Goal: Task Accomplishment & Management: Manage account settings

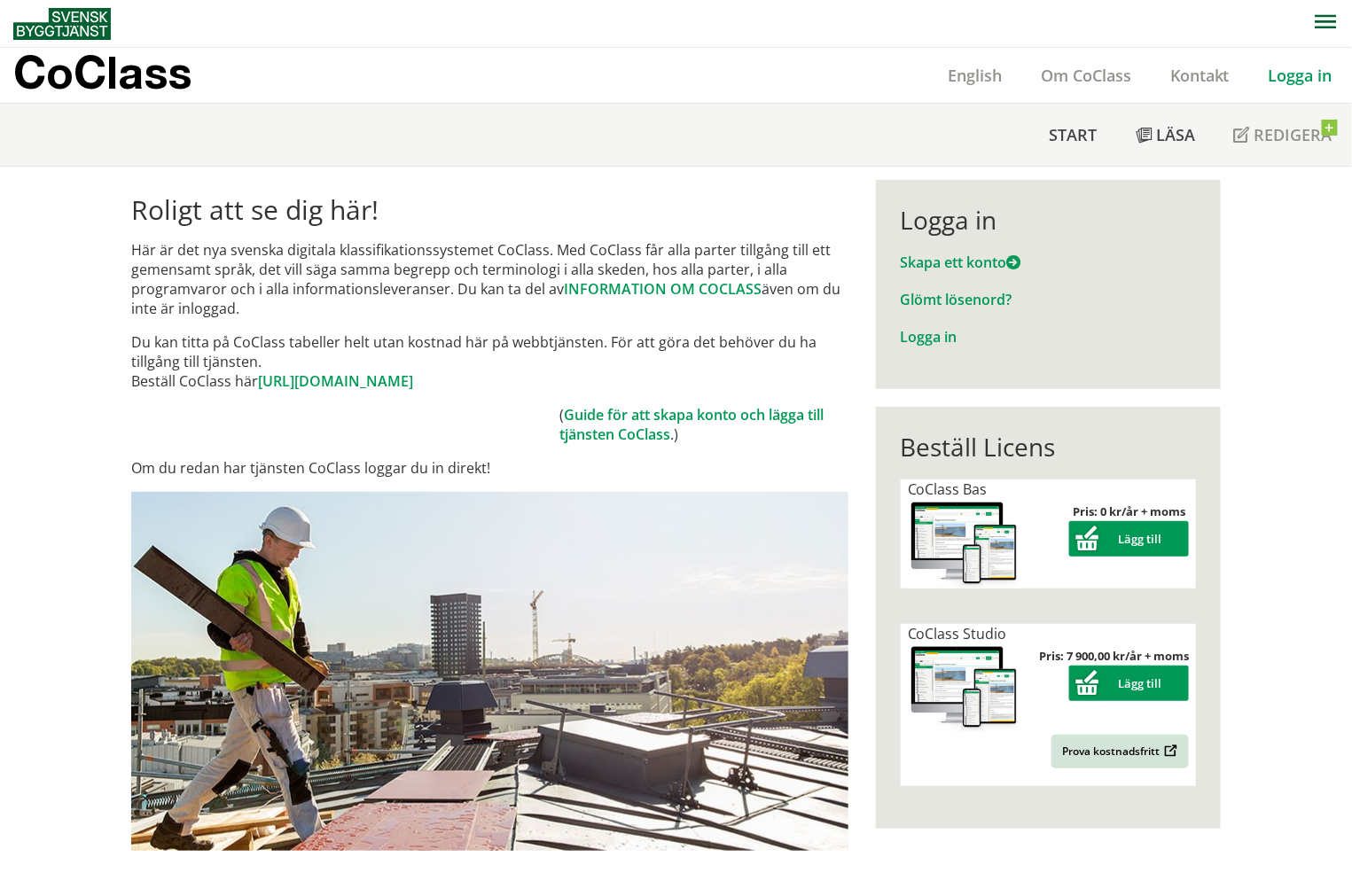
click at [1285, 71] on link "Logga in" at bounding box center [1301, 75] width 103 height 21
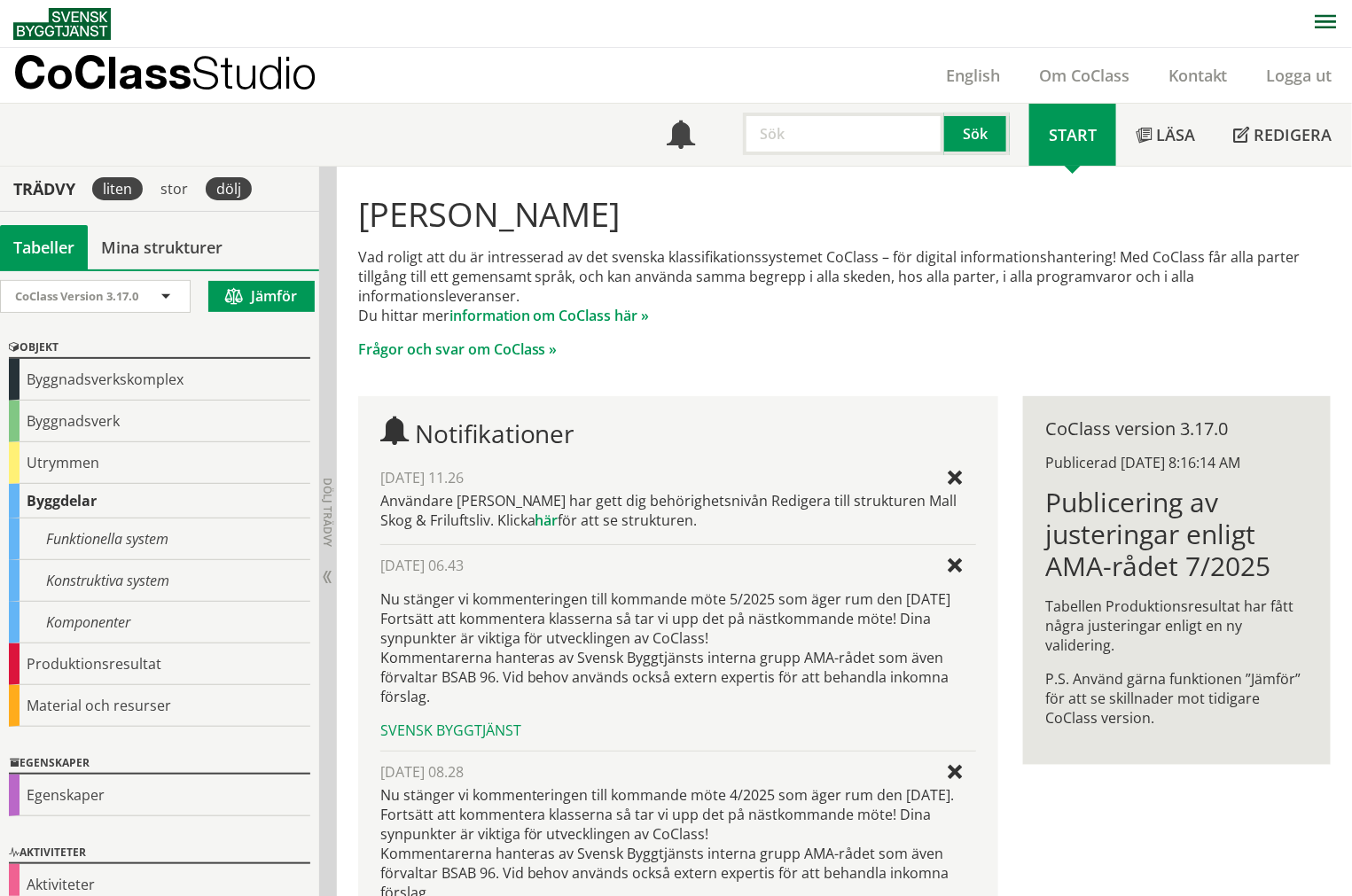
click at [246, 192] on div "dölj" at bounding box center [228, 189] width 46 height 23
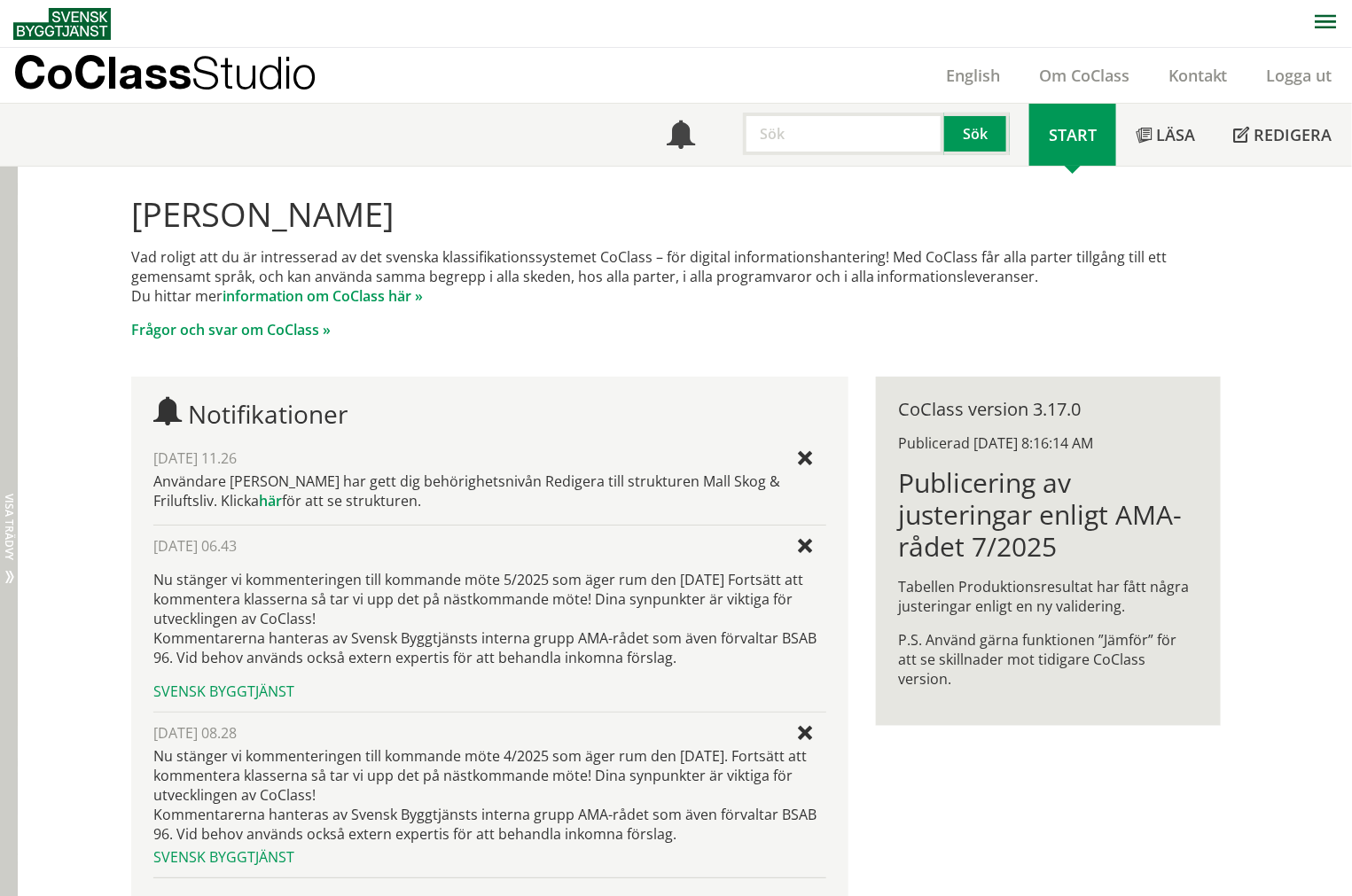
click at [1, 297] on div "Dölj trädvy Visa trädvy" at bounding box center [8, 576] width 18 height 819
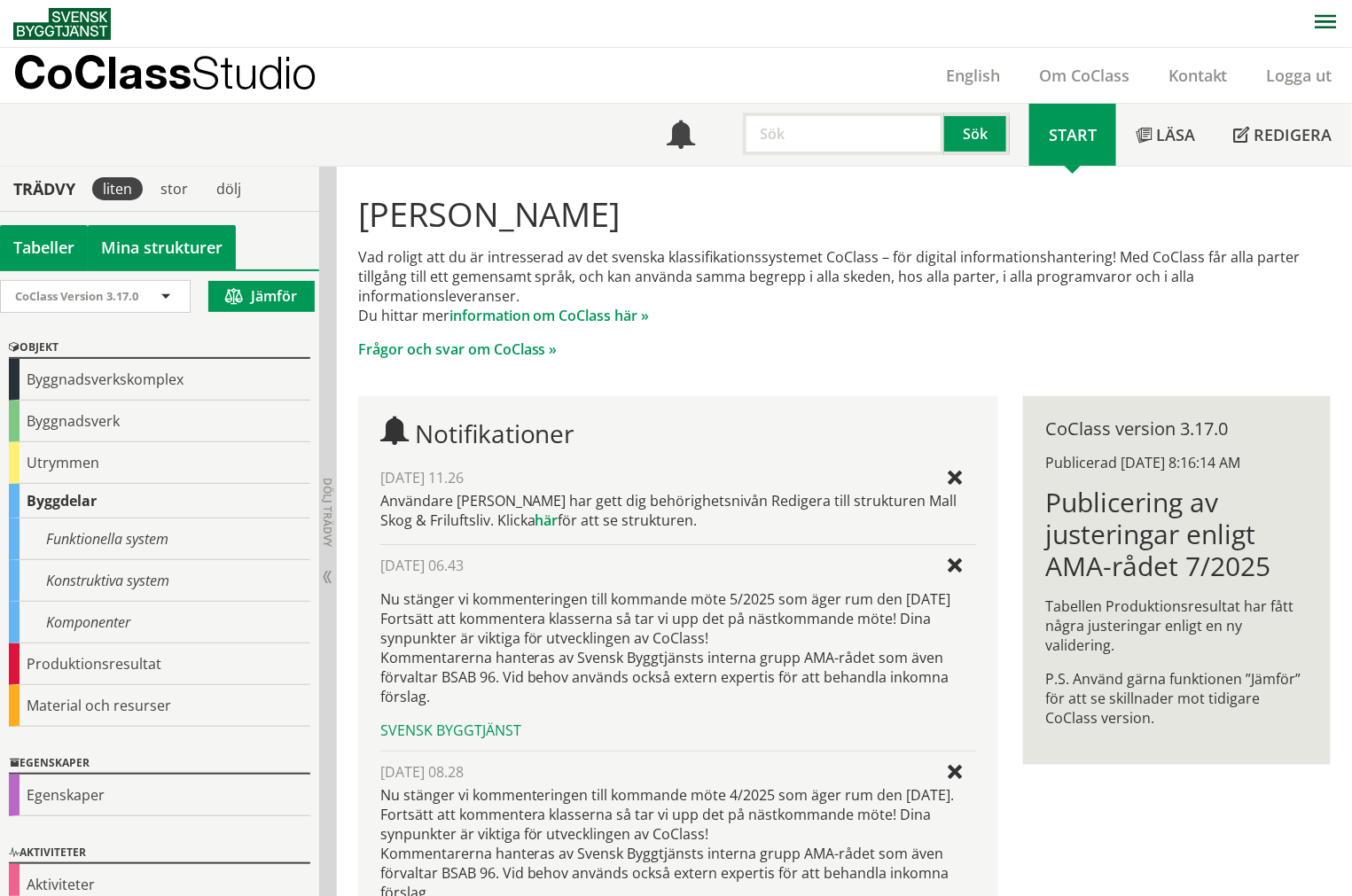
click at [156, 249] on link "Mina strukturer" at bounding box center [162, 247] width 148 height 44
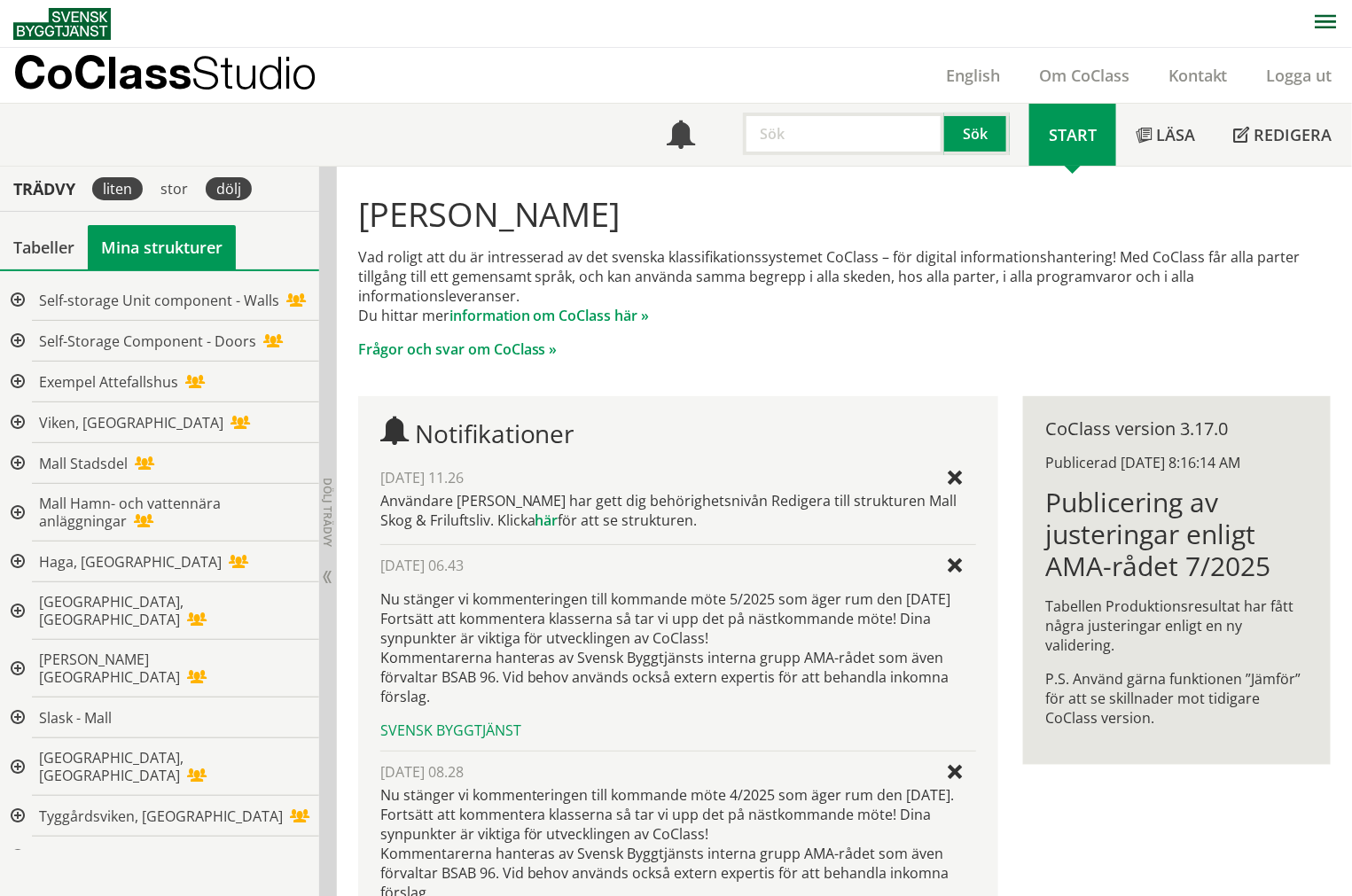
click at [220, 193] on div "dölj" at bounding box center [228, 189] width 46 height 23
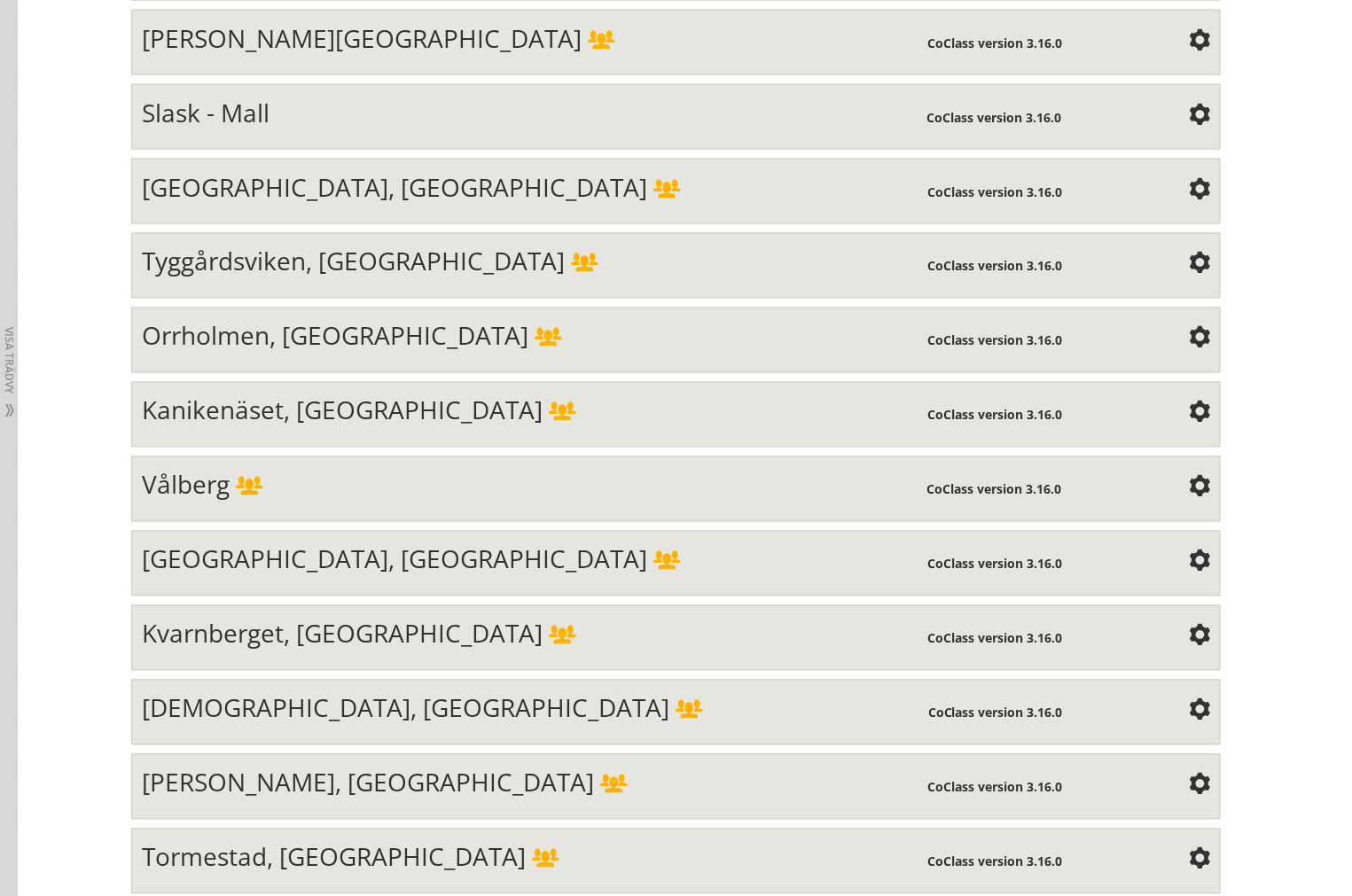
scroll to position [985, 0]
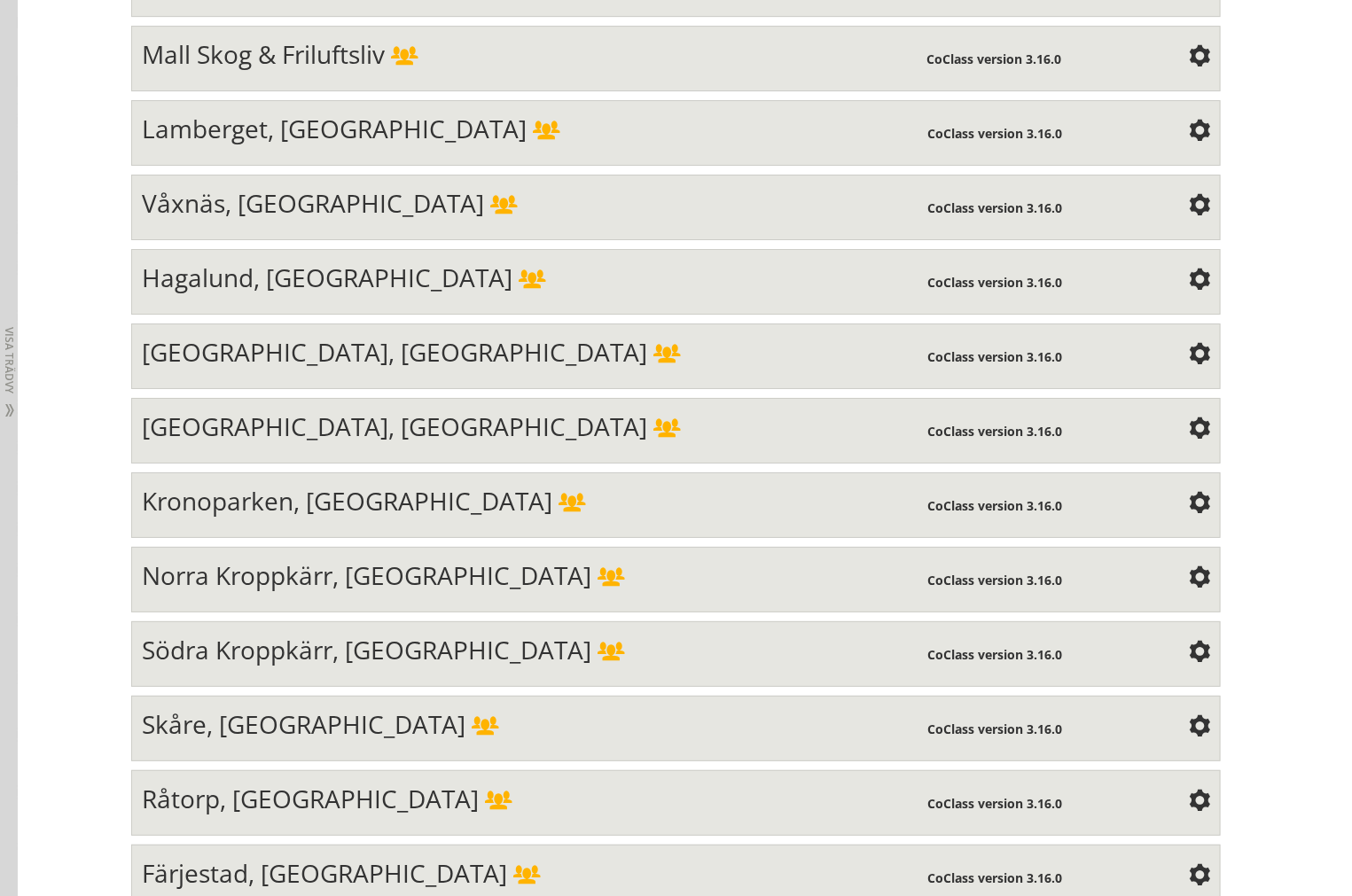
click at [317, 443] on span "[GEOGRAPHIC_DATA], [GEOGRAPHIC_DATA]" at bounding box center [394, 426] width 505 height 34
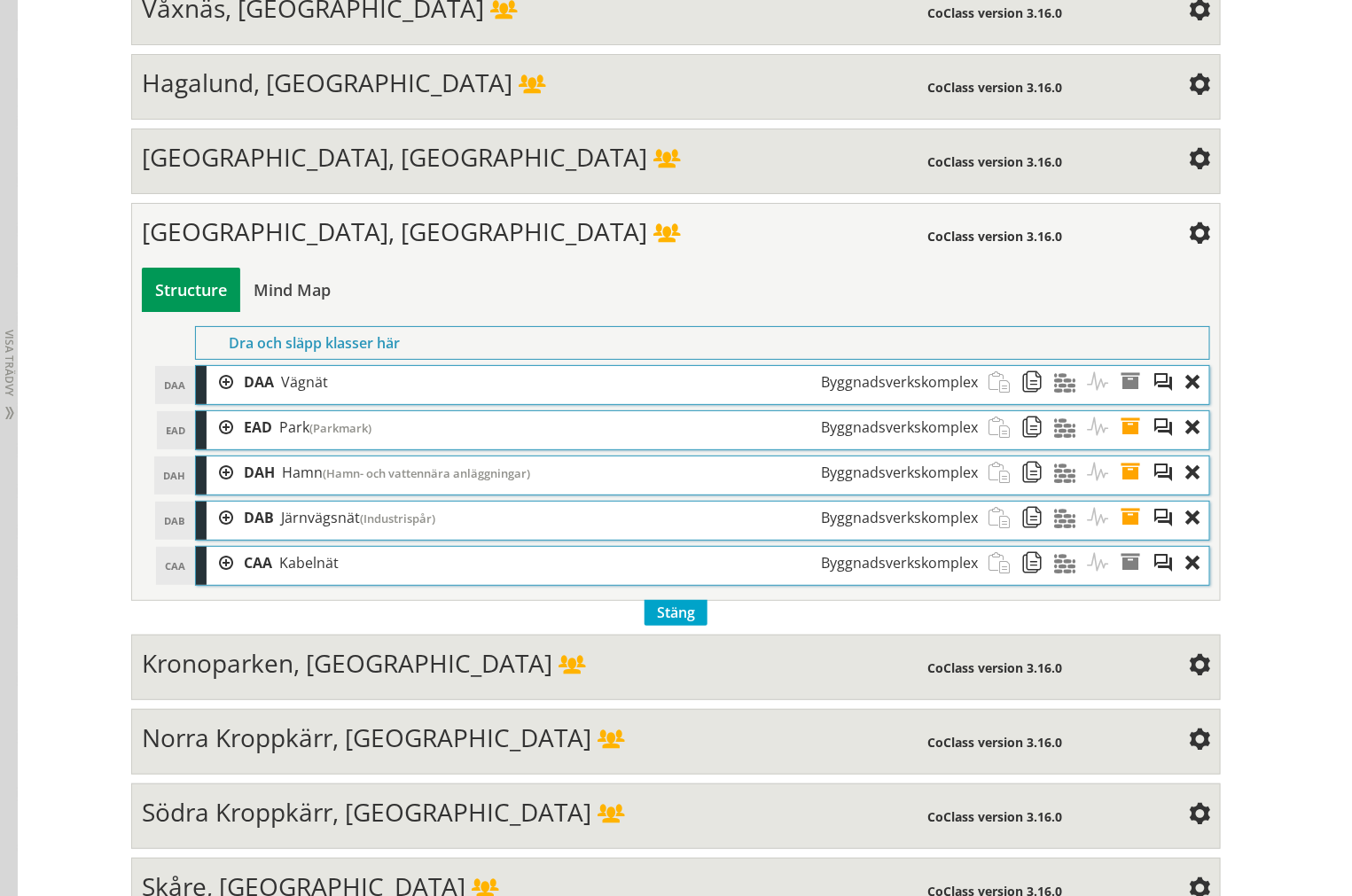
scroll to position [2355, 0]
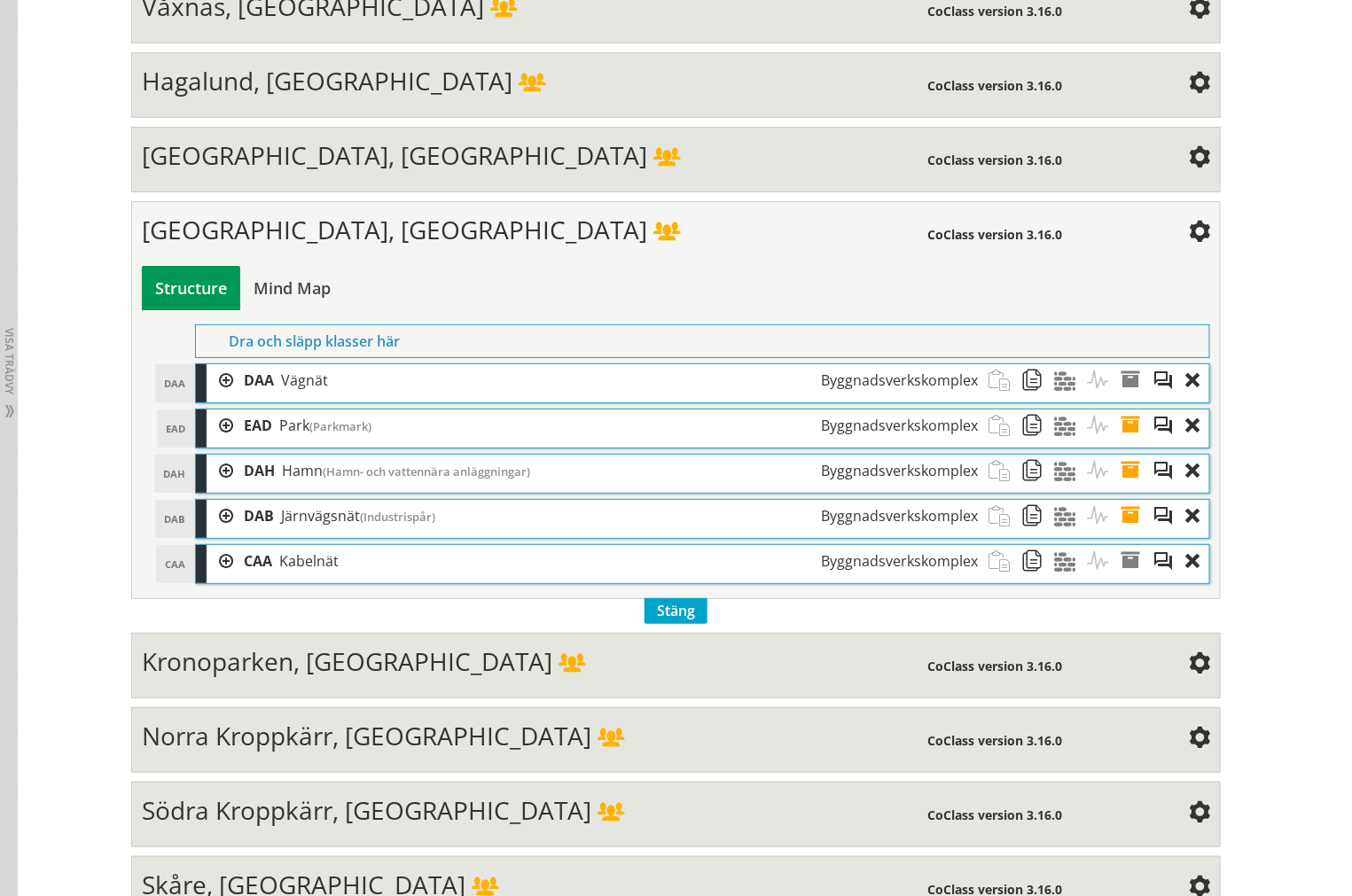
click at [213, 396] on div at bounding box center [220, 380] width 26 height 33
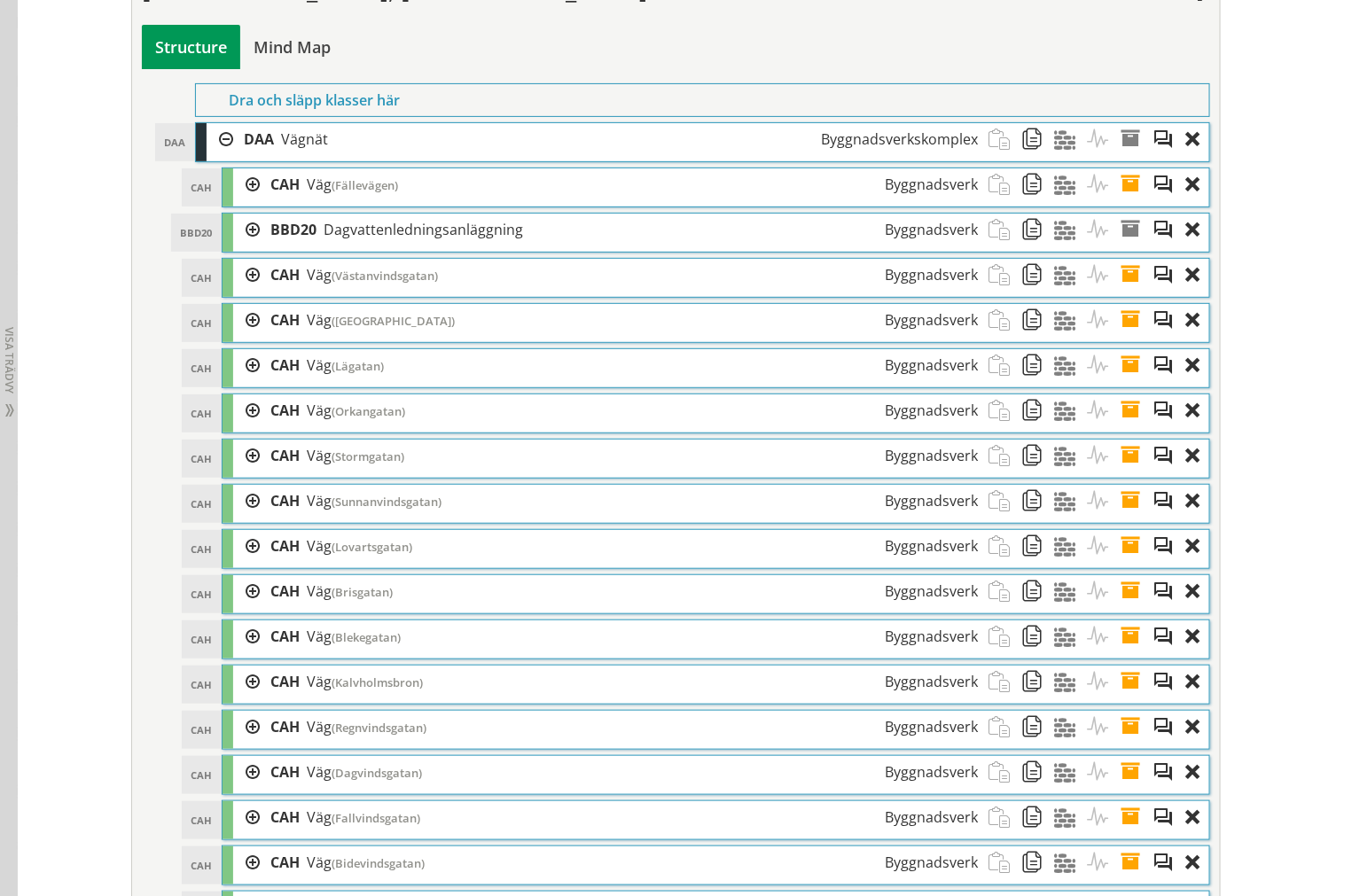
scroll to position [2553, 0]
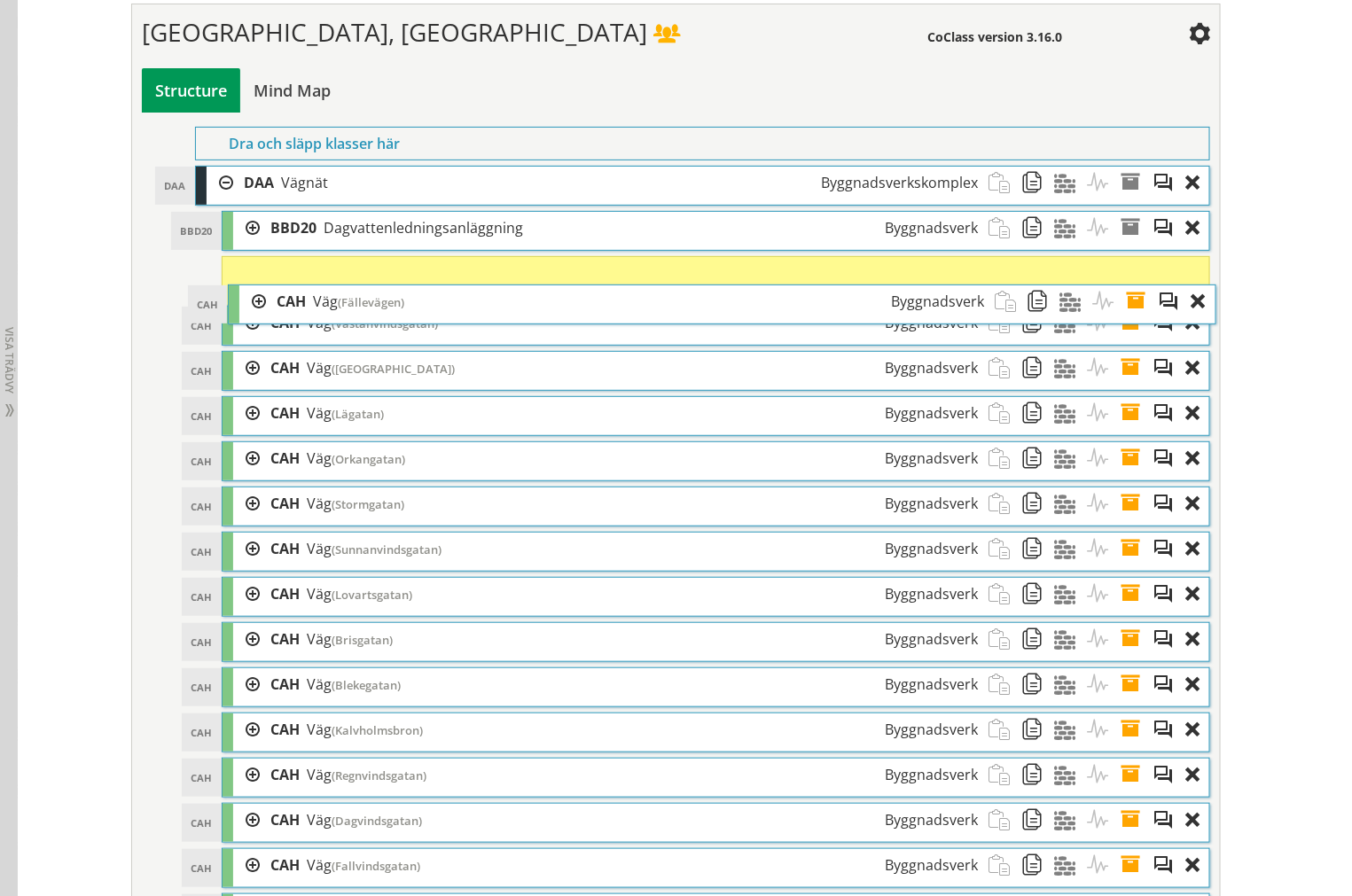
drag, startPoint x: 363, startPoint y: 240, endPoint x: 370, endPoint y: 314, distance: 74.3
click at [370, 314] on div "CAH Väg (Fällevägen) Byggnadsverk" at bounding box center [631, 301] width 729 height 33
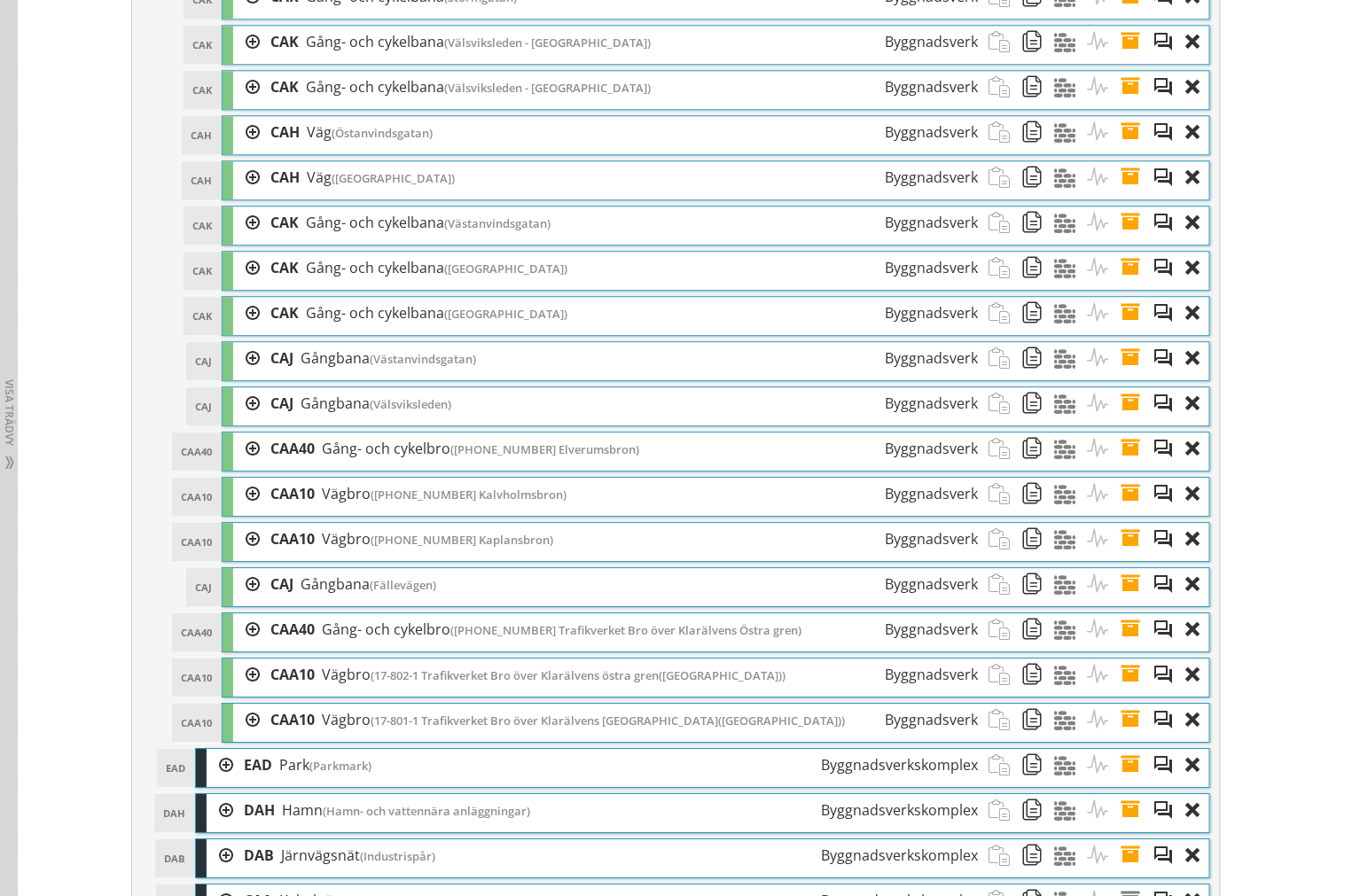
scroll to position [4129, 0]
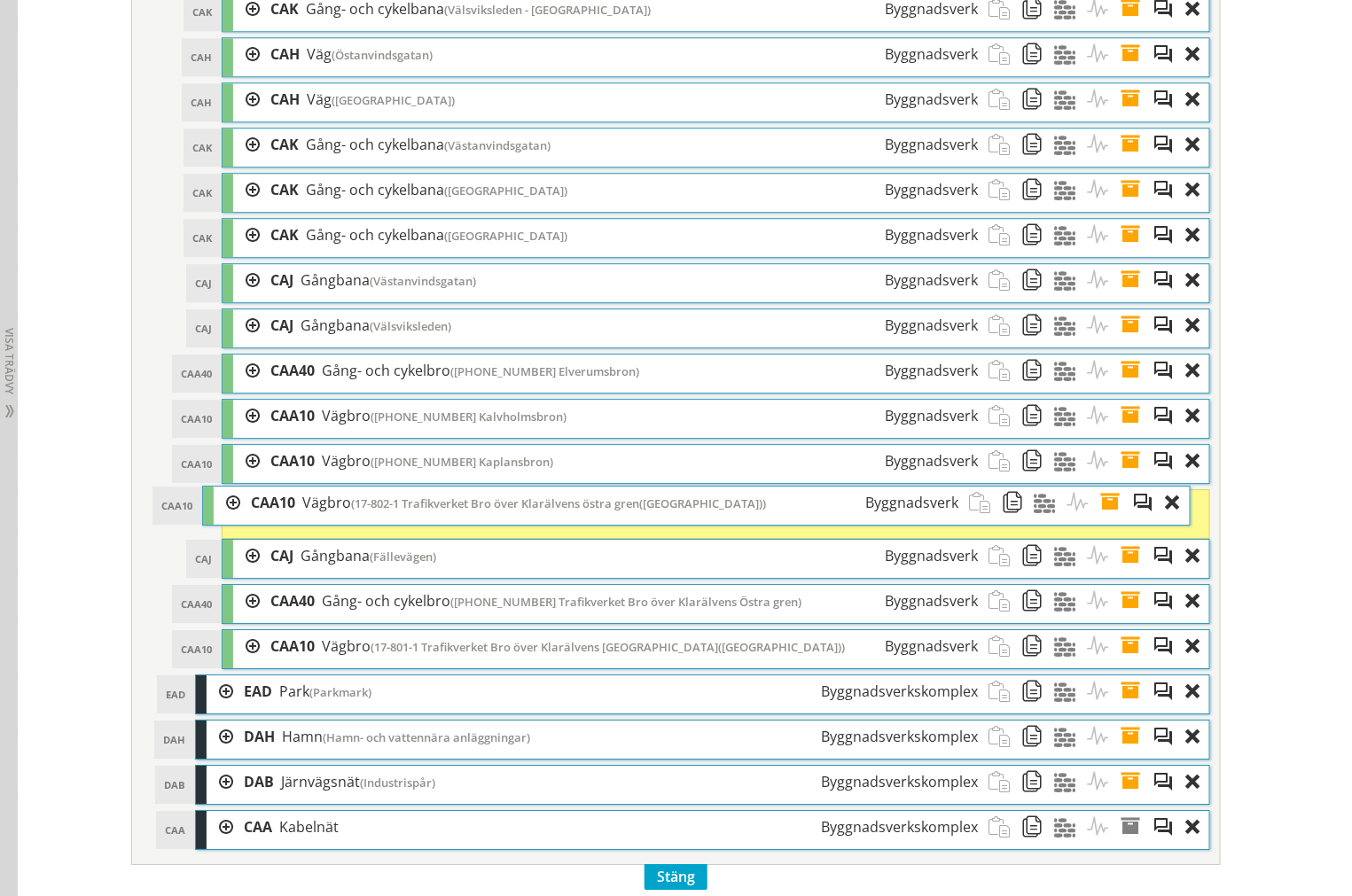
drag, startPoint x: 376, startPoint y: 607, endPoint x: 356, endPoint y: 508, distance: 101.0
click at [356, 508] on div "CAA10 Vägbro (17-802-1 Trafikverket Bro över Klarälvens östra gren([GEOGRAPHIC_…" at bounding box center [605, 503] width 729 height 33
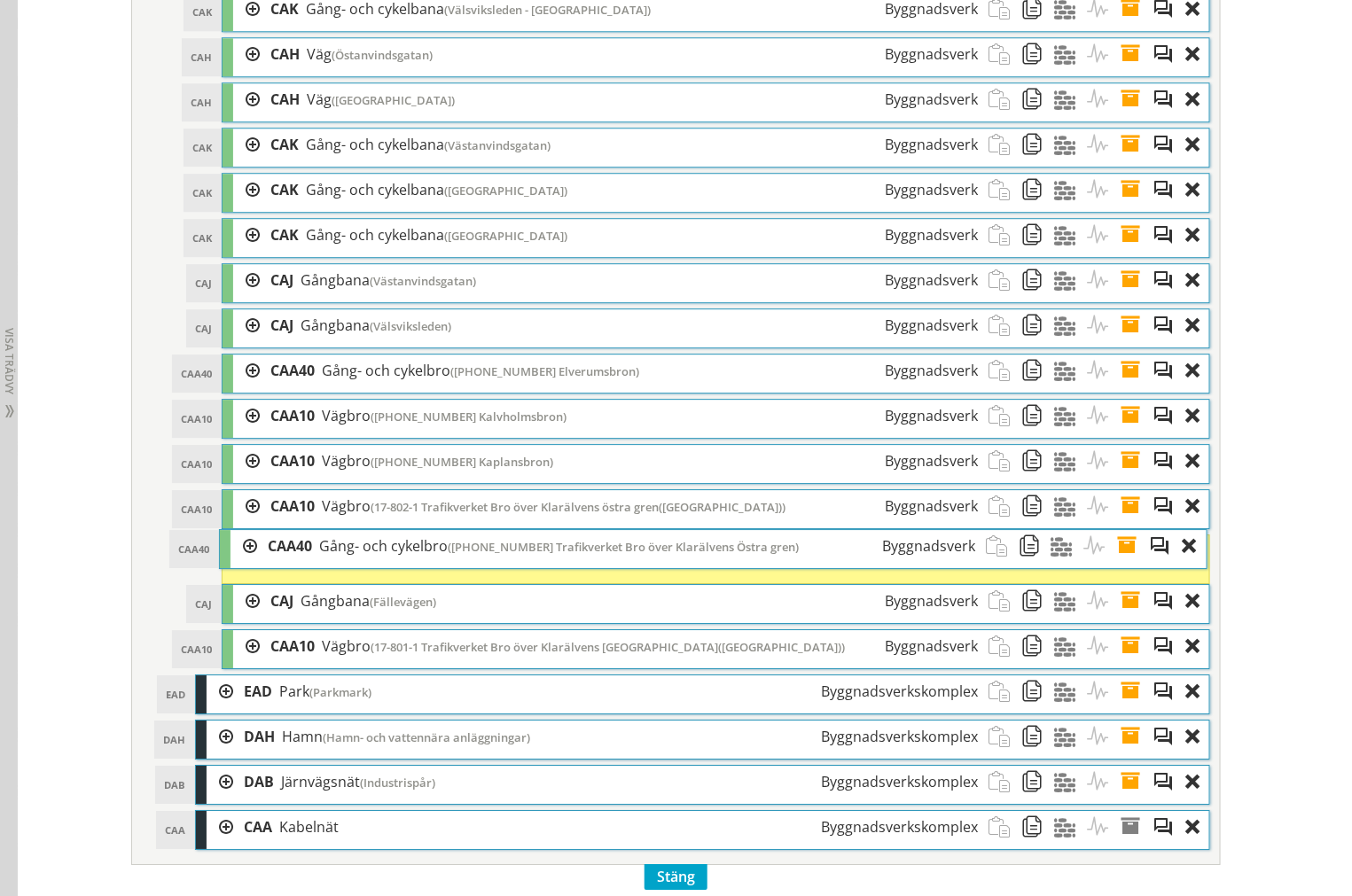
drag, startPoint x: 360, startPoint y: 617, endPoint x: 357, endPoint y: 554, distance: 63.1
click at [357, 554] on div "CAA40 Gång- och cykelbro ([PHONE_NUMBER] Trafikverket Bro över Klarälvens Östra…" at bounding box center [621, 546] width 729 height 33
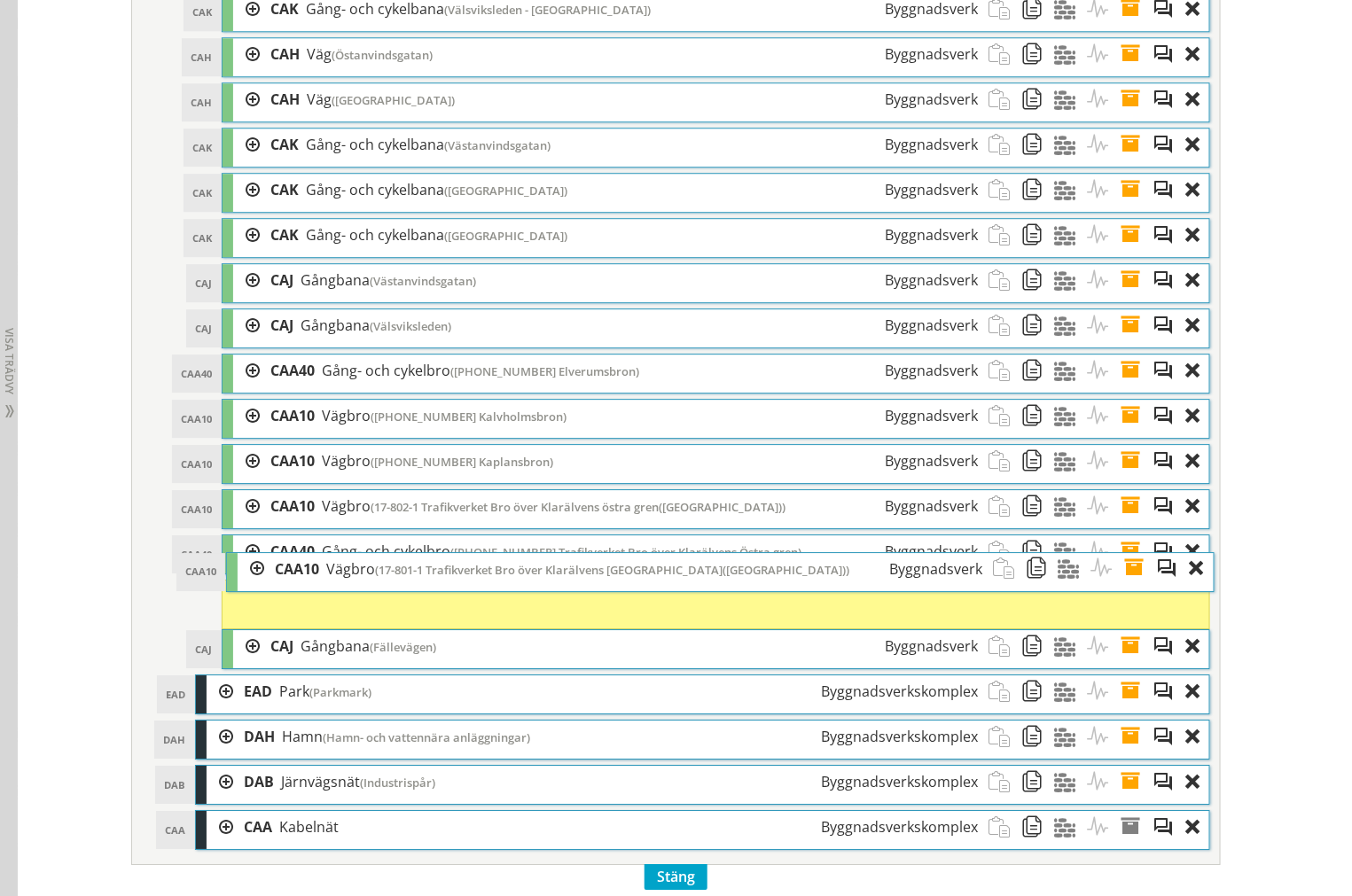
drag, startPoint x: 362, startPoint y: 676, endPoint x: 362, endPoint y: 594, distance: 82.0
click at [375, 577] on span "(17-801-1 Trafikverket Bro över Klarälvens [GEOGRAPHIC_DATA]([GEOGRAPHIC_DATA]))" at bounding box center [611, 569] width 474 height 16
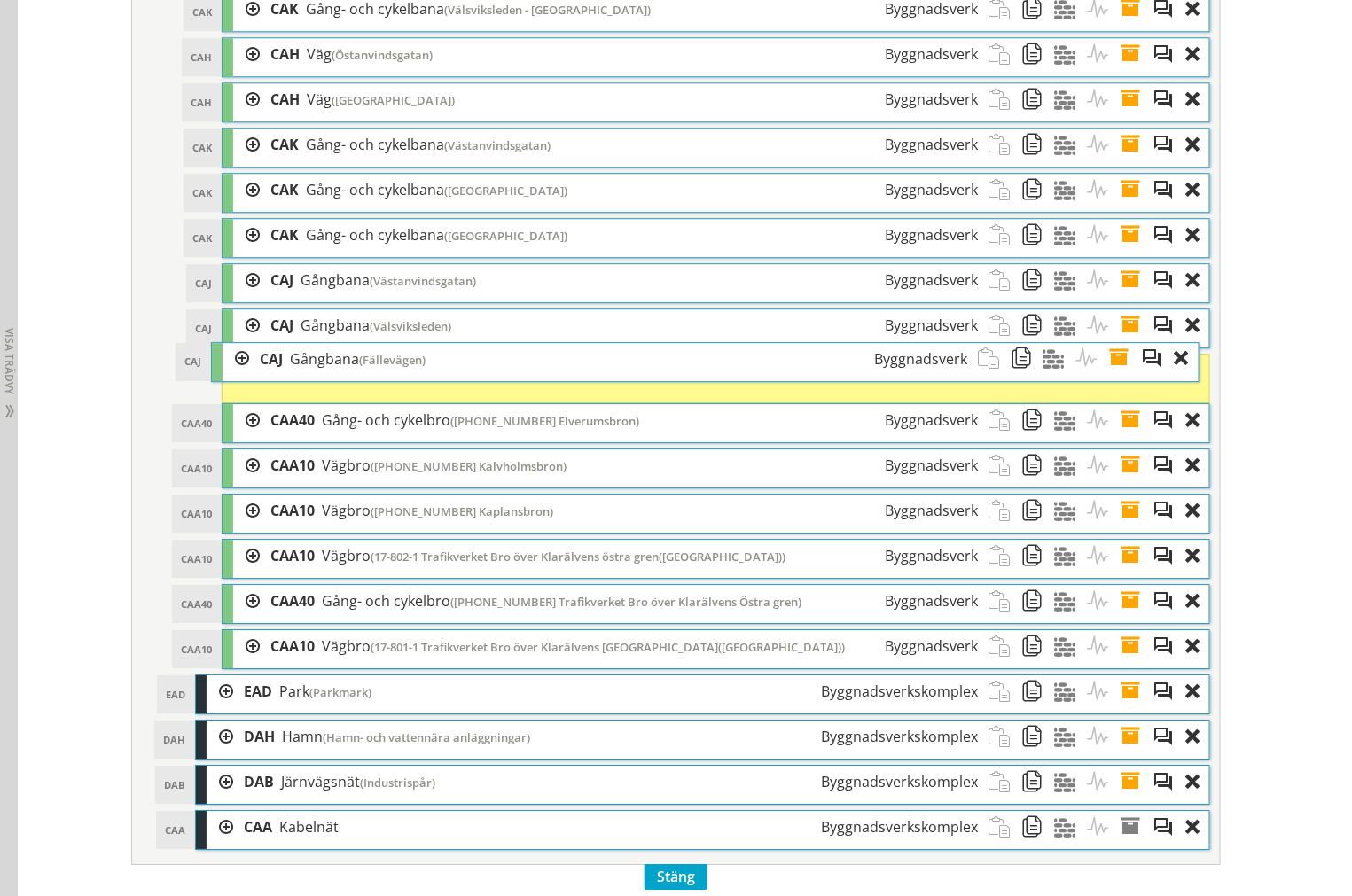
drag, startPoint x: 363, startPoint y: 682, endPoint x: 353, endPoint y: 387, distance: 295.2
click at [359, 368] on span "(Fällevägen)" at bounding box center [391, 360] width 66 height 16
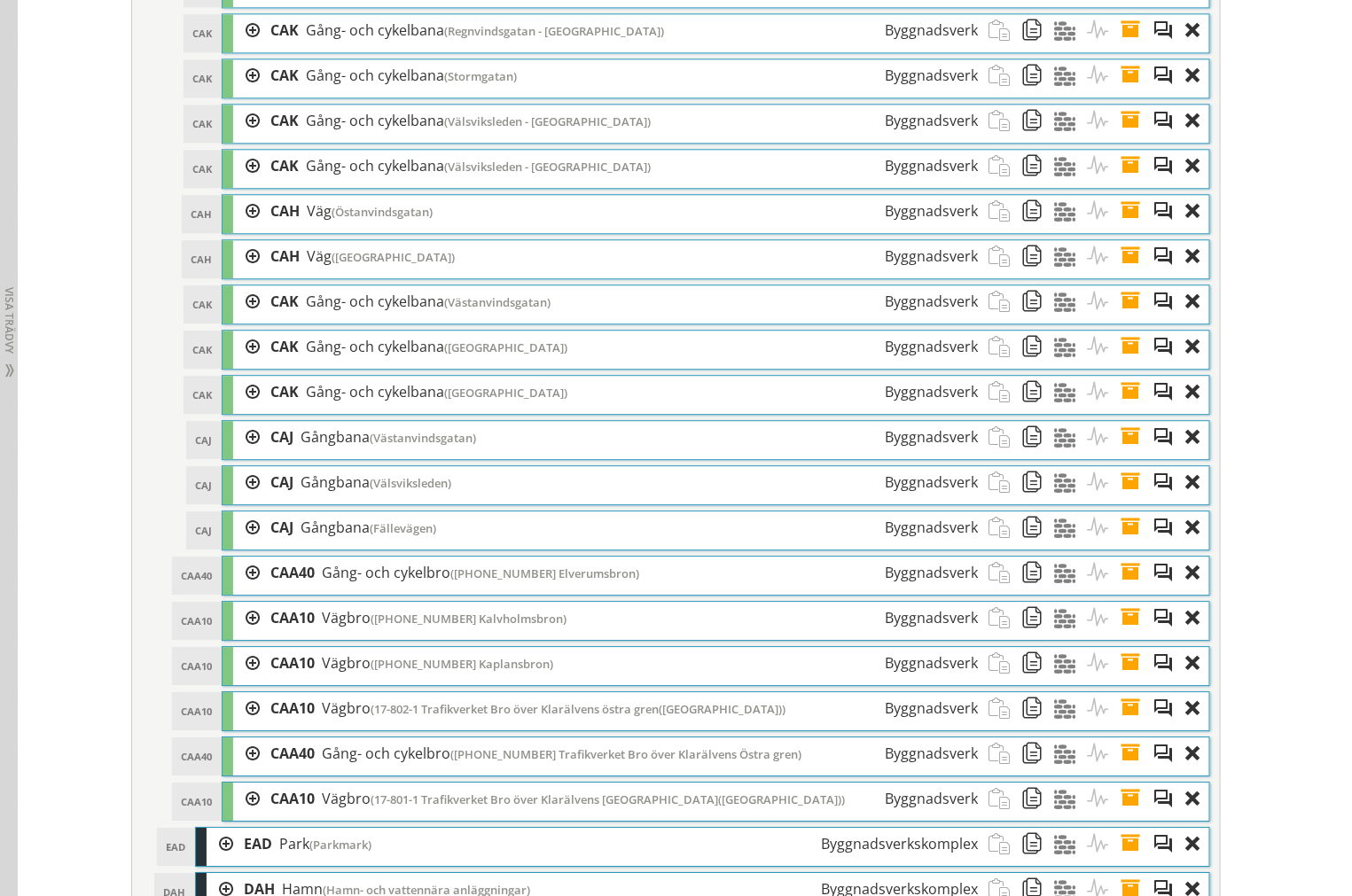
scroll to position [3932, 0]
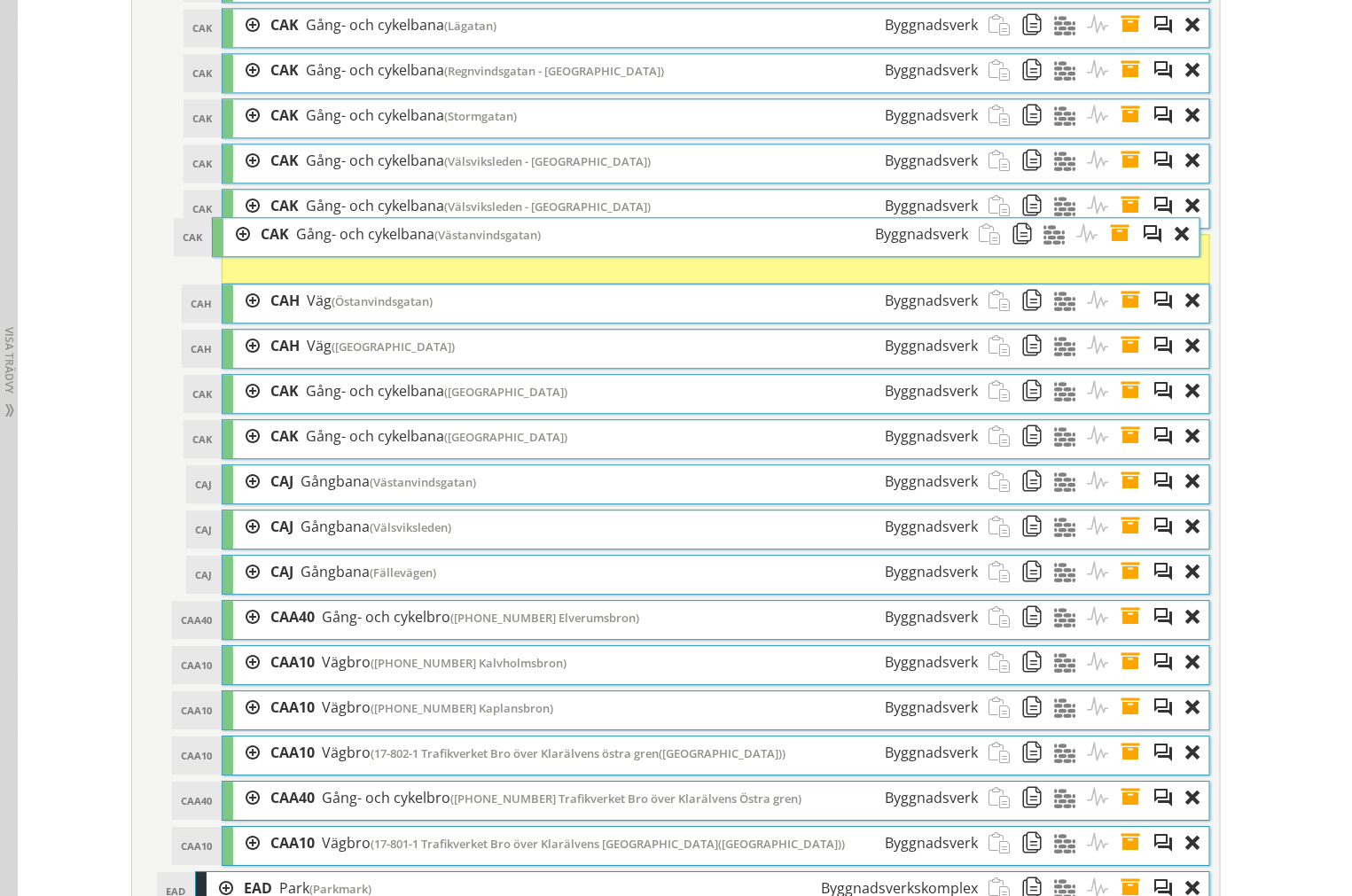
drag, startPoint x: 420, startPoint y: 365, endPoint x: 409, endPoint y: 249, distance: 116.5
click at [409, 244] on span "Gång- och cykelbana" at bounding box center [365, 234] width 138 height 20
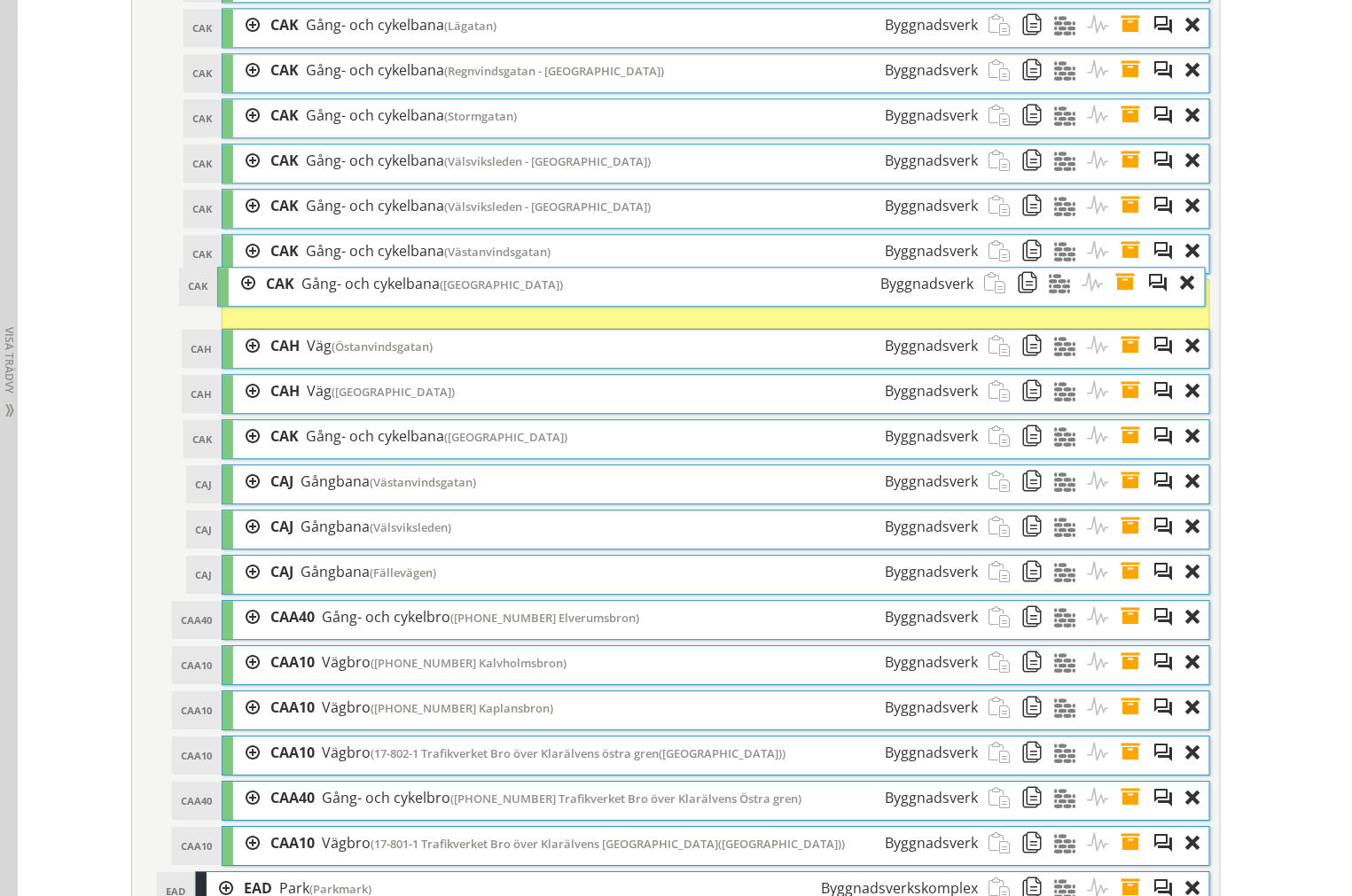
drag, startPoint x: 406, startPoint y: 405, endPoint x: 402, endPoint y: 294, distance: 111.1
click at [402, 294] on div "CAK Gång- och cykelbana ([GEOGRAPHIC_DATA]) Byggnadsverk" at bounding box center [619, 283] width 729 height 33
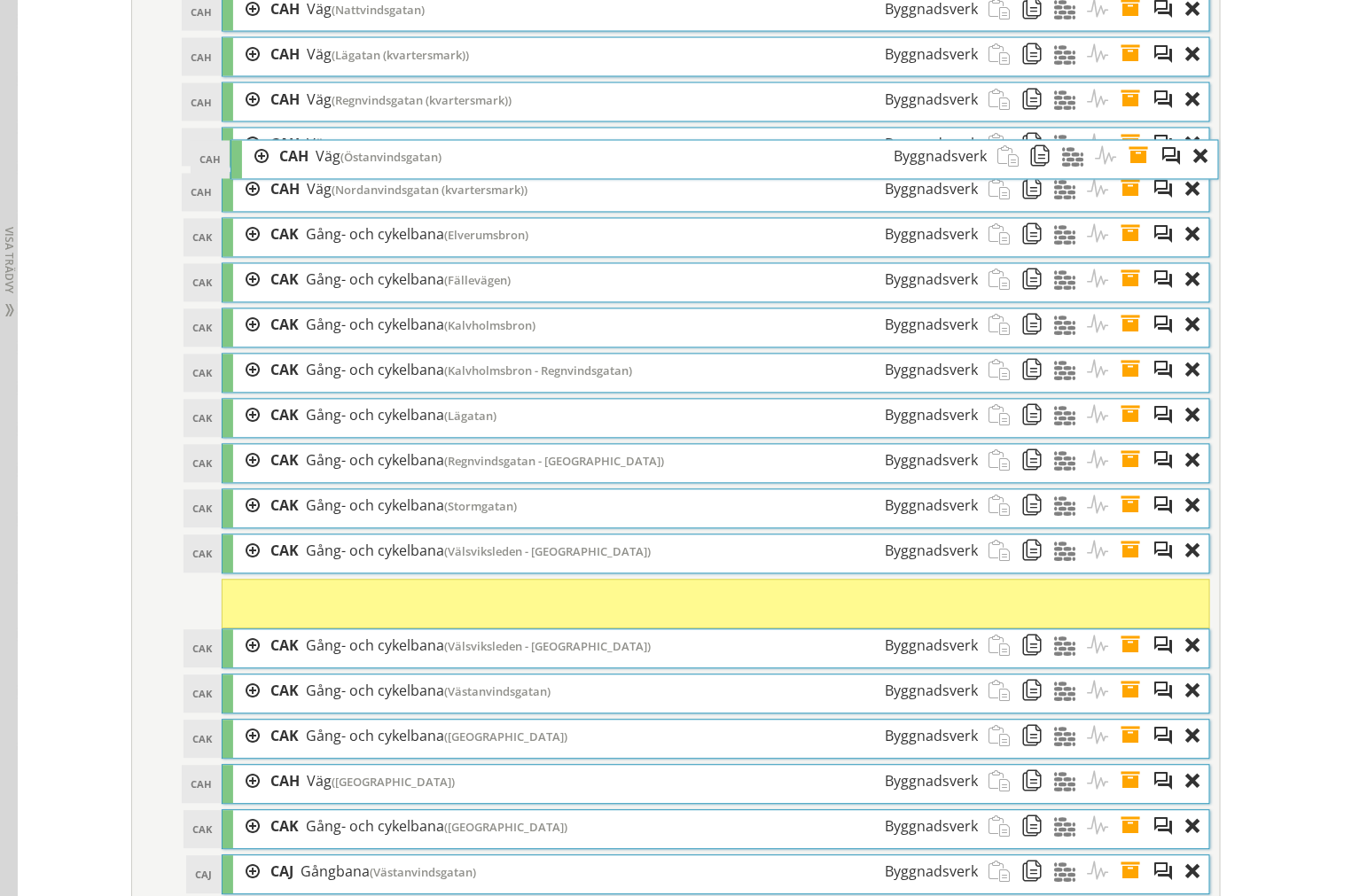
scroll to position [3439, 0]
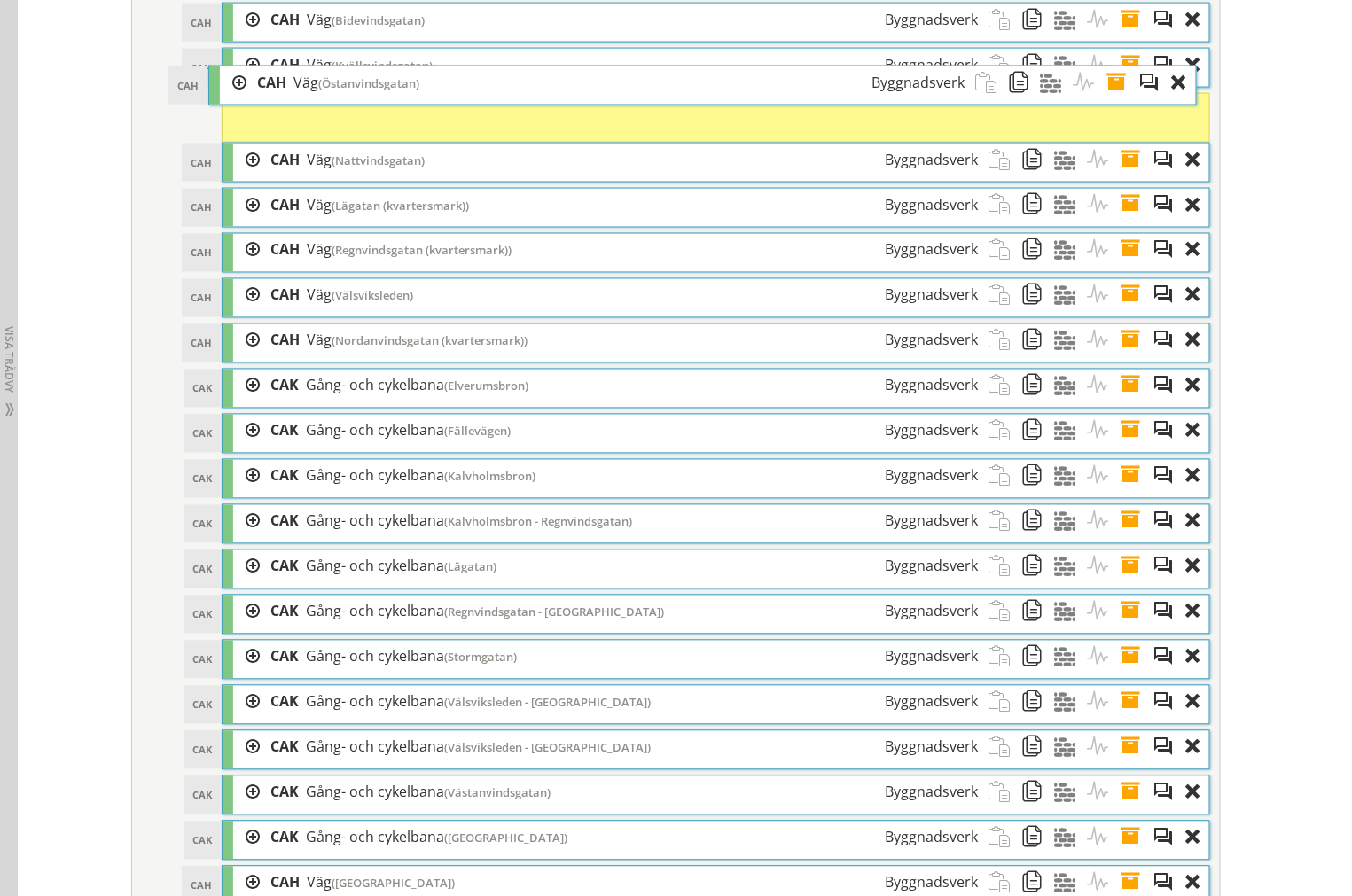
drag, startPoint x: 391, startPoint y: 371, endPoint x: 377, endPoint y: 104, distance: 267.4
click at [377, 92] on span "(Östanvindsgatan)" at bounding box center [369, 83] width 101 height 16
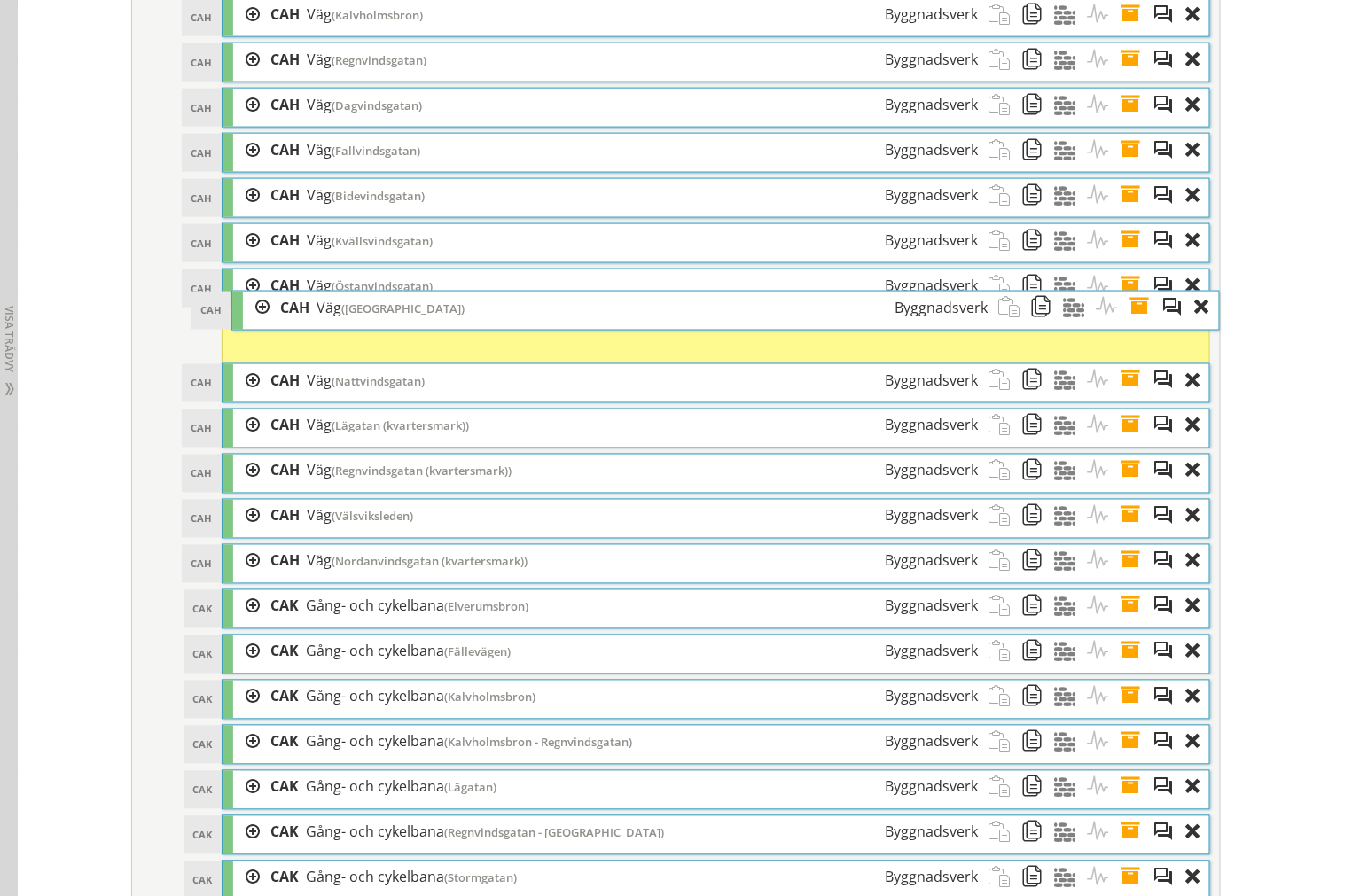
scroll to position [3242, 0]
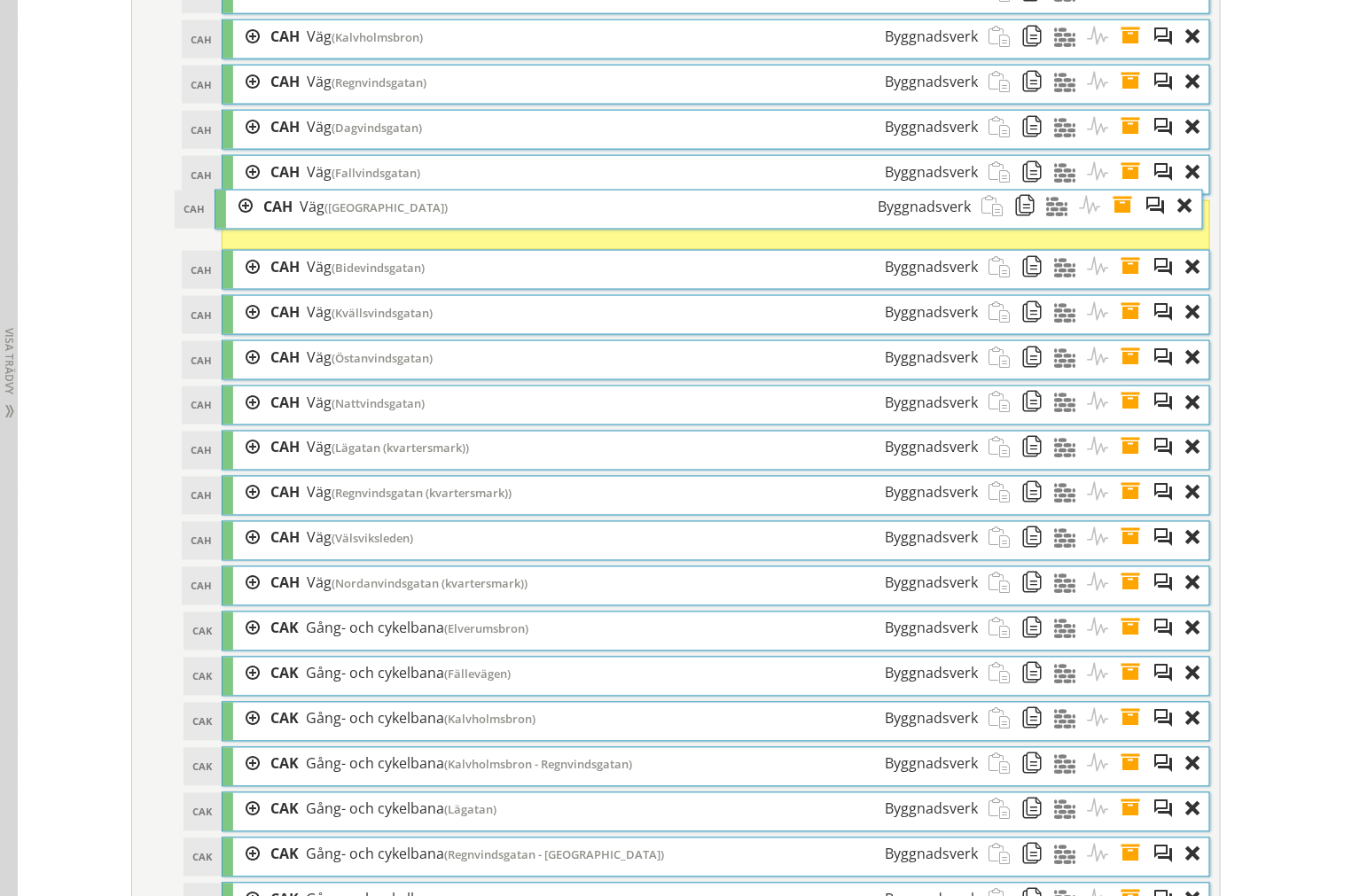
drag, startPoint x: 402, startPoint y: 408, endPoint x: 391, endPoint y: 235, distance: 173.3
click at [391, 223] on div "CAH Väg ([GEOGRAPHIC_DATA]) Byggnadsverk" at bounding box center [617, 206] width 729 height 33
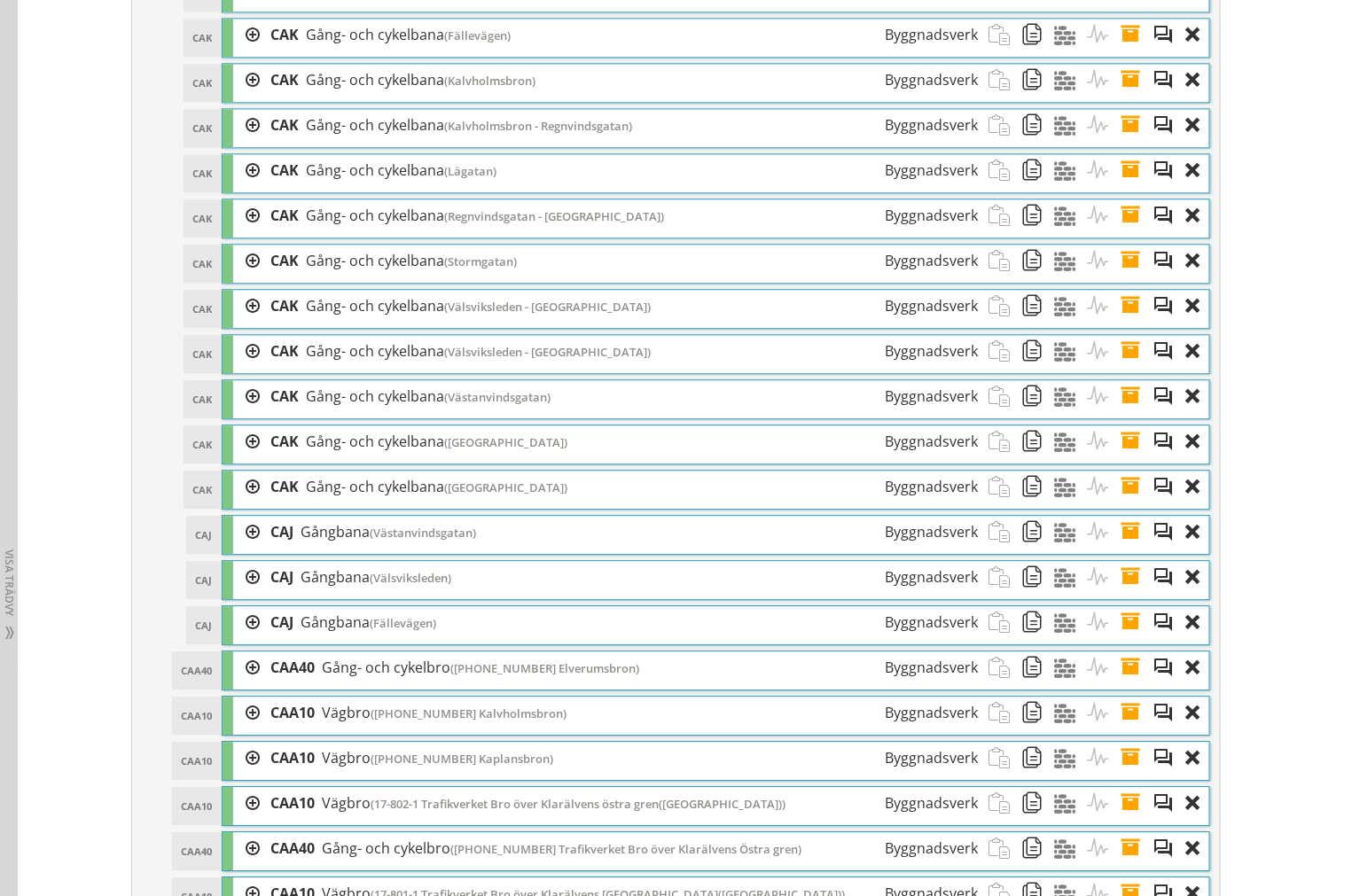
scroll to position [4228, 0]
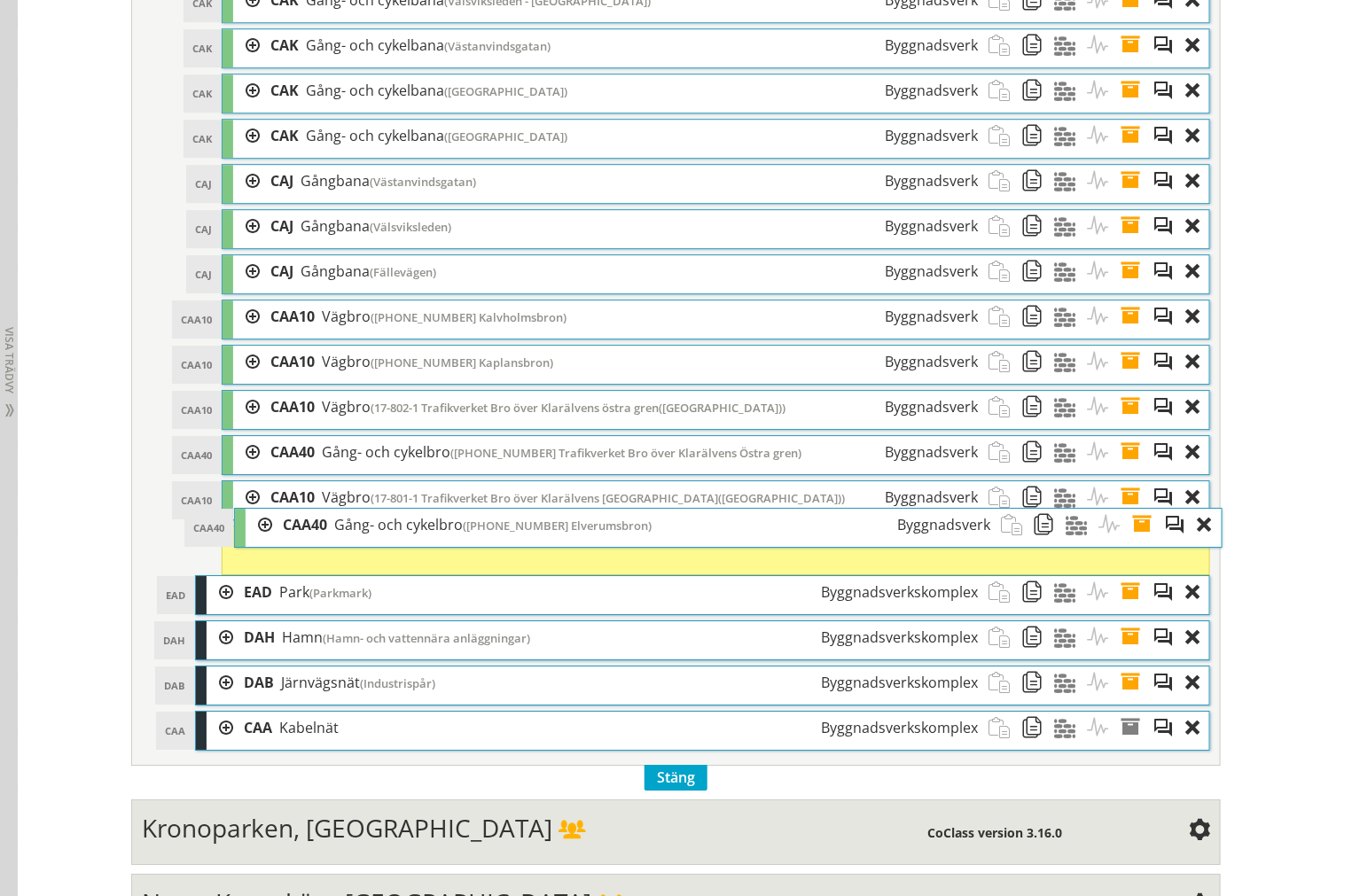
drag, startPoint x: 374, startPoint y: 341, endPoint x: 387, endPoint y: 539, distance: 198.4
click at [387, 534] on span "Gång- och cykelbro" at bounding box center [399, 524] width 129 height 20
drag, startPoint x: 386, startPoint y: 490, endPoint x: 391, endPoint y: 551, distance: 61.2
click at [391, 535] on span "Gång- och cykelbro" at bounding box center [391, 525] width 129 height 20
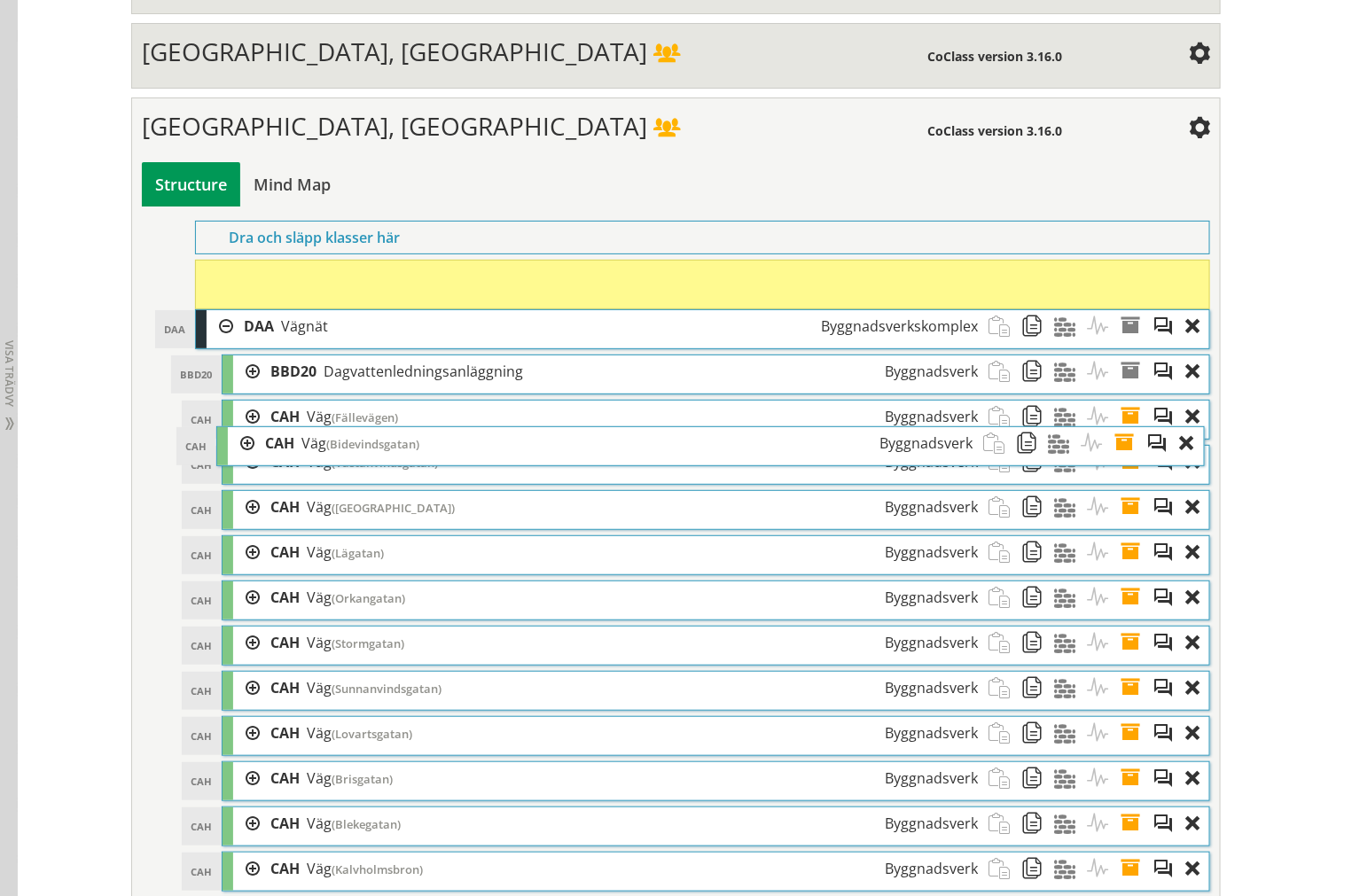
scroll to position [2455, 0]
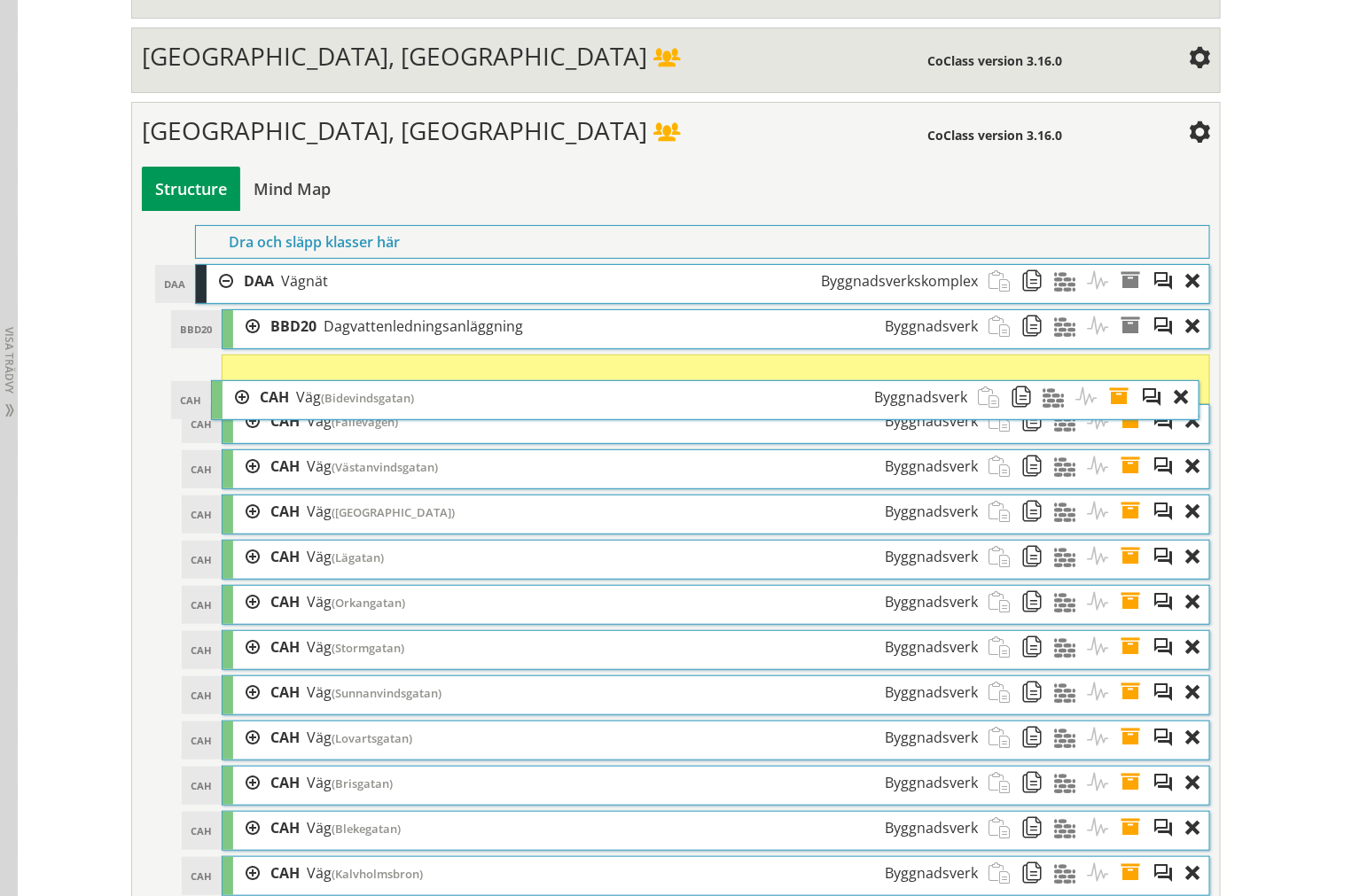
drag, startPoint x: 422, startPoint y: 488, endPoint x: 412, endPoint y: 421, distance: 67.7
click at [412, 414] on div "CAH Väg (Bidevindsgatan) Byggnadsverk" at bounding box center [614, 397] width 729 height 33
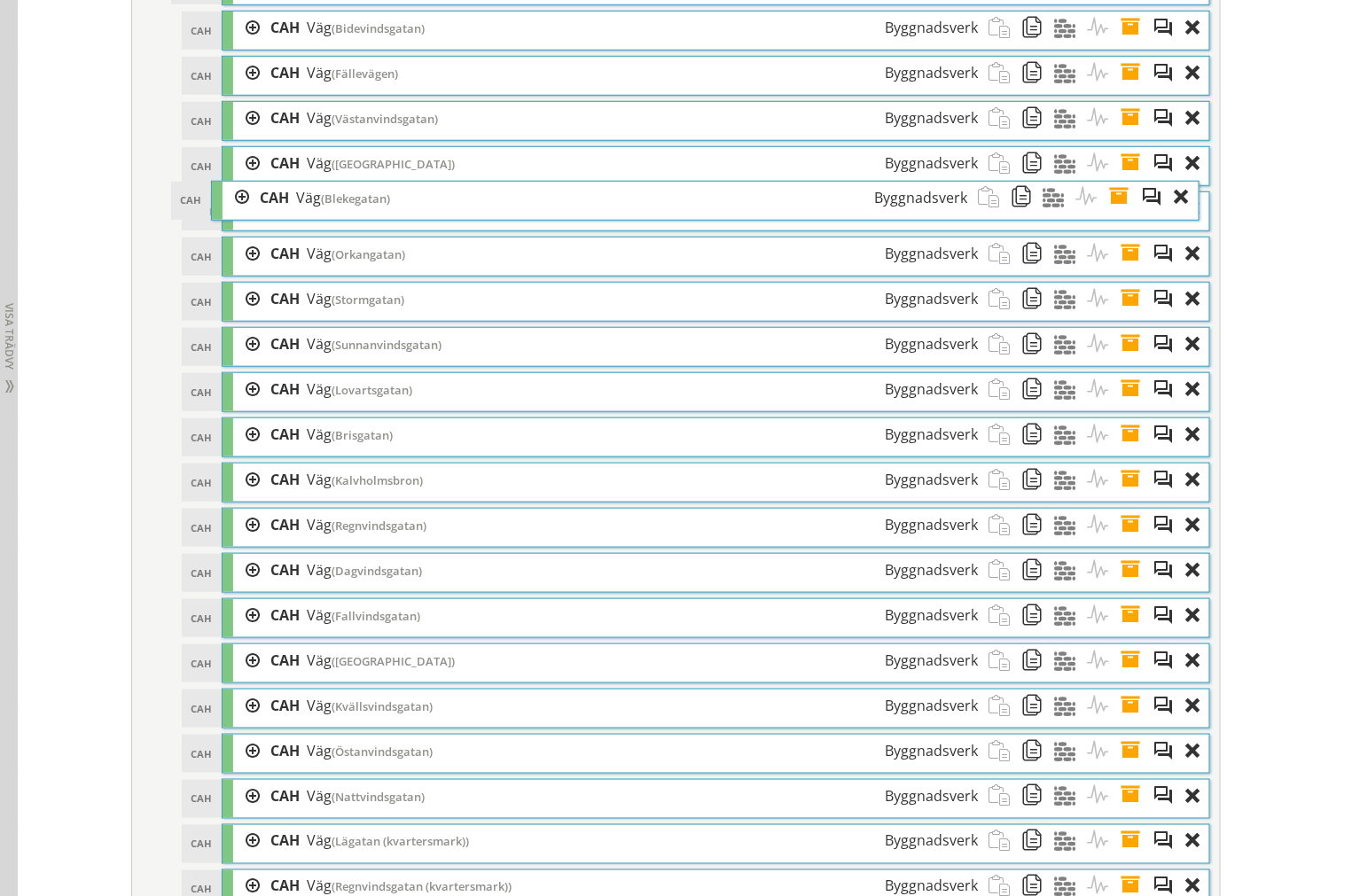
scroll to position [2652, 0]
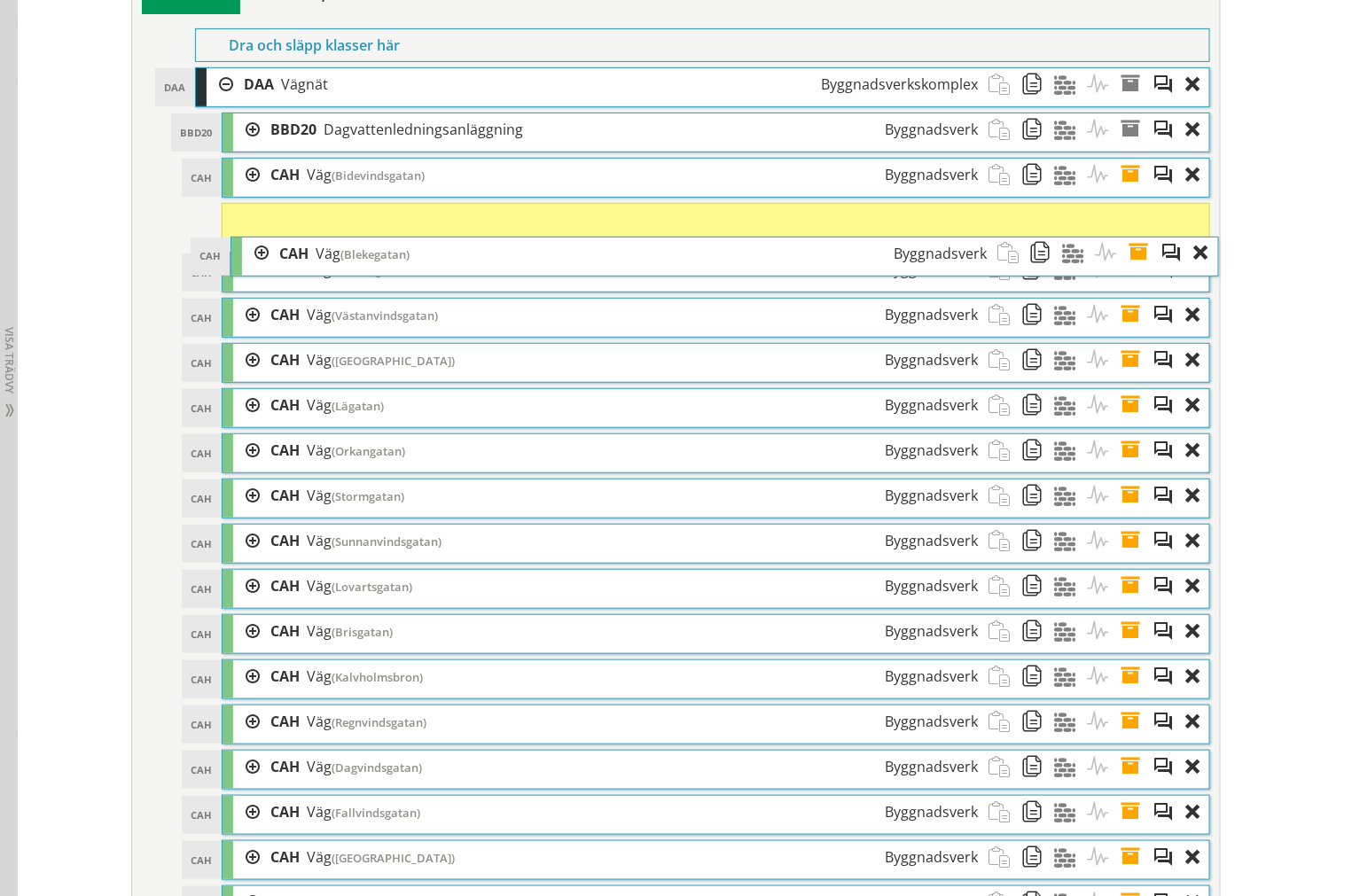
drag, startPoint x: 406, startPoint y: 549, endPoint x: 415, endPoint y: 272, distance: 277.1
click at [415, 270] on div "CAH Väg (Blekegatan) Byggnadsverk" at bounding box center [633, 253] width 729 height 33
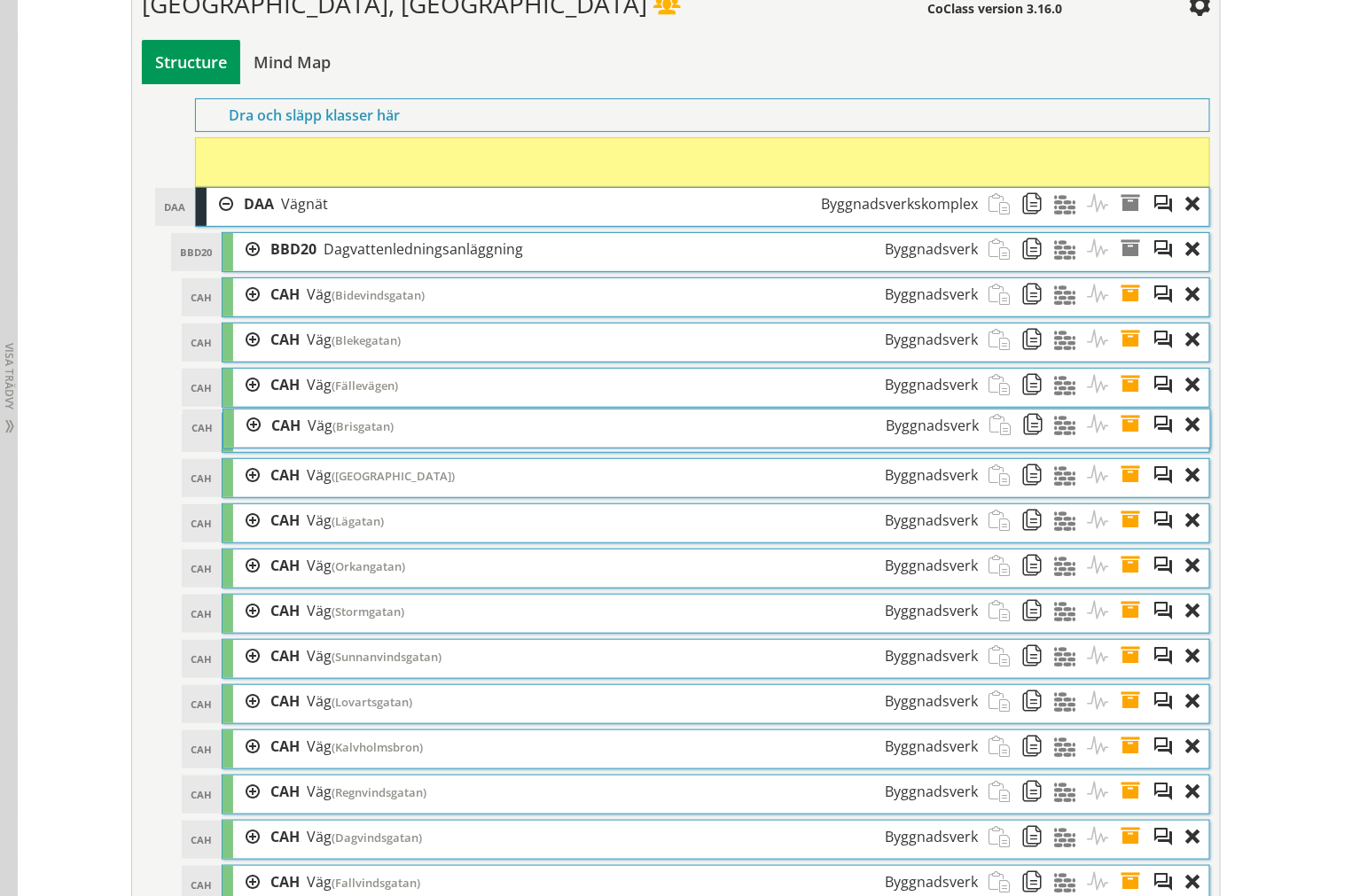
scroll to position [2553, 0]
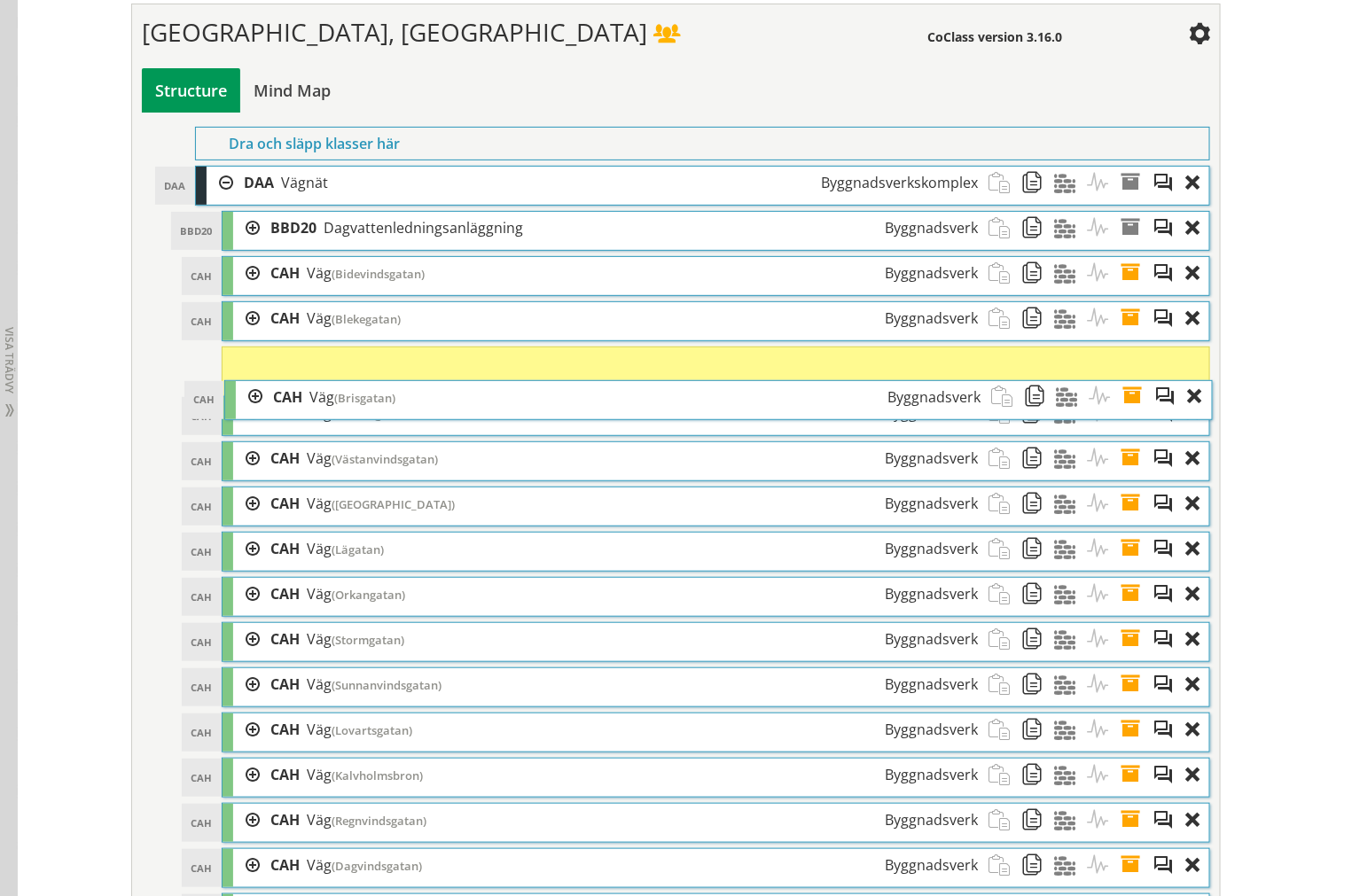
drag, startPoint x: 383, startPoint y: 433, endPoint x: 387, endPoint y: 415, distance: 18.4
click at [387, 405] on span "(Brisgatan)" at bounding box center [364, 397] width 61 height 16
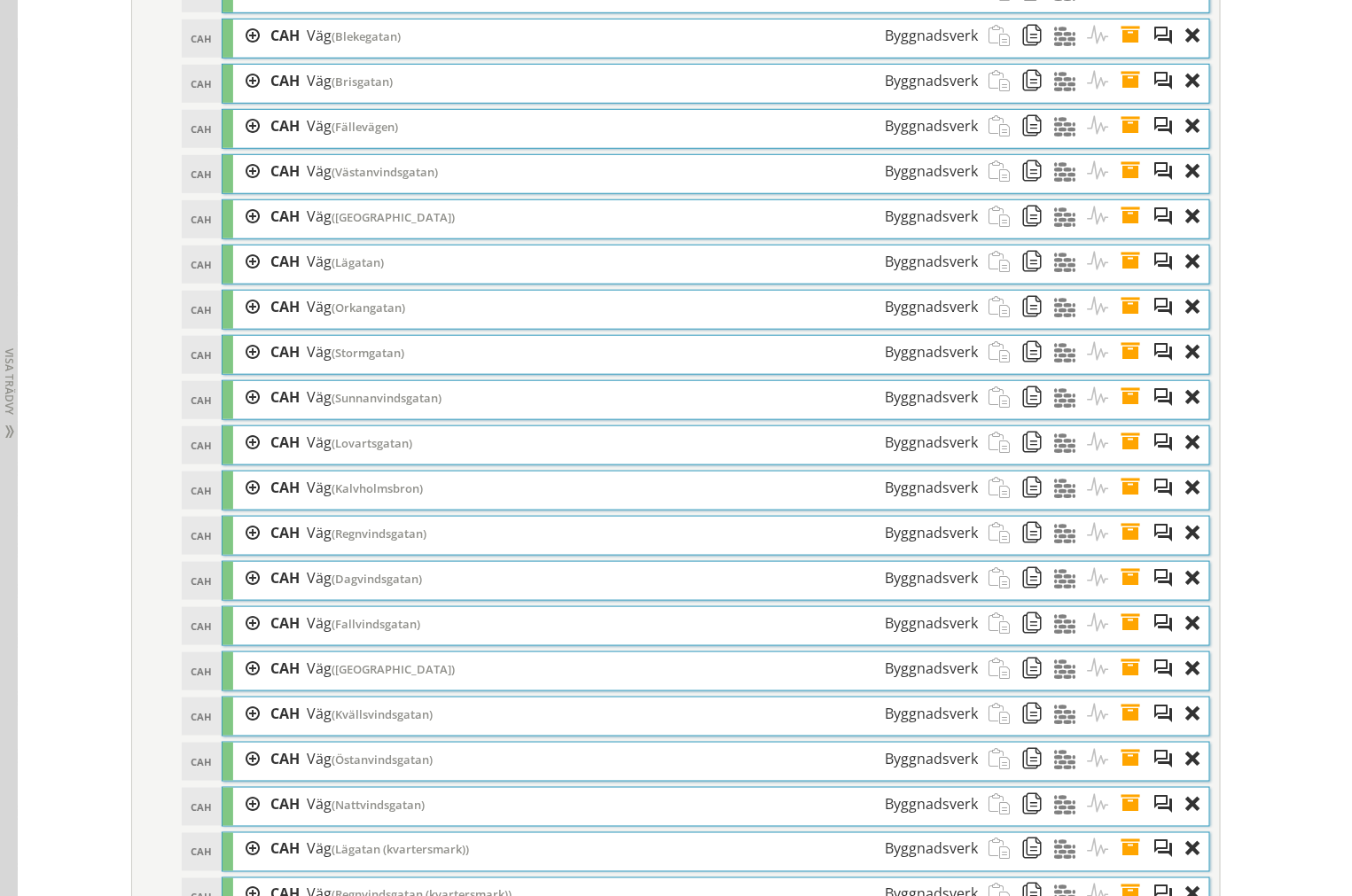
scroll to position [2947, 0]
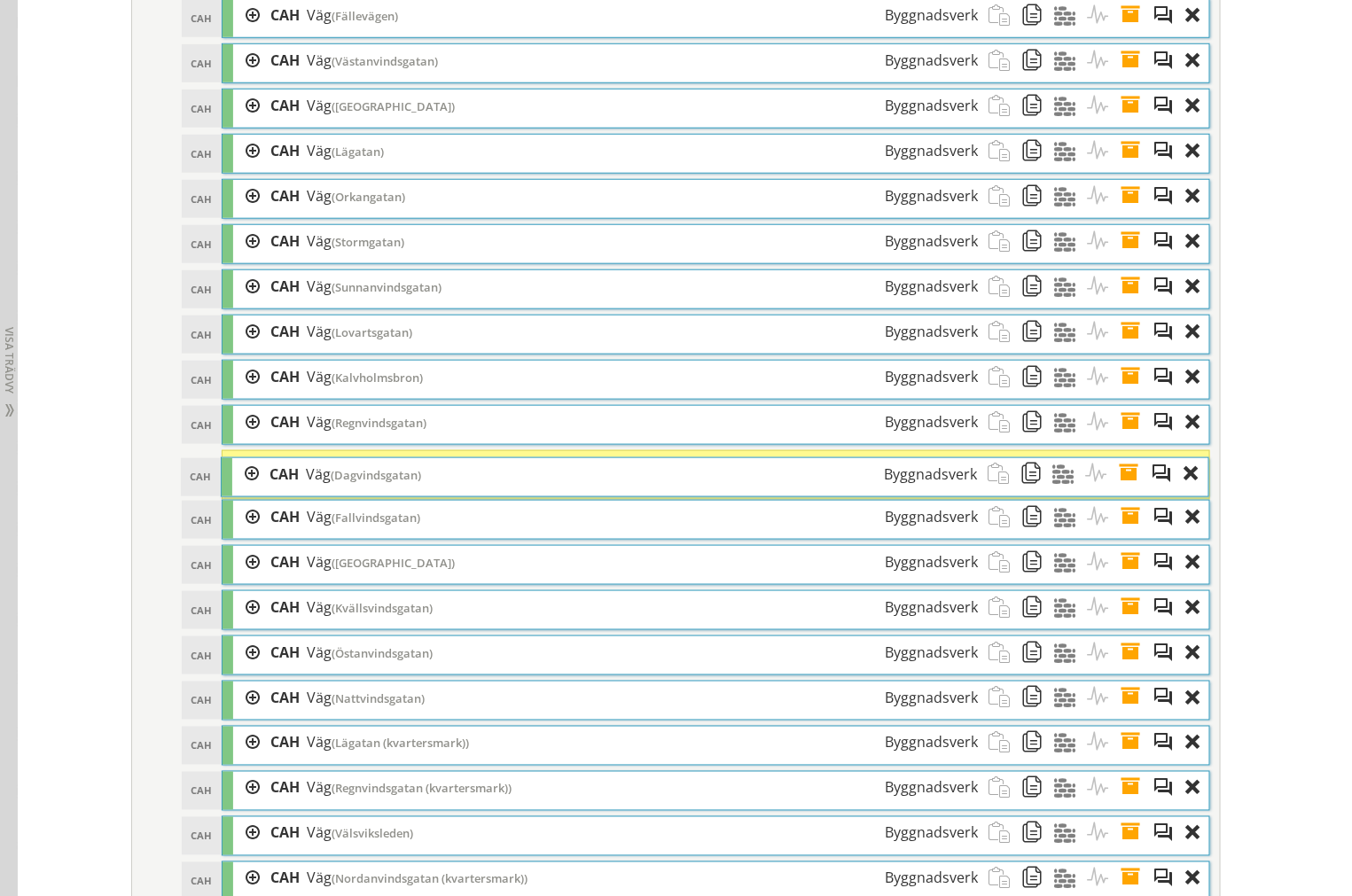
click at [381, 481] on div "CAH Väg (Dagvindsgatan) Byggnadsverk" at bounding box center [623, 474] width 729 height 33
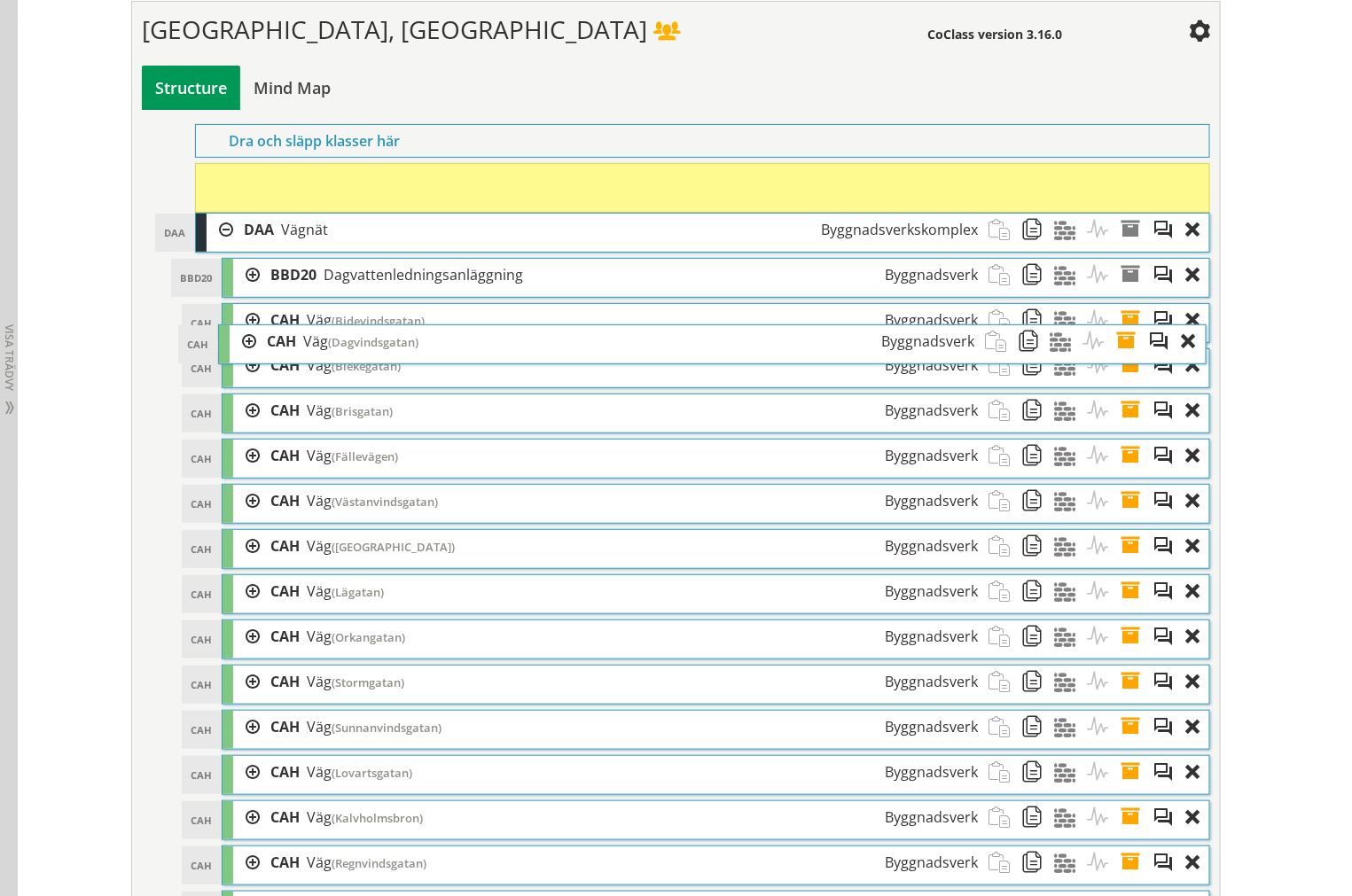
scroll to position [2553, 0]
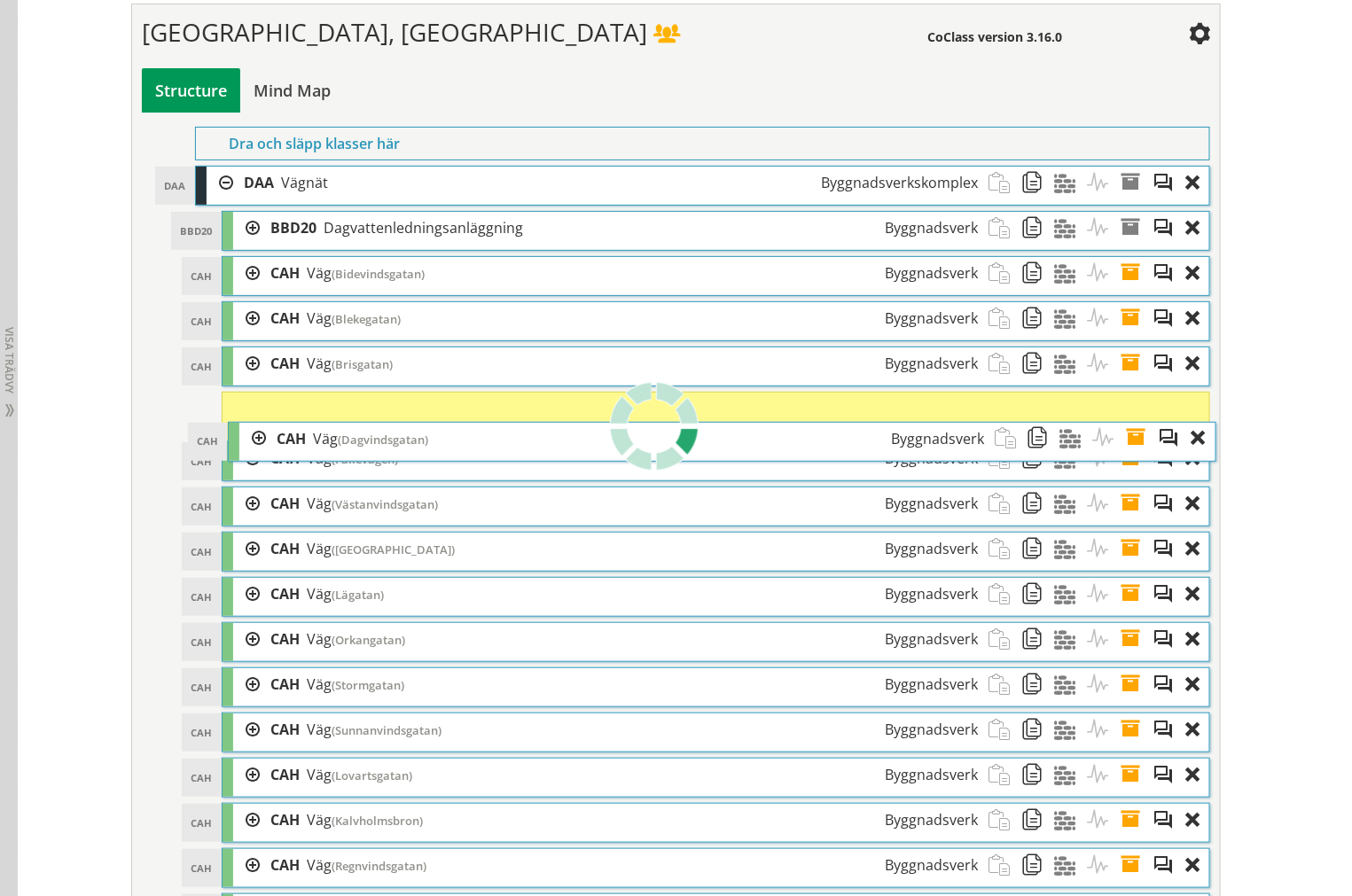
drag, startPoint x: 378, startPoint y: 491, endPoint x: 385, endPoint y: 457, distance: 34.7
click at [385, 448] on span "(Dagvindsgatan)" at bounding box center [382, 439] width 91 height 16
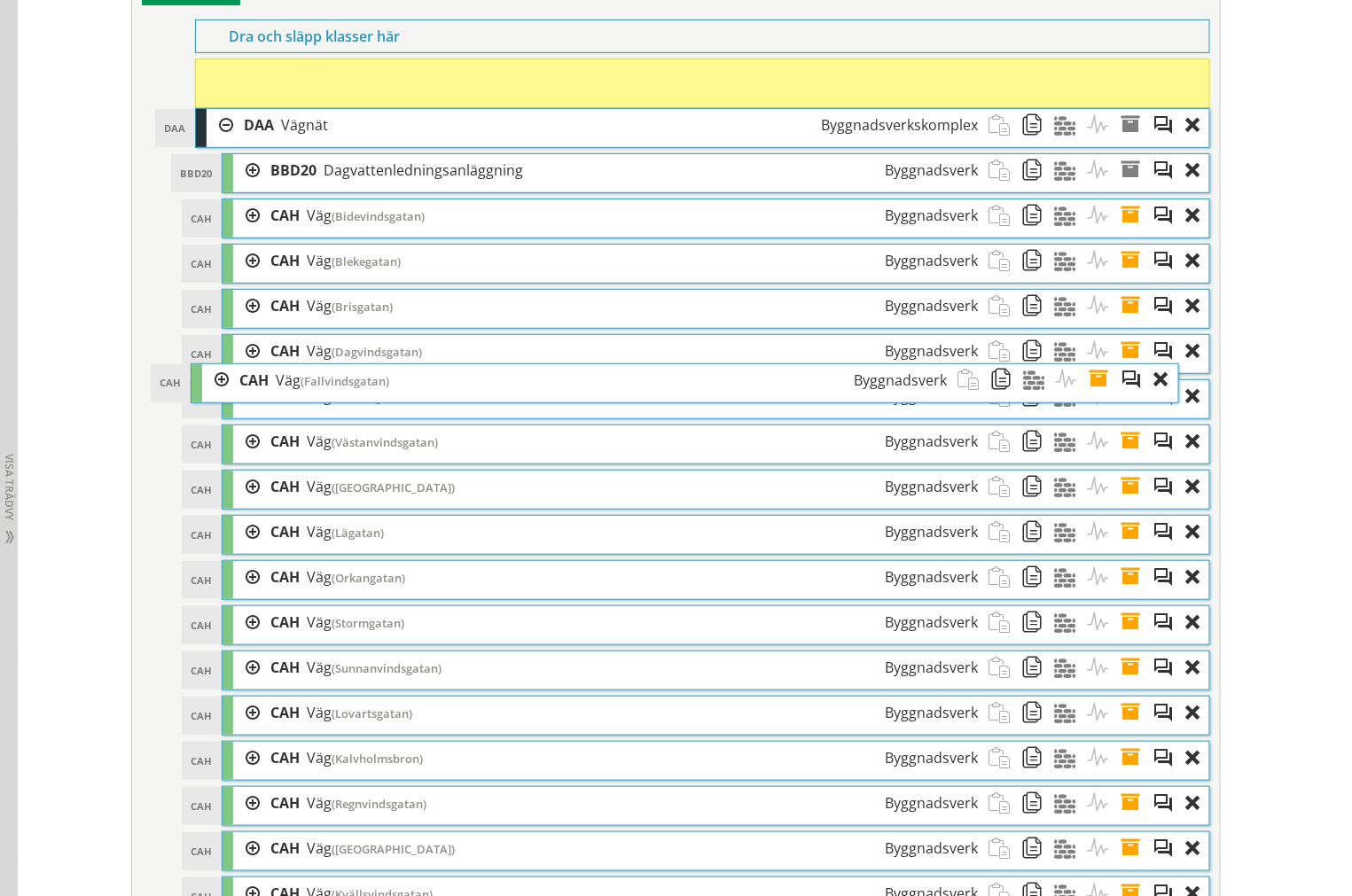
scroll to position [2652, 0]
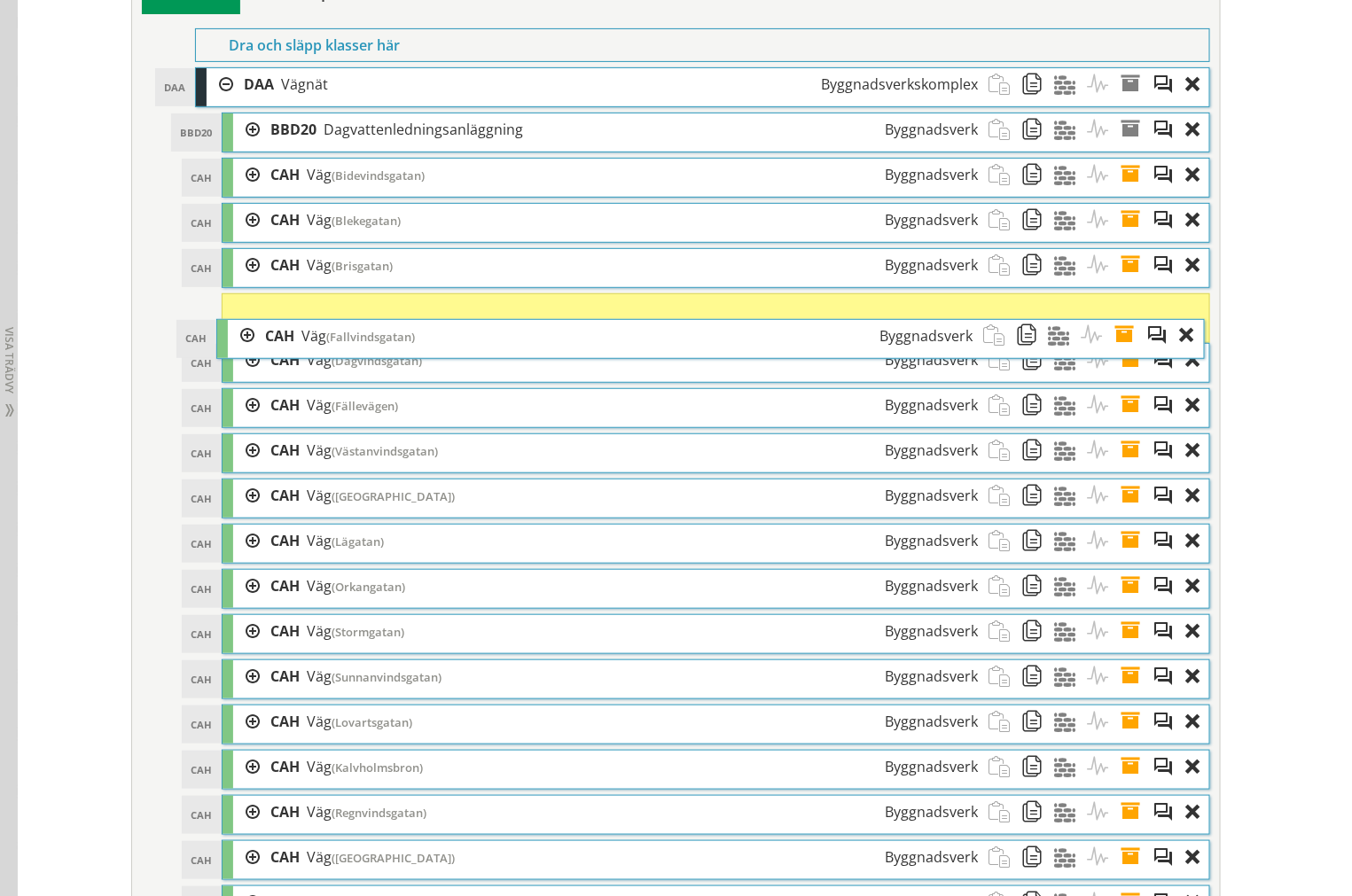
drag, startPoint x: 414, startPoint y: 338, endPoint x: 408, endPoint y: 355, distance: 18.0
click at [408, 353] on div "CAH Väg (Fallvindsgatan) Byggnadsverk" at bounding box center [619, 335] width 729 height 33
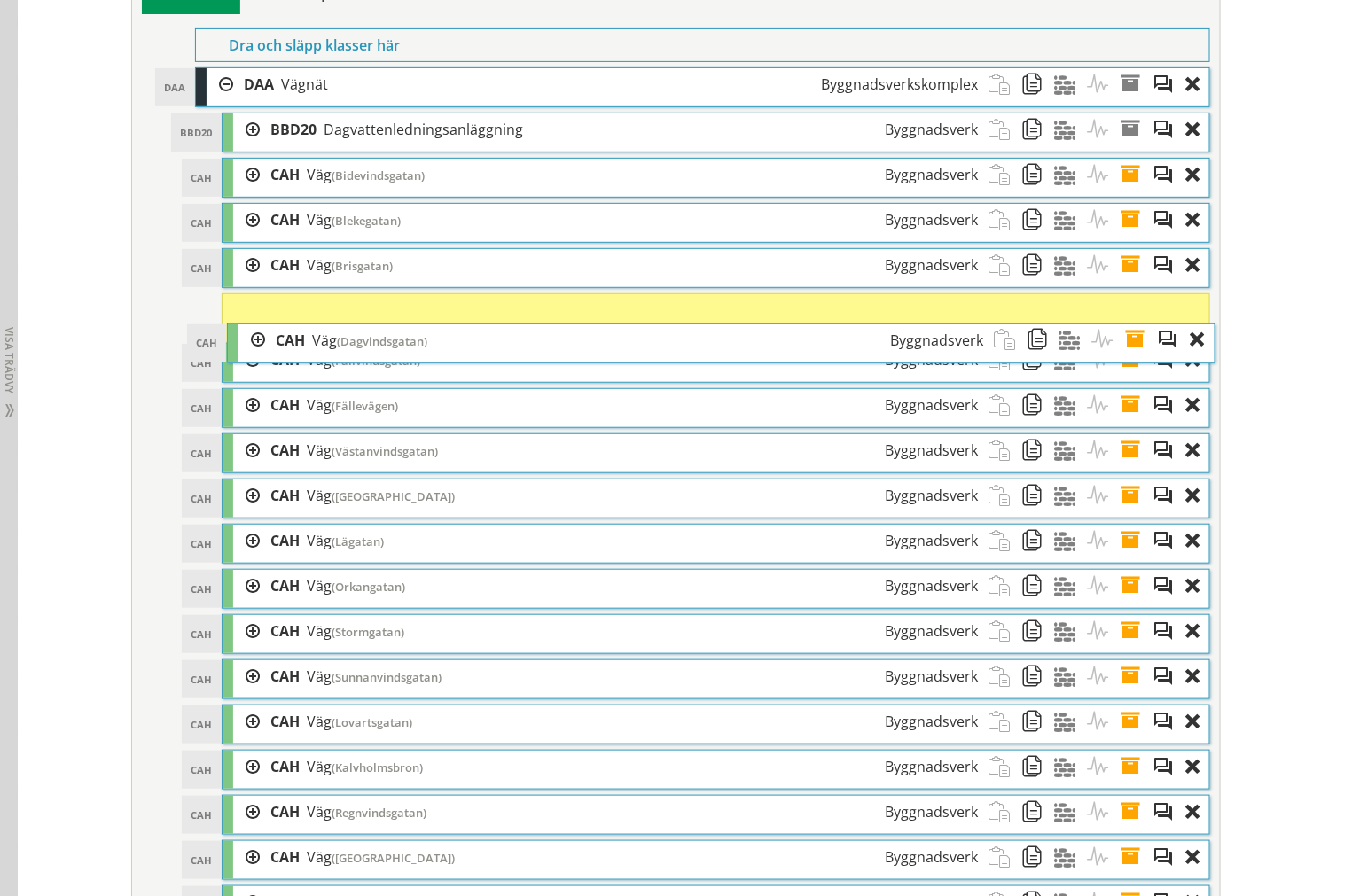
drag, startPoint x: 408, startPoint y: 376, endPoint x: 414, endPoint y: 359, distance: 18.0
click at [414, 349] on span "(Dagvindsgatan)" at bounding box center [381, 341] width 91 height 16
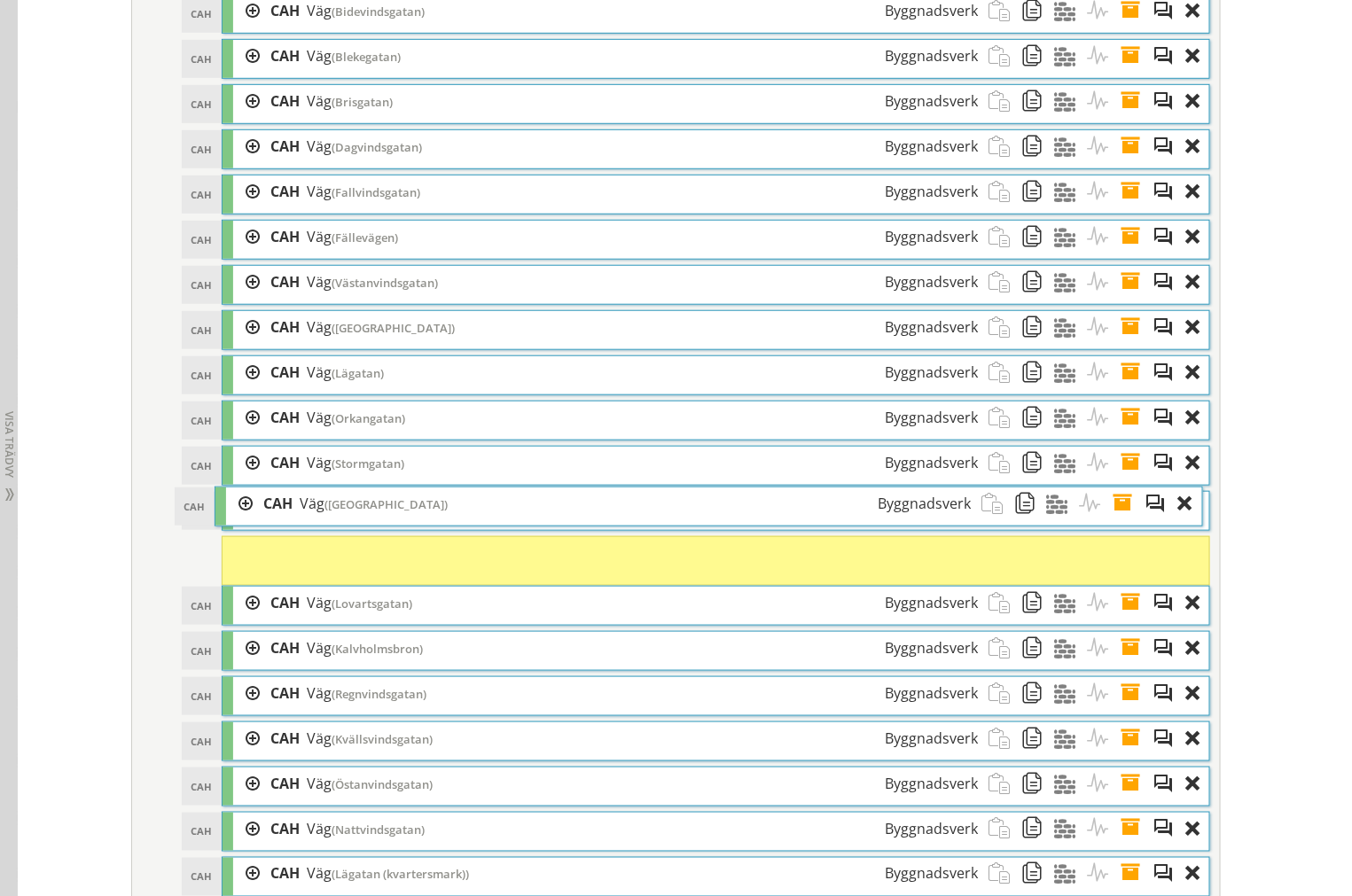
scroll to position [2750, 0]
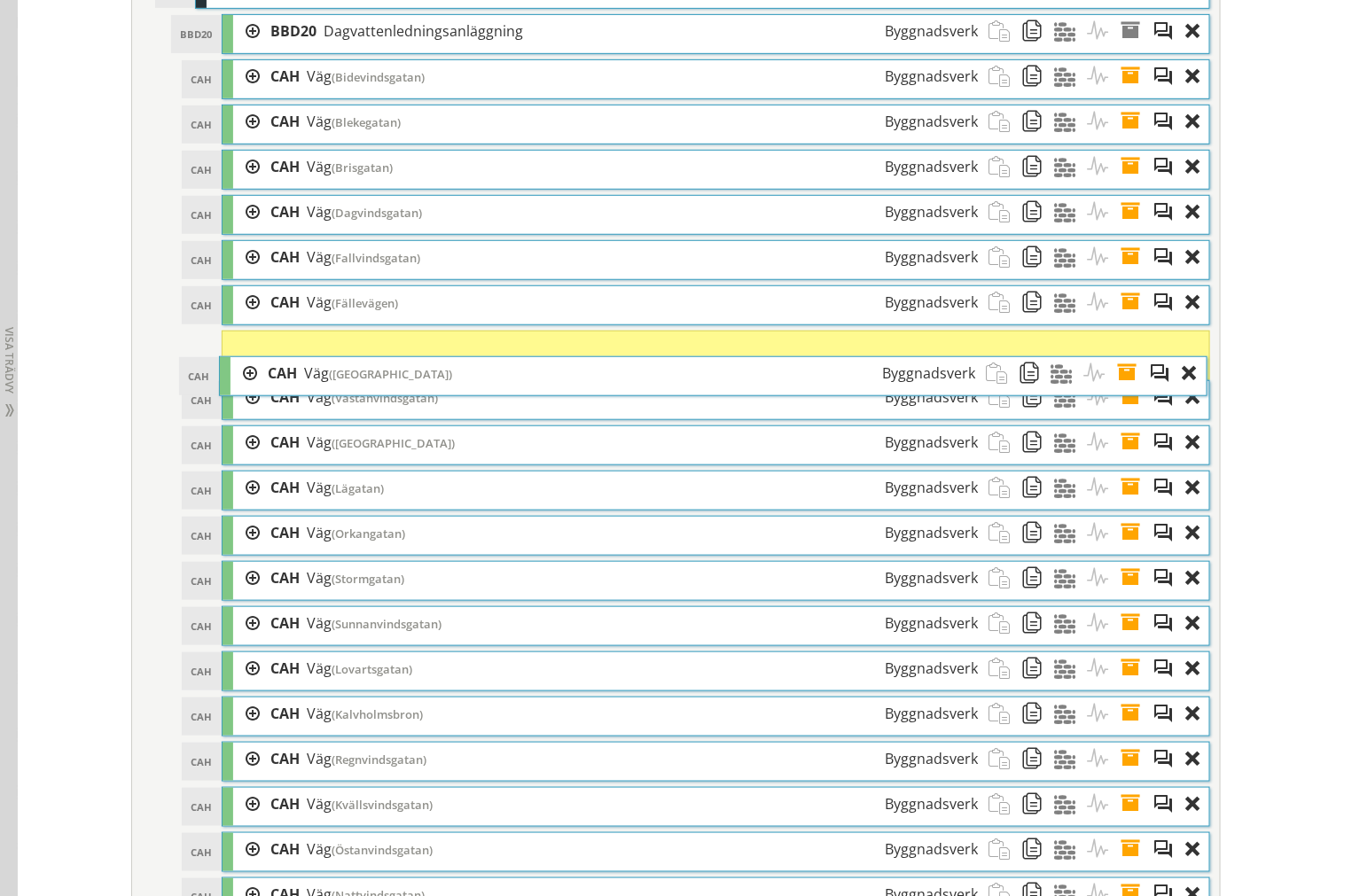
drag, startPoint x: 439, startPoint y: 488, endPoint x: 436, endPoint y: 396, distance: 92.0
click at [436, 390] on div "CAH Väg ([GEOGRAPHIC_DATA]) Byggnadsverk" at bounding box center [621, 373] width 729 height 33
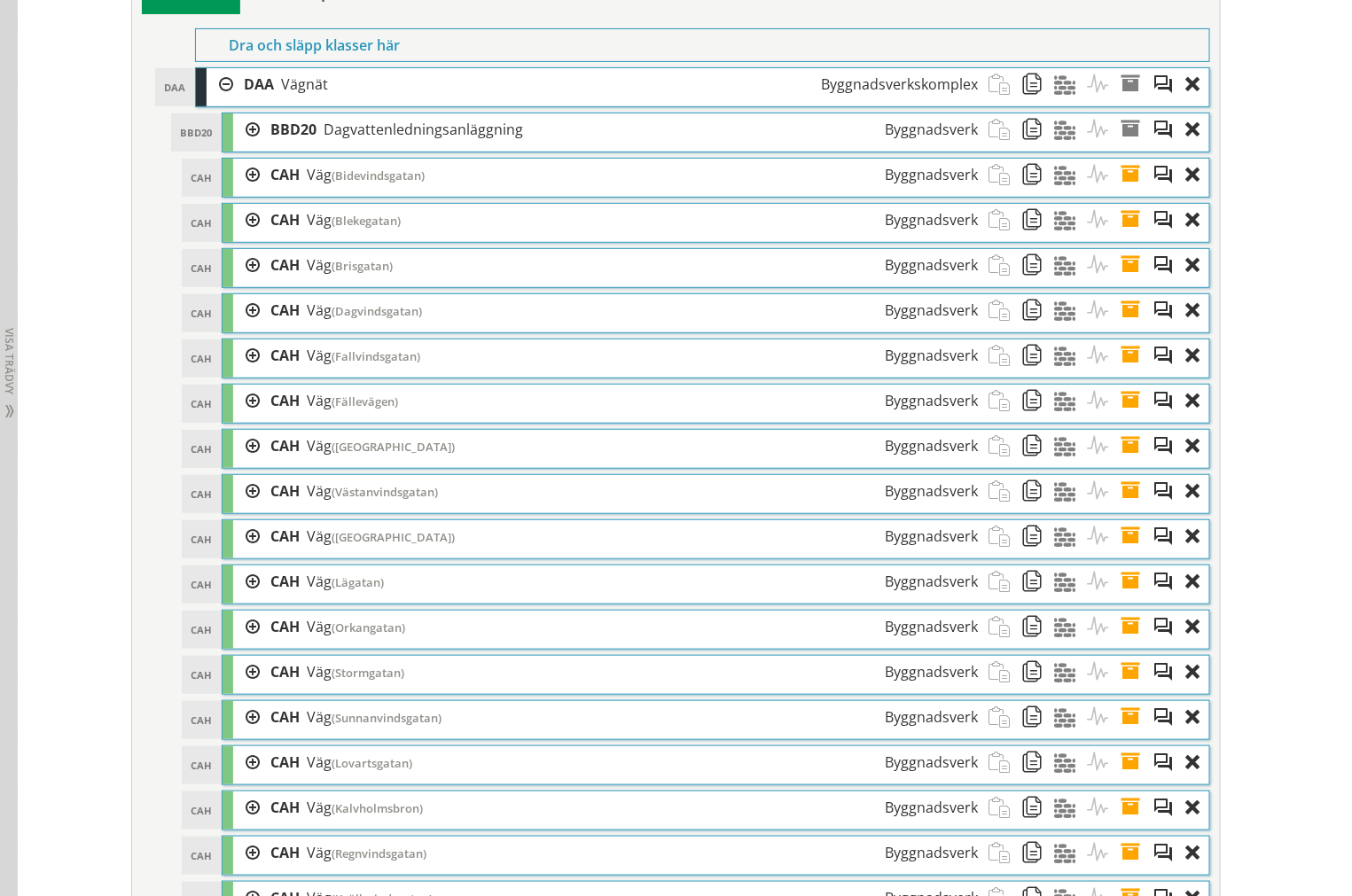
scroll to position [2669, 0]
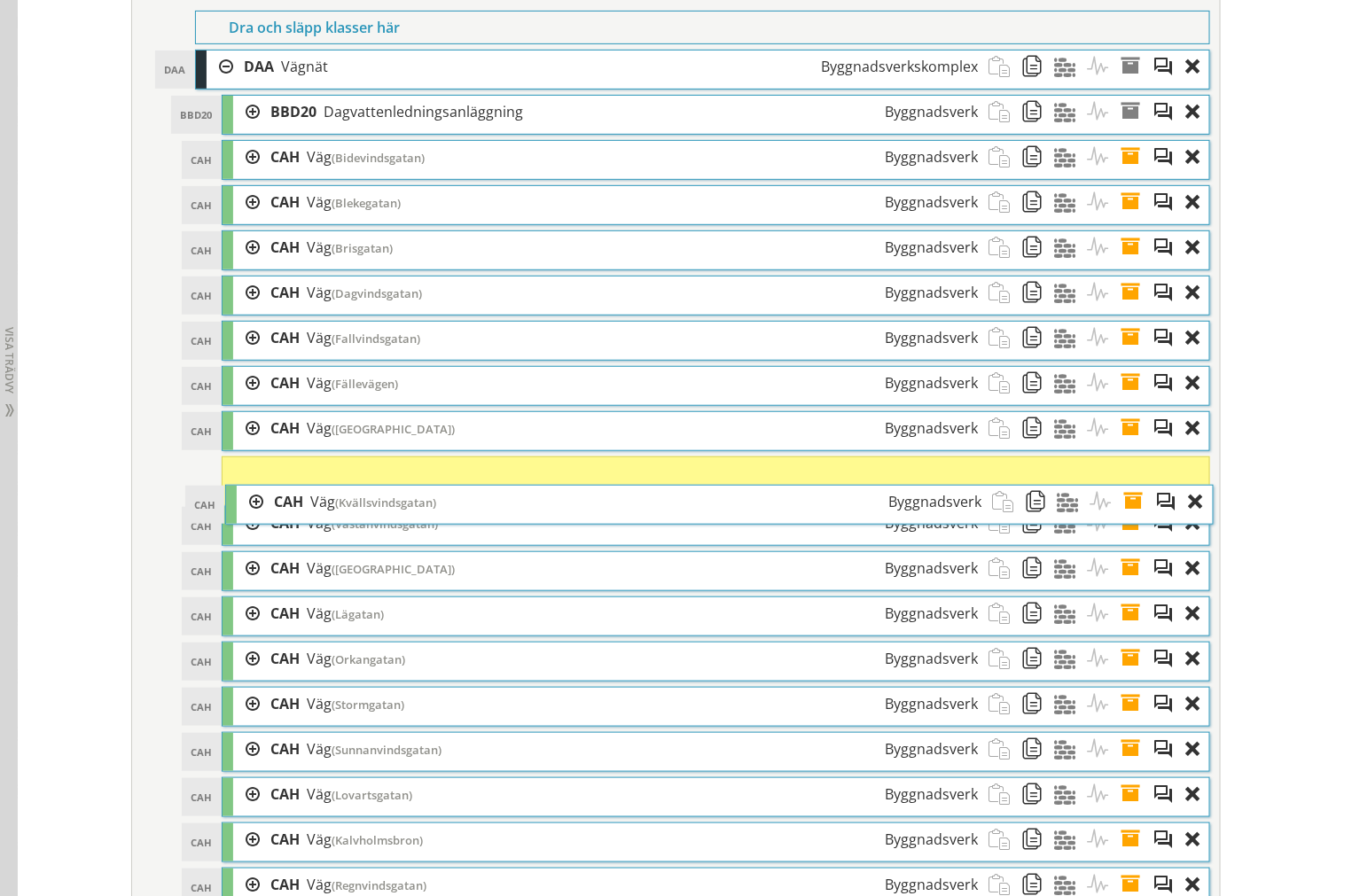
drag, startPoint x: 543, startPoint y: 440, endPoint x: 546, endPoint y: 533, distance: 93.0
click at [546, 519] on div "CAH Väg (Kvällsvindsgatan) Byggnadsverk" at bounding box center [628, 502] width 729 height 33
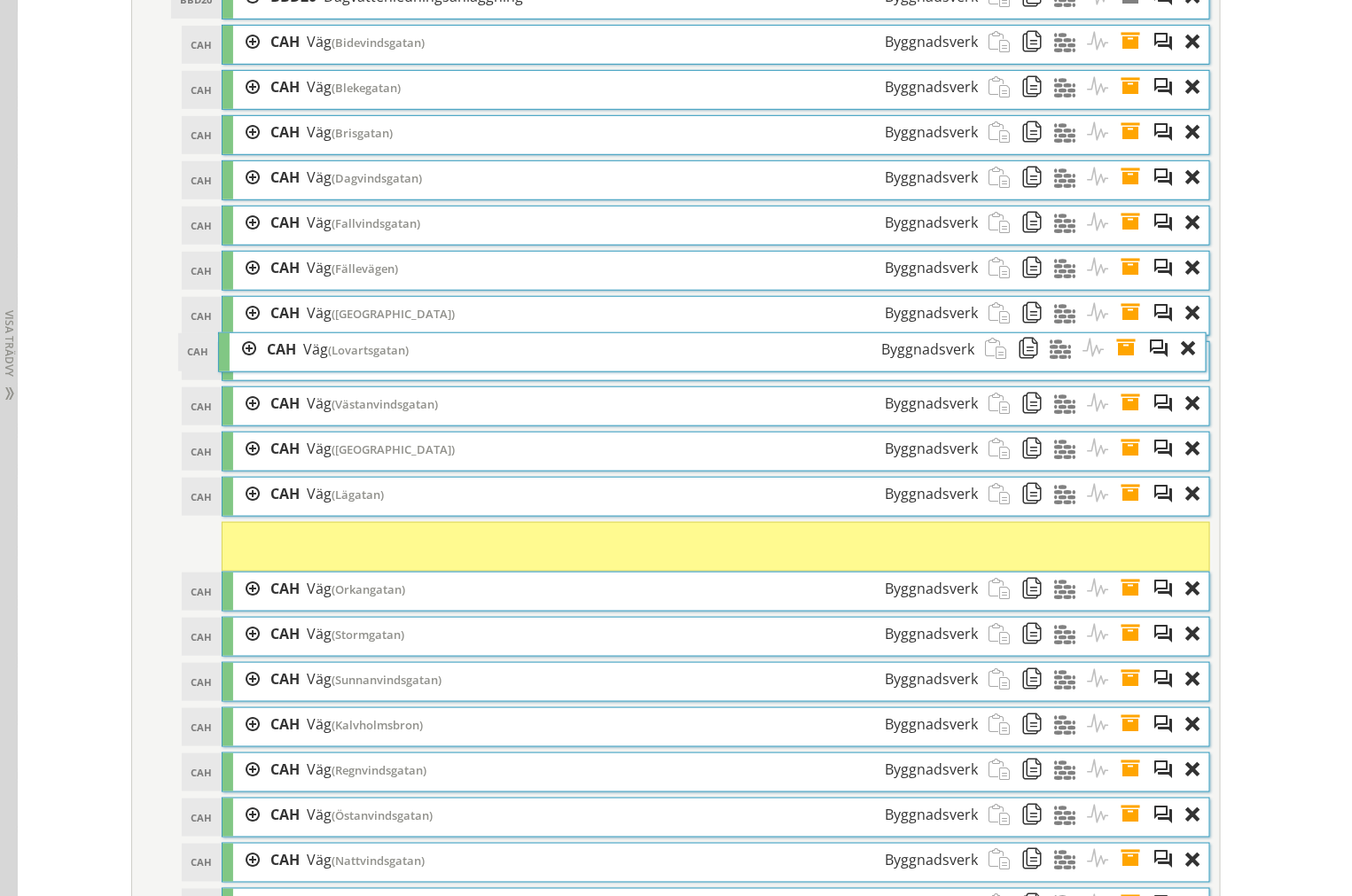
scroll to position [2767, 0]
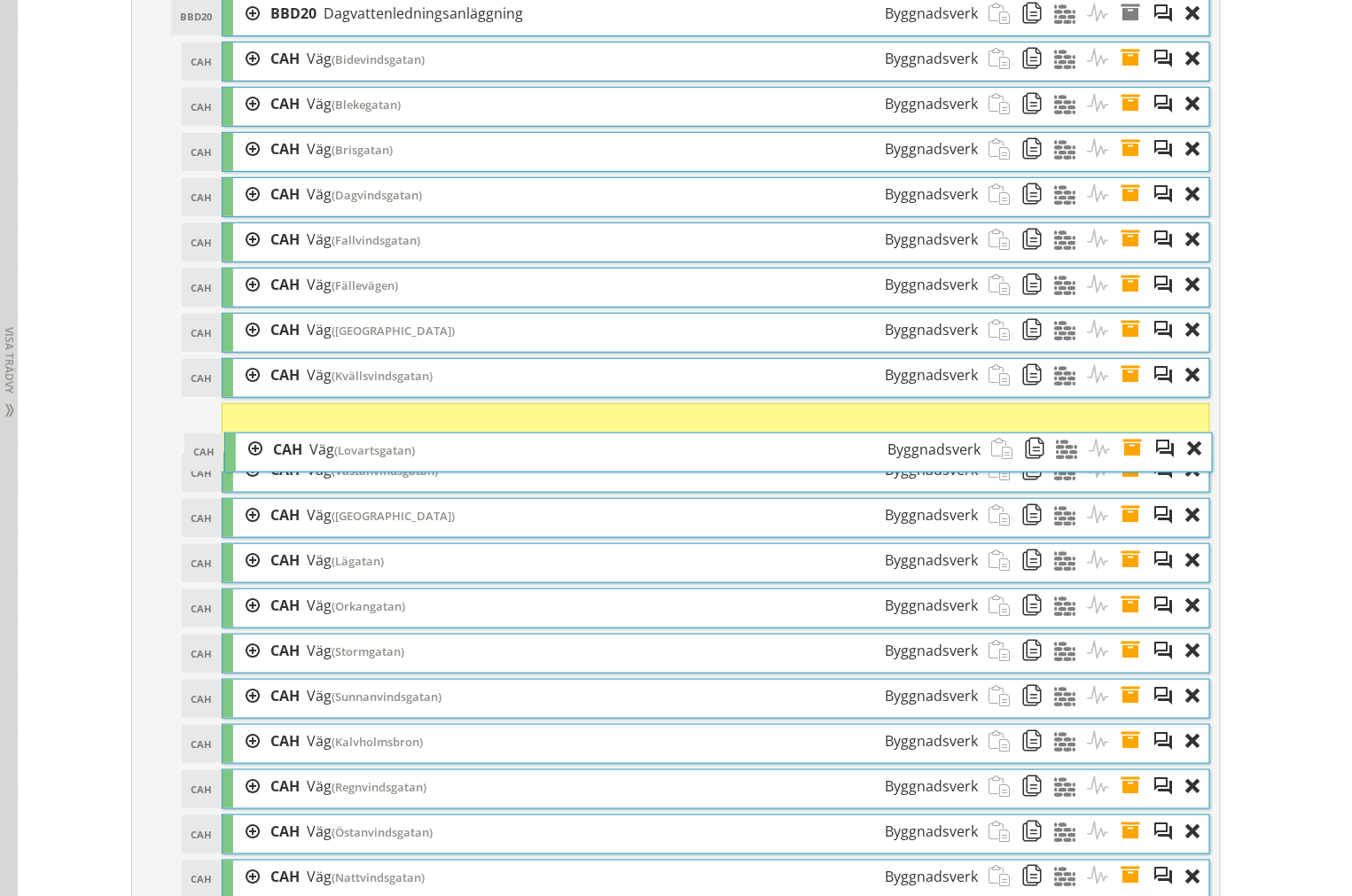
drag, startPoint x: 500, startPoint y: 436, endPoint x: 503, endPoint y: 484, distance: 48.1
click at [503, 466] on div "CAH Väg ([GEOGRAPHIC_DATA]) Byggnadsverk" at bounding box center [627, 449] width 729 height 33
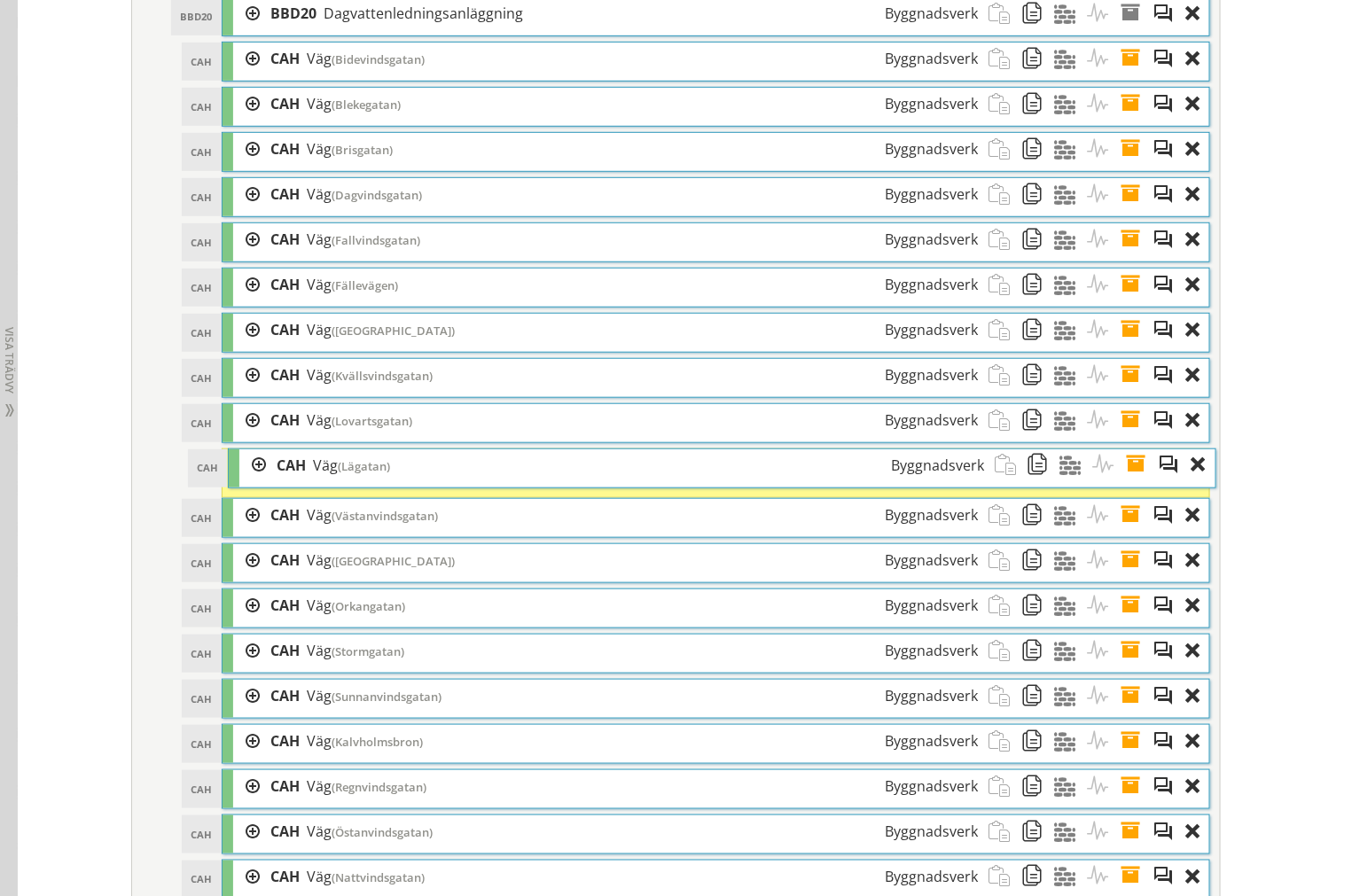
drag, startPoint x: 448, startPoint y: 590, endPoint x: 455, endPoint y: 498, distance: 92.3
click at [455, 482] on div "CAH Väg (Lägatan) Byggnadsverk" at bounding box center [631, 465] width 729 height 33
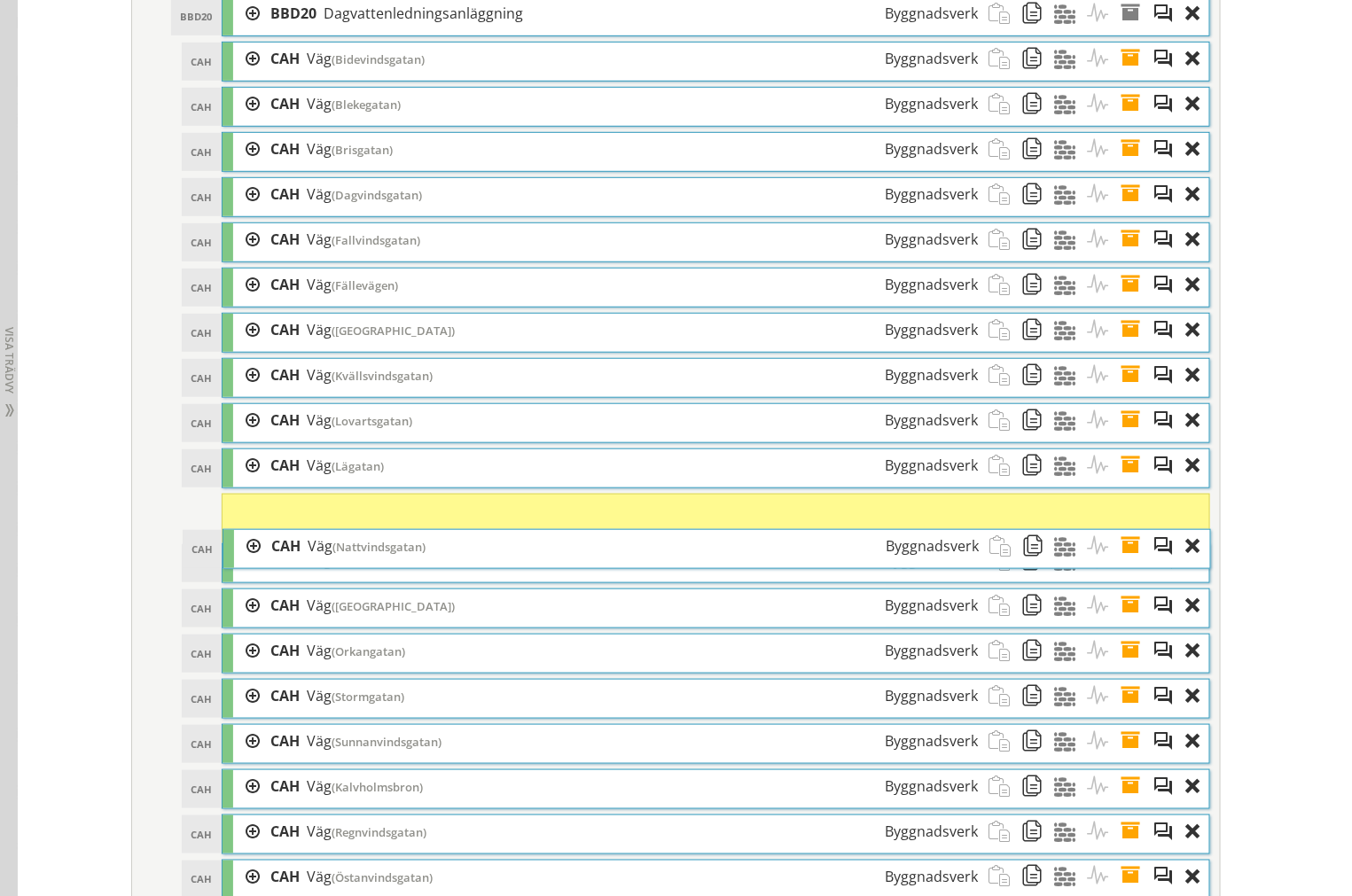
drag, startPoint x: 444, startPoint y: 503, endPoint x: 445, endPoint y: 564, distance: 61.0
click at [445, 562] on div "CAH Väg (Nattvindsgatan) Byggnadsverk" at bounding box center [625, 546] width 729 height 33
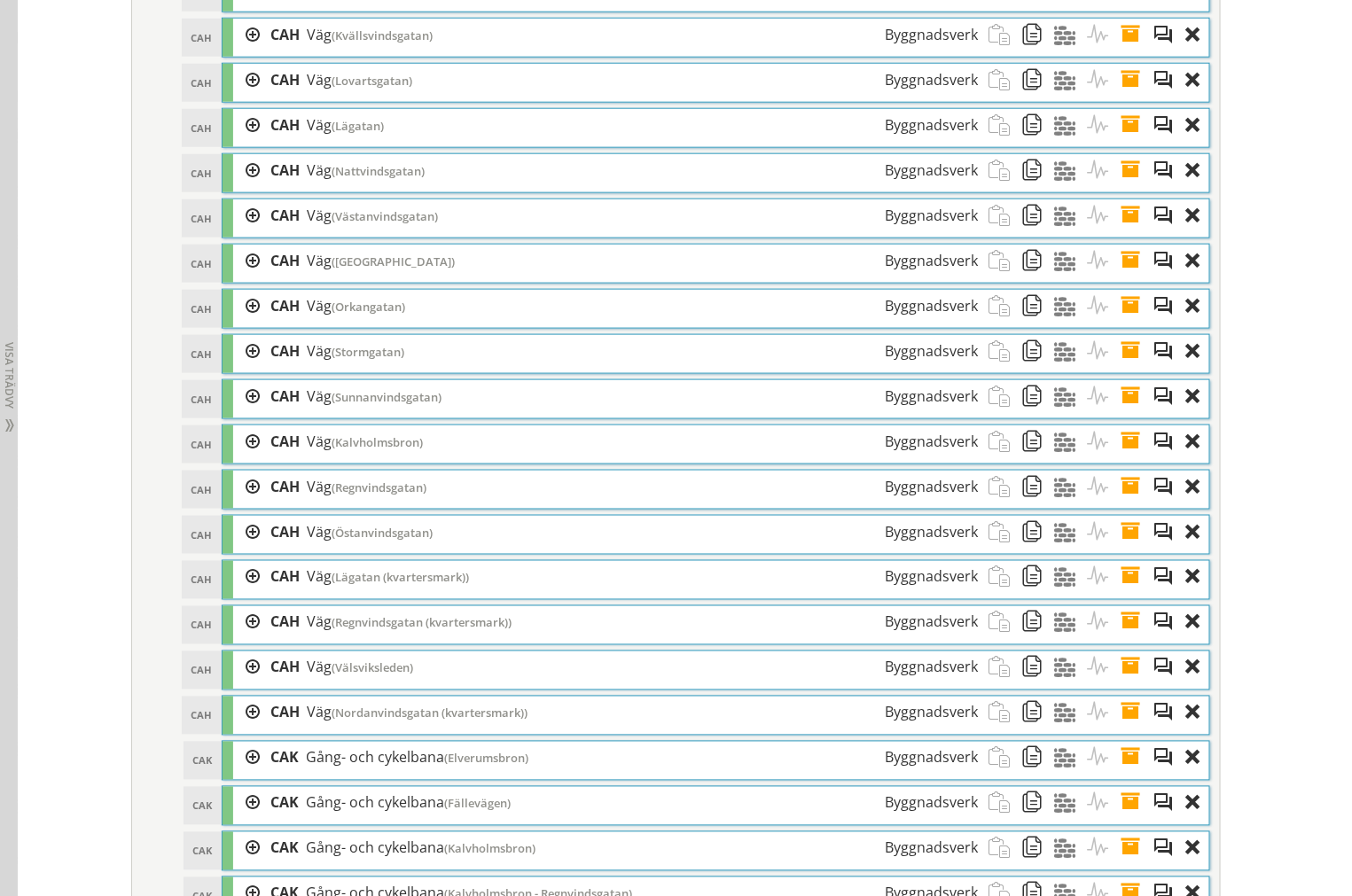
scroll to position [3063, 0]
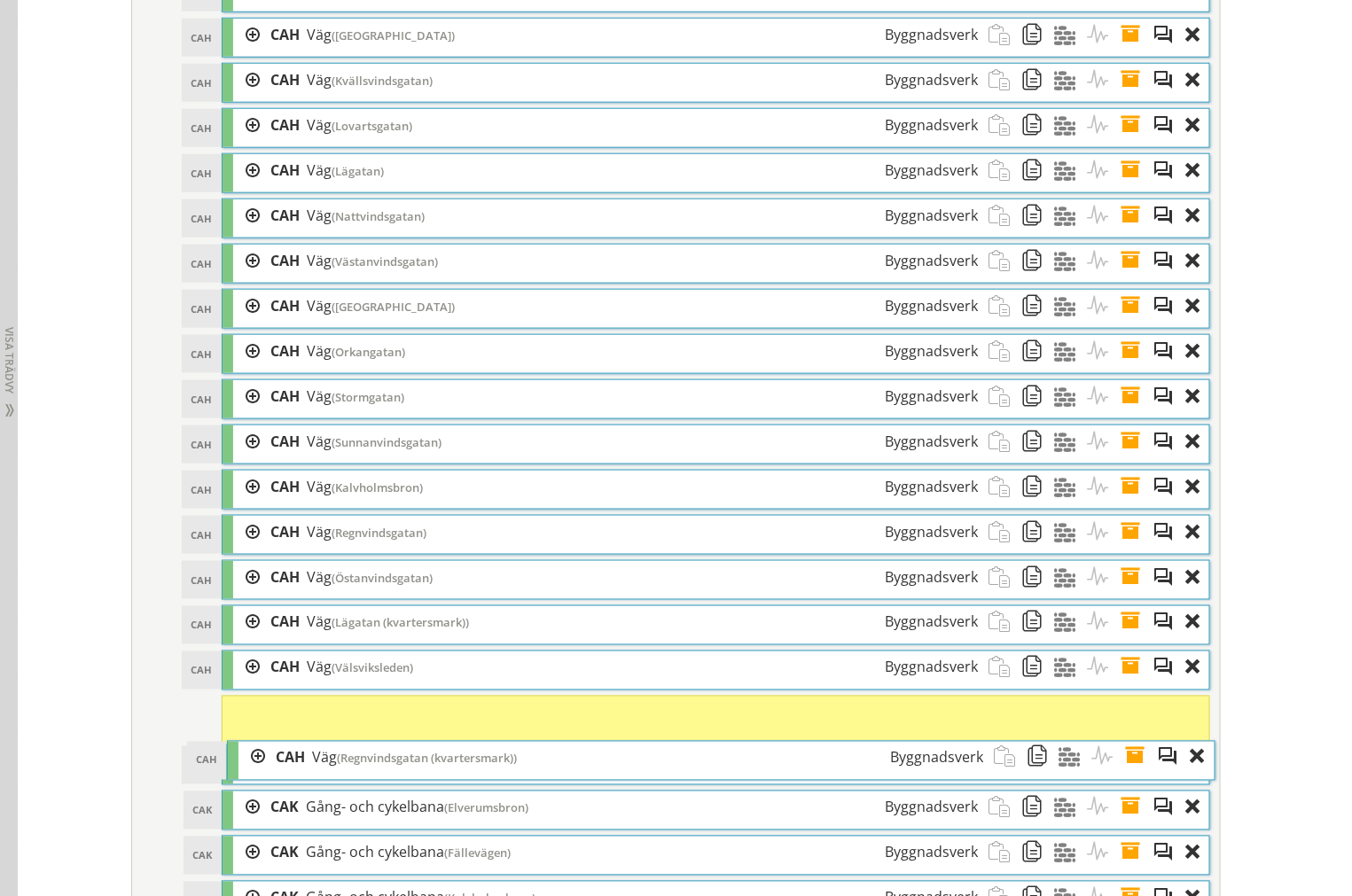
drag, startPoint x: 465, startPoint y: 686, endPoint x: 471, endPoint y: 771, distance: 85.2
click at [471, 771] on div "CAH Väg (Regnvindsgatan (kvartersmark)) Byggnadsverk" at bounding box center [630, 758] width 729 height 33
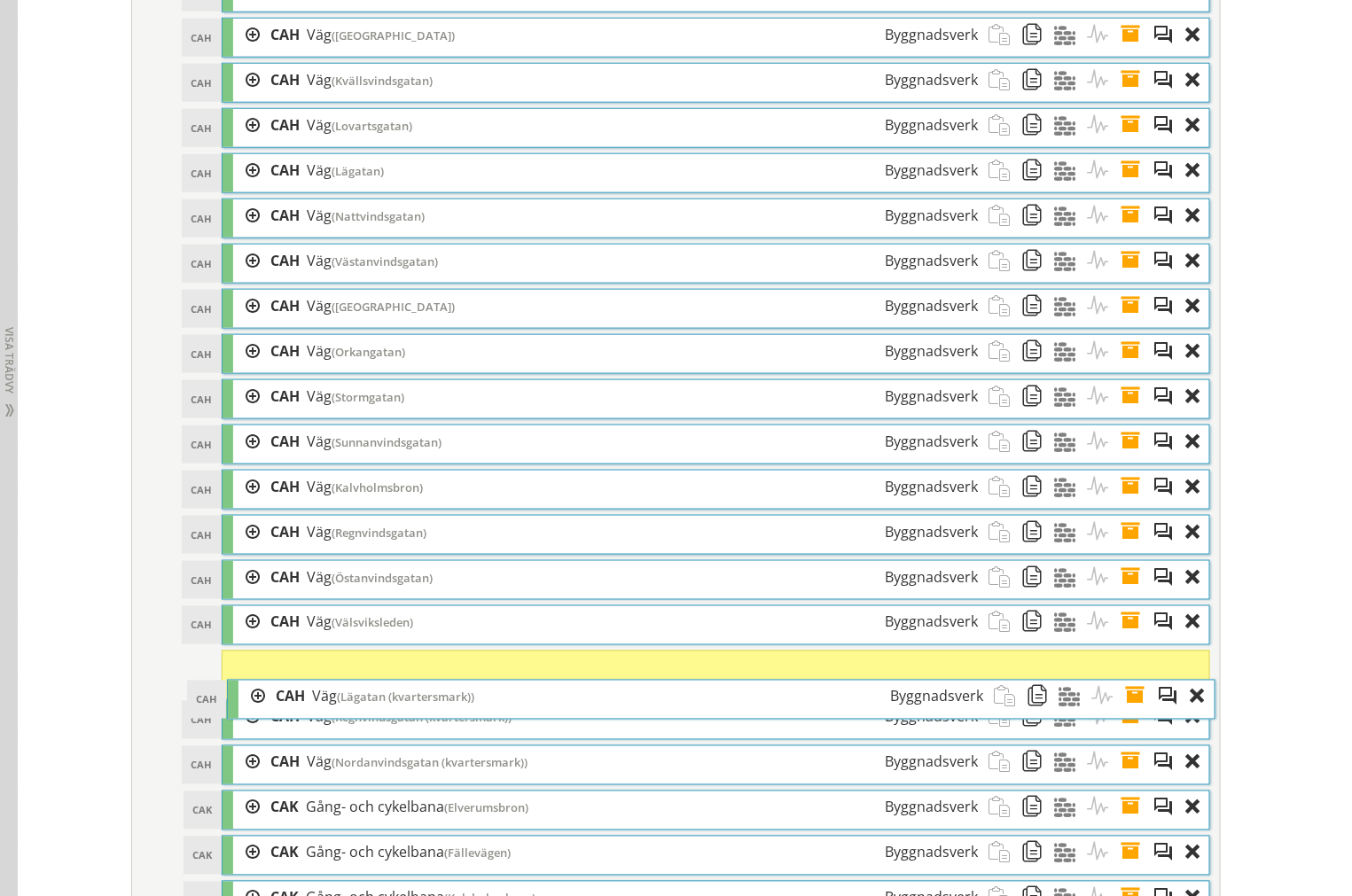
drag, startPoint x: 429, startPoint y: 674, endPoint x: 433, endPoint y: 716, distance: 42.2
click at [433, 705] on span "(Lägatan (kvartersmark))" at bounding box center [405, 697] width 137 height 16
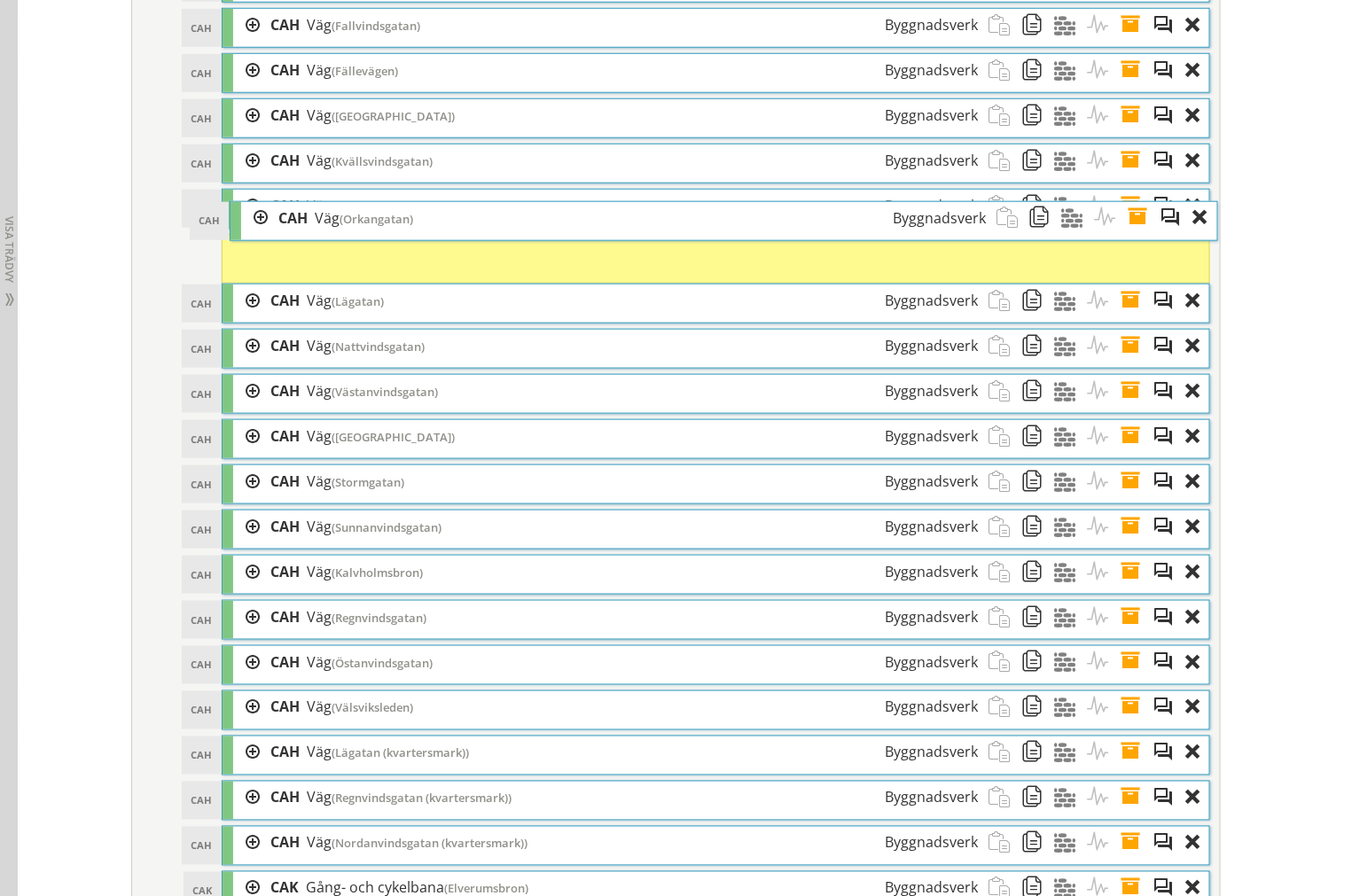
scroll to position [2866, 0]
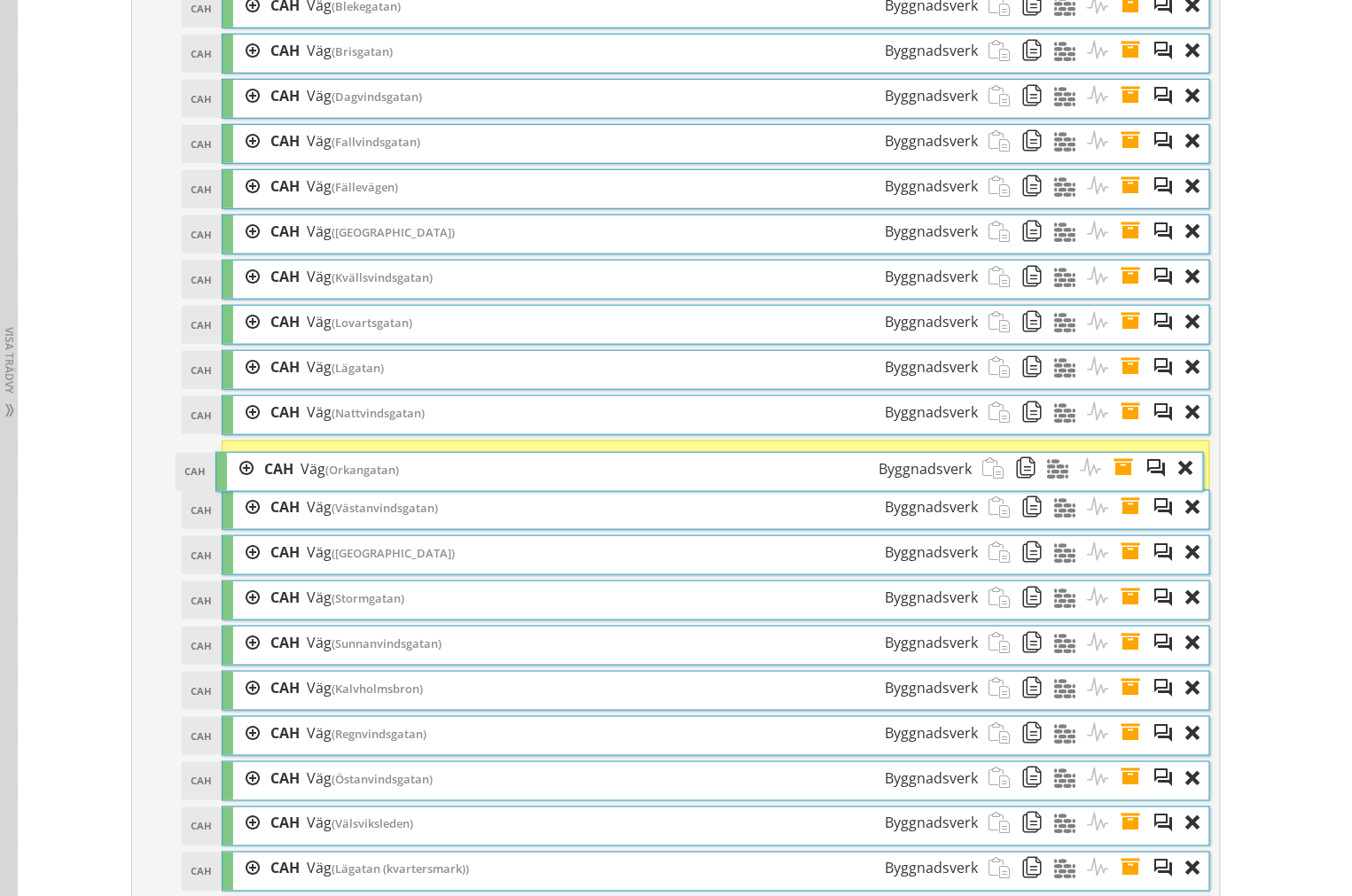
drag, startPoint x: 421, startPoint y: 383, endPoint x: 415, endPoint y: 496, distance: 113.2
click at [415, 486] on div "CAH Väg (Orkangatan) Byggnadsverk" at bounding box center [618, 469] width 729 height 33
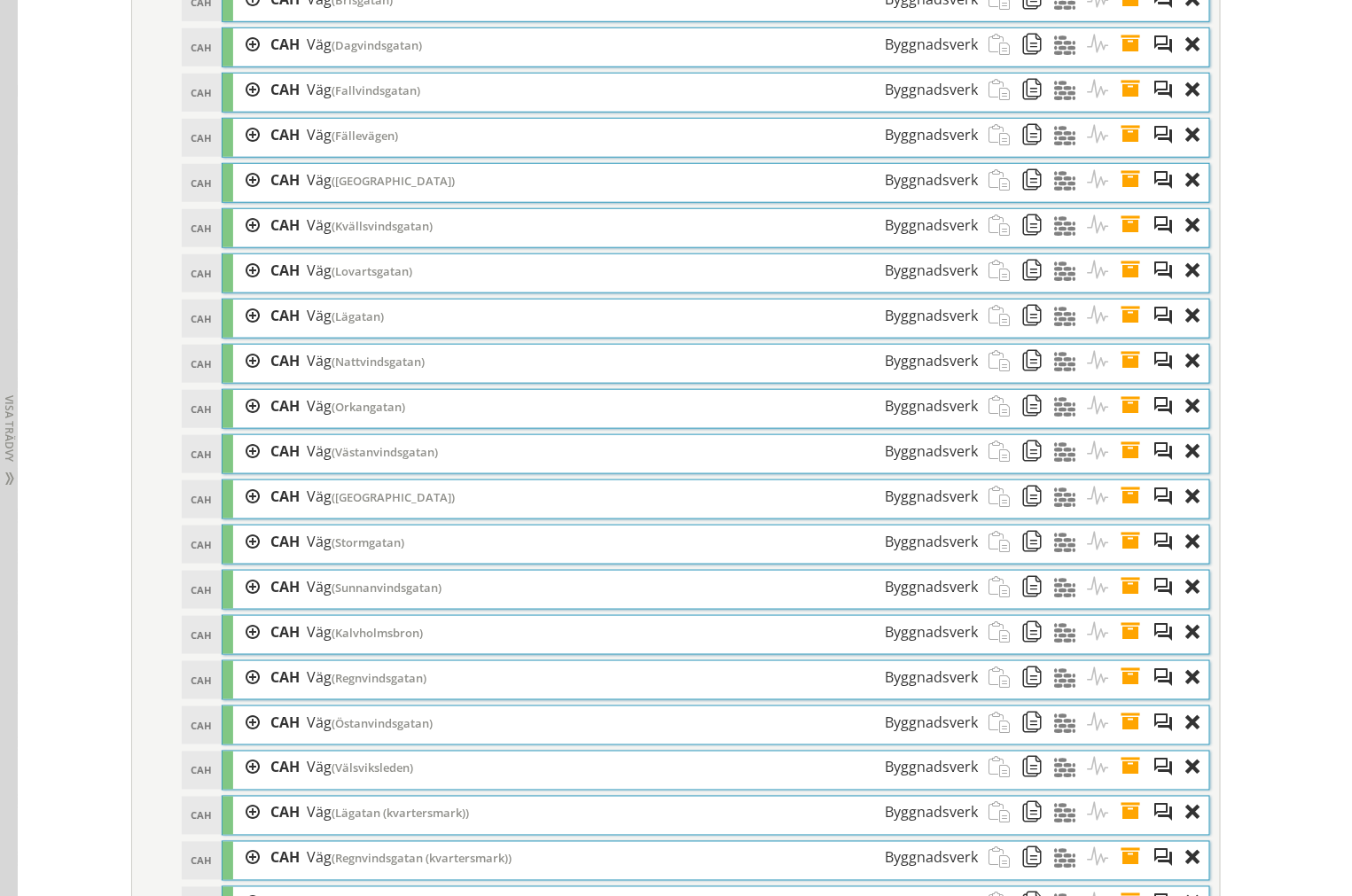
scroll to position [3063, 0]
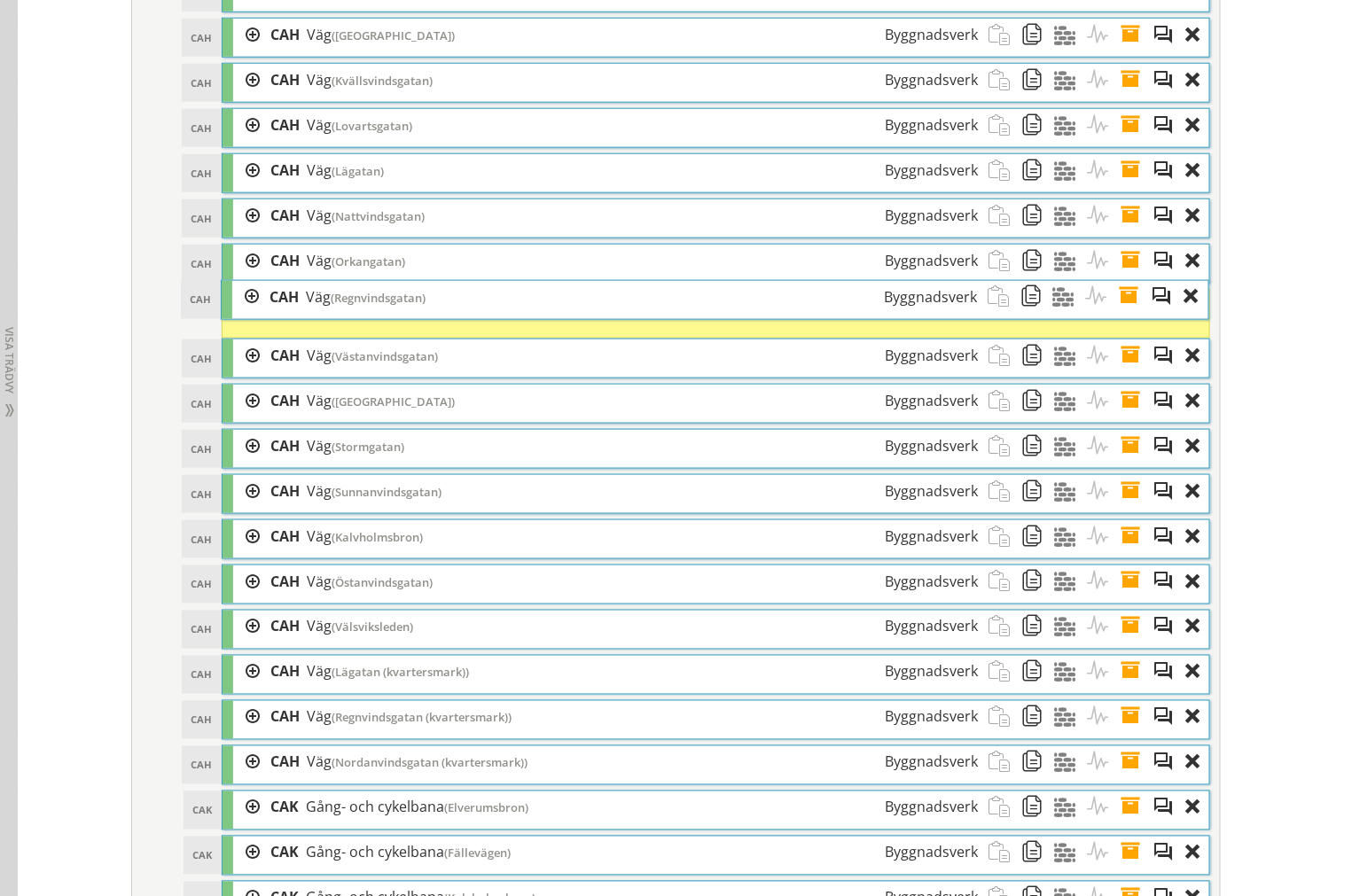
drag, startPoint x: 393, startPoint y: 552, endPoint x: 391, endPoint y: 314, distance: 238.0
click at [391, 306] on span "(Regnvindsgatan)" at bounding box center [377, 297] width 94 height 16
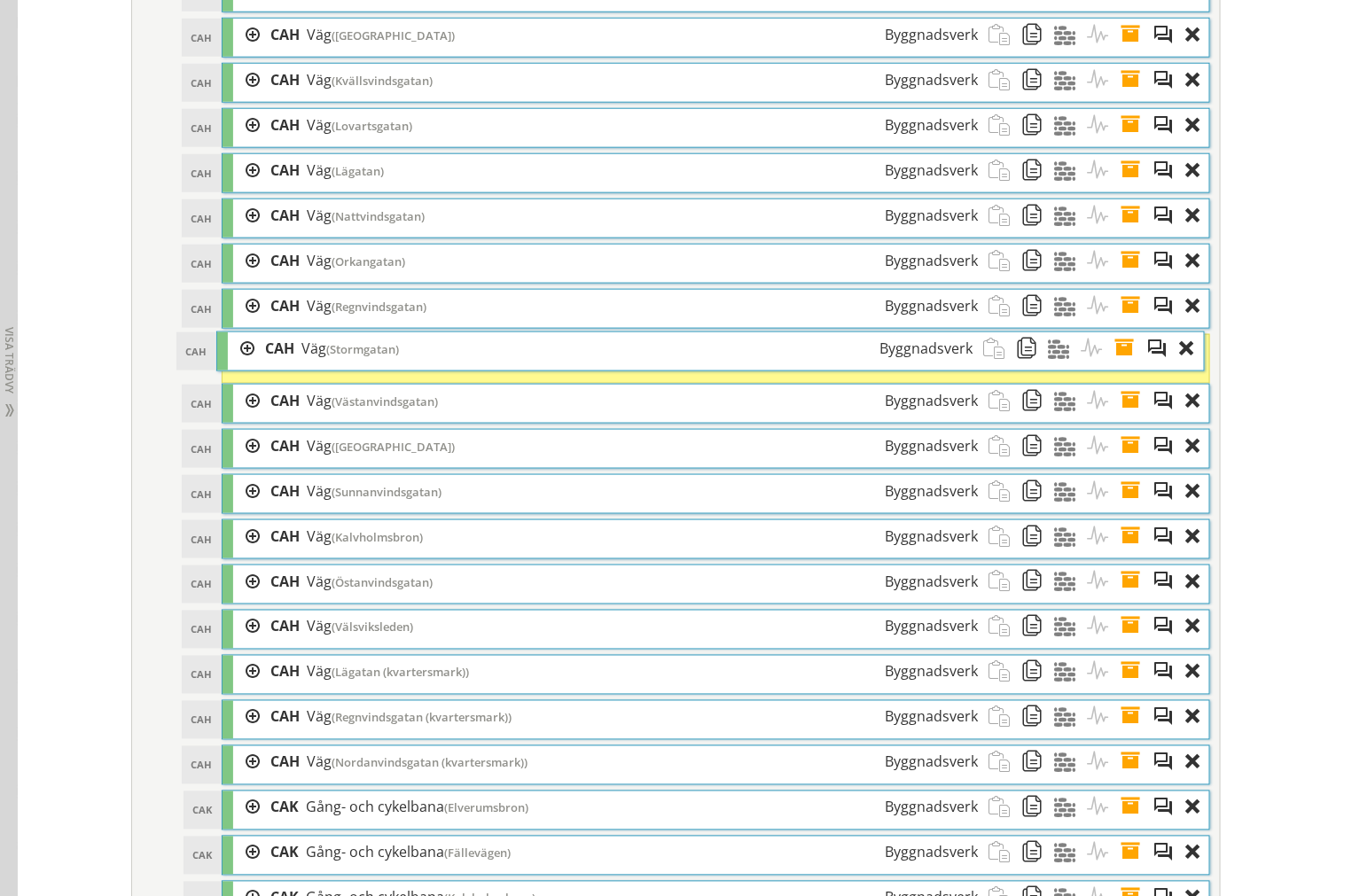
drag, startPoint x: 403, startPoint y: 456, endPoint x: 397, endPoint y: 358, distance: 98.2
click at [397, 358] on div "CAH Väg (Stormgatan) Byggnadsverk" at bounding box center [619, 348] width 729 height 33
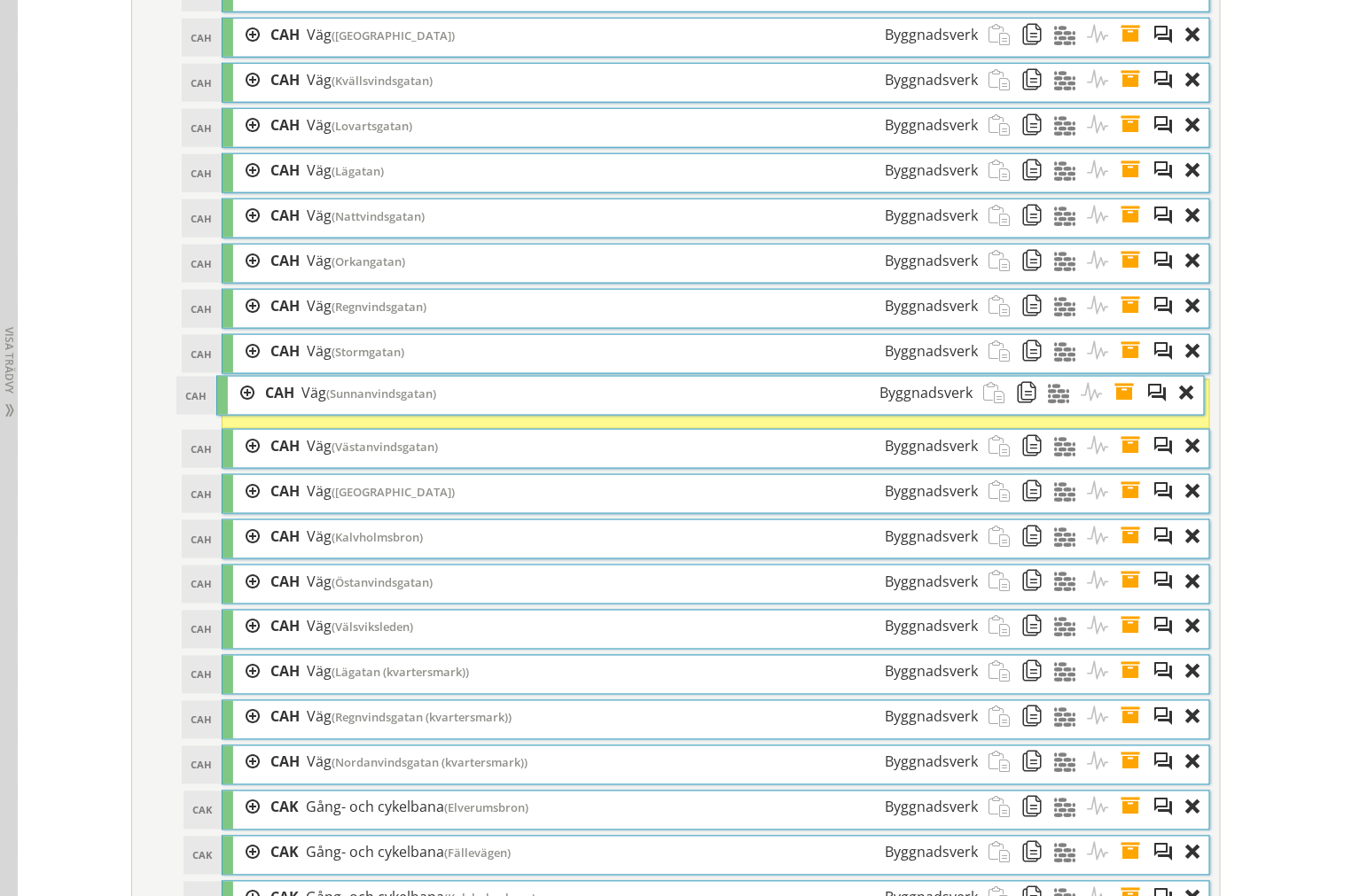
drag, startPoint x: 400, startPoint y: 511, endPoint x: 394, endPoint y: 413, distance: 98.2
click at [394, 402] on span "(Sunnanvindsgatan)" at bounding box center [381, 393] width 110 height 16
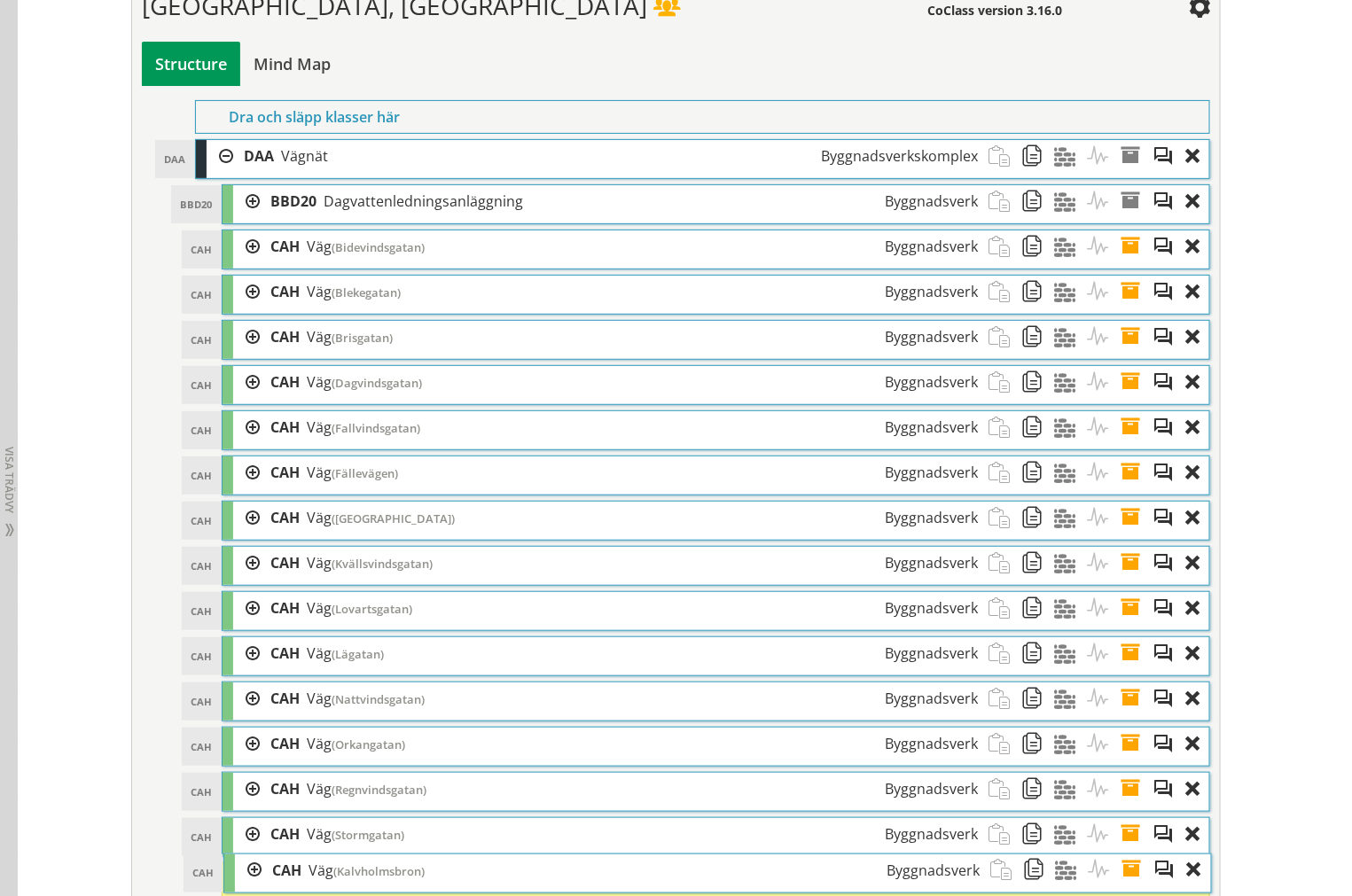
scroll to position [2571, 0]
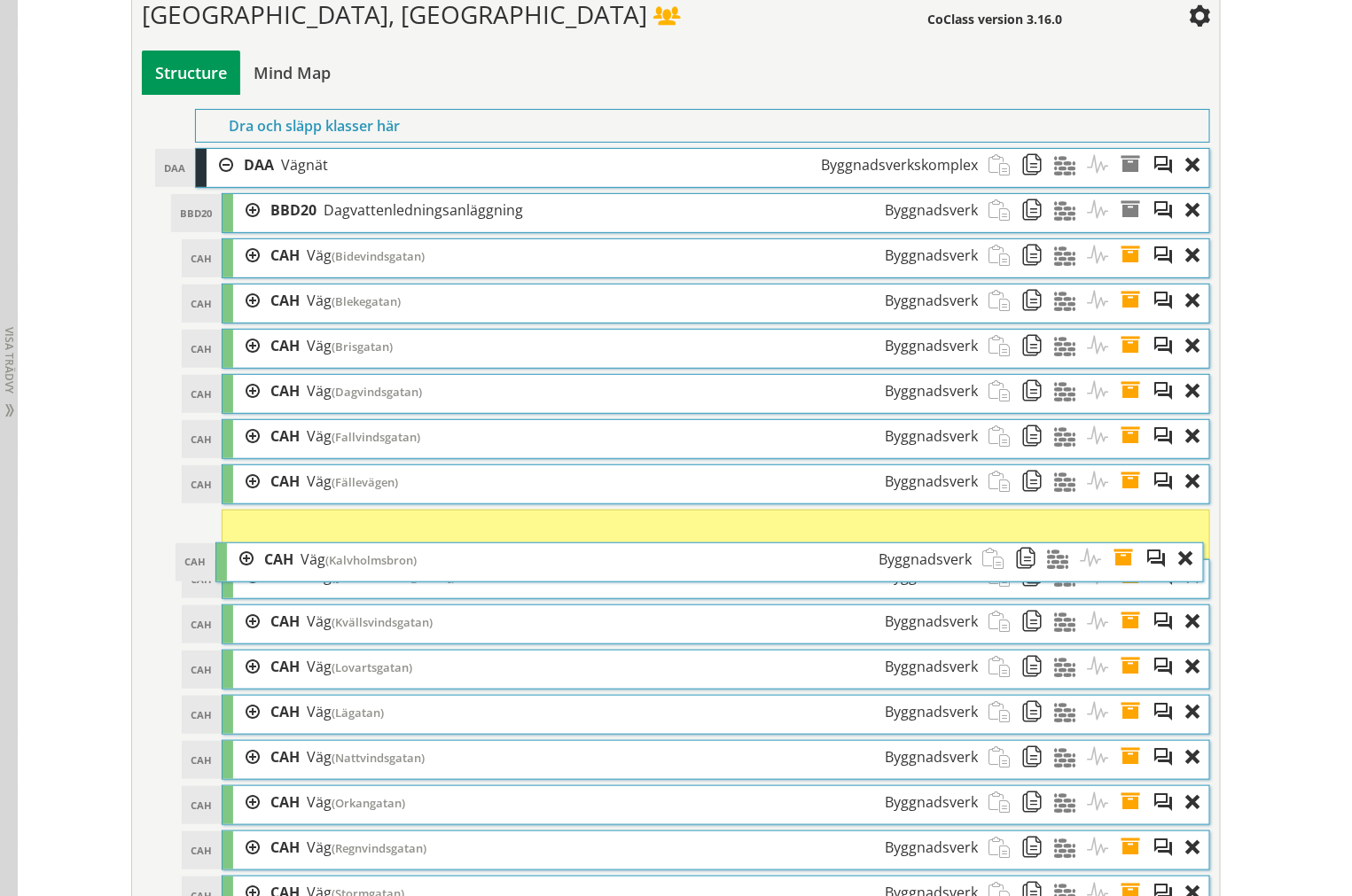
drag, startPoint x: 436, startPoint y: 562, endPoint x: 429, endPoint y: 586, distance: 25.0
click at [429, 576] on div "CAH Väg ([GEOGRAPHIC_DATA]) Byggnadsverk" at bounding box center [618, 559] width 729 height 33
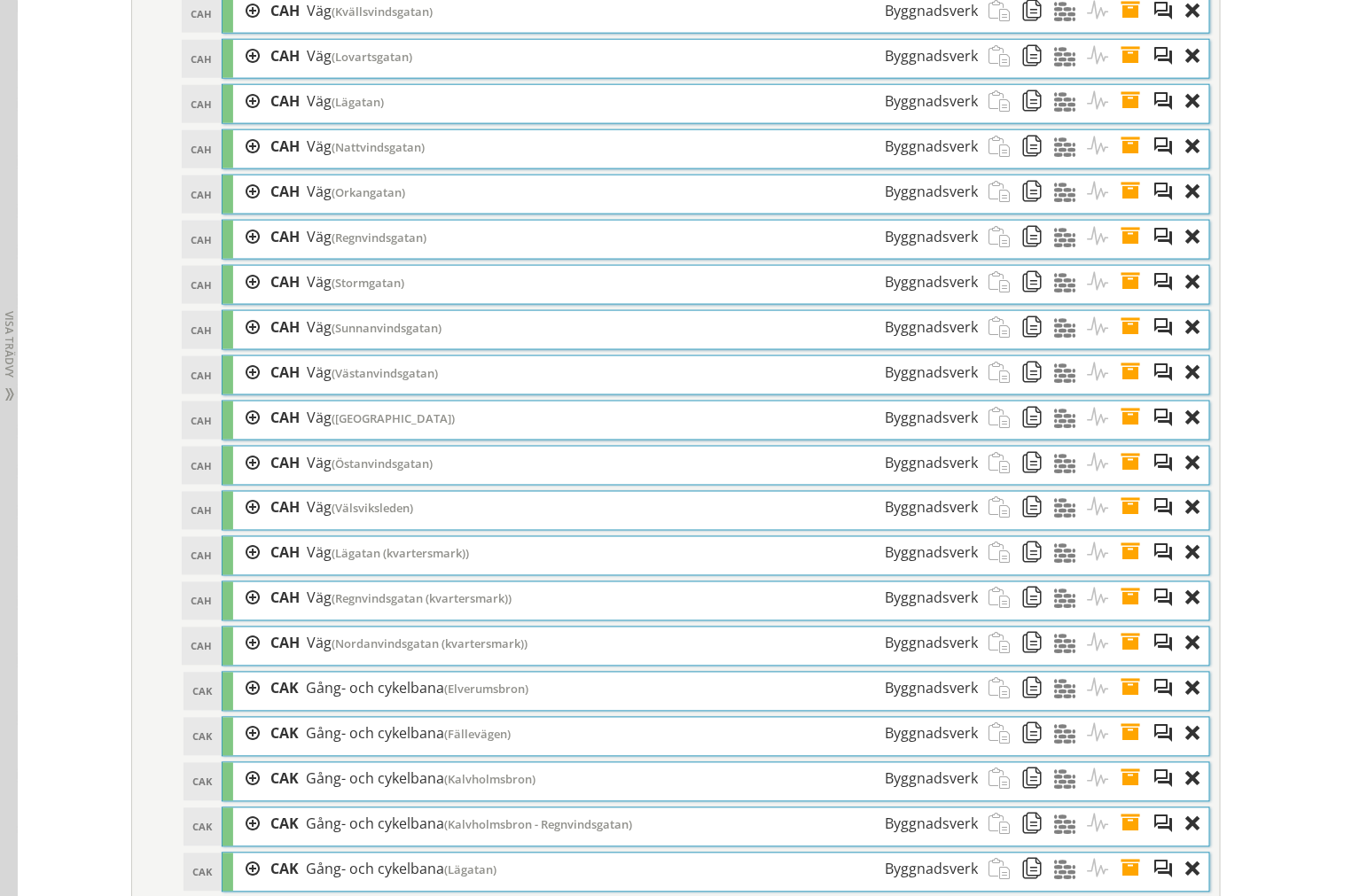
scroll to position [3162, 0]
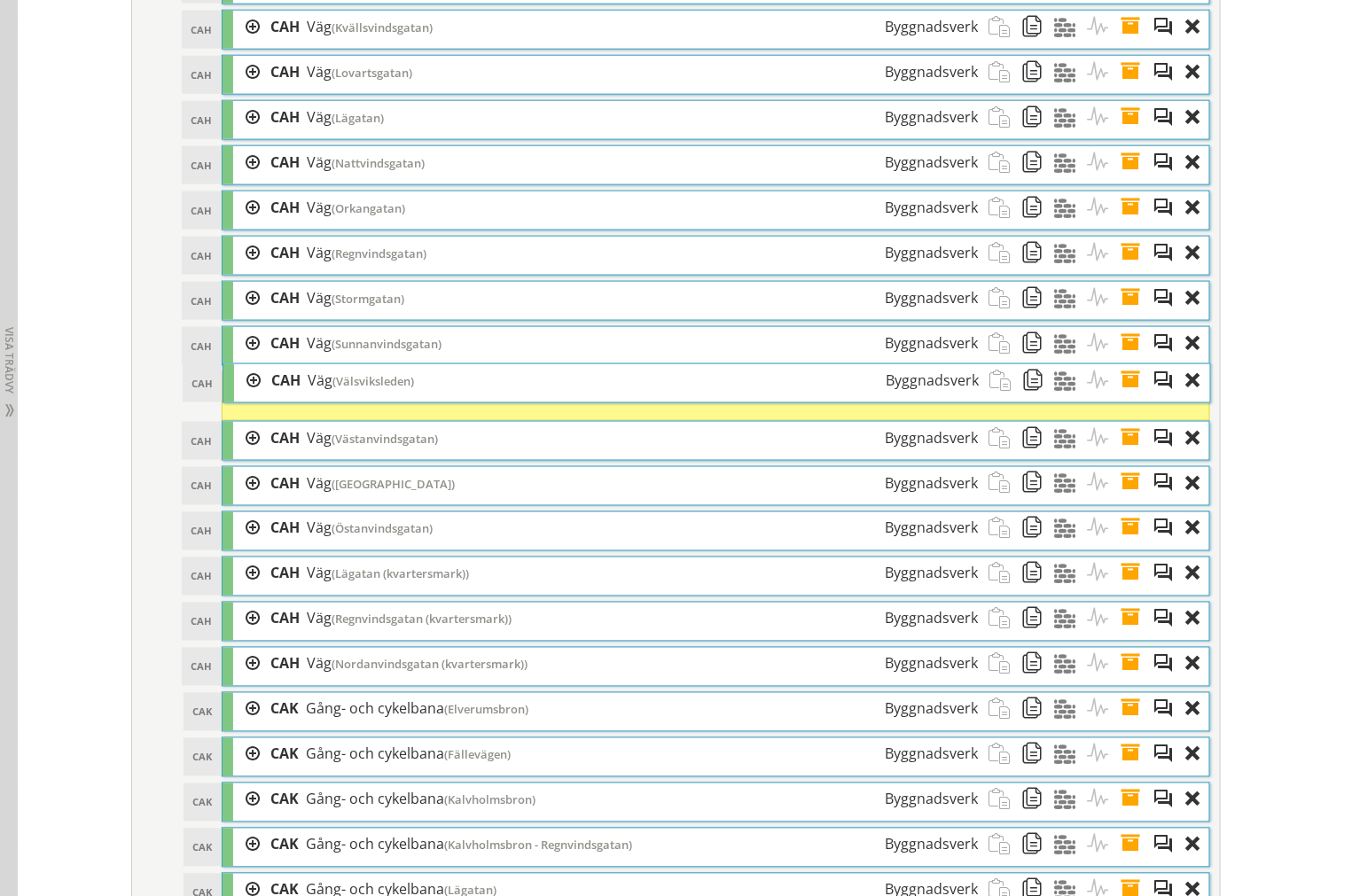
drag, startPoint x: 404, startPoint y: 551, endPoint x: 405, endPoint y: 404, distance: 147.0
click at [405, 389] on span "(Välsviksleden)" at bounding box center [373, 380] width 81 height 16
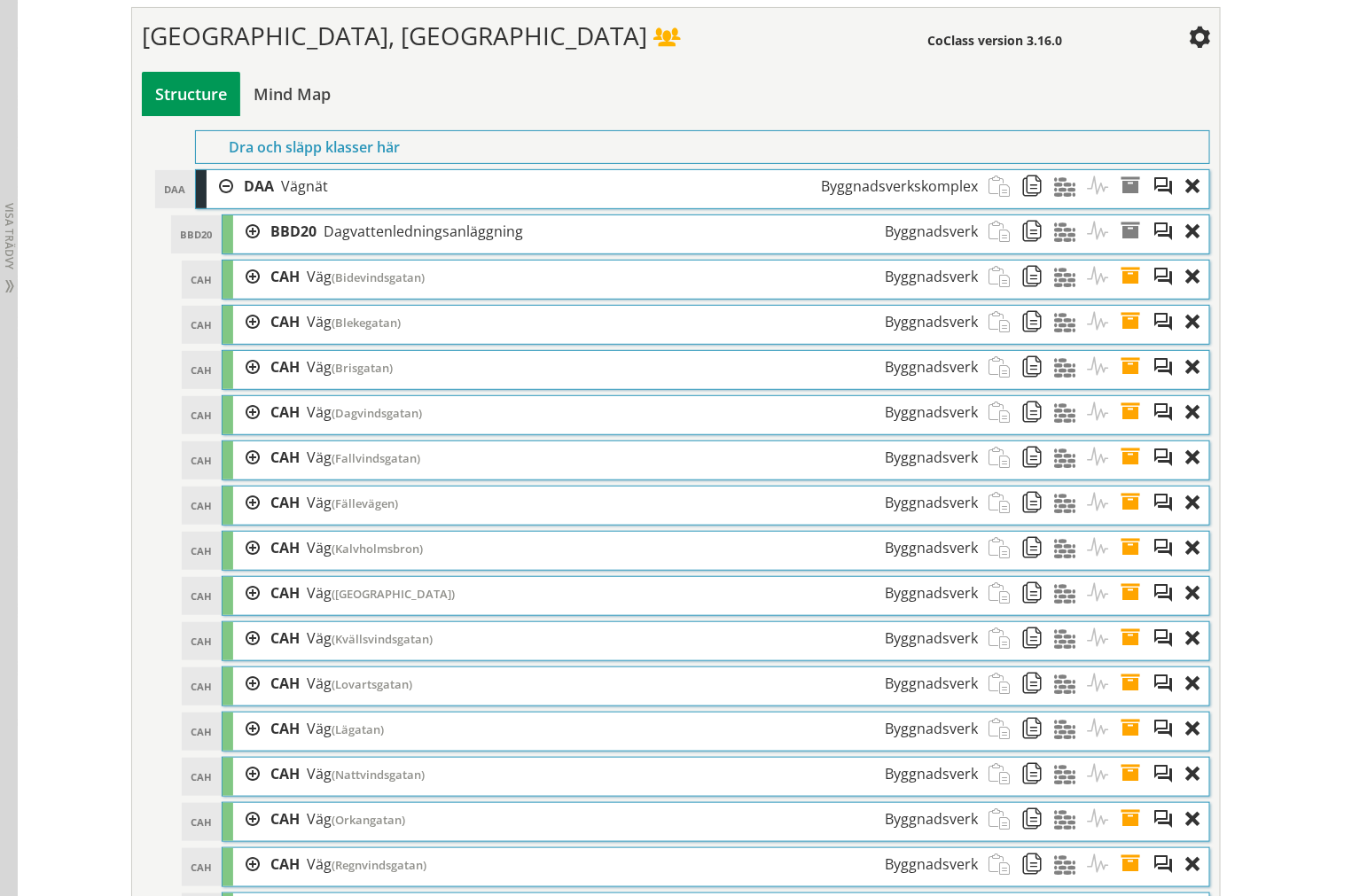
scroll to position [2571, 0]
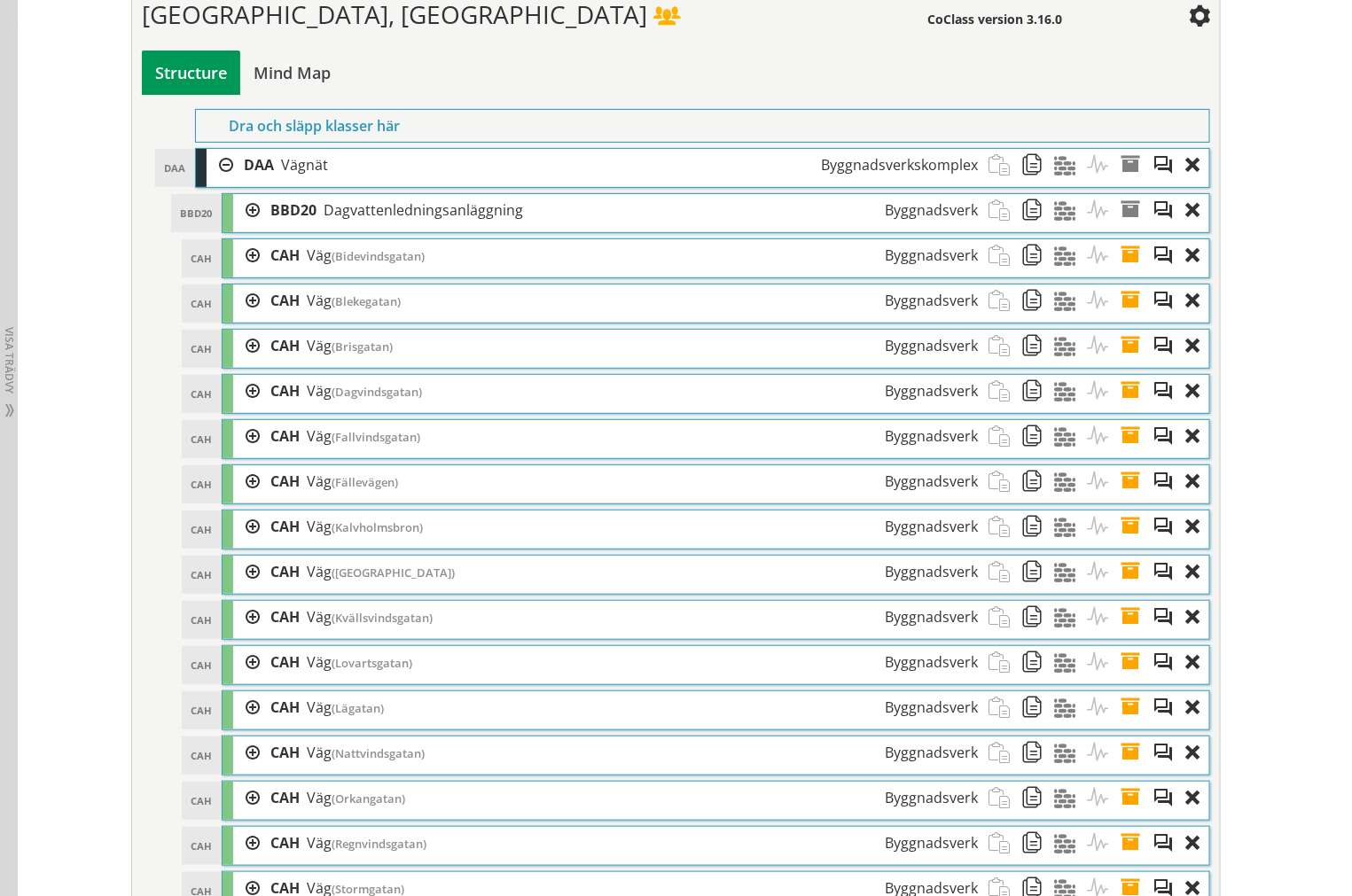
drag, startPoint x: 1124, startPoint y: 278, endPoint x: 1103, endPoint y: 287, distance: 22.8
click at [1124, 272] on span at bounding box center [1135, 255] width 33 height 33
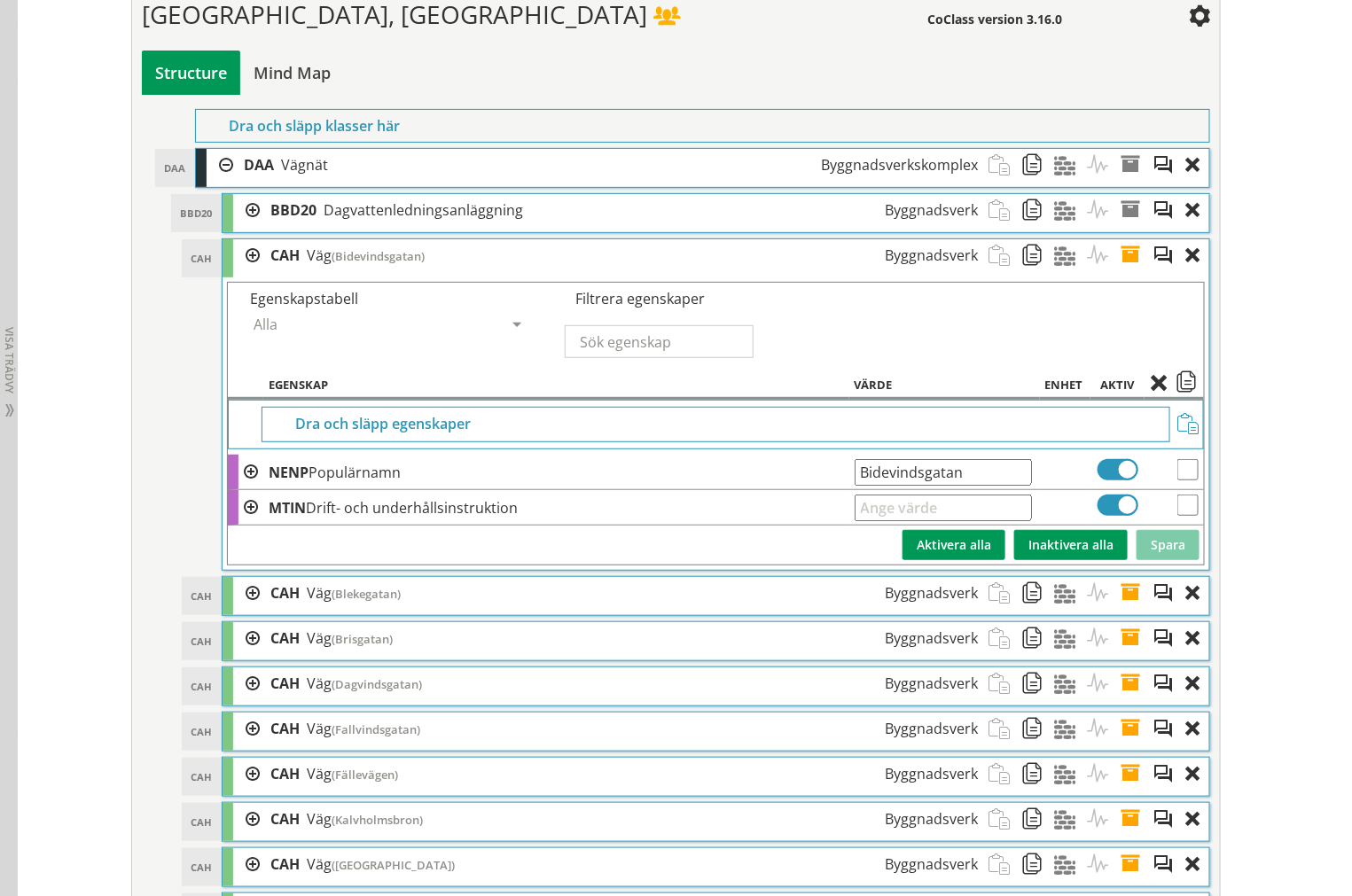
drag, startPoint x: 970, startPoint y: 489, endPoint x: 648, endPoint y: 473, distance: 322.4
click at [686, 481] on tr "NENP Populärnamn Bidevindsgatan Ange giltig String." at bounding box center [716, 473] width 975 height 36
drag, startPoint x: 1122, startPoint y: 275, endPoint x: 1123, endPoint y: 288, distance: 13.0
click at [1122, 272] on span at bounding box center [1135, 255] width 33 height 33
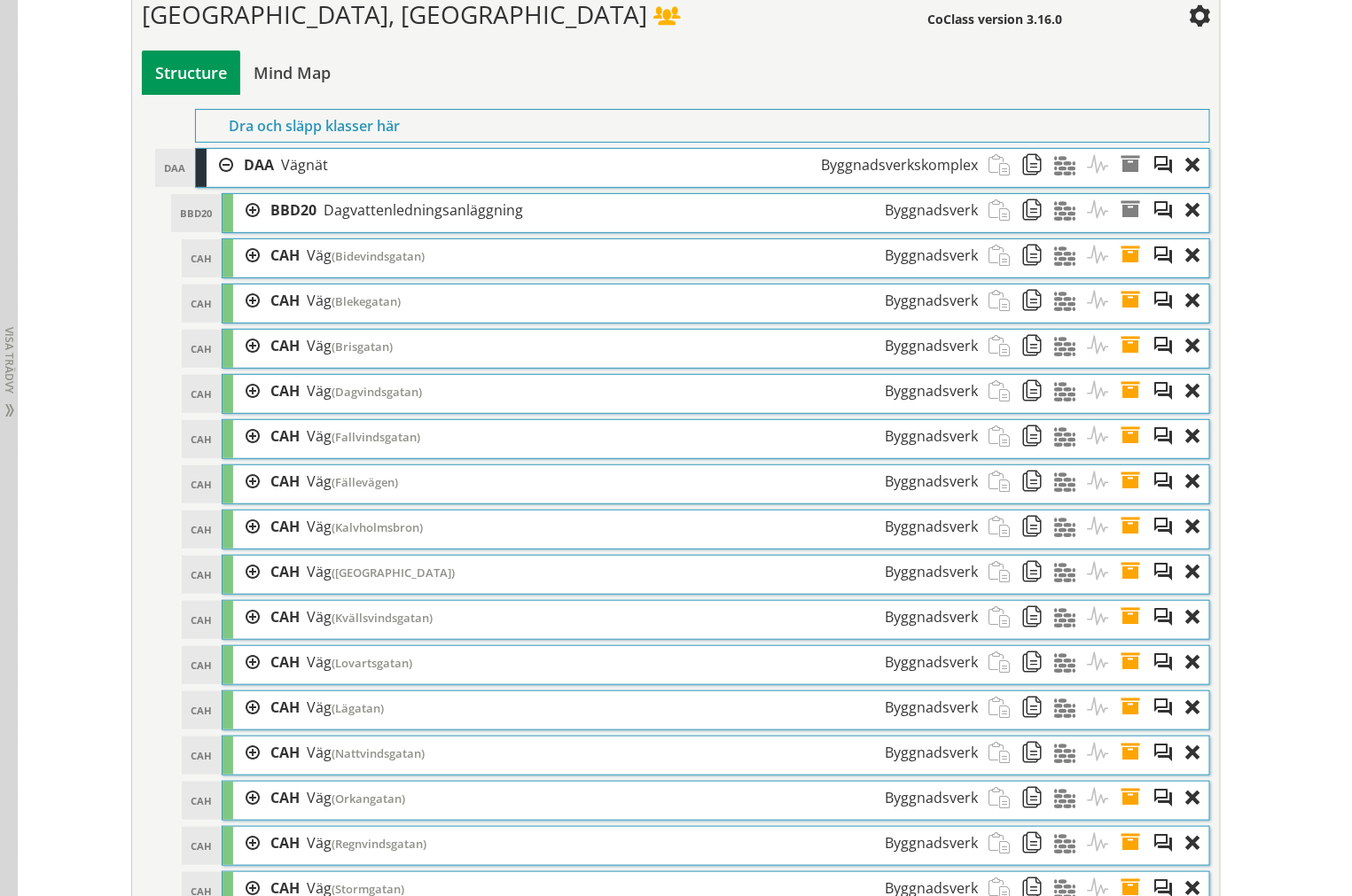
click at [1124, 306] on div "CAH CAH Väg (Blekegatan) Byggnadsverk Dra och släpp Aktiviteter Dra och släpp M…" at bounding box center [716, 304] width 989 height 40
click at [1124, 315] on span at bounding box center [1135, 300] width 33 height 33
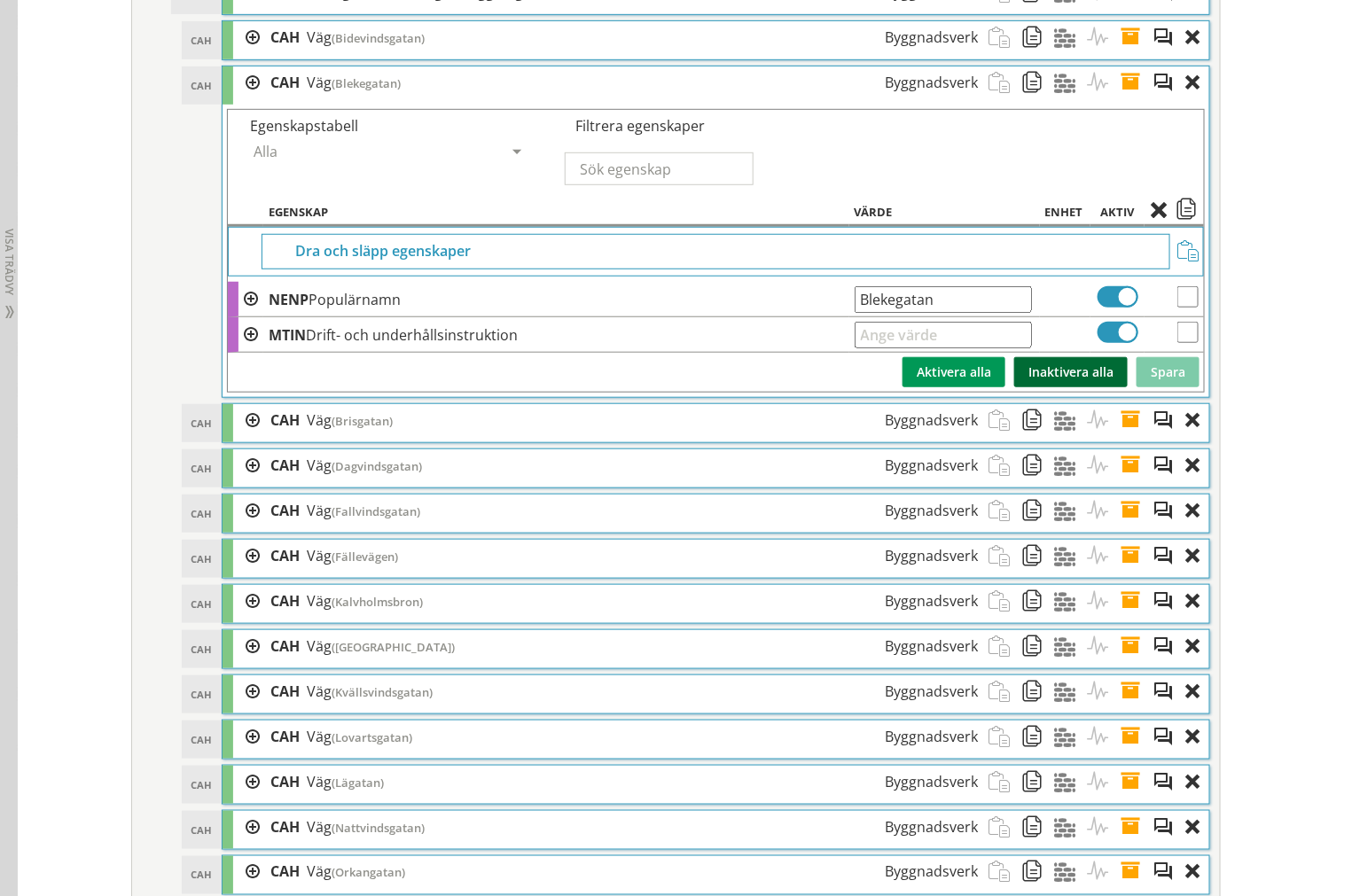
scroll to position [2866, 0]
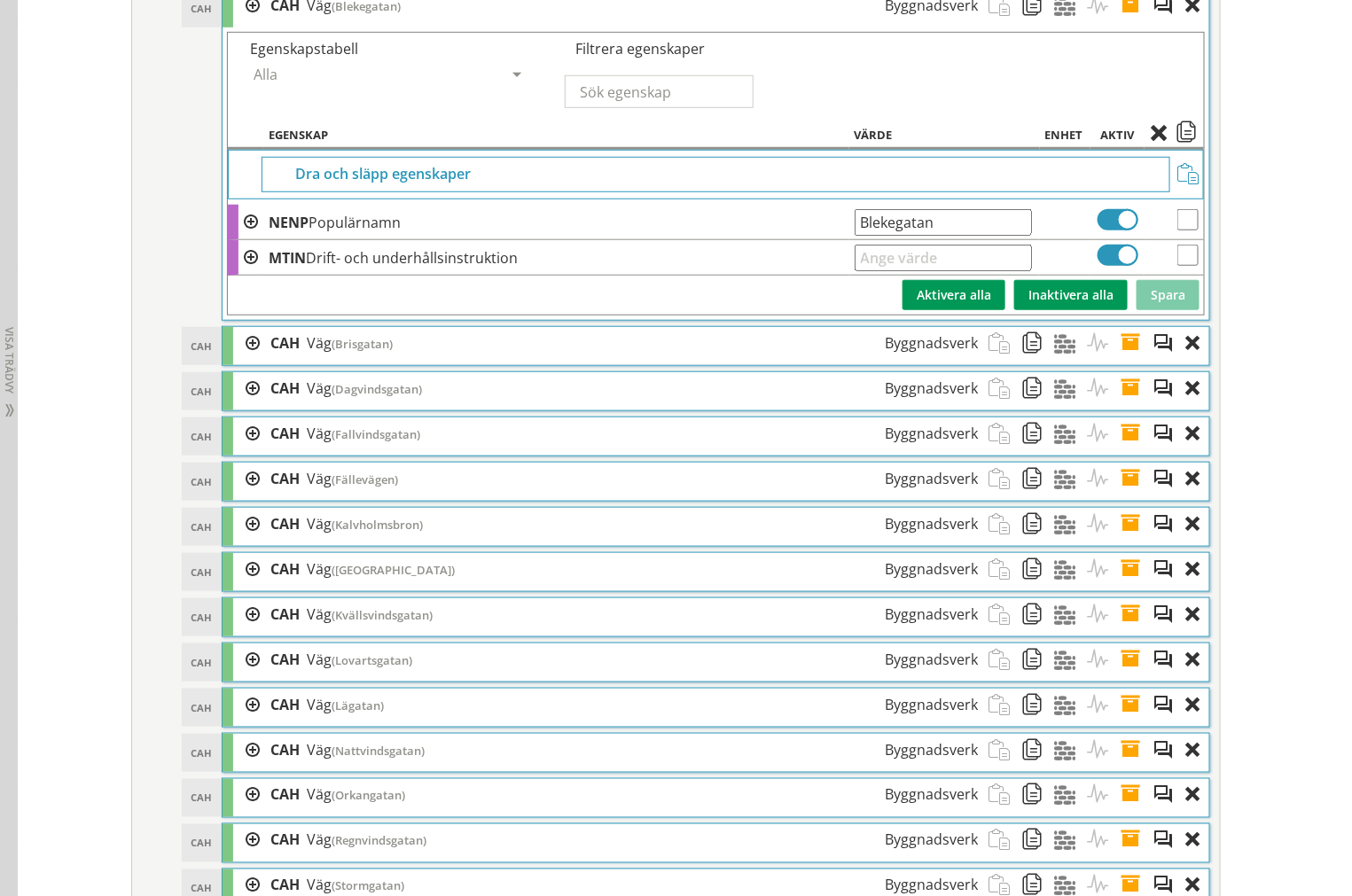
drag, startPoint x: 846, startPoint y: 229, endPoint x: -100, endPoint y: 276, distance: 947.2
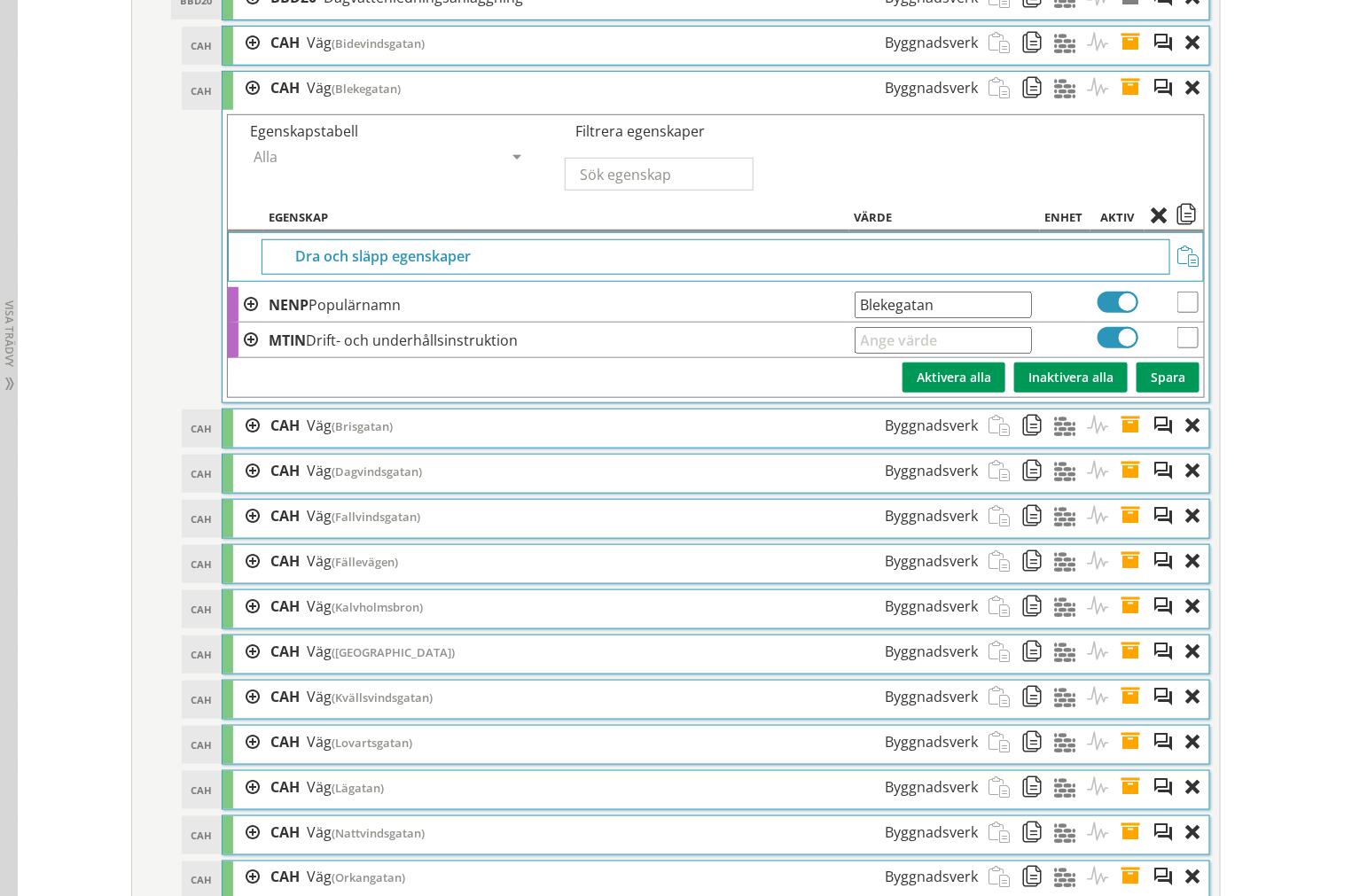
scroll to position [2669, 0]
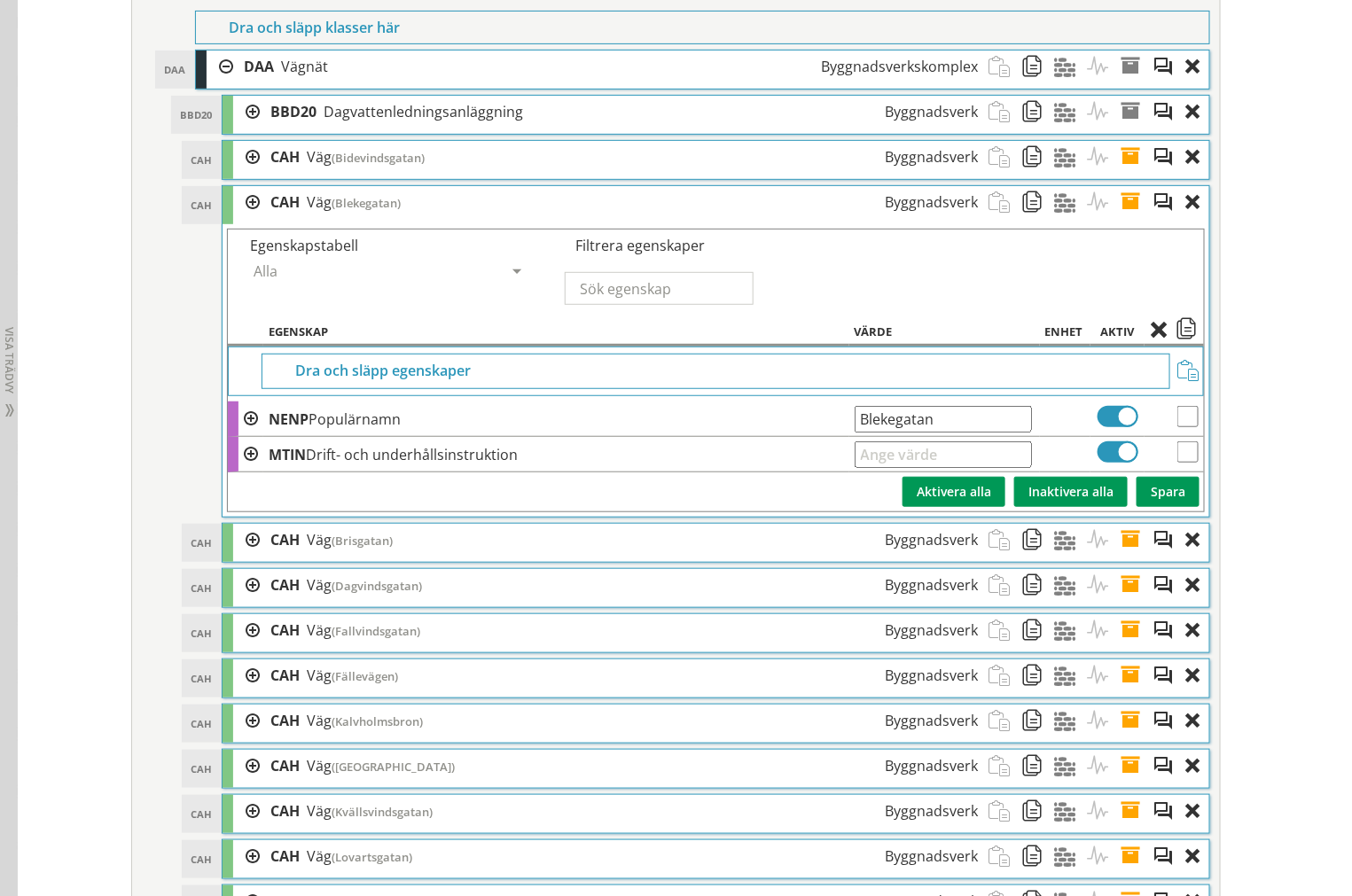
click at [1129, 219] on span at bounding box center [1135, 202] width 33 height 33
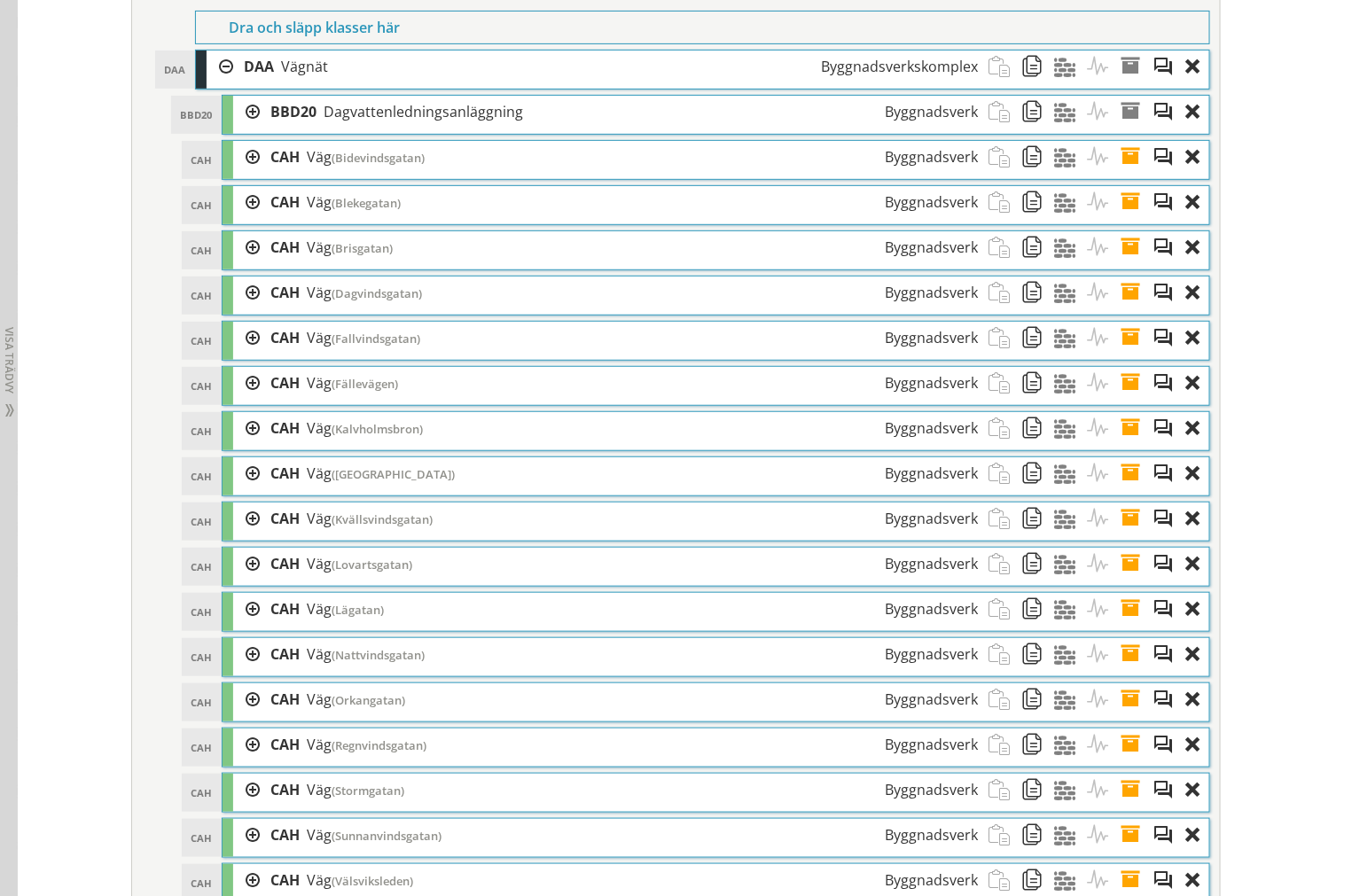
click at [1124, 261] on span at bounding box center [1135, 248] width 33 height 33
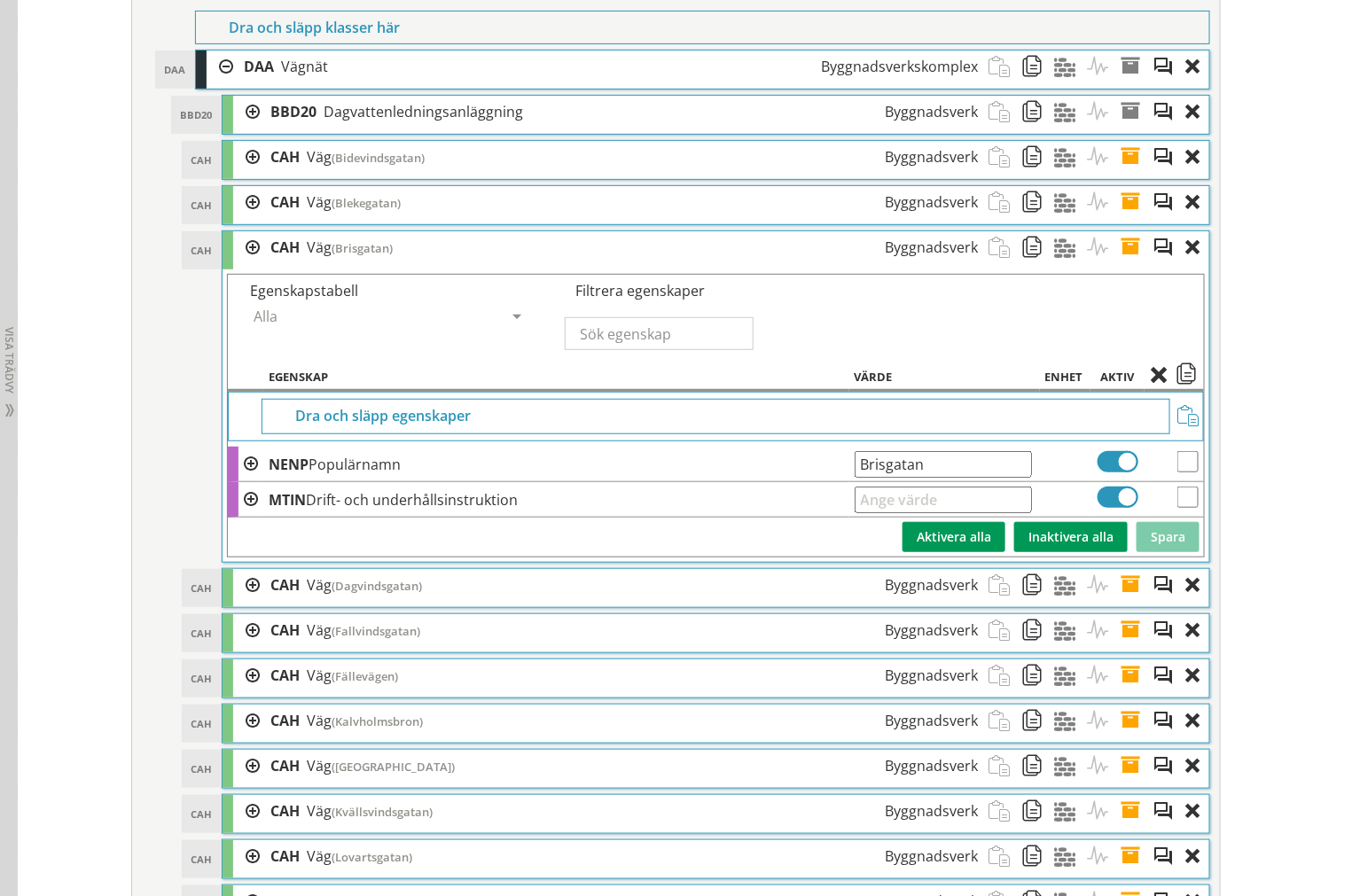
drag, startPoint x: 962, startPoint y: 490, endPoint x: -29, endPoint y: 459, distance: 991.5
type input "c"
click at [1122, 264] on span at bounding box center [1135, 248] width 33 height 33
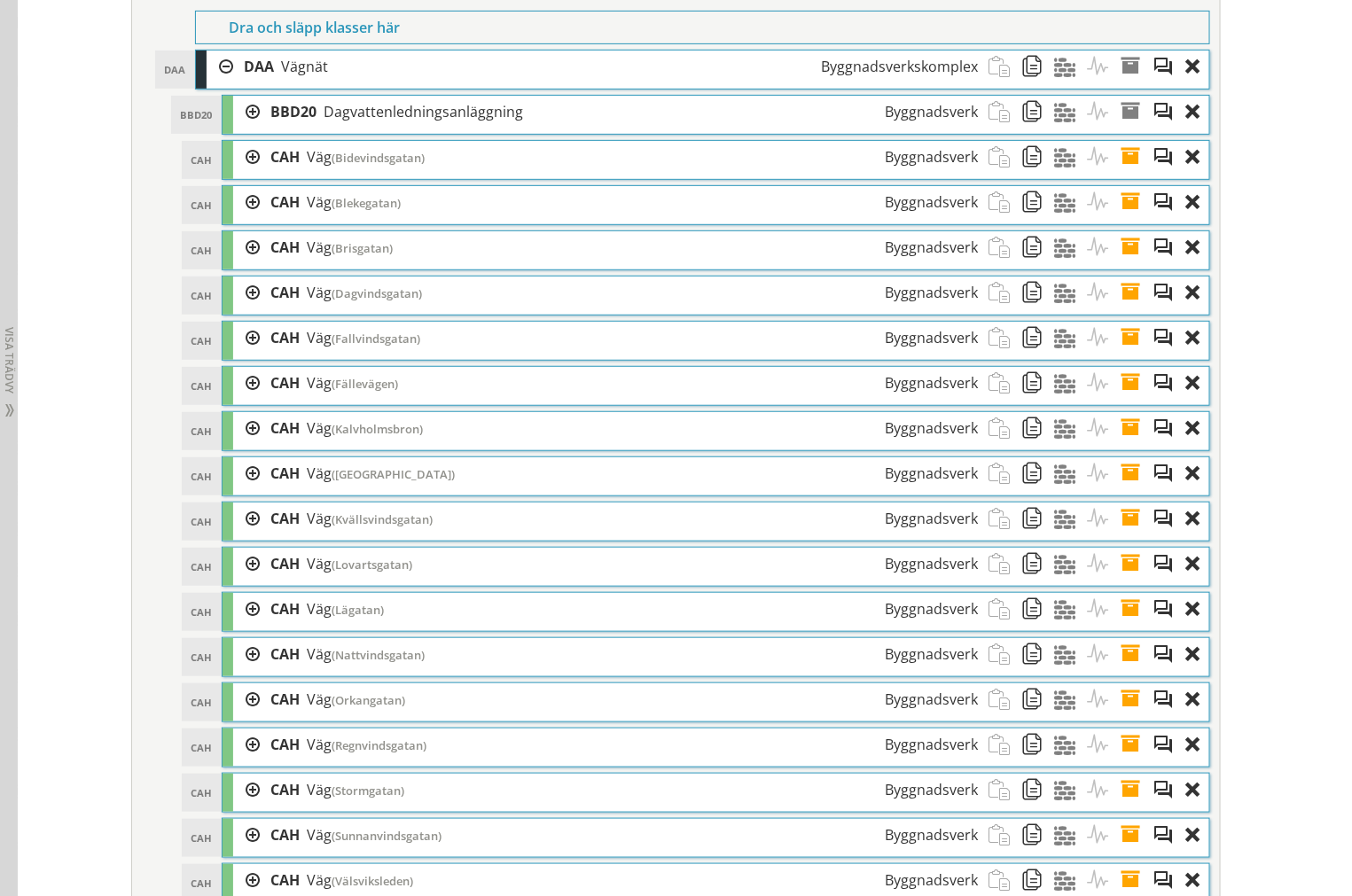
click at [1129, 309] on span at bounding box center [1135, 292] width 33 height 33
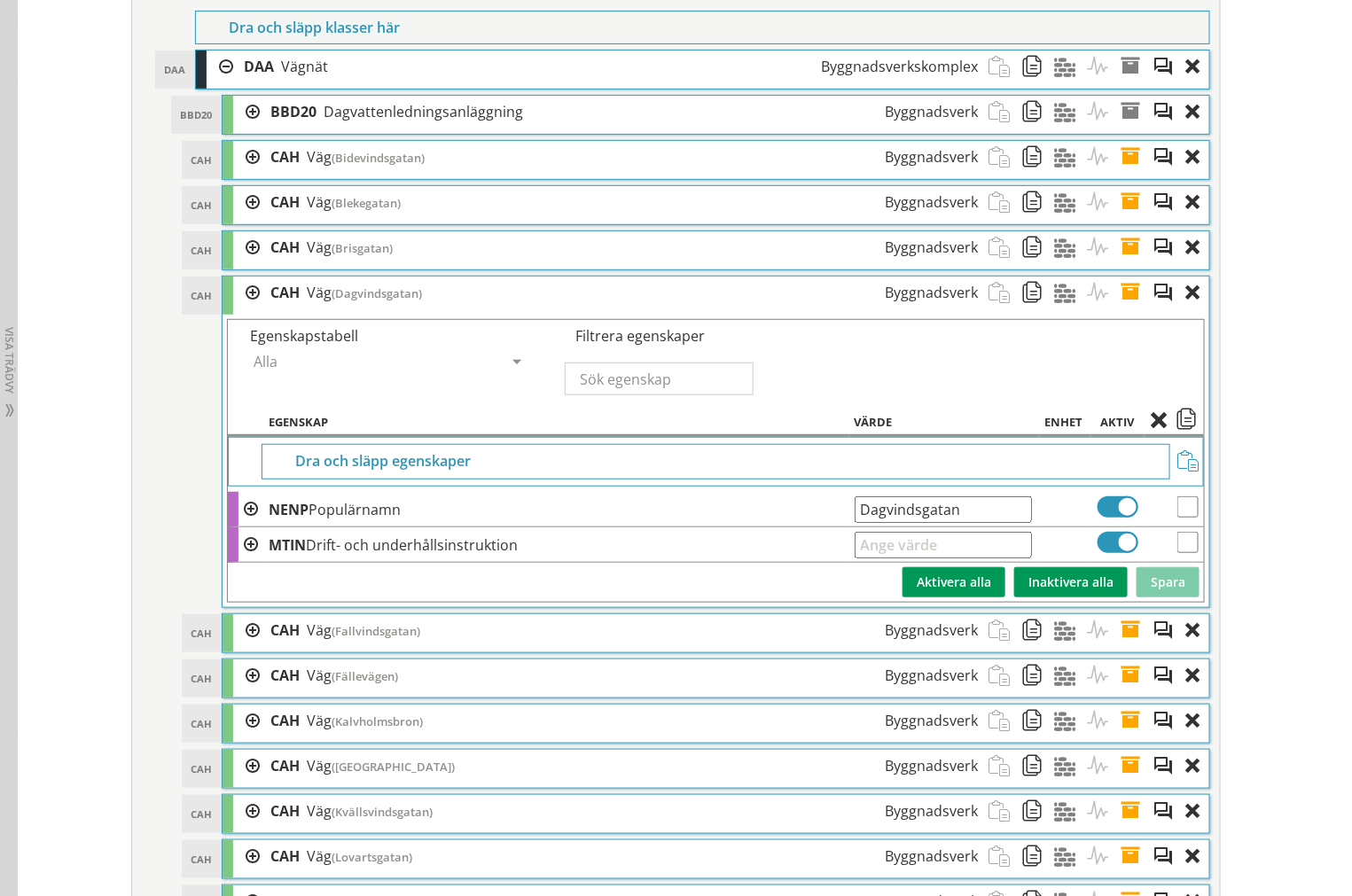
click at [1119, 309] on span at bounding box center [1135, 292] width 33 height 33
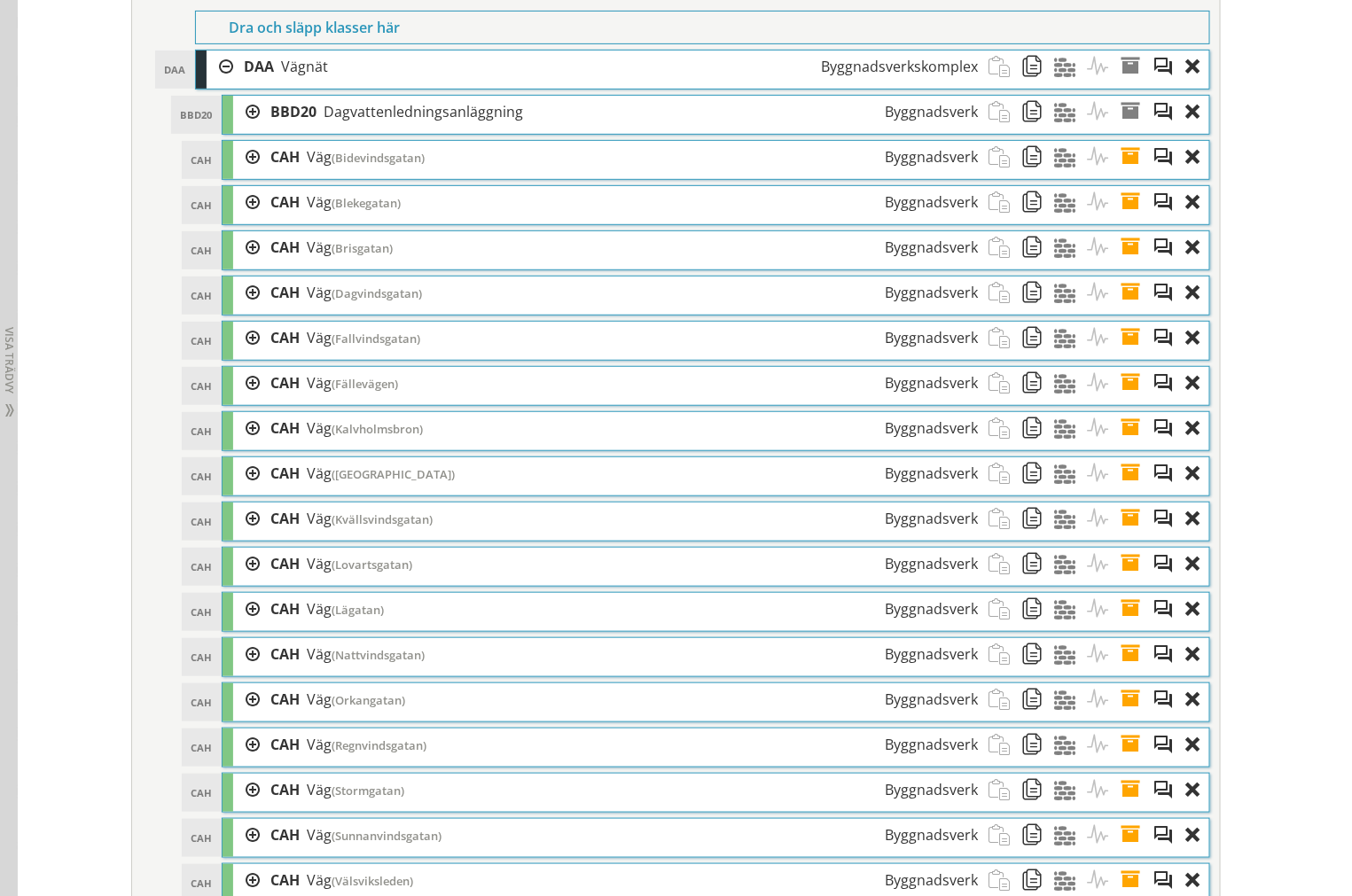
click at [1119, 264] on span at bounding box center [1135, 248] width 33 height 33
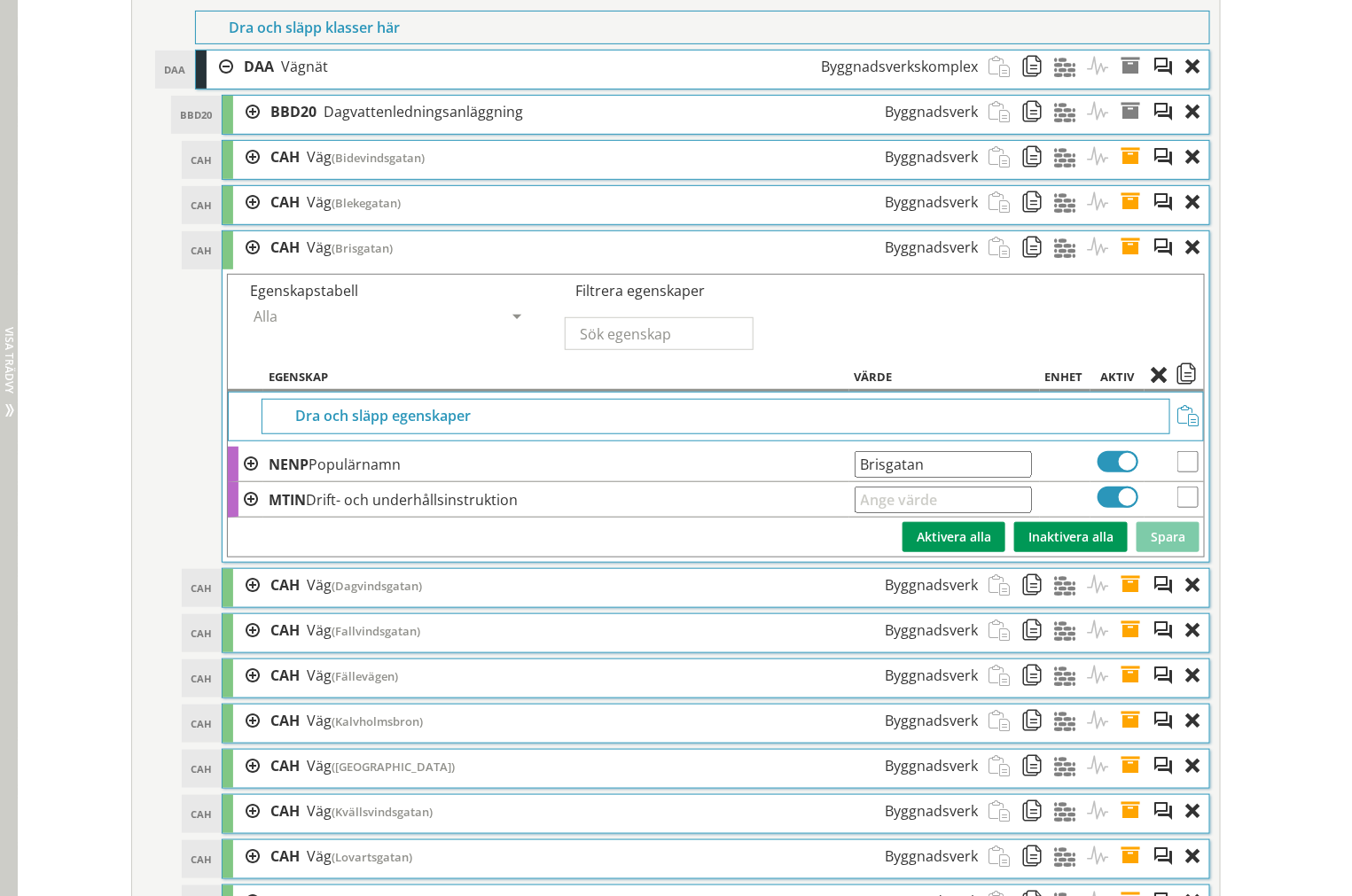
drag, startPoint x: 963, startPoint y: 490, endPoint x: 5, endPoint y: 491, distance: 958.0
click at [1134, 264] on span at bounding box center [1135, 248] width 33 height 33
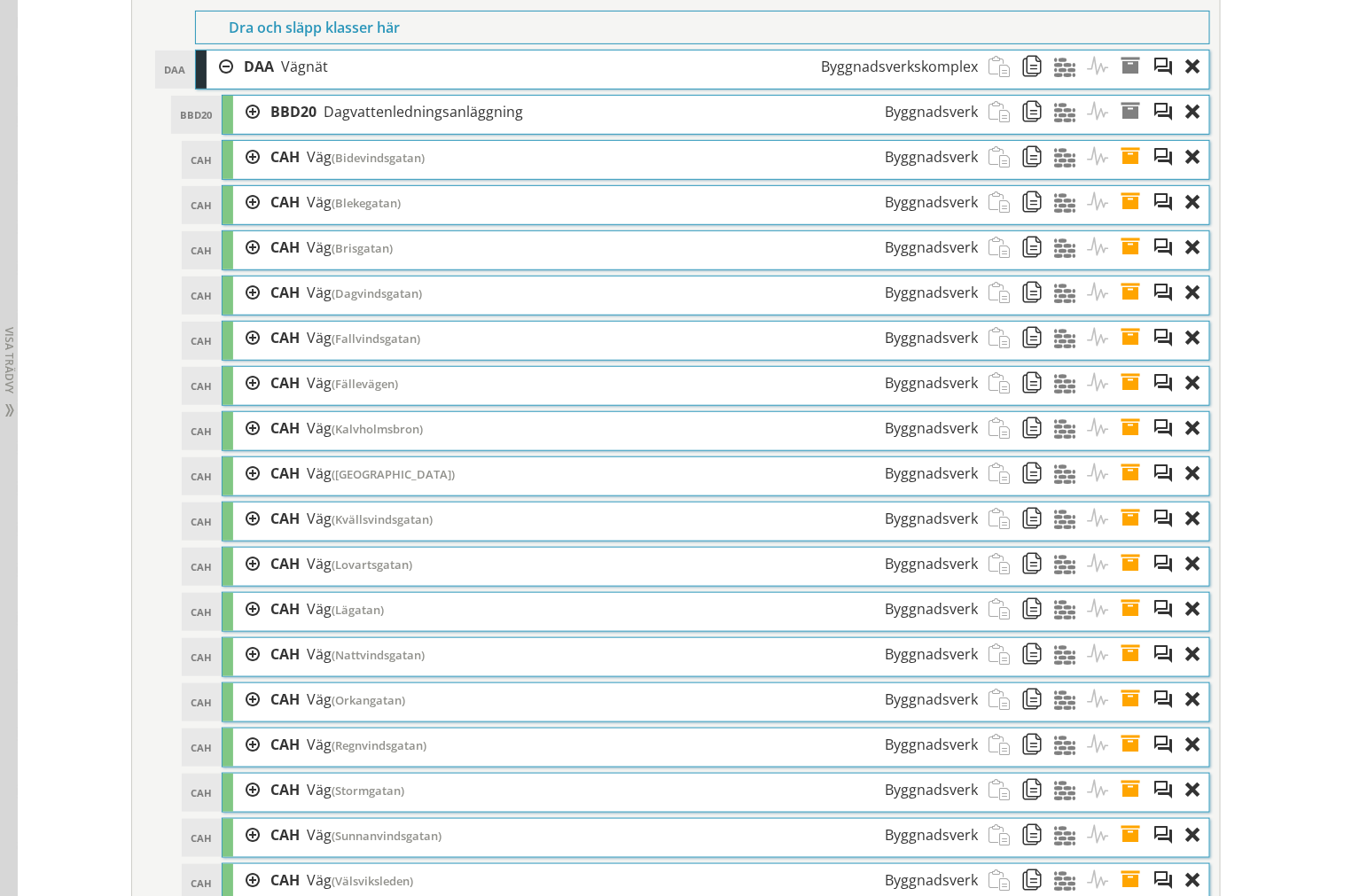
click at [1127, 309] on span at bounding box center [1135, 292] width 33 height 33
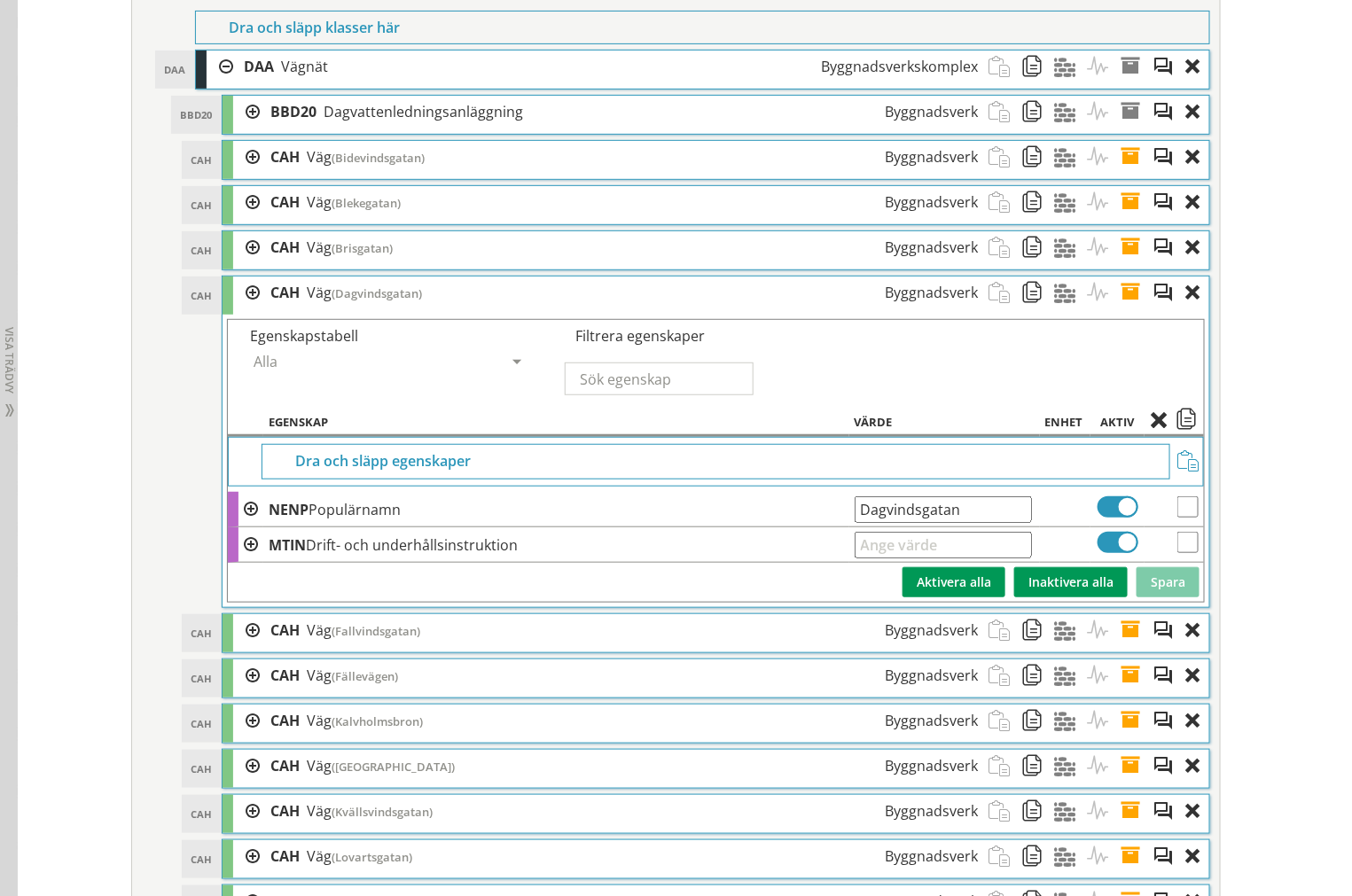
click at [395, 527] on tr "NENP Populärnamn Dagvindsgatan Ange giltig String." at bounding box center [716, 509] width 975 height 36
click at [1121, 309] on span at bounding box center [1135, 292] width 33 height 33
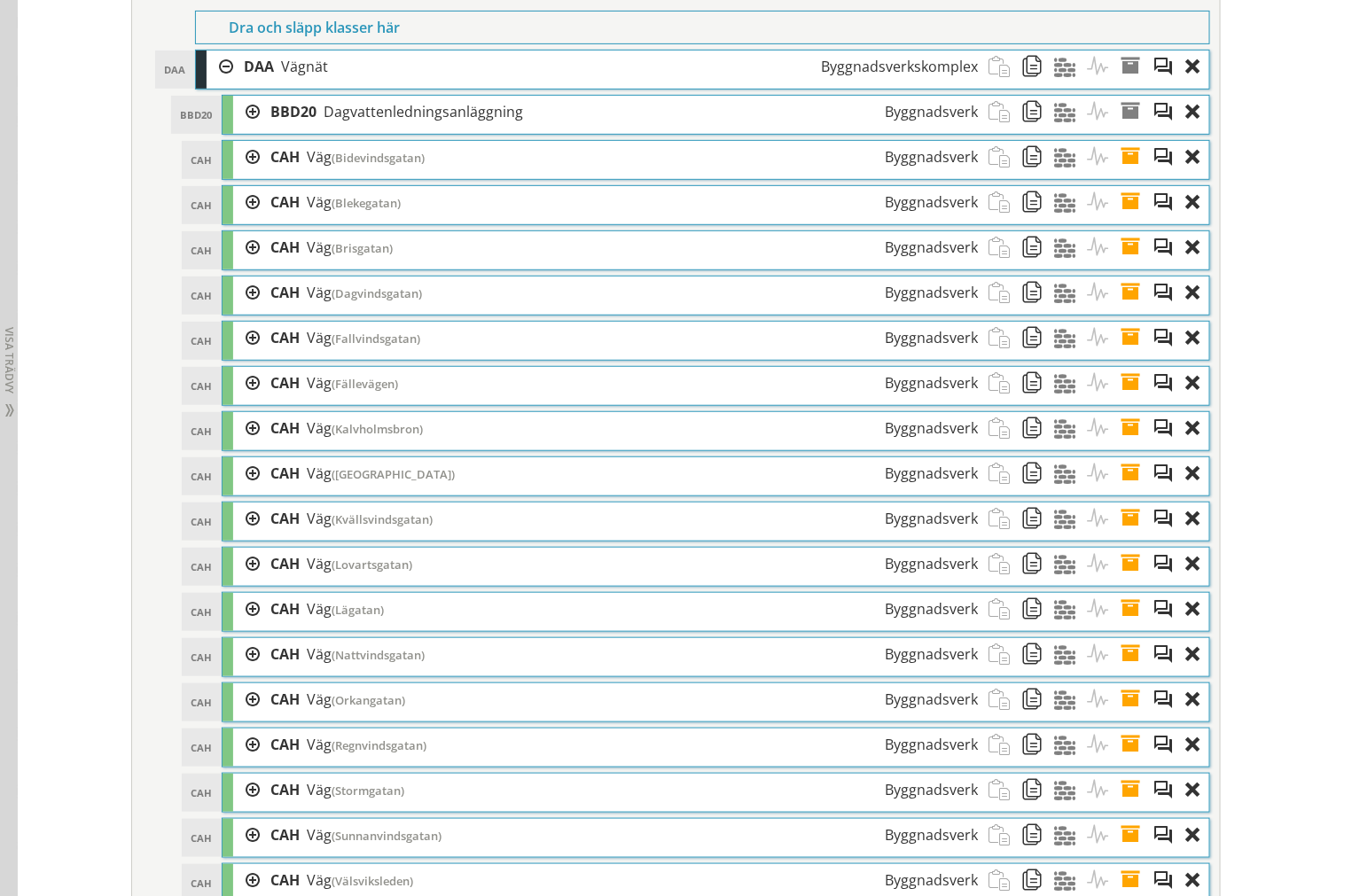
click at [1123, 354] on span at bounding box center [1135, 337] width 33 height 33
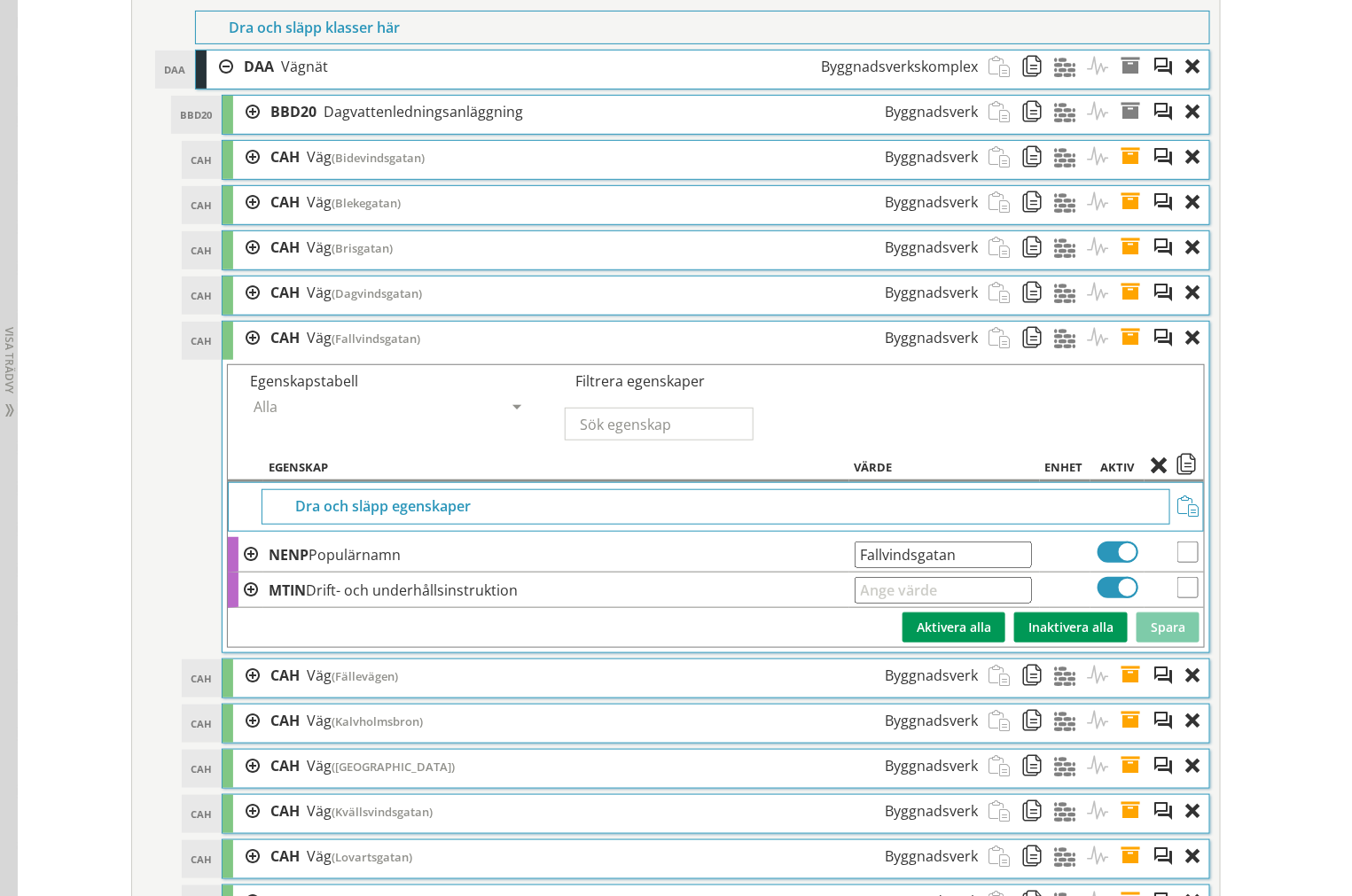
drag, startPoint x: 985, startPoint y: 600, endPoint x: 961, endPoint y: 579, distance: 31.9
click at [970, 597] on td "Ange giltig String." at bounding box center [945, 590] width 191 height 36
drag, startPoint x: 964, startPoint y: 573, endPoint x: 48, endPoint y: 554, distance: 916.2
click at [474, 573] on tr "NENP Populärnamn Fallvindsgatan Ange giltig String." at bounding box center [716, 555] width 975 height 36
click at [1128, 354] on span at bounding box center [1135, 337] width 33 height 33
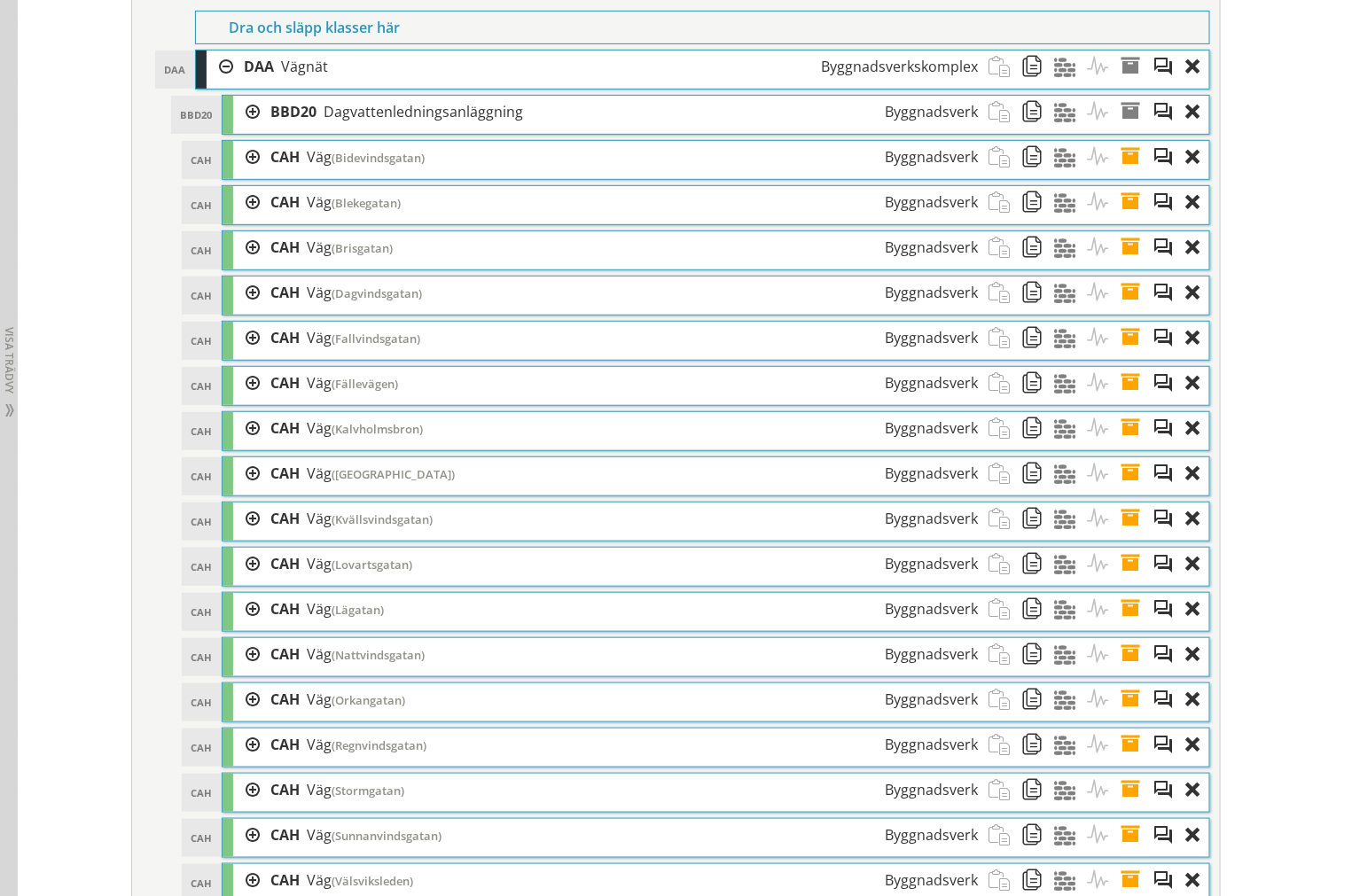
click at [1129, 400] on span at bounding box center [1135, 383] width 33 height 33
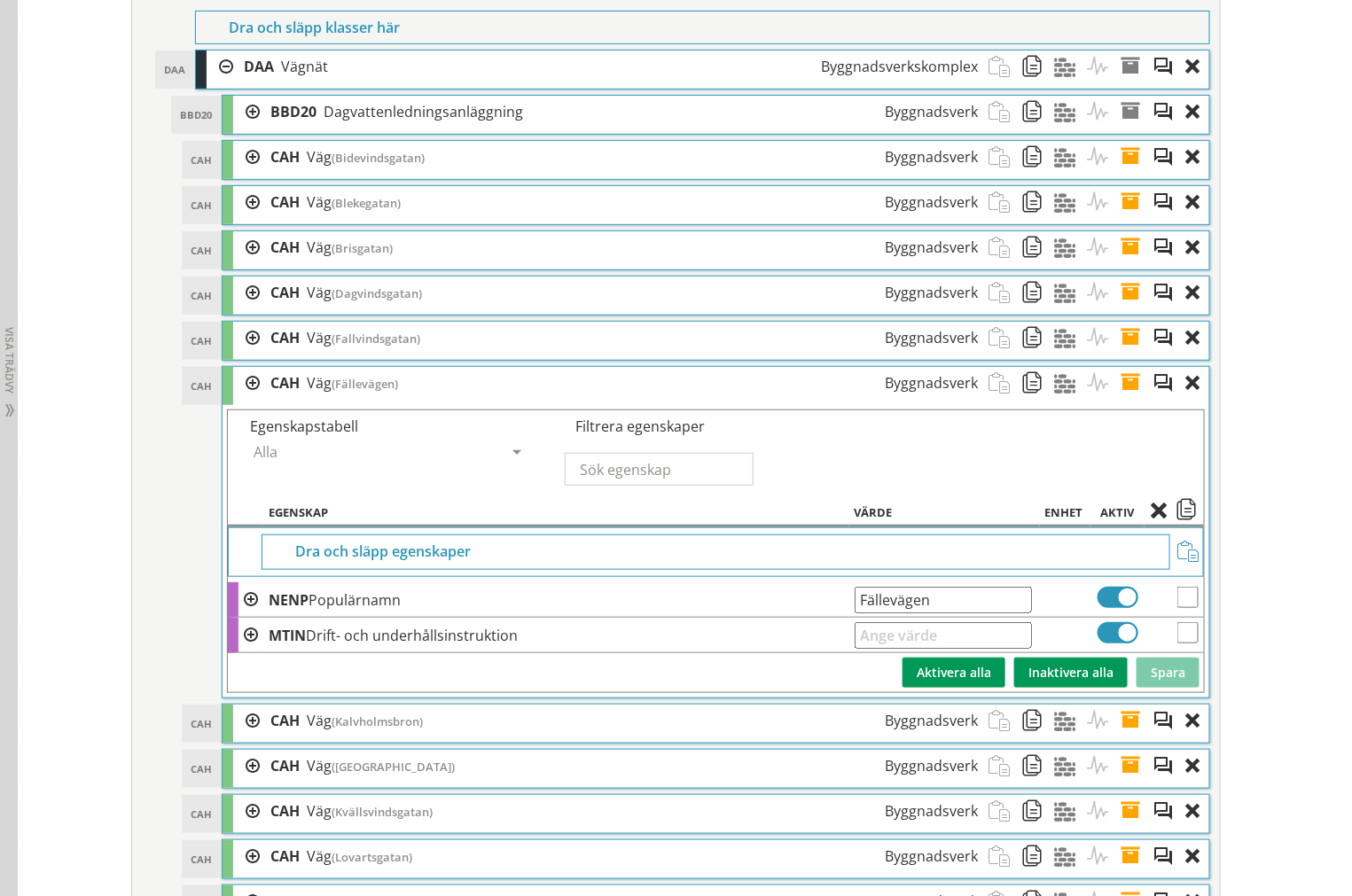
drag, startPoint x: 959, startPoint y: 612, endPoint x: 239, endPoint y: 631, distance: 720.3
click at [239, 618] on tr "NENP Populärnamn Fällevägen Ange giltig String." at bounding box center [716, 600] width 975 height 36
drag, startPoint x: 968, startPoint y: 617, endPoint x: 279, endPoint y: 579, distance: 690.0
click at [468, 597] on tbody "Dra och släpp egenskaper NENP Populärnamn Fällevägen Ange giltig String. MTIN D…" at bounding box center [716, 609] width 975 height 164
click at [1119, 400] on span at bounding box center [1135, 383] width 33 height 33
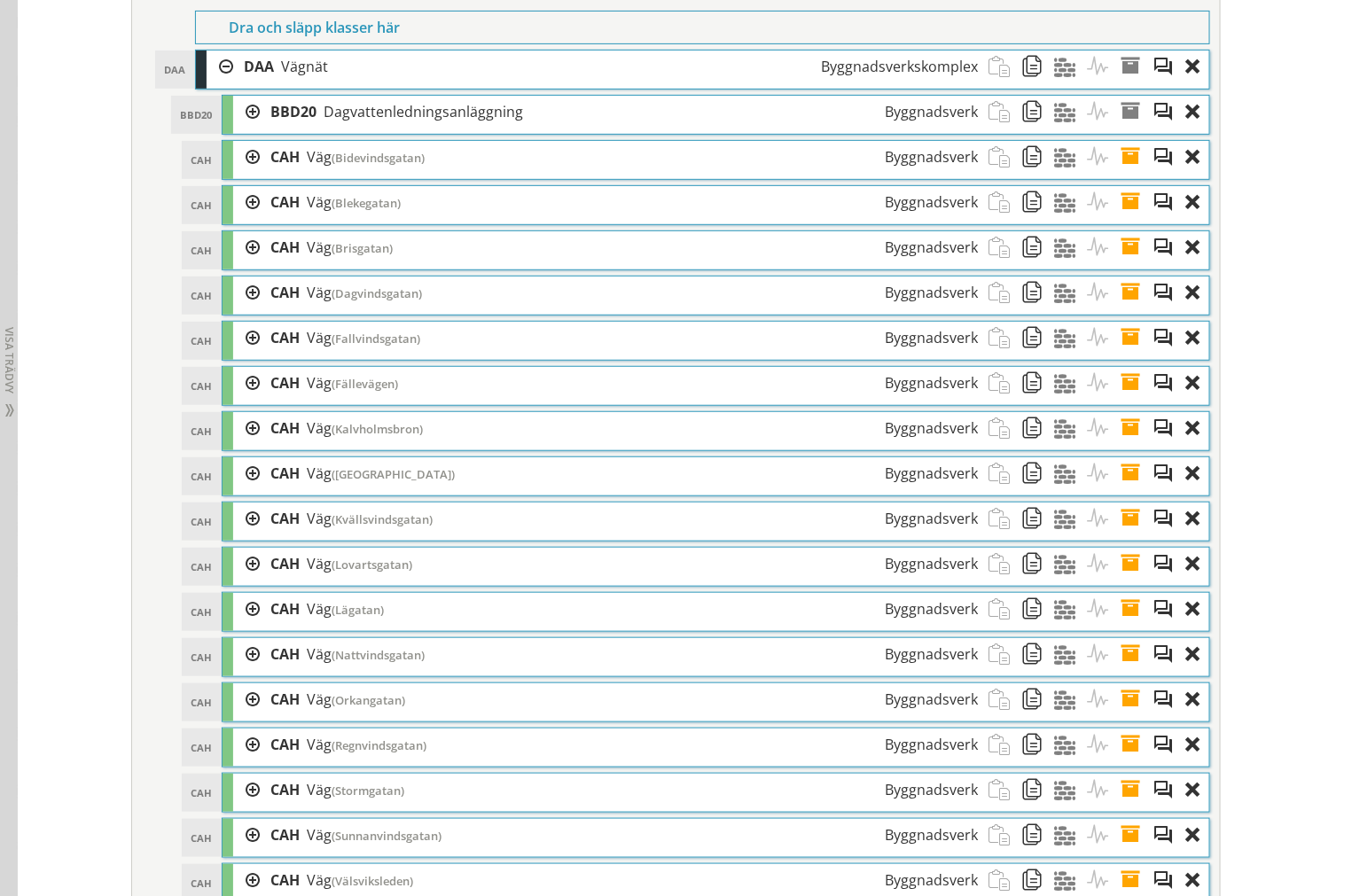
click at [1119, 445] on span at bounding box center [1135, 428] width 33 height 33
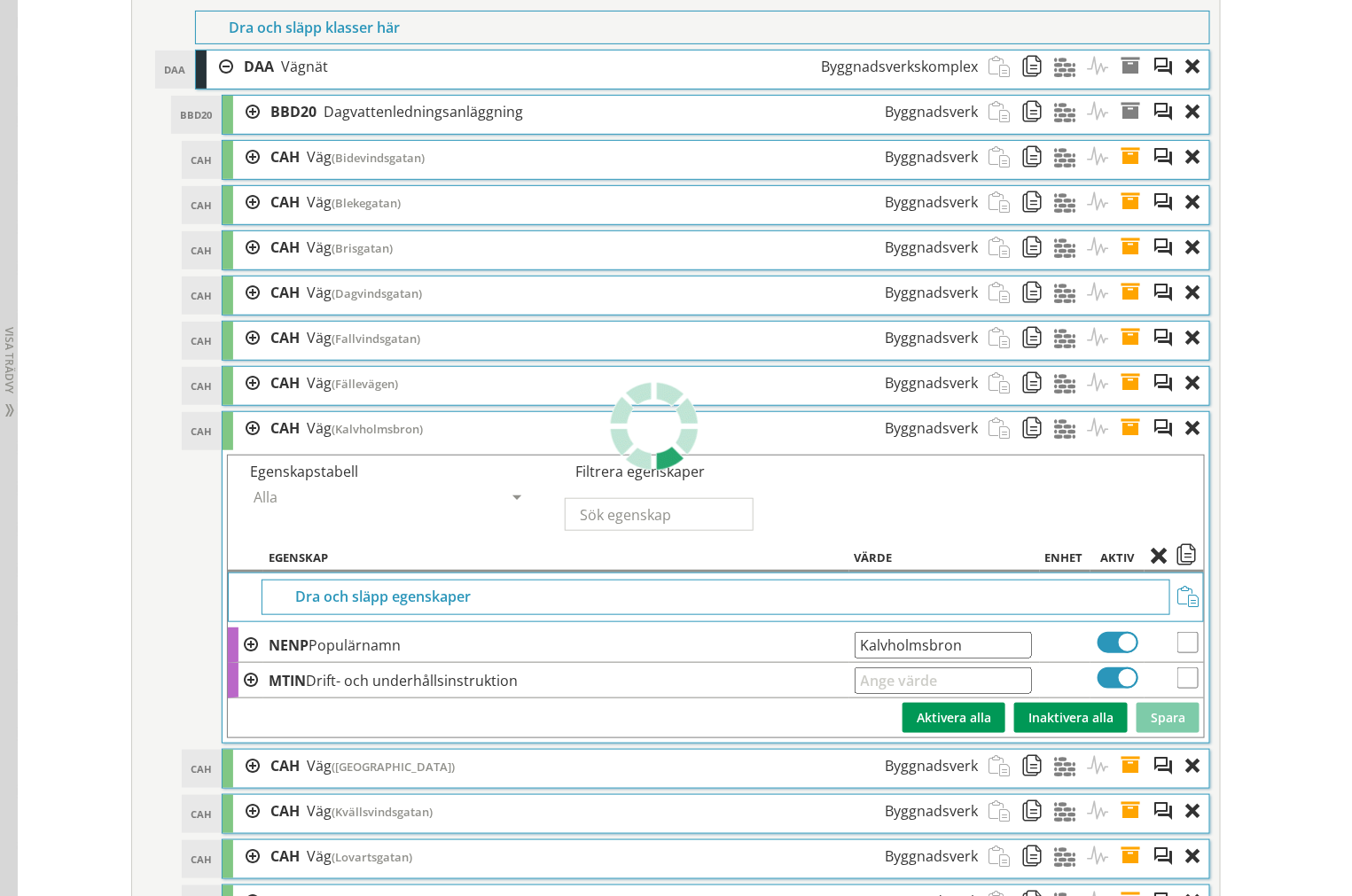
drag, startPoint x: 956, startPoint y: 676, endPoint x: 43, endPoint y: 645, distance: 913.5
click at [1122, 445] on span at bounding box center [1135, 428] width 33 height 33
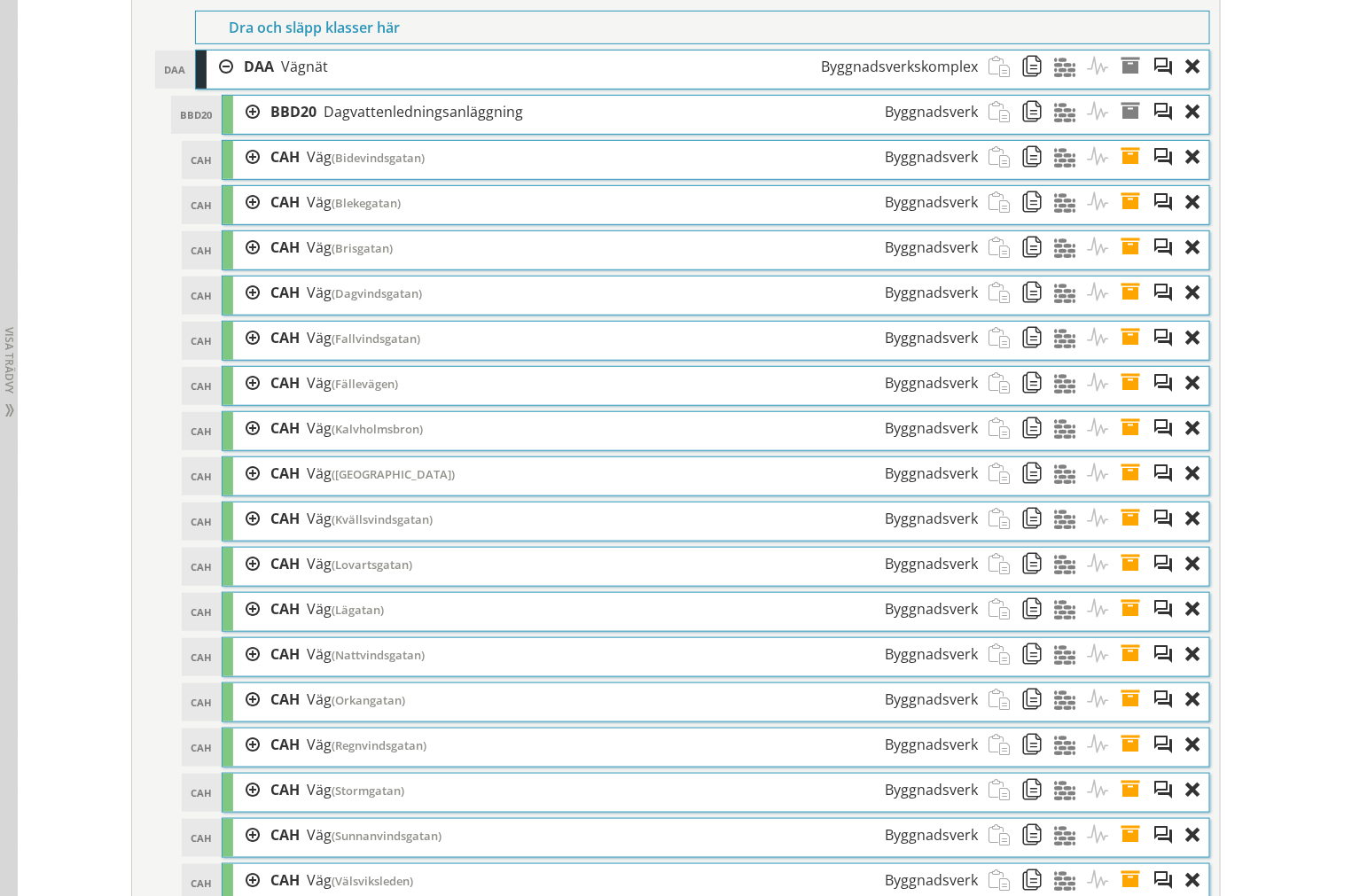
click at [1131, 491] on span at bounding box center [1135, 473] width 33 height 33
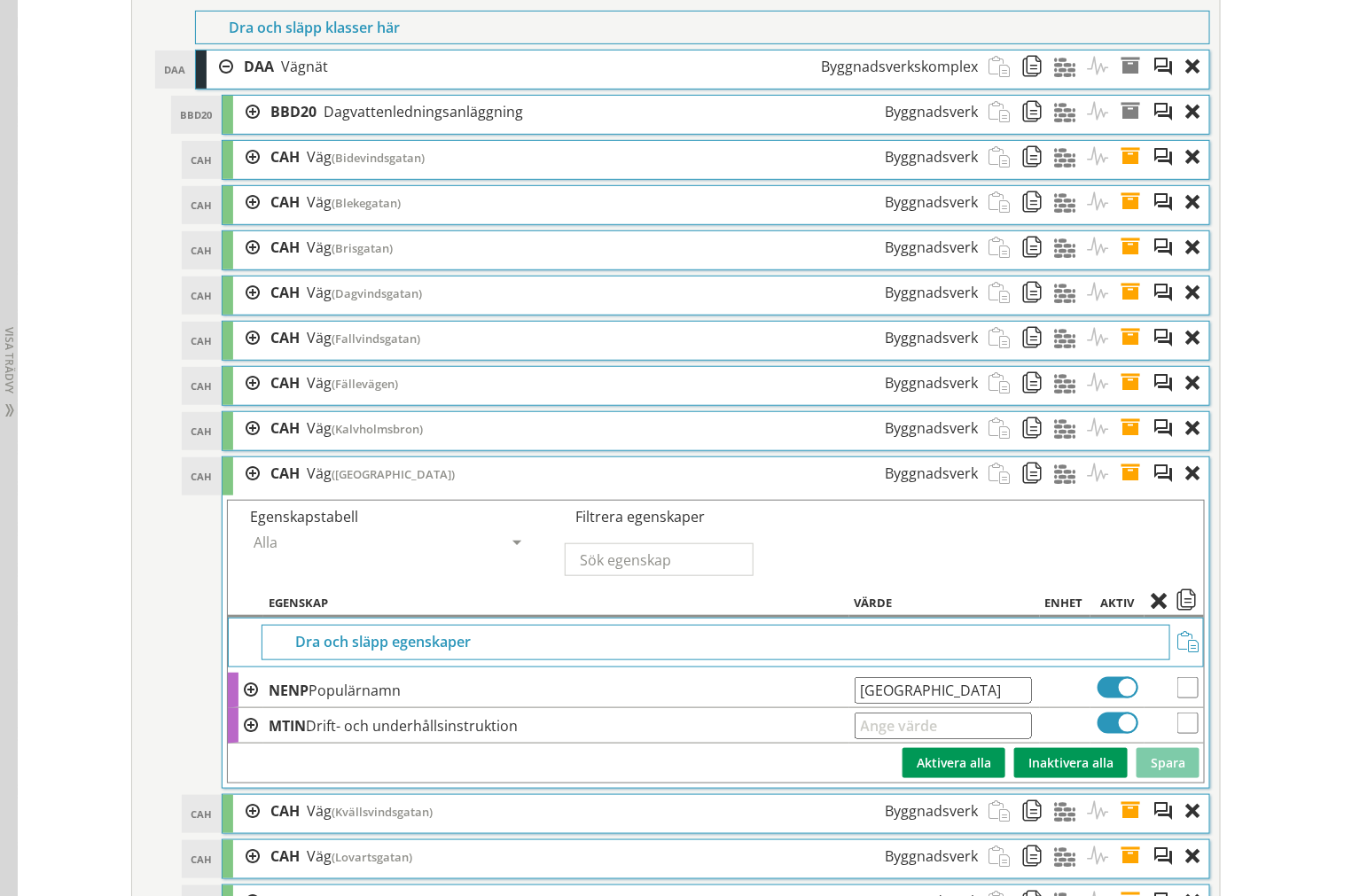
drag, startPoint x: 979, startPoint y: 718, endPoint x: -21, endPoint y: 649, distance: 1002.4
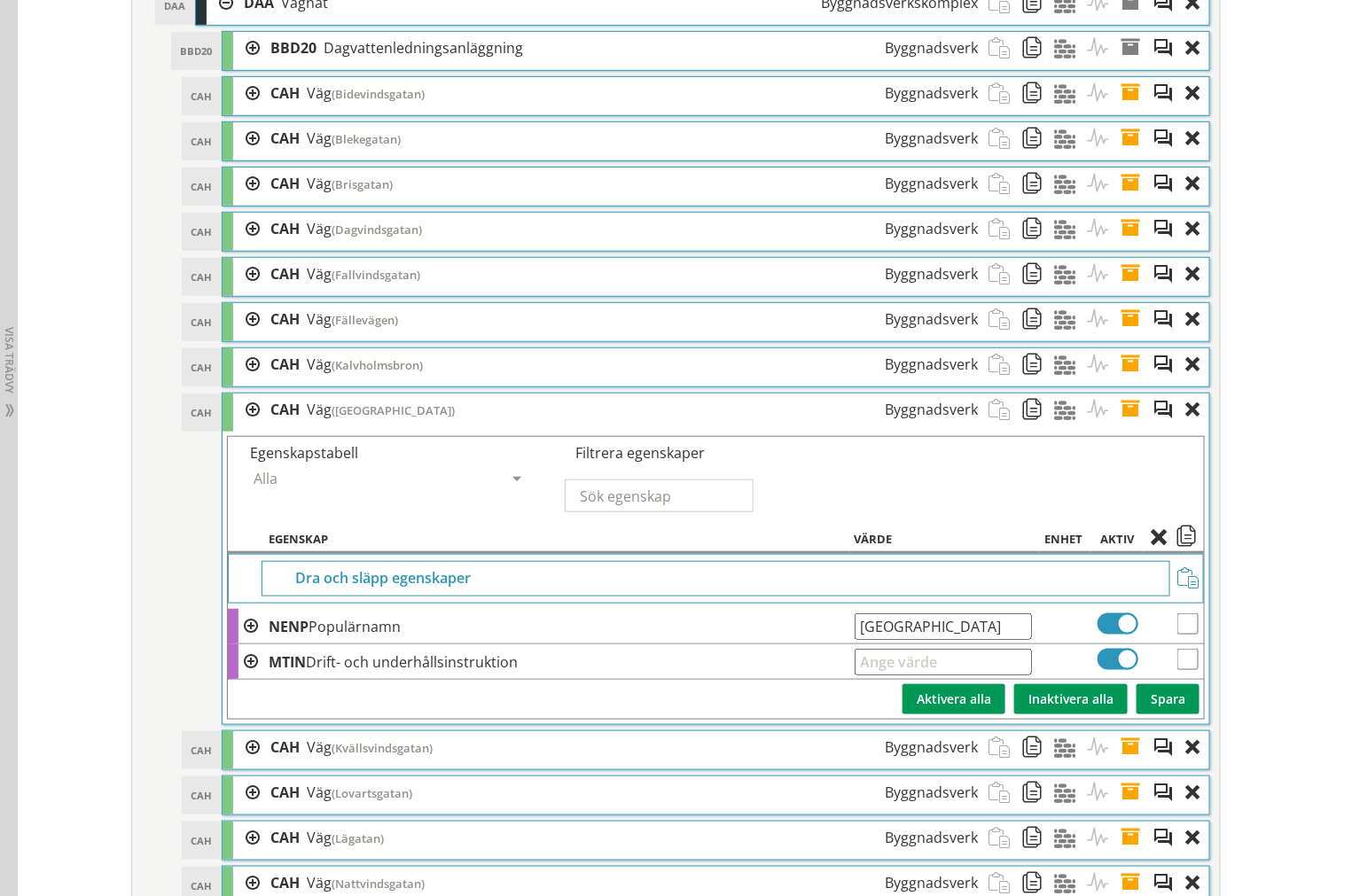
scroll to position [2767, 0]
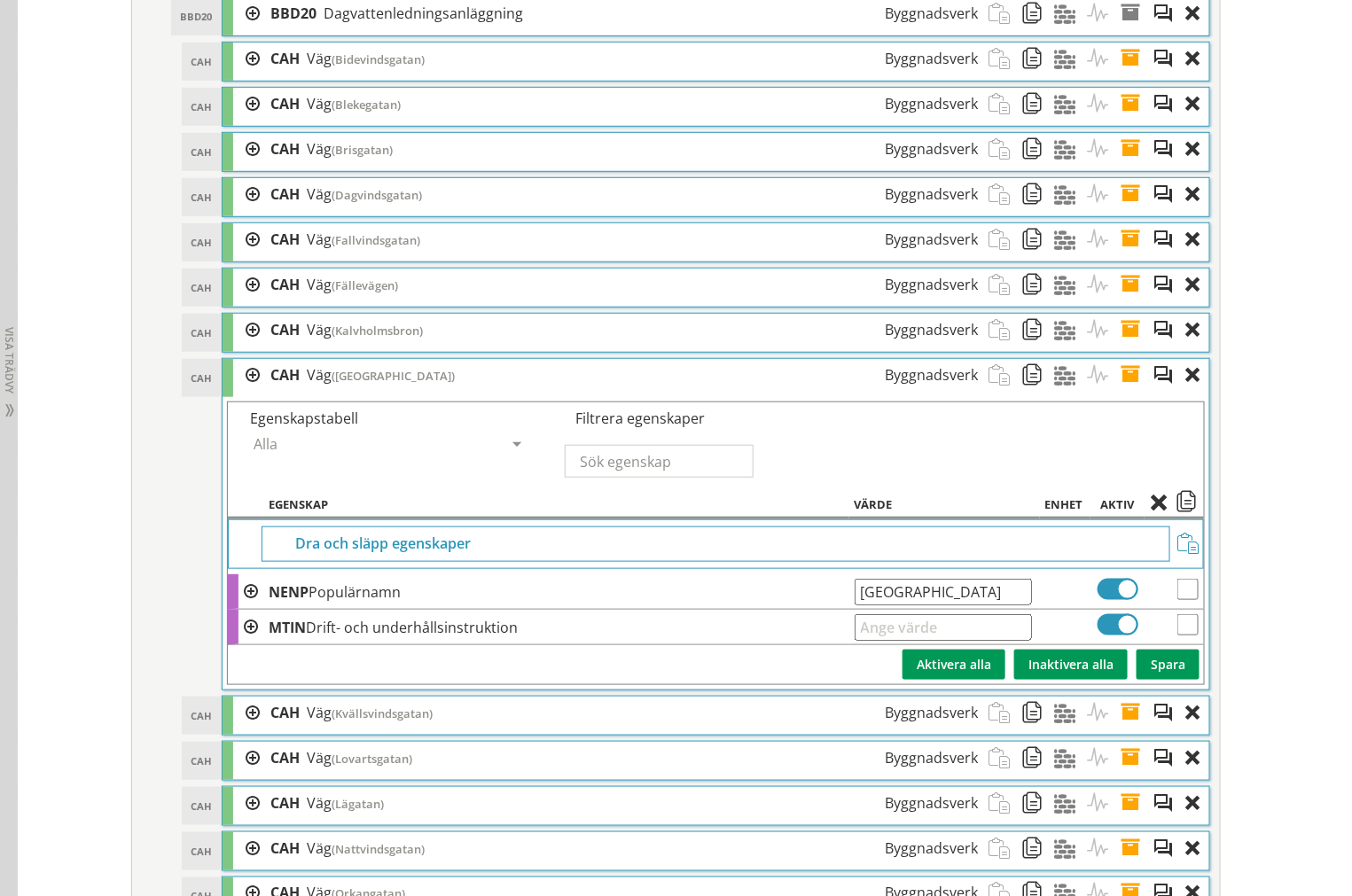
click at [1119, 391] on span at bounding box center [1135, 375] width 33 height 33
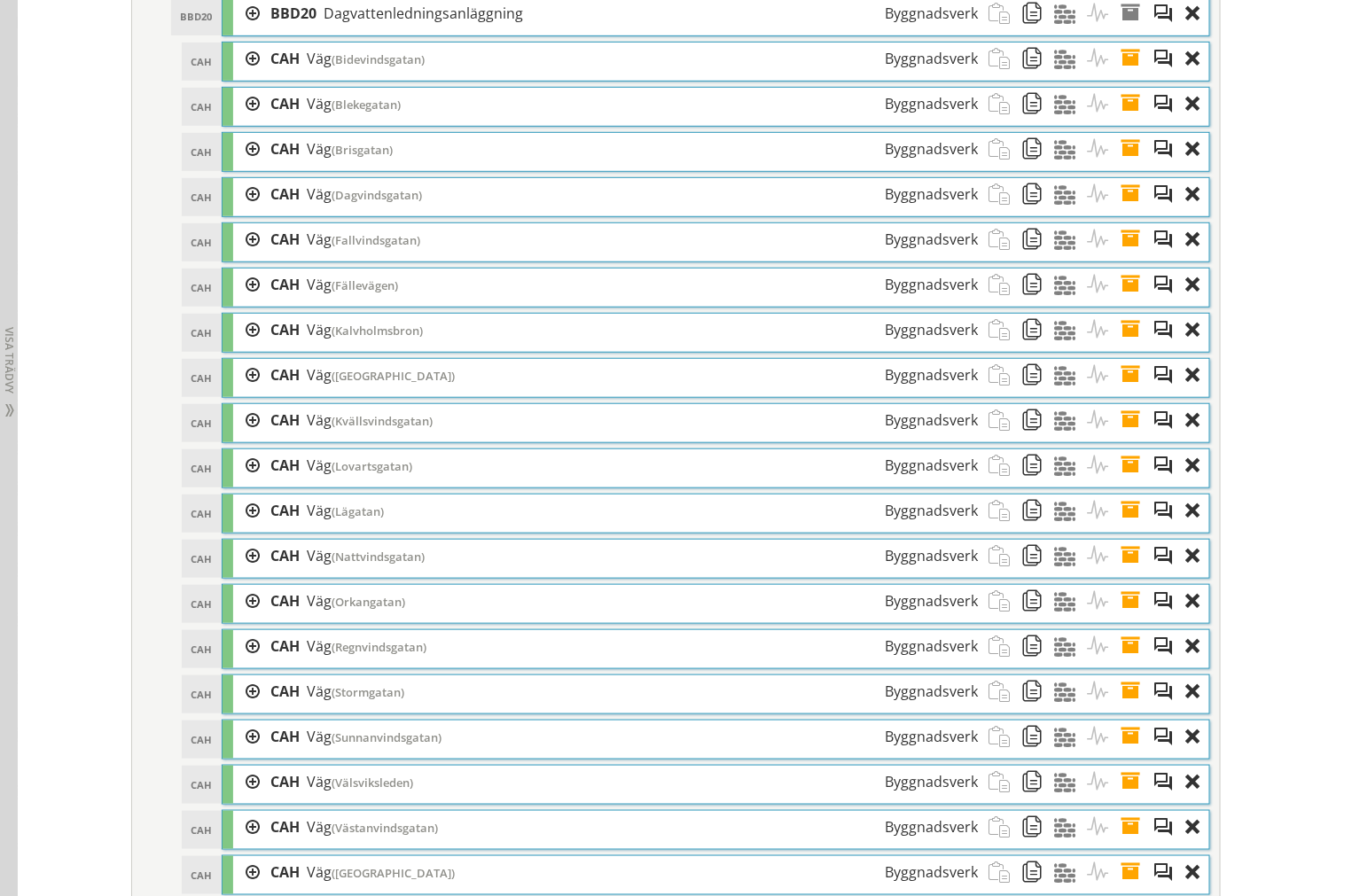
click at [1124, 437] on span at bounding box center [1135, 420] width 33 height 33
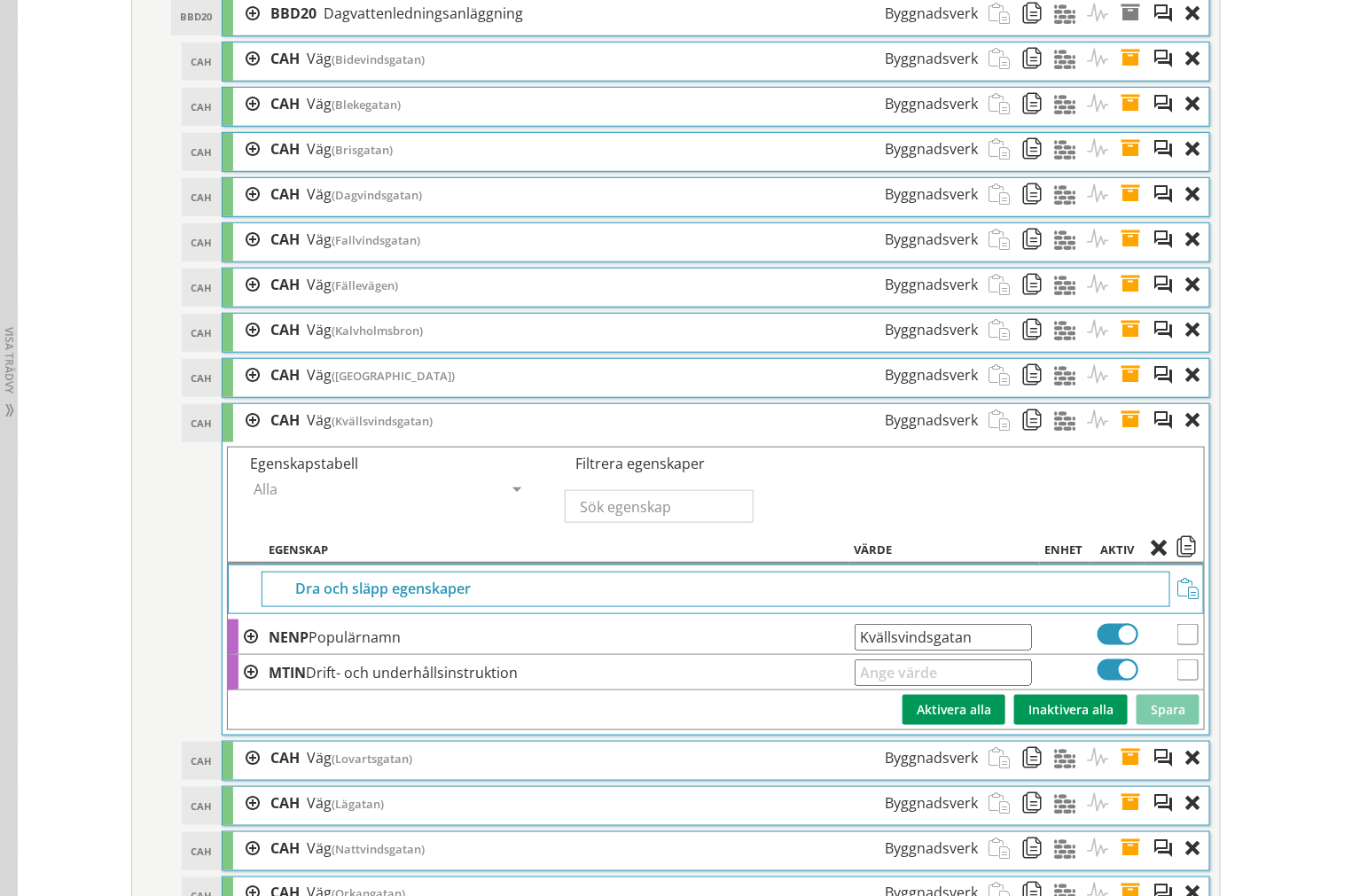
drag, startPoint x: 951, startPoint y: 662, endPoint x: 98, endPoint y: 591, distance: 855.9
click at [519, 645] on tr "NENP Populärnamn Kvällsvindsgatan Ange giltig String." at bounding box center [716, 637] width 975 height 36
click at [1119, 437] on span at bounding box center [1135, 420] width 33 height 33
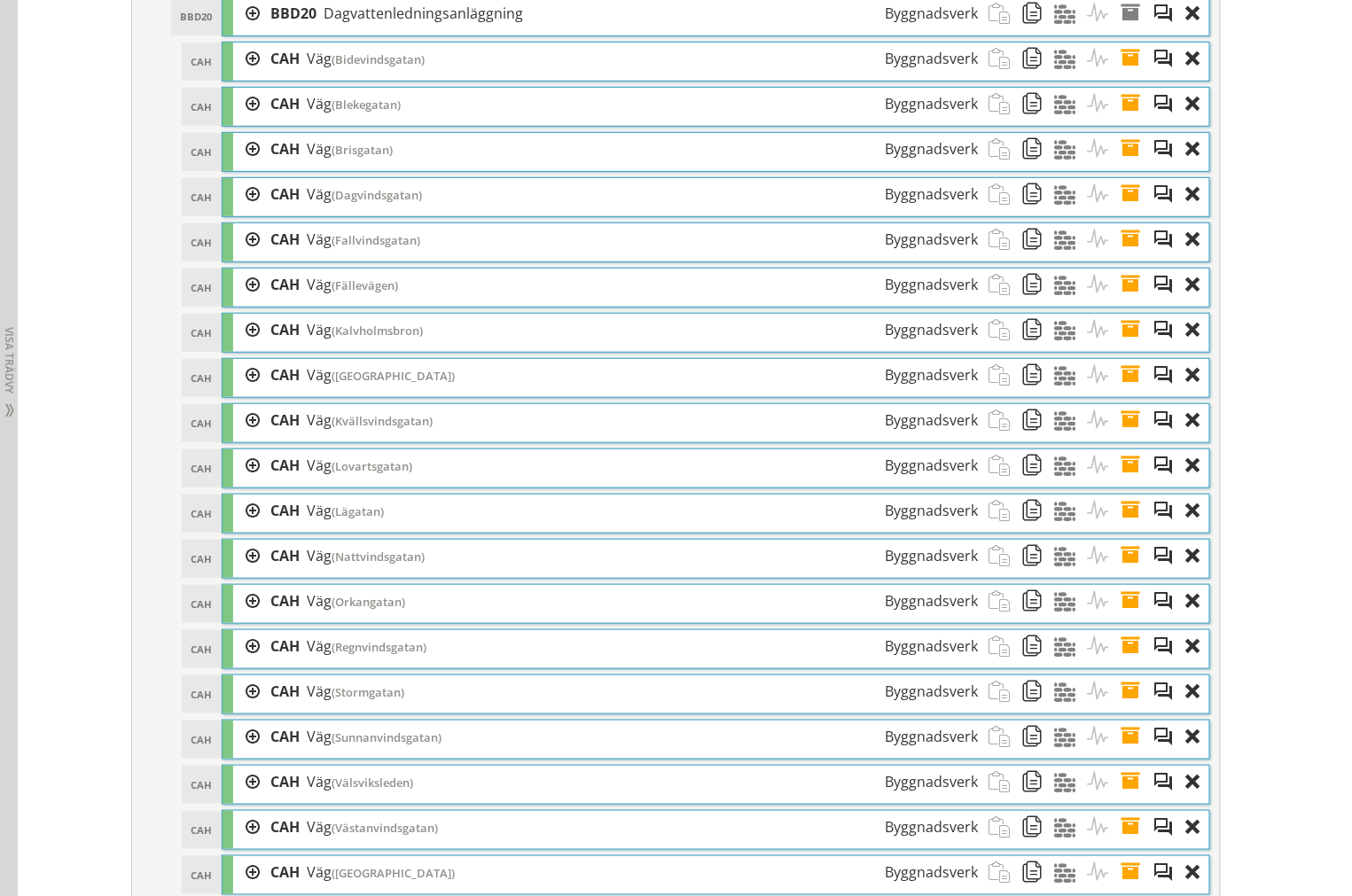
click at [1126, 482] on span at bounding box center [1135, 465] width 33 height 33
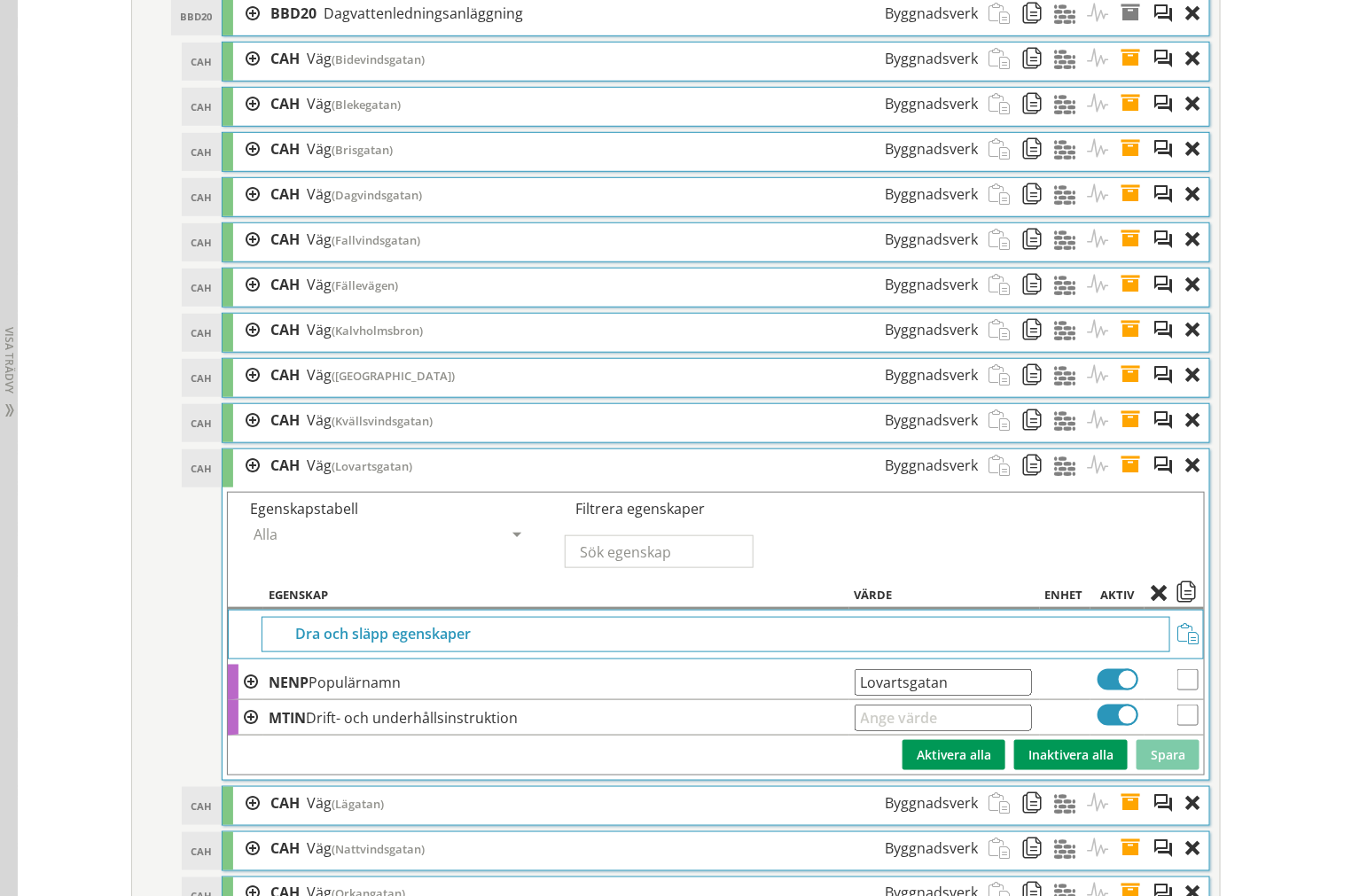
drag, startPoint x: 969, startPoint y: 722, endPoint x: 873, endPoint y: 714, distance: 96.3
click at [873, 700] on td "Lovartsgatan Ange giltig String." at bounding box center [945, 682] width 191 height 36
drag, startPoint x: 967, startPoint y: 703, endPoint x: 33, endPoint y: 654, distance: 935.3
click at [1131, 482] on span at bounding box center [1135, 465] width 33 height 33
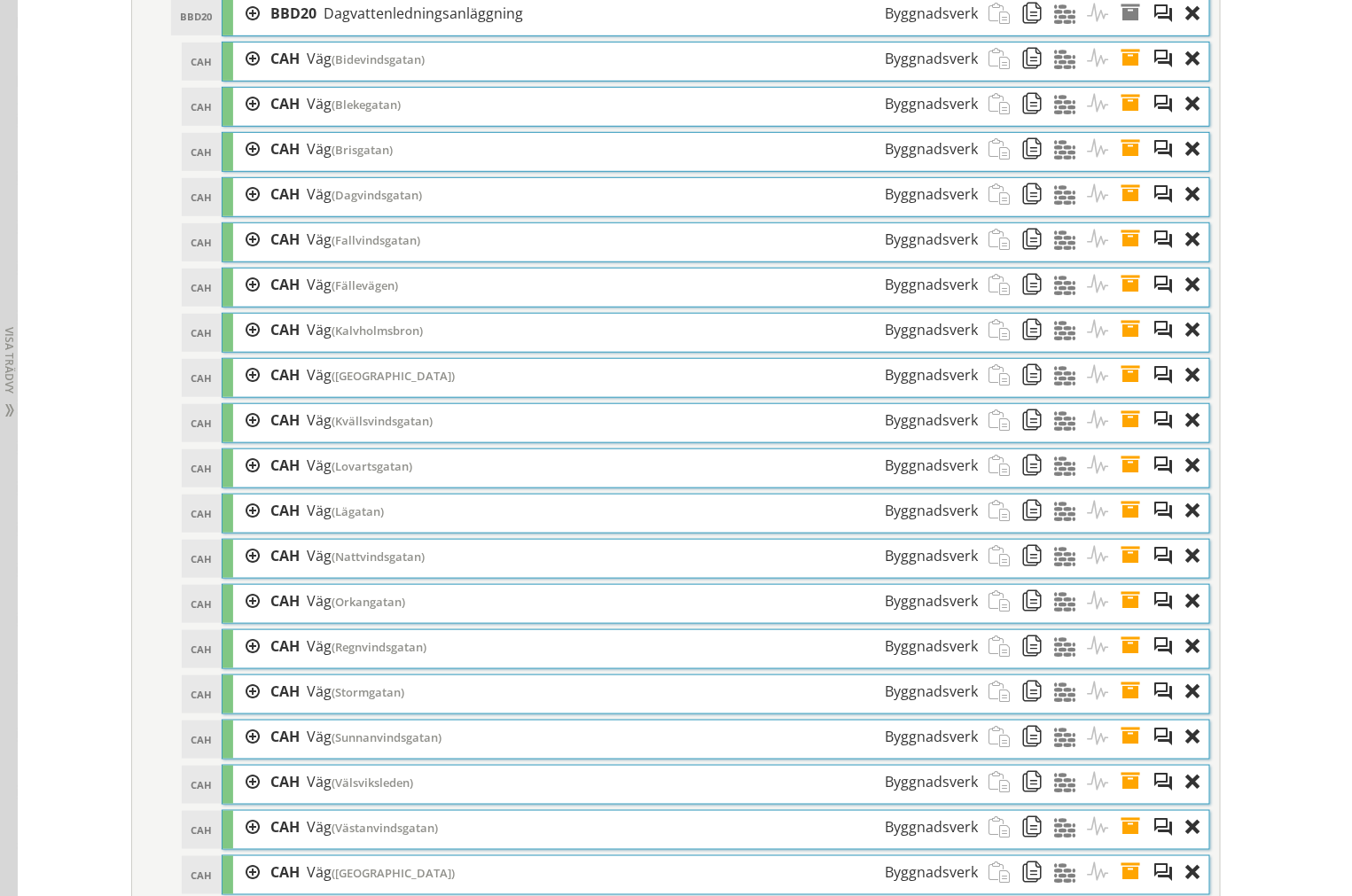
click at [1131, 527] on span at bounding box center [1135, 510] width 33 height 33
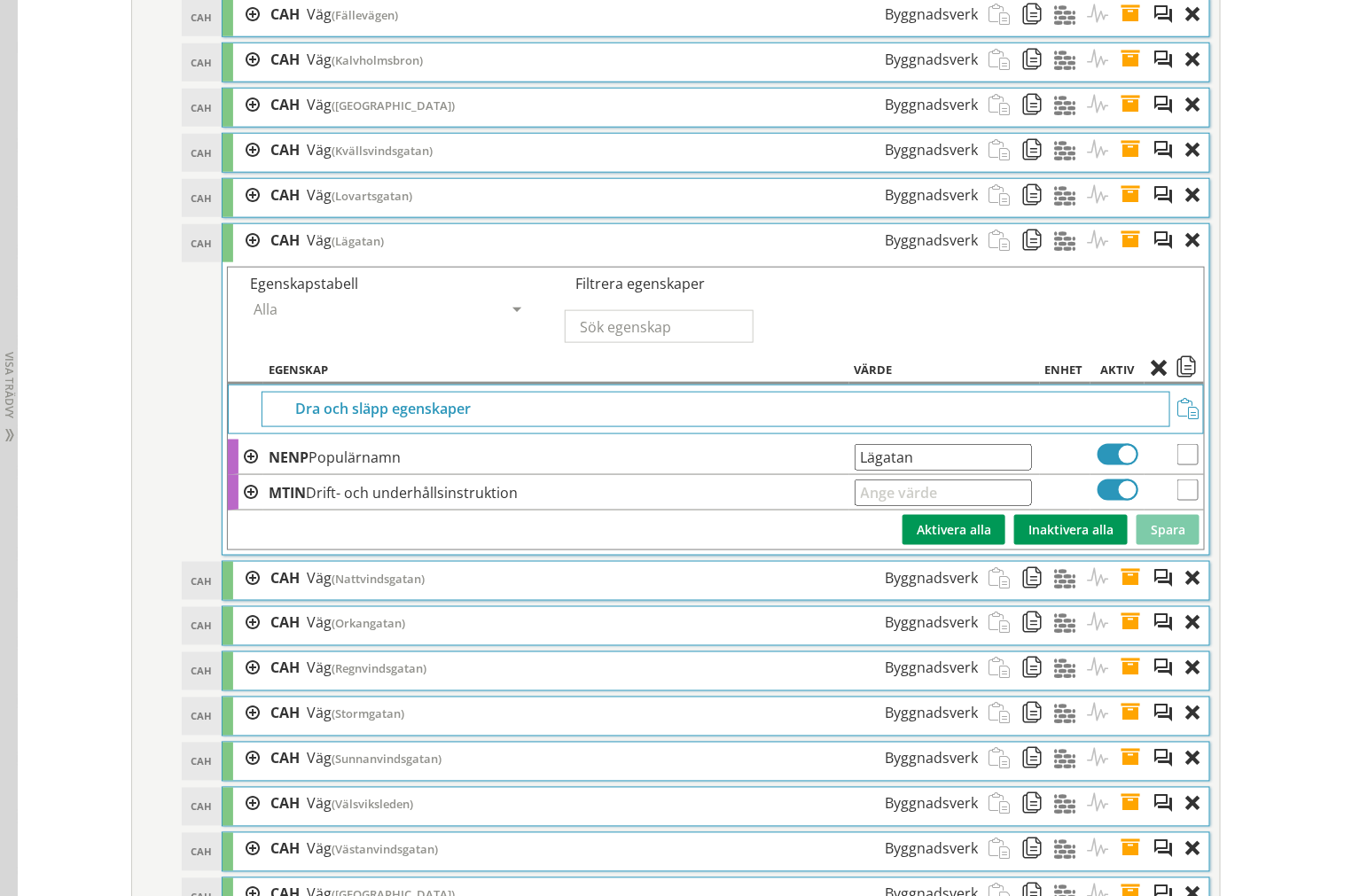
scroll to position [3063, 0]
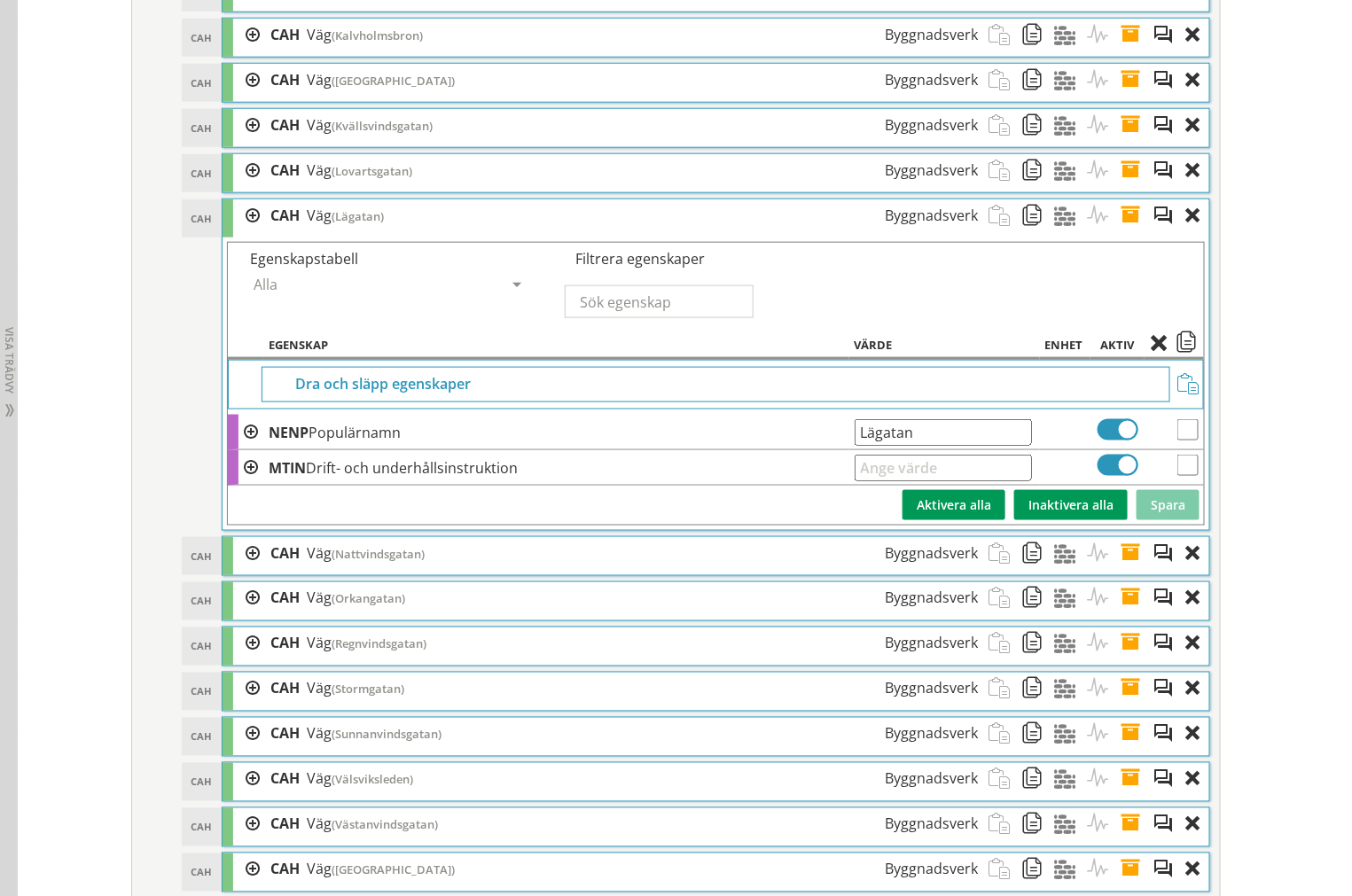
drag, startPoint x: 949, startPoint y: 452, endPoint x: 146, endPoint y: 445, distance: 803.0
click at [181, 445] on ol "Dra och släpp klasser här DAA DAA Vägnät Byggnadsverkskomplex Dra och släpp Akt…" at bounding box center [676, 910] width 1068 height 2586
drag, startPoint x: 1128, startPoint y: 245, endPoint x: 1131, endPoint y: 285, distance: 40.1
click at [1128, 233] on span at bounding box center [1135, 215] width 33 height 33
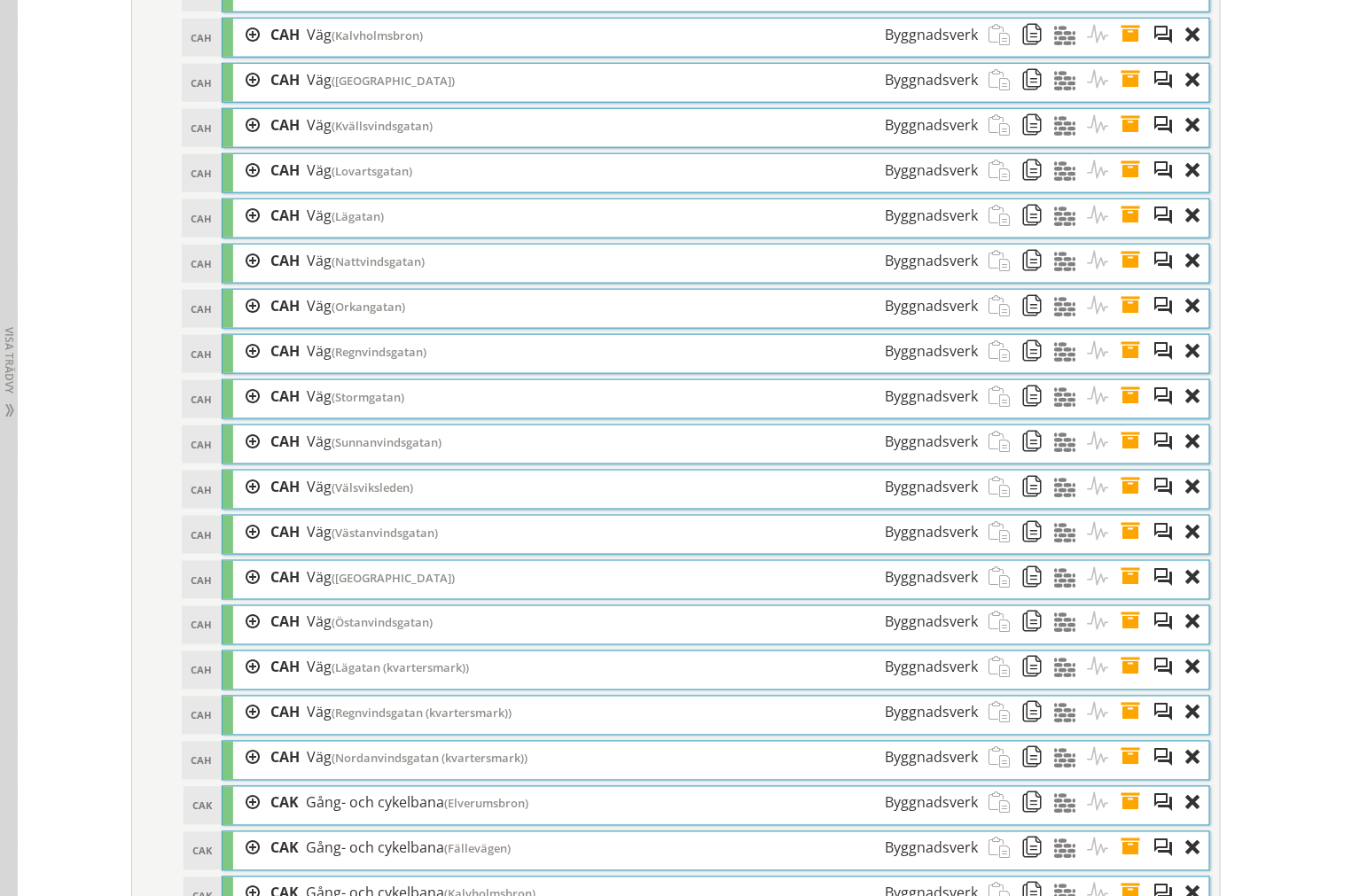
click at [1131, 277] on span at bounding box center [1135, 261] width 33 height 33
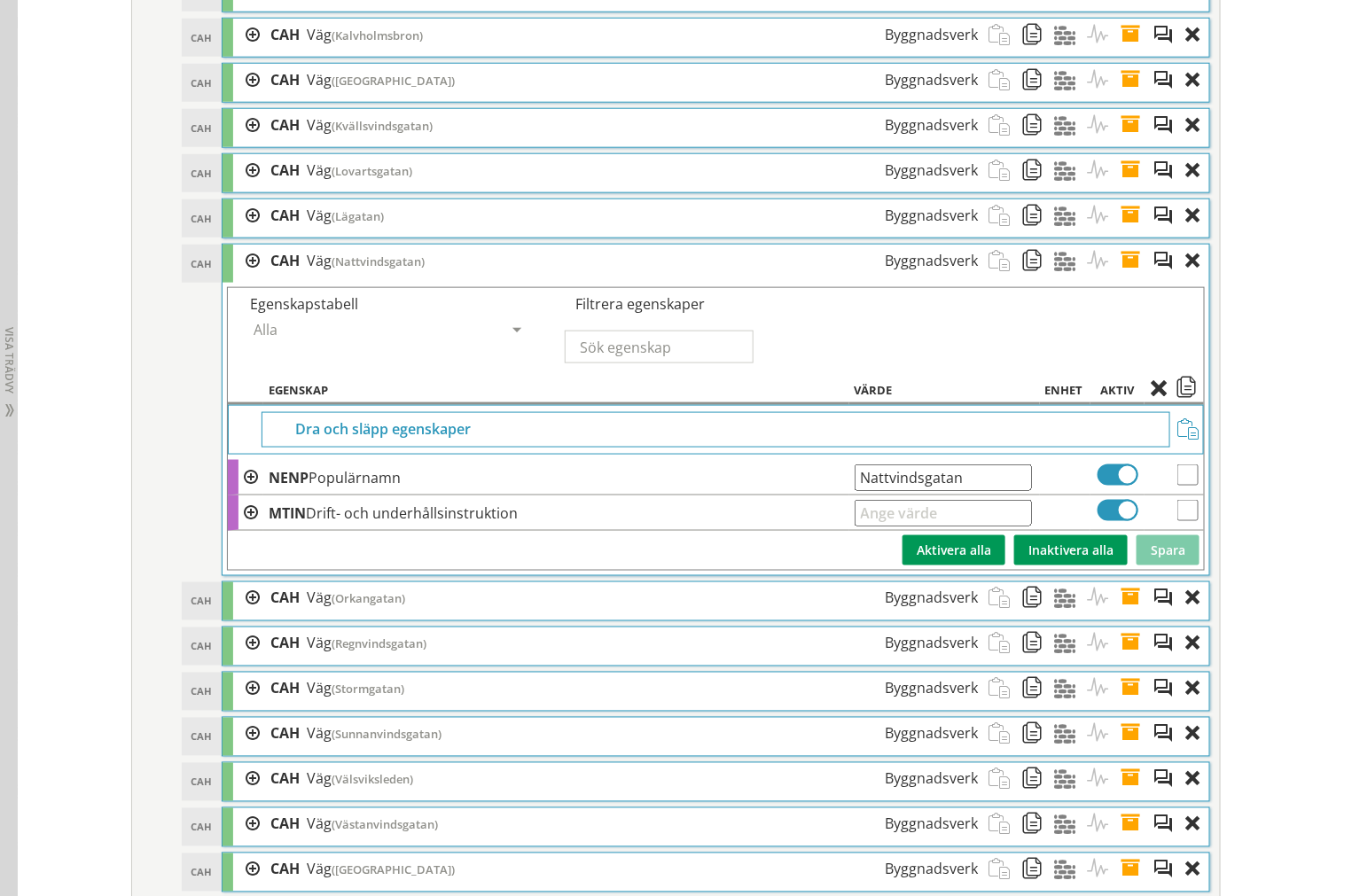
drag, startPoint x: 982, startPoint y: 494, endPoint x: 42, endPoint y: 508, distance: 940.1
click at [1134, 277] on span at bounding box center [1135, 261] width 33 height 33
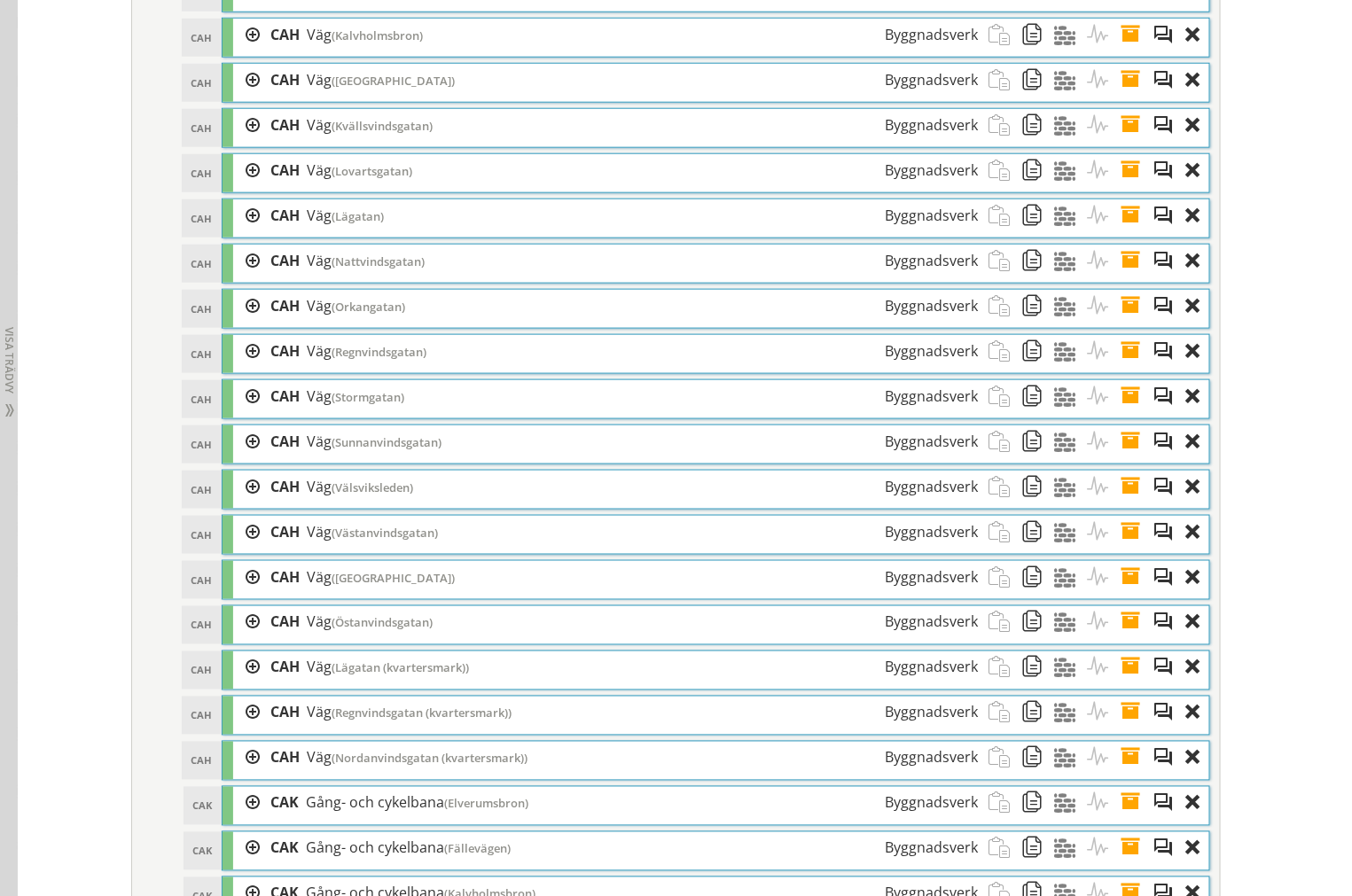
click at [1123, 322] on span at bounding box center [1135, 306] width 33 height 33
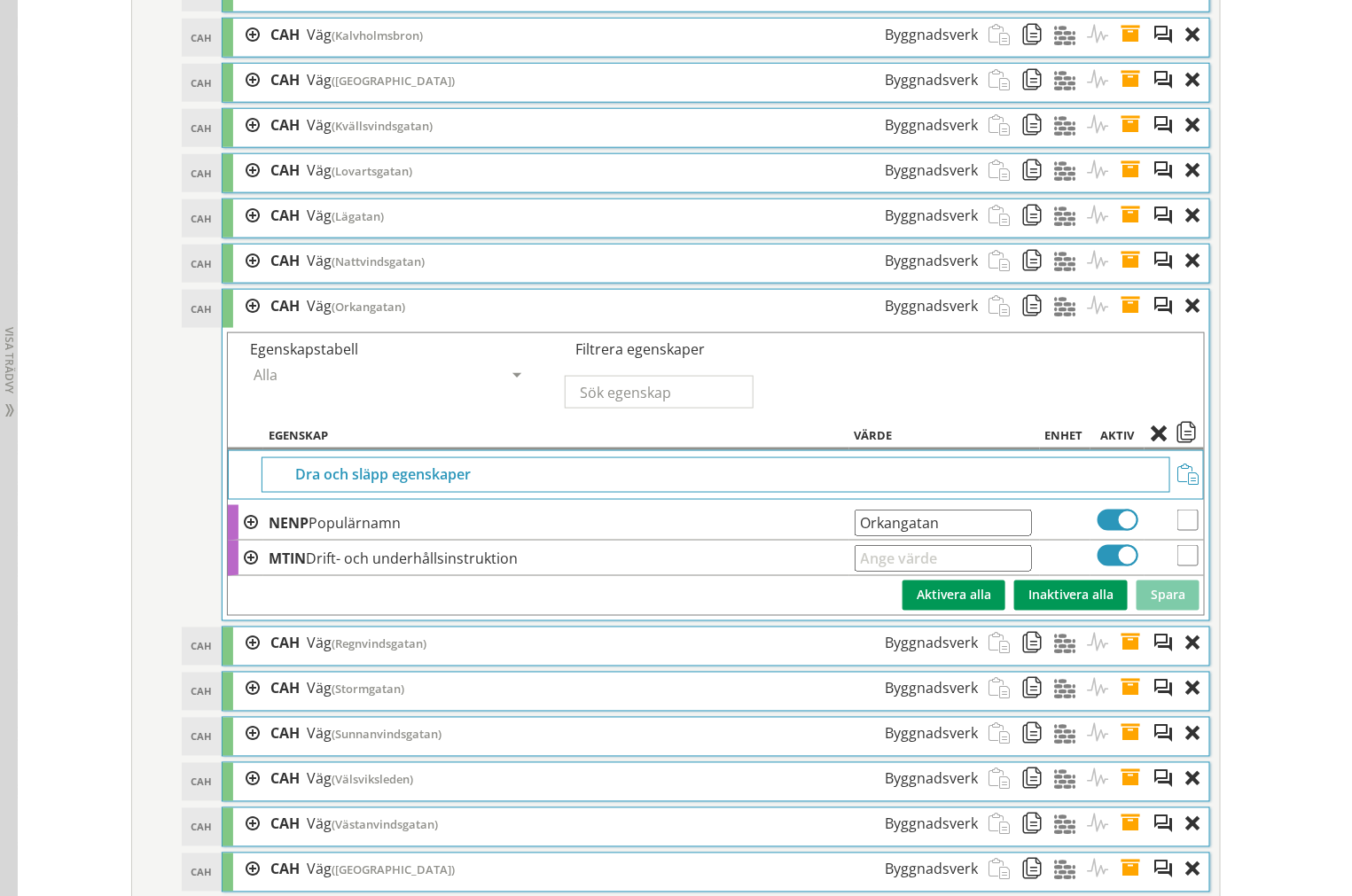
drag, startPoint x: 967, startPoint y: 555, endPoint x: 75, endPoint y: 525, distance: 892.5
click at [373, 533] on tr "NENP Populärnamn [GEOGRAPHIC_DATA] Ange giltig String." at bounding box center [716, 523] width 975 height 36
click at [1119, 320] on span at bounding box center [1135, 306] width 33 height 33
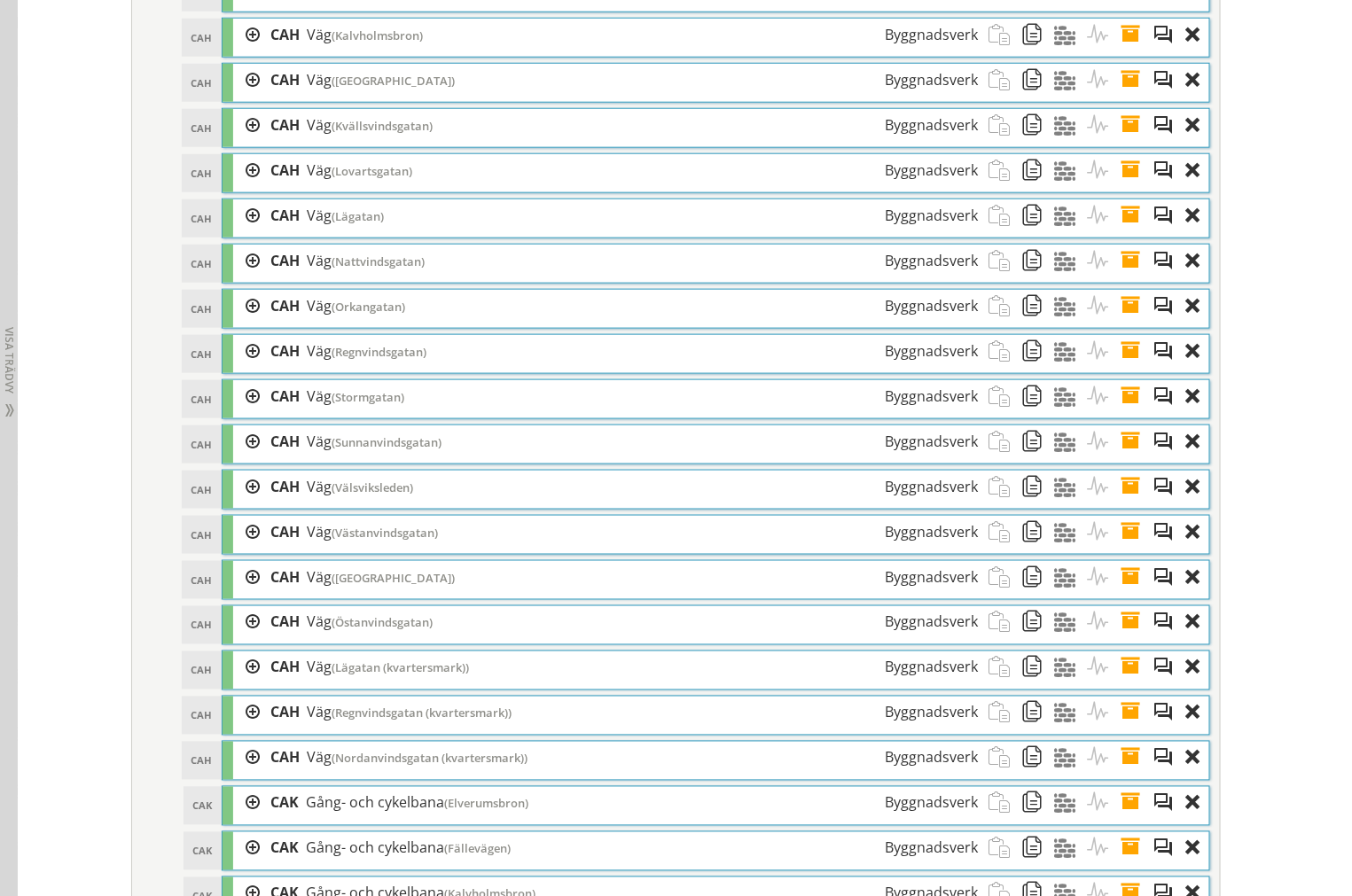
click at [1135, 368] on span at bounding box center [1135, 351] width 33 height 33
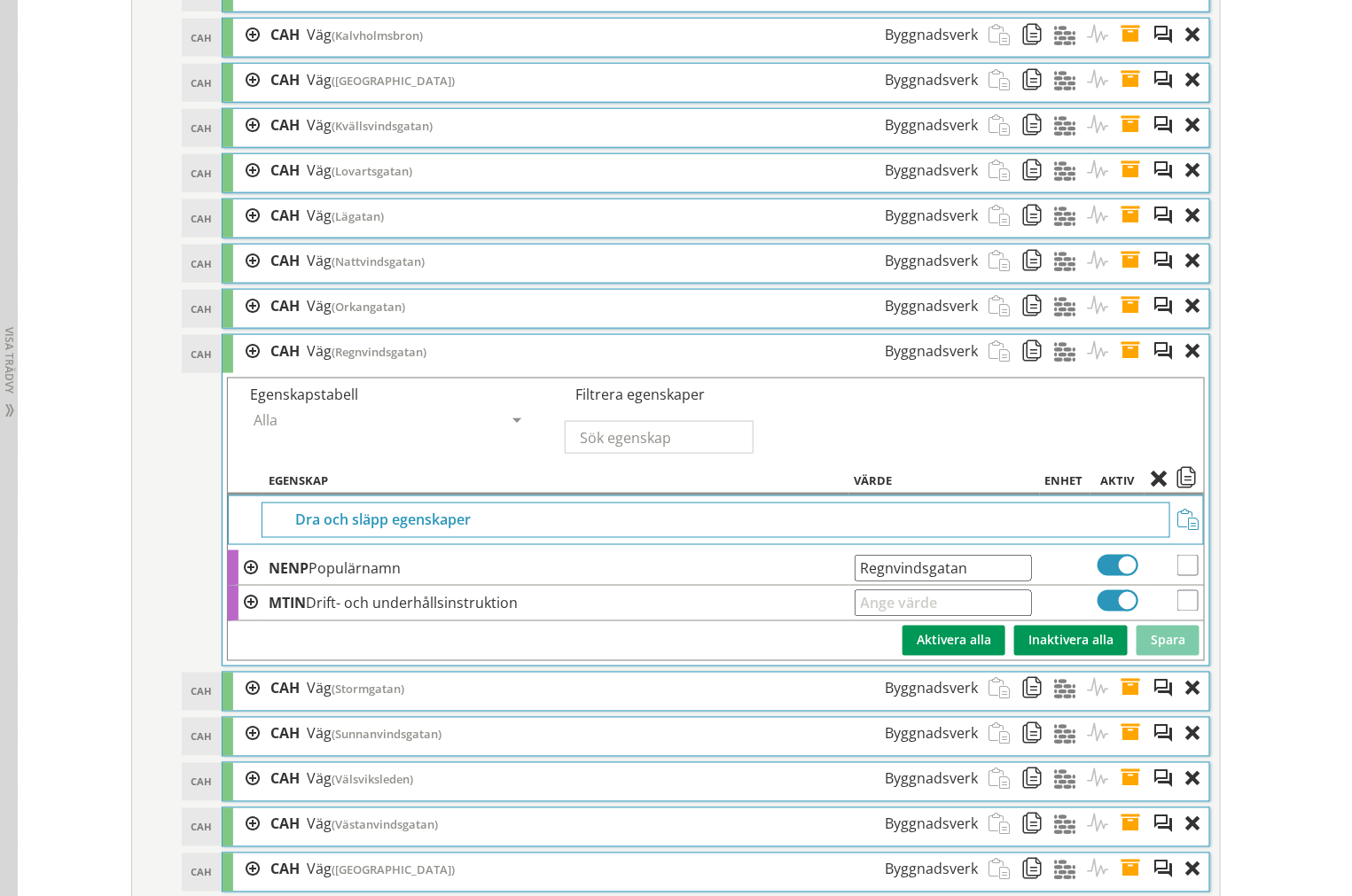
drag, startPoint x: 988, startPoint y: 597, endPoint x: 400, endPoint y: 562, distance: 589.0
click at [661, 586] on tr "NENP Populärnamn Regnvindsgatan Ange giltig String." at bounding box center [716, 568] width 975 height 36
click at [978, 581] on input "Regnvindsgatan" at bounding box center [943, 568] width 178 height 26
click at [967, 581] on input "Regnvindsgatan" at bounding box center [943, 568] width 178 height 26
drag, startPoint x: 974, startPoint y: 587, endPoint x: -65, endPoint y: 526, distance: 1040.8
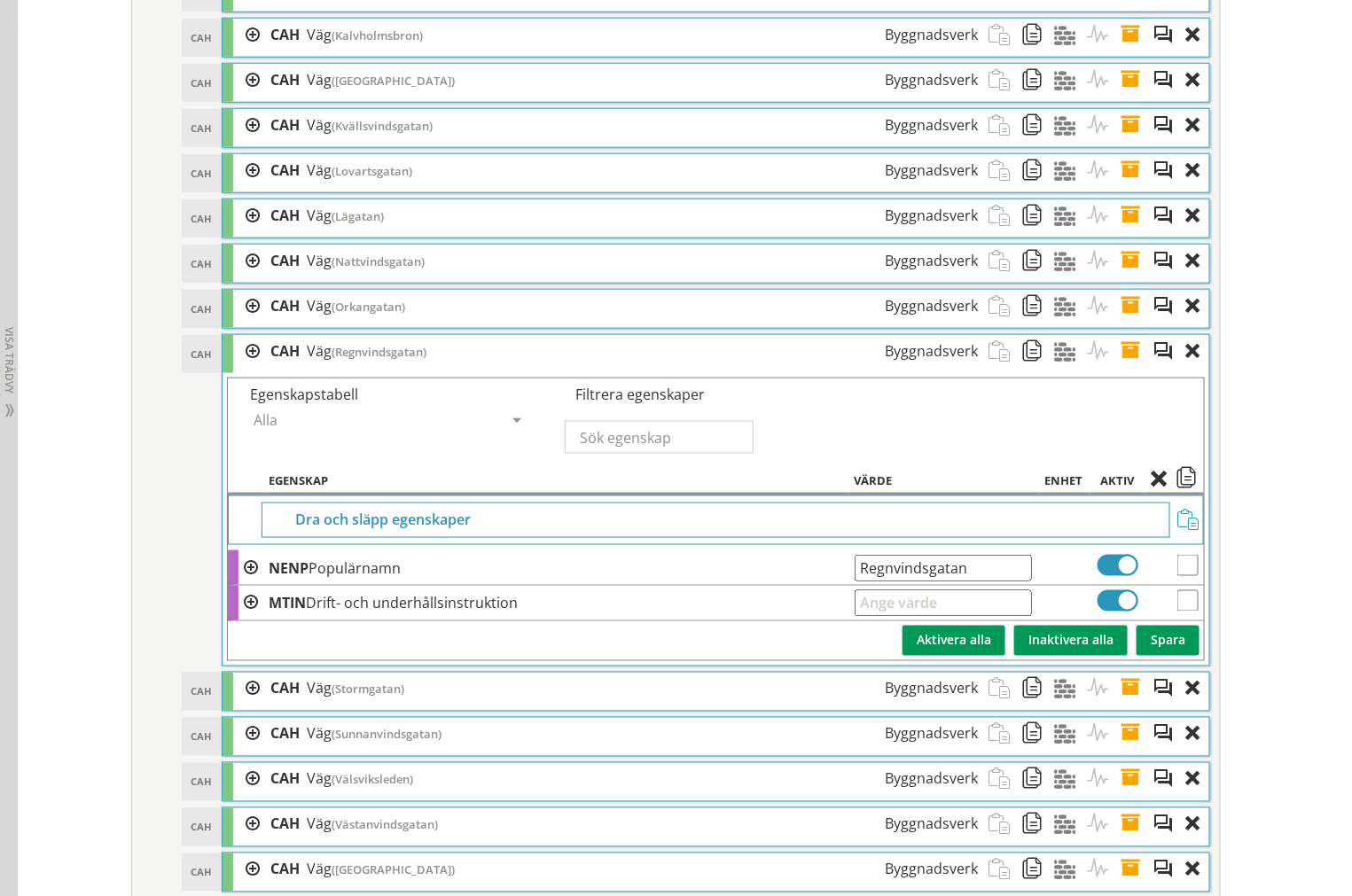
drag, startPoint x: 1129, startPoint y: 377, endPoint x: 1127, endPoint y: 405, distance: 28.1
click at [1129, 368] on span at bounding box center [1135, 351] width 33 height 33
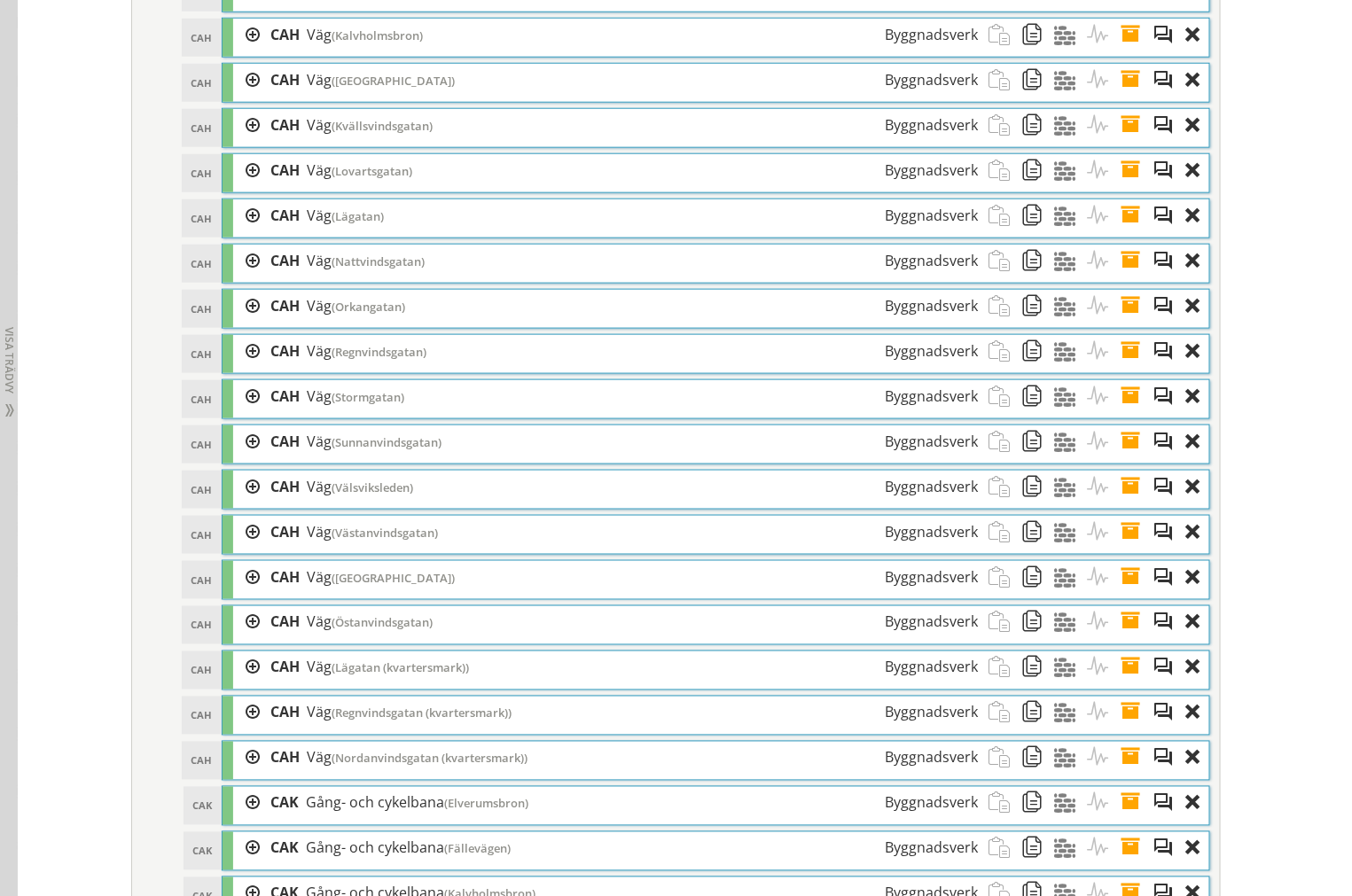
click at [1127, 413] on span at bounding box center [1135, 396] width 33 height 33
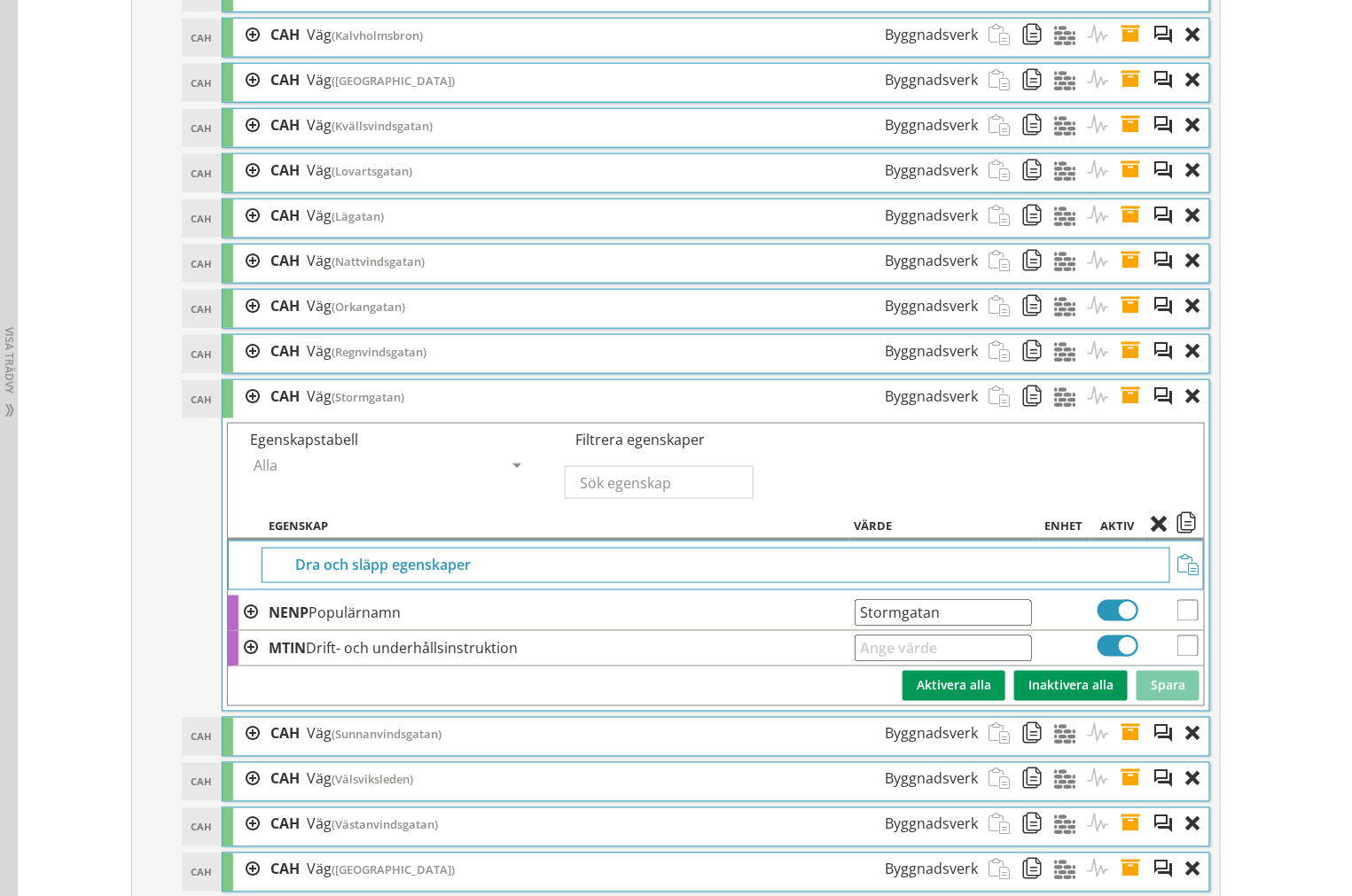
drag, startPoint x: 949, startPoint y: 643, endPoint x: 893, endPoint y: 645, distance: 56.0
click at [893, 631] on td "Stormgatan Ange giltig String." at bounding box center [945, 613] width 191 height 36
drag, startPoint x: 946, startPoint y: 632, endPoint x: -208, endPoint y: 561, distance: 1156.2
click at [1123, 413] on span at bounding box center [1135, 396] width 33 height 33
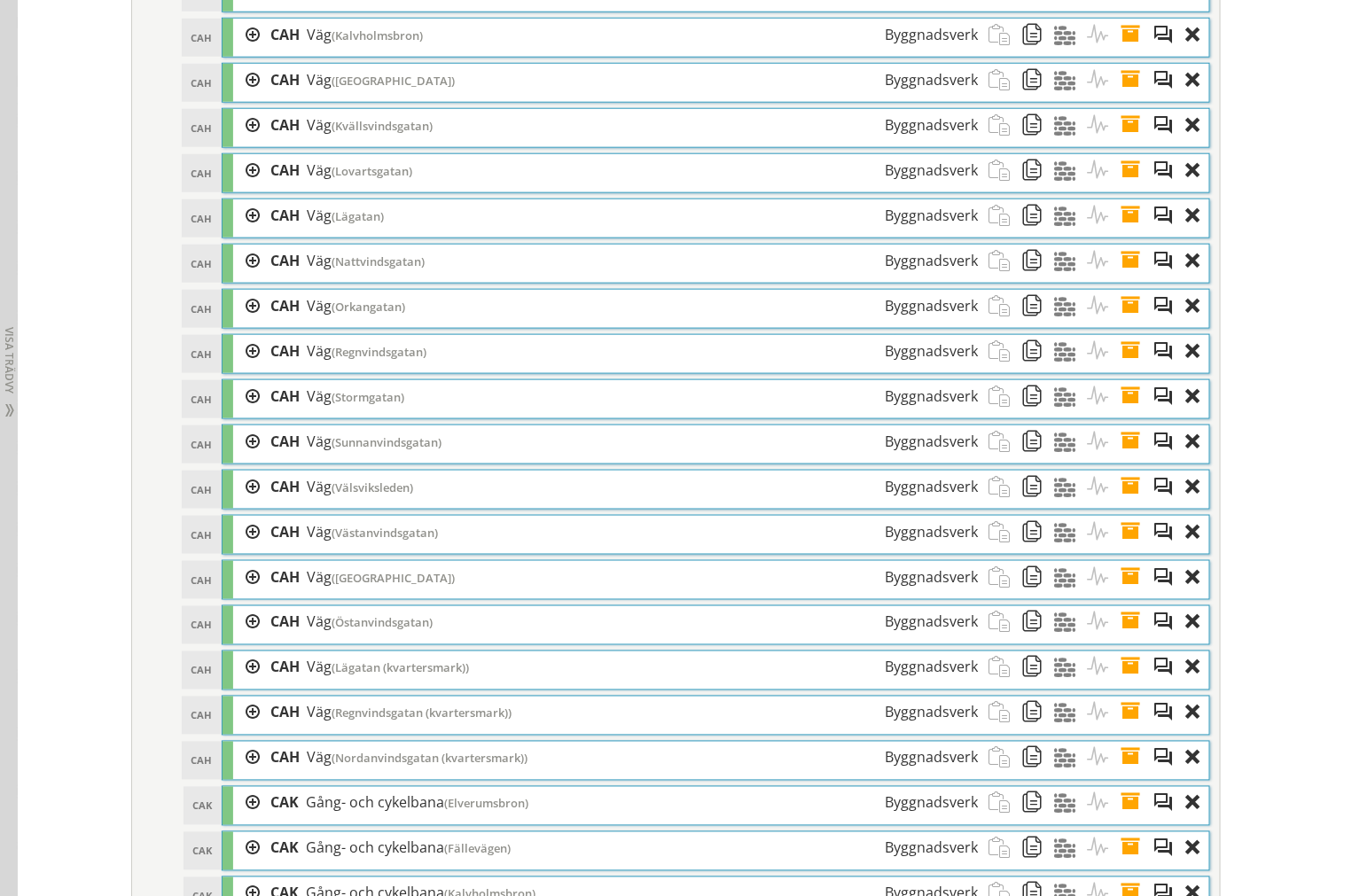
click at [1131, 458] on span at bounding box center [1135, 441] width 33 height 33
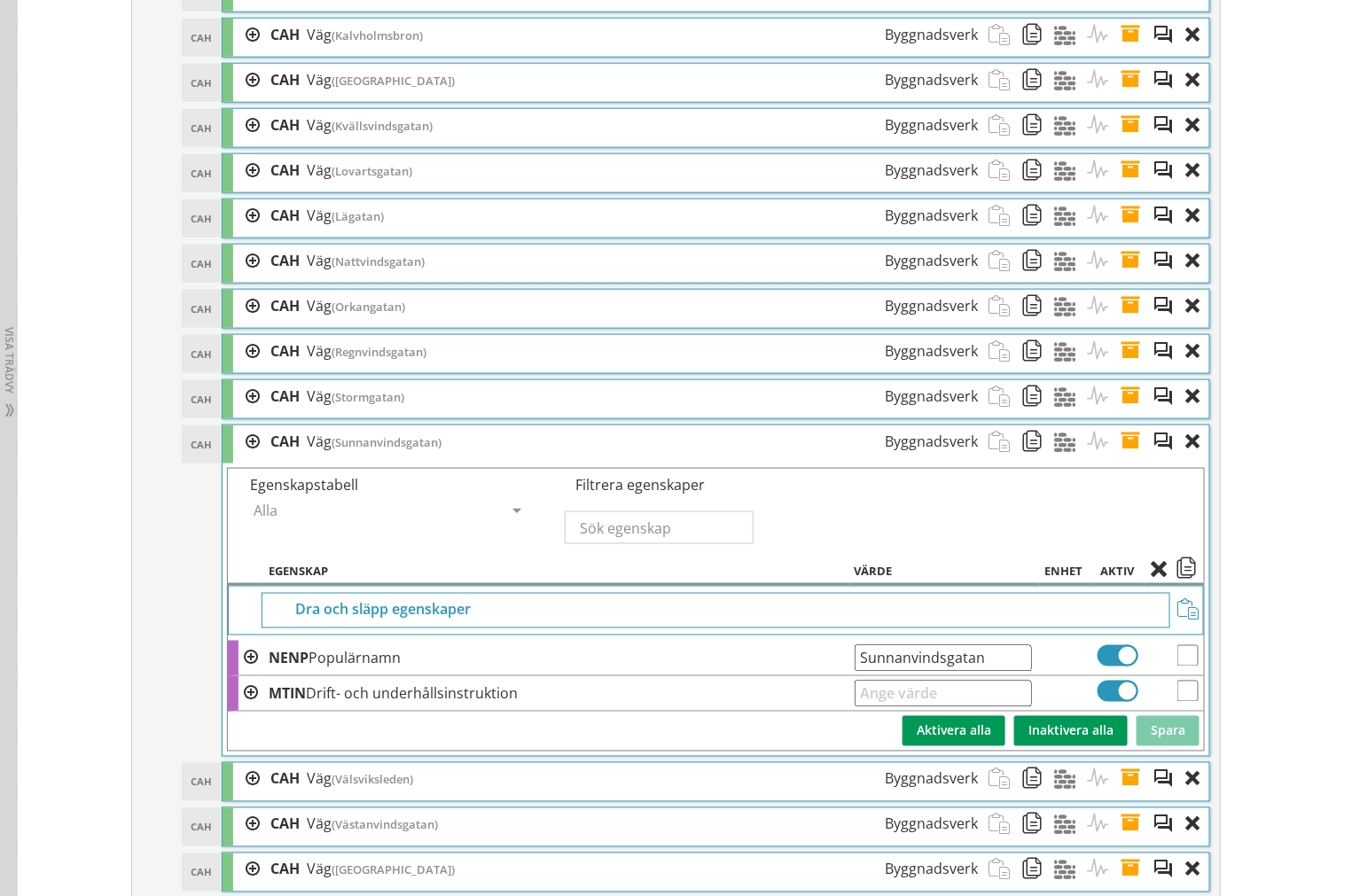
drag, startPoint x: 1011, startPoint y: 680, endPoint x: -786, endPoint y: 639, distance: 1797.5
click at [1119, 458] on span at bounding box center [1135, 441] width 33 height 33
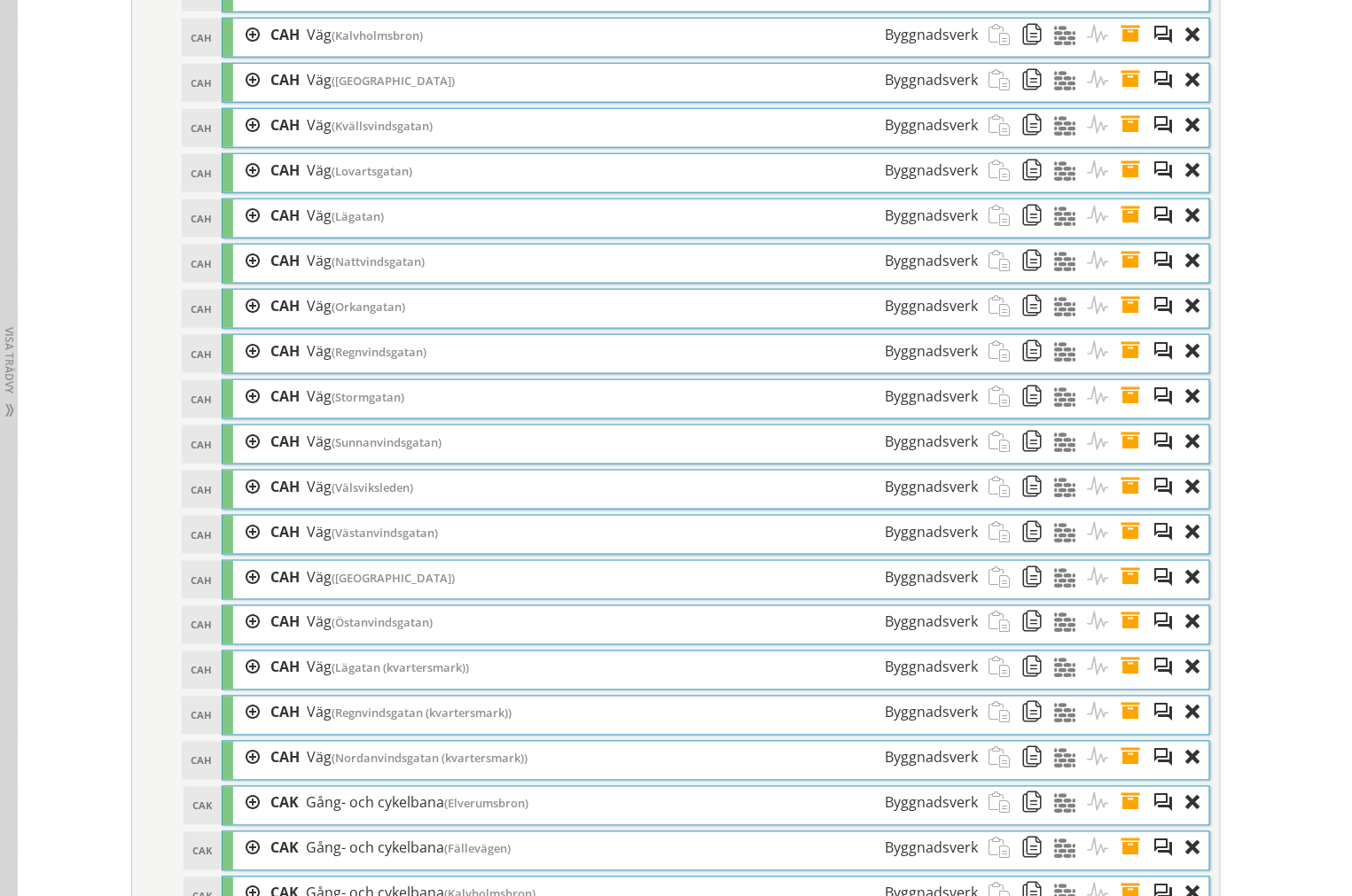
click at [1120, 504] on span at bounding box center [1135, 487] width 33 height 33
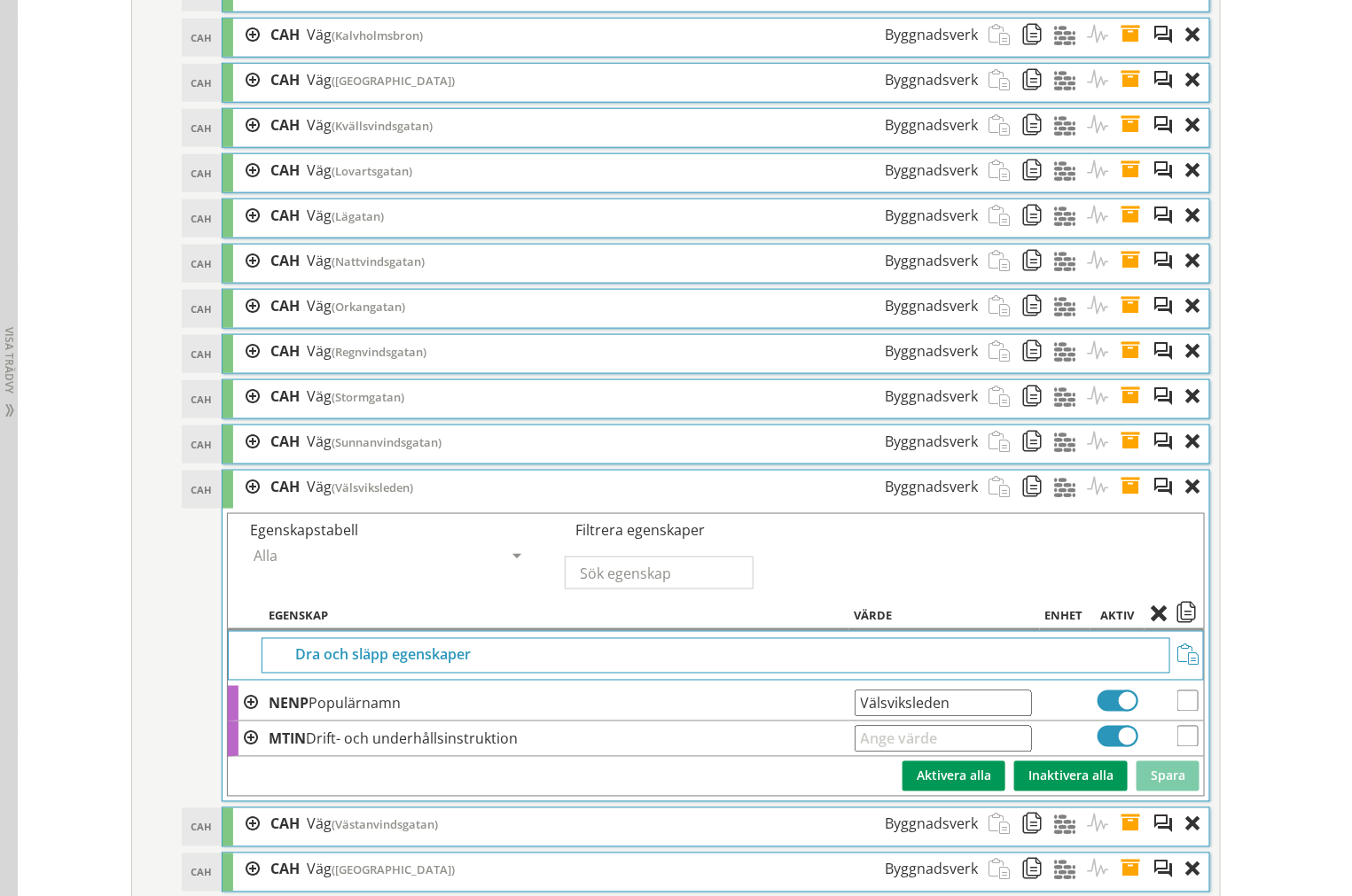
drag, startPoint x: 977, startPoint y: 723, endPoint x: 57, endPoint y: 636, distance: 924.1
click at [162, 654] on ol "Dra och släpp klasser här DAA DAA Vägnät Byggnadsverkskomplex Dra och släpp Akt…" at bounding box center [676, 910] width 1068 height 2586
click at [1128, 504] on span at bounding box center [1135, 487] width 33 height 33
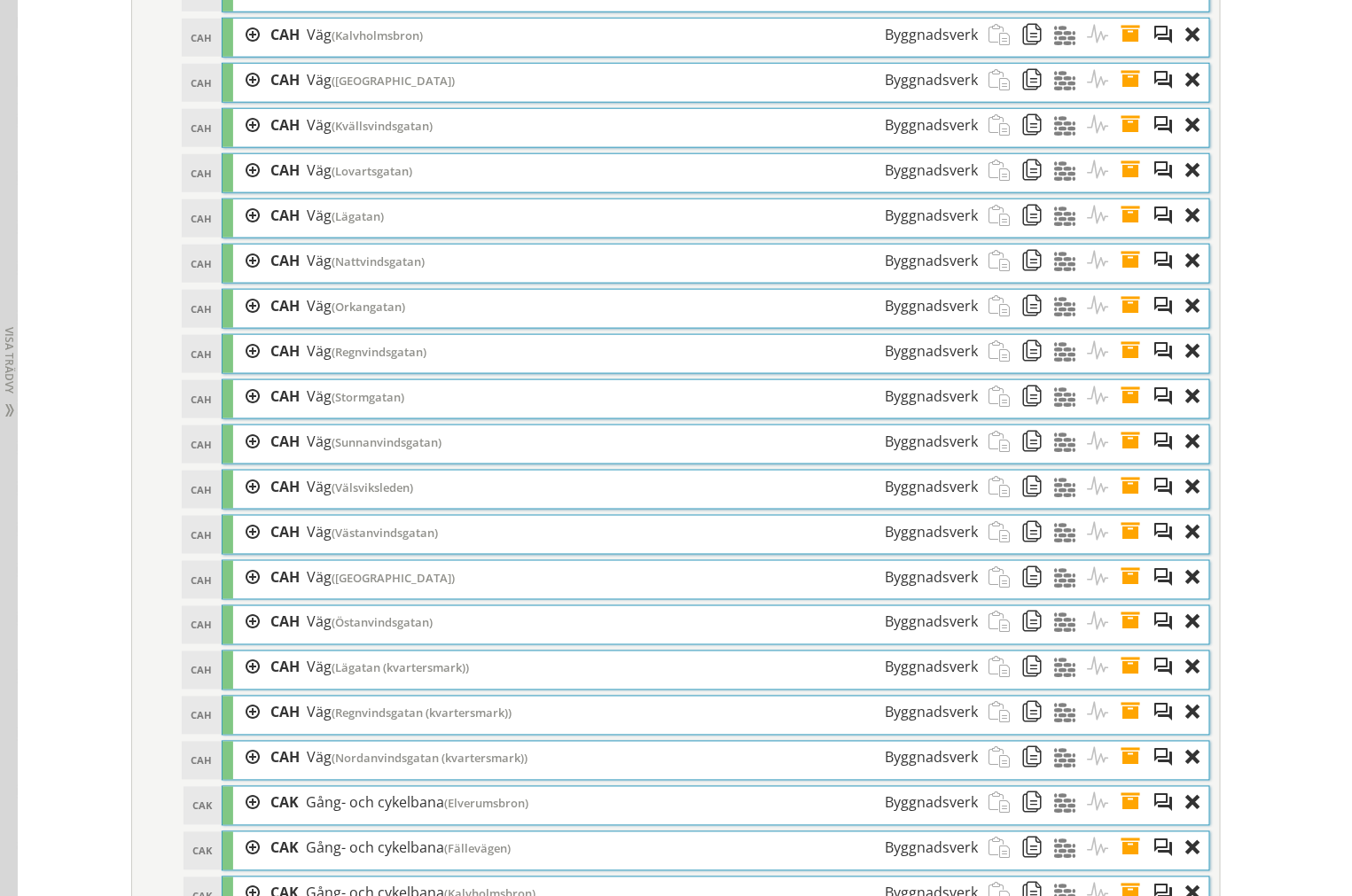
click at [1118, 554] on div "CAH CAH Väg (Västanvindsgatan) Byggnadsverk" at bounding box center [716, 534] width 987 height 38
click at [1119, 548] on span at bounding box center [1135, 532] width 33 height 33
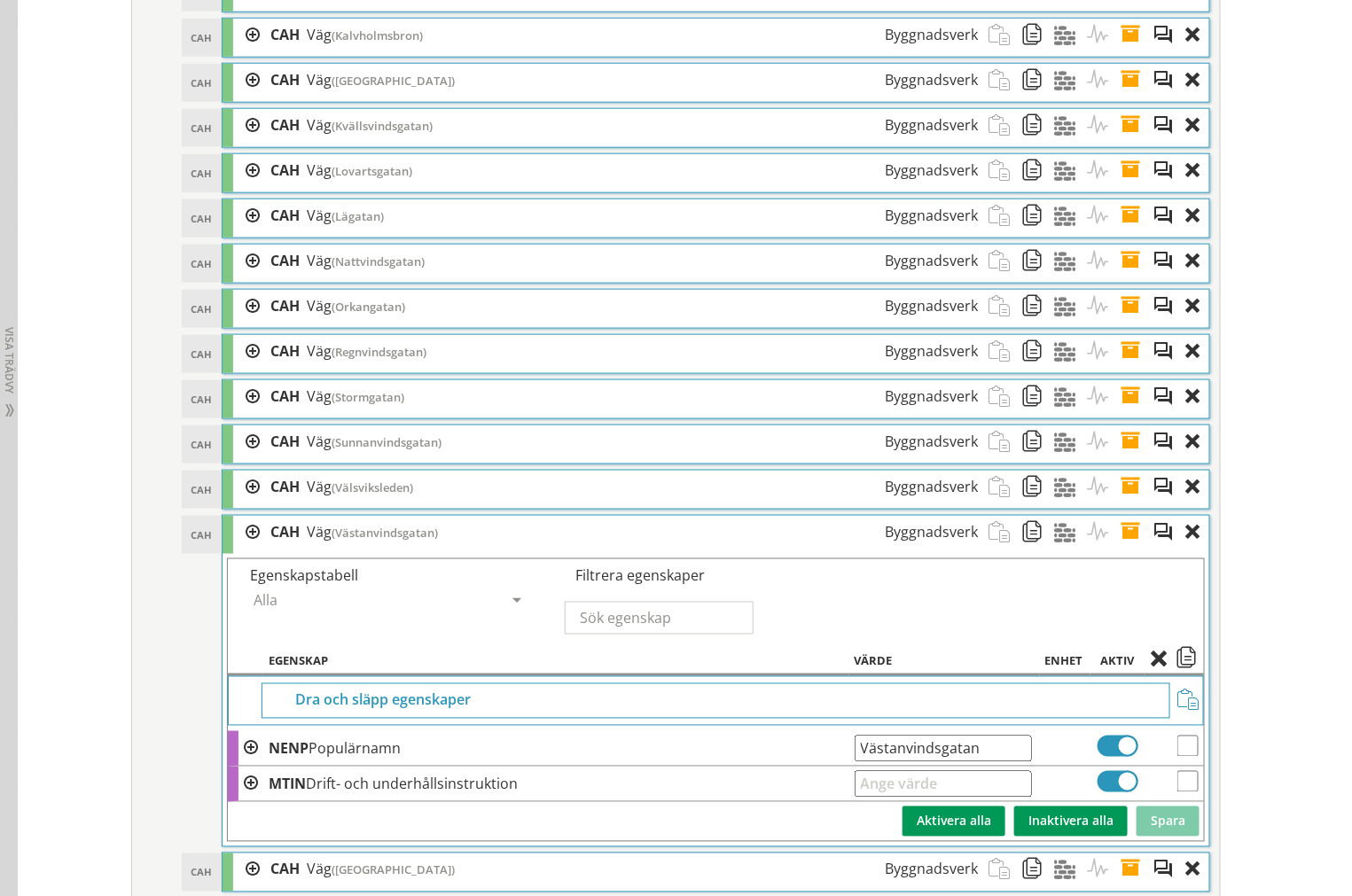
drag, startPoint x: 1006, startPoint y: 768, endPoint x: 970, endPoint y: 778, distance: 37.4
click at [970, 762] on input "Västanvindsgatan" at bounding box center [943, 748] width 178 height 26
click at [969, 762] on input "Västanvindsgatan" at bounding box center [943, 748] width 178 height 26
drag, startPoint x: 969, startPoint y: 769, endPoint x: -170, endPoint y: 698, distance: 1141.2
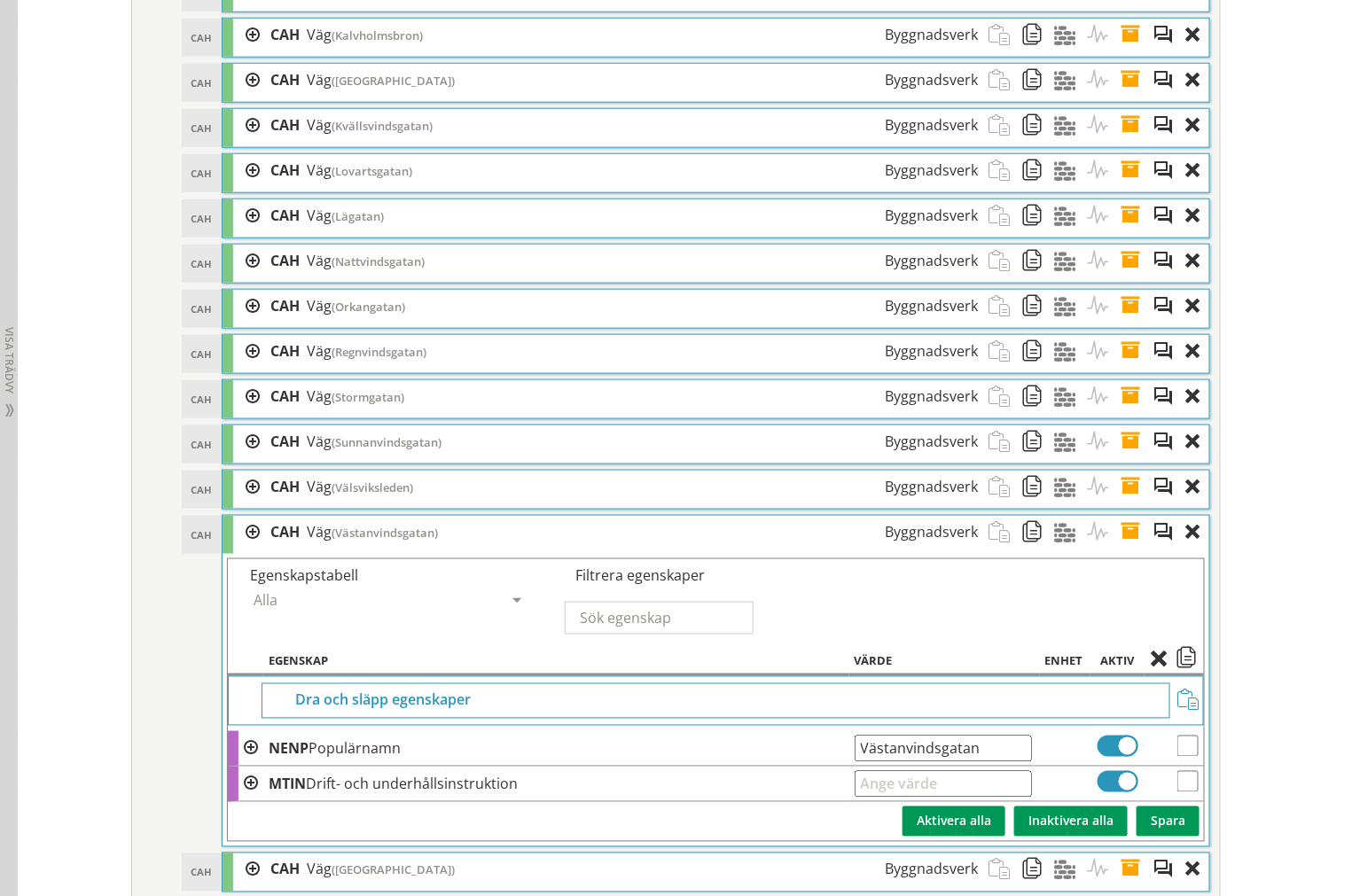
click at [1120, 548] on span at bounding box center [1135, 532] width 33 height 33
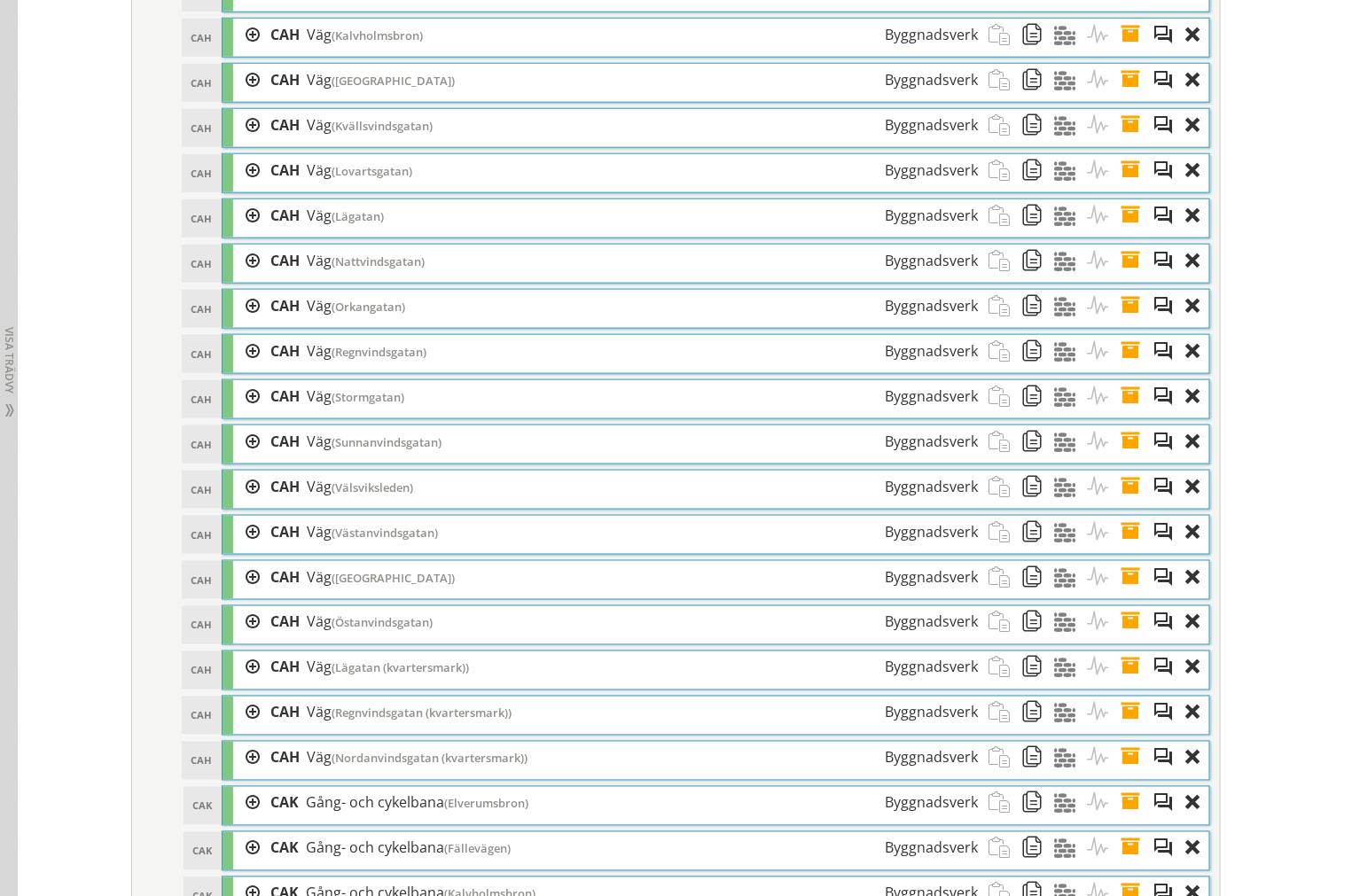
click at [1123, 594] on span at bounding box center [1135, 576] width 33 height 33
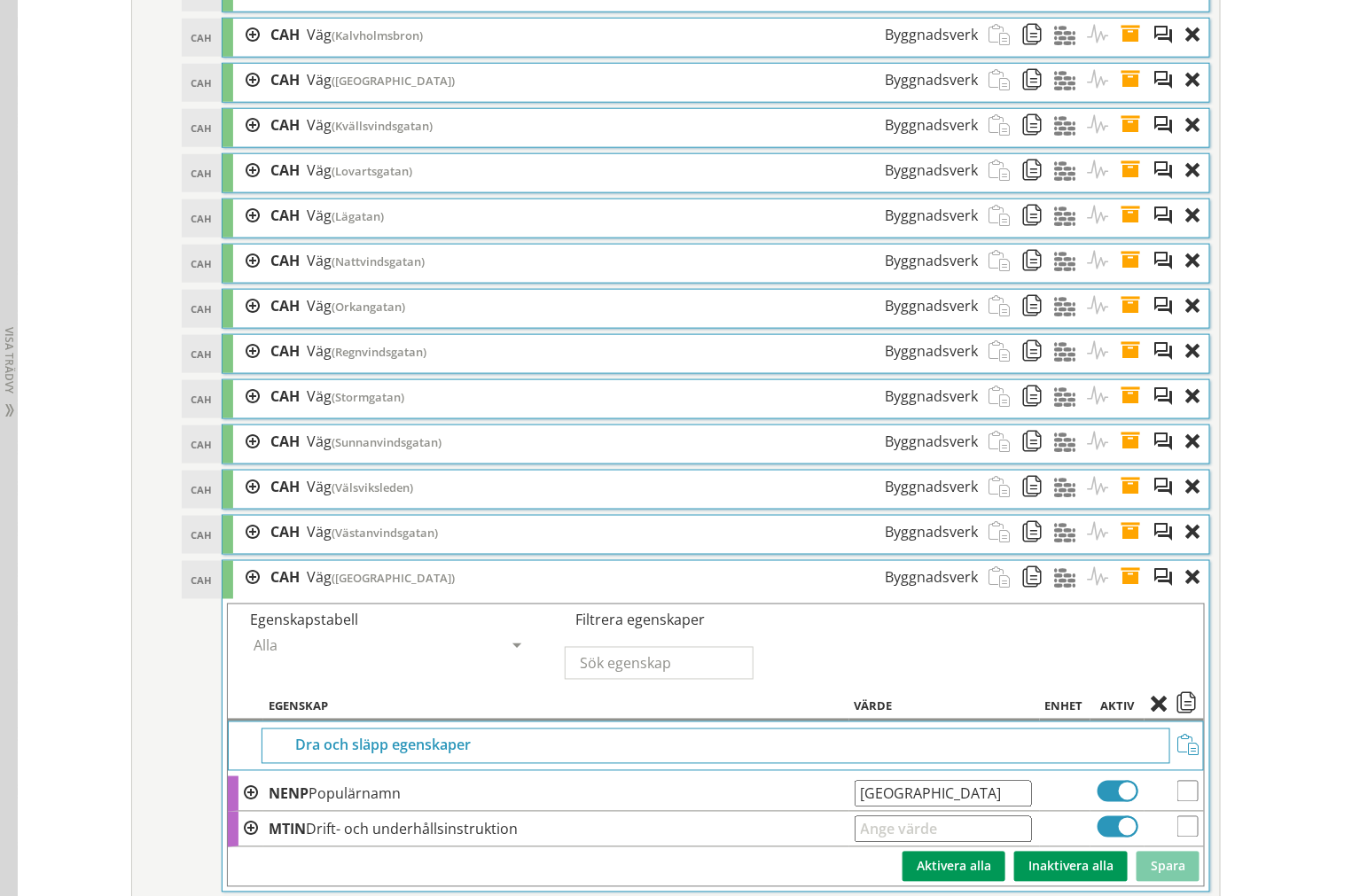
drag, startPoint x: 1011, startPoint y: 818, endPoint x: -544, endPoint y: 650, distance: 1564.0
click at [1120, 594] on span at bounding box center [1135, 576] width 33 height 33
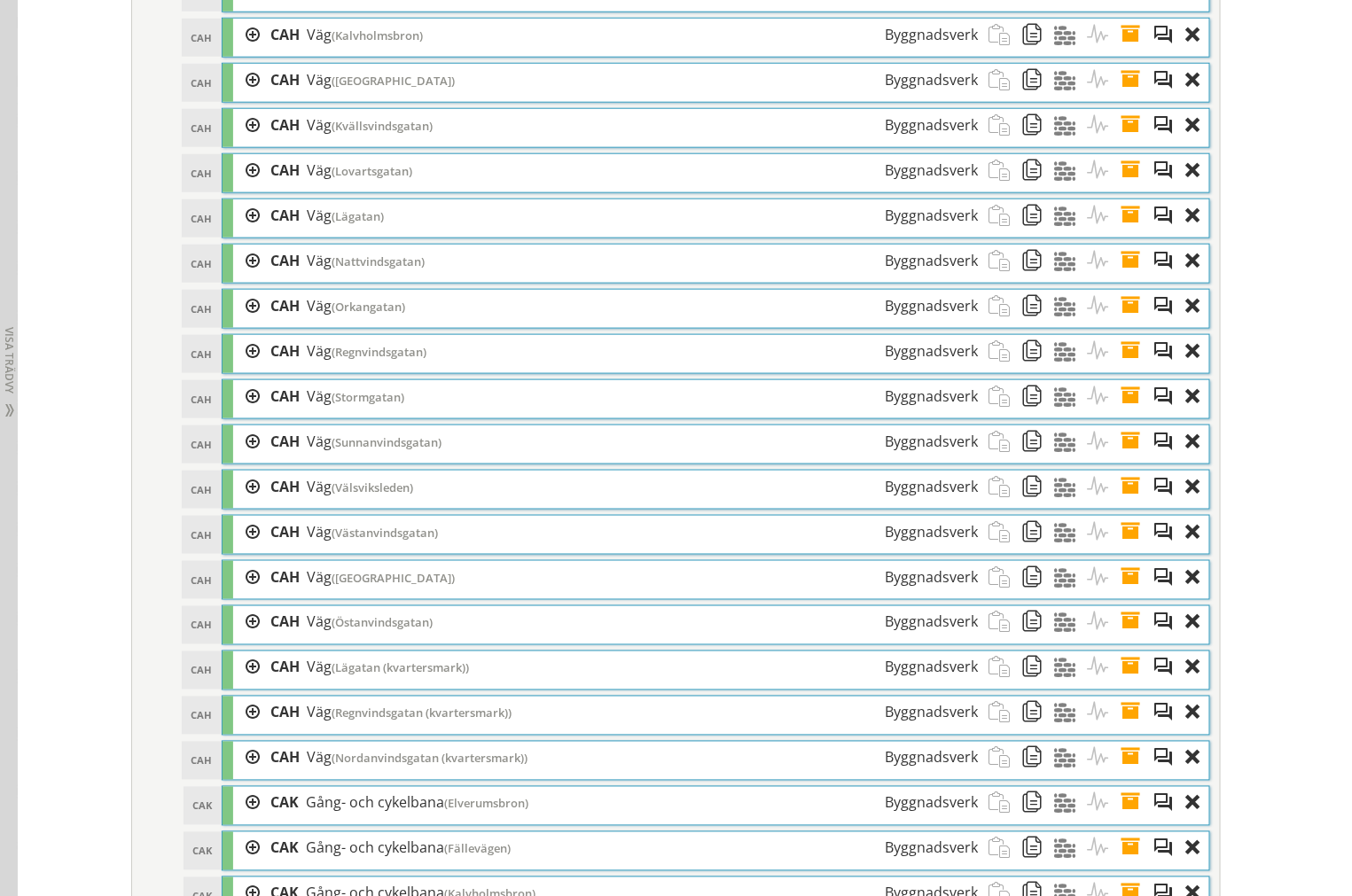
click at [1121, 639] on span at bounding box center [1135, 622] width 33 height 33
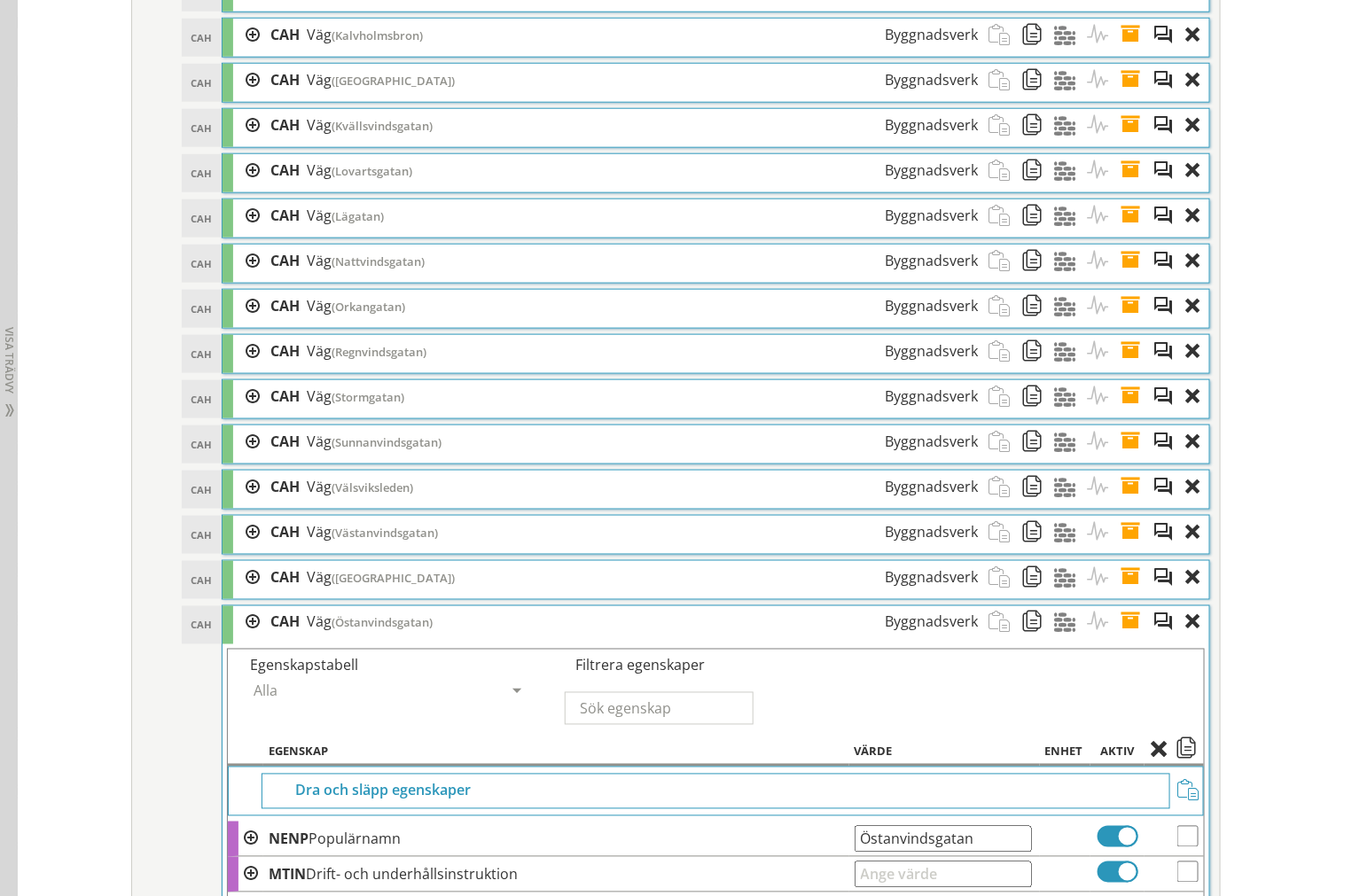
drag, startPoint x: 994, startPoint y: 872, endPoint x: -510, endPoint y: 642, distance: 1521.5
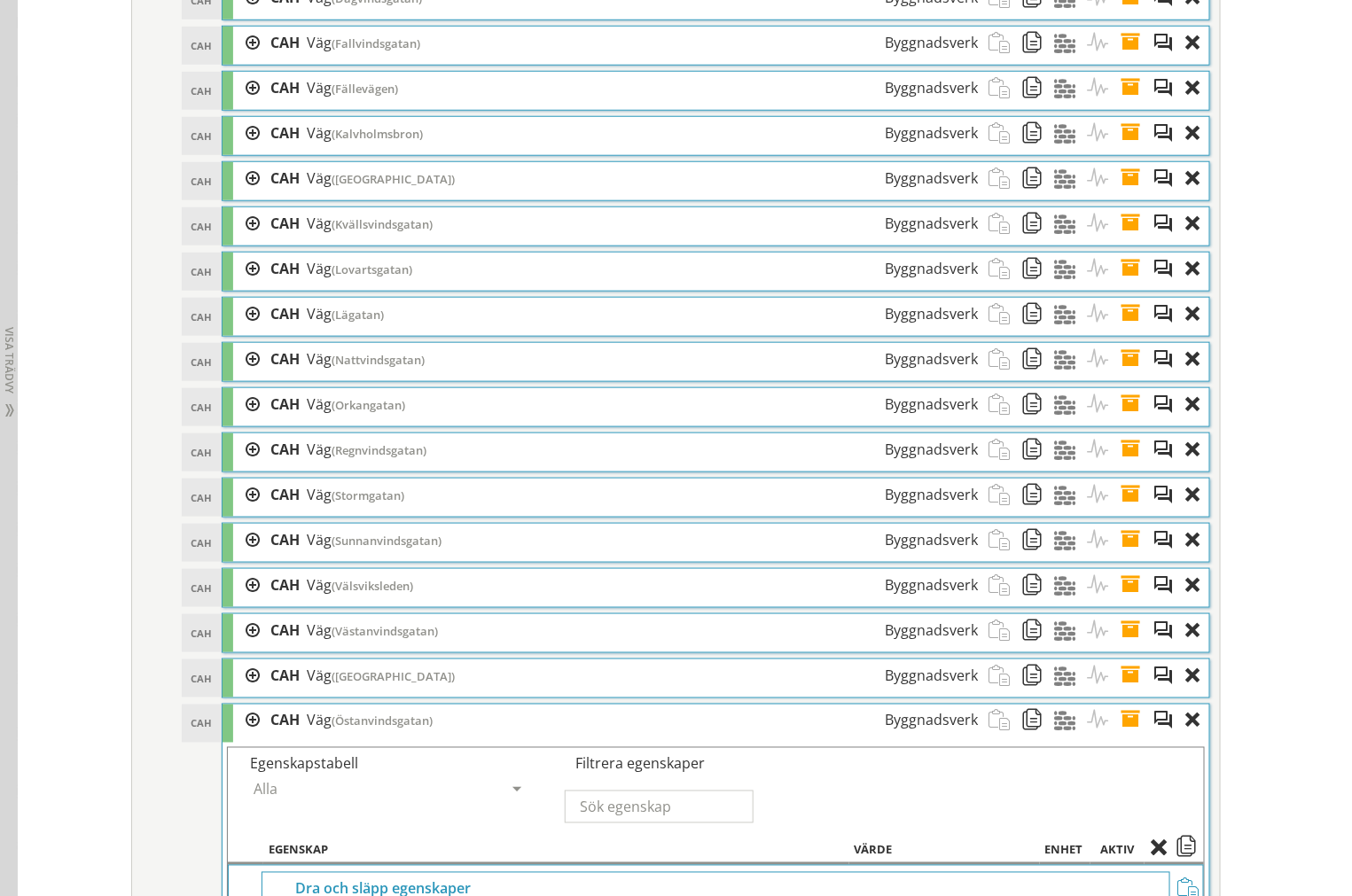
click at [1128, 737] on span at bounding box center [1135, 720] width 33 height 33
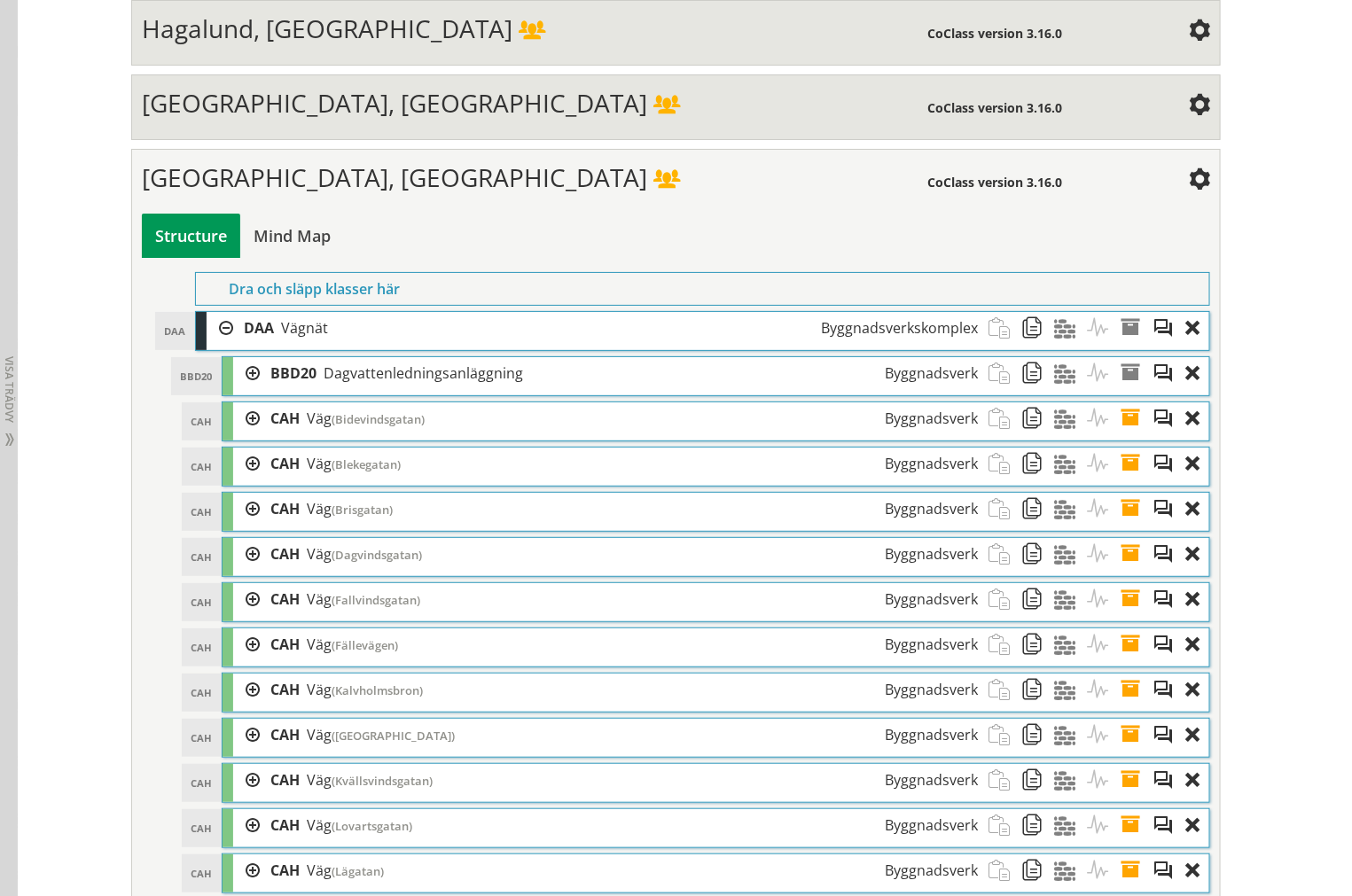
scroll to position [2373, 0]
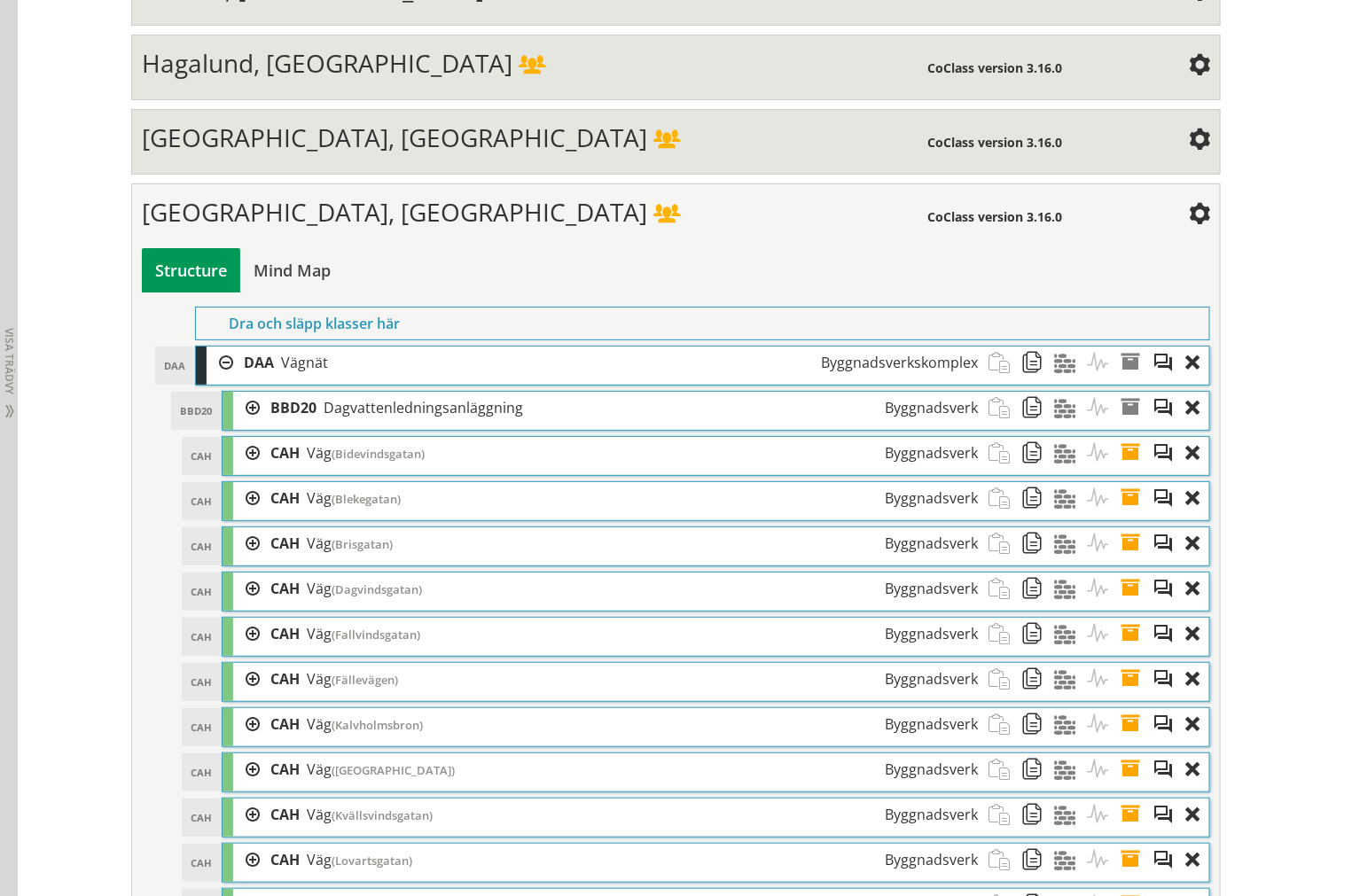
click at [244, 470] on div at bounding box center [246, 453] width 26 height 33
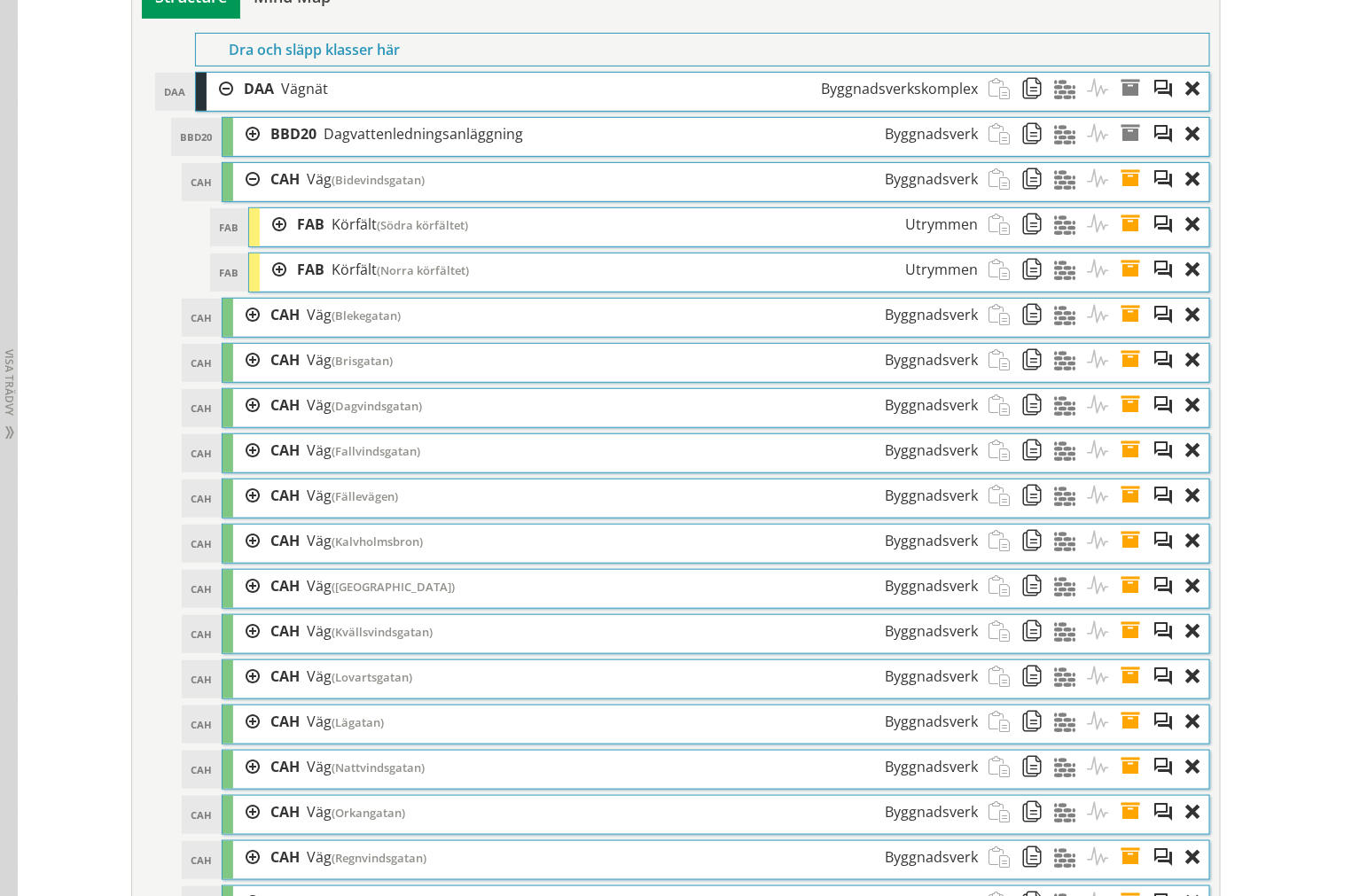
scroll to position [2669, 0]
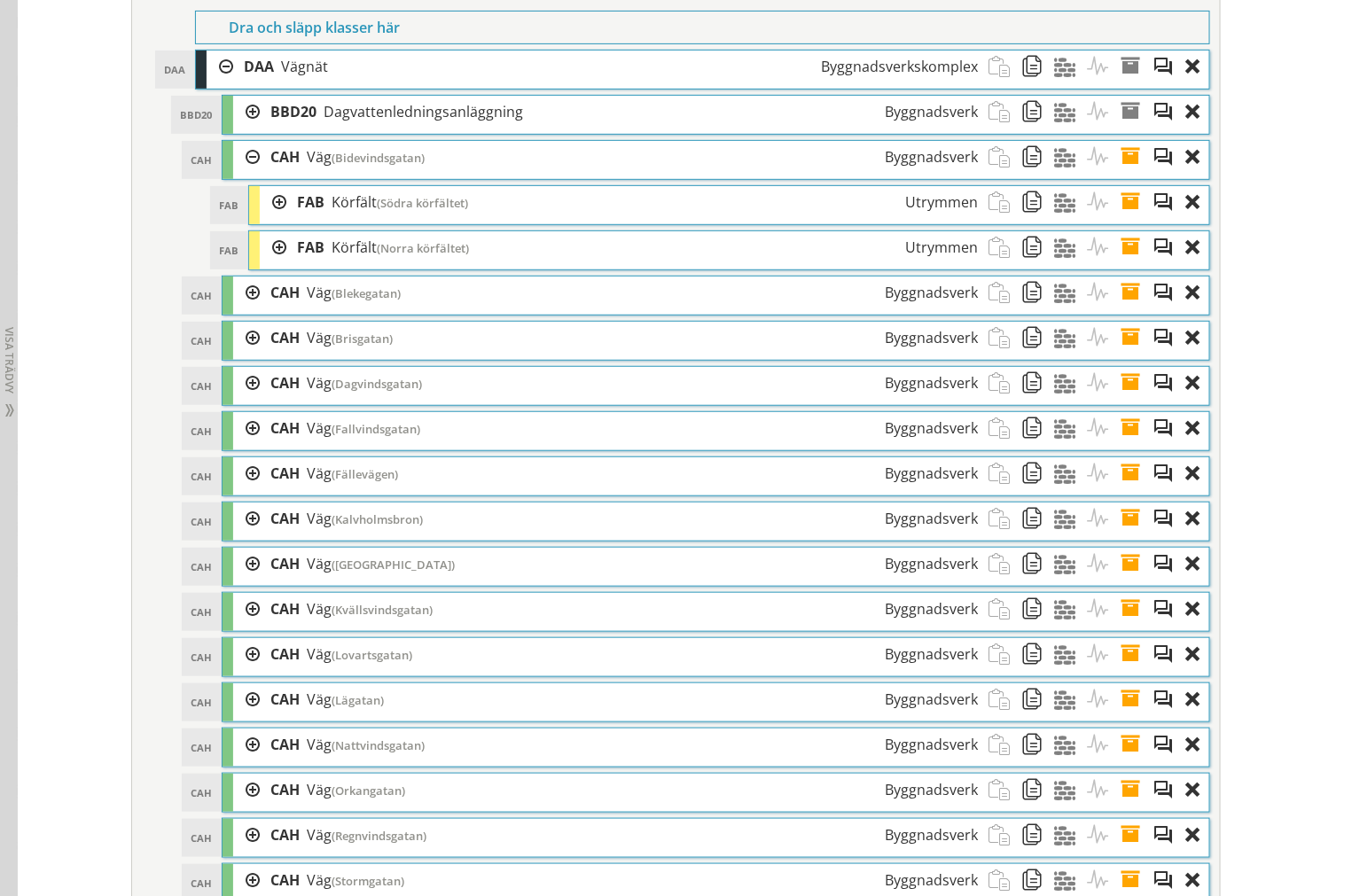
click at [276, 219] on div at bounding box center [273, 202] width 26 height 33
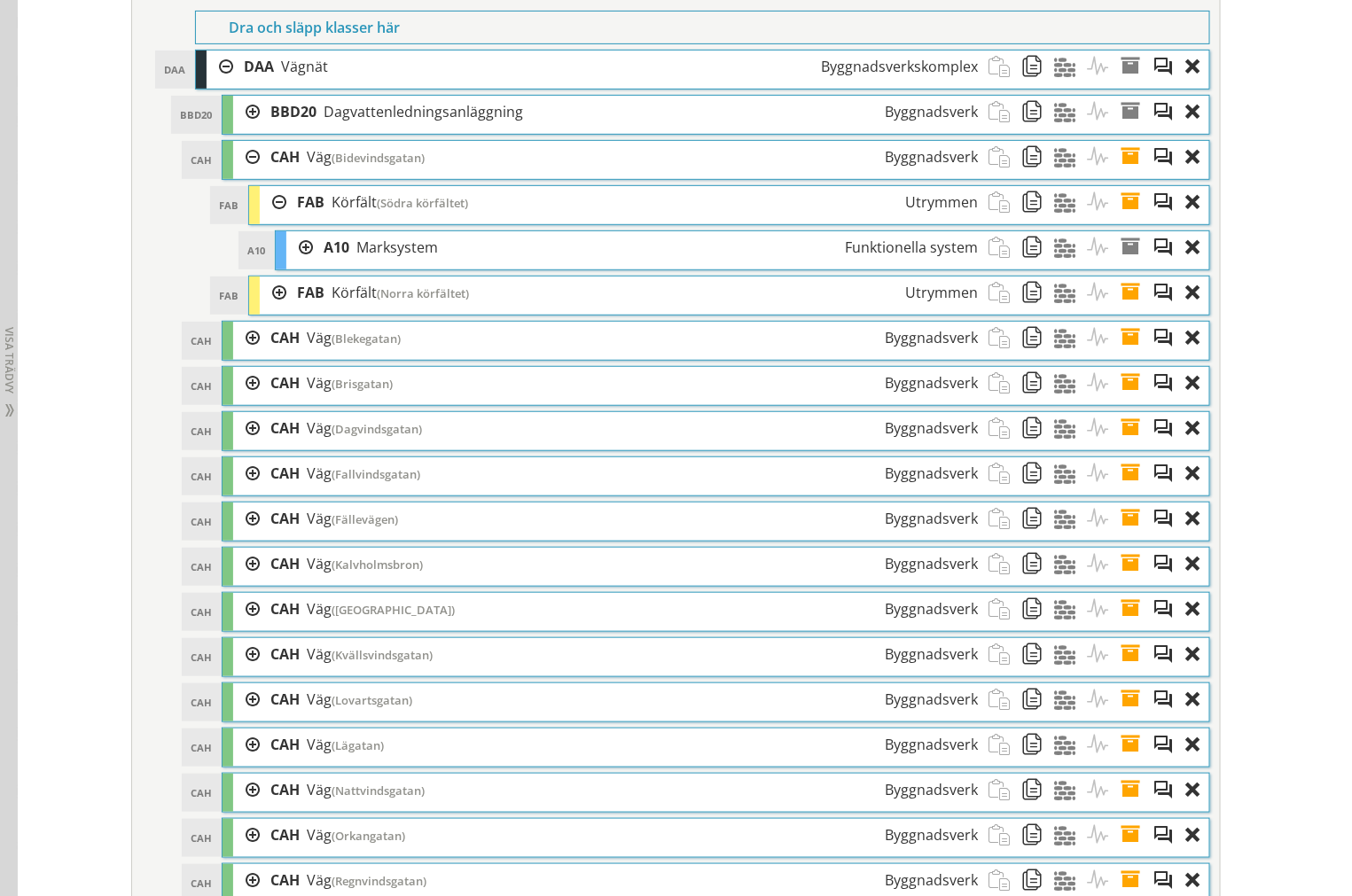
click at [266, 309] on div at bounding box center [273, 292] width 26 height 33
click at [267, 219] on div at bounding box center [273, 202] width 26 height 33
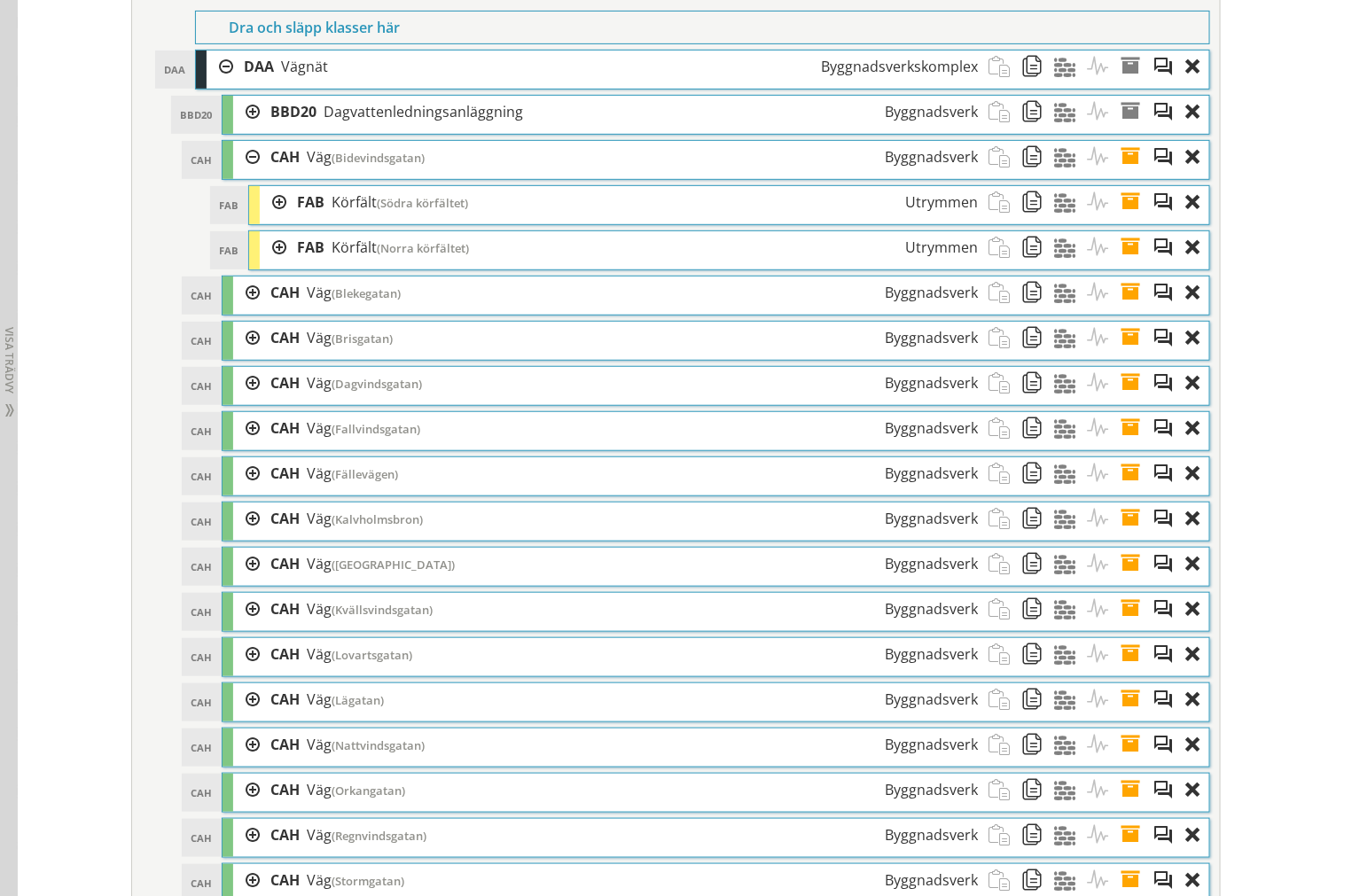
click at [240, 306] on div at bounding box center [246, 292] width 26 height 33
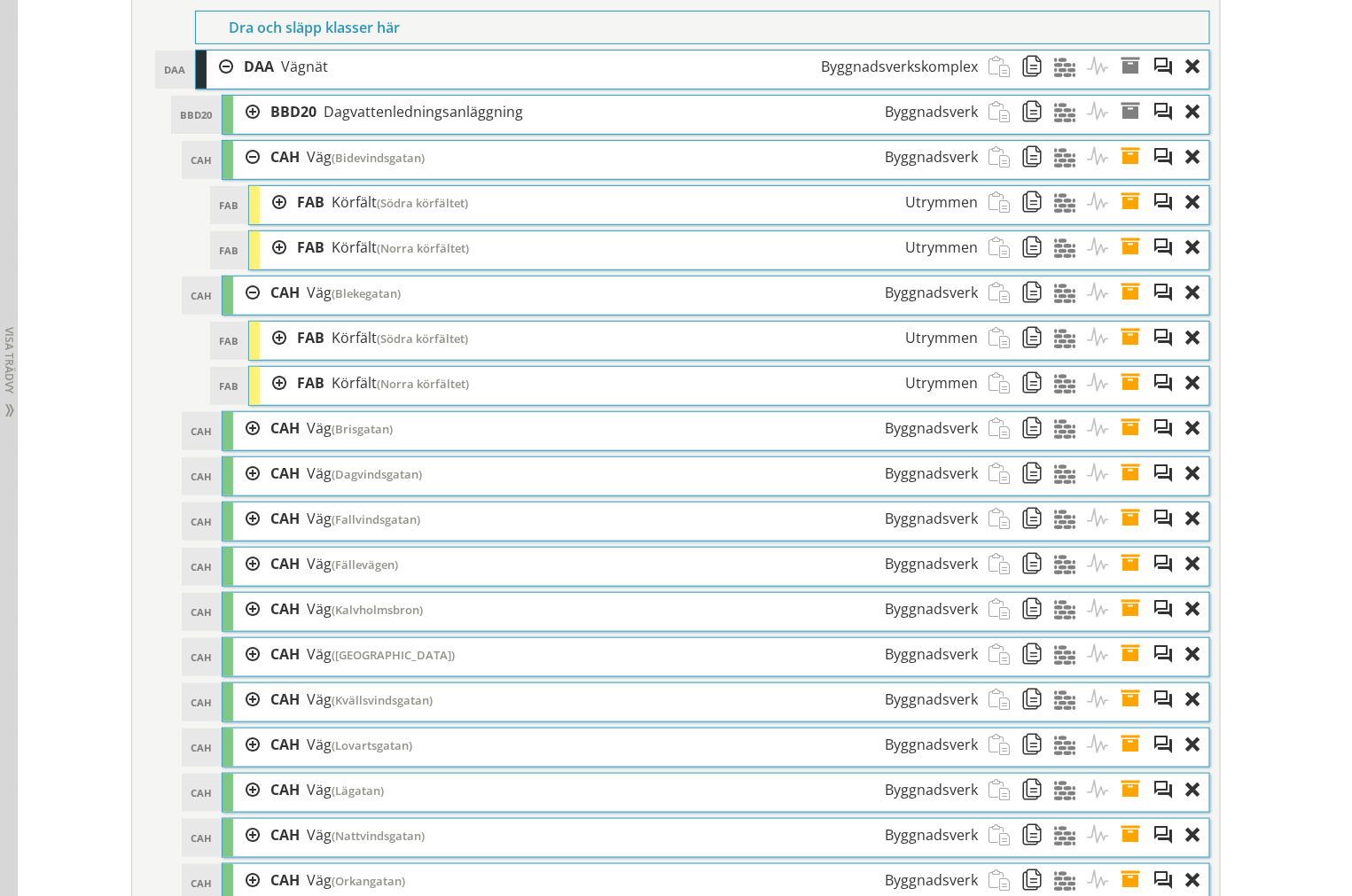
click at [264, 354] on div at bounding box center [273, 337] width 26 height 33
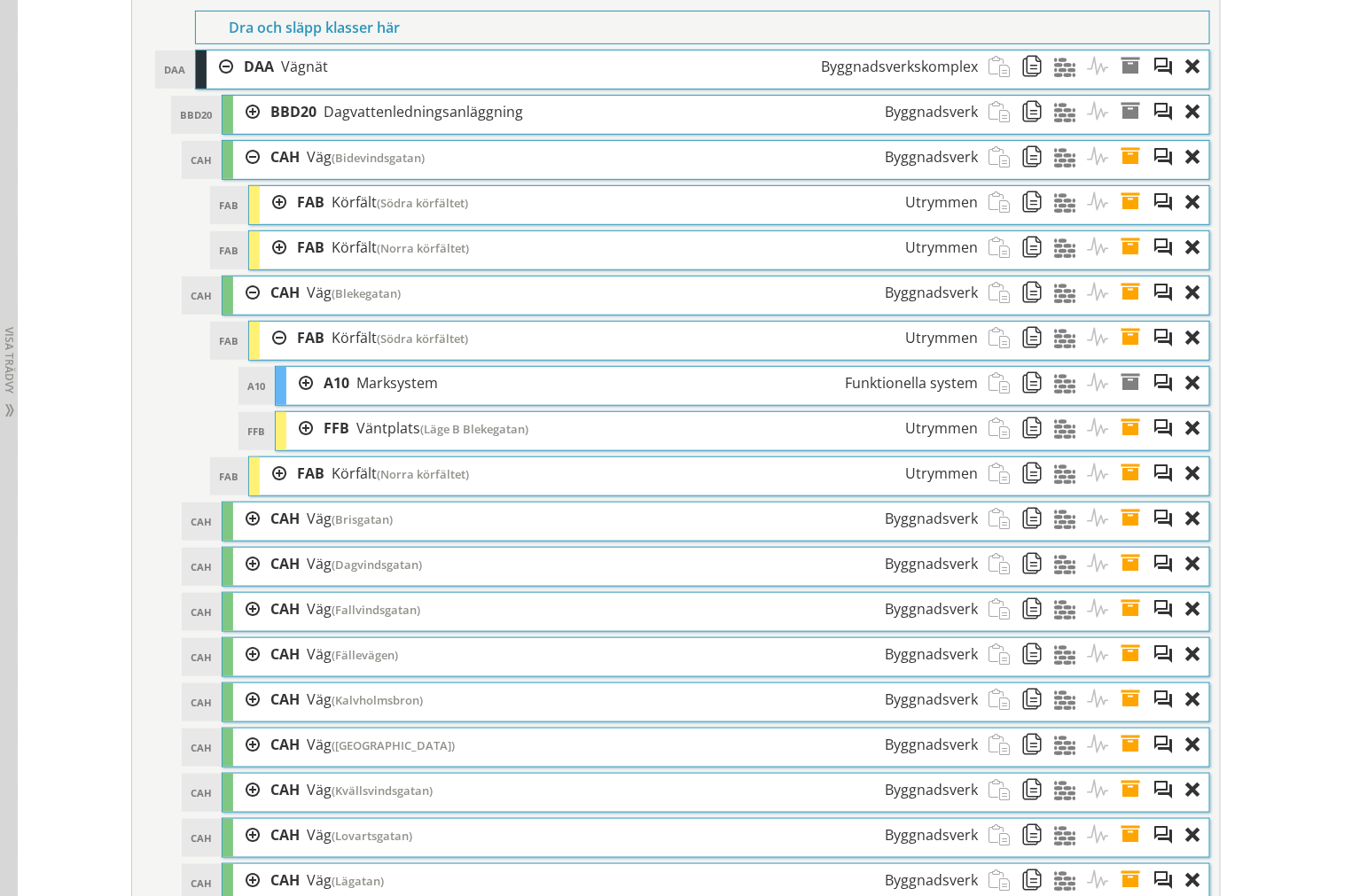
click at [313, 445] on div "FFB Väntplats (Läge B Blekegatan) Utrymmen" at bounding box center [650, 428] width 676 height 33
click at [293, 445] on div at bounding box center [299, 428] width 26 height 33
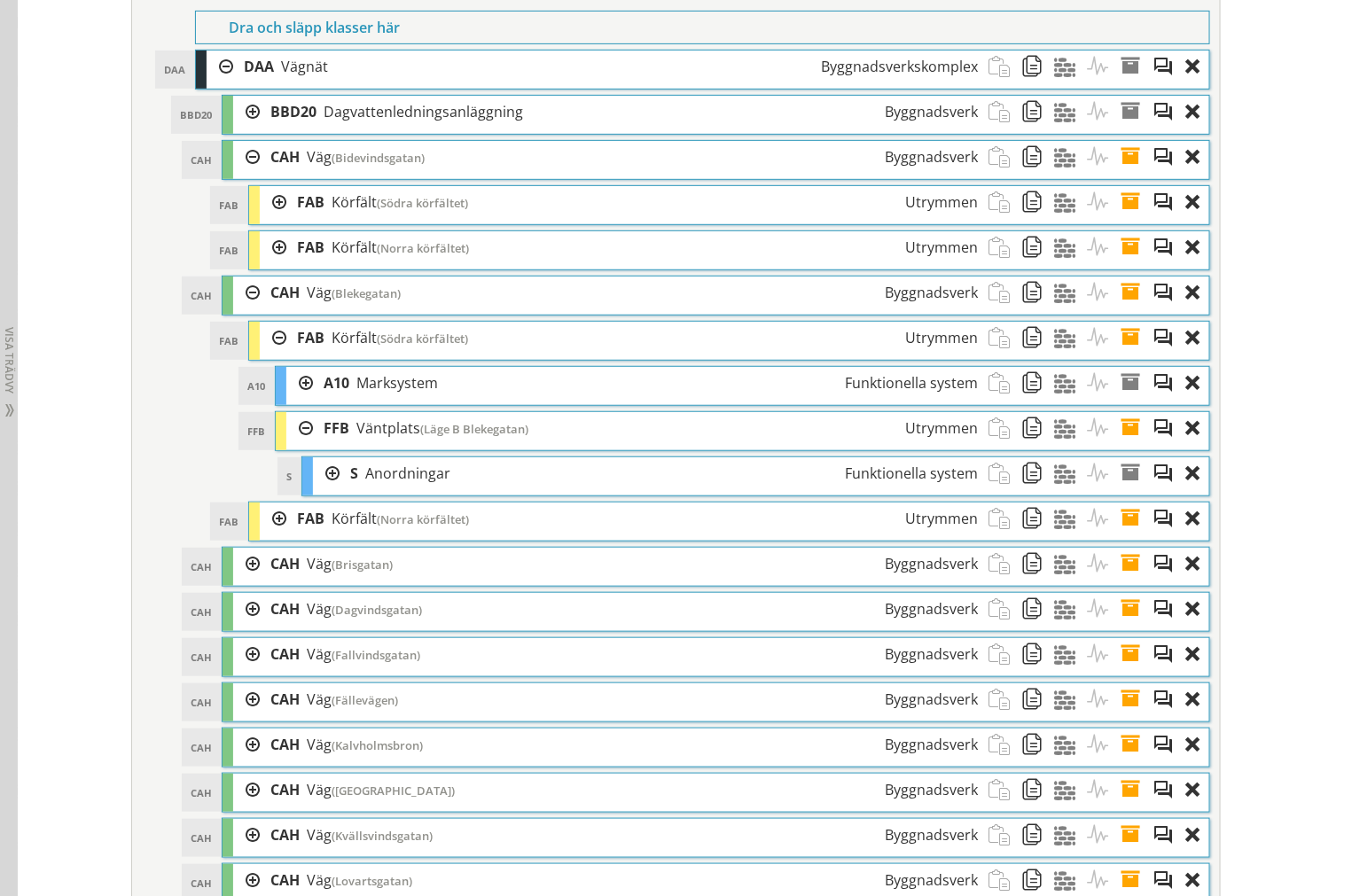
click at [289, 445] on div at bounding box center [299, 428] width 26 height 33
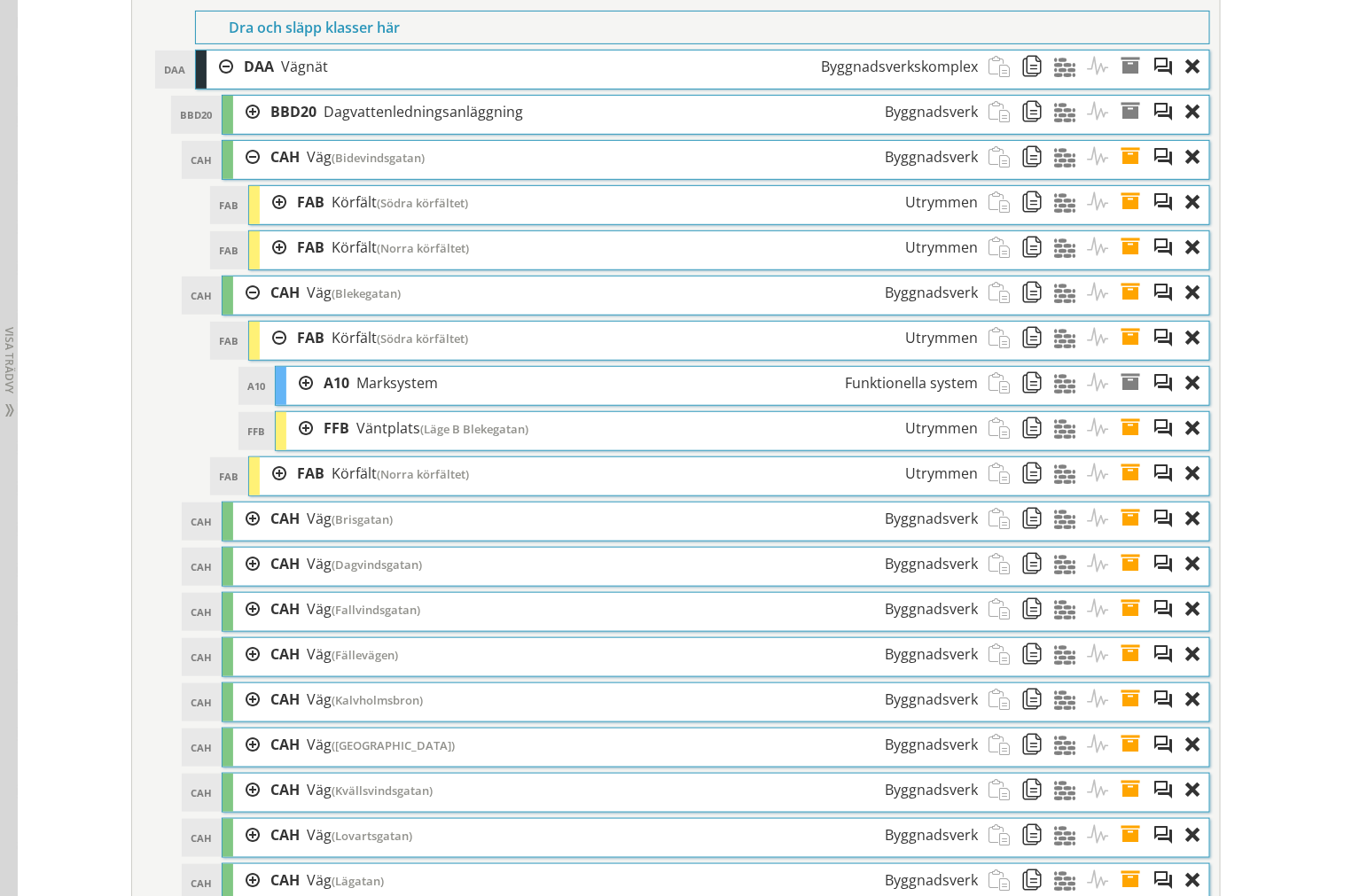
click at [276, 491] on div at bounding box center [273, 473] width 26 height 33
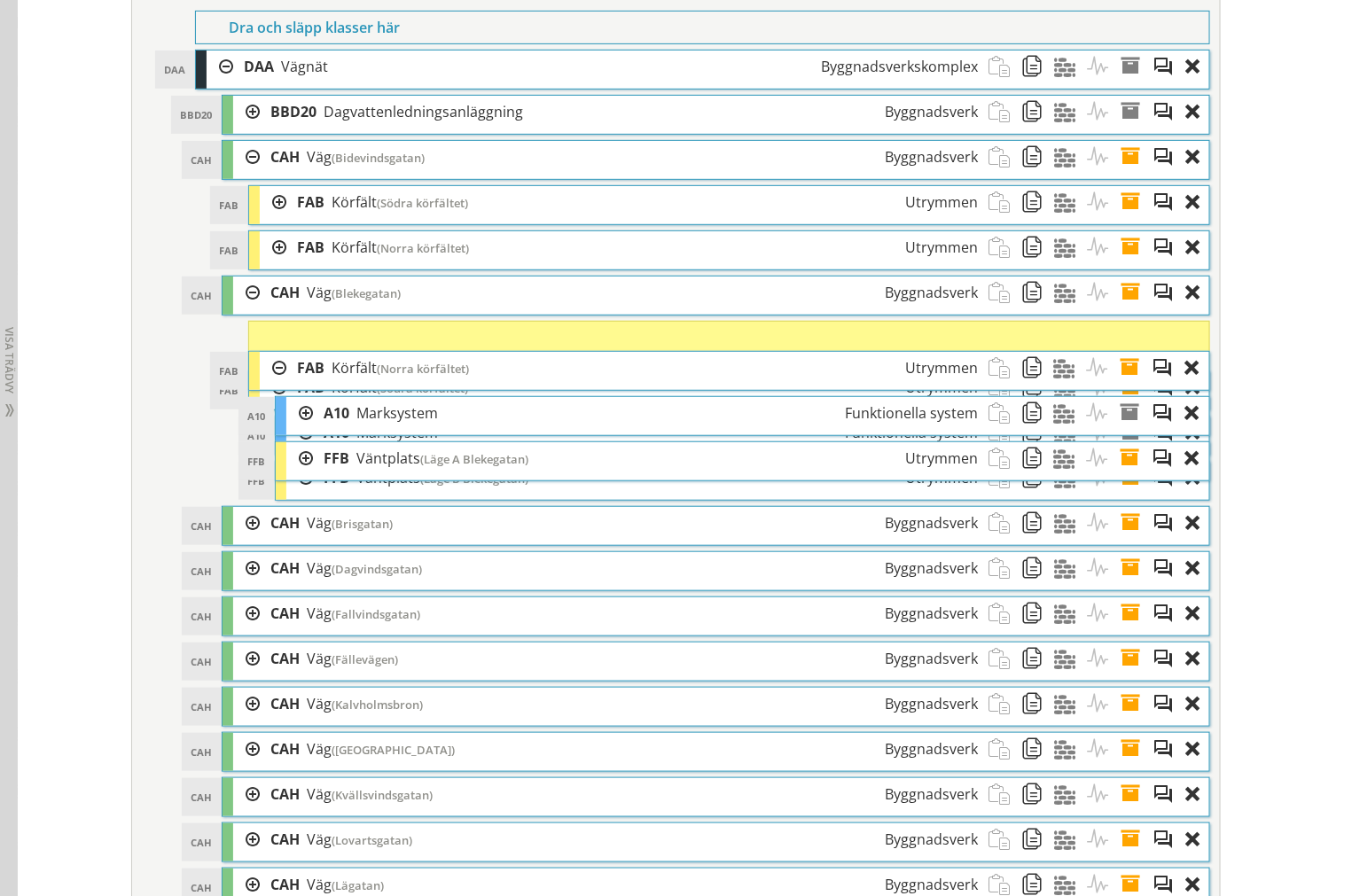
drag, startPoint x: 486, startPoint y: 499, endPoint x: 486, endPoint y: 392, distance: 107.0
click at [486, 385] on div "FAB Körfält ([GEOGRAPHIC_DATA]) Utrymmen" at bounding box center [636, 368] width 702 height 33
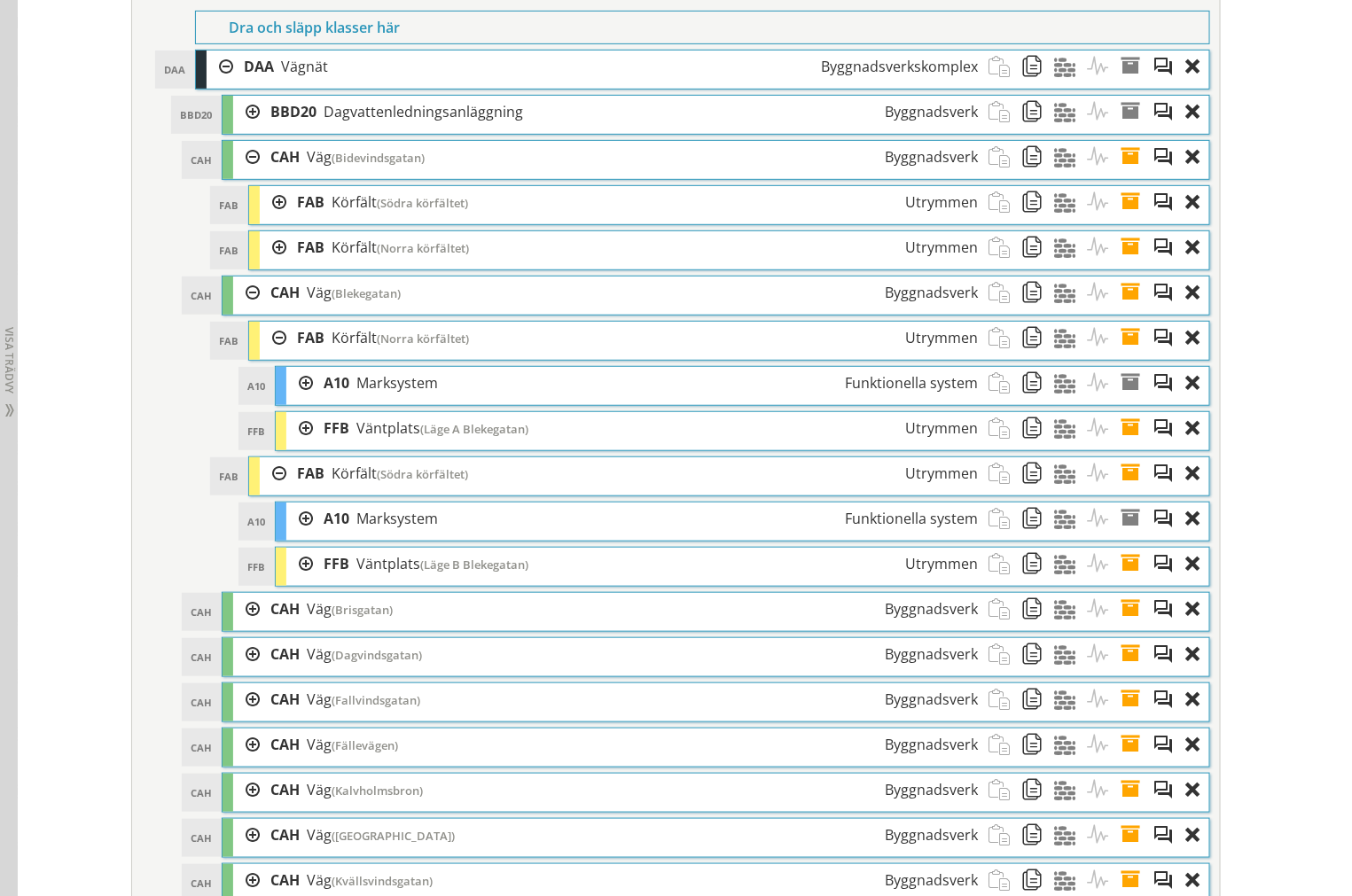
click at [292, 445] on div at bounding box center [299, 428] width 26 height 33
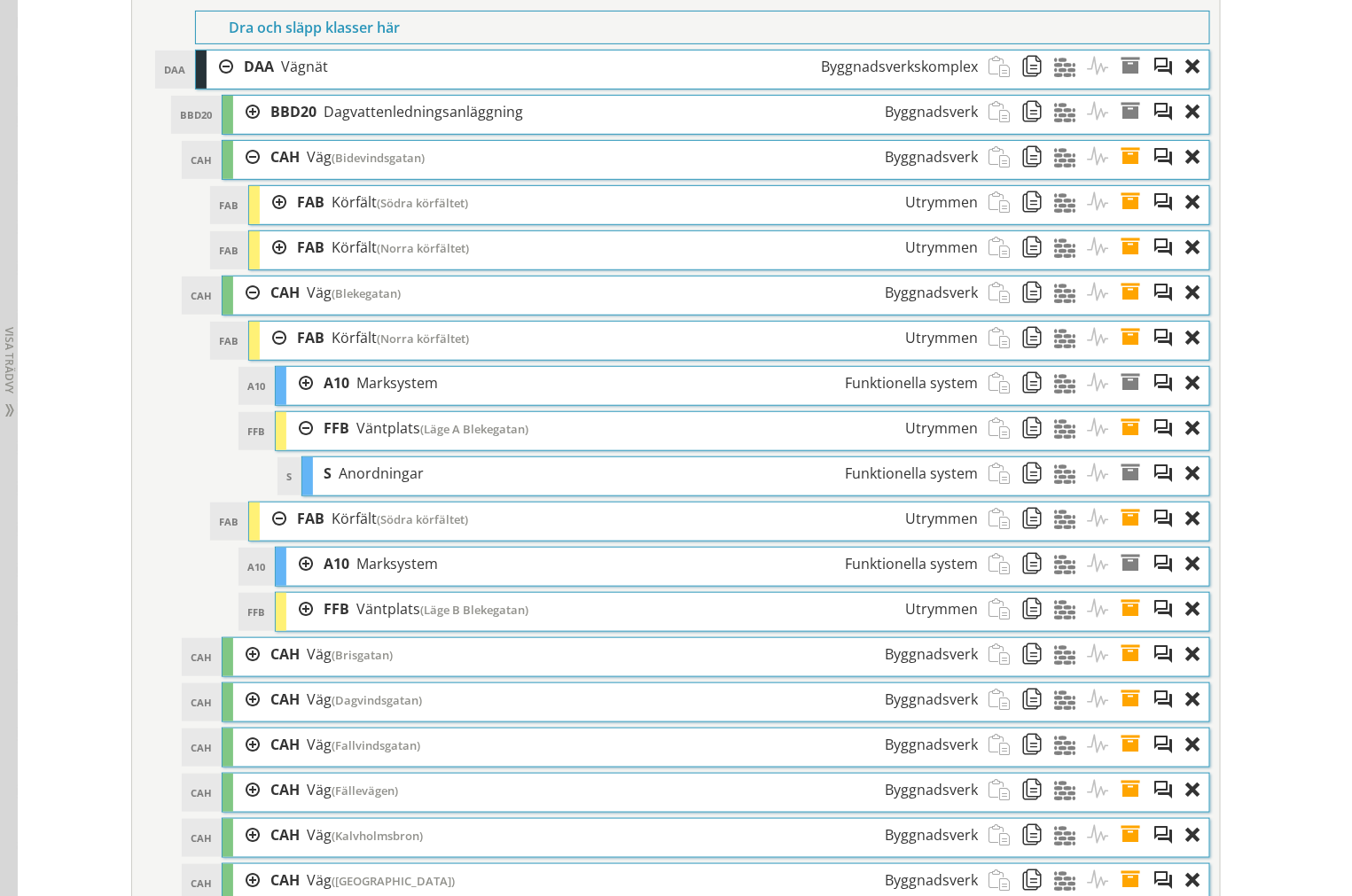
click at [286, 626] on div at bounding box center [299, 609] width 26 height 33
click at [1122, 445] on span at bounding box center [1135, 428] width 33 height 33
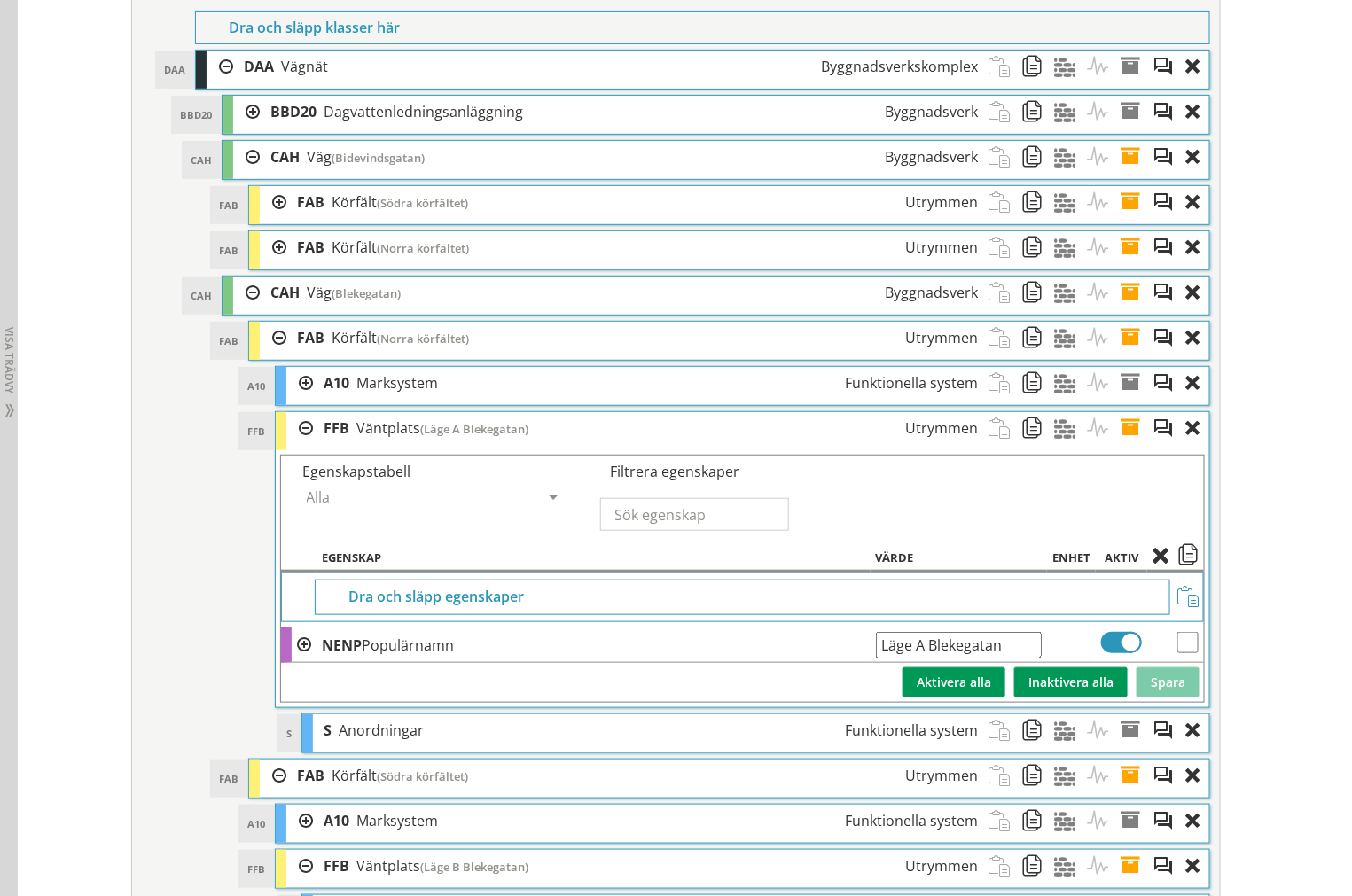
drag, startPoint x: 1005, startPoint y: 674, endPoint x: 535, endPoint y: 703, distance: 470.9
click at [538, 702] on tbody "Dra och släpp egenskaper NENP Populärnamn Läge A Blekegatan Ange giltig String.…" at bounding box center [742, 637] width 922 height 129
click at [1103, 445] on span at bounding box center [1103, 428] width 33 height 33
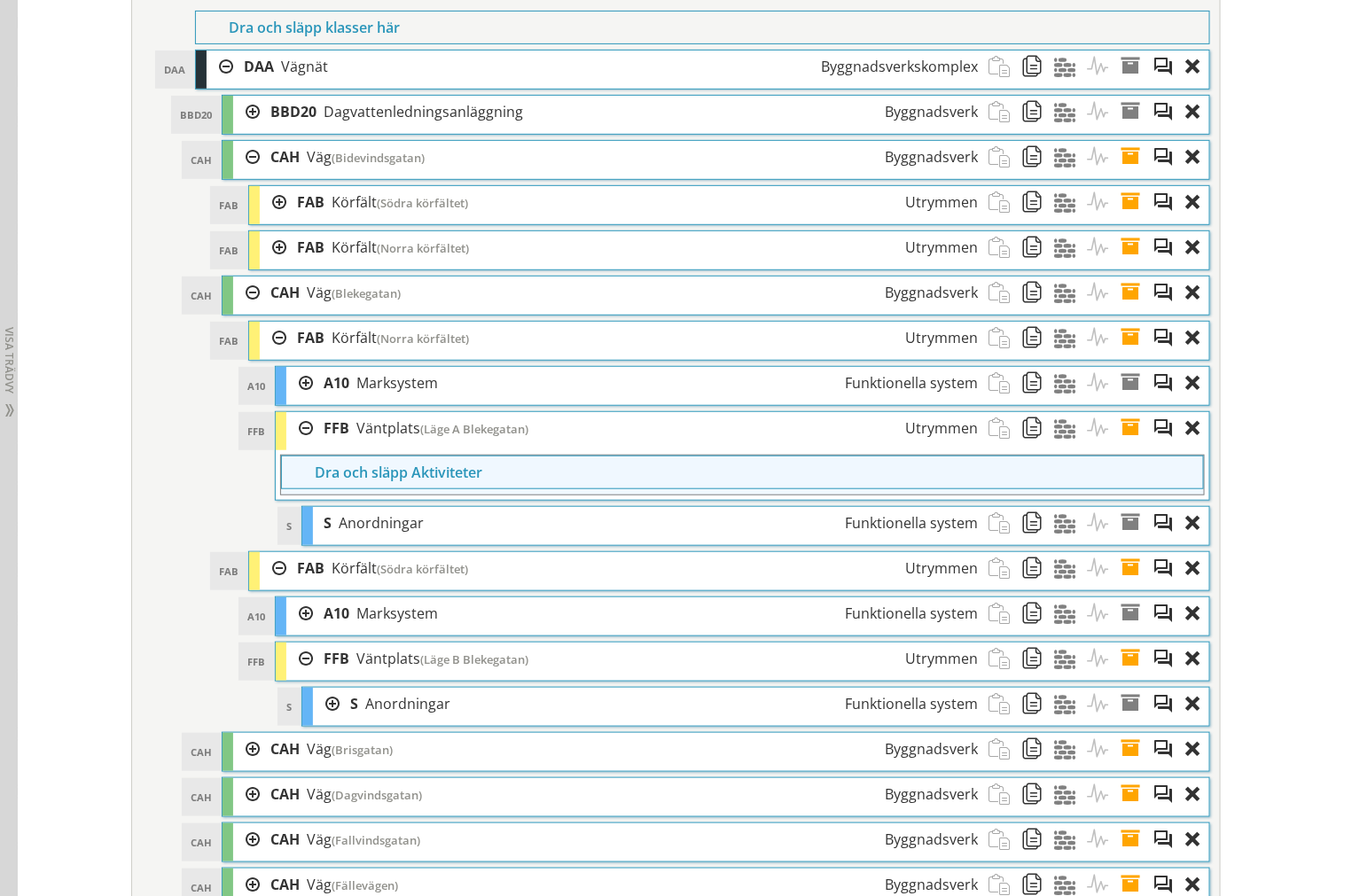
click at [1087, 445] on span at bounding box center [1103, 428] width 33 height 33
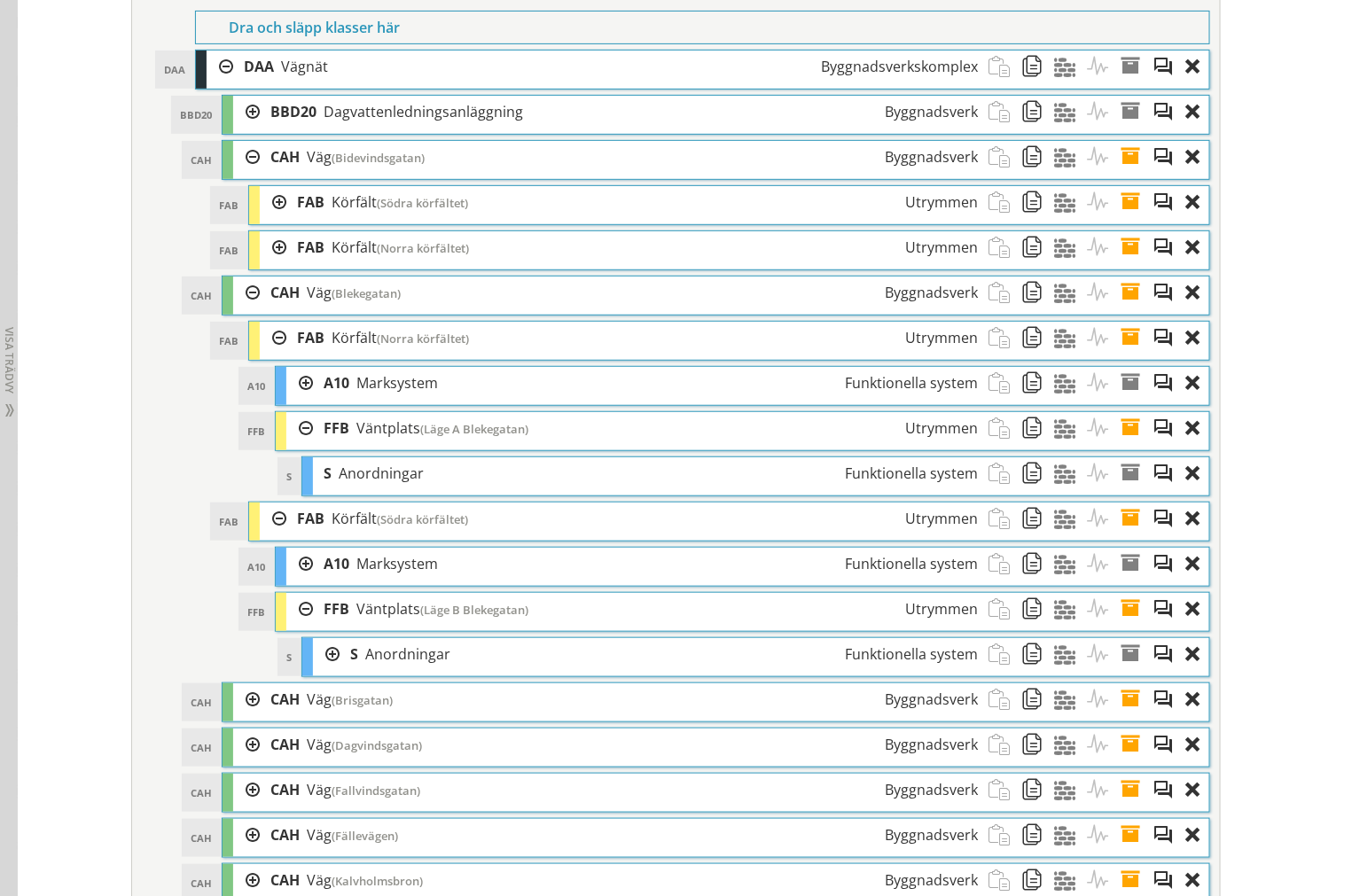
click at [286, 445] on div at bounding box center [299, 428] width 26 height 33
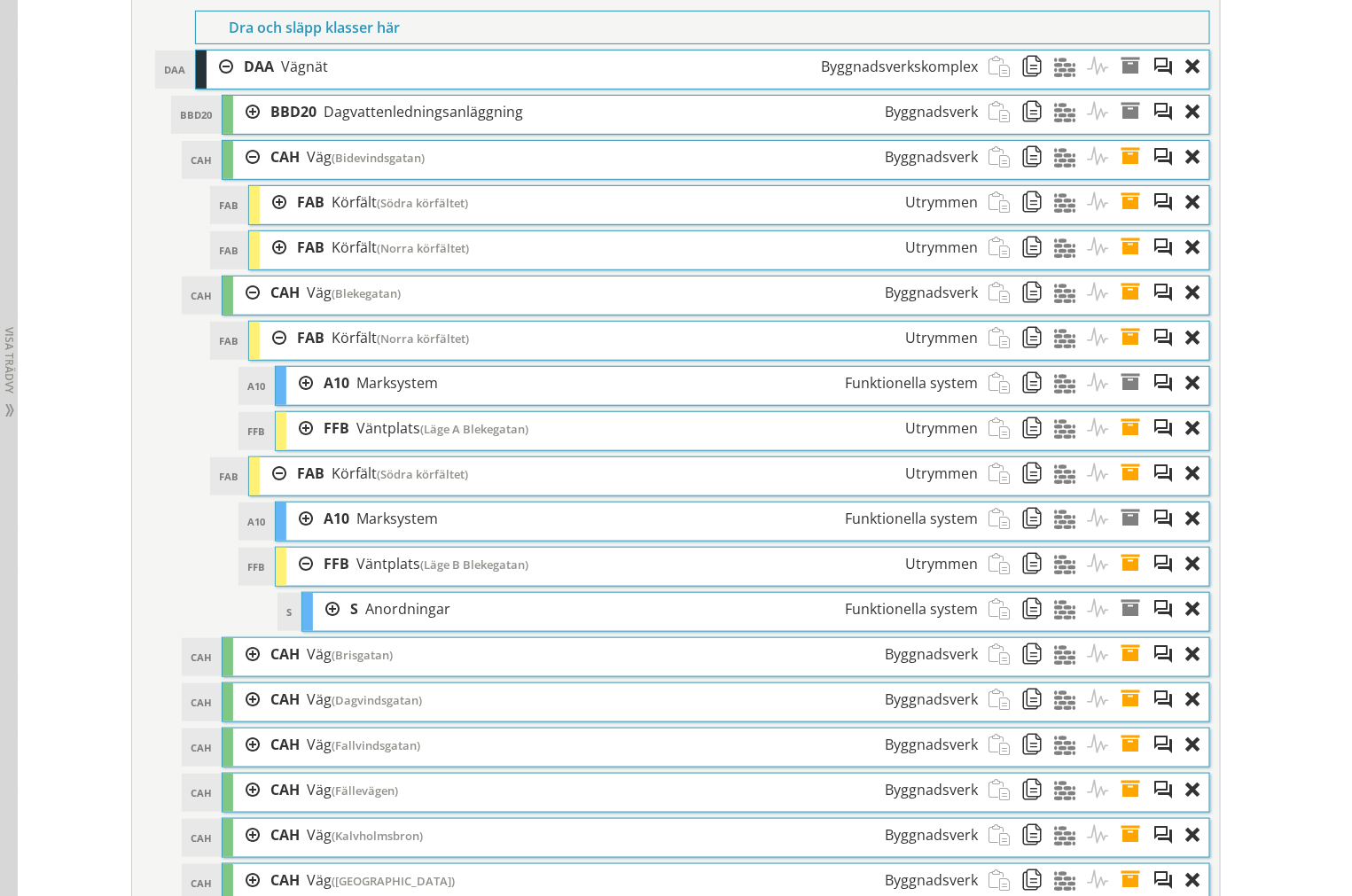
click at [1123, 580] on span at bounding box center [1135, 563] width 33 height 33
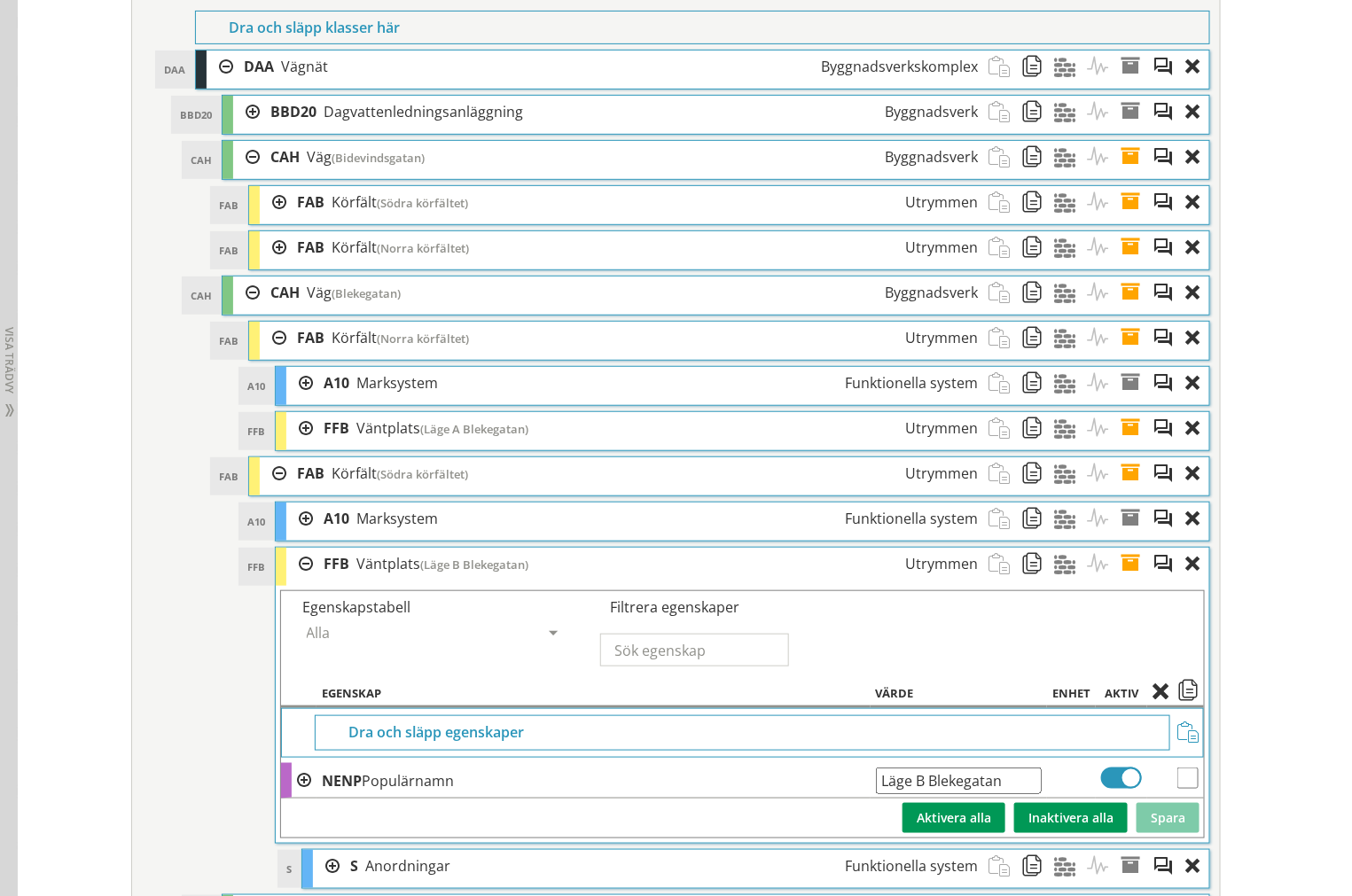
drag, startPoint x: 1023, startPoint y: 807, endPoint x: -416, endPoint y: 754, distance: 1440.0
click at [1119, 580] on span at bounding box center [1135, 563] width 33 height 33
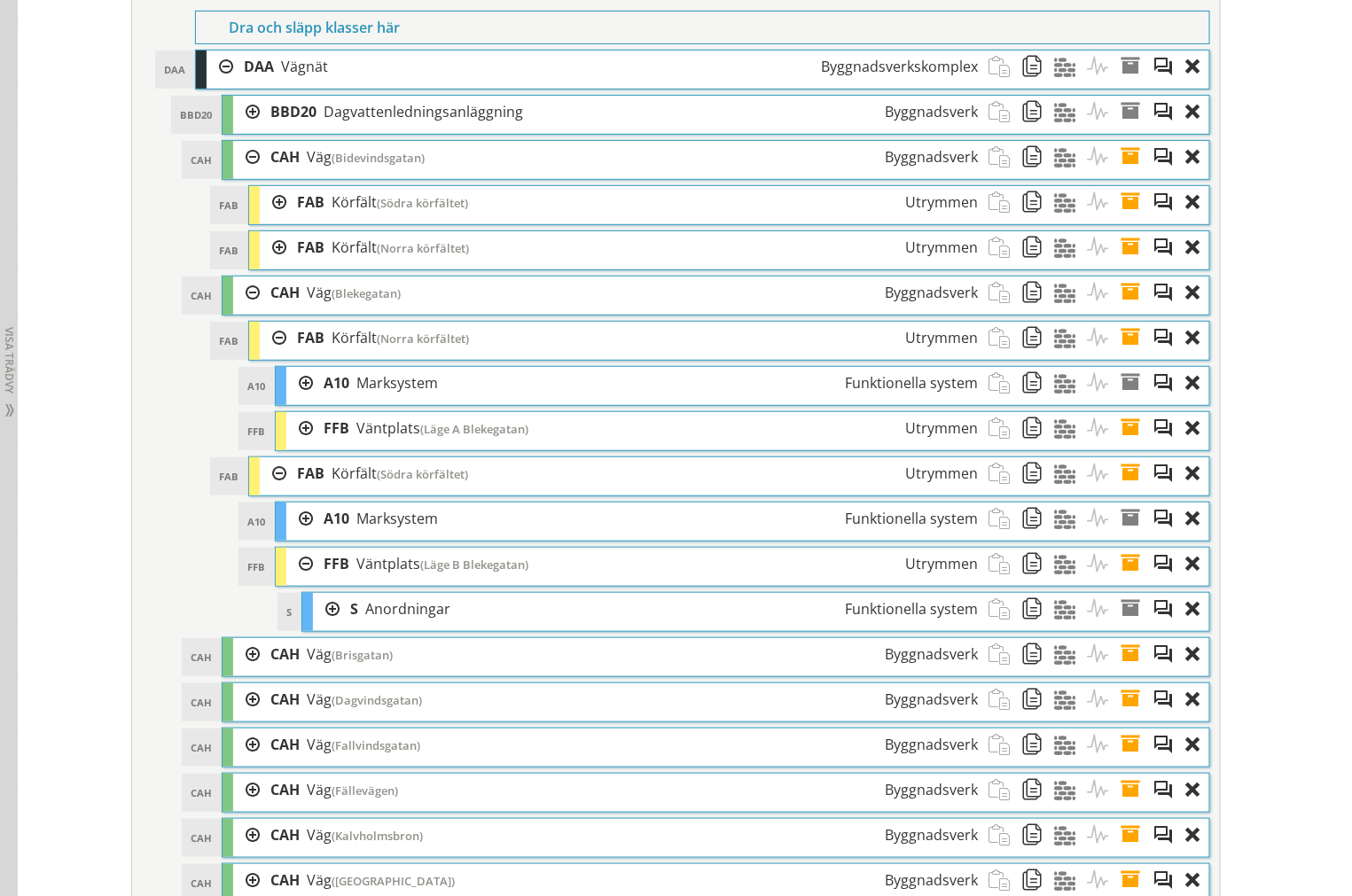
click at [290, 576] on div at bounding box center [299, 563] width 26 height 33
click at [268, 486] on div at bounding box center [273, 473] width 26 height 33
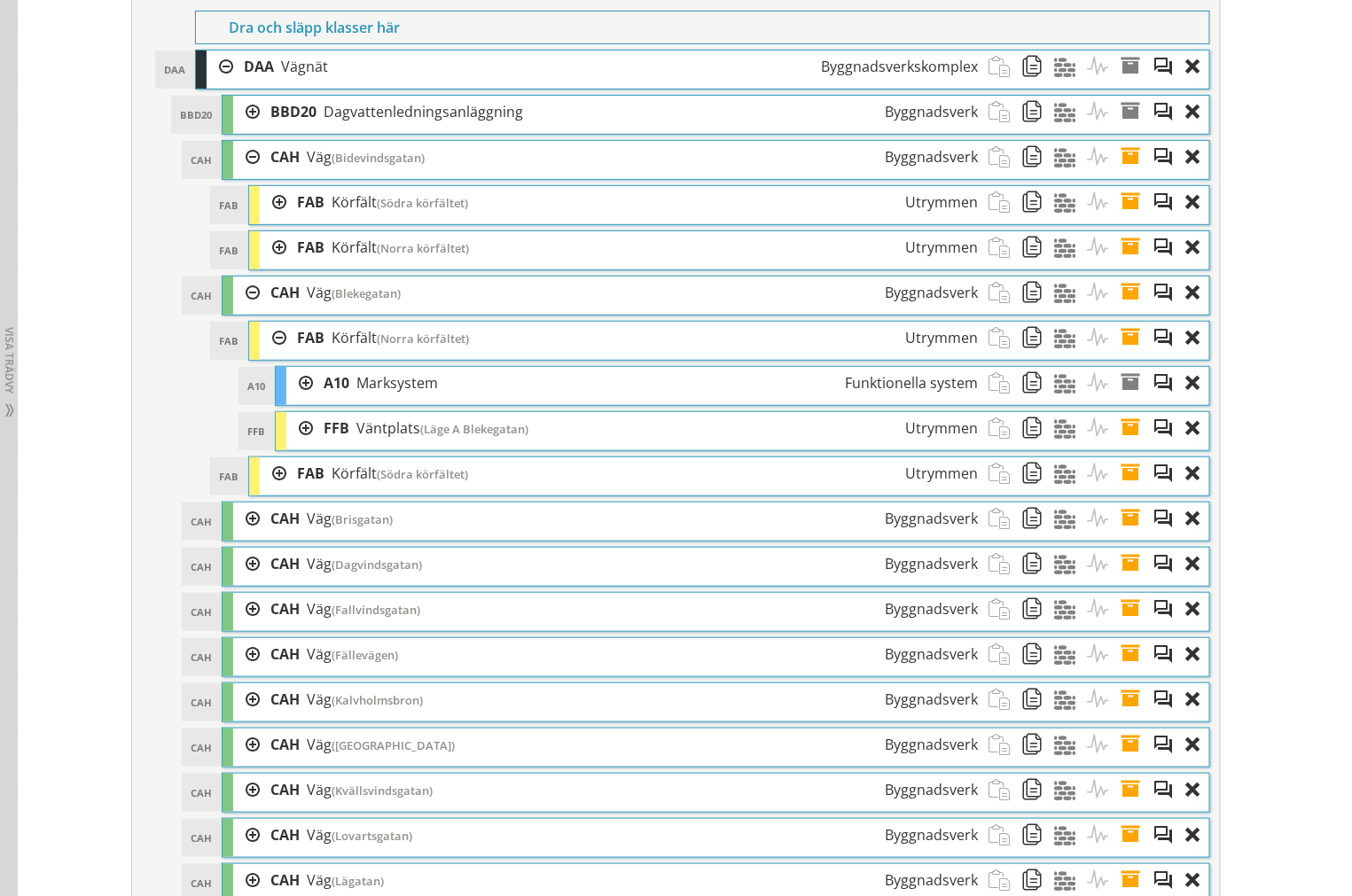
click at [270, 351] on div at bounding box center [273, 337] width 26 height 33
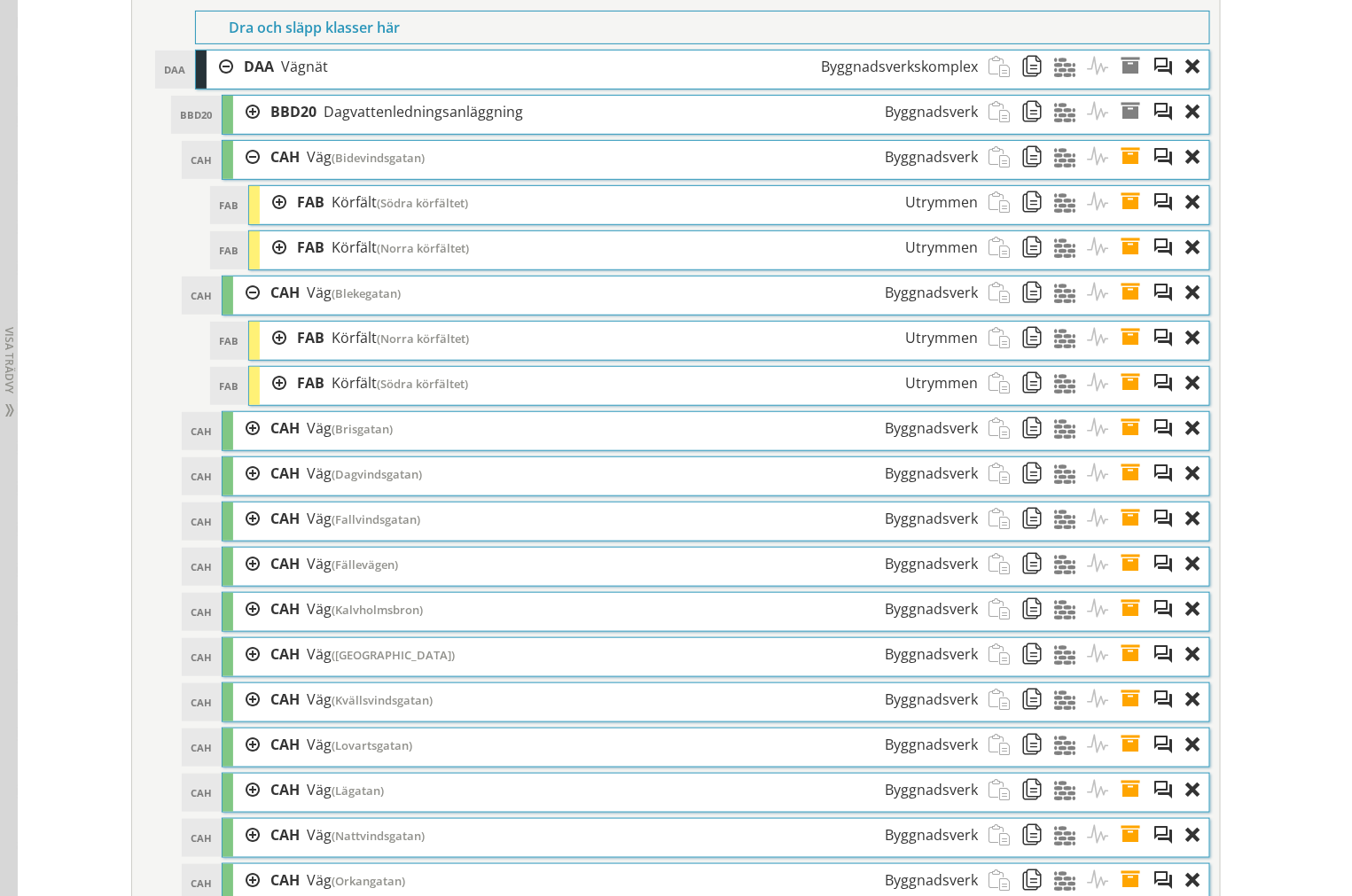
click at [239, 308] on div at bounding box center [246, 292] width 26 height 33
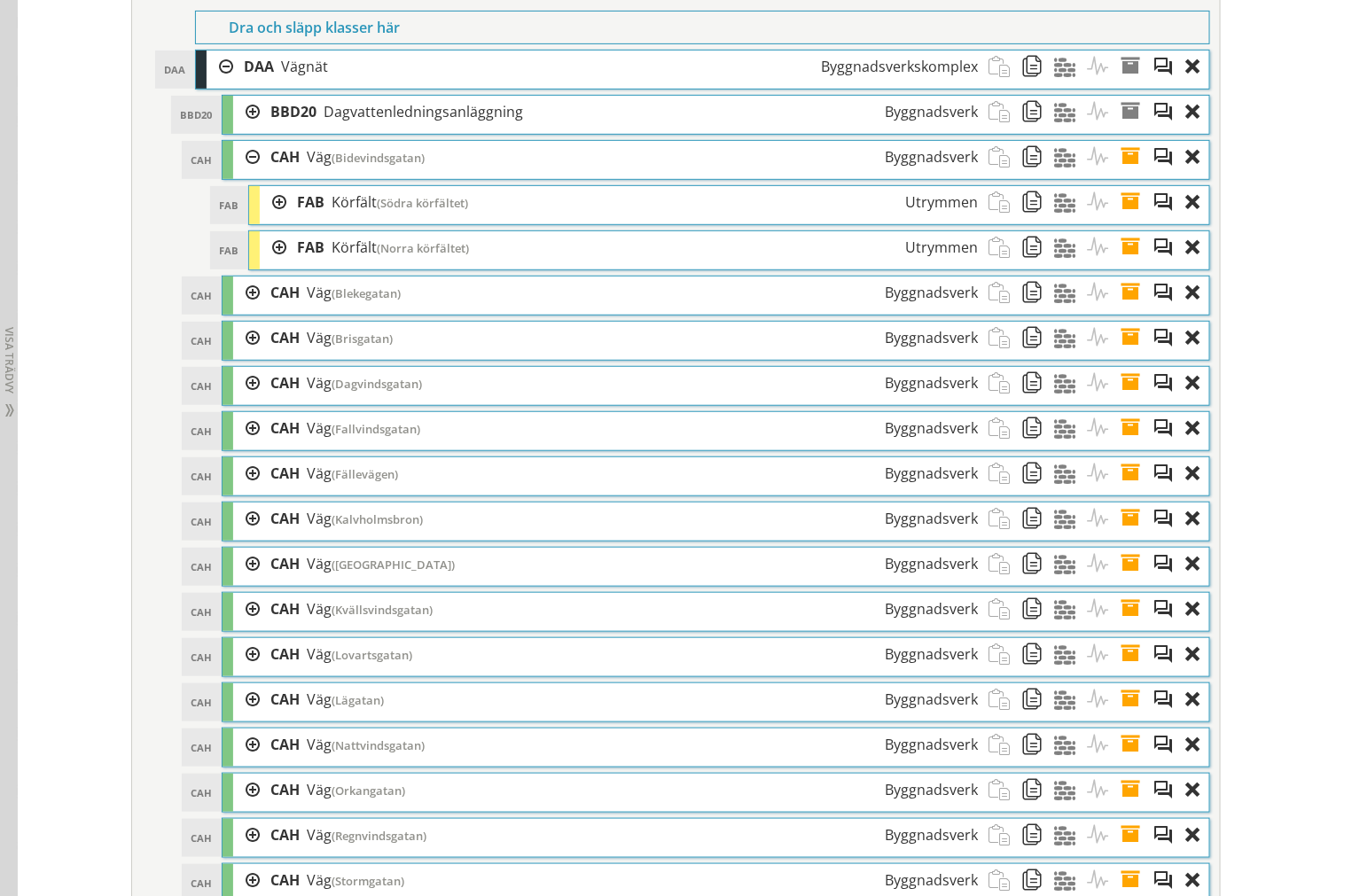
click at [235, 174] on div at bounding box center [246, 157] width 26 height 33
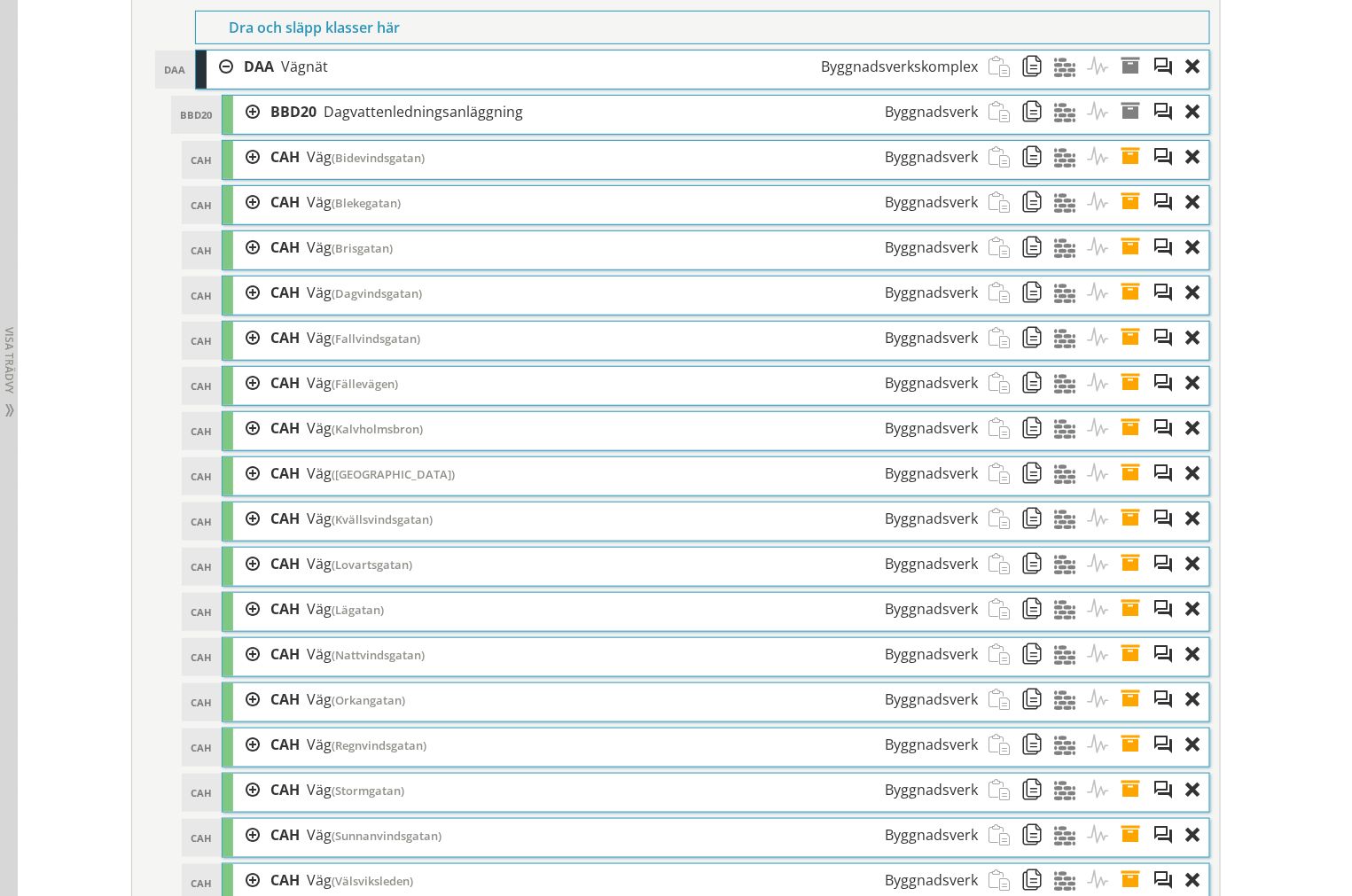
click at [237, 264] on div at bounding box center [246, 248] width 26 height 33
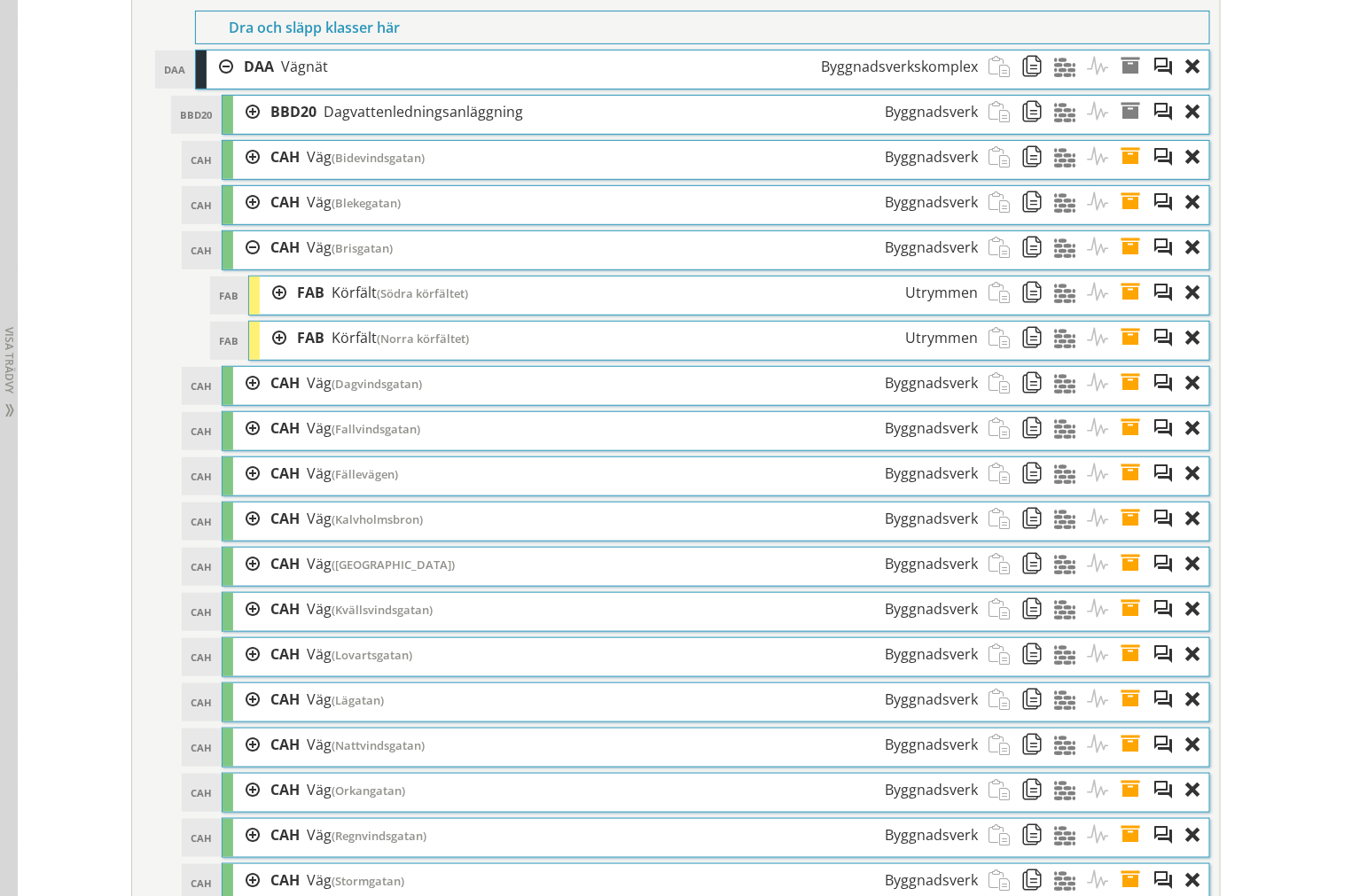
click at [260, 309] on div at bounding box center [273, 292] width 26 height 33
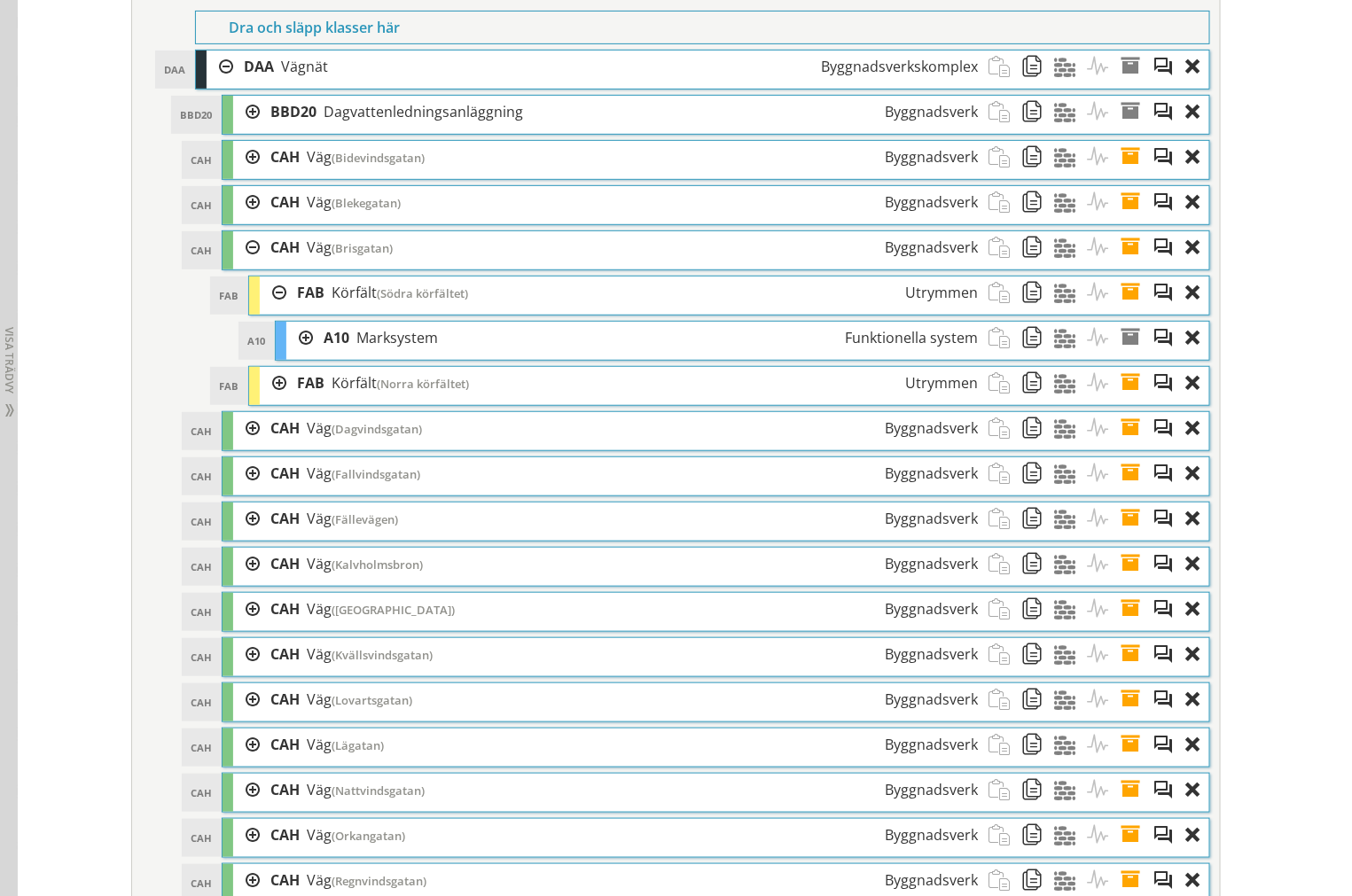
click at [262, 315] on div "FAB [GEOGRAPHIC_DATA] ([GEOGRAPHIC_DATA]) [GEOGRAPHIC_DATA]" at bounding box center [729, 295] width 960 height 38
click at [264, 309] on div at bounding box center [273, 292] width 26 height 33
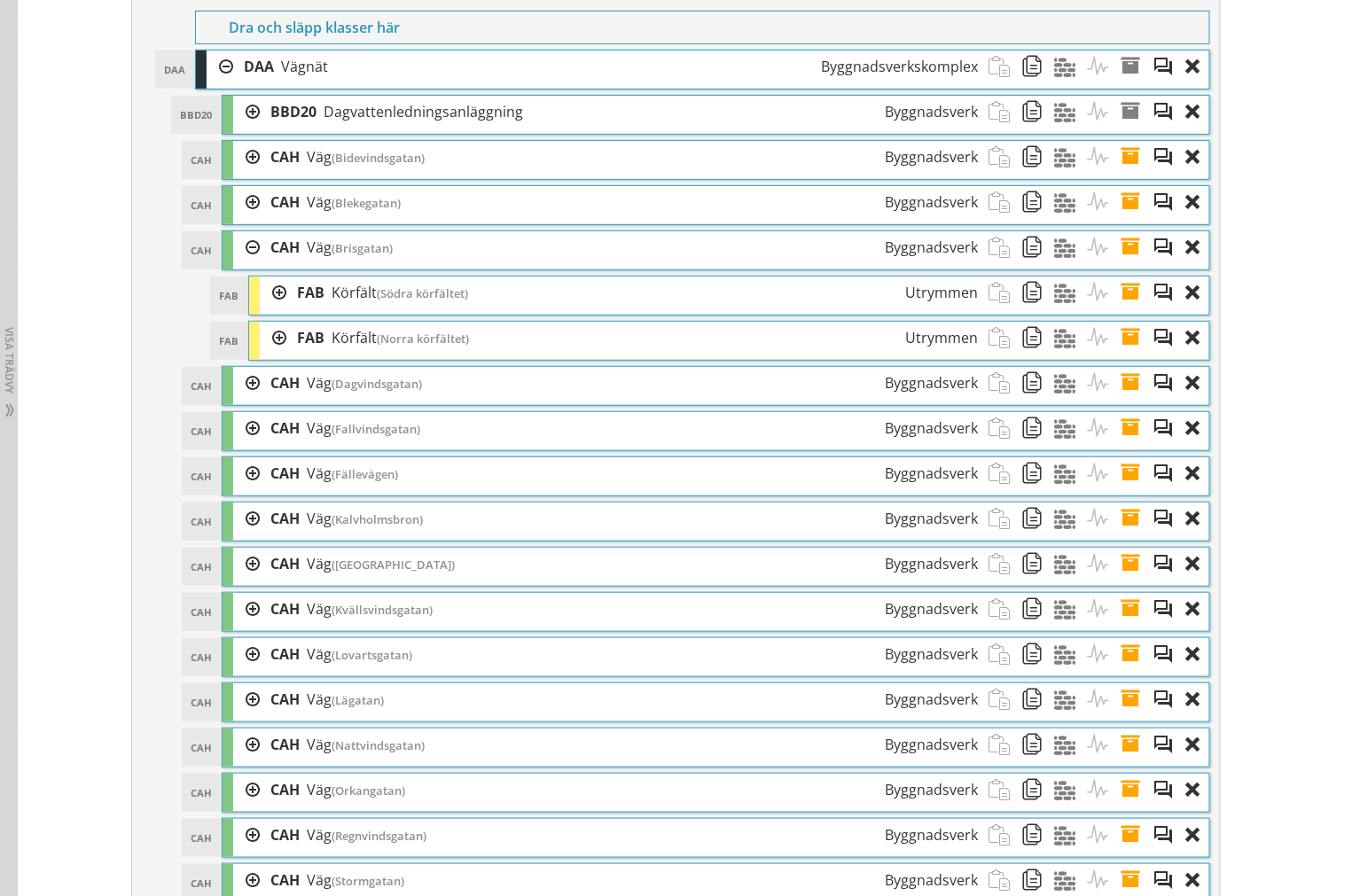
click at [264, 354] on div at bounding box center [273, 337] width 26 height 33
click at [237, 400] on div at bounding box center [246, 383] width 26 height 33
click at [264, 443] on div at bounding box center [273, 428] width 26 height 33
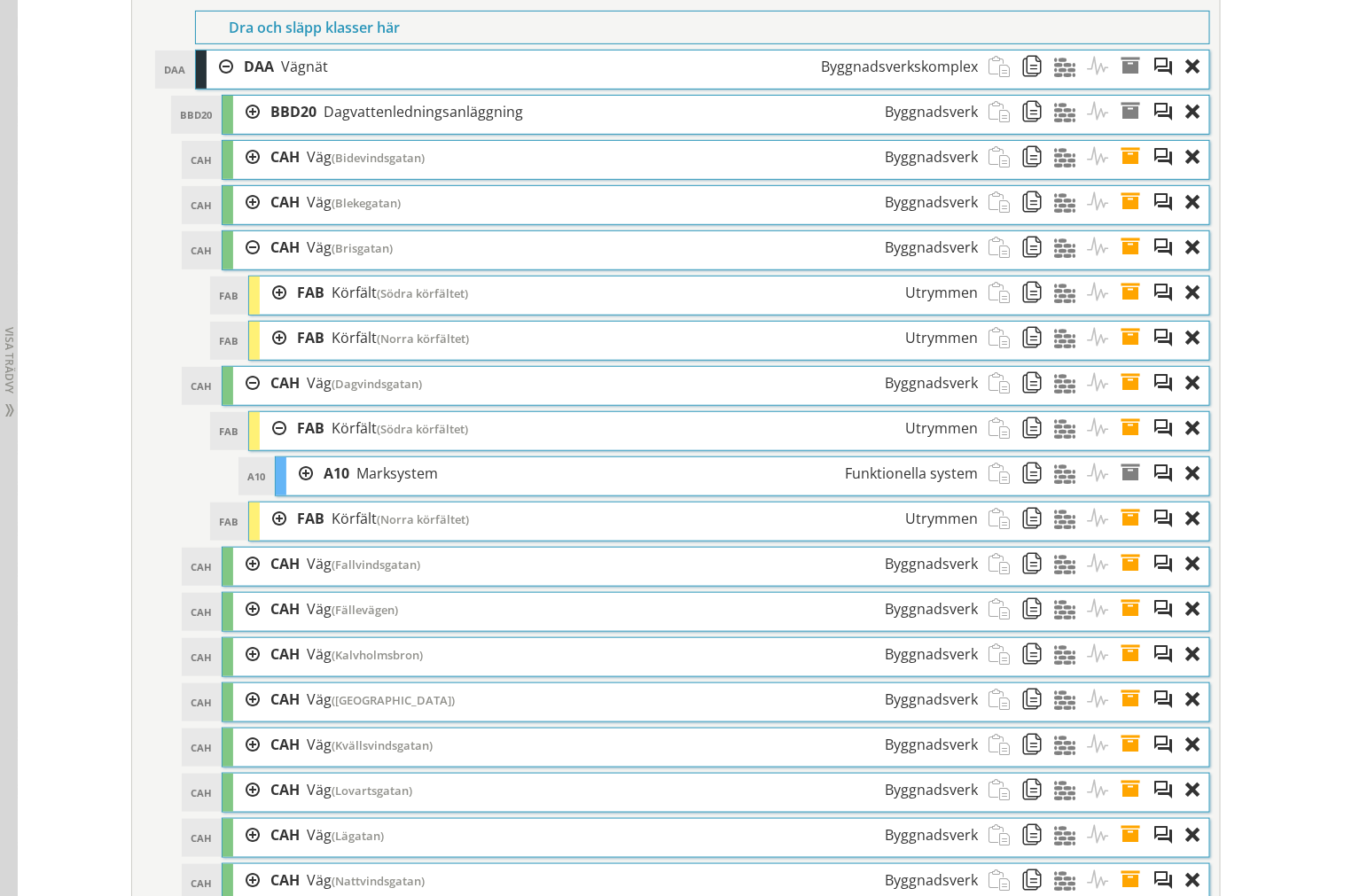
click at [267, 445] on div at bounding box center [273, 428] width 26 height 33
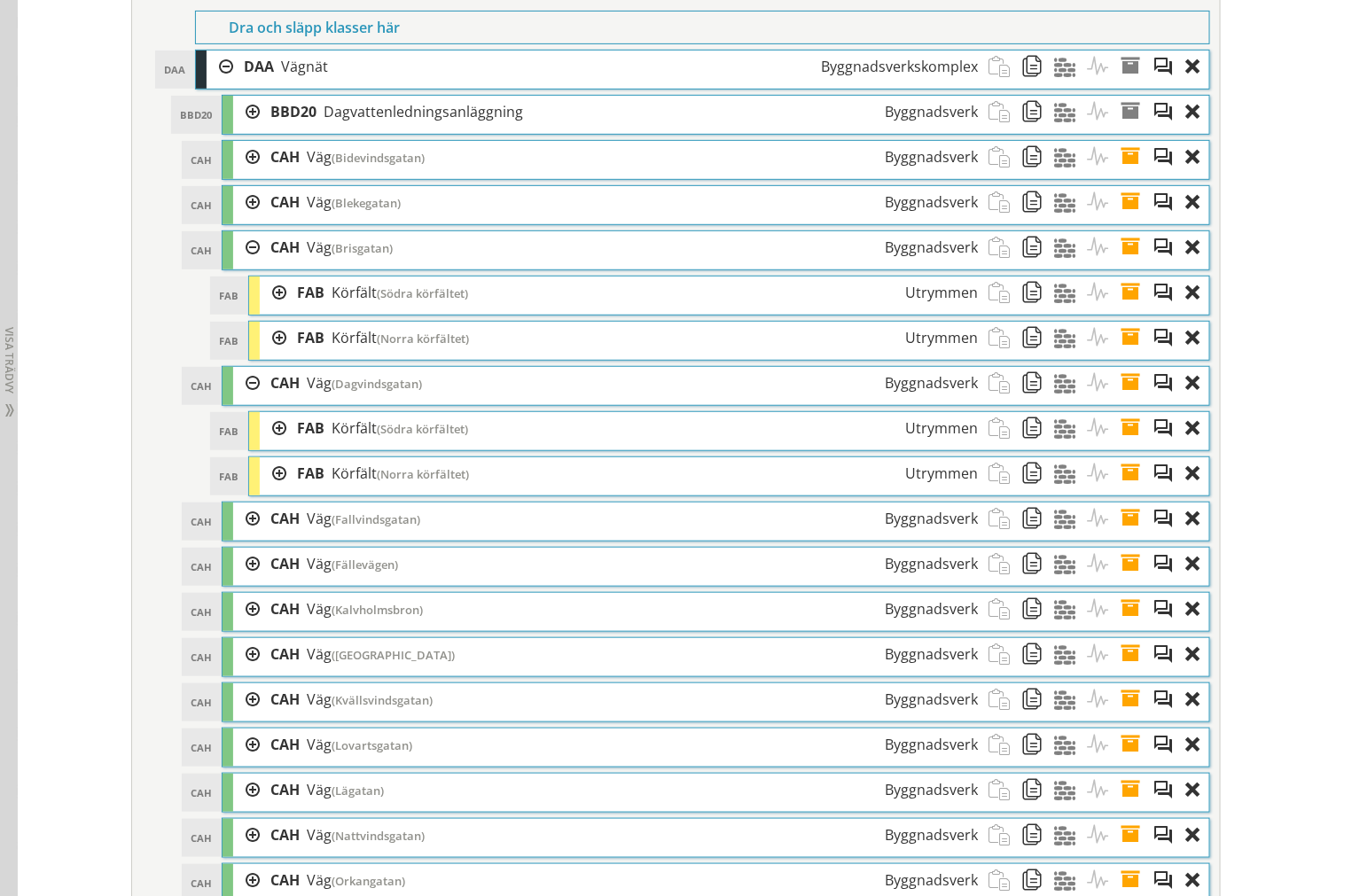
click at [272, 491] on div at bounding box center [273, 473] width 26 height 33
click at [273, 491] on div at bounding box center [273, 473] width 26 height 33
click at [240, 541] on div "CAH CAH Väg (Fallvindsgatan) Byggnadsverk" at bounding box center [716, 521] width 987 height 38
click at [239, 535] on div at bounding box center [246, 519] width 26 height 33
click at [260, 580] on div at bounding box center [273, 563] width 26 height 33
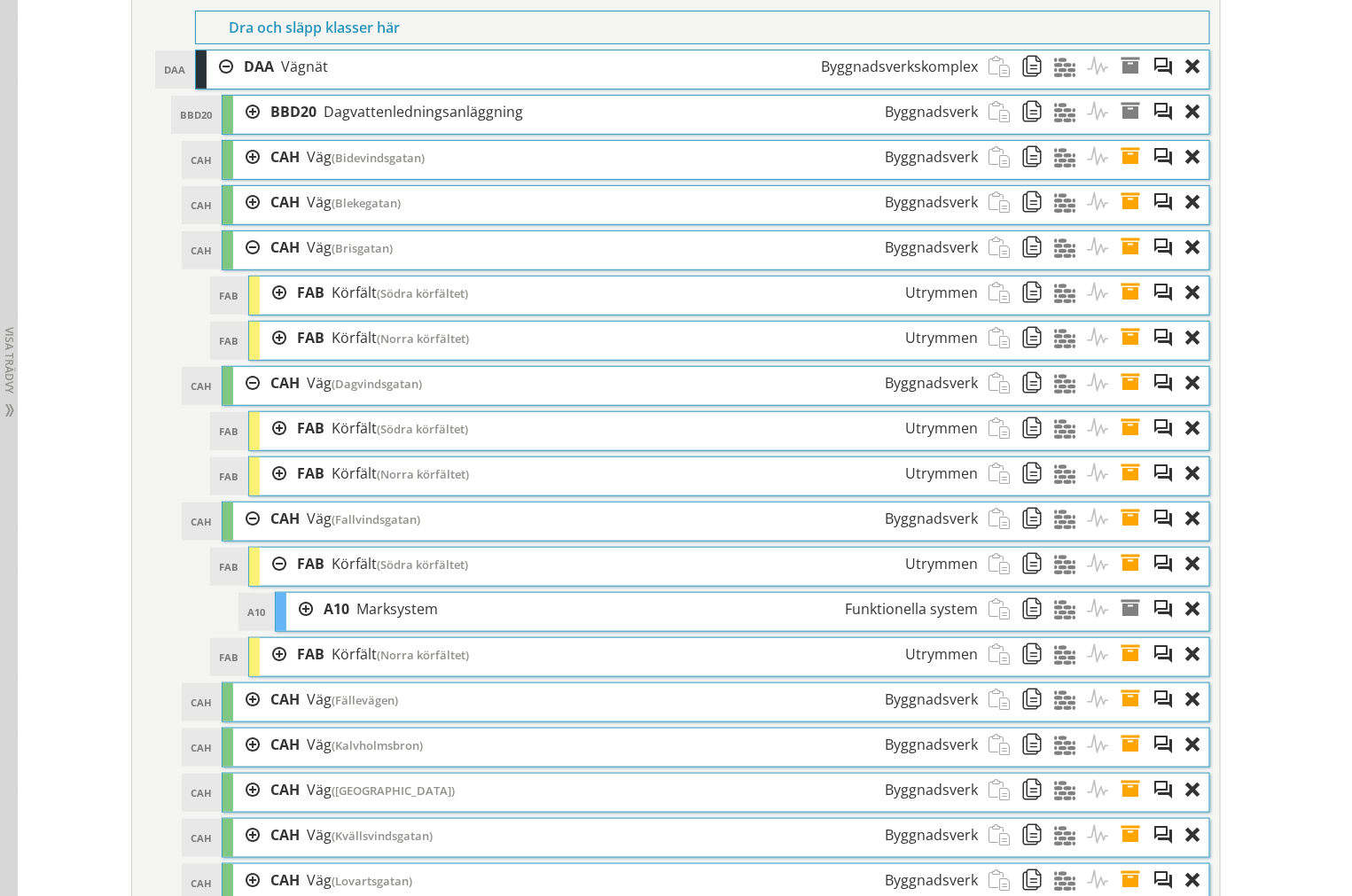
click at [266, 580] on div at bounding box center [273, 563] width 26 height 33
click at [268, 626] on div at bounding box center [273, 609] width 26 height 33
drag, startPoint x: 268, startPoint y: 639, endPoint x: 260, endPoint y: 598, distance: 41.8
click at [267, 626] on div at bounding box center [273, 609] width 26 height 33
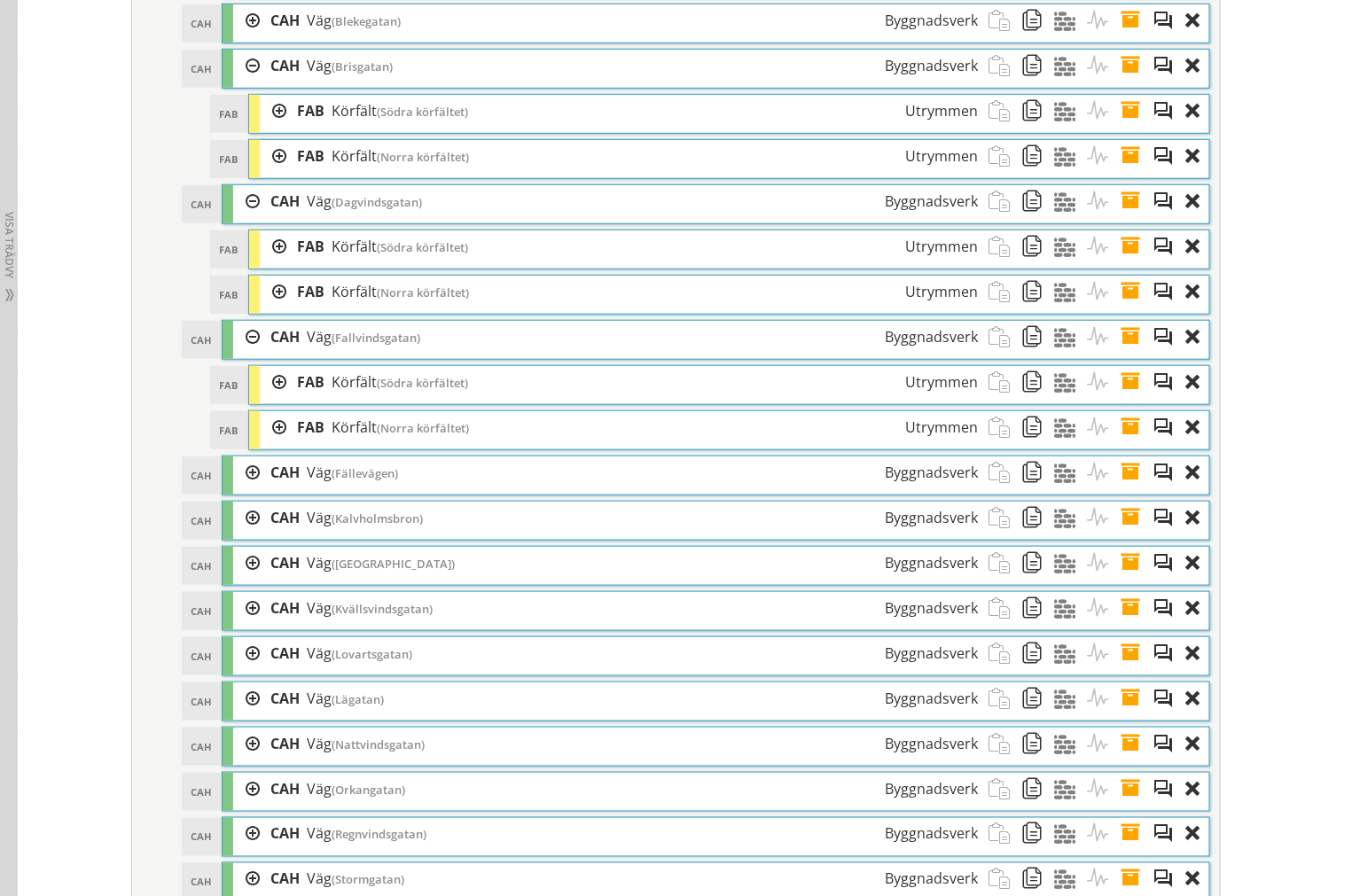
scroll to position [2866, 0]
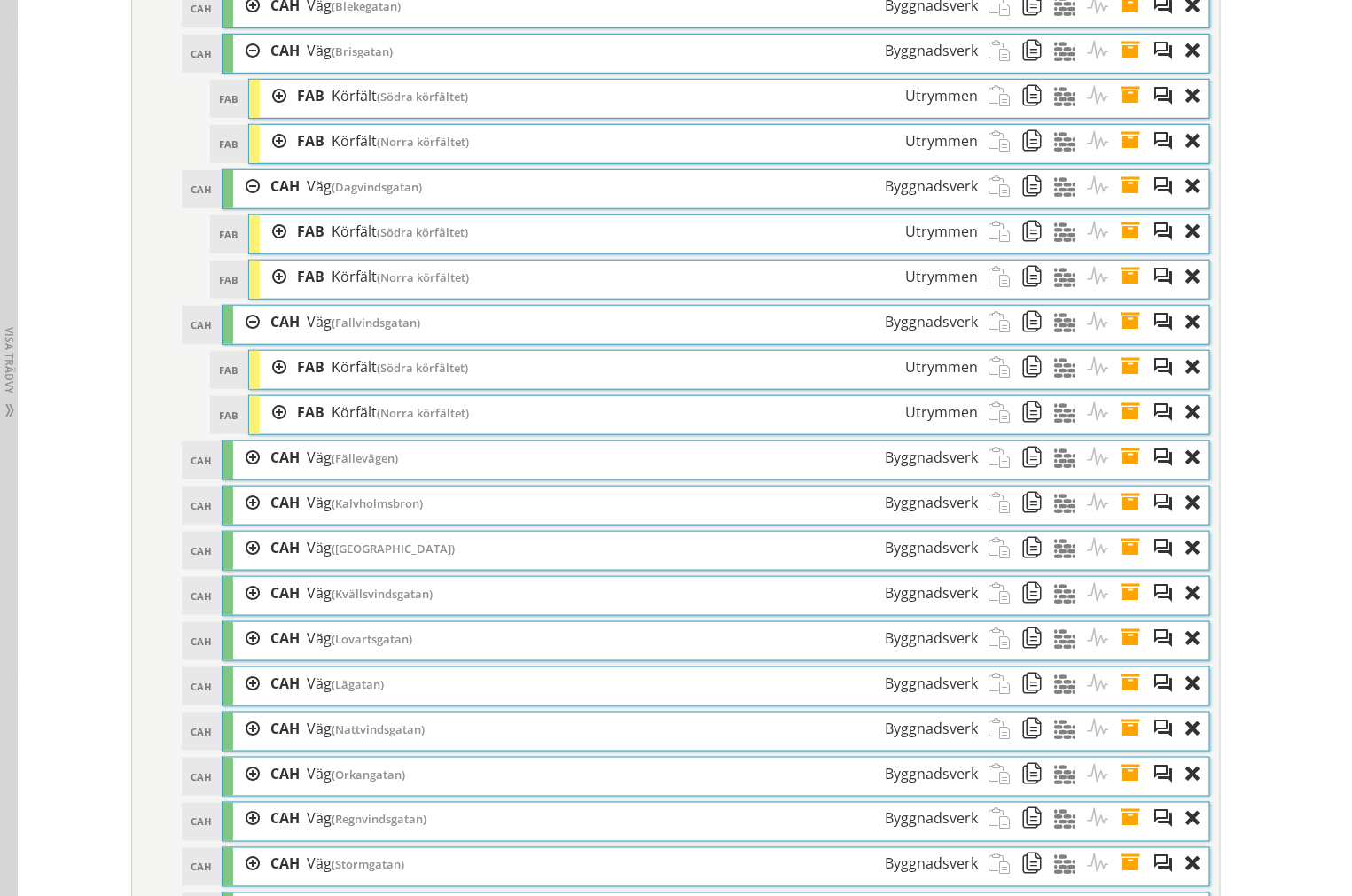
click at [235, 474] on div at bounding box center [246, 457] width 26 height 33
click at [268, 519] on div at bounding box center [273, 503] width 26 height 33
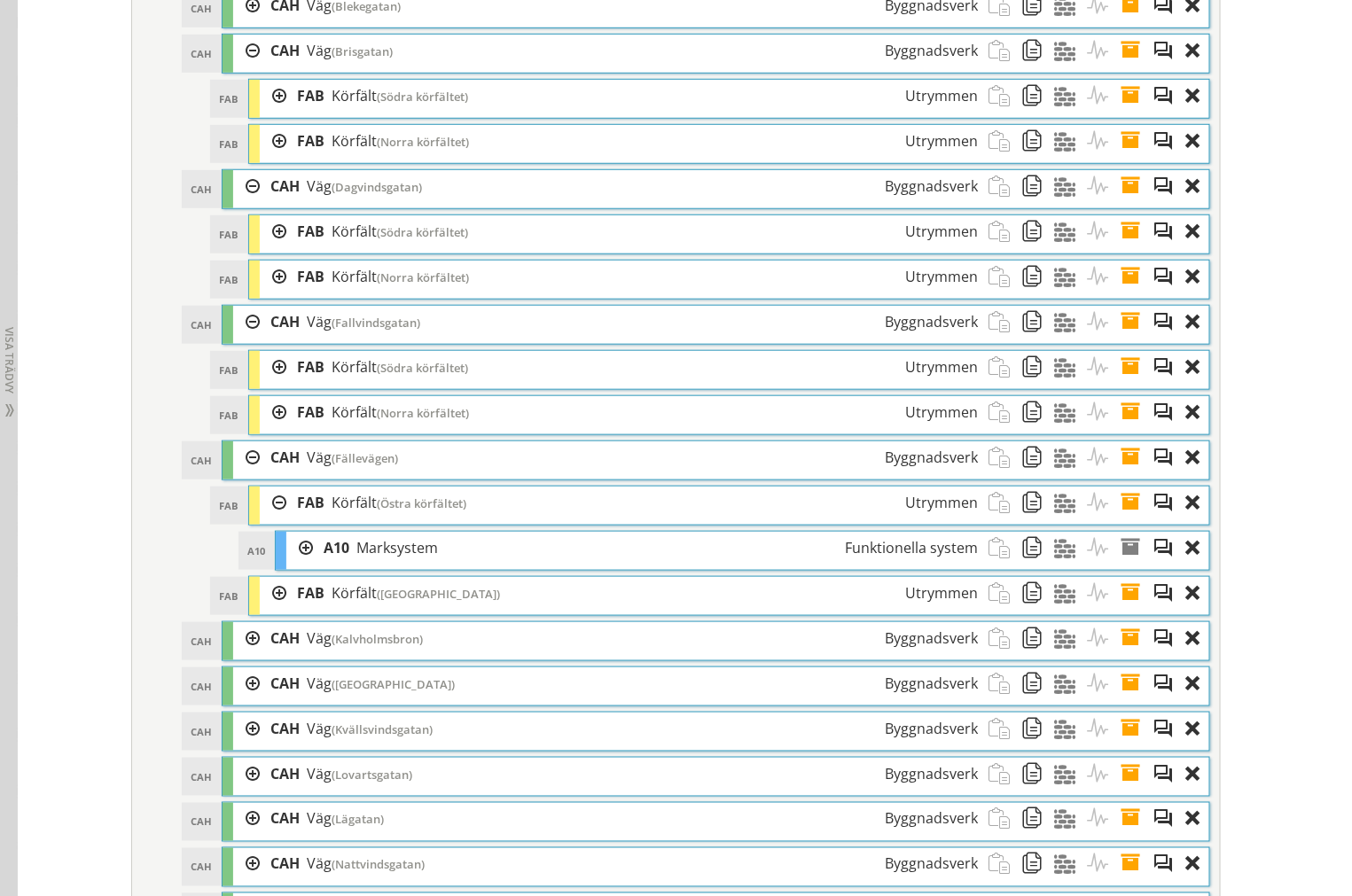
click at [269, 519] on div at bounding box center [273, 503] width 26 height 33
click at [267, 564] on div at bounding box center [273, 548] width 26 height 33
click at [236, 610] on div at bounding box center [246, 593] width 26 height 33
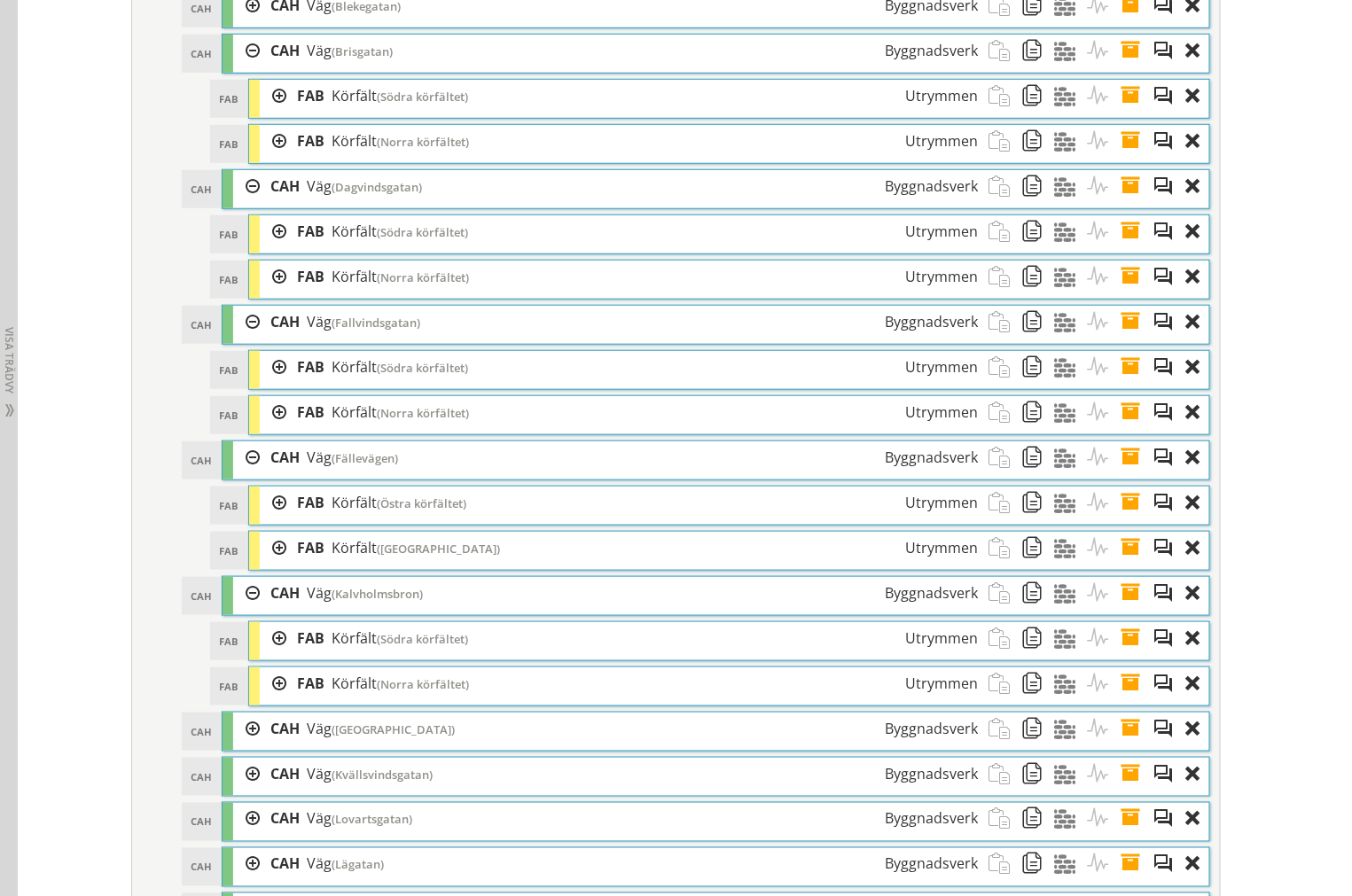
click at [260, 653] on div at bounding box center [273, 638] width 26 height 33
click at [263, 655] on div at bounding box center [273, 638] width 26 height 33
click at [266, 700] on div at bounding box center [273, 683] width 26 height 33
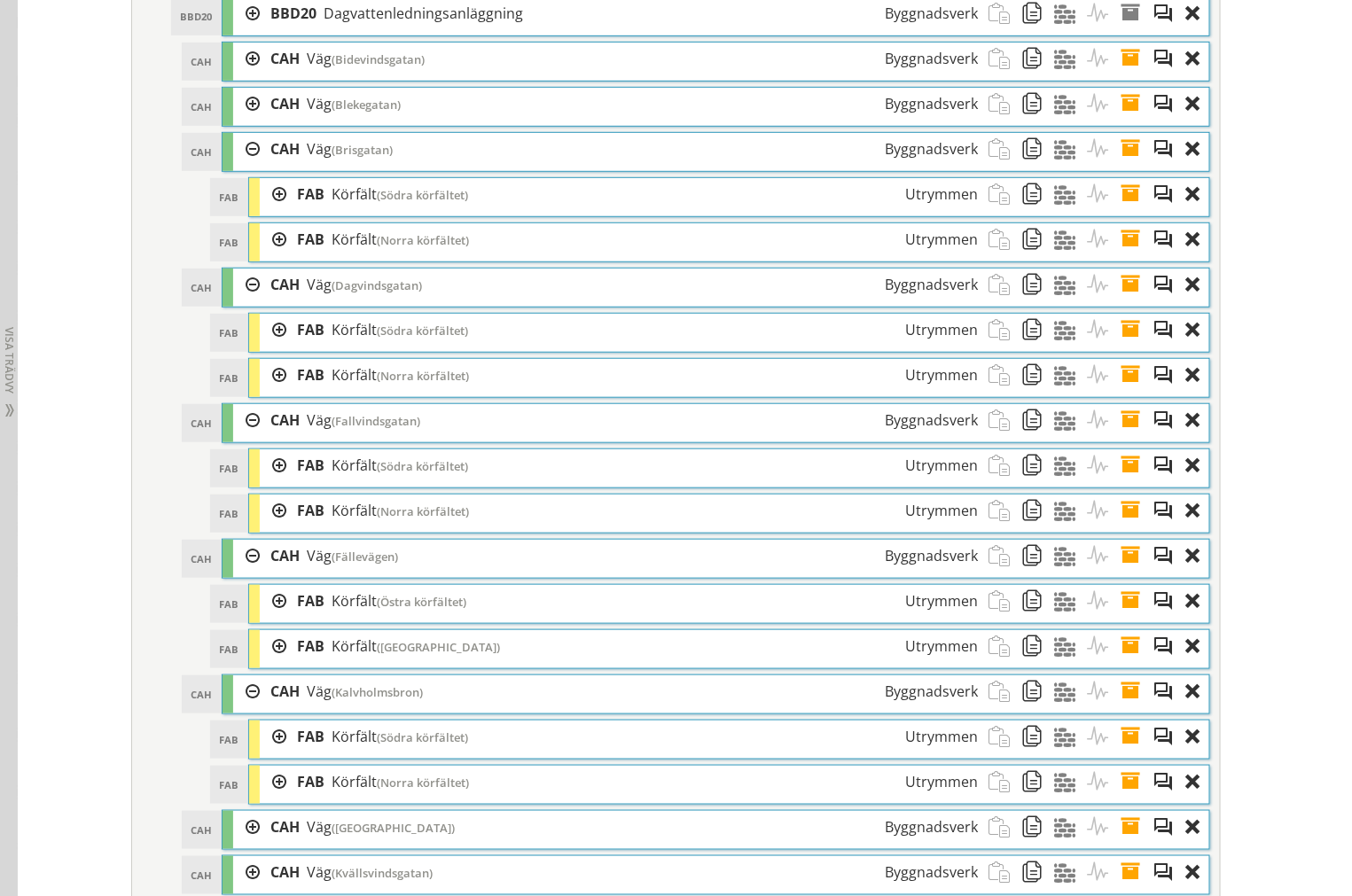
click at [271, 799] on div at bounding box center [273, 782] width 26 height 33
click at [261, 753] on div at bounding box center [273, 736] width 26 height 33
click at [262, 753] on div at bounding box center [273, 736] width 26 height 33
click at [262, 663] on div at bounding box center [273, 646] width 26 height 33
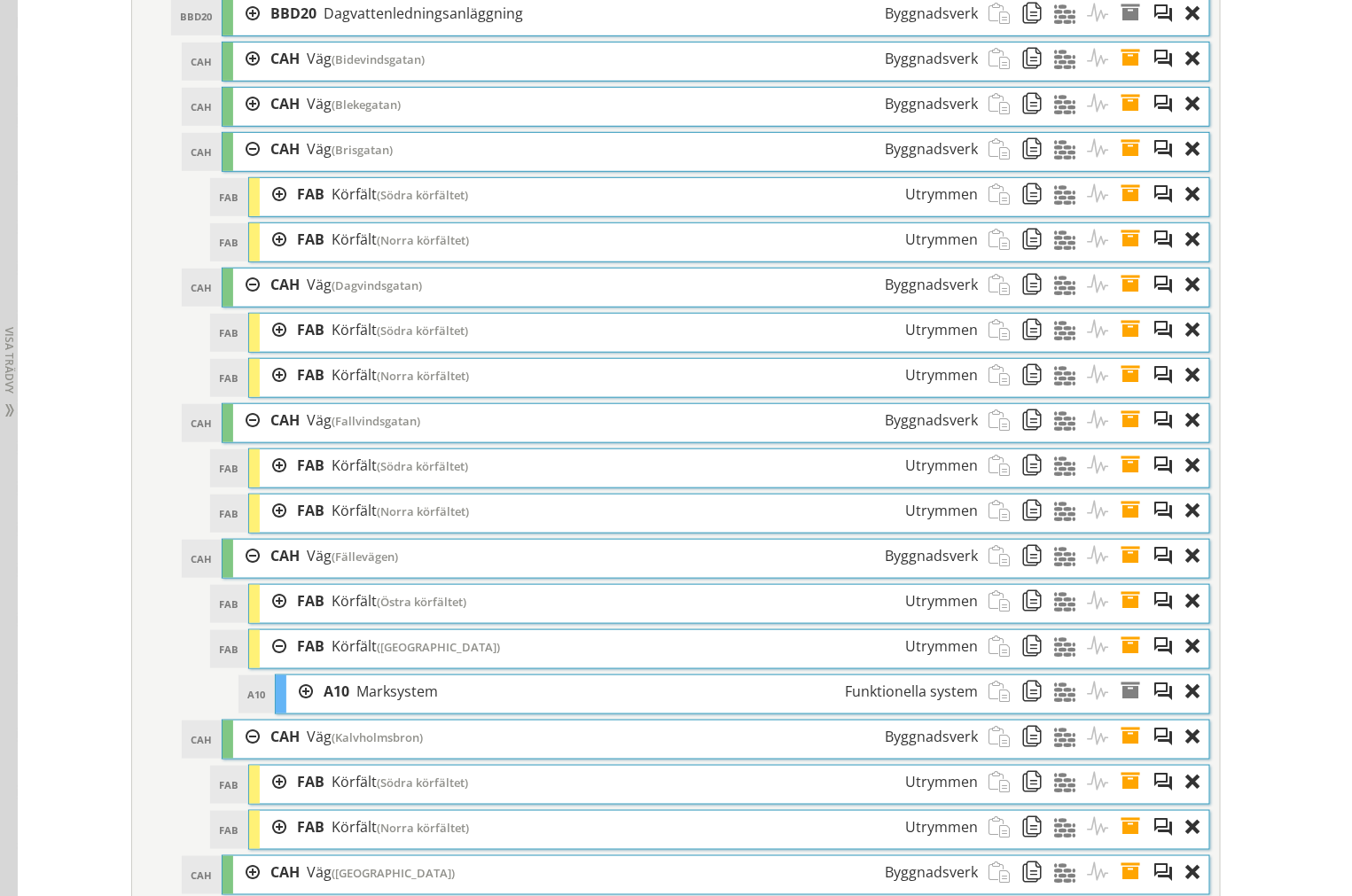
click at [262, 663] on div at bounding box center [273, 646] width 26 height 33
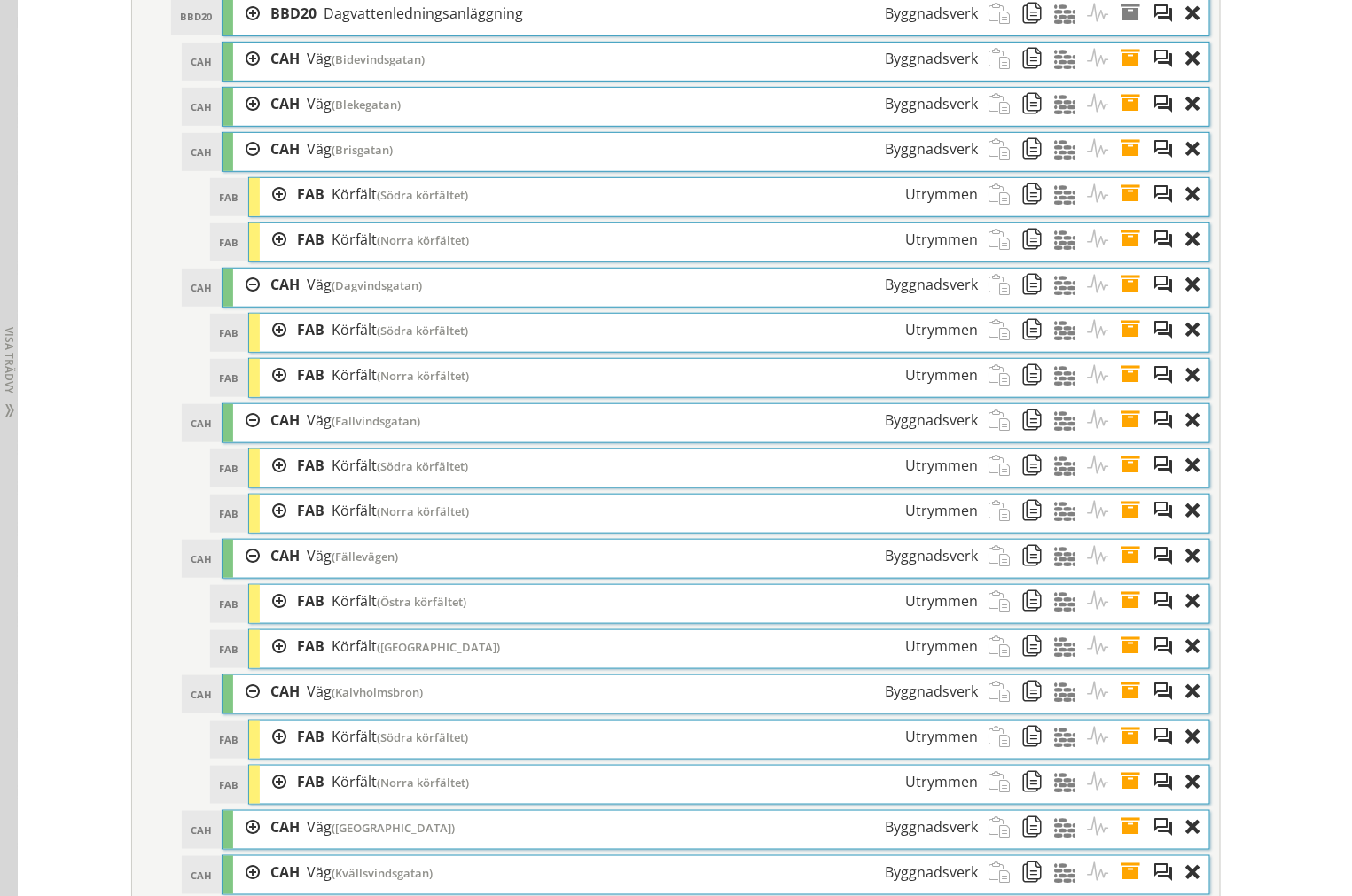
click at [264, 618] on div at bounding box center [273, 601] width 26 height 33
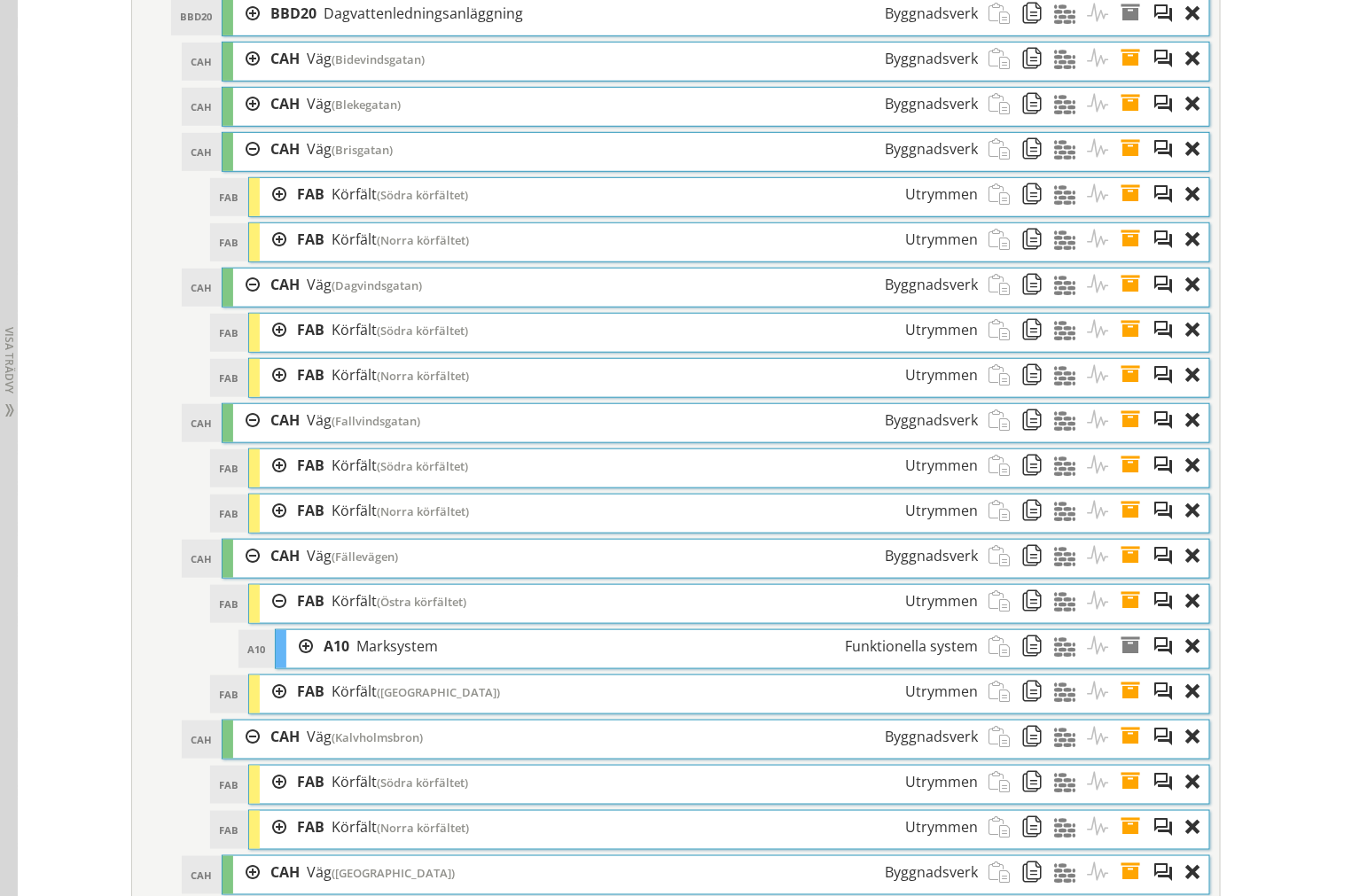
click at [263, 618] on div at bounding box center [273, 601] width 26 height 33
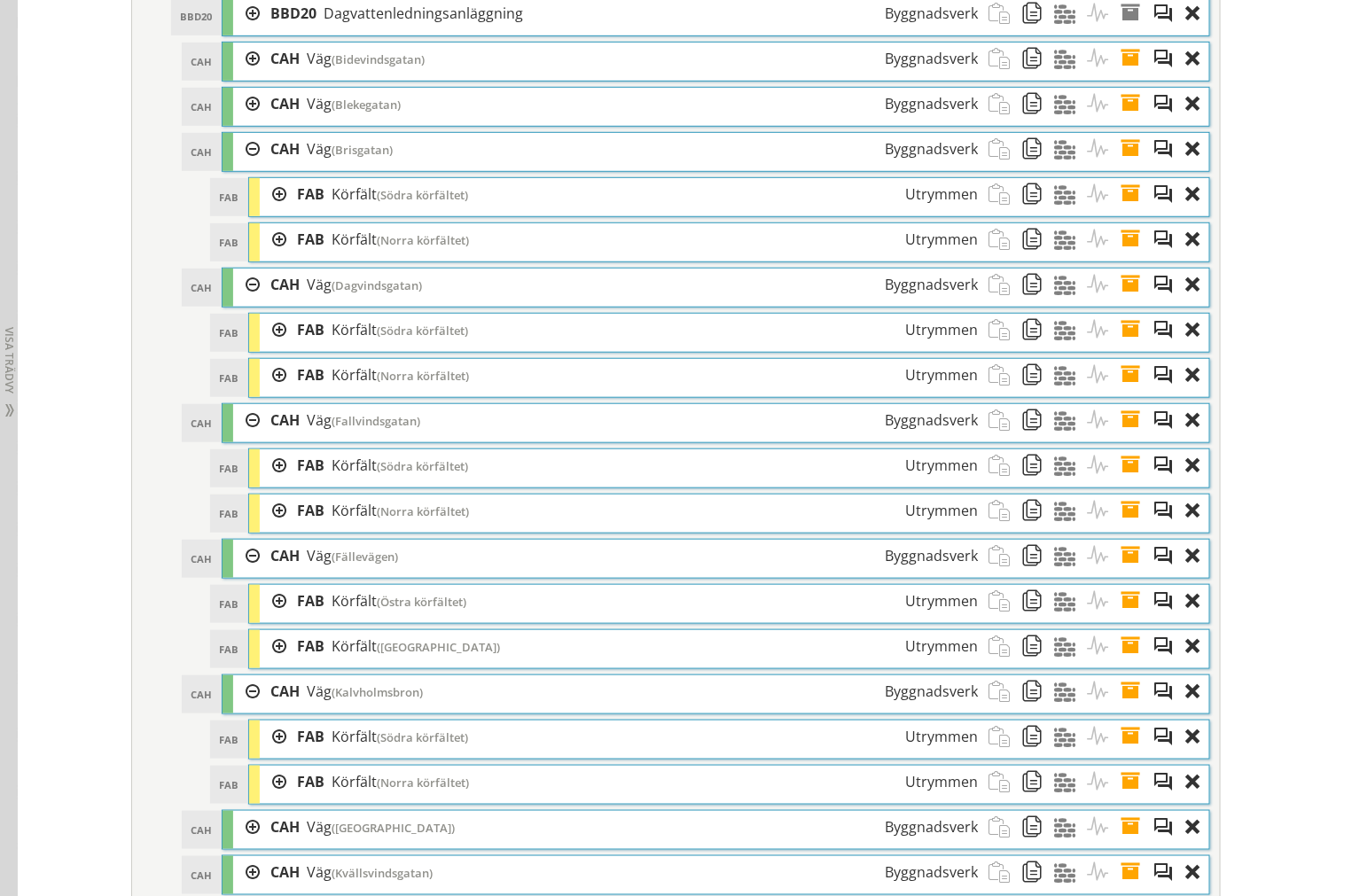
click at [268, 527] on div at bounding box center [273, 510] width 26 height 33
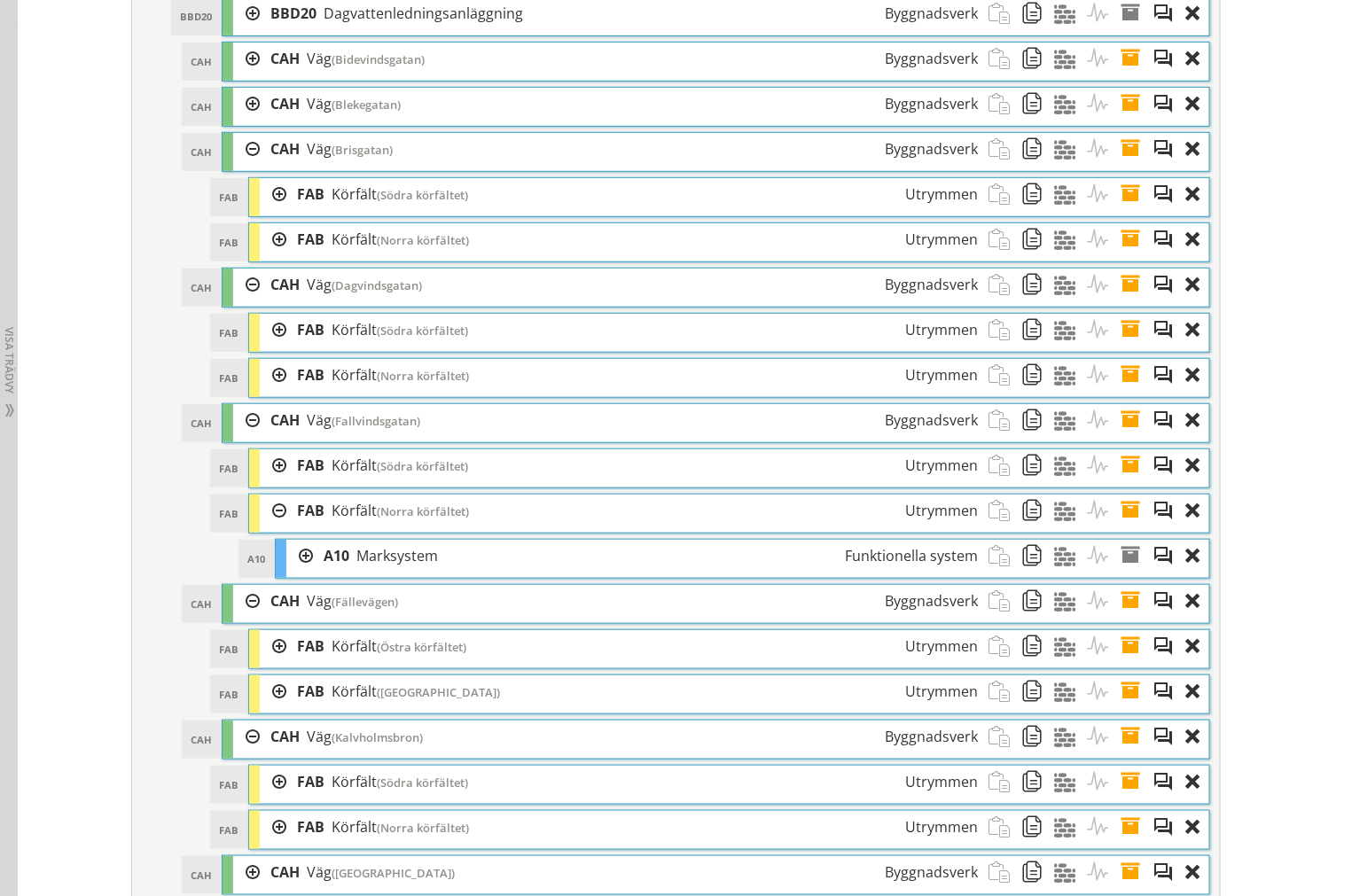
click at [268, 527] on div at bounding box center [273, 510] width 26 height 33
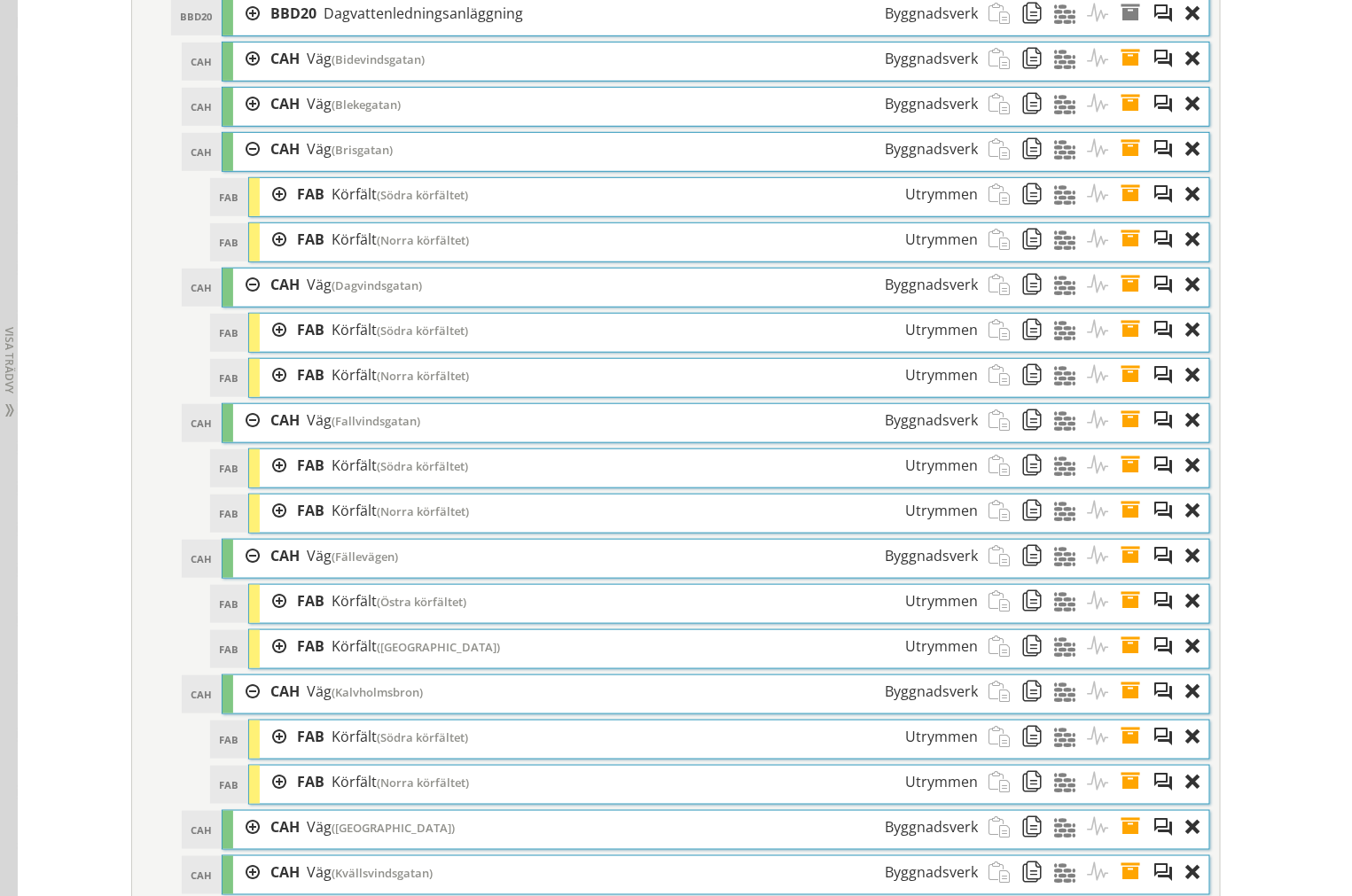
click at [273, 482] on div at bounding box center [273, 465] width 26 height 33
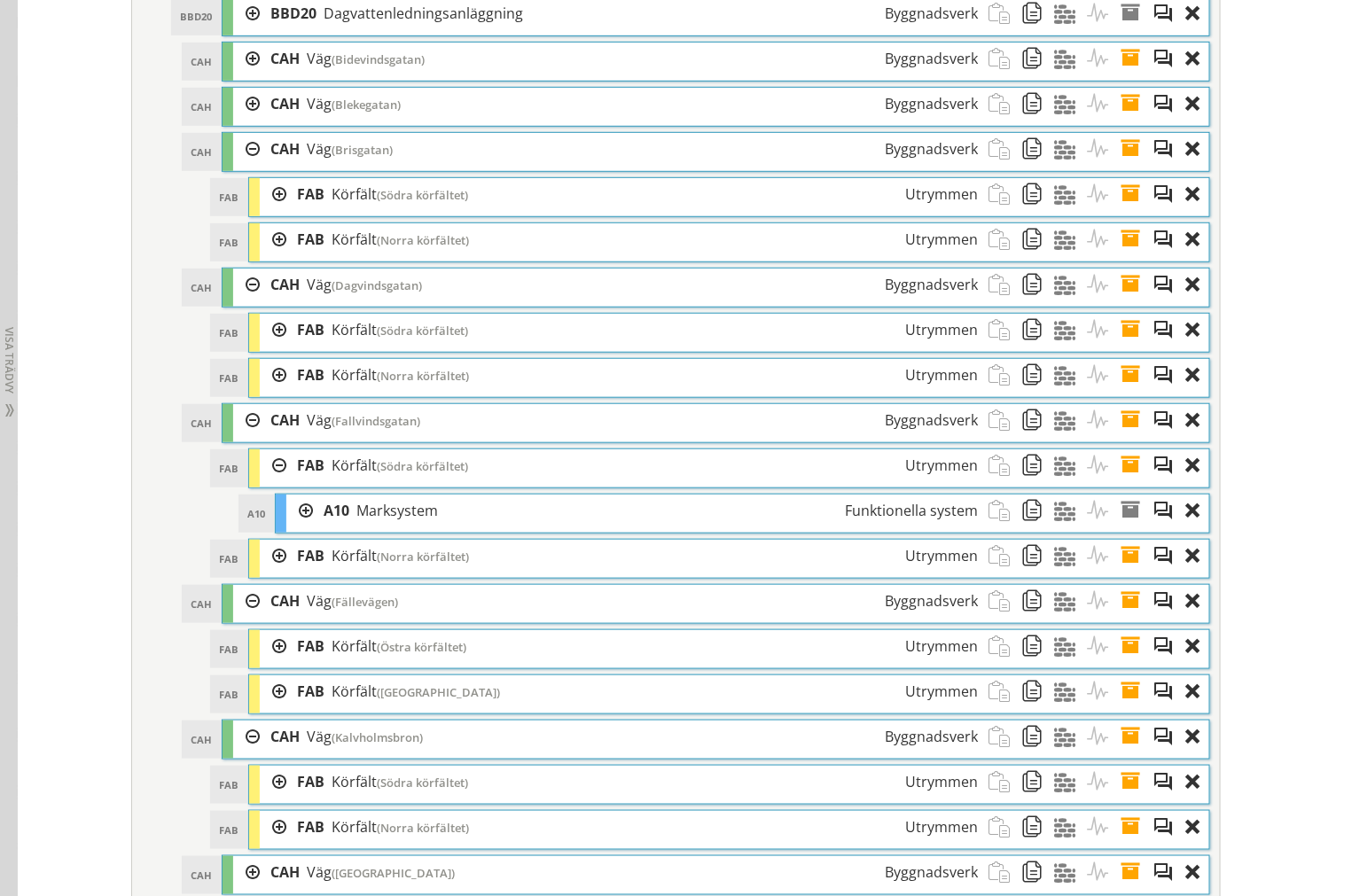
click at [273, 482] on div at bounding box center [273, 465] width 26 height 33
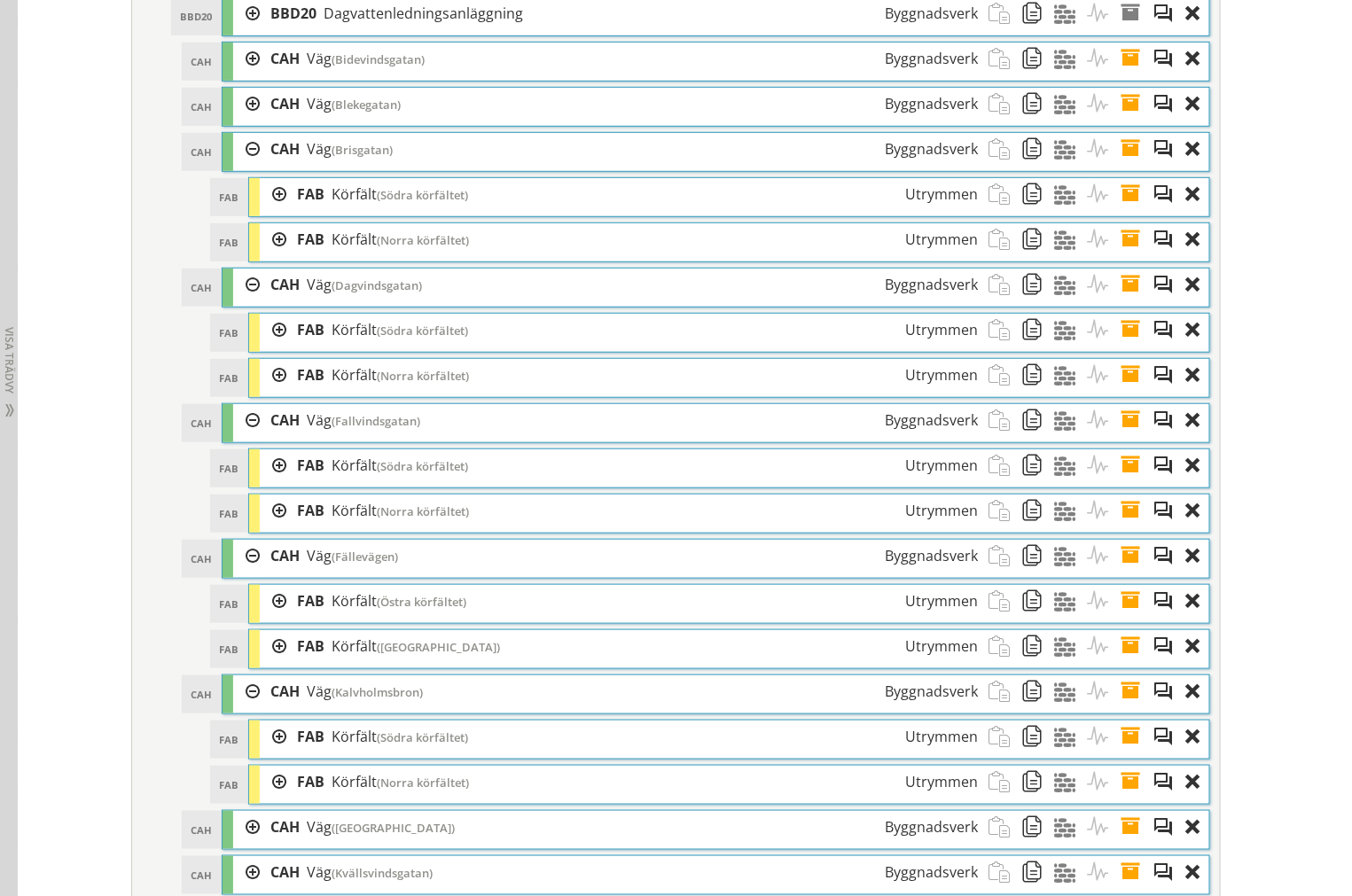
click at [277, 391] on div at bounding box center [273, 375] width 26 height 33
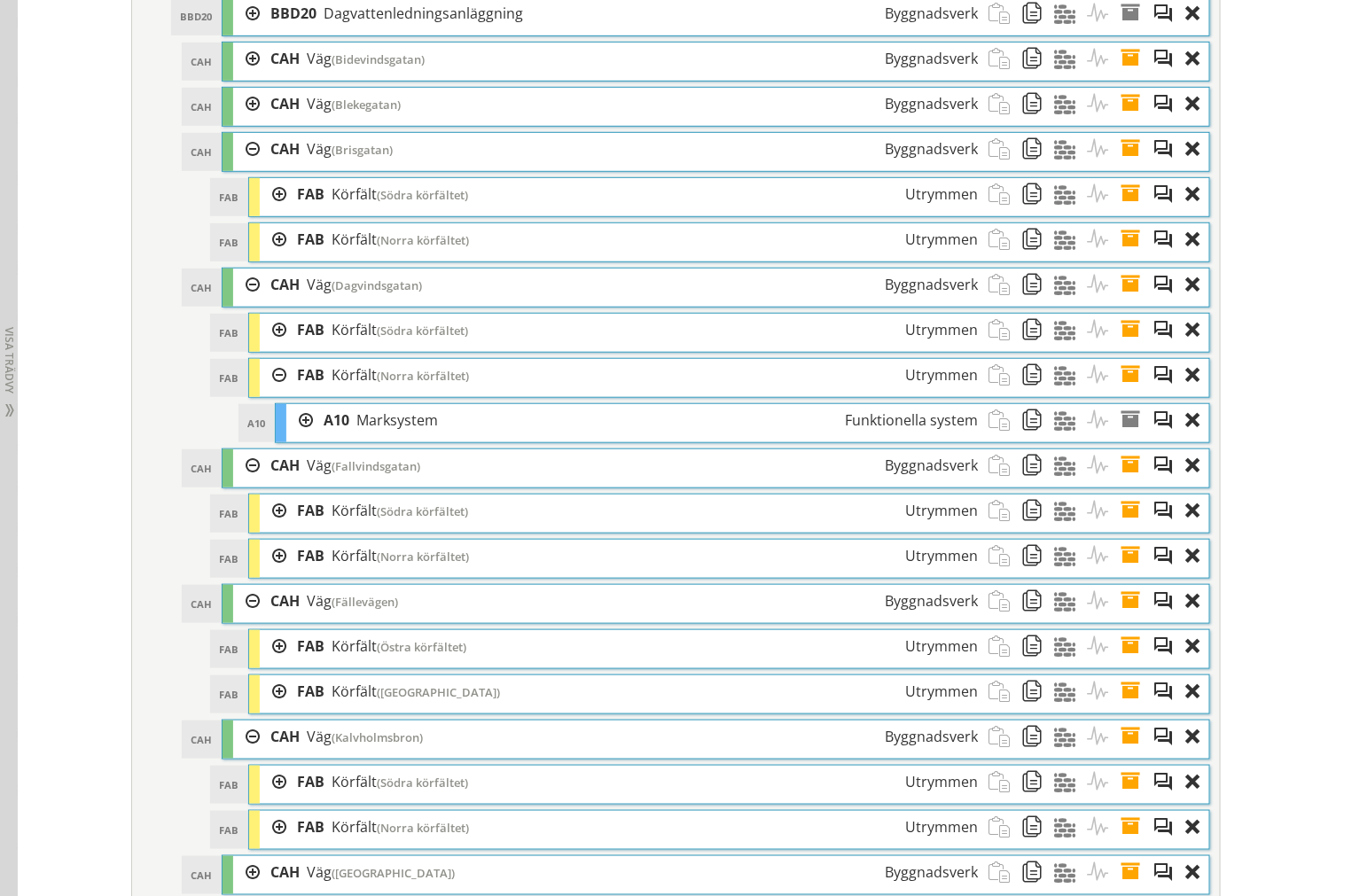
click at [272, 388] on div at bounding box center [273, 375] width 26 height 33
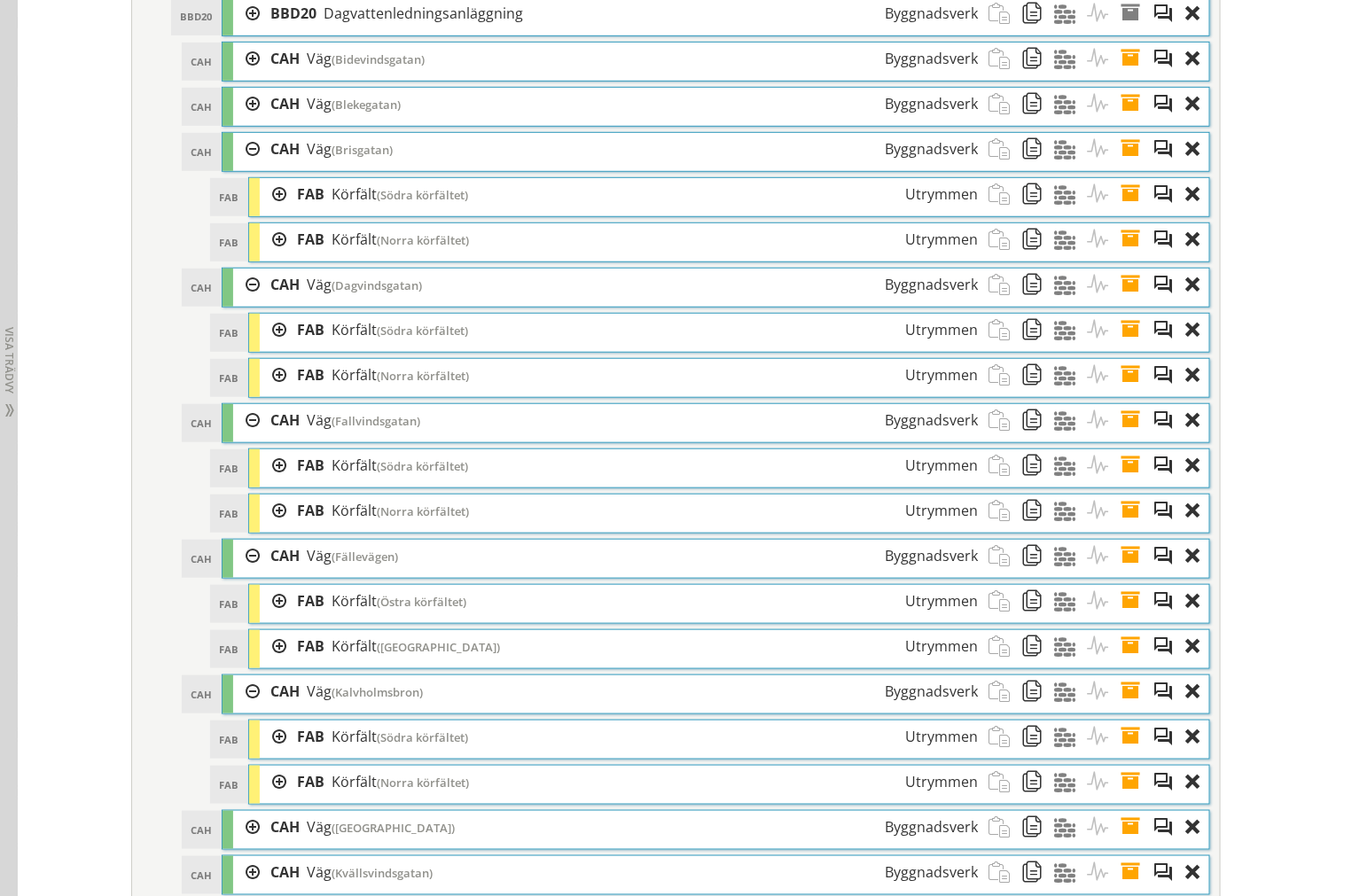
click at [272, 347] on div at bounding box center [273, 330] width 26 height 33
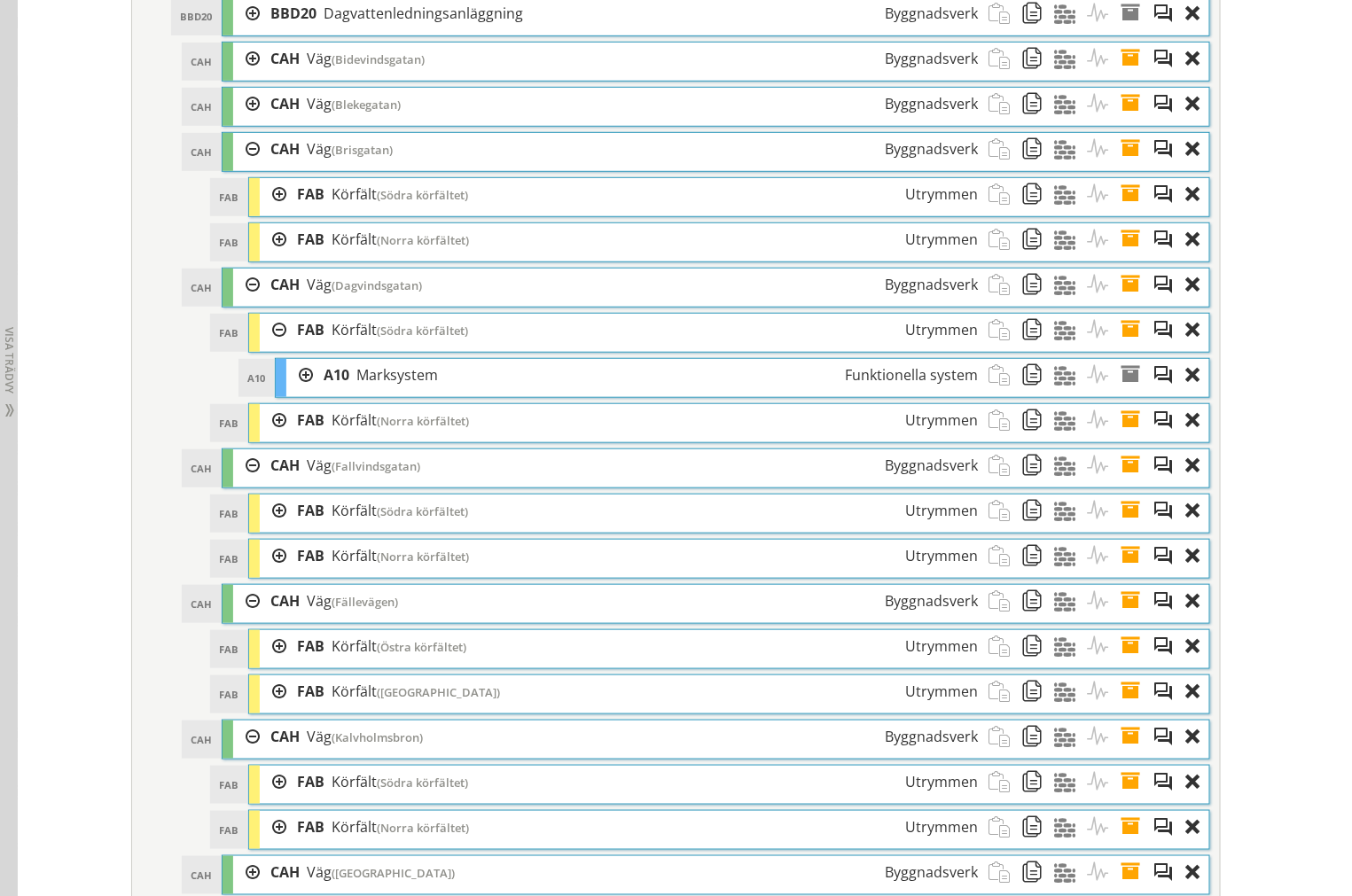
click at [272, 347] on div at bounding box center [273, 330] width 26 height 33
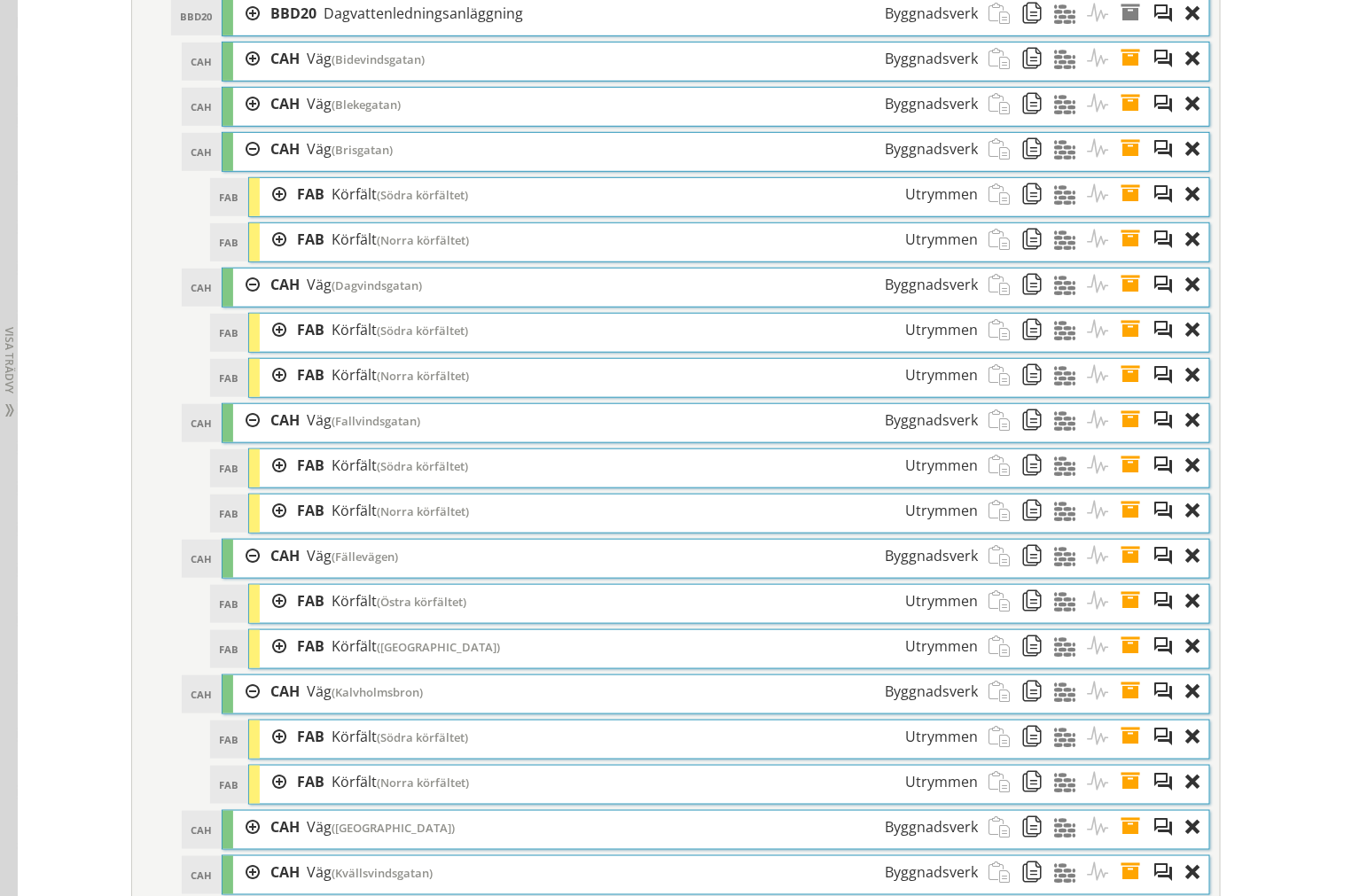
click at [286, 256] on div "FAB Körfält ([GEOGRAPHIC_DATA]) Utrymmen" at bounding box center [636, 239] width 702 height 33
click at [267, 256] on div at bounding box center [273, 239] width 26 height 33
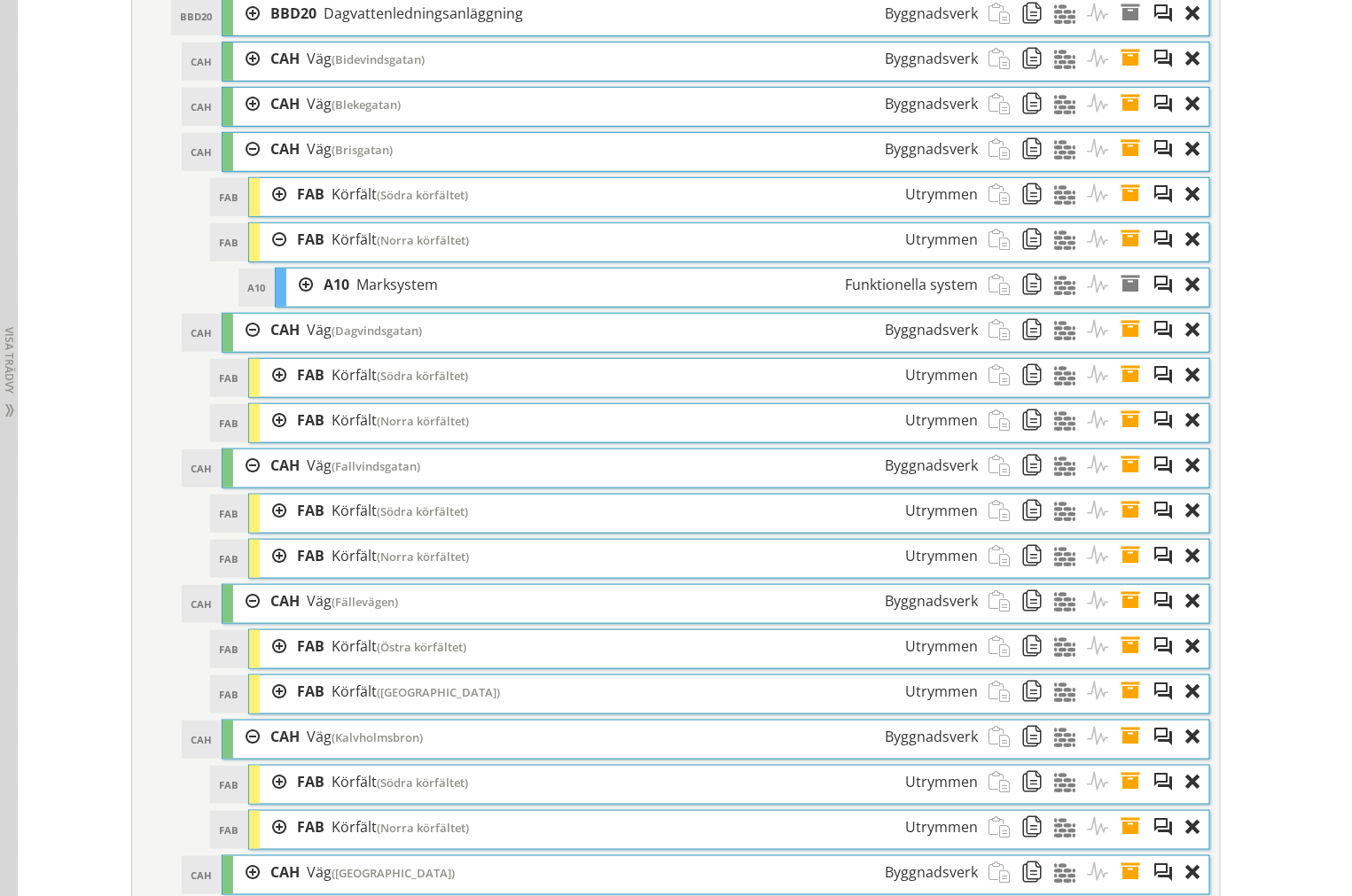
click at [267, 256] on div at bounding box center [273, 239] width 26 height 33
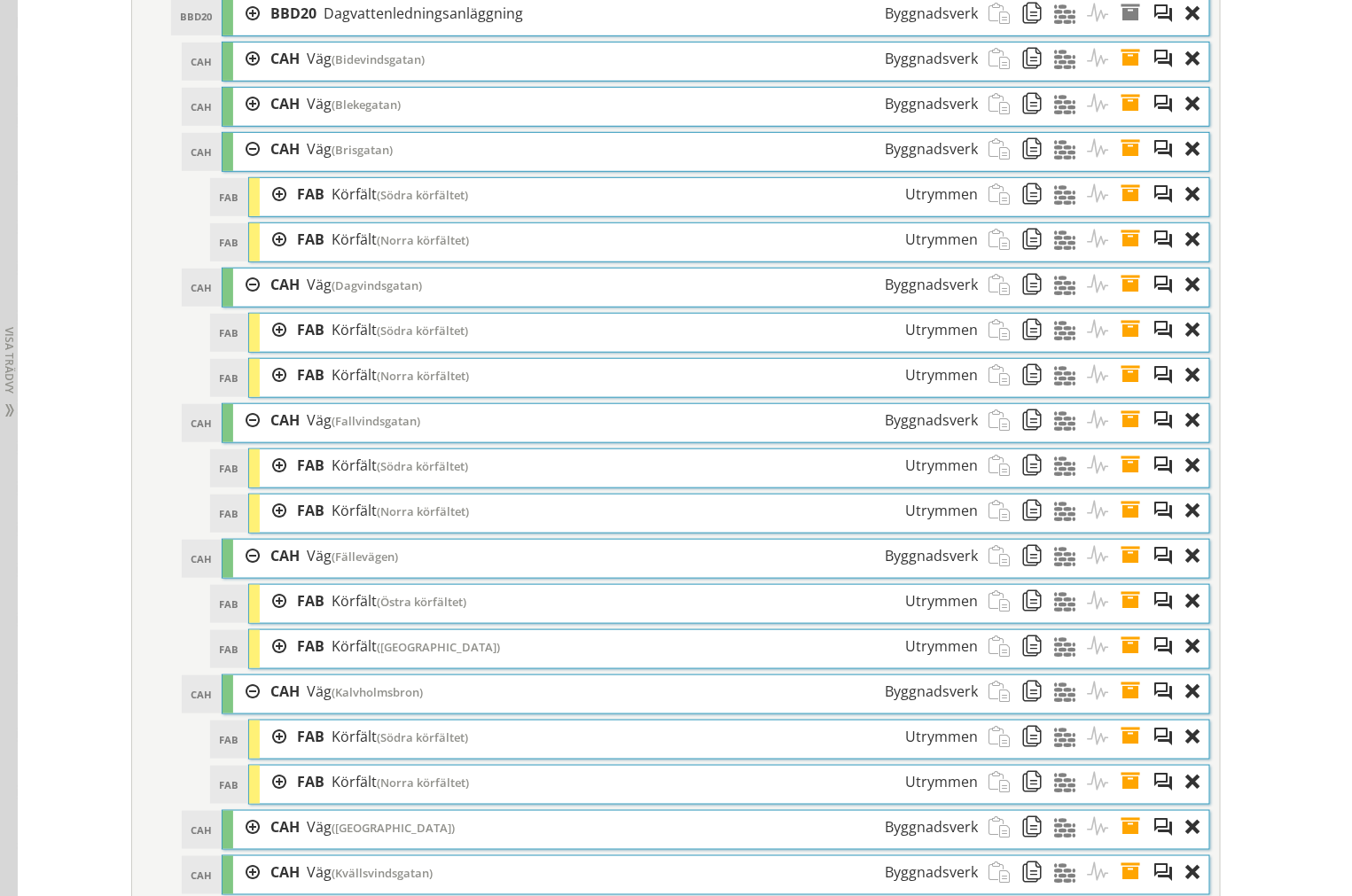
click at [267, 211] on div at bounding box center [273, 194] width 26 height 33
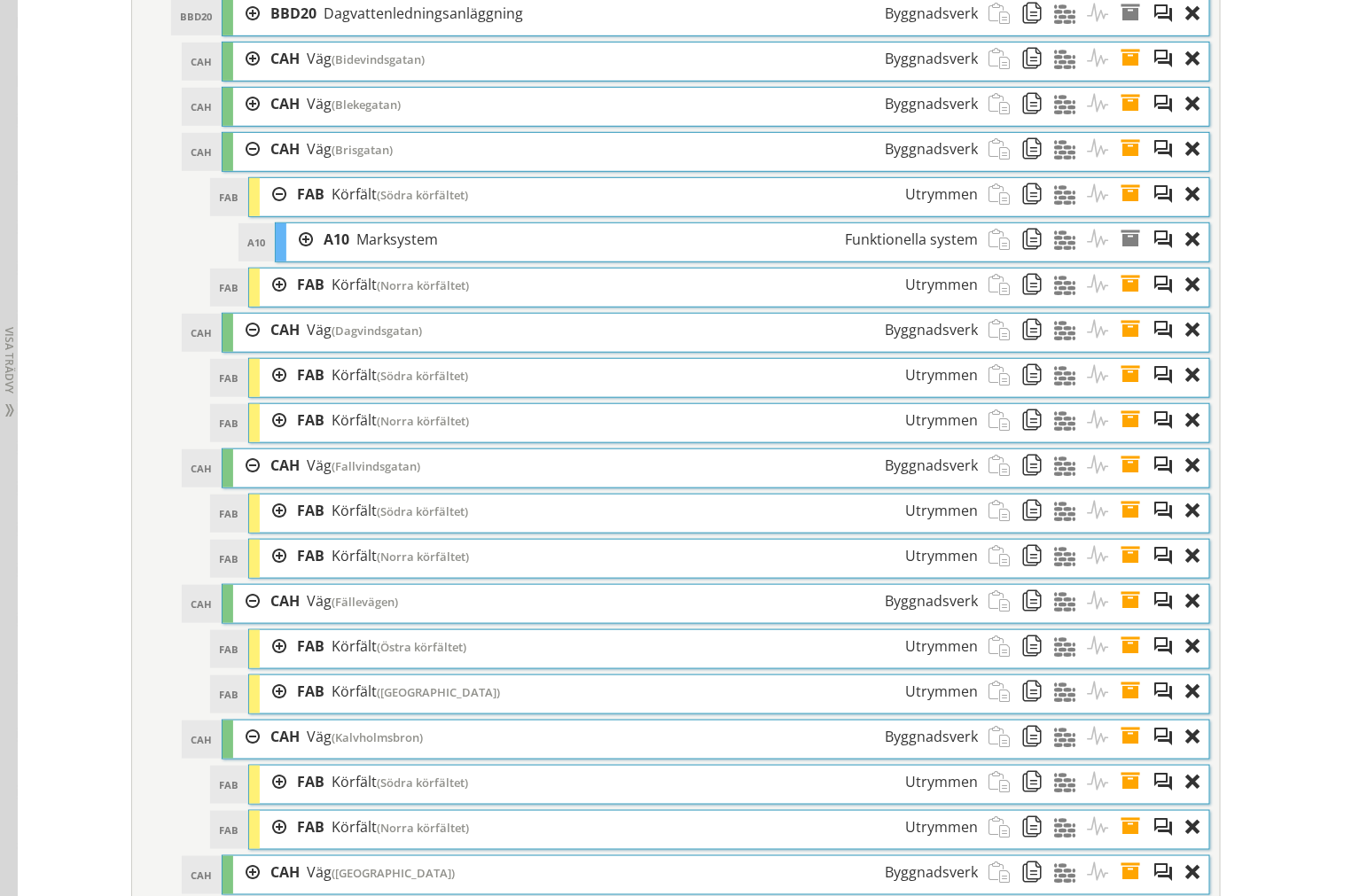
click at [267, 211] on div at bounding box center [273, 194] width 26 height 33
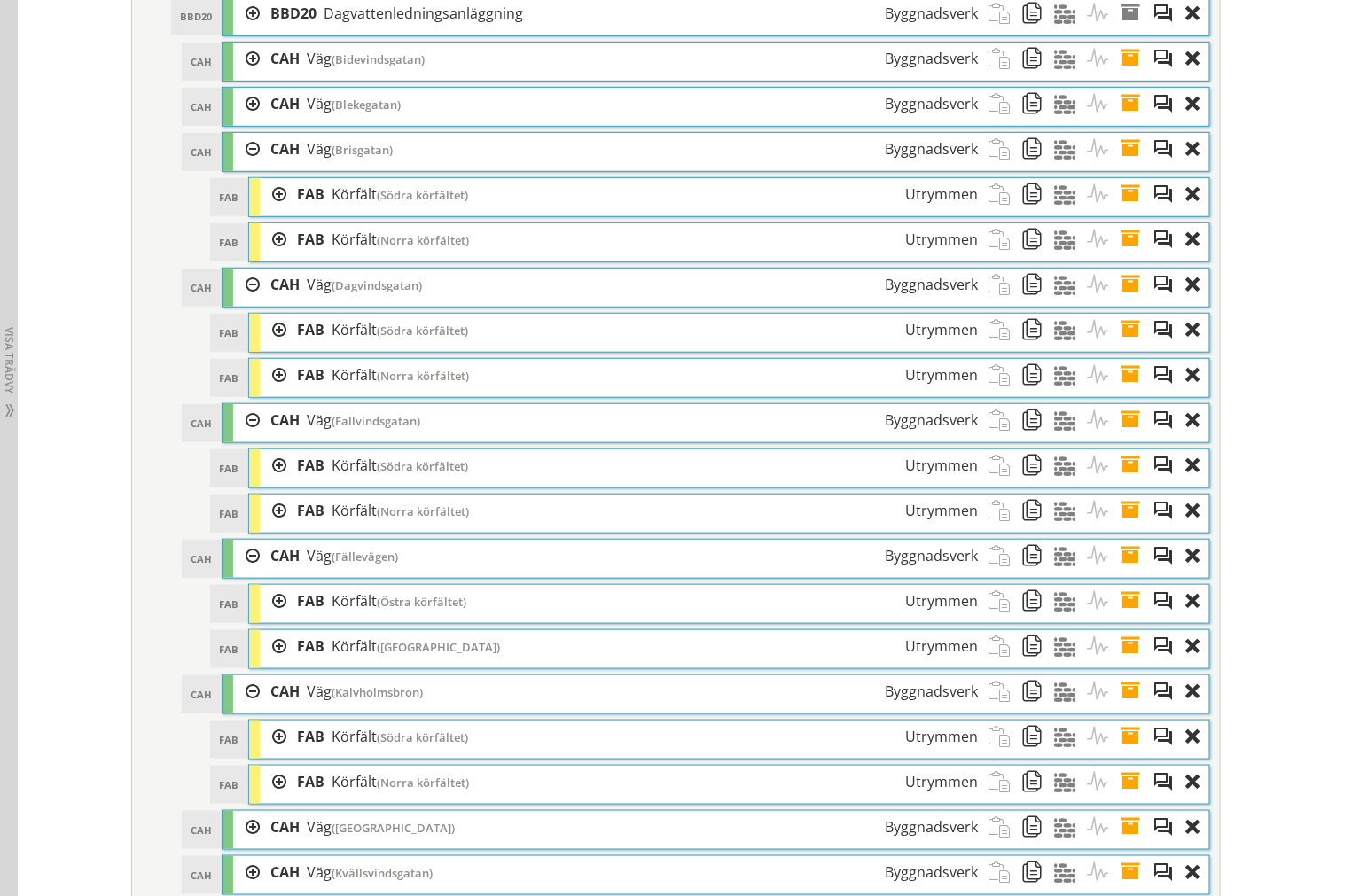
click at [239, 165] on div at bounding box center [246, 149] width 26 height 33
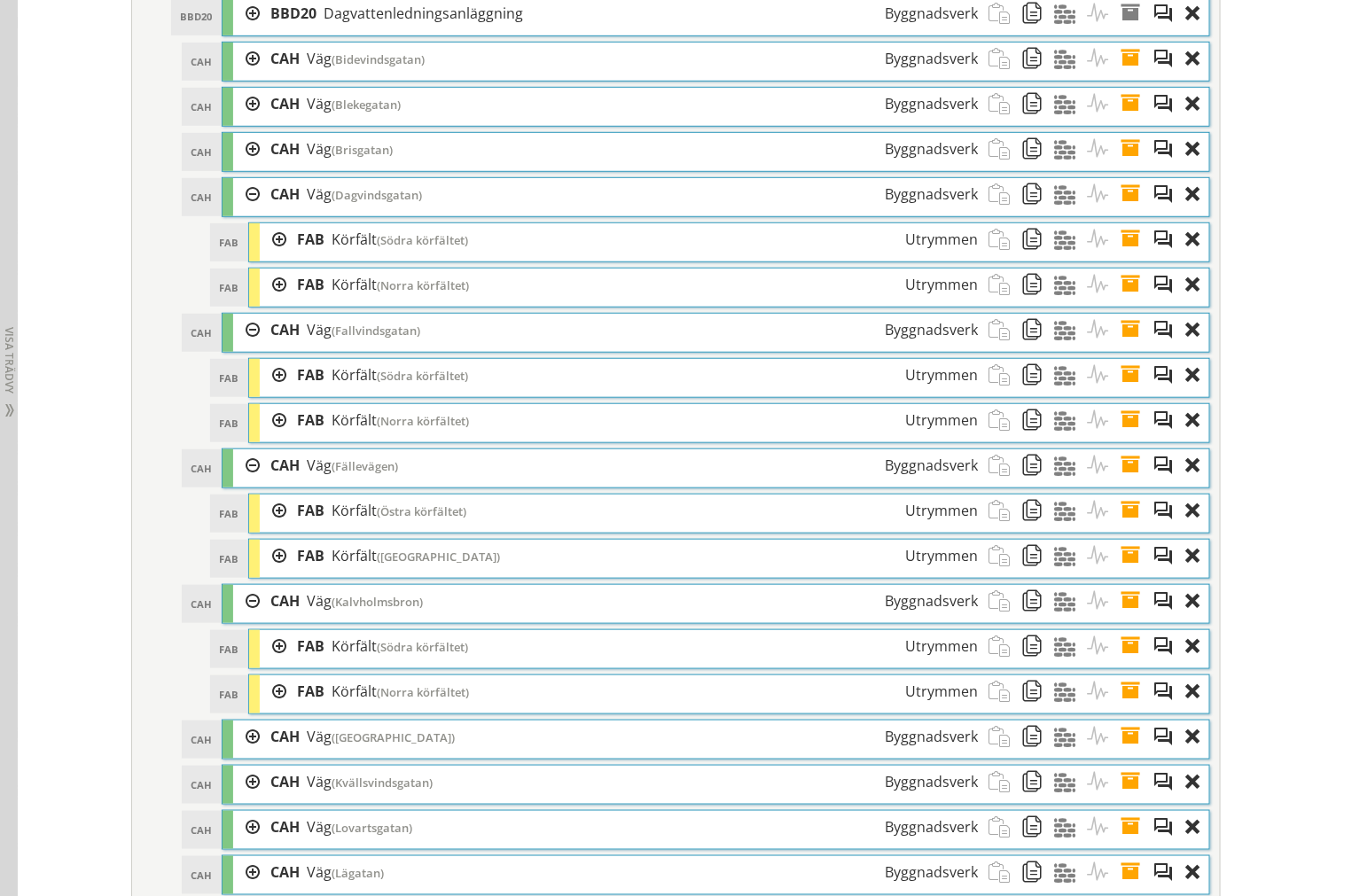
click at [237, 211] on div at bounding box center [246, 194] width 26 height 33
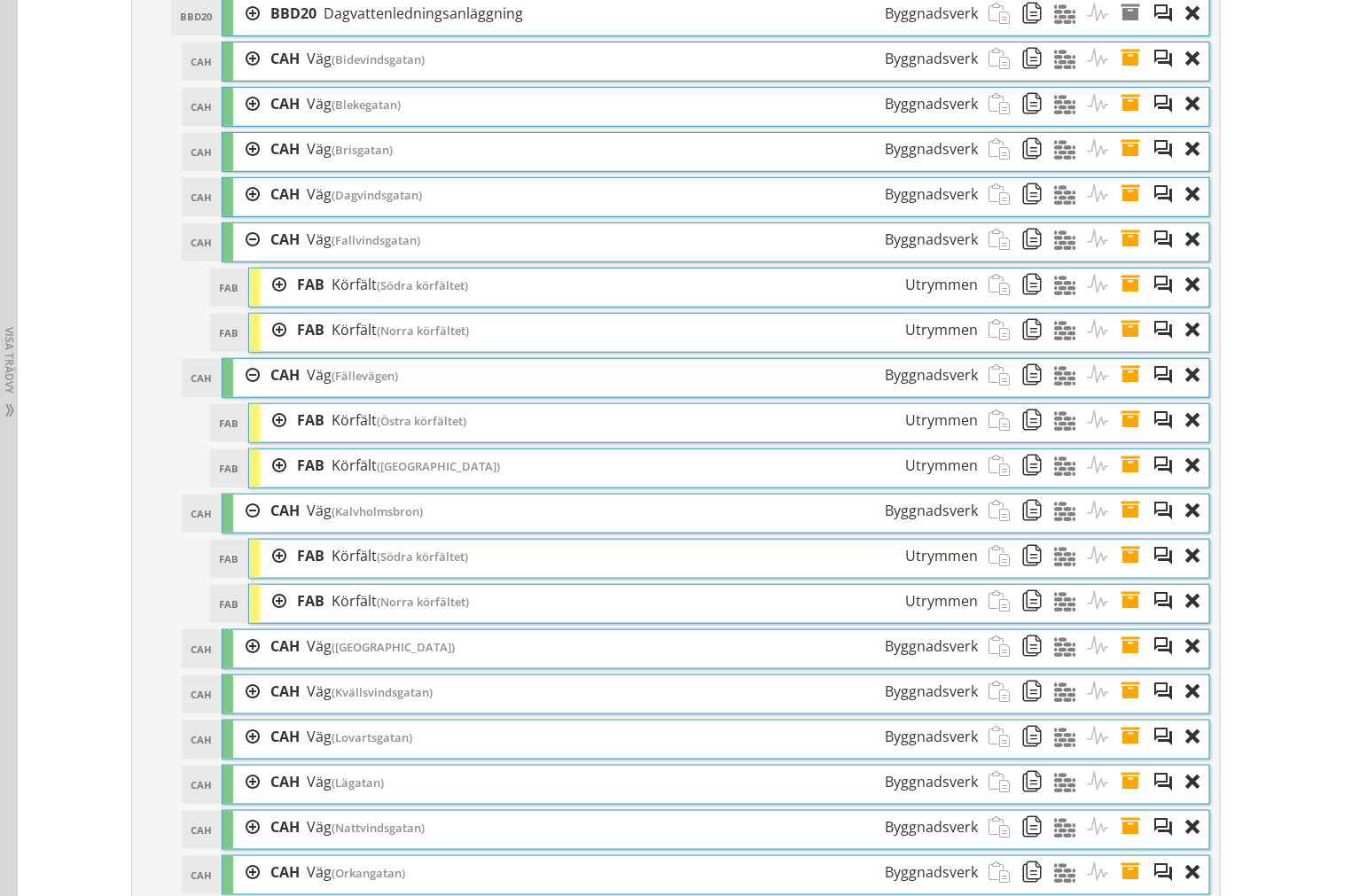
drag, startPoint x: 235, startPoint y: 261, endPoint x: 240, endPoint y: 276, distance: 15.8
click at [236, 256] on div at bounding box center [246, 239] width 26 height 33
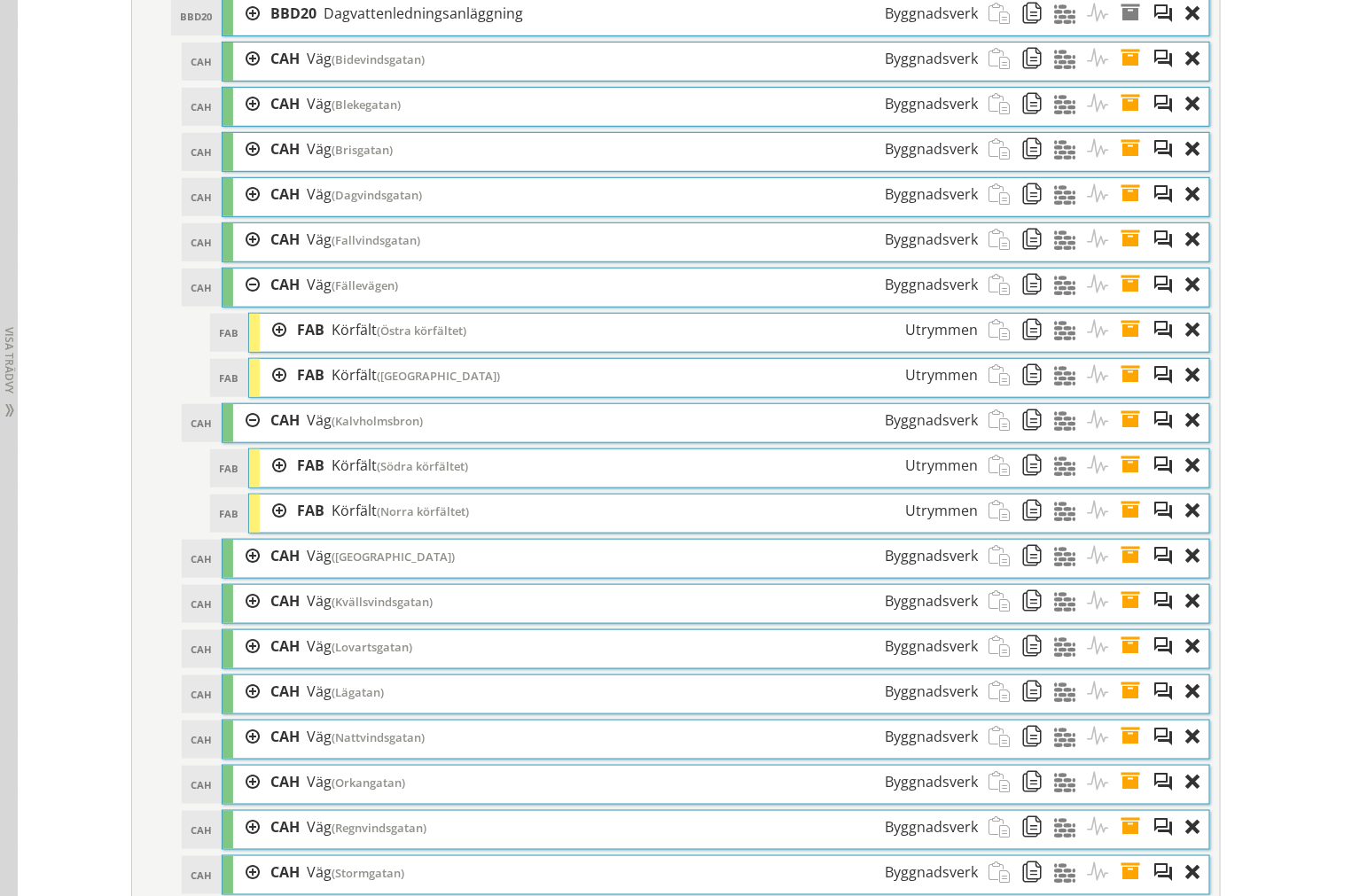
click at [260, 302] on div "CAH Väg (Fällevägen) Byggnadsverk" at bounding box center [624, 284] width 729 height 33
click at [239, 302] on div at bounding box center [246, 284] width 26 height 33
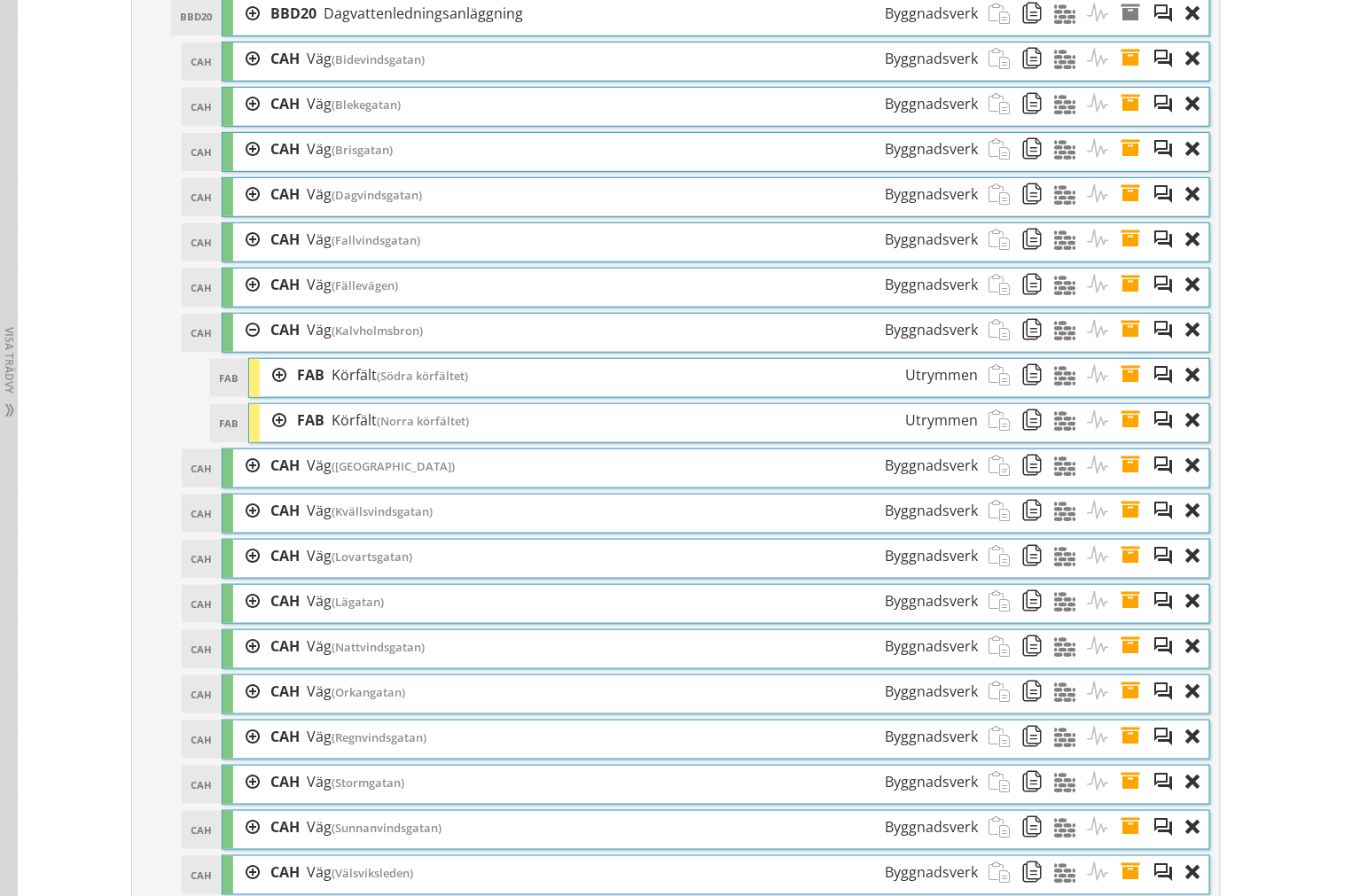
click at [247, 347] on div at bounding box center [246, 330] width 26 height 33
click at [235, 391] on div at bounding box center [246, 375] width 26 height 33
click at [268, 437] on div at bounding box center [273, 420] width 26 height 33
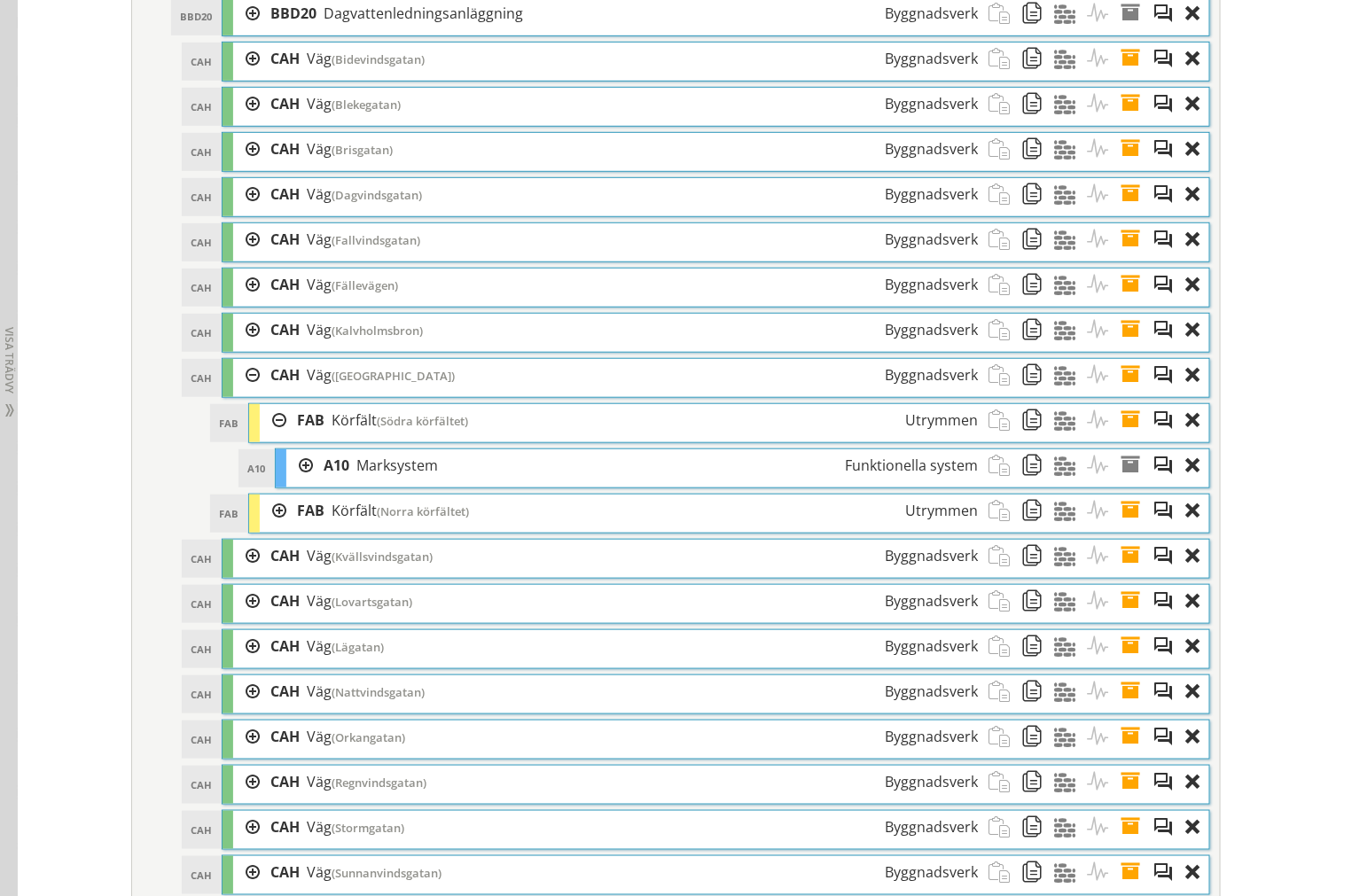
click at [268, 437] on div at bounding box center [273, 420] width 26 height 33
click at [267, 482] on div at bounding box center [273, 465] width 26 height 33
click at [264, 482] on div at bounding box center [273, 465] width 26 height 33
click at [267, 482] on div at bounding box center [273, 465] width 26 height 33
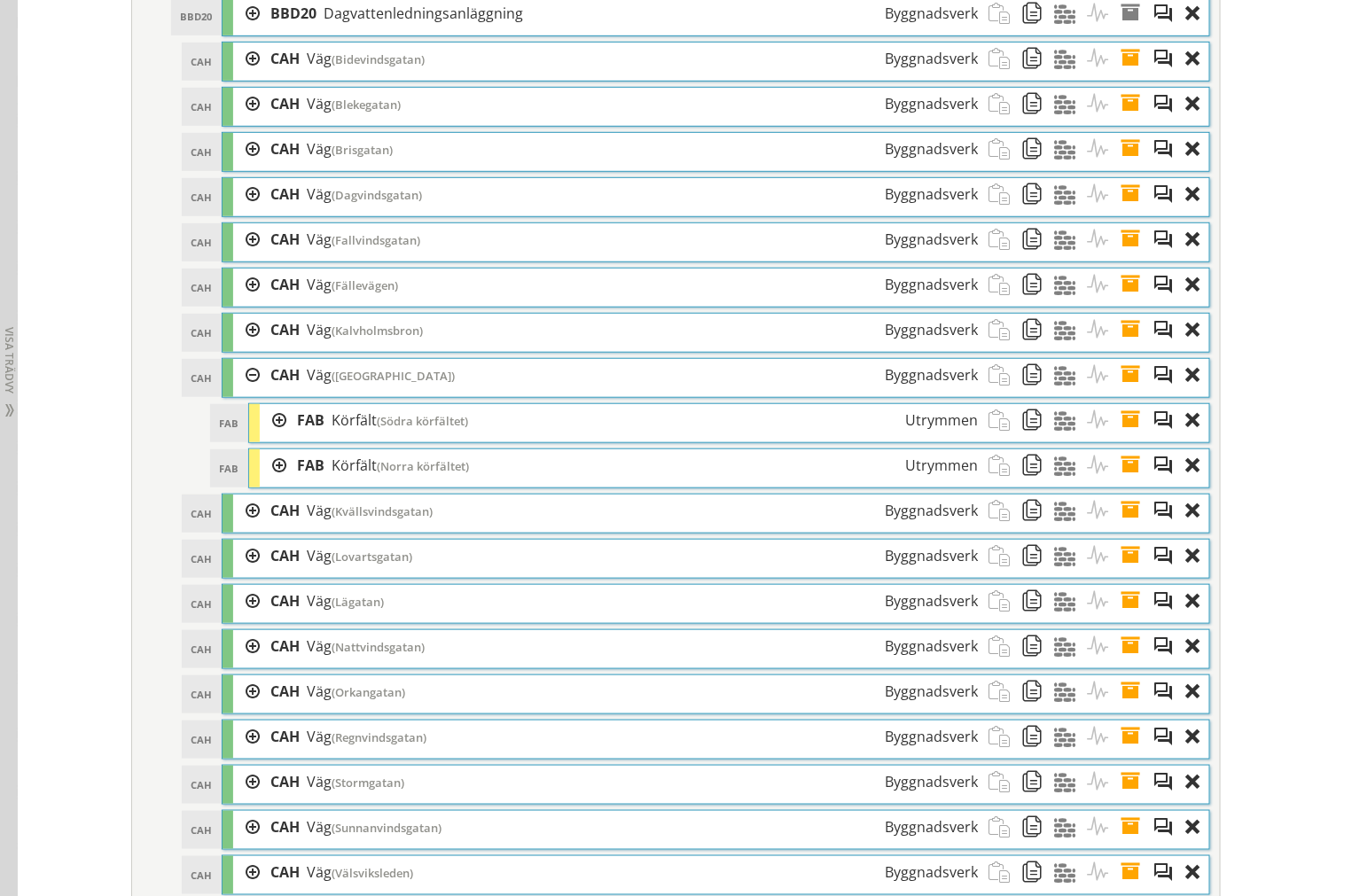
click at [260, 437] on div at bounding box center [273, 420] width 26 height 33
click at [263, 437] on div at bounding box center [273, 420] width 26 height 33
click at [236, 527] on div at bounding box center [246, 510] width 26 height 33
click at [266, 573] on div at bounding box center [273, 556] width 26 height 33
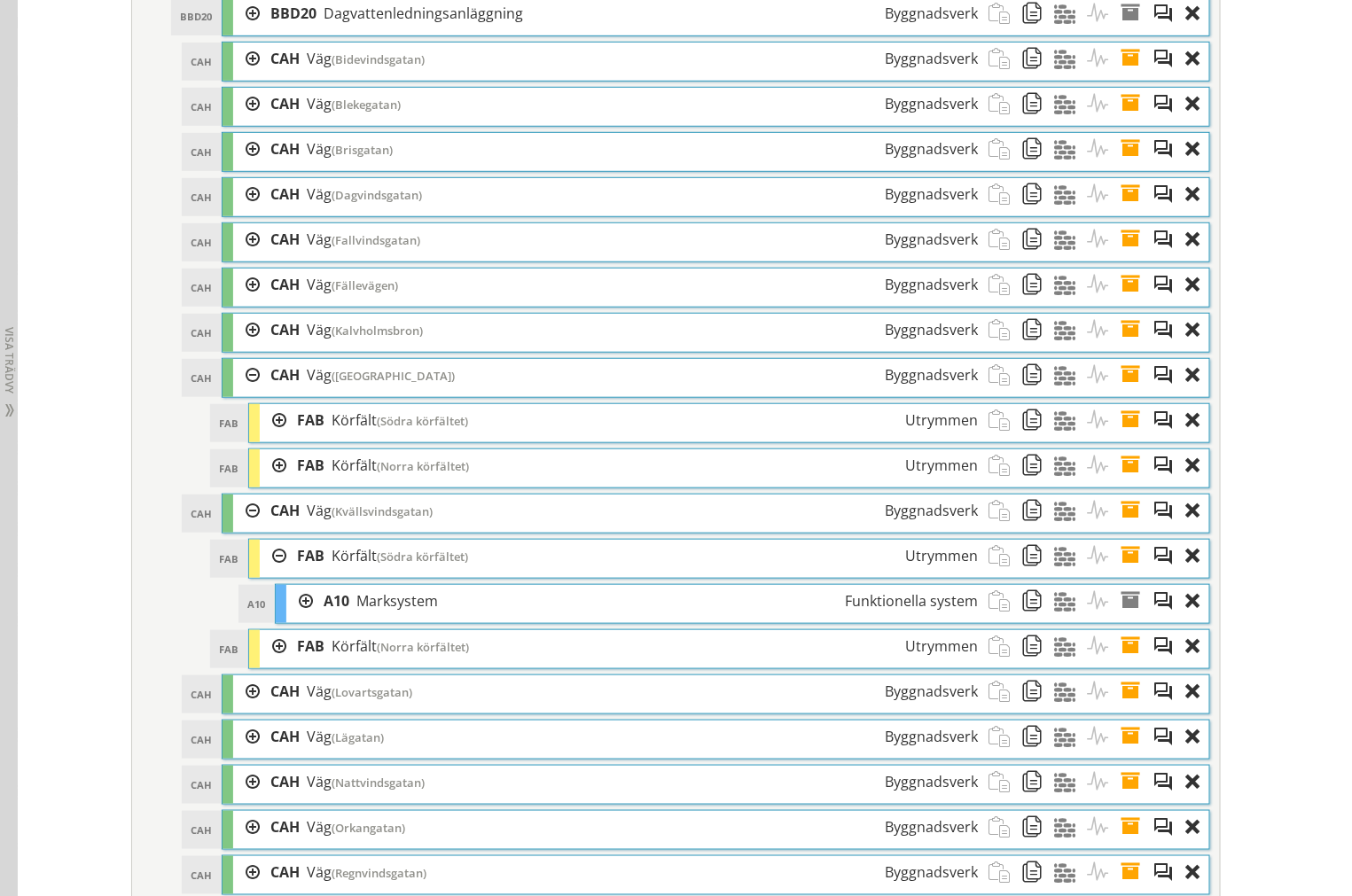
click at [272, 573] on div at bounding box center [273, 556] width 26 height 33
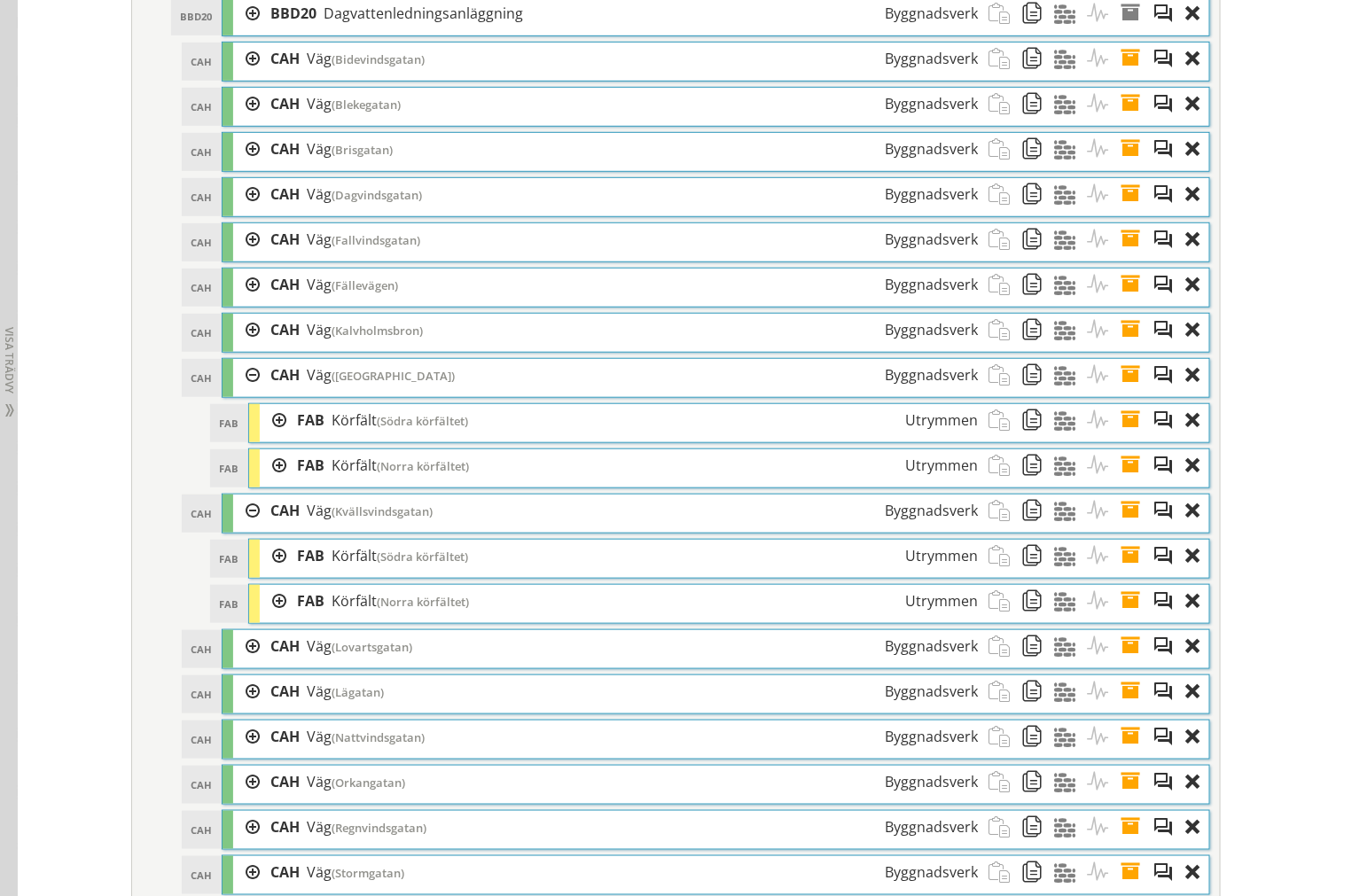
click at [269, 618] on div at bounding box center [273, 601] width 26 height 33
drag, startPoint x: 269, startPoint y: 625, endPoint x: 266, endPoint y: 607, distance: 18.2
click at [269, 618] on div at bounding box center [273, 601] width 26 height 33
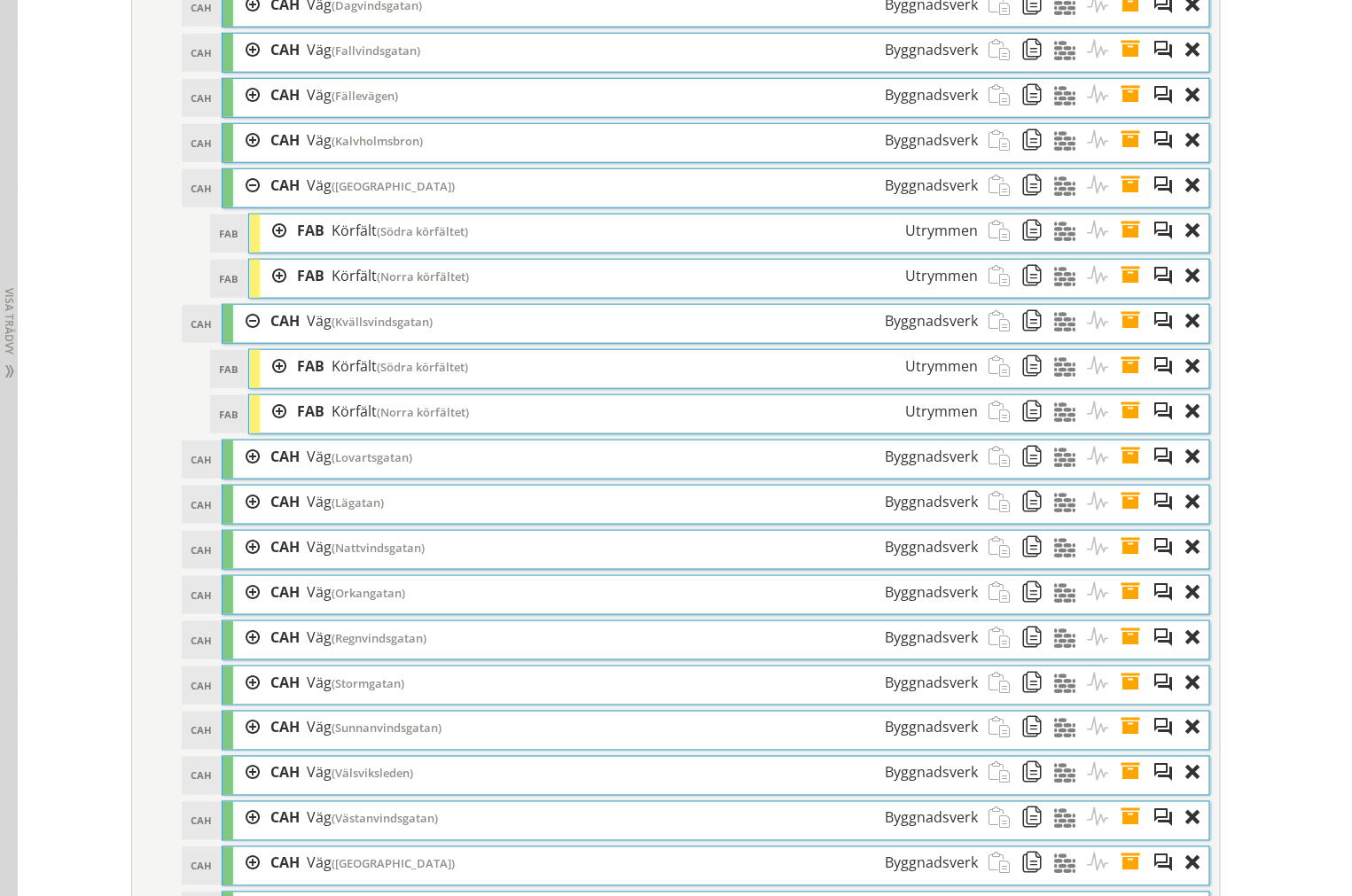
scroll to position [2965, 0]
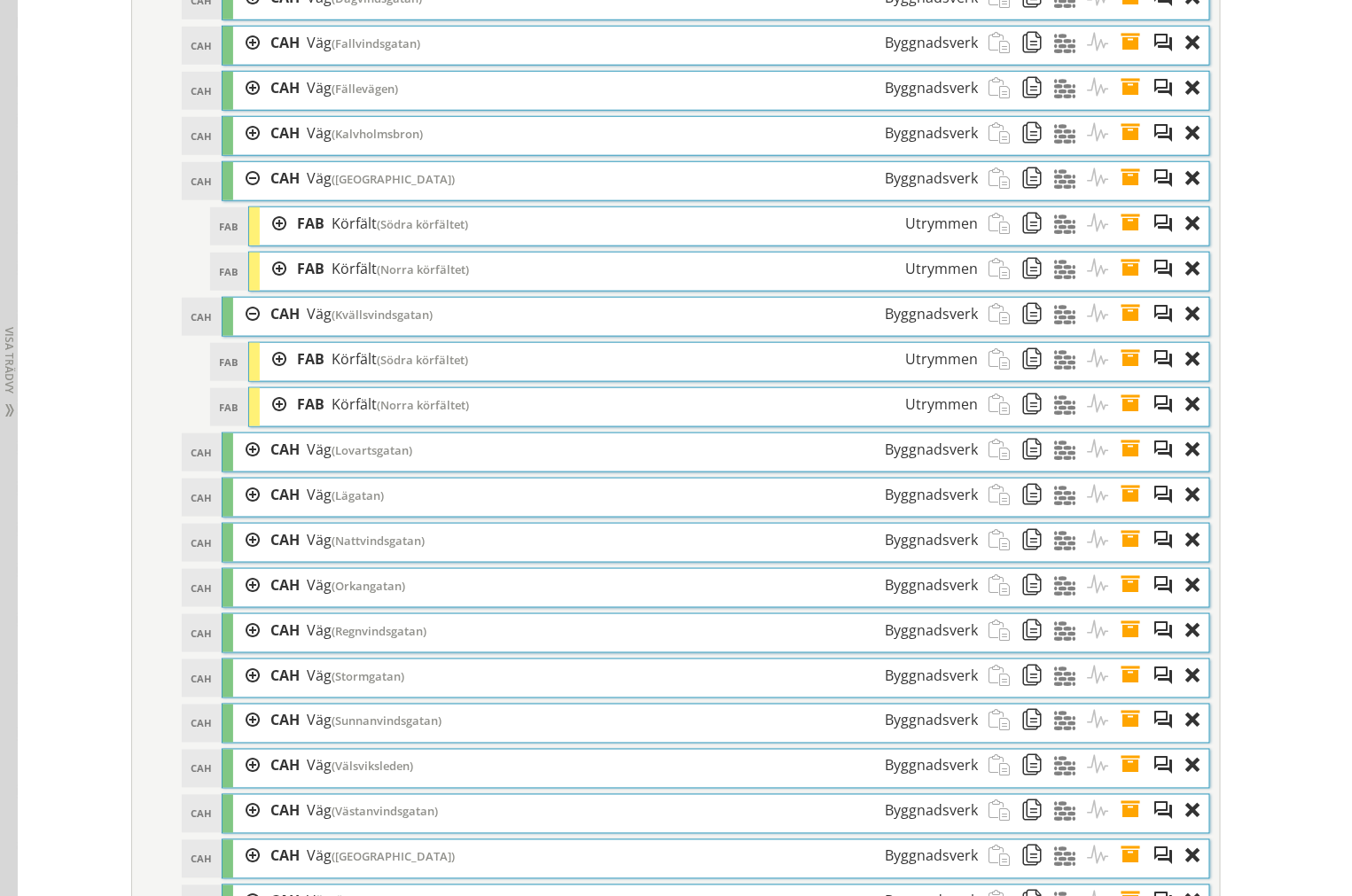
click at [235, 466] on div at bounding box center [246, 449] width 26 height 33
click at [268, 511] on div at bounding box center [273, 494] width 26 height 33
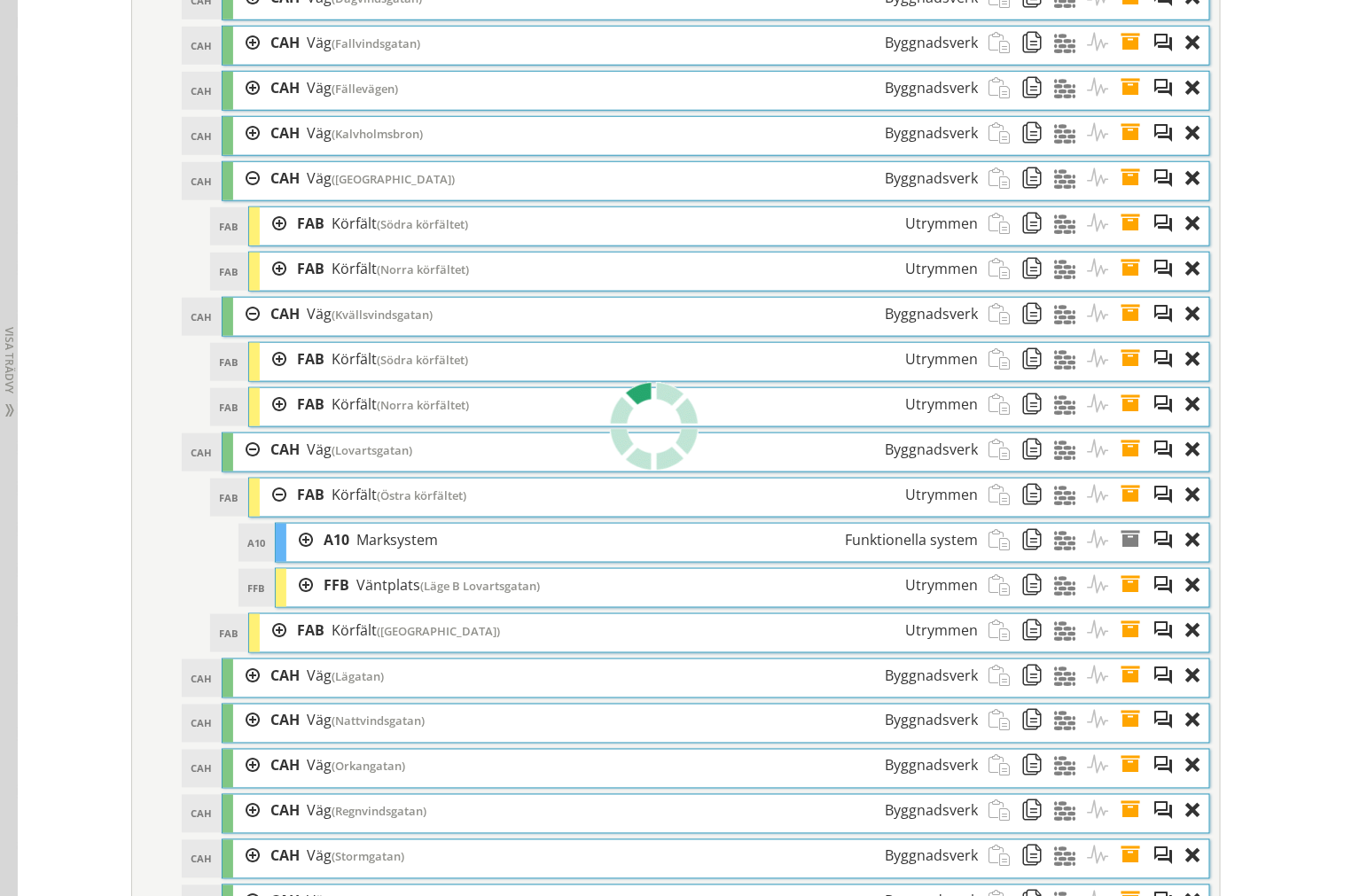
drag, startPoint x: 268, startPoint y: 533, endPoint x: 272, endPoint y: 548, distance: 15.5
click at [271, 511] on div at bounding box center [273, 494] width 26 height 33
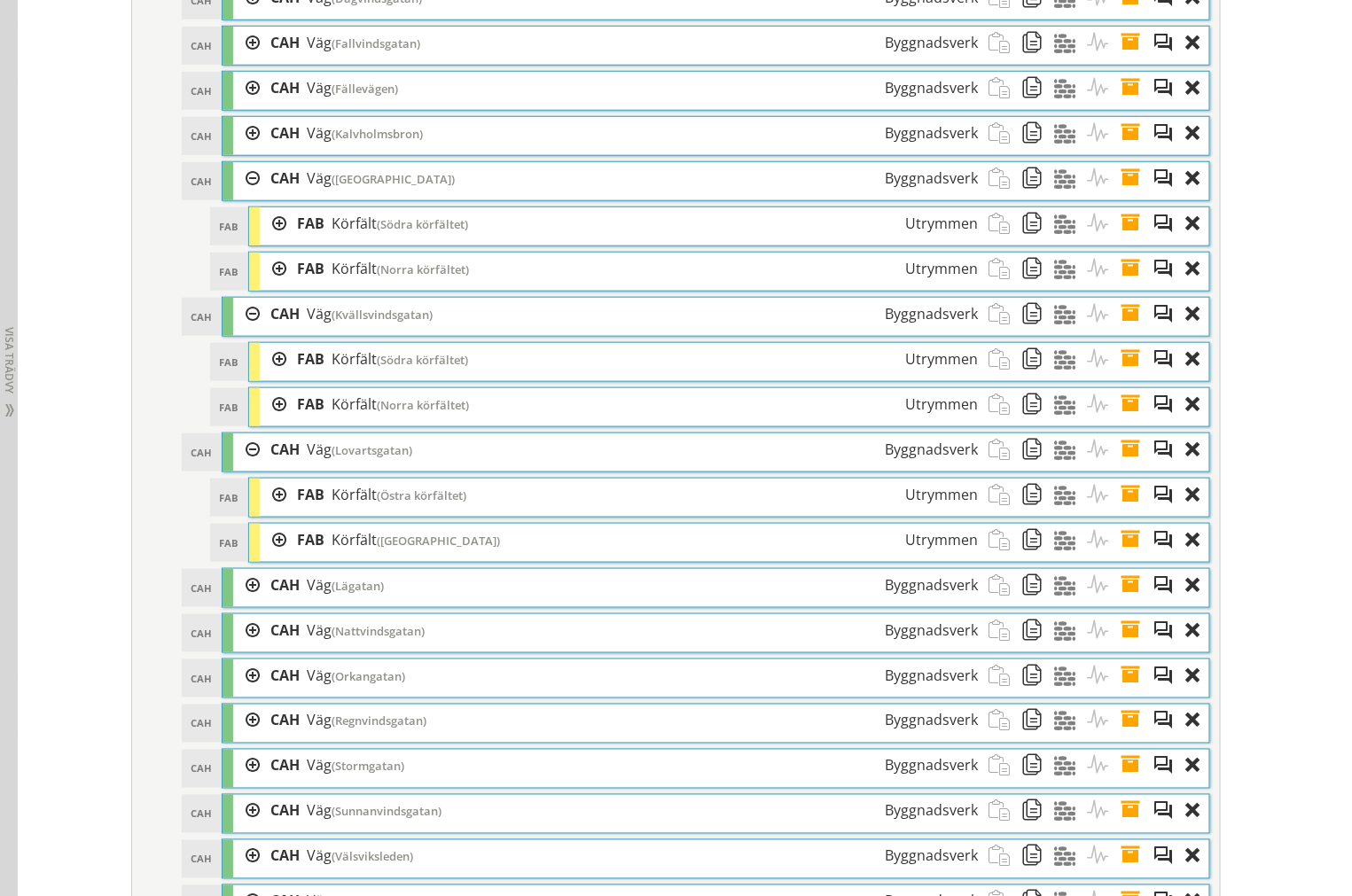
click at [264, 557] on div at bounding box center [273, 540] width 26 height 33
click at [263, 511] on div at bounding box center [273, 494] width 26 height 33
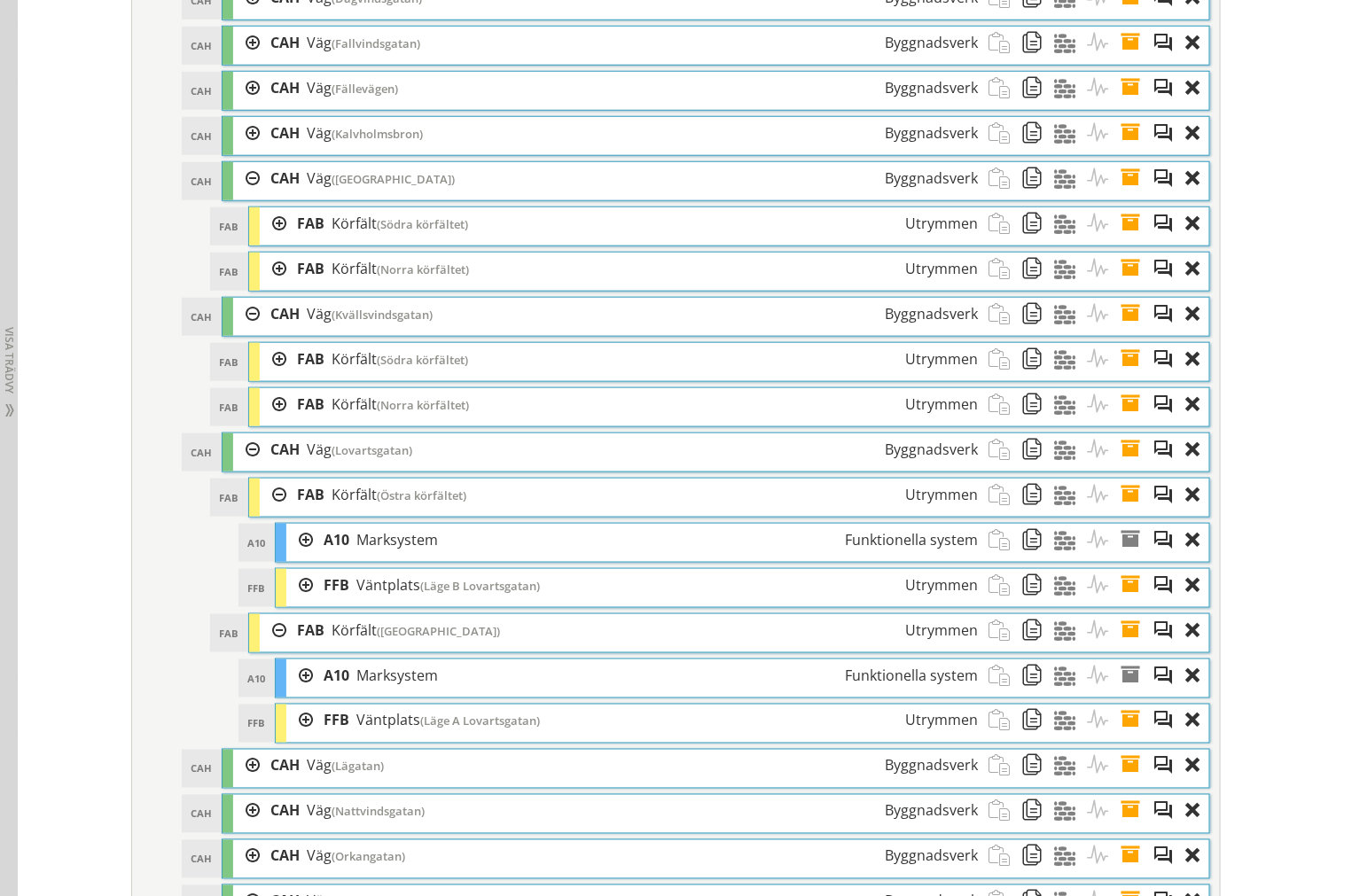
click at [245, 105] on div at bounding box center [246, 88] width 26 height 33
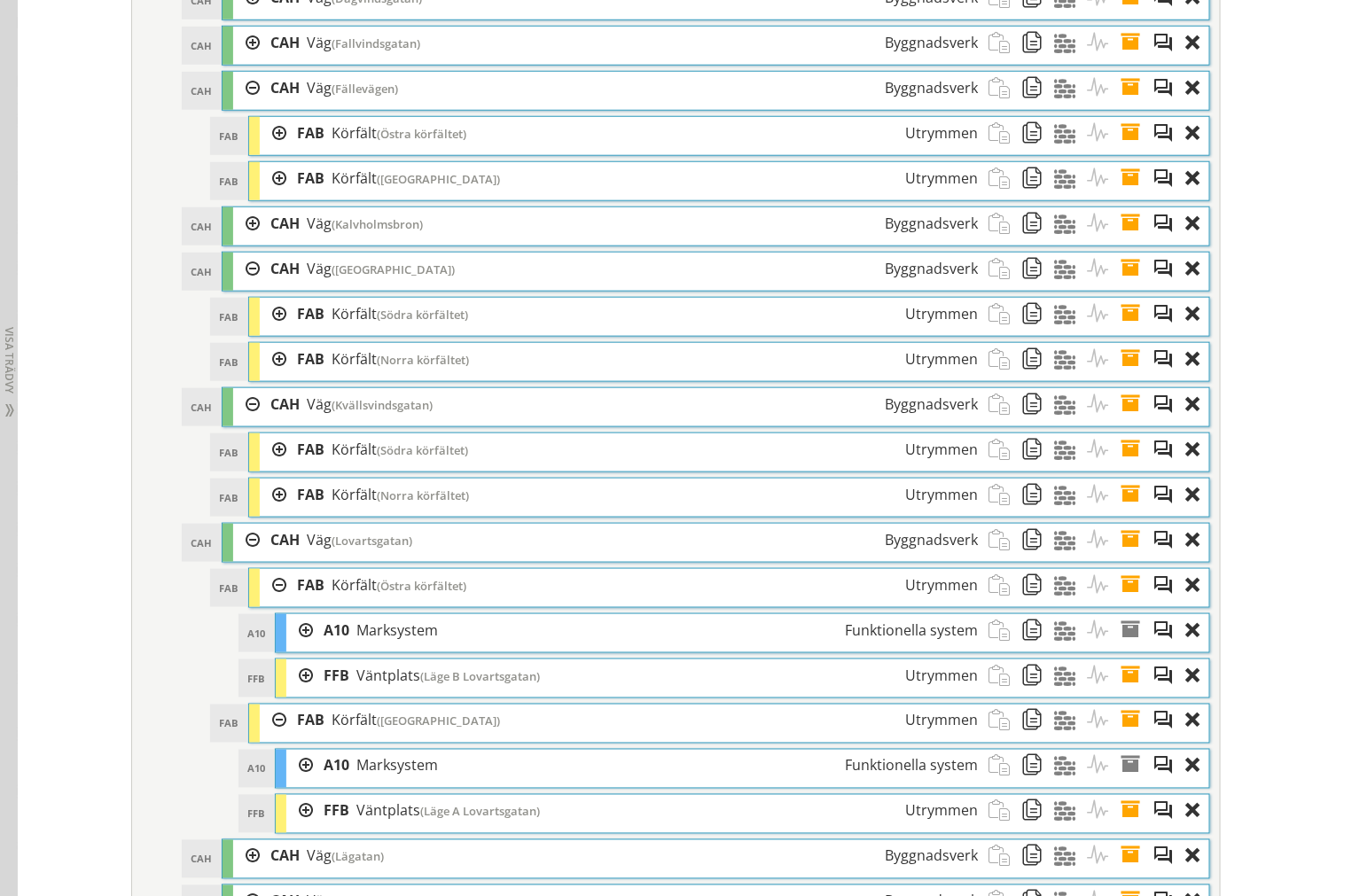
click at [245, 105] on div at bounding box center [246, 88] width 26 height 33
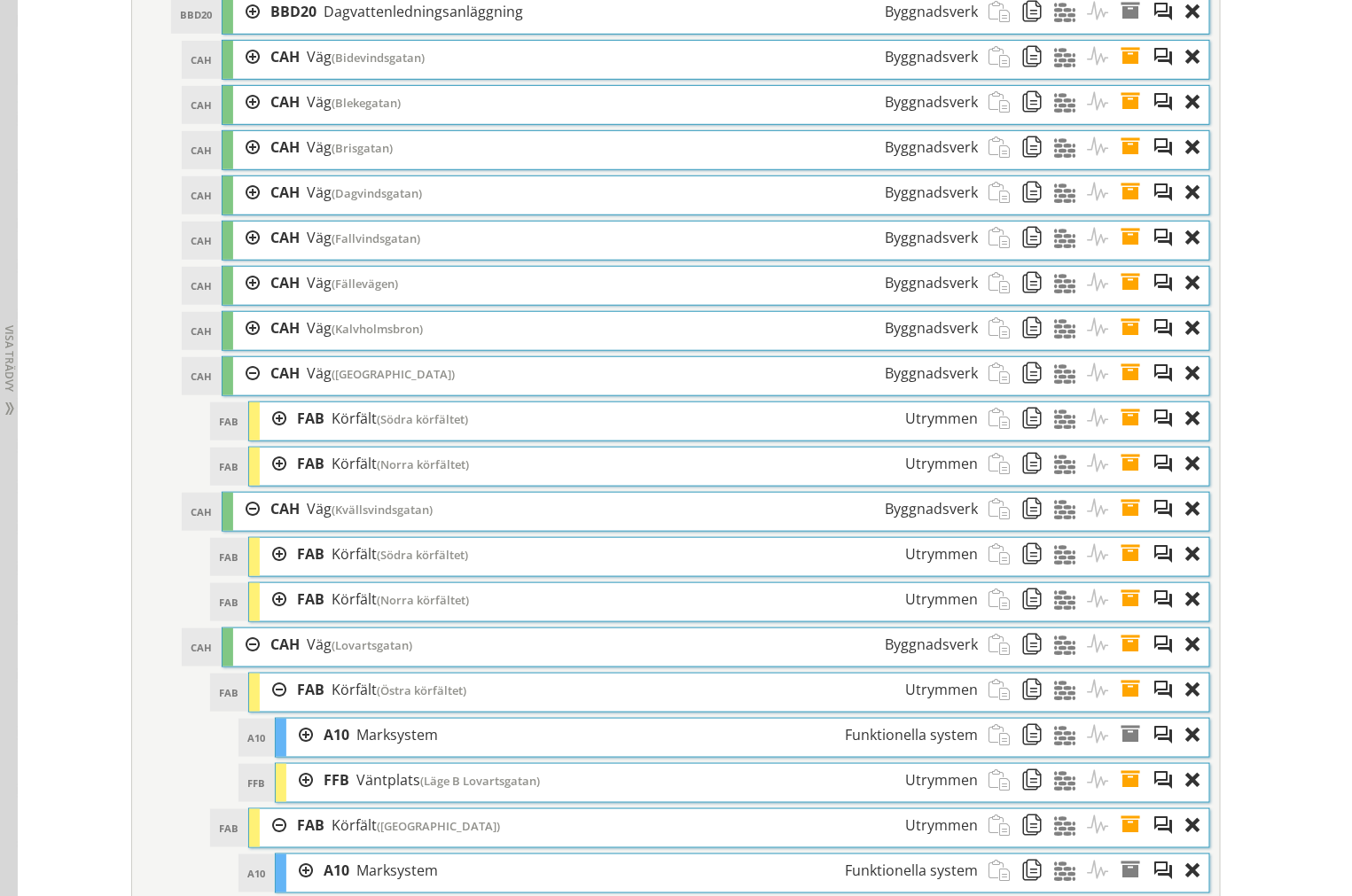
scroll to position [2767, 0]
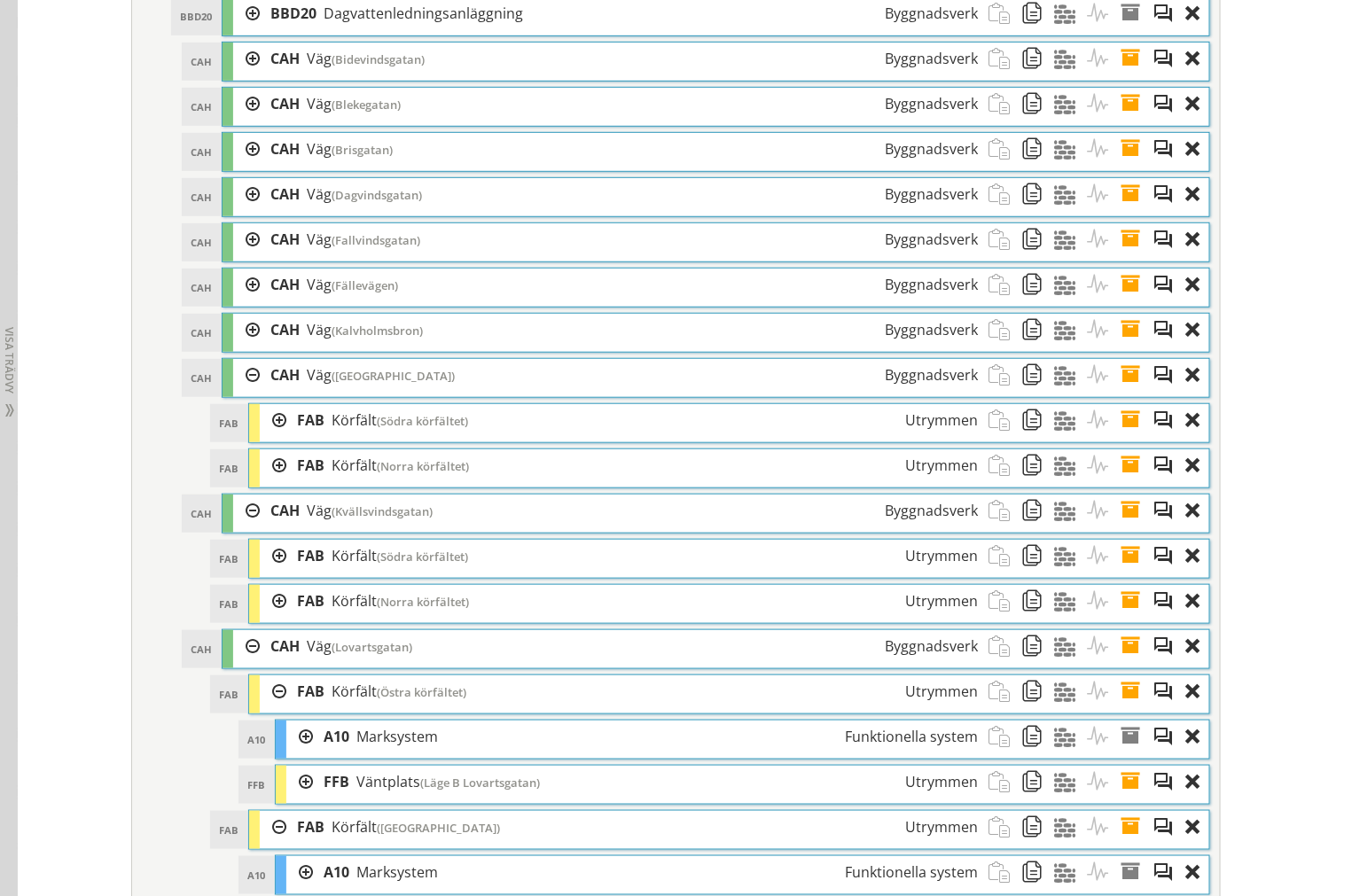
click at [244, 121] on div at bounding box center [246, 104] width 26 height 33
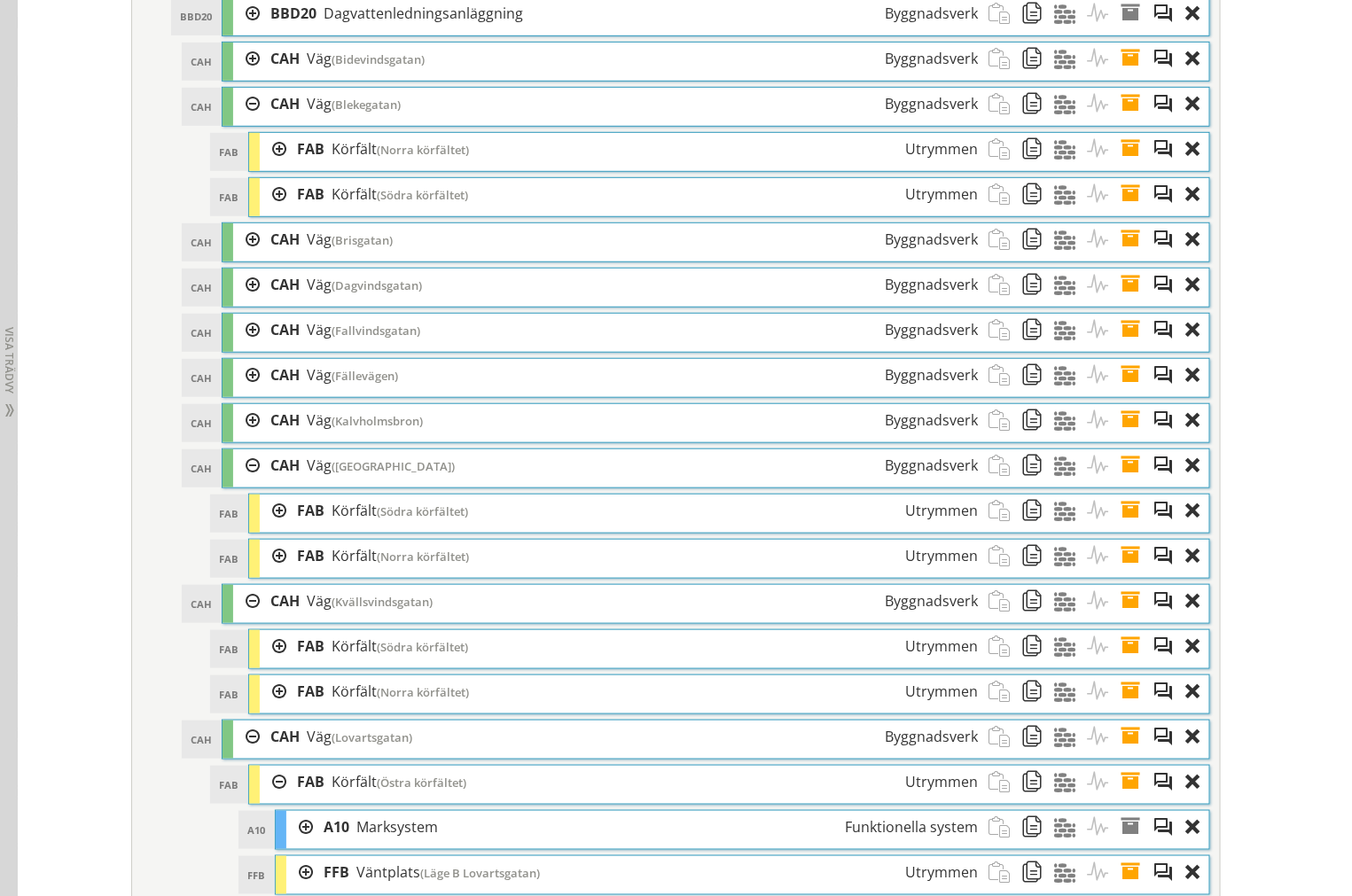
click at [262, 165] on div at bounding box center [273, 149] width 26 height 33
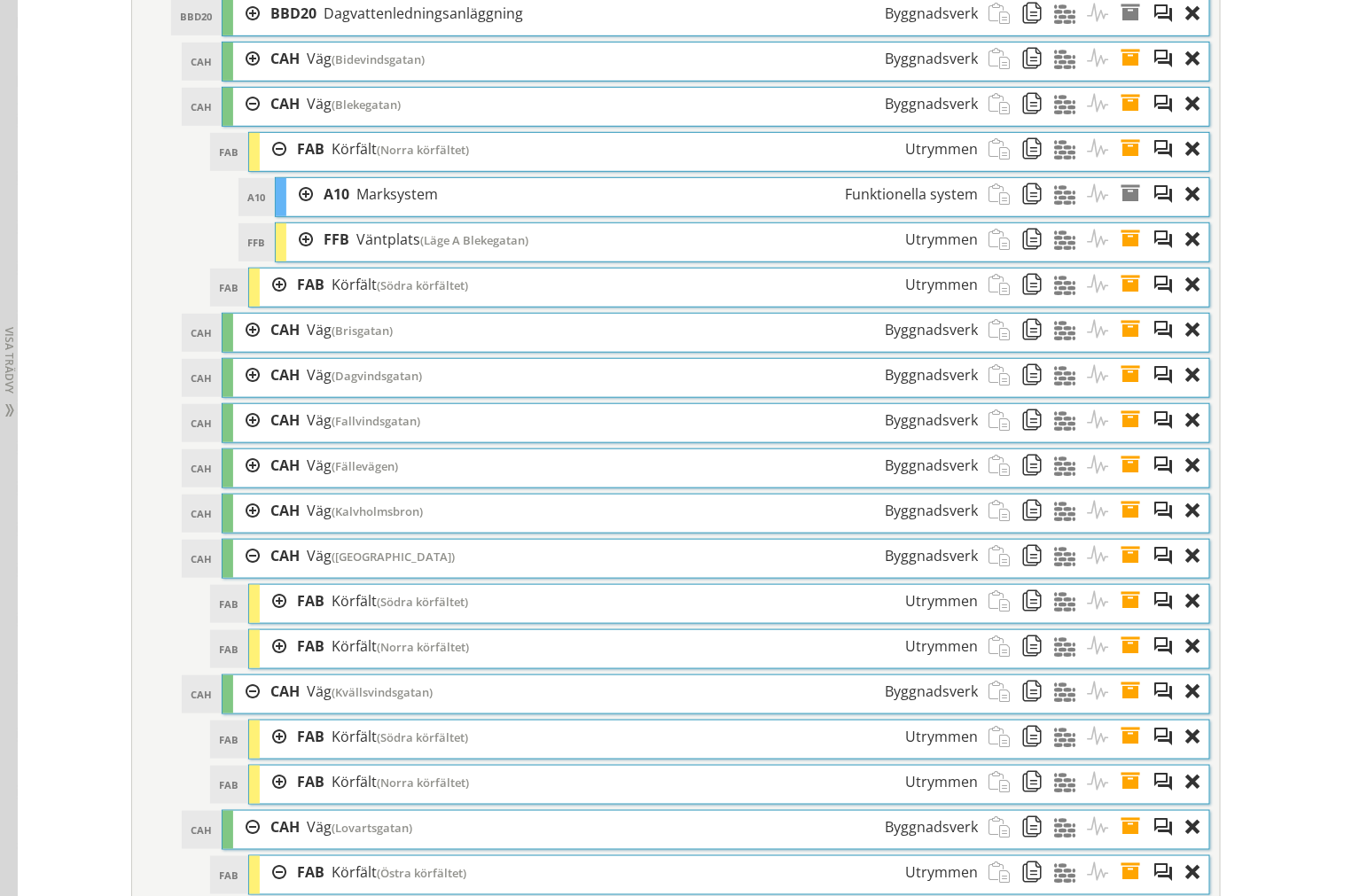
click at [262, 165] on div at bounding box center [273, 149] width 26 height 33
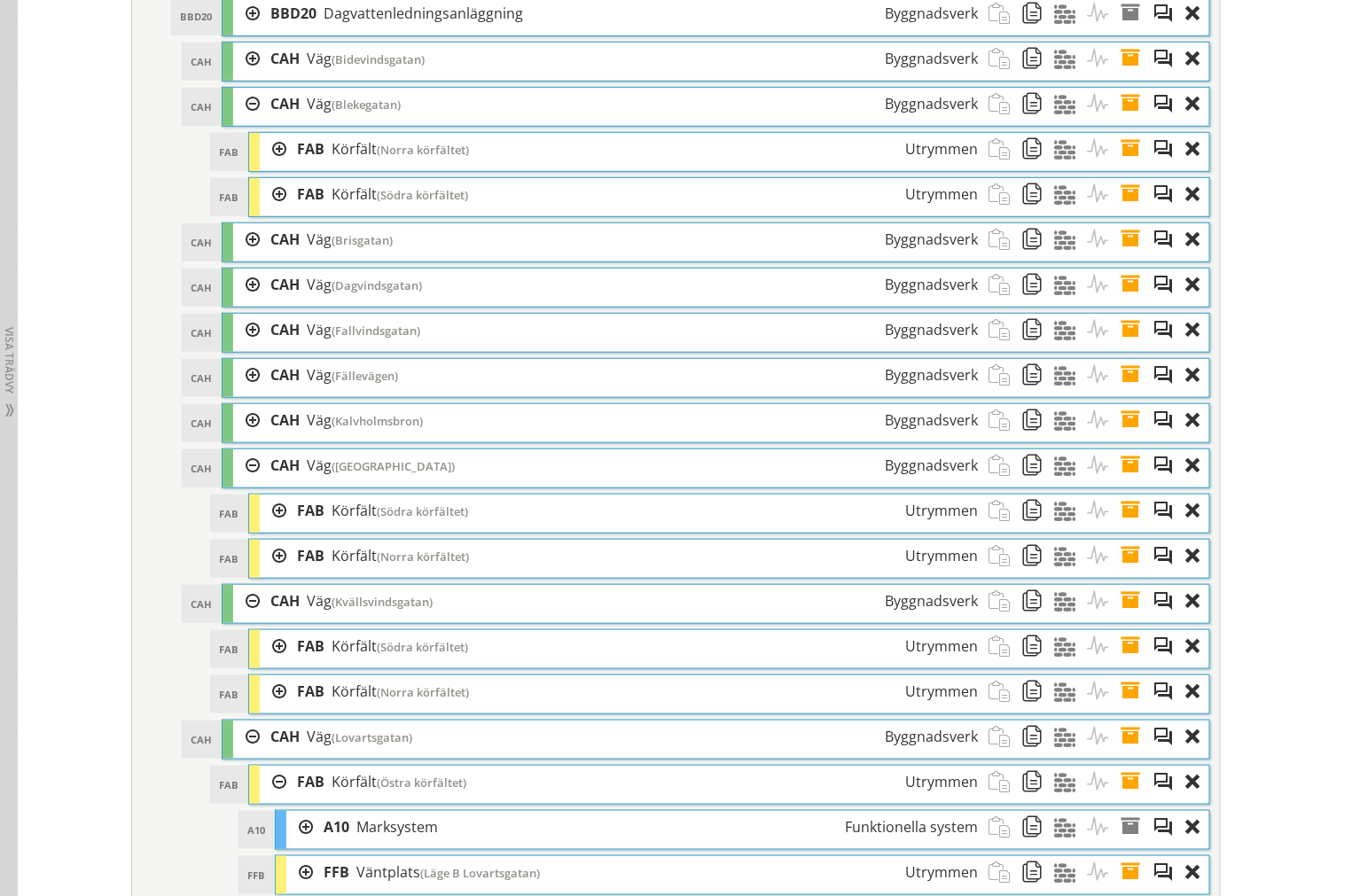
click at [267, 211] on div at bounding box center [273, 194] width 26 height 33
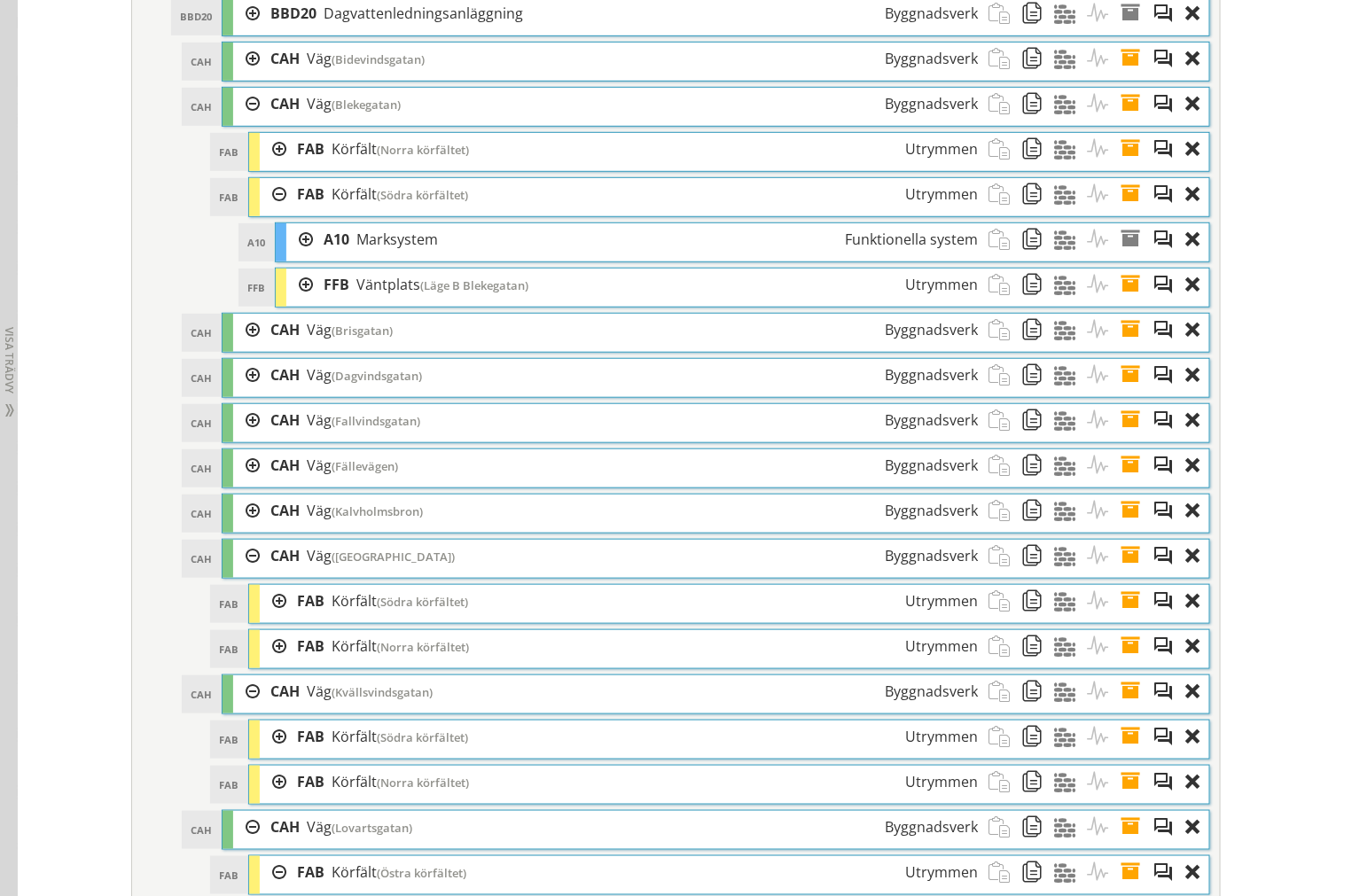
click at [267, 211] on div at bounding box center [273, 194] width 26 height 33
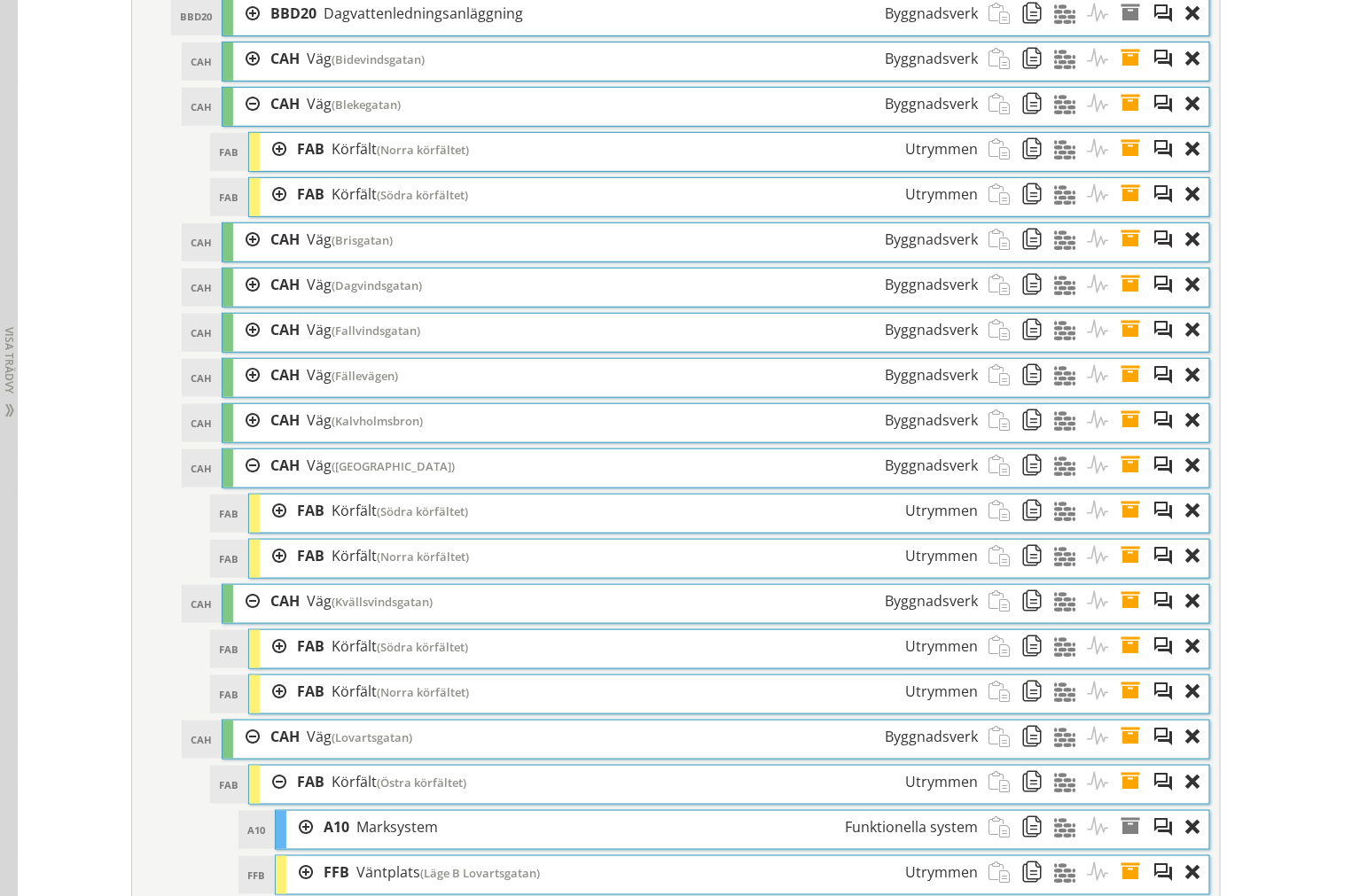
click at [242, 121] on div at bounding box center [246, 104] width 26 height 33
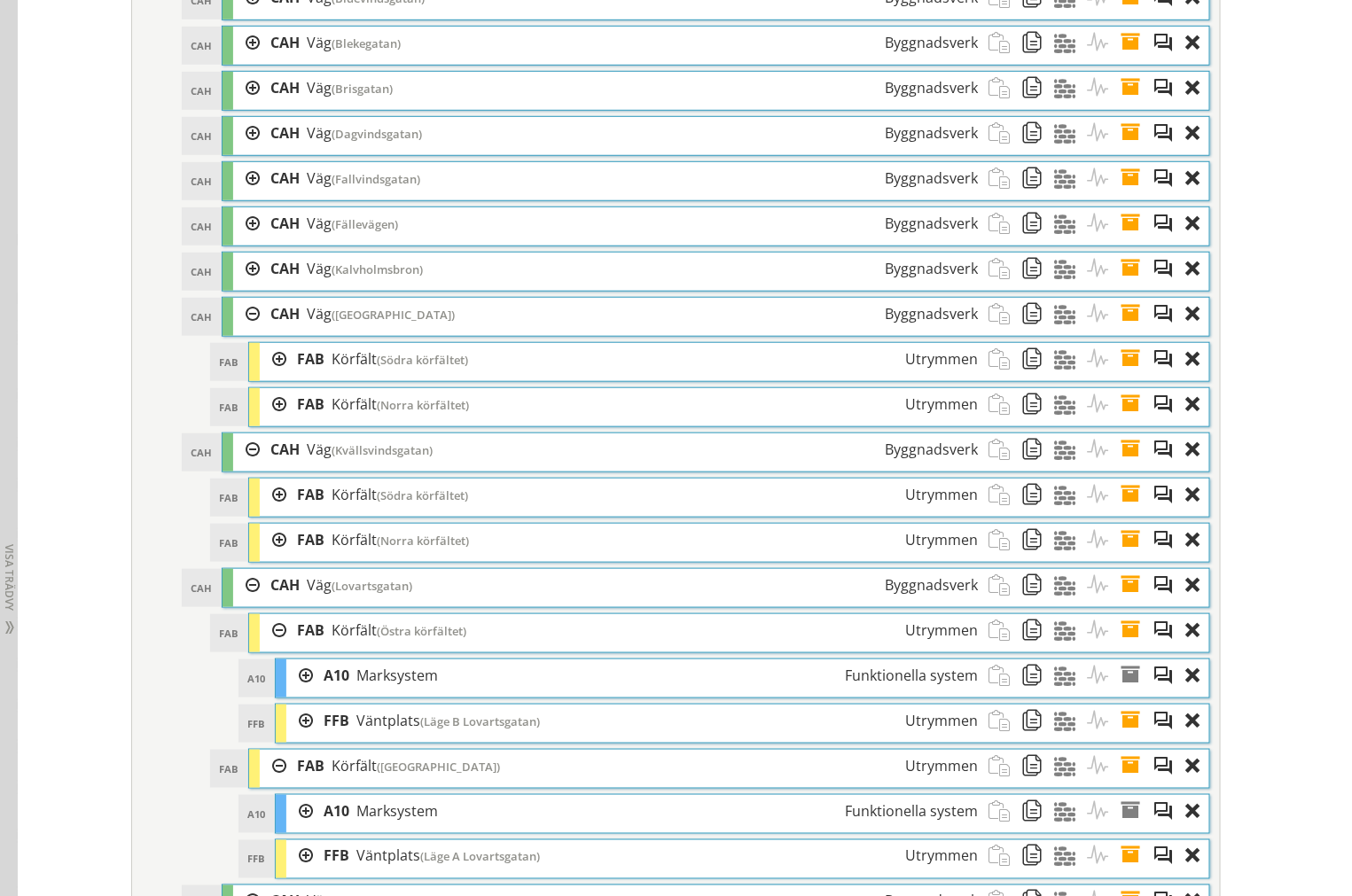
scroll to position [3162, 0]
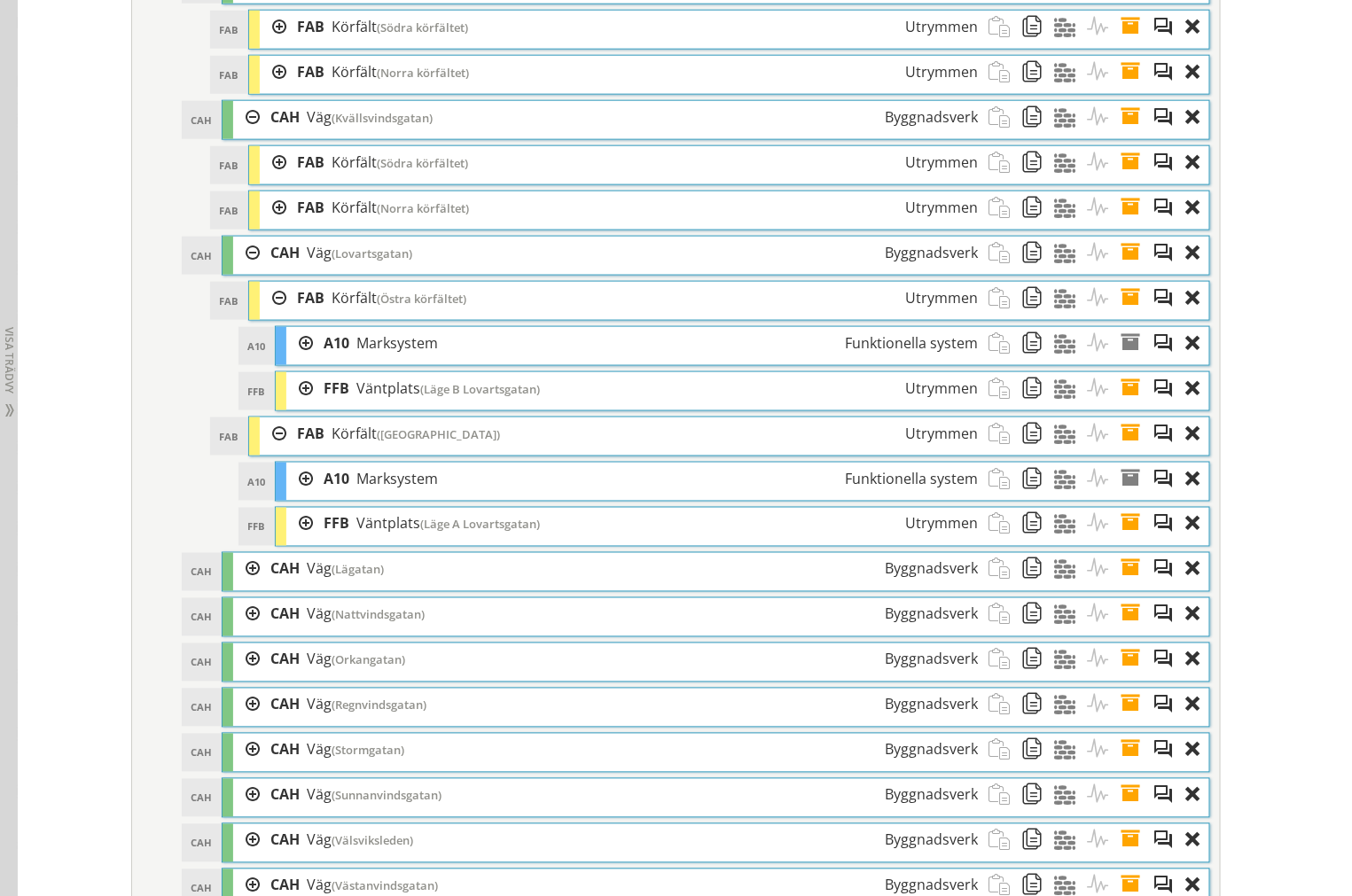
click at [295, 405] on div at bounding box center [299, 388] width 26 height 33
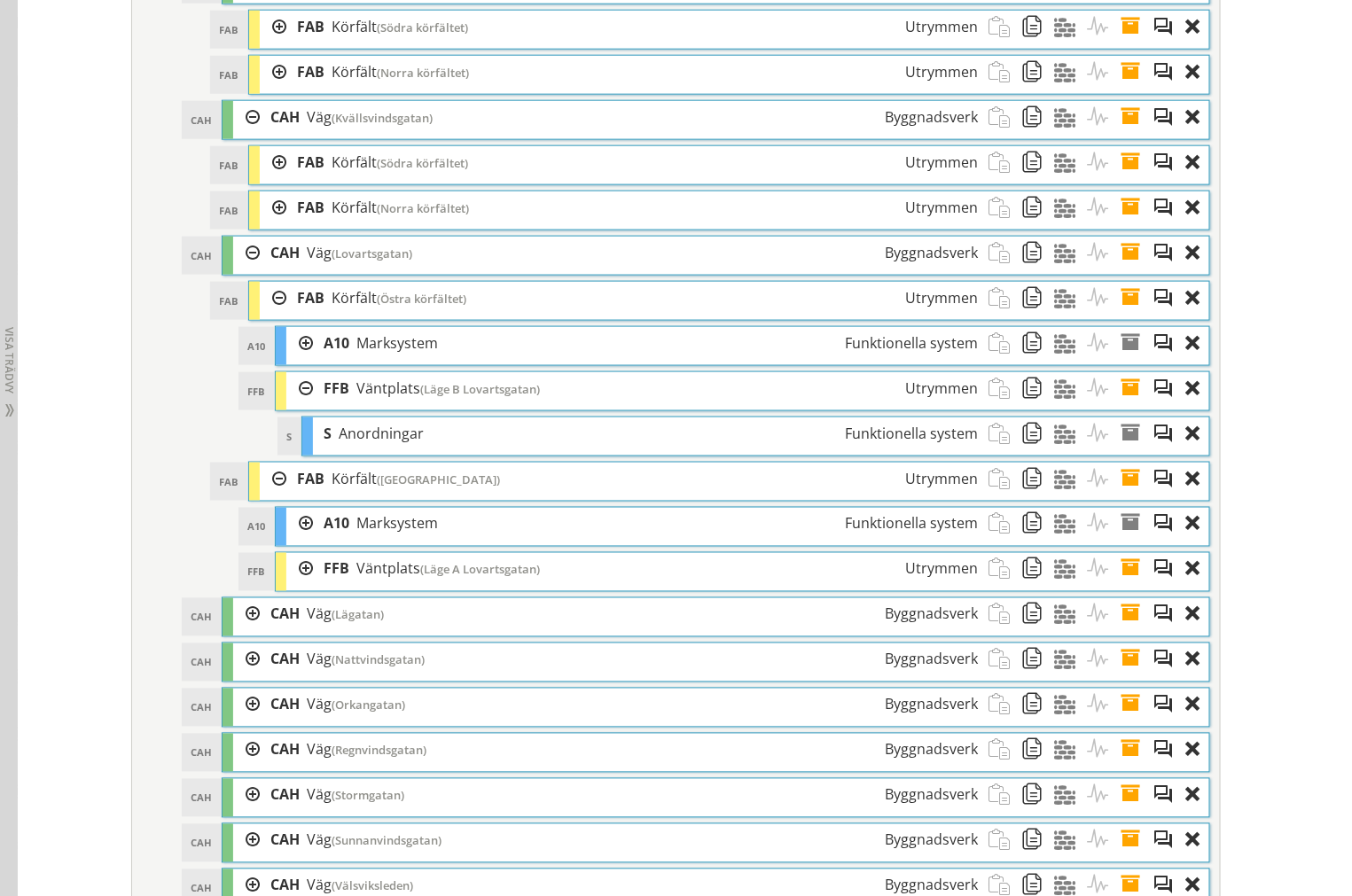
click at [299, 586] on div at bounding box center [299, 569] width 26 height 33
click at [1129, 405] on span at bounding box center [1135, 388] width 33 height 33
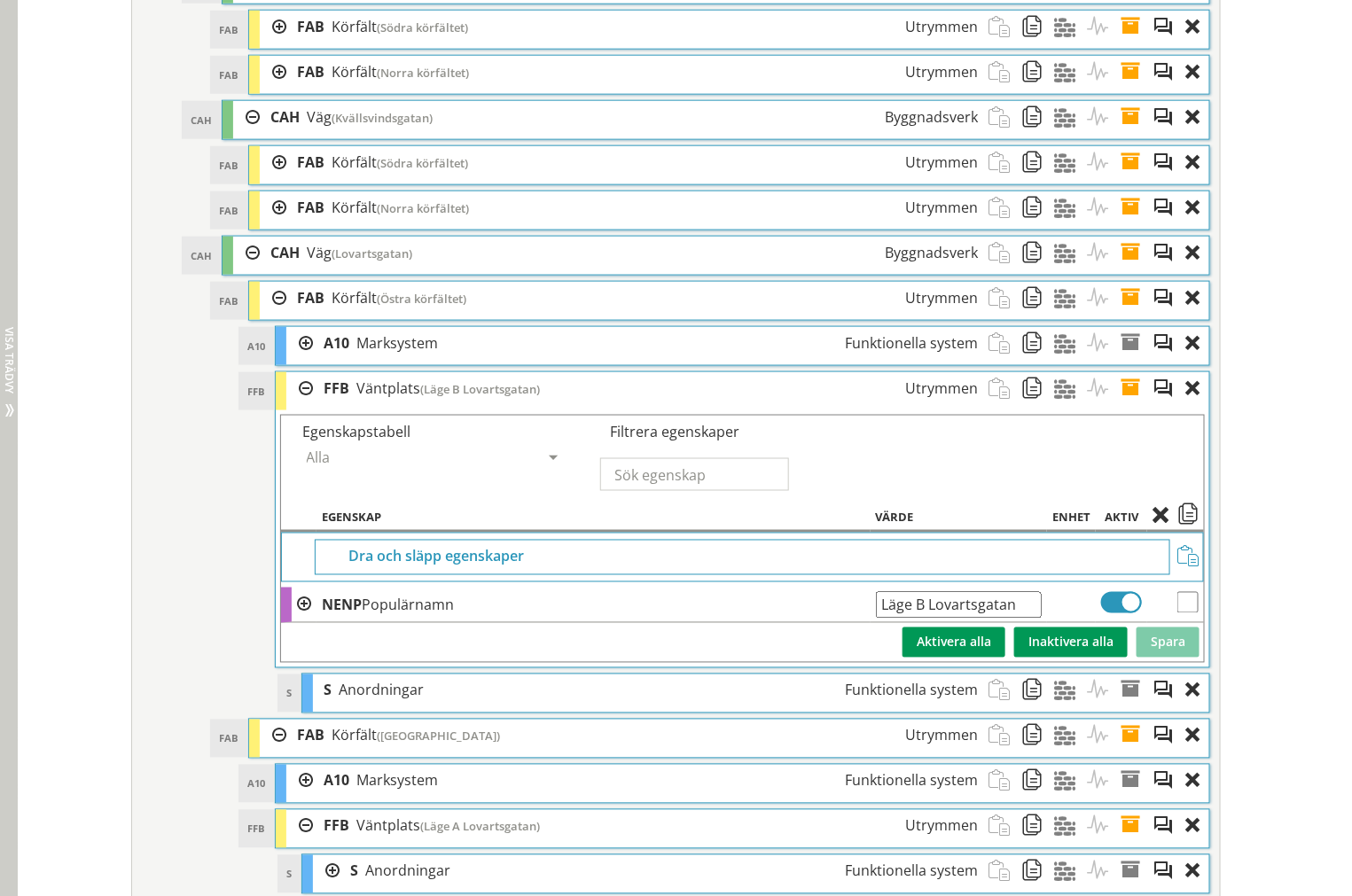
drag, startPoint x: 970, startPoint y: 635, endPoint x: 9, endPoint y: 636, distance: 961.0
click at [473, 623] on tr "NENP Populärnamn Läge [GEOGRAPHIC_DATA] Ange giltig String." at bounding box center [742, 605] width 922 height 36
drag, startPoint x: 1127, startPoint y: 411, endPoint x: 1047, endPoint y: 411, distance: 80.0
click at [1127, 405] on span at bounding box center [1135, 388] width 33 height 33
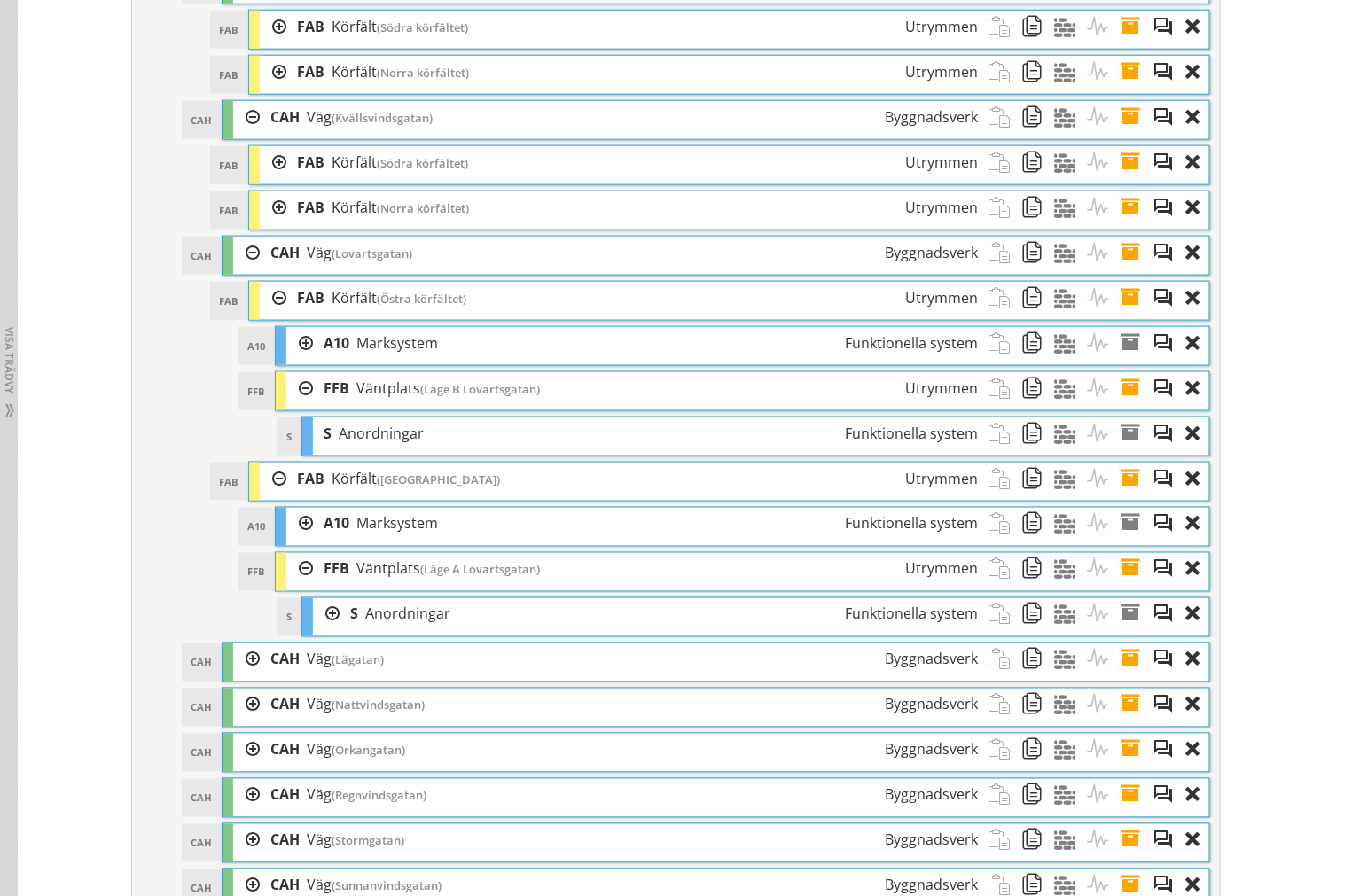
drag, startPoint x: 299, startPoint y: 409, endPoint x: 273, endPoint y: 325, distance: 87.9
click at [295, 405] on div at bounding box center [299, 388] width 26 height 33
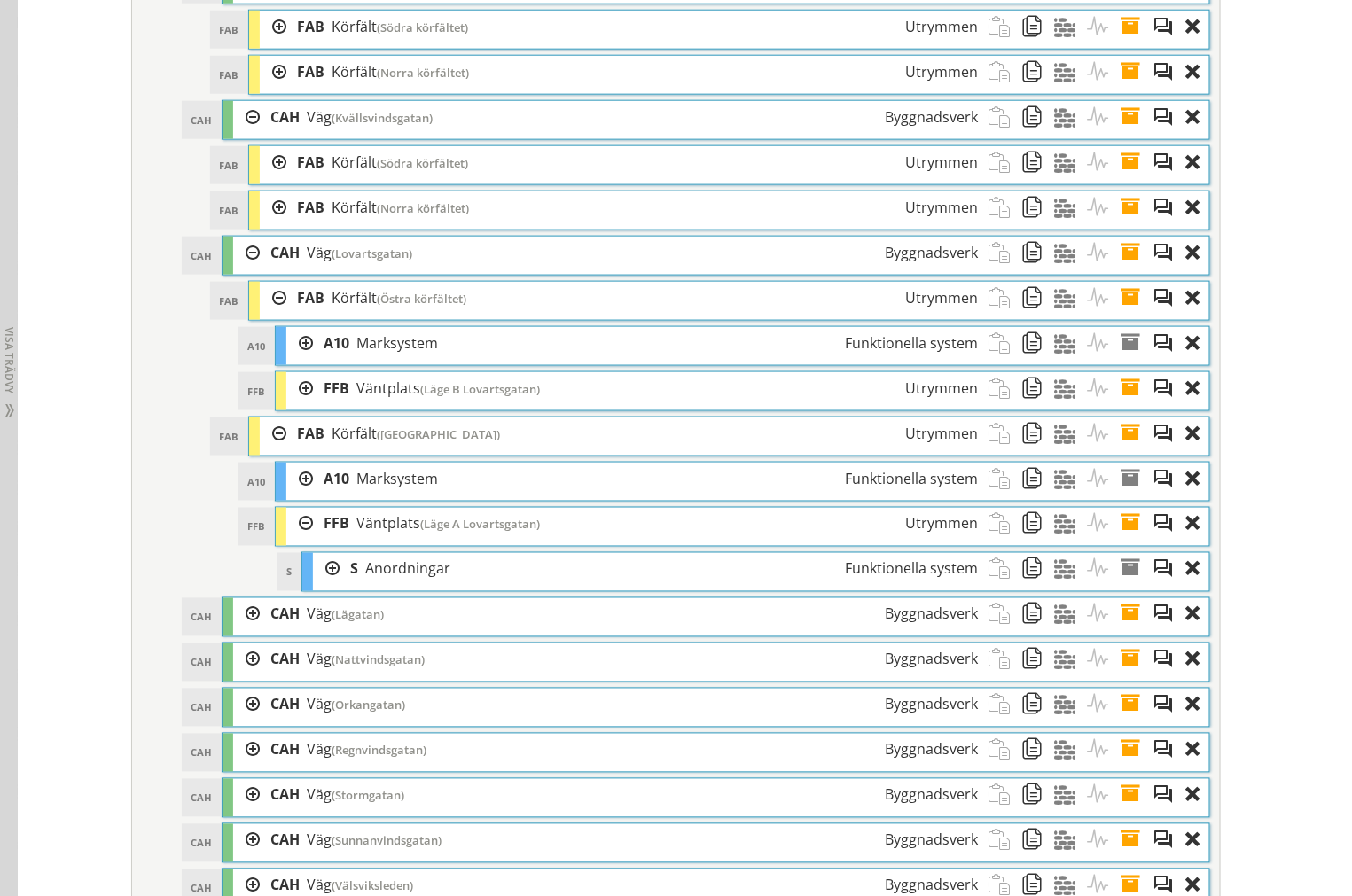
click at [268, 314] on div at bounding box center [273, 298] width 26 height 33
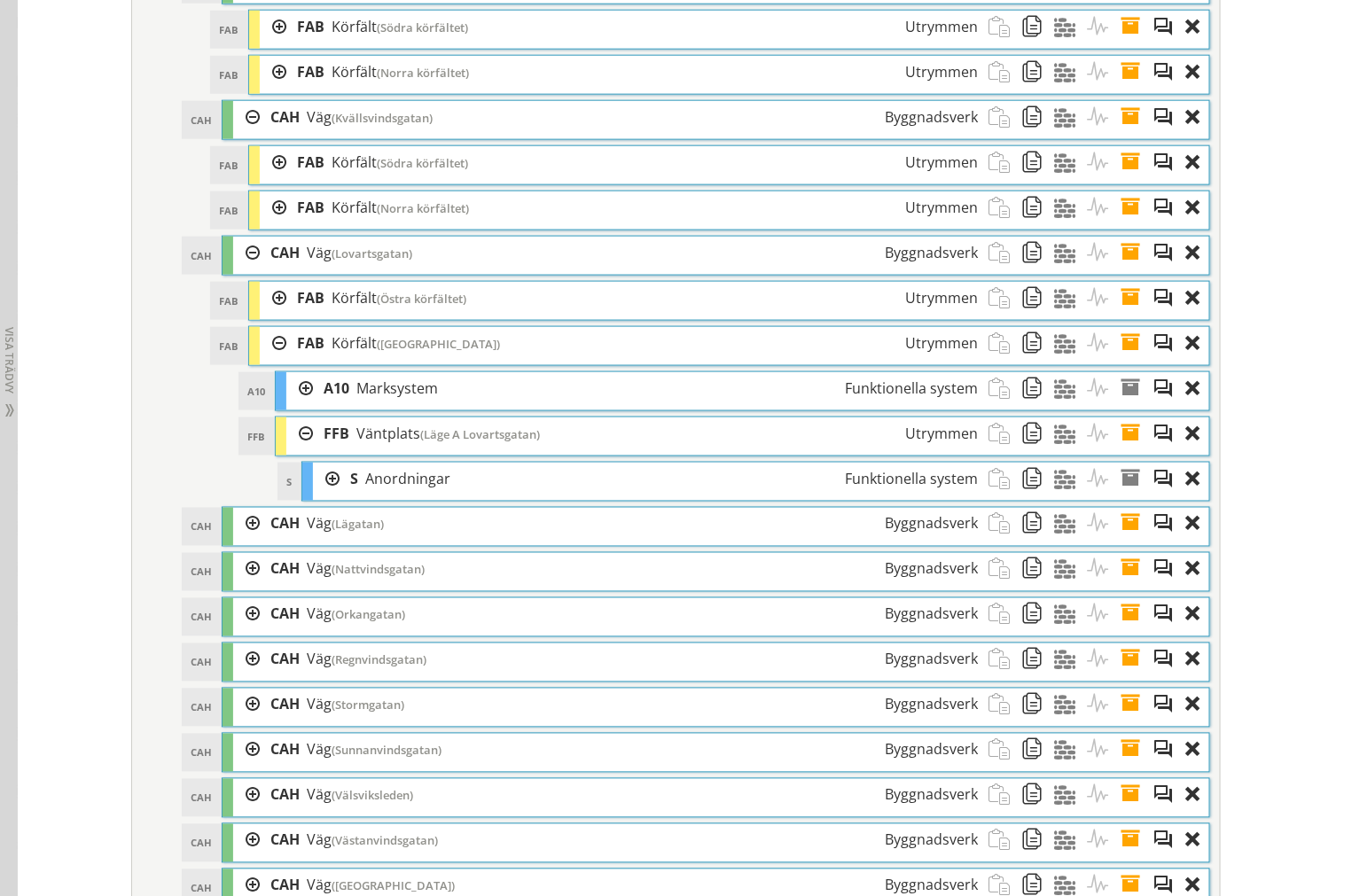
click at [1131, 450] on span at bounding box center [1135, 434] width 33 height 33
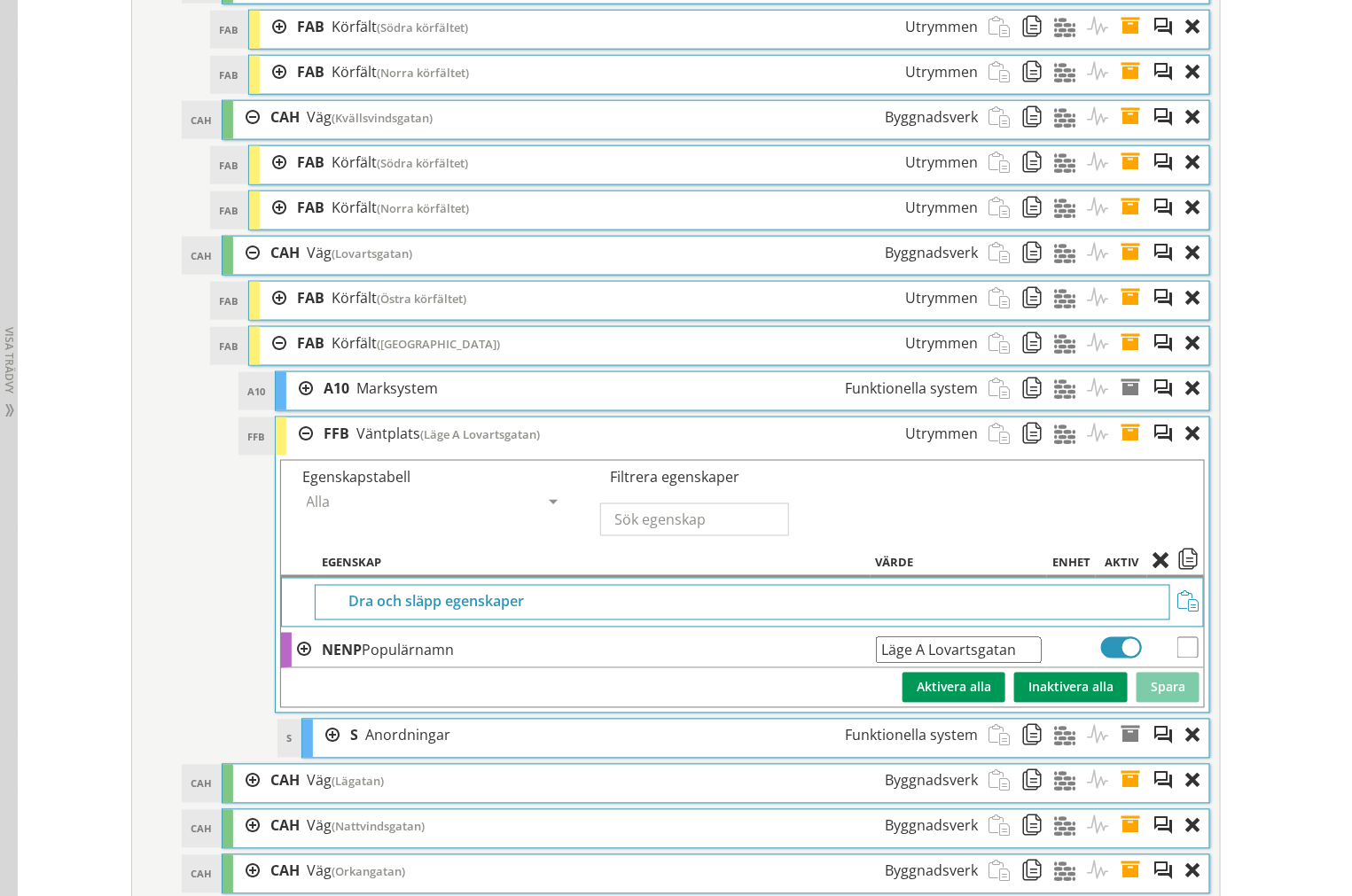
drag, startPoint x: 1032, startPoint y: 675, endPoint x: -230, endPoint y: 679, distance: 1262.0
drag, startPoint x: 1123, startPoint y: 455, endPoint x: 1110, endPoint y: 455, distance: 13.0
click at [1123, 450] on span at bounding box center [1135, 434] width 33 height 33
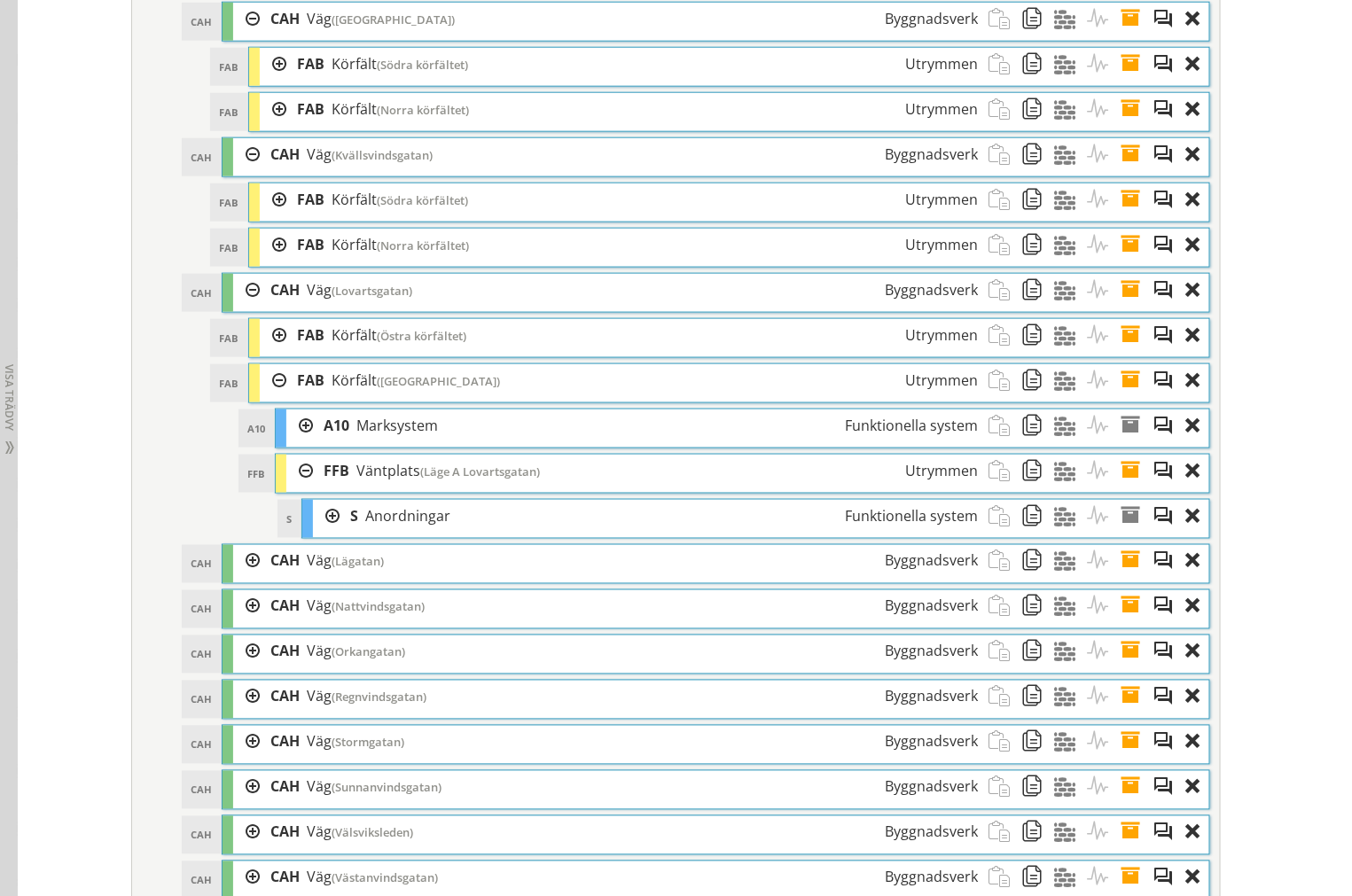
scroll to position [3122, 0]
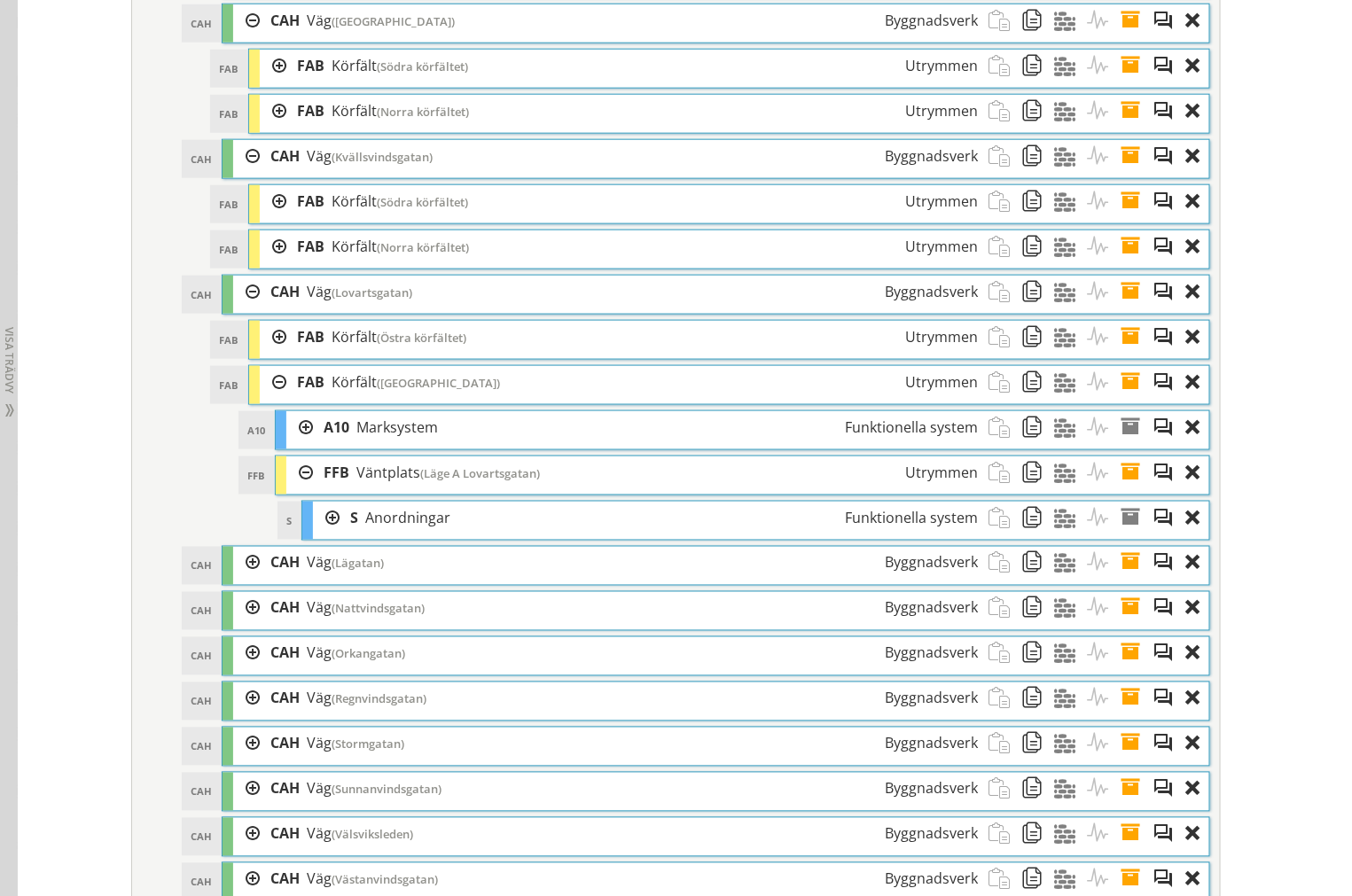
click at [298, 490] on div at bounding box center [299, 473] width 26 height 33
click at [263, 399] on div at bounding box center [273, 382] width 26 height 33
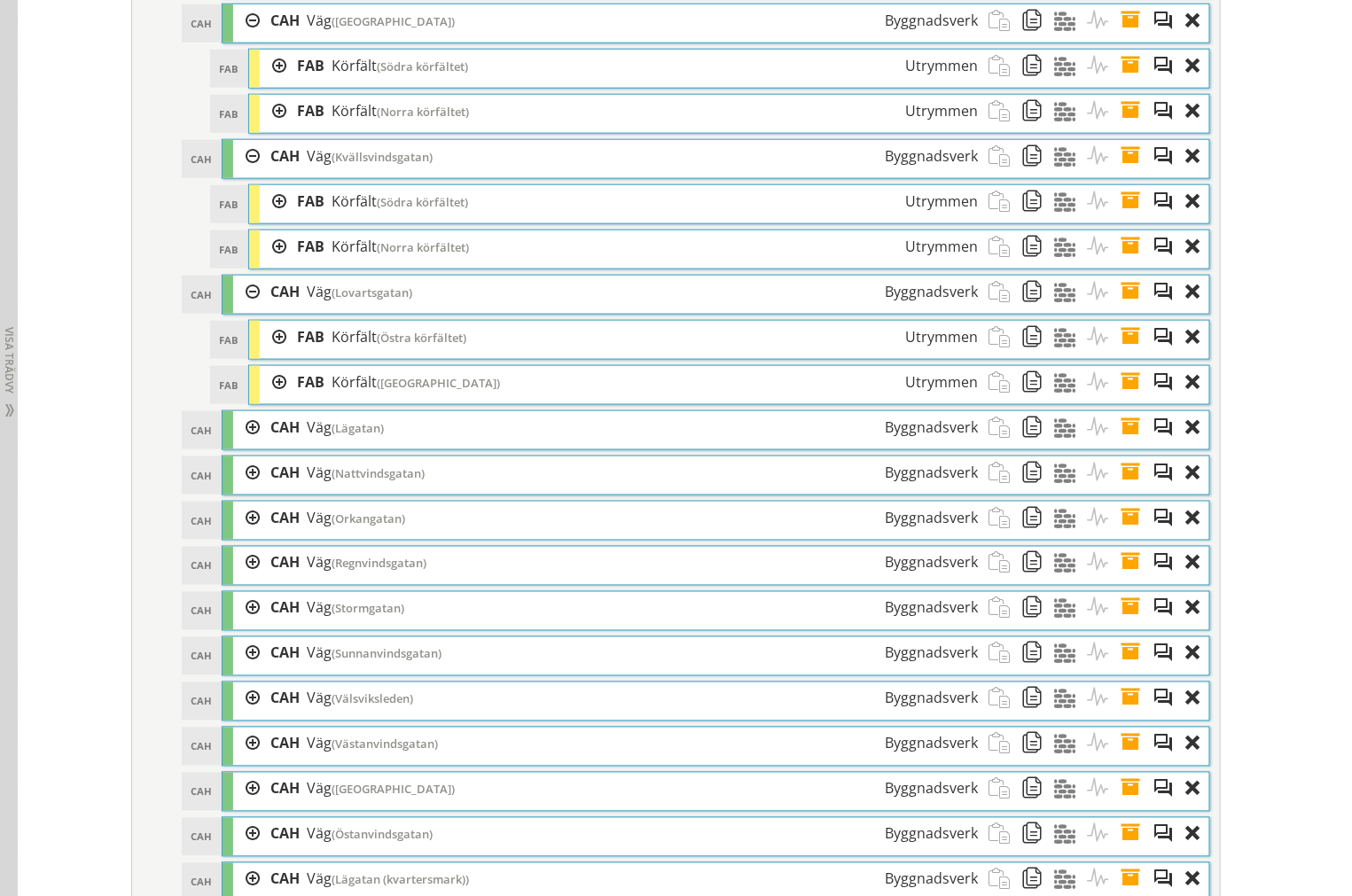
click at [244, 308] on div at bounding box center [246, 292] width 26 height 33
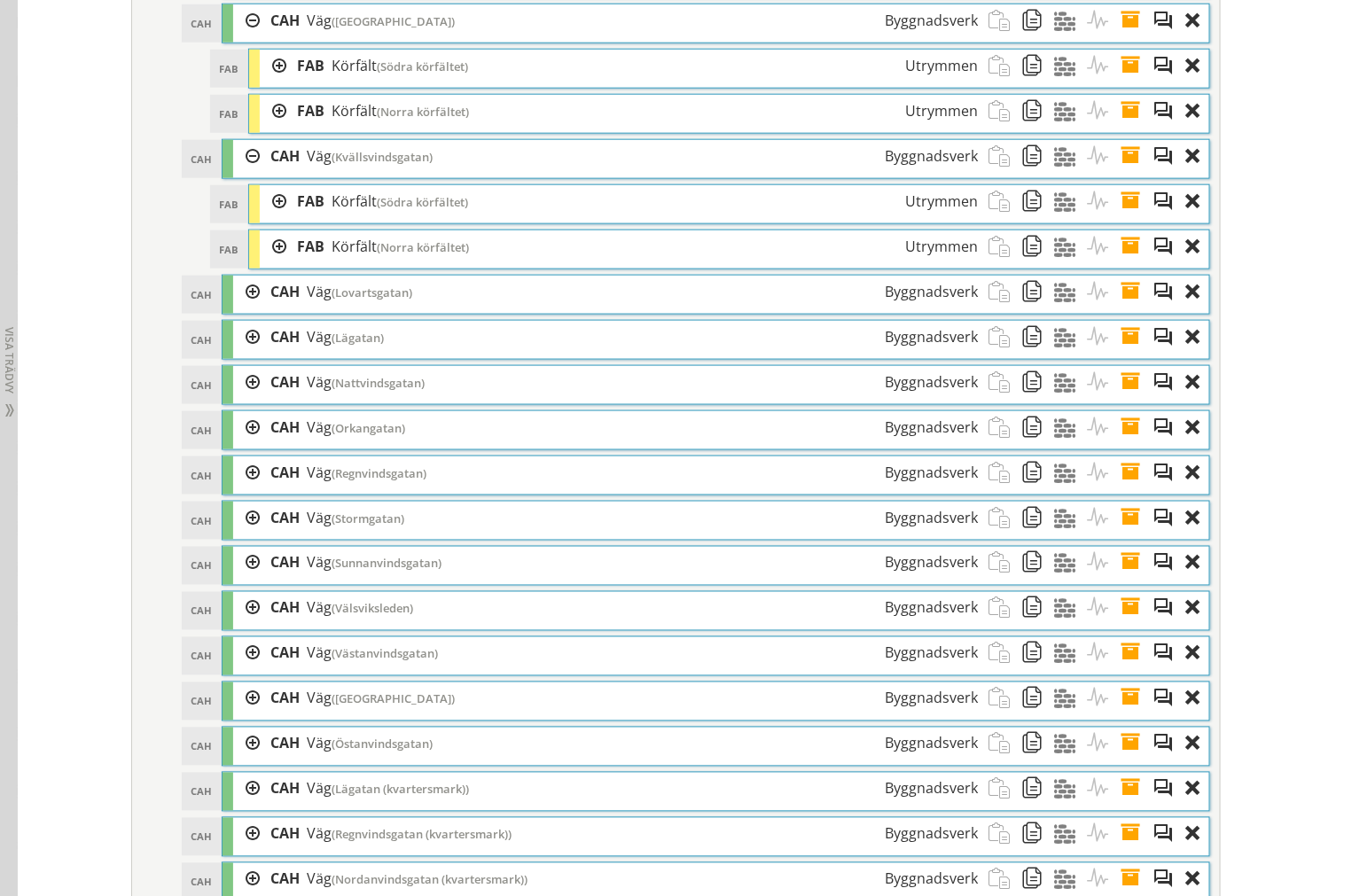
drag, startPoint x: 246, startPoint y: 174, endPoint x: 242, endPoint y: 100, distance: 74.1
click at [244, 170] on div at bounding box center [246, 156] width 26 height 33
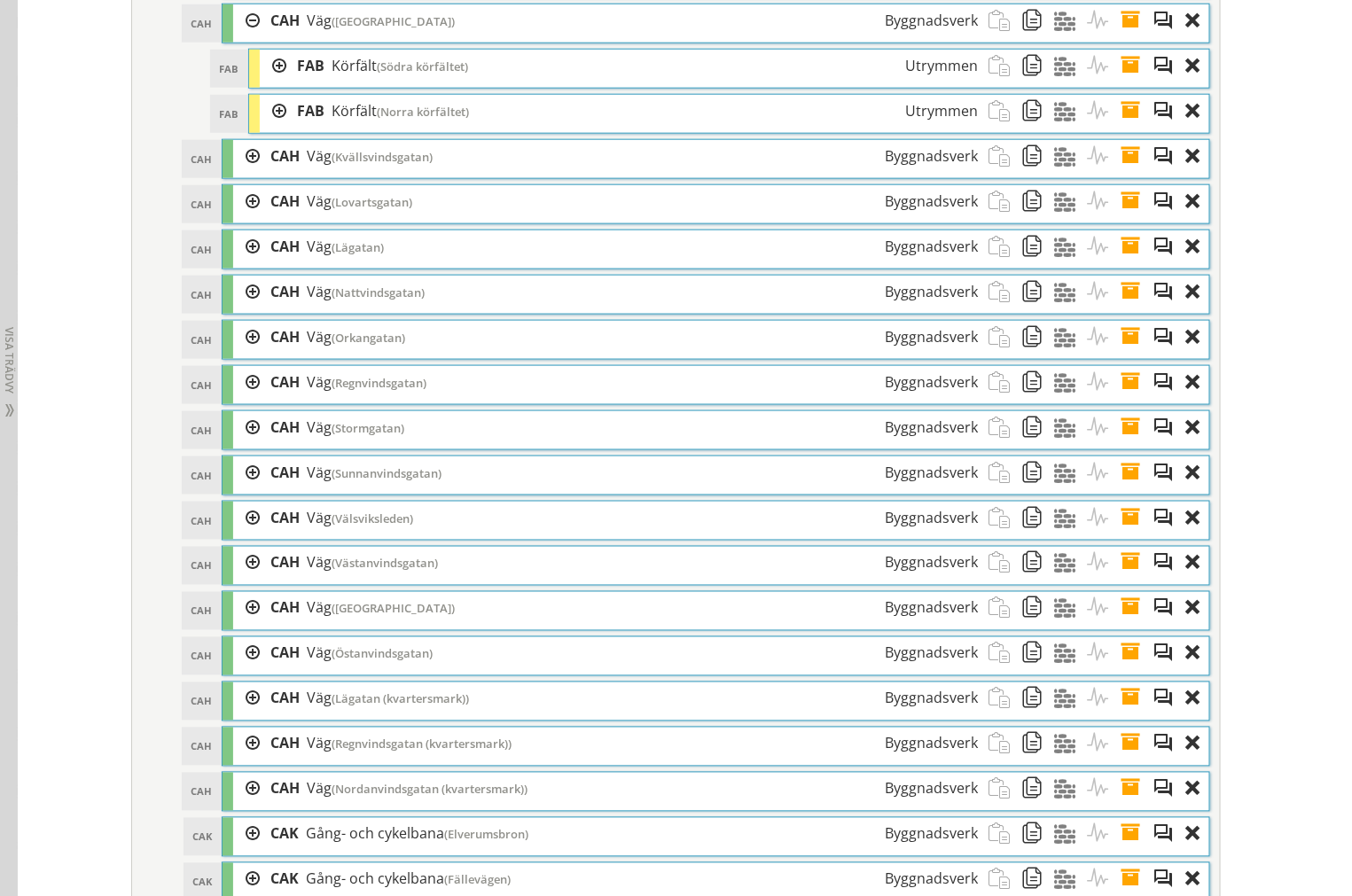
click at [240, 37] on div at bounding box center [246, 21] width 26 height 33
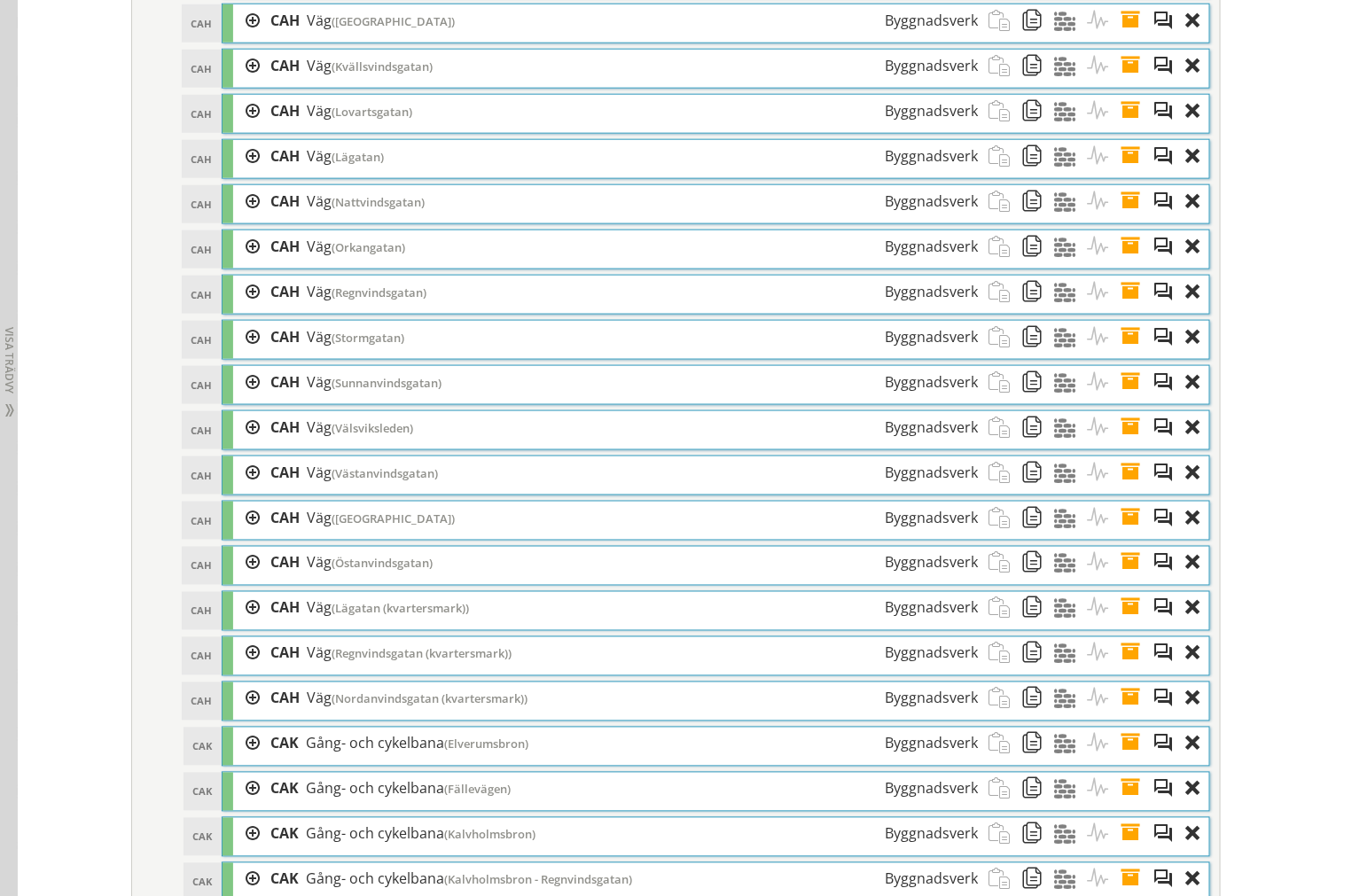
click at [235, 173] on div at bounding box center [246, 156] width 26 height 33
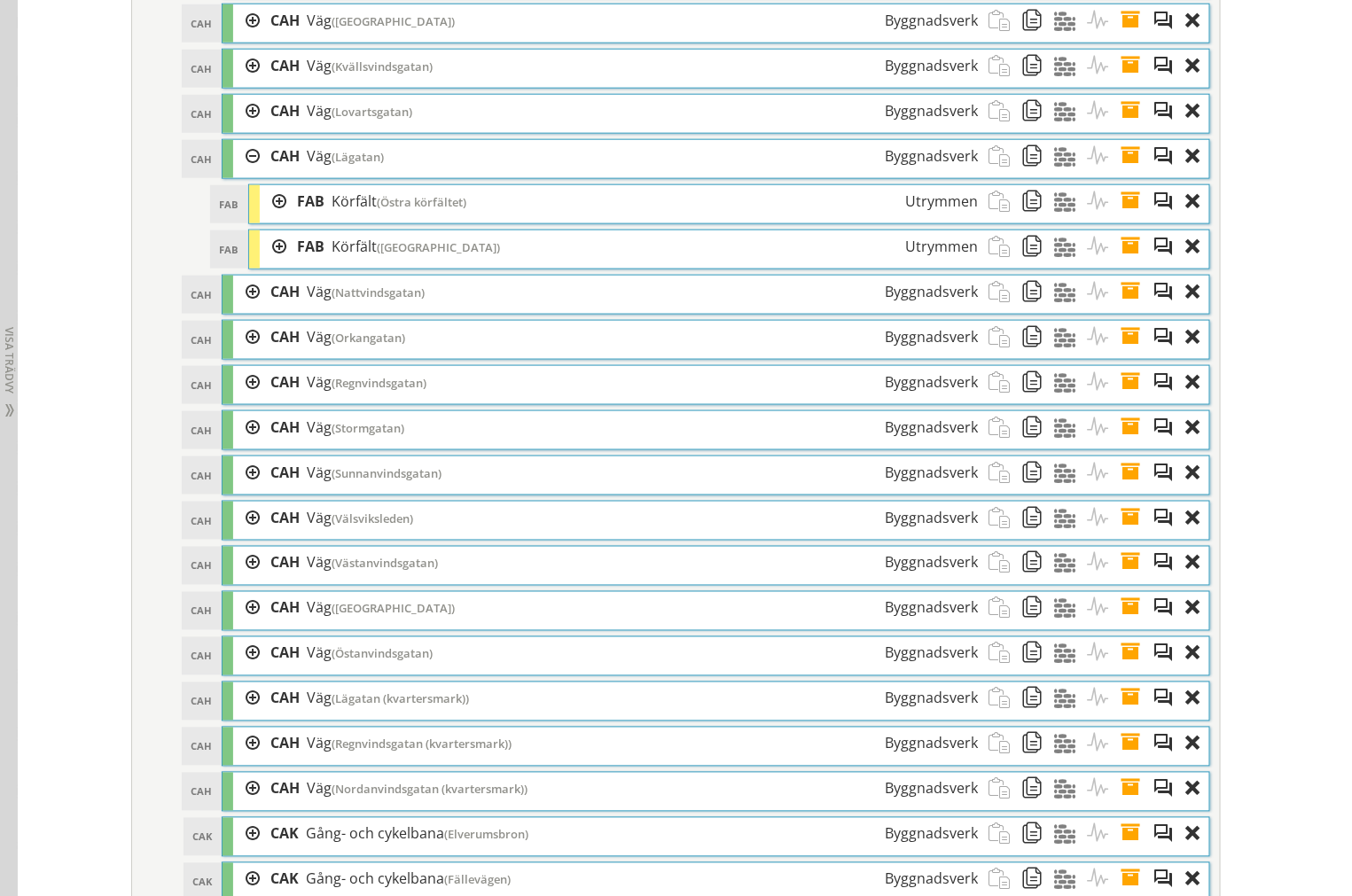
click at [264, 218] on div at bounding box center [273, 201] width 26 height 33
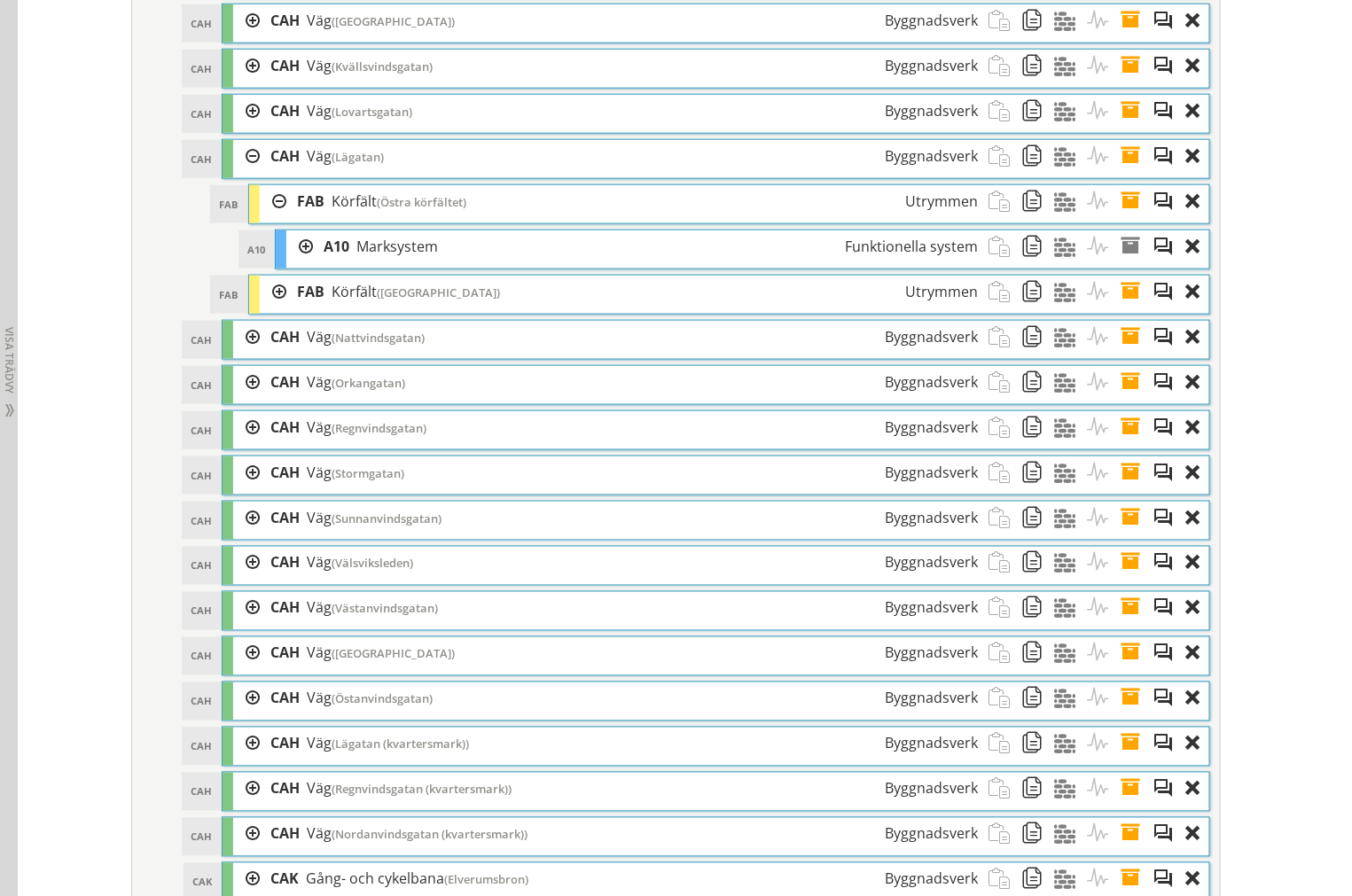
click at [264, 218] on div at bounding box center [273, 201] width 26 height 33
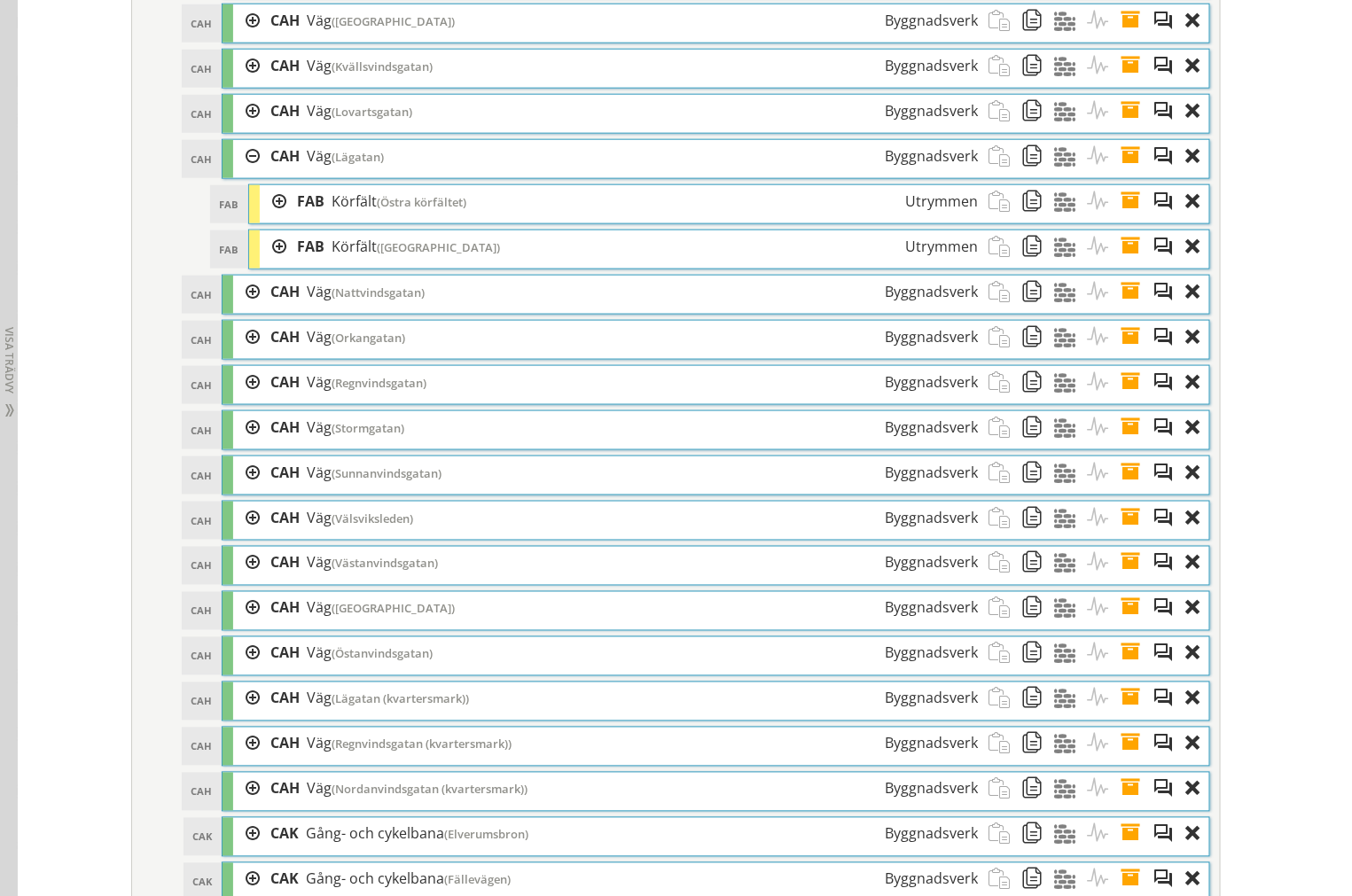
click at [267, 263] on div at bounding box center [273, 247] width 26 height 33
click at [260, 308] on div "CAH Väg (Nattvindsgatan) Byggnadsverk" at bounding box center [624, 292] width 729 height 33
click at [239, 308] on div at bounding box center [246, 292] width 26 height 33
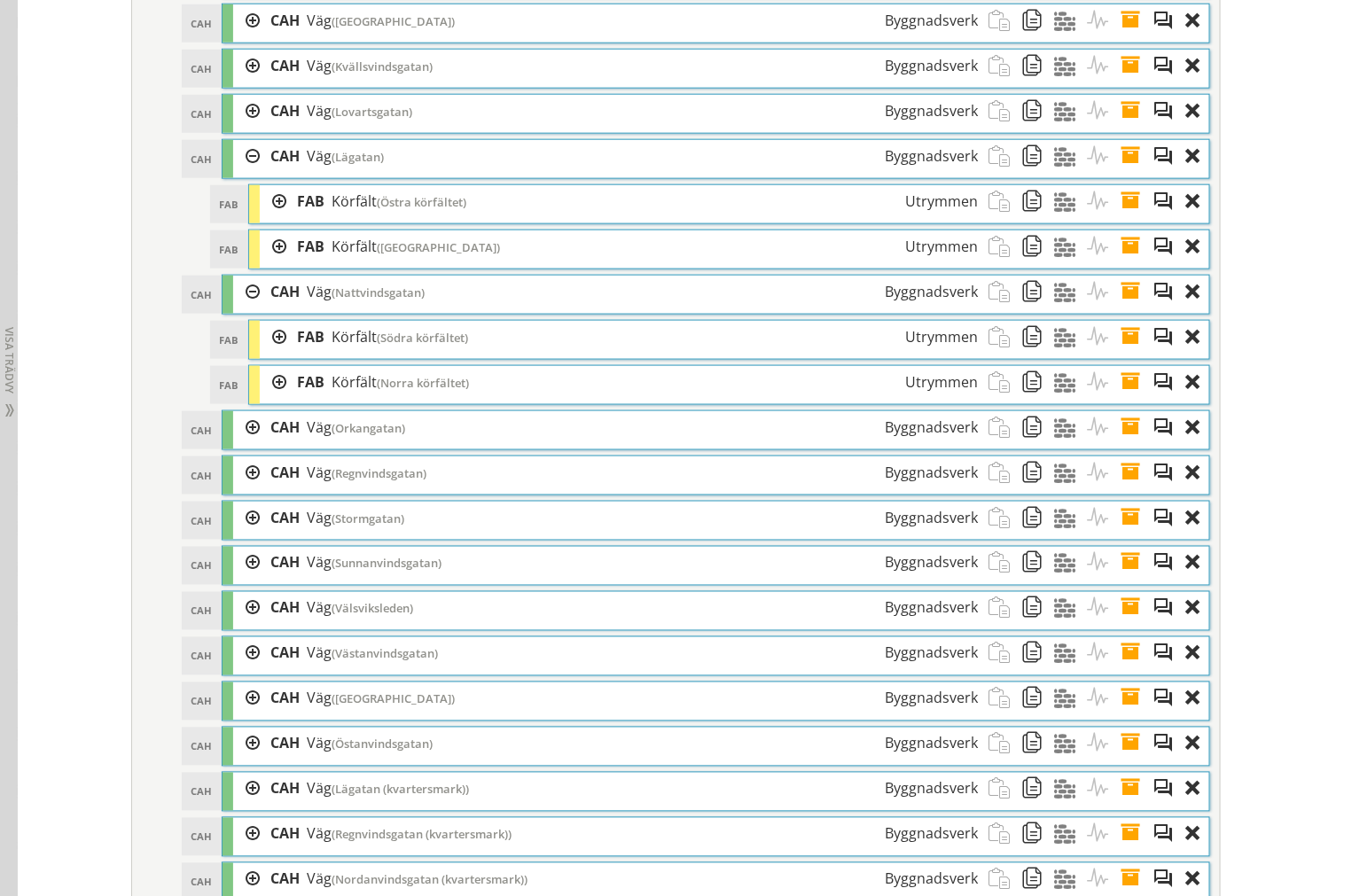
click at [260, 353] on div at bounding box center [273, 336] width 26 height 33
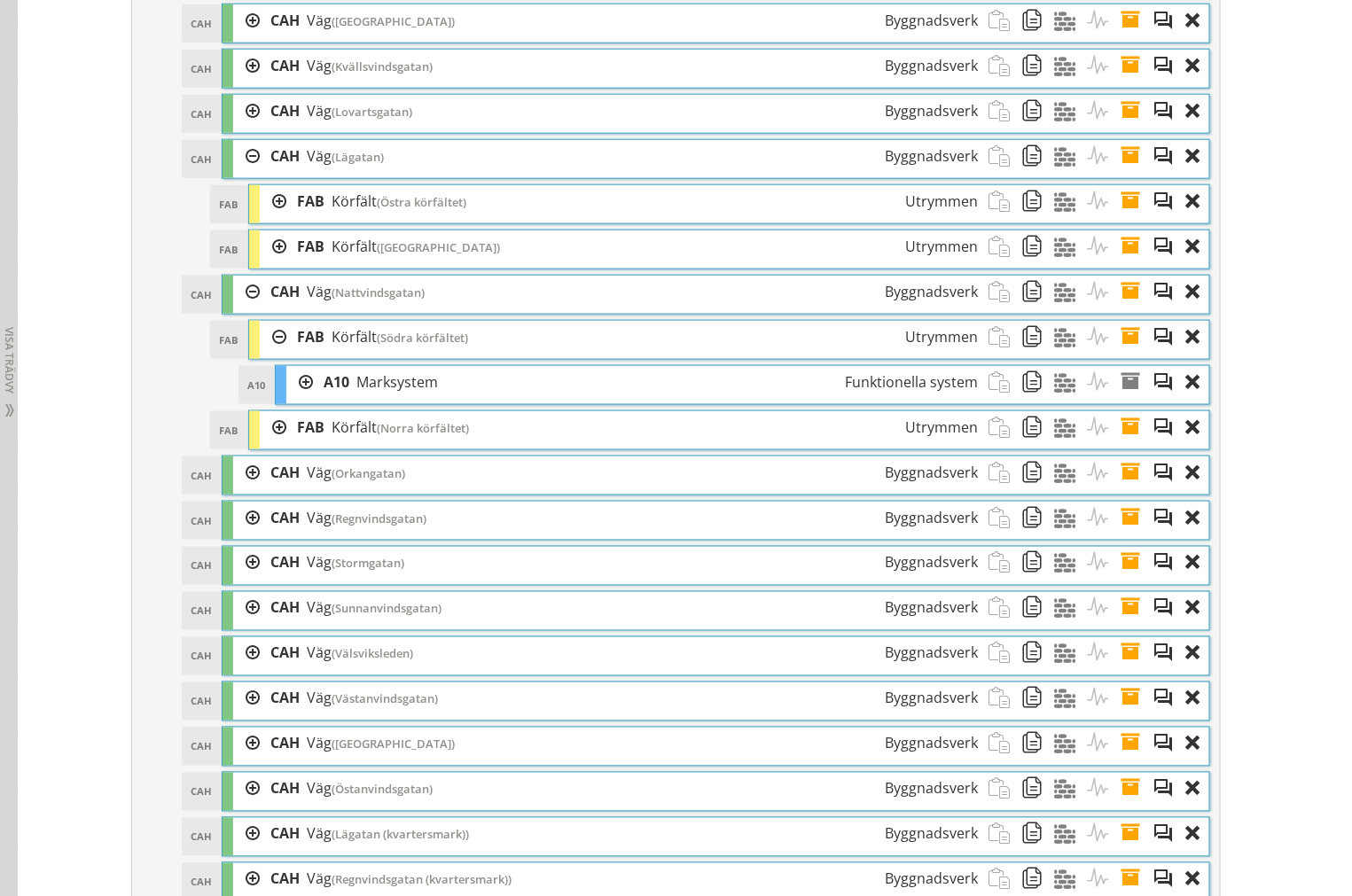
click at [263, 353] on div at bounding box center [273, 336] width 26 height 33
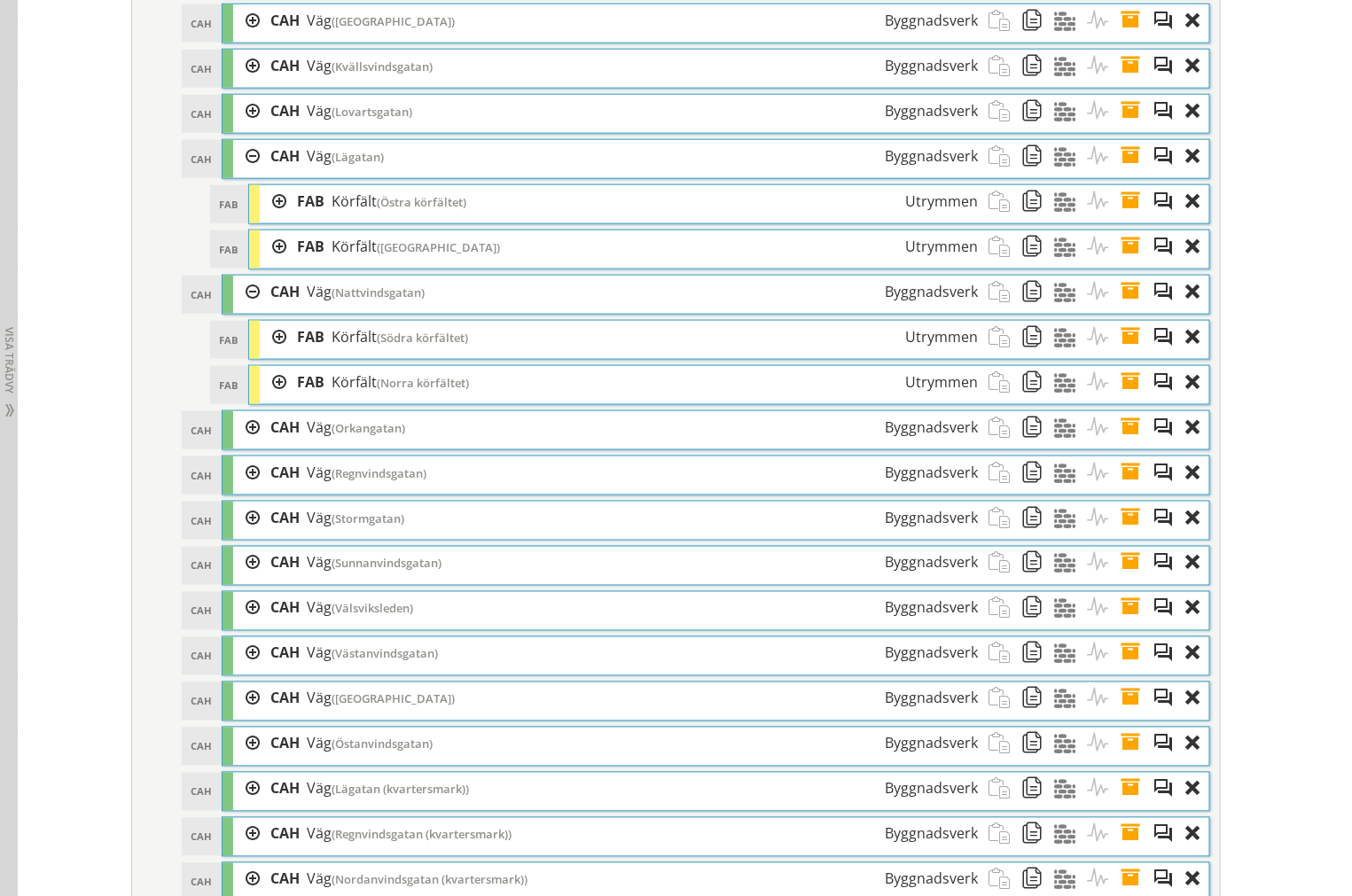
click at [271, 396] on div at bounding box center [273, 382] width 26 height 33
click at [271, 397] on div at bounding box center [273, 382] width 26 height 33
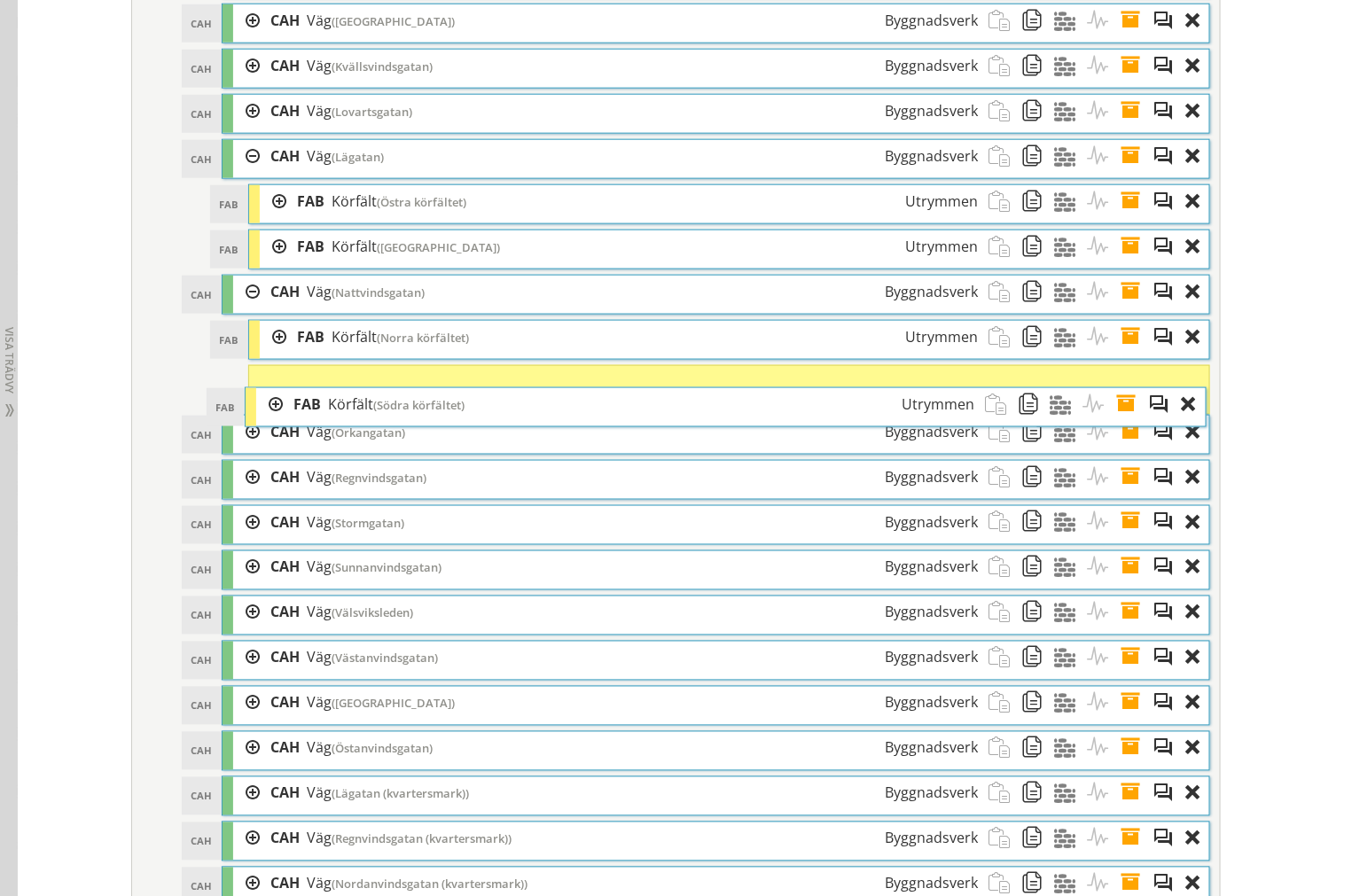
drag, startPoint x: 302, startPoint y: 358, endPoint x: 299, endPoint y: 425, distance: 67.1
click at [299, 414] on span "FAB" at bounding box center [306, 404] width 27 height 20
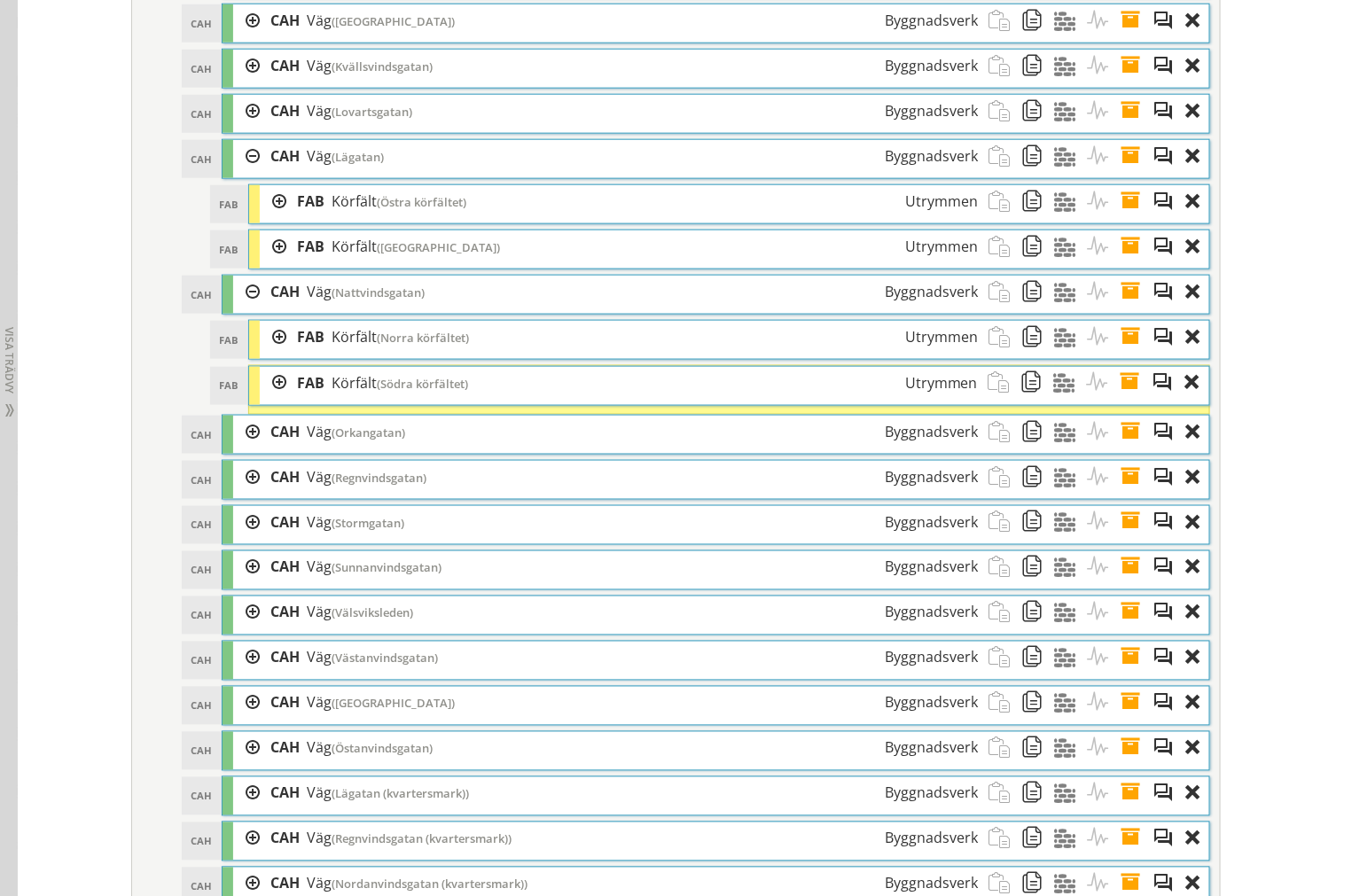
click at [233, 448] on div at bounding box center [246, 432] width 26 height 33
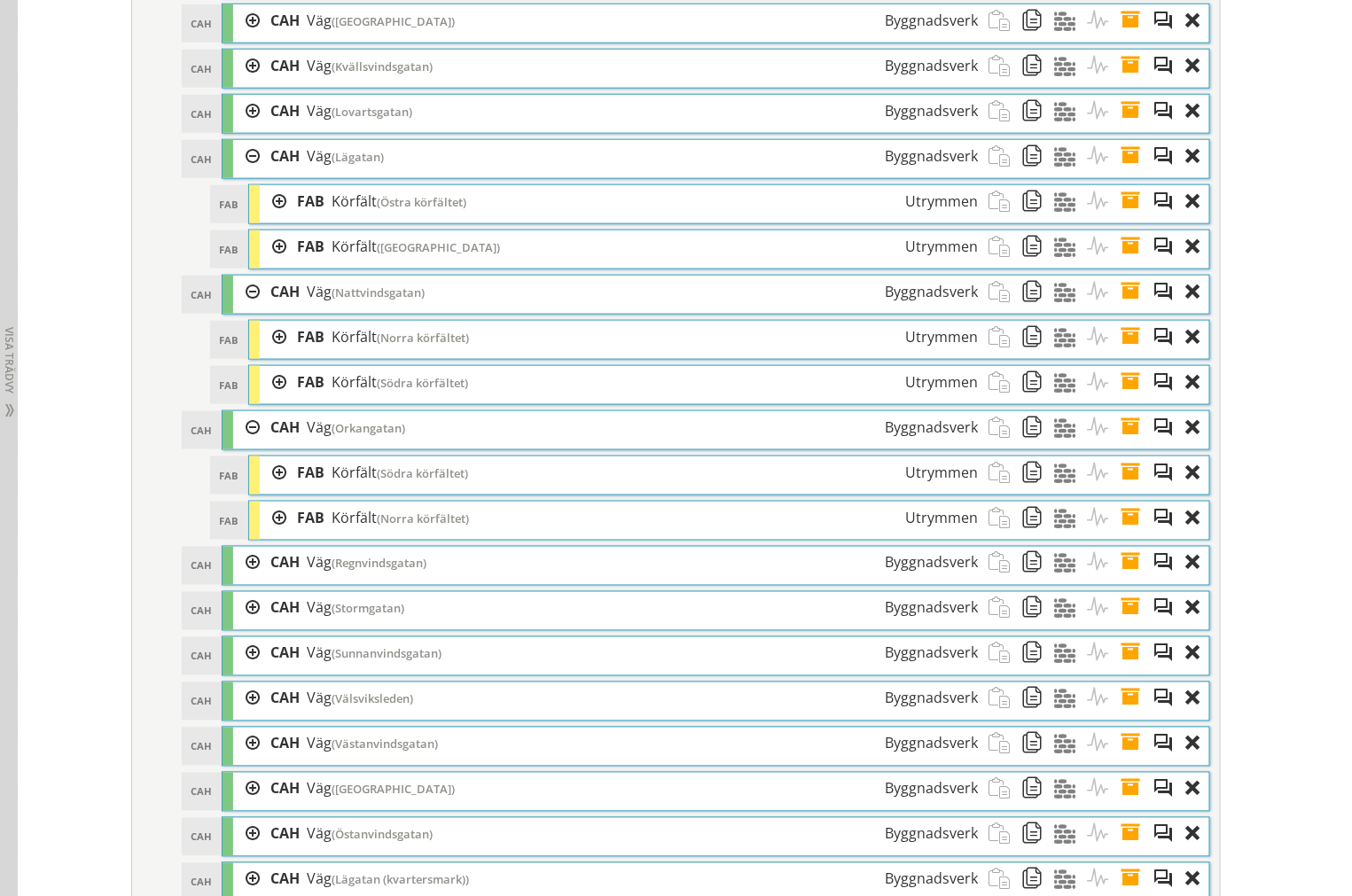
click at [261, 490] on div at bounding box center [273, 473] width 26 height 33
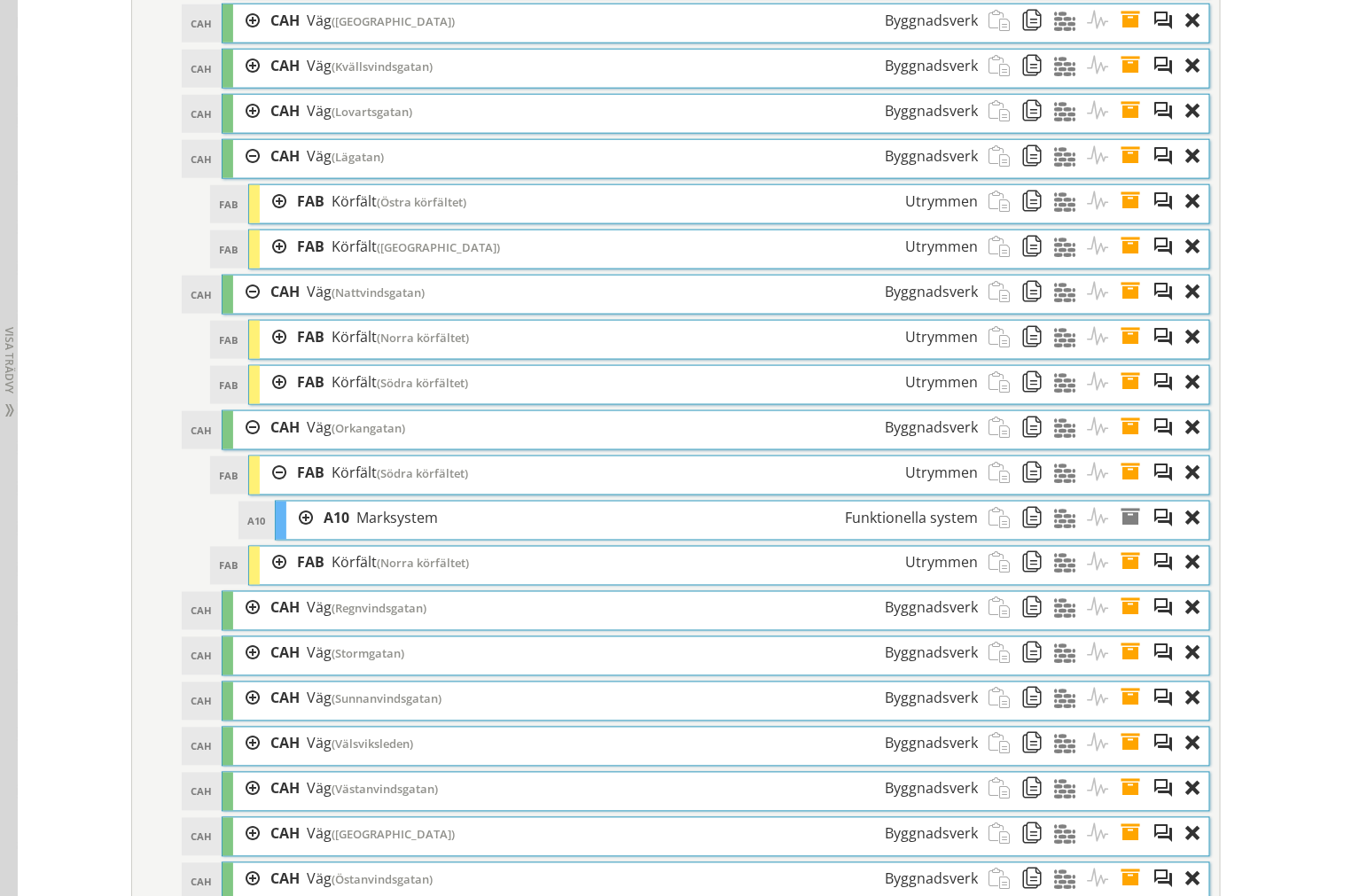
drag, startPoint x: 267, startPoint y: 501, endPoint x: 269, endPoint y: 526, distance: 25.1
click at [267, 490] on div at bounding box center [273, 473] width 26 height 33
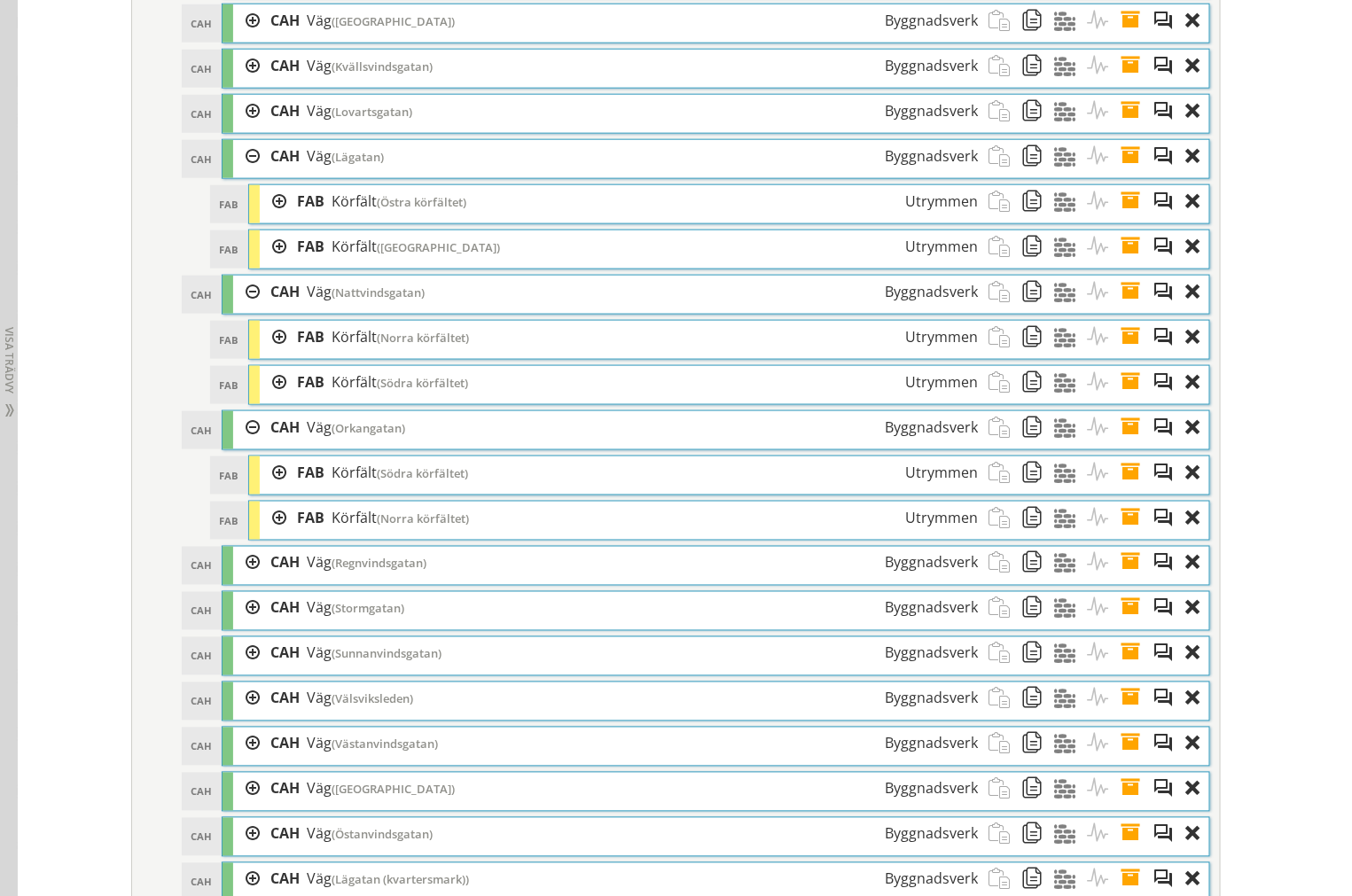
click at [269, 534] on div at bounding box center [273, 518] width 26 height 33
click at [267, 534] on div at bounding box center [273, 518] width 26 height 33
click at [235, 579] on div at bounding box center [246, 562] width 26 height 33
click at [269, 263] on div at bounding box center [273, 247] width 26 height 33
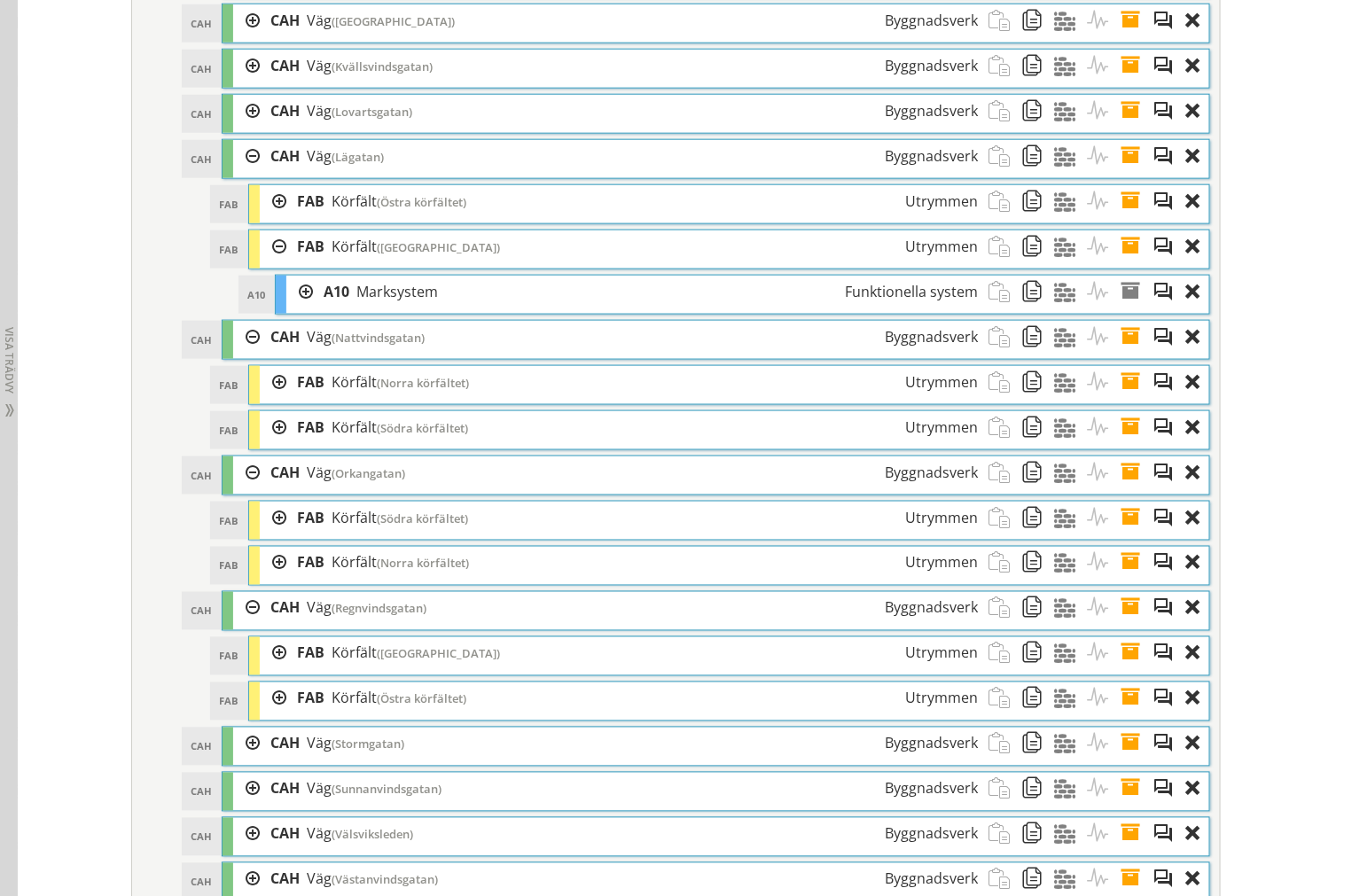
click at [269, 263] on div at bounding box center [273, 247] width 26 height 33
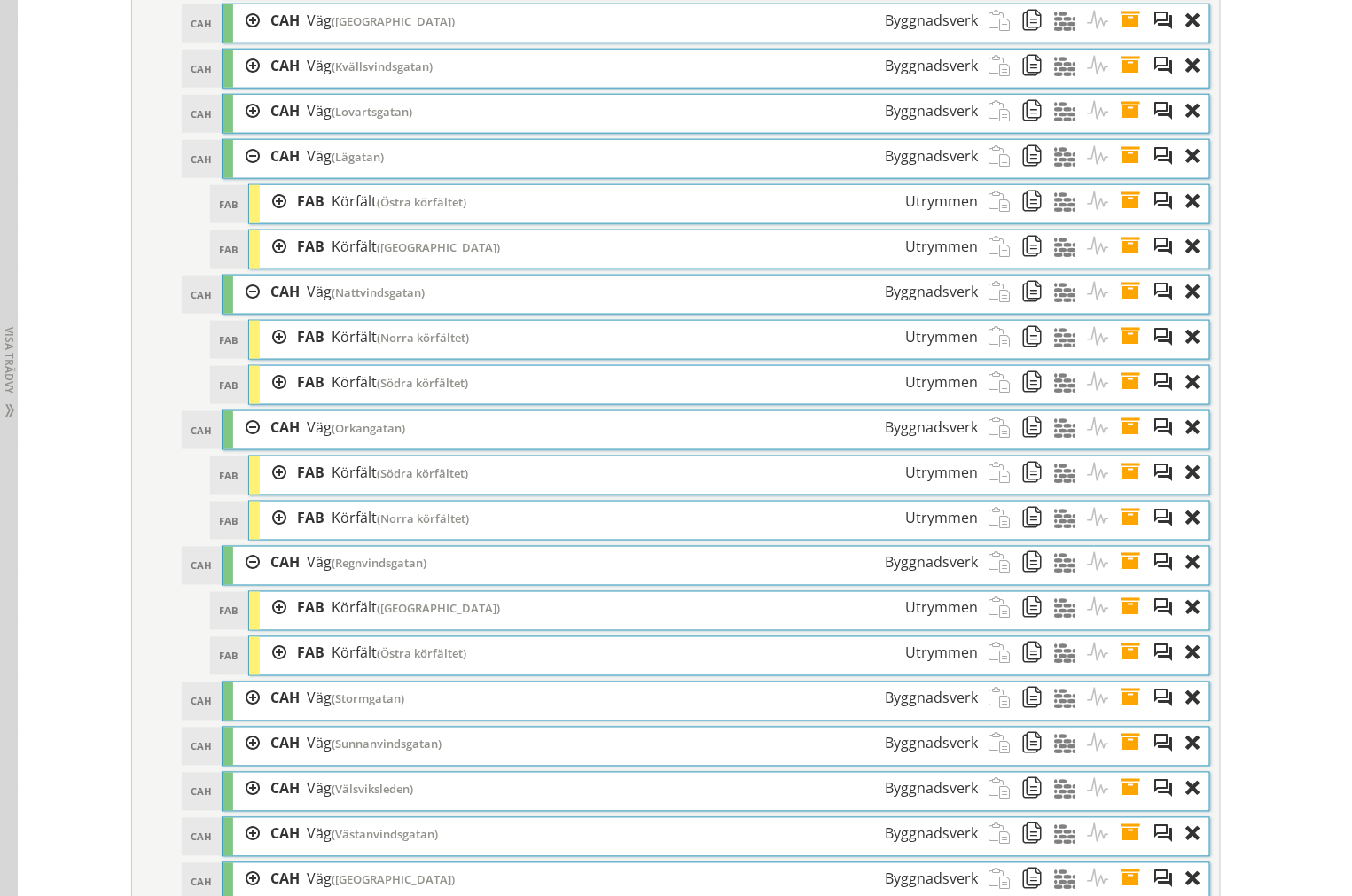
click at [267, 214] on div at bounding box center [273, 201] width 26 height 33
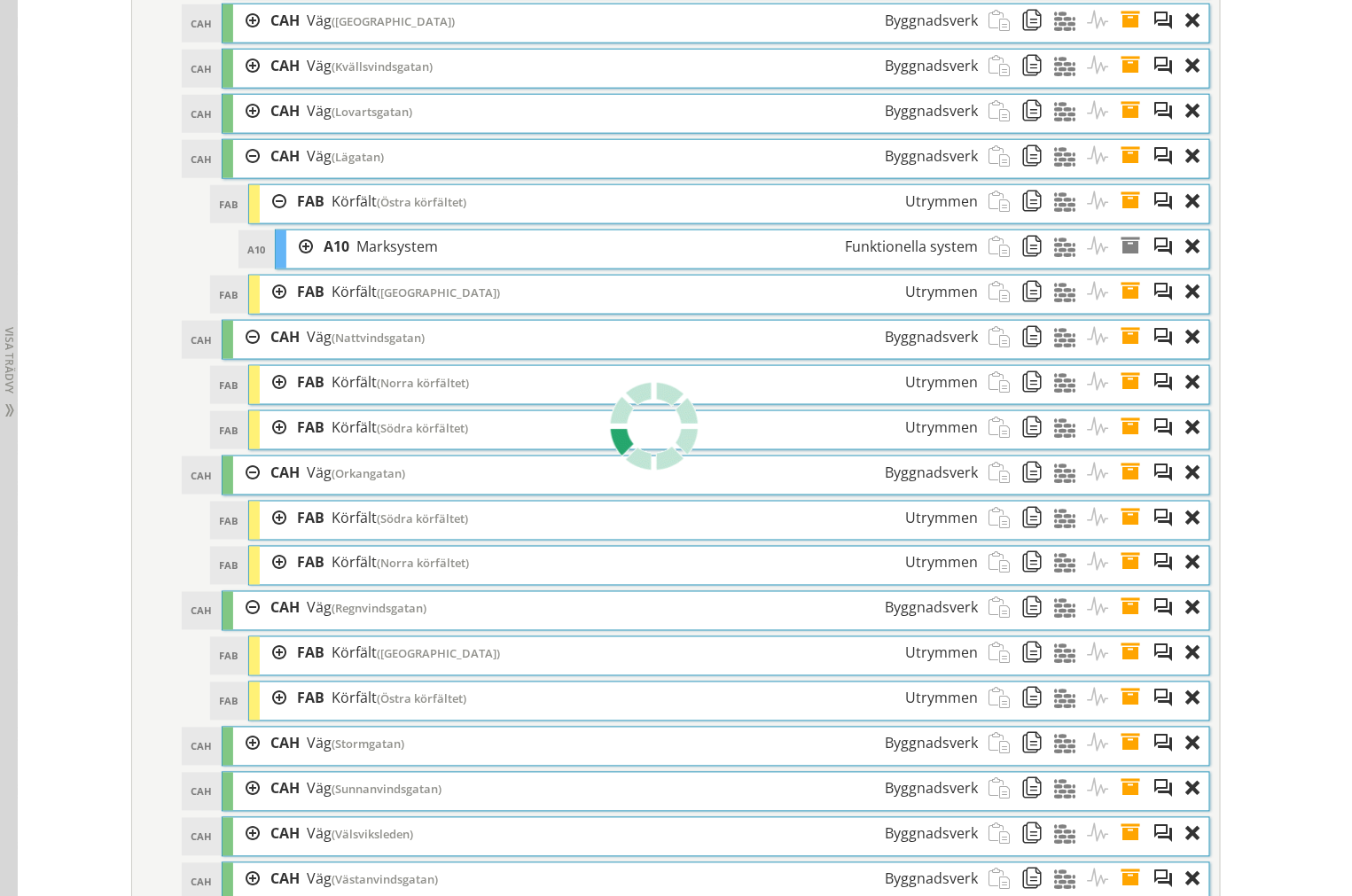
click at [263, 216] on div at bounding box center [273, 201] width 26 height 33
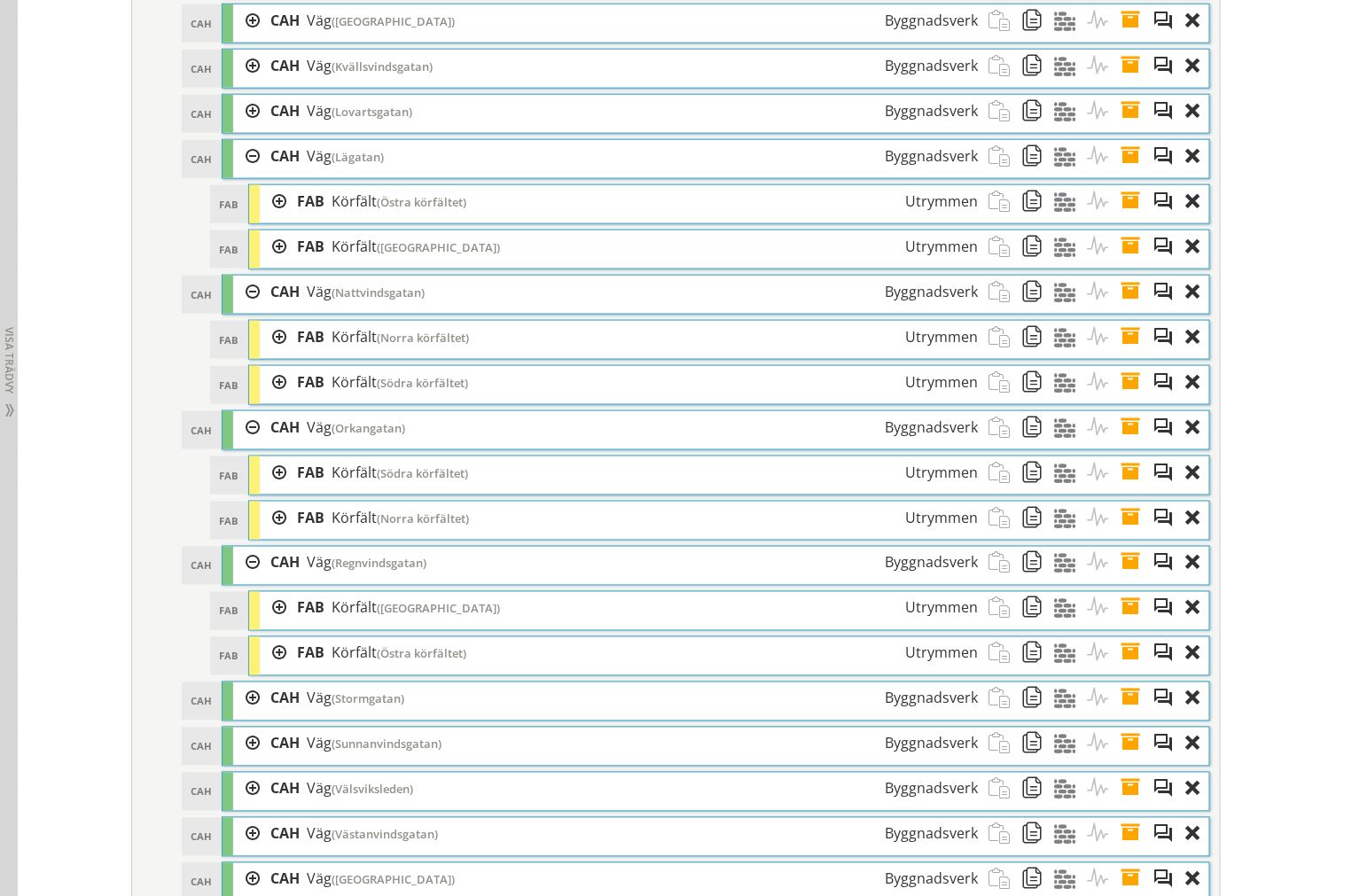
click at [269, 399] on div at bounding box center [273, 382] width 26 height 33
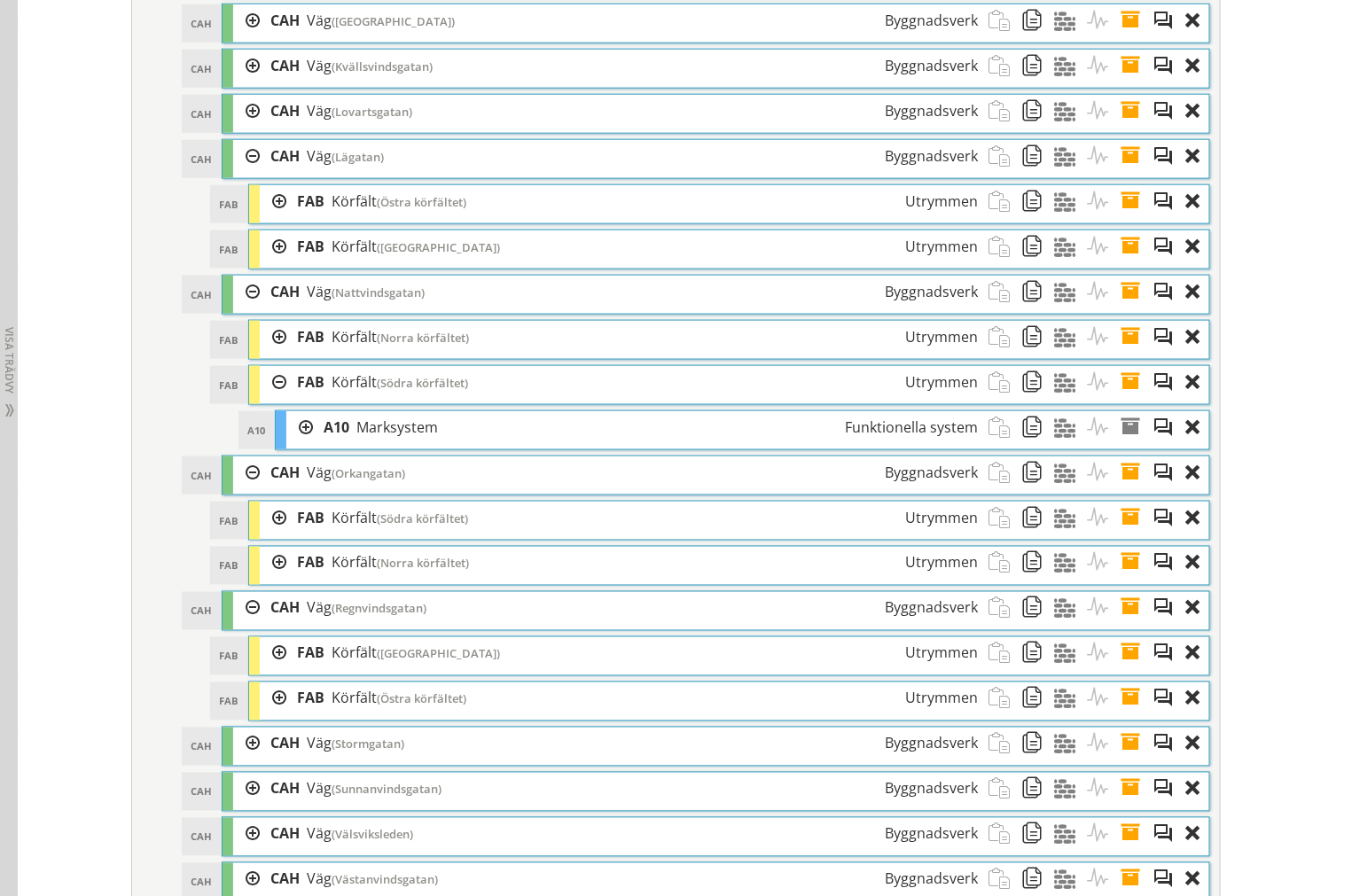
click at [269, 399] on div at bounding box center [273, 382] width 26 height 33
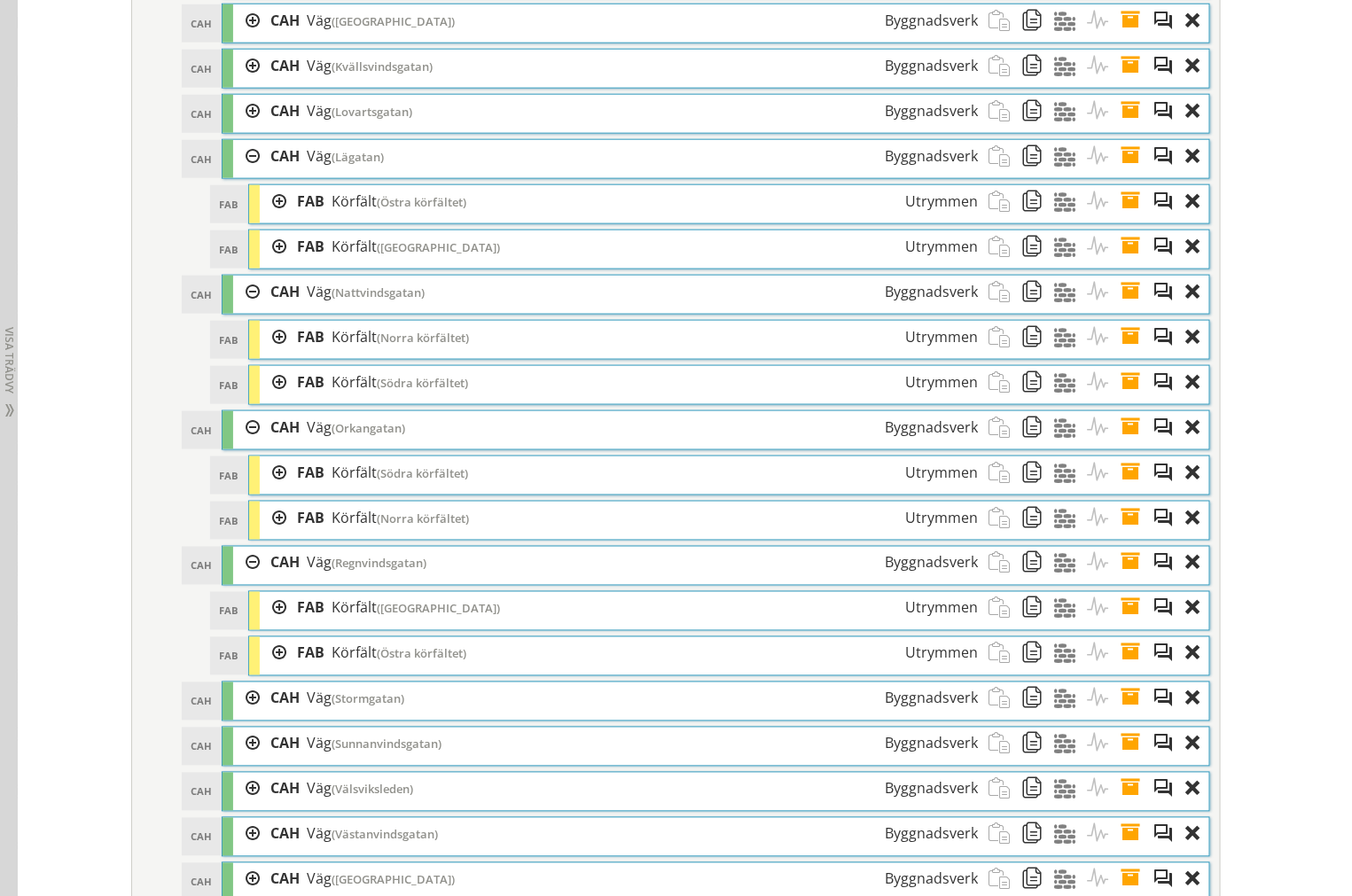
click at [269, 353] on div at bounding box center [273, 336] width 26 height 33
click at [0, 0] on div at bounding box center [0, 0] width 0 height 0
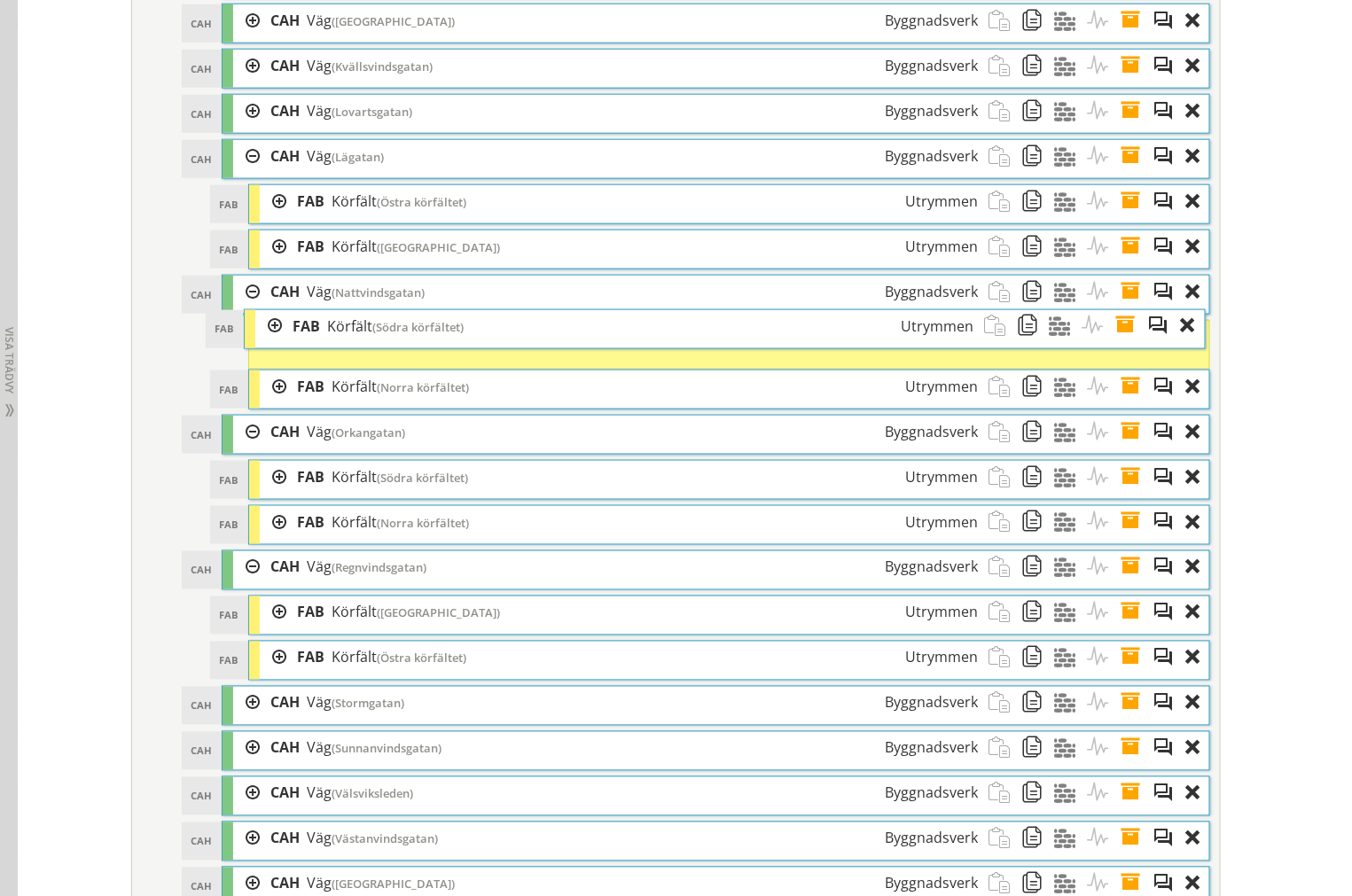
drag, startPoint x: 315, startPoint y: 408, endPoint x: 310, endPoint y: 350, distance: 58.2
click at [310, 336] on span "FAB" at bounding box center [306, 326] width 27 height 20
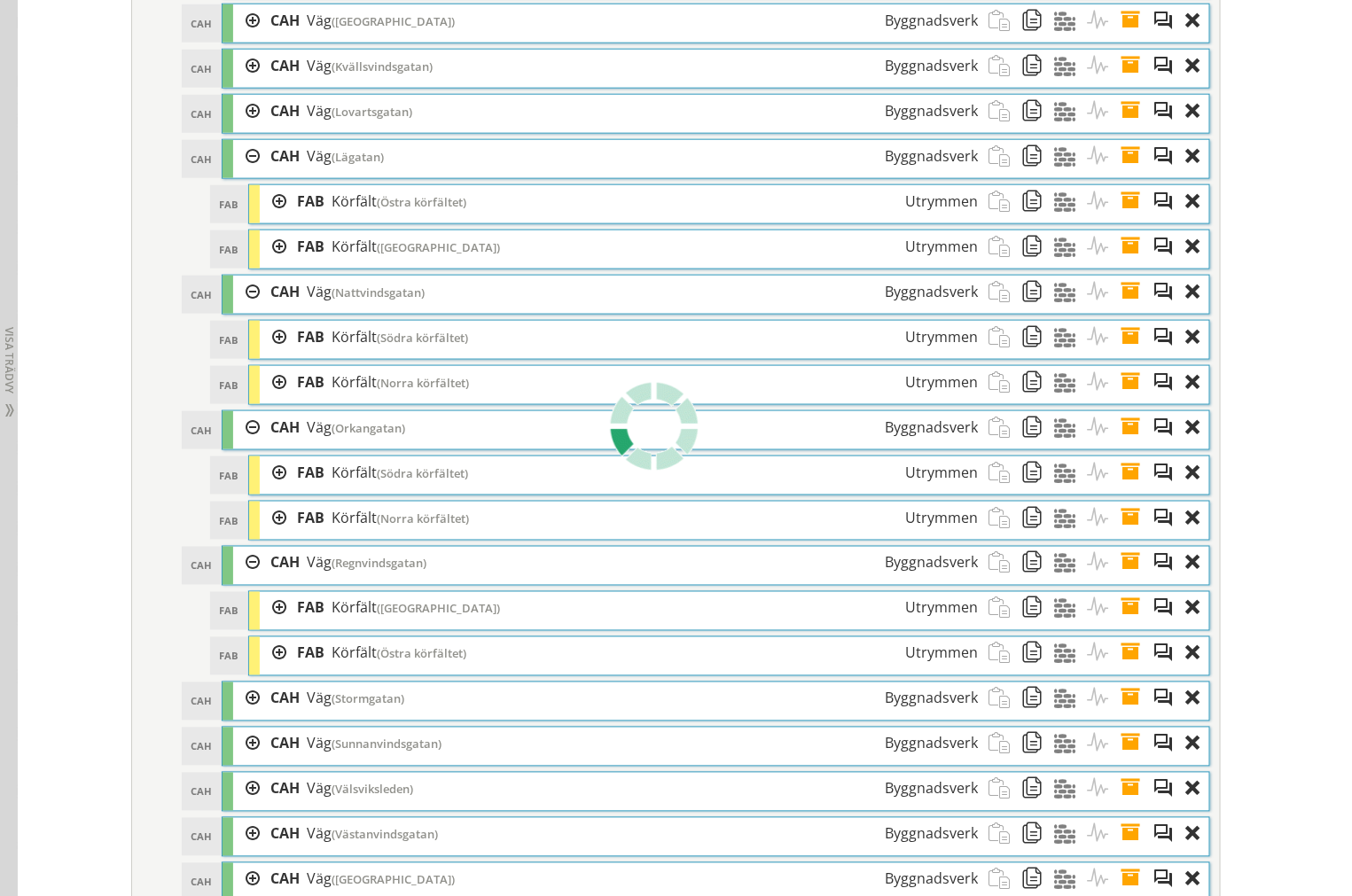
click at [264, 622] on div at bounding box center [273, 608] width 26 height 33
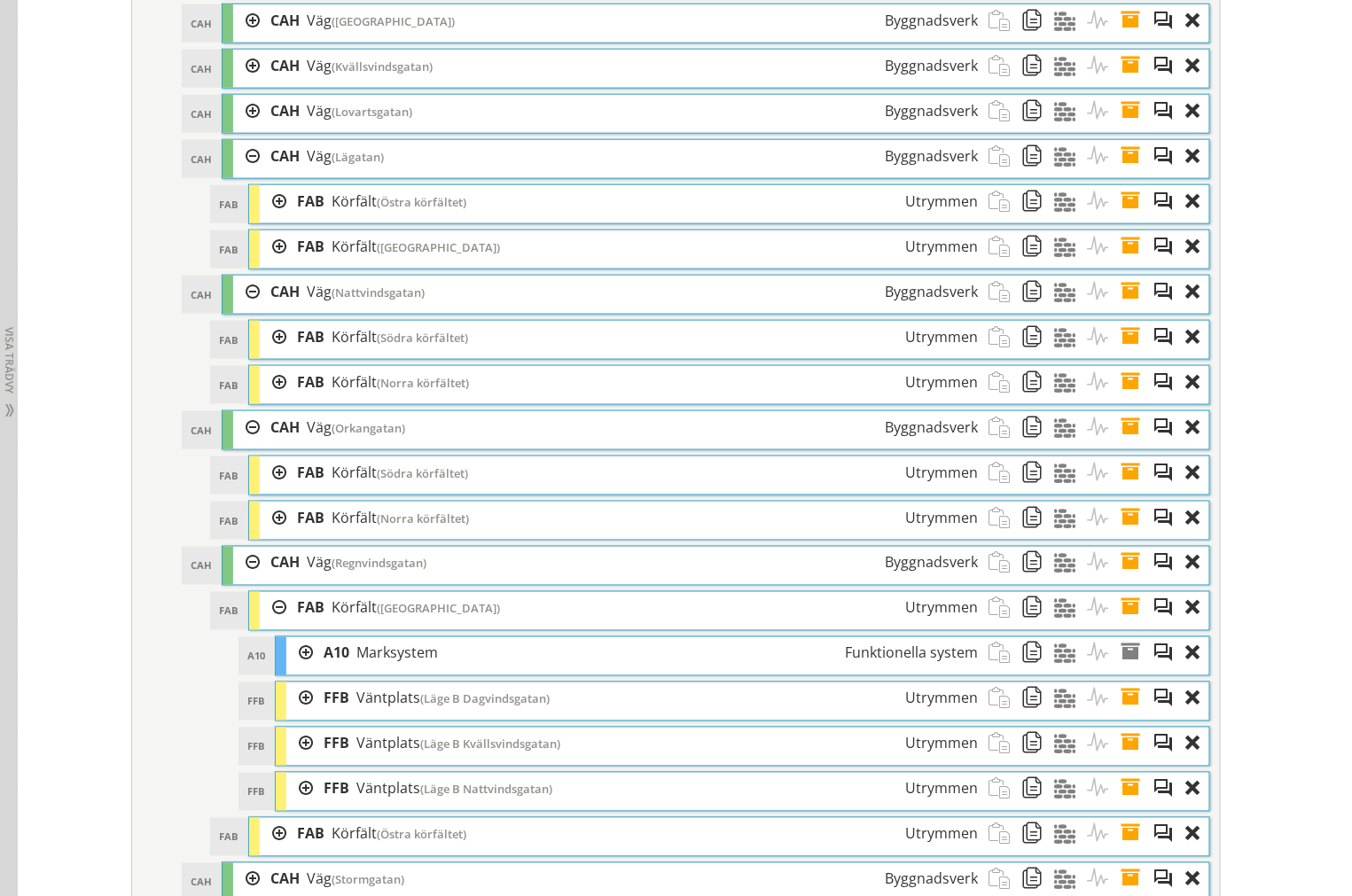
click at [266, 625] on div at bounding box center [273, 608] width 26 height 33
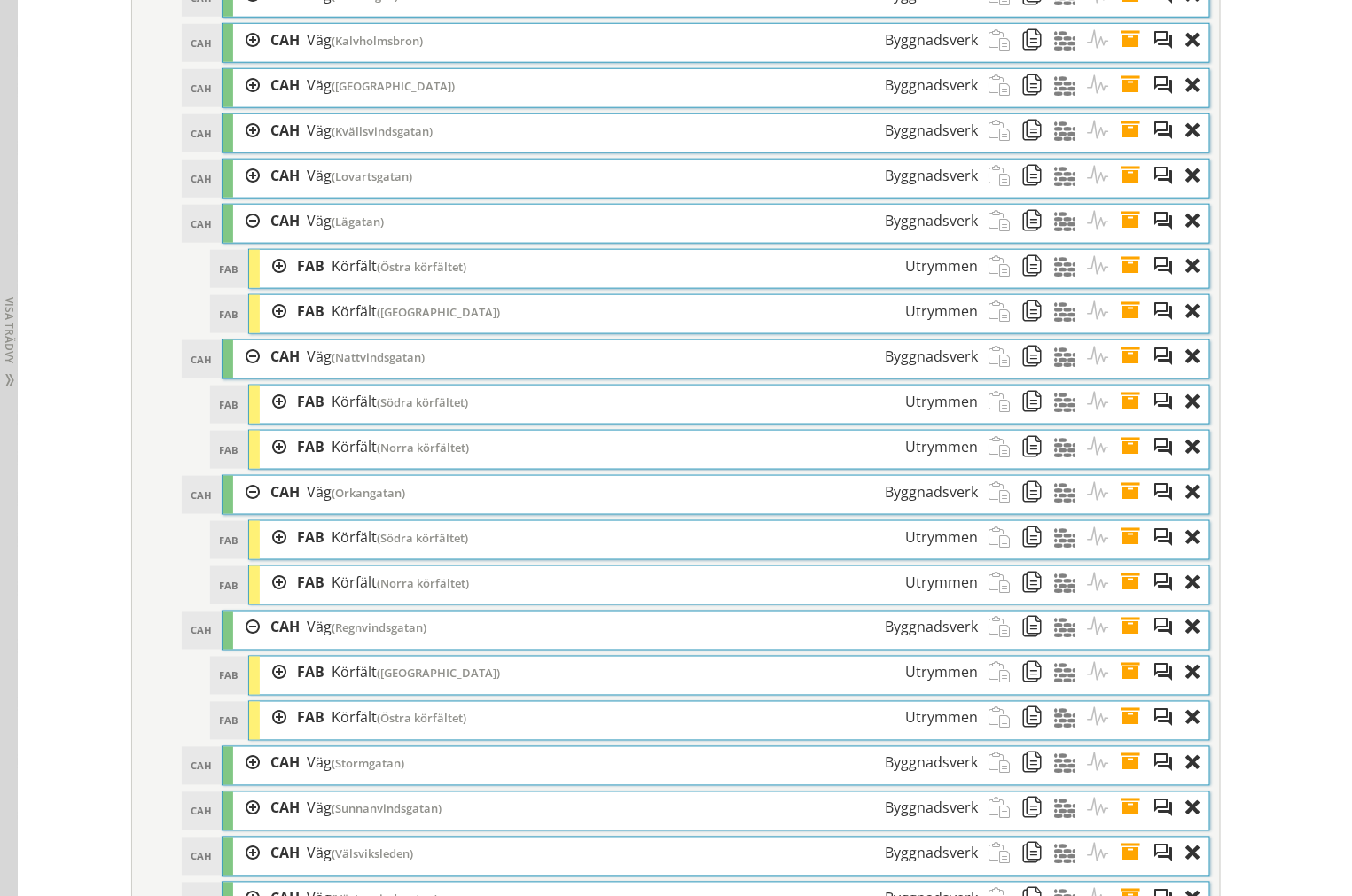
scroll to position [3024, 0]
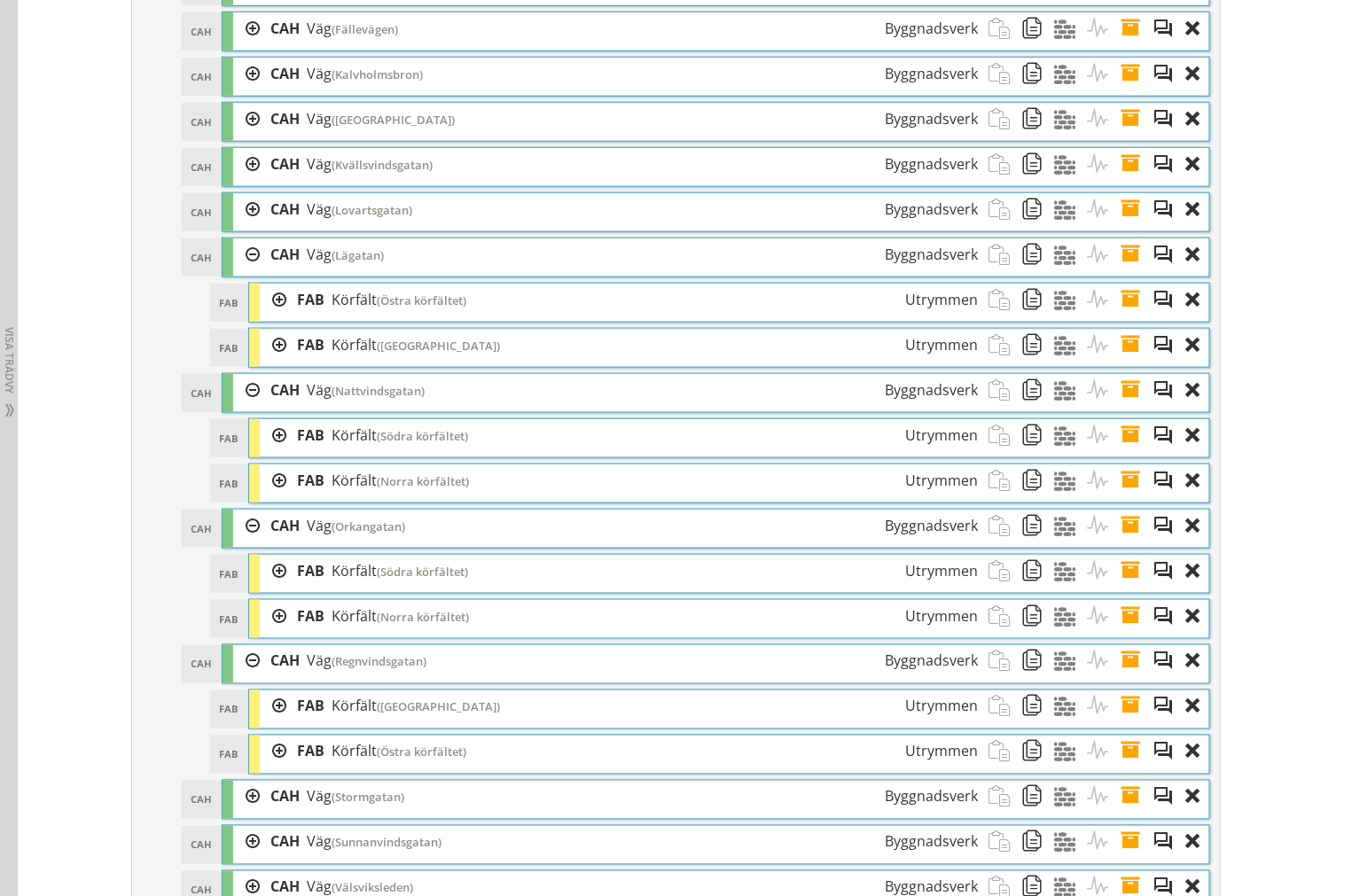
click at [266, 317] on div at bounding box center [273, 300] width 26 height 33
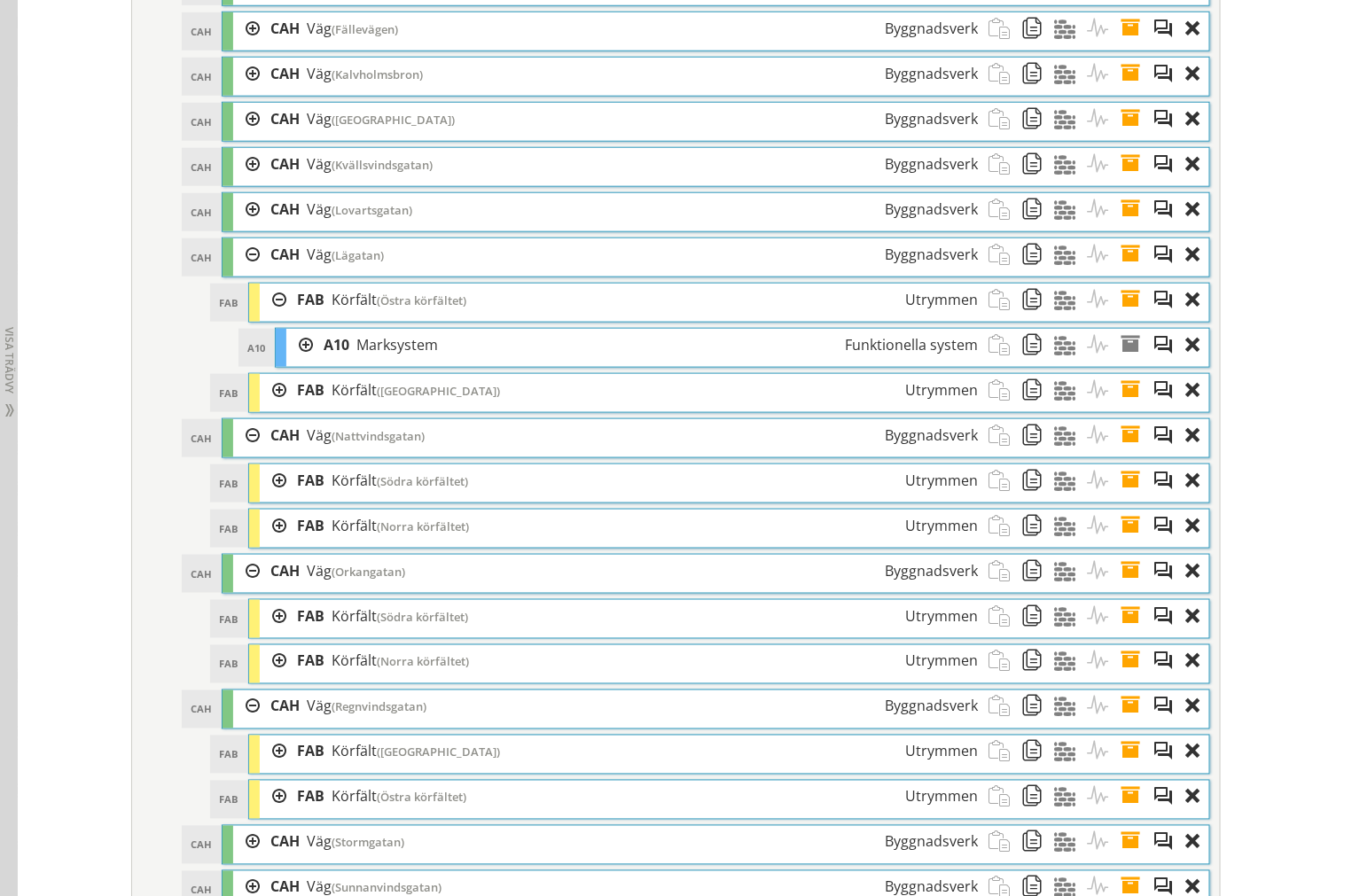
click at [267, 317] on div at bounding box center [273, 300] width 26 height 33
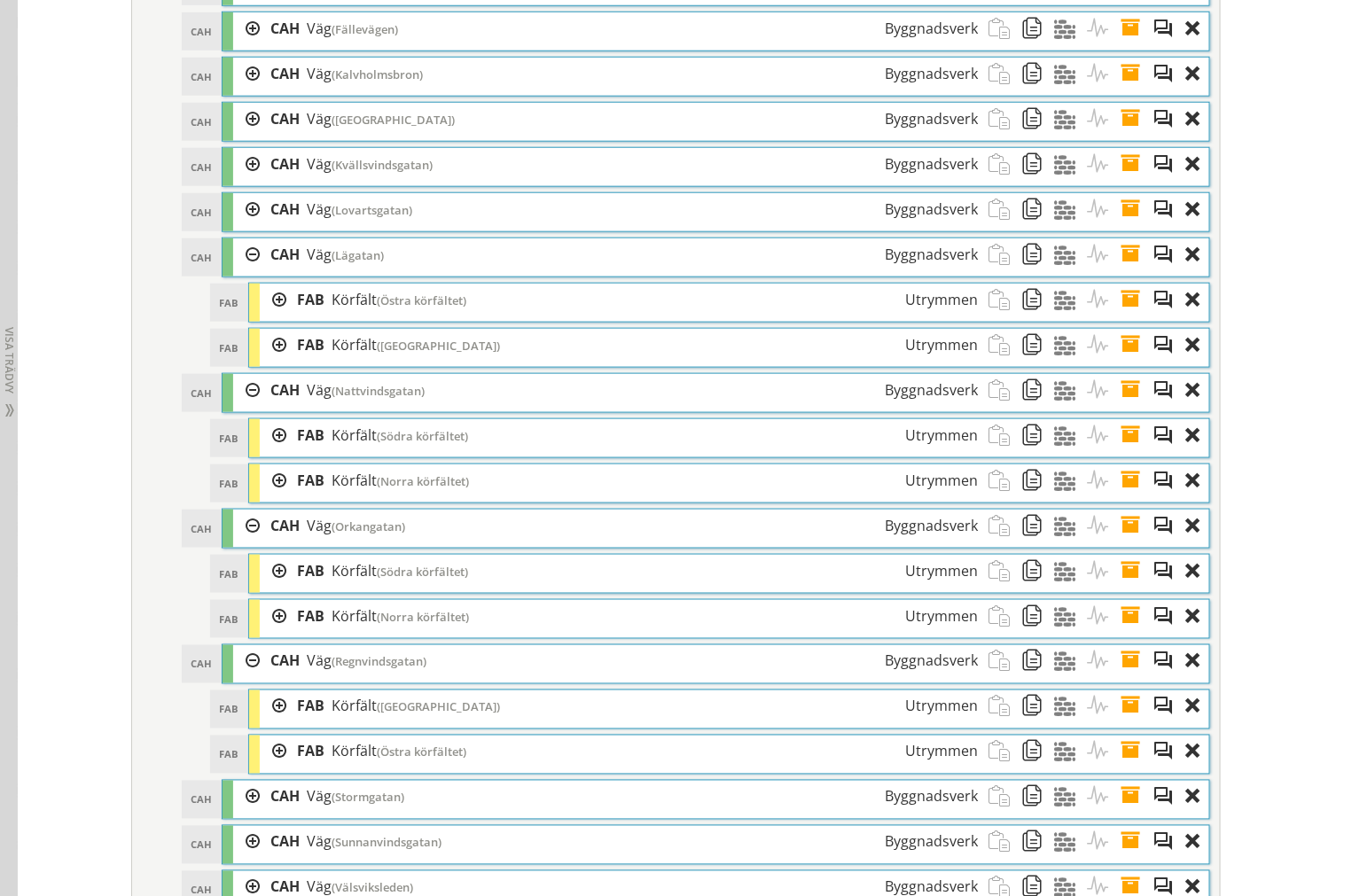
click at [268, 362] on div at bounding box center [273, 345] width 26 height 33
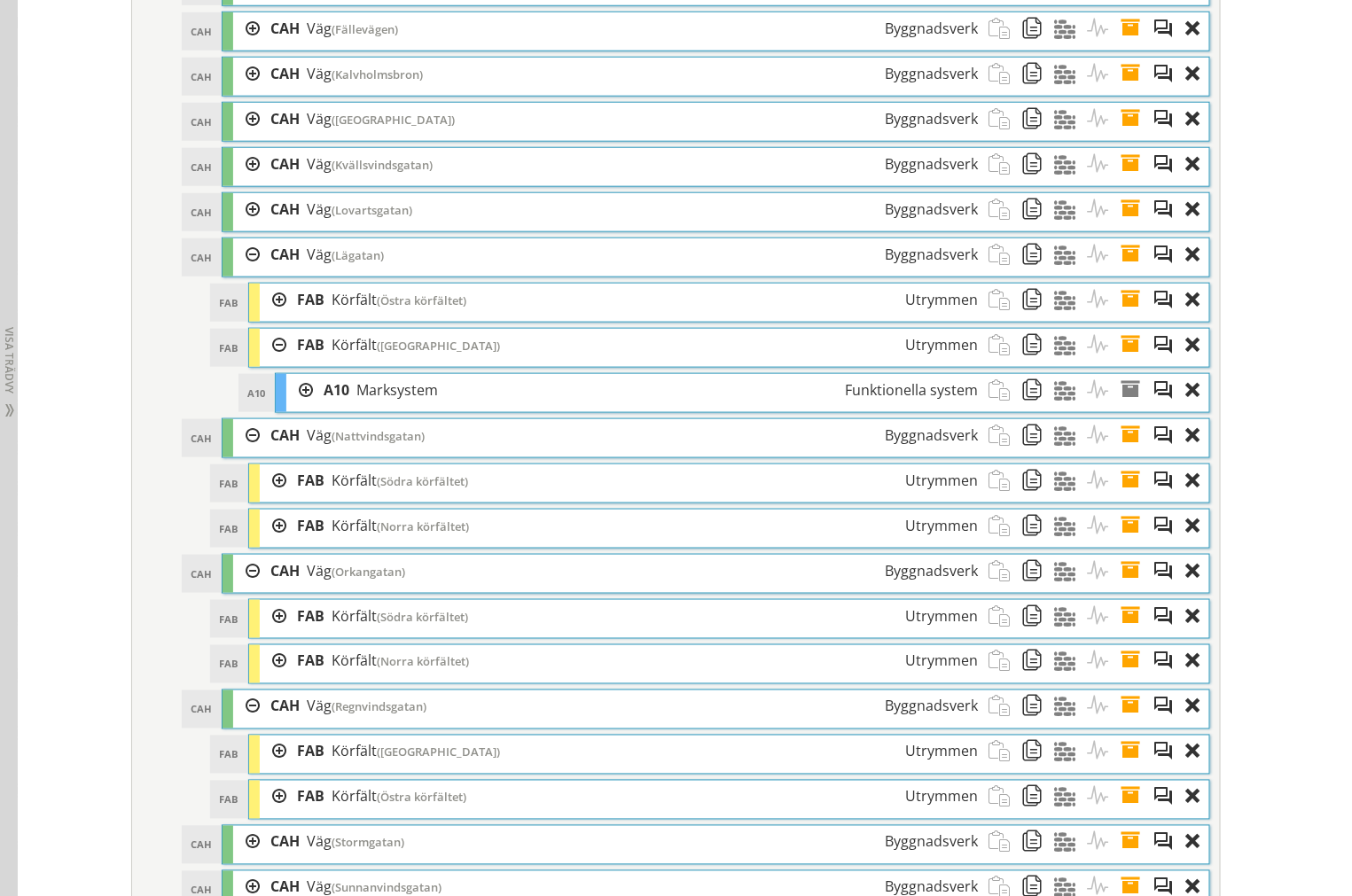
click at [268, 362] on div at bounding box center [273, 345] width 26 height 33
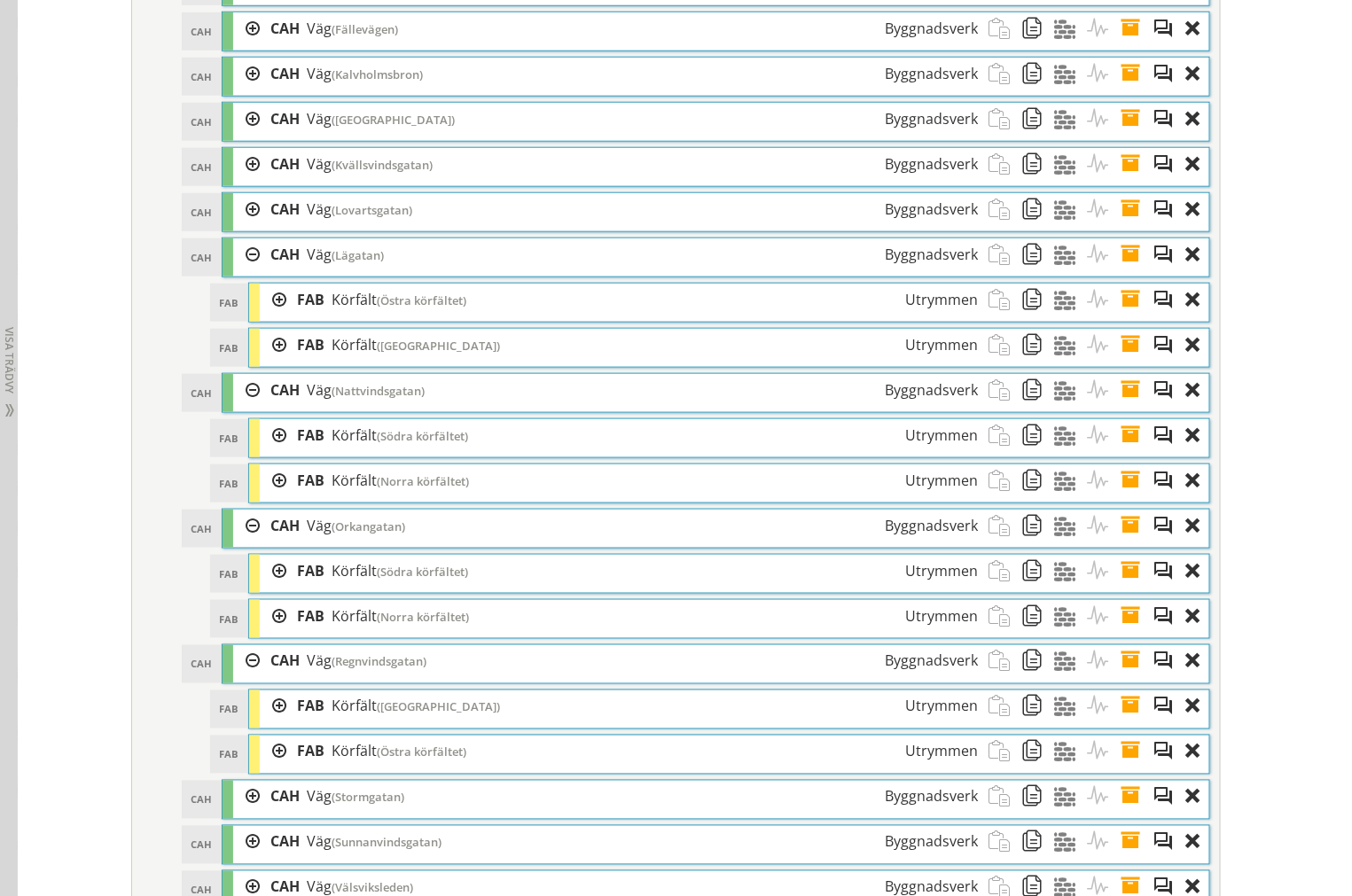
click at [273, 768] on div at bounding box center [273, 751] width 26 height 33
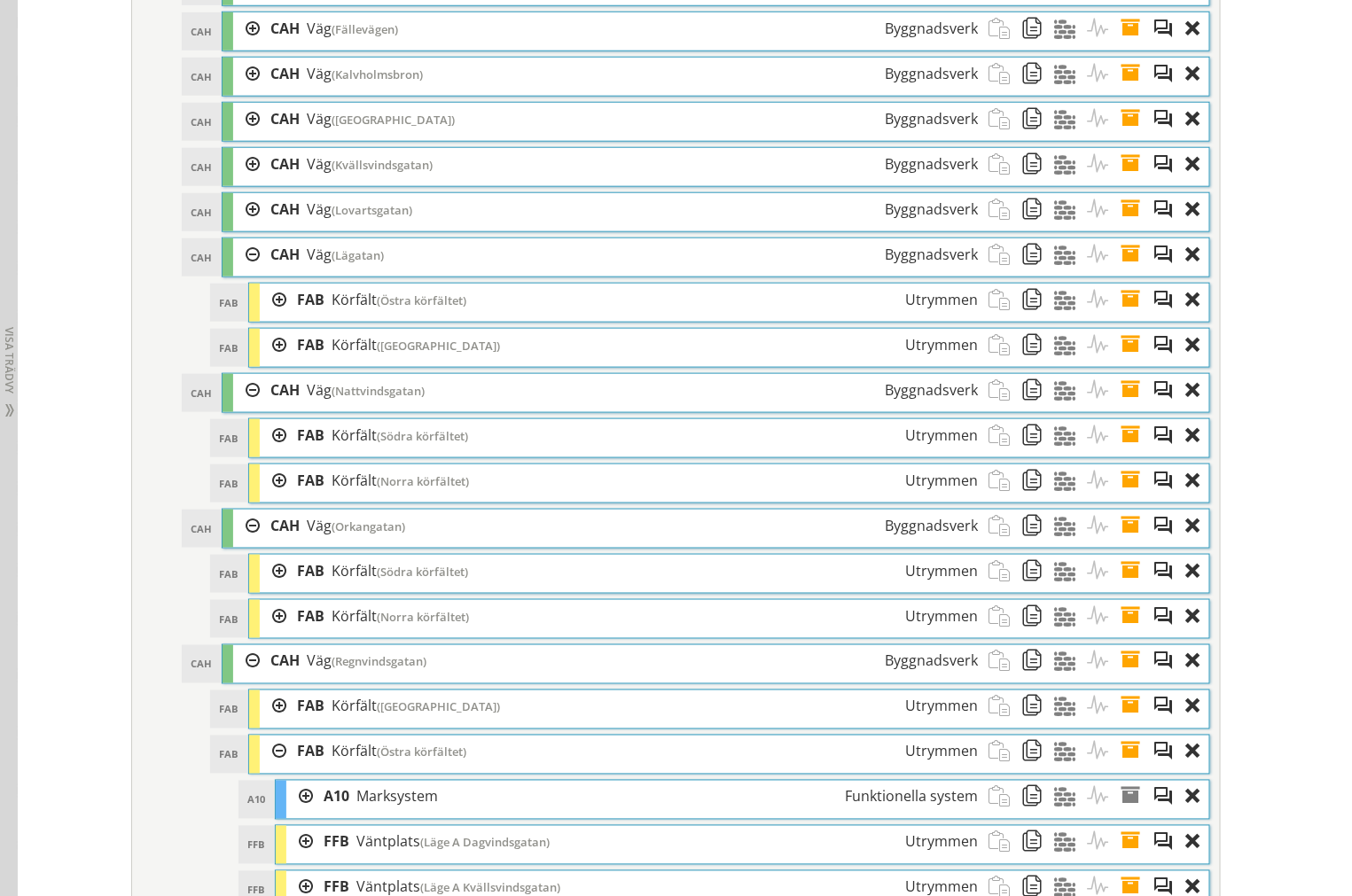
click at [271, 768] on div at bounding box center [273, 751] width 26 height 33
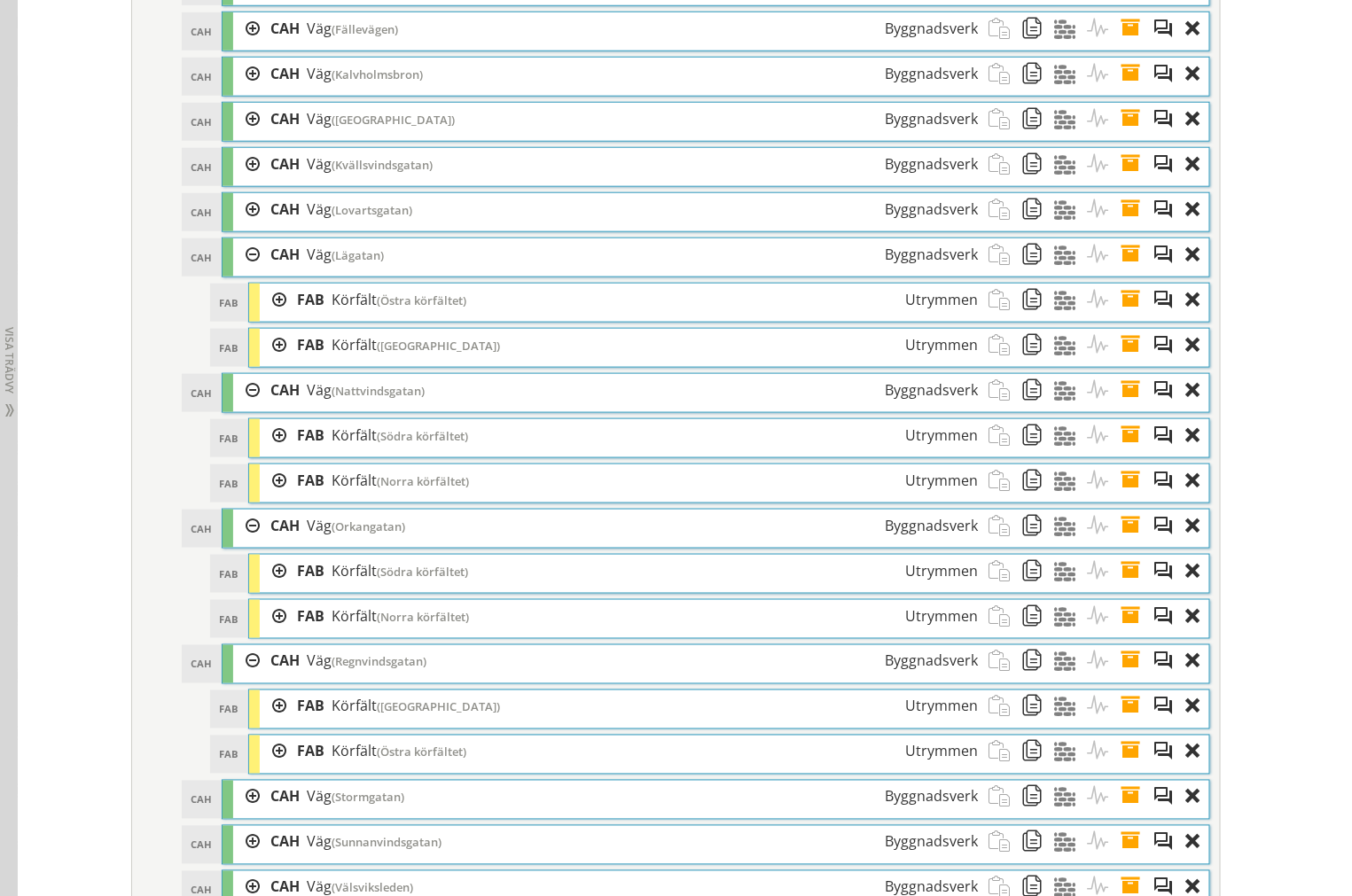
click at [267, 723] on div at bounding box center [273, 706] width 26 height 33
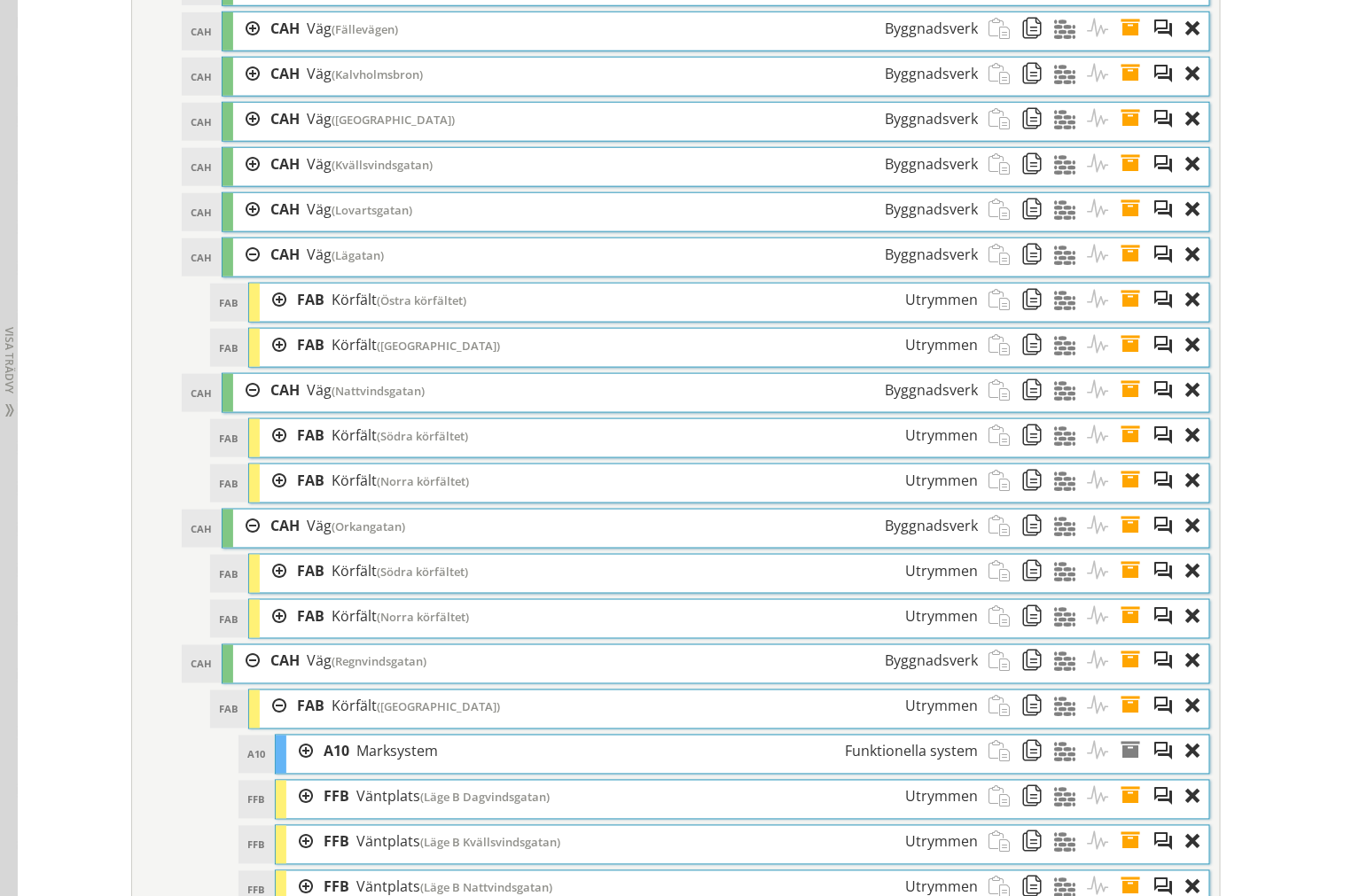
drag, startPoint x: 266, startPoint y: 735, endPoint x: 266, endPoint y: 718, distance: 17.0
click at [267, 723] on div at bounding box center [273, 706] width 26 height 33
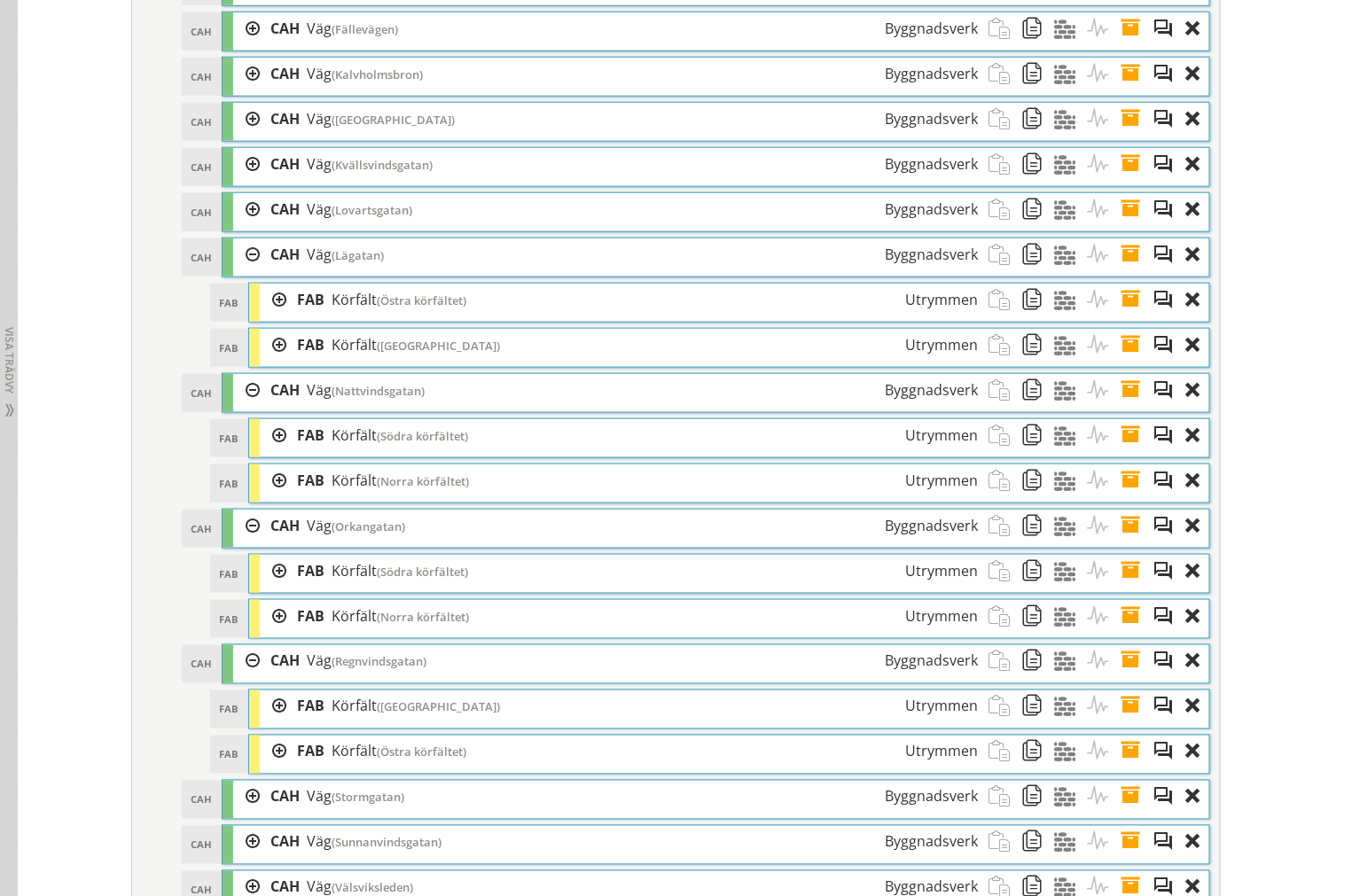
click at [268, 633] on div at bounding box center [273, 616] width 26 height 33
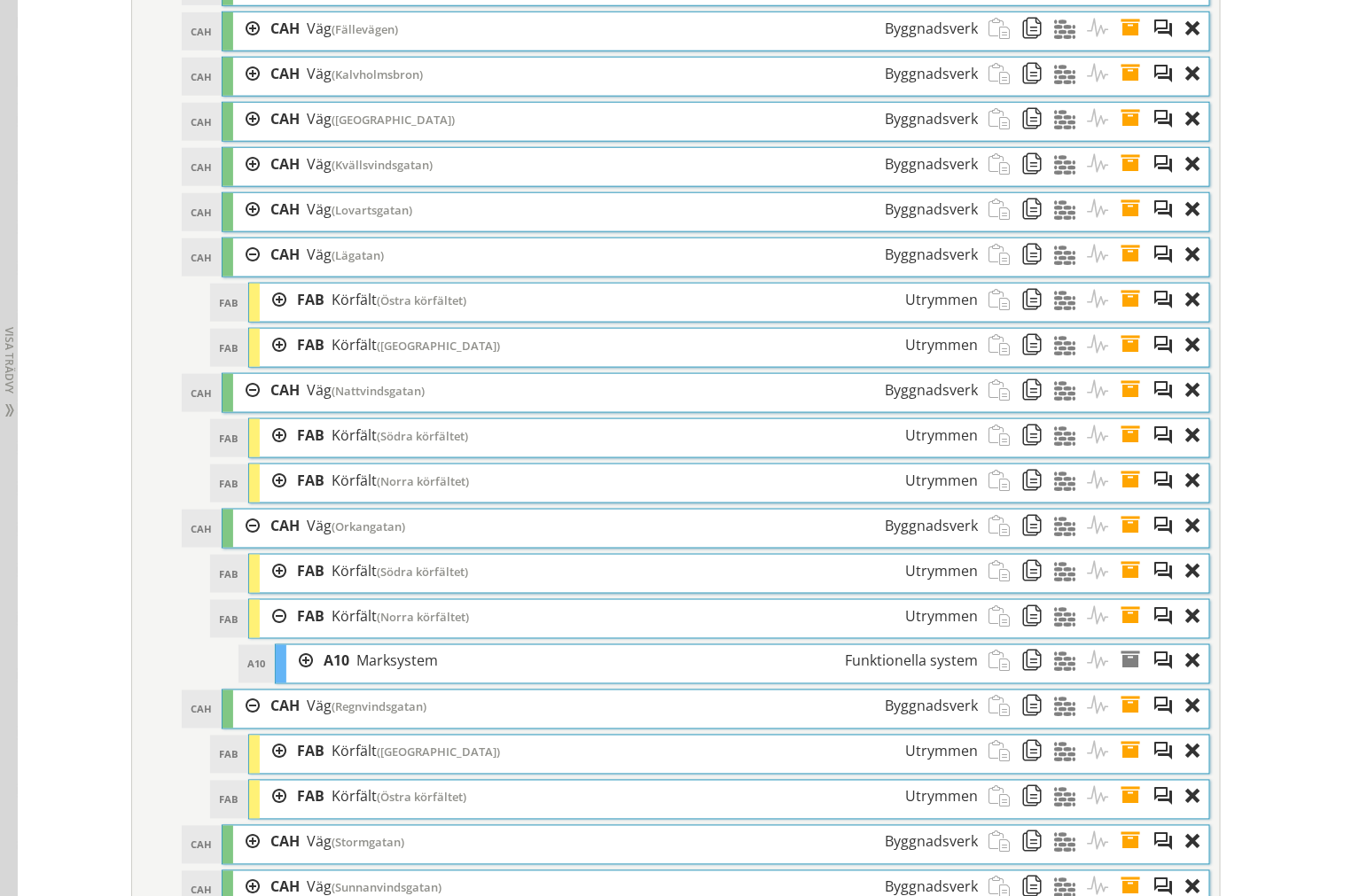
click at [268, 633] on div at bounding box center [273, 616] width 26 height 33
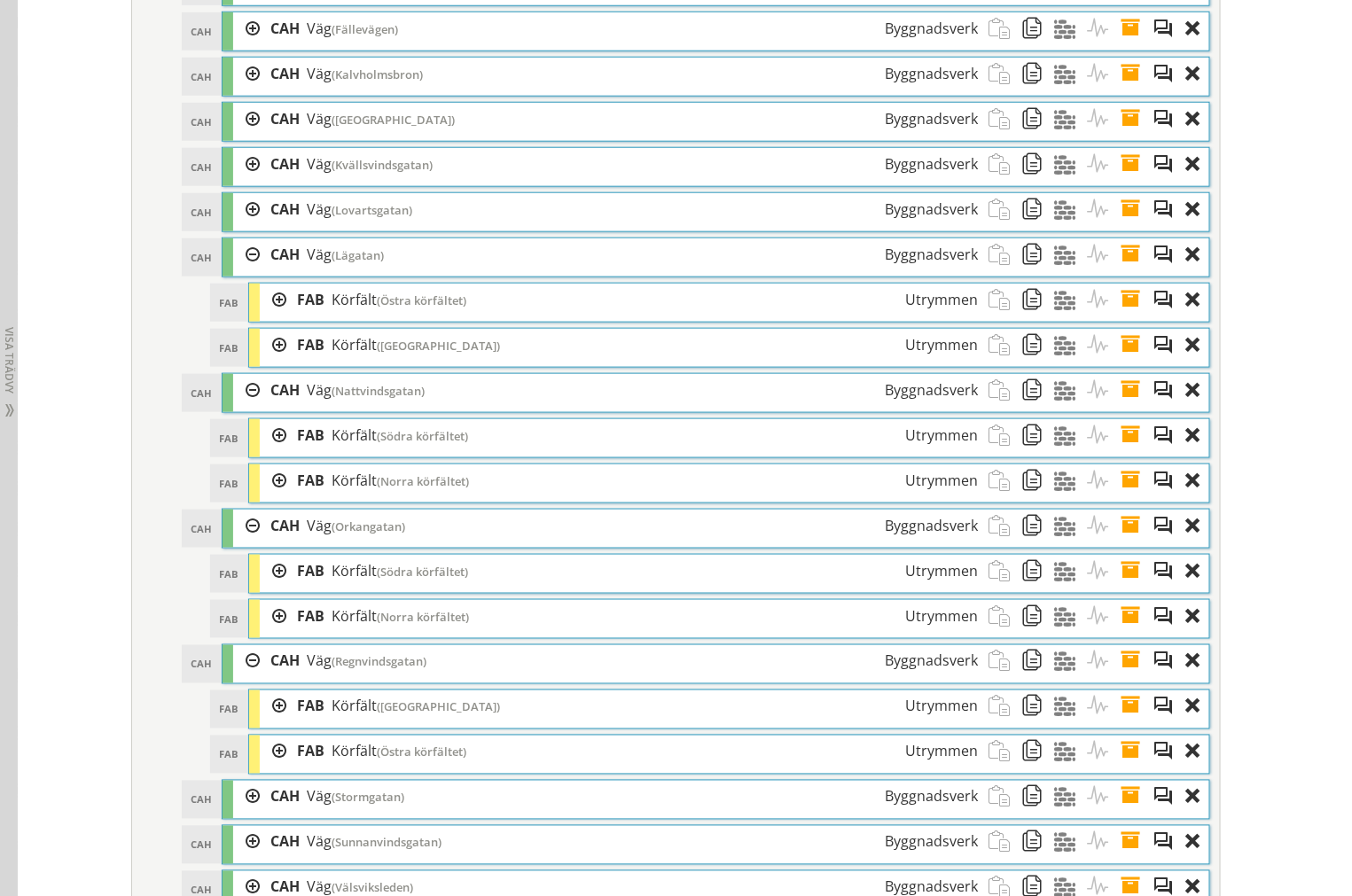
click at [269, 588] on div at bounding box center [273, 571] width 26 height 33
click at [0, 0] on div at bounding box center [0, 0] width 0 height 0
click at [267, 493] on div at bounding box center [273, 480] width 26 height 33
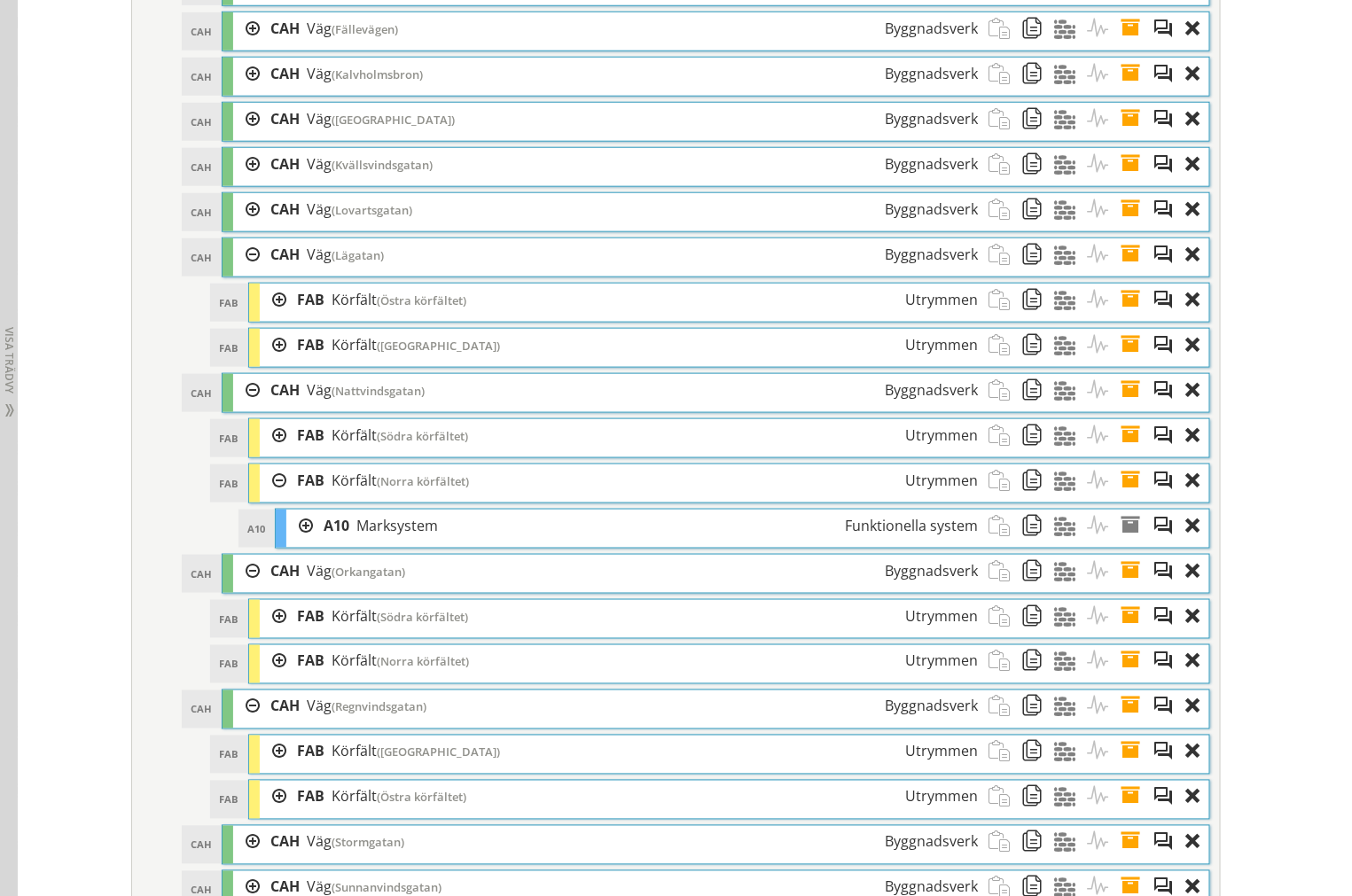
click at [267, 493] on div at bounding box center [273, 480] width 26 height 33
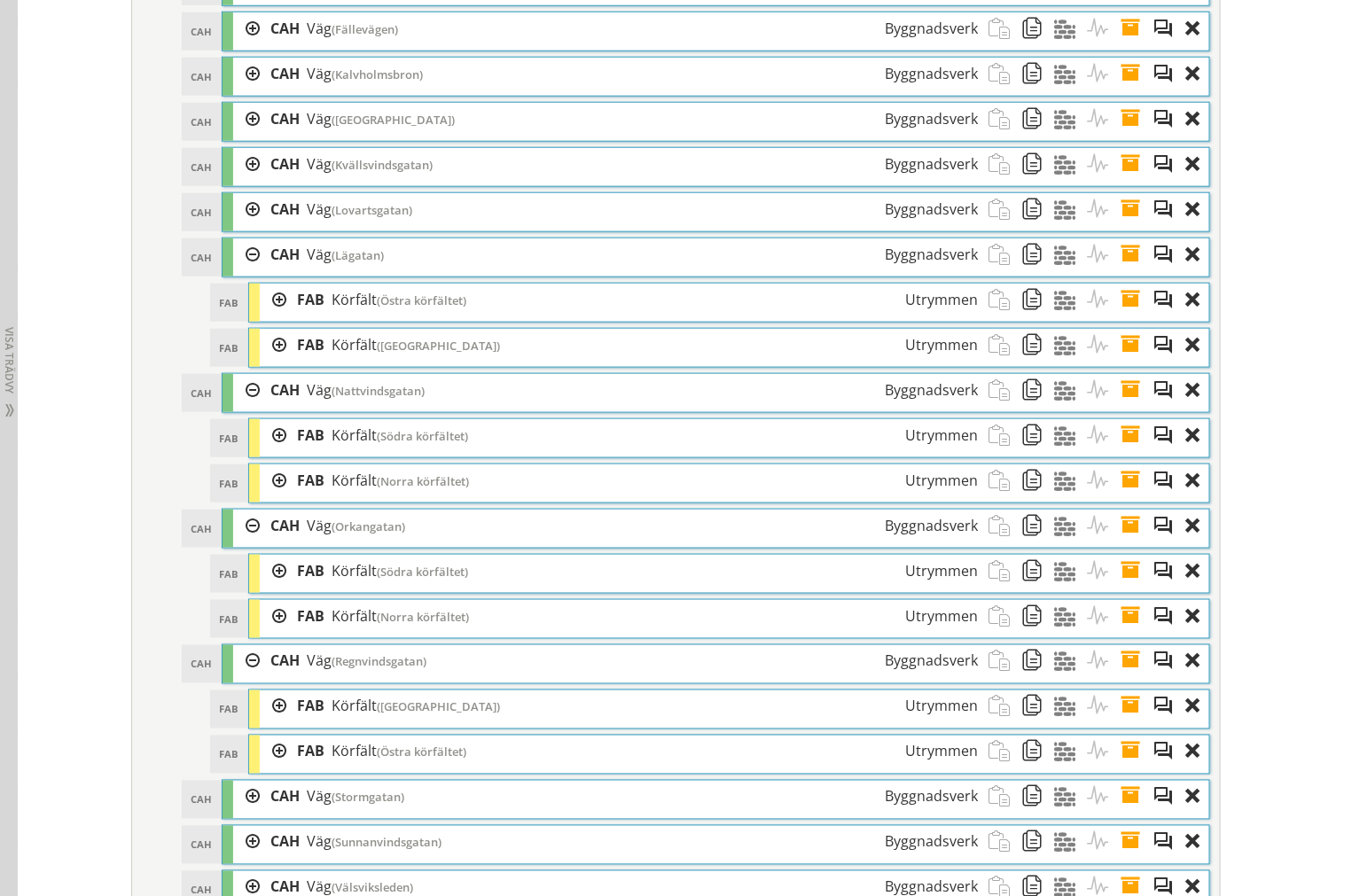
click at [270, 452] on div at bounding box center [273, 435] width 26 height 33
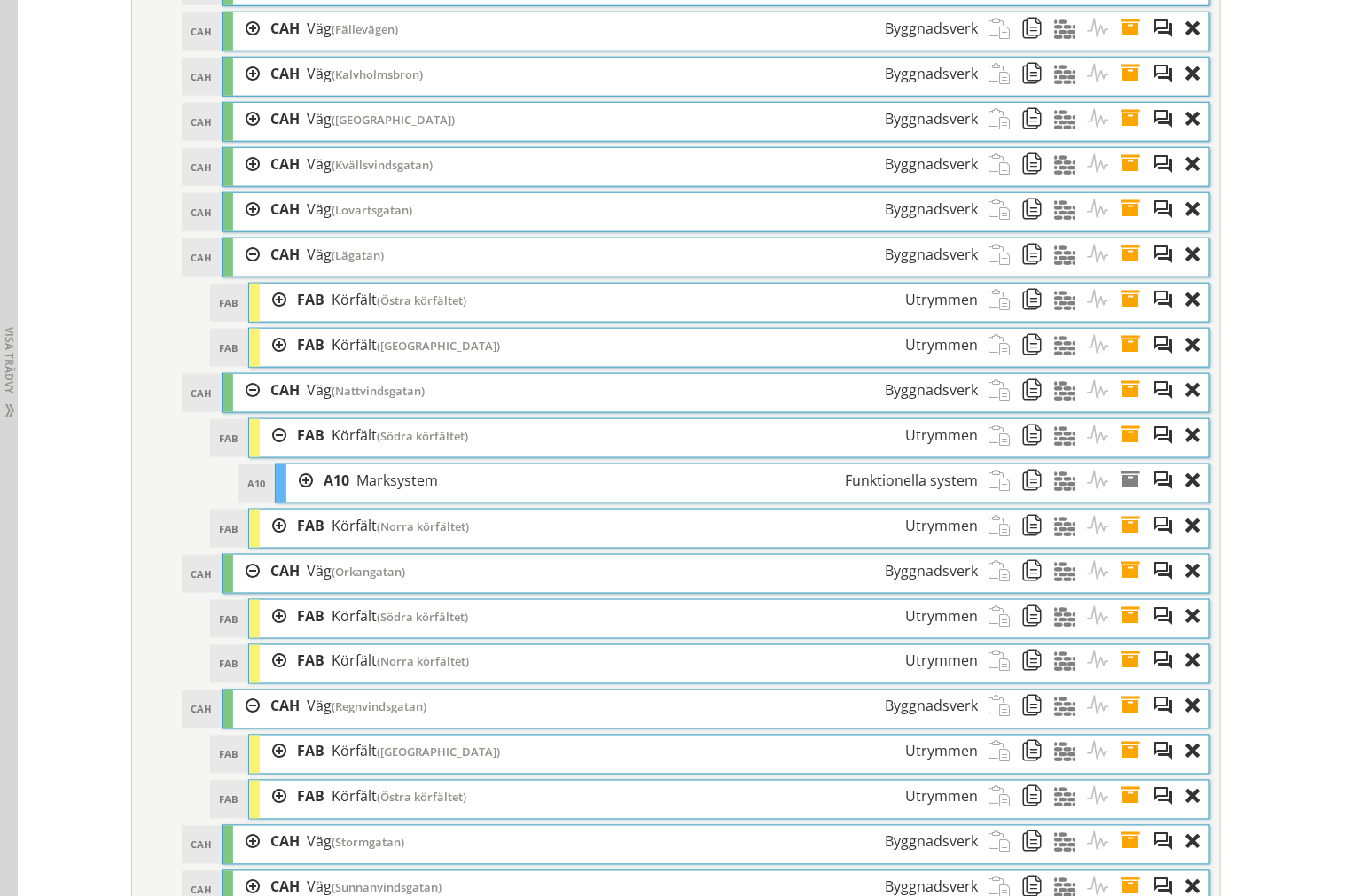
click at [271, 452] on div at bounding box center [273, 435] width 26 height 33
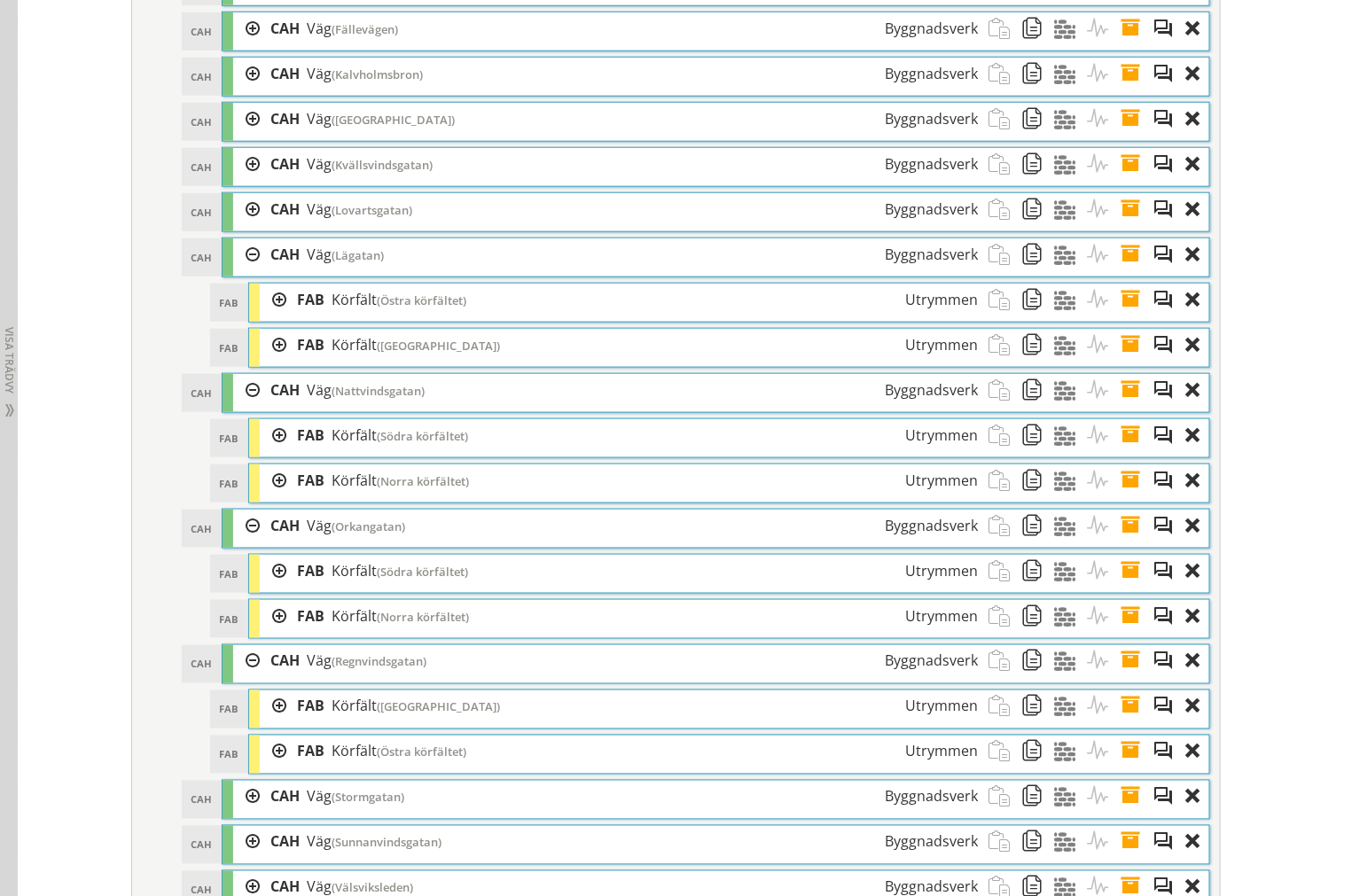
click at [269, 362] on div at bounding box center [273, 345] width 26 height 33
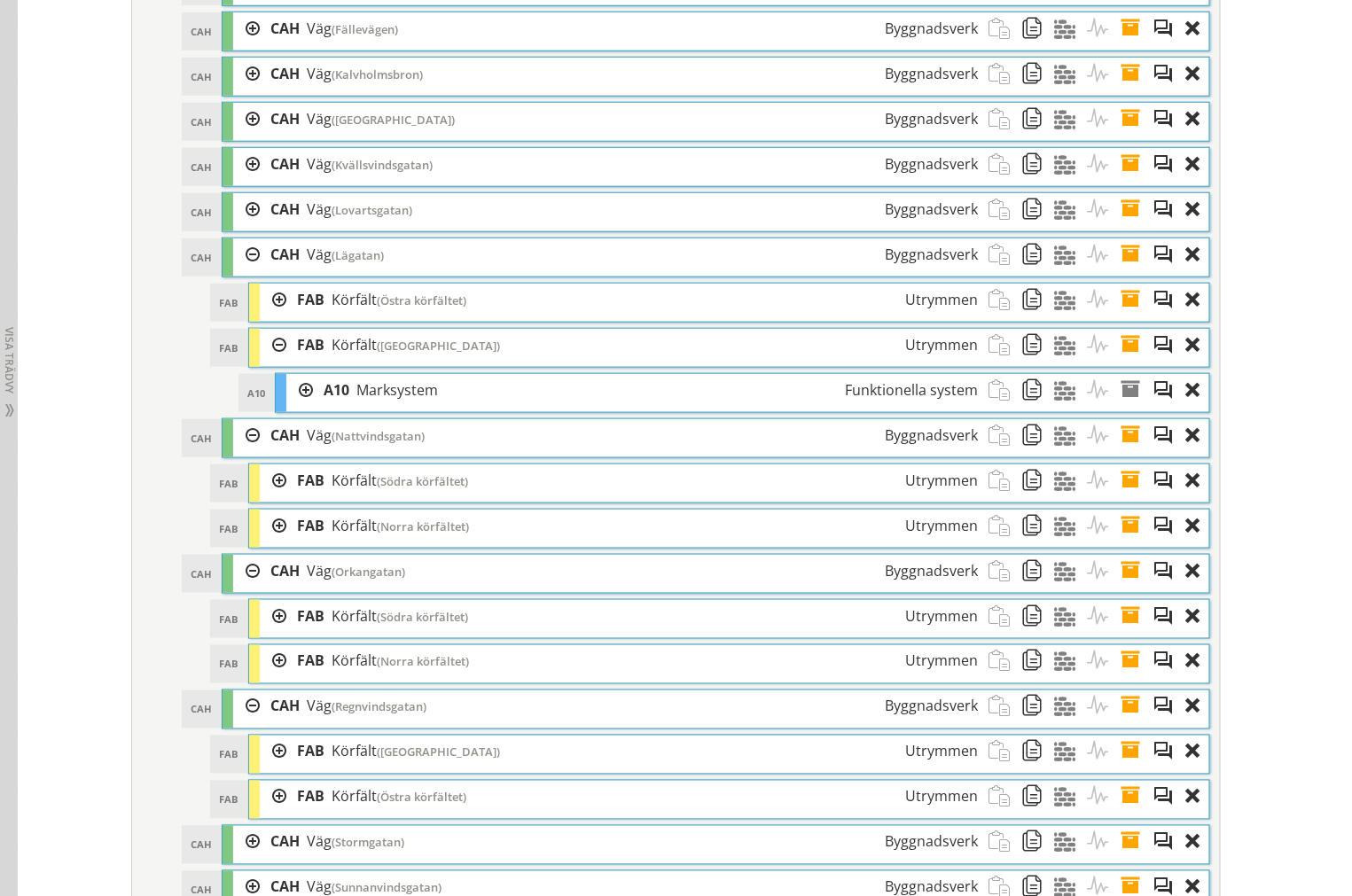
click at [269, 362] on div at bounding box center [273, 345] width 26 height 33
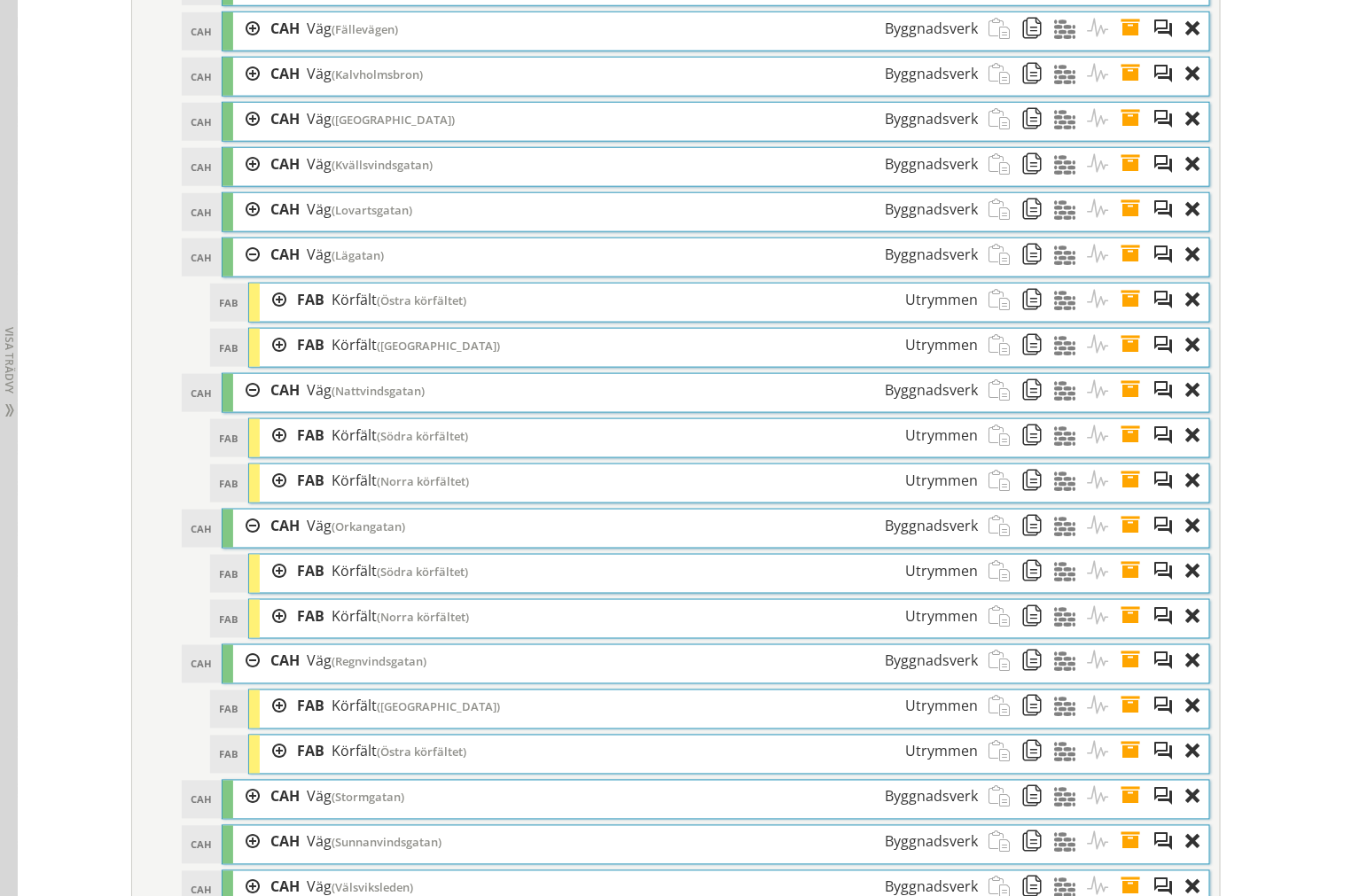
click at [264, 317] on div at bounding box center [273, 300] width 26 height 33
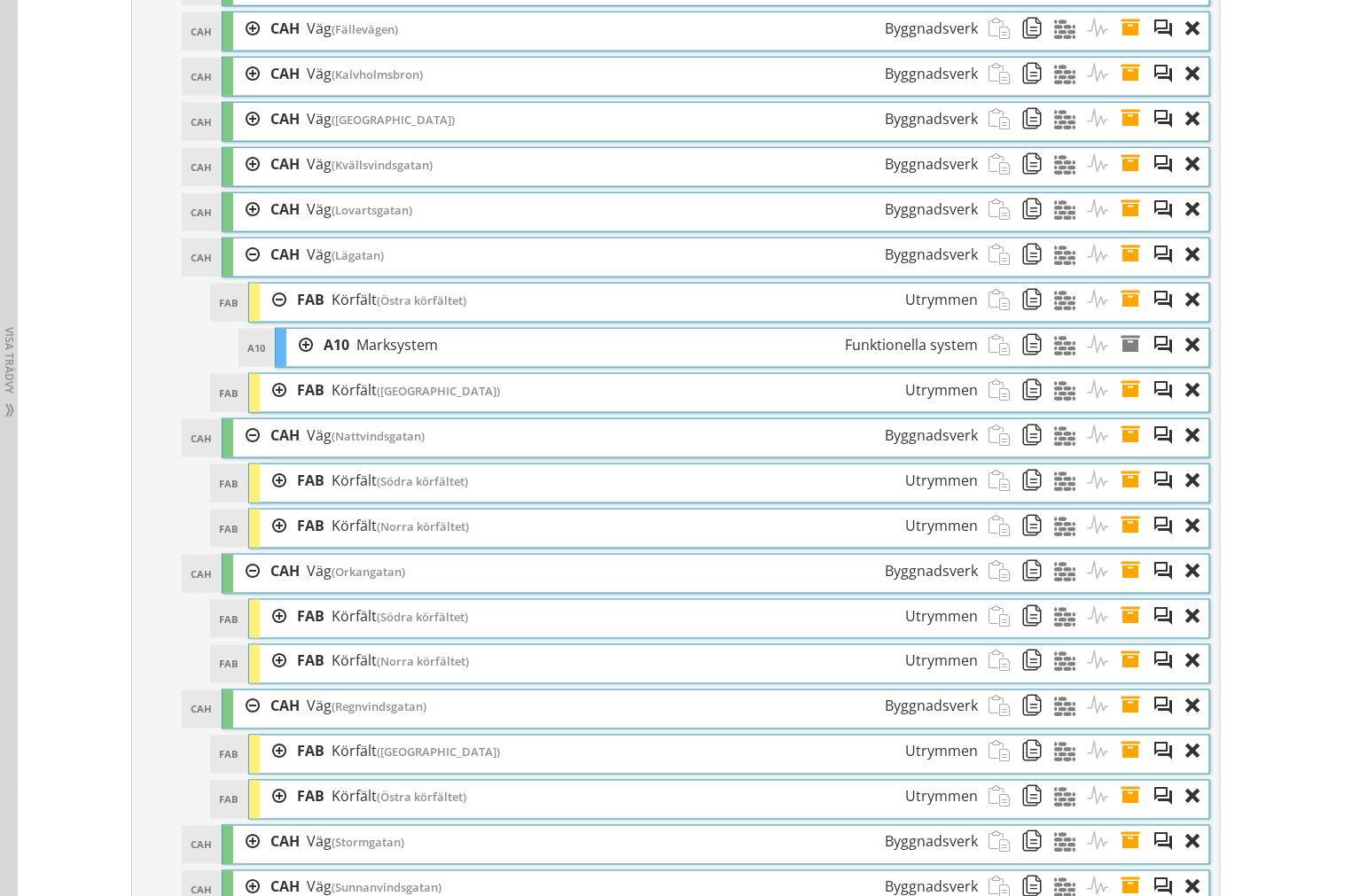
click at [263, 312] on div at bounding box center [273, 300] width 26 height 33
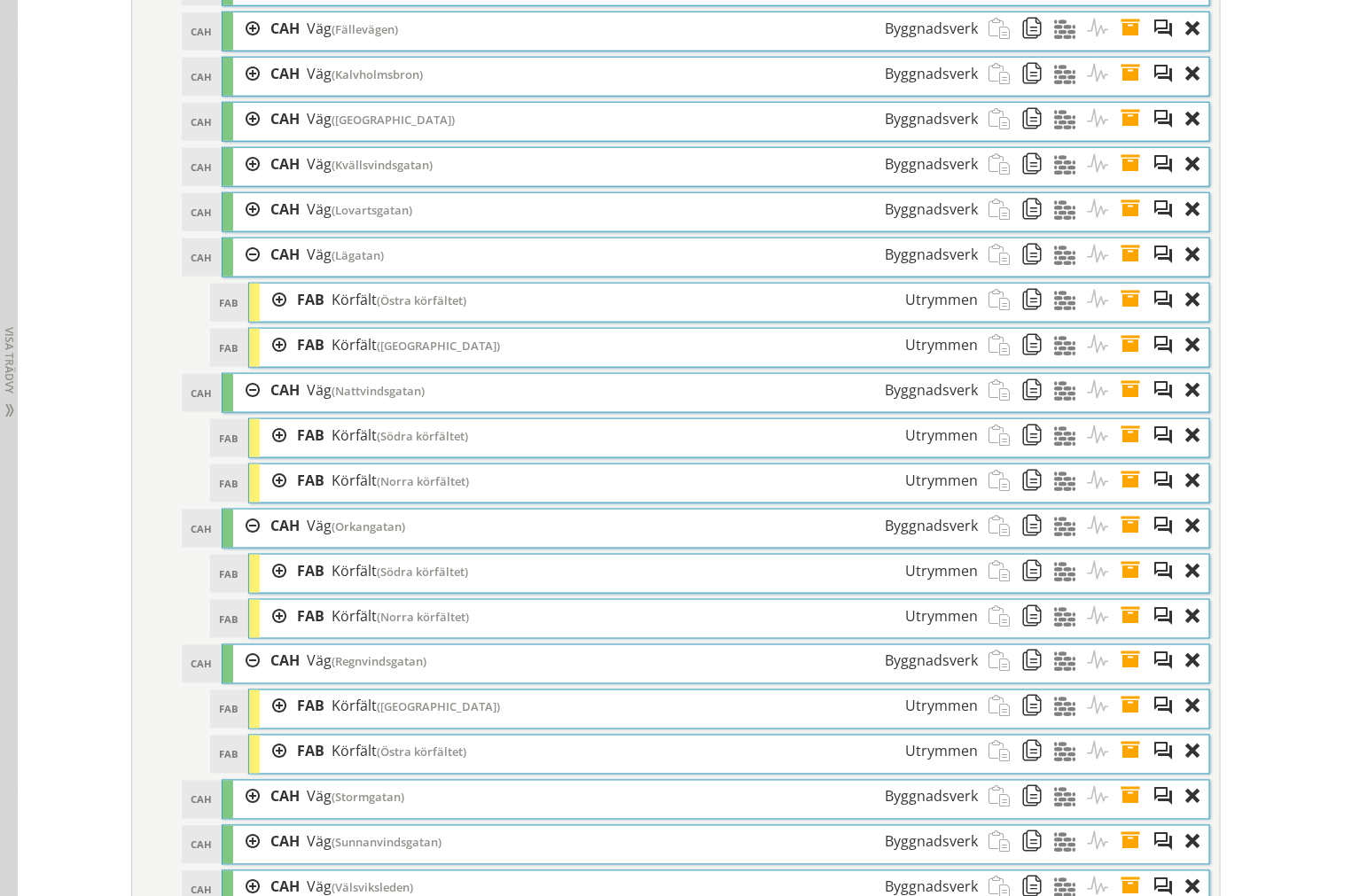
click at [243, 271] on div at bounding box center [246, 254] width 26 height 33
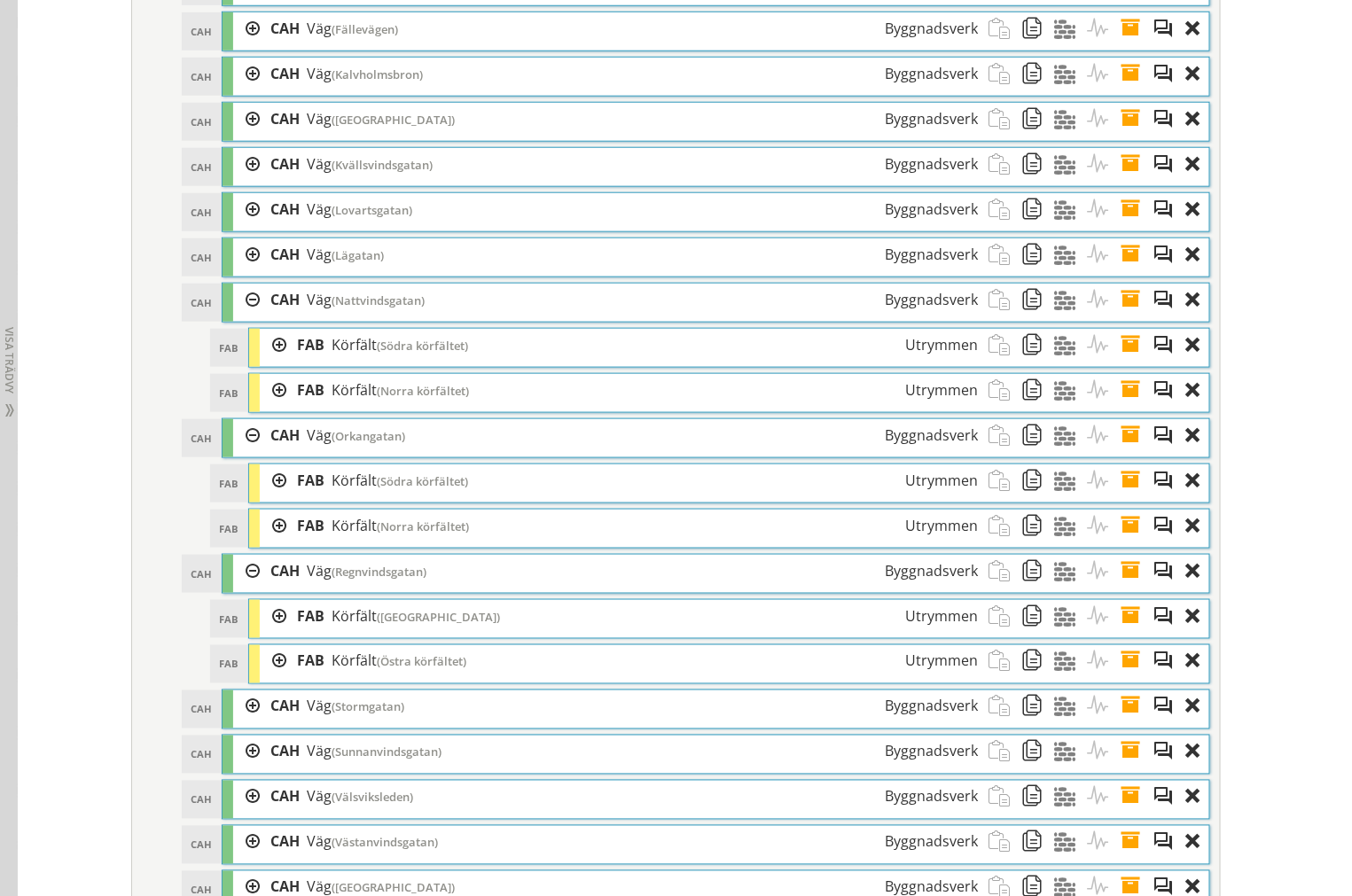
click at [233, 308] on div "CAH CAH Väg (Nattvindsgatan) Byggnadsverk Egenskapstabell Alla Alla Materiella …" at bounding box center [716, 303] width 989 height 40
drag, startPoint x: 246, startPoint y: 321, endPoint x: 250, endPoint y: 344, distance: 23.3
click at [246, 317] on div at bounding box center [246, 300] width 26 height 33
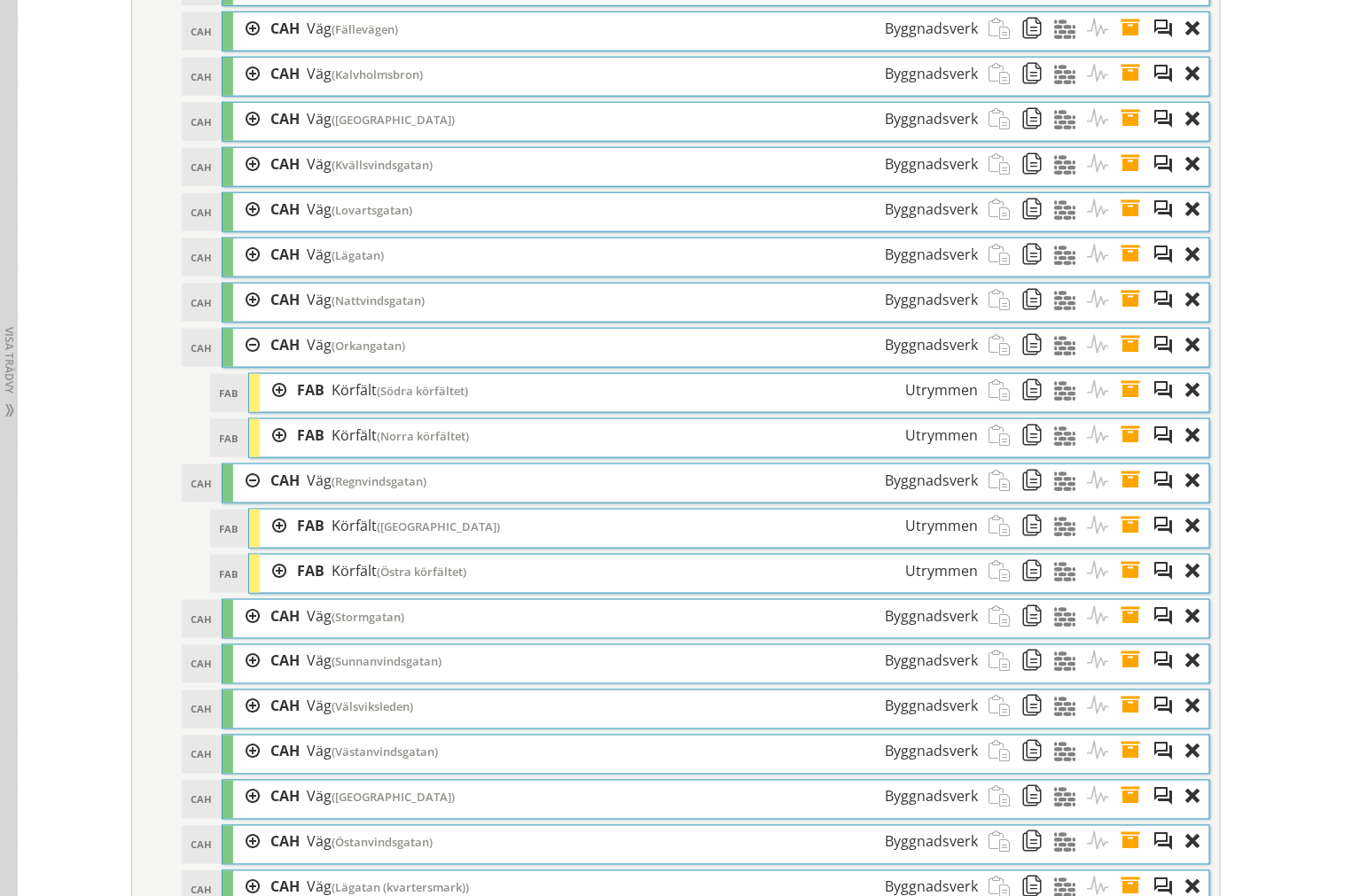
click at [239, 362] on div at bounding box center [246, 345] width 26 height 33
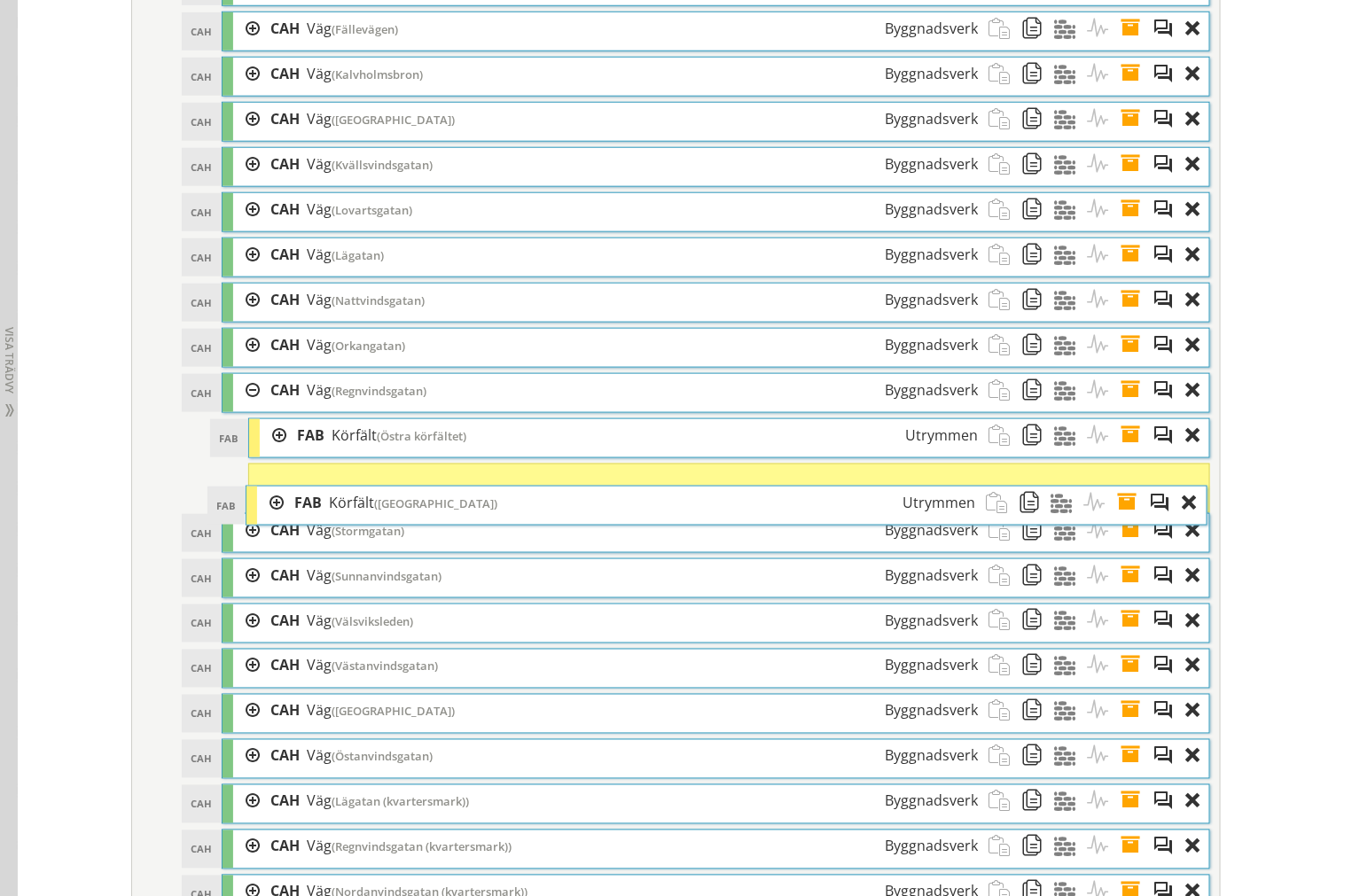
drag, startPoint x: 326, startPoint y: 481, endPoint x: 321, endPoint y: 529, distance: 48.3
click at [329, 512] on span "Körfält" at bounding box center [351, 502] width 45 height 20
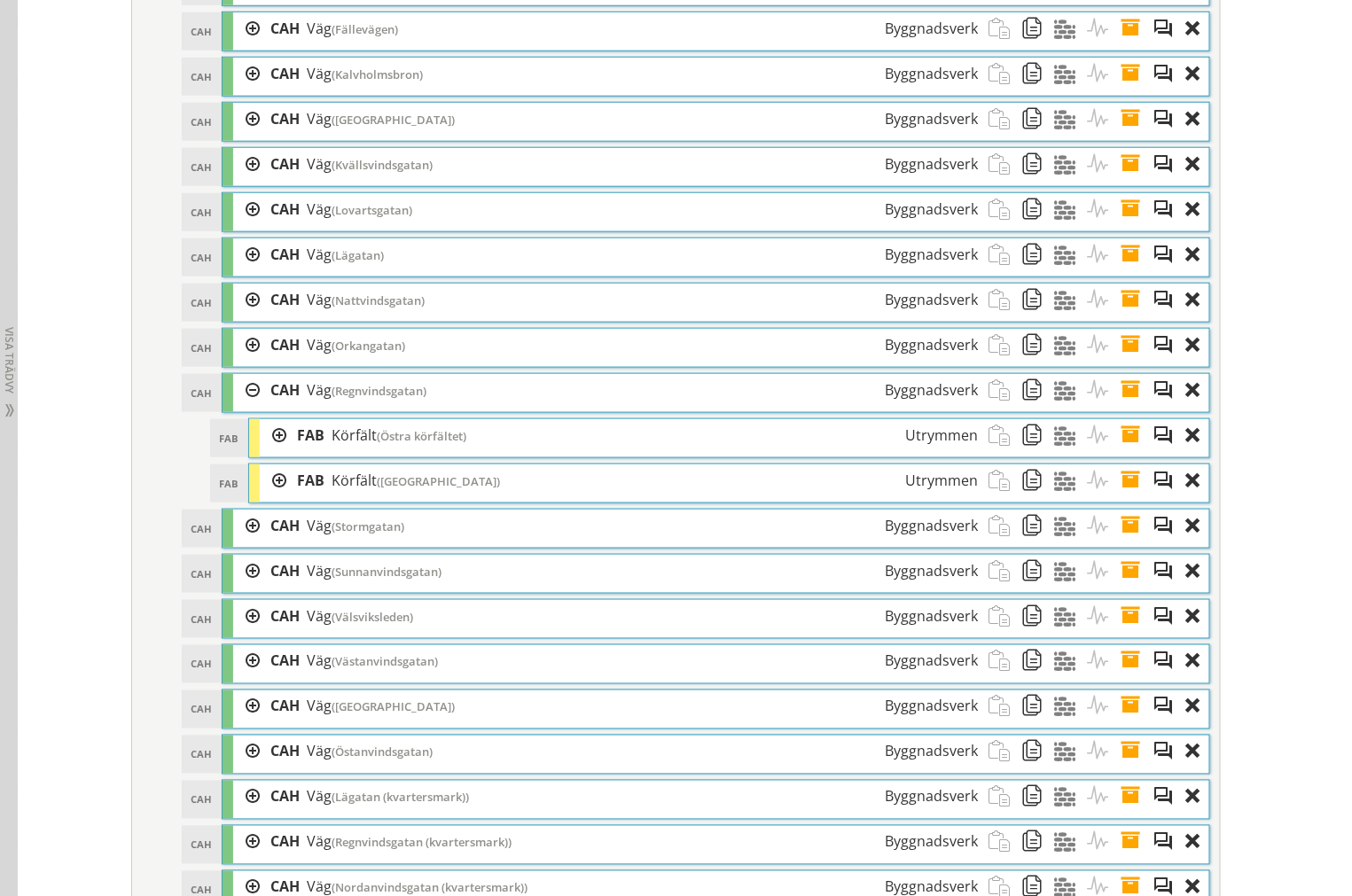
click at [273, 452] on div at bounding box center [273, 435] width 26 height 33
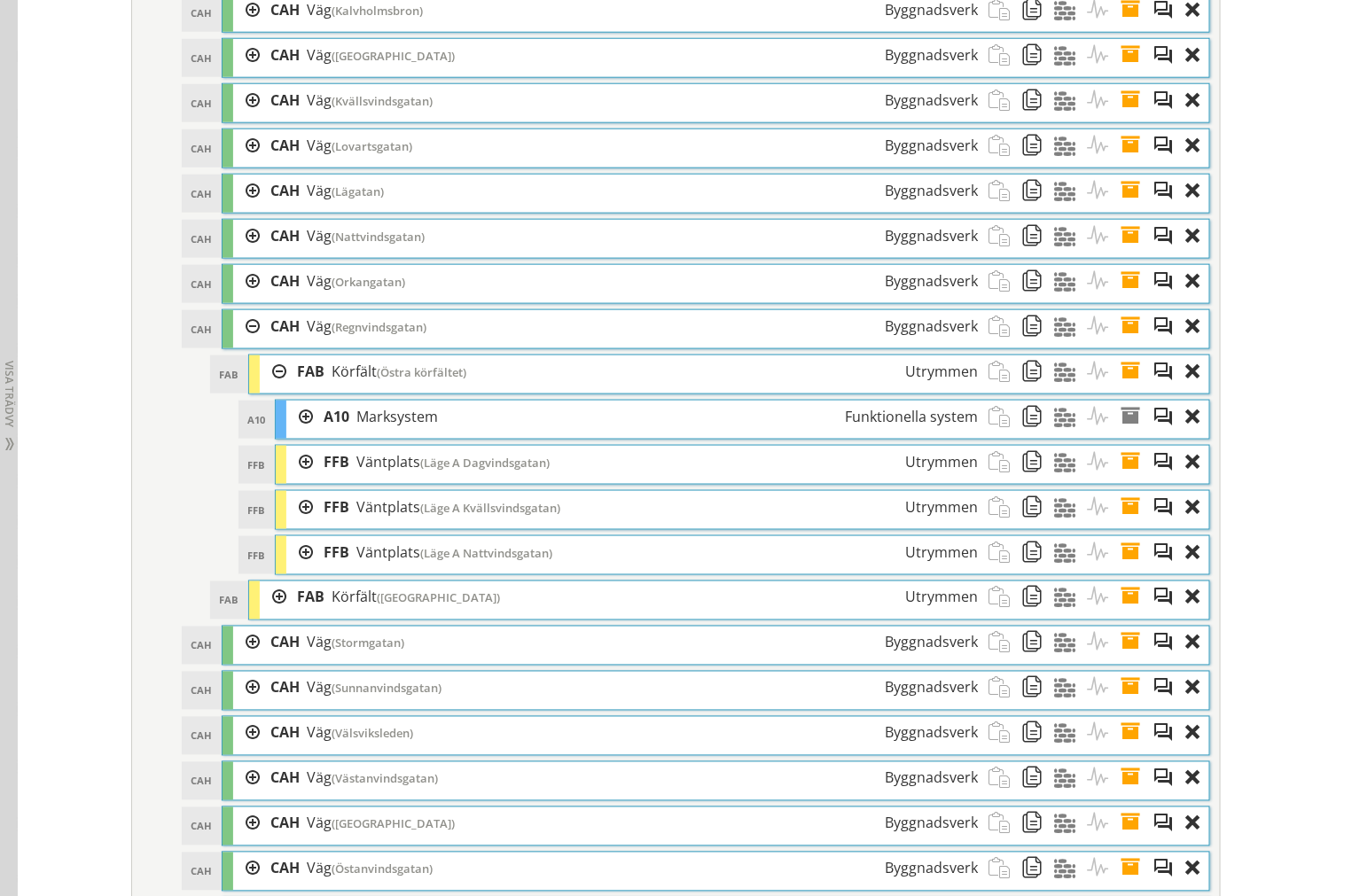
scroll to position [3122, 0]
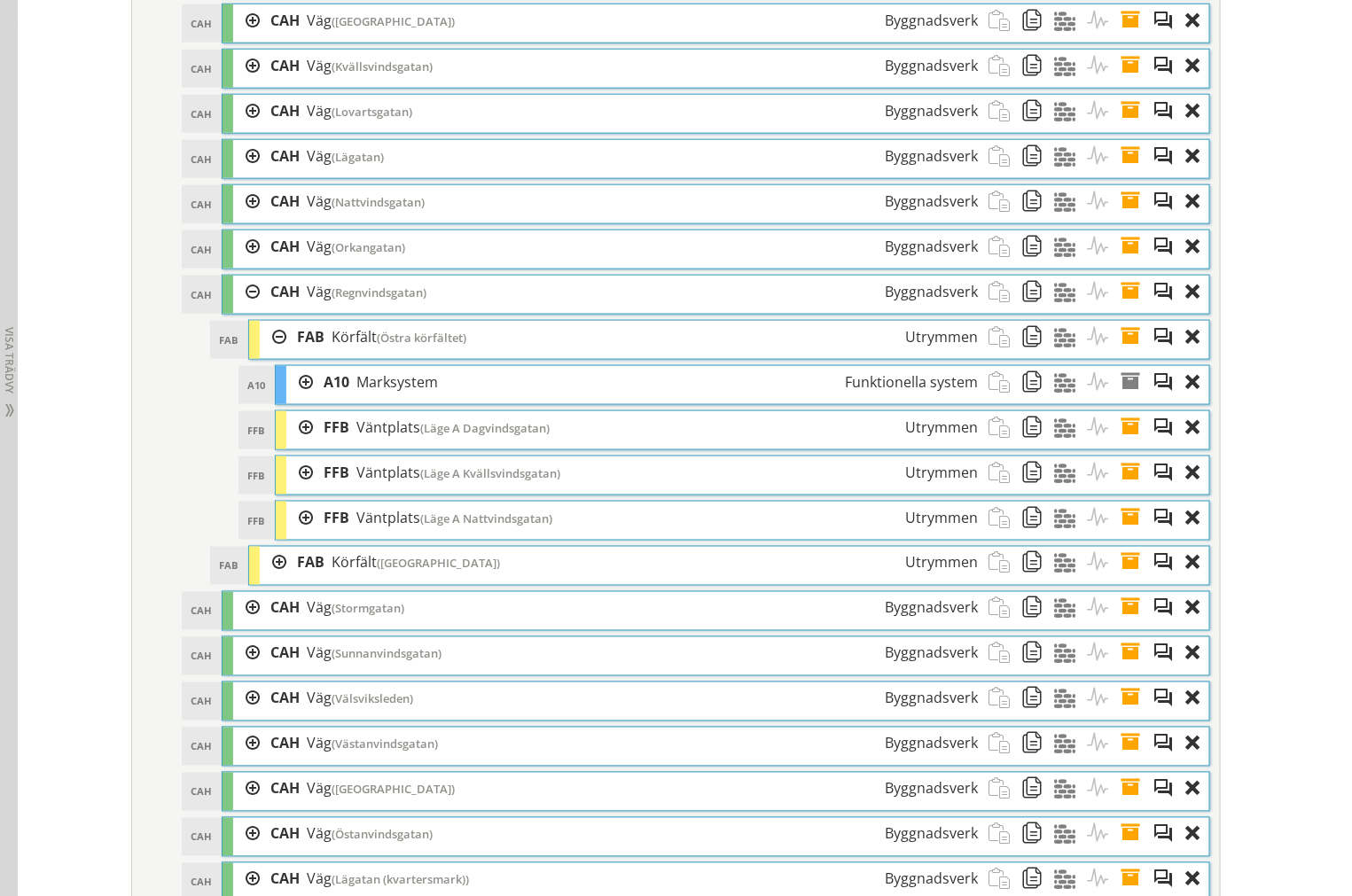
click at [275, 575] on div at bounding box center [273, 562] width 26 height 33
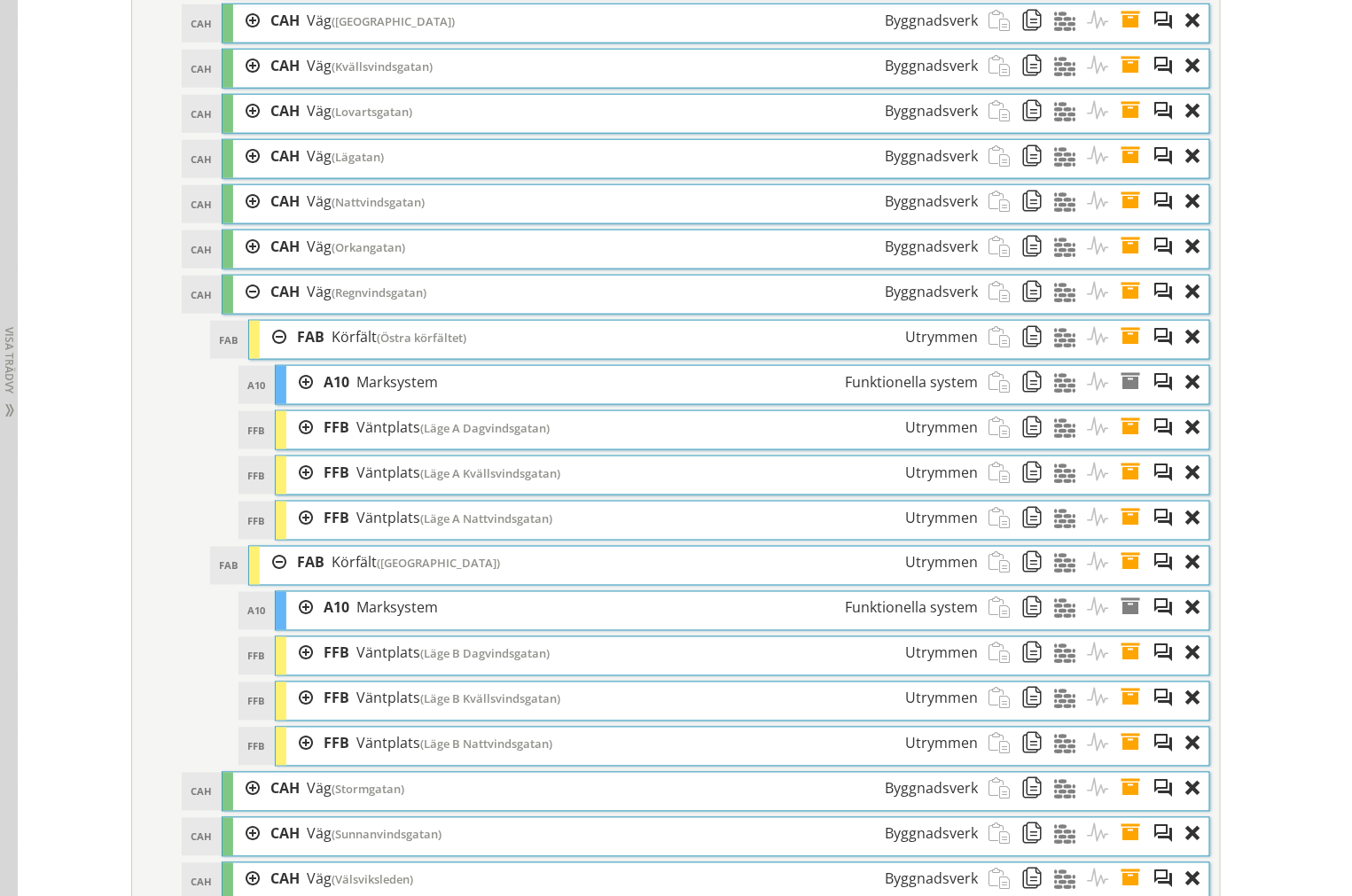
click at [269, 579] on div at bounding box center [273, 562] width 26 height 33
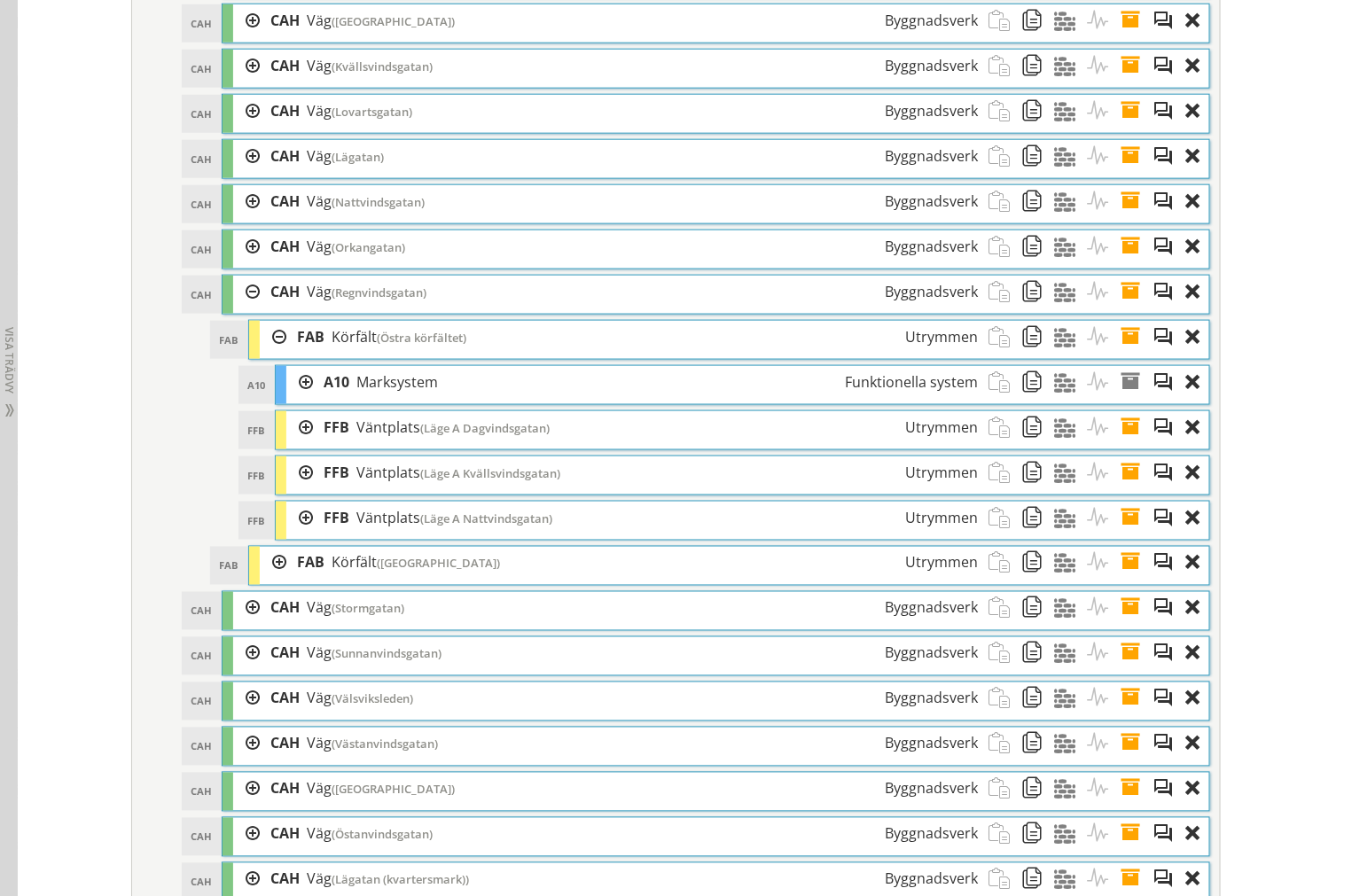
click at [296, 444] on div at bounding box center [299, 427] width 26 height 33
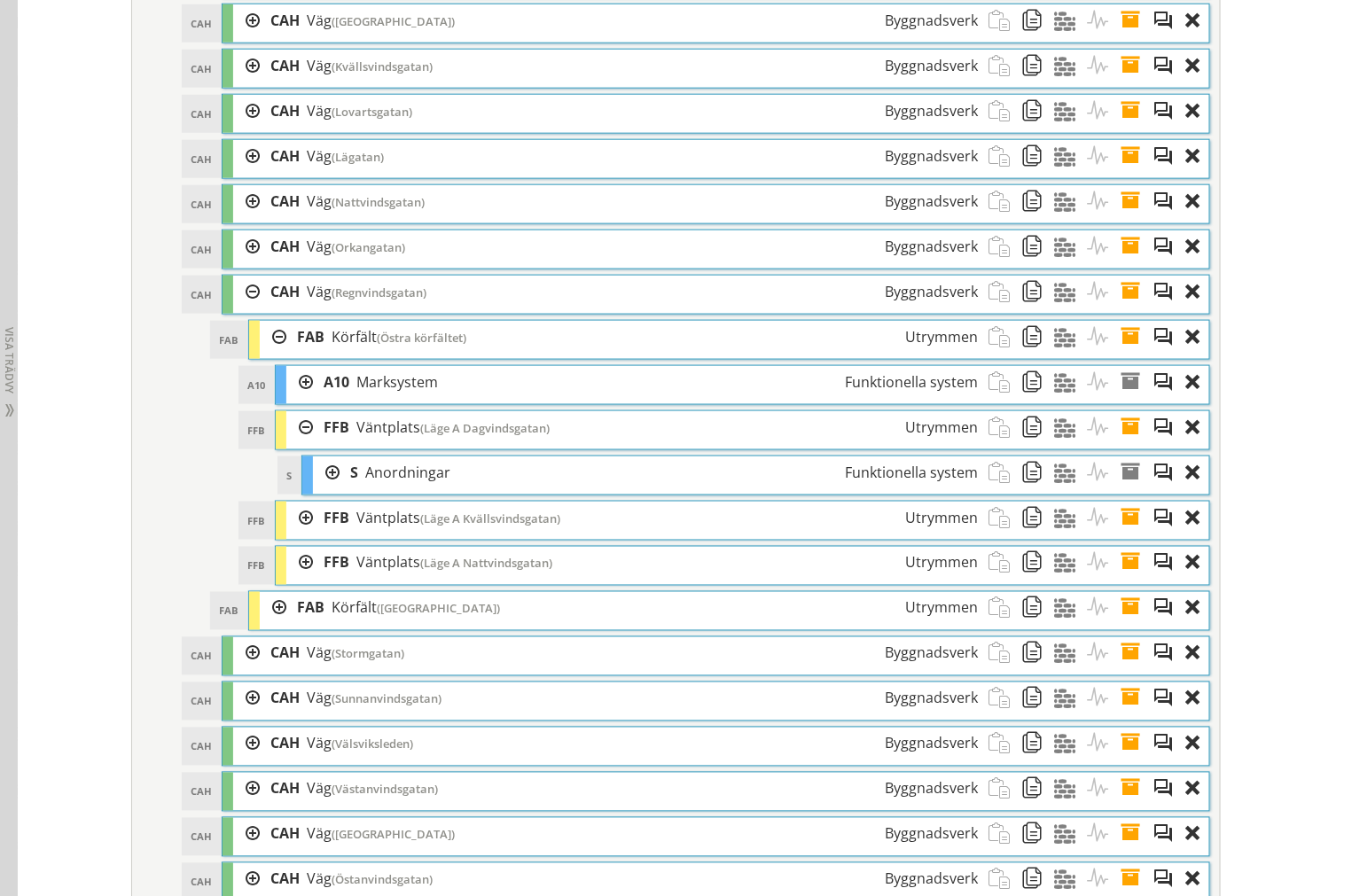
click at [295, 534] on div at bounding box center [299, 518] width 26 height 33
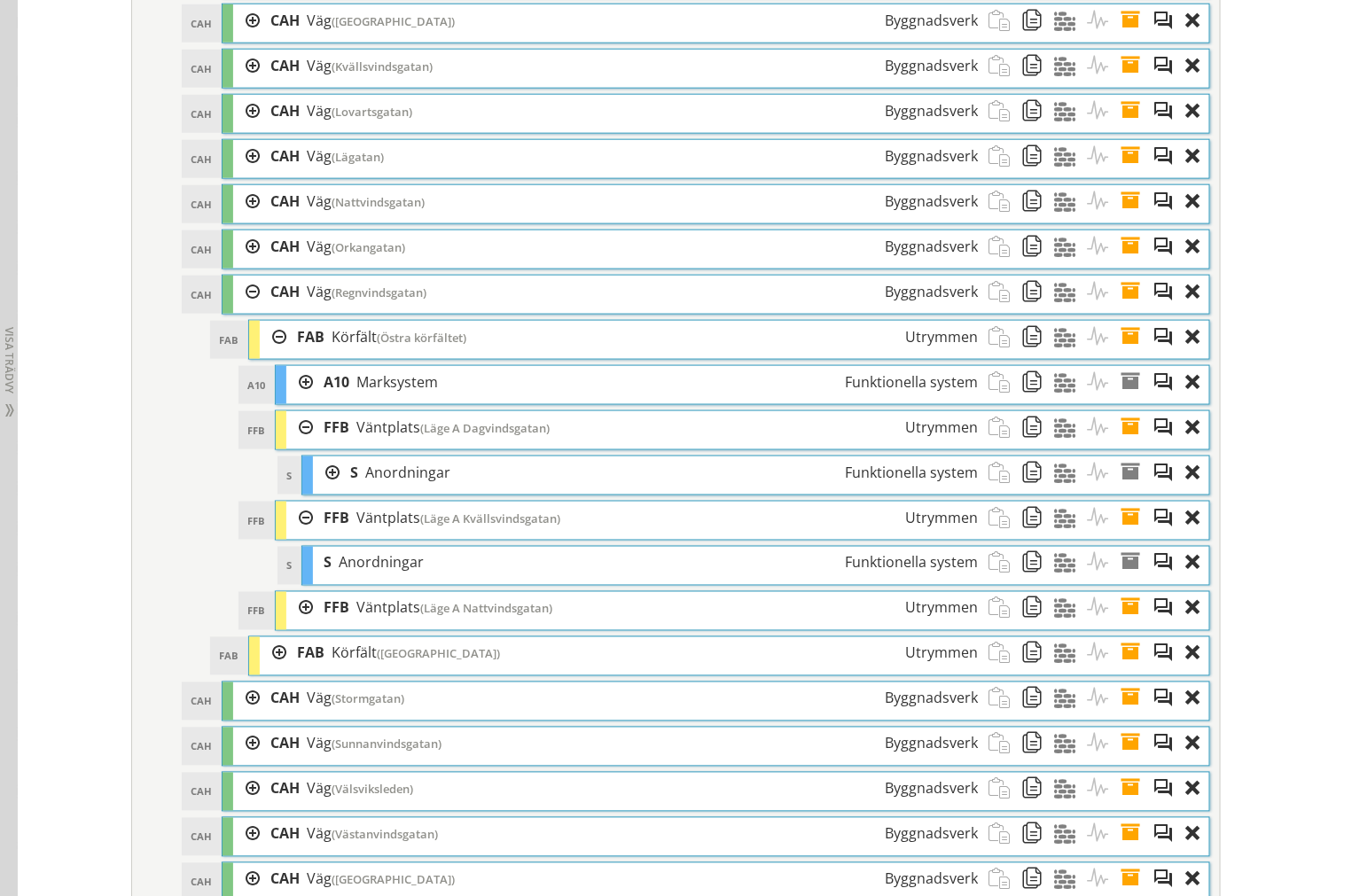
click at [286, 625] on div at bounding box center [299, 608] width 26 height 33
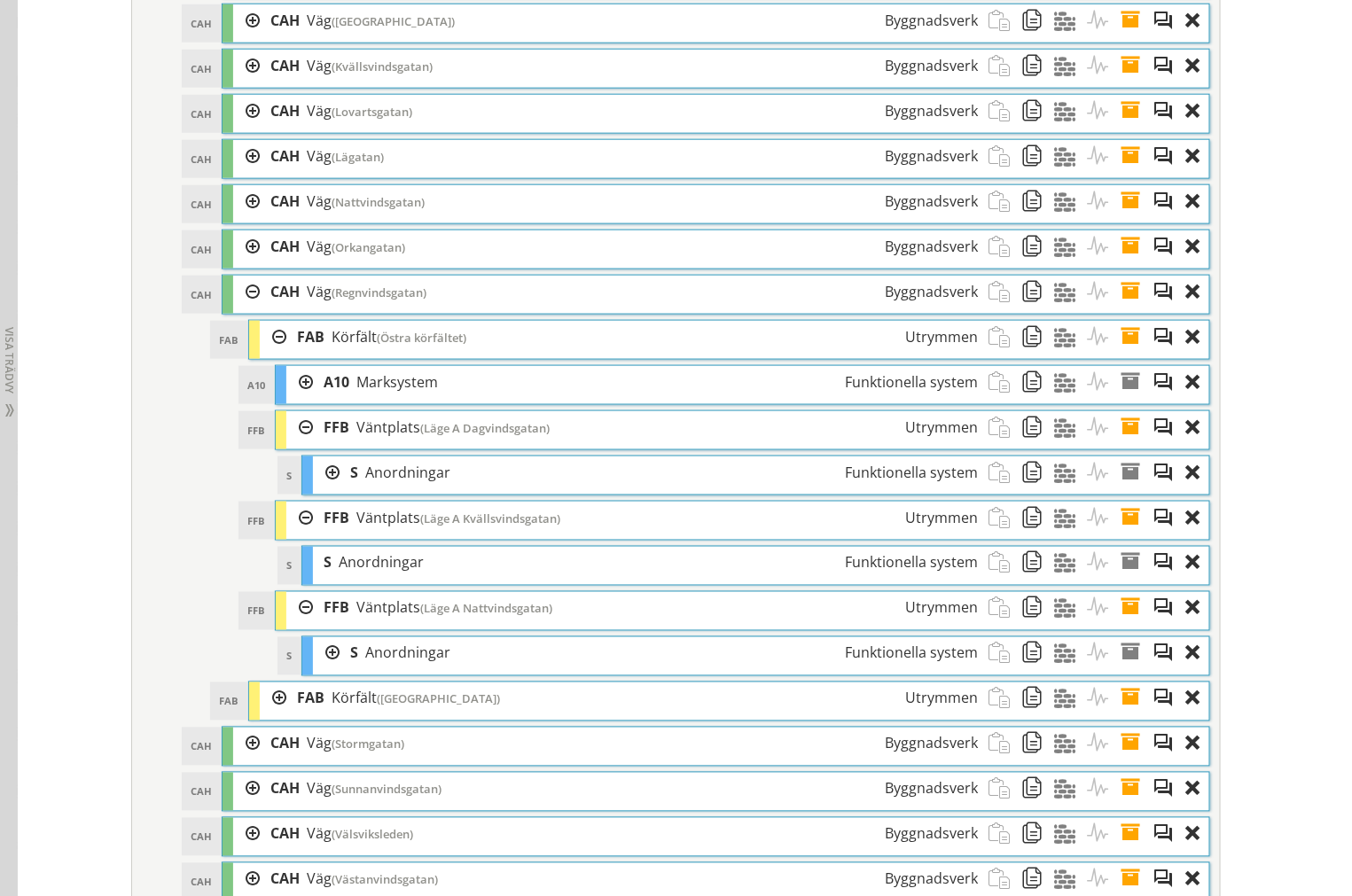
click at [294, 444] on div at bounding box center [299, 427] width 26 height 33
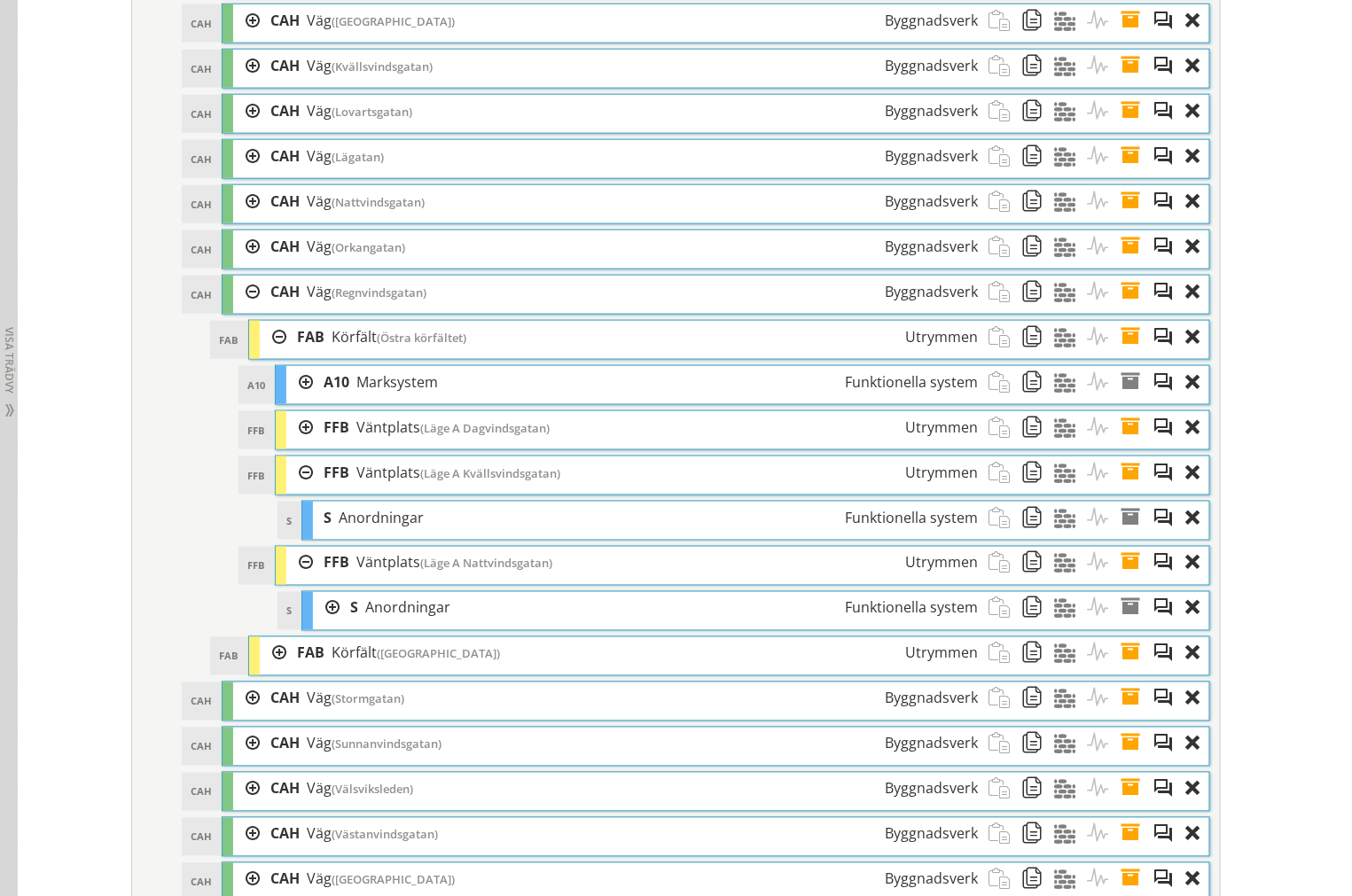
click at [299, 490] on div at bounding box center [299, 473] width 26 height 33
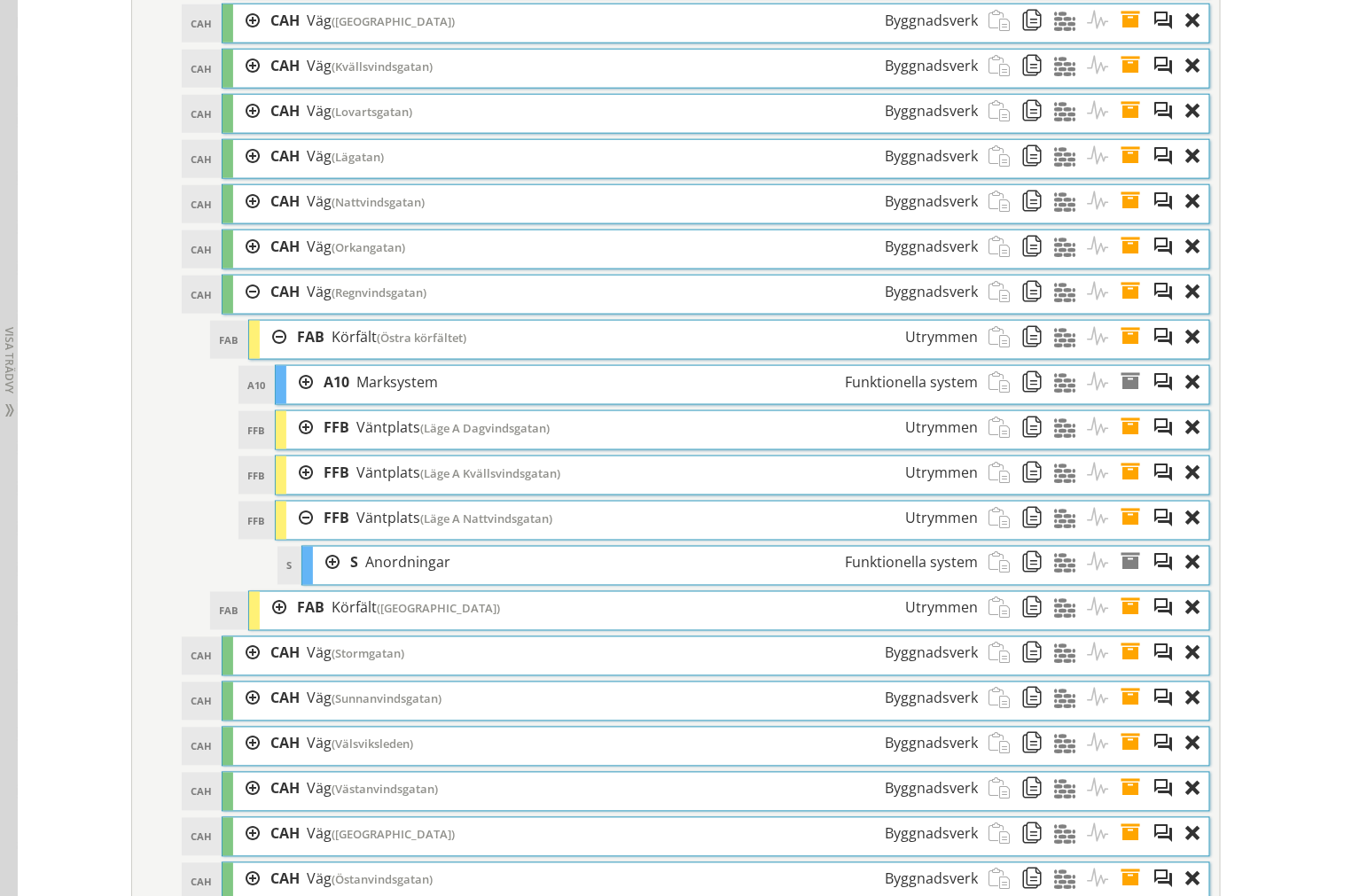
click at [297, 532] on div at bounding box center [299, 518] width 26 height 33
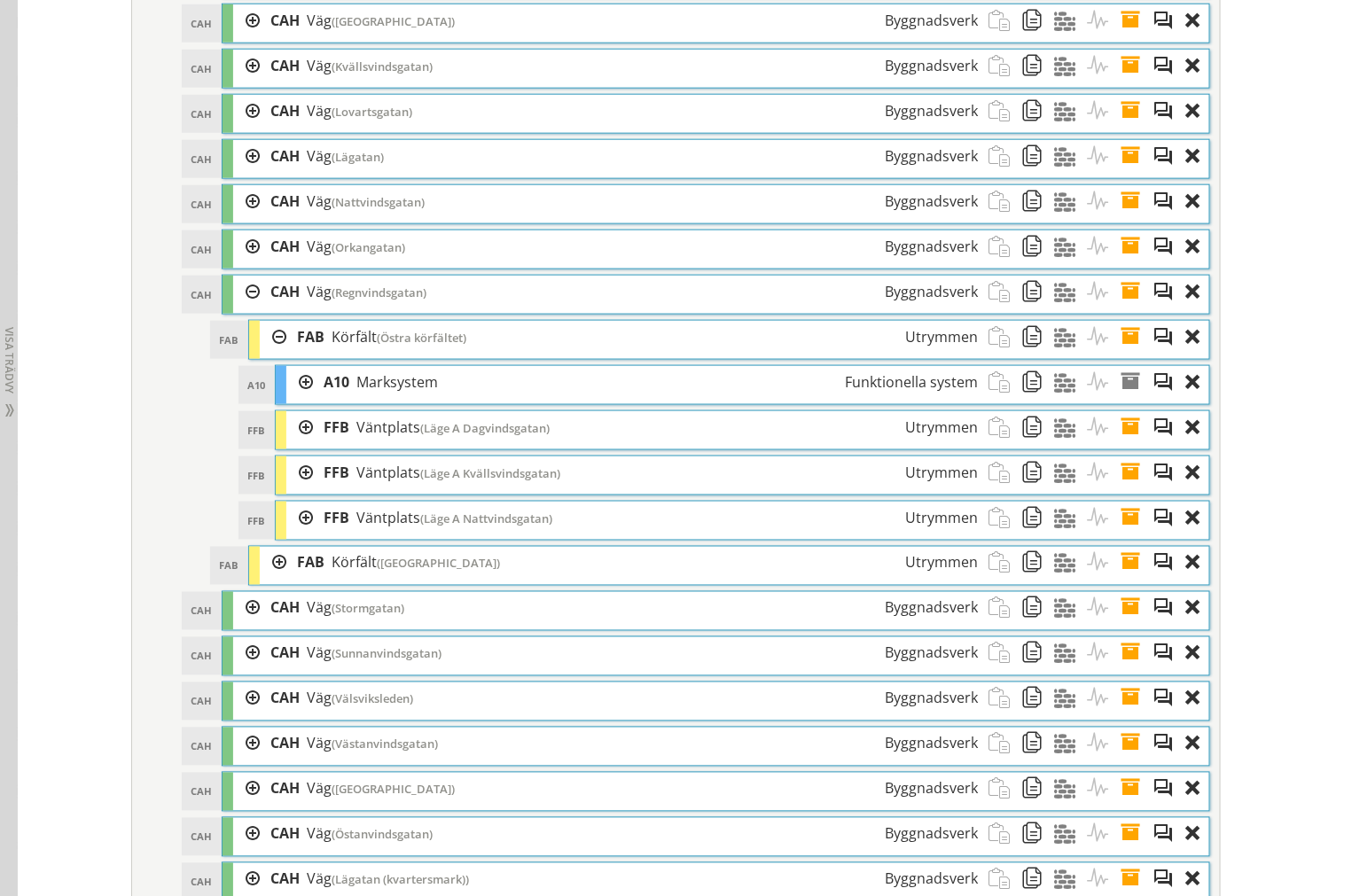
click at [1127, 444] on span at bounding box center [1135, 427] width 33 height 33
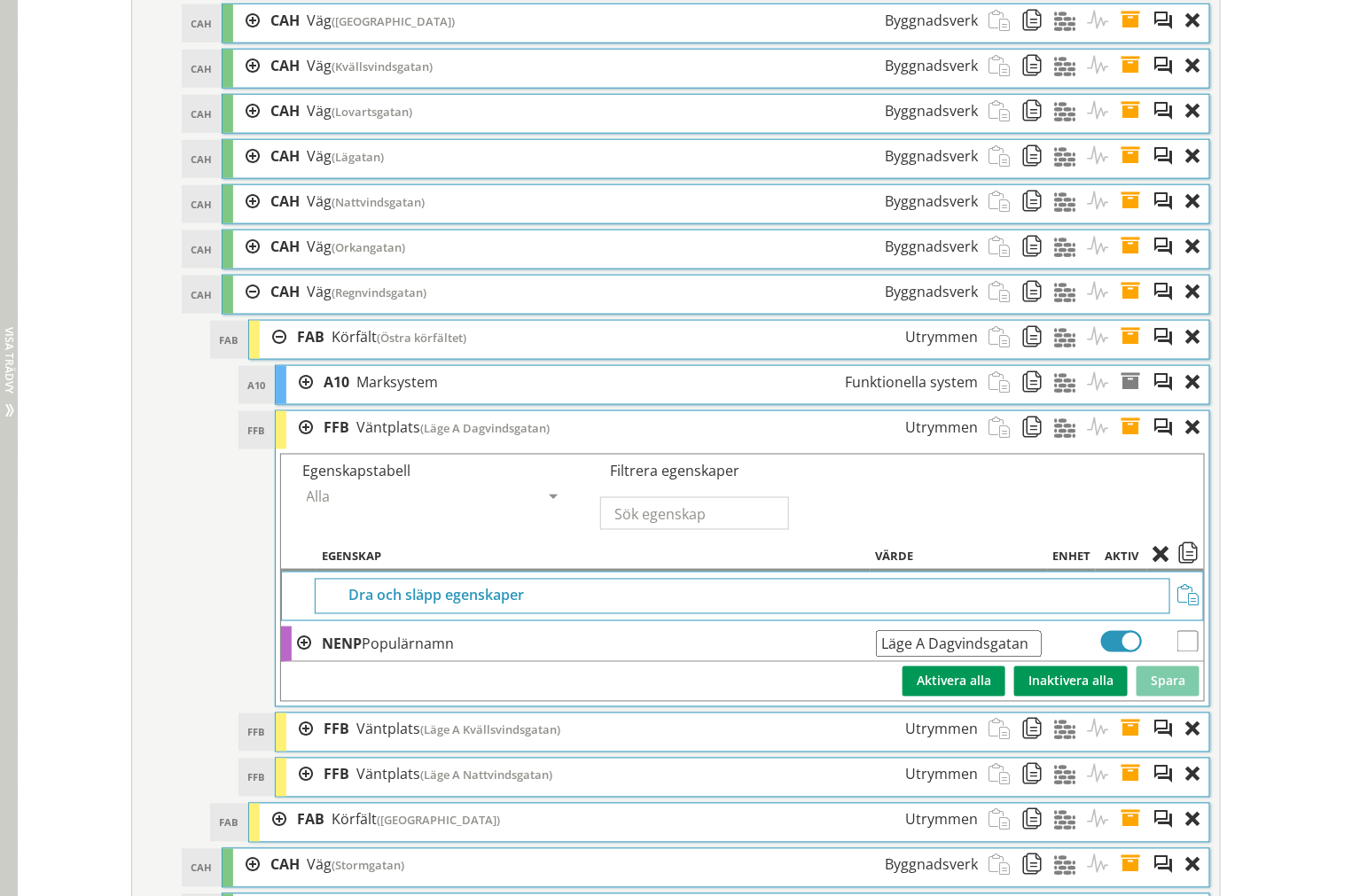
drag, startPoint x: 1023, startPoint y: 666, endPoint x: 13, endPoint y: 601, distance: 1012.1
click at [1129, 444] on span at bounding box center [1135, 427] width 33 height 33
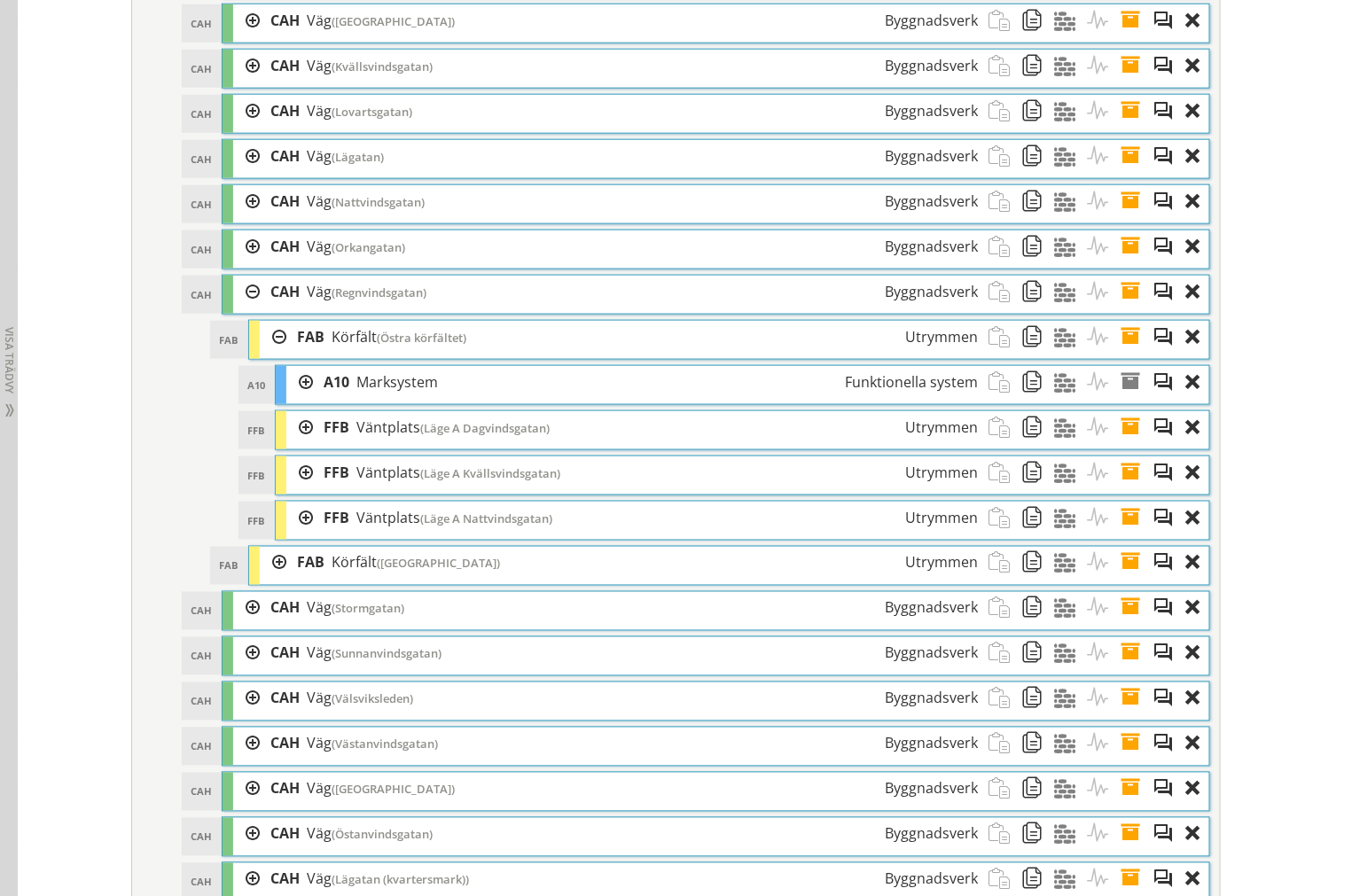
click at [1129, 490] on span at bounding box center [1135, 473] width 33 height 33
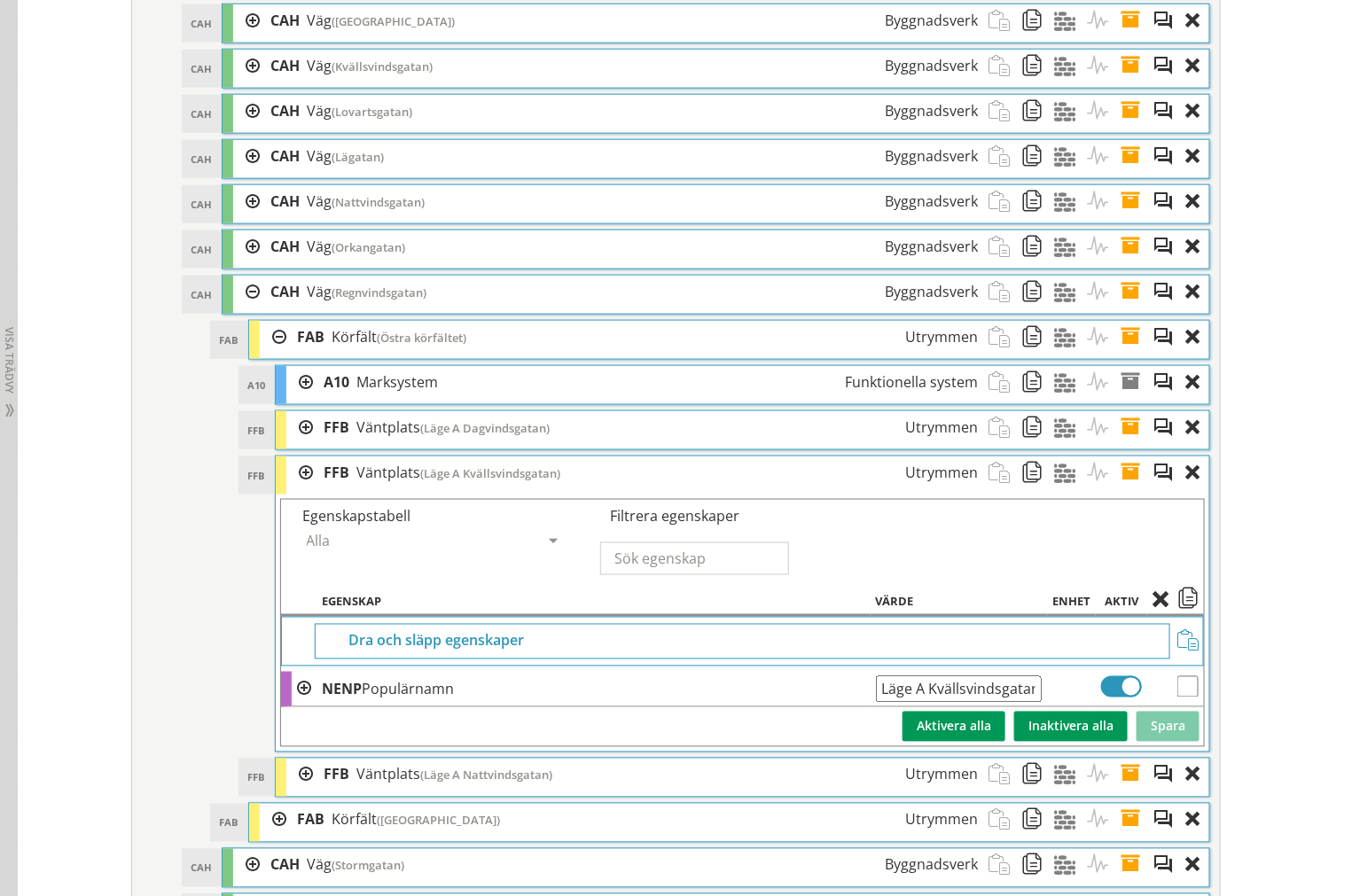
drag, startPoint x: 1026, startPoint y: 715, endPoint x: 45, endPoint y: 631, distance: 984.6
click at [1122, 490] on span at bounding box center [1135, 473] width 33 height 33
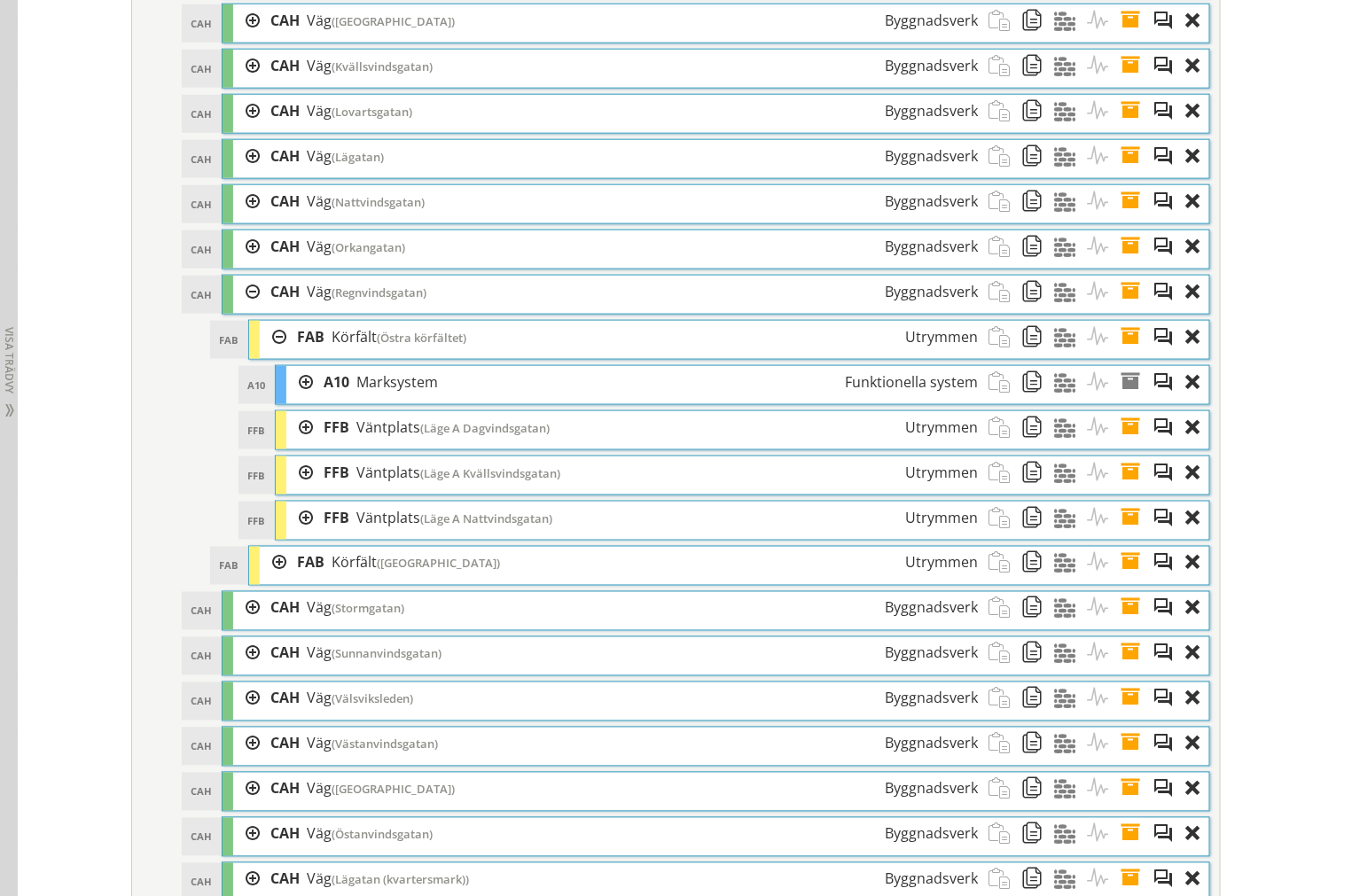
click at [1123, 534] on span at bounding box center [1135, 518] width 33 height 33
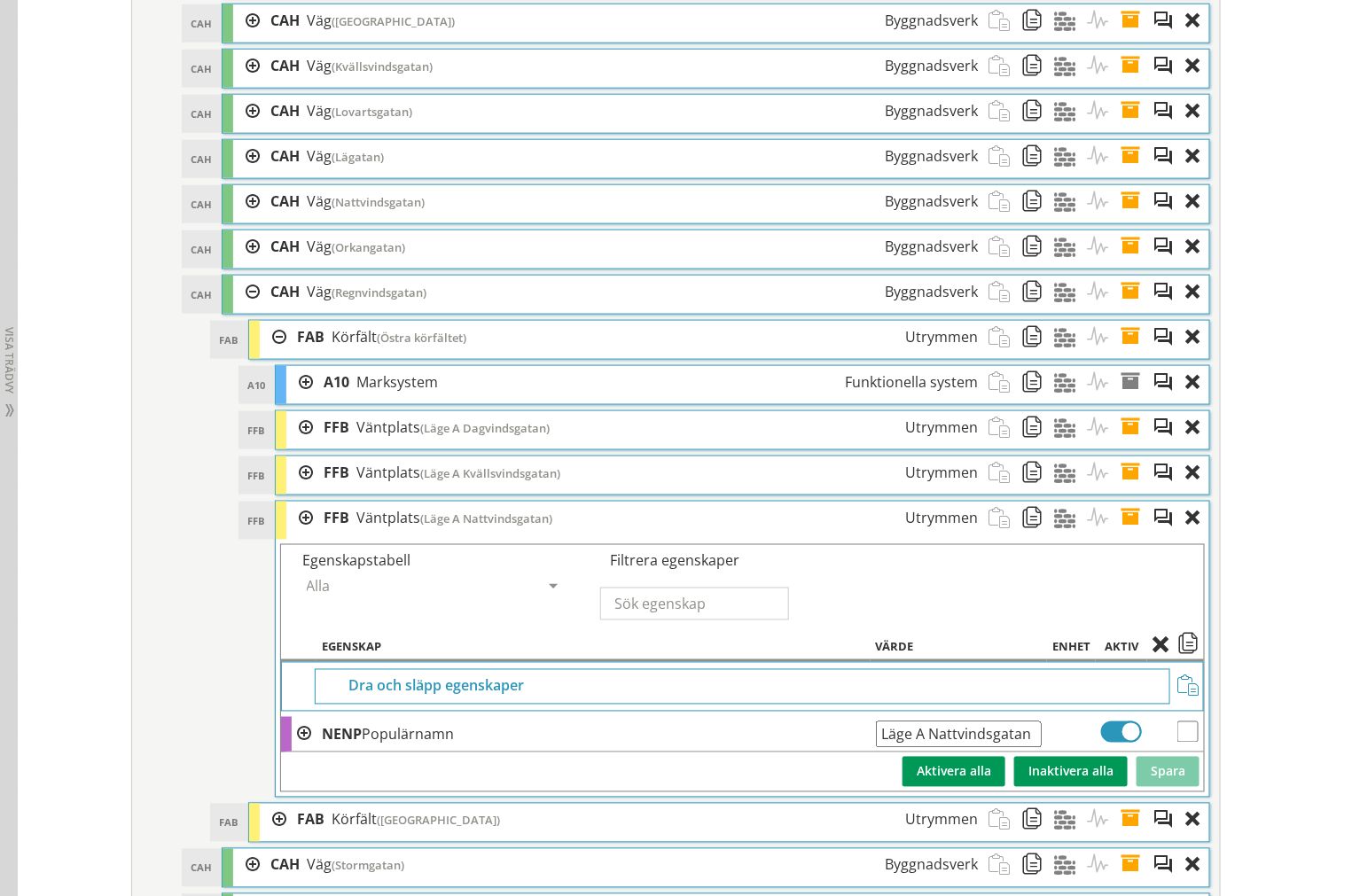
drag, startPoint x: 1026, startPoint y: 756, endPoint x: 20, endPoint y: 696, distance: 1007.8
click at [1121, 534] on span at bounding box center [1135, 518] width 33 height 33
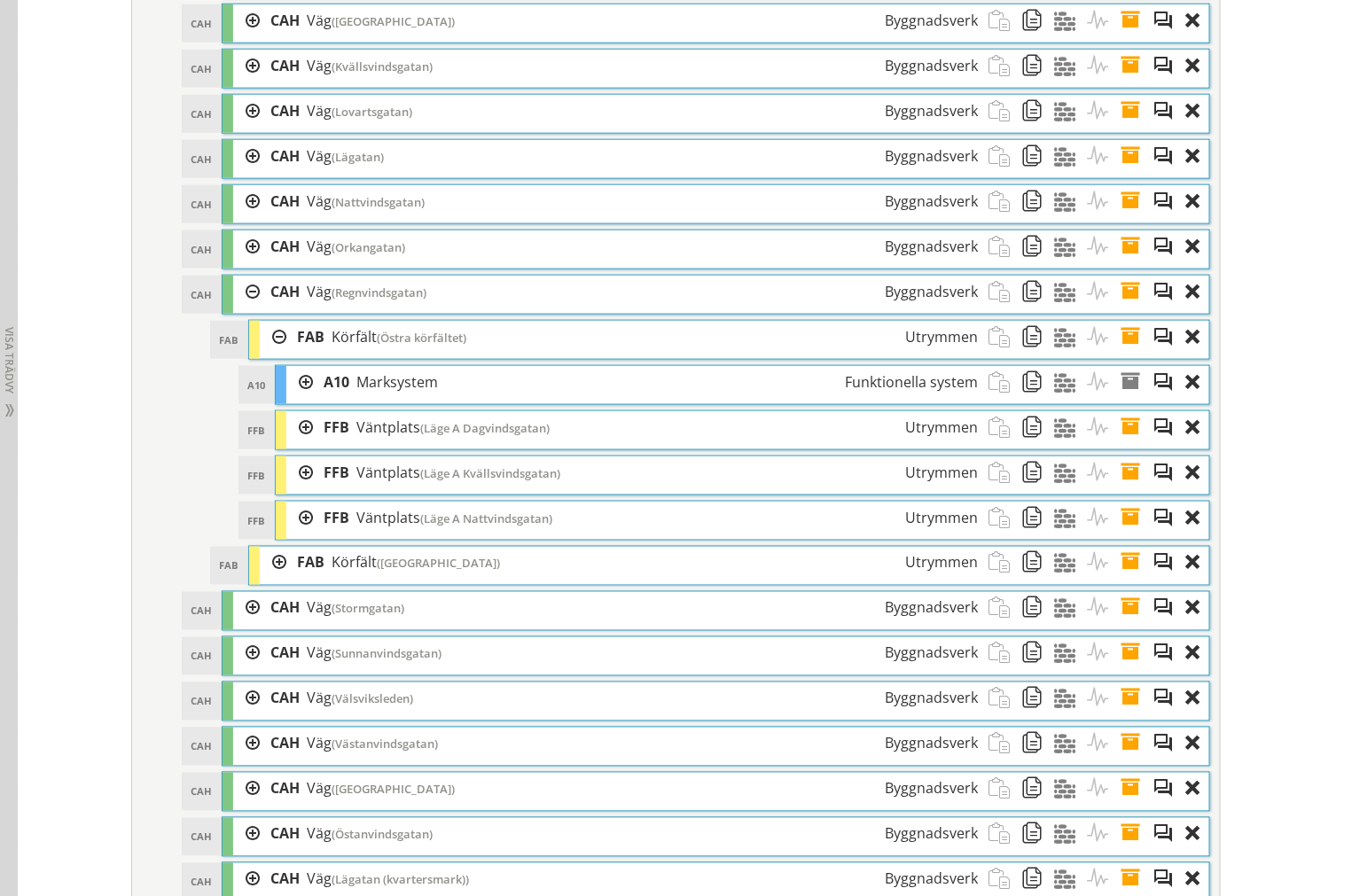
click at [289, 490] on div at bounding box center [299, 473] width 26 height 33
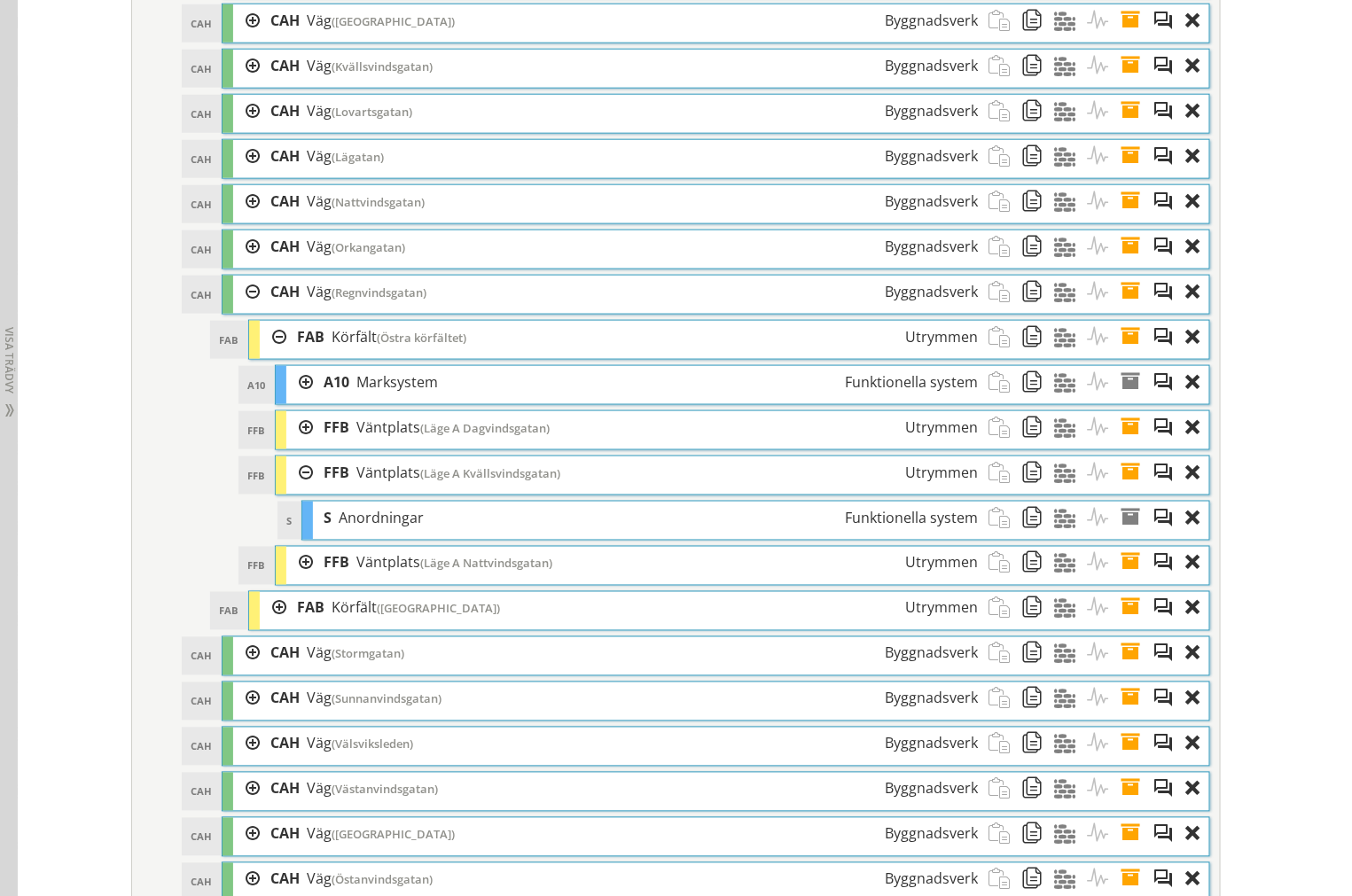
drag, startPoint x: 290, startPoint y: 498, endPoint x: 56, endPoint y: 492, distance: 234.1
click at [290, 490] on div at bounding box center [299, 473] width 26 height 33
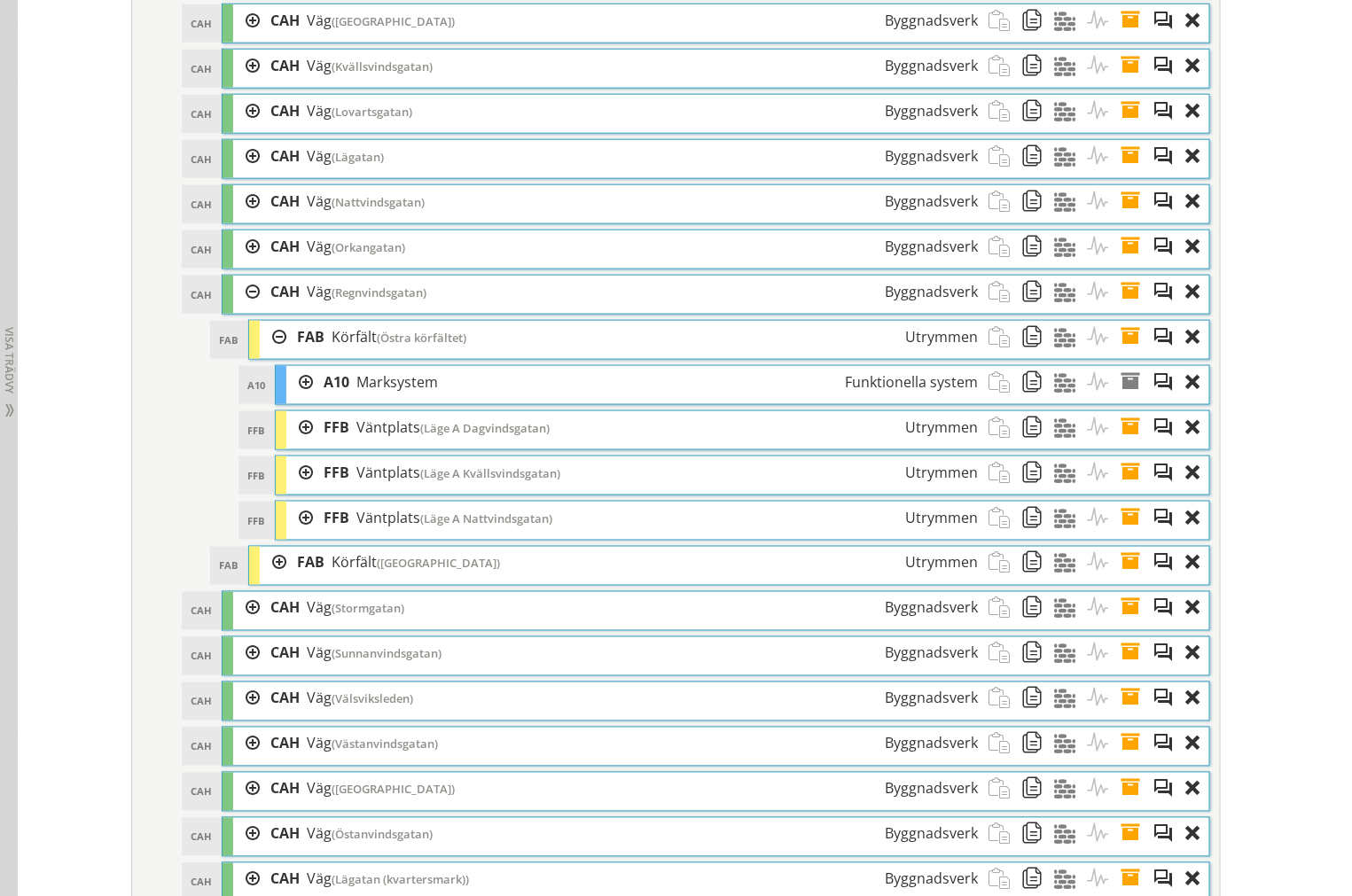
click at [272, 579] on div at bounding box center [273, 562] width 26 height 33
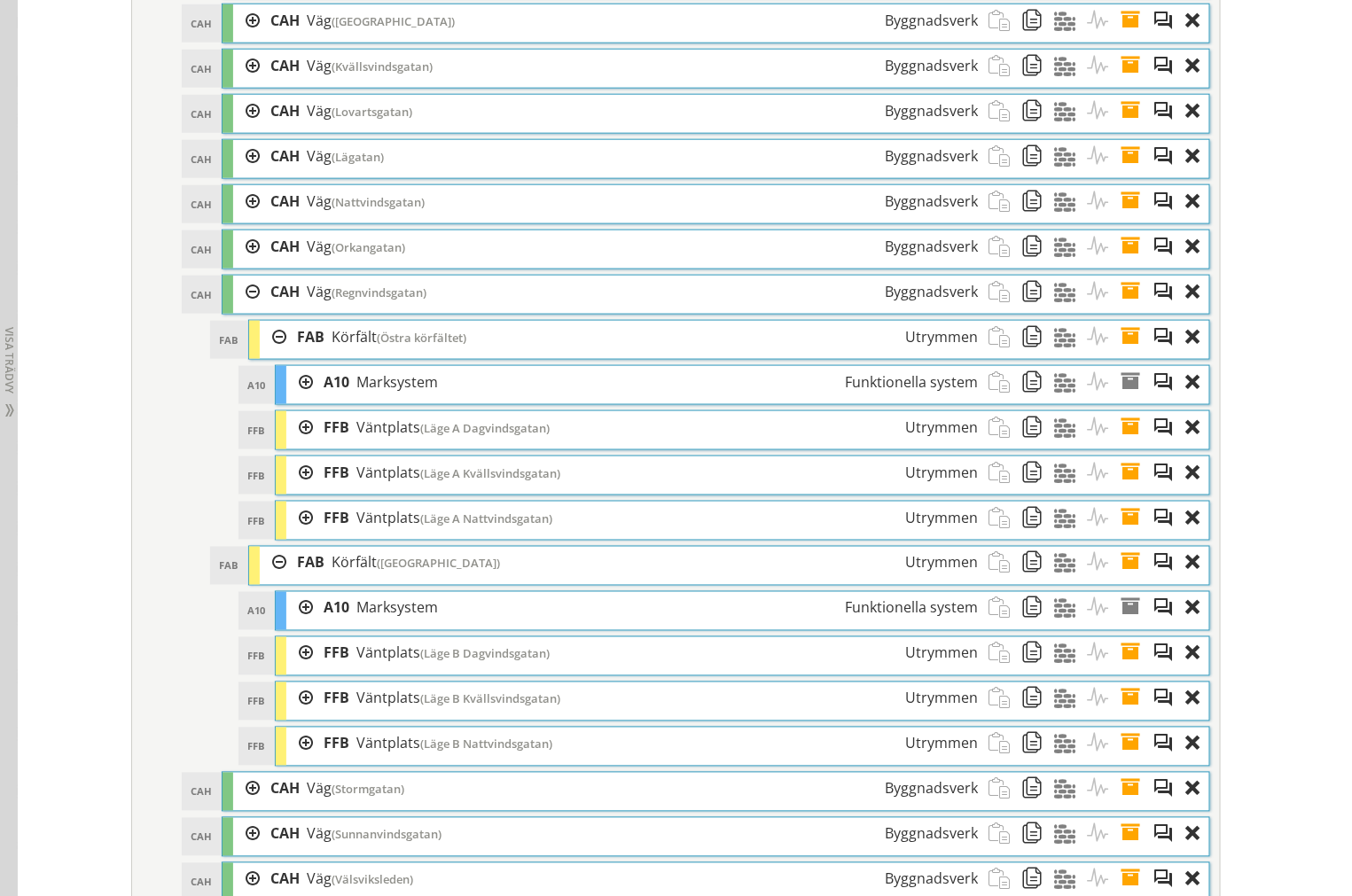
click at [272, 579] on div at bounding box center [273, 562] width 26 height 33
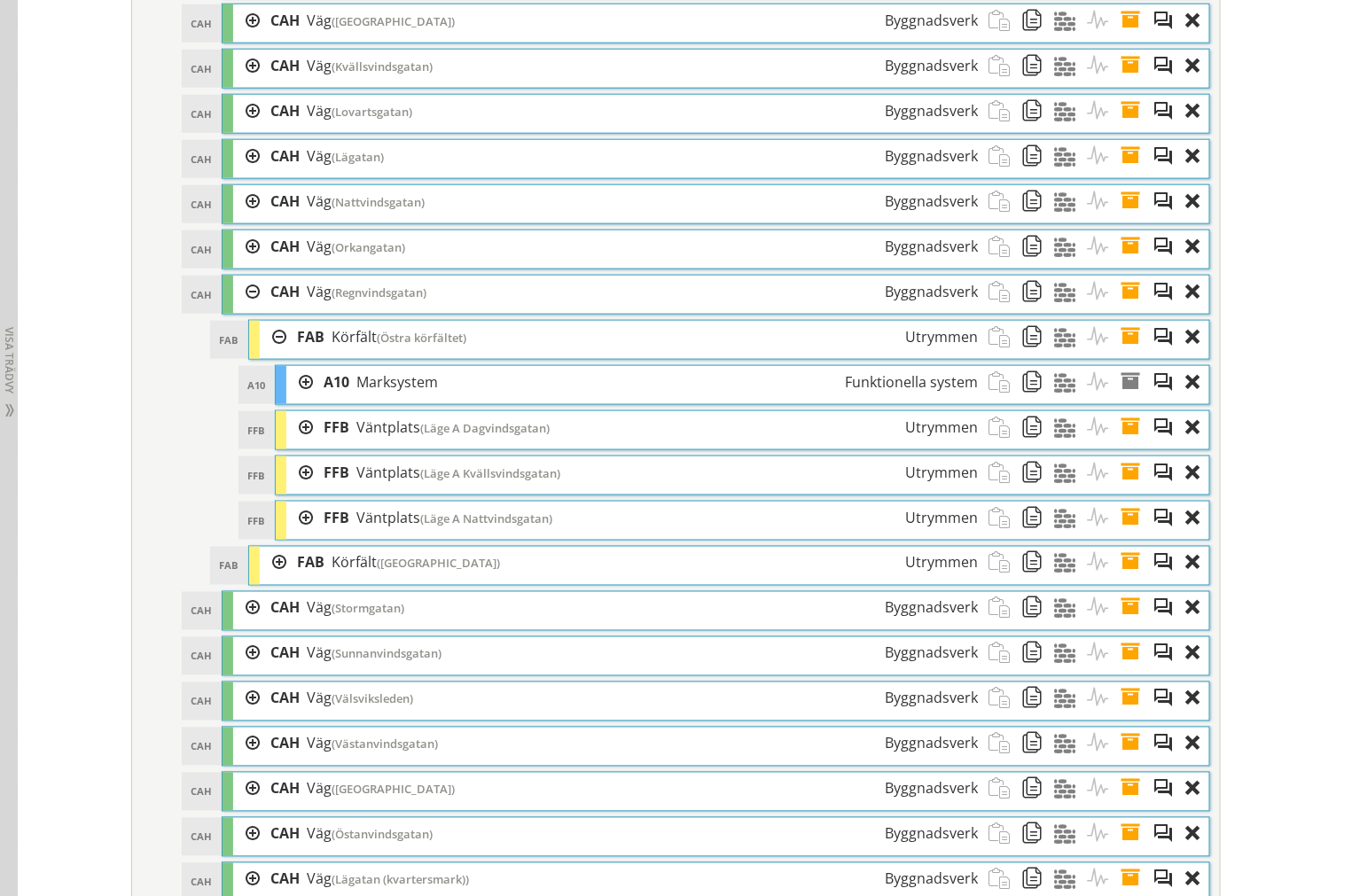
click at [286, 534] on div at bounding box center [299, 518] width 26 height 33
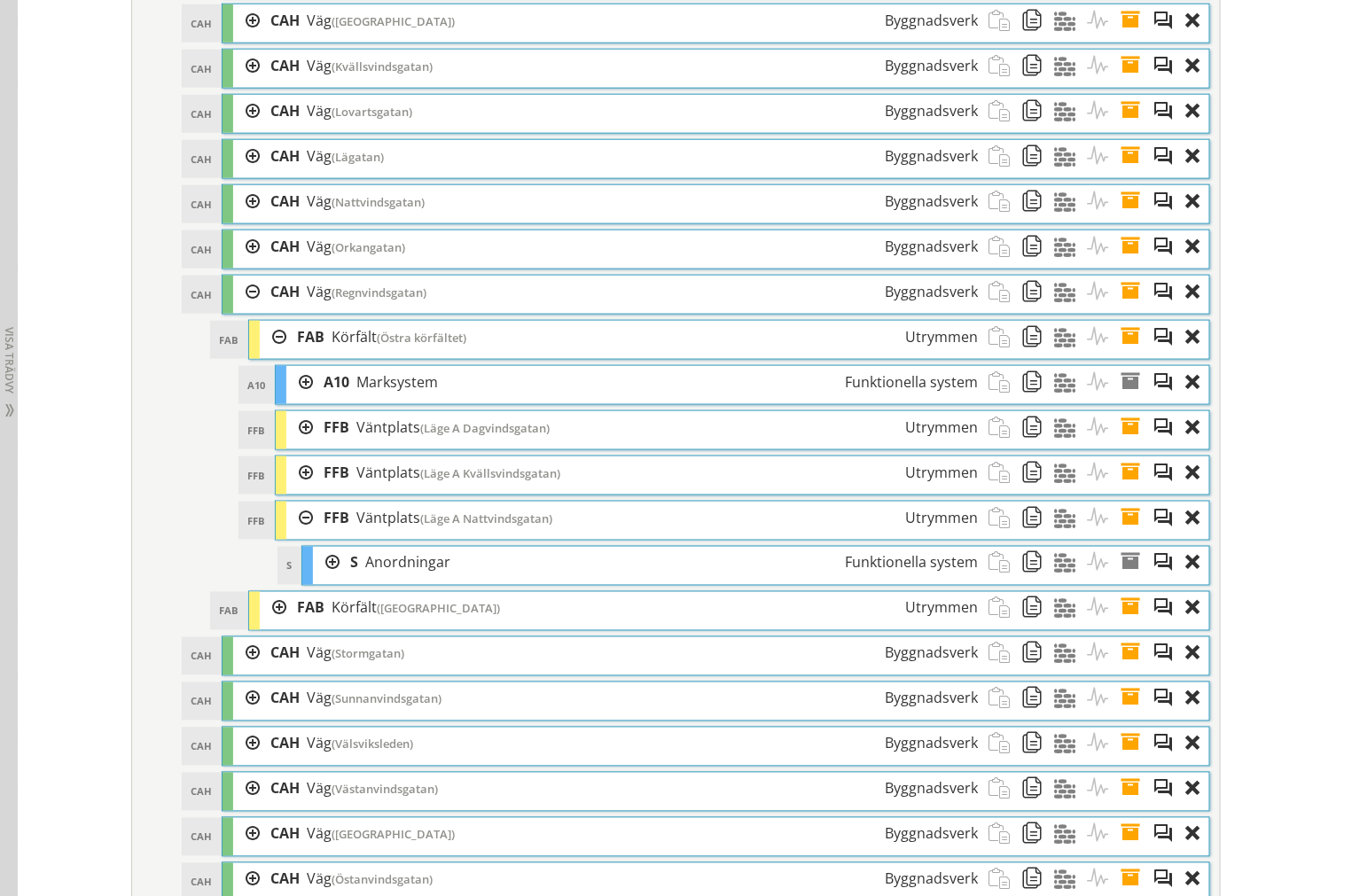
click at [313, 579] on div at bounding box center [326, 562] width 26 height 33
click at [0, 0] on div at bounding box center [0, 0] width 0 height 0
click at [295, 534] on div at bounding box center [299, 518] width 26 height 33
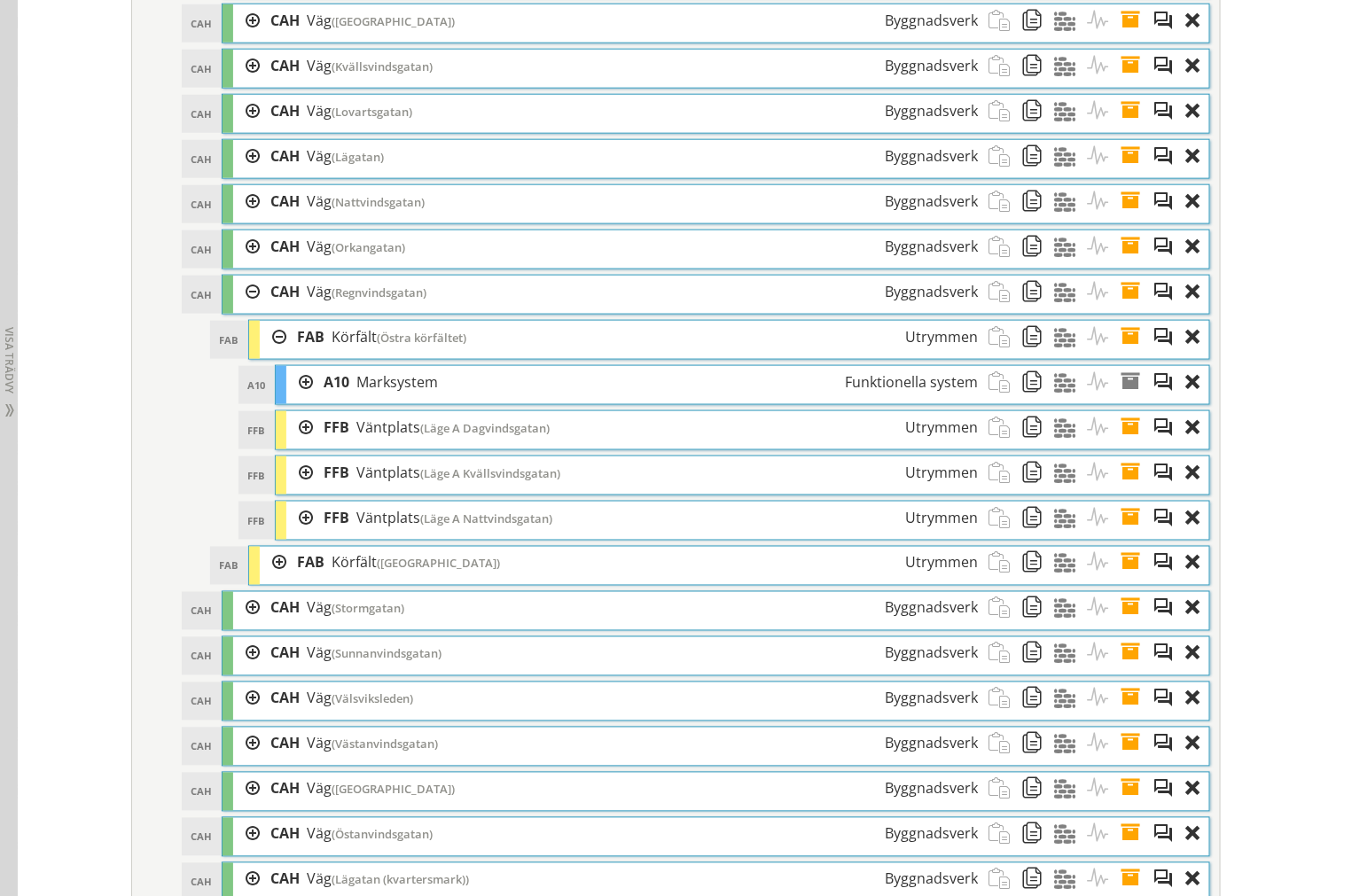
click at [270, 353] on div at bounding box center [273, 336] width 26 height 33
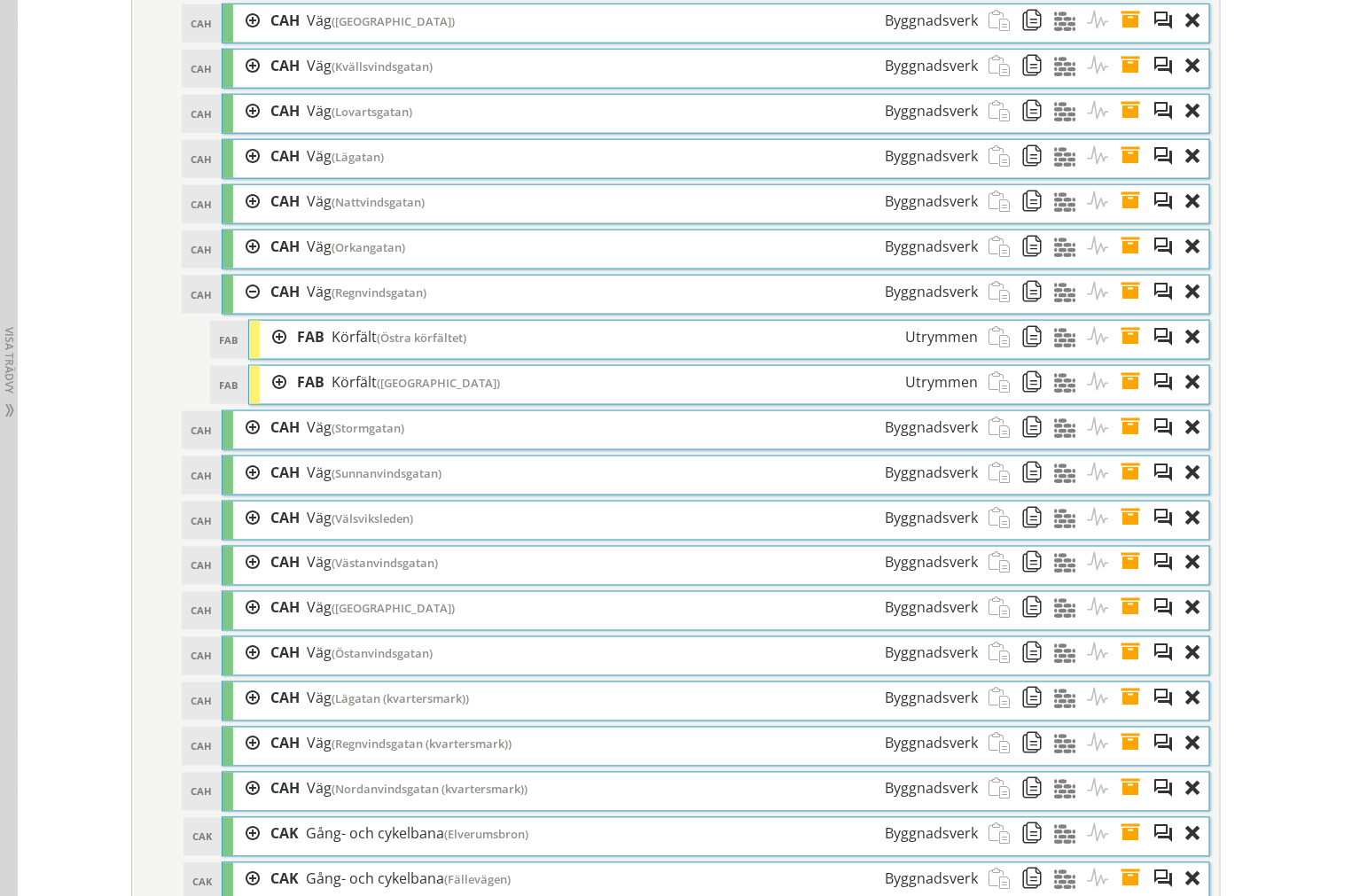
click at [264, 399] on div at bounding box center [273, 382] width 26 height 33
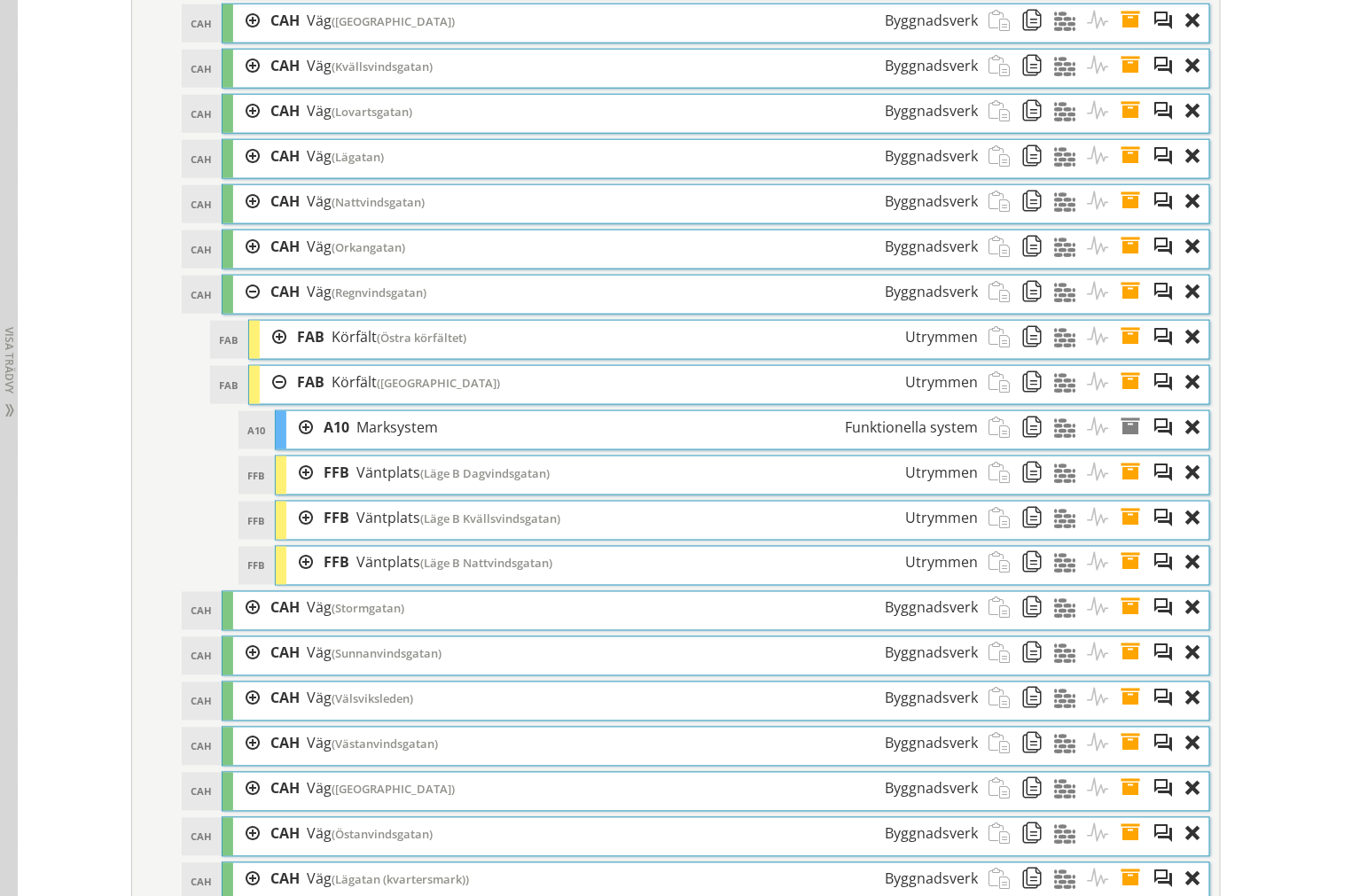
click at [298, 579] on div at bounding box center [299, 562] width 26 height 33
click at [293, 579] on div at bounding box center [299, 562] width 26 height 33
click at [289, 534] on div at bounding box center [299, 518] width 26 height 33
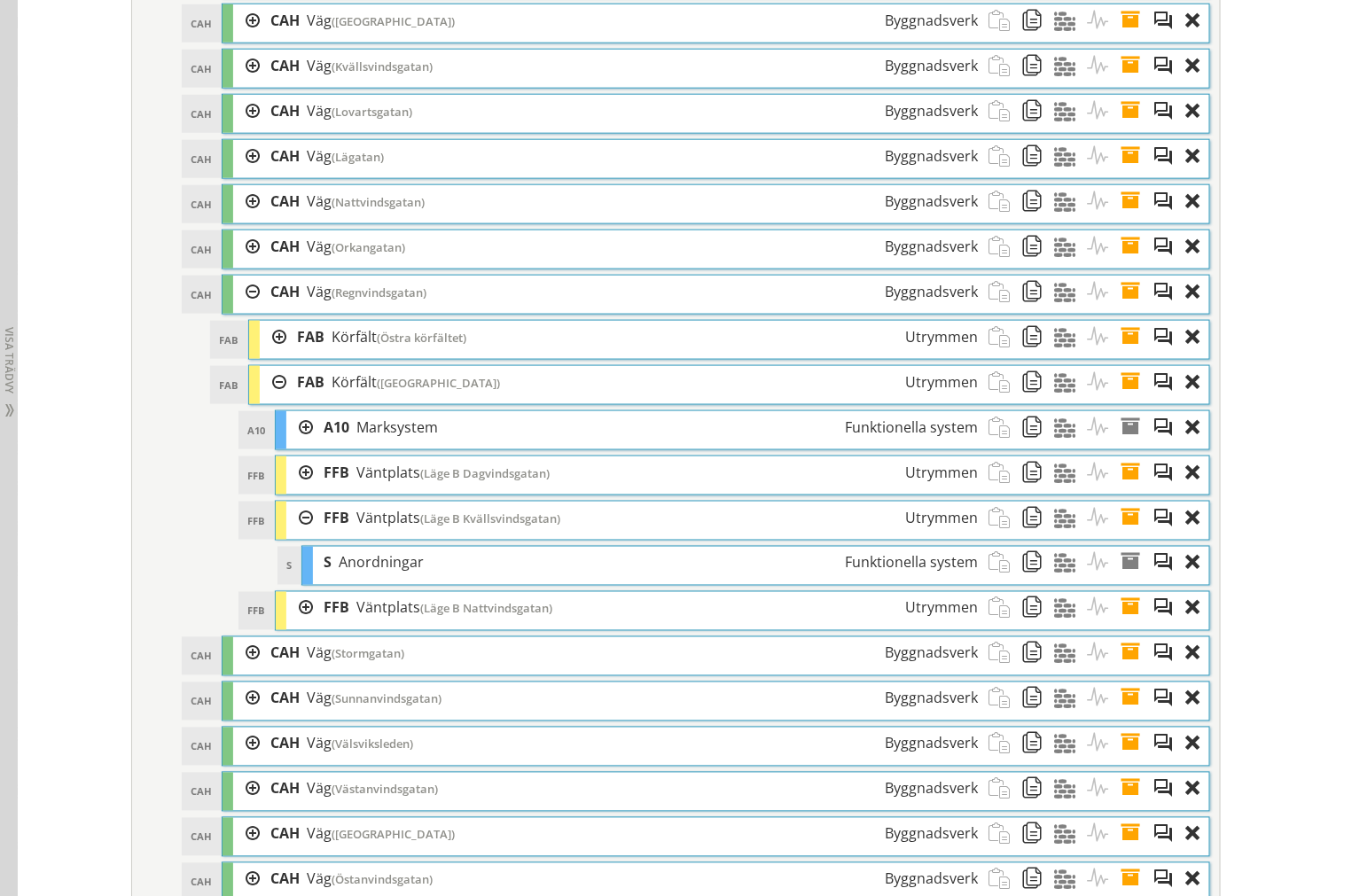
click at [302, 490] on div at bounding box center [299, 473] width 26 height 33
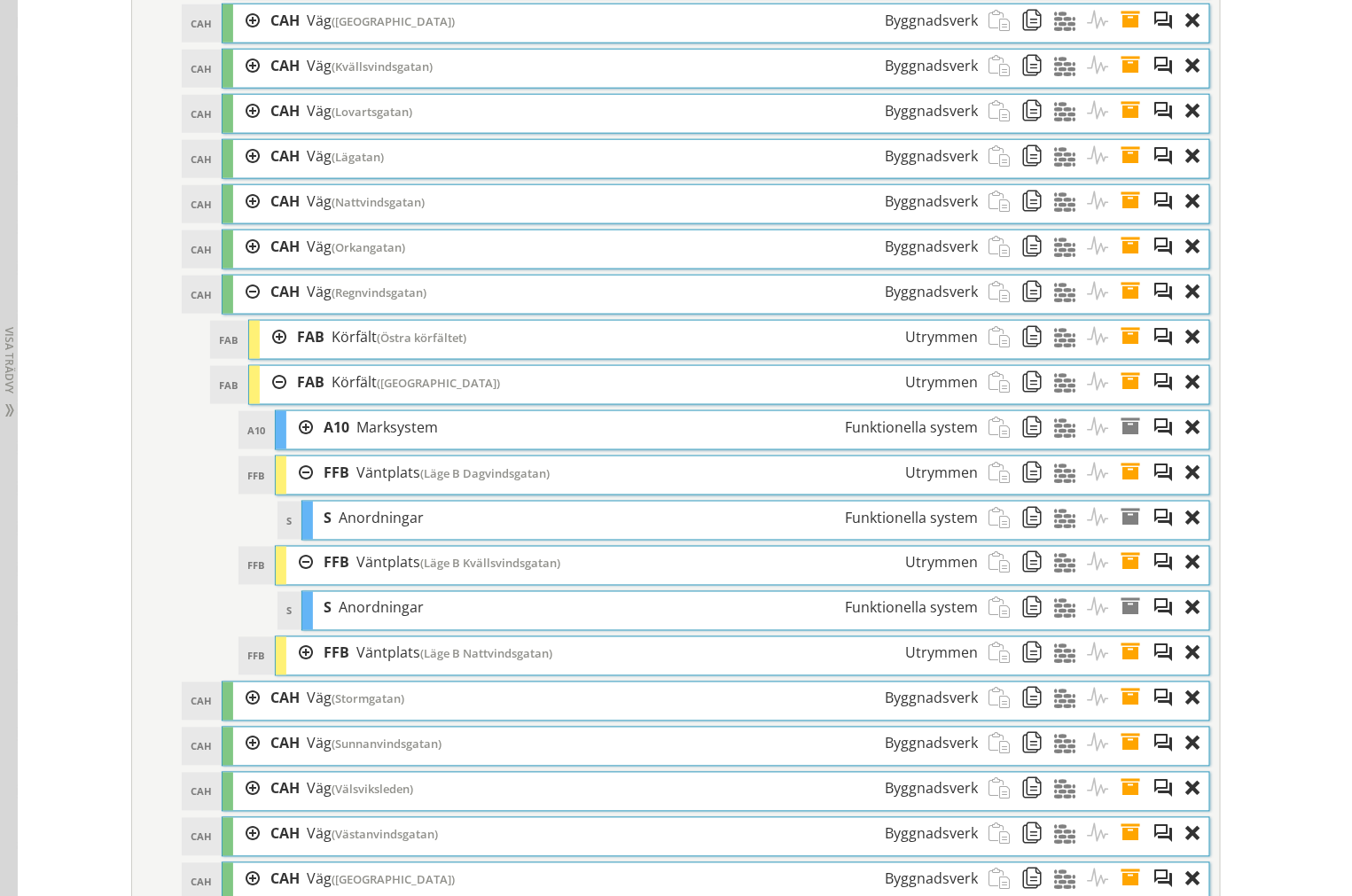
click at [286, 670] on div at bounding box center [299, 653] width 26 height 33
click at [1130, 490] on span at bounding box center [1135, 473] width 33 height 33
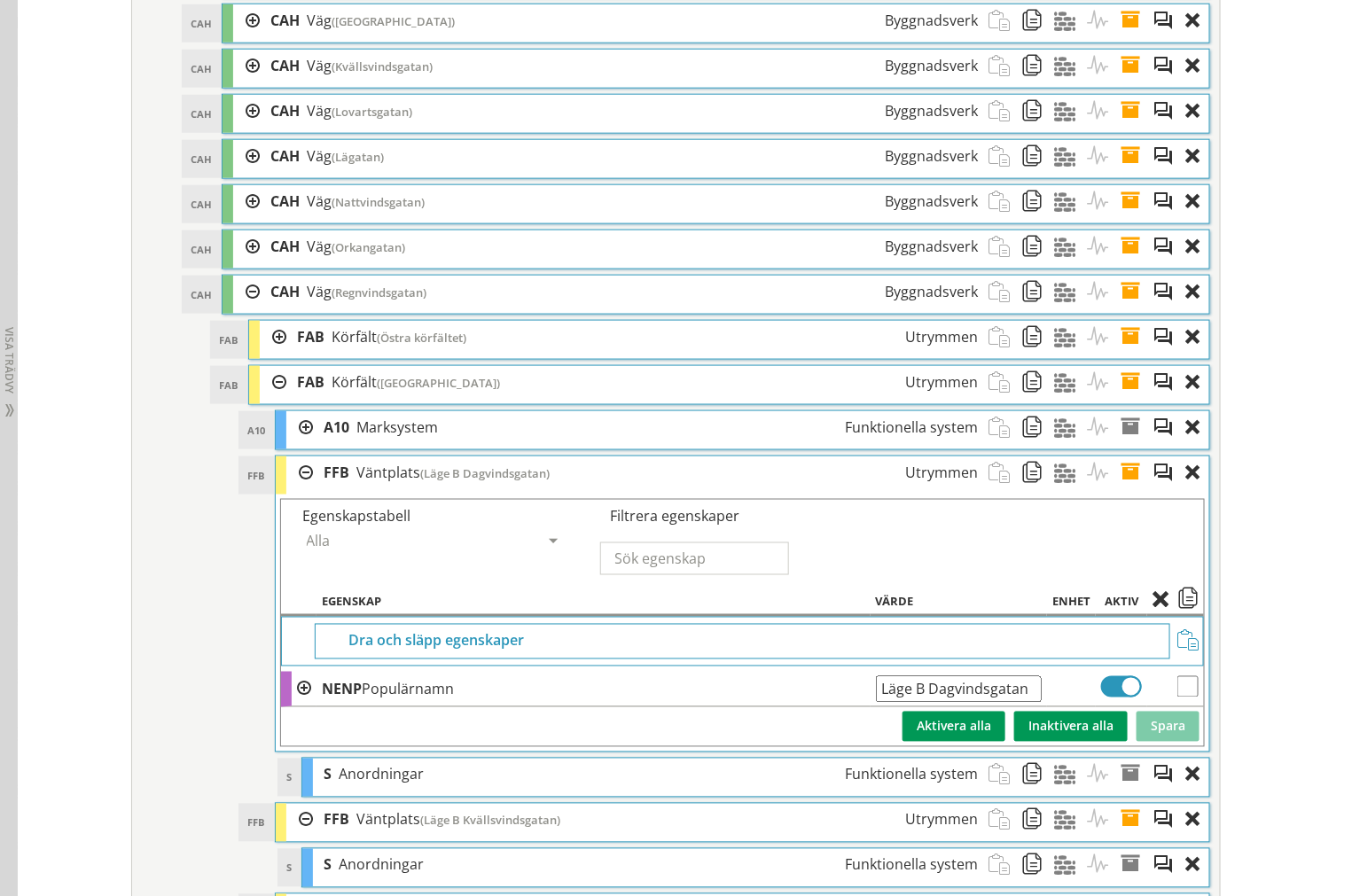
drag, startPoint x: 1022, startPoint y: 711, endPoint x: -359, endPoint y: 613, distance: 1384.5
click at [1129, 490] on span at bounding box center [1135, 473] width 33 height 33
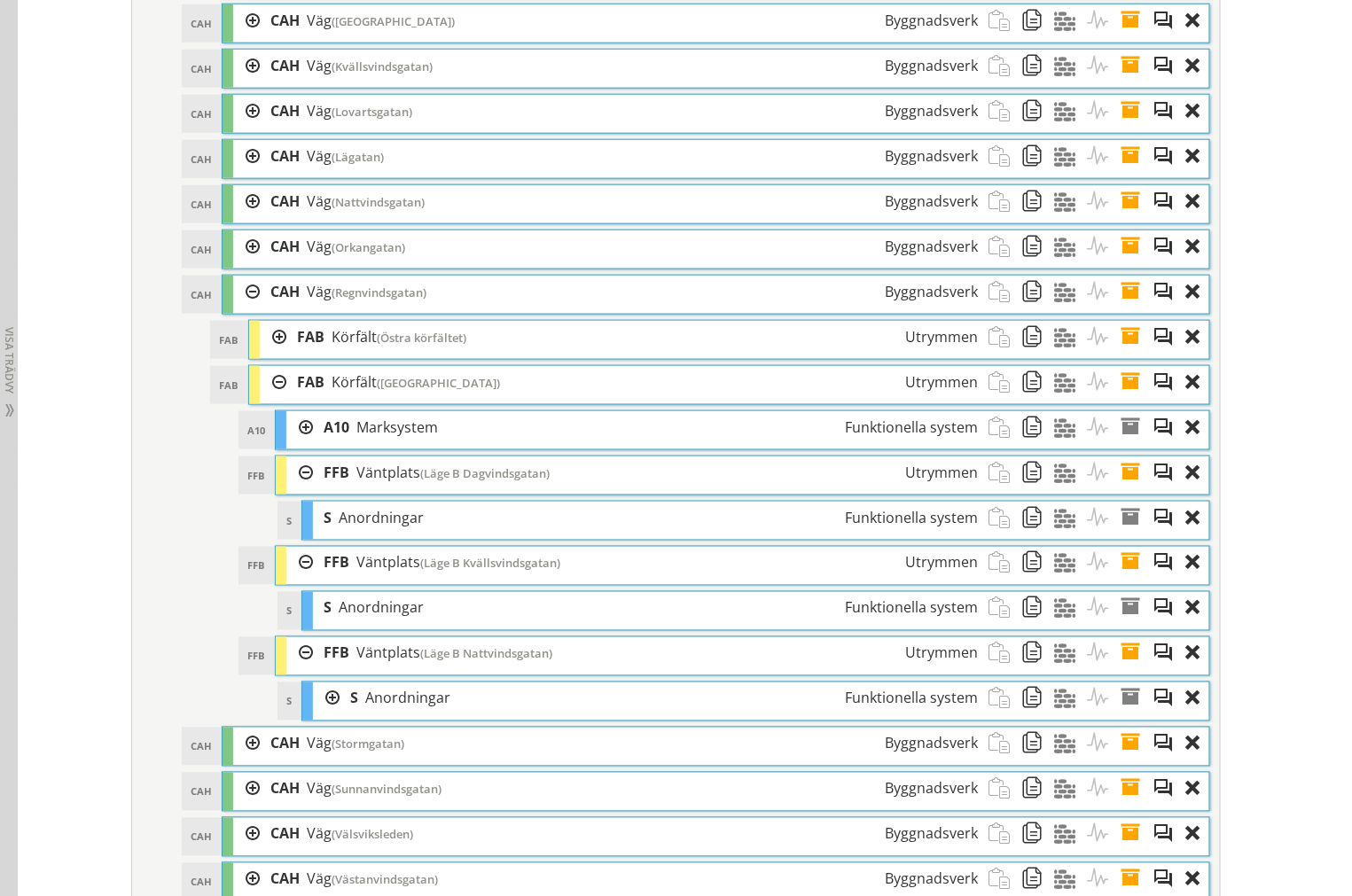
click at [1128, 534] on span at bounding box center [1135, 518] width 33 height 33
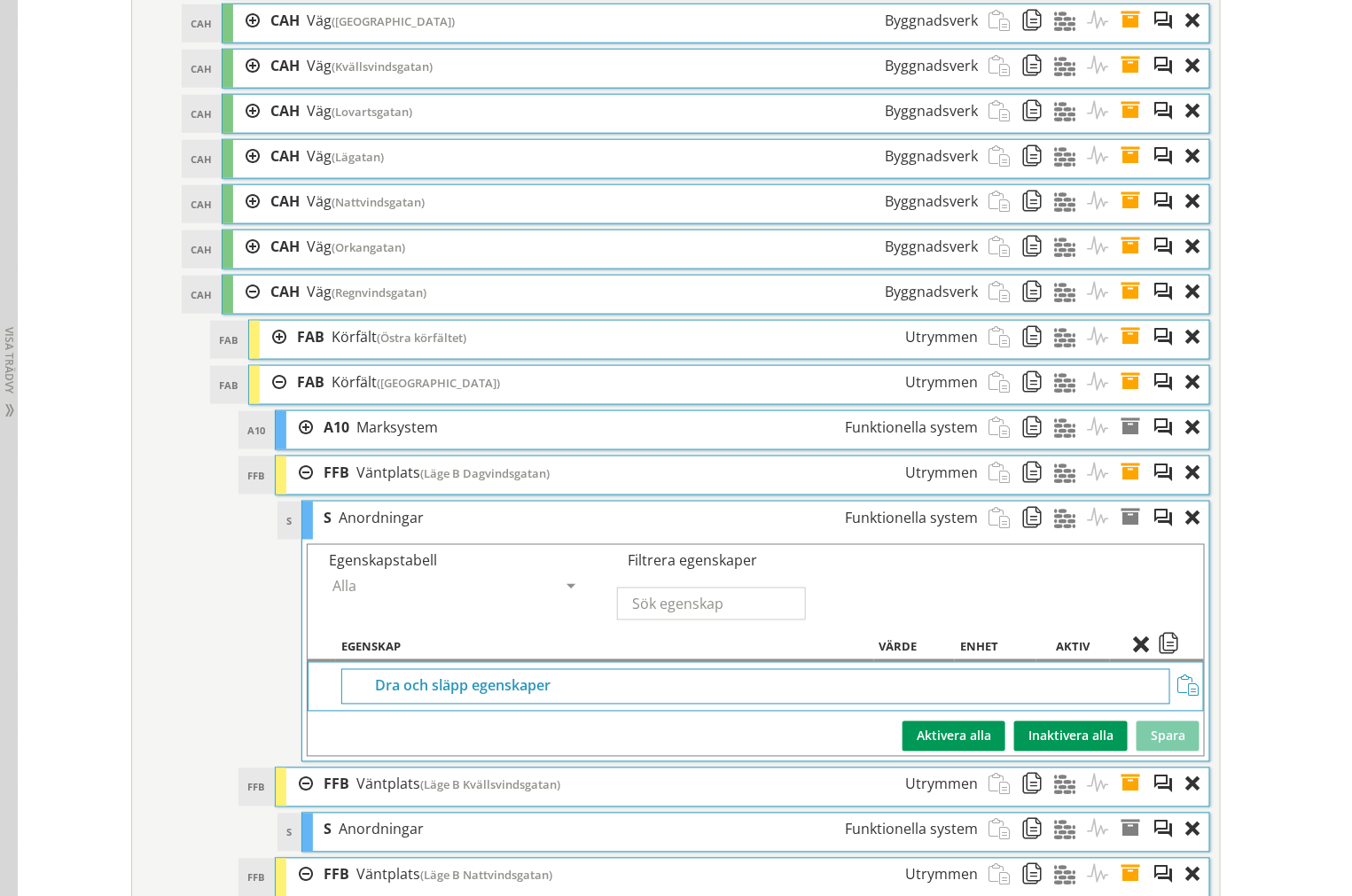
click at [1128, 534] on span at bounding box center [1135, 518] width 33 height 33
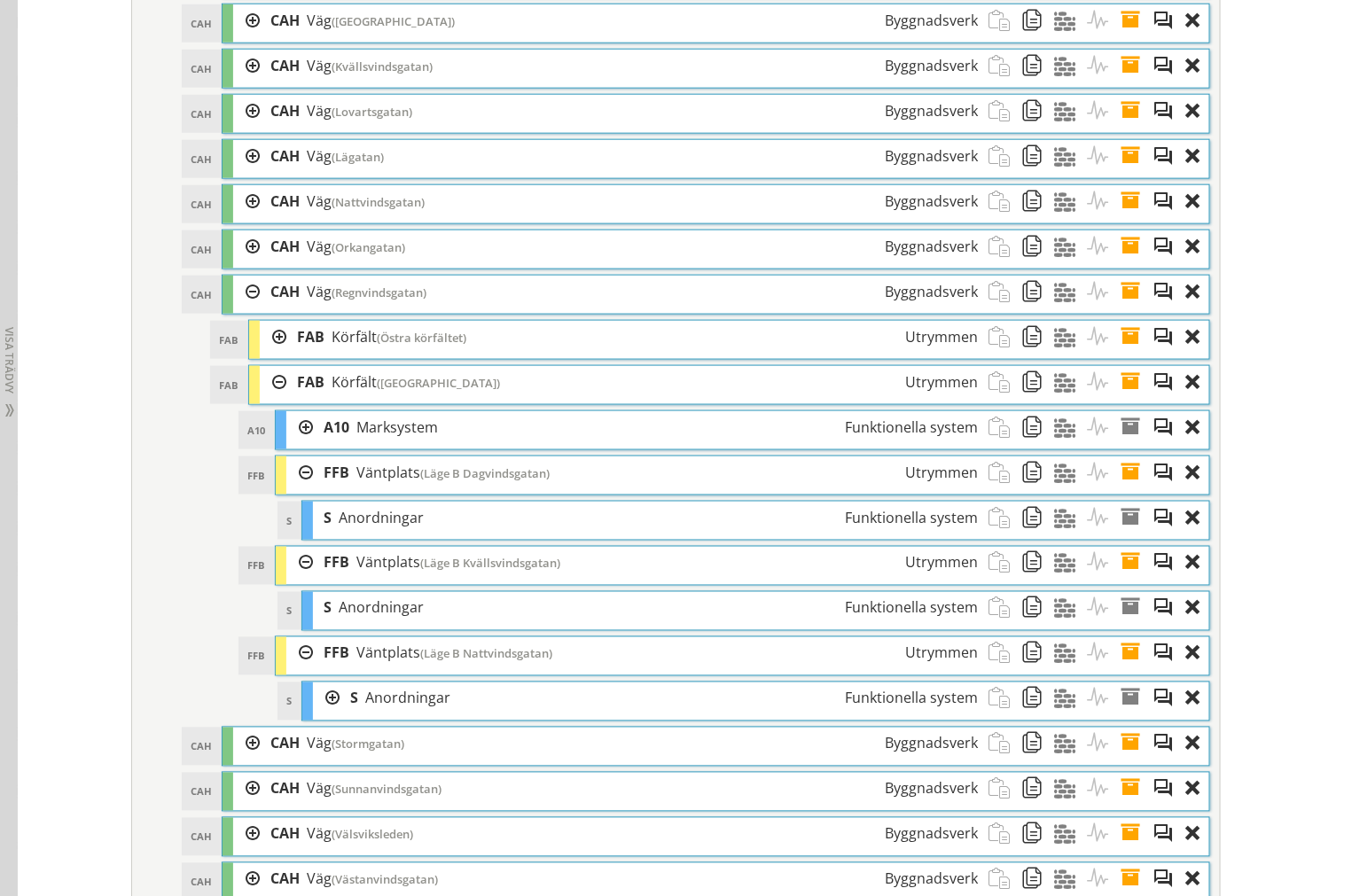
click at [1124, 579] on span at bounding box center [1135, 562] width 33 height 33
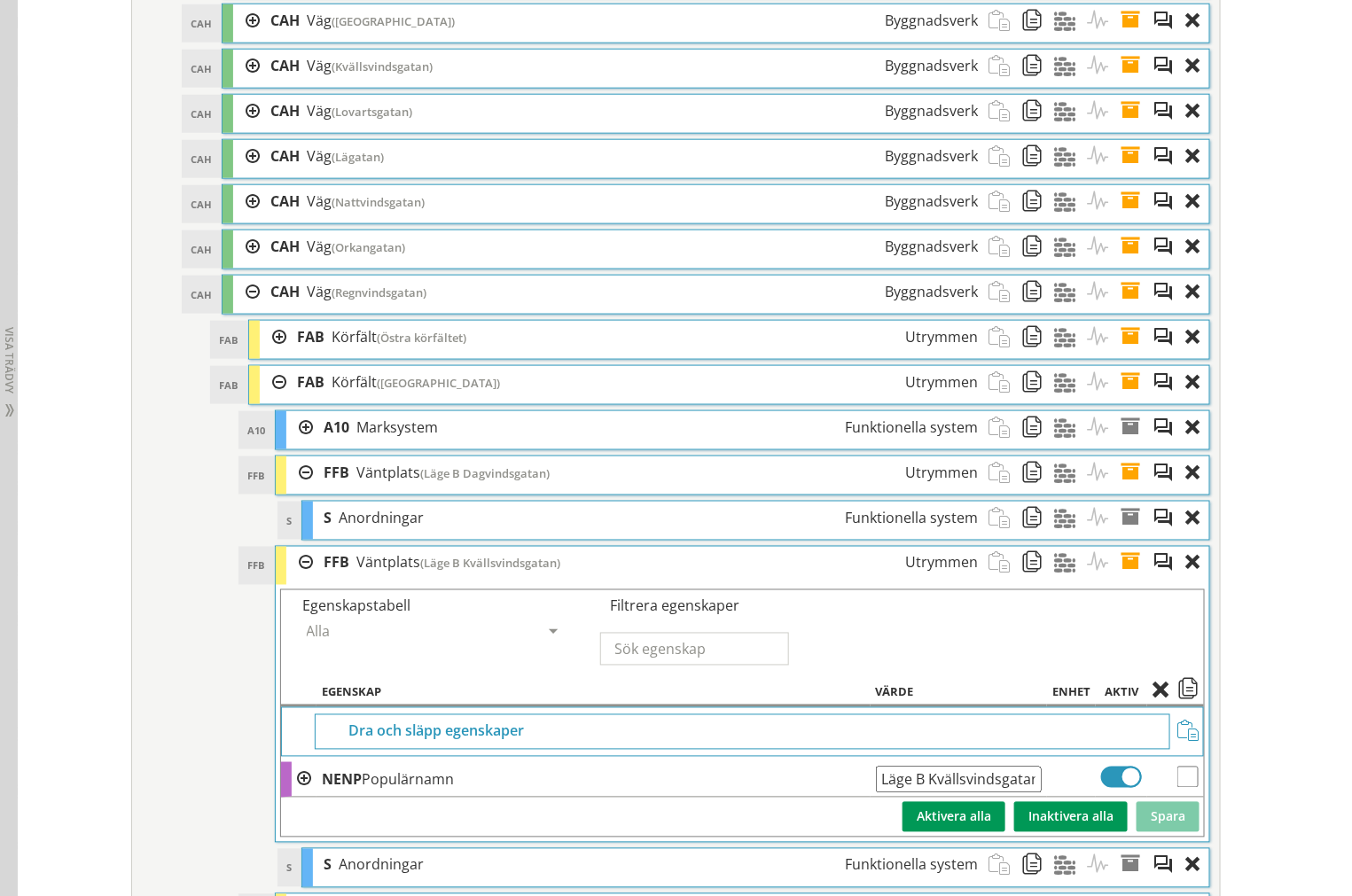
drag, startPoint x: 1037, startPoint y: 809, endPoint x: 32, endPoint y: 732, distance: 1007.9
click at [1126, 579] on span at bounding box center [1135, 562] width 33 height 33
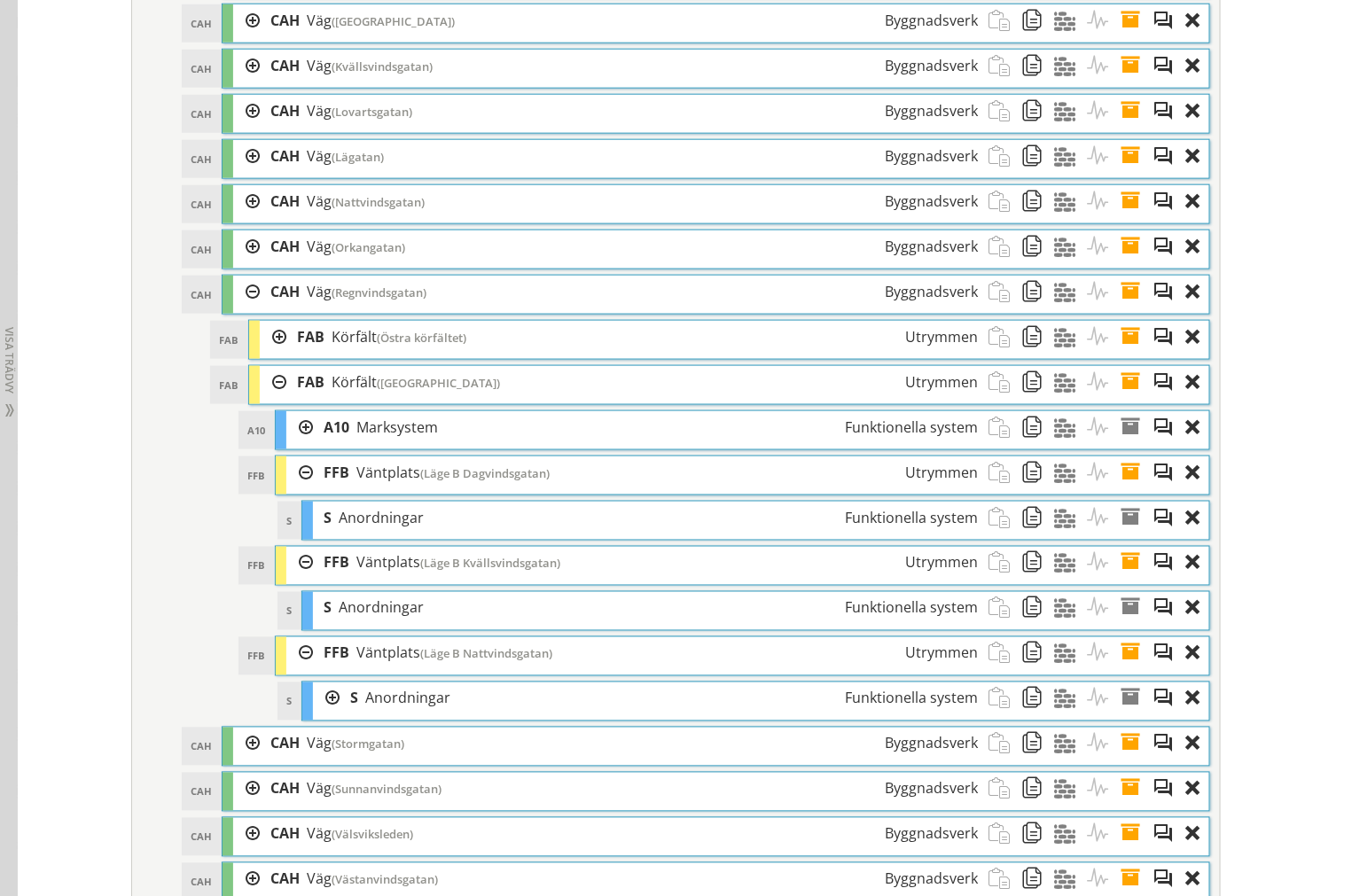
click at [1128, 670] on span at bounding box center [1135, 653] width 33 height 33
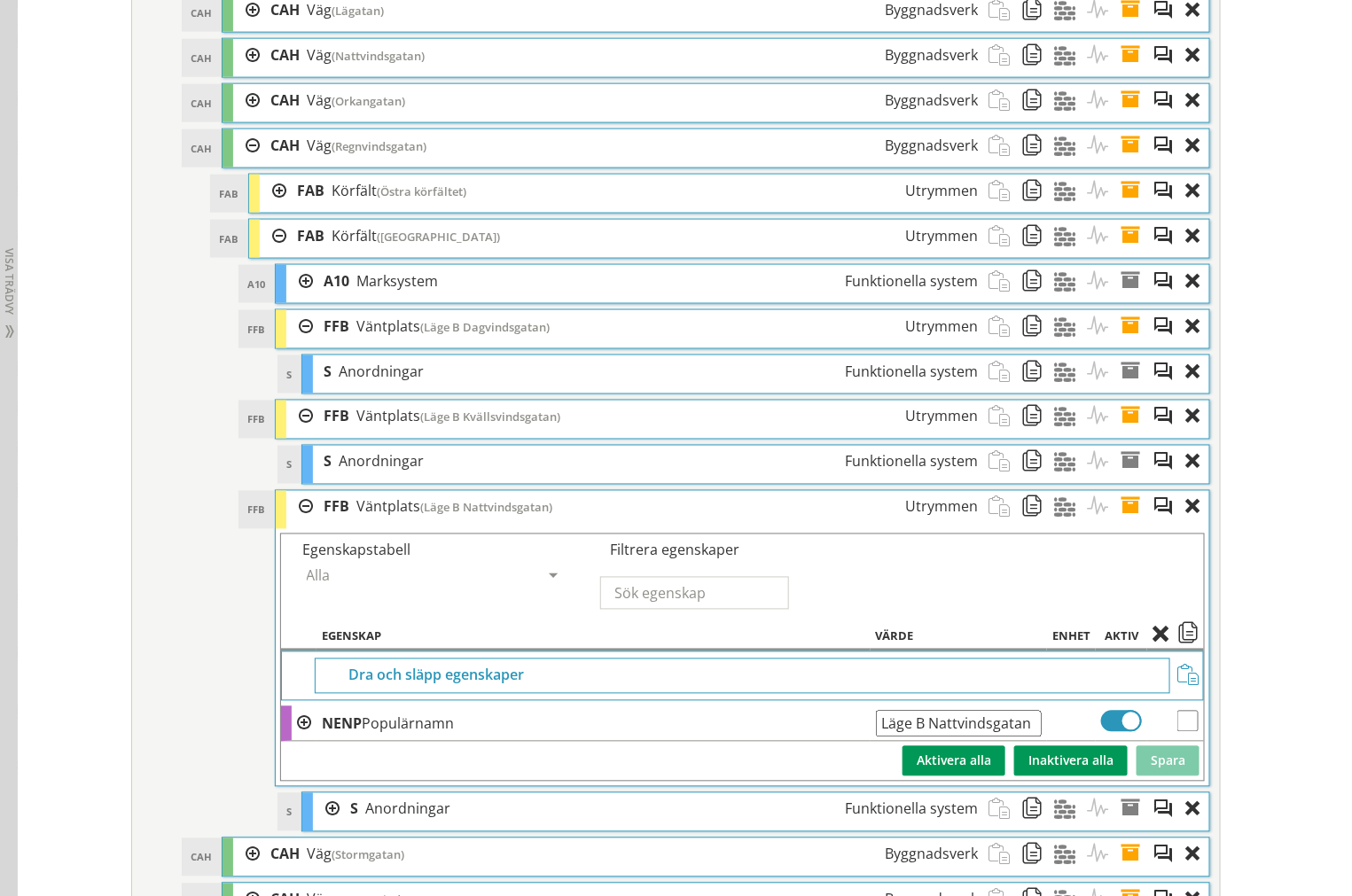
scroll to position [3319, 0]
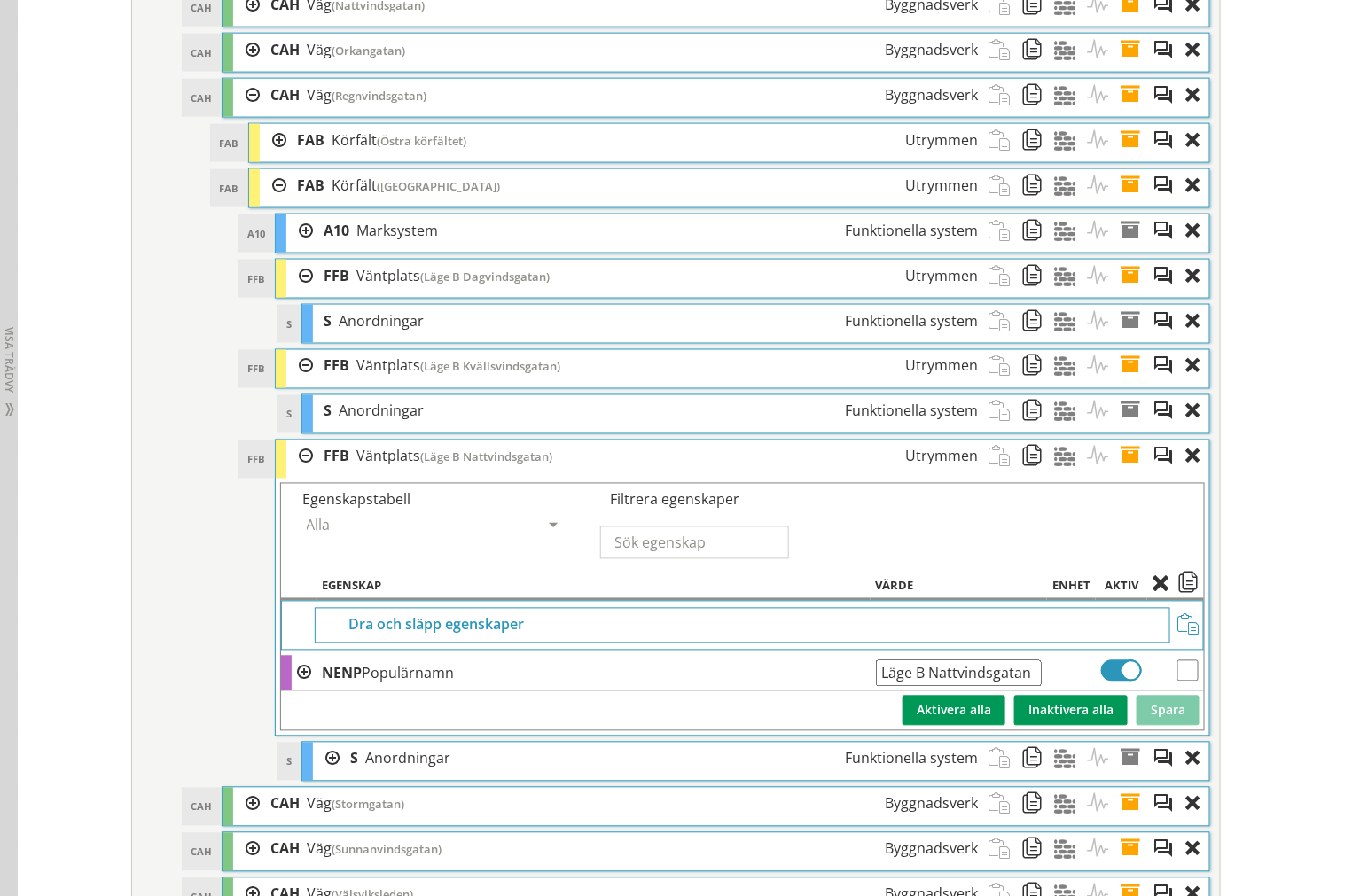
drag, startPoint x: 1026, startPoint y: 702, endPoint x: 128, endPoint y: 632, distance: 900.7
click at [131, 649] on div "[GEOGRAPHIC_DATA], [GEOGRAPHIC_DATA] CoClass version 3.16.0 Structure Mind Map …" at bounding box center [676, 785] width 1089 height 3095
click at [1119, 474] on span at bounding box center [1135, 456] width 33 height 33
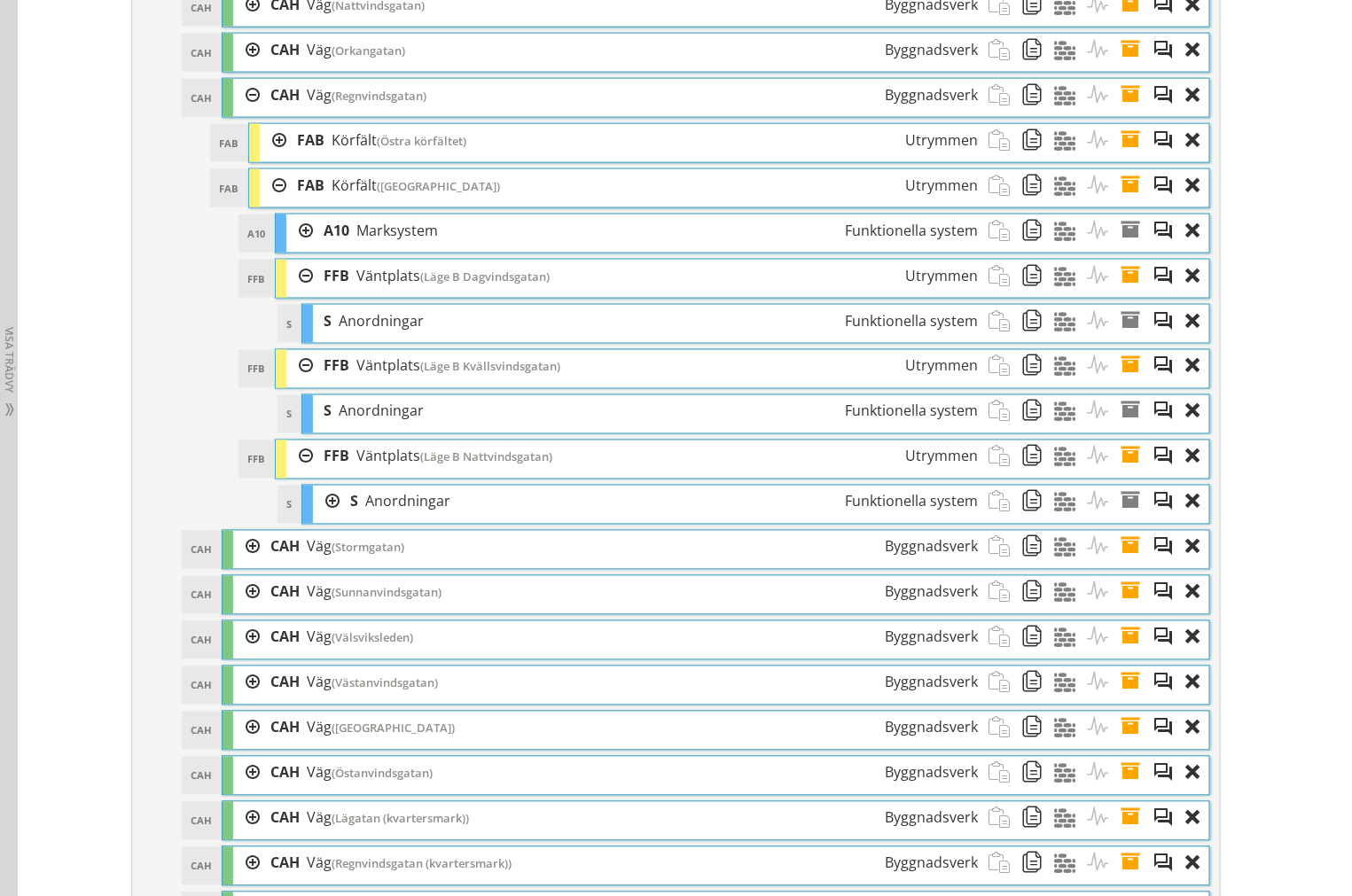
click at [276, 478] on div "FFB FFB Väntplats (Läge B Nattvindsgatan) [GEOGRAPHIC_DATA]" at bounding box center [742, 459] width 933 height 38
click at [286, 474] on div at bounding box center [299, 456] width 26 height 33
click at [313, 379] on div "FFB Väntplats (Läge B Kvällsvindsgatan) Utrymmen" at bounding box center [650, 366] width 676 height 33
click at [298, 383] on div at bounding box center [299, 366] width 26 height 33
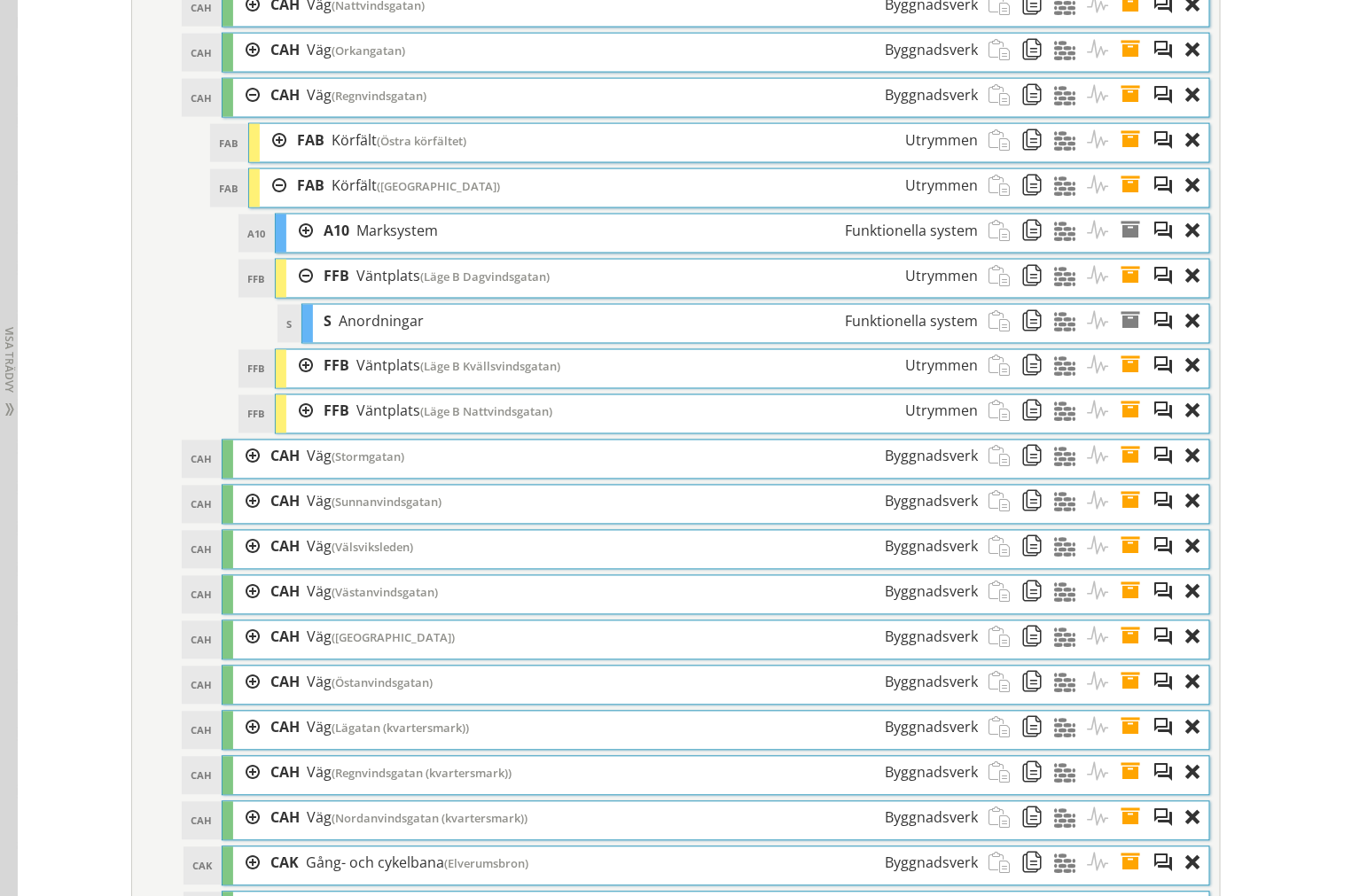
click at [288, 292] on div at bounding box center [299, 276] width 26 height 33
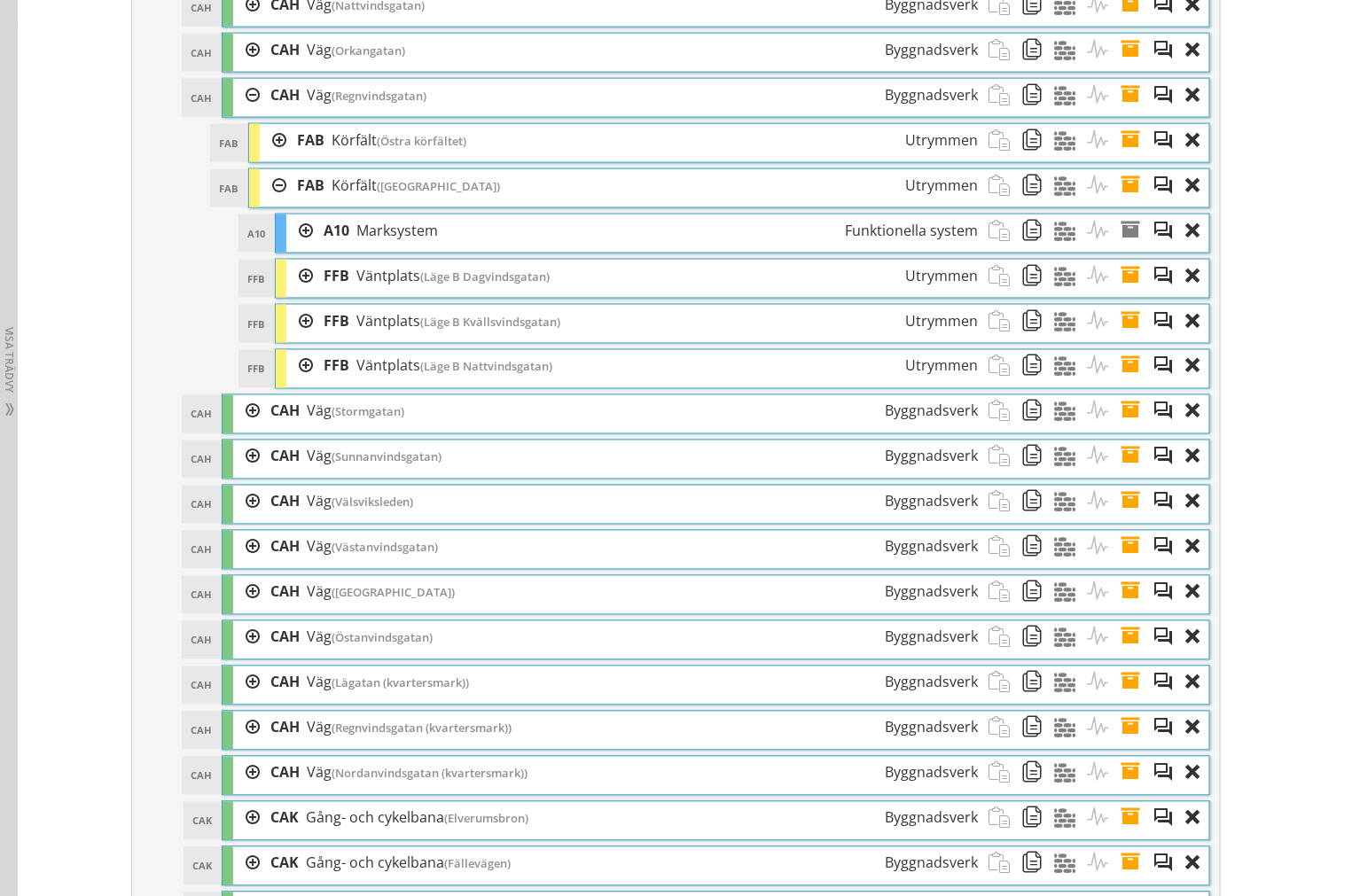
click at [263, 195] on div "FAB [GEOGRAPHIC_DATA] ([GEOGRAPHIC_DATA]) [GEOGRAPHIC_DATA] Dra och släpp Aktiv…" at bounding box center [729, 188] width 961 height 40
drag, startPoint x: 273, startPoint y: 208, endPoint x: 263, endPoint y: 192, distance: 18.9
click at [273, 202] on div at bounding box center [273, 185] width 26 height 33
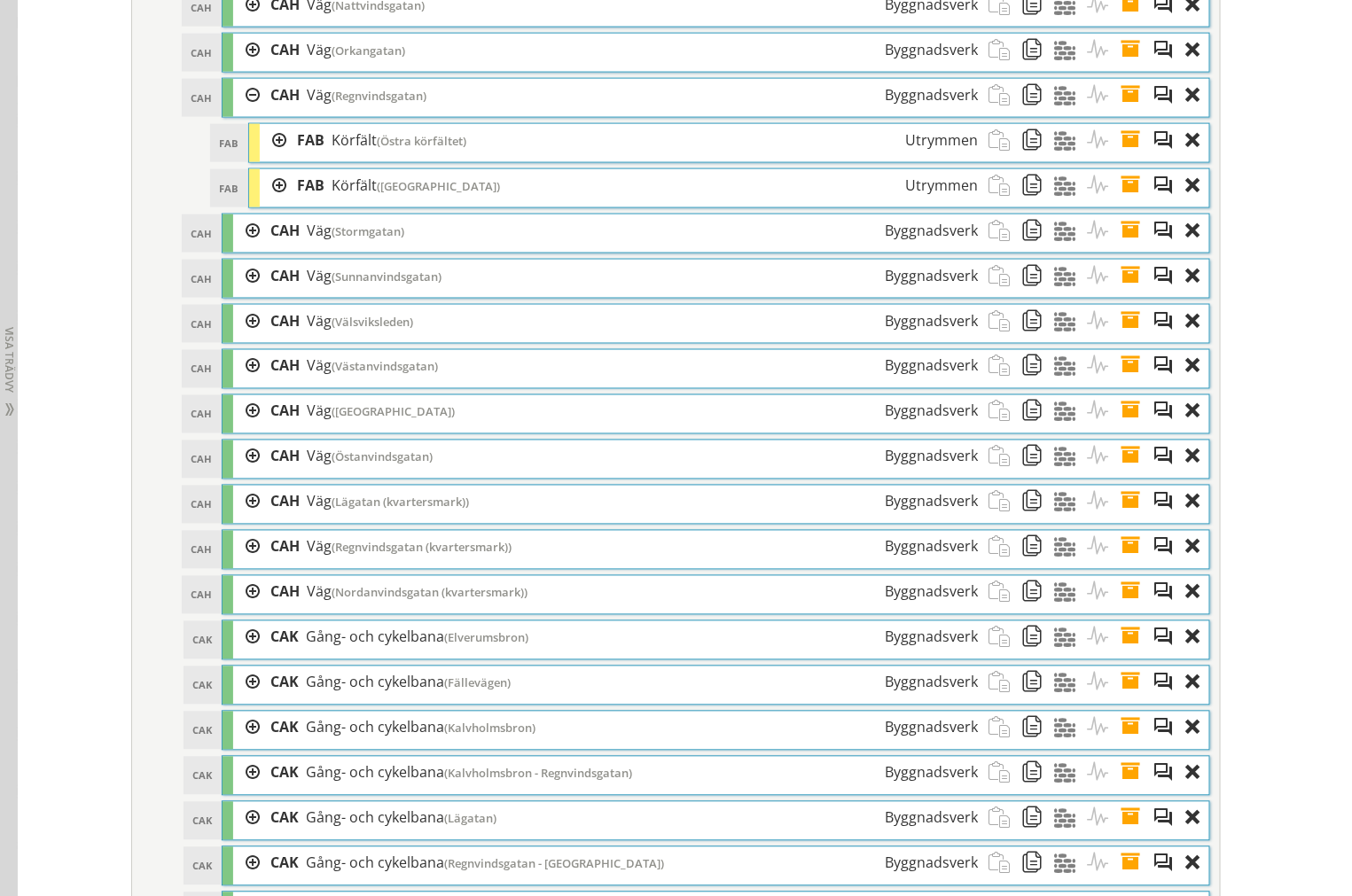
click at [237, 112] on div at bounding box center [246, 94] width 26 height 33
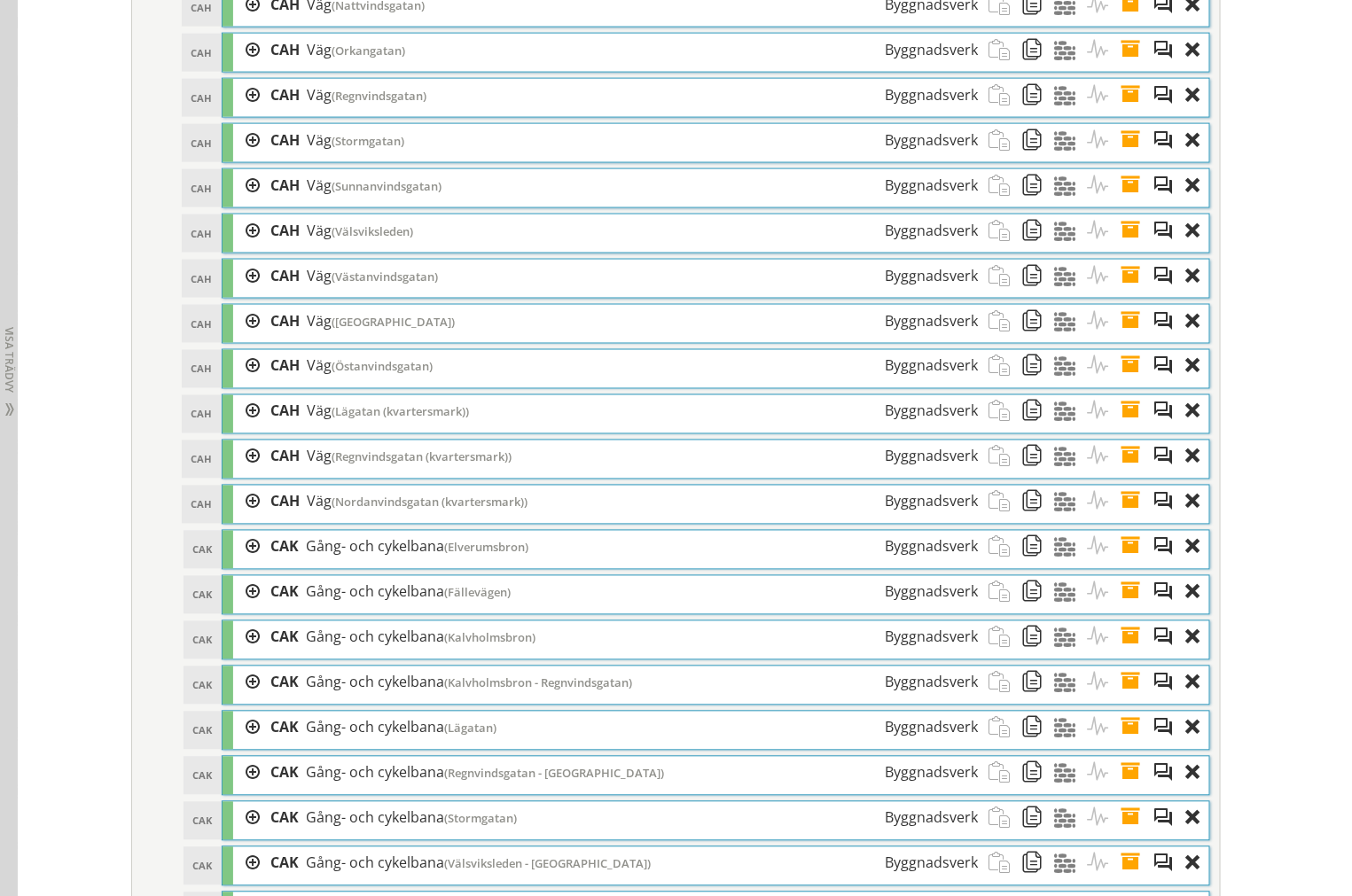
click at [237, 157] on div at bounding box center [246, 140] width 26 height 33
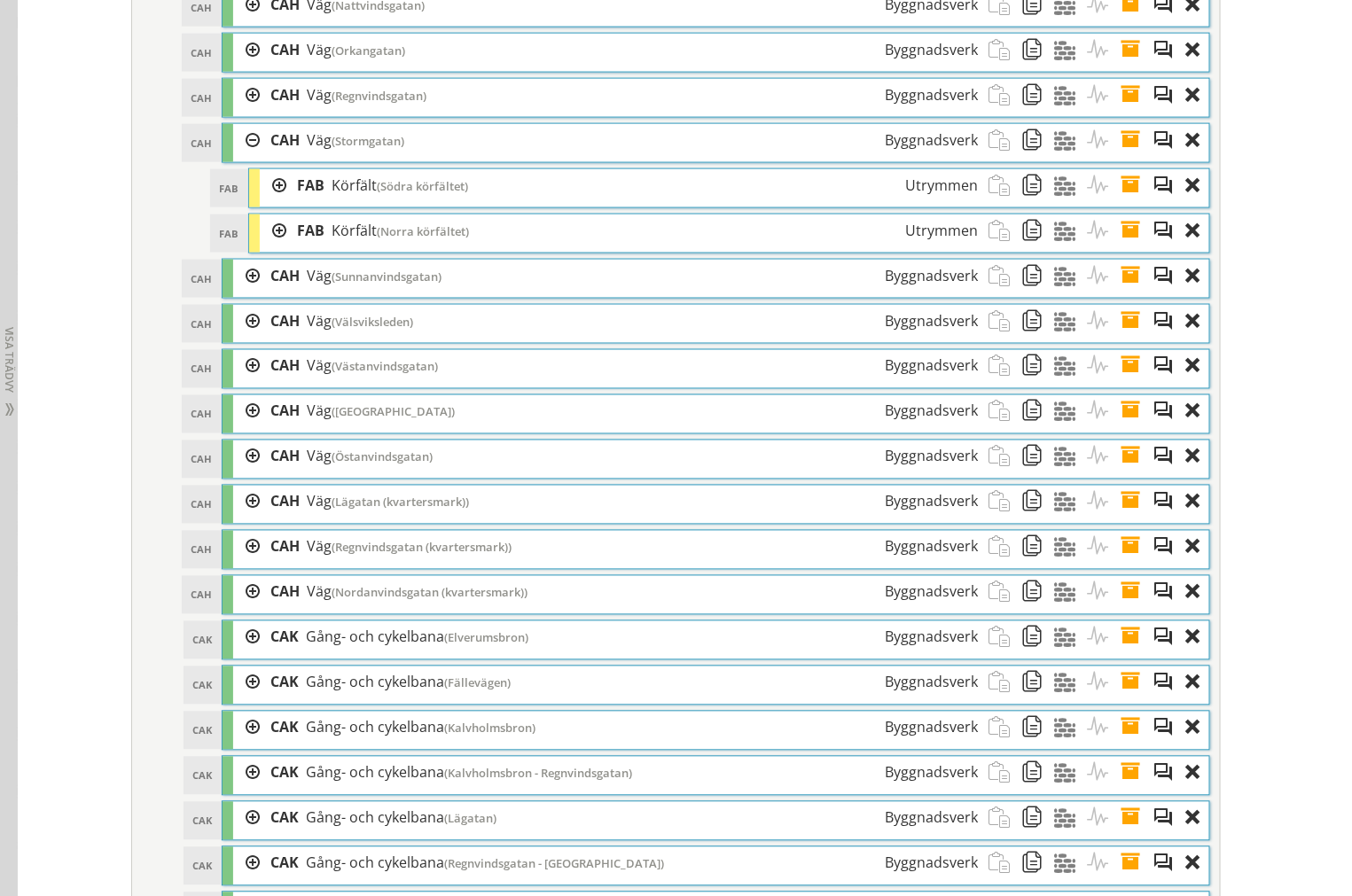
click at [270, 248] on div at bounding box center [273, 231] width 26 height 33
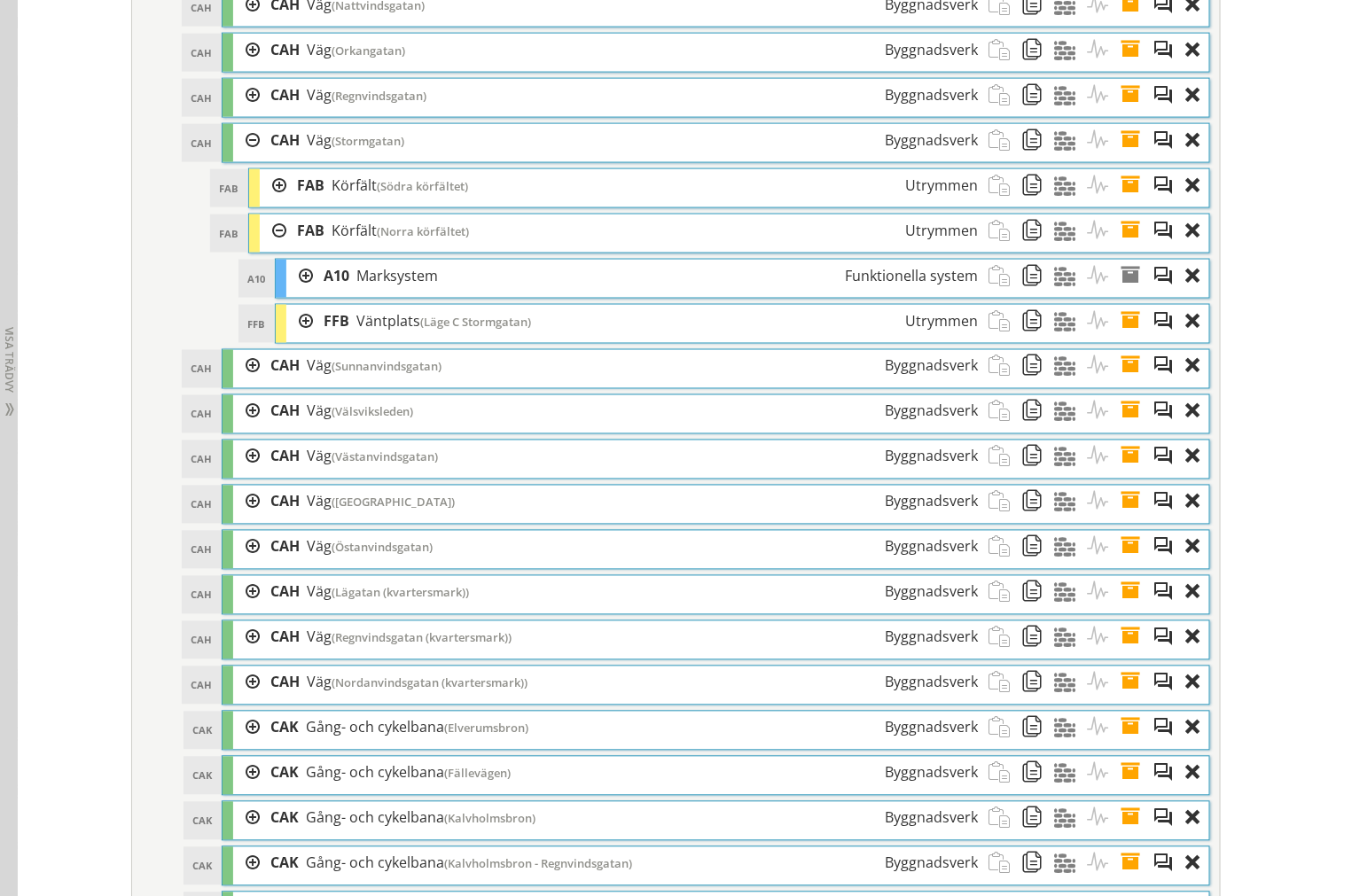
click at [263, 202] on div at bounding box center [273, 185] width 26 height 33
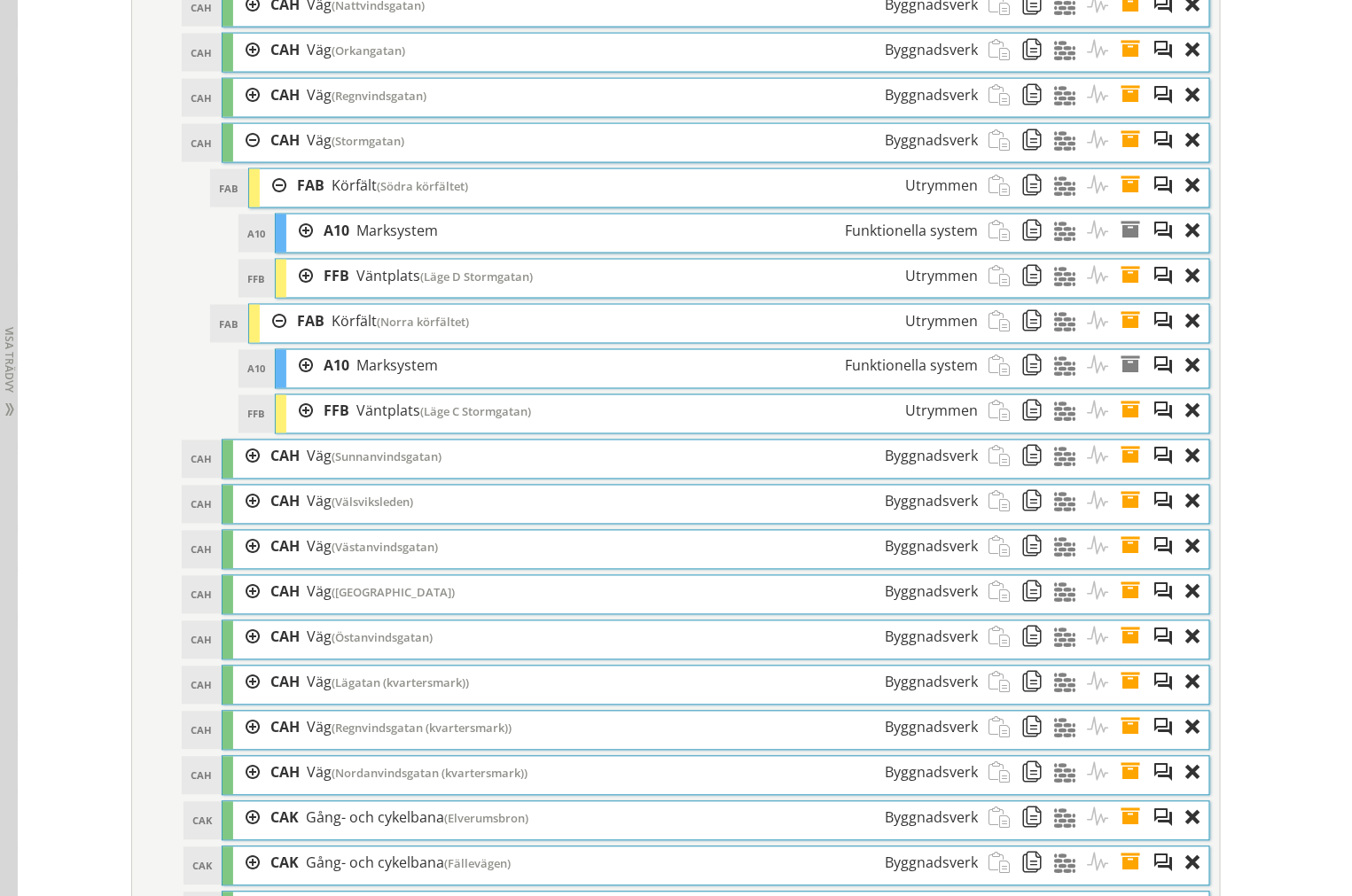
drag, startPoint x: 264, startPoint y: 346, endPoint x: 267, endPoint y: 319, distance: 27.2
click at [264, 337] on div at bounding box center [273, 320] width 26 height 33
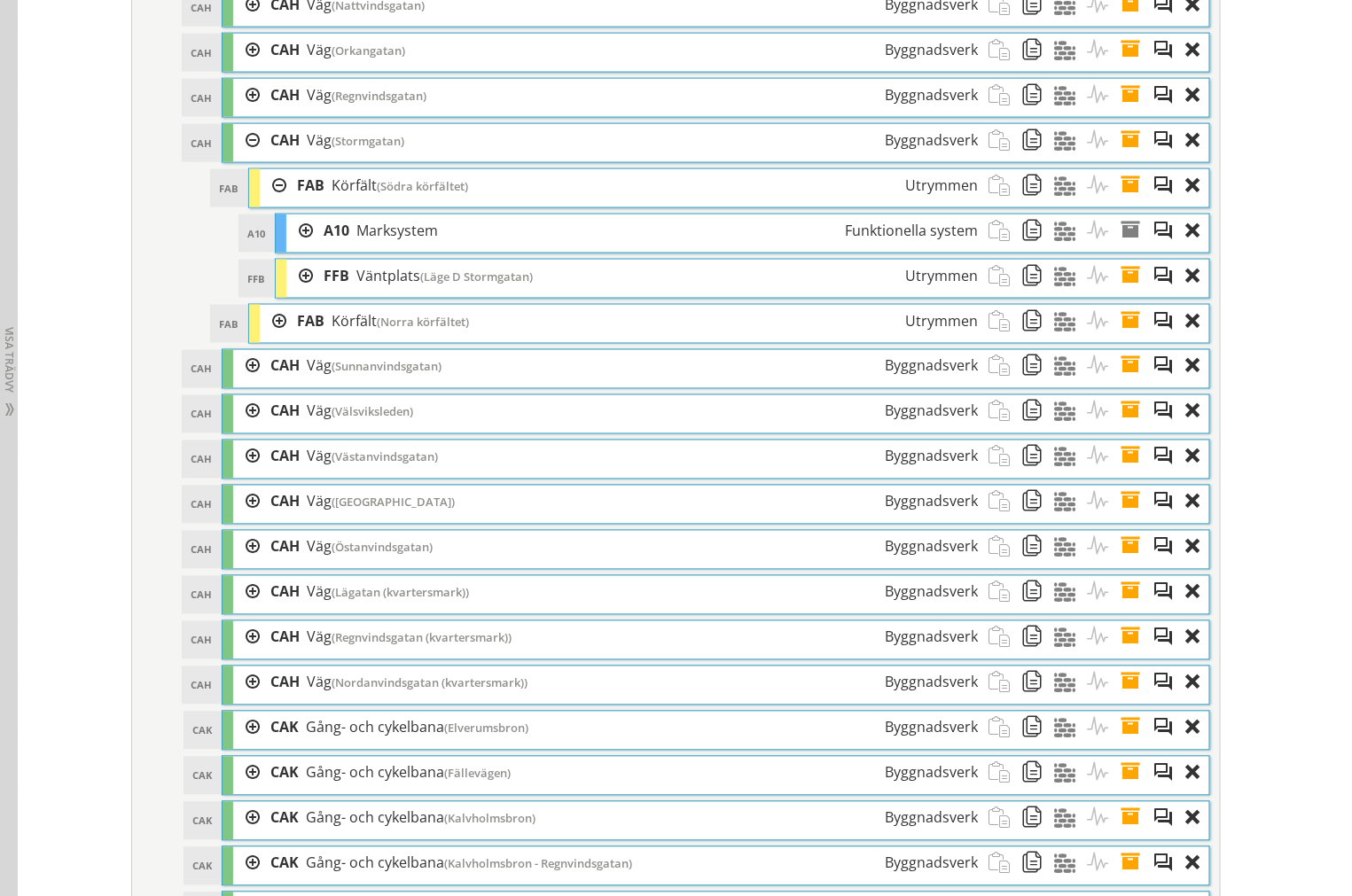
click at [272, 202] on div at bounding box center [273, 185] width 26 height 33
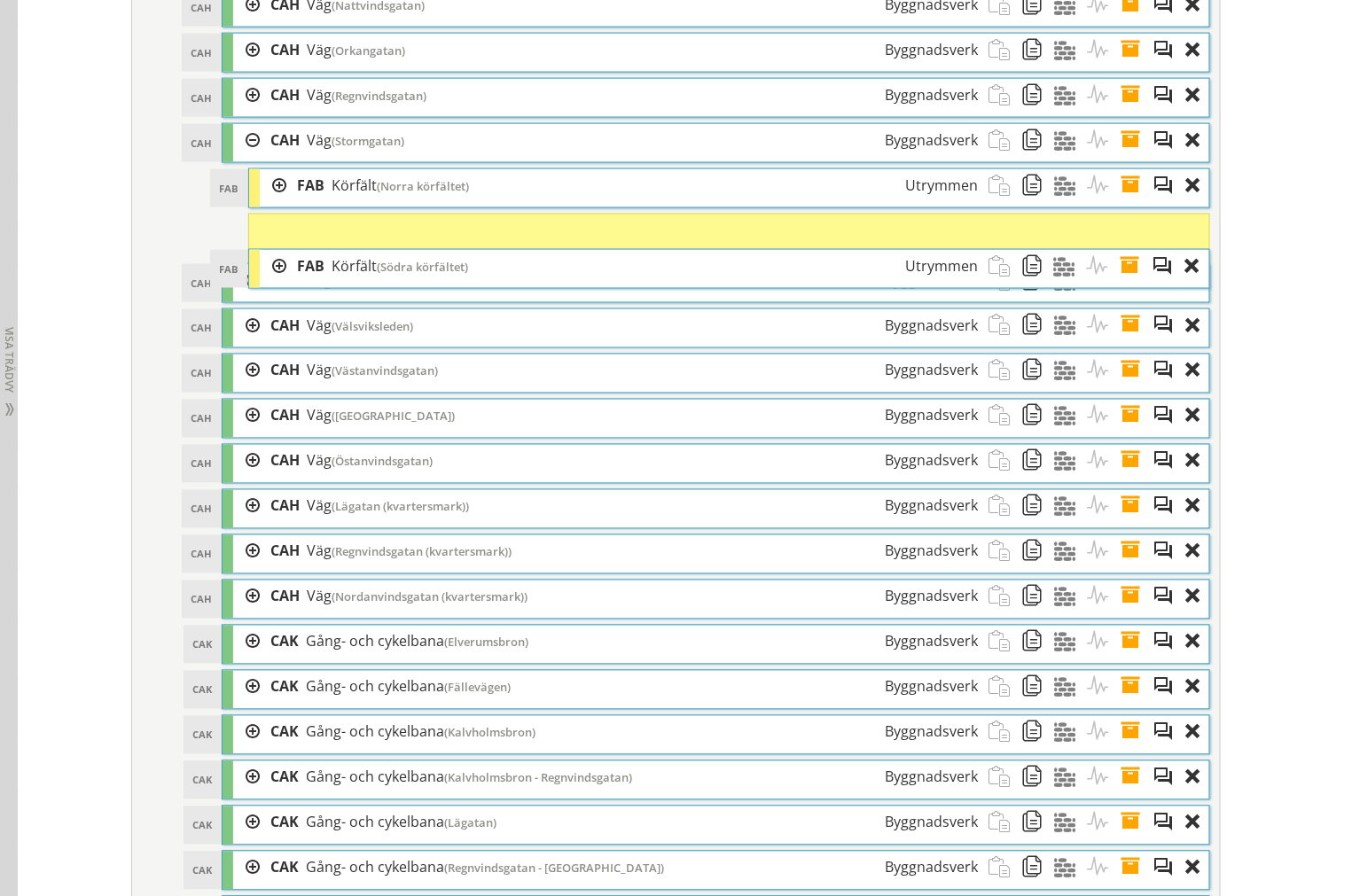
drag, startPoint x: 295, startPoint y: 204, endPoint x: 295, endPoint y: 273, distance: 69.0
click at [297, 273] on span "FAB" at bounding box center [310, 265] width 27 height 20
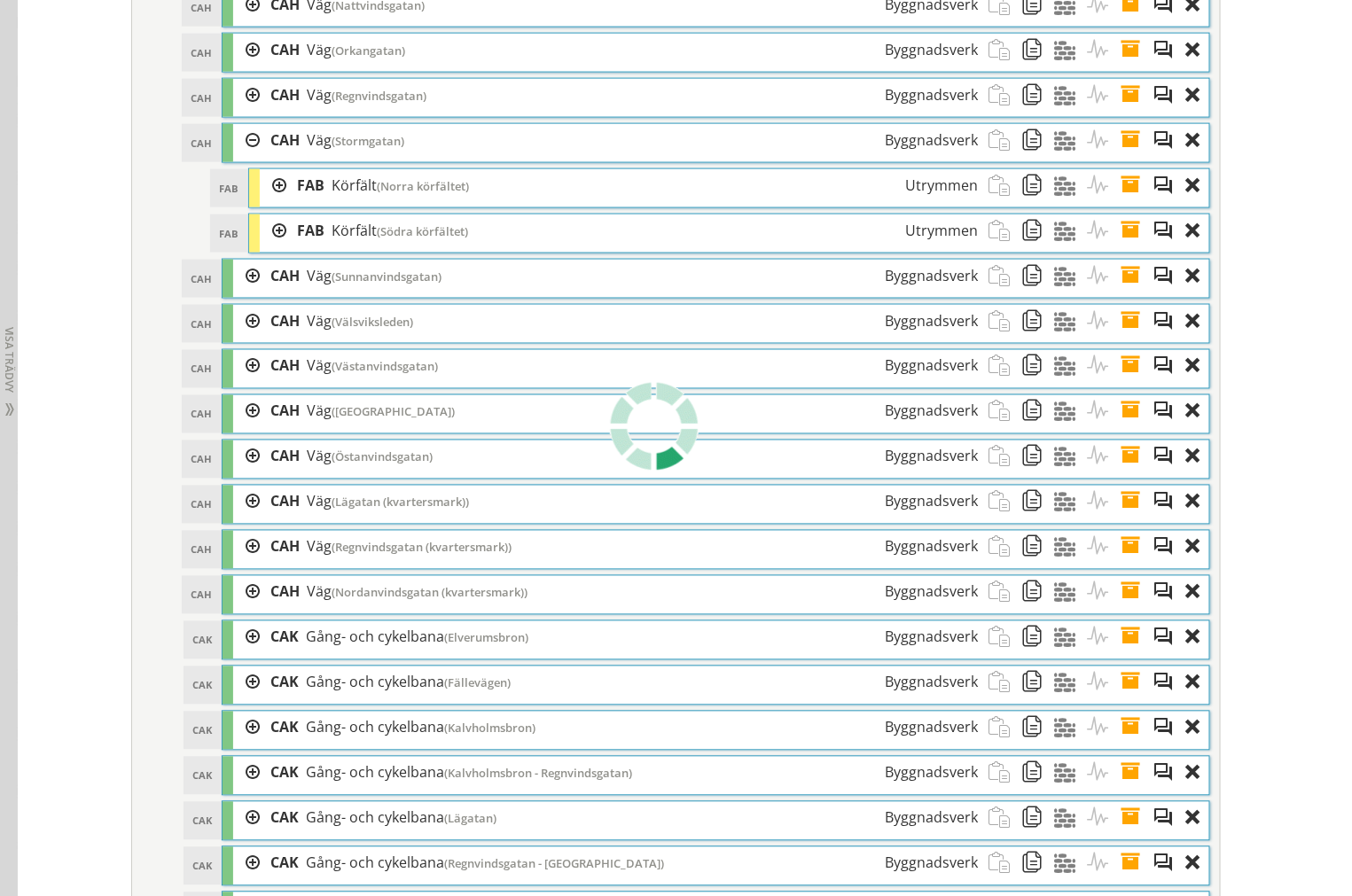
click at [268, 202] on div at bounding box center [273, 185] width 26 height 33
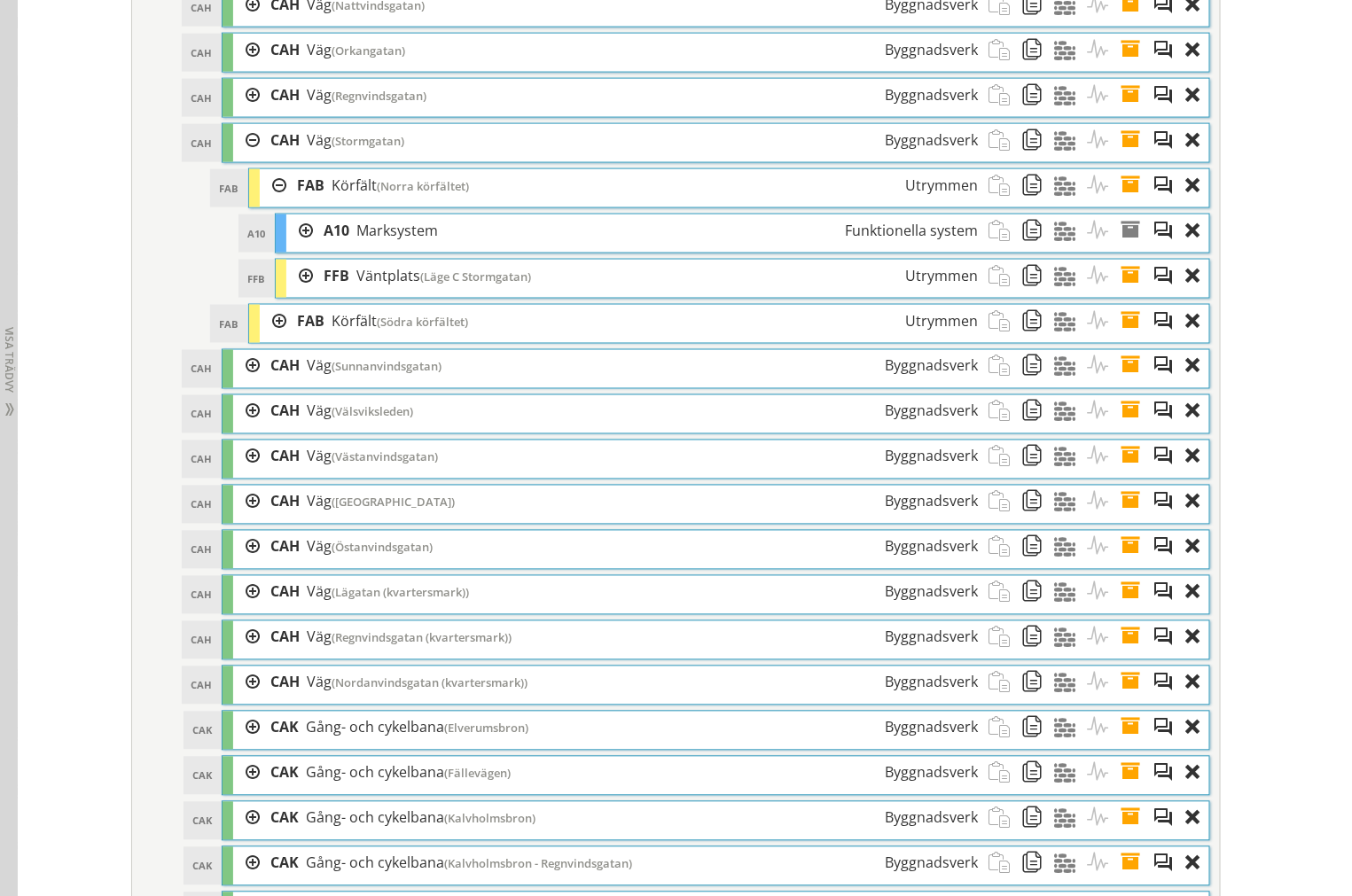
click at [296, 292] on div at bounding box center [299, 276] width 26 height 33
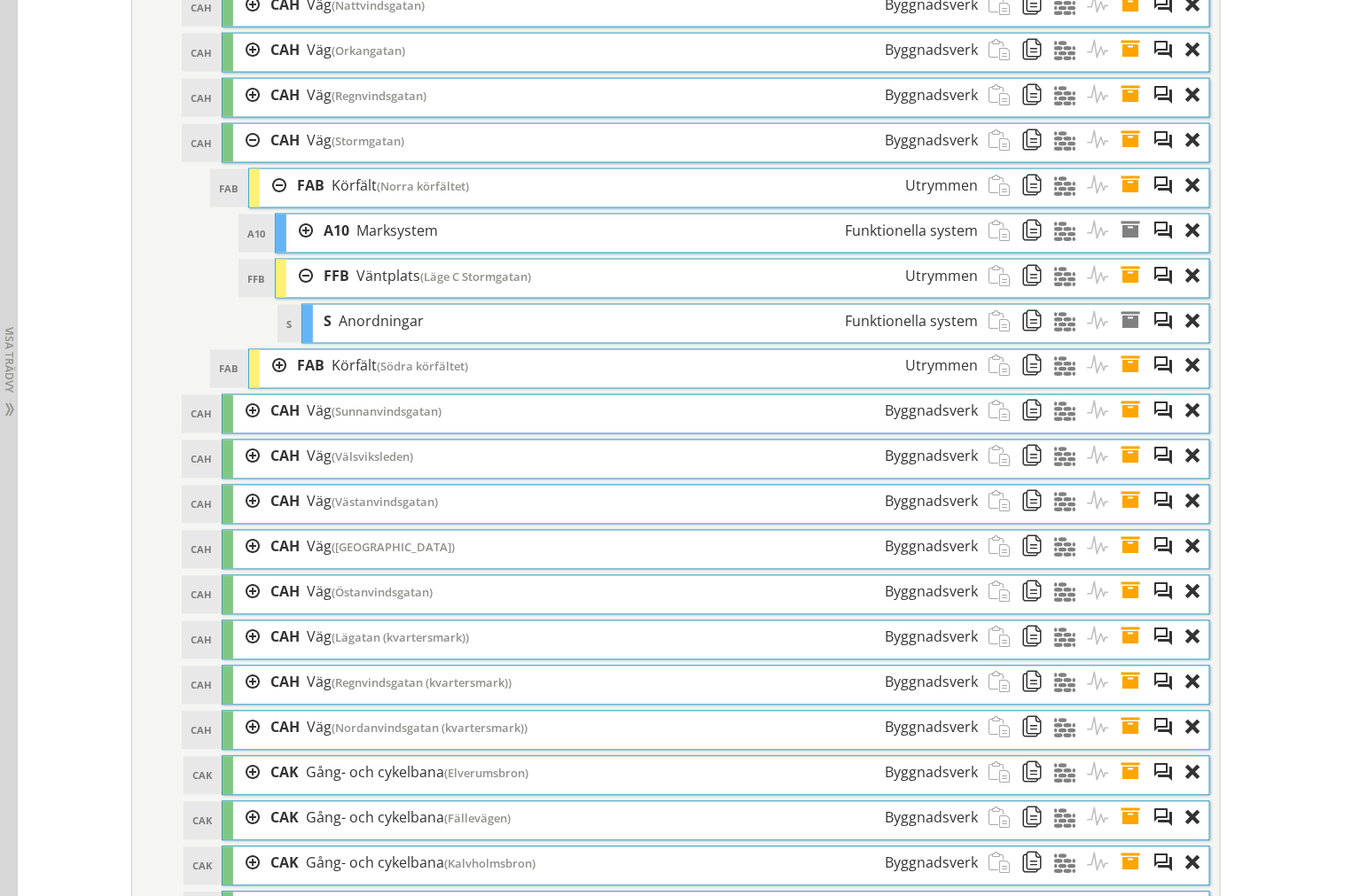
click at [1131, 292] on span at bounding box center [1135, 276] width 33 height 33
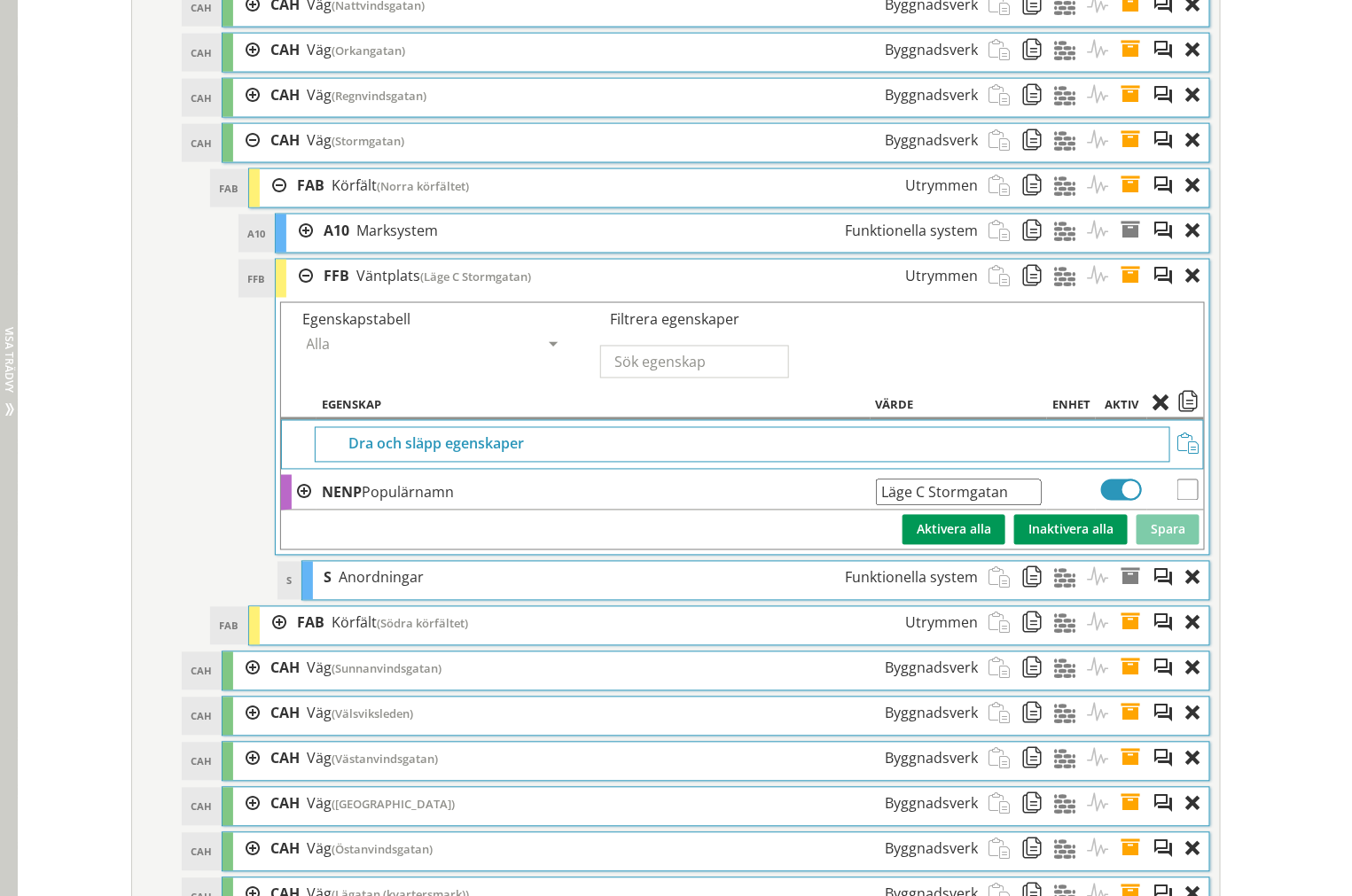
drag, startPoint x: 1019, startPoint y: 520, endPoint x: 15, endPoint y: 516, distance: 1004.0
click at [1121, 292] on span at bounding box center [1135, 276] width 33 height 33
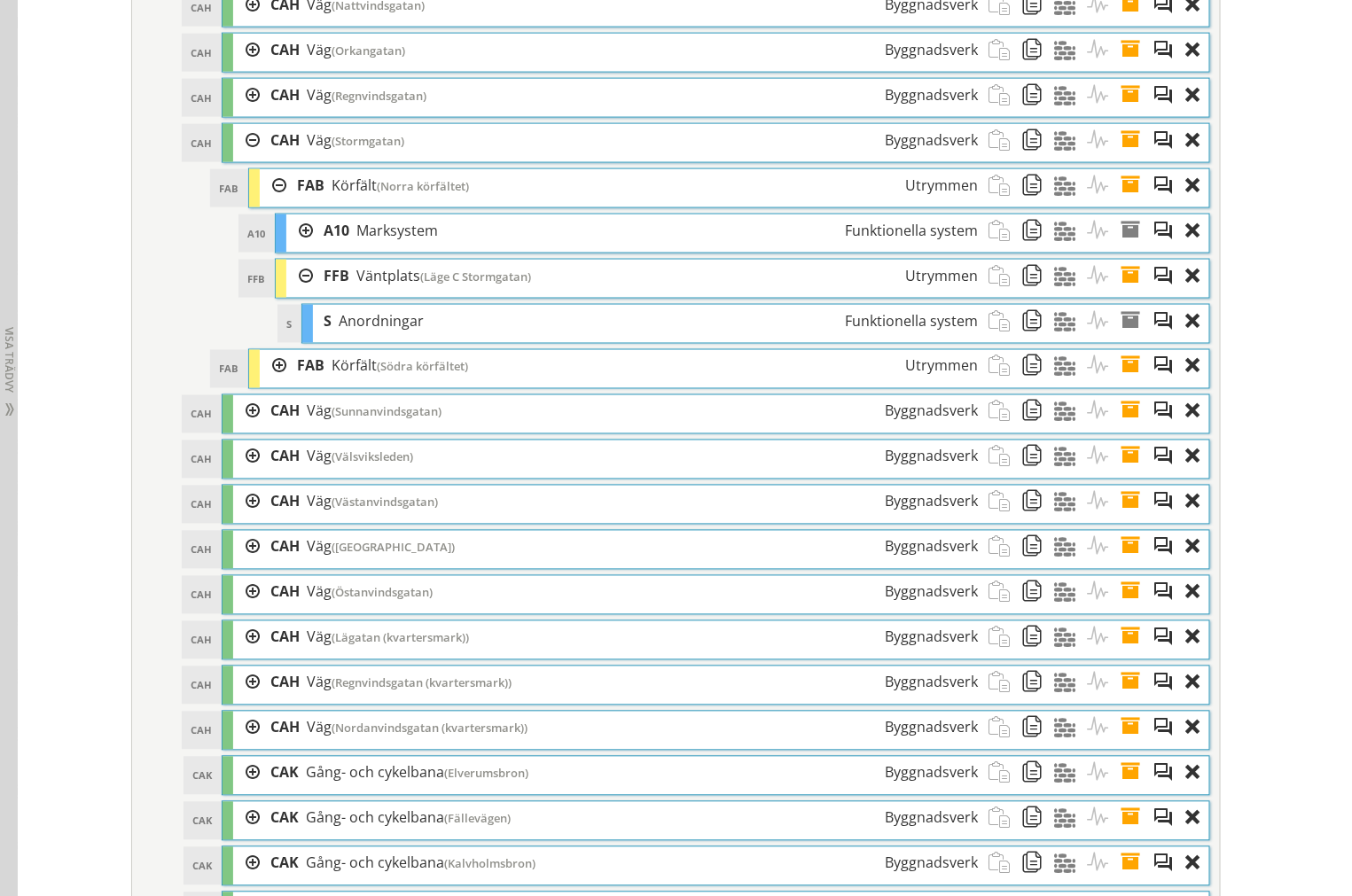
click at [269, 383] on div at bounding box center [273, 366] width 26 height 33
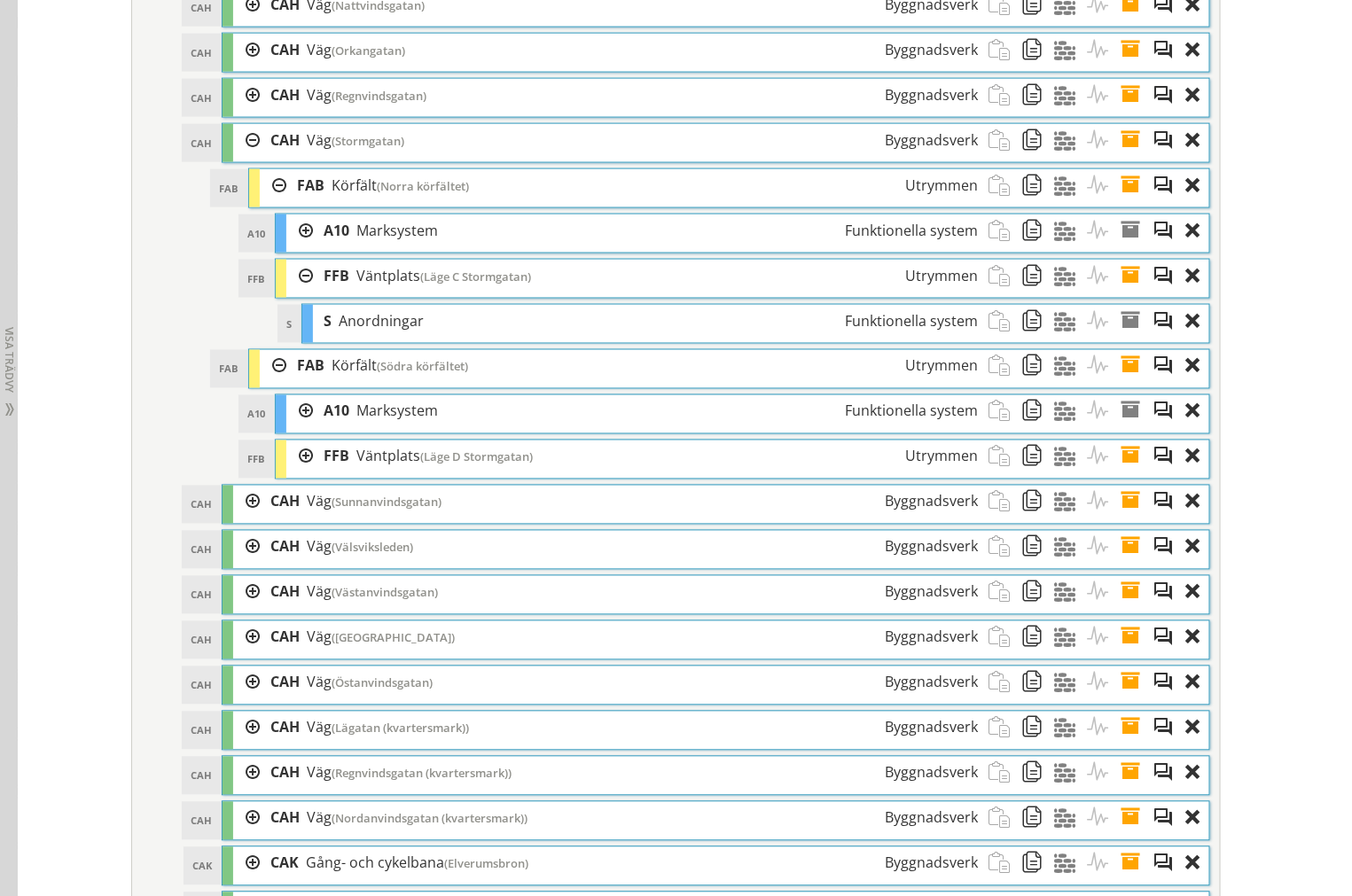
click at [302, 474] on div at bounding box center [299, 456] width 26 height 33
click at [296, 292] on div at bounding box center [299, 276] width 26 height 33
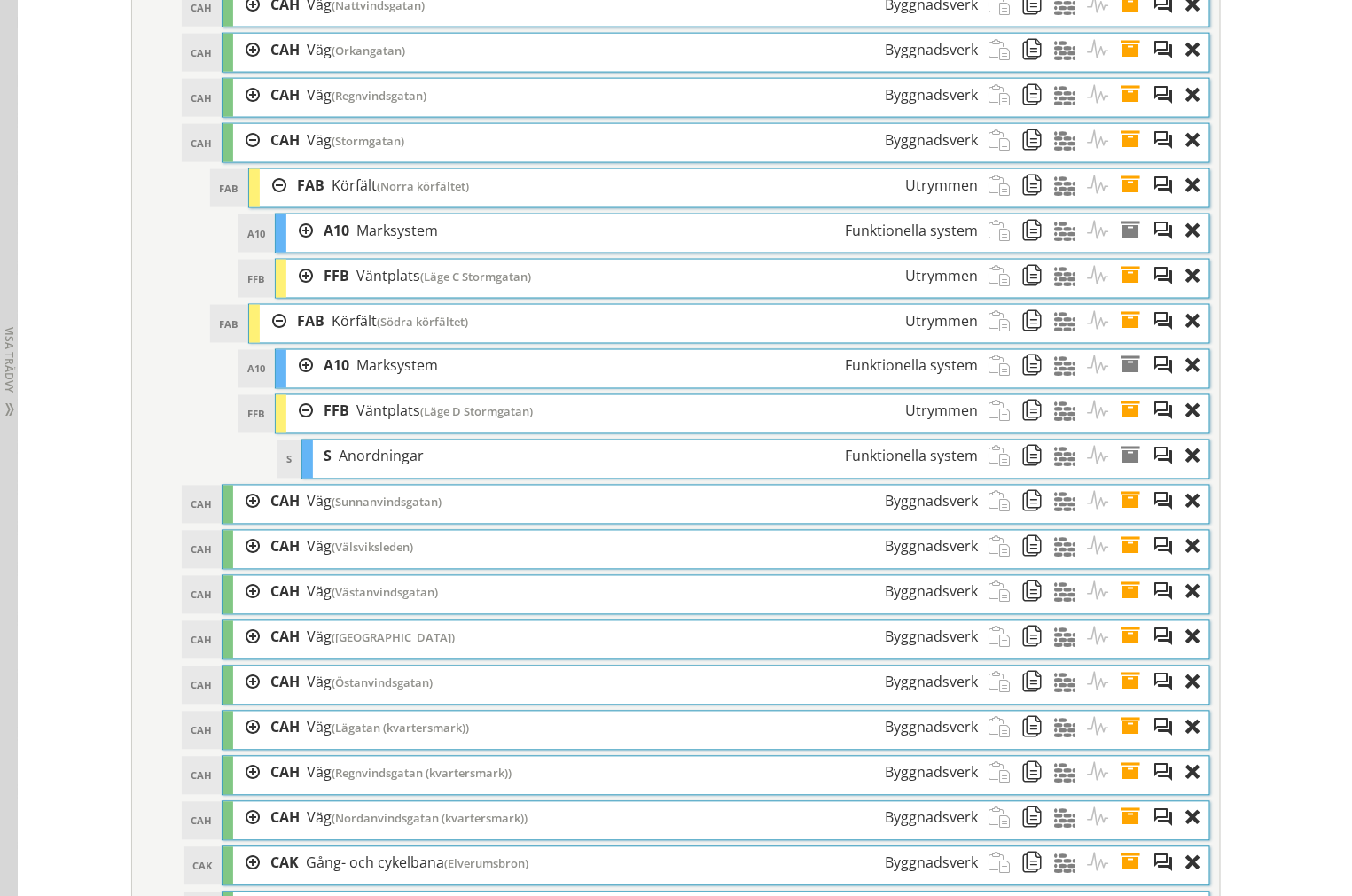
click at [293, 428] on div at bounding box center [299, 411] width 26 height 33
click at [1120, 428] on span at bounding box center [1135, 411] width 33 height 33
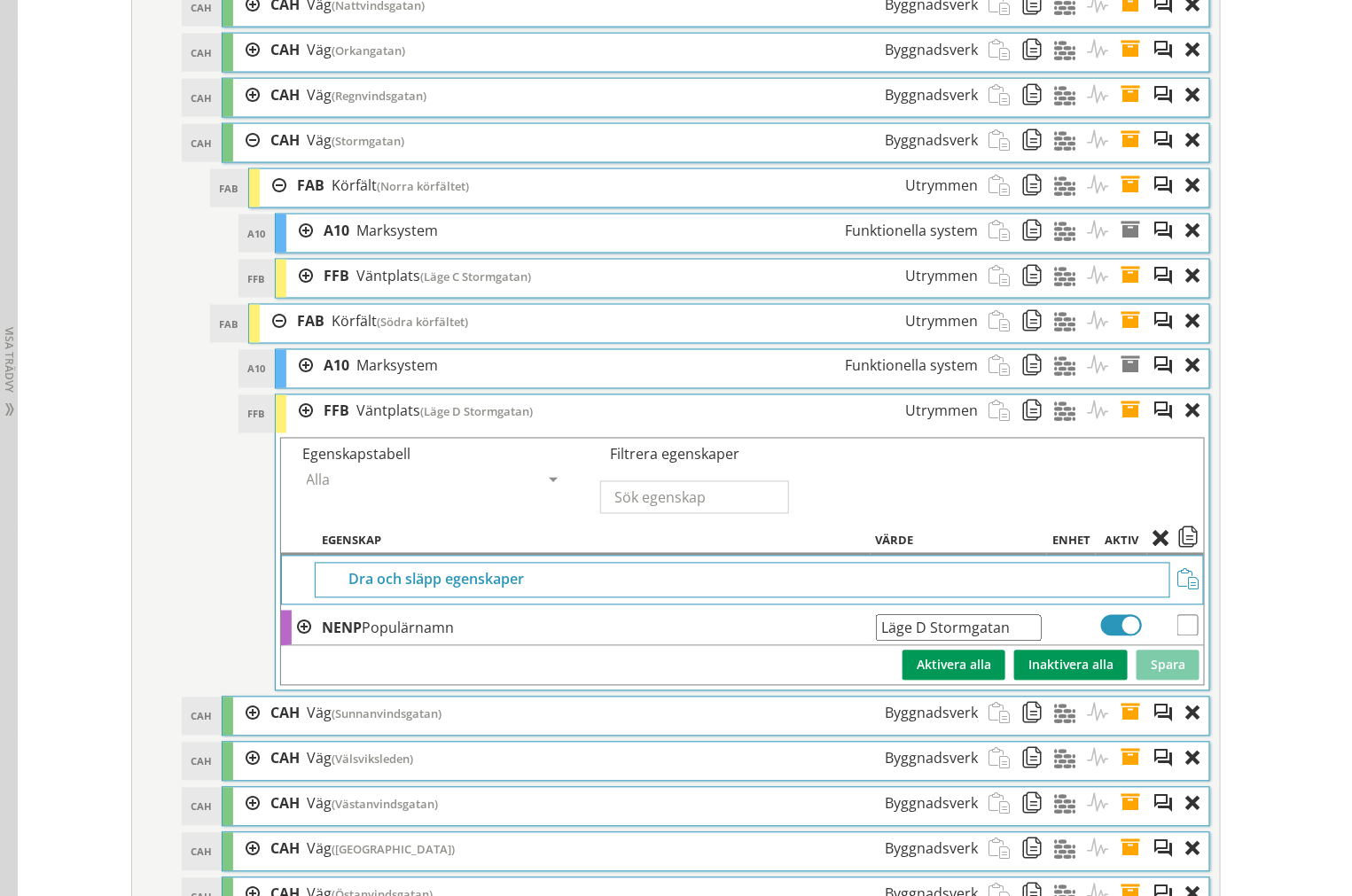
drag, startPoint x: 1028, startPoint y: 648, endPoint x: -242, endPoint y: 657, distance: 1270.0
click at [1120, 428] on span at bounding box center [1135, 411] width 33 height 33
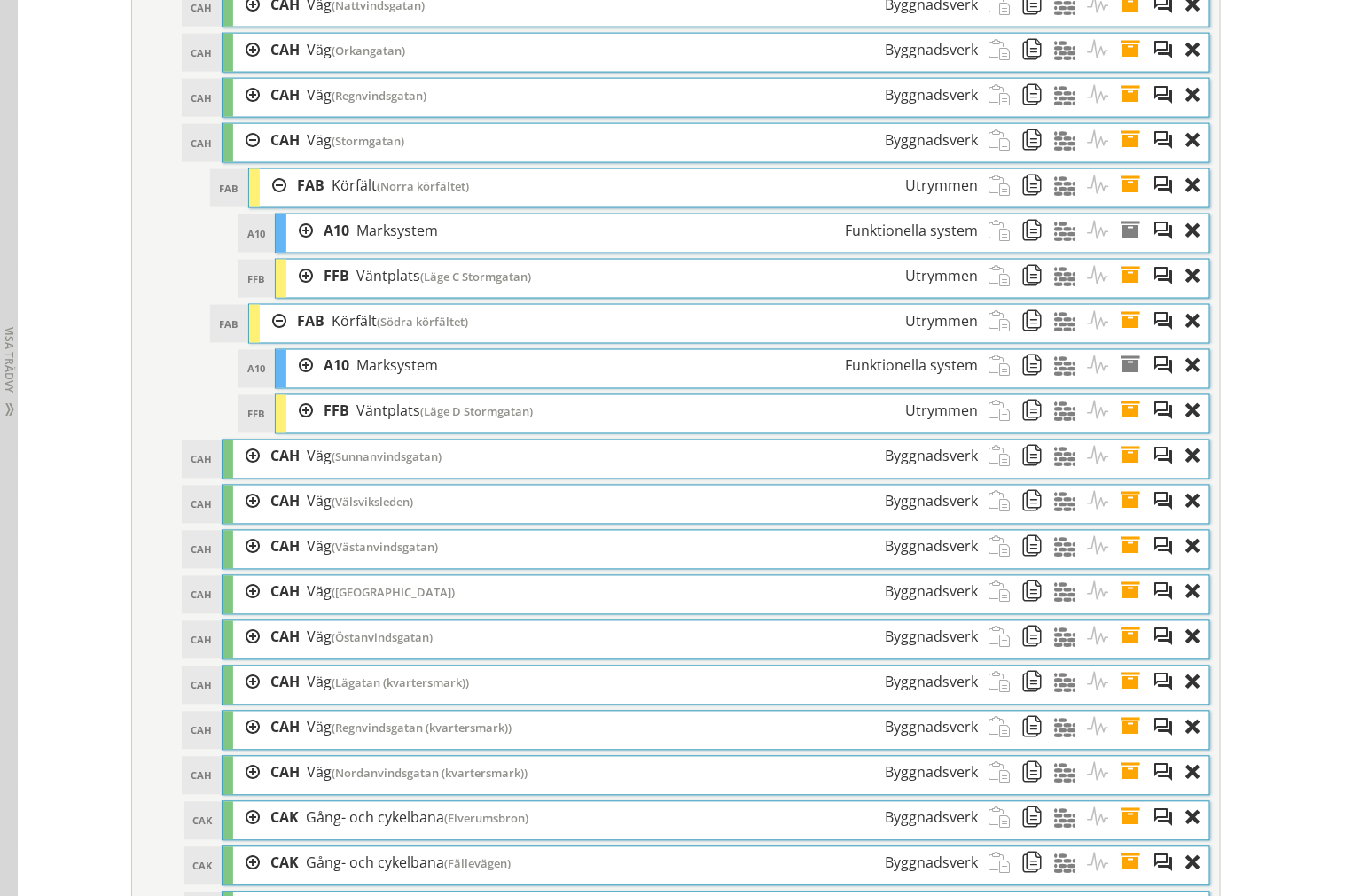
click at [302, 292] on div at bounding box center [299, 276] width 26 height 33
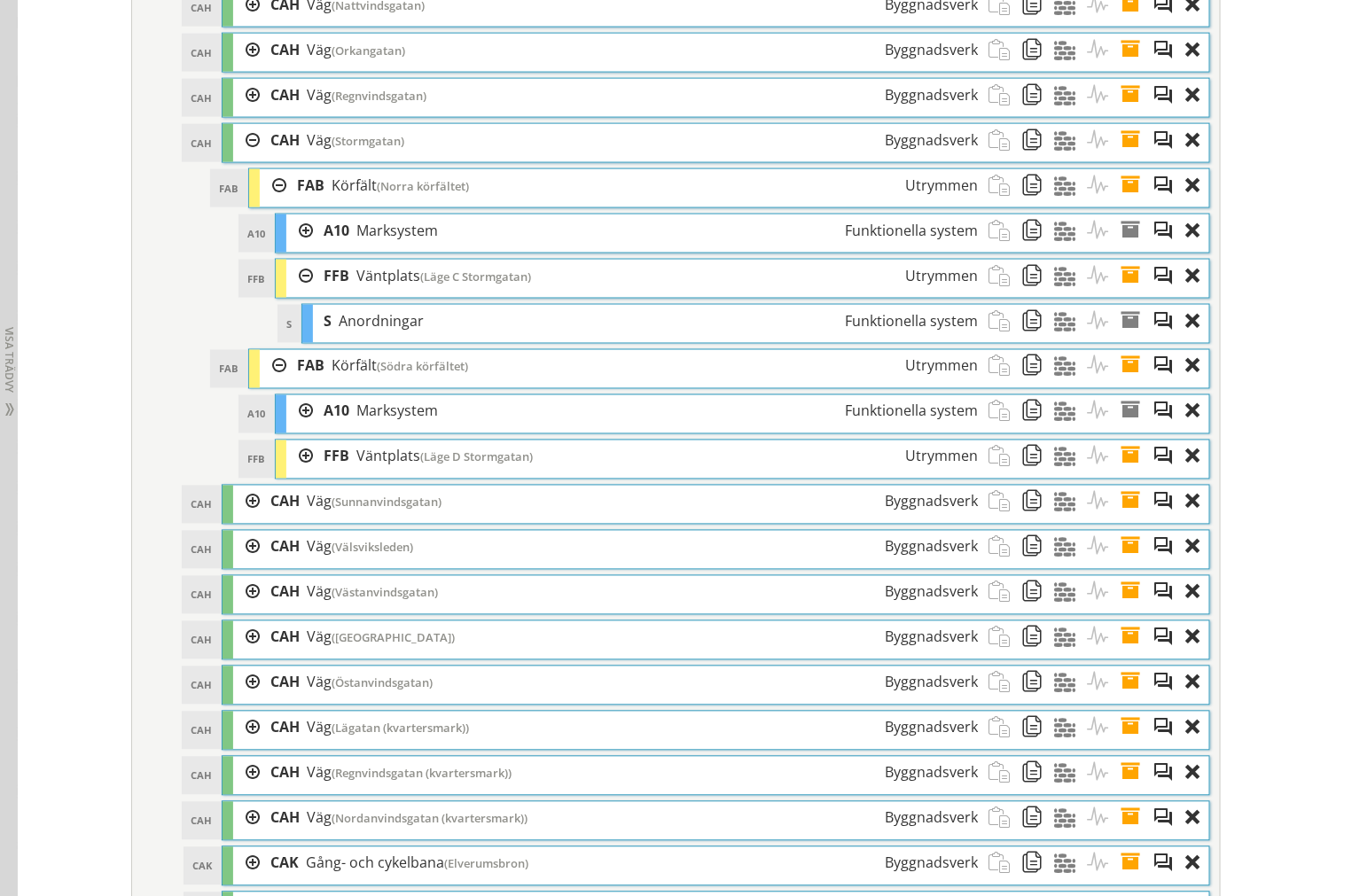
click at [302, 292] on div at bounding box center [299, 276] width 26 height 33
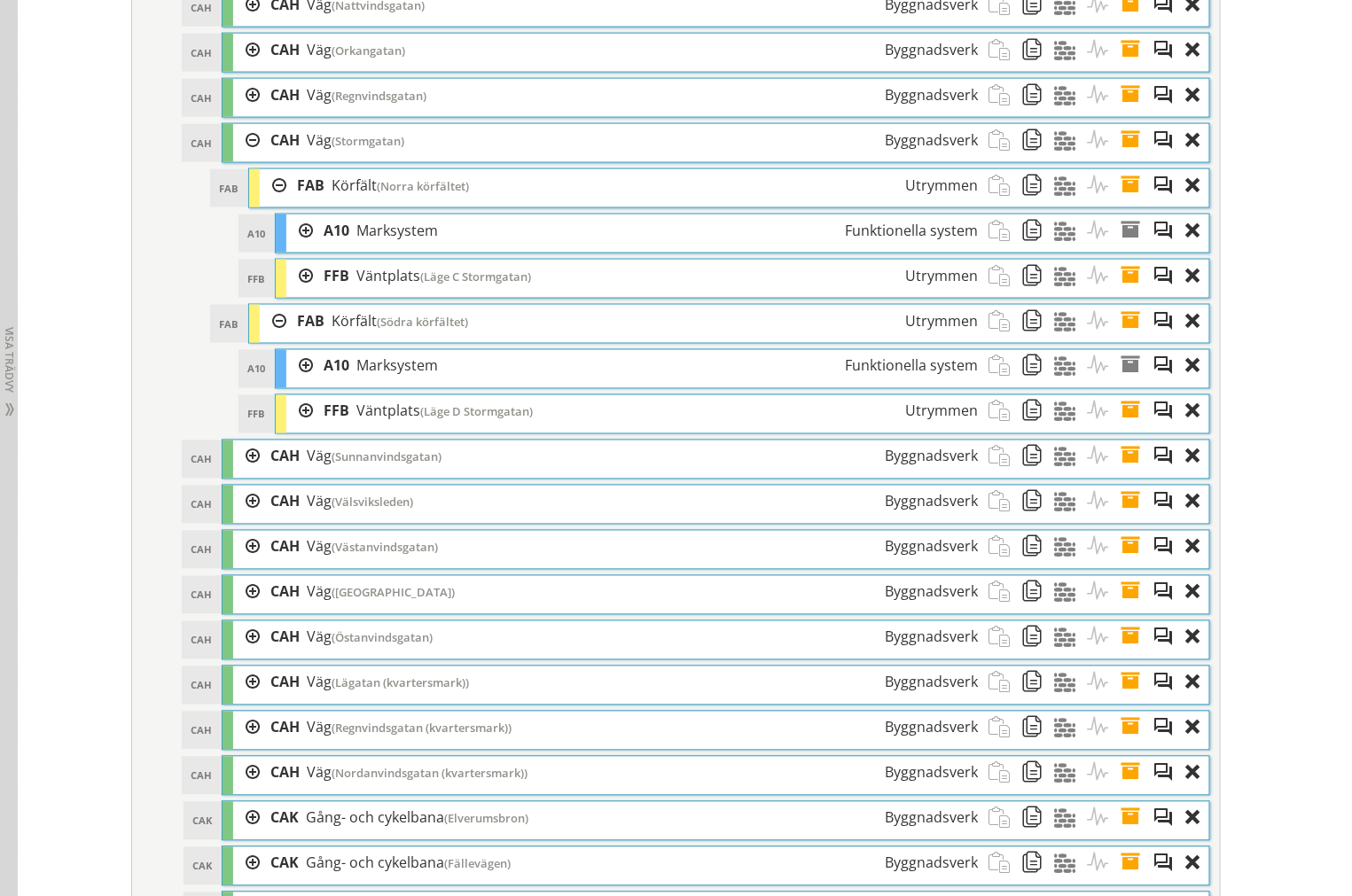
click at [292, 428] on div at bounding box center [299, 411] width 26 height 33
click at [290, 428] on div at bounding box center [299, 411] width 26 height 33
click at [270, 337] on div at bounding box center [273, 320] width 26 height 33
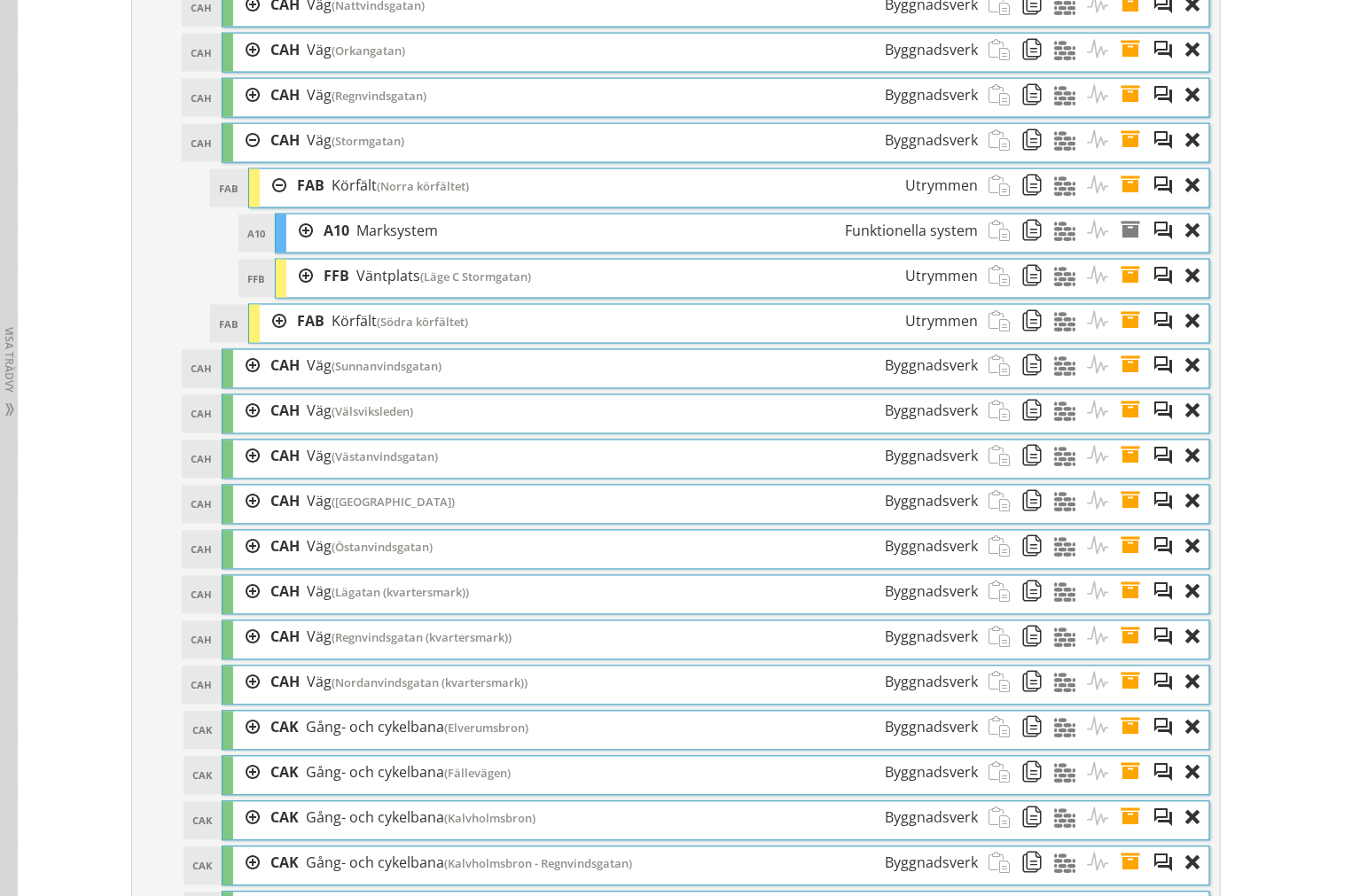
click at [271, 202] on div at bounding box center [273, 185] width 26 height 33
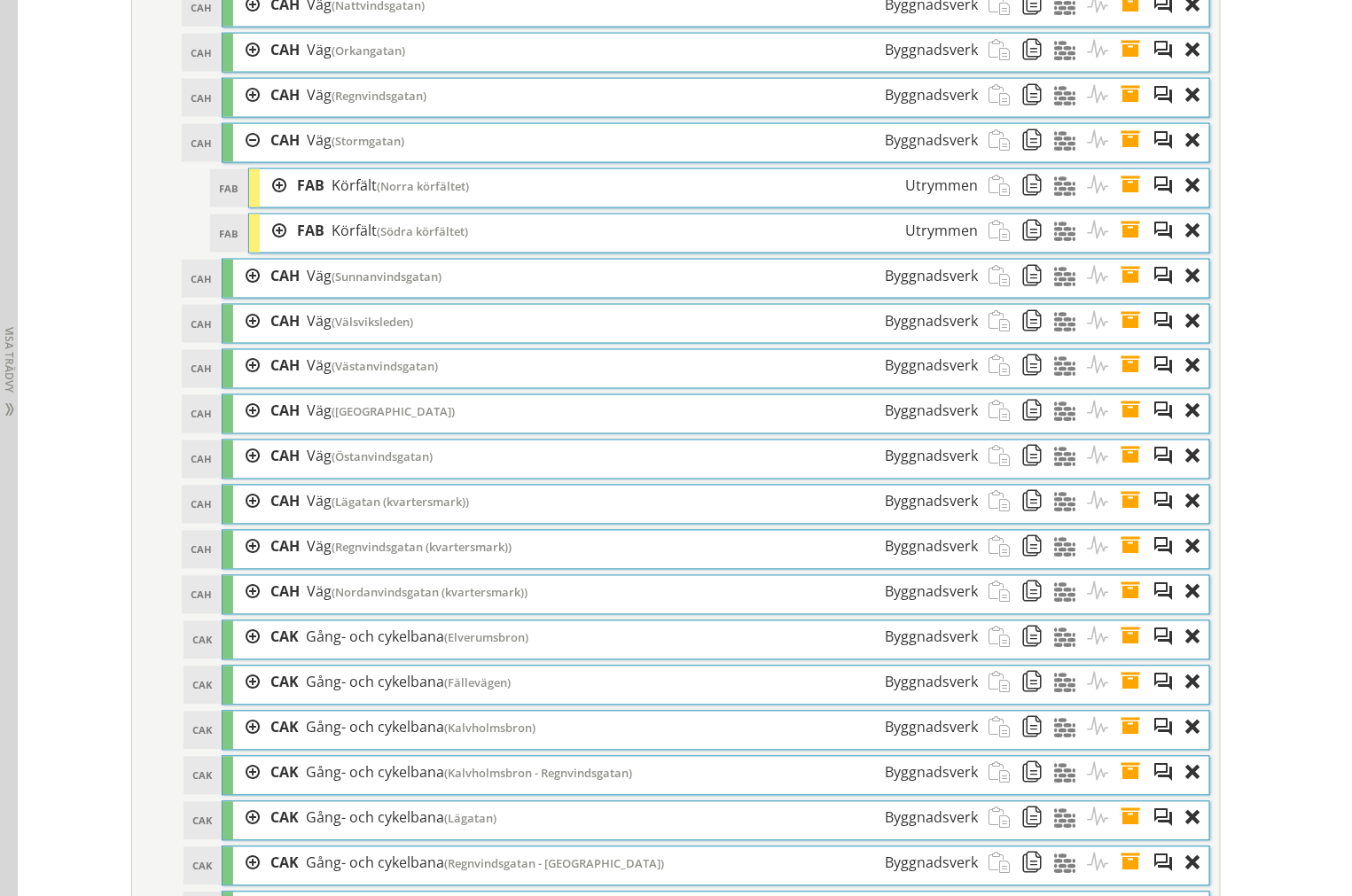
click at [260, 202] on div at bounding box center [273, 185] width 26 height 33
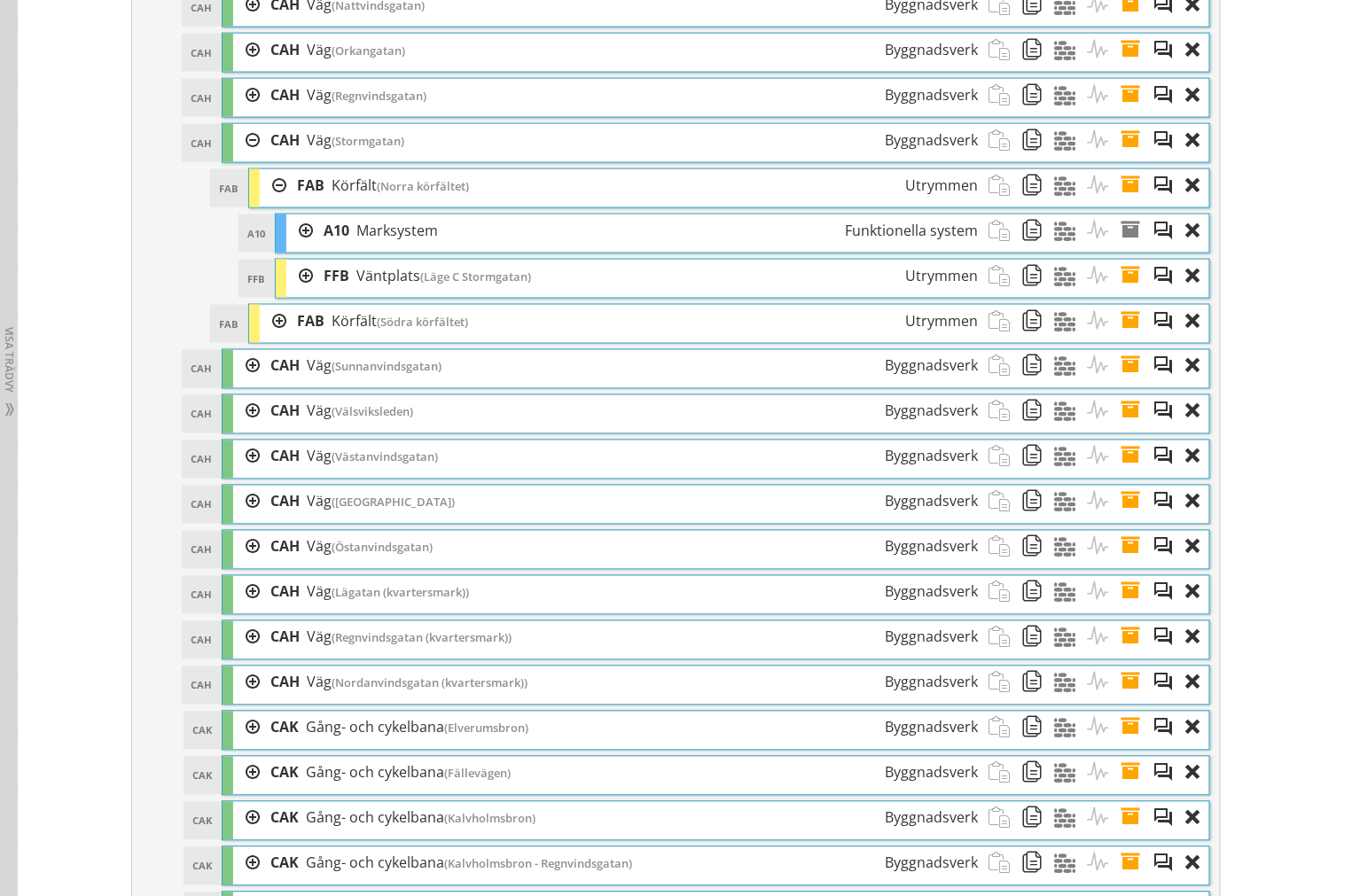
click at [262, 199] on div at bounding box center [273, 185] width 26 height 33
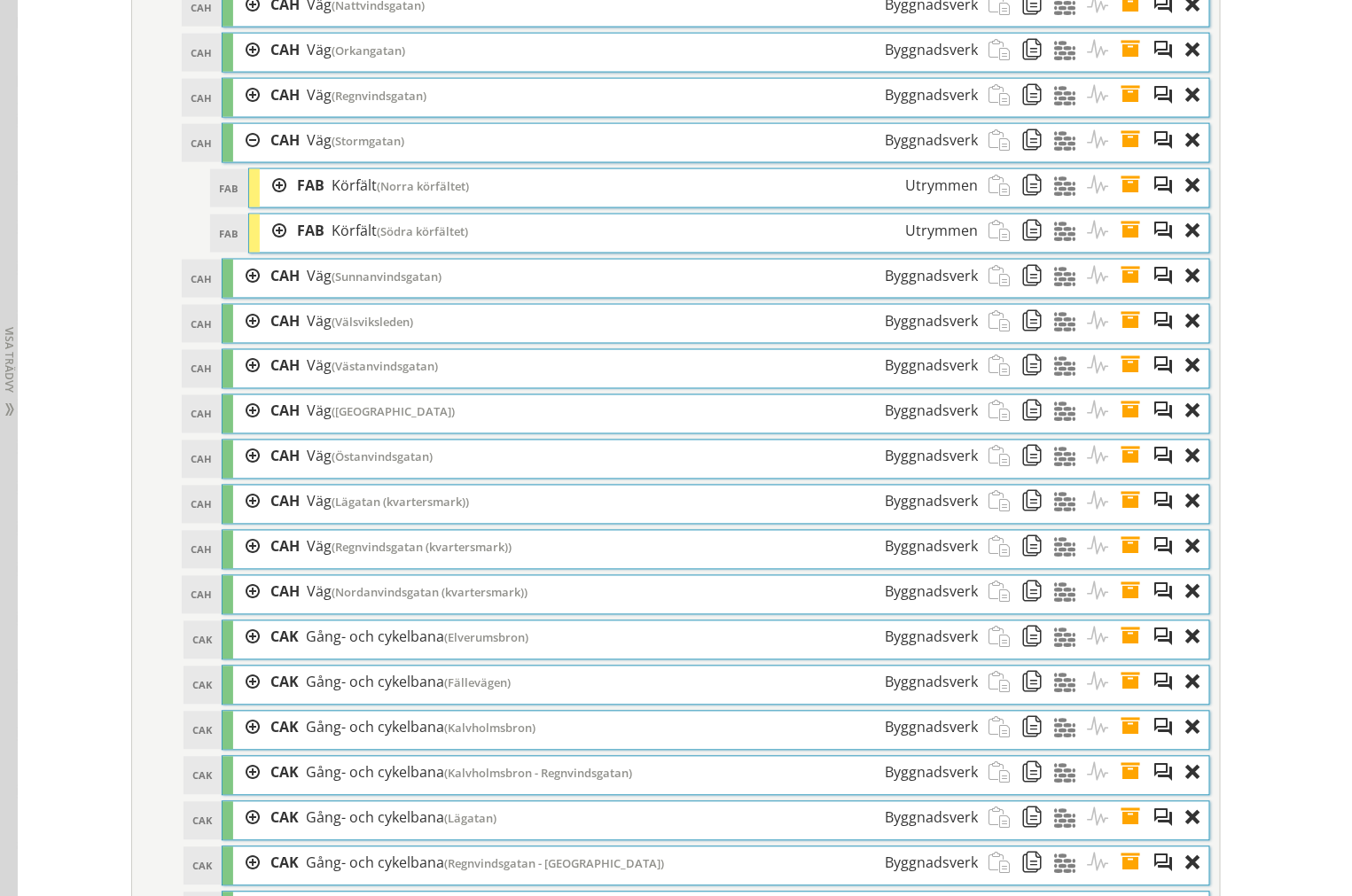
click at [234, 157] on div at bounding box center [246, 140] width 26 height 33
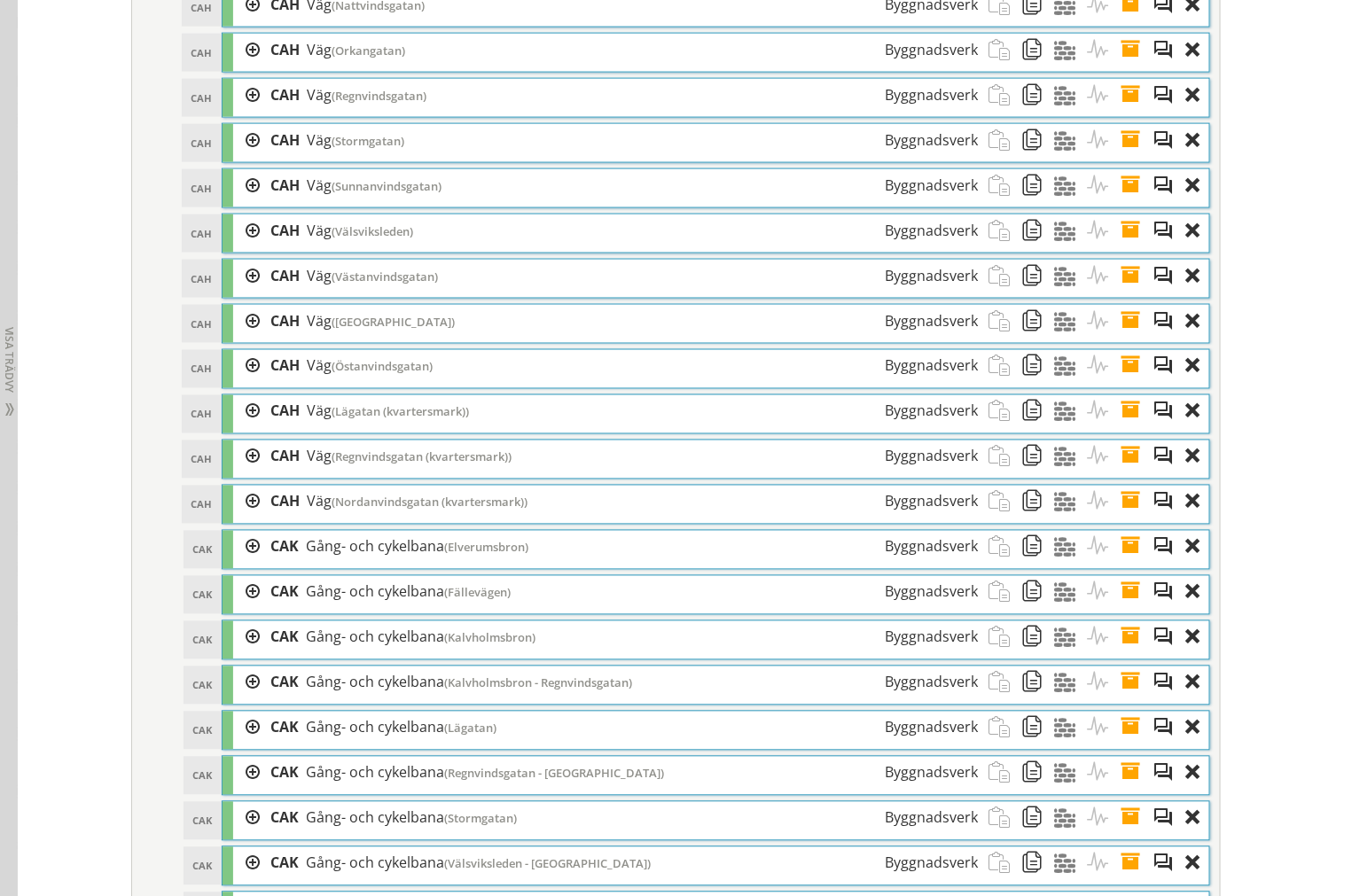
click at [236, 199] on div at bounding box center [246, 185] width 26 height 33
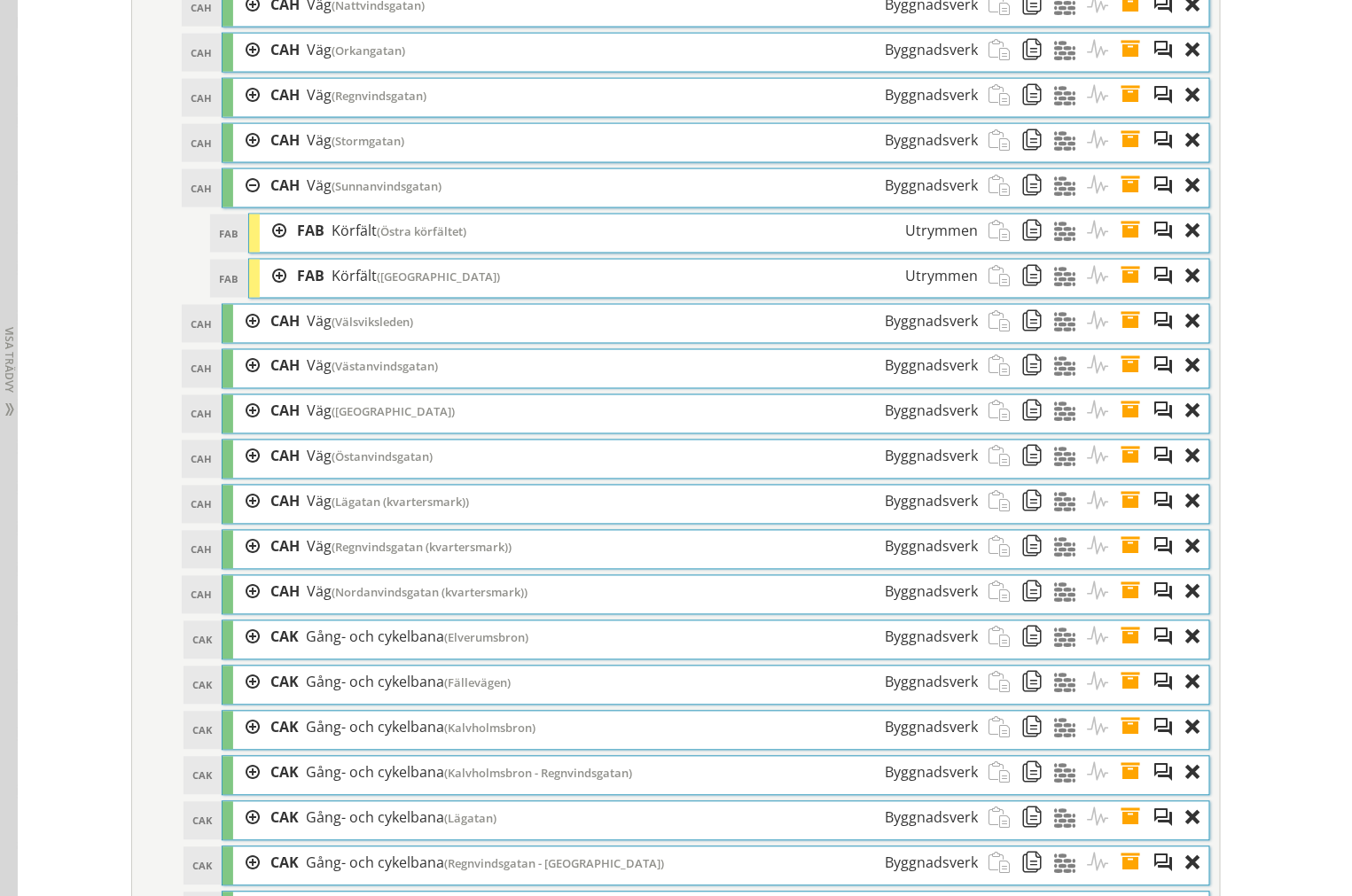
click at [260, 248] on div at bounding box center [273, 231] width 26 height 33
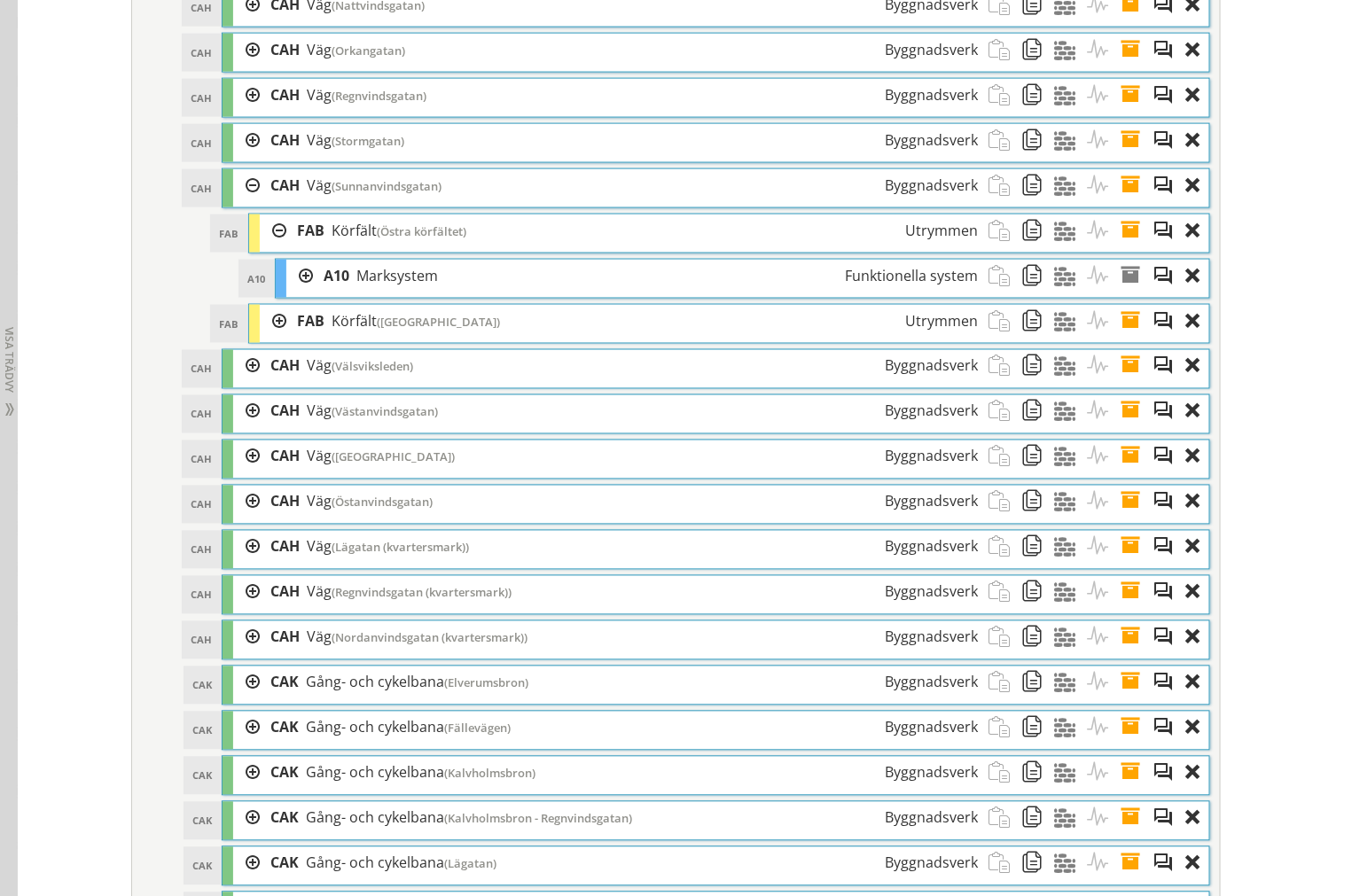
drag, startPoint x: 260, startPoint y: 260, endPoint x: 262, endPoint y: 285, distance: 25.1
click at [260, 248] on div at bounding box center [273, 231] width 26 height 33
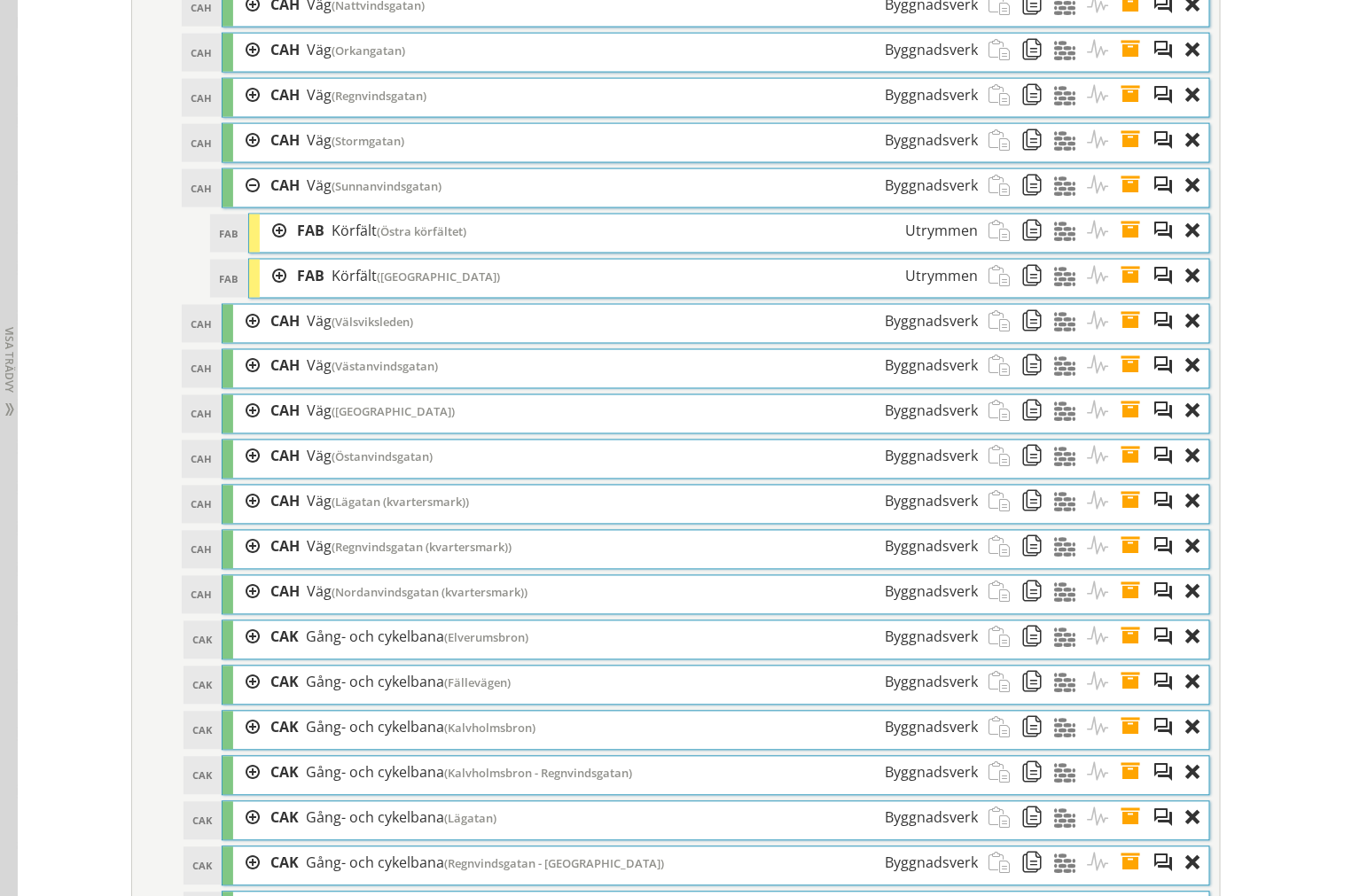
click at [263, 292] on div at bounding box center [273, 276] width 26 height 33
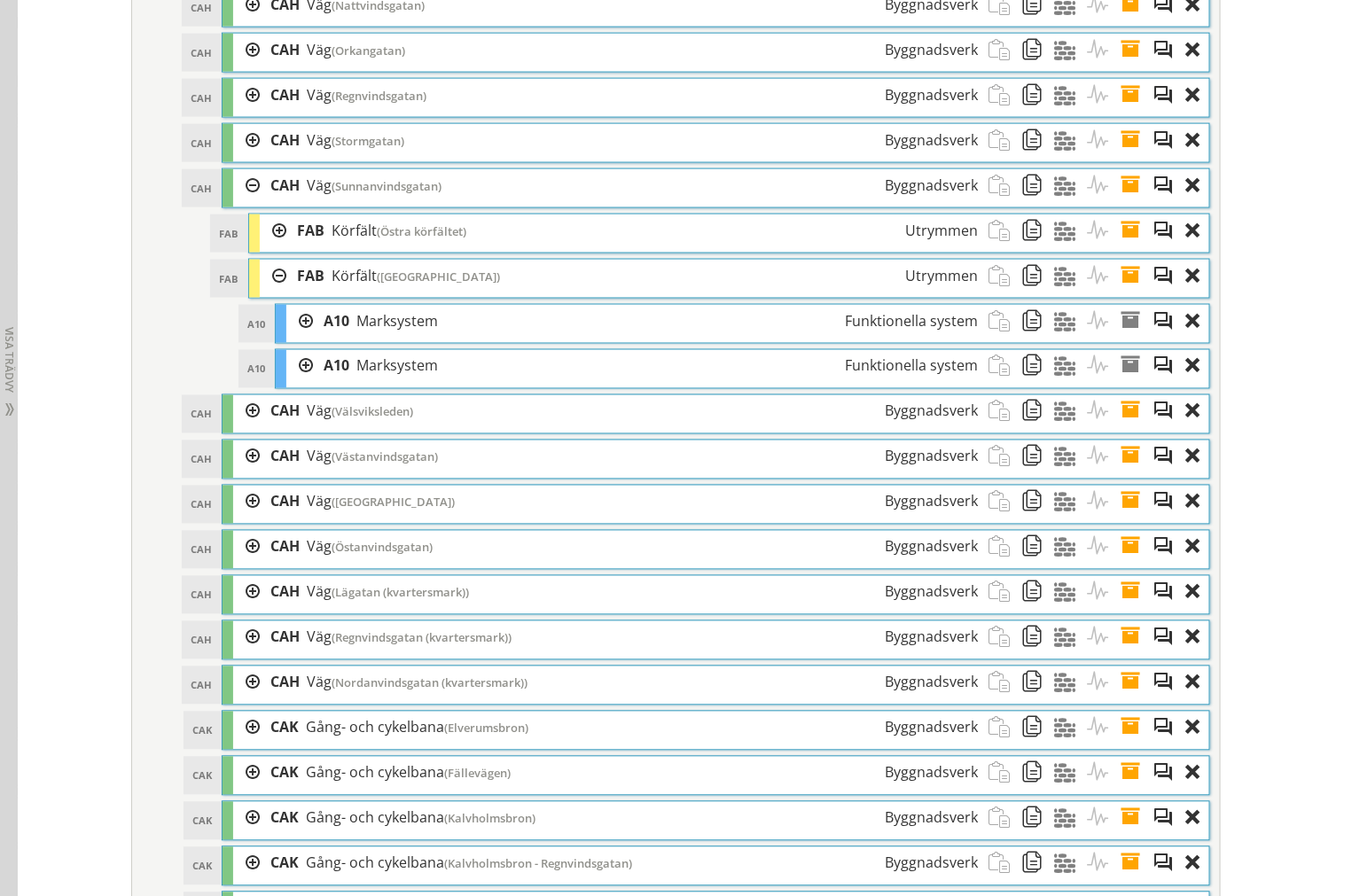
click at [263, 292] on div at bounding box center [273, 276] width 26 height 33
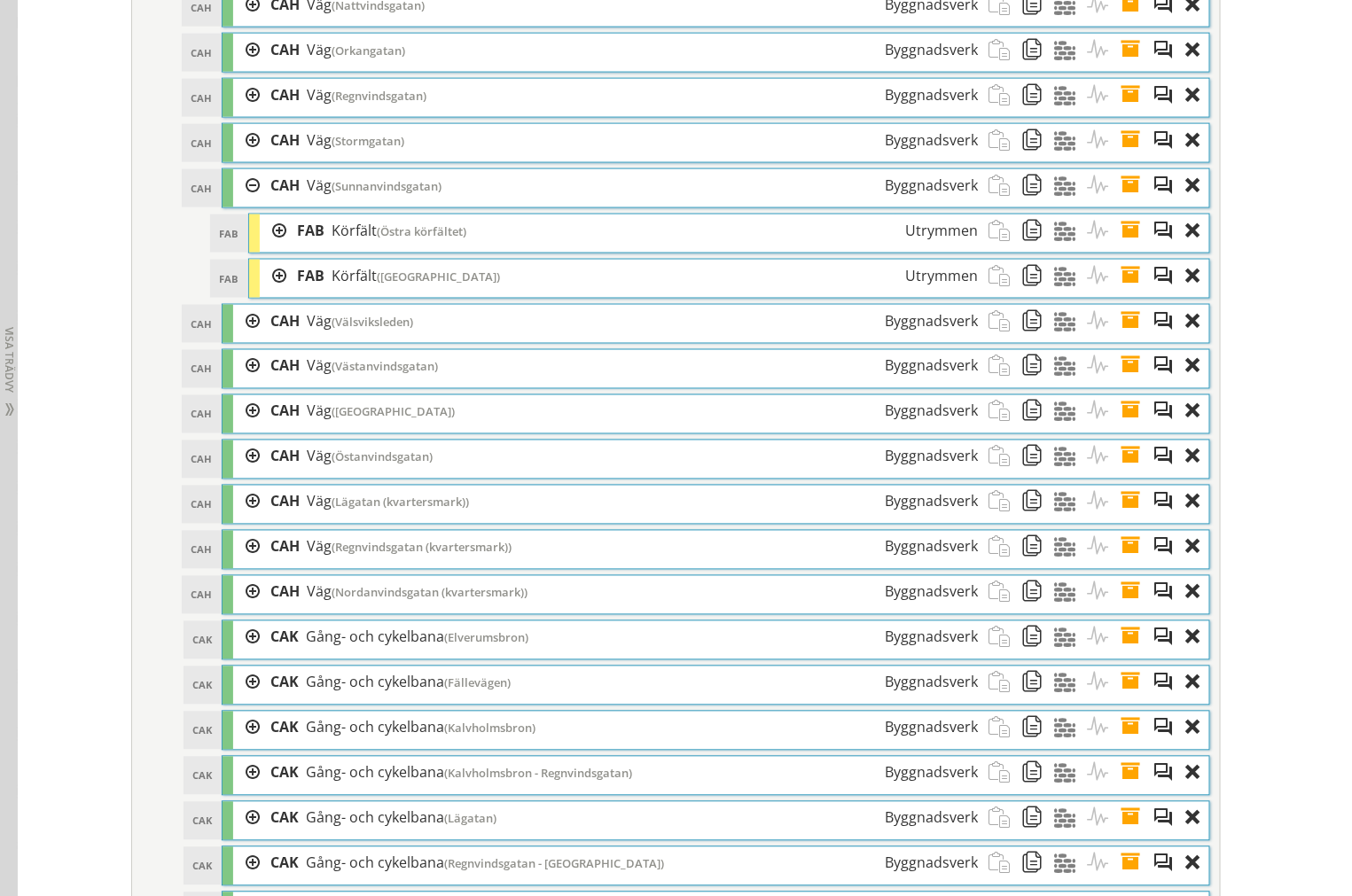
click at [269, 239] on li "CAH CAH Väg (Sunnanvindsgatan) Byggnadsverk Egenskapstabell Alla Alla Materiell…" at bounding box center [716, 233] width 989 height 130
click at [266, 248] on div at bounding box center [273, 231] width 26 height 33
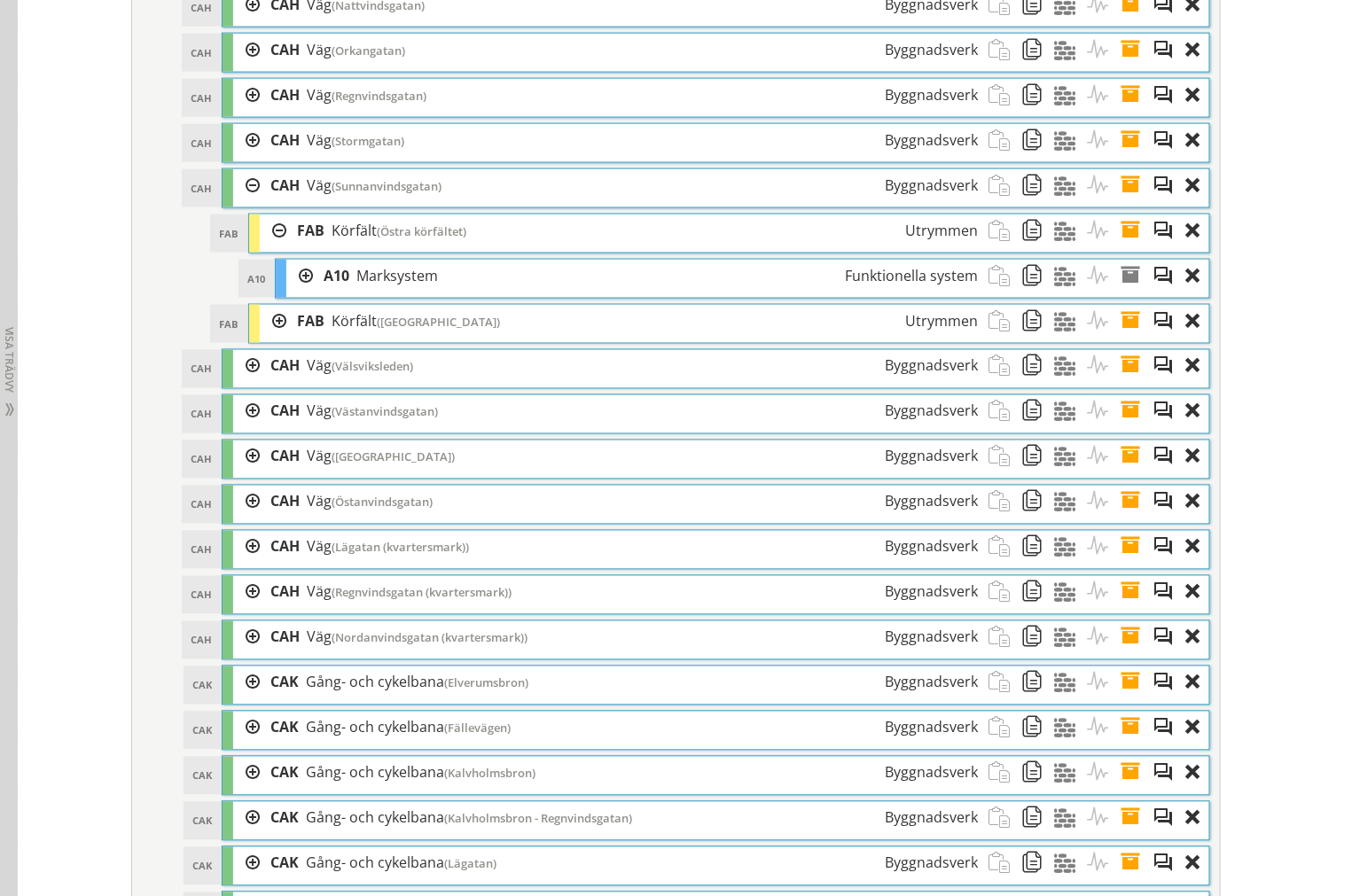
drag, startPoint x: 266, startPoint y: 255, endPoint x: 264, endPoint y: 273, distance: 18.1
click at [266, 248] on div at bounding box center [273, 231] width 26 height 33
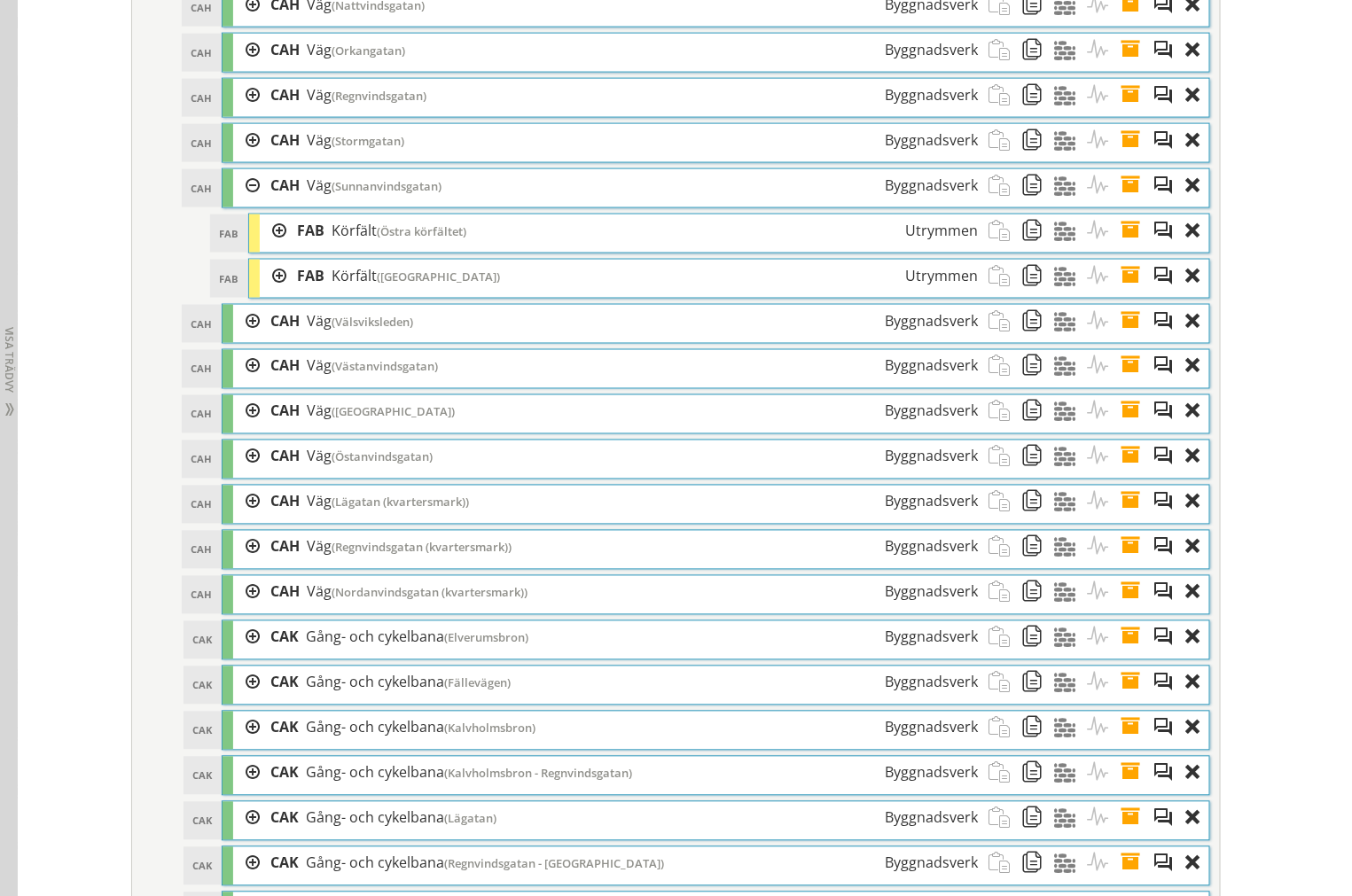
click at [264, 286] on div "FAB [GEOGRAPHIC_DATA] ([GEOGRAPHIC_DATA]) [GEOGRAPHIC_DATA] Dra och släpp Aktiv…" at bounding box center [729, 278] width 961 height 40
click at [264, 288] on div at bounding box center [273, 276] width 26 height 33
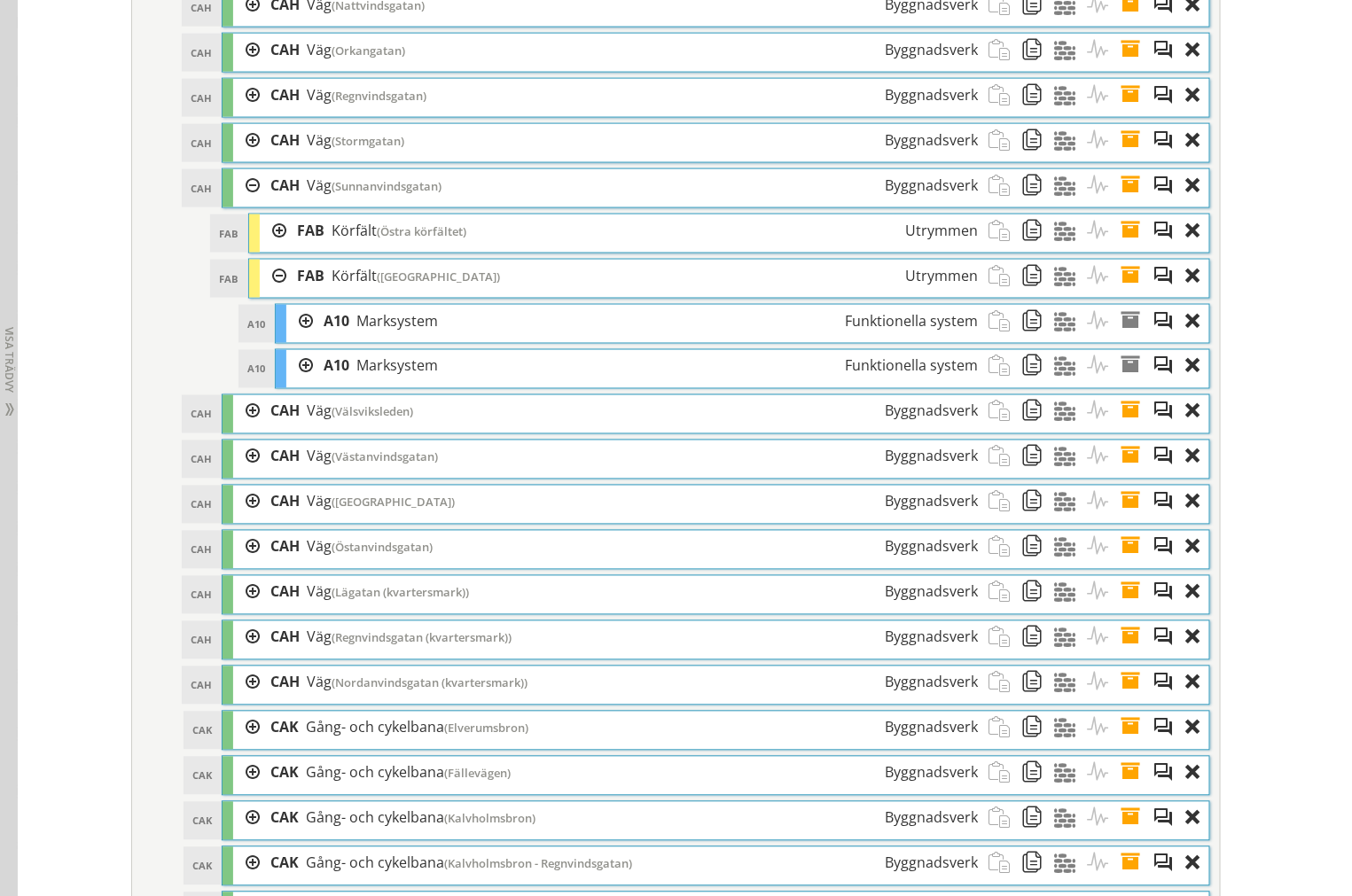
click at [264, 288] on div at bounding box center [273, 276] width 26 height 33
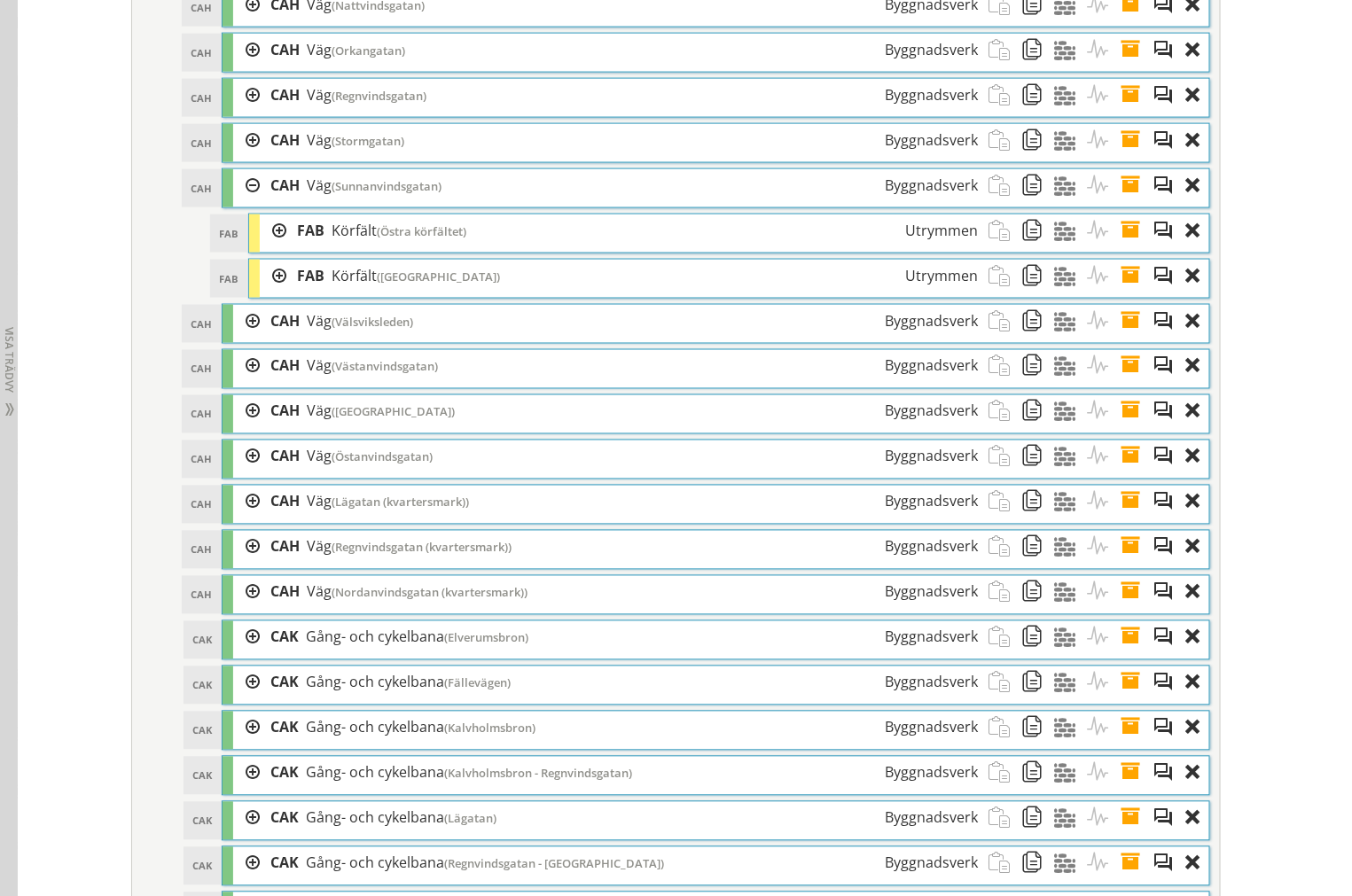
drag, startPoint x: 233, startPoint y: 335, endPoint x: 253, endPoint y: 343, distance: 21.5
click at [233, 336] on div at bounding box center [246, 320] width 26 height 33
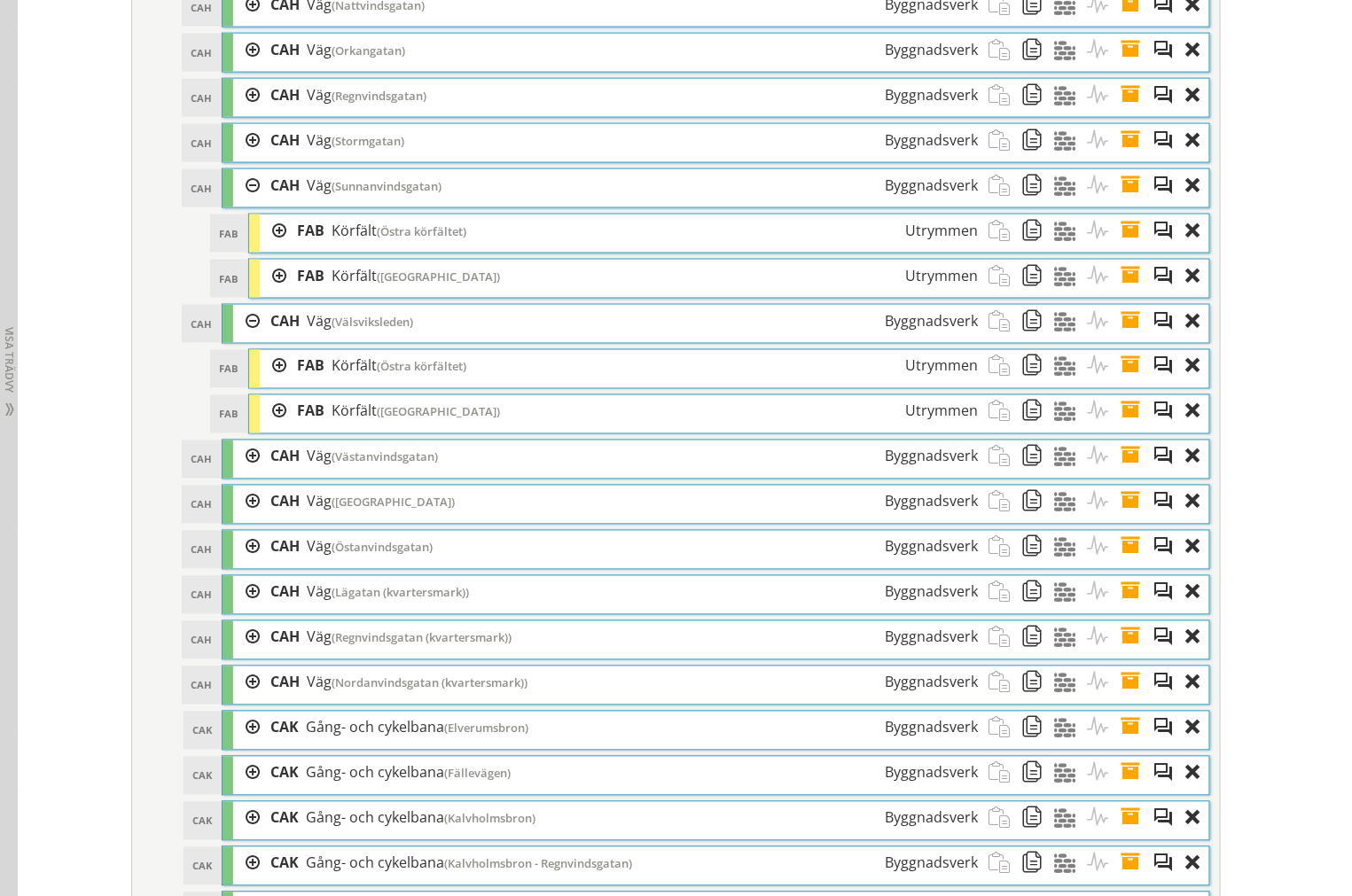
click at [267, 383] on div at bounding box center [273, 366] width 26 height 33
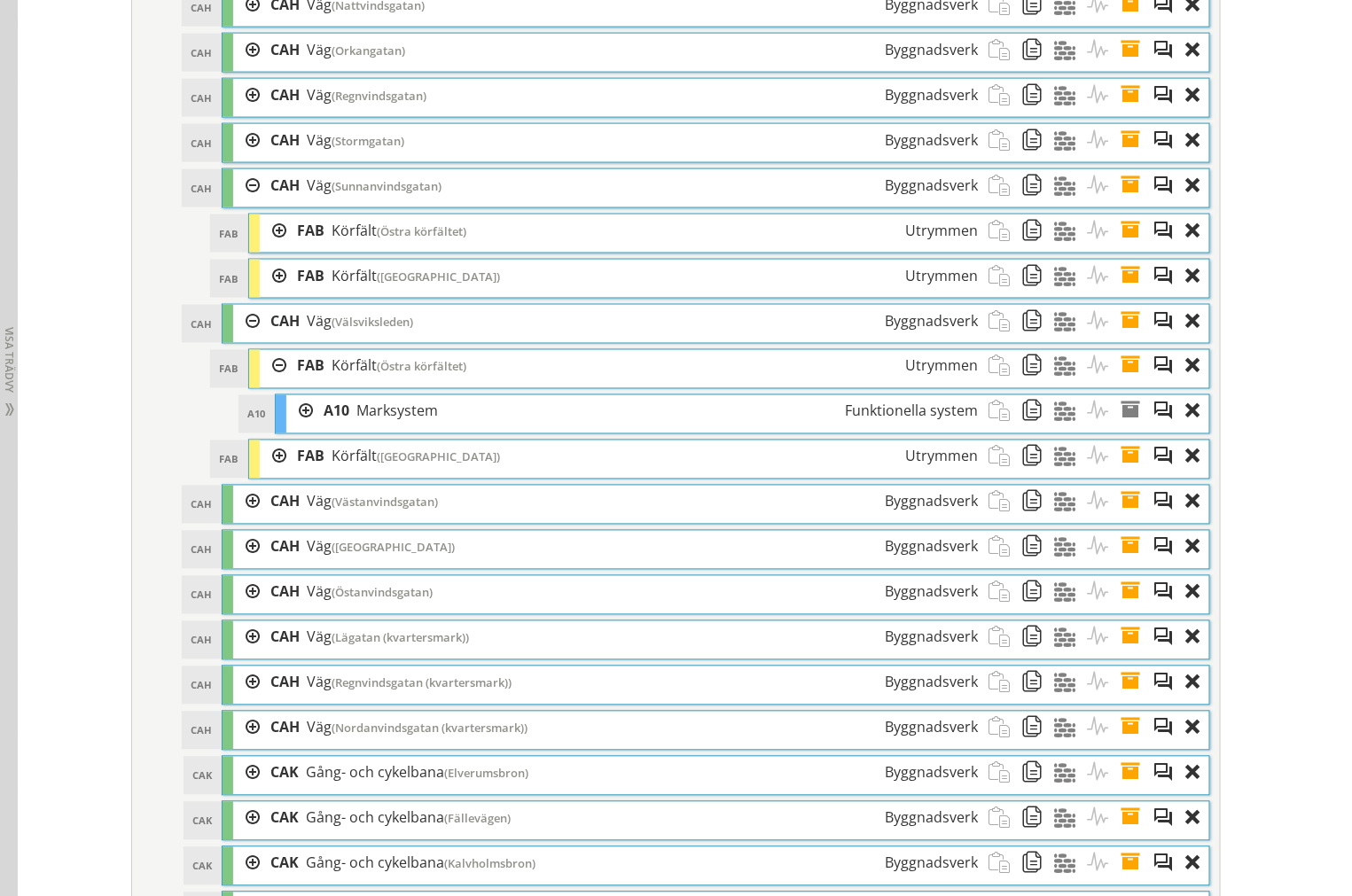
click at [267, 383] on div at bounding box center [273, 366] width 26 height 33
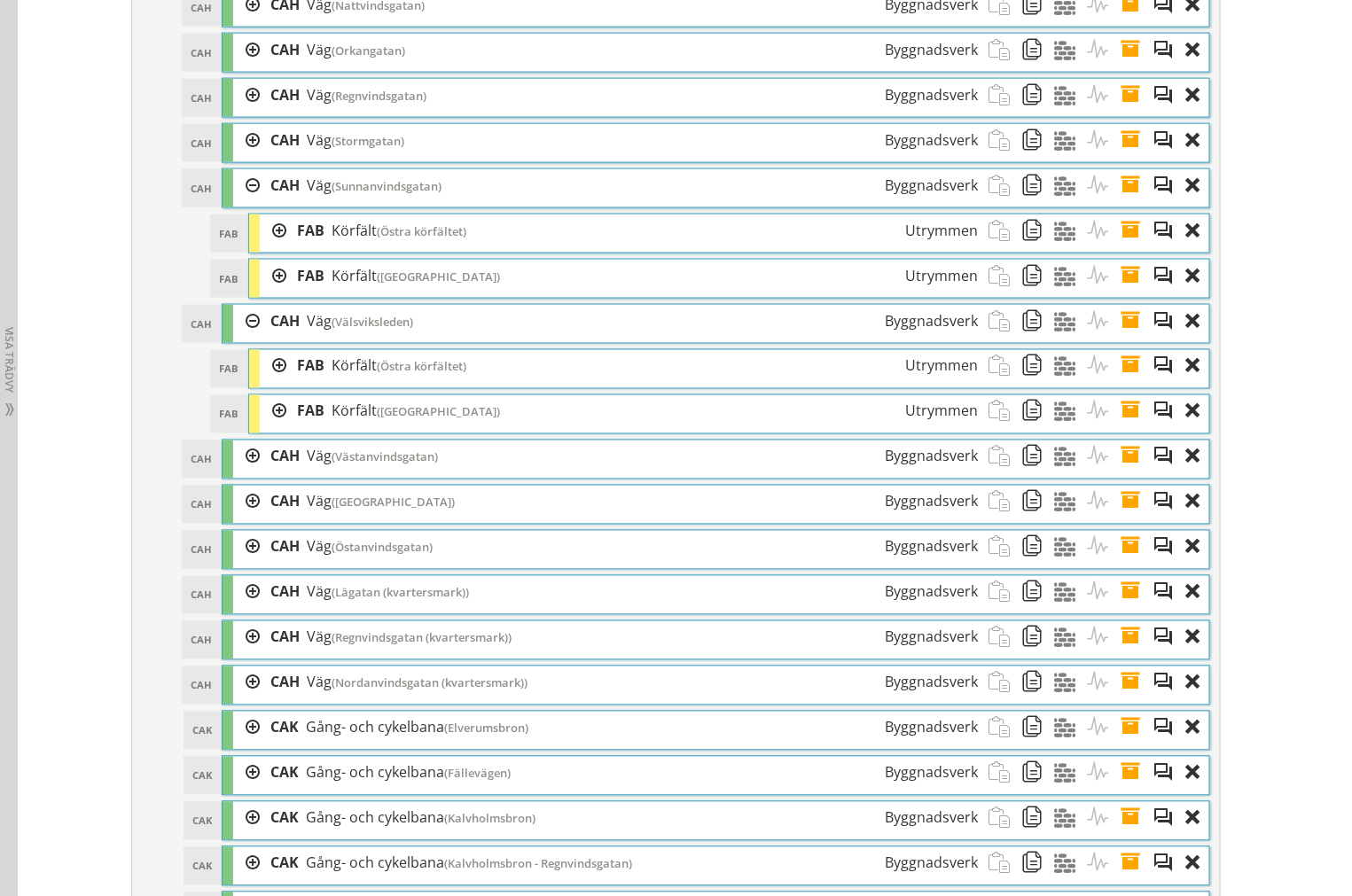
click at [271, 428] on div at bounding box center [273, 411] width 26 height 33
click at [277, 428] on div at bounding box center [273, 411] width 26 height 33
click at [270, 248] on div at bounding box center [273, 231] width 26 height 33
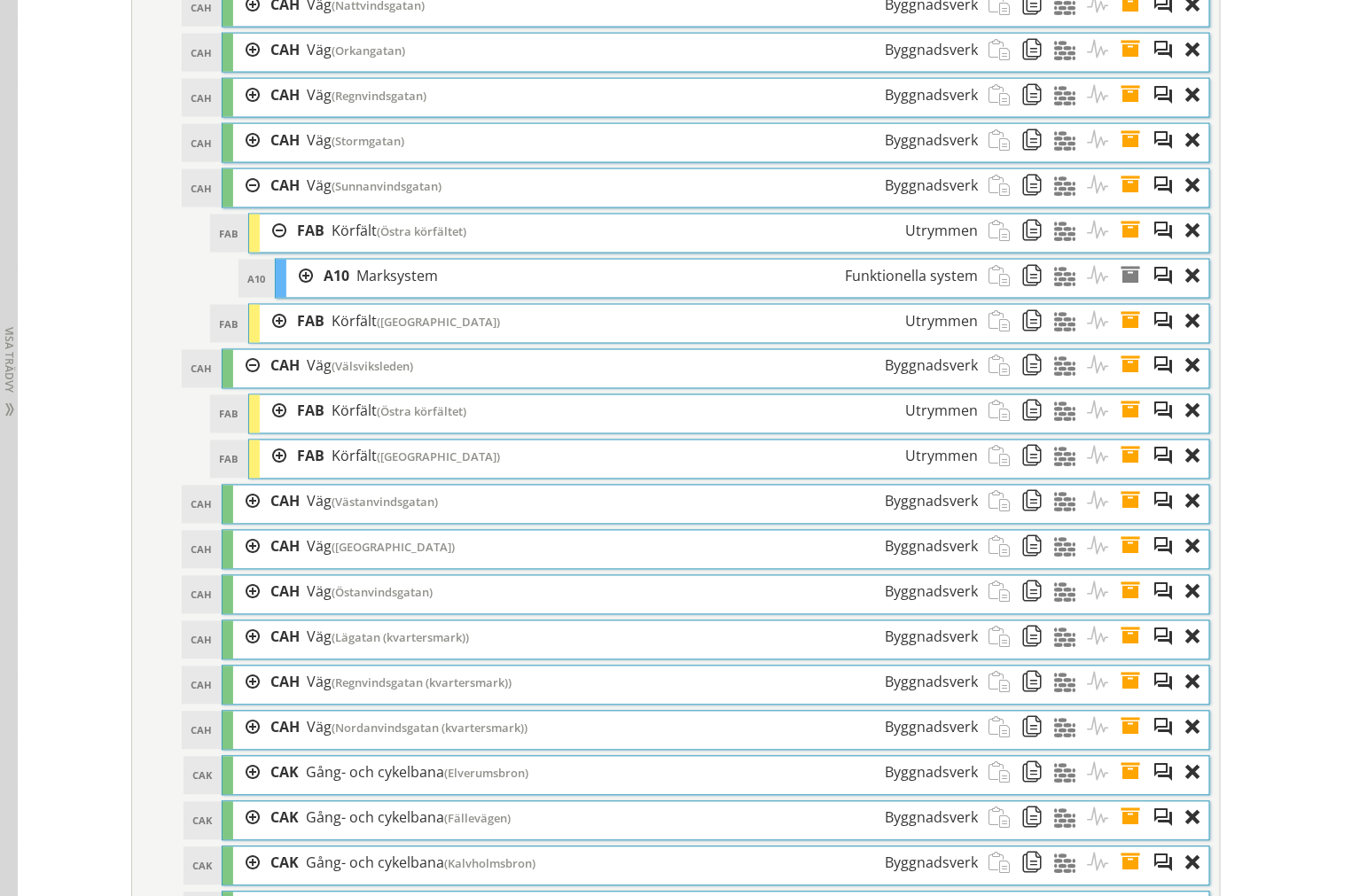
click at [270, 248] on div at bounding box center [273, 231] width 26 height 33
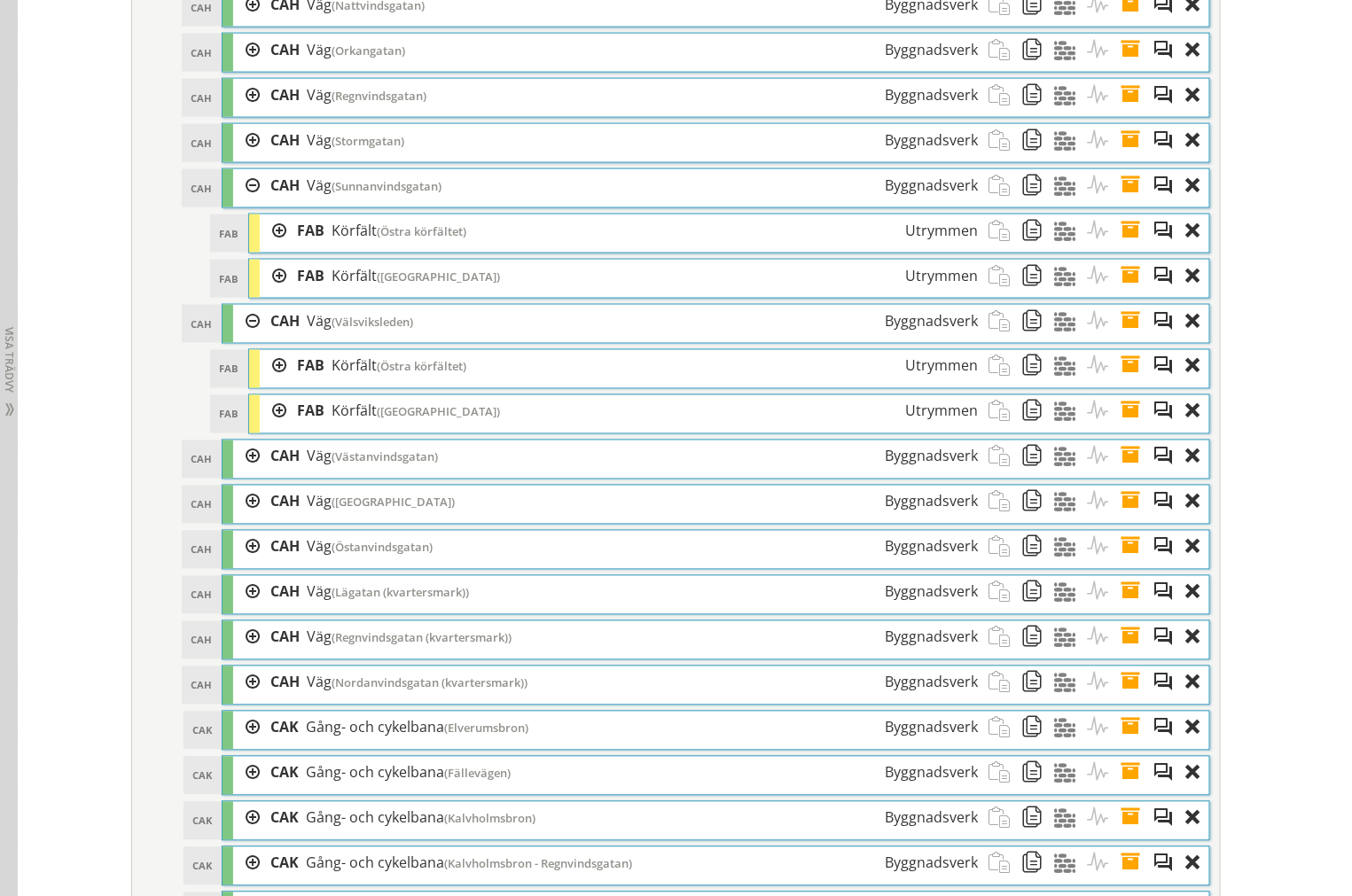
click at [267, 292] on div at bounding box center [273, 276] width 26 height 33
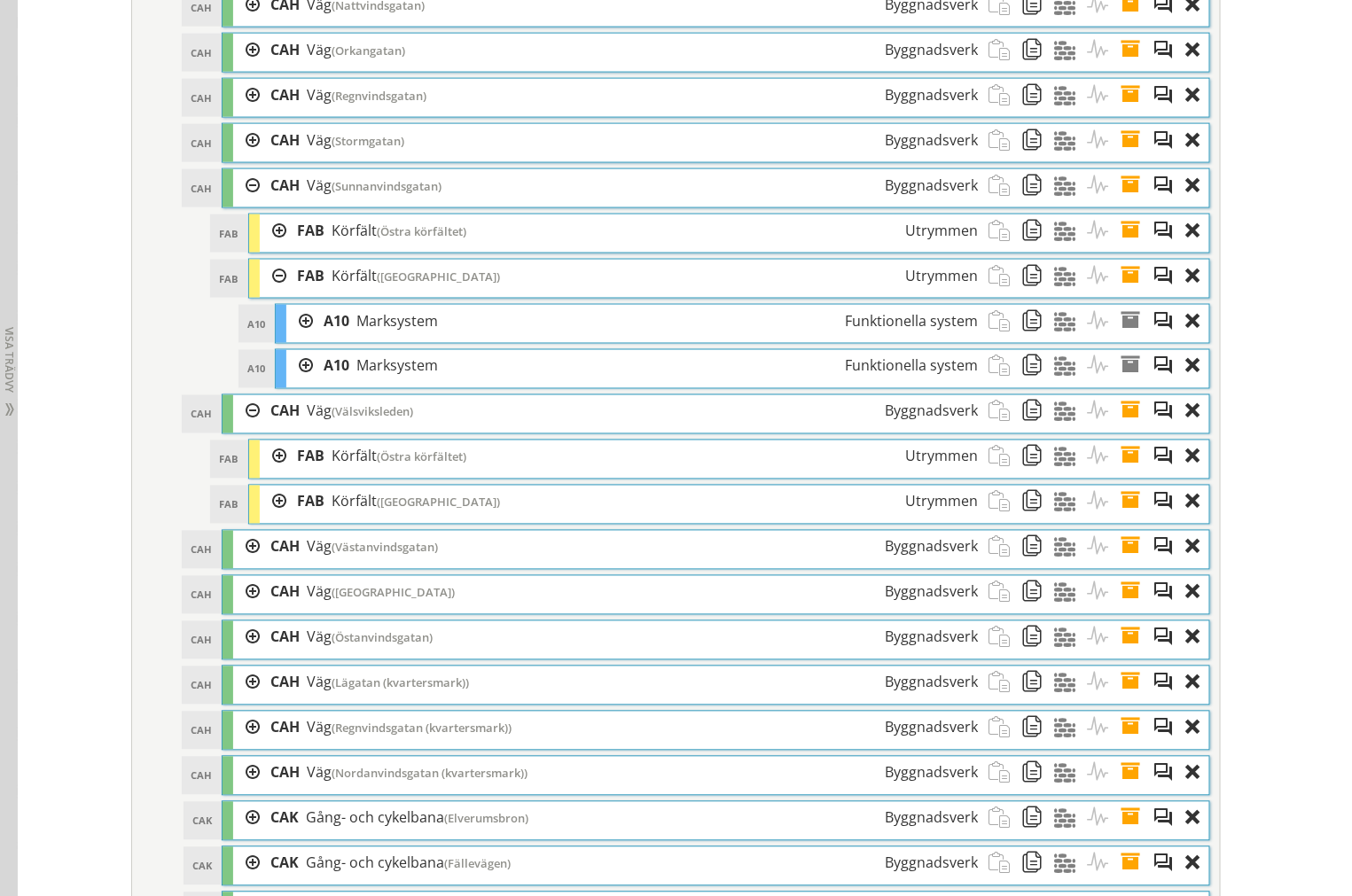
click at [267, 292] on div at bounding box center [273, 276] width 26 height 33
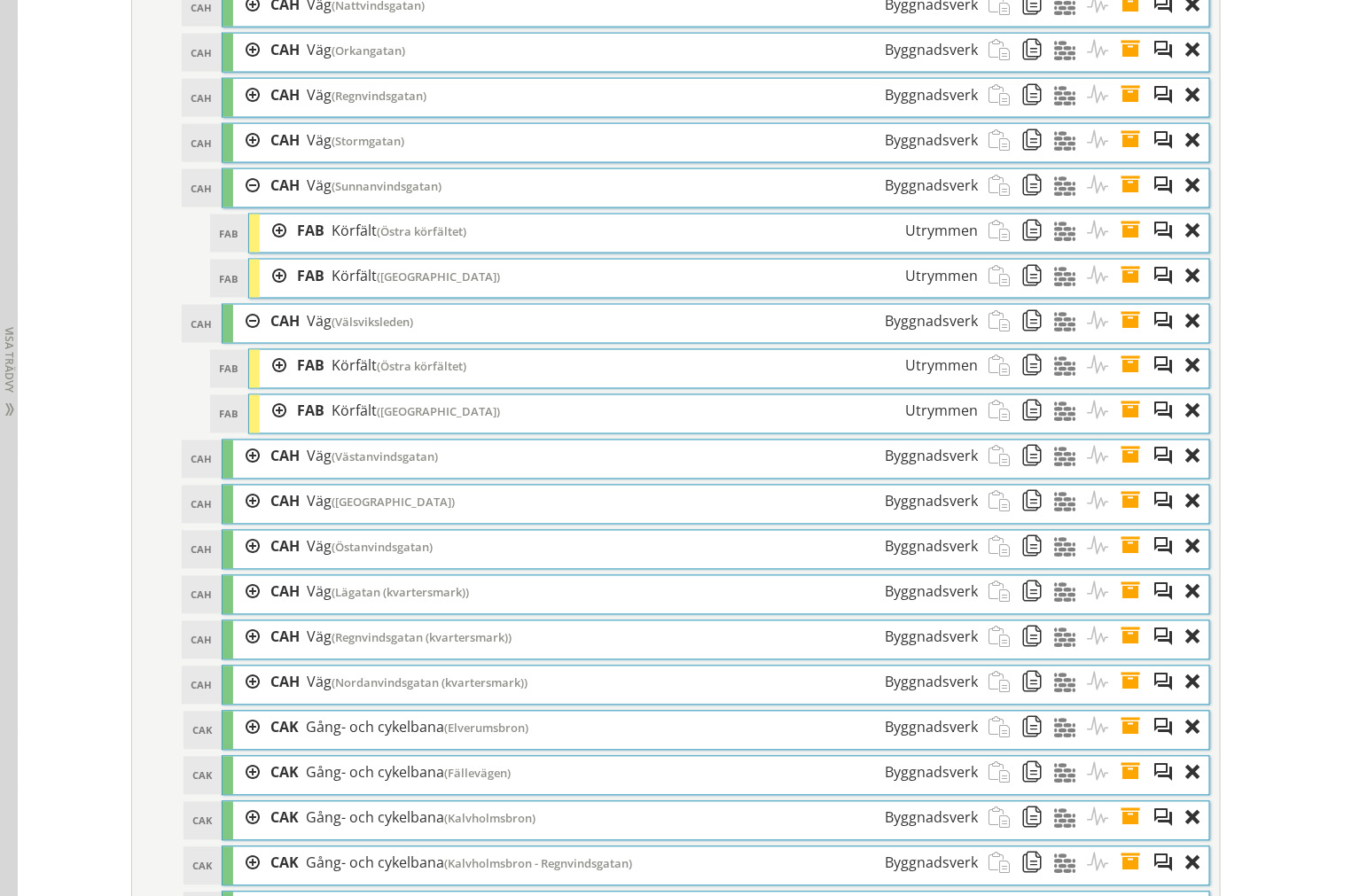
click at [267, 292] on div at bounding box center [273, 276] width 26 height 33
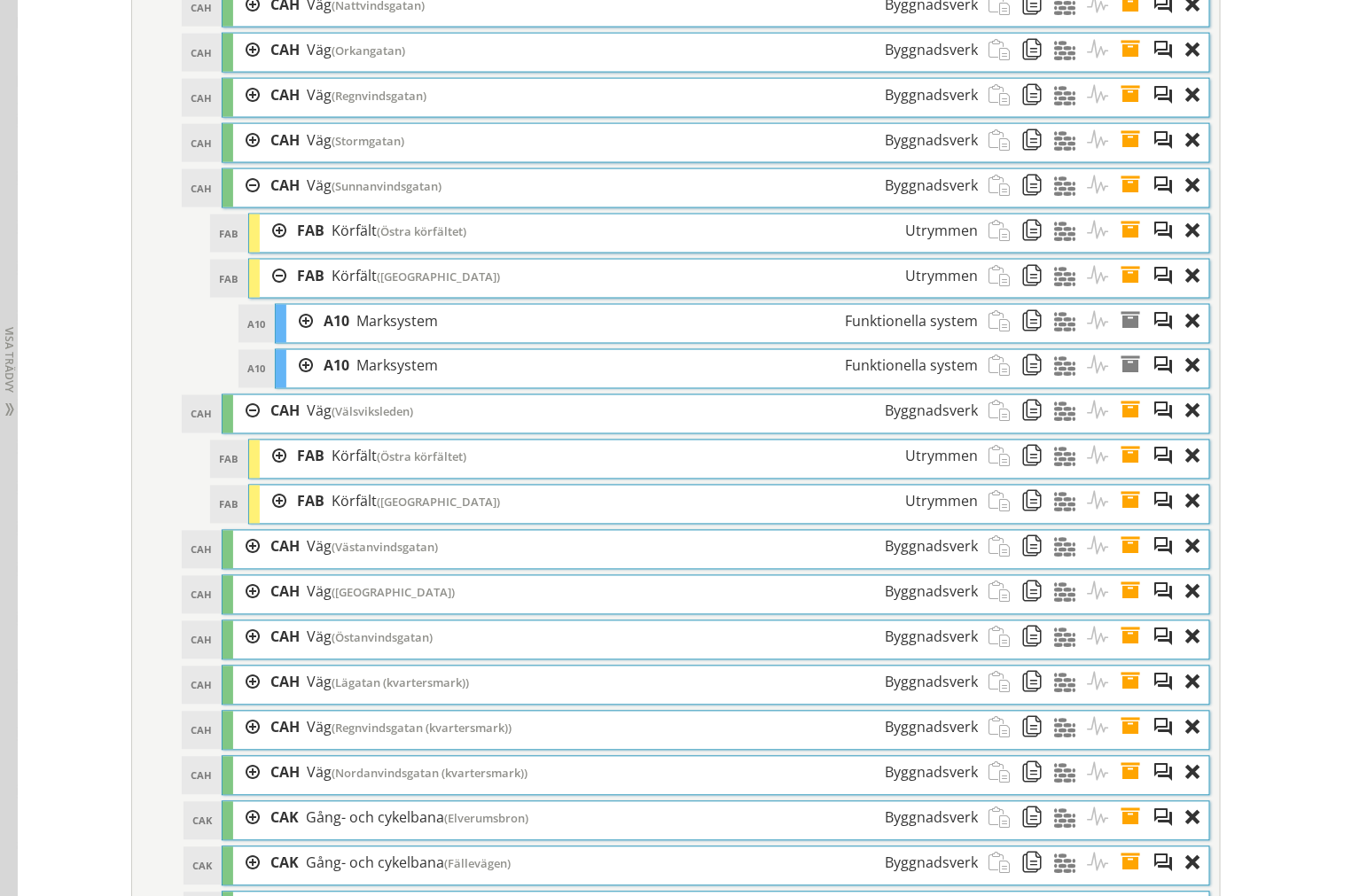
click at [267, 292] on div at bounding box center [273, 276] width 26 height 33
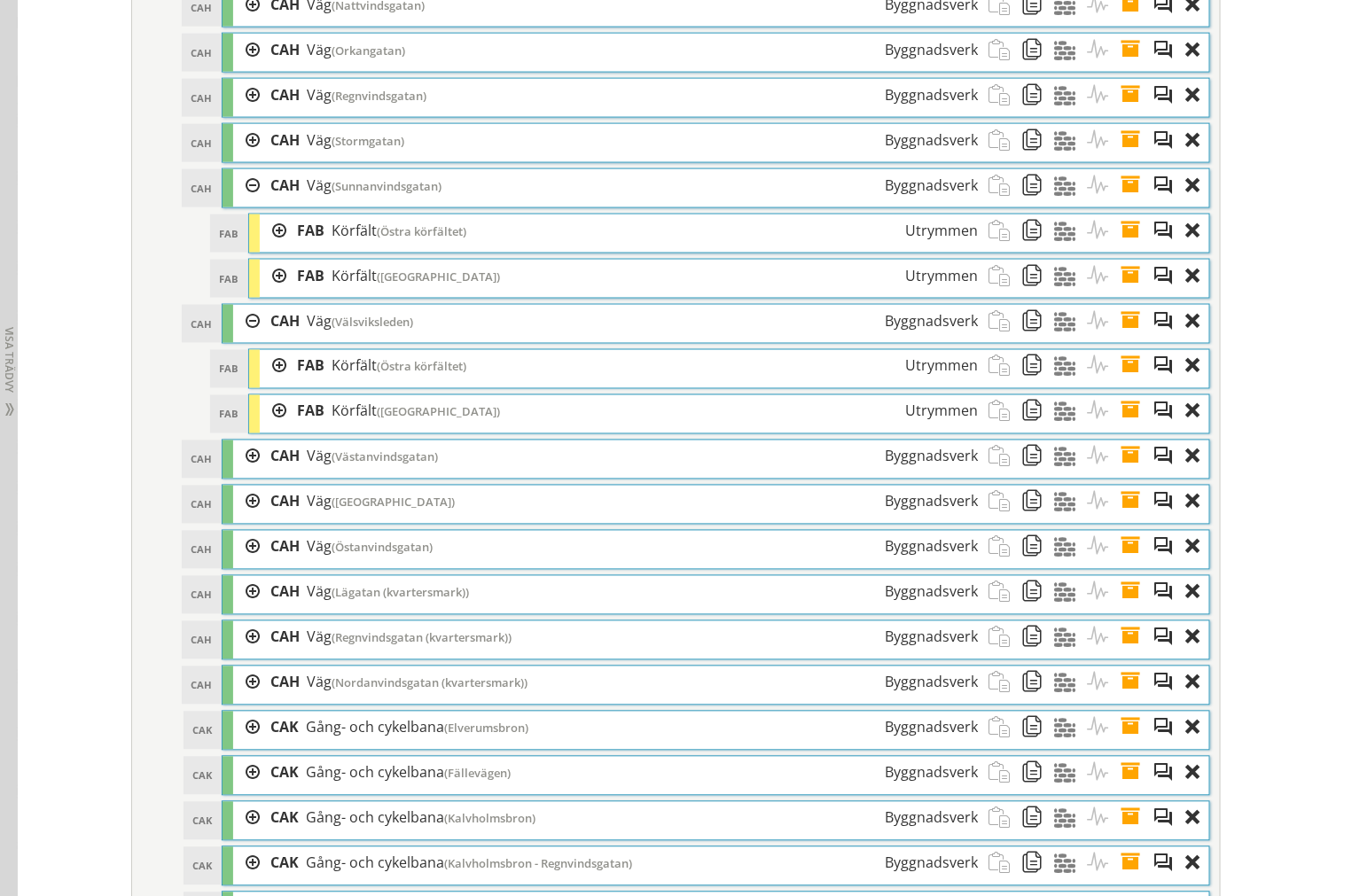
click at [267, 383] on div at bounding box center [273, 366] width 26 height 33
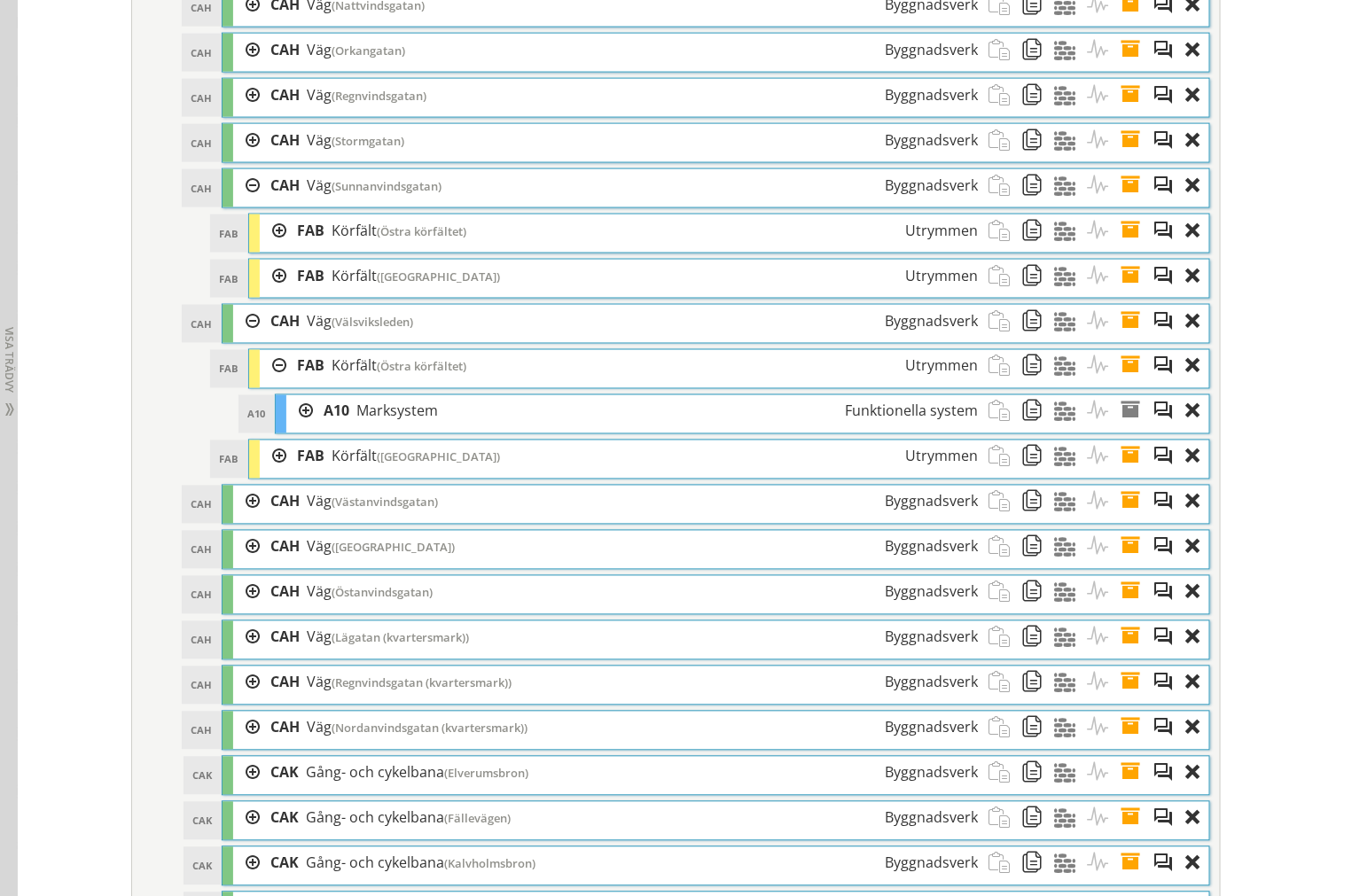
click at [269, 383] on div at bounding box center [273, 366] width 26 height 33
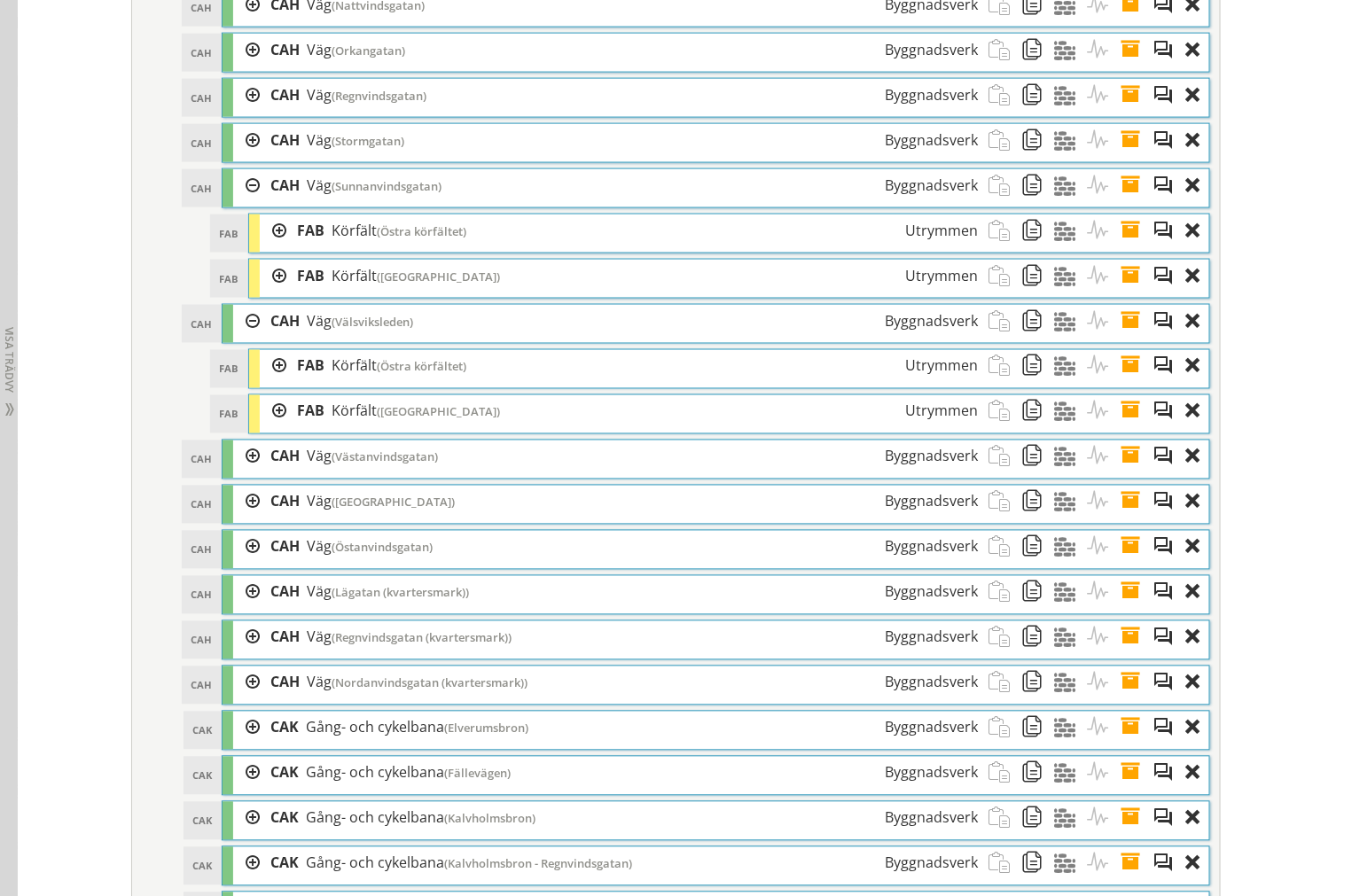
click at [270, 428] on div at bounding box center [273, 411] width 26 height 33
click at [244, 474] on div at bounding box center [246, 456] width 26 height 33
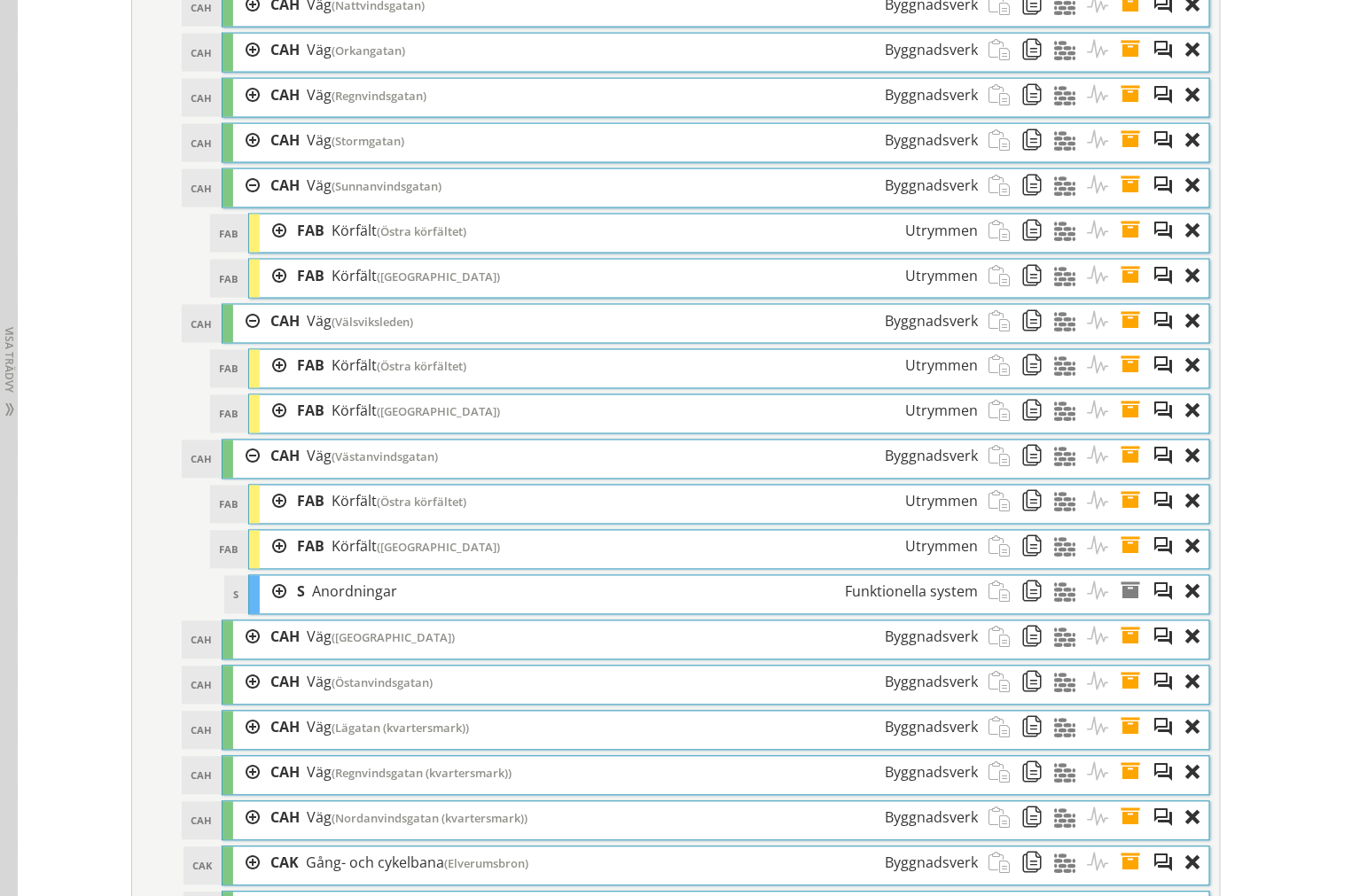
click at [264, 519] on div at bounding box center [273, 502] width 26 height 33
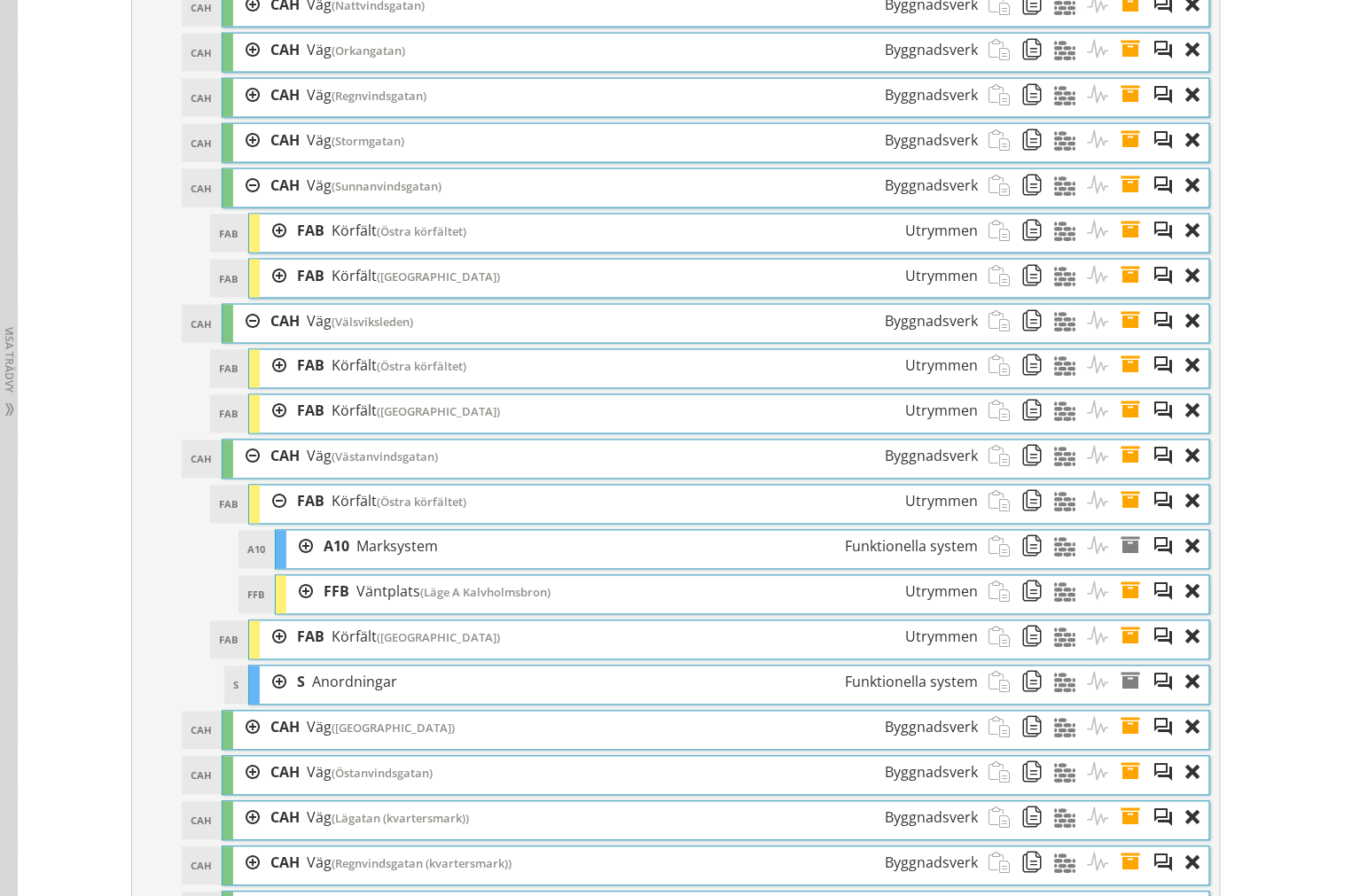
click at [266, 519] on div at bounding box center [273, 502] width 26 height 33
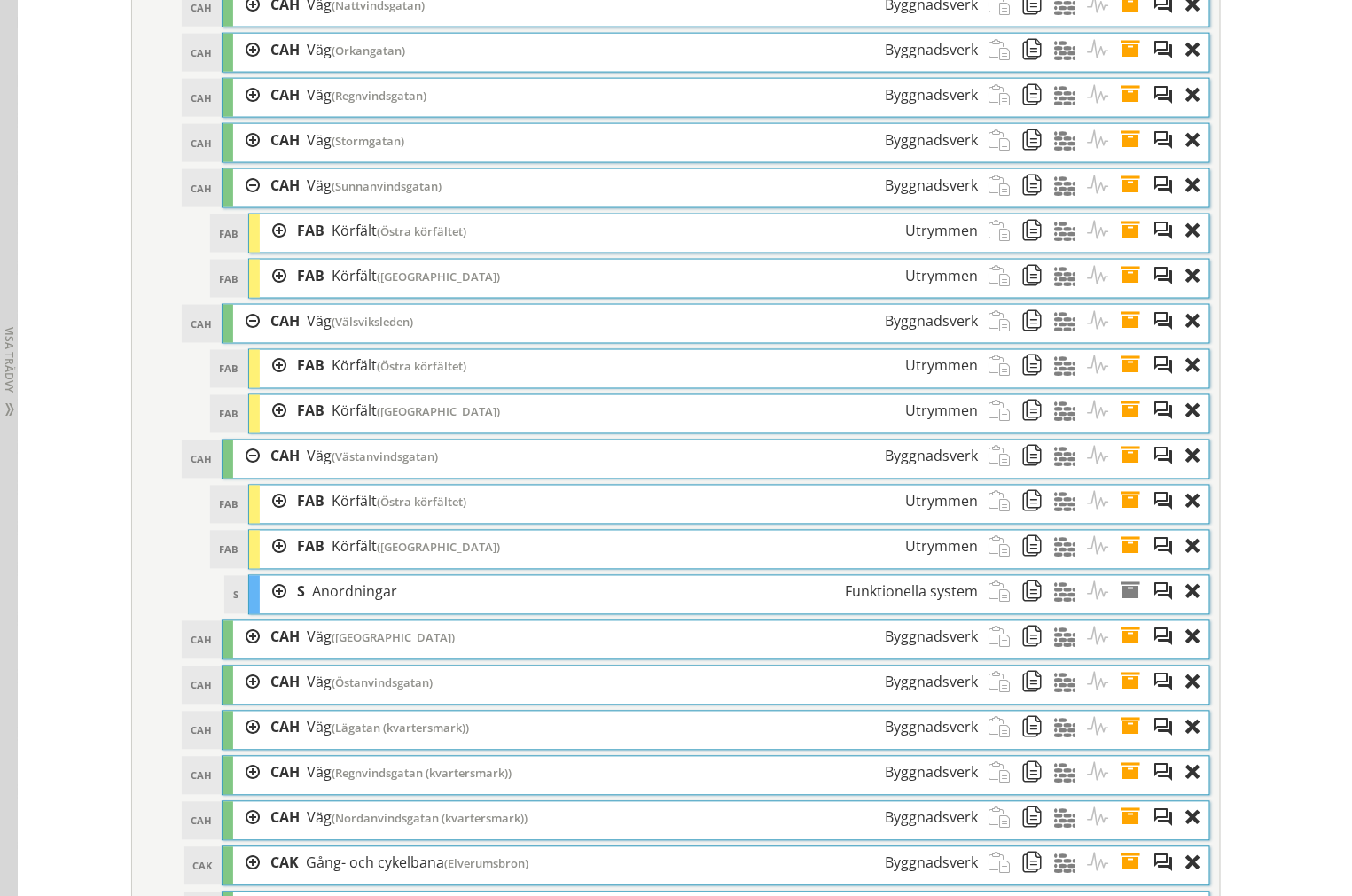
click at [264, 248] on div at bounding box center [273, 231] width 26 height 33
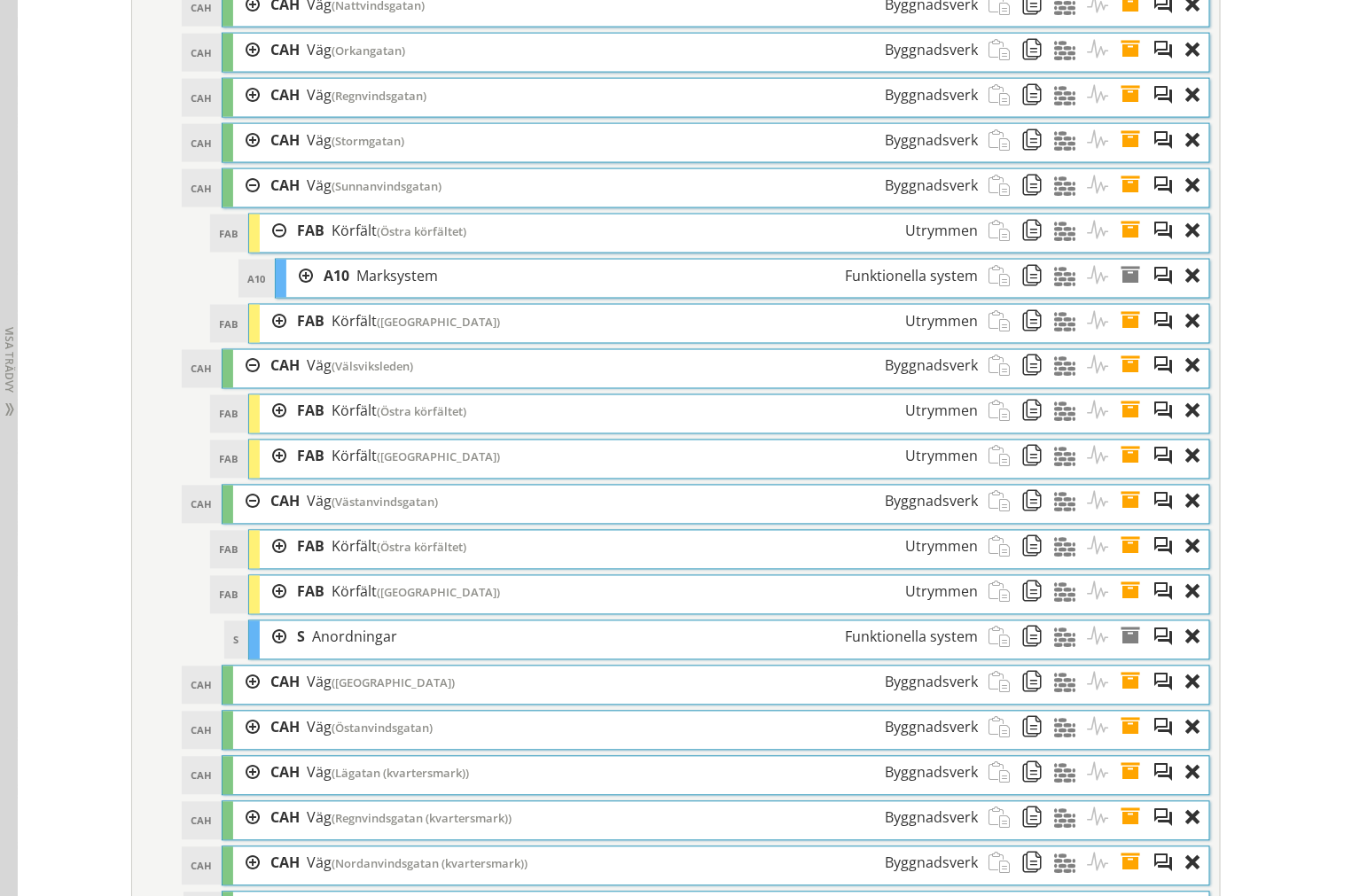
click at [264, 248] on div at bounding box center [273, 231] width 26 height 33
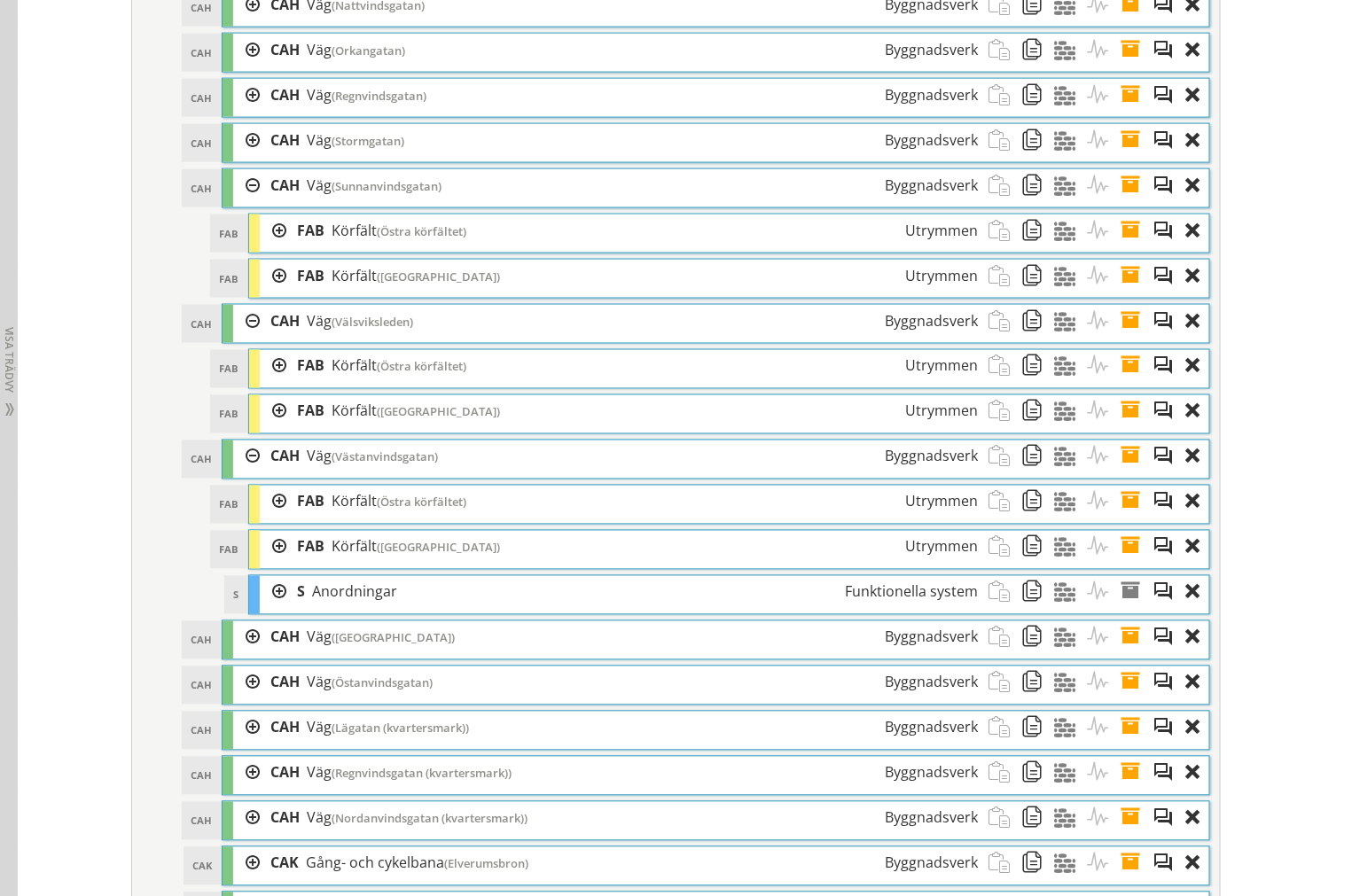
click at [267, 292] on div at bounding box center [273, 276] width 26 height 33
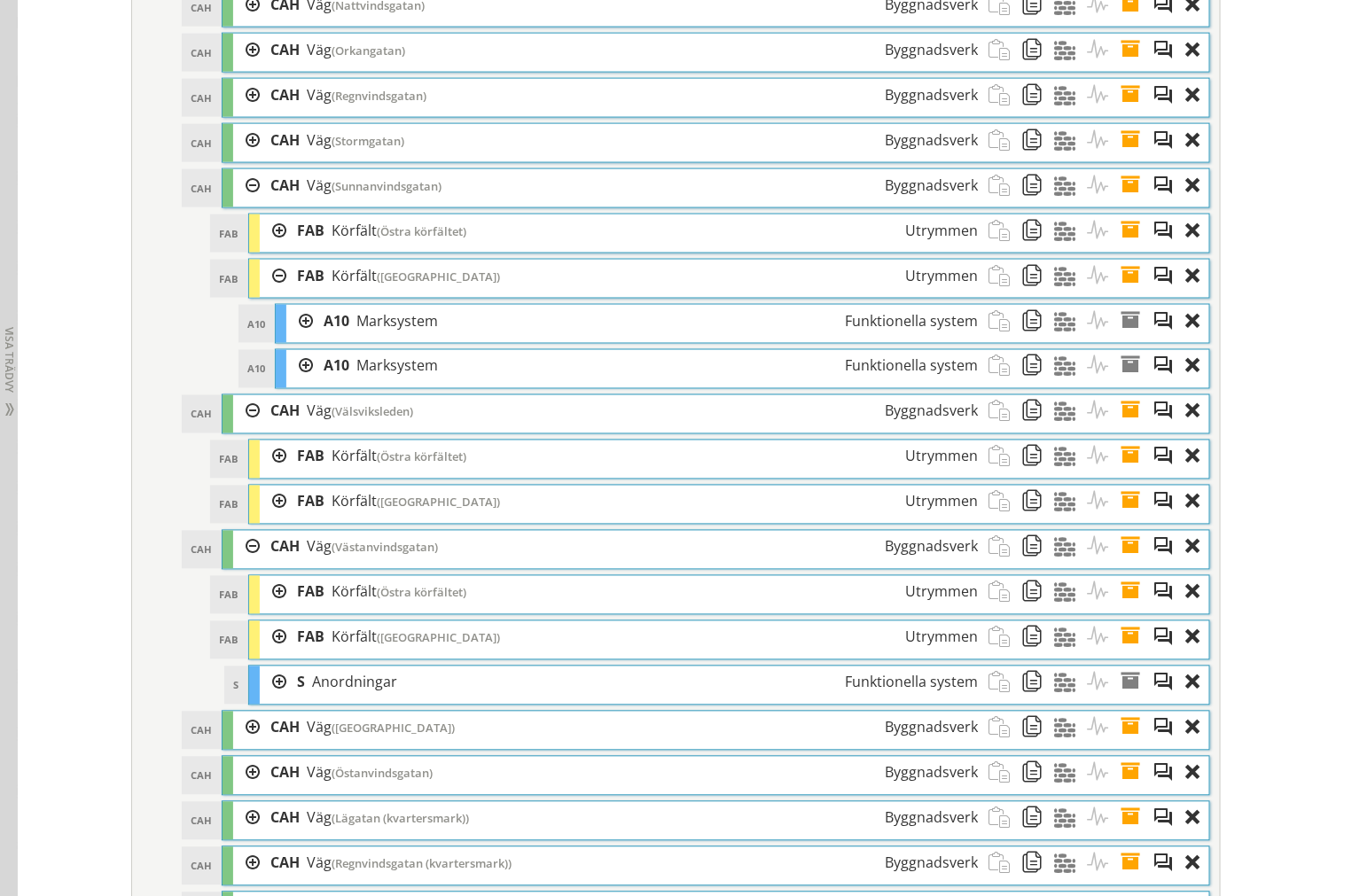
click at [267, 292] on div at bounding box center [273, 276] width 26 height 33
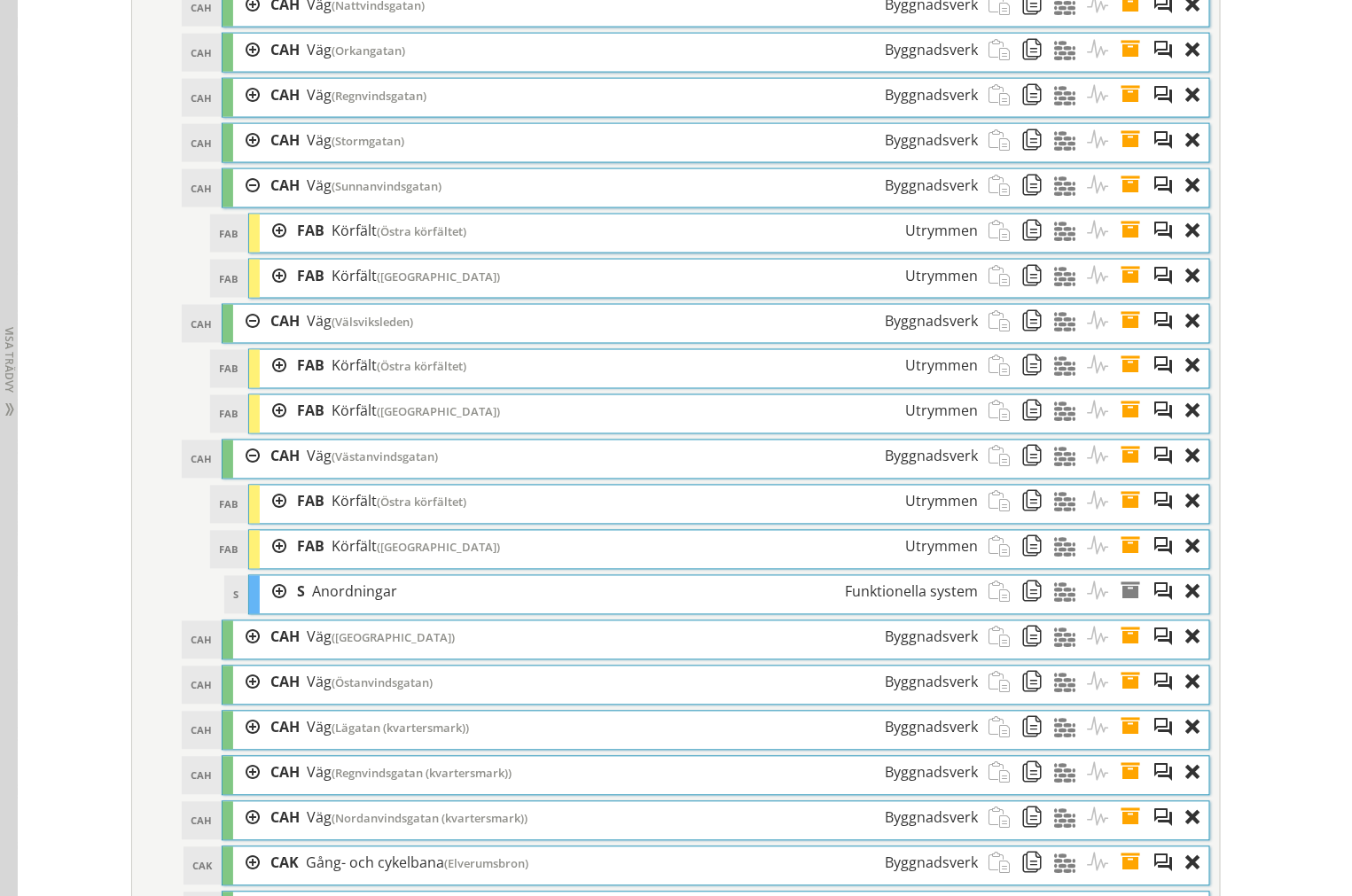
click at [246, 202] on div at bounding box center [246, 185] width 26 height 33
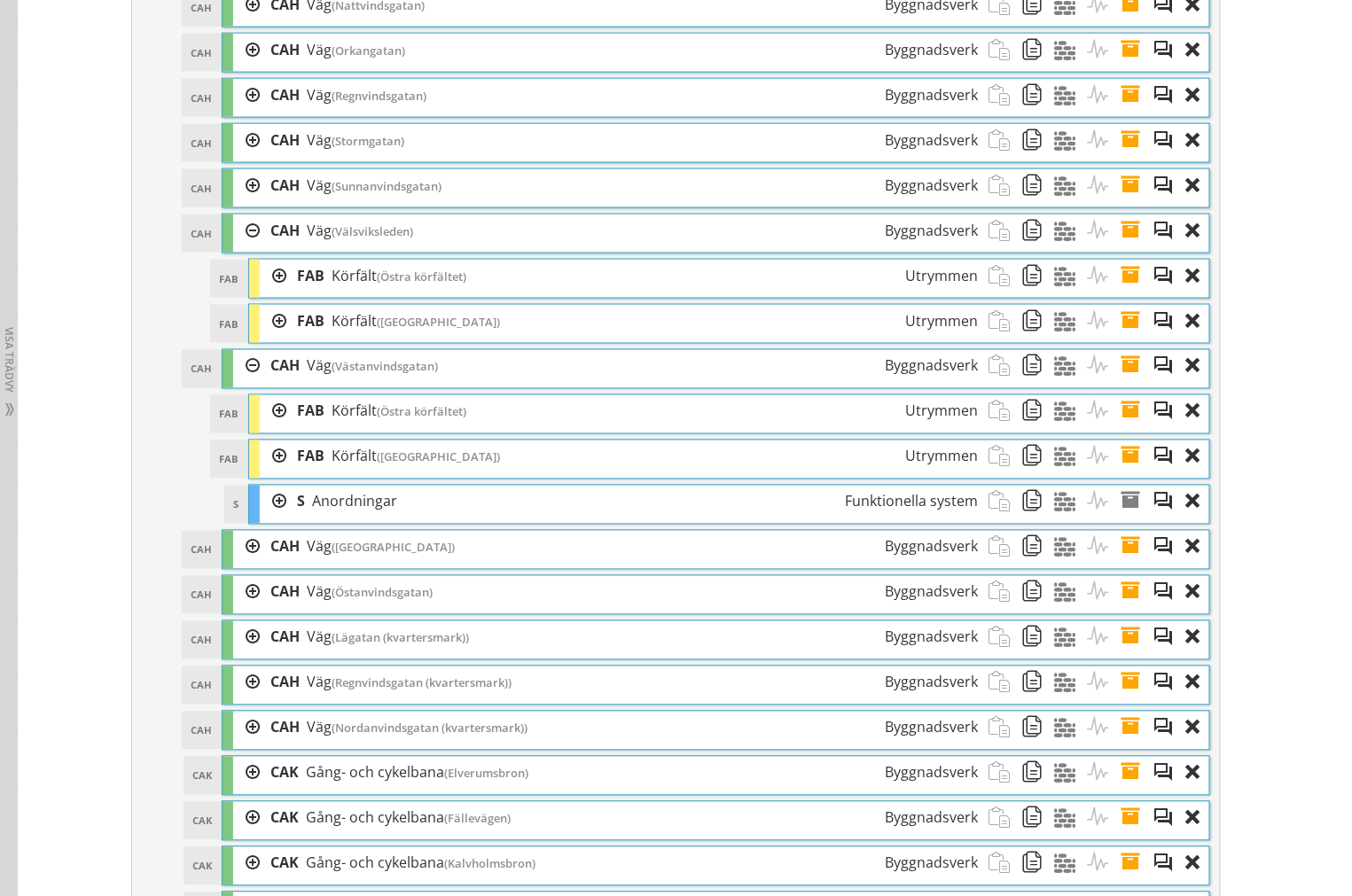
click at [260, 292] on div at bounding box center [273, 276] width 26 height 33
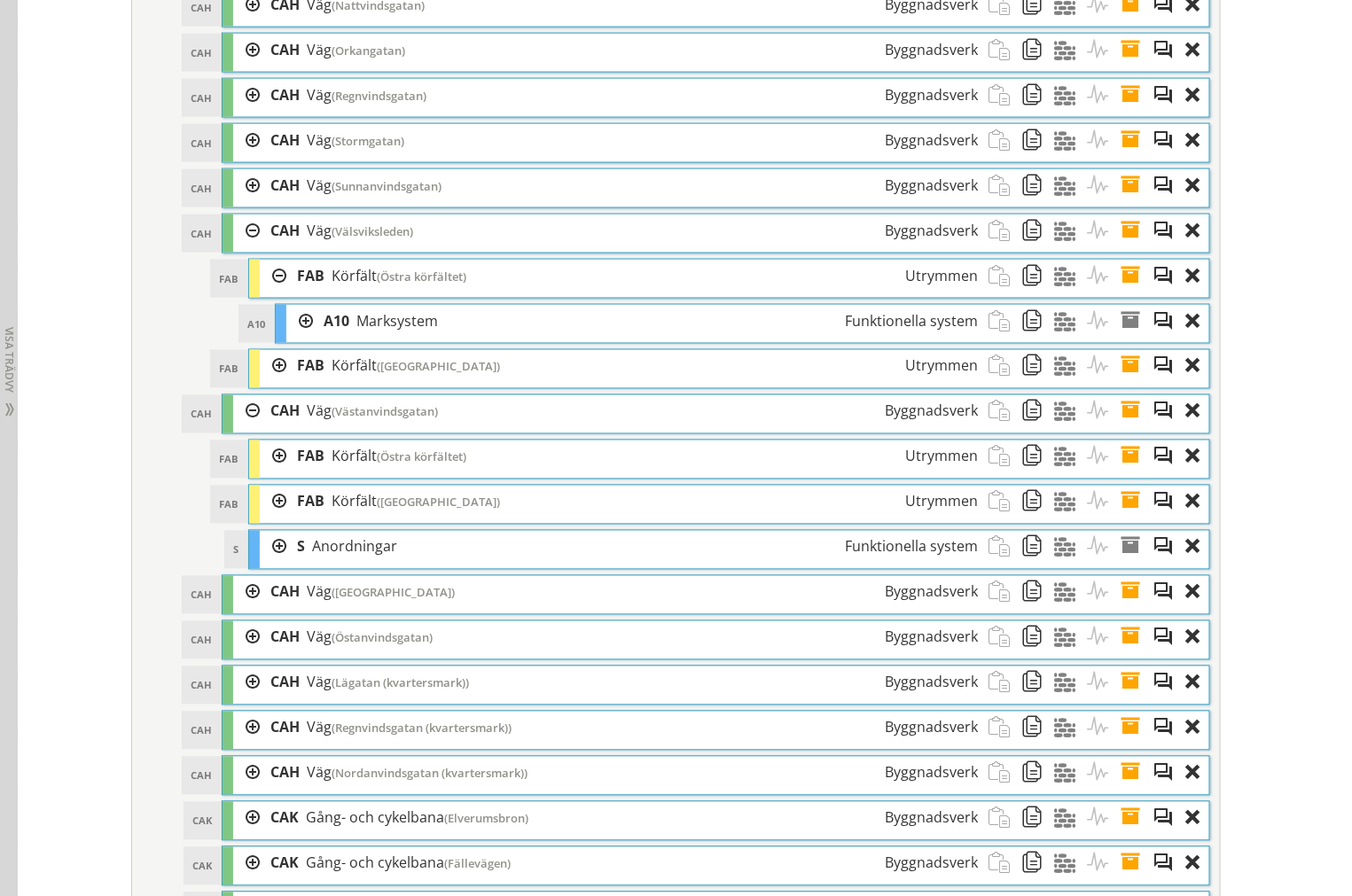
click at [263, 383] on div at bounding box center [273, 366] width 26 height 33
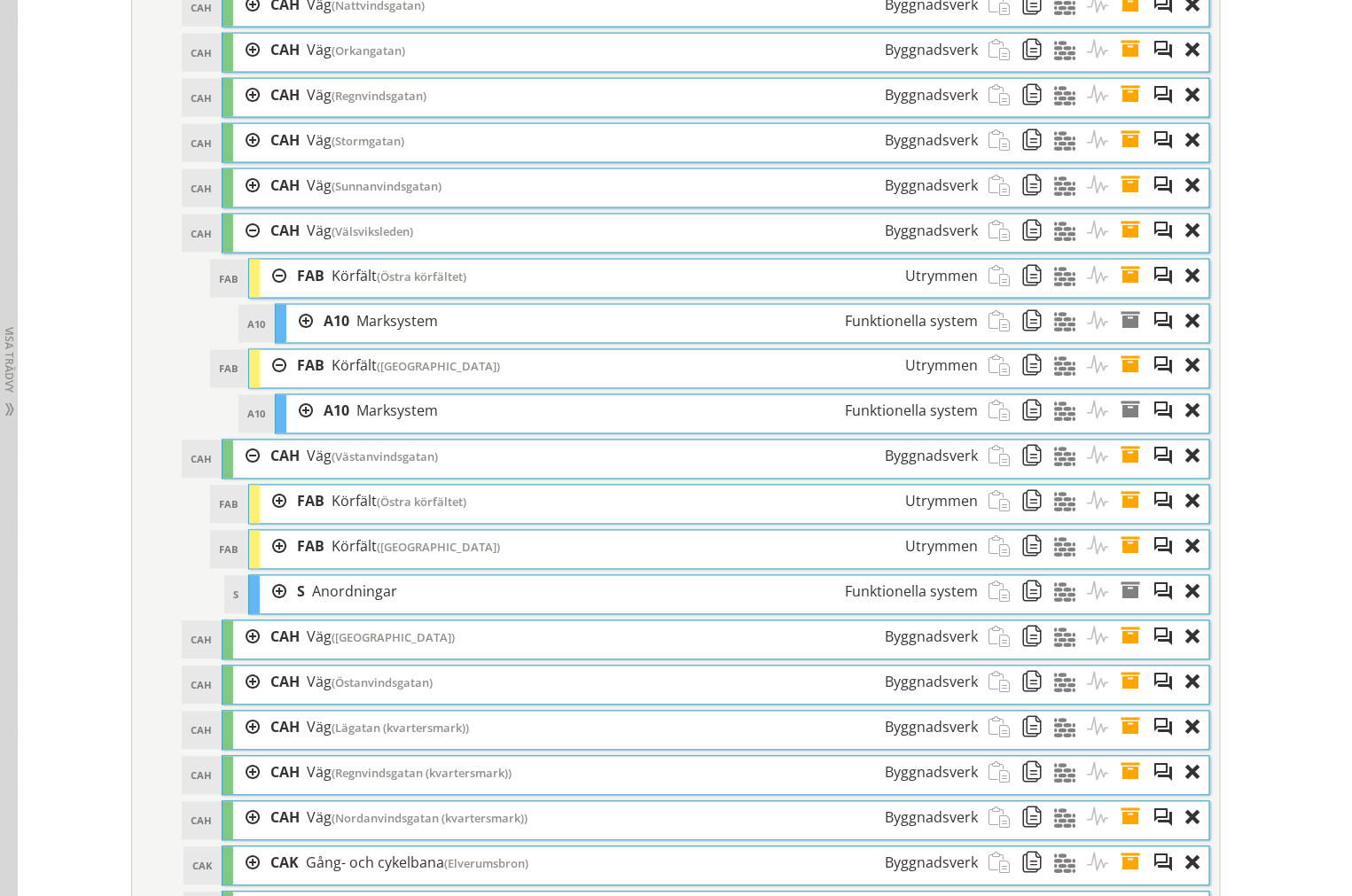
drag, startPoint x: 270, startPoint y: 391, endPoint x: 270, endPoint y: 378, distance: 13.0
click at [270, 383] on div at bounding box center [273, 366] width 26 height 33
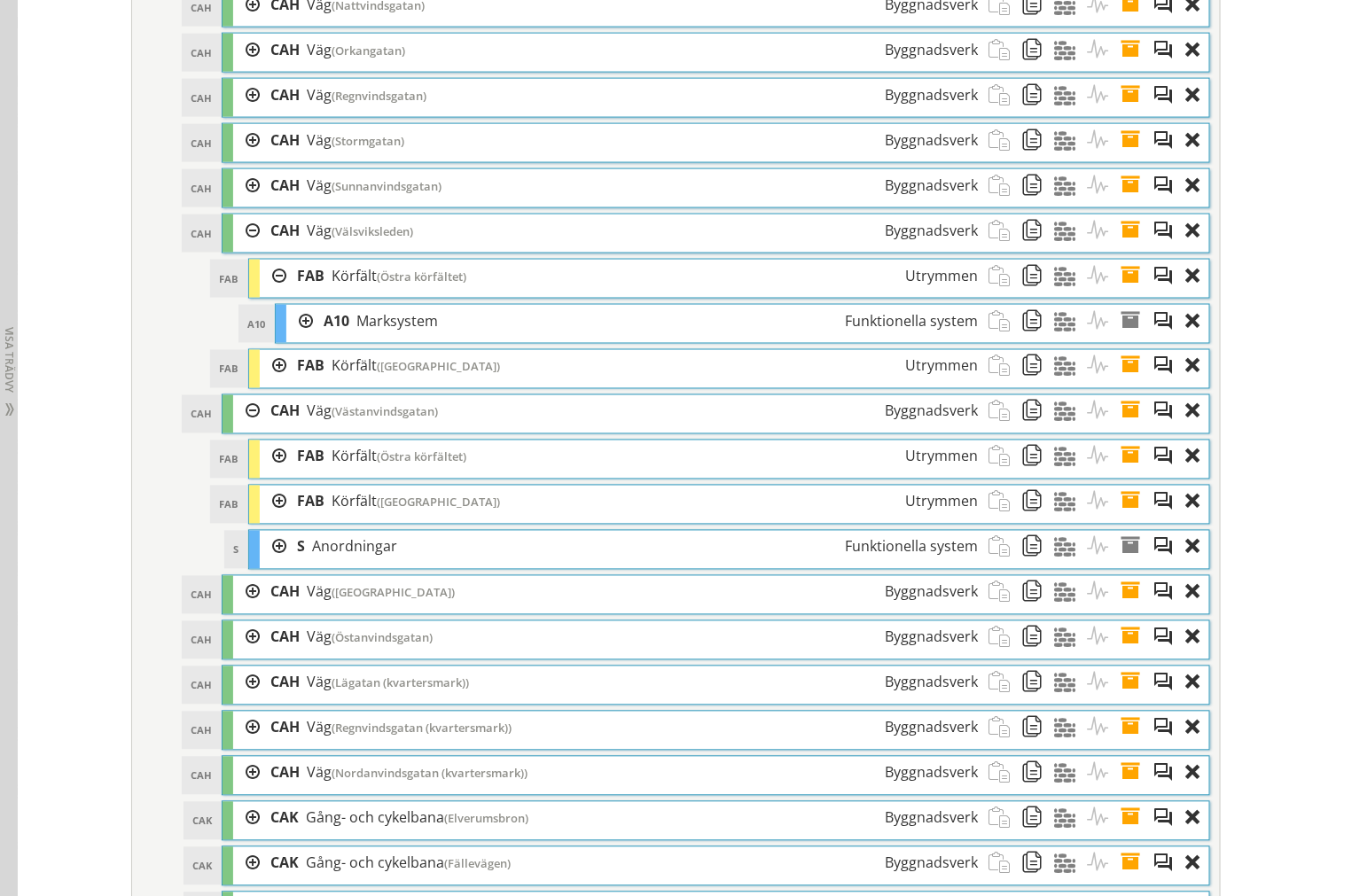
click at [272, 292] on div at bounding box center [273, 276] width 26 height 33
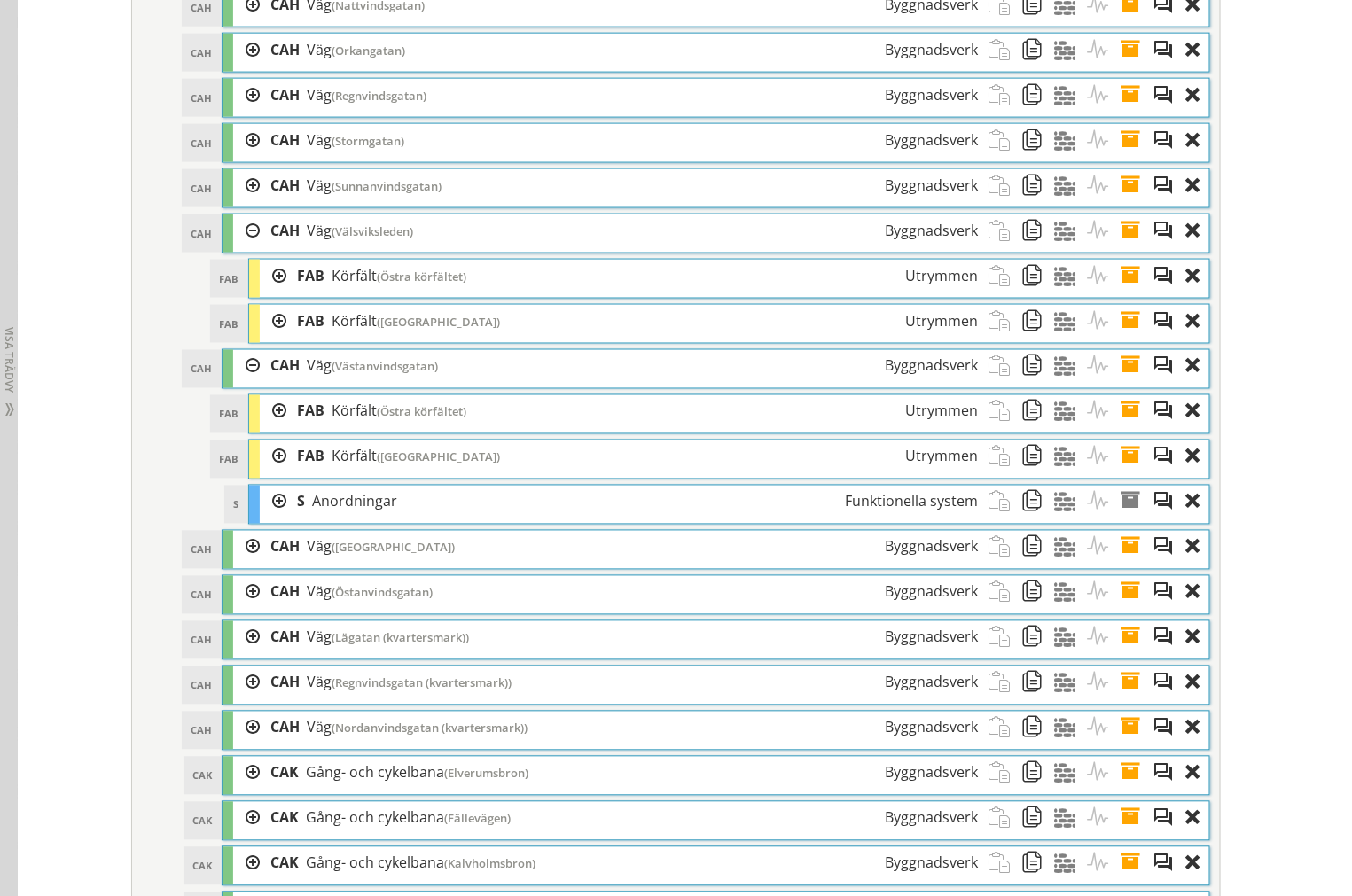
click at [236, 248] on div at bounding box center [246, 231] width 26 height 33
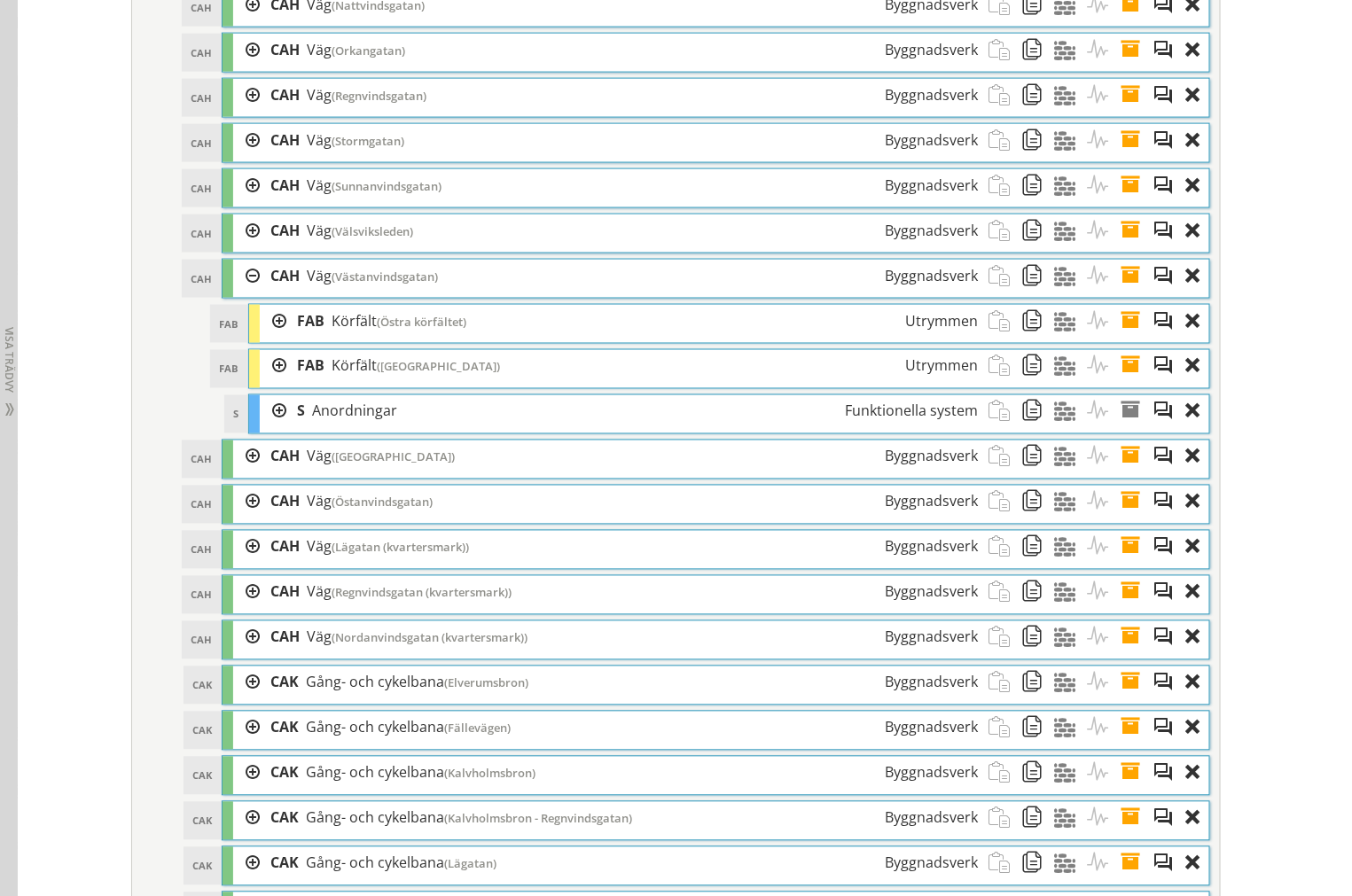
click at [260, 337] on div at bounding box center [273, 320] width 26 height 33
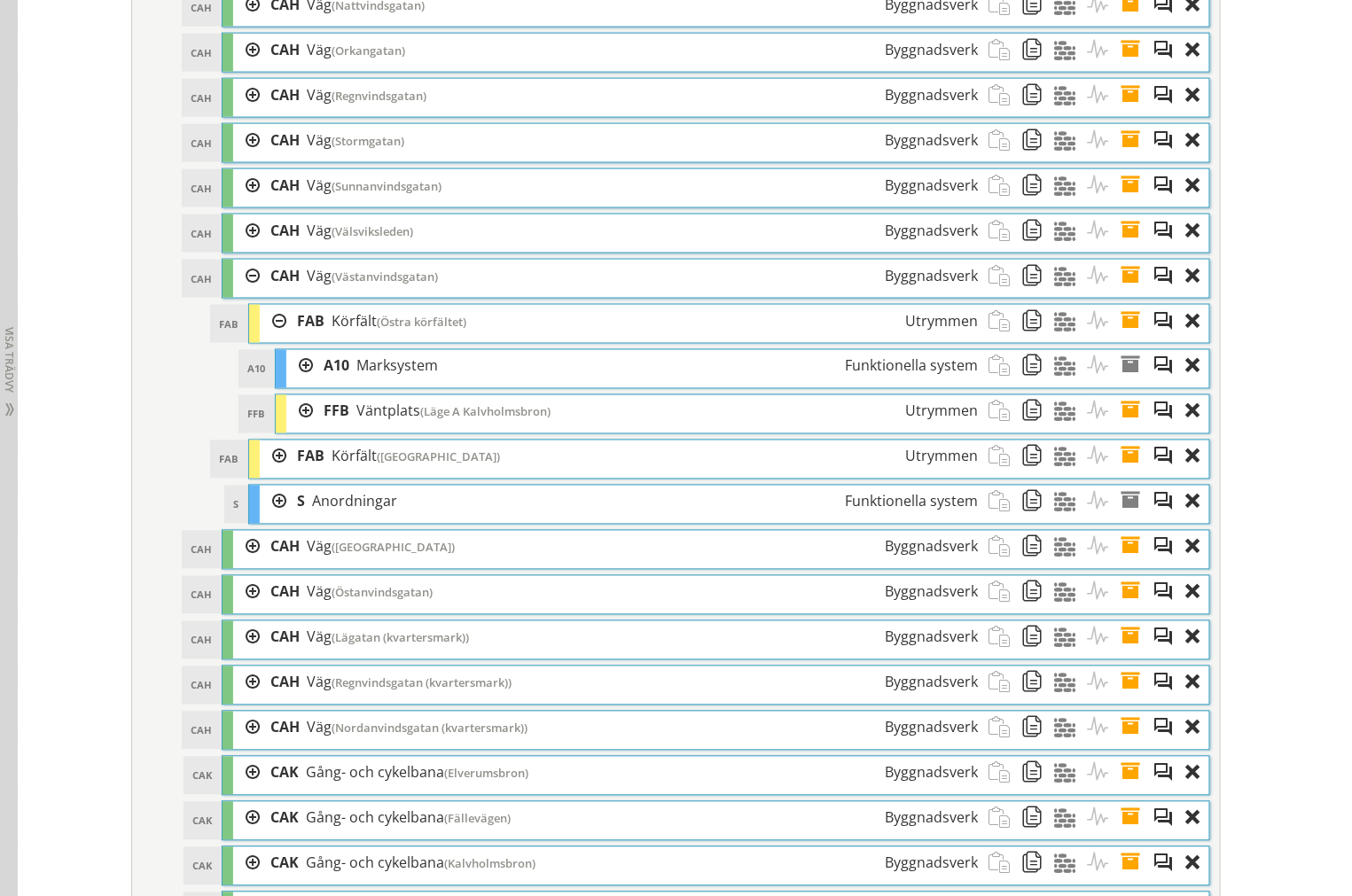
click at [261, 474] on div at bounding box center [273, 456] width 26 height 33
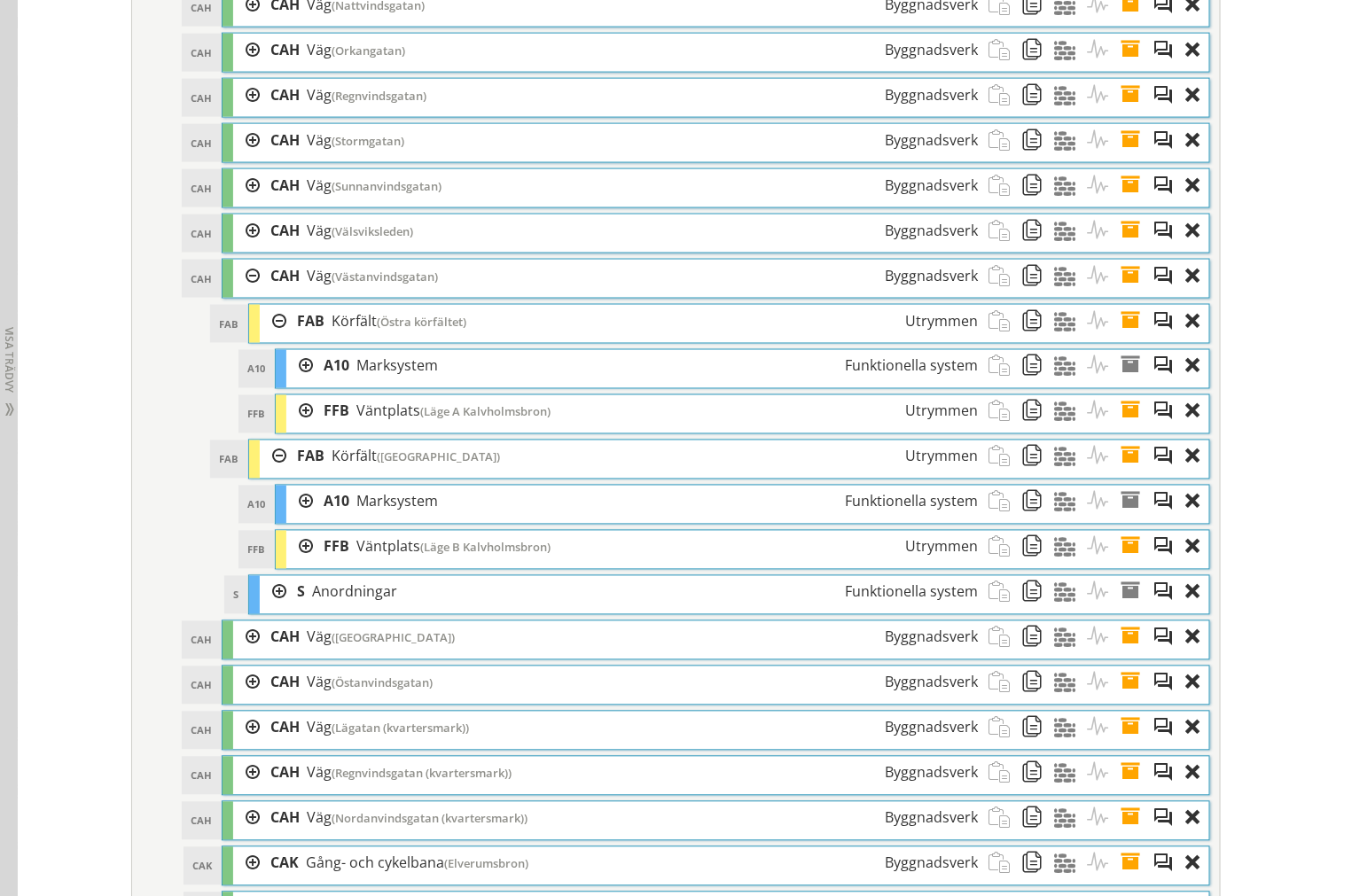
click at [260, 609] on div at bounding box center [273, 592] width 26 height 33
click at [1124, 654] on span at bounding box center [1135, 637] width 33 height 33
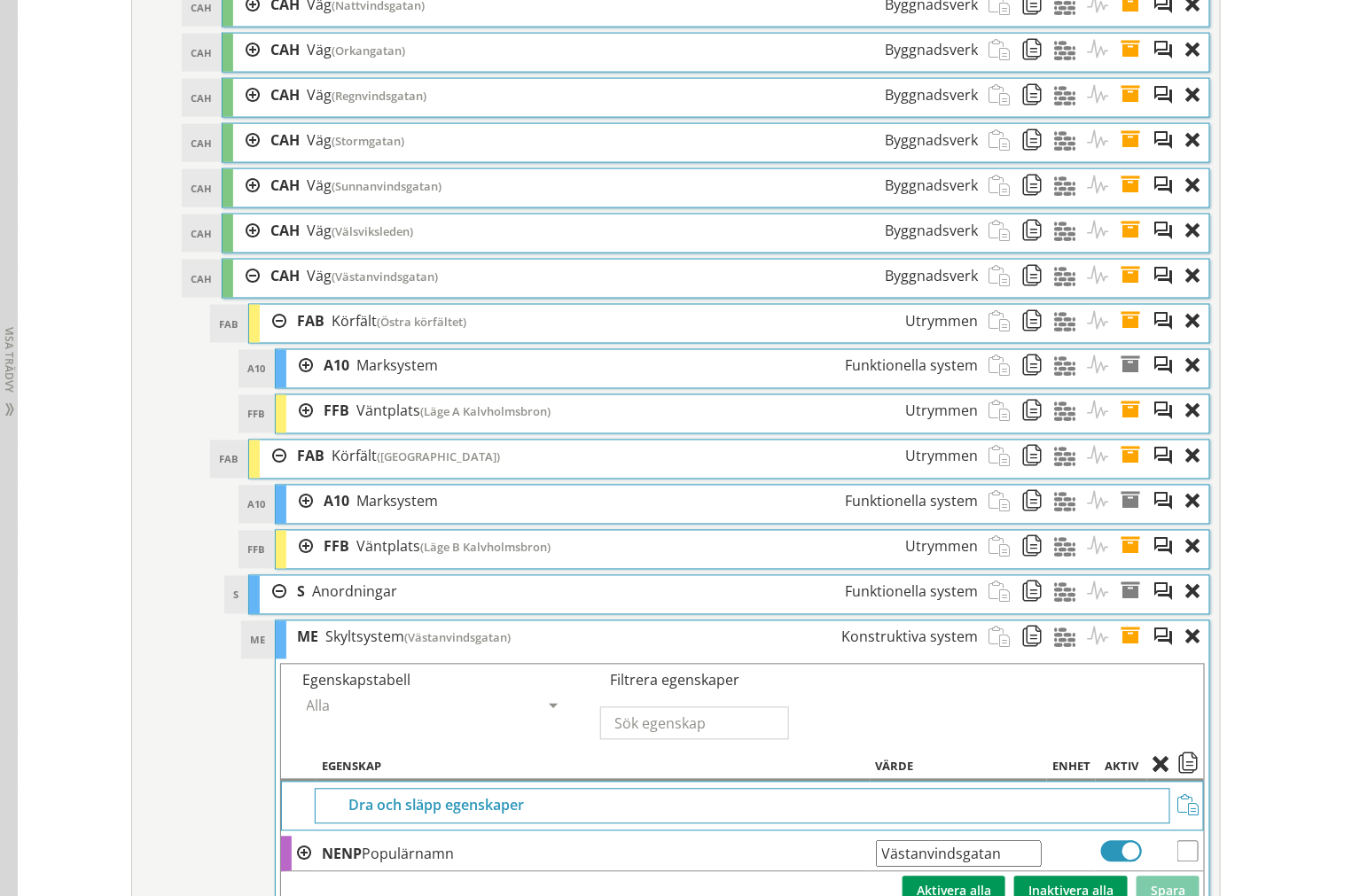
scroll to position [3479, 0]
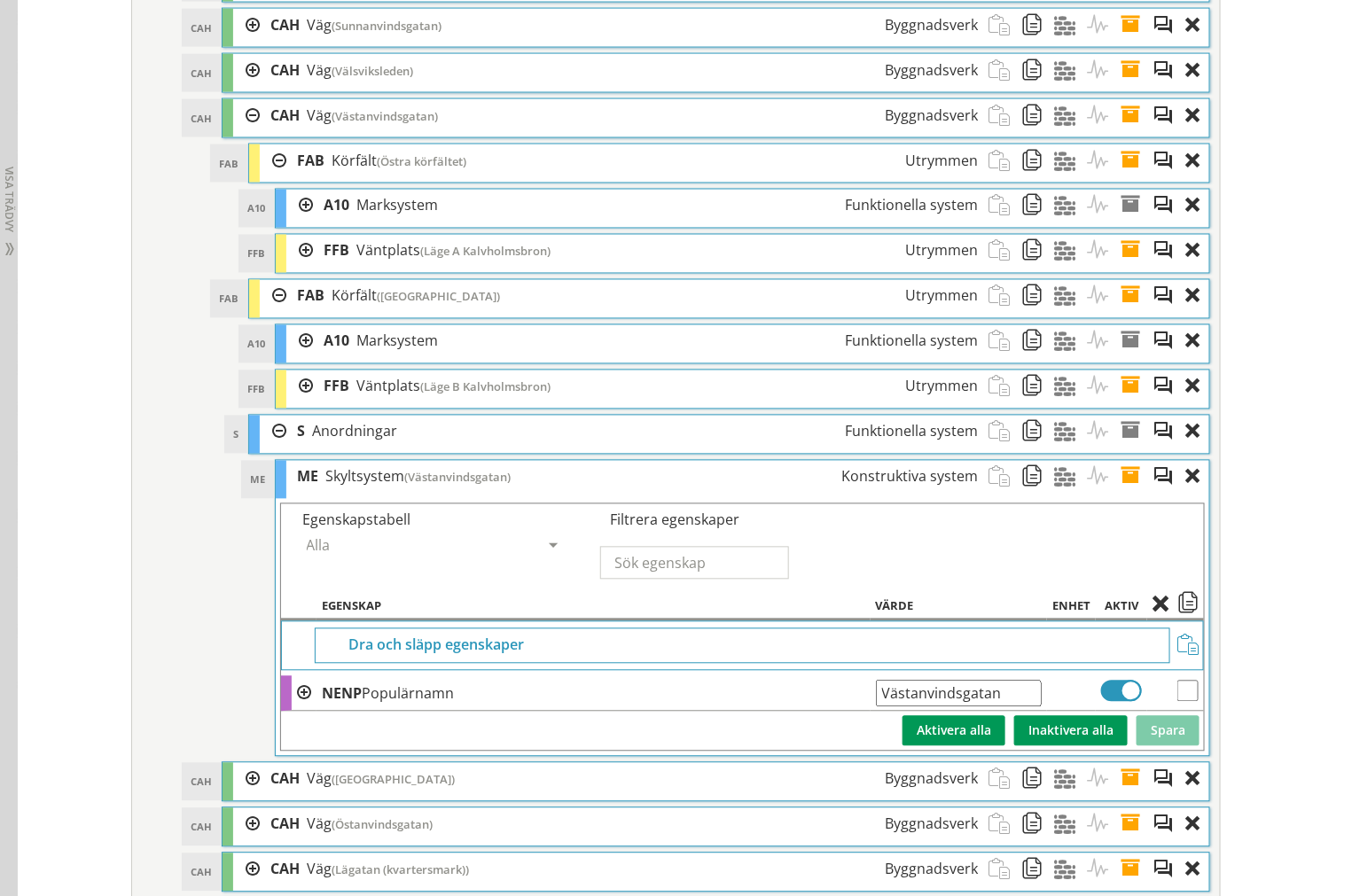
drag, startPoint x: 1018, startPoint y: 878, endPoint x: 405, endPoint y: 862, distance: 613.2
click at [423, 869] on ol "BBD20 BBD20 Dagvattenledningsanläggning Byggnadsverk Dra och släpp Aktiviteter …" at bounding box center [716, 607] width 989 height 2647
click at [1013, 707] on input "Västanvindsgatan" at bounding box center [959, 694] width 166 height 26
drag, startPoint x: 1000, startPoint y: 718, endPoint x: 74, endPoint y: 677, distance: 926.9
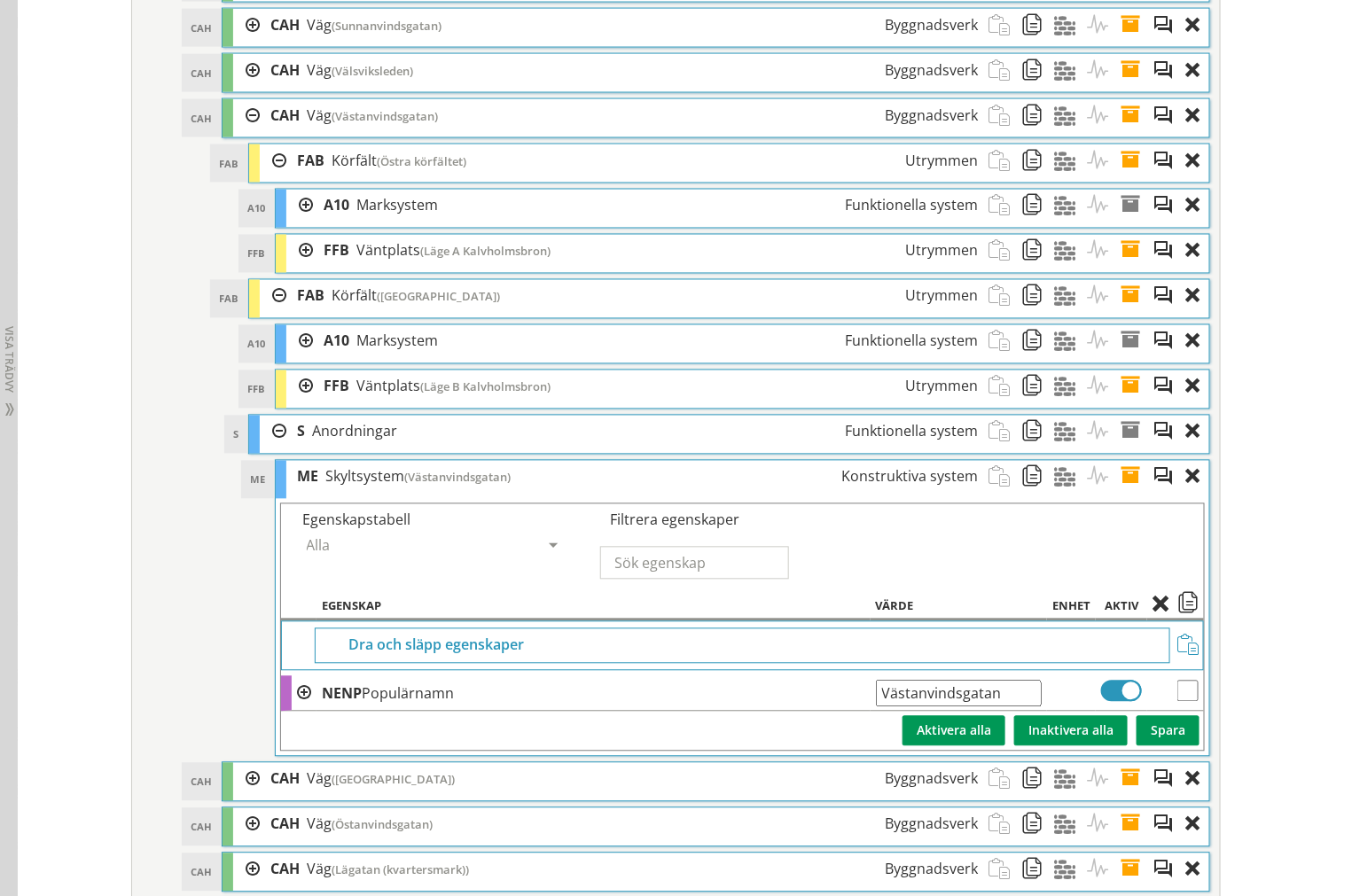
click at [267, 448] on div at bounding box center [273, 432] width 26 height 33
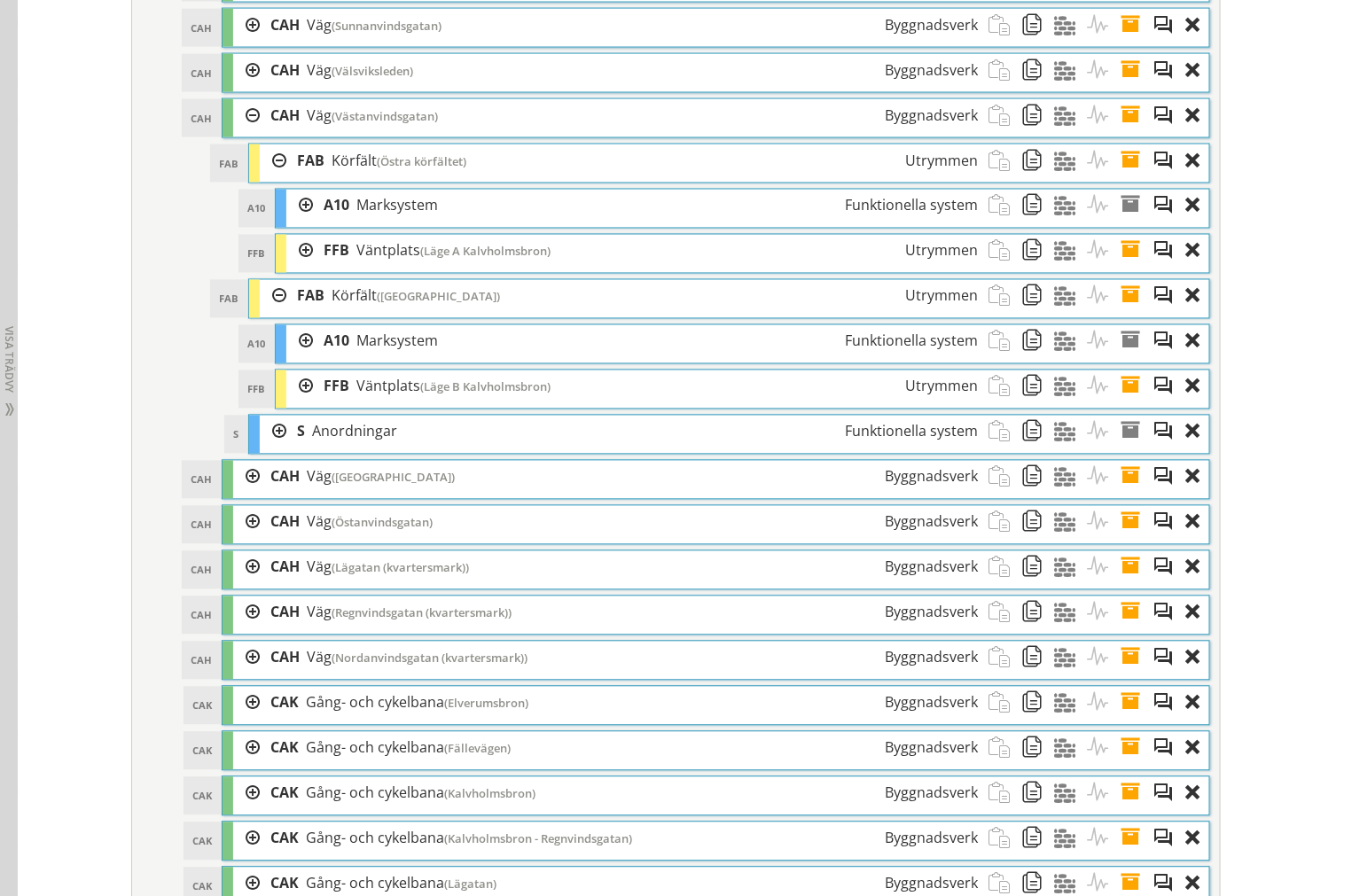
click at [288, 267] on div at bounding box center [299, 250] width 26 height 33
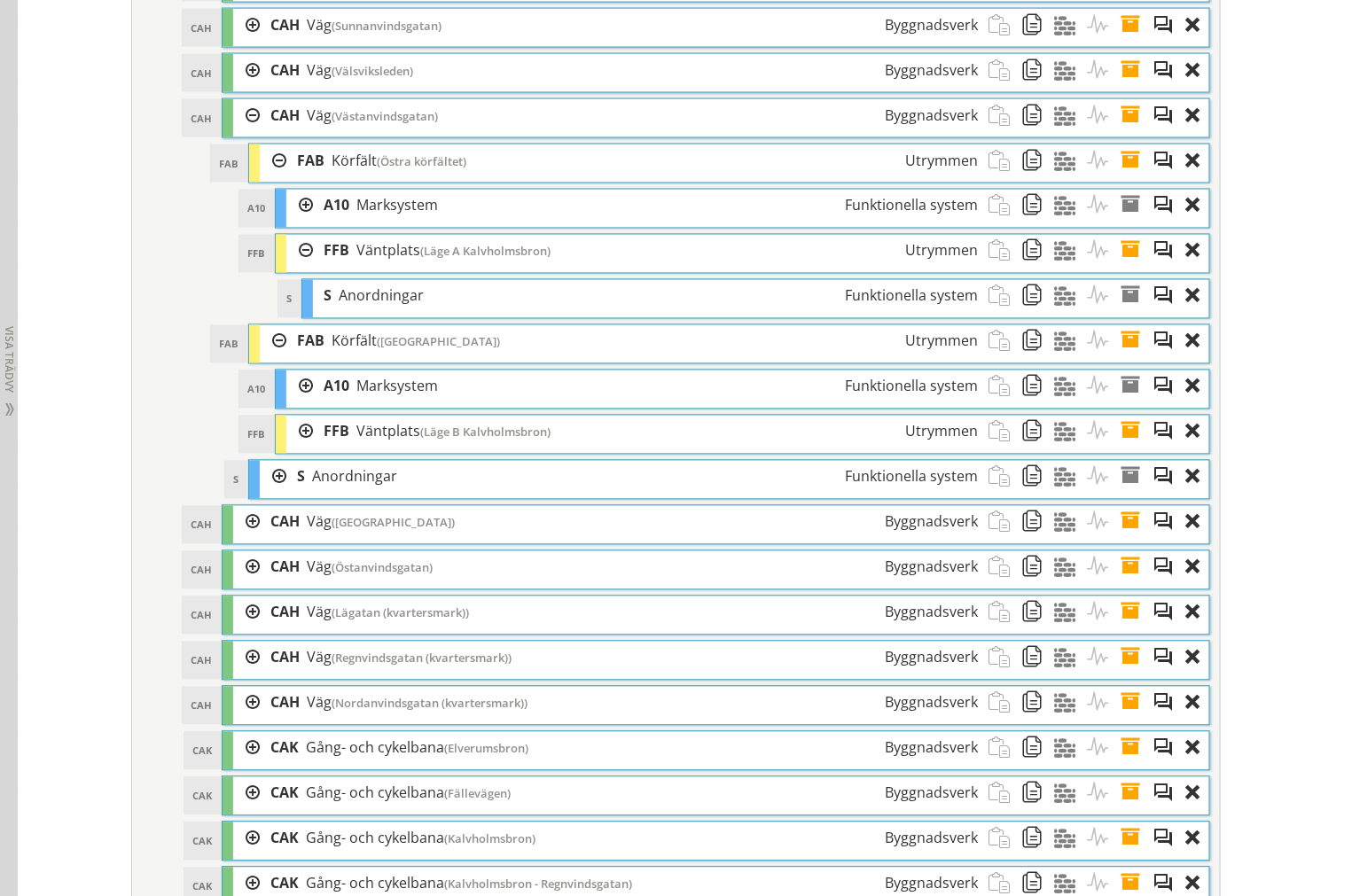
click at [286, 447] on div at bounding box center [299, 432] width 26 height 33
click at [1123, 267] on span at bounding box center [1135, 250] width 33 height 33
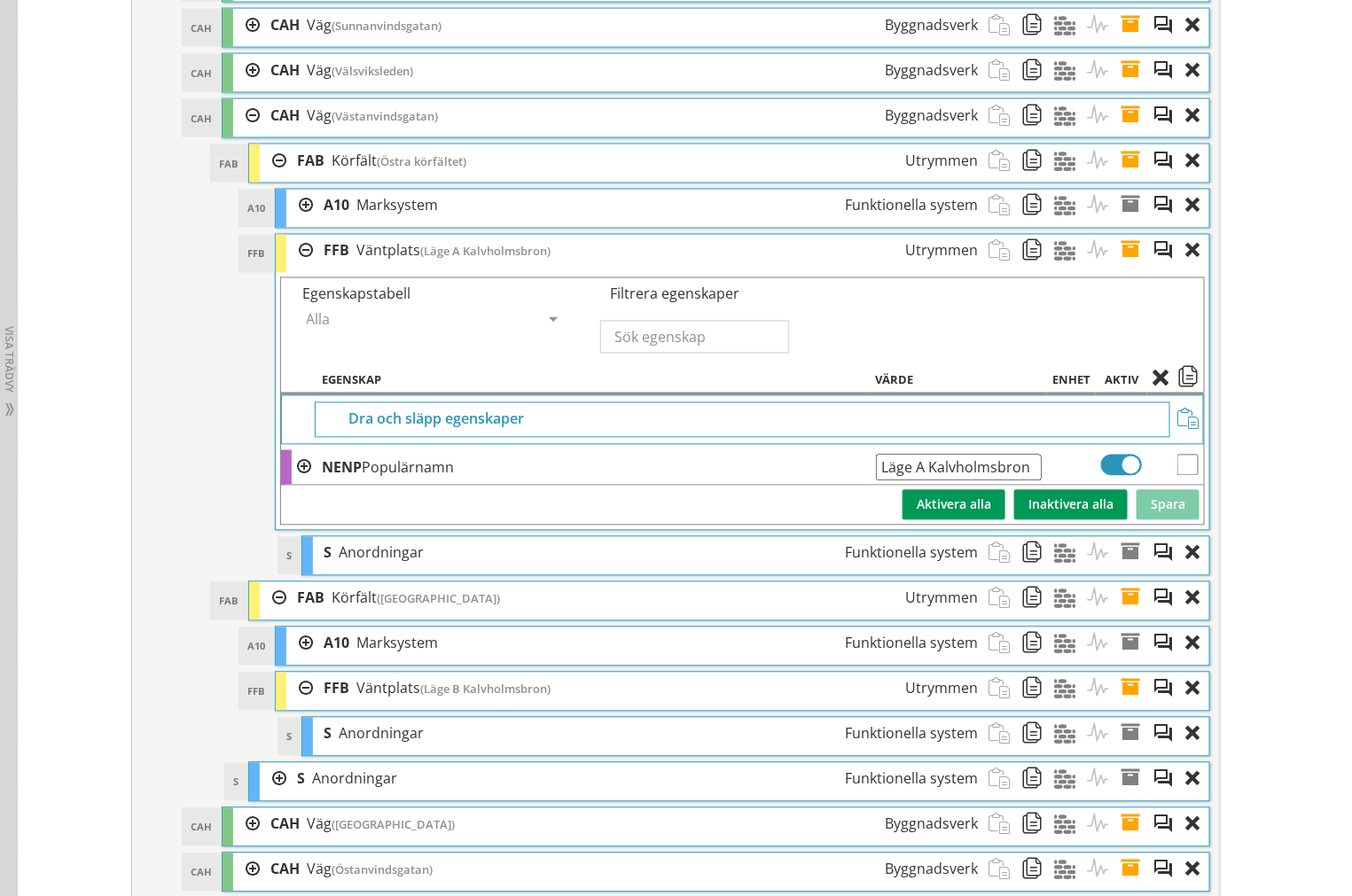
drag, startPoint x: 1037, startPoint y: 482, endPoint x: -133, endPoint y: 536, distance: 1171.2
click at [1126, 267] on span at bounding box center [1135, 250] width 33 height 33
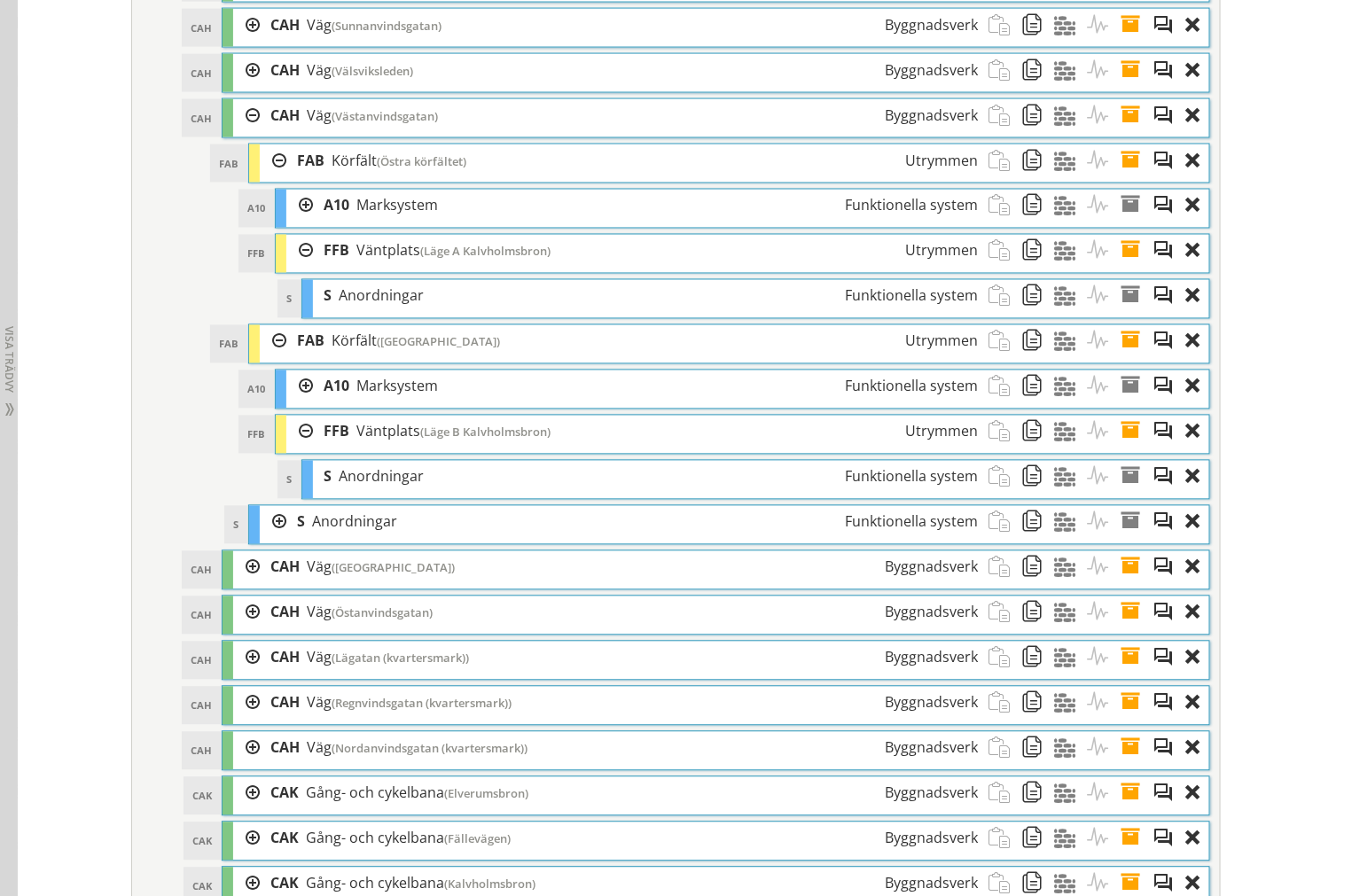
click at [1130, 448] on span at bounding box center [1135, 432] width 33 height 33
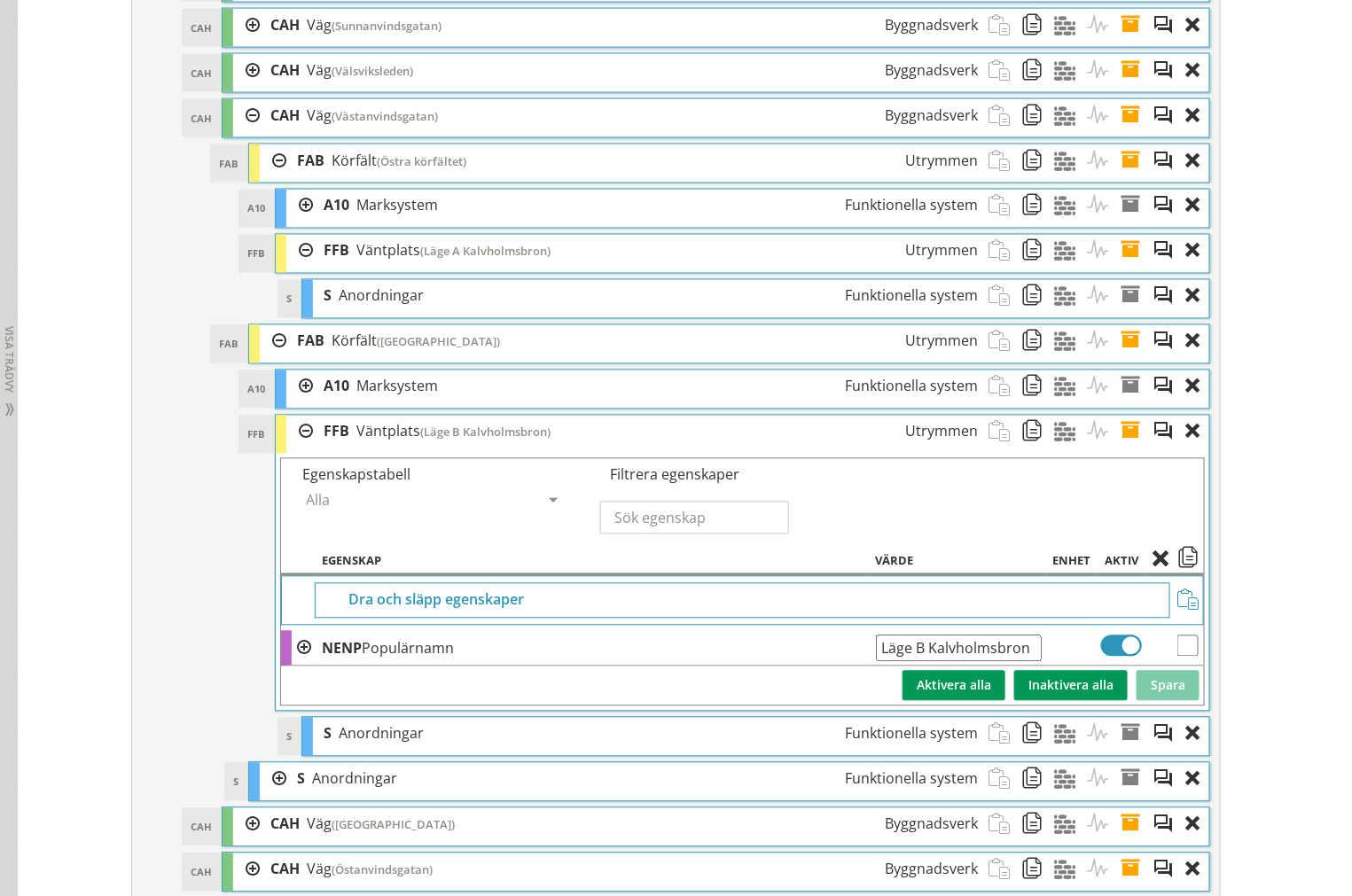
drag, startPoint x: 1041, startPoint y: 671, endPoint x: 966, endPoint y: 681, distance: 75.7
click at [885, 666] on td "Läge B Kalvholmsbron Ange giltig String." at bounding box center [960, 648] width 178 height 36
drag, startPoint x: 1019, startPoint y: 678, endPoint x: 1, endPoint y: 686, distance: 1018.0
click at [1124, 448] on span at bounding box center [1135, 432] width 33 height 33
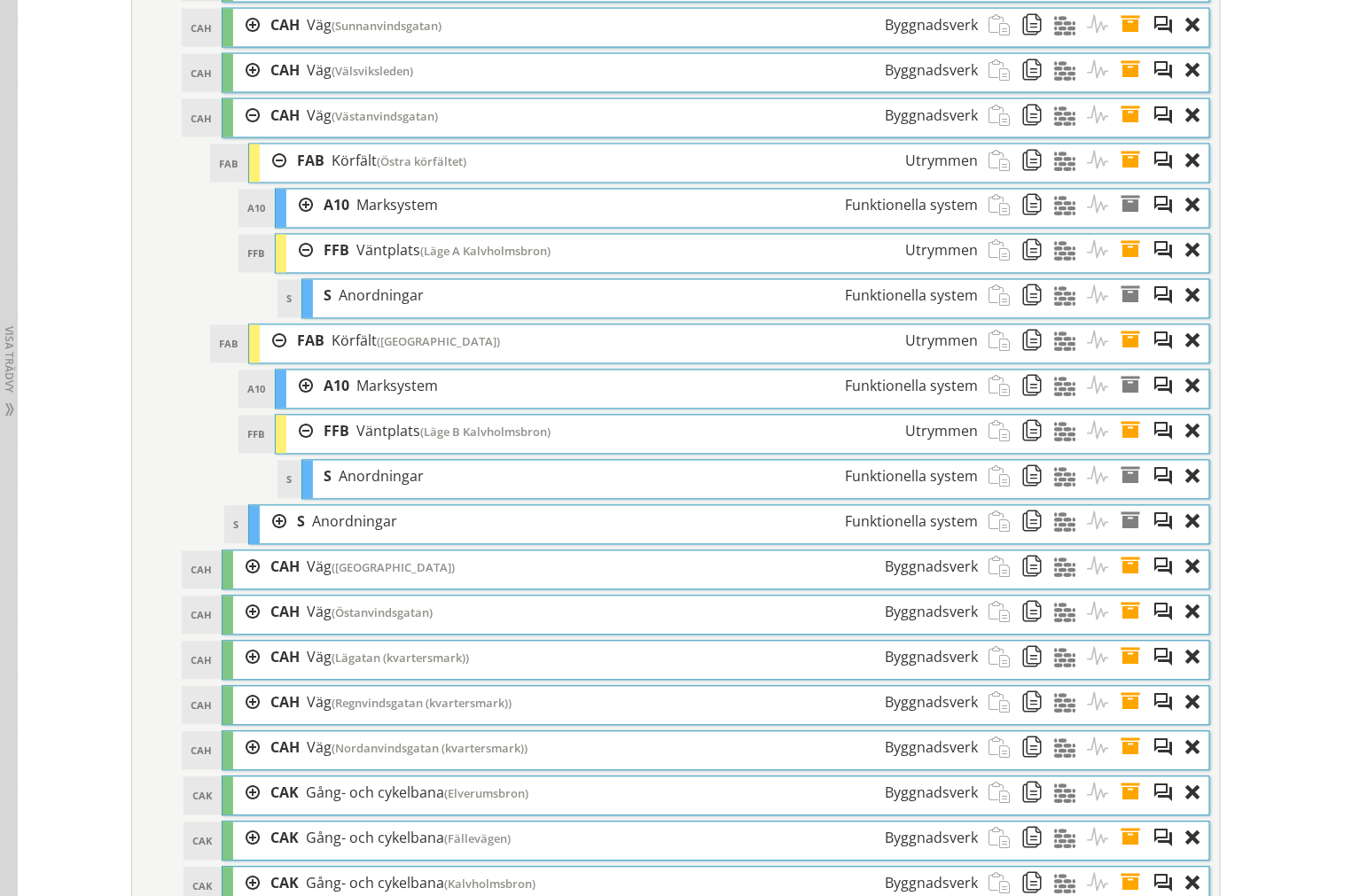
click at [287, 448] on div at bounding box center [299, 432] width 26 height 33
click at [267, 358] on div at bounding box center [273, 341] width 26 height 33
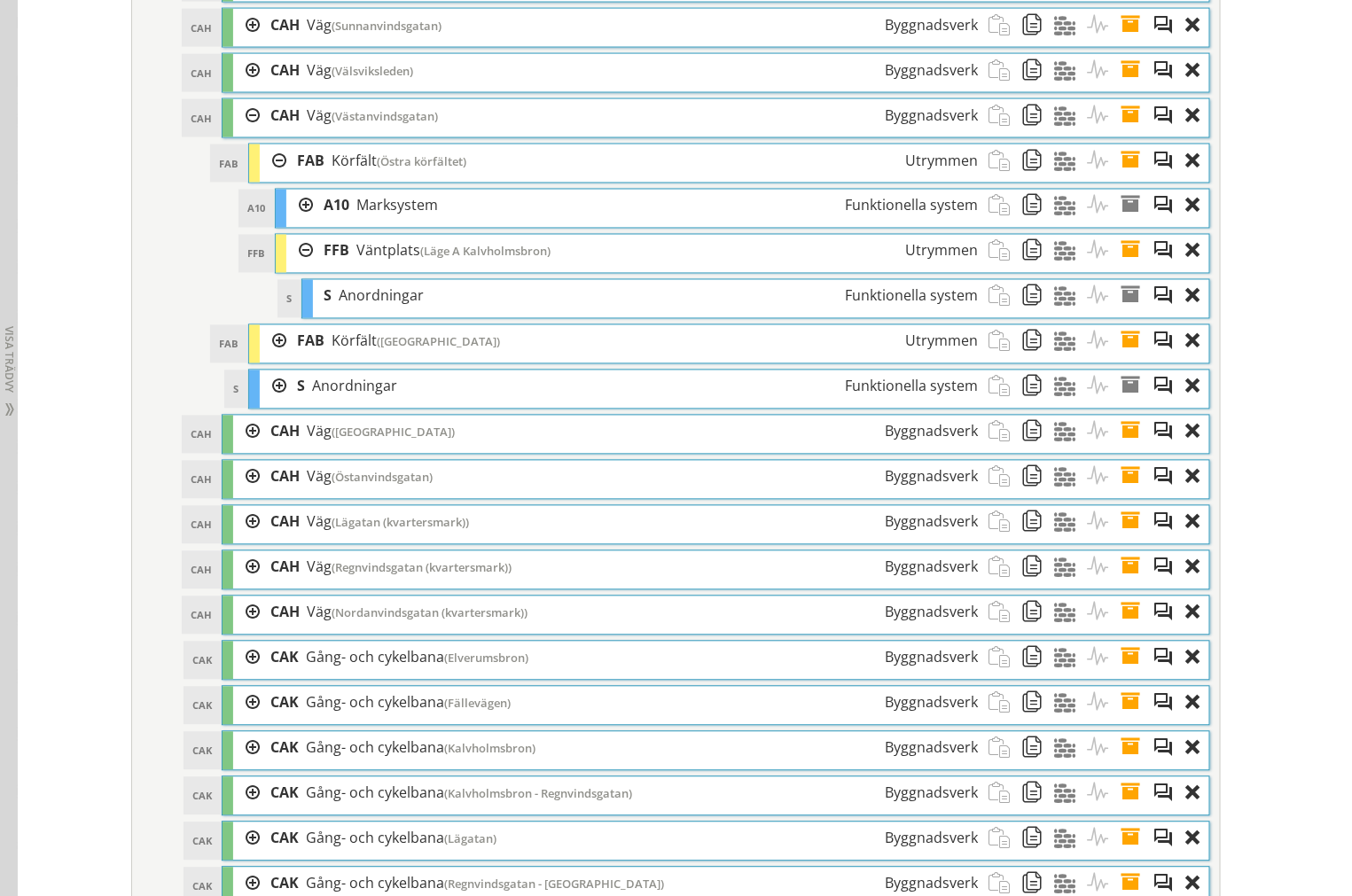
click at [290, 267] on div at bounding box center [299, 250] width 26 height 33
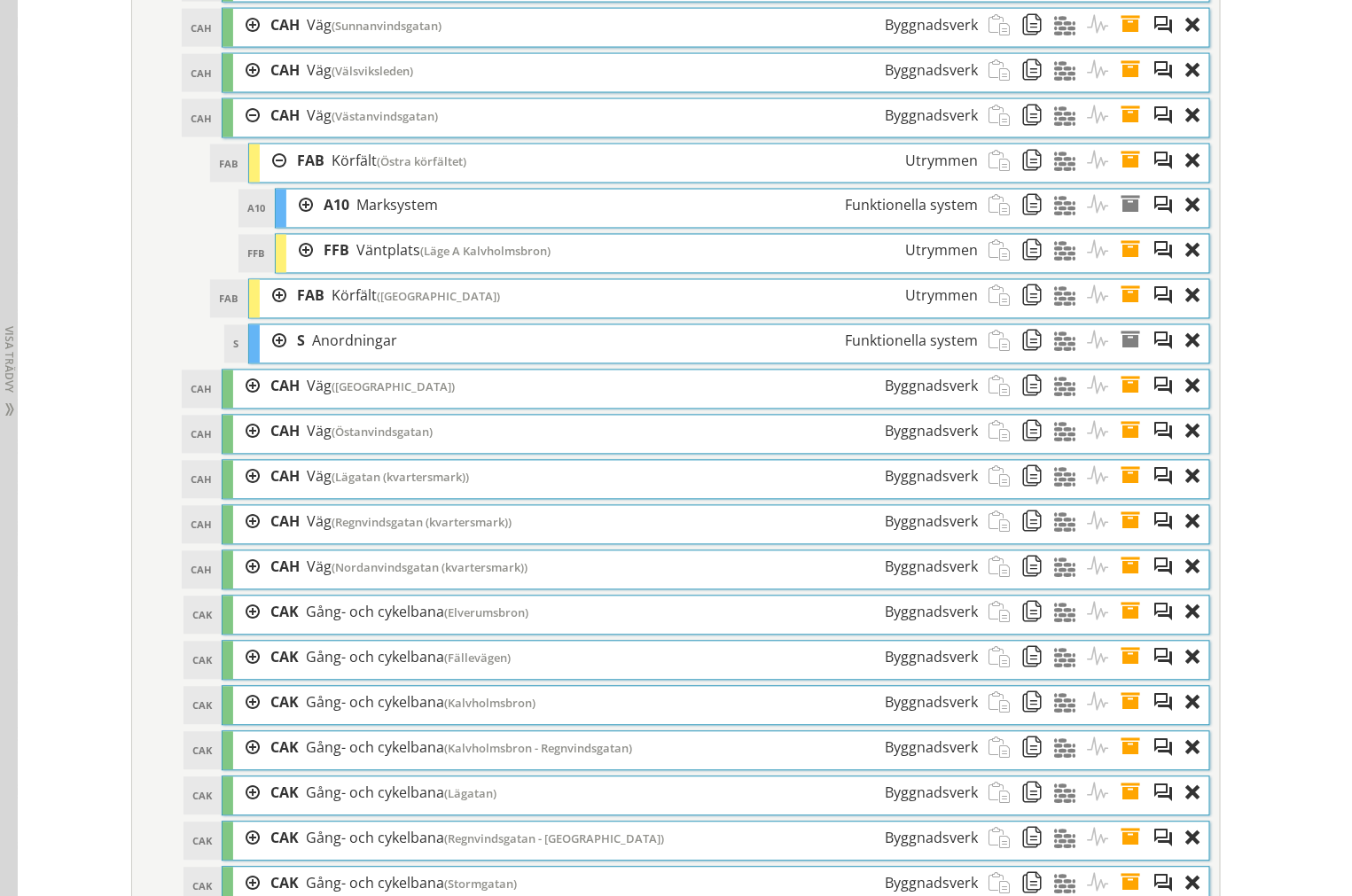
click at [267, 178] on div at bounding box center [273, 161] width 26 height 33
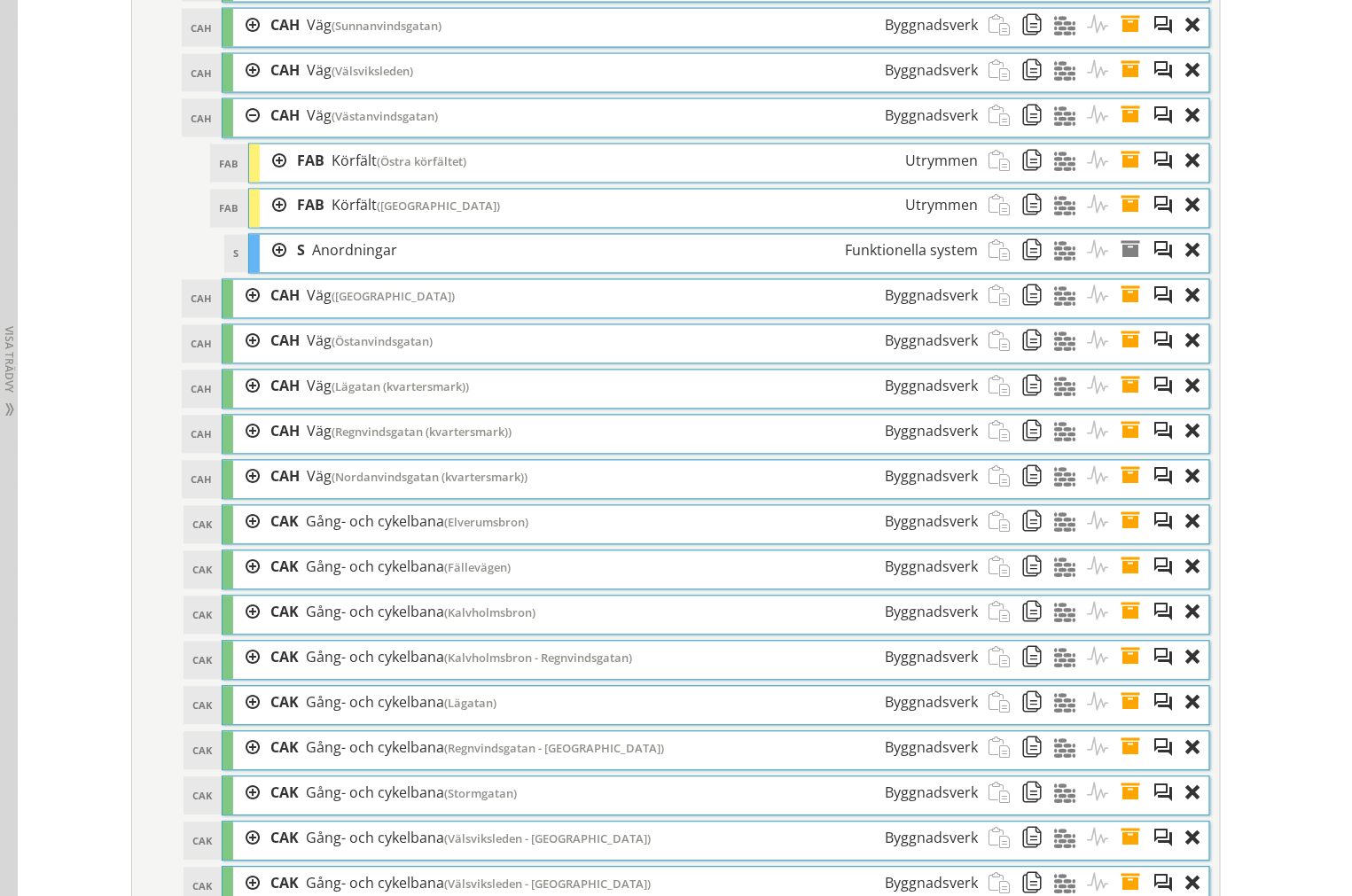
click at [267, 267] on div at bounding box center [273, 250] width 26 height 33
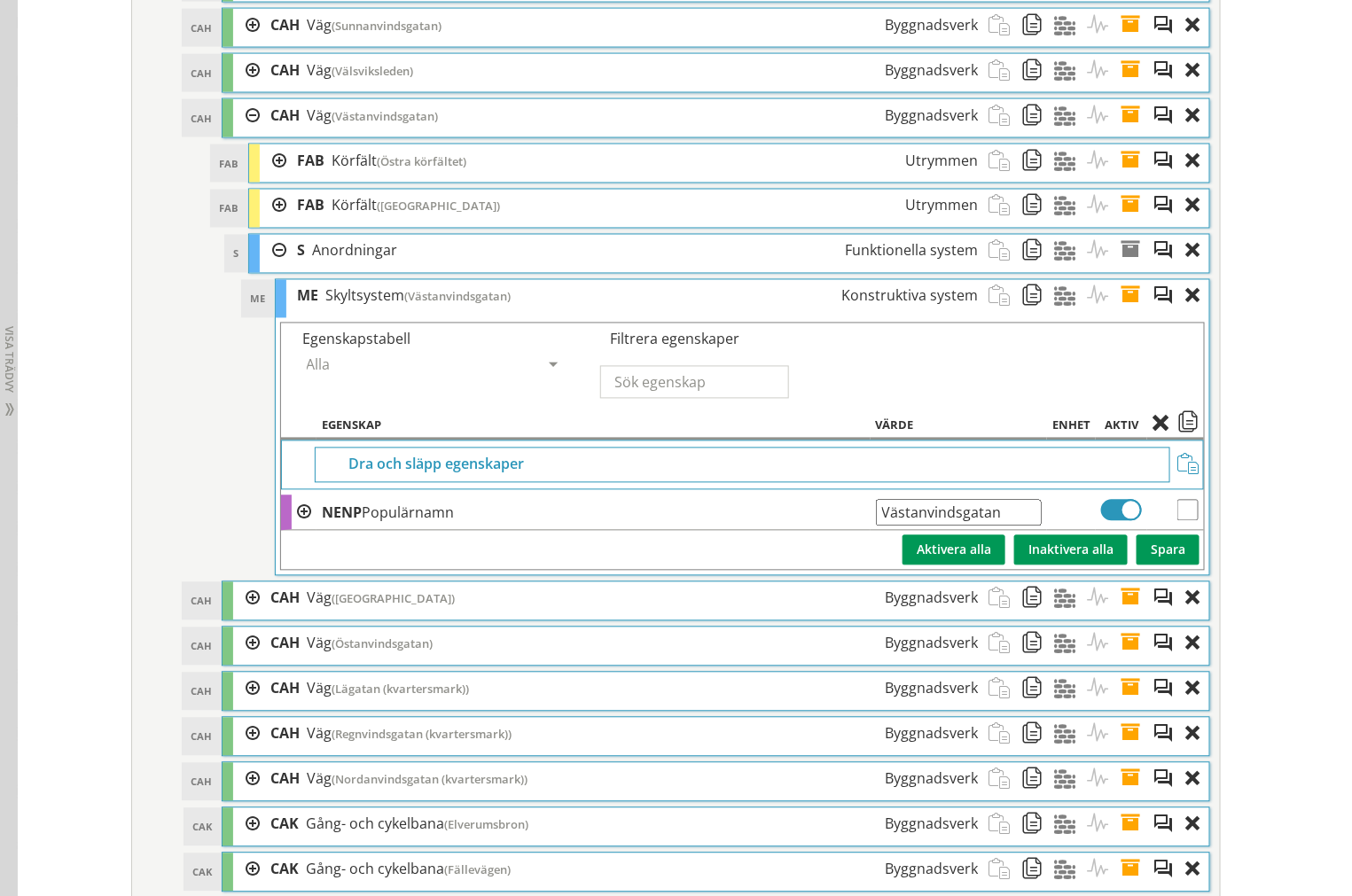
click at [269, 267] on div at bounding box center [273, 250] width 26 height 33
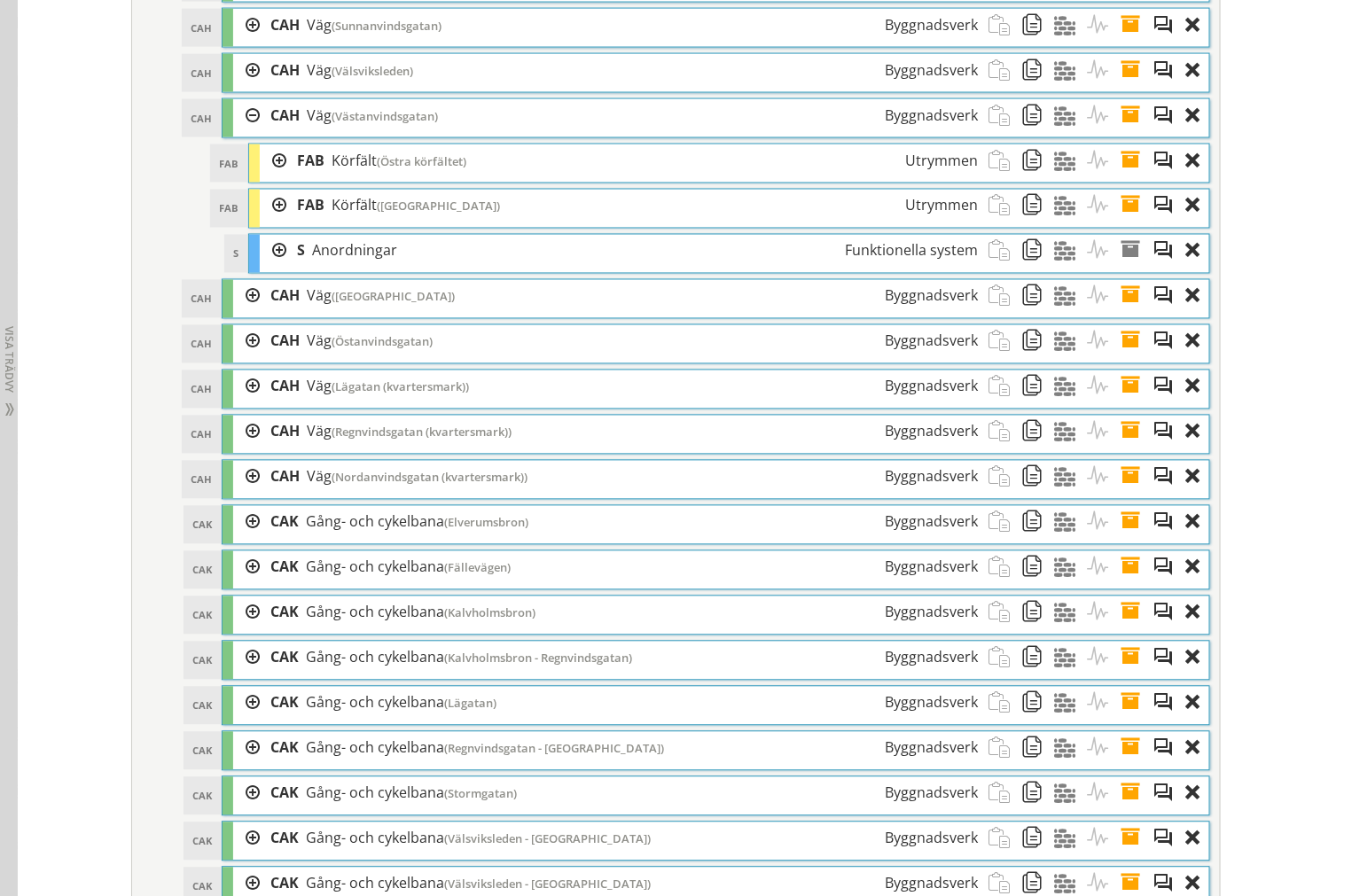
click at [269, 267] on div at bounding box center [273, 250] width 26 height 33
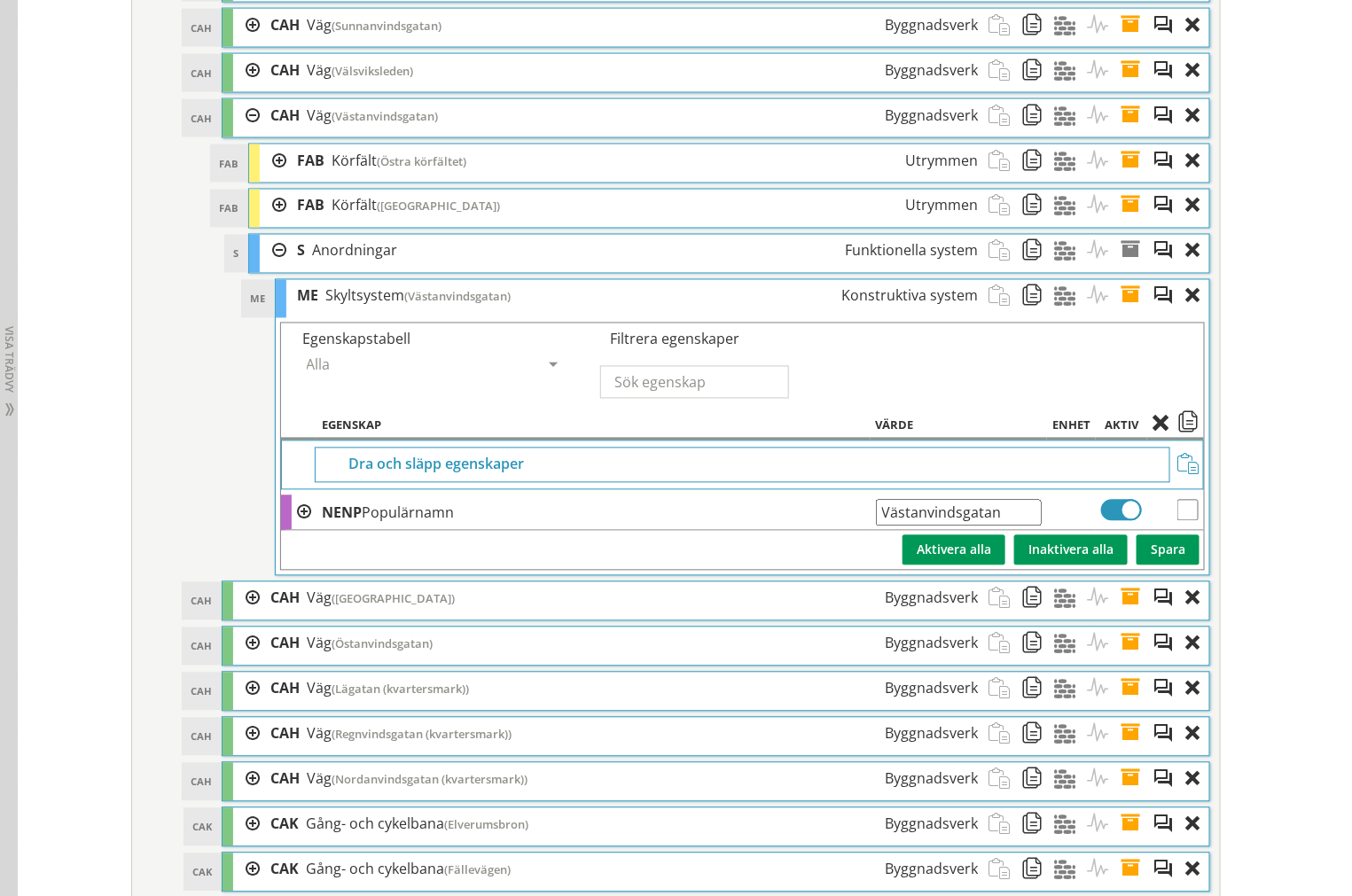
click at [1121, 313] on span at bounding box center [1135, 296] width 33 height 33
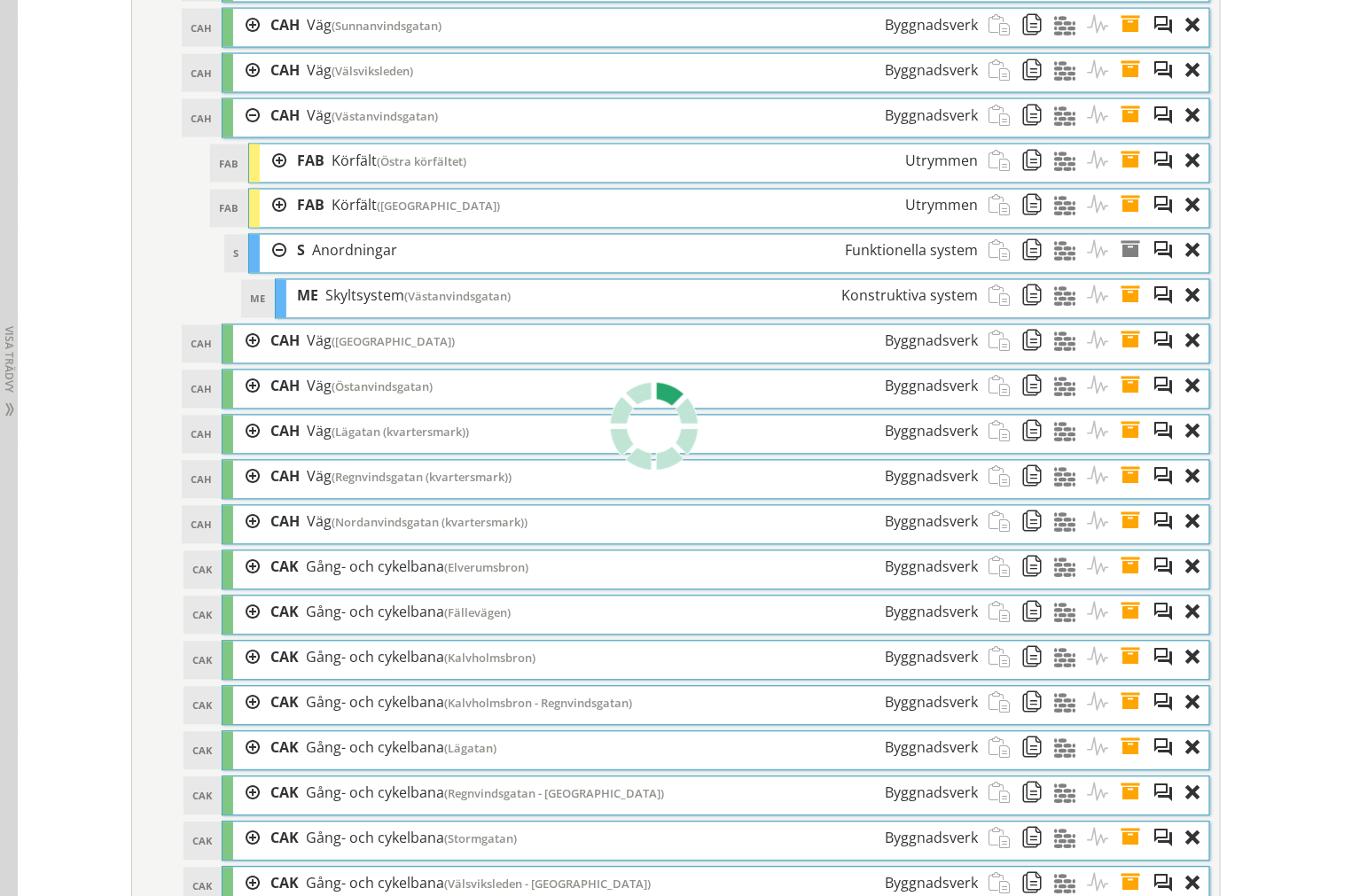
click at [267, 267] on div at bounding box center [273, 250] width 26 height 33
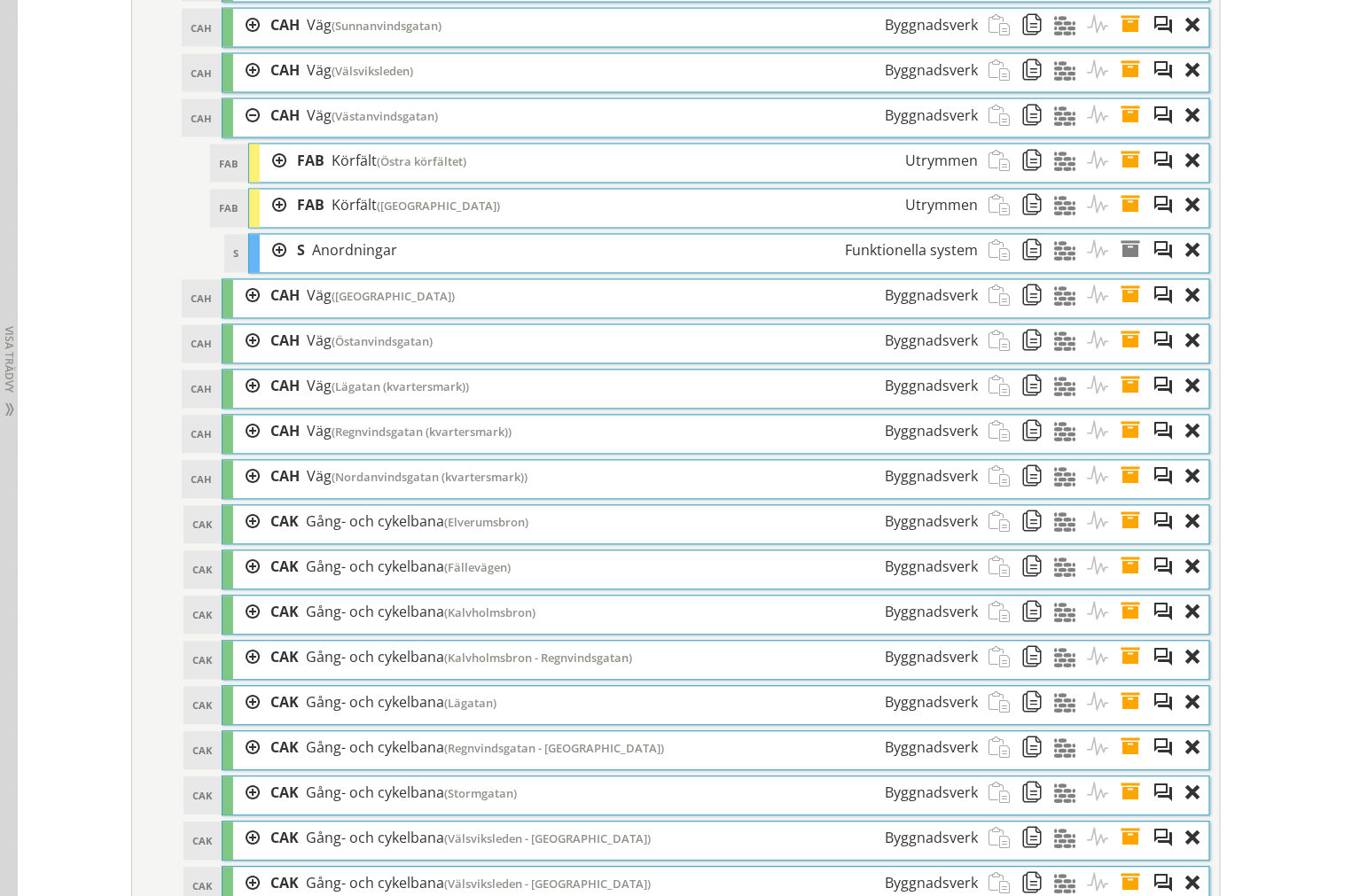
click at [239, 132] on div at bounding box center [246, 115] width 26 height 33
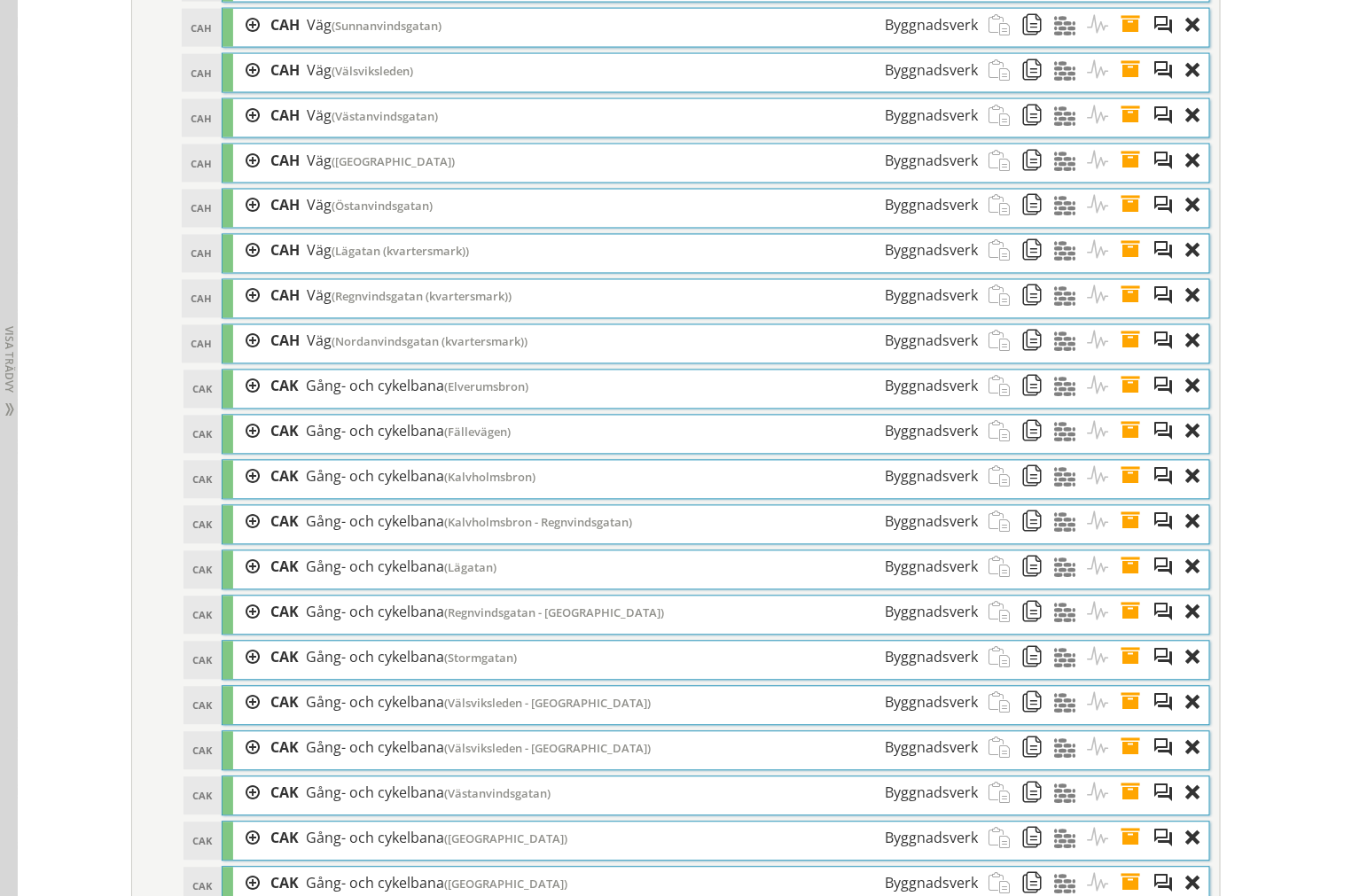
click at [244, 178] on div at bounding box center [246, 161] width 26 height 33
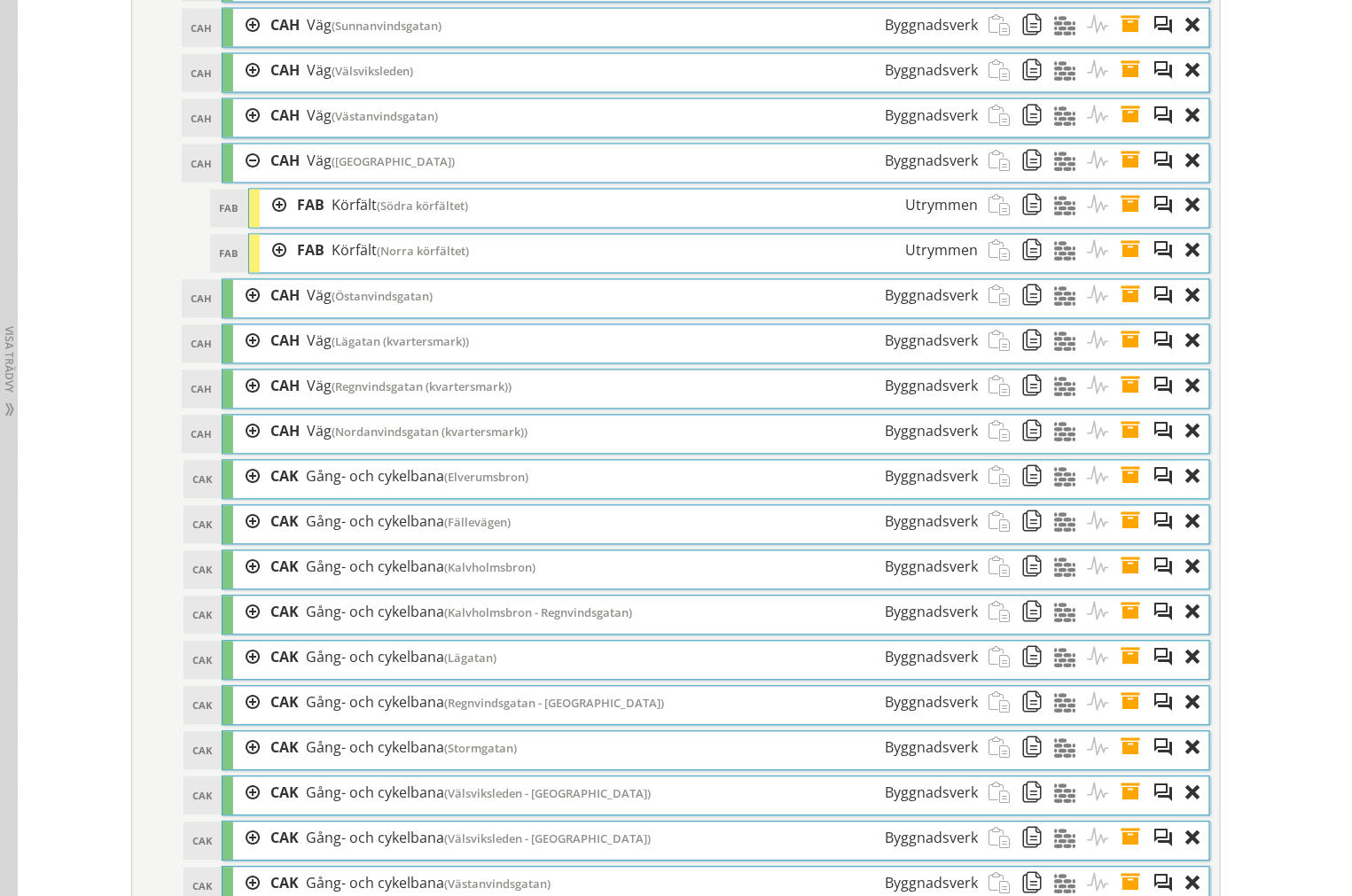
click at [263, 222] on div at bounding box center [273, 206] width 26 height 33
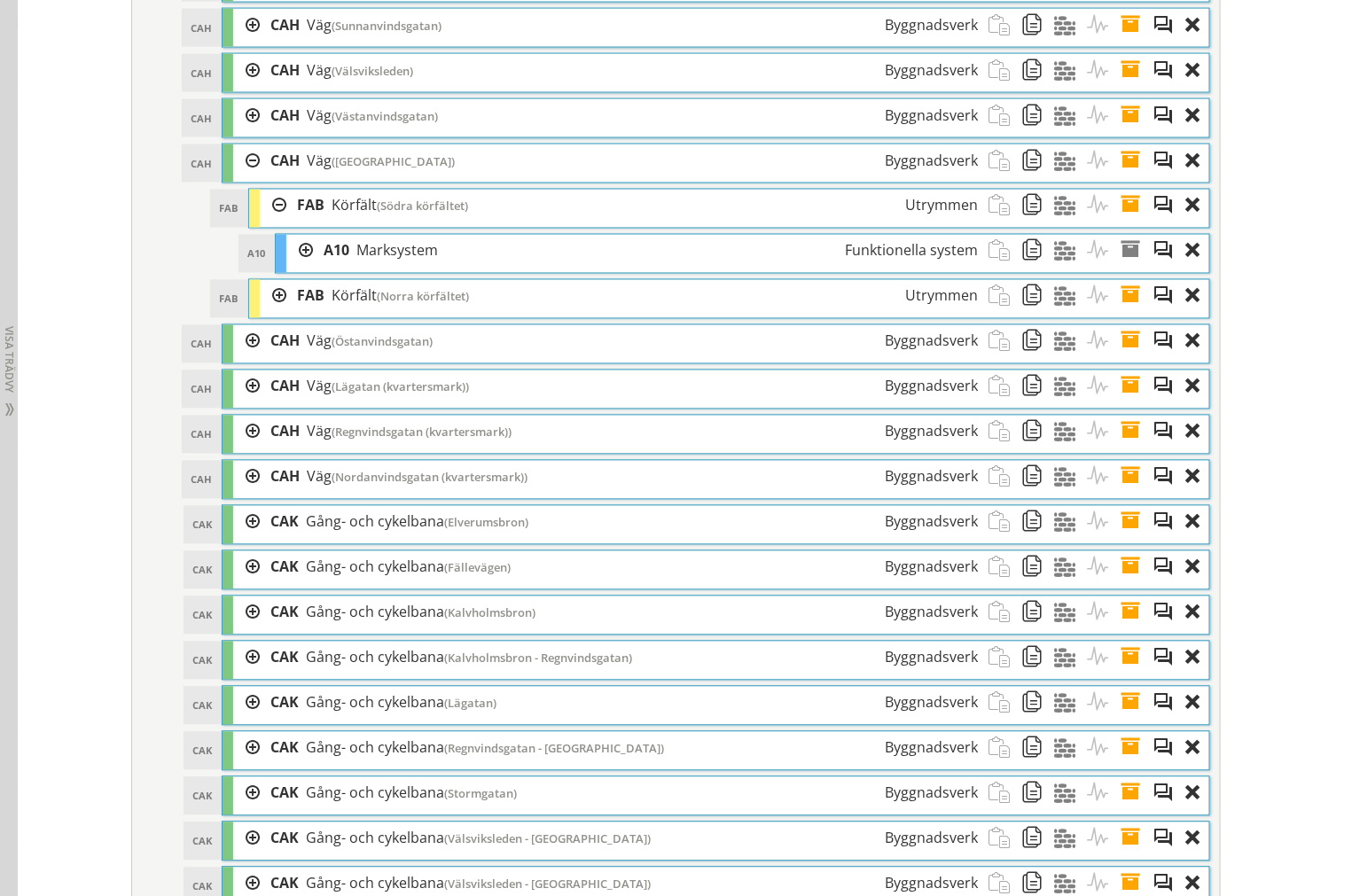
click at [263, 222] on div at bounding box center [273, 206] width 26 height 33
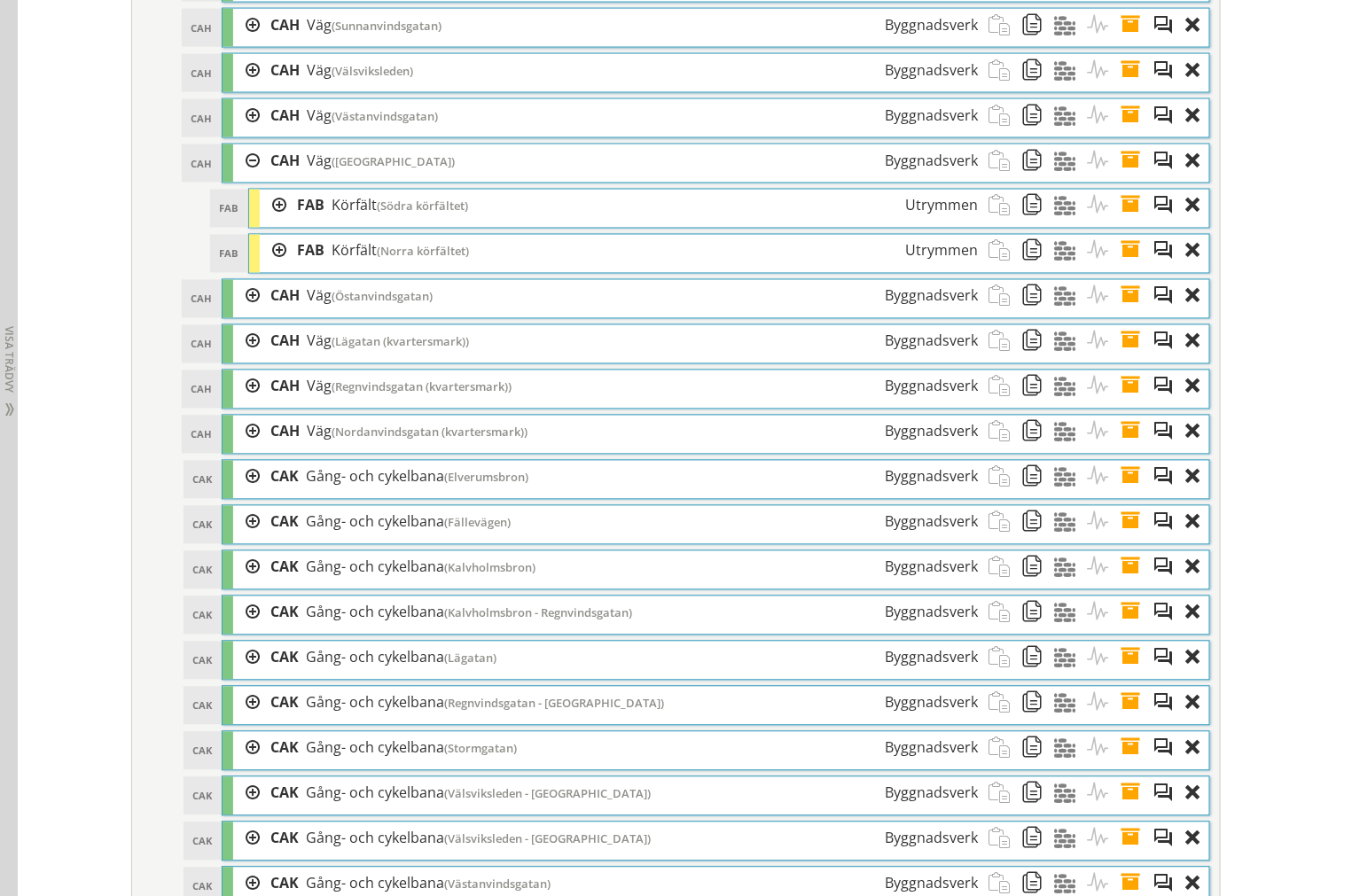
click at [267, 267] on div at bounding box center [273, 250] width 26 height 33
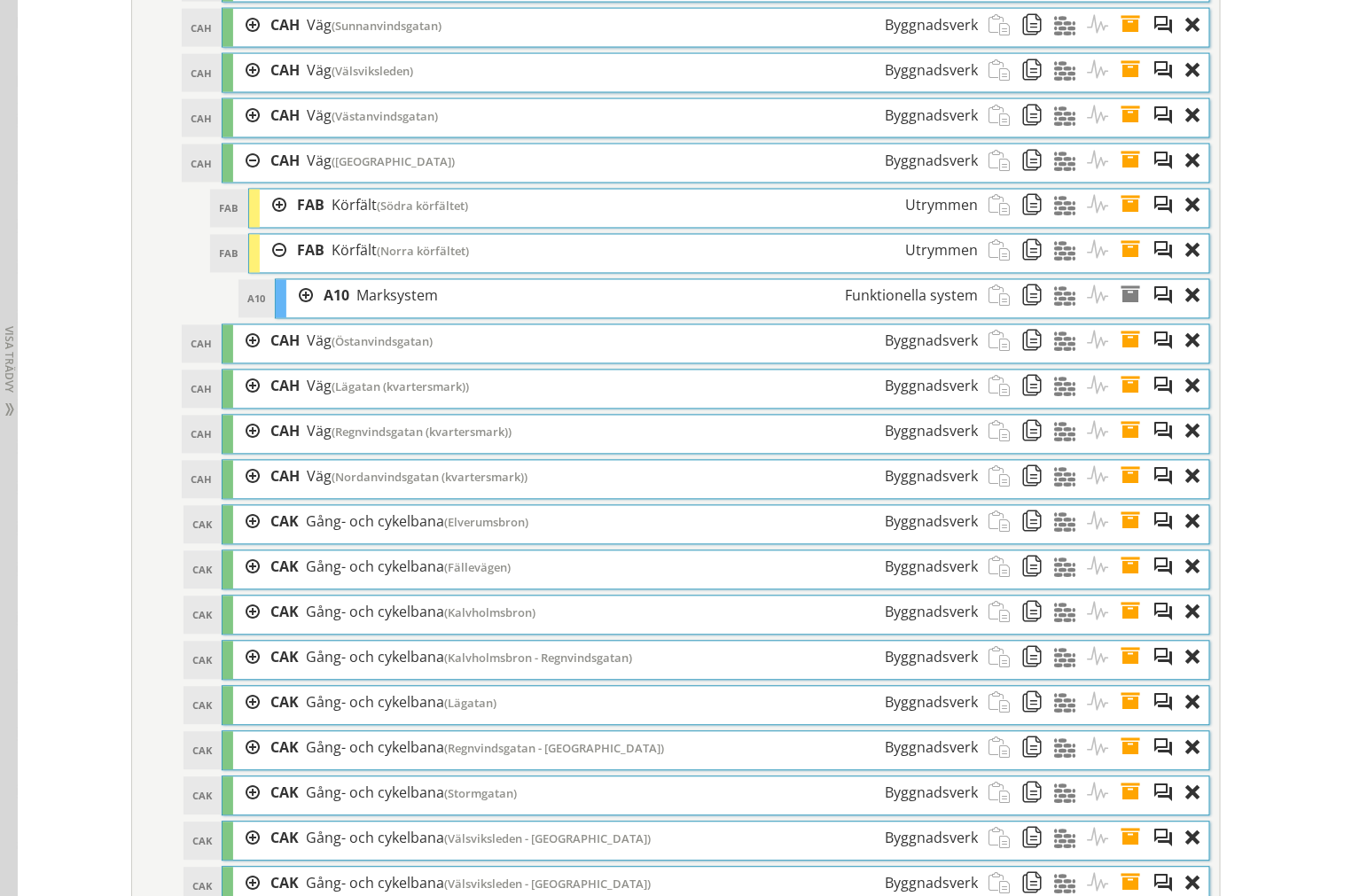
click at [267, 267] on div at bounding box center [273, 250] width 26 height 33
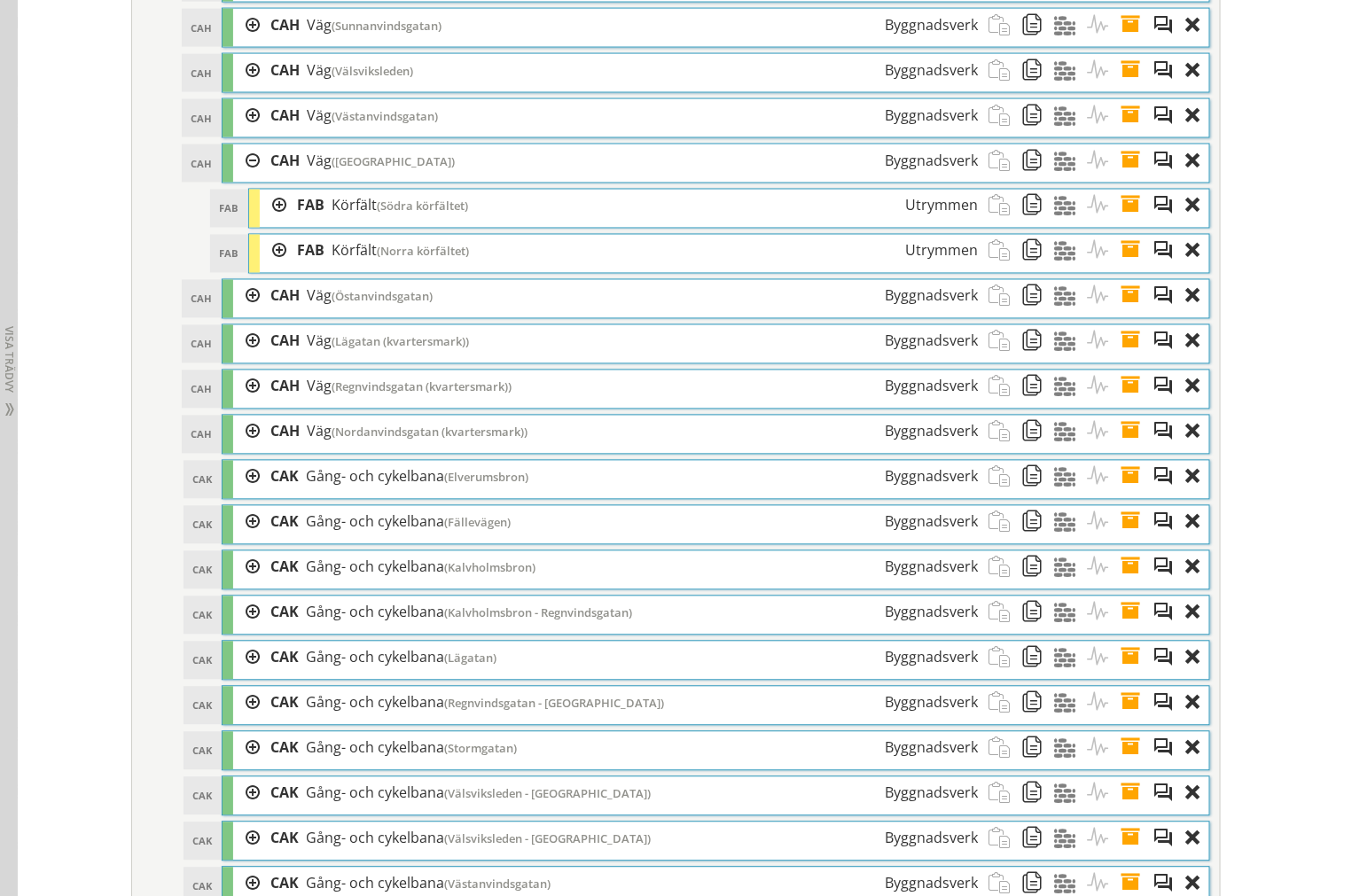
click at [247, 313] on div at bounding box center [246, 296] width 26 height 33
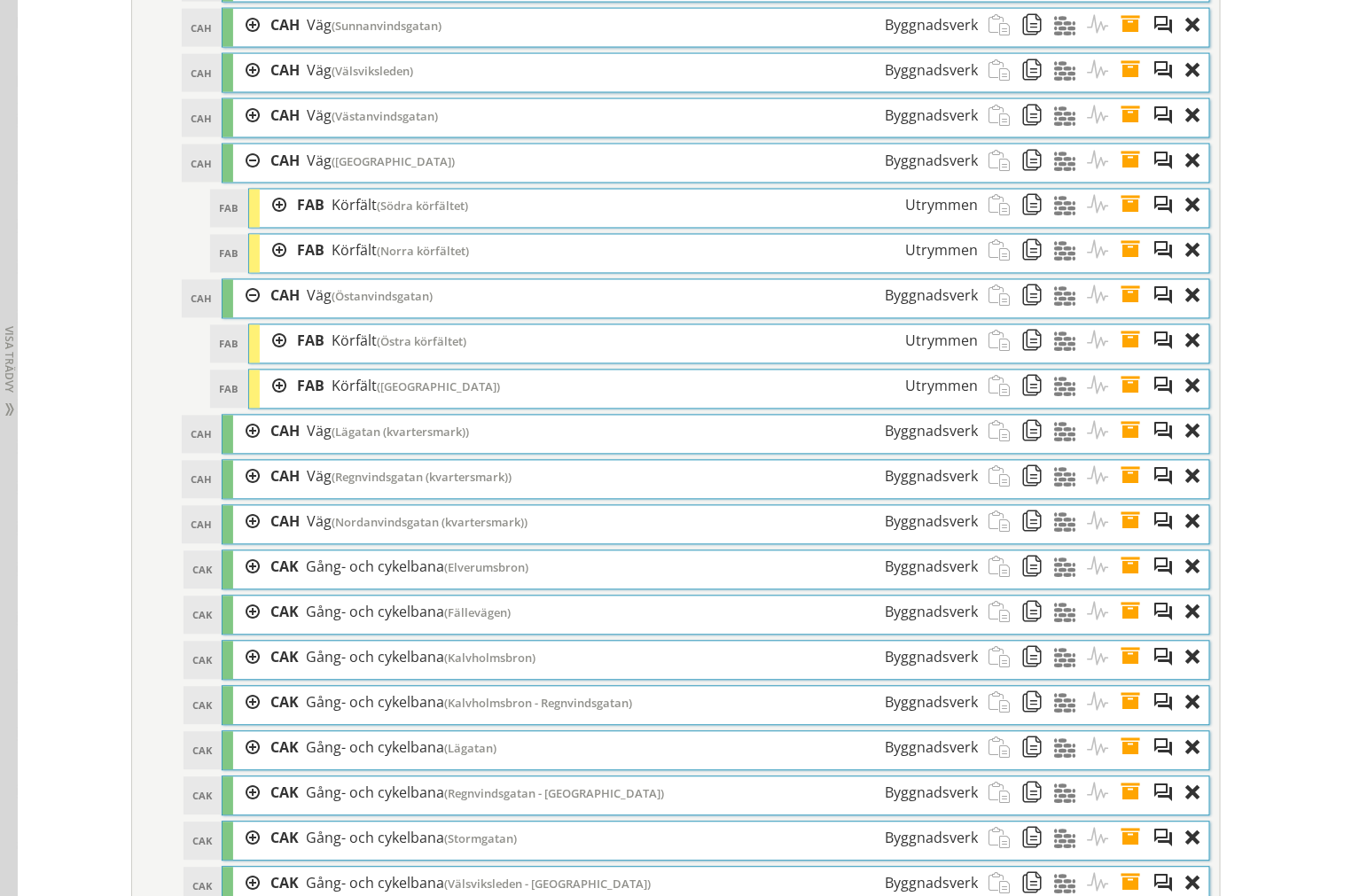
click at [286, 358] on div "[PERSON_NAME] (Östra körfältet) Utrymmen" at bounding box center [636, 341] width 702 height 33
click at [269, 358] on div at bounding box center [273, 341] width 26 height 33
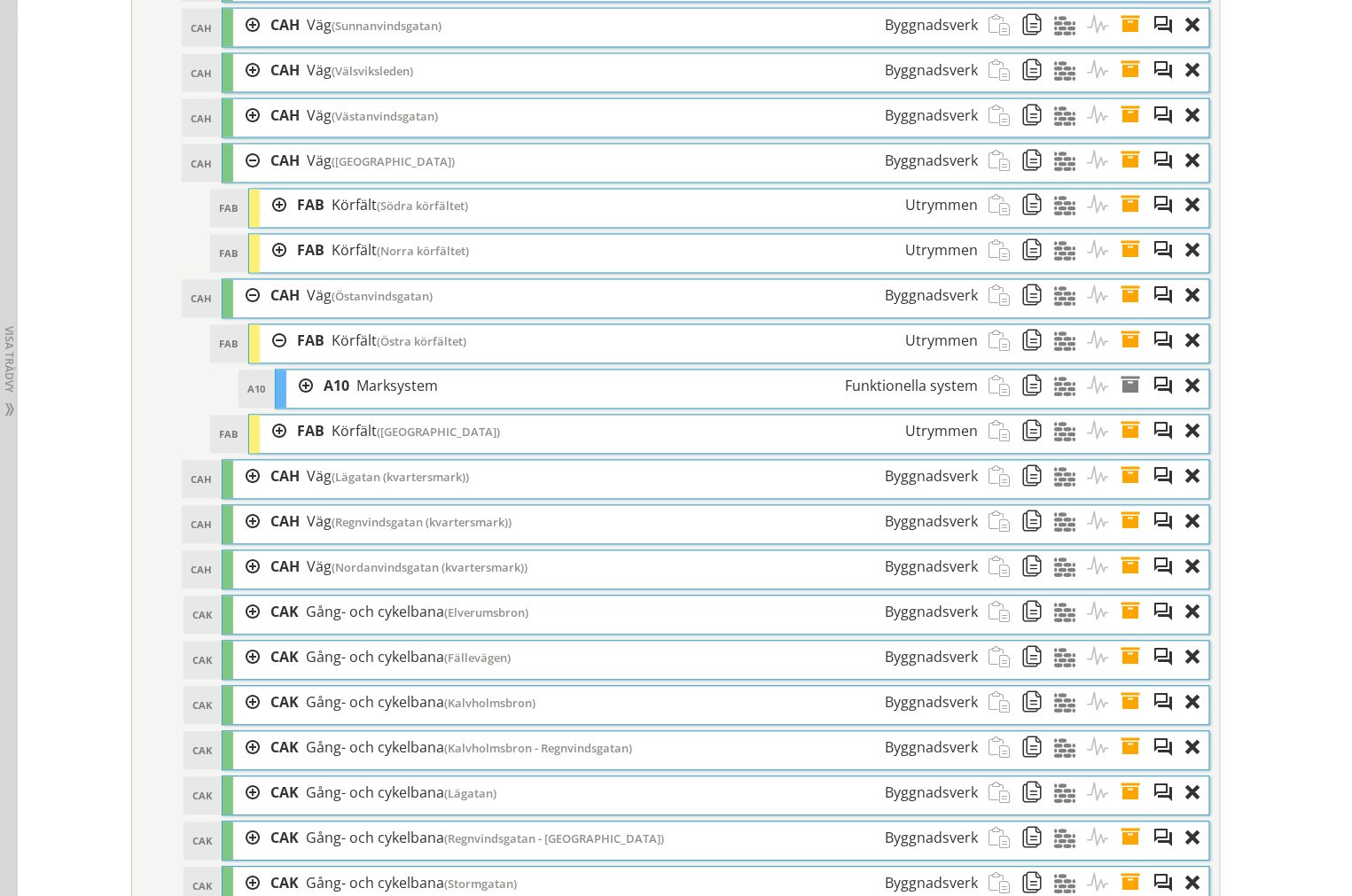
click at [269, 358] on div at bounding box center [273, 341] width 26 height 33
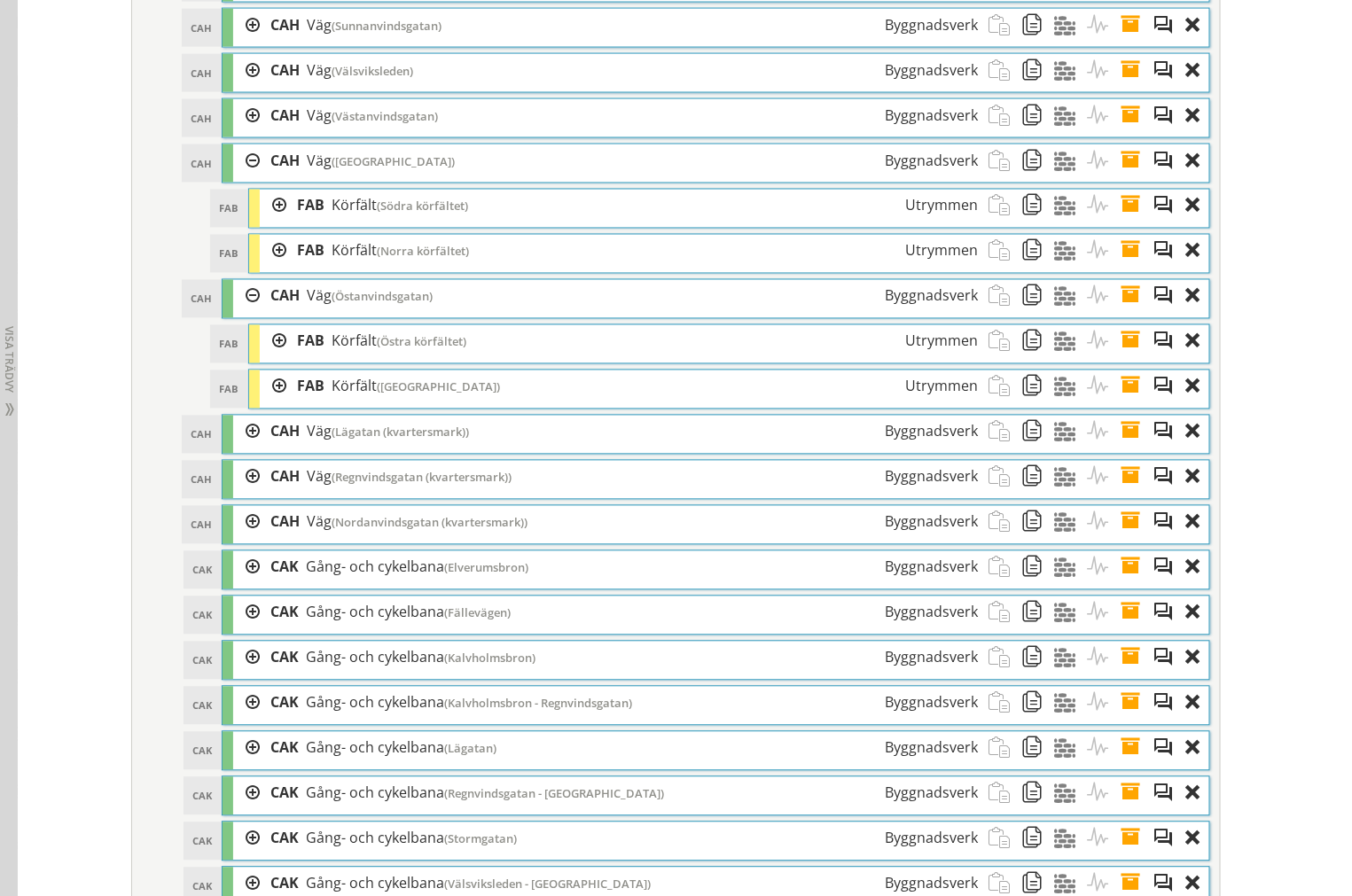
click at [263, 404] on div at bounding box center [273, 387] width 26 height 33
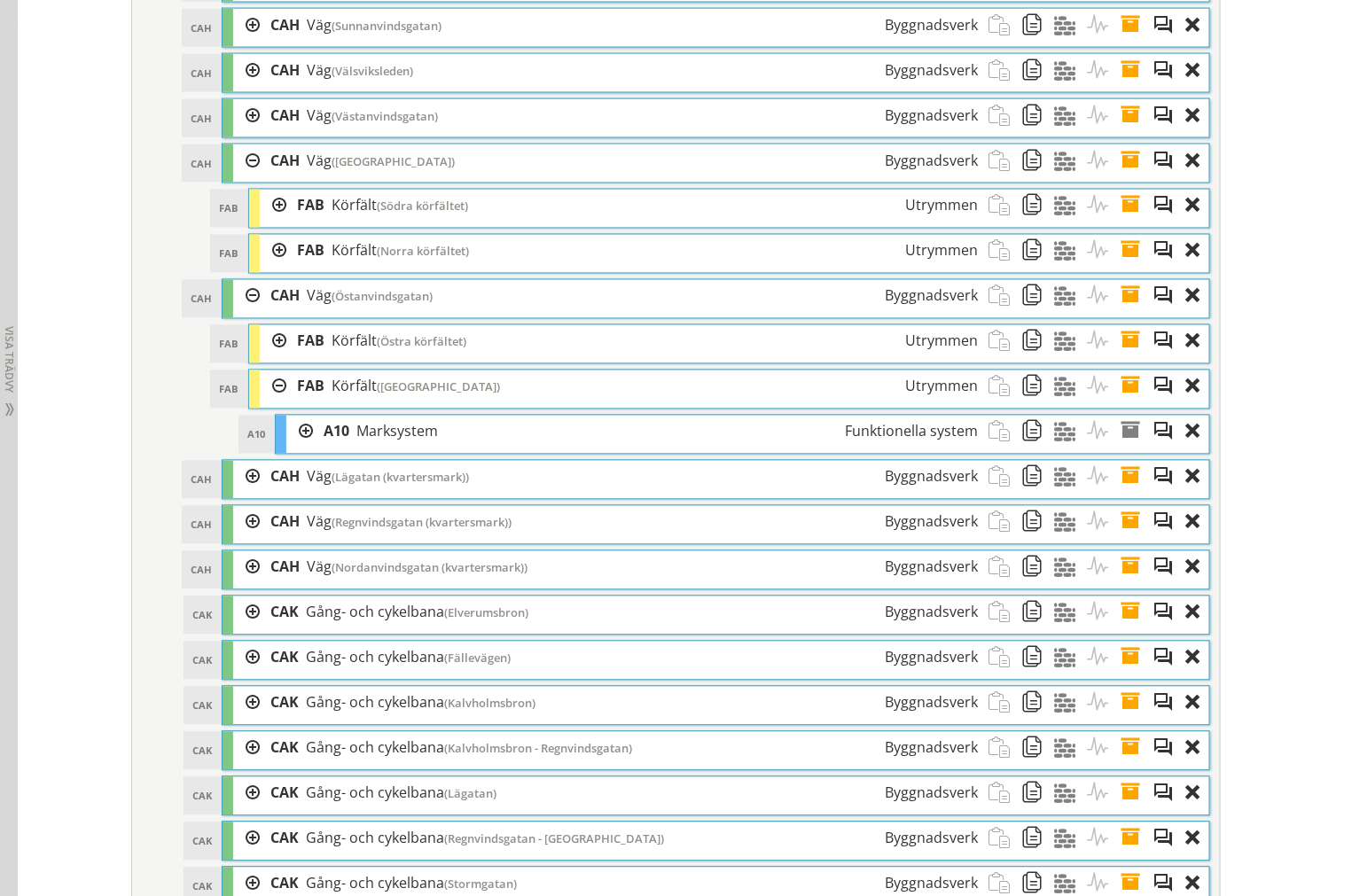
click at [262, 404] on div at bounding box center [273, 387] width 26 height 33
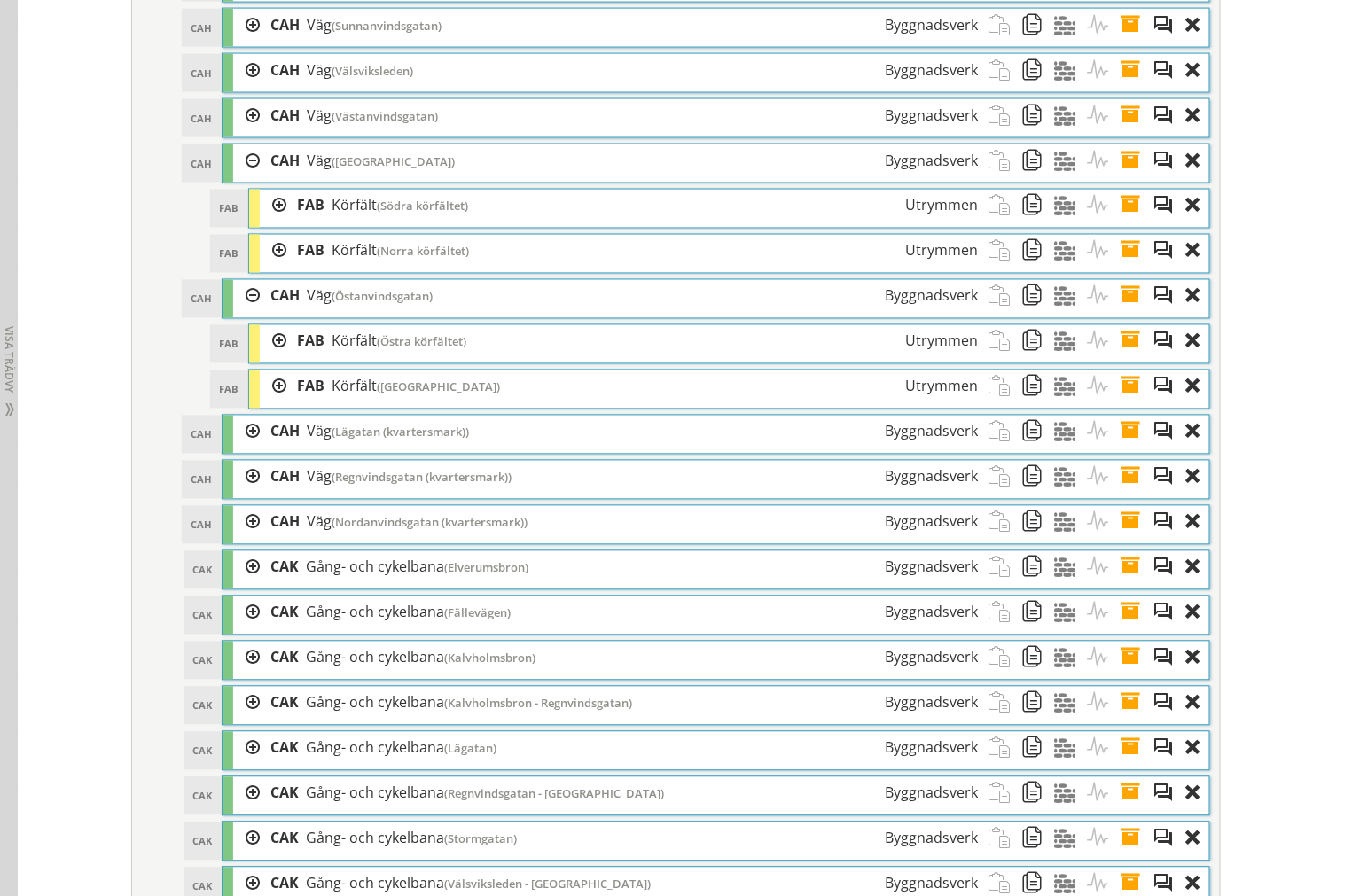
click at [262, 404] on div at bounding box center [273, 387] width 26 height 33
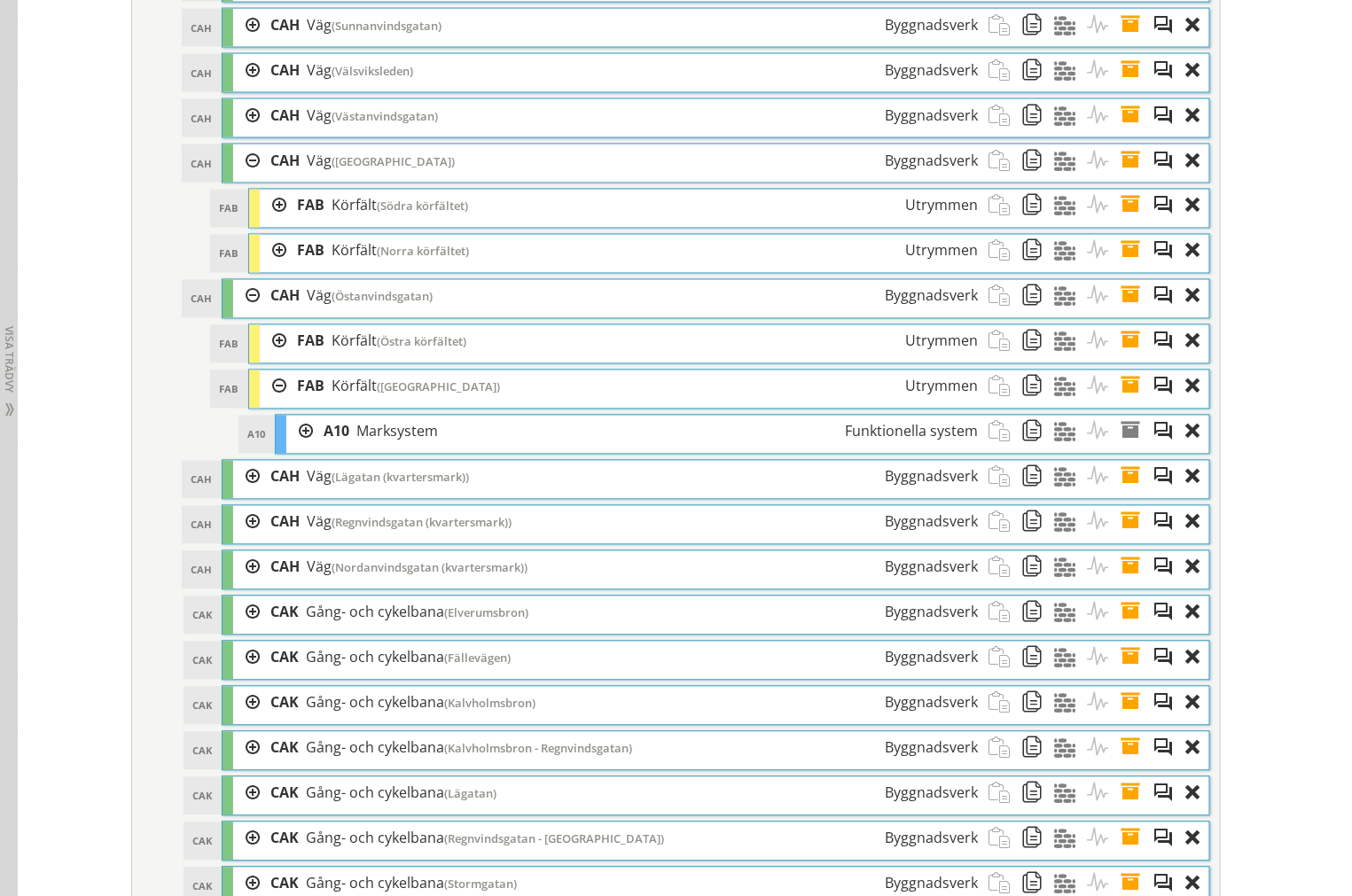
click at [262, 404] on div at bounding box center [273, 387] width 26 height 33
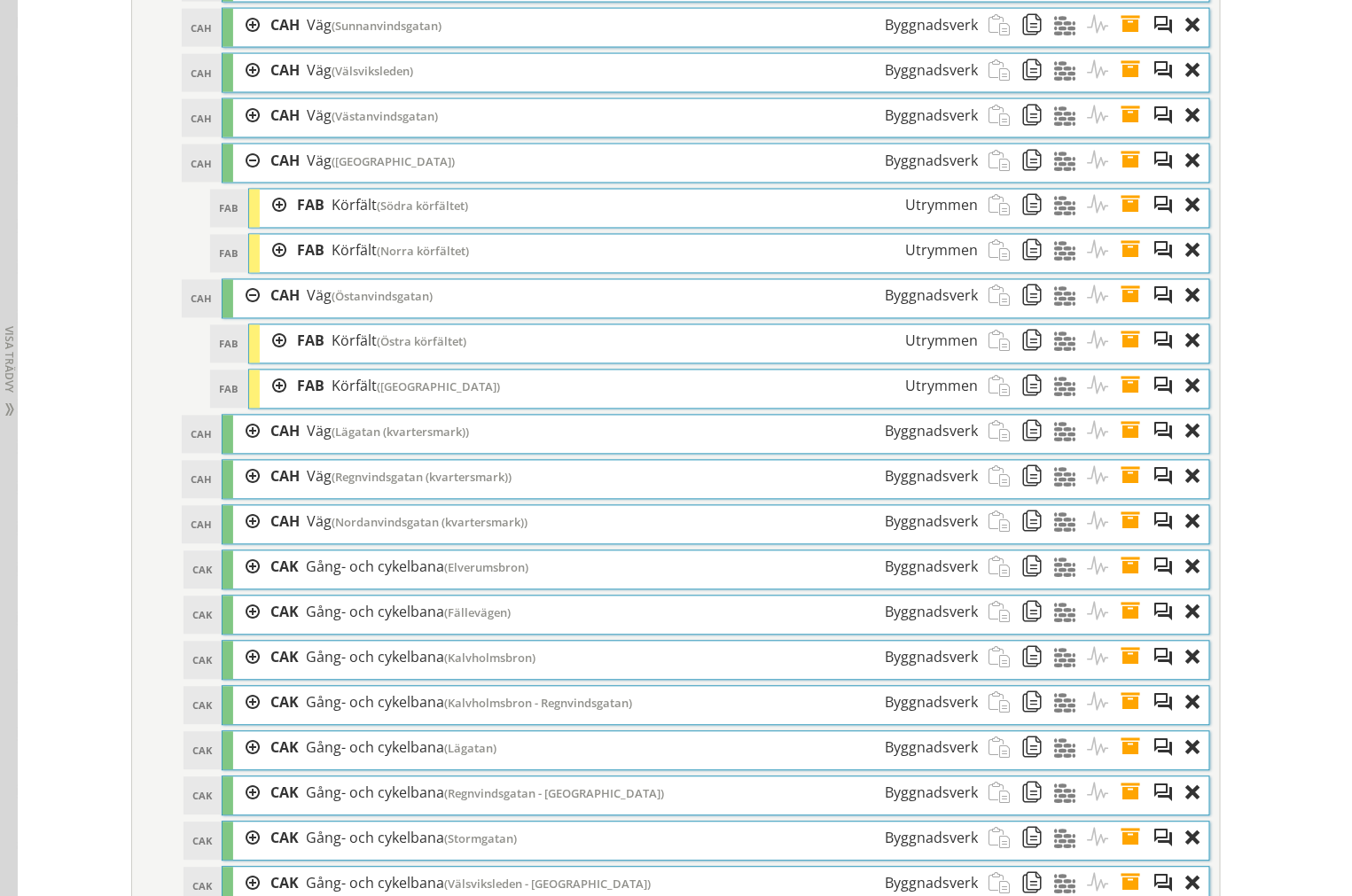
click at [267, 358] on div at bounding box center [273, 341] width 26 height 33
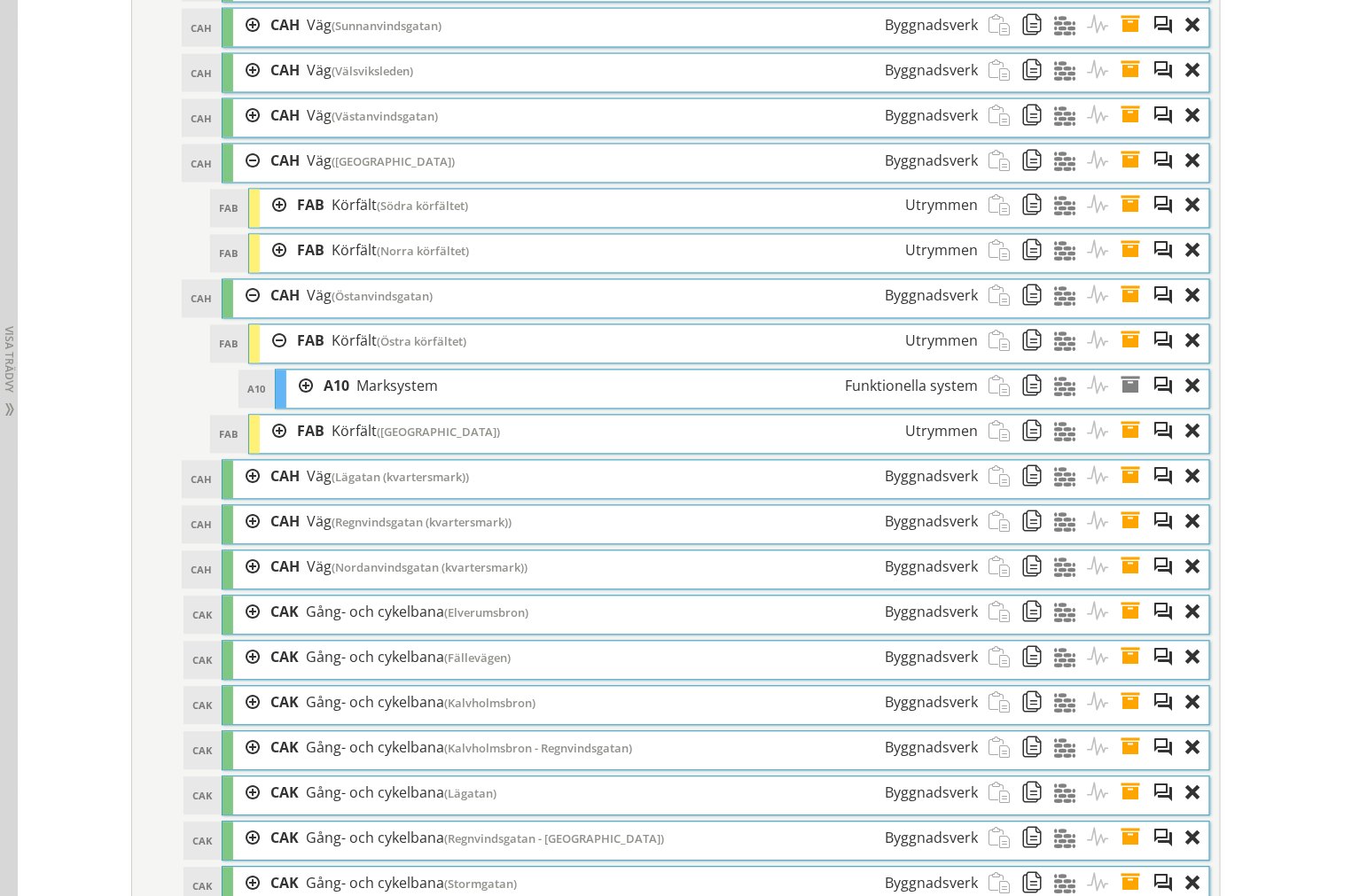
click at [267, 358] on div at bounding box center [273, 341] width 26 height 33
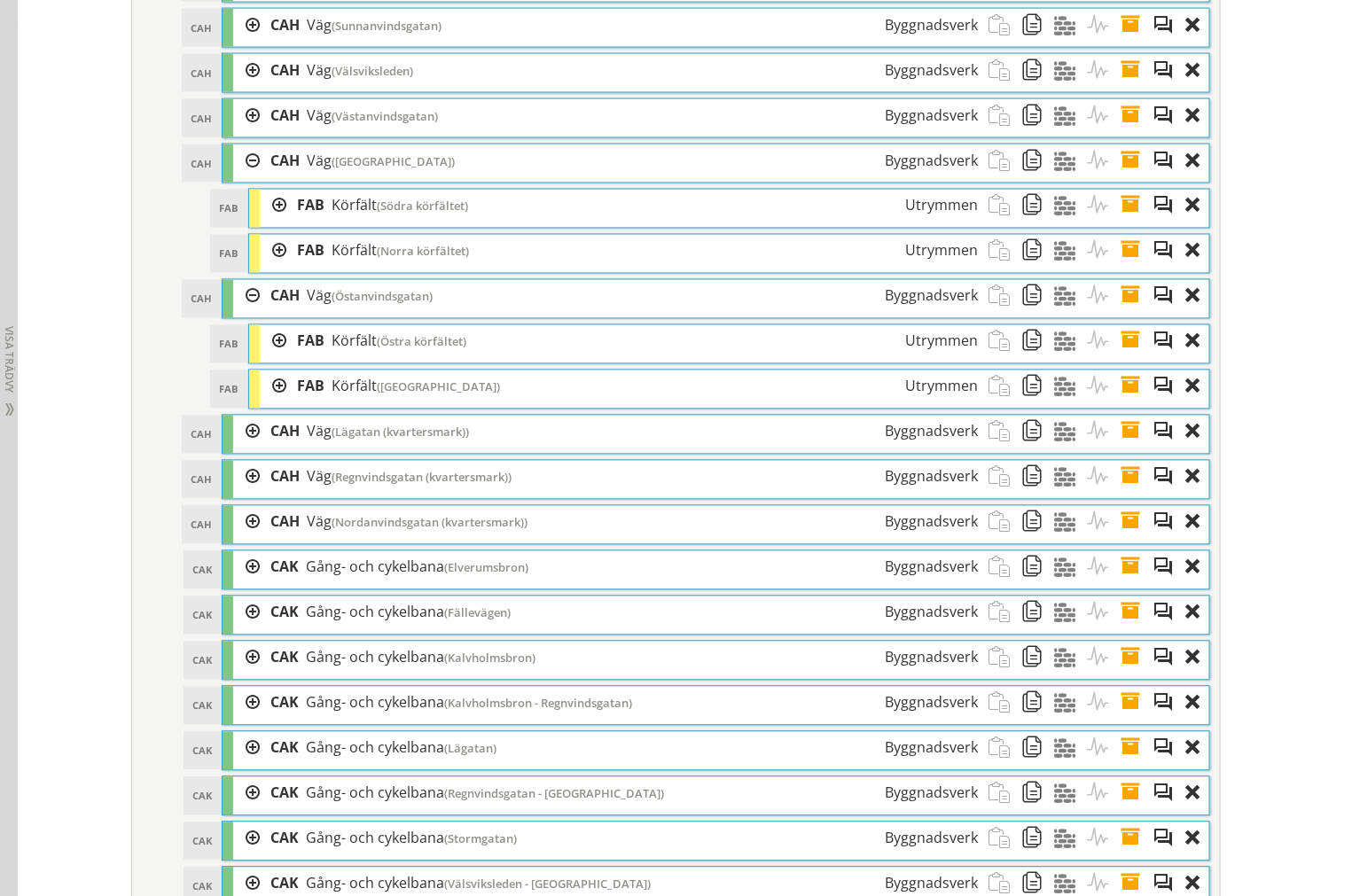
click at [267, 273] on div "FAB [GEOGRAPHIC_DATA] ([GEOGRAPHIC_DATA]) Utrymmen" at bounding box center [729, 253] width 960 height 38
click at [267, 267] on div at bounding box center [273, 250] width 26 height 33
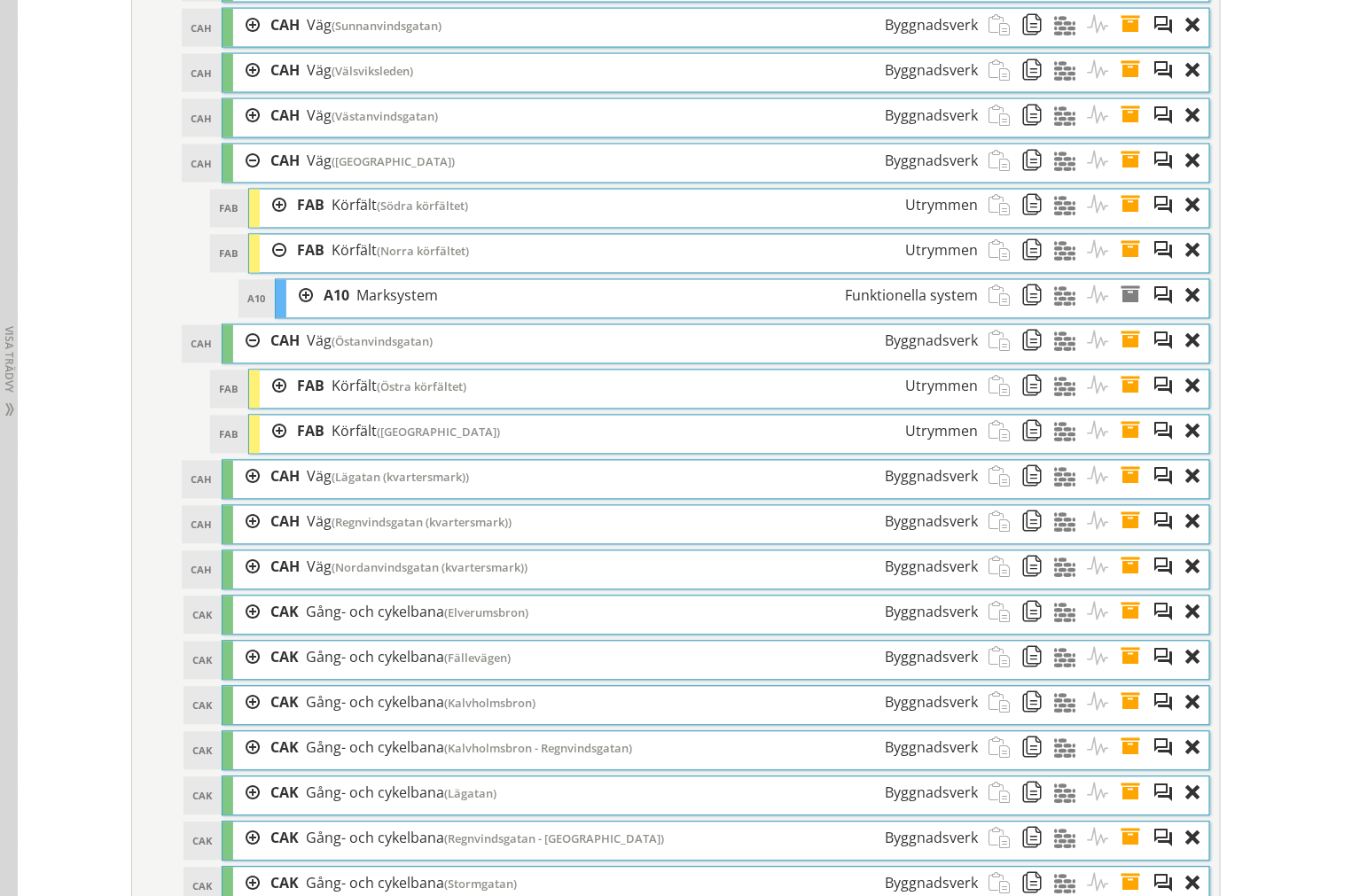
drag, startPoint x: 267, startPoint y: 272, endPoint x: 275, endPoint y: 226, distance: 46.7
click at [268, 267] on div at bounding box center [273, 250] width 26 height 33
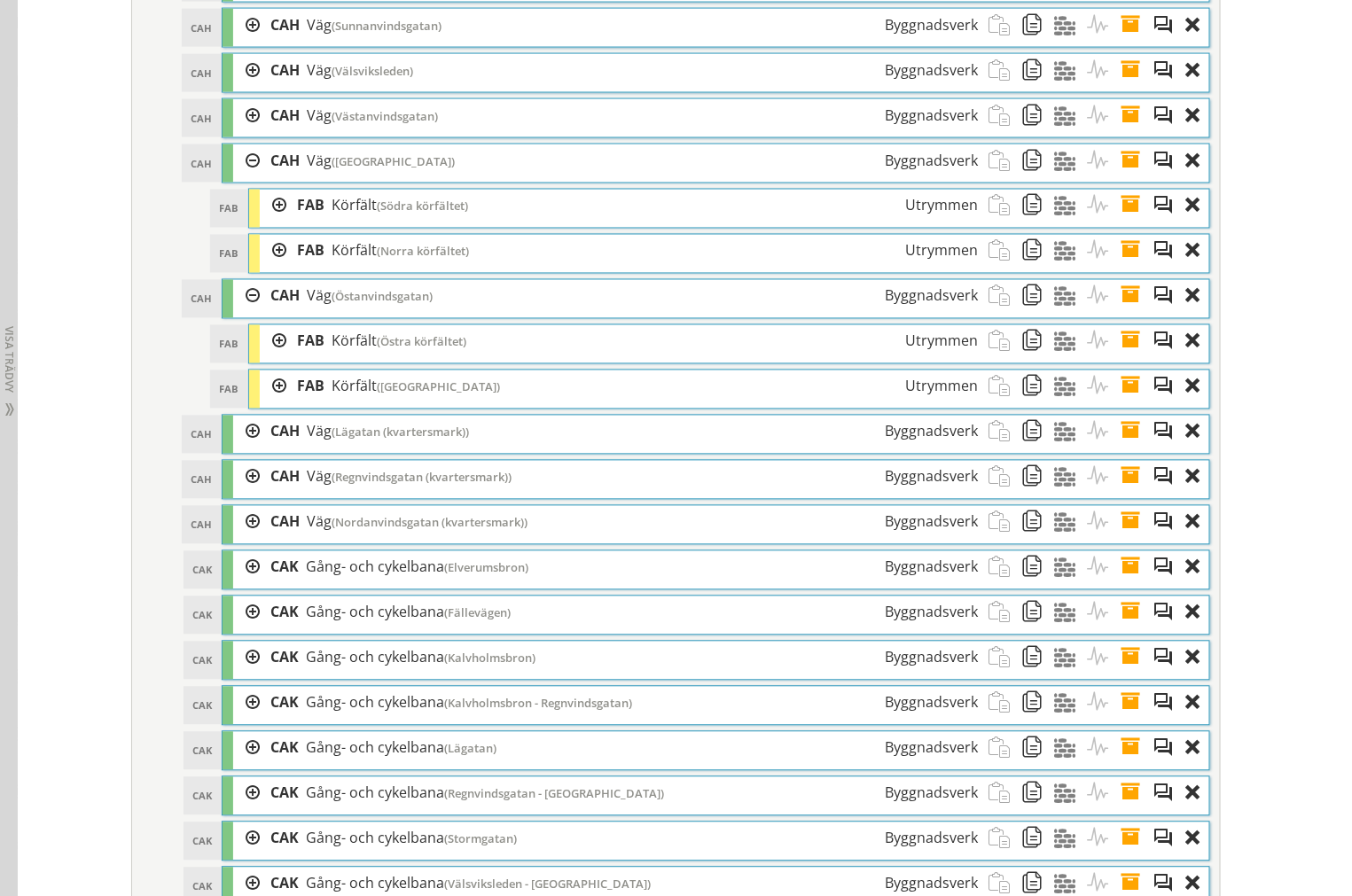
click at [275, 222] on div at bounding box center [273, 206] width 26 height 33
click at [0, 0] on div at bounding box center [0, 0] width 0 height 0
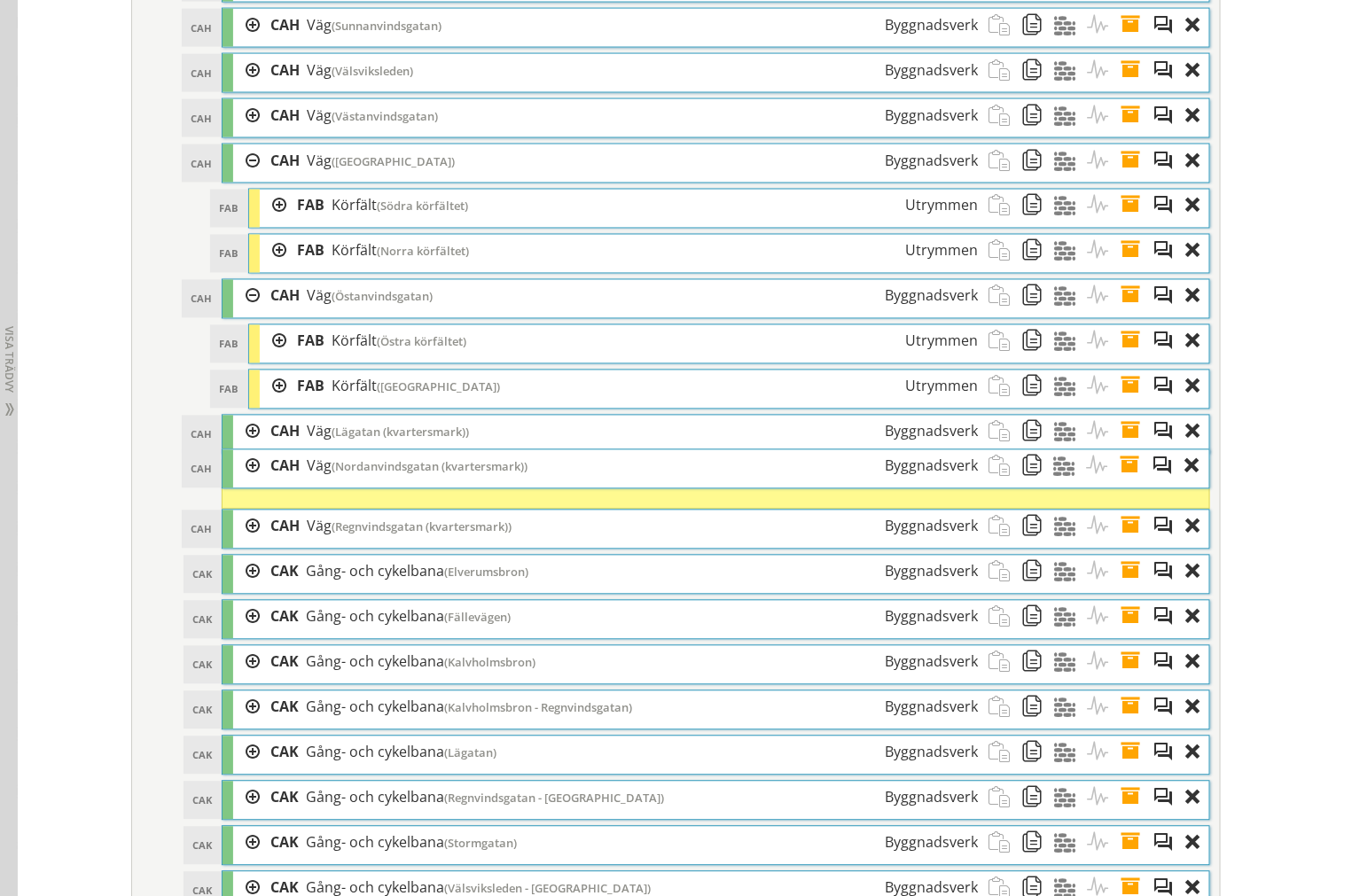
drag, startPoint x: 444, startPoint y: 548, endPoint x: 444, endPoint y: 485, distance: 63.0
click at [444, 475] on span "(Nordanvindsgatan (kvartersmark))" at bounding box center [430, 466] width 196 height 16
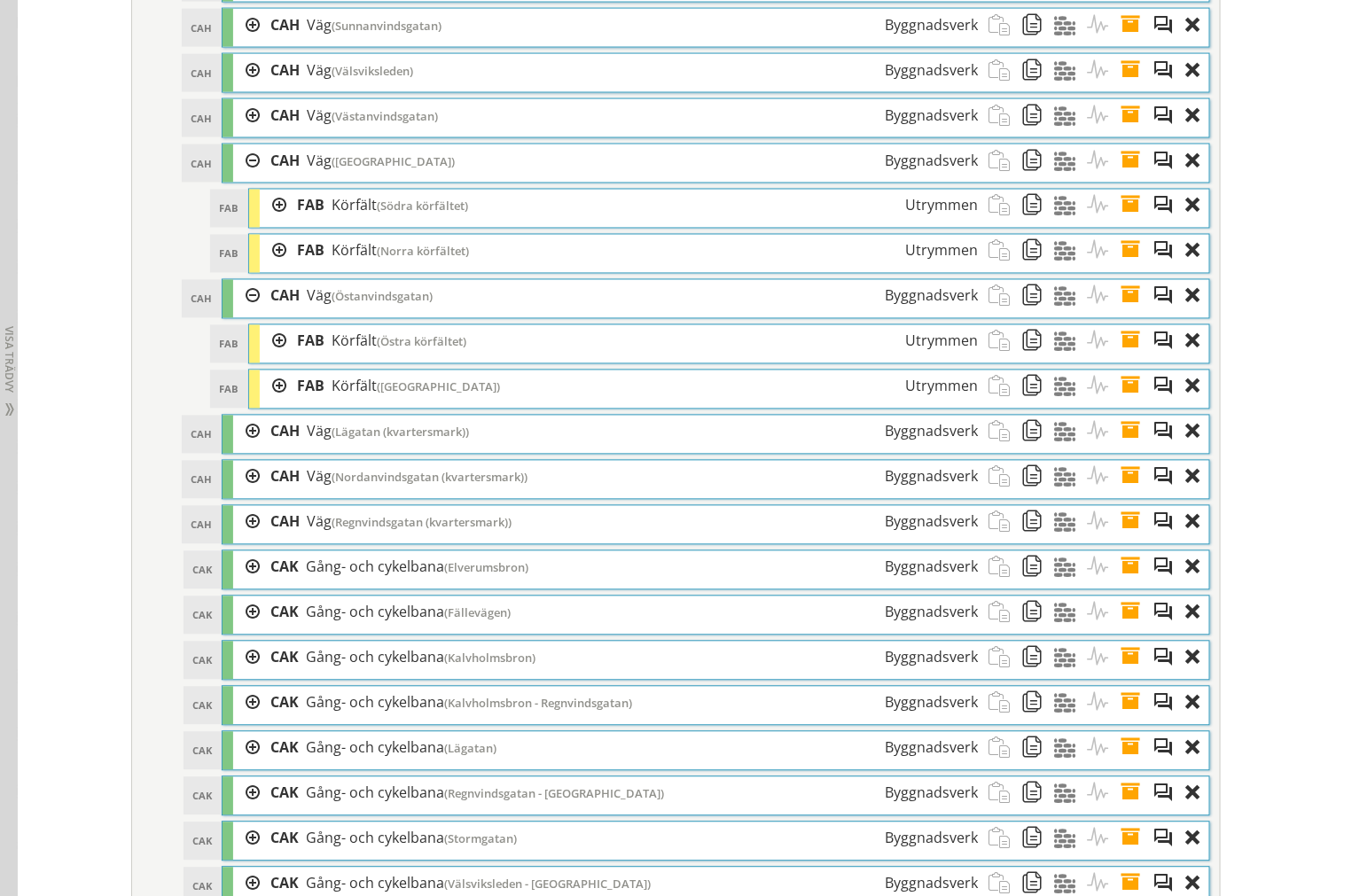
click at [1119, 448] on span at bounding box center [1135, 432] width 33 height 33
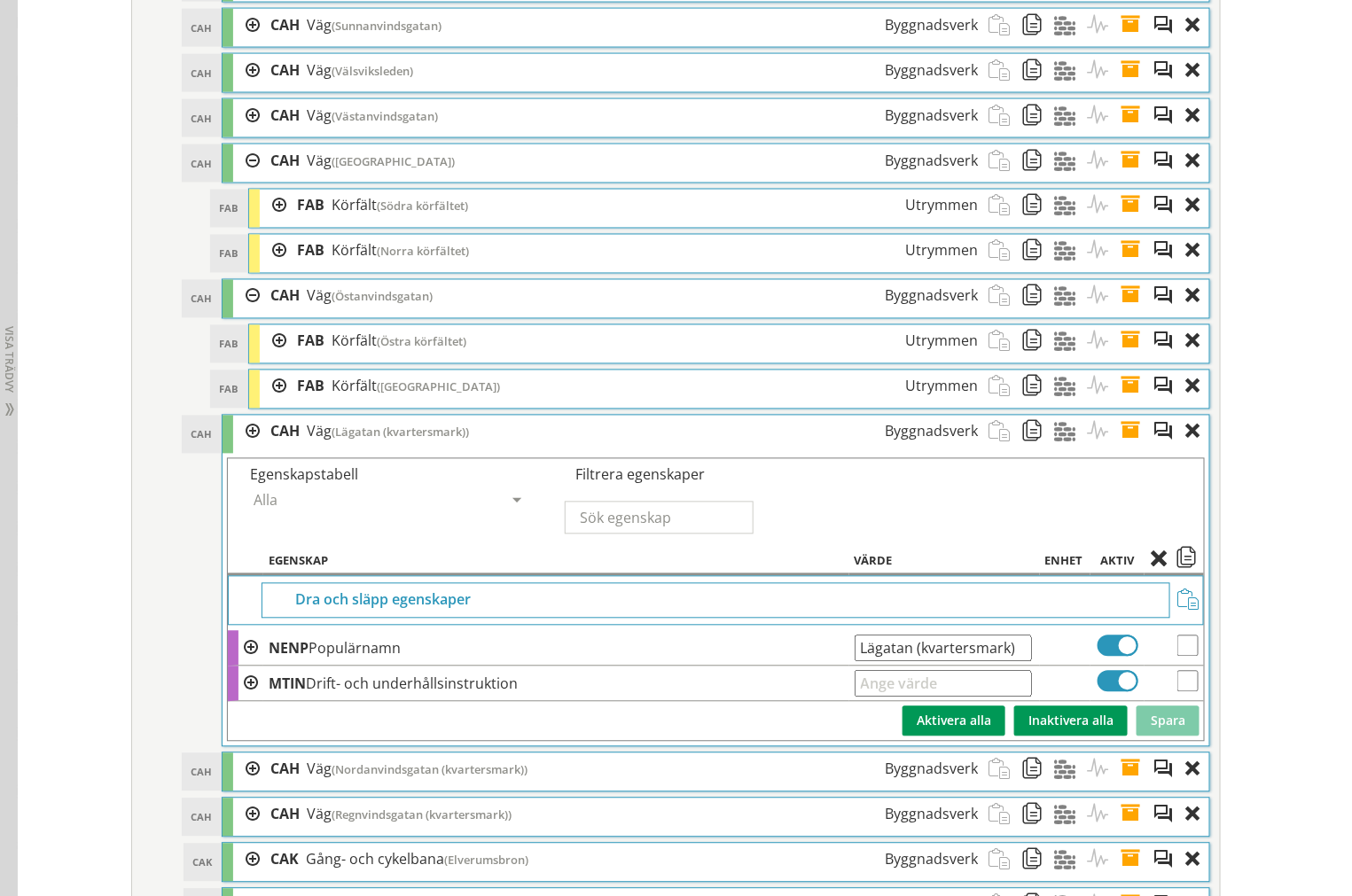
drag, startPoint x: 1013, startPoint y: 679, endPoint x: 278, endPoint y: 662, distance: 735.2
click at [284, 666] on tr "NENP Populärnamn Lägatan (kvartersmark) Ange giltig String." at bounding box center [716, 648] width 975 height 36
click at [1130, 448] on span at bounding box center [1135, 432] width 33 height 33
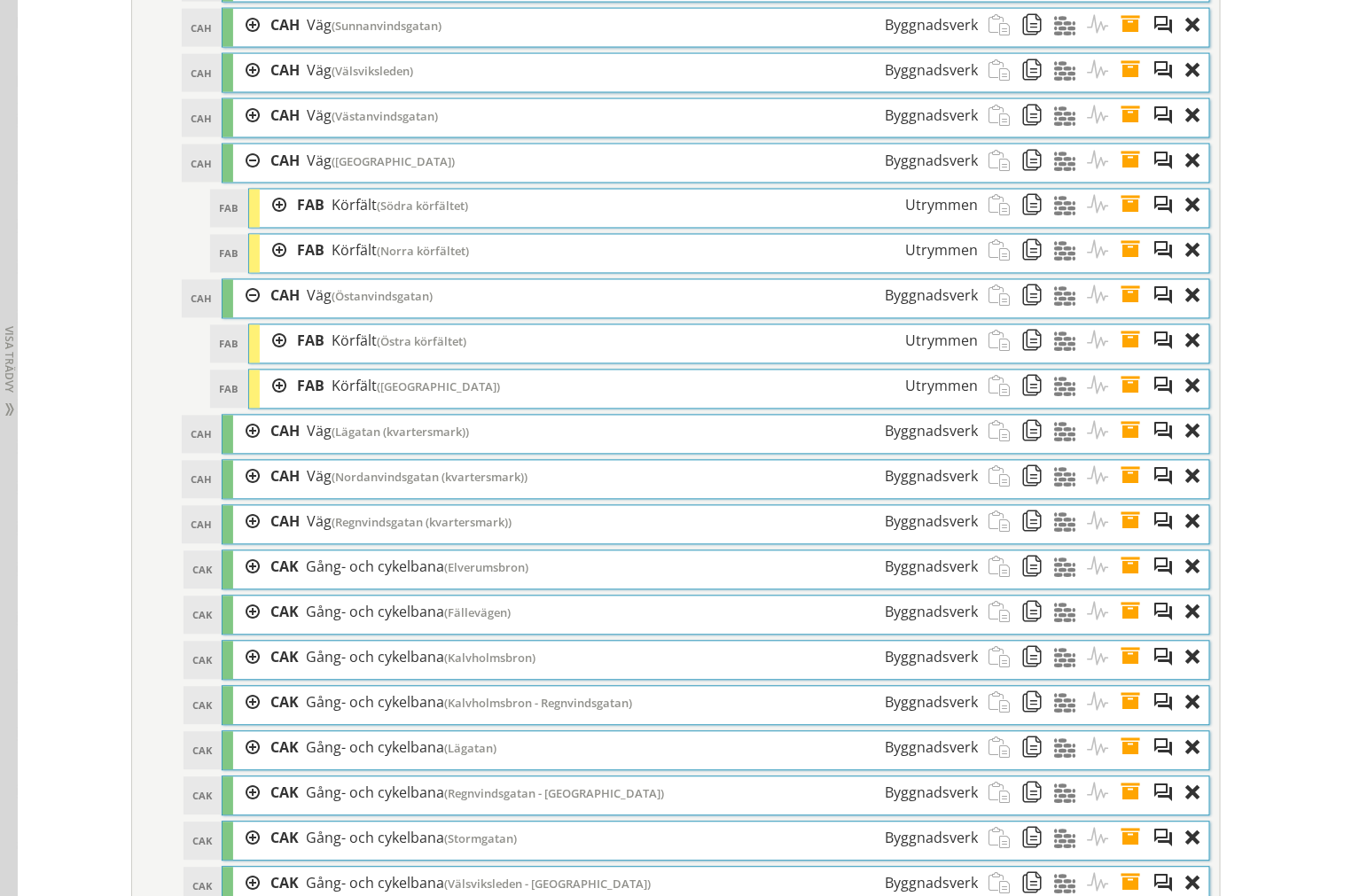
click at [1127, 493] on span at bounding box center [1135, 476] width 33 height 33
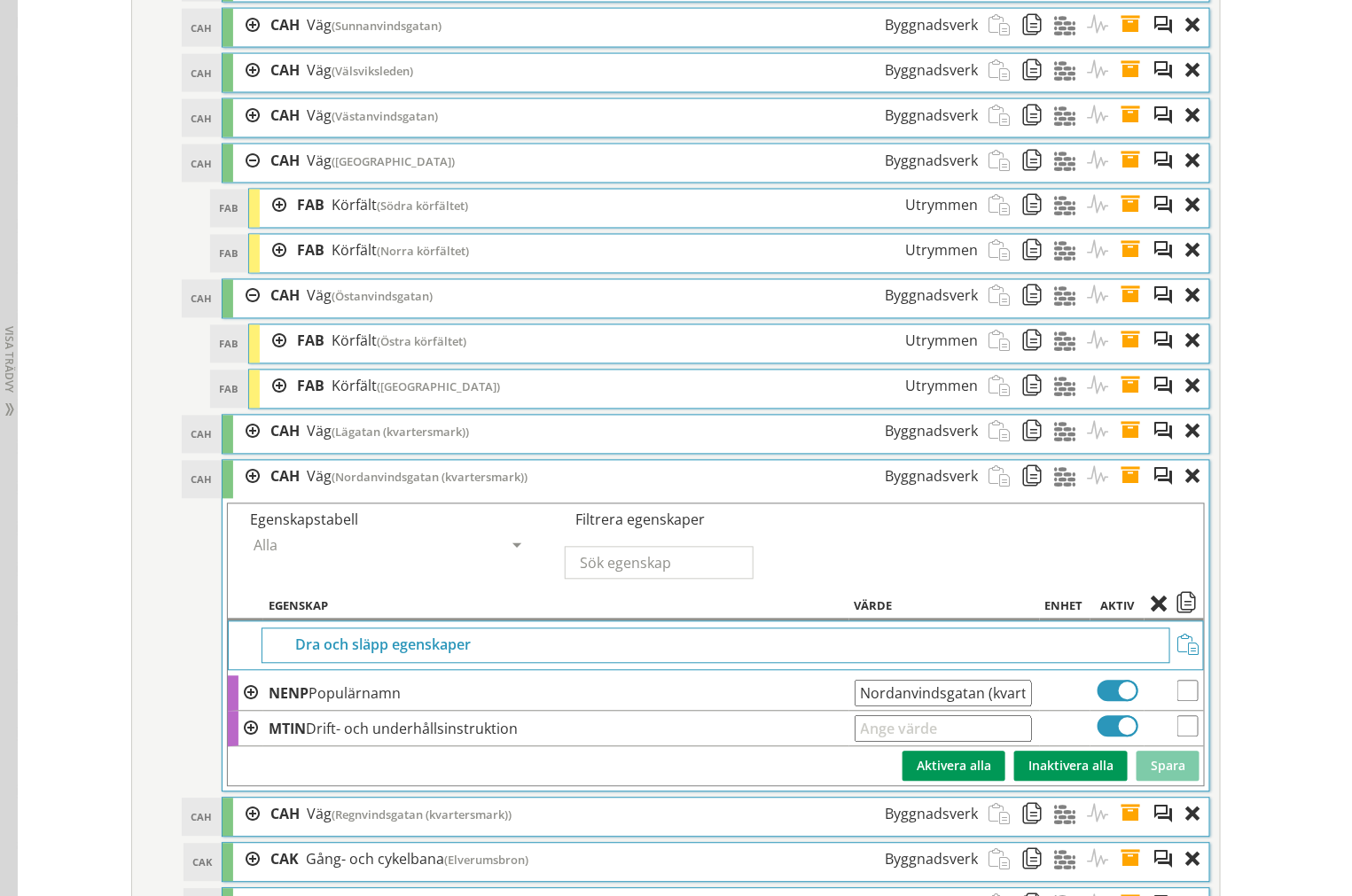
scroll to position [0, 56]
drag, startPoint x: 853, startPoint y: 720, endPoint x: 1290, endPoint y: 727, distance: 437.1
drag, startPoint x: 1122, startPoint y: 507, endPoint x: 1123, endPoint y: 519, distance: 12.0
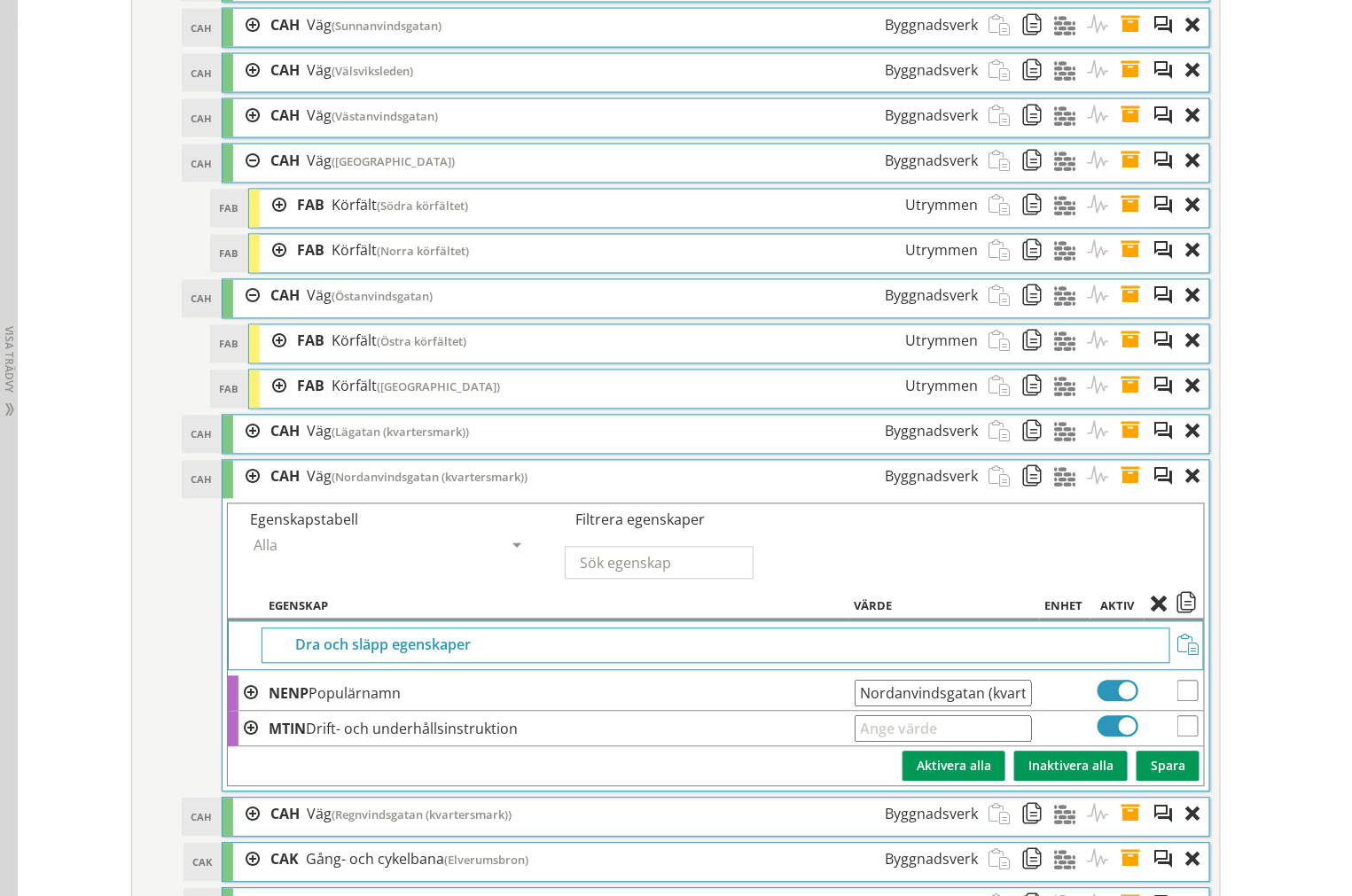
click at [1122, 493] on span at bounding box center [1135, 476] width 33 height 33
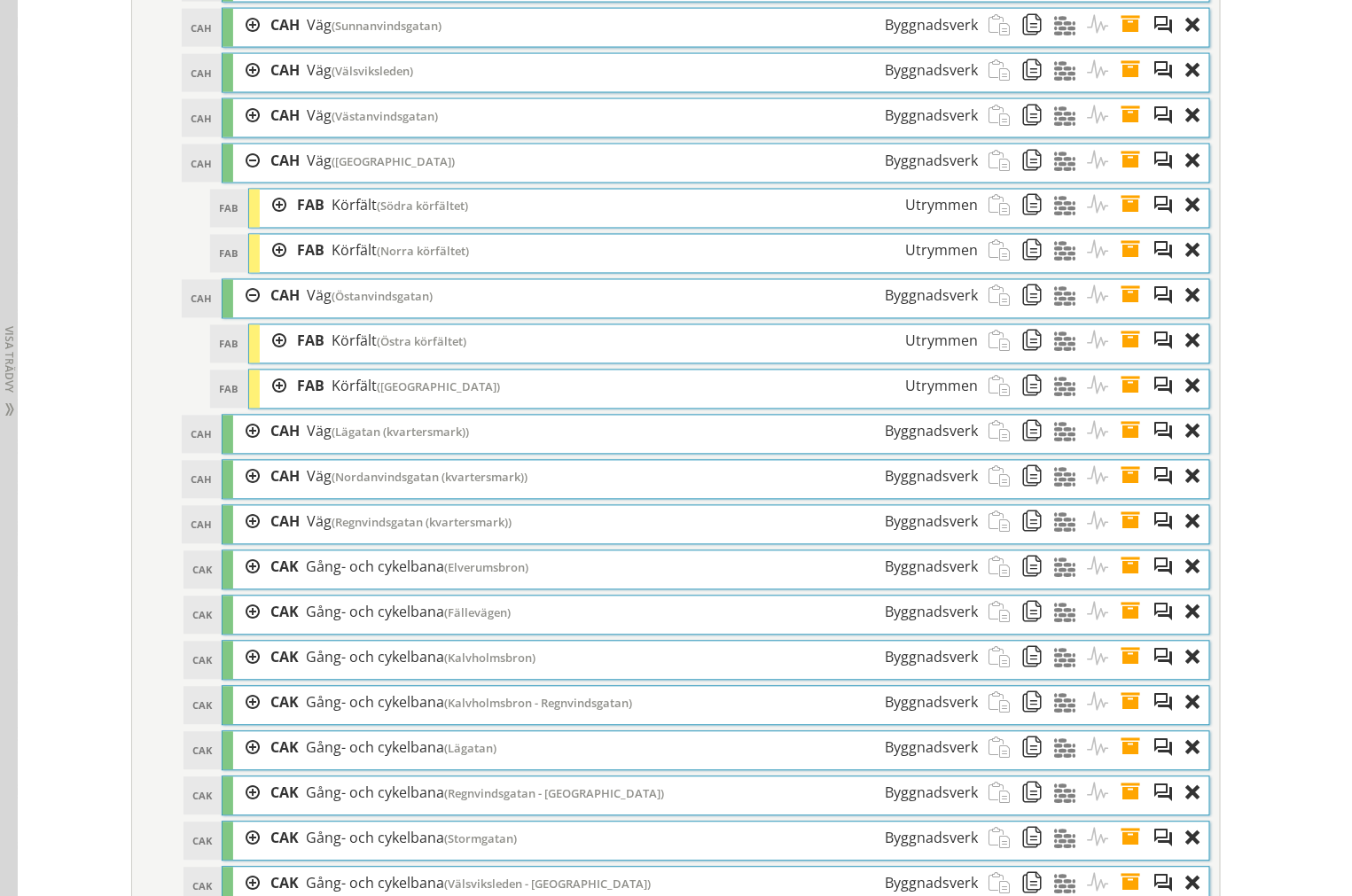
click at [1128, 539] on span at bounding box center [1135, 522] width 33 height 33
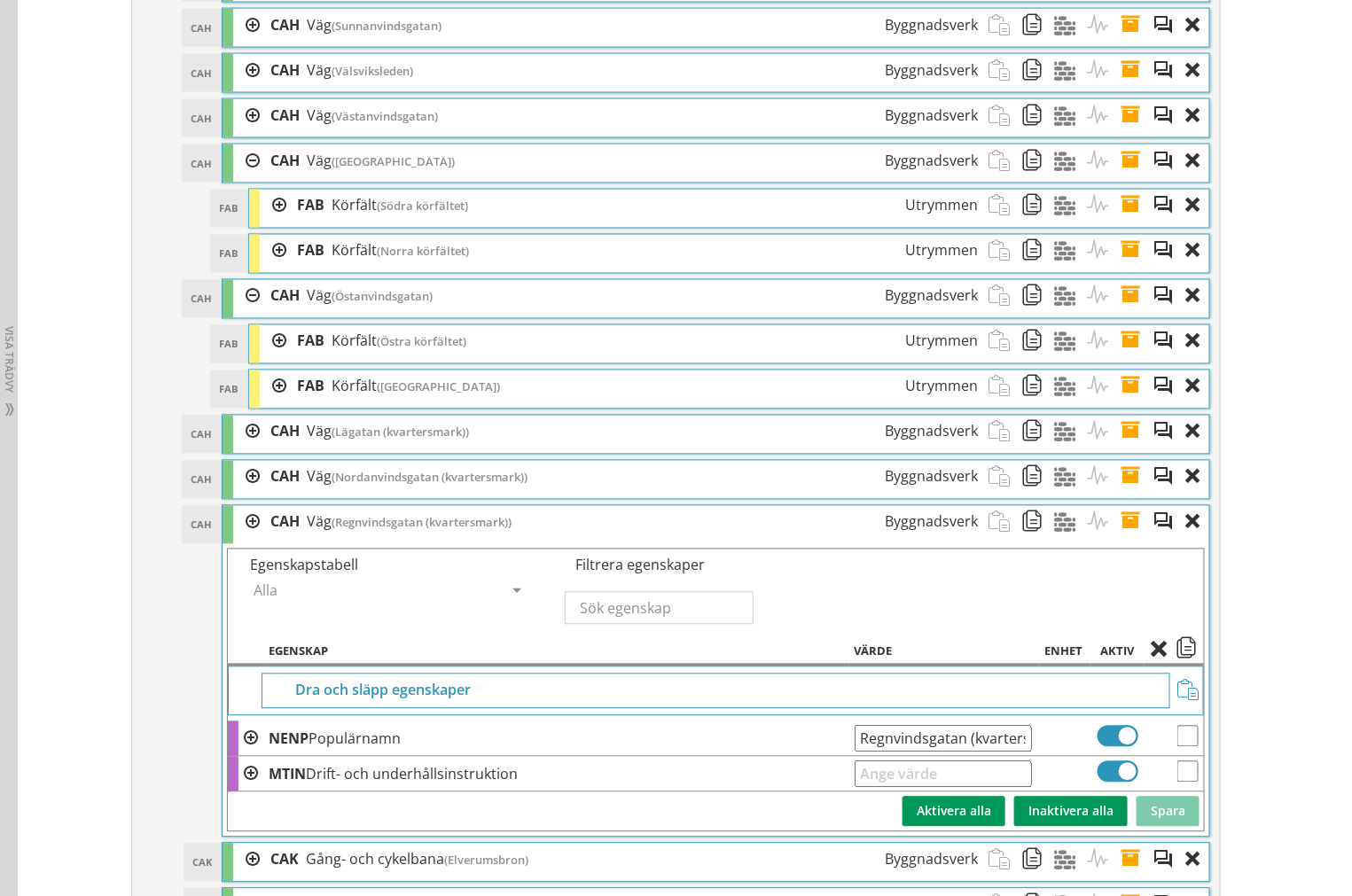
scroll to position [0, 38]
drag, startPoint x: 856, startPoint y: 761, endPoint x: 1163, endPoint y: 755, distance: 307.1
click at [1163, 755] on tr "NENP Populärnamn Regnvindsgatan (kvartersmark) Ange giltig String." at bounding box center [716, 739] width 975 height 36
click at [1120, 539] on span at bounding box center [1135, 522] width 33 height 33
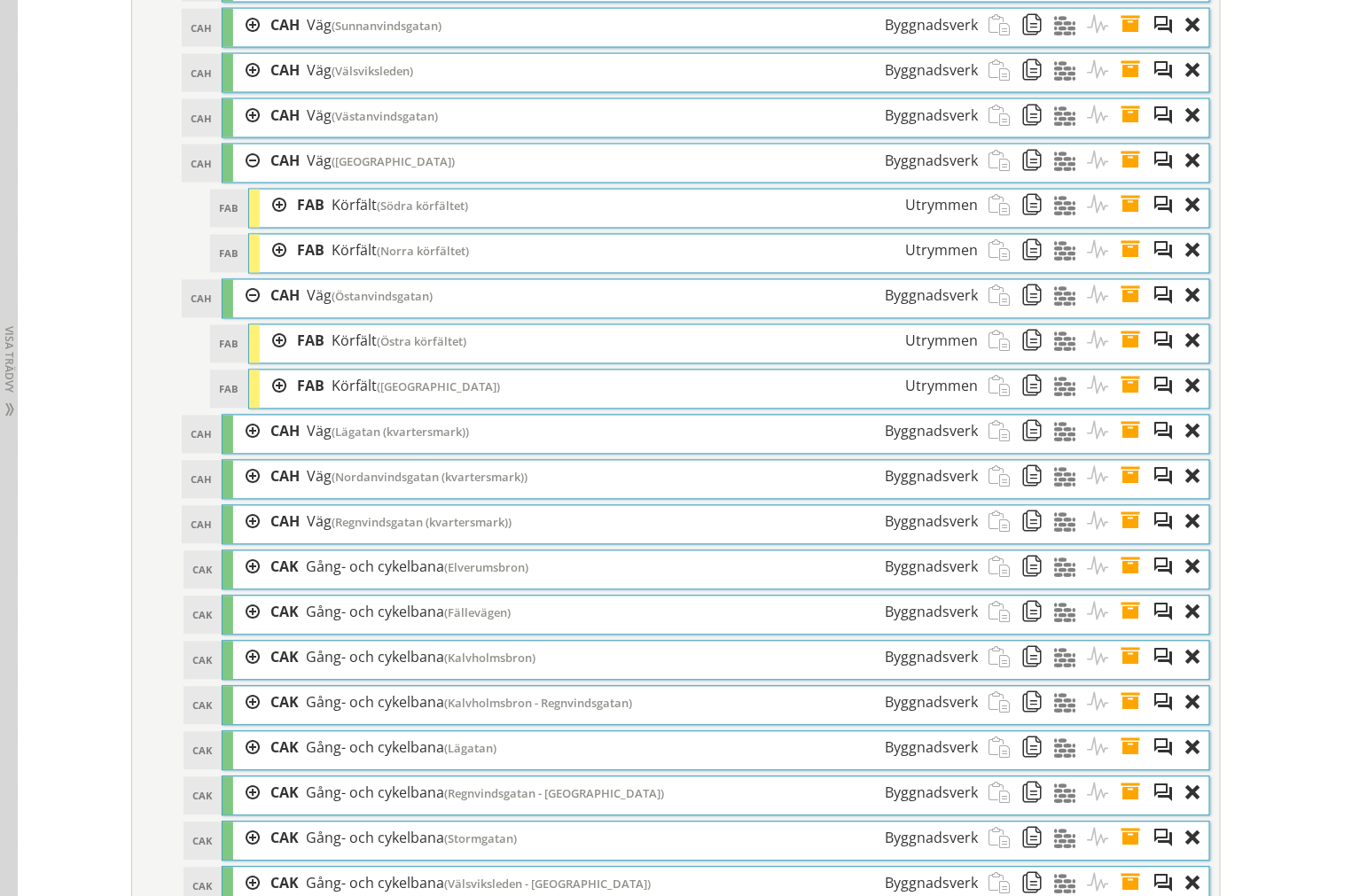
click at [235, 313] on div at bounding box center [246, 296] width 26 height 33
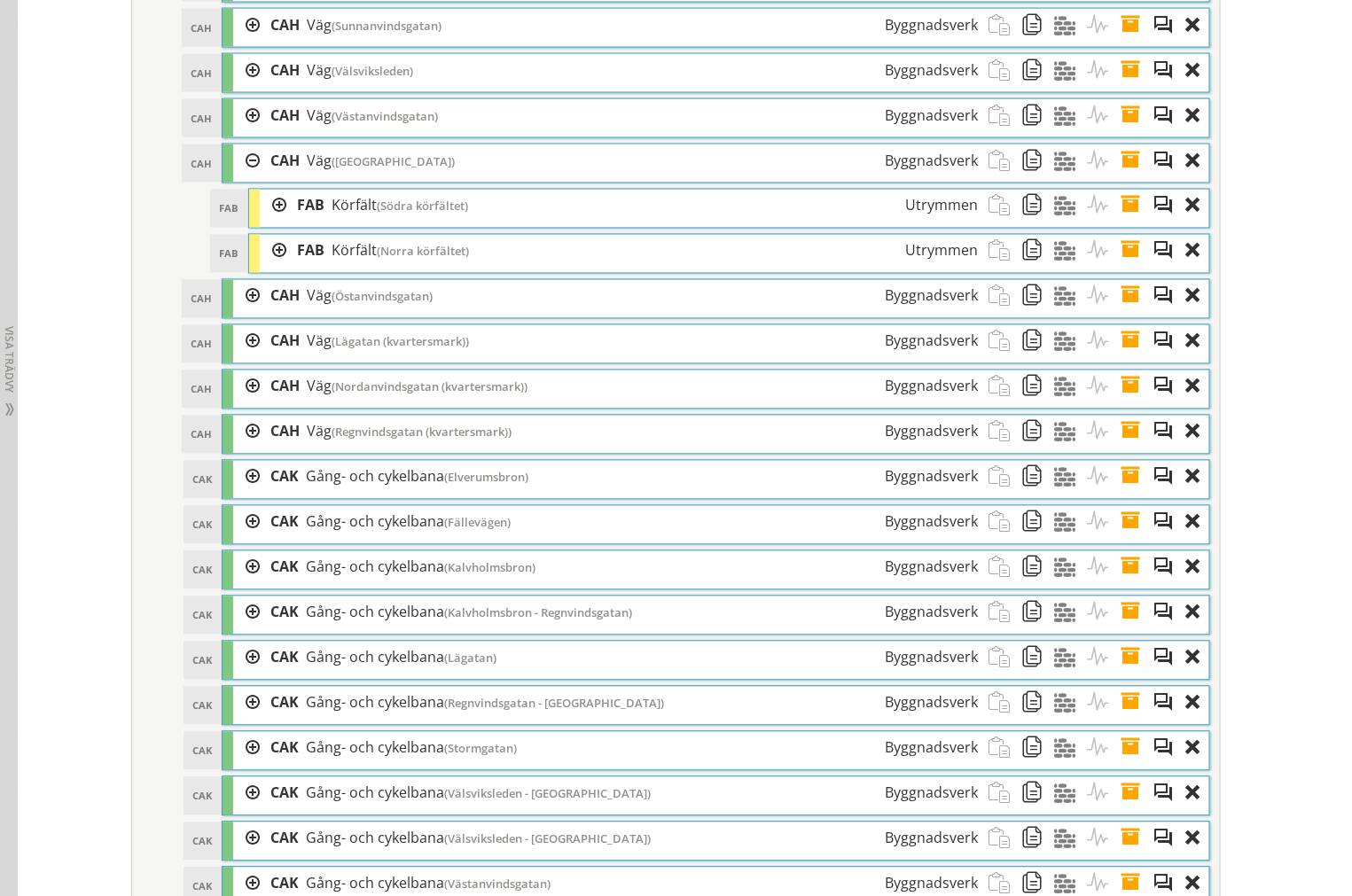
click at [233, 178] on div at bounding box center [246, 161] width 26 height 33
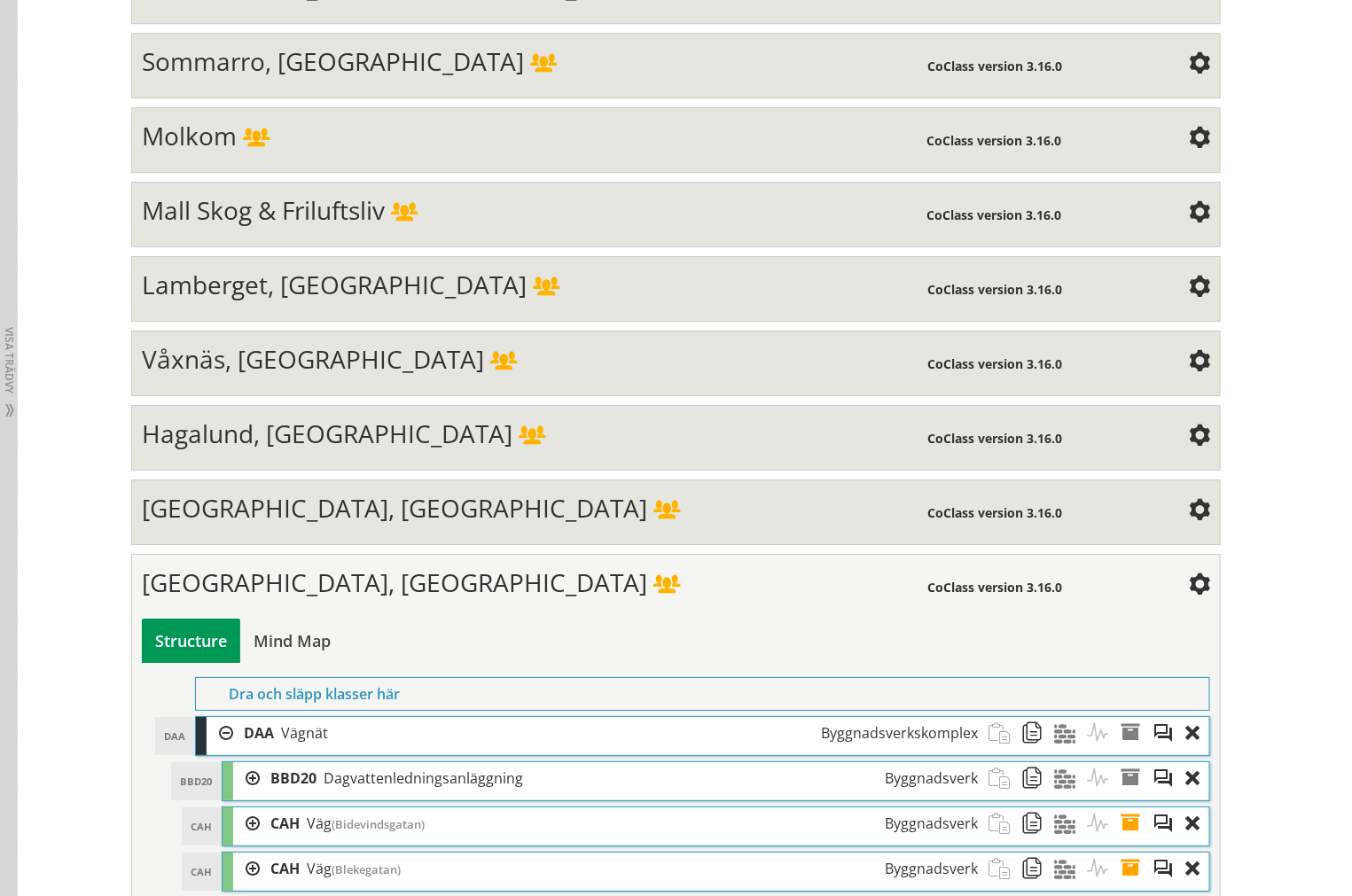
scroll to position [2166, 0]
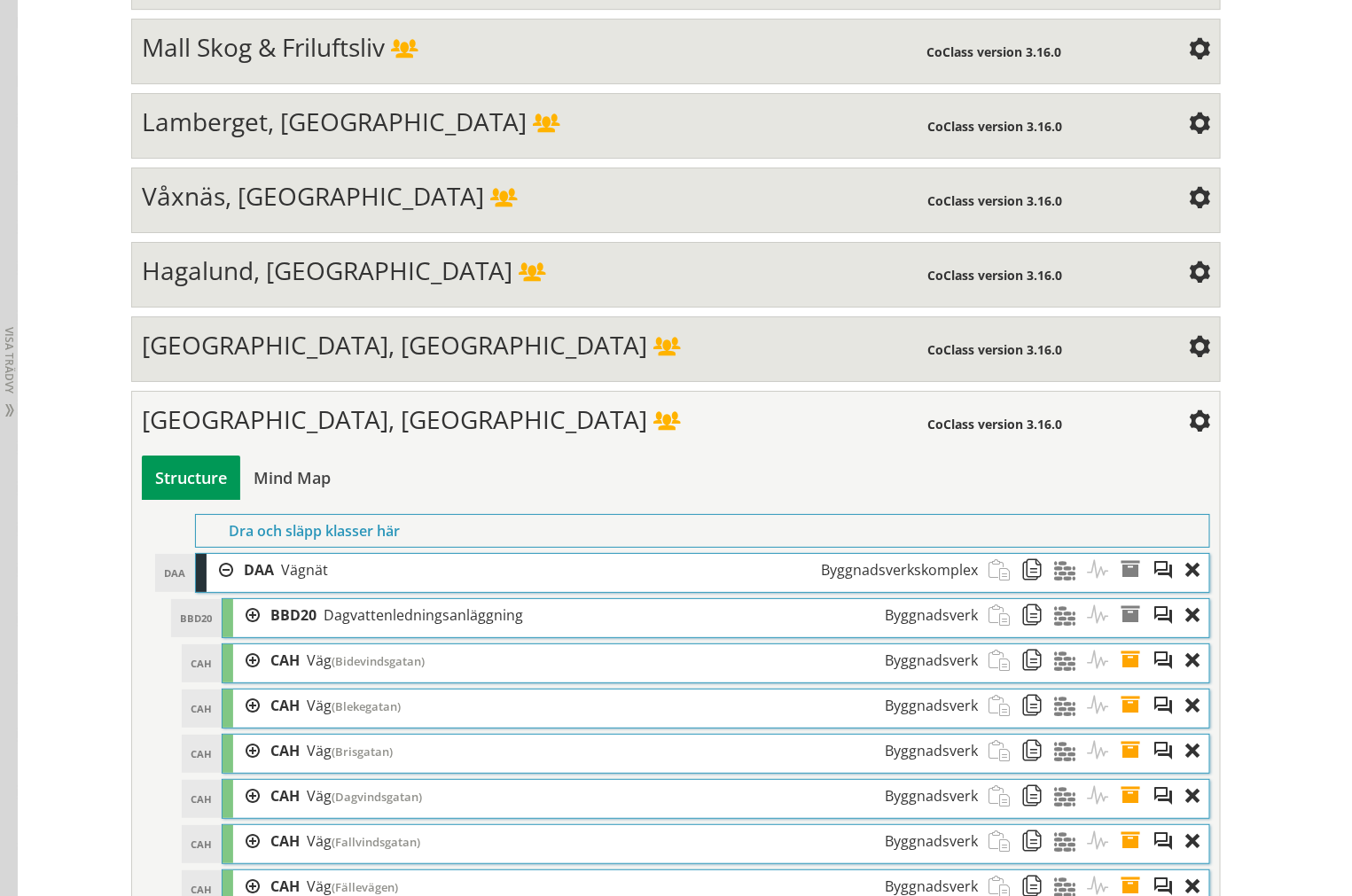
click at [653, 433] on span at bounding box center [666, 422] width 26 height 20
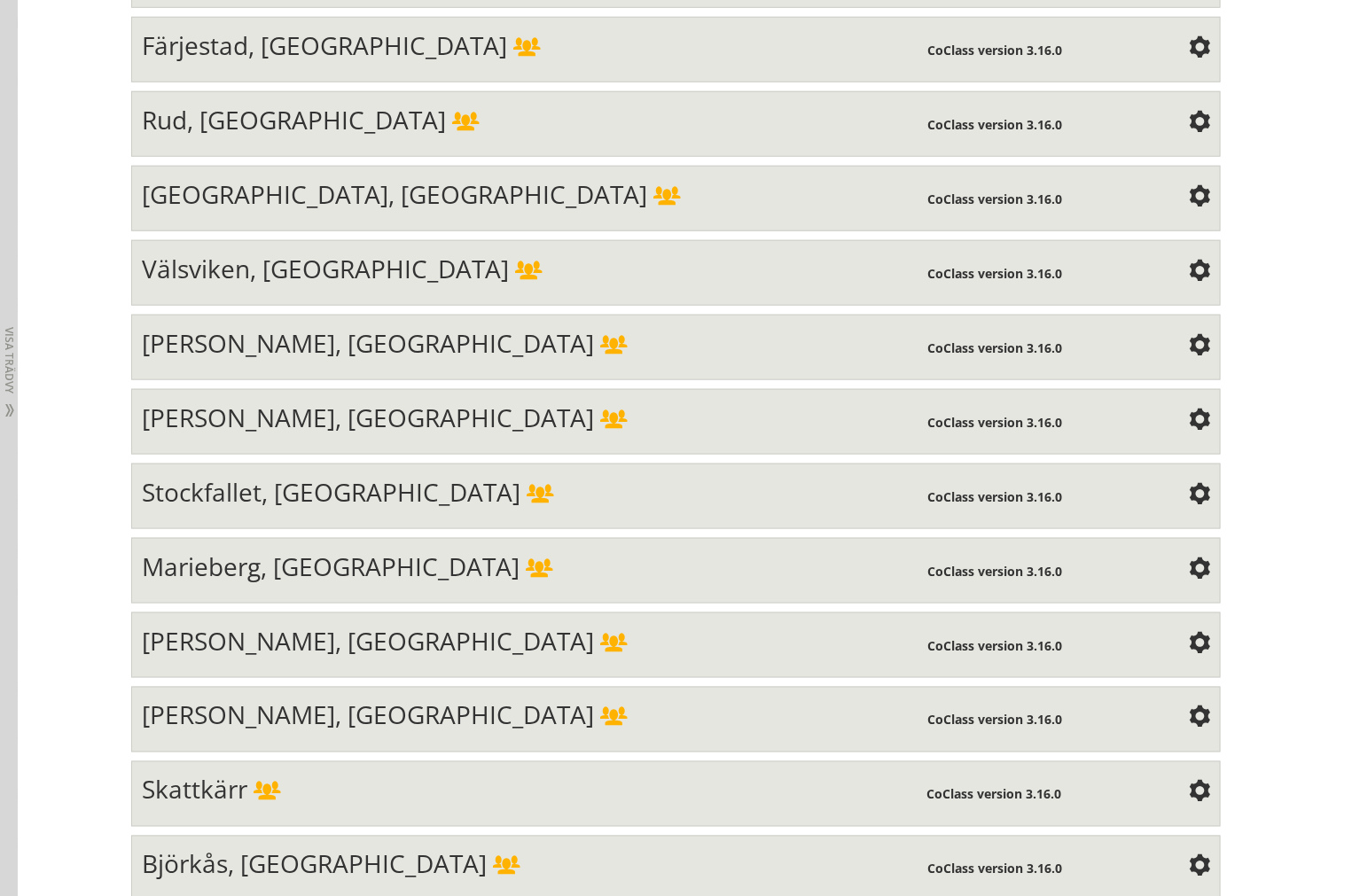
click at [221, 423] on div "[PERSON_NAME], [GEOGRAPHIC_DATA] CoClass version 3.16.0 Structure Mind Map Prop…" at bounding box center [676, 421] width 1089 height 65
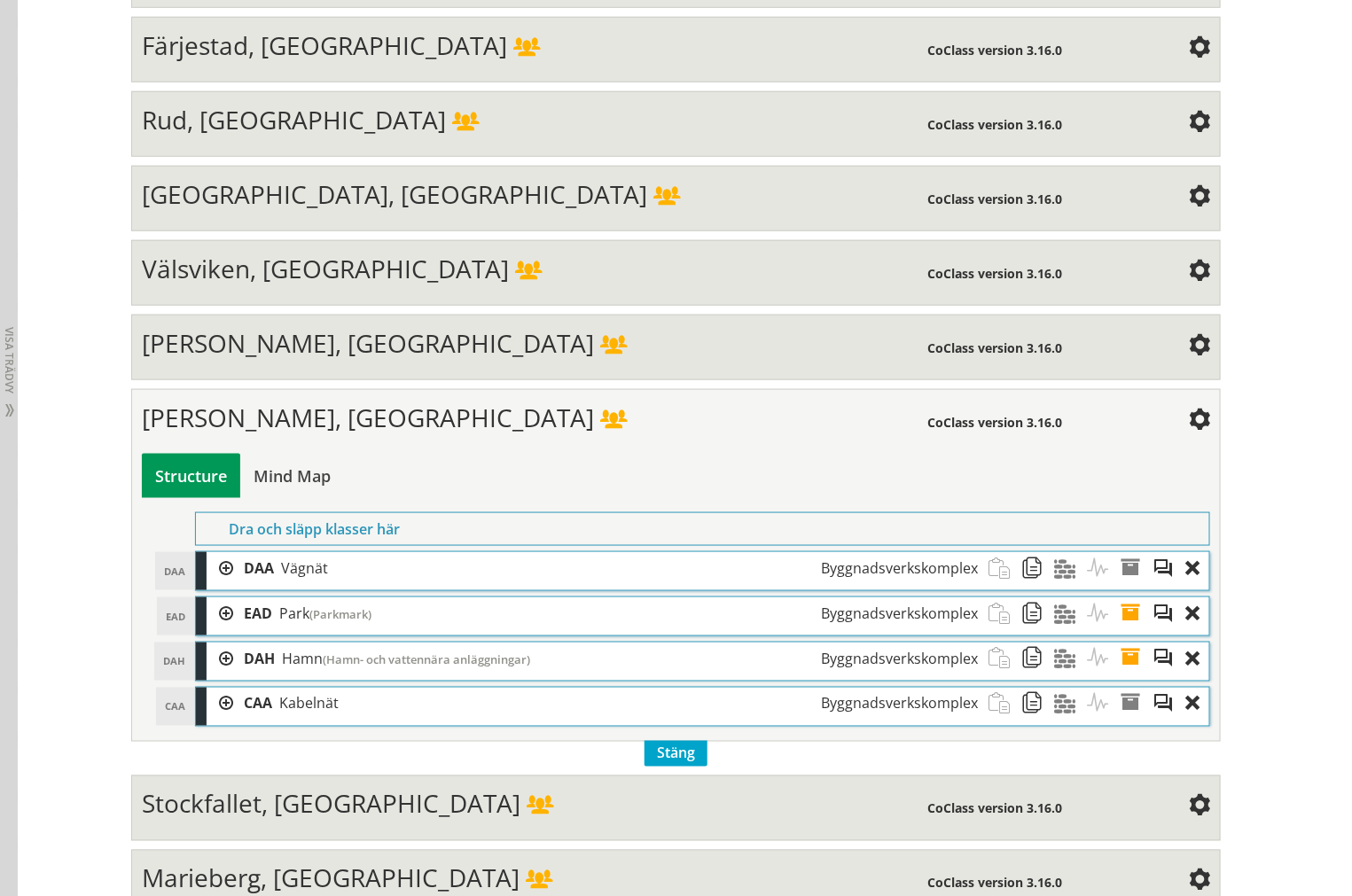
click at [214, 585] on div at bounding box center [220, 568] width 26 height 33
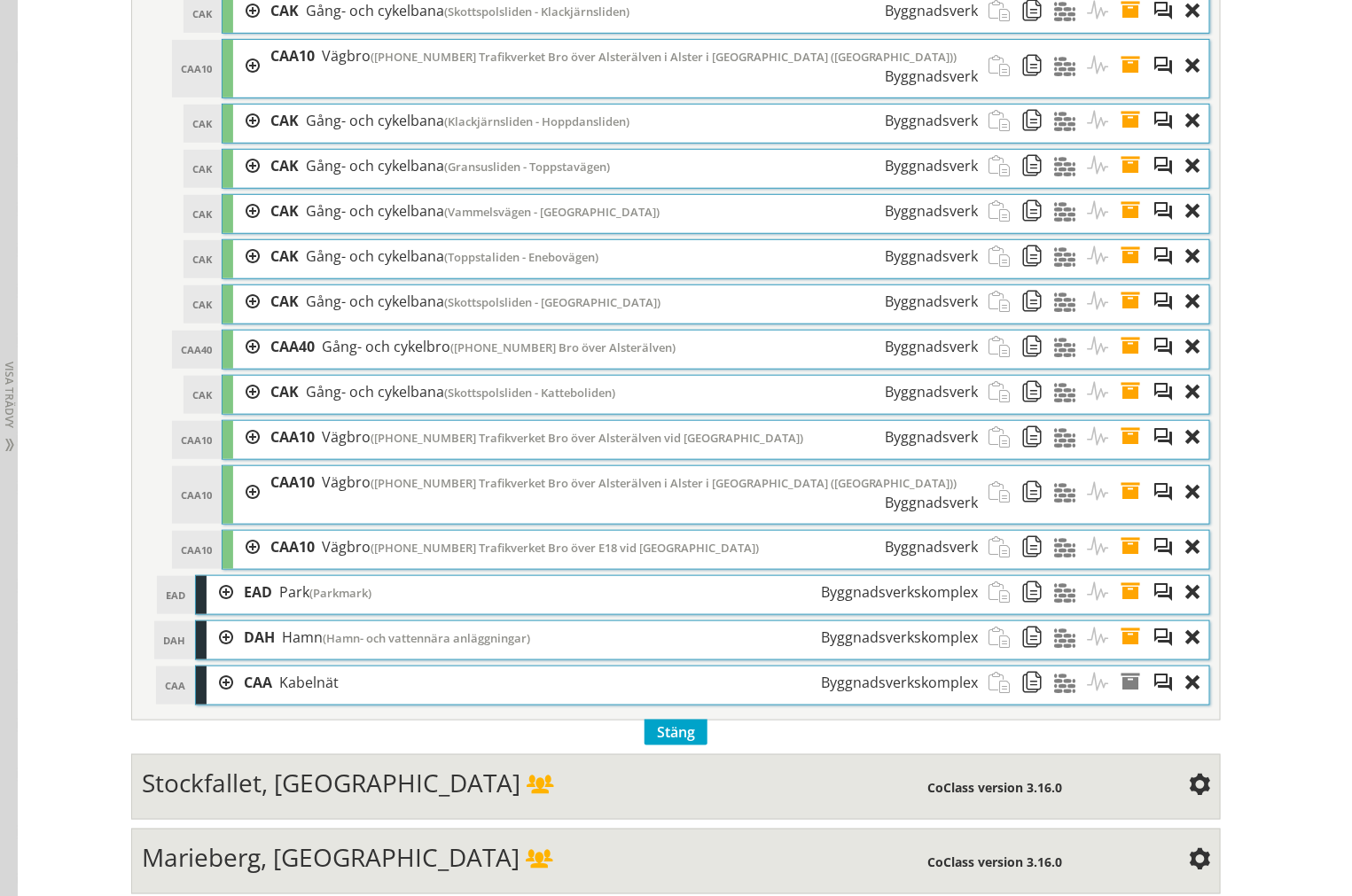
scroll to position [5251, 0]
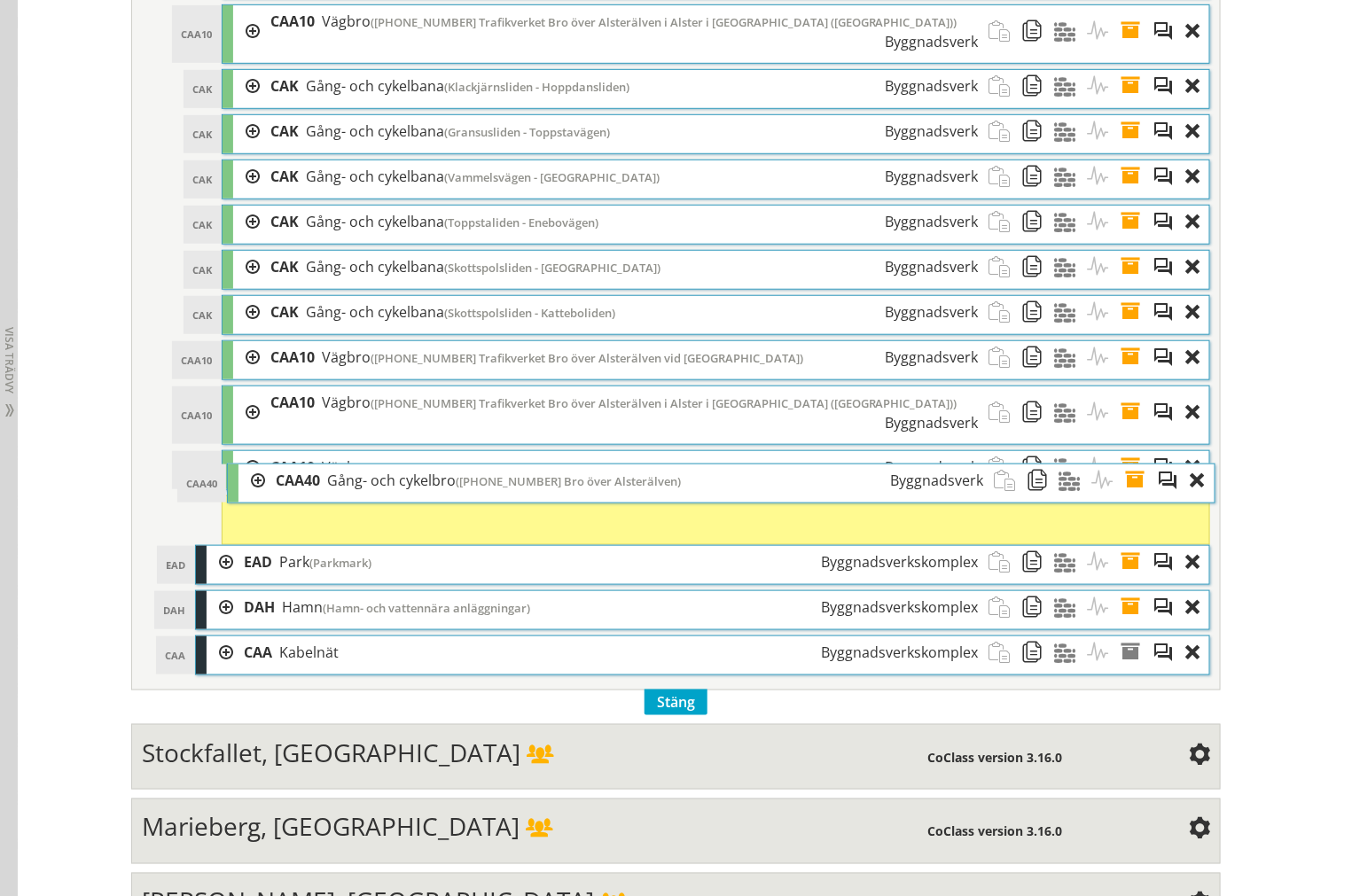
drag, startPoint x: 434, startPoint y: 331, endPoint x: 437, endPoint y: 491, distance: 160.0
click at [439, 491] on span "Gång- och cykelbro" at bounding box center [391, 480] width 129 height 20
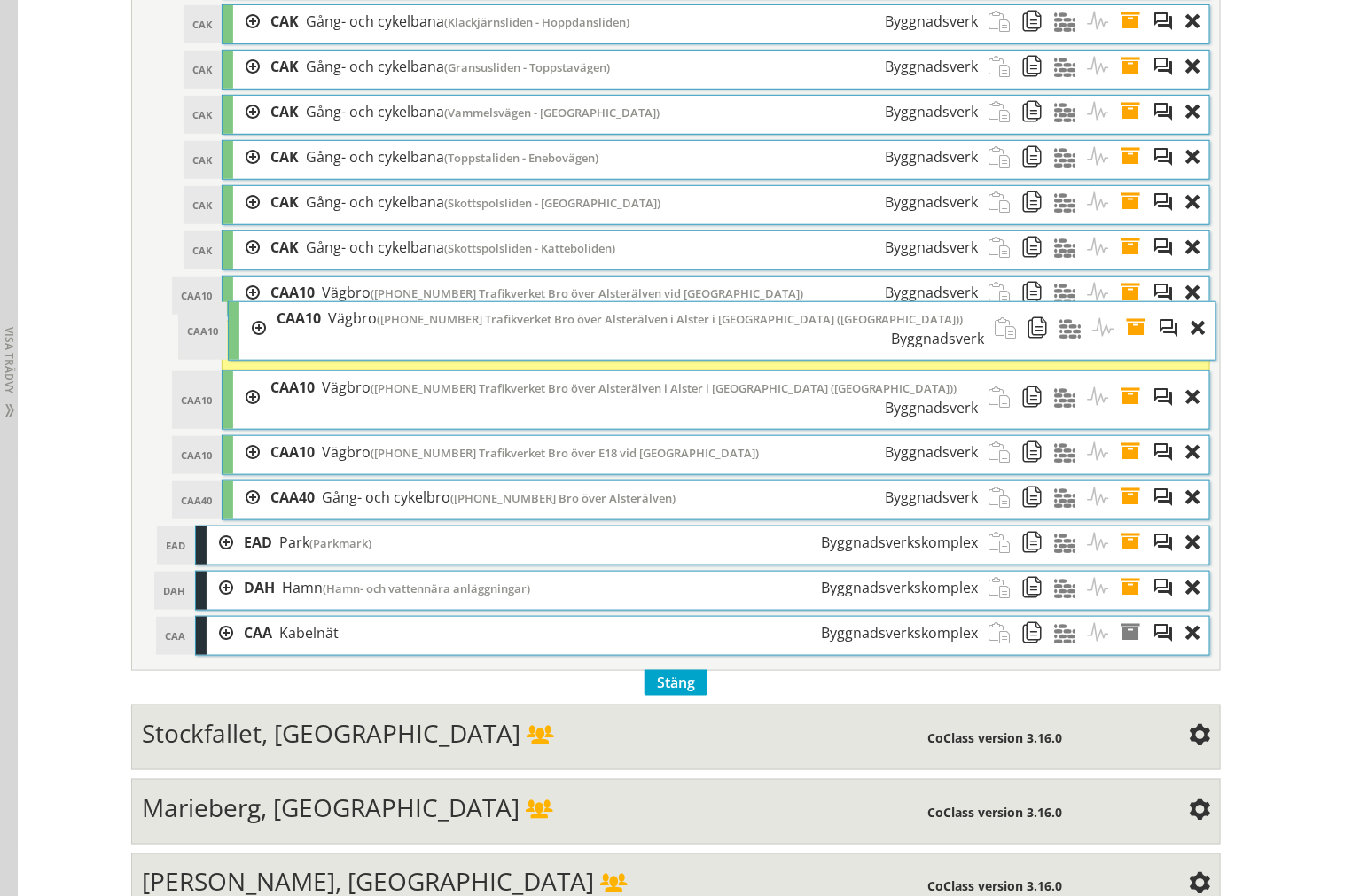
drag, startPoint x: 406, startPoint y: 60, endPoint x: 412, endPoint y: 348, distance: 288.1
click at [412, 327] on span "([PHONE_NUMBER] Trafikverket Bro över Alsterälven i Alster i [GEOGRAPHIC_DATA] …" at bounding box center [670, 319] width 587 height 16
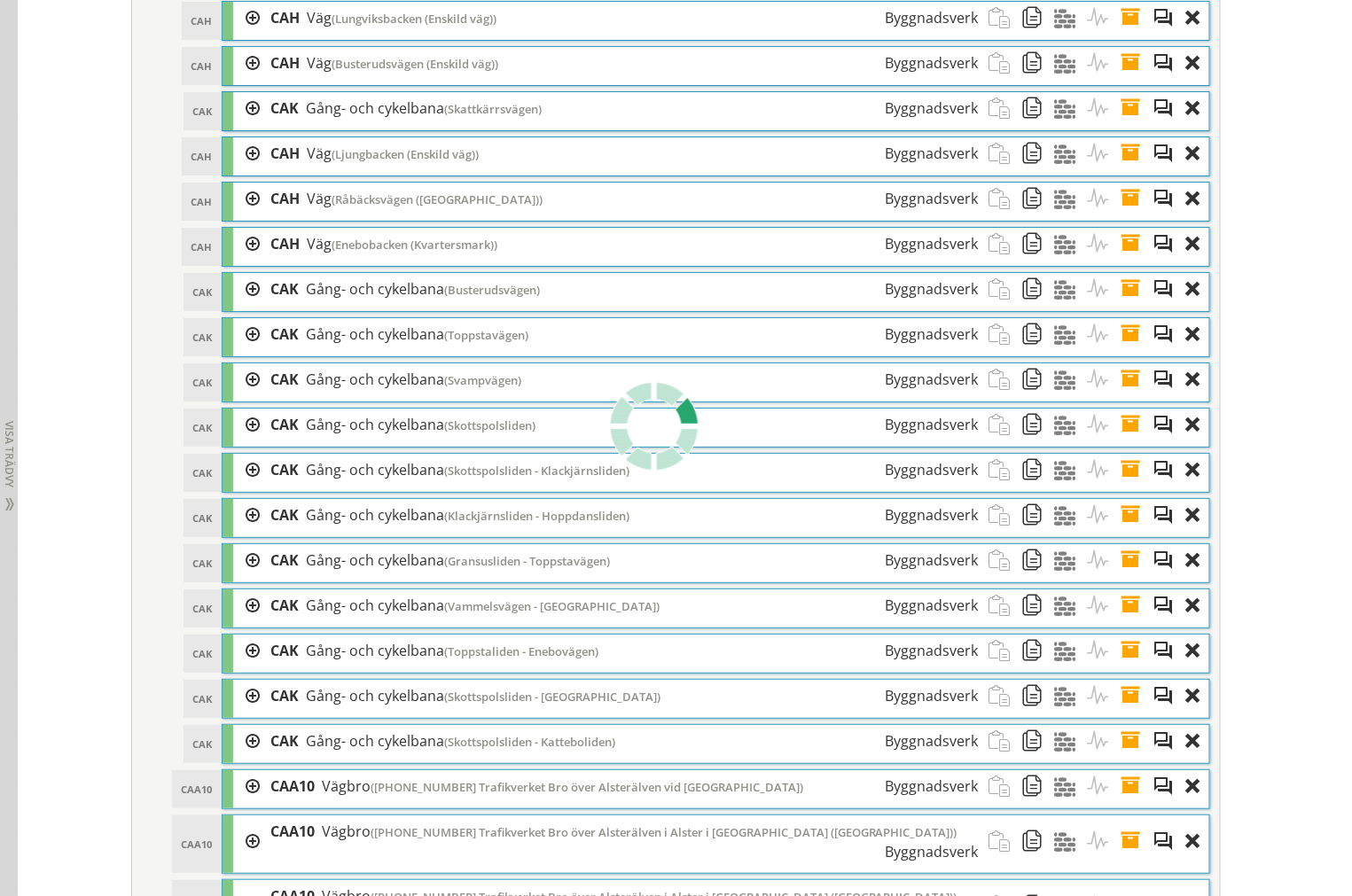
scroll to position [4660, 0]
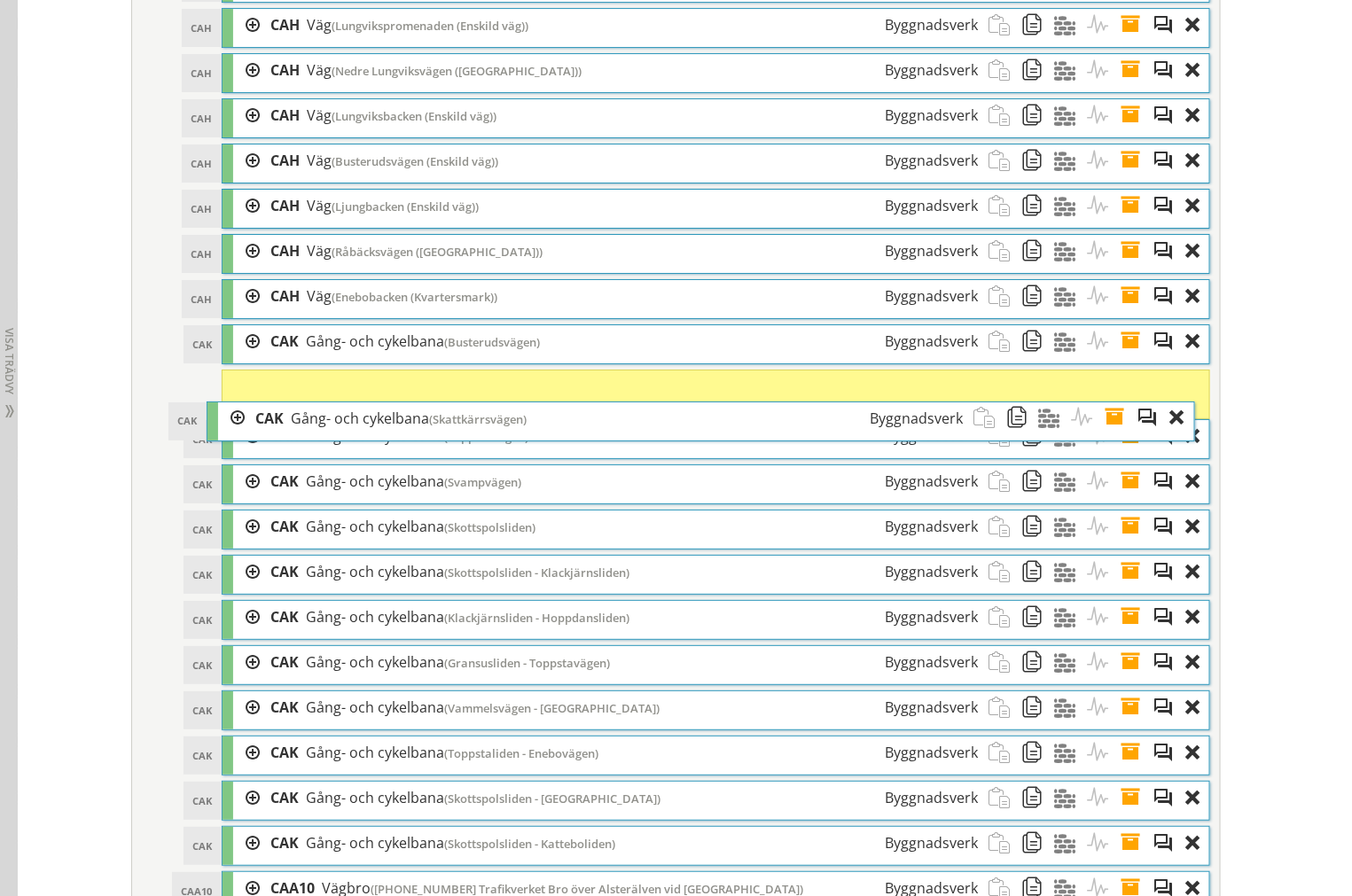
drag, startPoint x: 420, startPoint y: 257, endPoint x: 405, endPoint y: 457, distance: 200.6
click at [405, 428] on span "Gång- och cykelbana" at bounding box center [360, 418] width 138 height 20
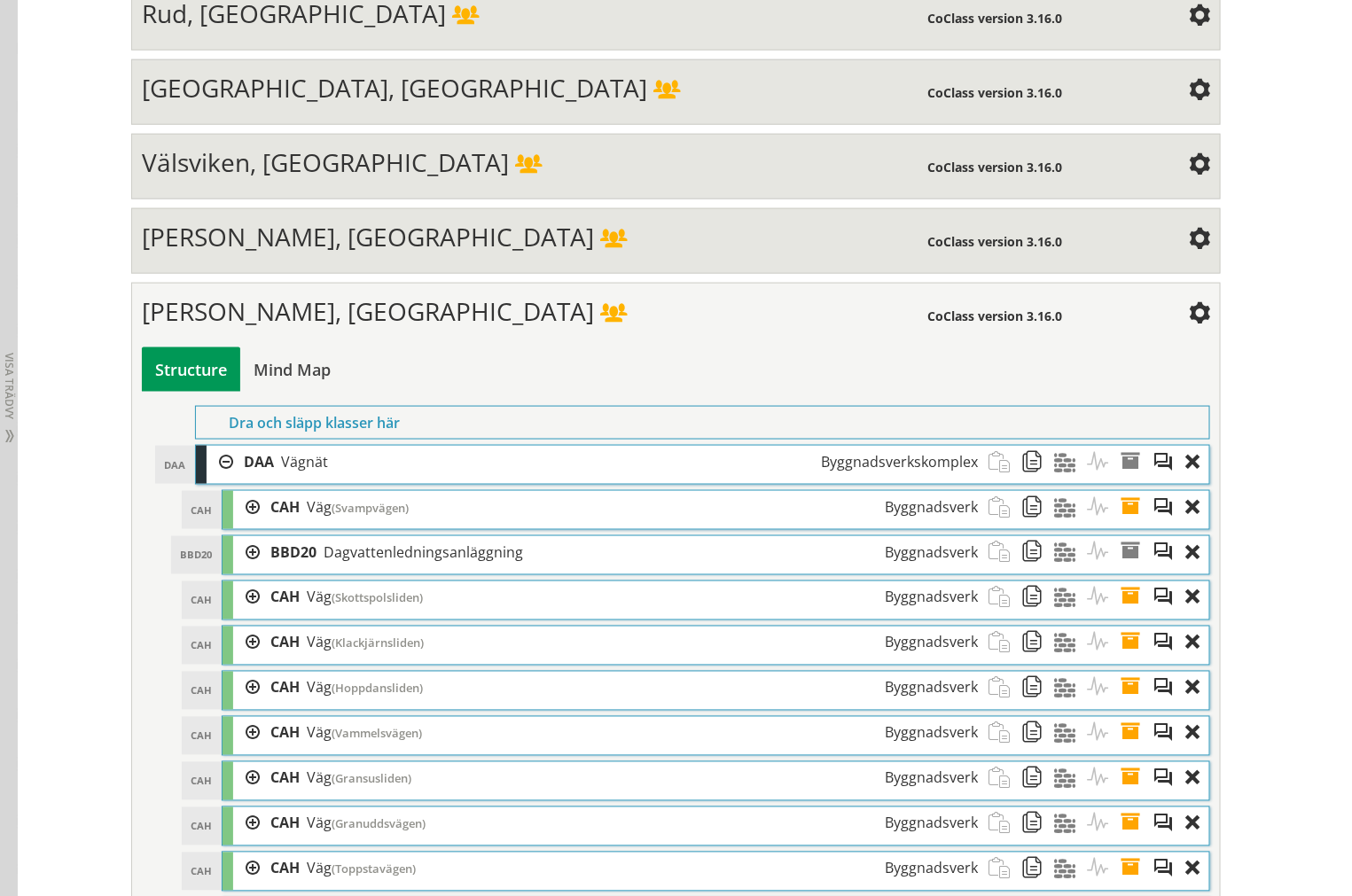
scroll to position [3085, 0]
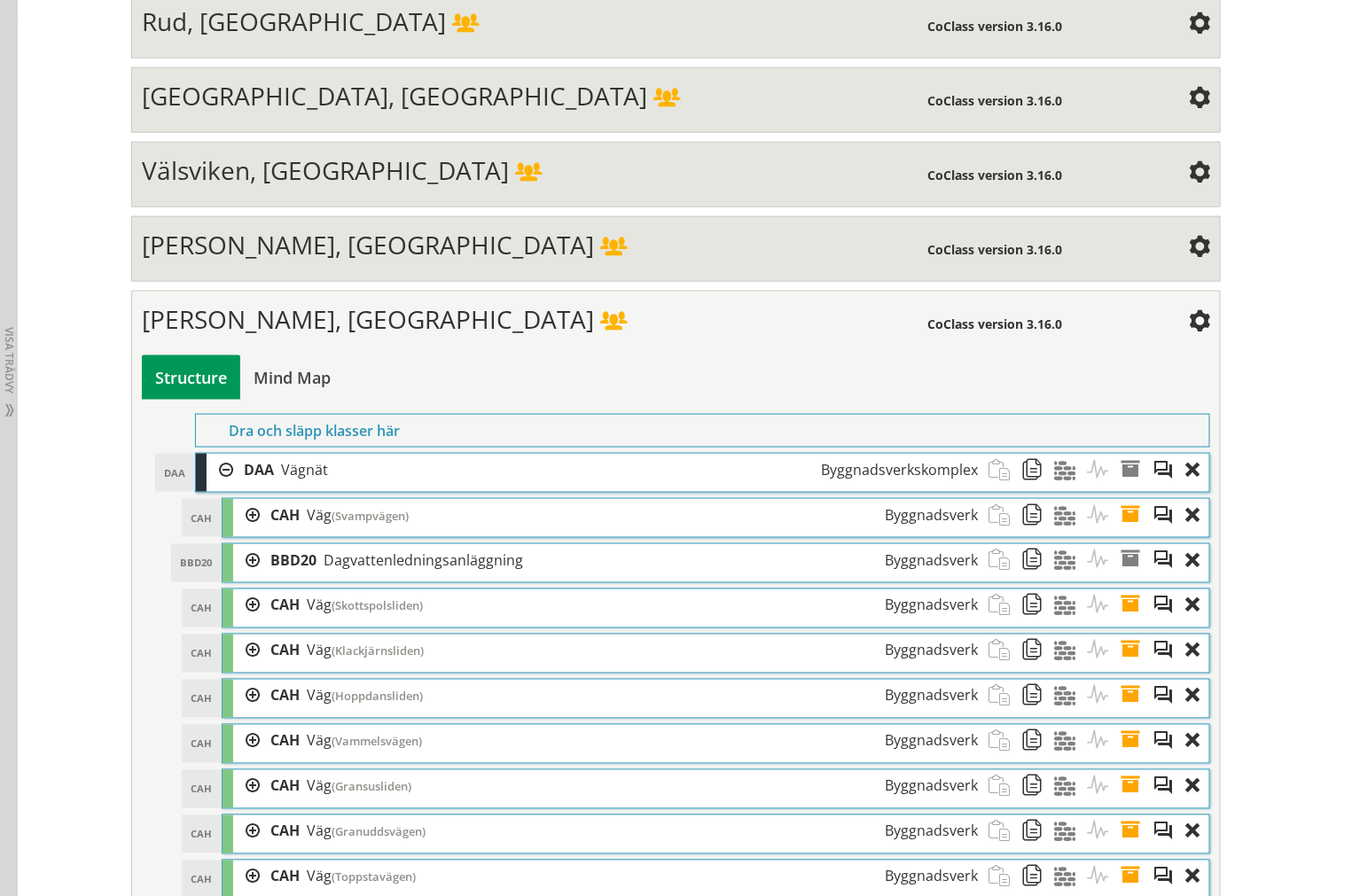
click at [363, 537] on div "CAH CAH Väg (Svampvägen) Byggnadsverk" at bounding box center [716, 518] width 987 height 38
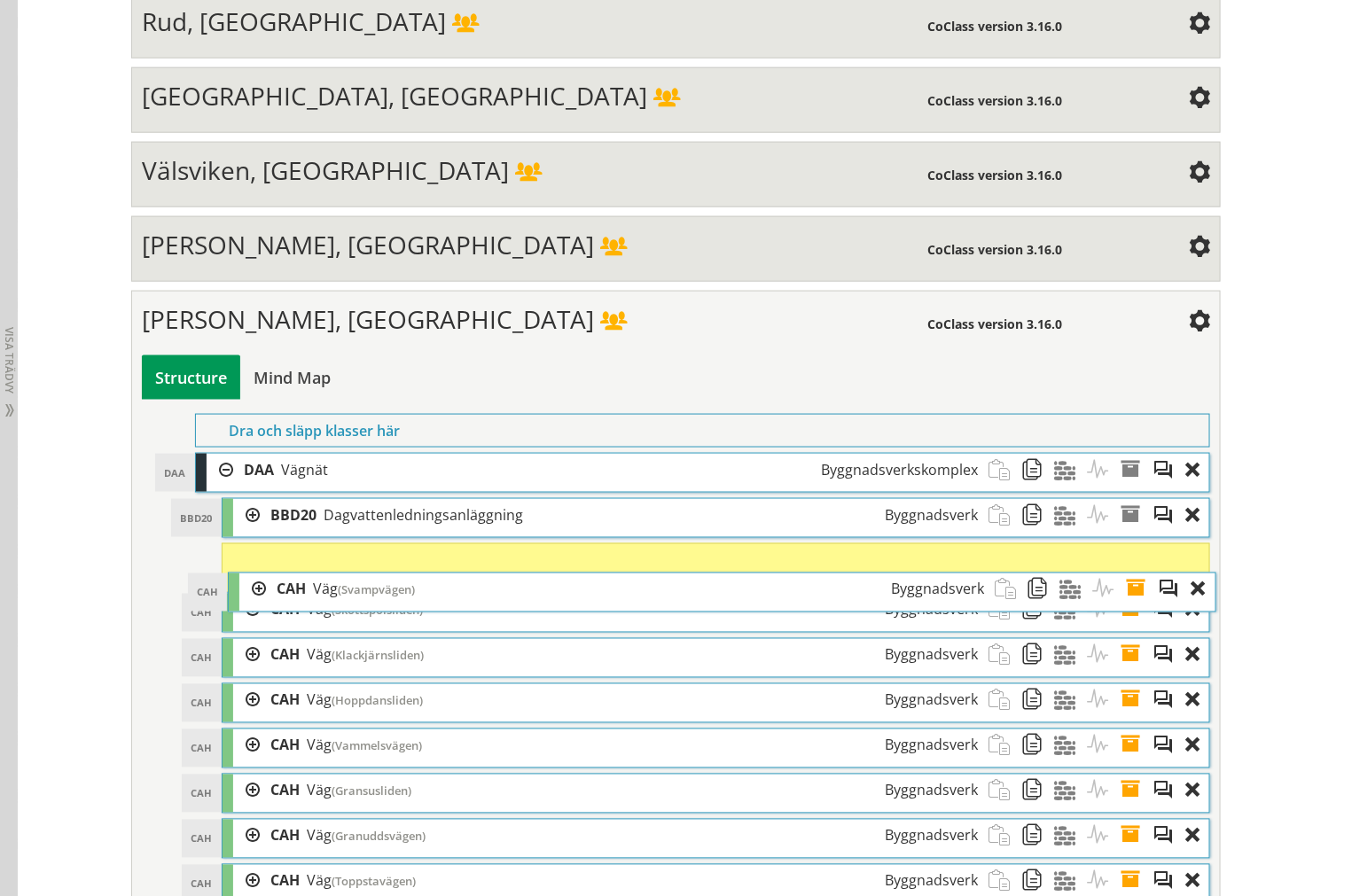
drag, startPoint x: 361, startPoint y: 554, endPoint x: 367, endPoint y: 628, distance: 74.2
click at [367, 606] on div "CAH Väg (Svampvägen) Byggnadsverk" at bounding box center [631, 590] width 729 height 33
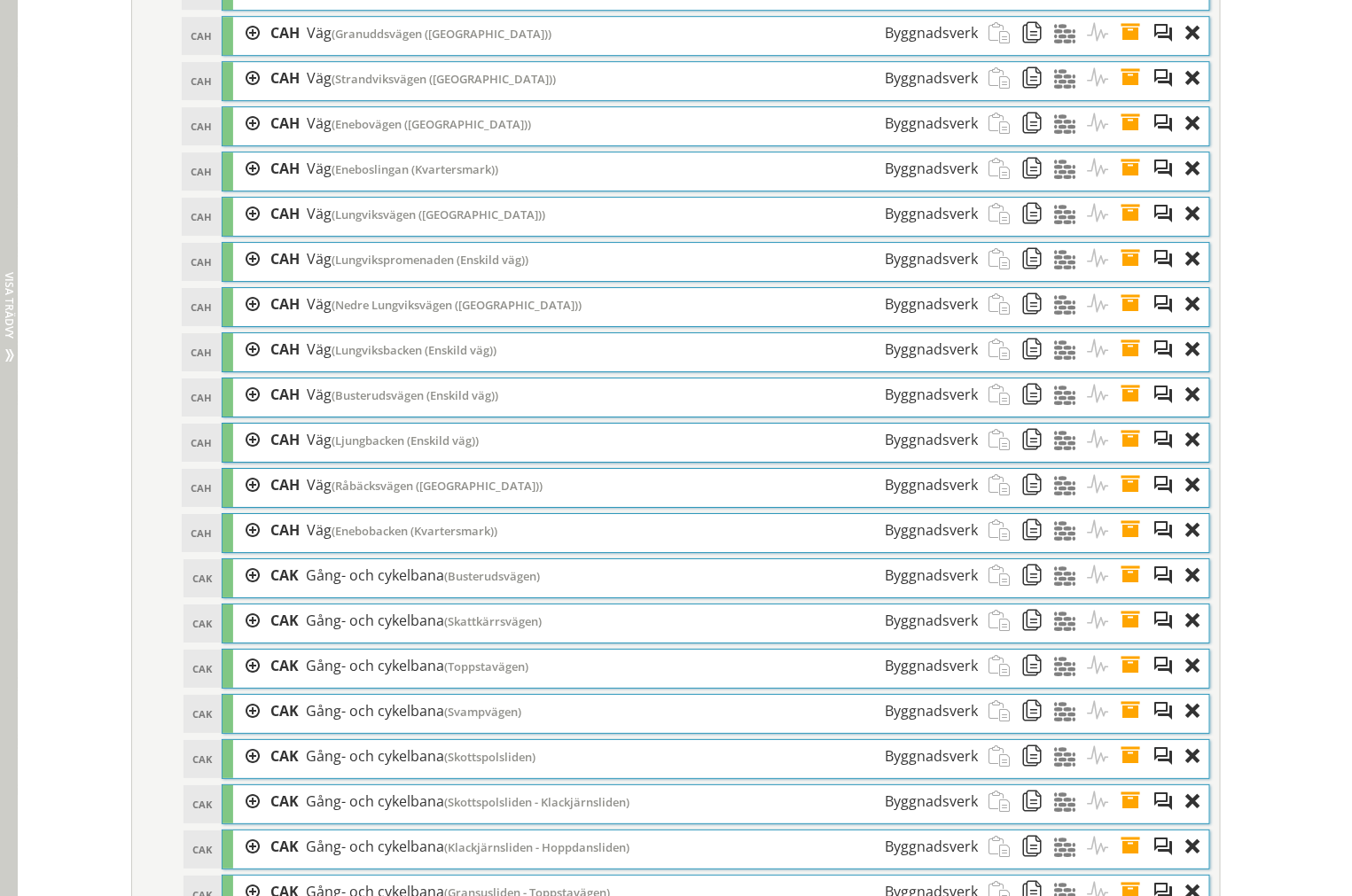
scroll to position [4365, 0]
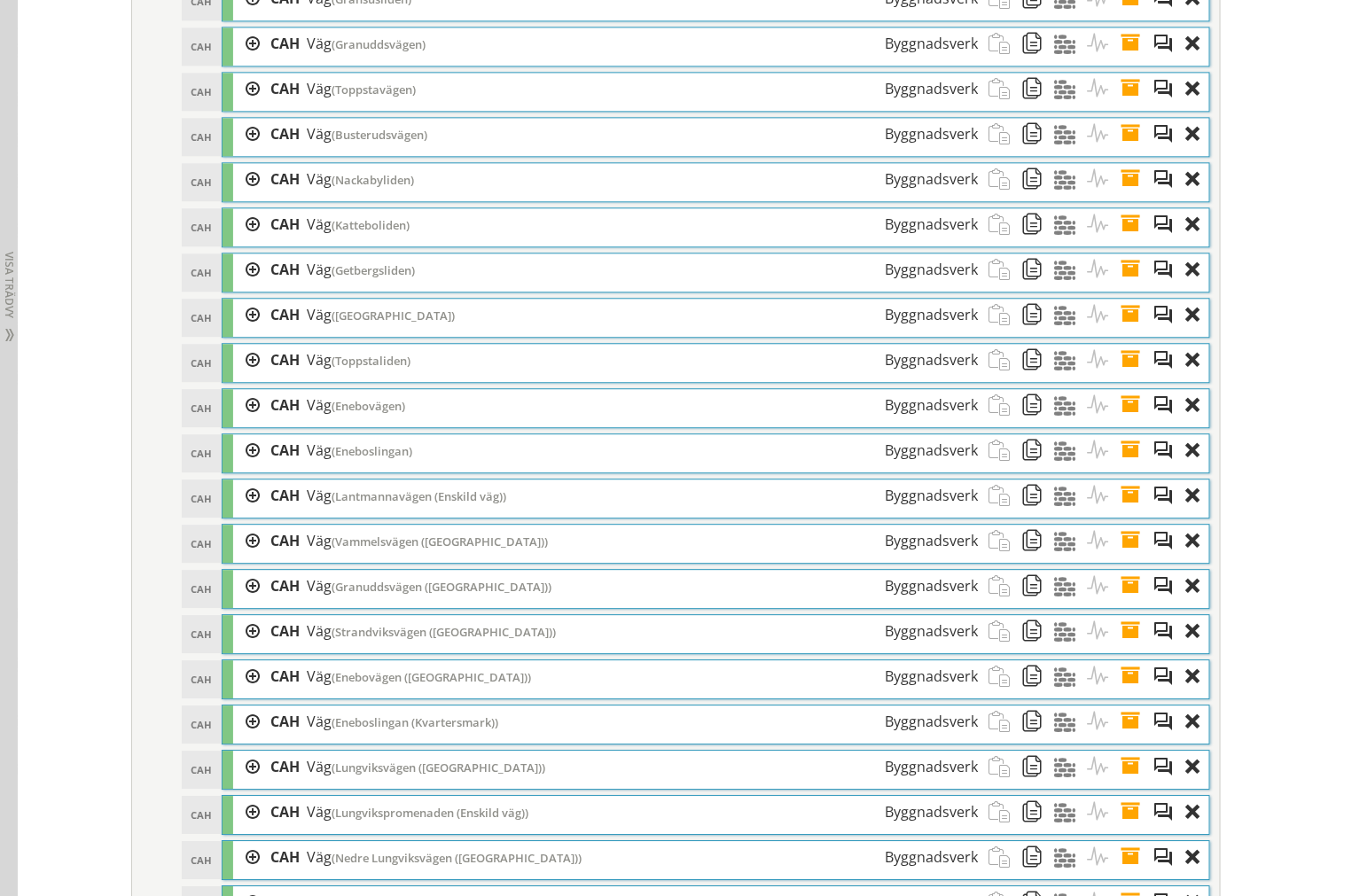
click at [401, 247] on div "CAH CAH Väg (Katteboliden) Byggnadsverk" at bounding box center [716, 227] width 987 height 38
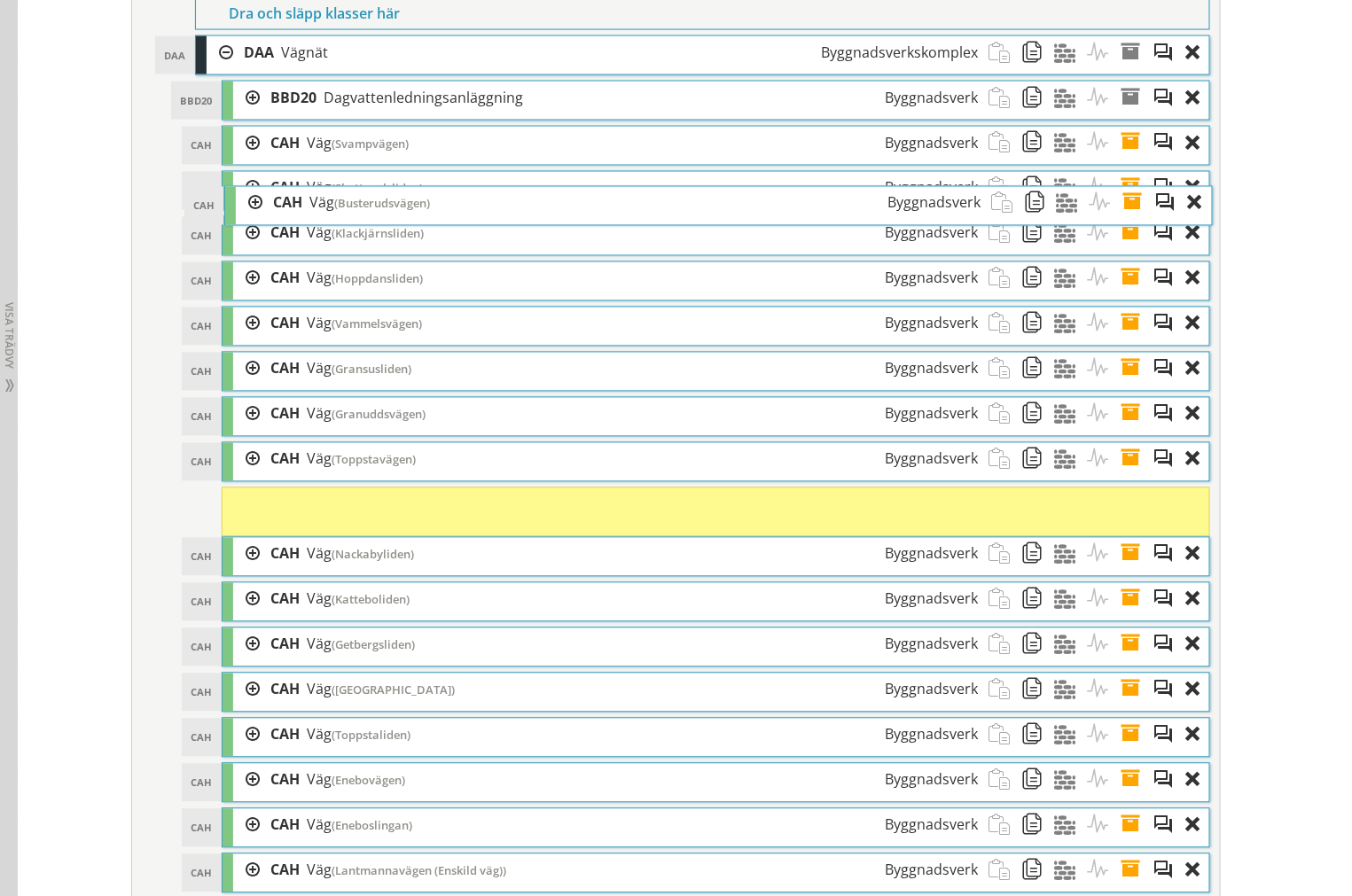
scroll to position [3478, 0]
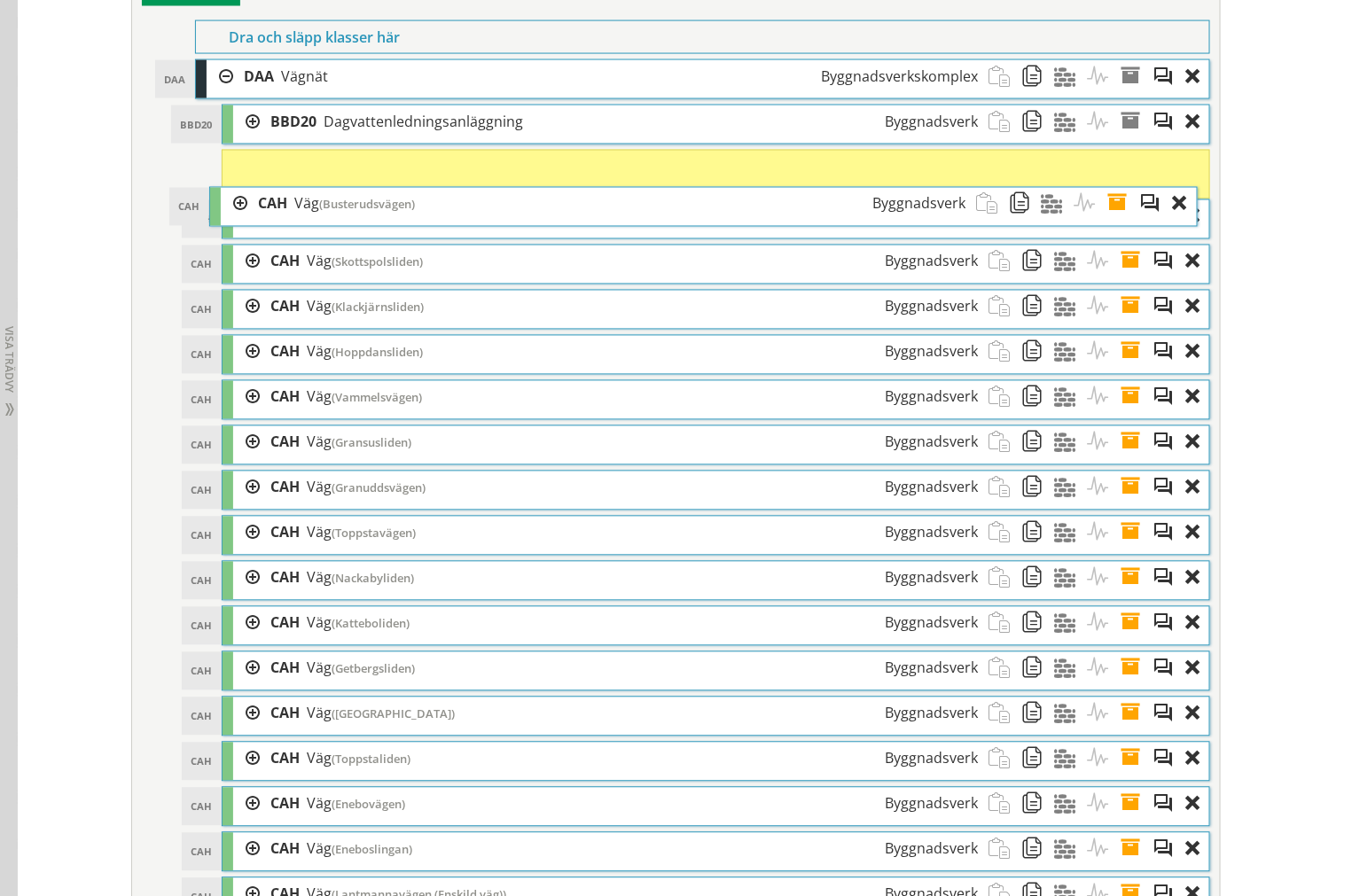
drag, startPoint x: 423, startPoint y: 264, endPoint x: 411, endPoint y: 233, distance: 33.2
click at [411, 220] on div "CAH Väg (Busterudsvägen) Byggnadsverk" at bounding box center [612, 204] width 729 height 33
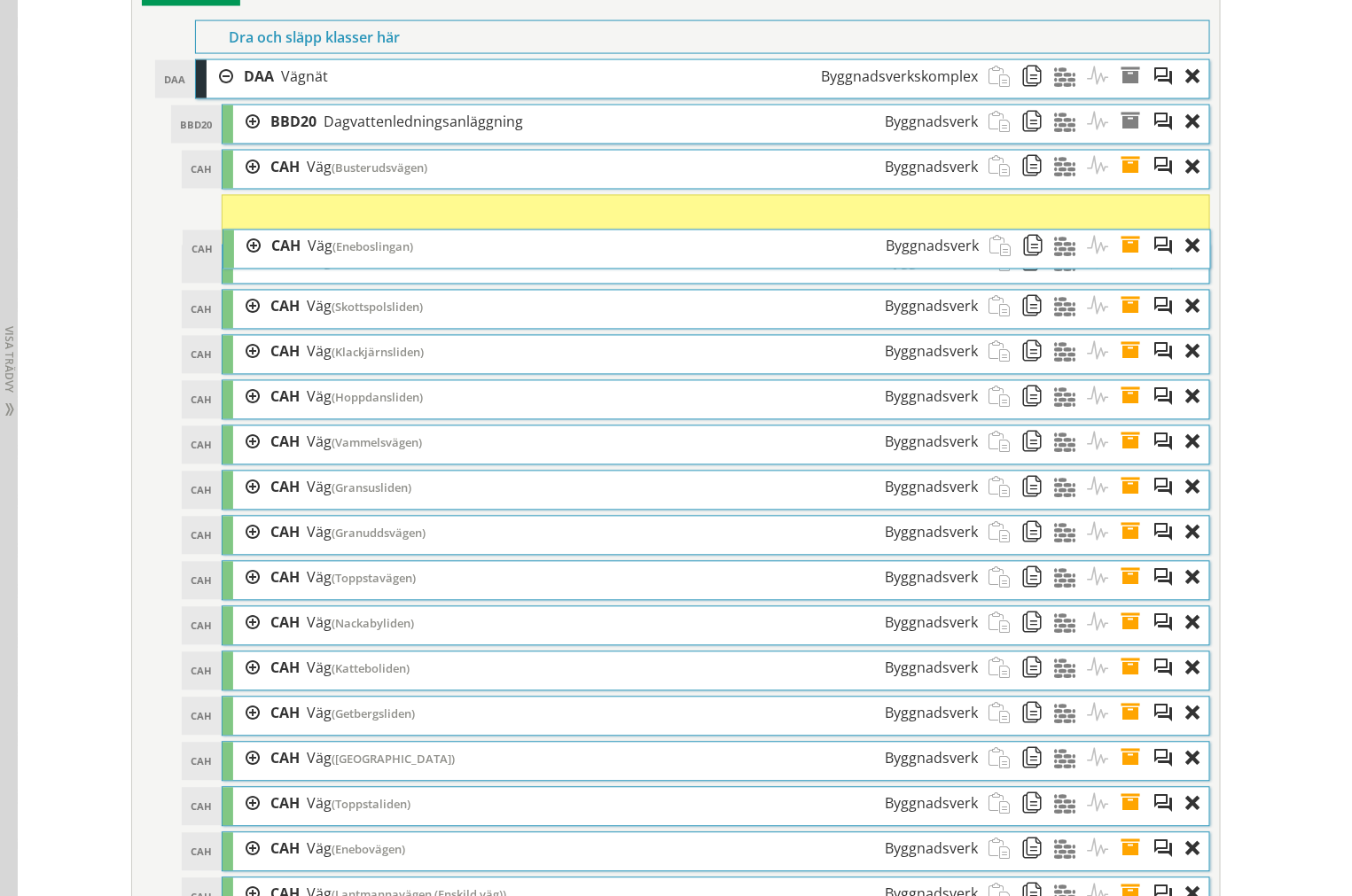
drag, startPoint x: 392, startPoint y: 689, endPoint x: 393, endPoint y: 284, distance: 405.0
click at [393, 255] on span "(Eneboslingan)" at bounding box center [373, 247] width 80 height 16
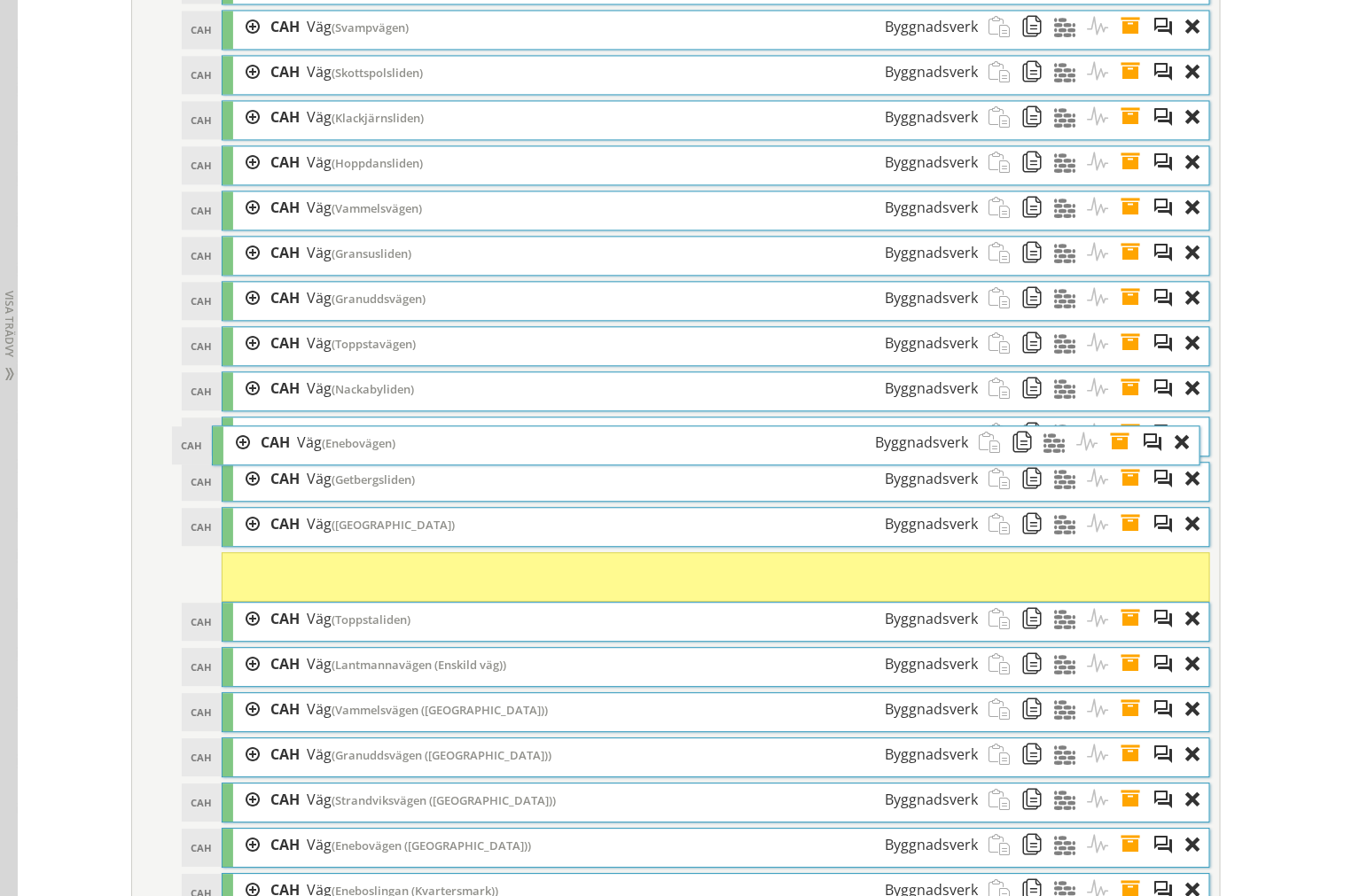
scroll to position [3577, 0]
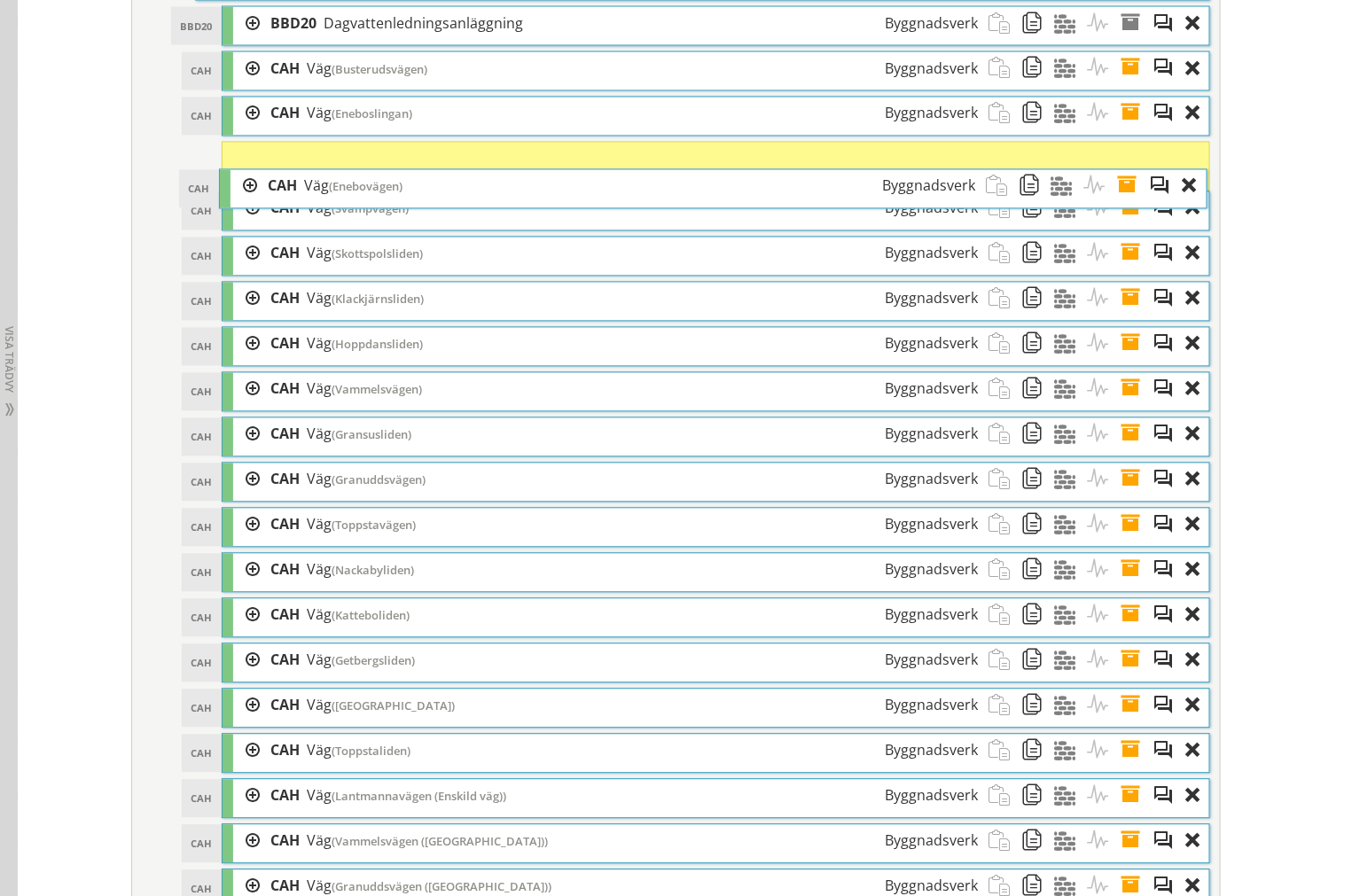
drag, startPoint x: 402, startPoint y: 561, endPoint x: 403, endPoint y: 216, distance: 345.0
click at [403, 203] on div "CAH Väg (Enebovägen) Byggnadsverk" at bounding box center [621, 186] width 729 height 33
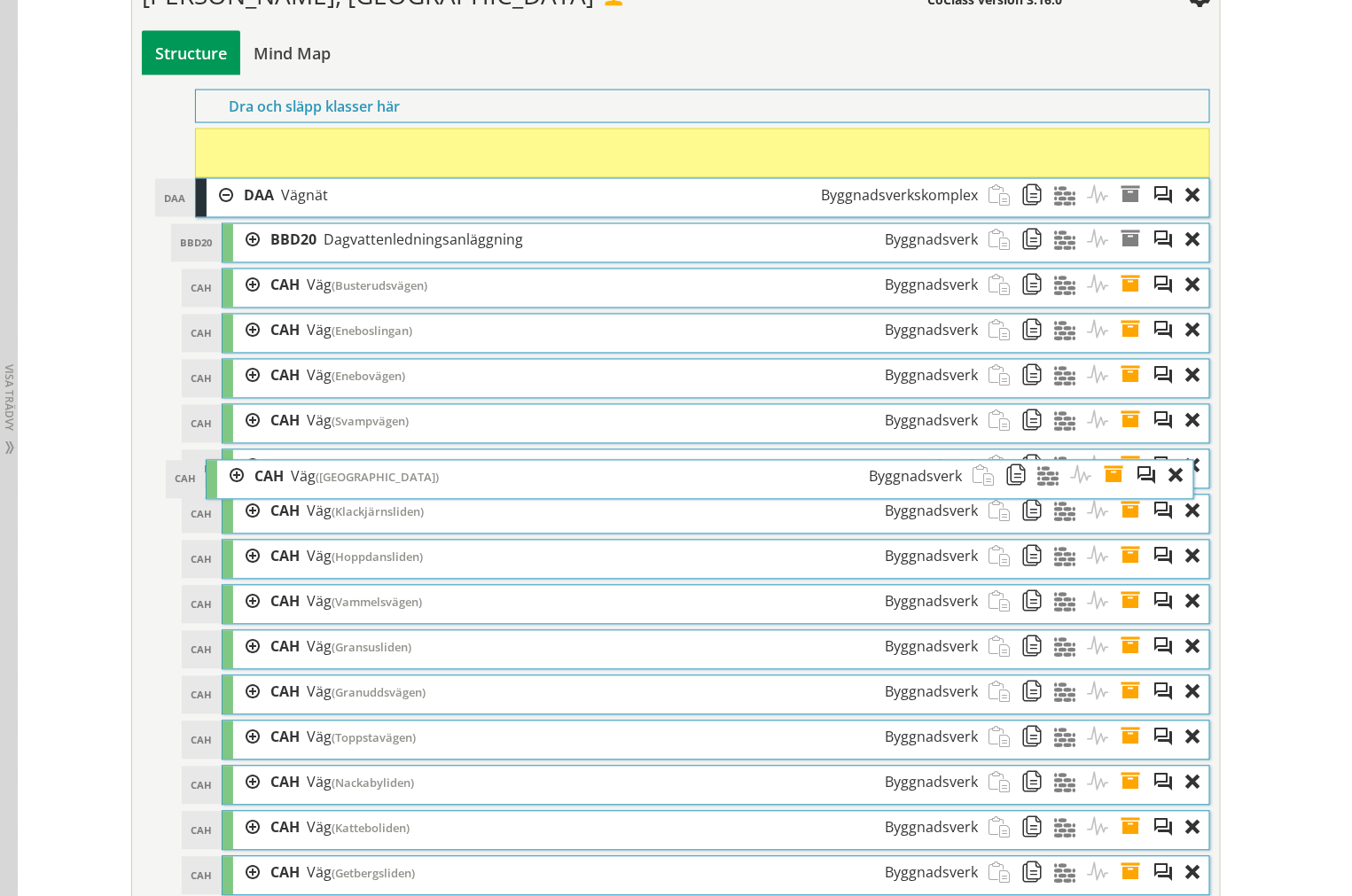
scroll to position [3380, 0]
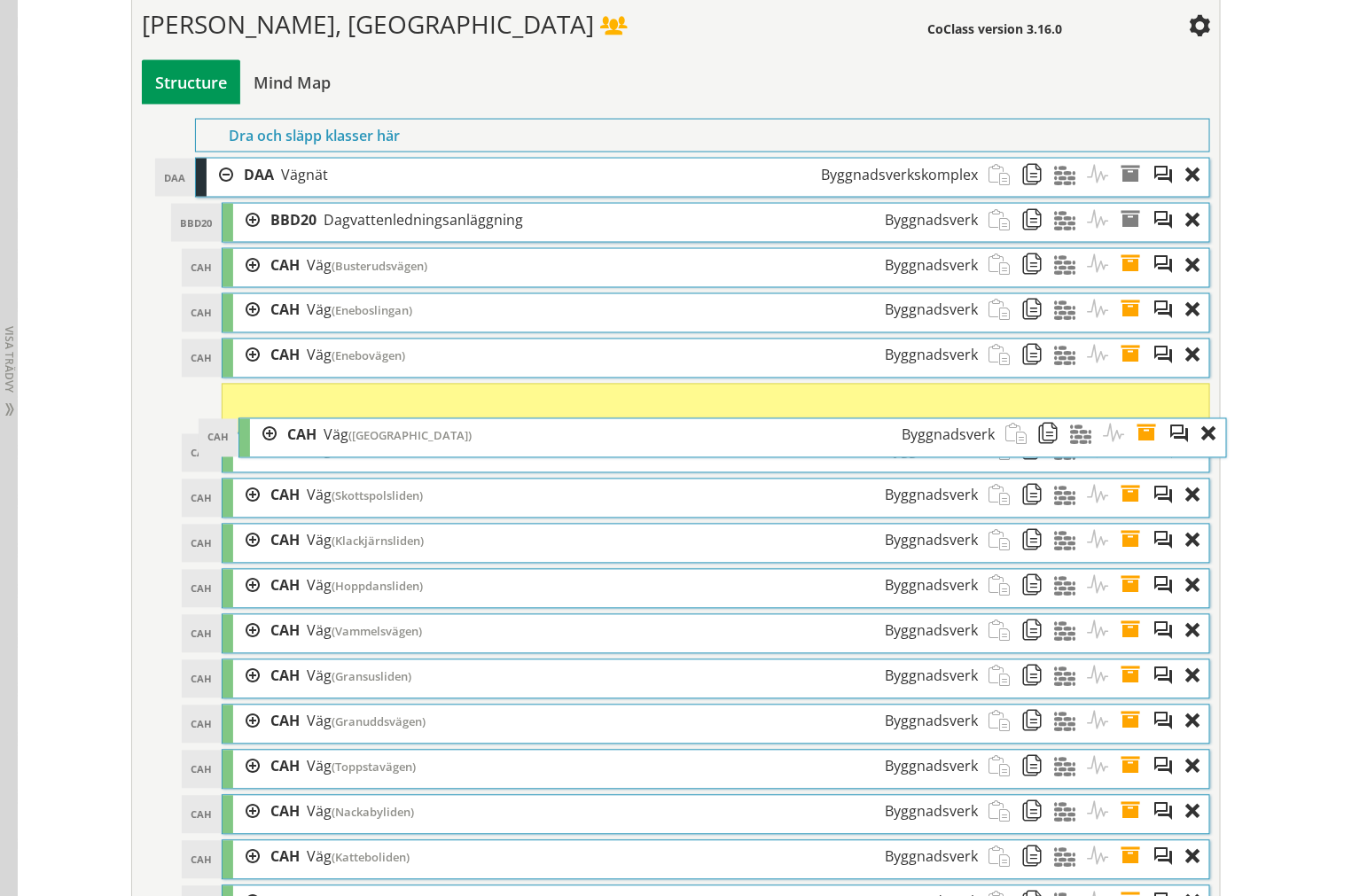
drag, startPoint x: 408, startPoint y: 632, endPoint x: 425, endPoint y: 461, distance: 171.8
click at [425, 452] on div "CAH Väg ([GEOGRAPHIC_DATA]) Byggnadsverk" at bounding box center [641, 435] width 729 height 33
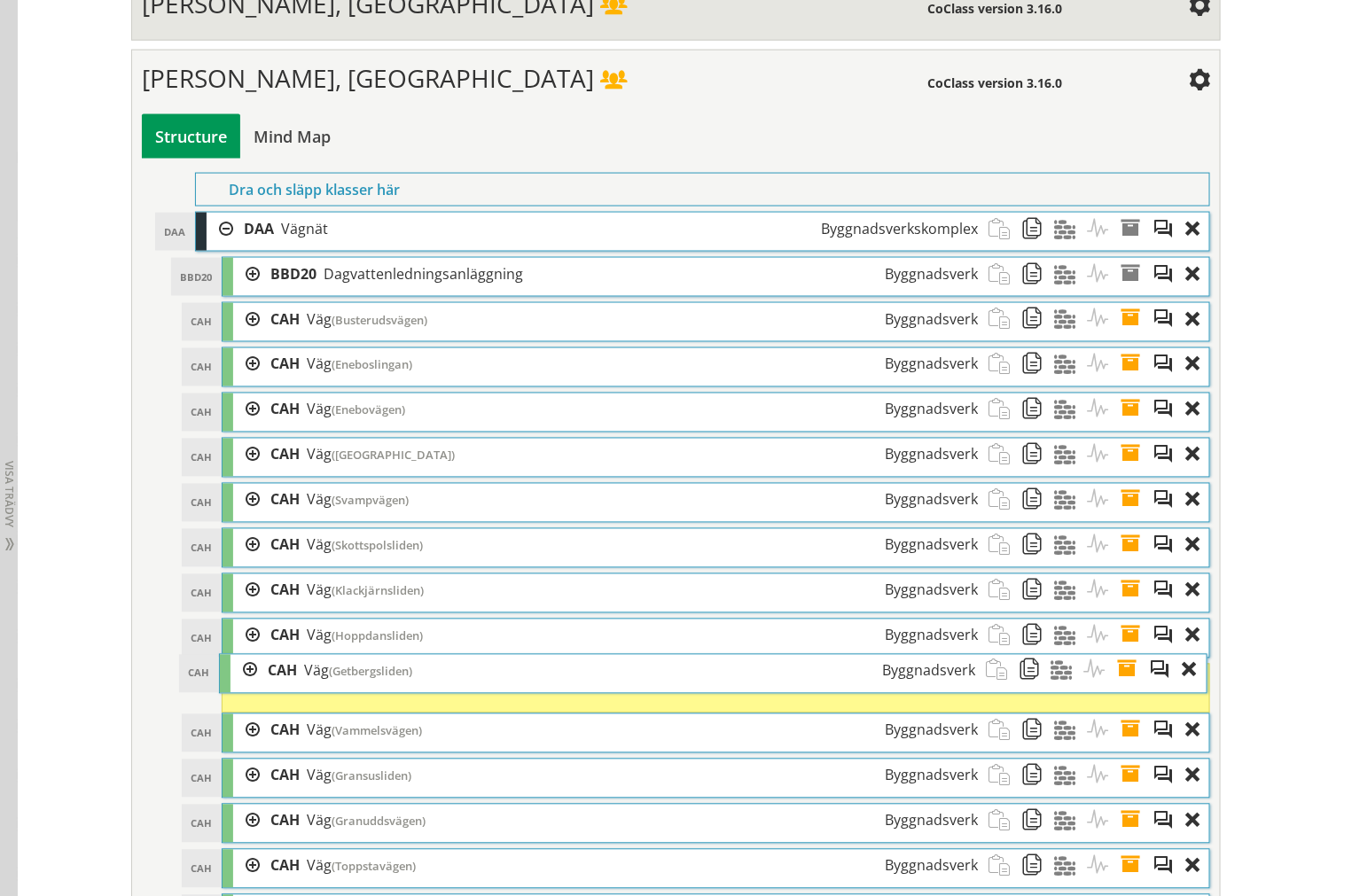
scroll to position [3282, 0]
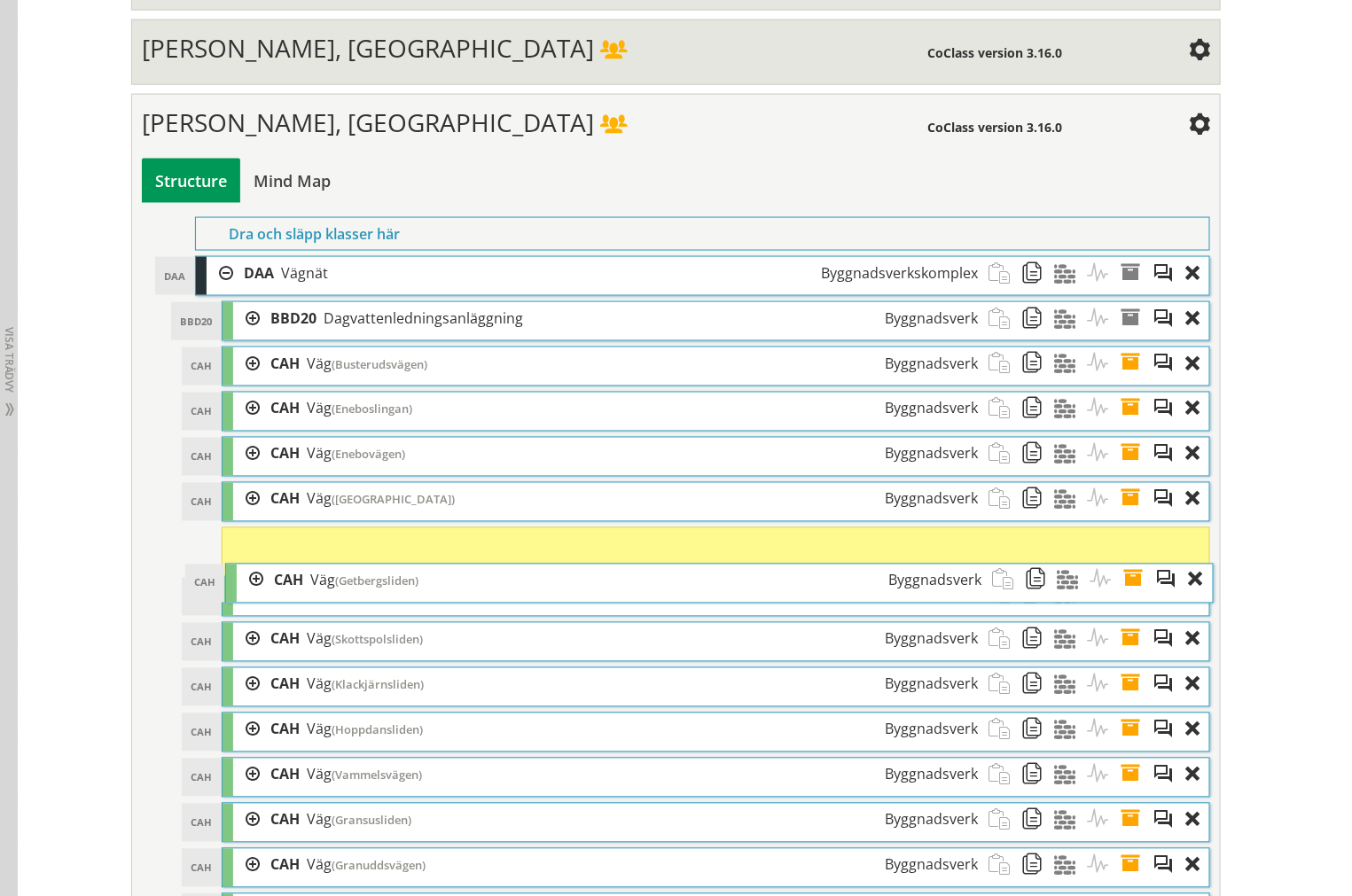
drag, startPoint x: 431, startPoint y: 636, endPoint x: 434, endPoint y: 610, distance: 26.2
click at [434, 597] on div "CAH Väg (Getbergsliden) Byggnadsverk" at bounding box center [628, 580] width 729 height 33
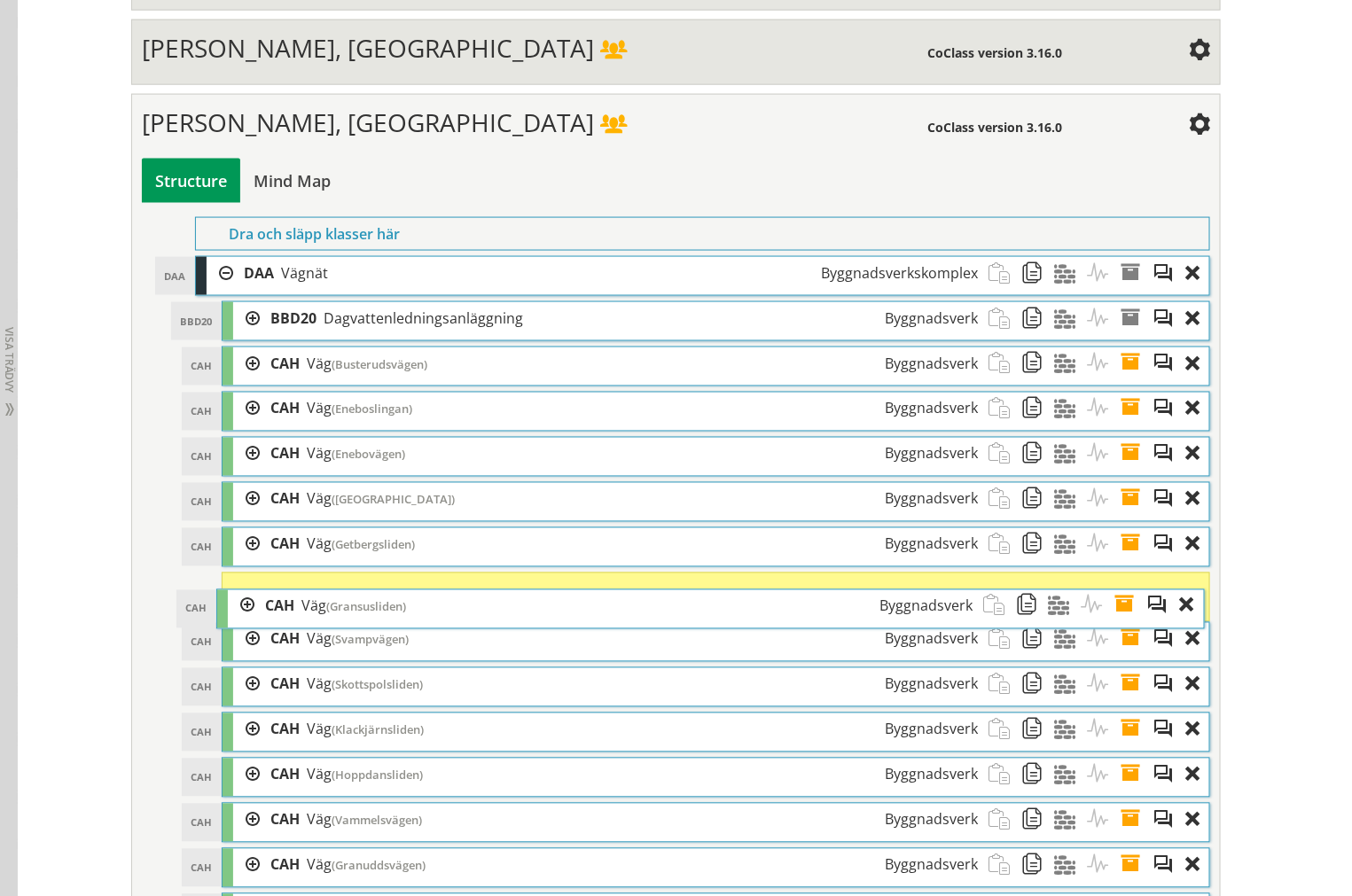
drag, startPoint x: 418, startPoint y: 562, endPoint x: 412, endPoint y: 647, distance: 85.2
click at [412, 623] on div "CAH Väg (Gransusliden) Byggnadsverk" at bounding box center [619, 606] width 729 height 33
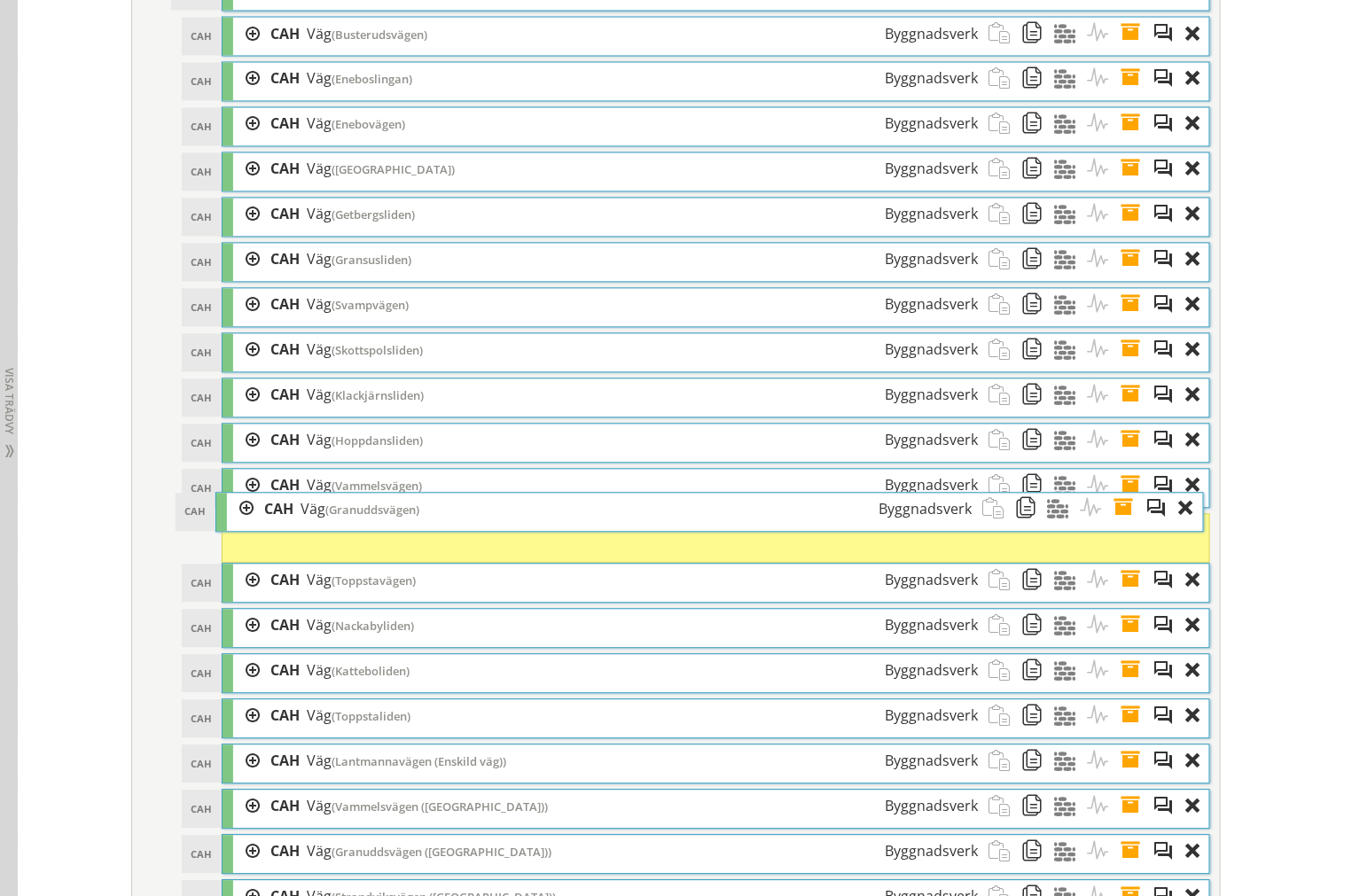
scroll to position [3577, 0]
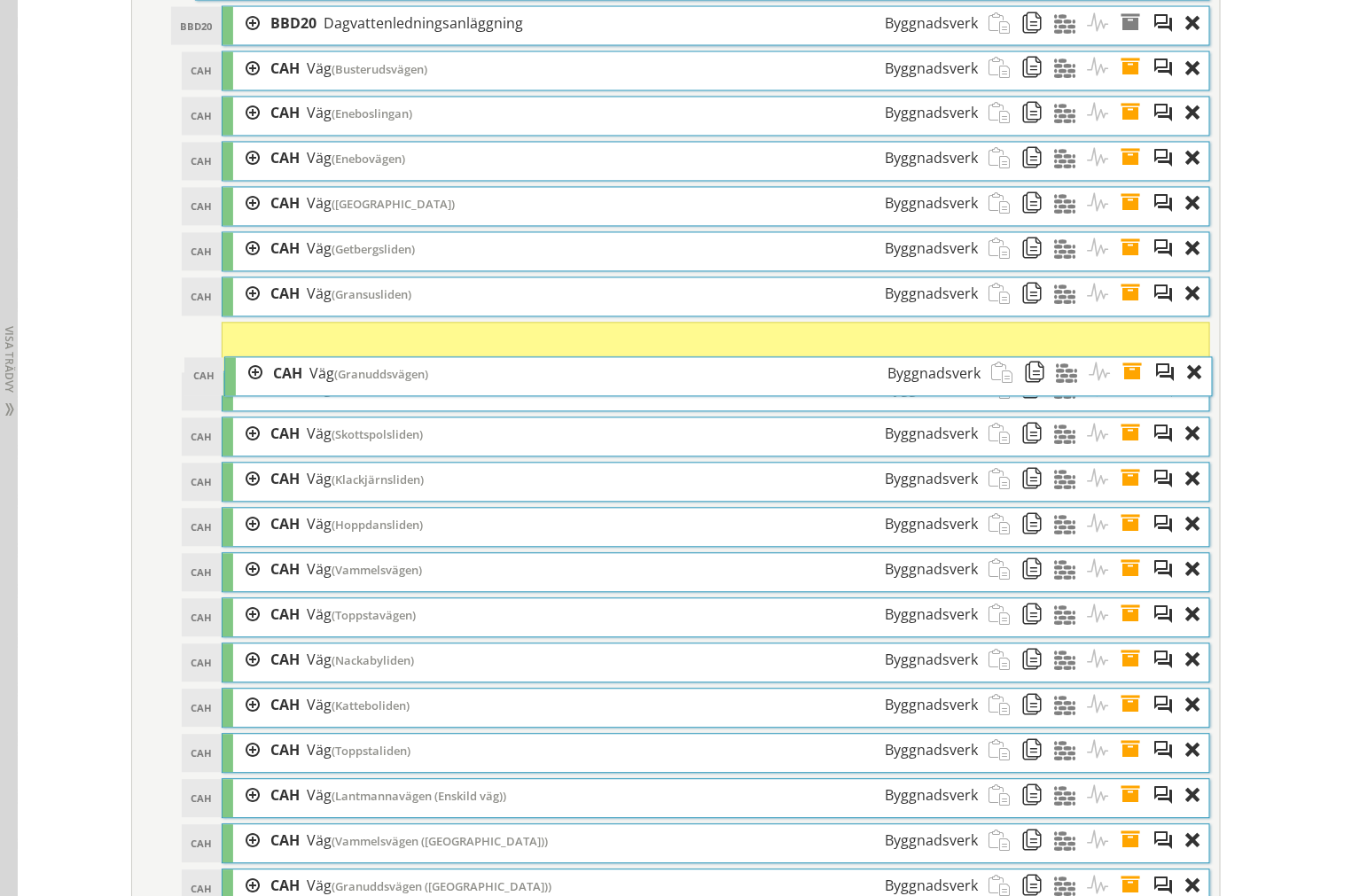
drag, startPoint x: 420, startPoint y: 506, endPoint x: 422, endPoint y: 409, distance: 97.0
click at [422, 383] on span "(Granuddsvägen)" at bounding box center [381, 375] width 94 height 16
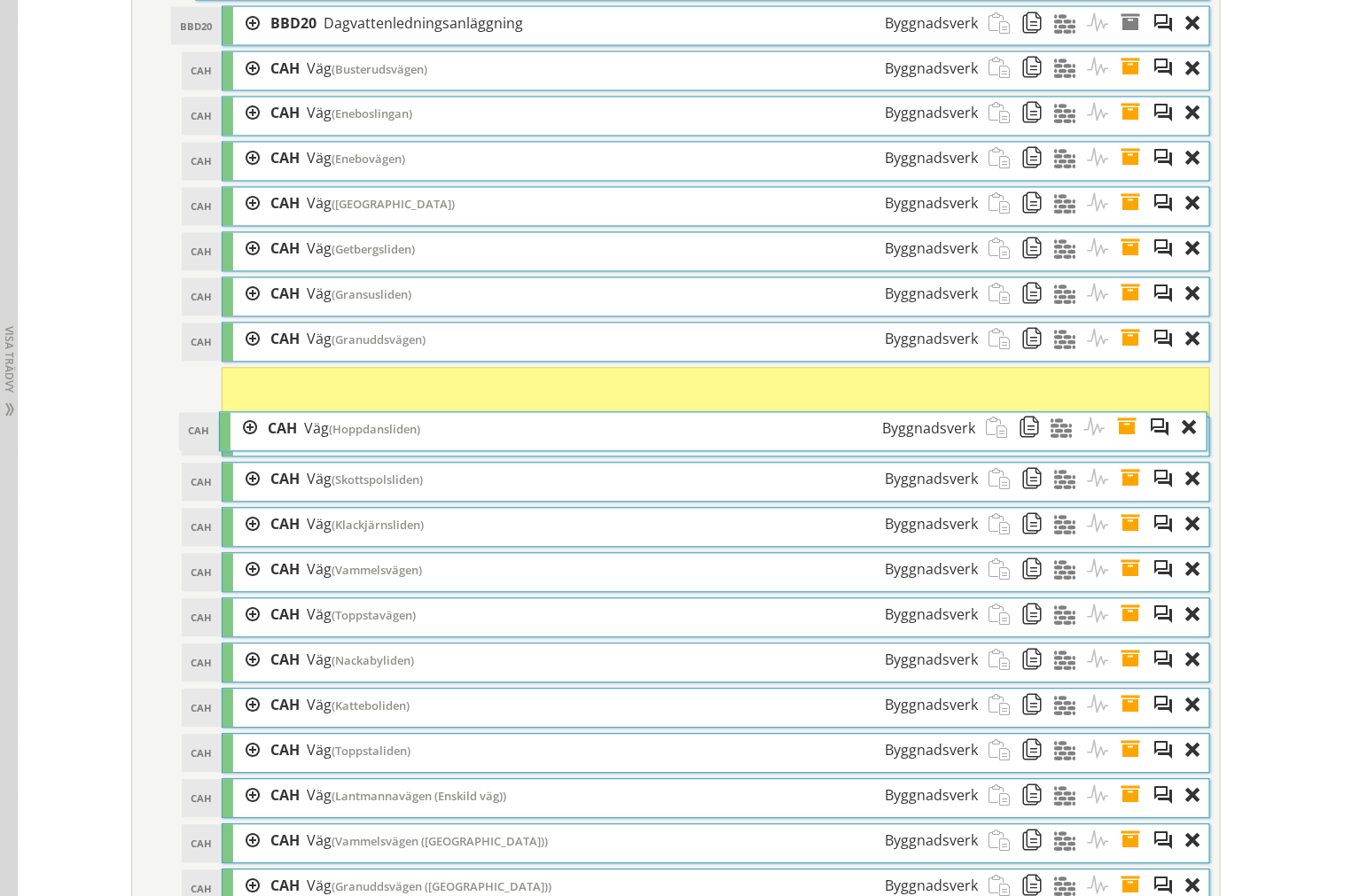
drag, startPoint x: 388, startPoint y: 543, endPoint x: 386, endPoint y: 448, distance: 95.0
click at [386, 446] on div "CAH Väg (Hoppdansliden) Byggnadsverk" at bounding box center [621, 429] width 729 height 33
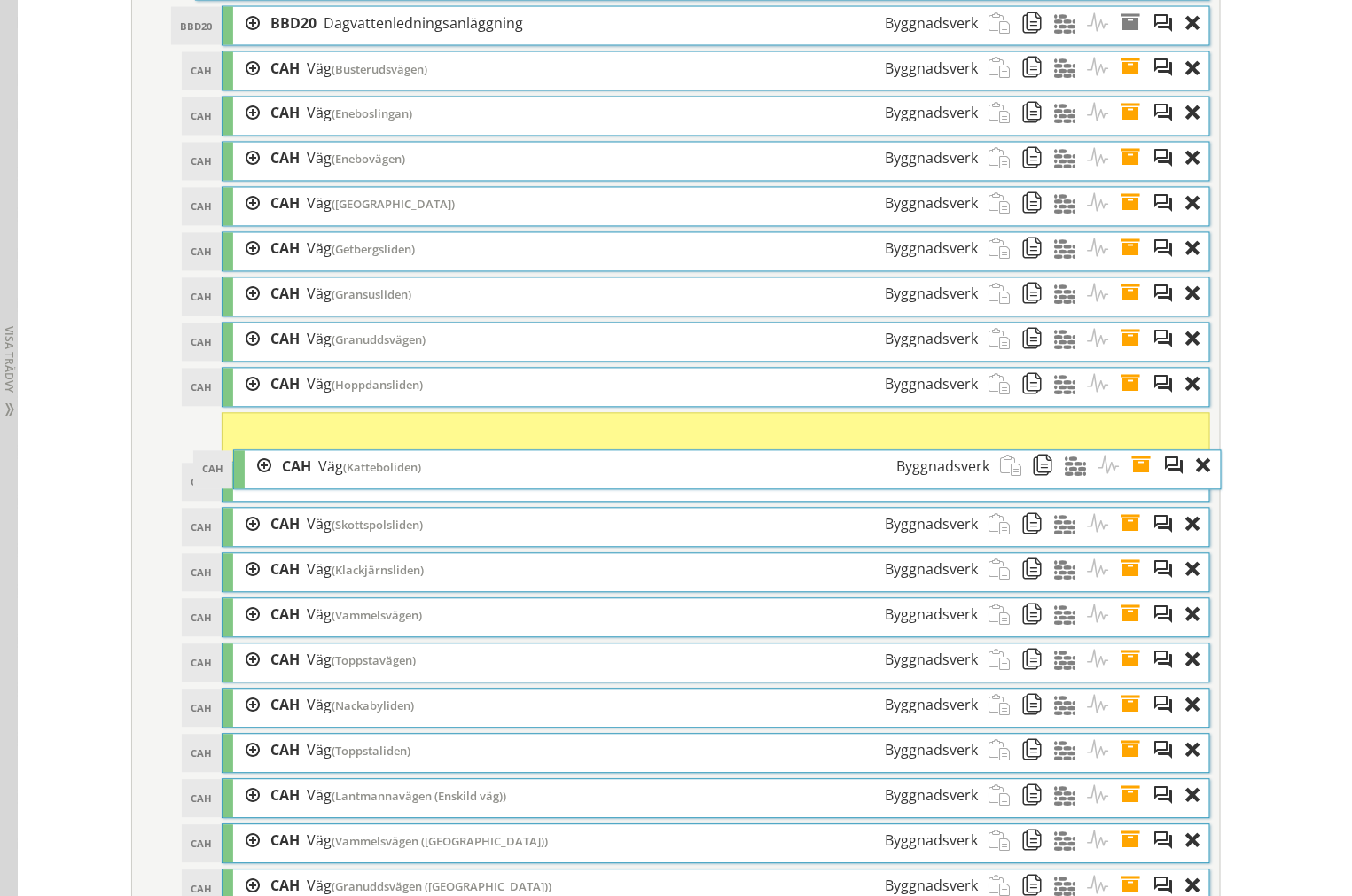
drag, startPoint x: 366, startPoint y: 732, endPoint x: 376, endPoint y: 492, distance: 240.2
click at [376, 476] on span "(Katteboliden)" at bounding box center [381, 467] width 78 height 16
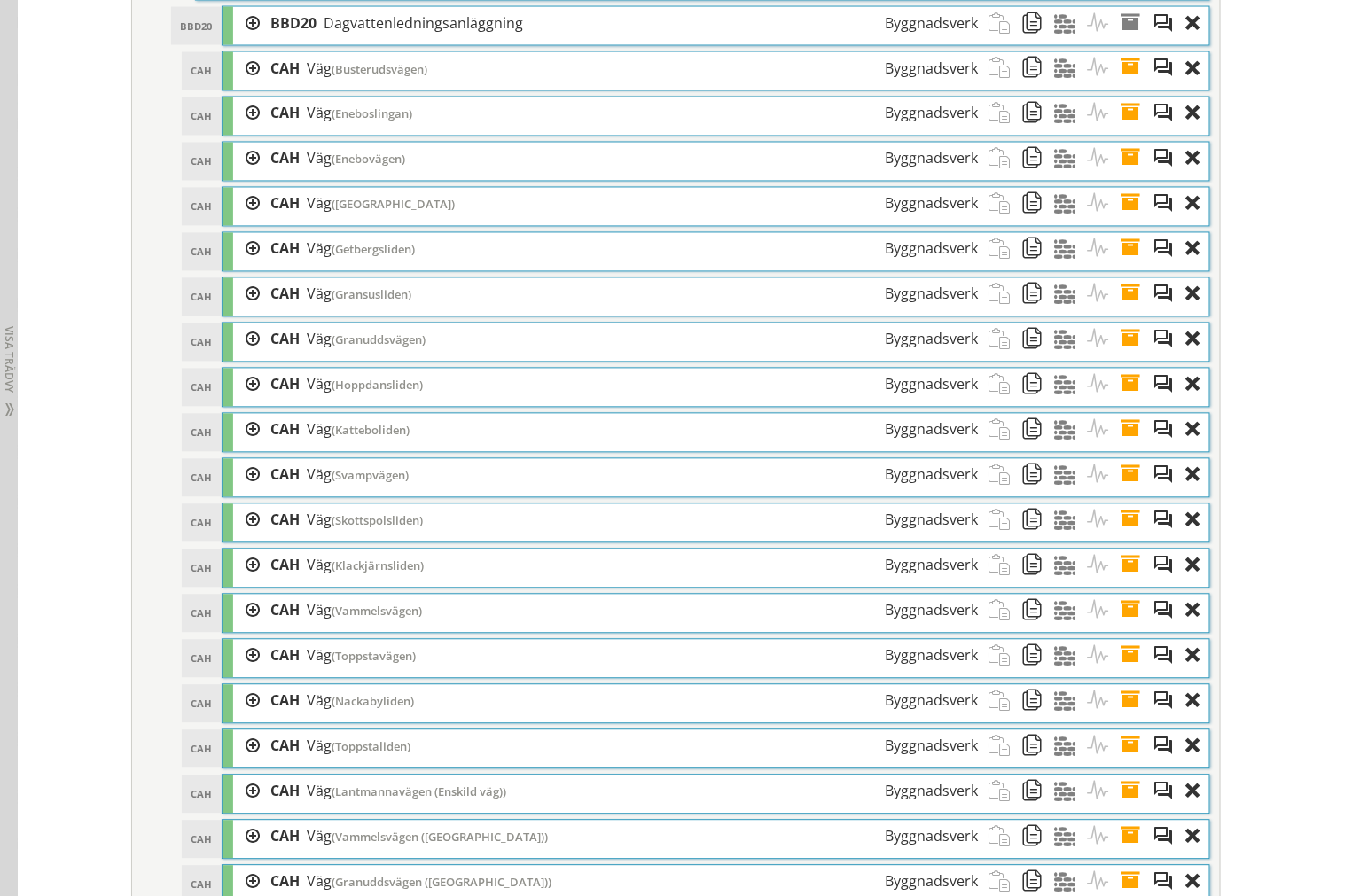
drag, startPoint x: 352, startPoint y: 598, endPoint x: 336, endPoint y: 510, distance: 89.4
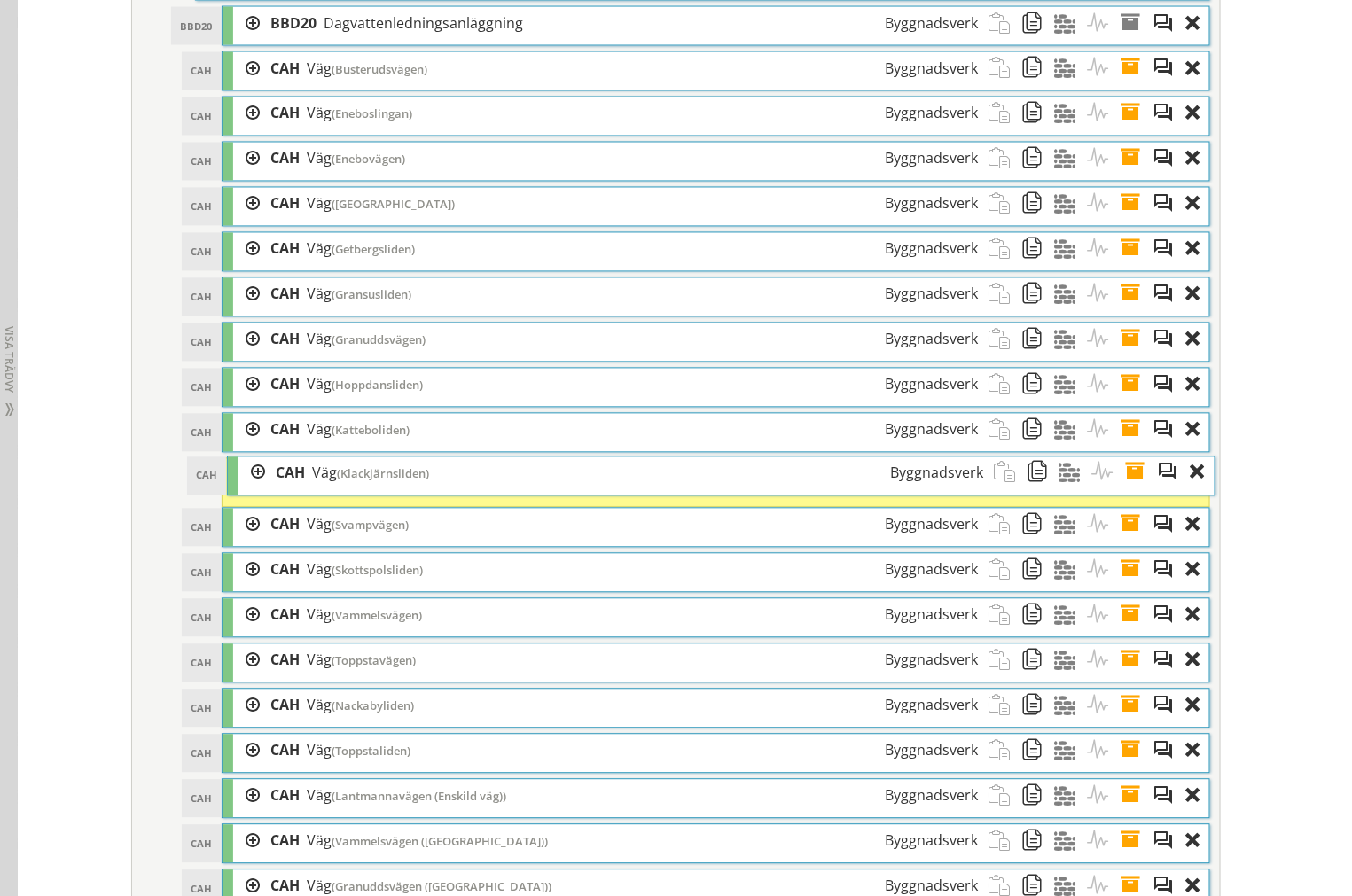
drag, startPoint x: 344, startPoint y: 591, endPoint x: 349, endPoint y: 498, distance: 93.1
click at [349, 482] on span "(Klackjärnsliden)" at bounding box center [382, 474] width 93 height 16
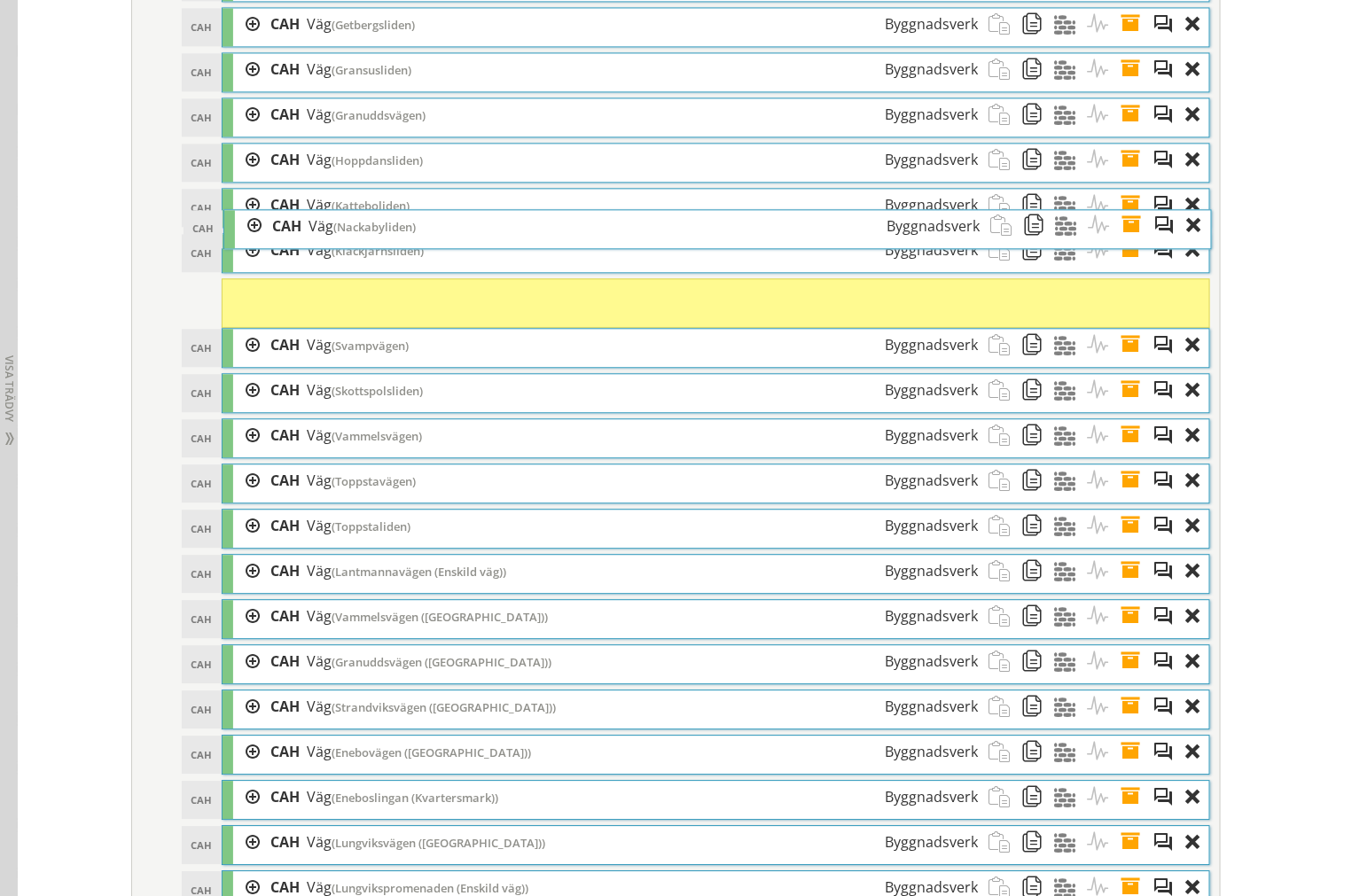
scroll to position [3774, 0]
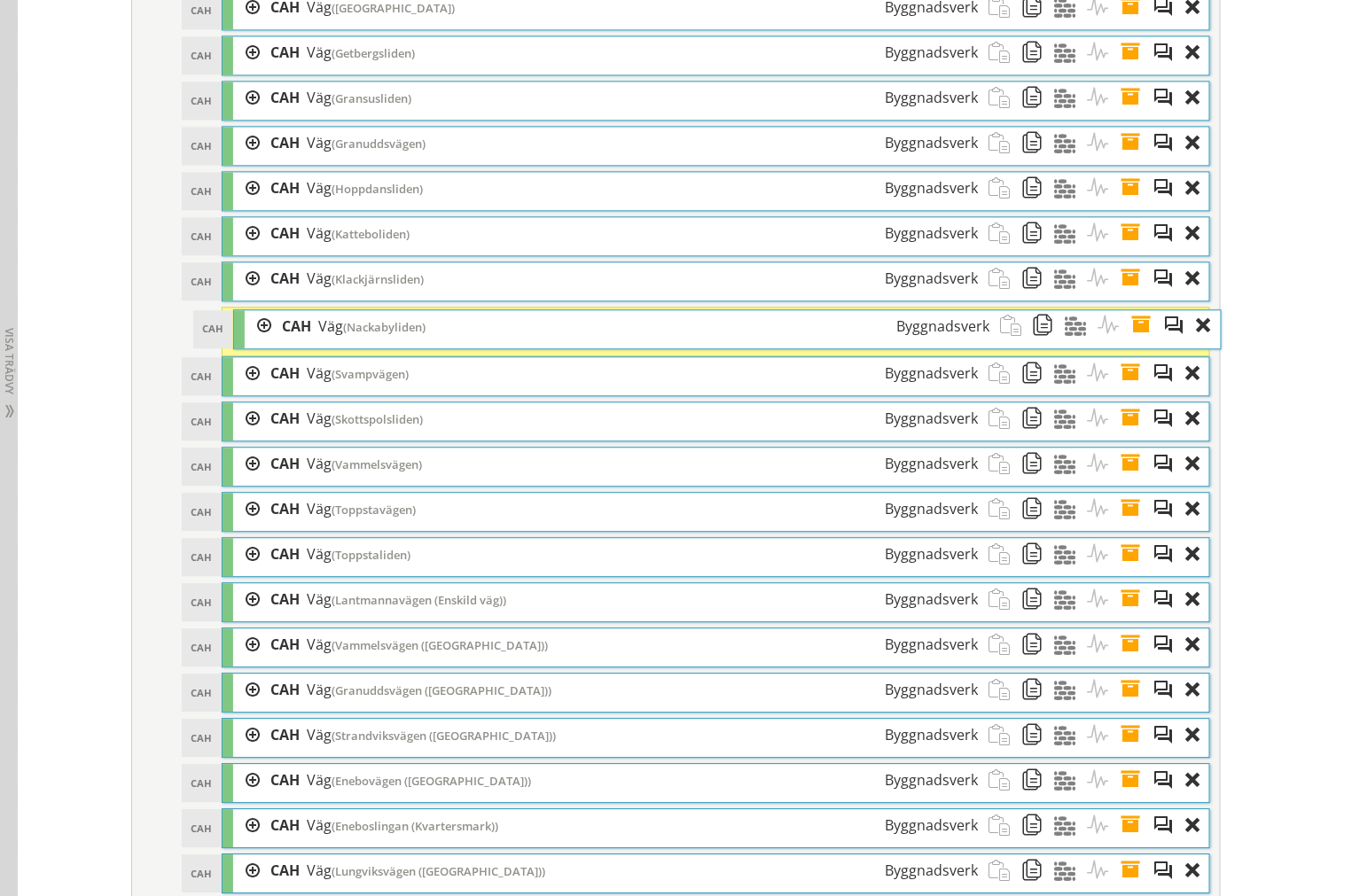
drag, startPoint x: 404, startPoint y: 243, endPoint x: 415, endPoint y: 355, distance: 112.5
click at [415, 335] on span "(Nackabyliden)" at bounding box center [384, 326] width 82 height 16
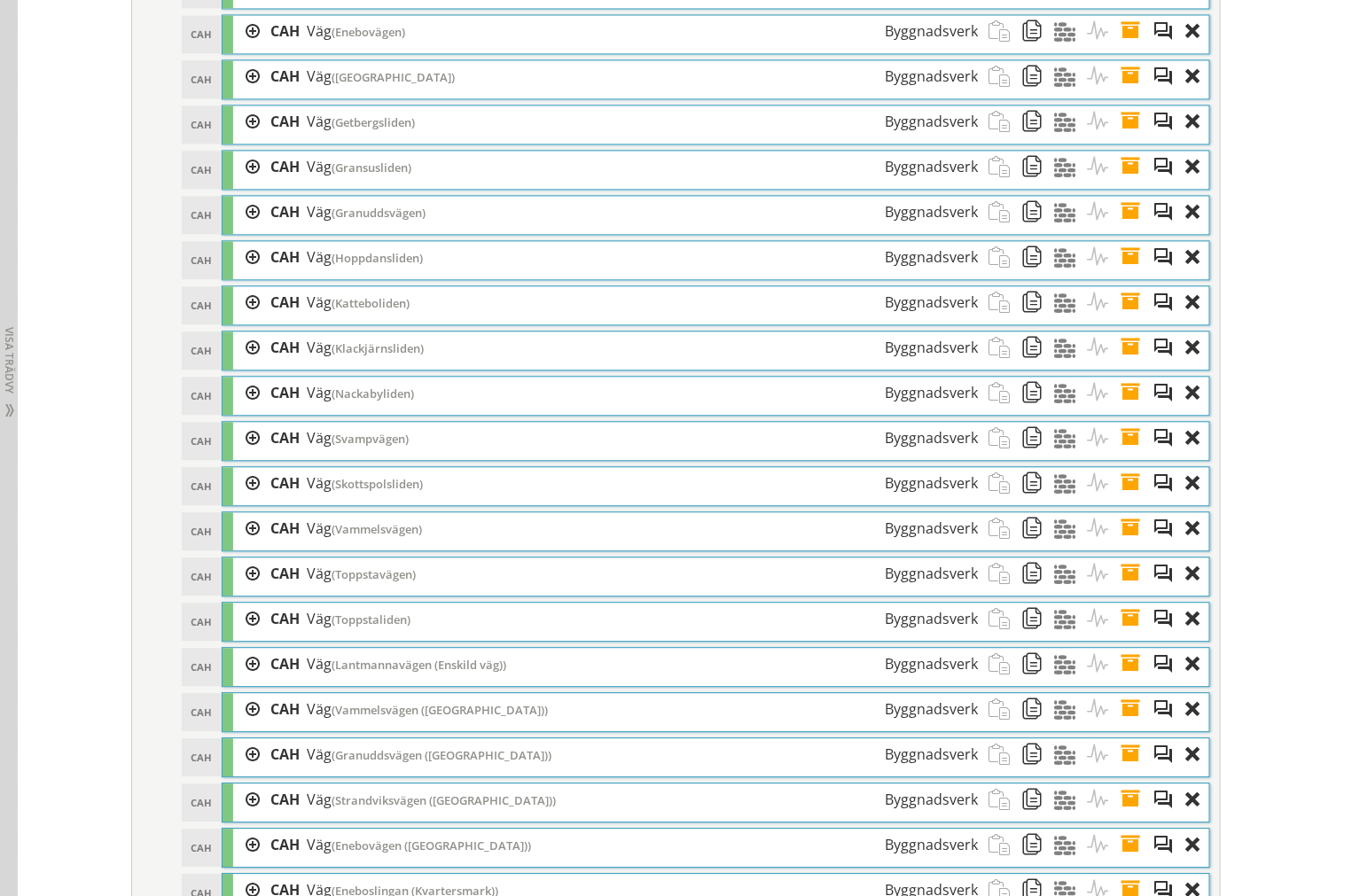
scroll to position [4070, 0]
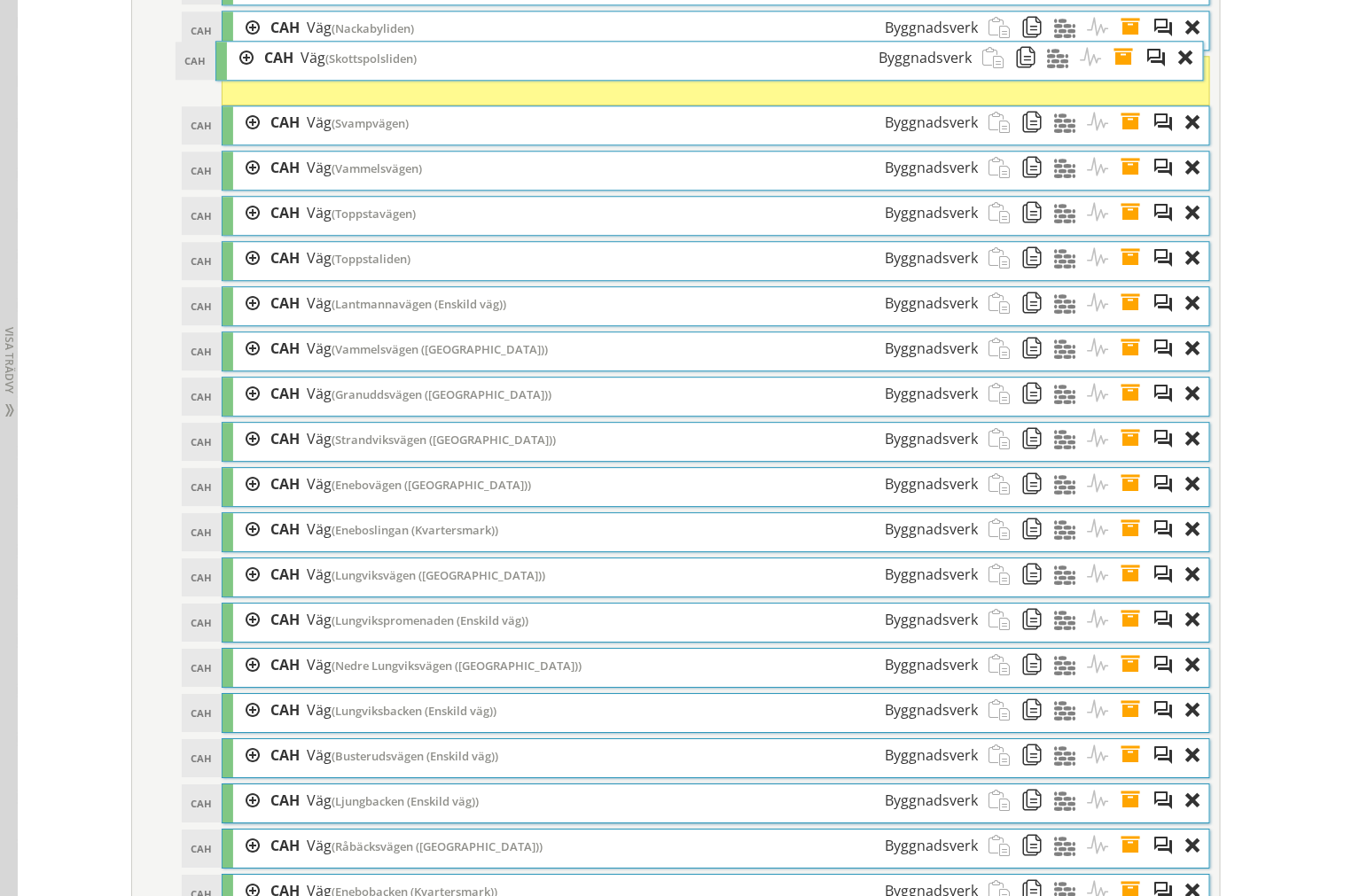
drag, startPoint x: 400, startPoint y: 154, endPoint x: 393, endPoint y: 91, distance: 63.4
click at [393, 66] on span "(Skottspolsliden)" at bounding box center [371, 58] width 92 height 16
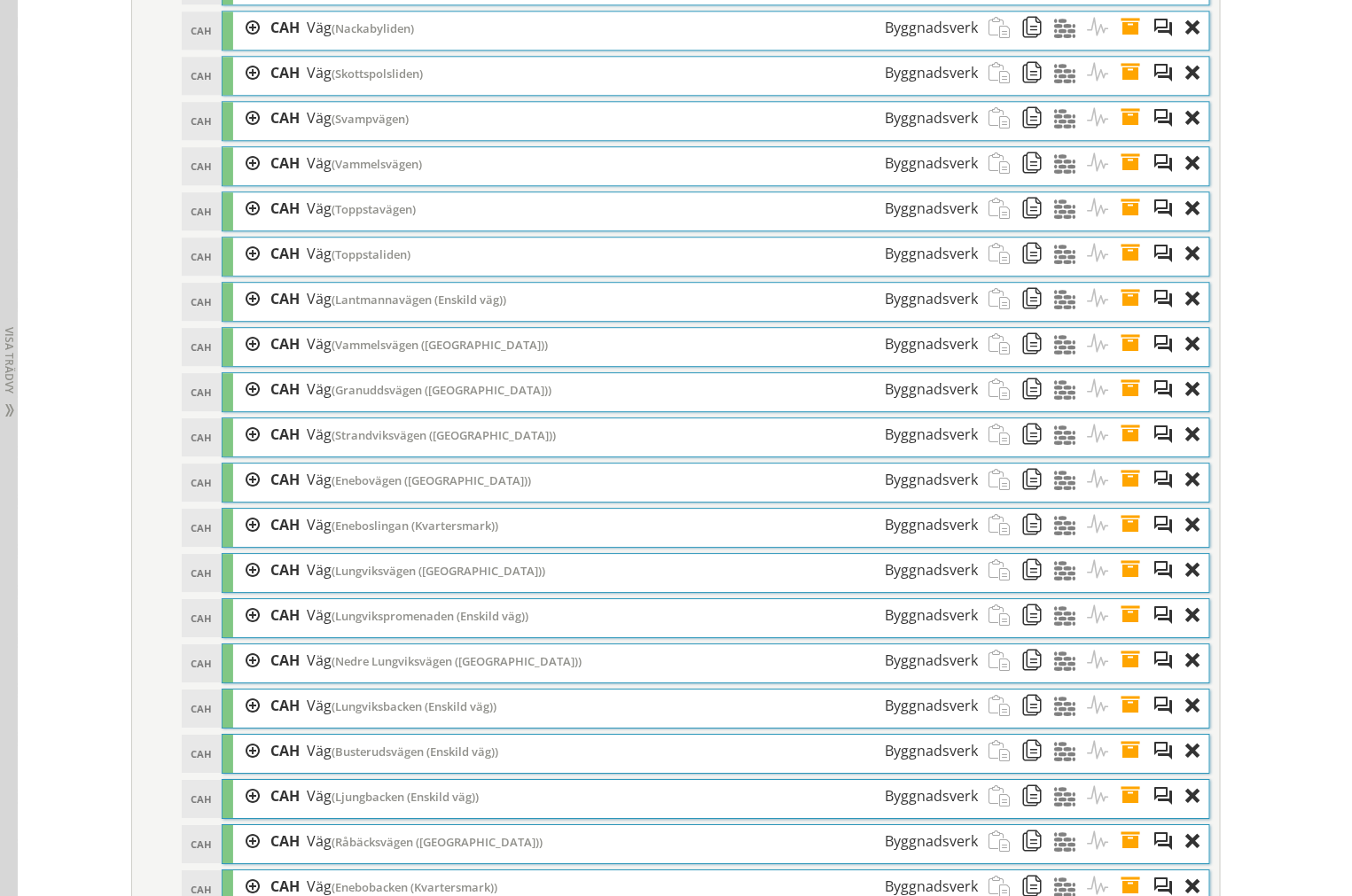
click at [1138, 135] on span at bounding box center [1135, 118] width 33 height 33
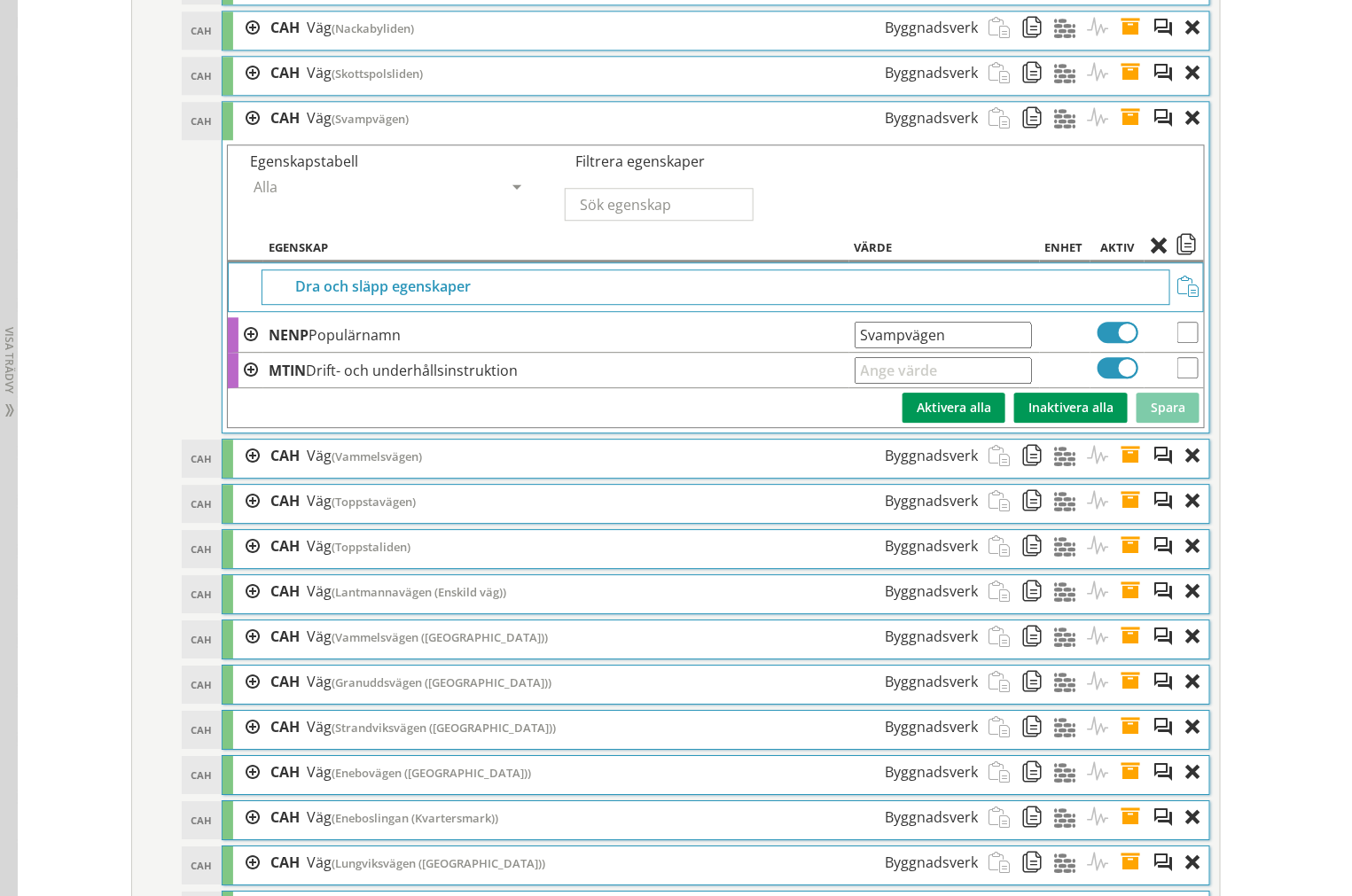
click at [871, 348] on input "Svampvägen" at bounding box center [943, 334] width 178 height 26
click at [866, 348] on input "Svampvägen" at bounding box center [943, 334] width 178 height 26
type input "Stampvägen"
click at [1181, 422] on button "Spara" at bounding box center [1167, 407] width 63 height 30
click at [1129, 135] on span at bounding box center [1135, 118] width 33 height 33
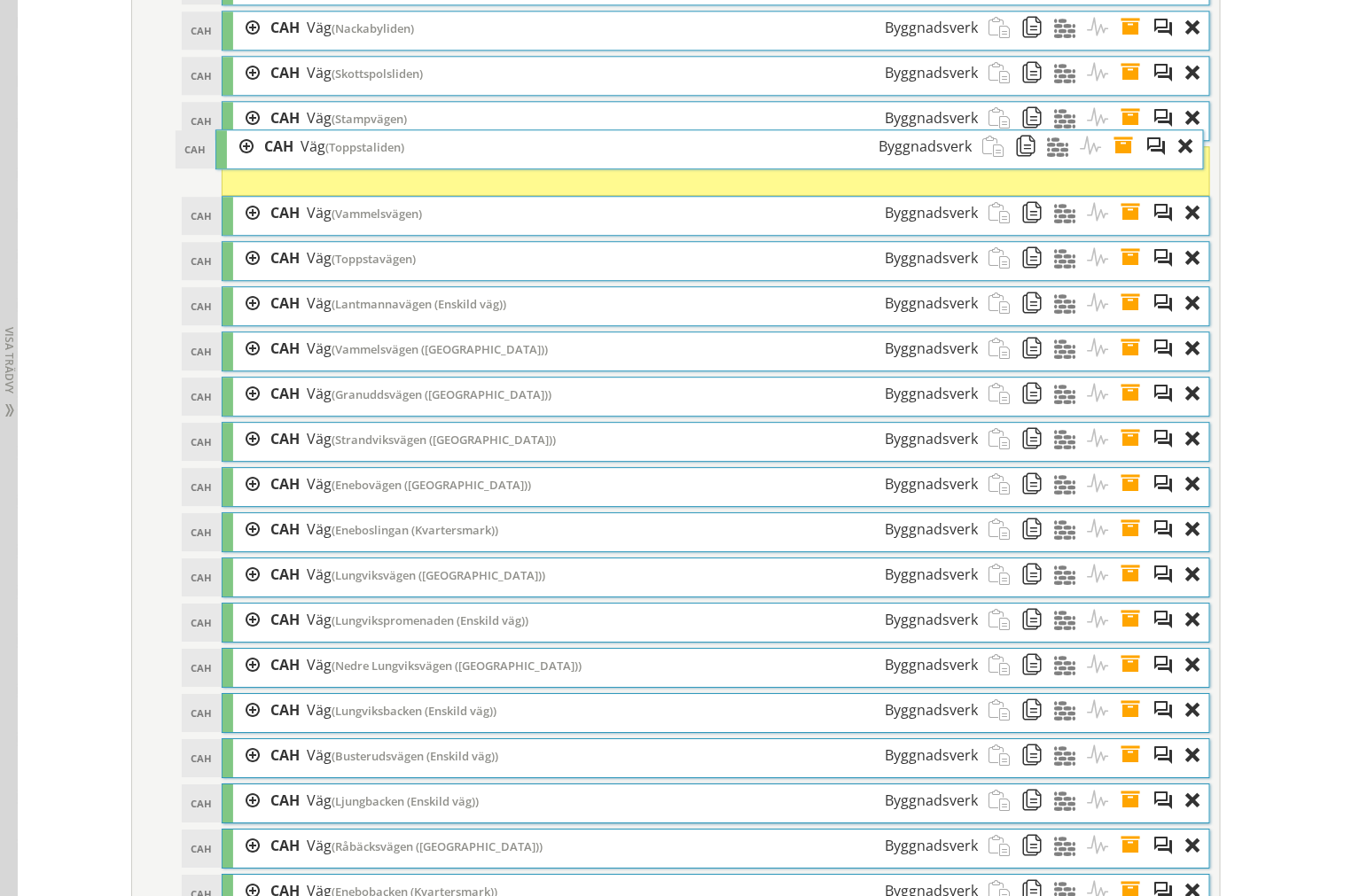
drag, startPoint x: 408, startPoint y: 293, endPoint x: 403, endPoint y: 181, distance: 112.1
click at [403, 164] on div "CAH Väg (Toppstaliden) Byggnadsverk" at bounding box center [618, 146] width 729 height 33
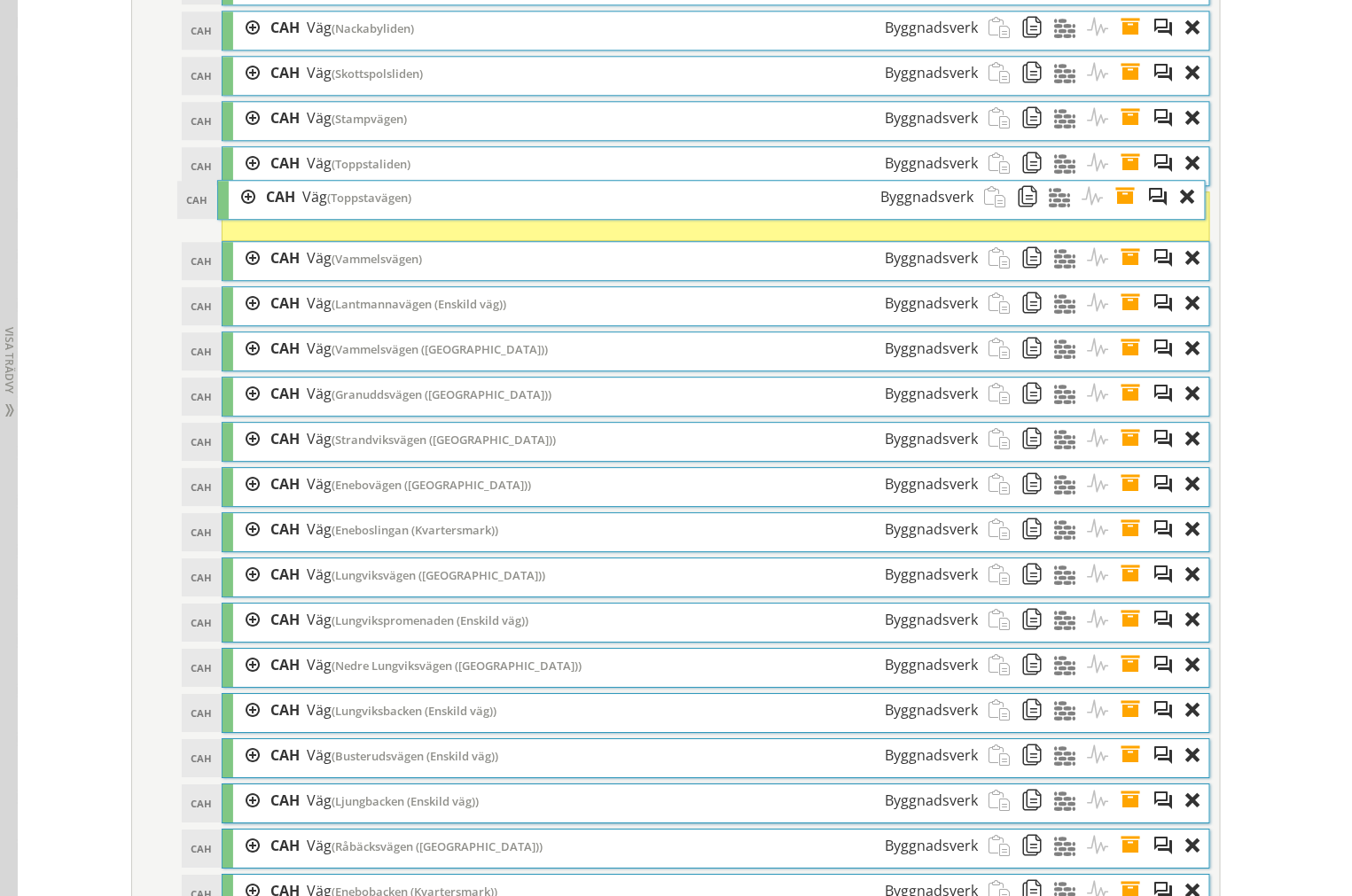
drag, startPoint x: 405, startPoint y: 279, endPoint x: 400, endPoint y: 218, distance: 61.2
click at [400, 214] on div "CAH Väg (Toppstavägen) Byggnadsverk" at bounding box center [619, 197] width 729 height 33
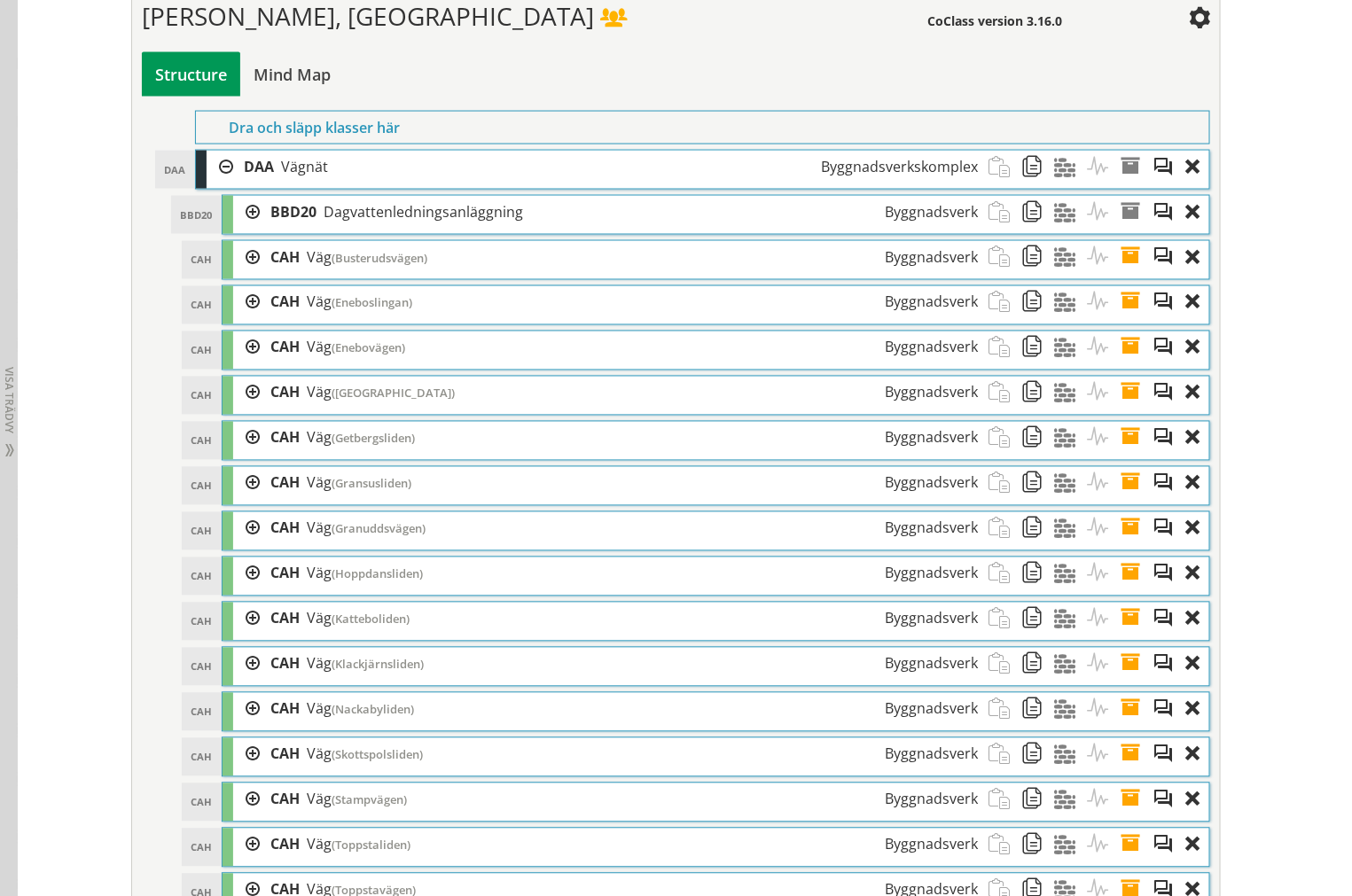
scroll to position [3380, 0]
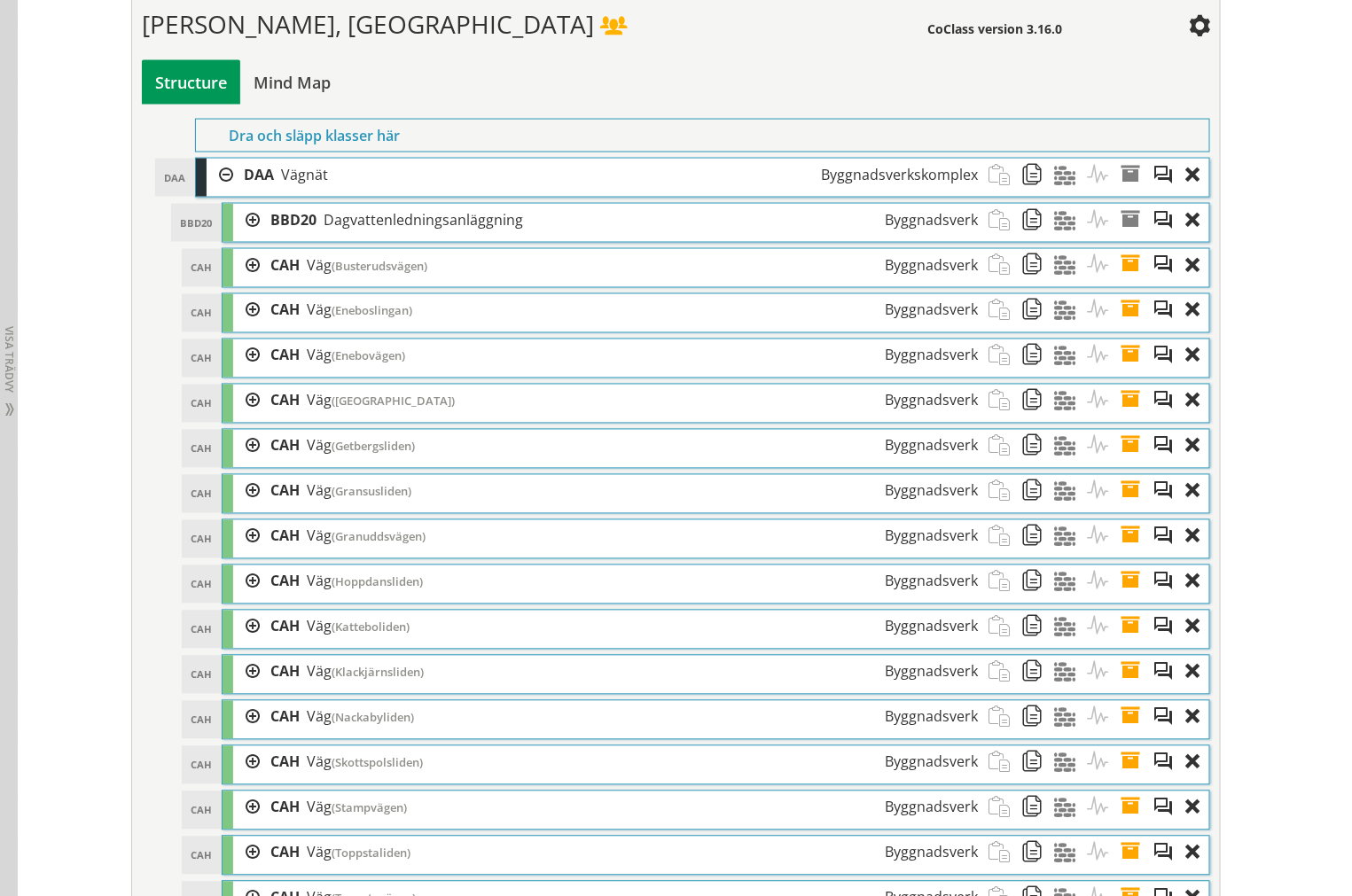
click at [1121, 282] on span at bounding box center [1135, 265] width 33 height 33
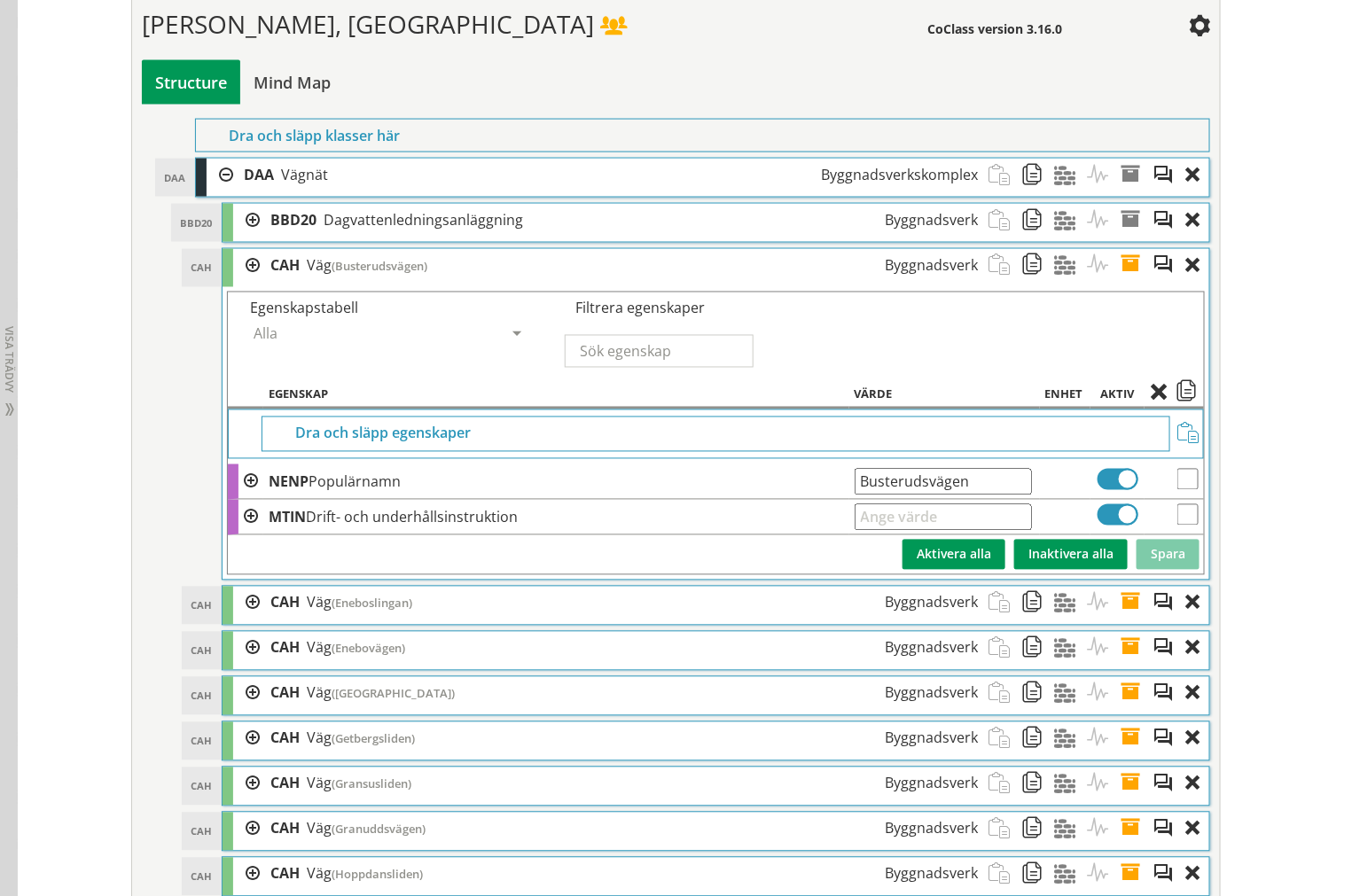
drag, startPoint x: 955, startPoint y: 503, endPoint x: -65, endPoint y: 489, distance: 1020.1
click at [1130, 282] on span at bounding box center [1135, 265] width 33 height 33
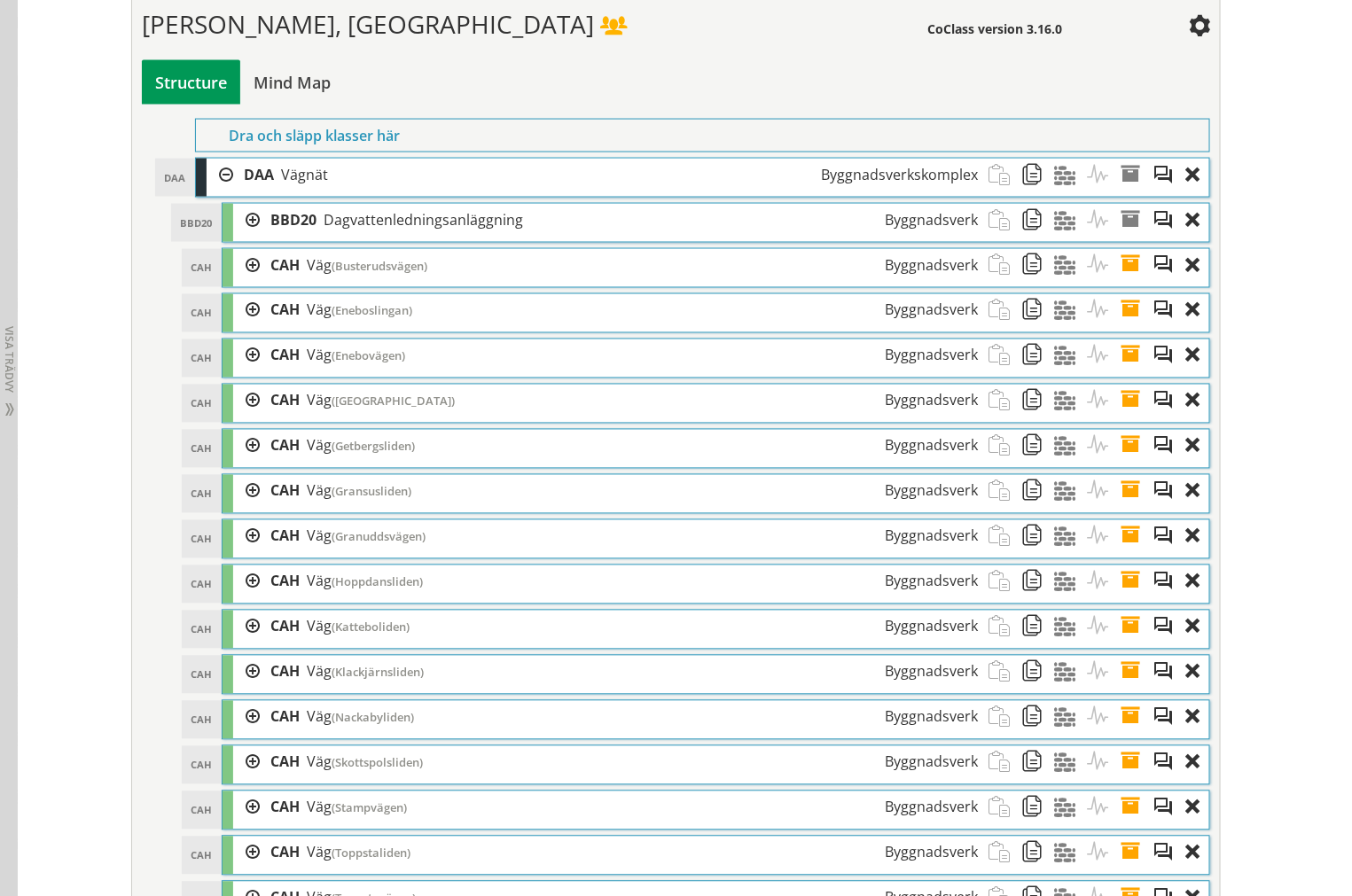
click at [1131, 327] on span at bounding box center [1135, 310] width 33 height 33
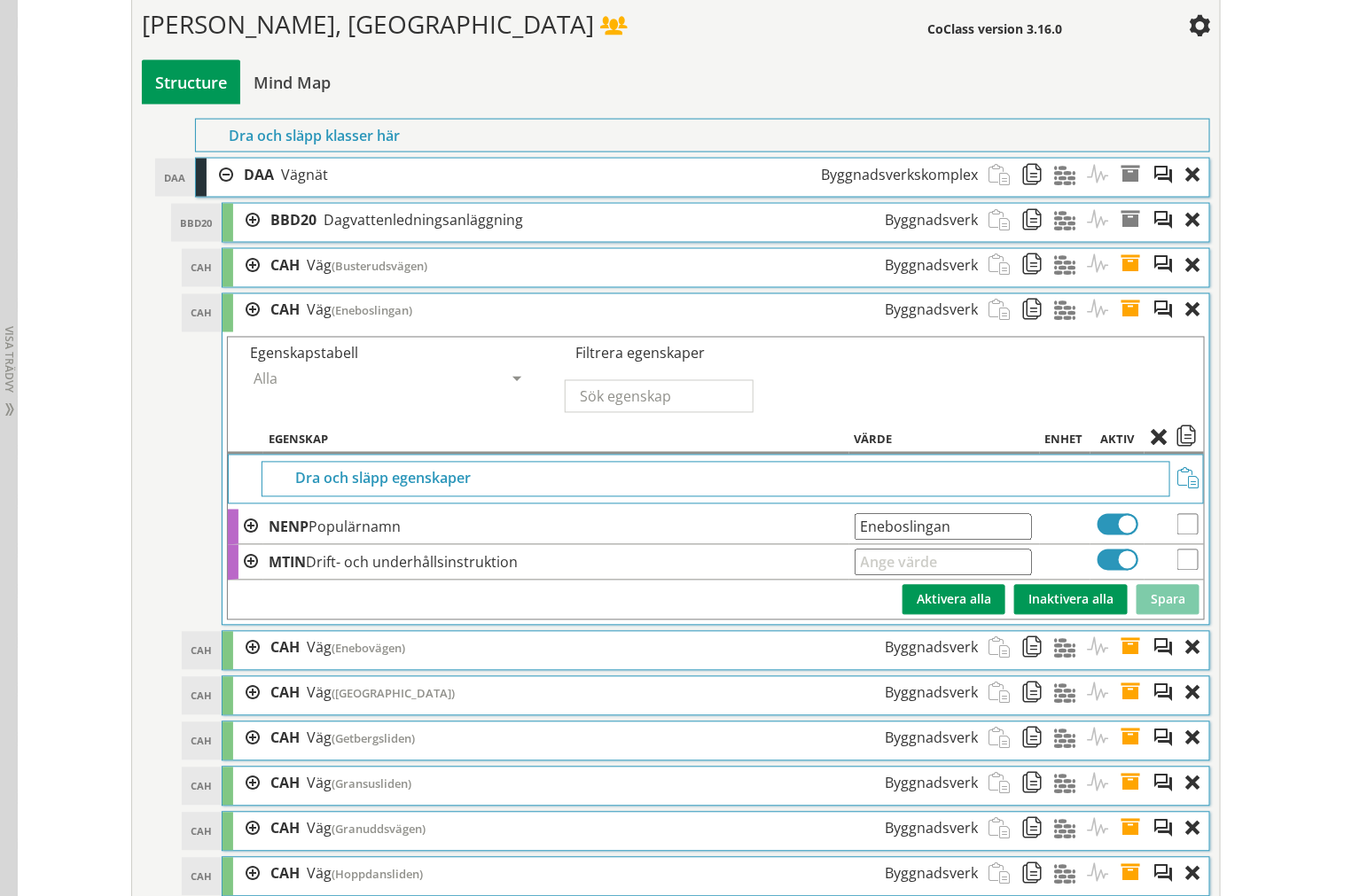
drag, startPoint x: 1002, startPoint y: 555, endPoint x: 9, endPoint y: 514, distance: 993.8
click at [1121, 327] on span at bounding box center [1135, 310] width 33 height 33
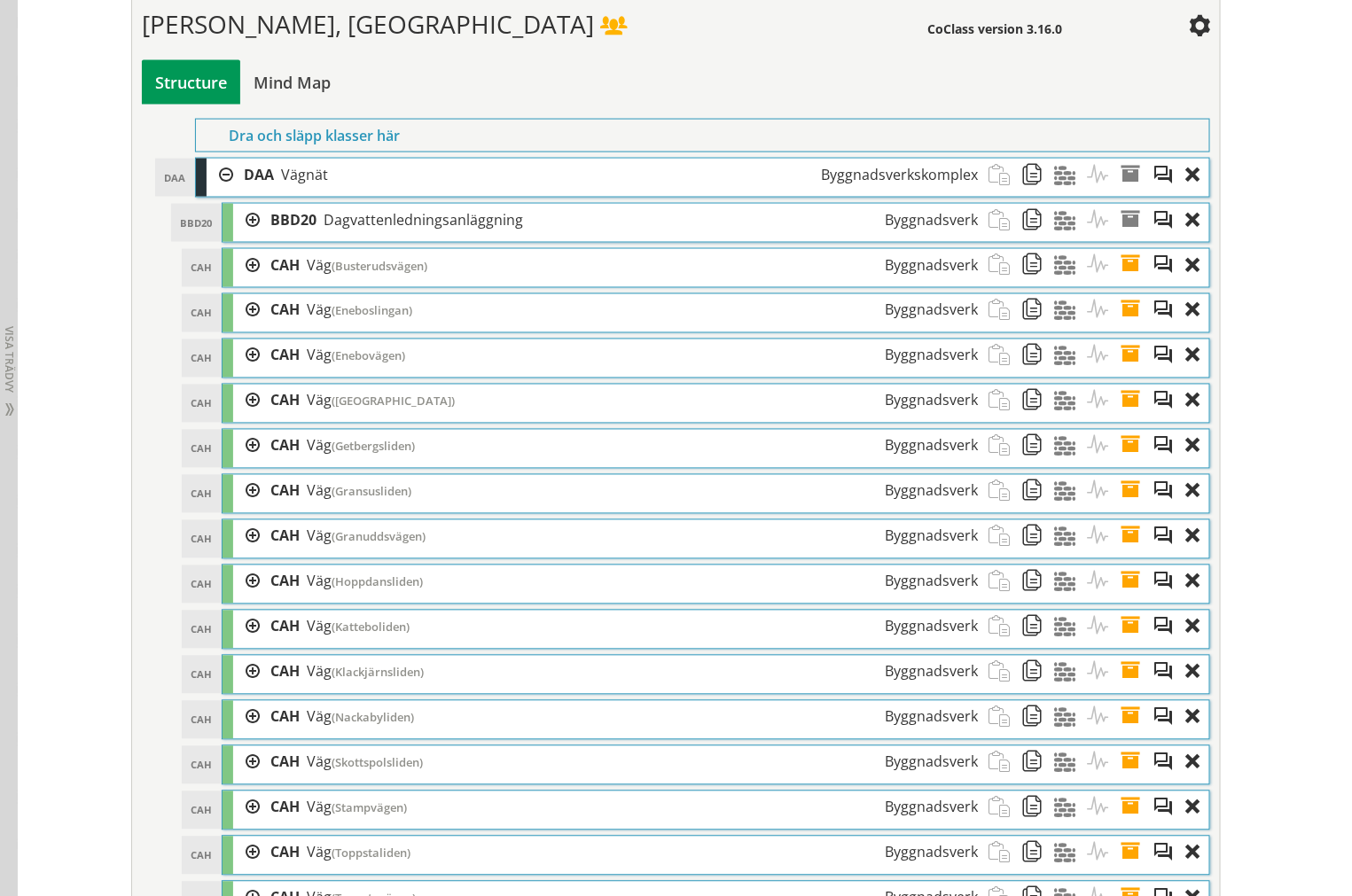
click at [1122, 372] on span at bounding box center [1135, 355] width 33 height 33
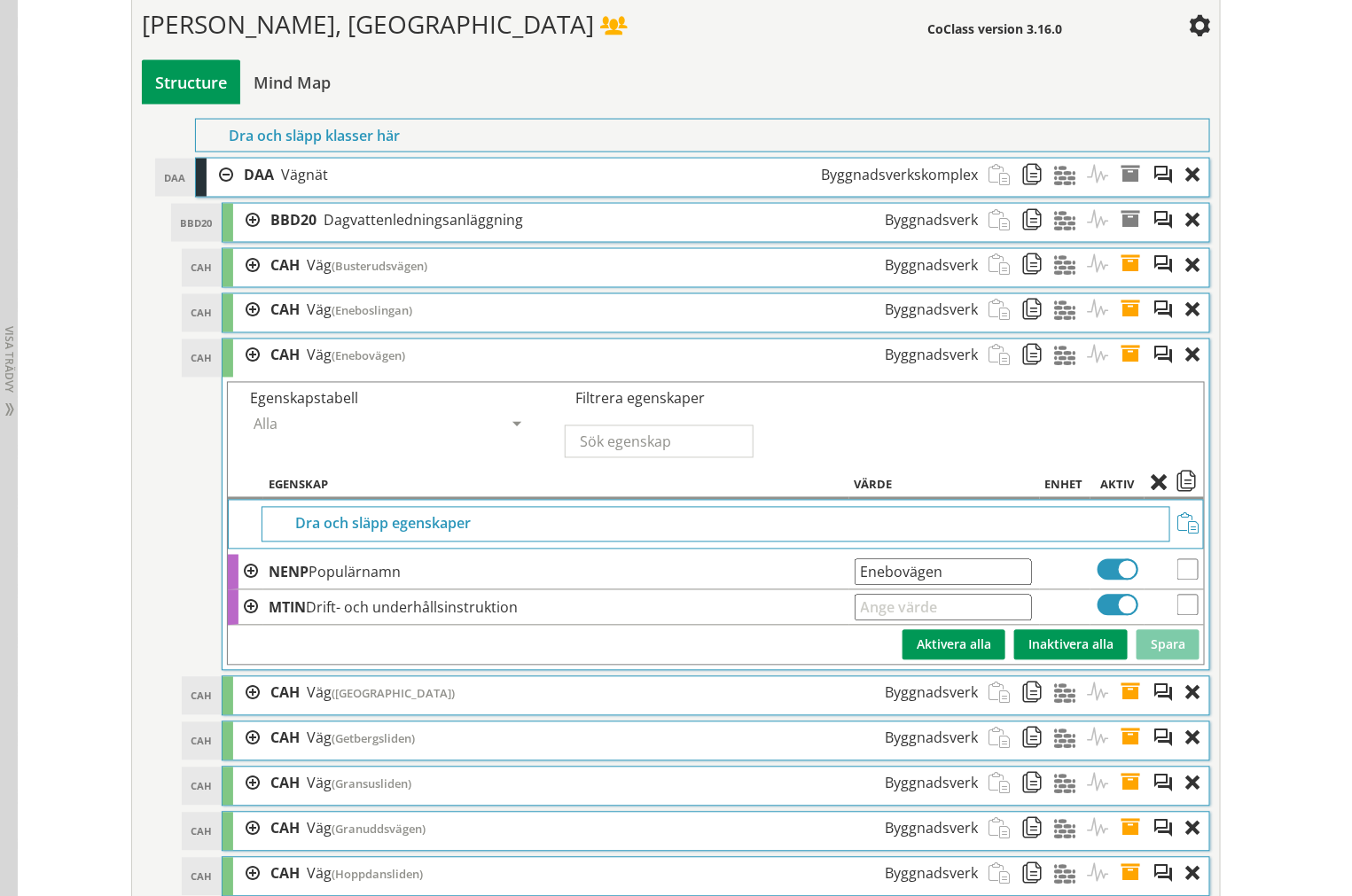
drag, startPoint x: 992, startPoint y: 601, endPoint x: 135, endPoint y: 598, distance: 857.0
click at [1122, 372] on span at bounding box center [1135, 355] width 33 height 33
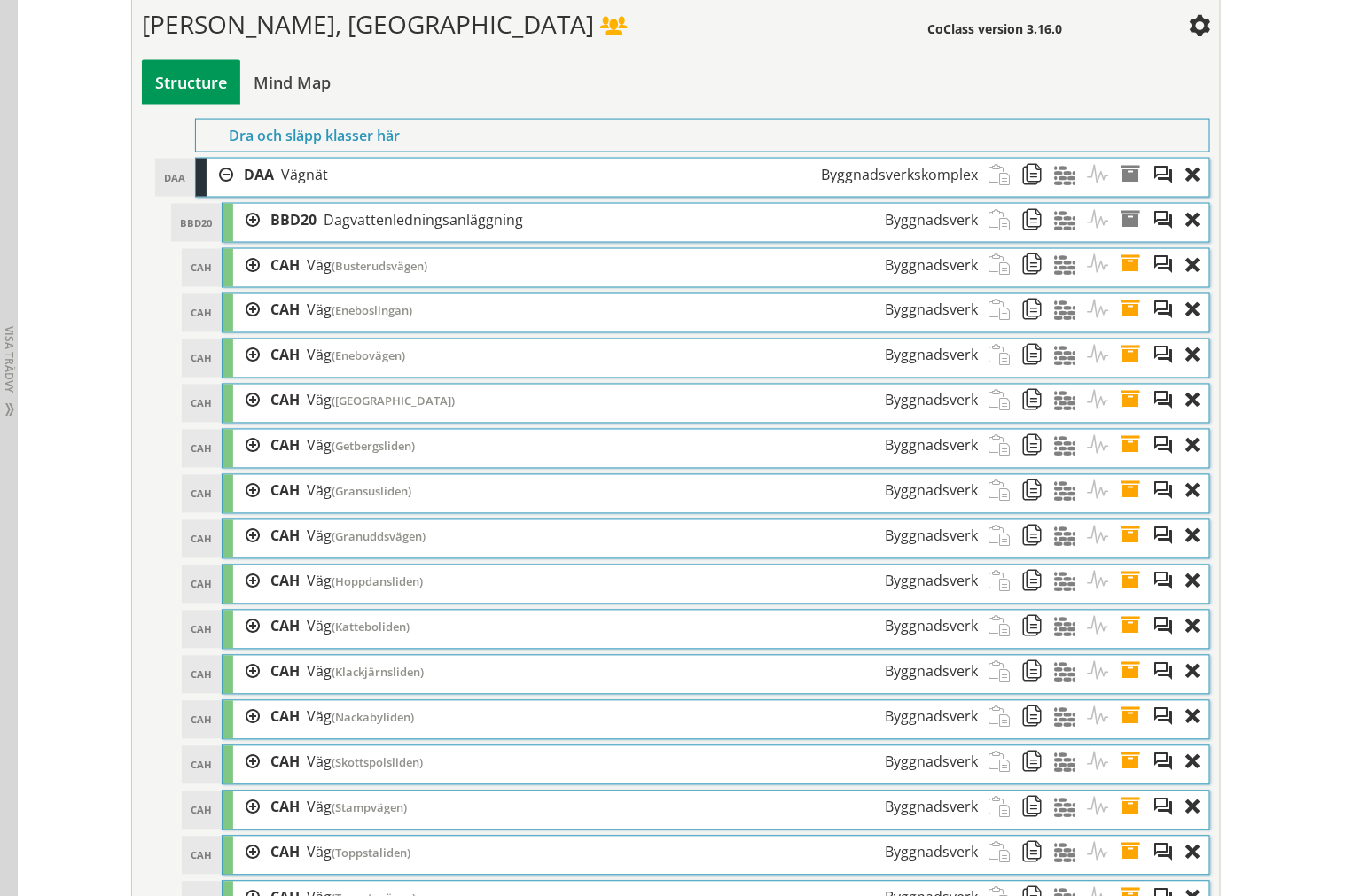
click at [1123, 418] on span at bounding box center [1135, 401] width 33 height 33
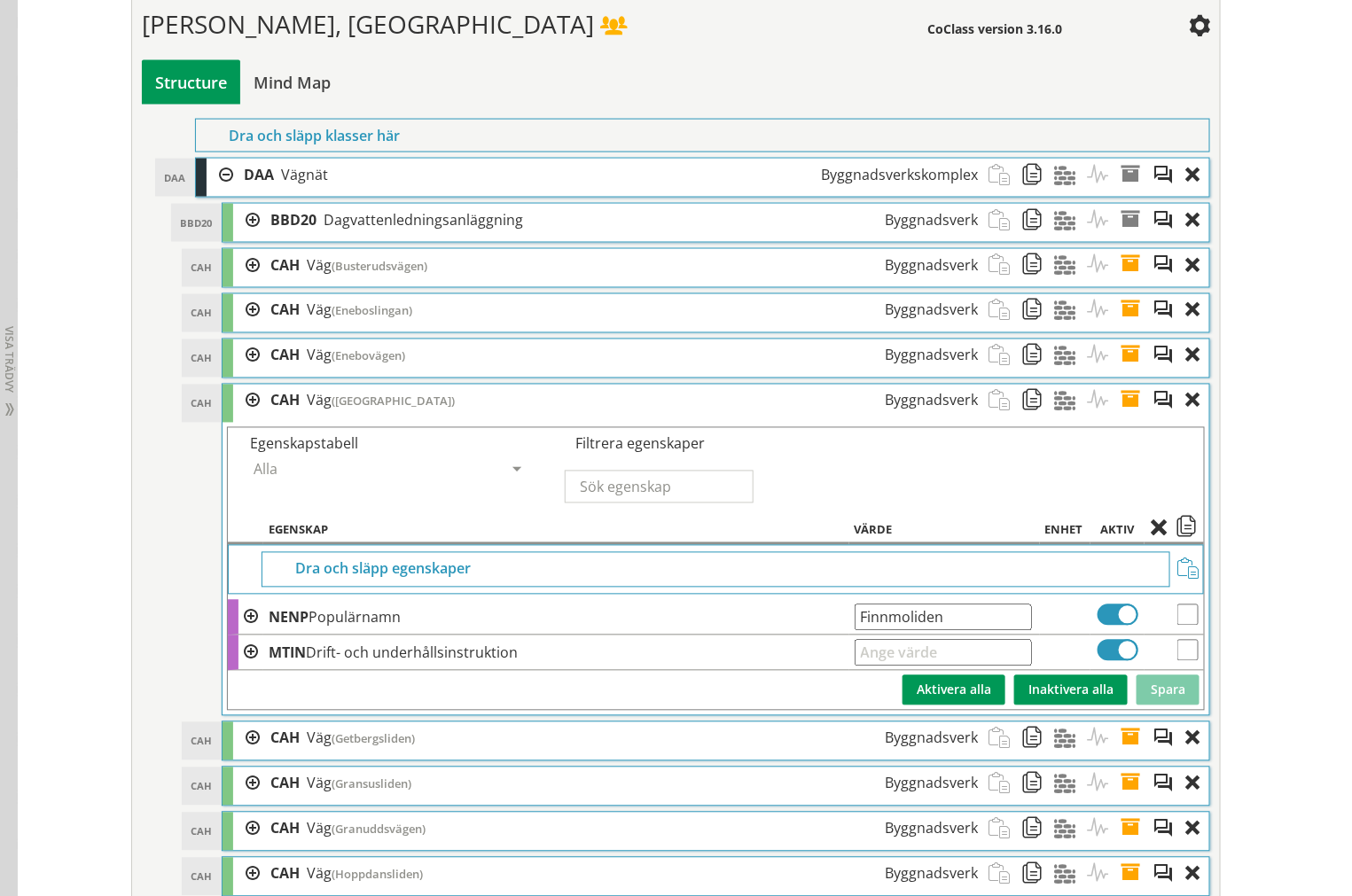
drag, startPoint x: 999, startPoint y: 651, endPoint x: 195, endPoint y: 621, distance: 804.6
click at [1128, 418] on span at bounding box center [1135, 401] width 33 height 33
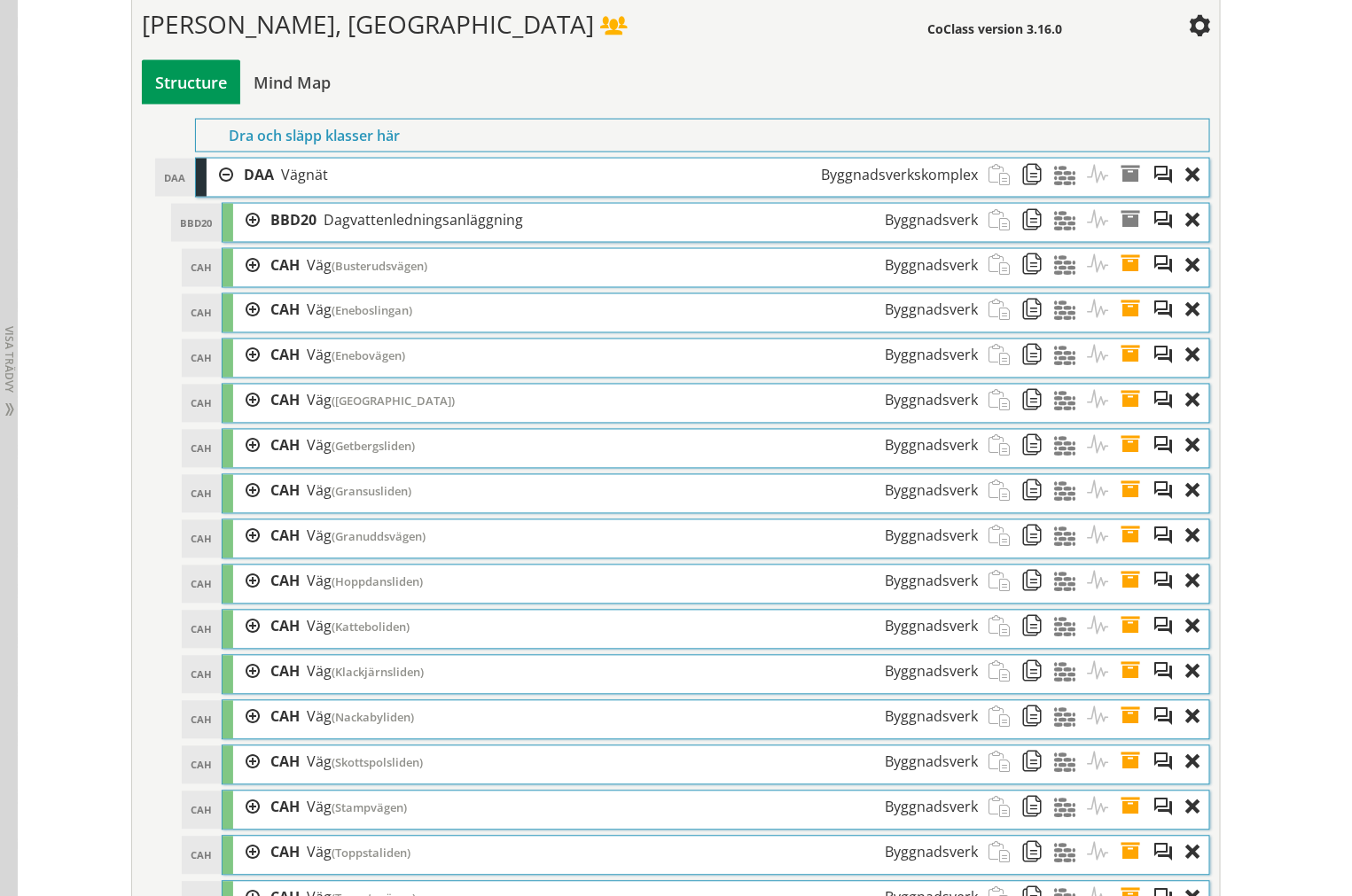
click at [1122, 462] on span at bounding box center [1135, 446] width 33 height 33
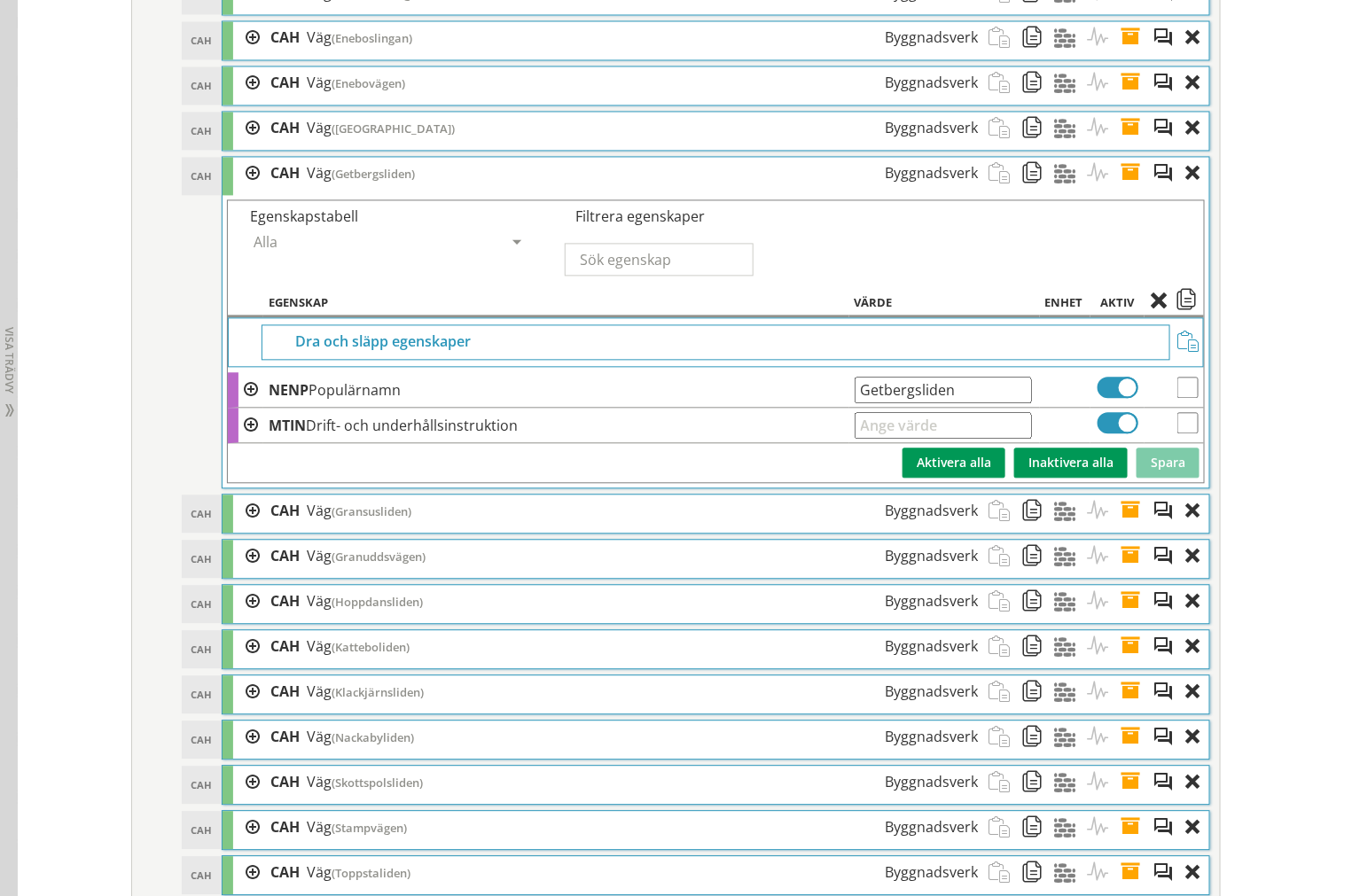
scroll to position [3676, 0]
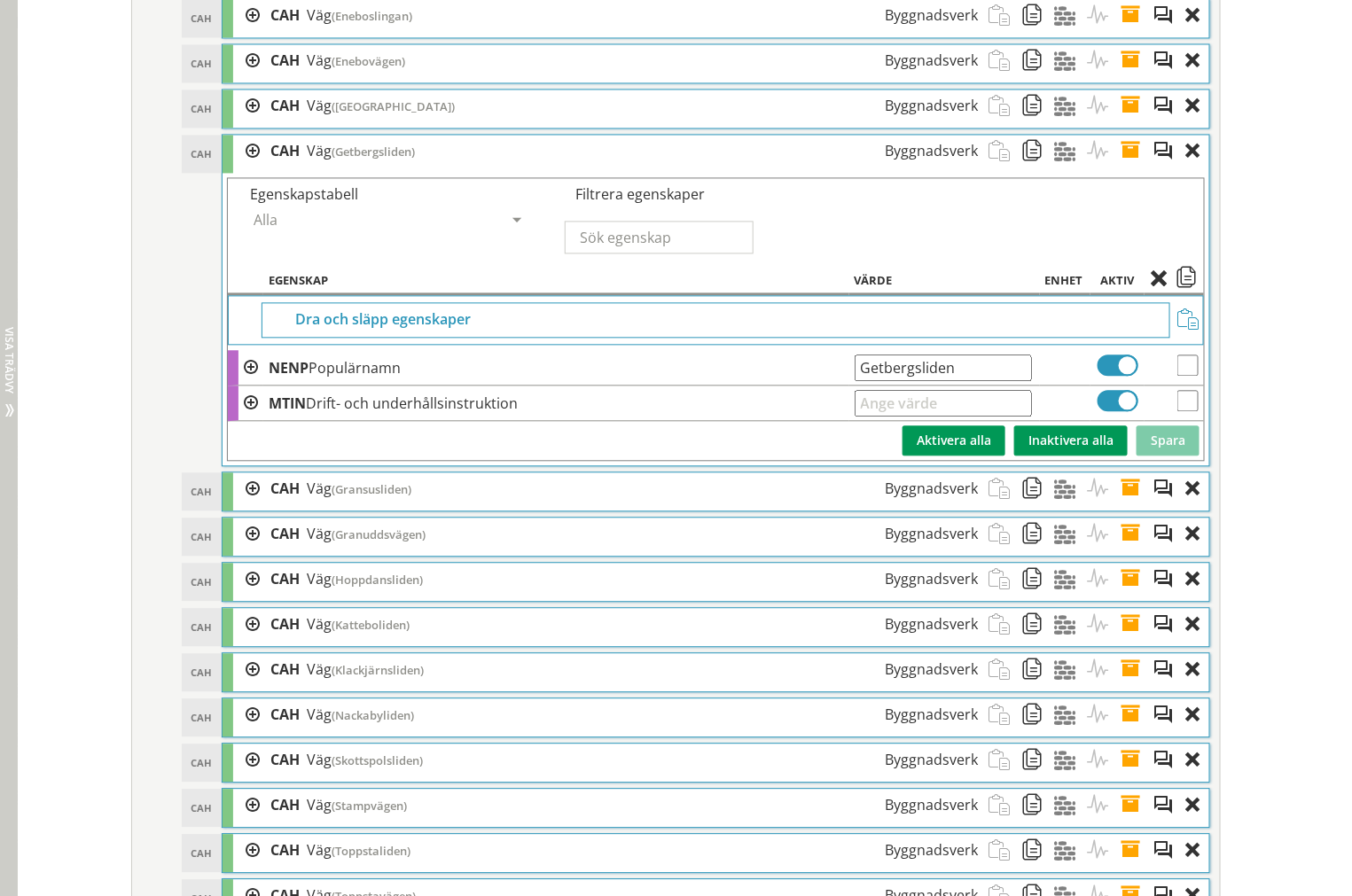
drag, startPoint x: 989, startPoint y: 394, endPoint x: 7, endPoint y: 366, distance: 982.4
drag, startPoint x: 1120, startPoint y: 179, endPoint x: 1130, endPoint y: 205, distance: 27.9
click at [1120, 167] on span at bounding box center [1135, 150] width 33 height 33
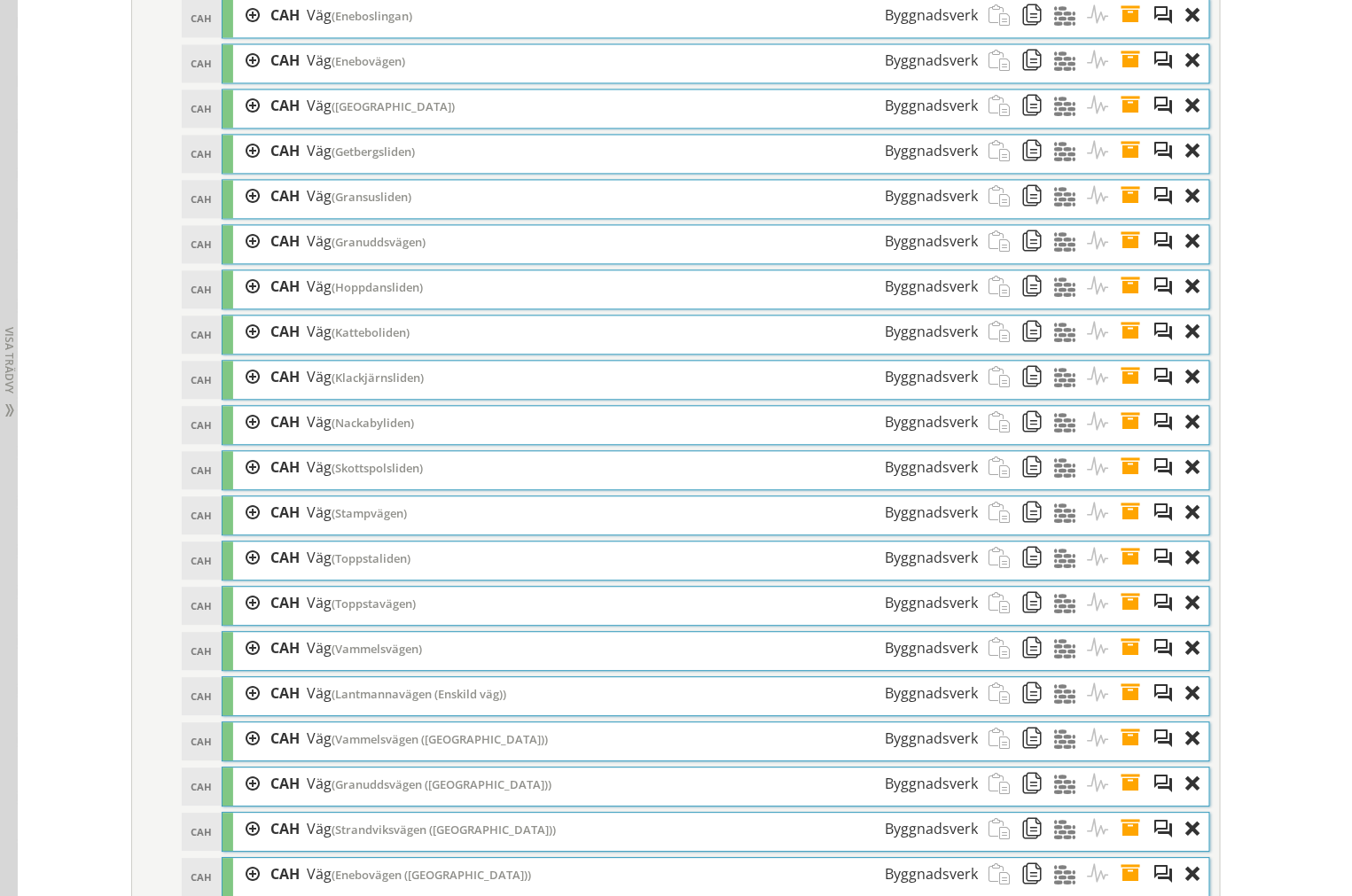
click at [1132, 213] on span at bounding box center [1135, 196] width 33 height 33
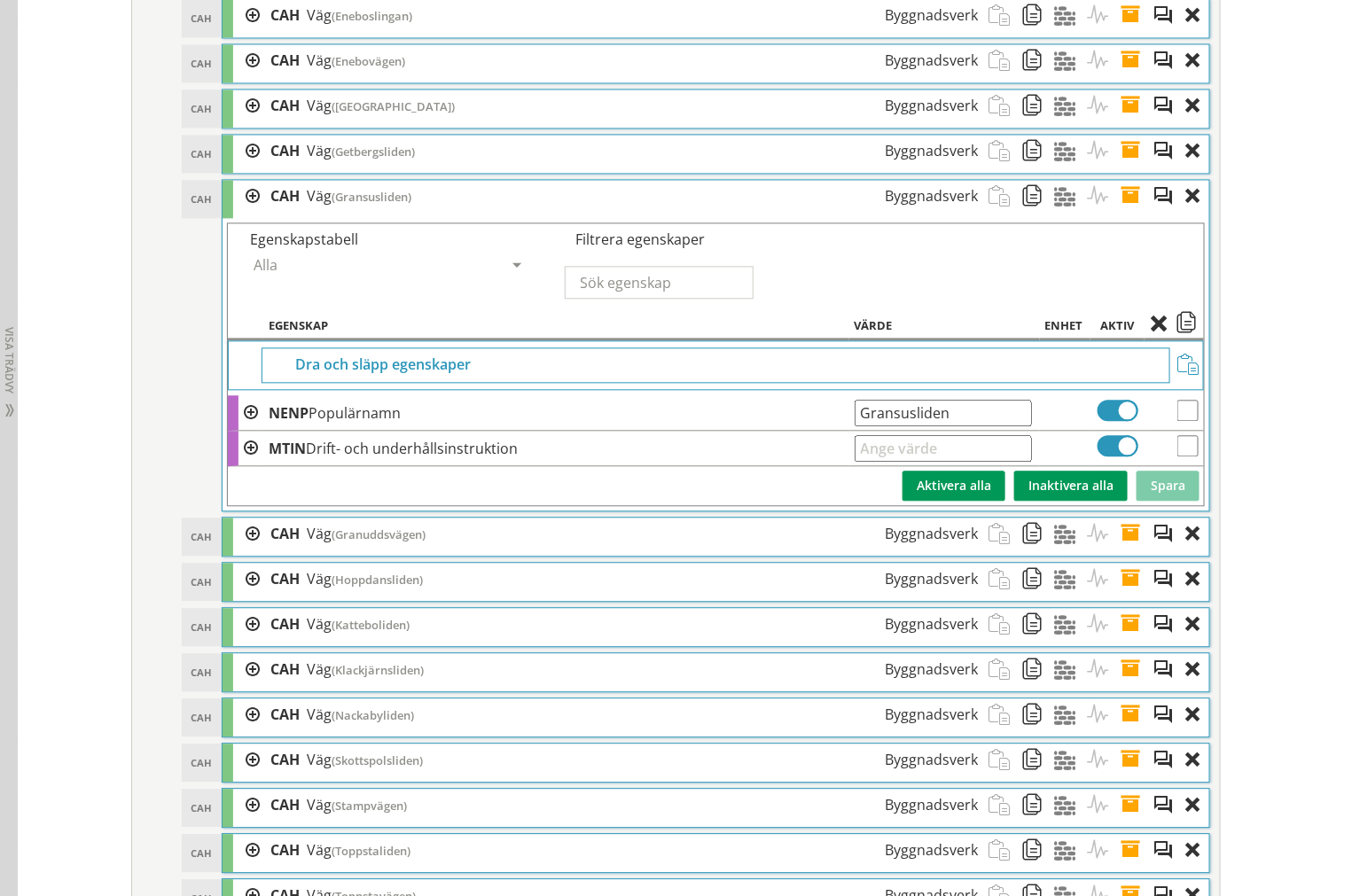
drag, startPoint x: 990, startPoint y: 441, endPoint x: 34, endPoint y: 435, distance: 956.0
drag, startPoint x: 1123, startPoint y: 222, endPoint x: 1126, endPoint y: 234, distance: 12.4
click at [1123, 213] on span at bounding box center [1135, 196] width 33 height 33
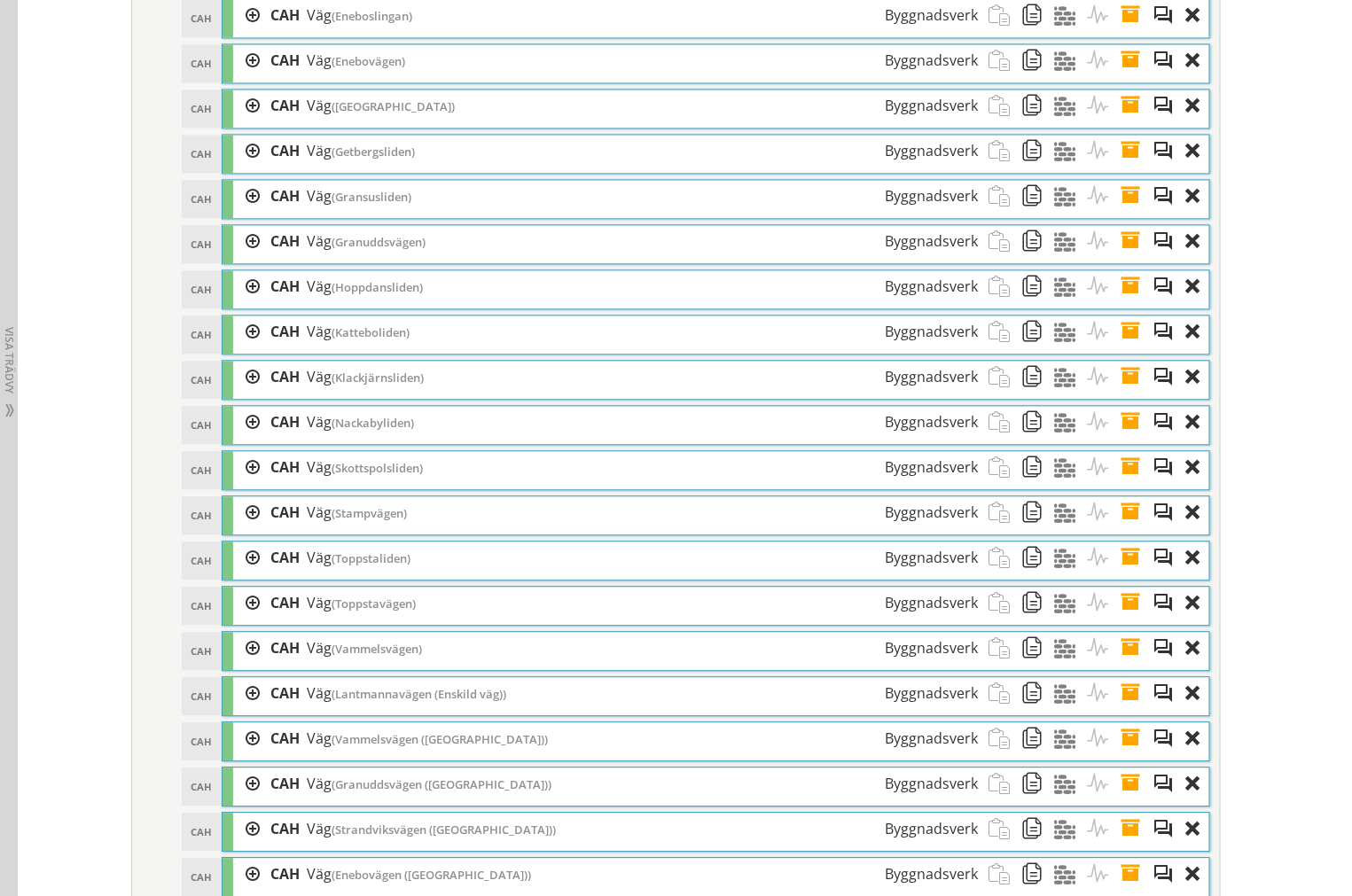
click at [1122, 258] on span at bounding box center [1135, 241] width 33 height 33
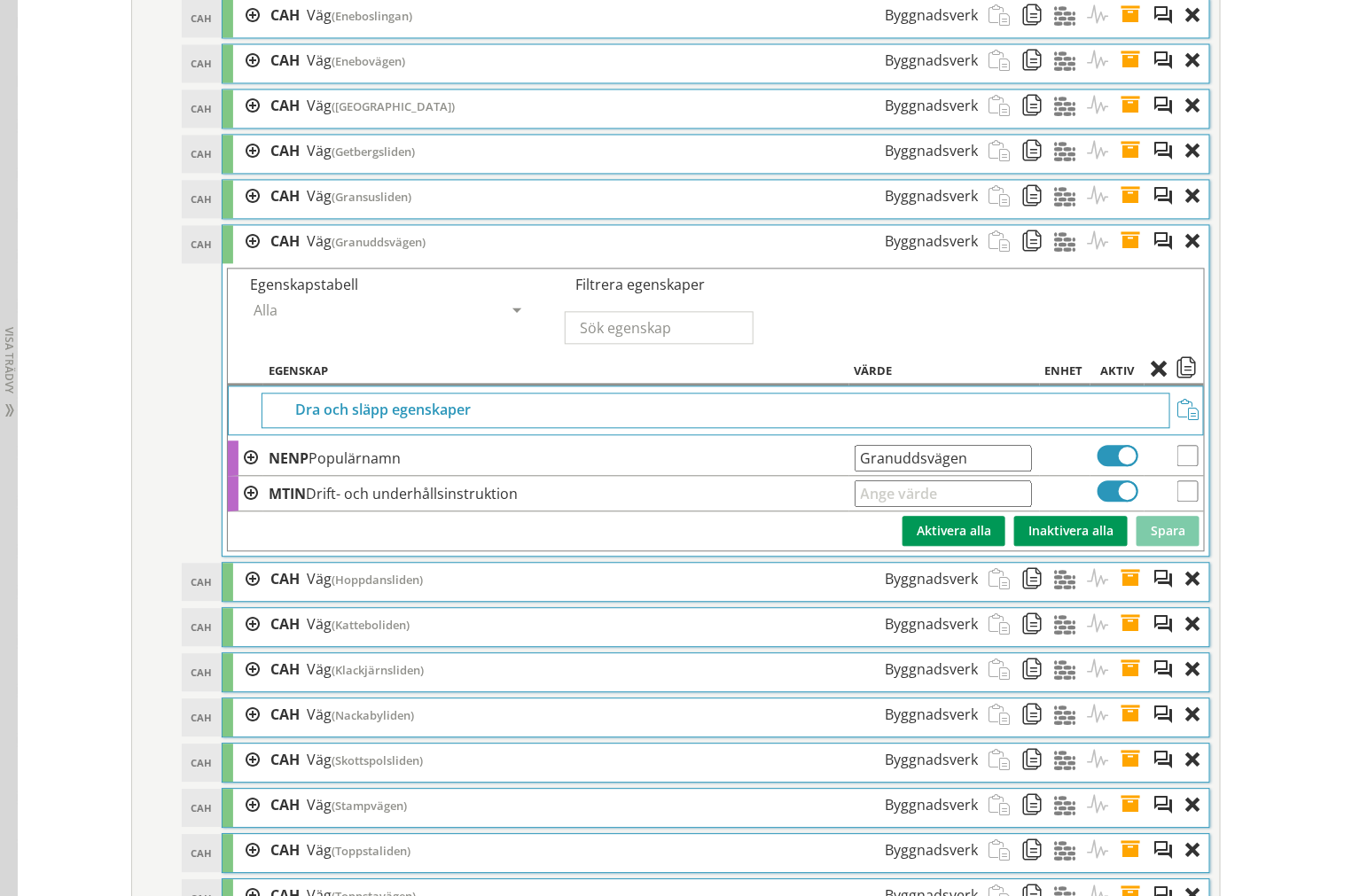
drag, startPoint x: 1005, startPoint y: 486, endPoint x: 344, endPoint y: 476, distance: 661.1
click at [377, 476] on tr "NENP Populärnamn [GEOGRAPHIC_DATA] Ange giltig String." at bounding box center [716, 458] width 975 height 36
click at [1124, 258] on span at bounding box center [1135, 241] width 33 height 33
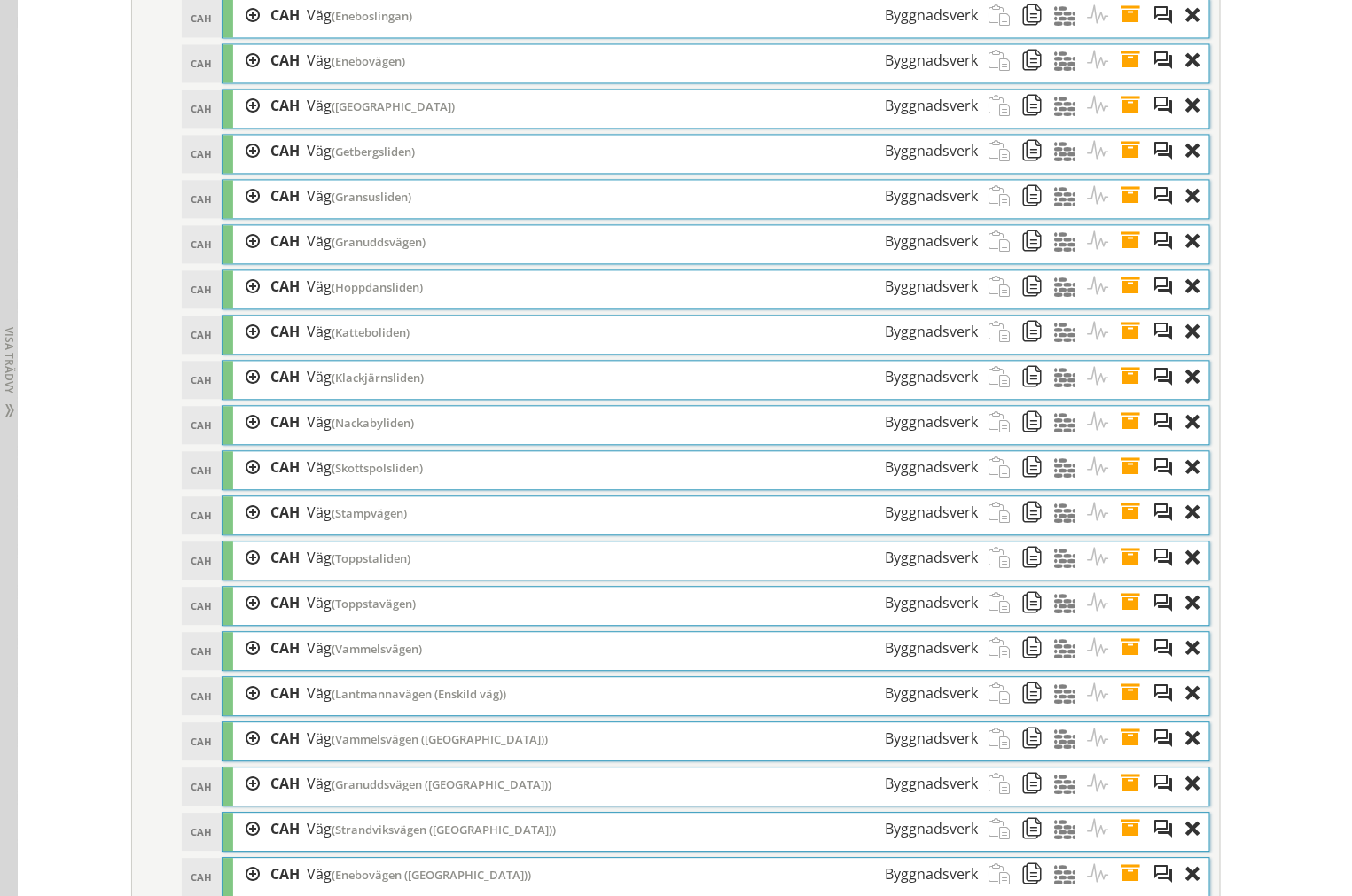
click at [1119, 303] on span at bounding box center [1135, 286] width 33 height 33
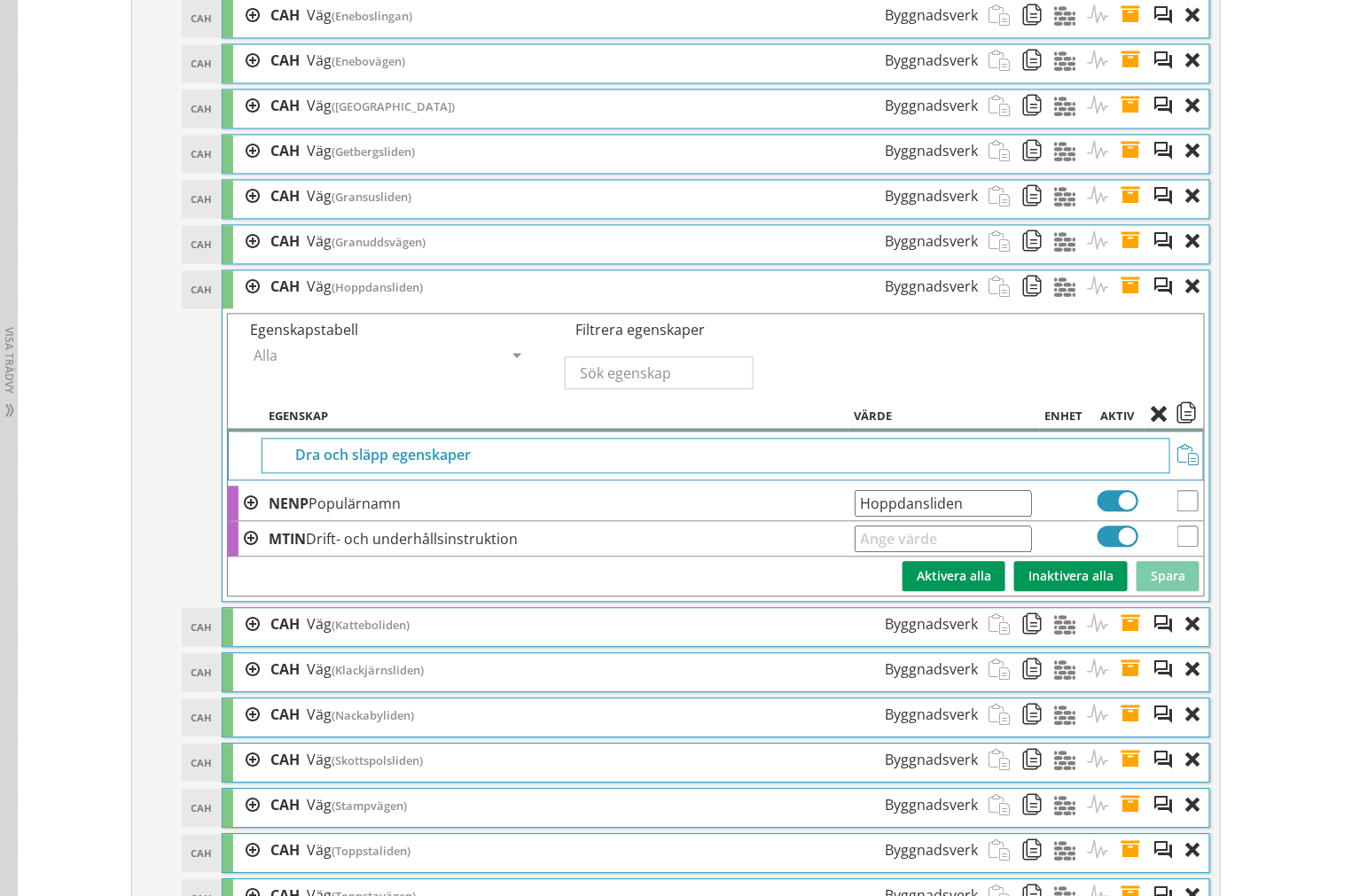
drag, startPoint x: 986, startPoint y: 541, endPoint x: 104, endPoint y: 516, distance: 882.4
click at [1123, 303] on span at bounding box center [1135, 286] width 33 height 33
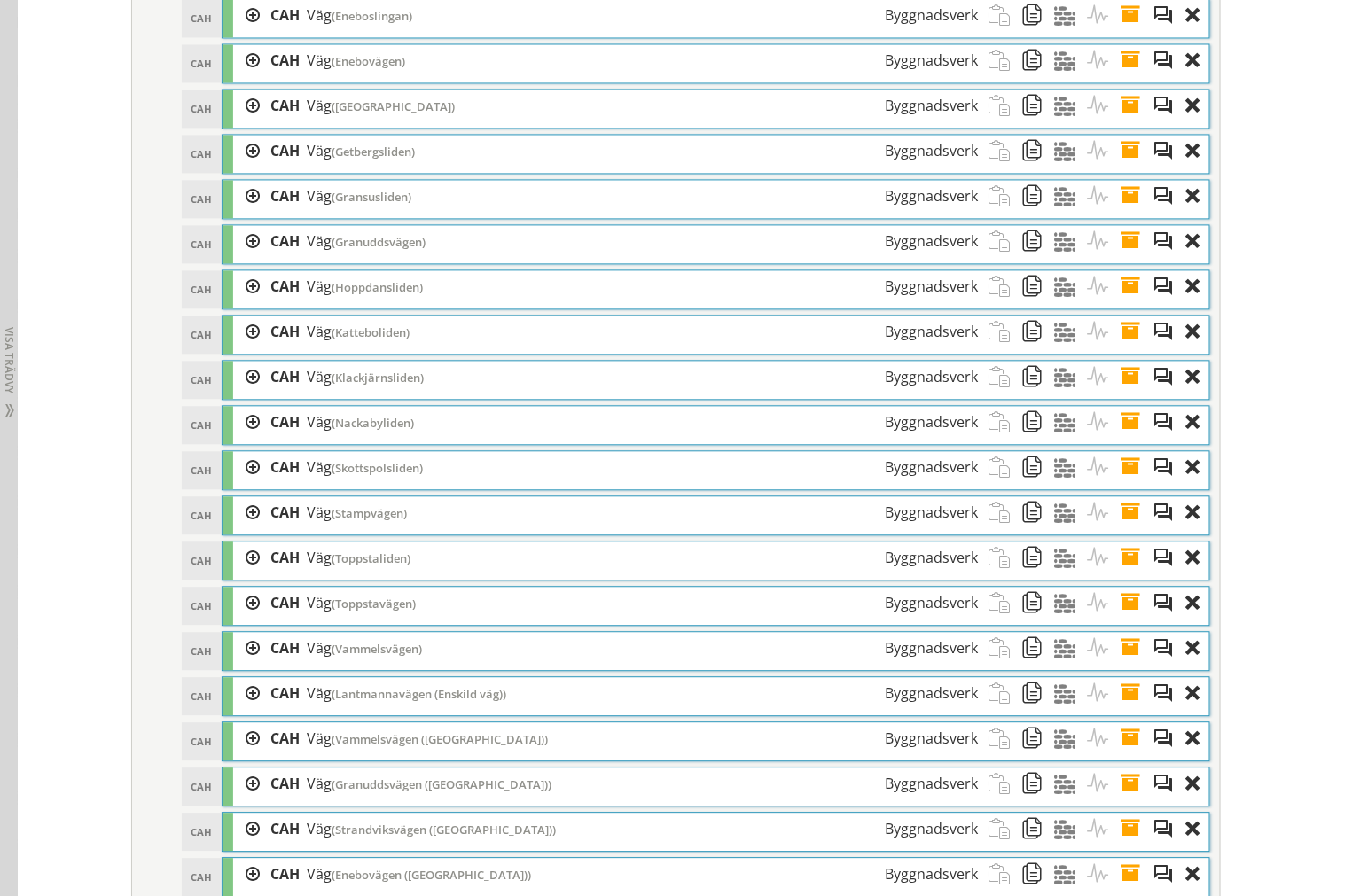
click at [1120, 348] on span at bounding box center [1135, 332] width 33 height 33
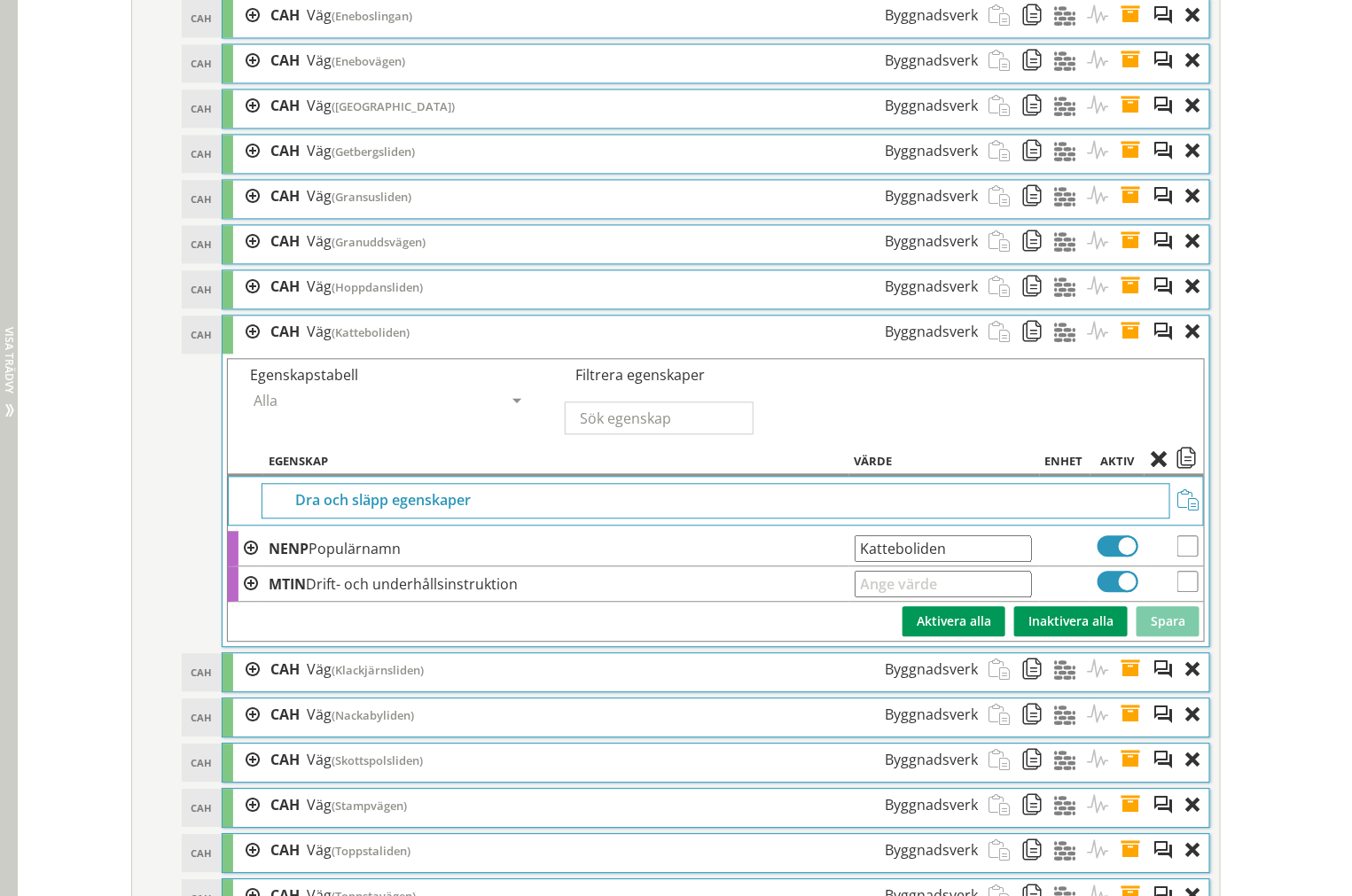
drag, startPoint x: 980, startPoint y: 580, endPoint x: 9, endPoint y: 553, distance: 971.4
click at [1130, 348] on span at bounding box center [1135, 332] width 33 height 33
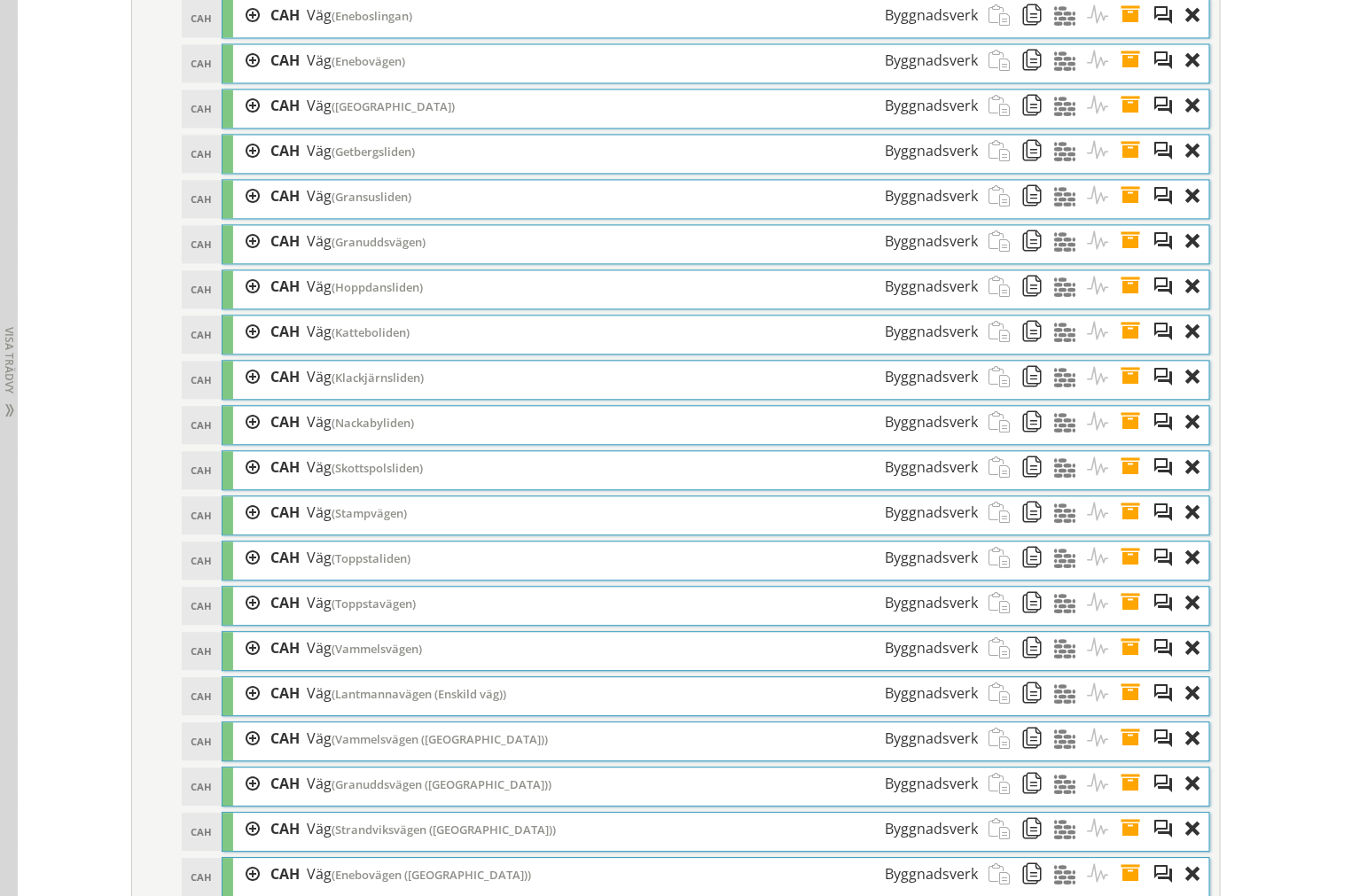
click at [1119, 393] on span at bounding box center [1135, 377] width 33 height 33
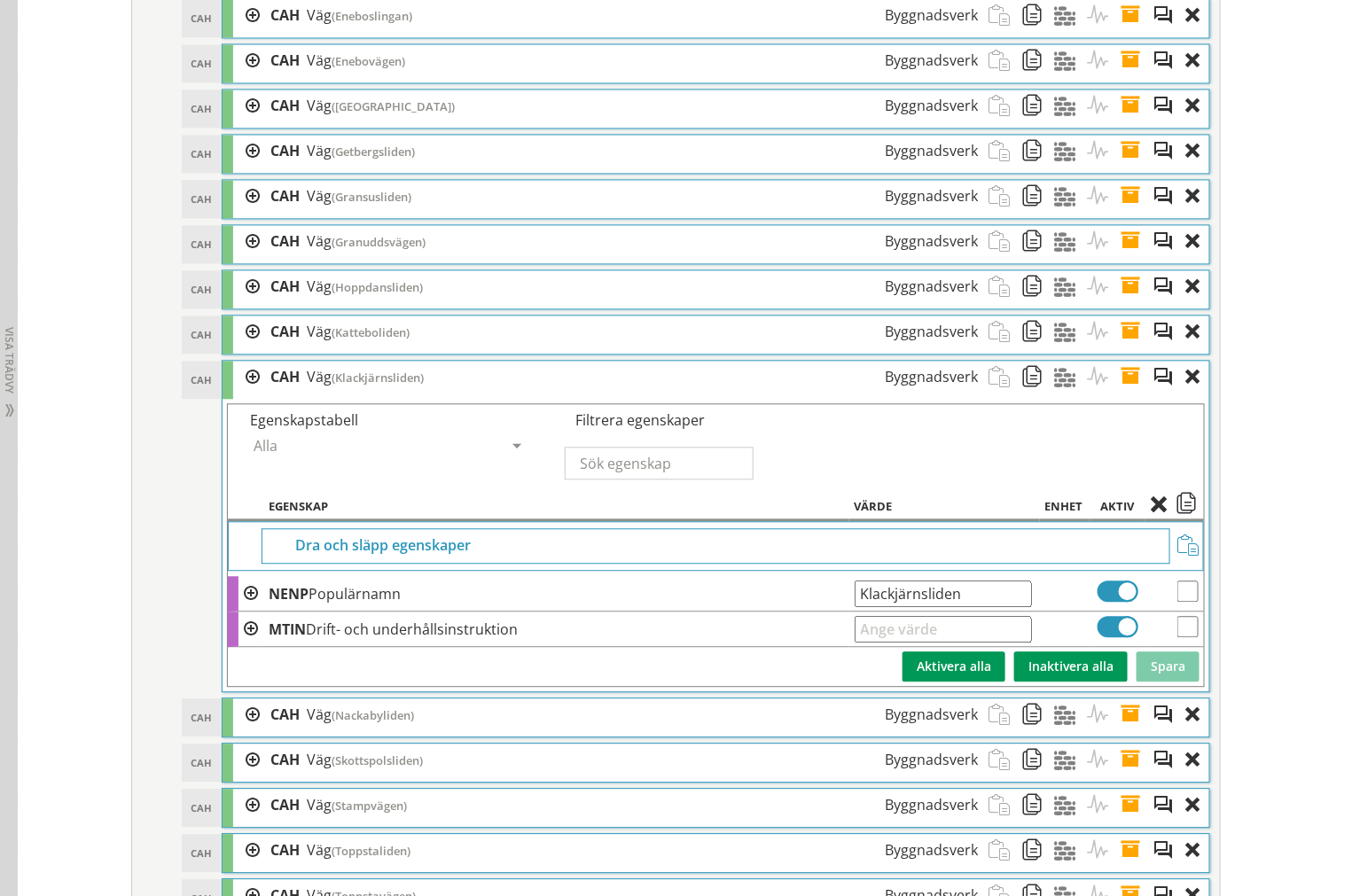
drag, startPoint x: 954, startPoint y: 633, endPoint x: 529, endPoint y: 574, distance: 429.1
click at [613, 608] on tr "NENP Populärnamn Klackjärnsliden Ange giltig String." at bounding box center [716, 594] width 975 height 36
click at [1126, 393] on span at bounding box center [1135, 377] width 33 height 33
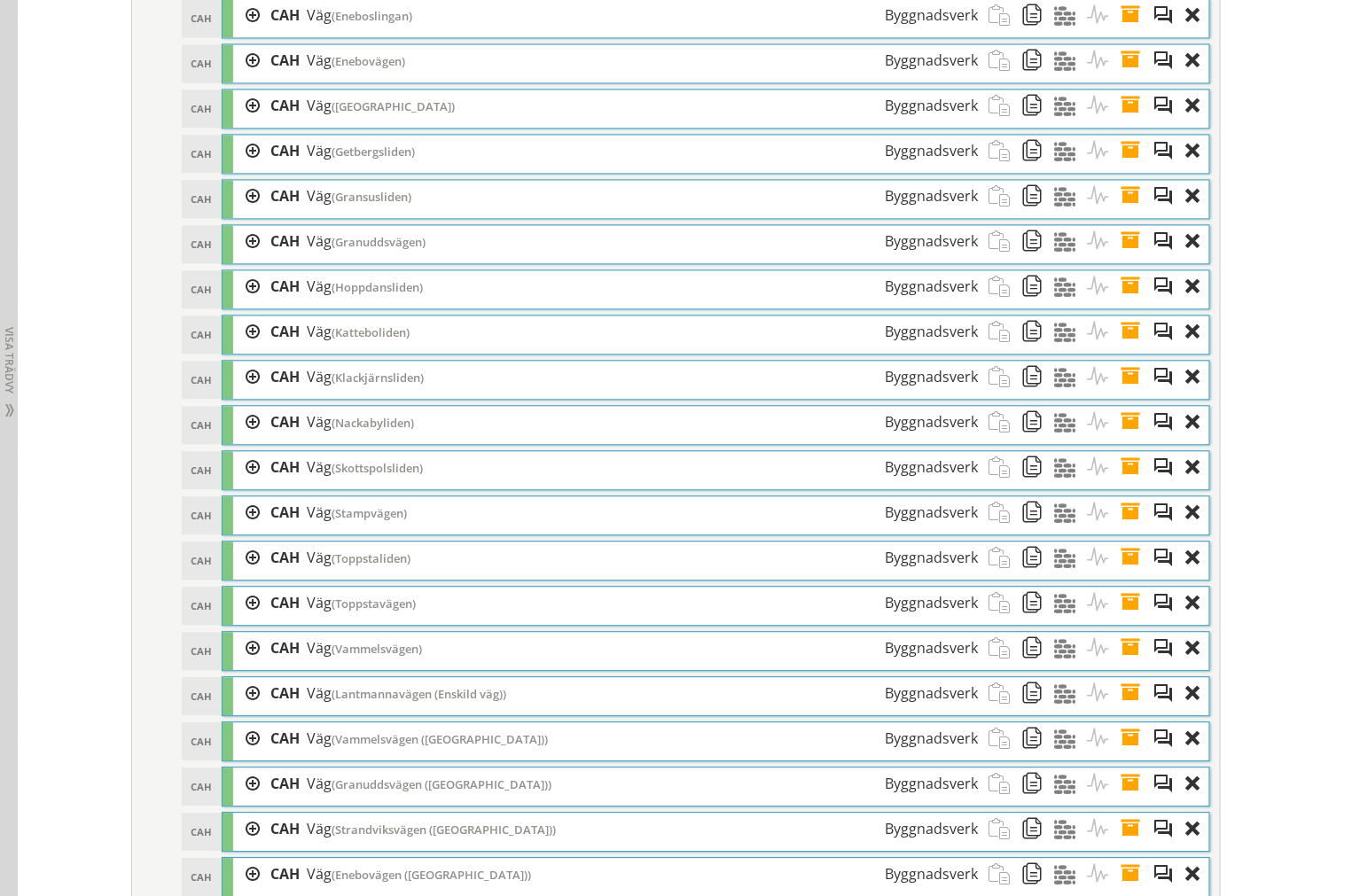
drag, startPoint x: 1121, startPoint y: 457, endPoint x: 1112, endPoint y: 448, distance: 12.7
click at [1121, 439] on span at bounding box center [1135, 421] width 33 height 33
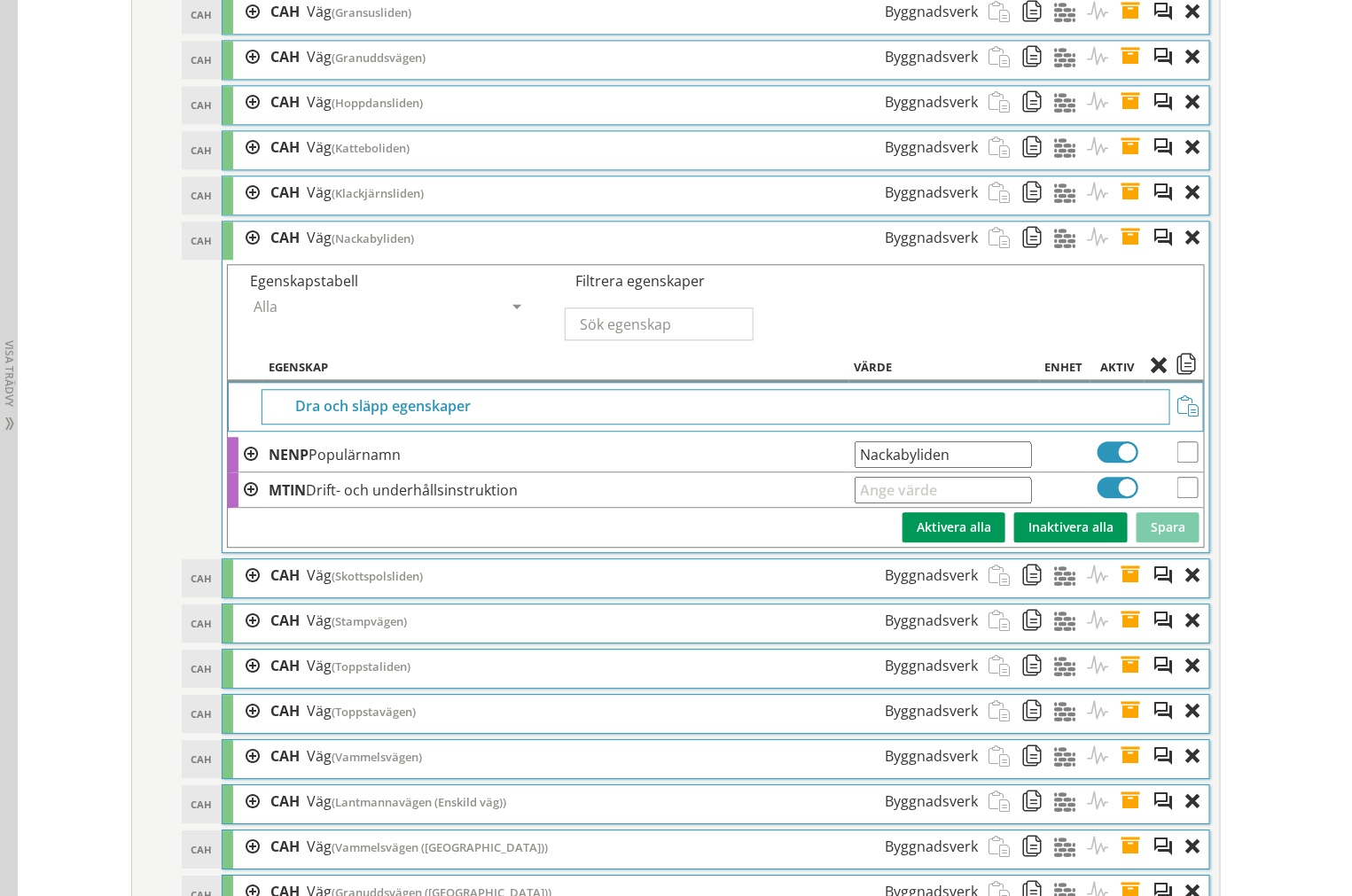
scroll to position [3873, 0]
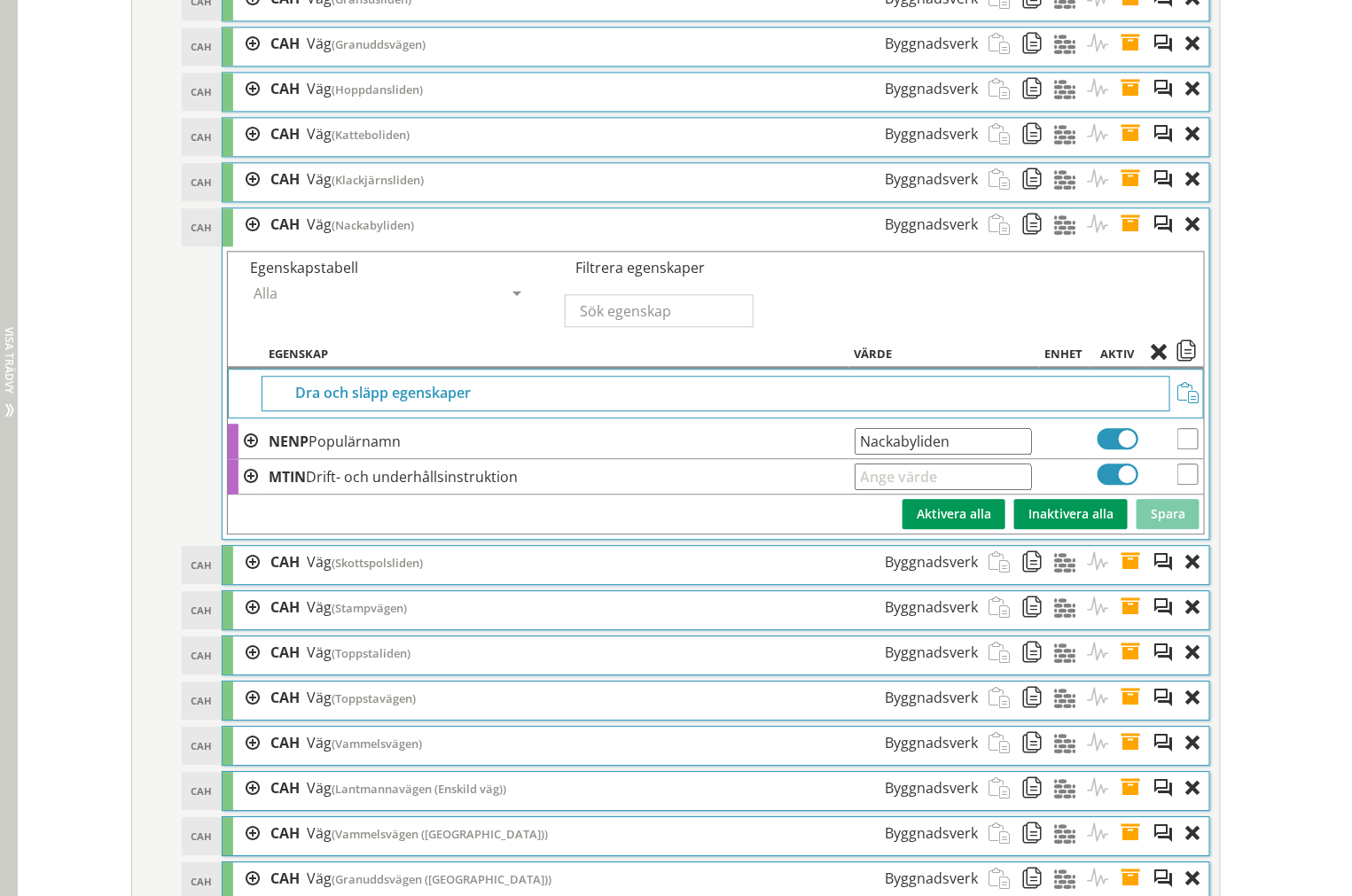
drag, startPoint x: 987, startPoint y: 467, endPoint x: 10, endPoint y: 453, distance: 977.1
click at [64, 462] on div "Redigera strukturer Skapa ny struktur CoClass Version 3.17.0 CoClass Version 3.…" at bounding box center [685, 798] width 1334 height 9009
click at [1134, 241] on span at bounding box center [1135, 224] width 33 height 33
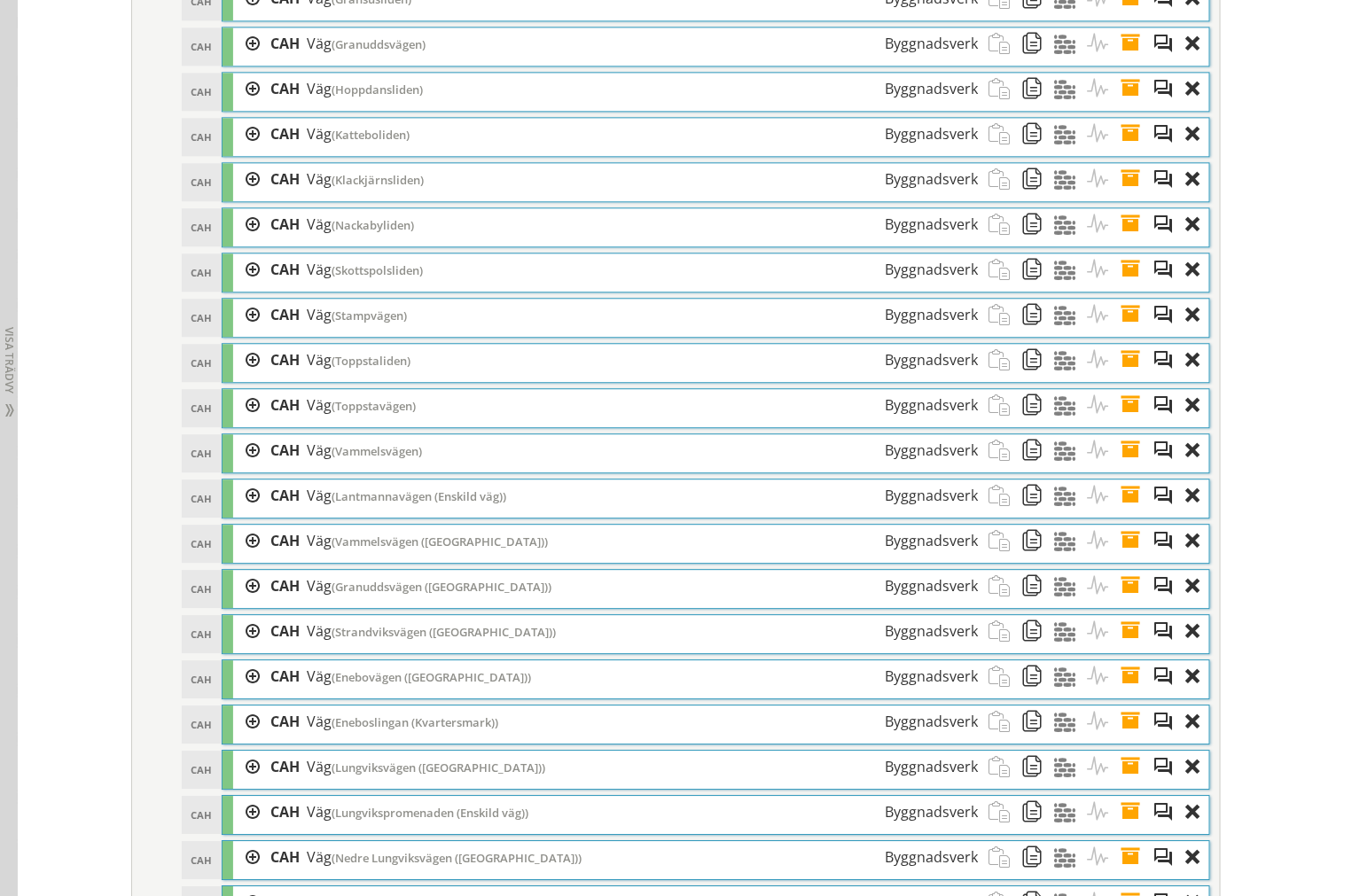
click at [1131, 286] on span at bounding box center [1135, 269] width 33 height 33
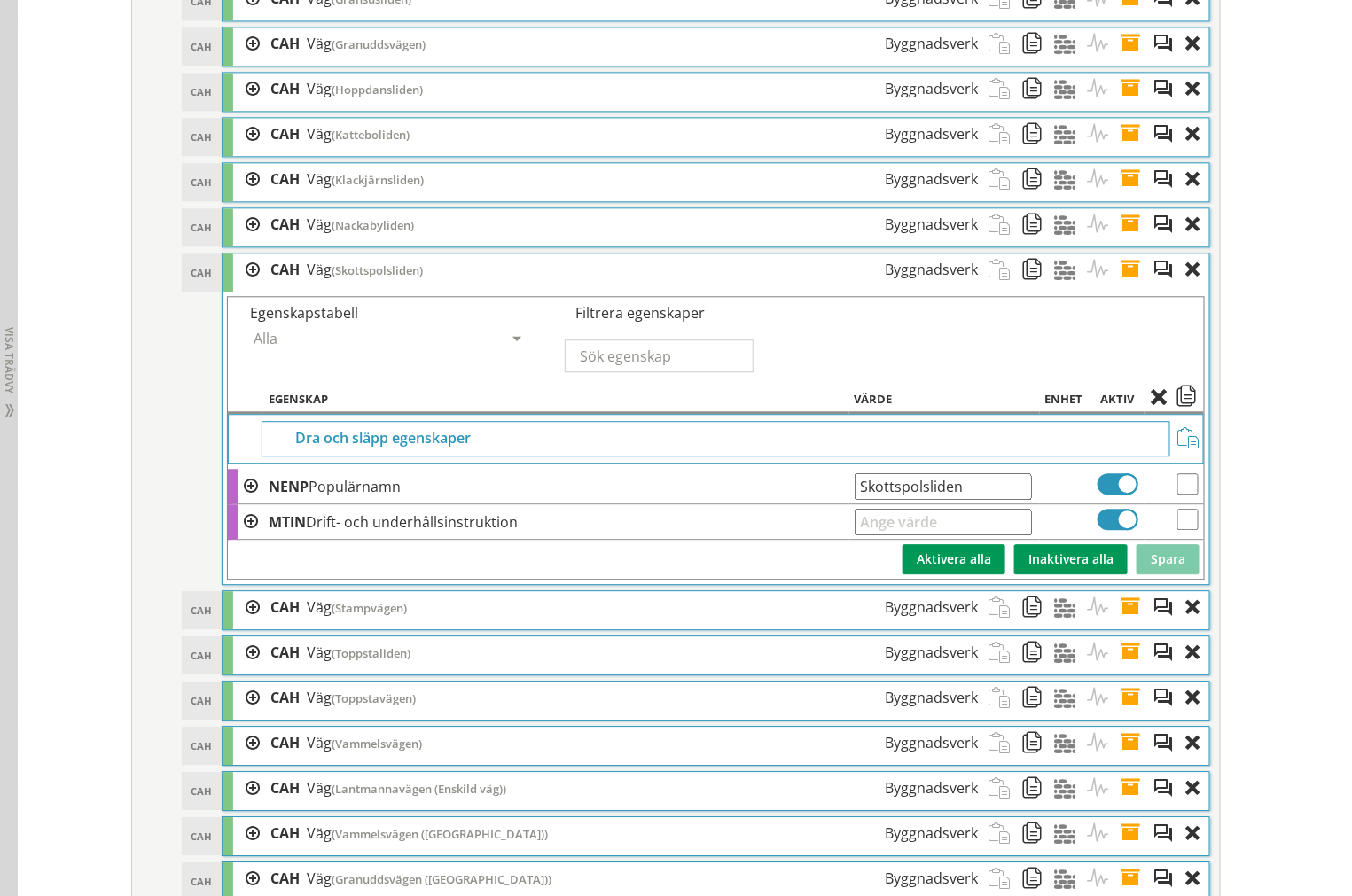
drag, startPoint x: 989, startPoint y: 517, endPoint x: 19, endPoint y: 497, distance: 970.2
click at [240, 505] on tr "NENP Populärnamn Skottspolsliden Ange giltig String." at bounding box center [716, 487] width 975 height 36
click at [1120, 286] on span at bounding box center [1135, 269] width 33 height 33
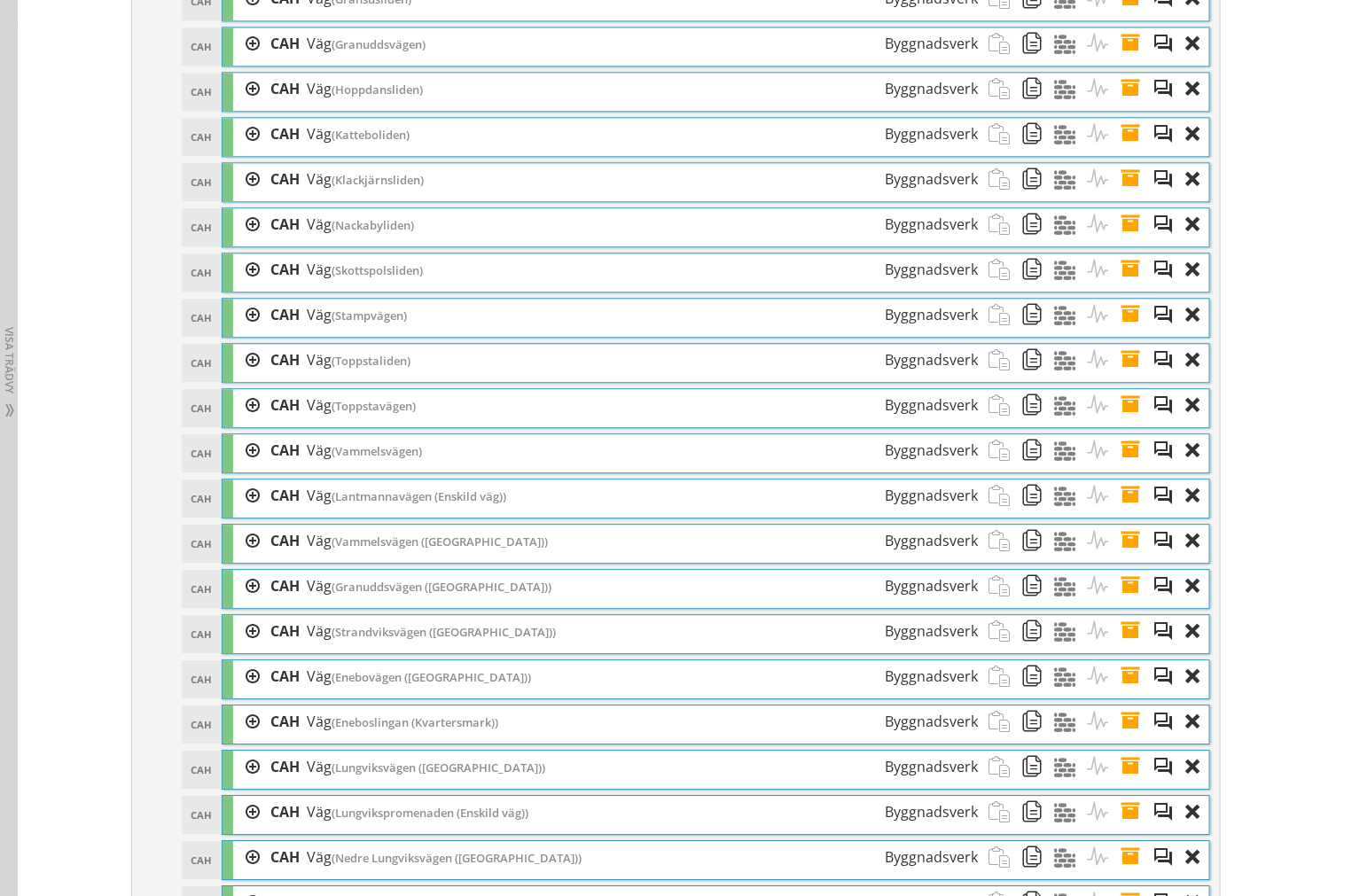
click at [1119, 332] on span at bounding box center [1135, 315] width 33 height 33
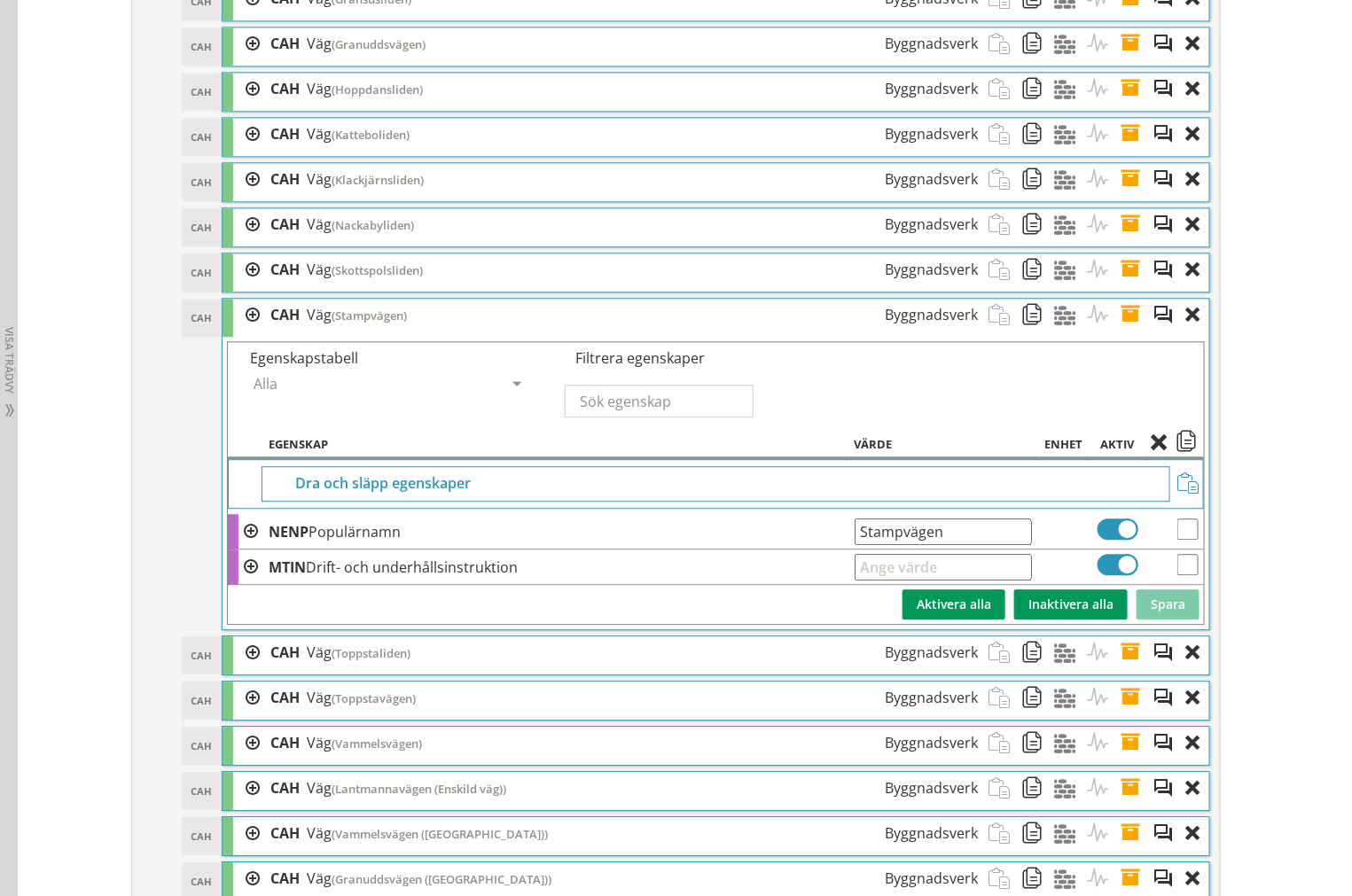
drag, startPoint x: 937, startPoint y: 561, endPoint x: -298, endPoint y: 550, distance: 1235.0
drag, startPoint x: 786, startPoint y: 572, endPoint x: 68, endPoint y: 569, distance: 718.0
click at [68, 569] on div "Redigera strukturer Skapa ny struktur CoClass Version 3.17.0 CoClass Version 3.…" at bounding box center [685, 798] width 1334 height 9009
drag, startPoint x: 1124, startPoint y: 348, endPoint x: 1129, endPoint y: 394, distance: 46.3
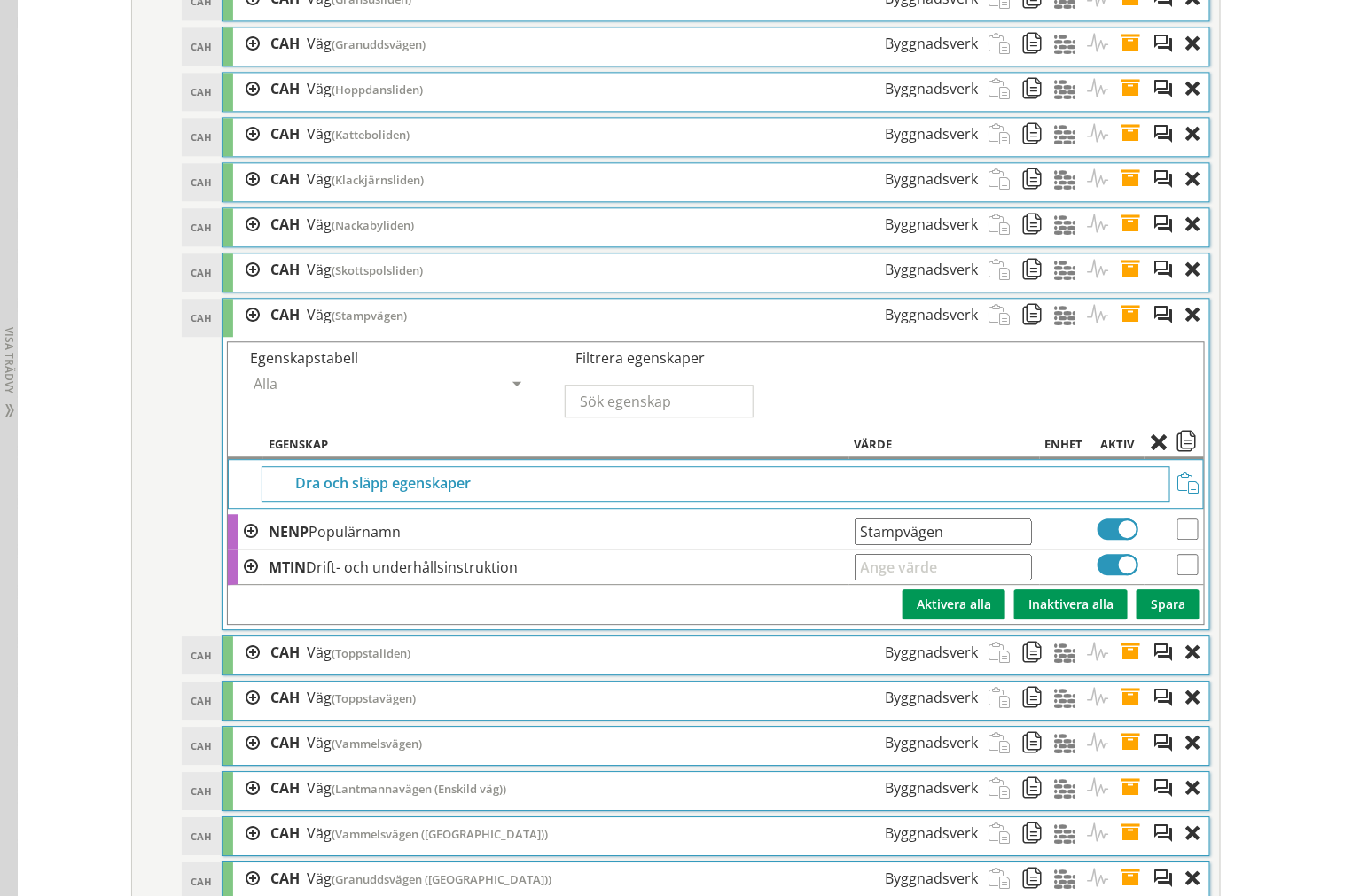
click at [1124, 332] on span at bounding box center [1135, 315] width 33 height 33
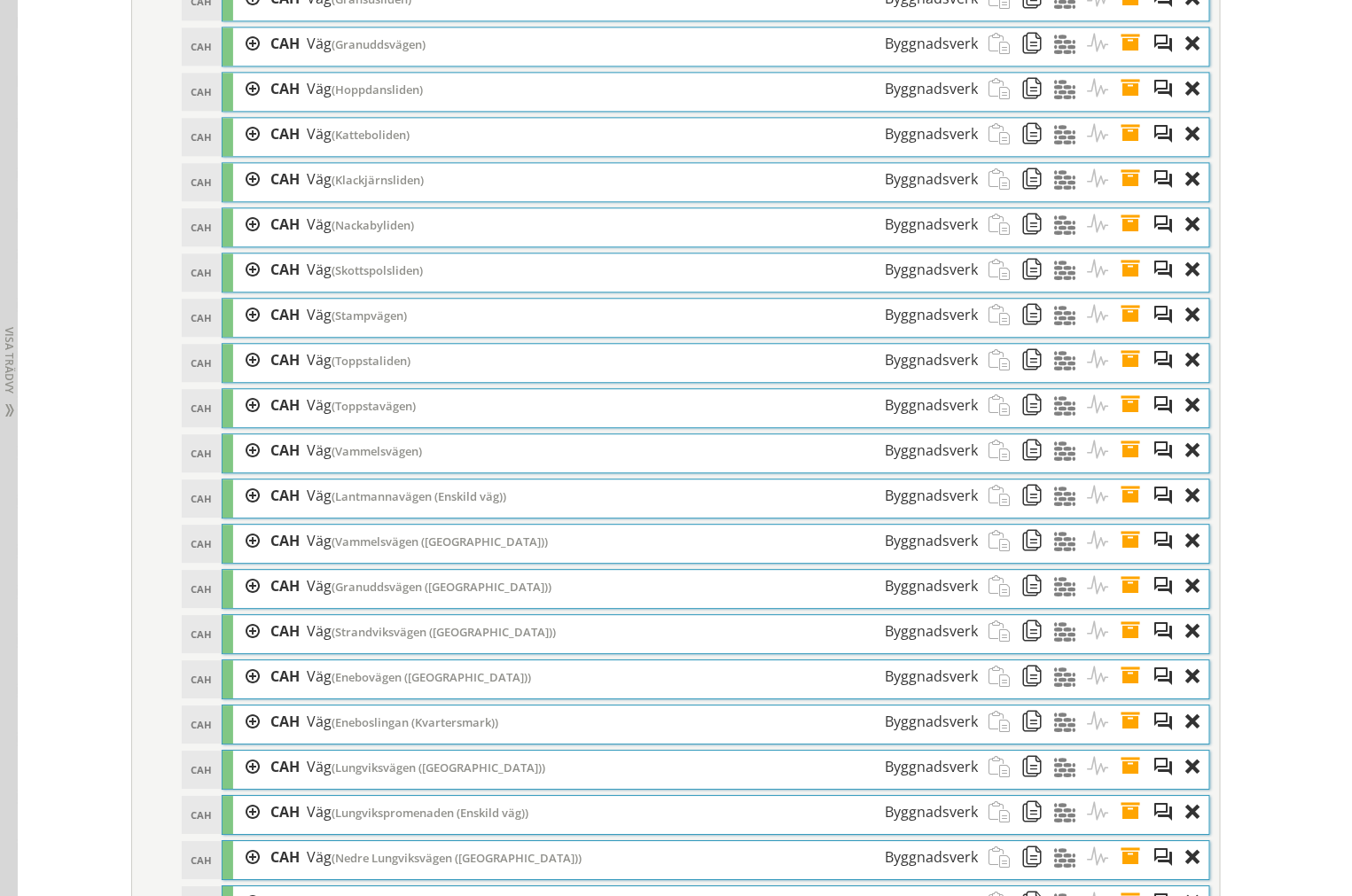
click at [1128, 377] on span at bounding box center [1135, 360] width 33 height 33
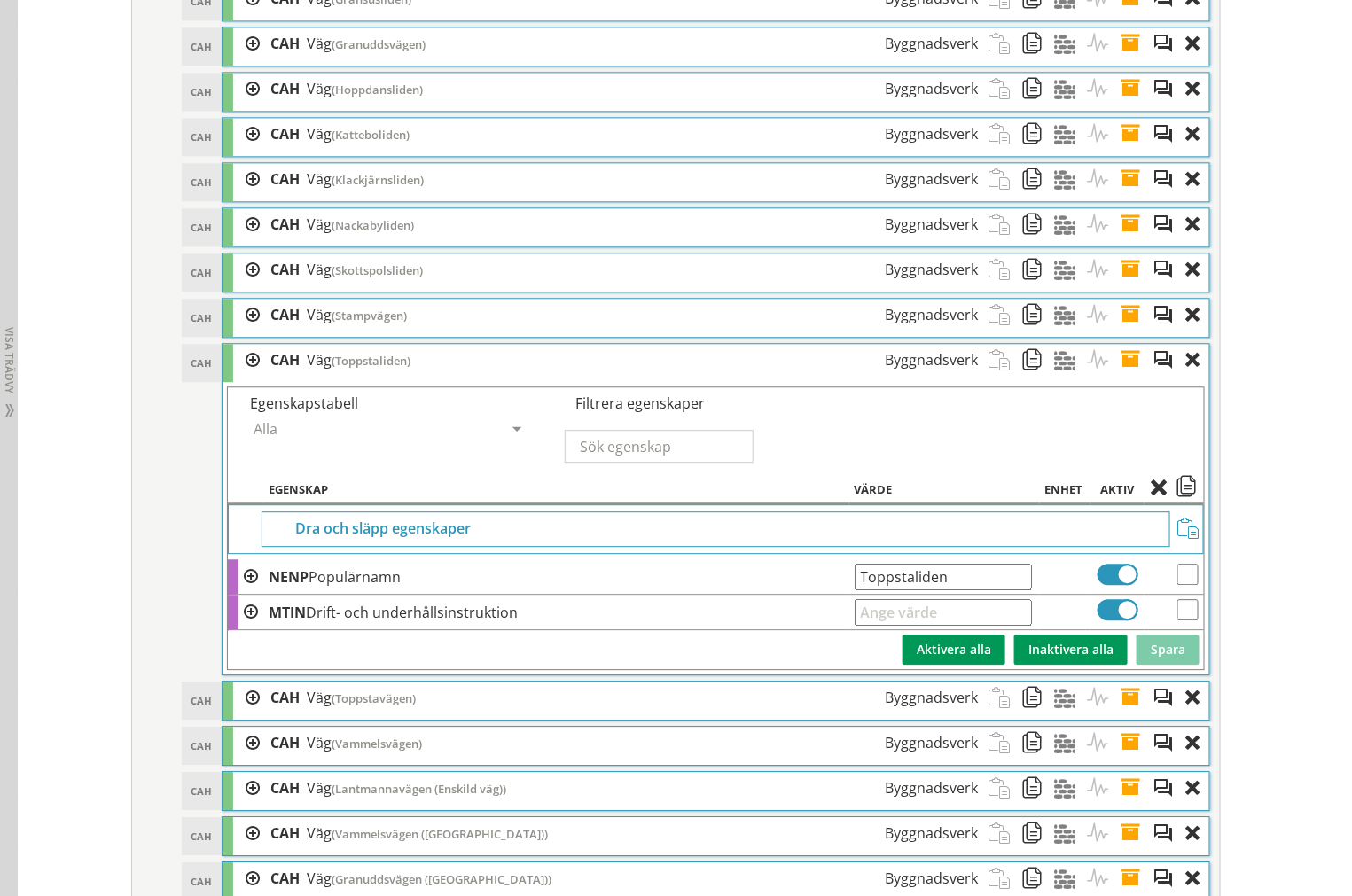
drag, startPoint x: 1008, startPoint y: 600, endPoint x: -198, endPoint y: 574, distance: 1206.3
click at [1119, 377] on span at bounding box center [1135, 360] width 33 height 33
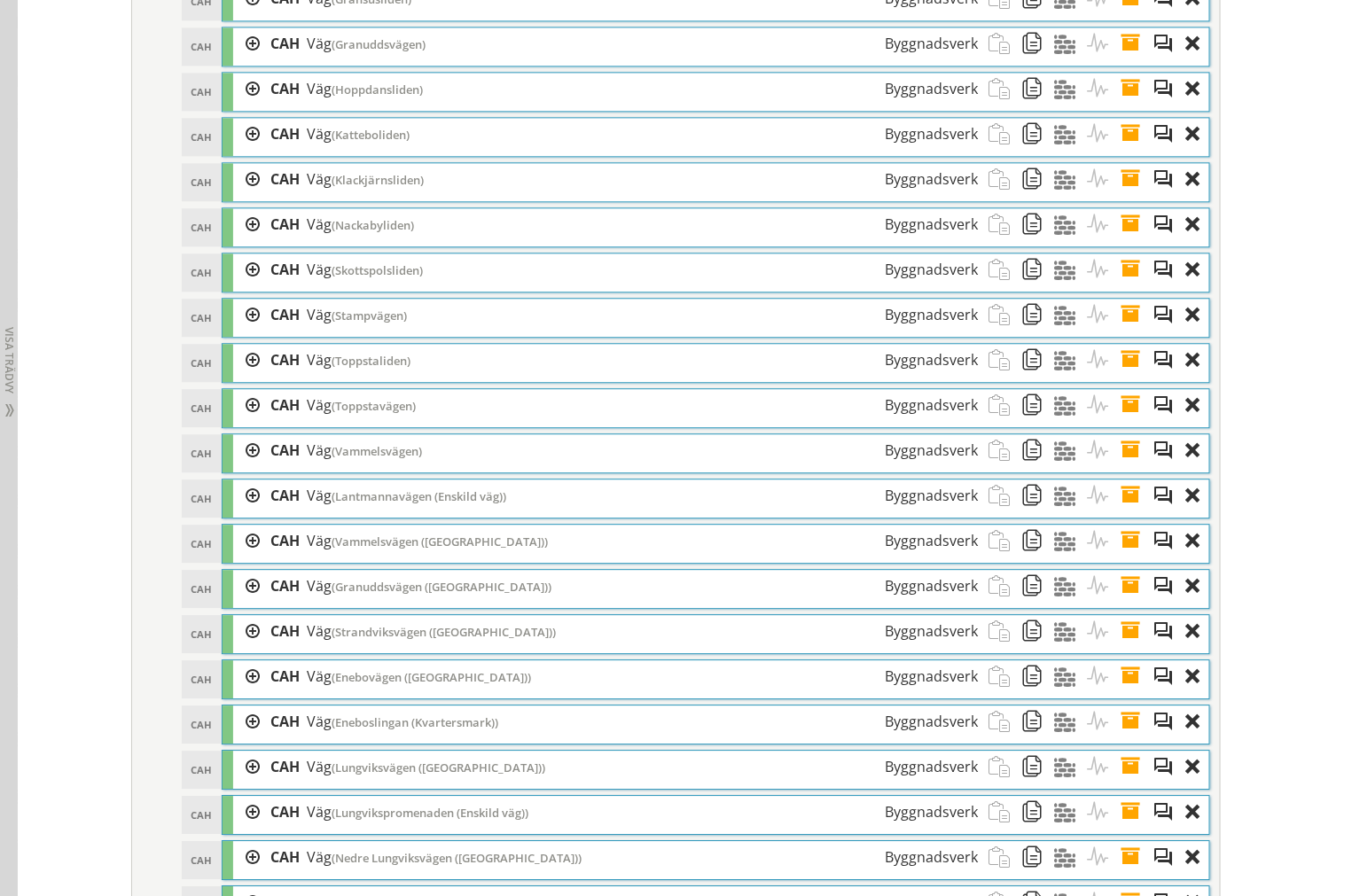
click at [1129, 422] on span at bounding box center [1135, 405] width 33 height 33
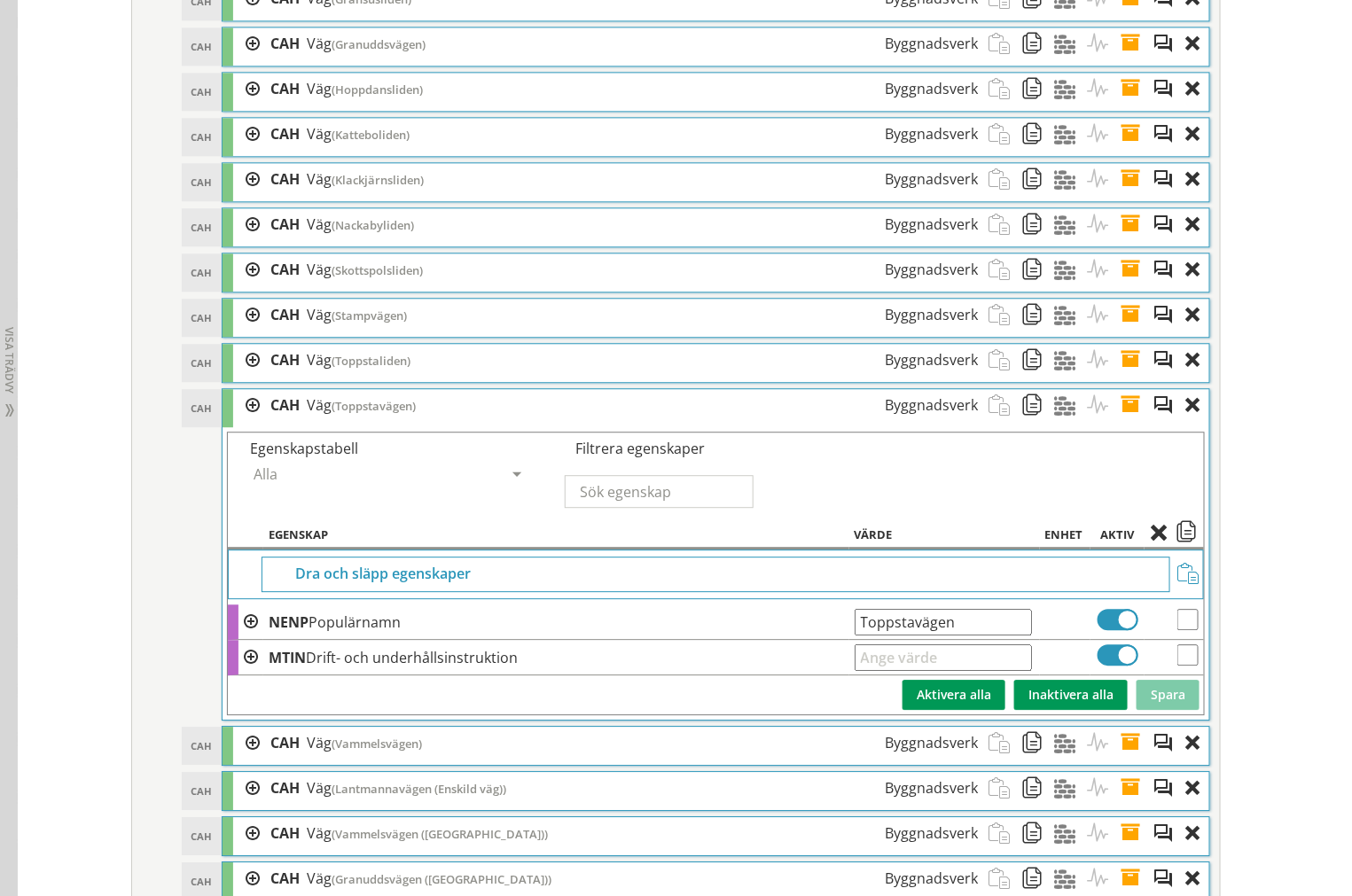
drag, startPoint x: 1003, startPoint y: 659, endPoint x: -133, endPoint y: 659, distance: 1136.0
click at [1119, 422] on span at bounding box center [1135, 405] width 33 height 33
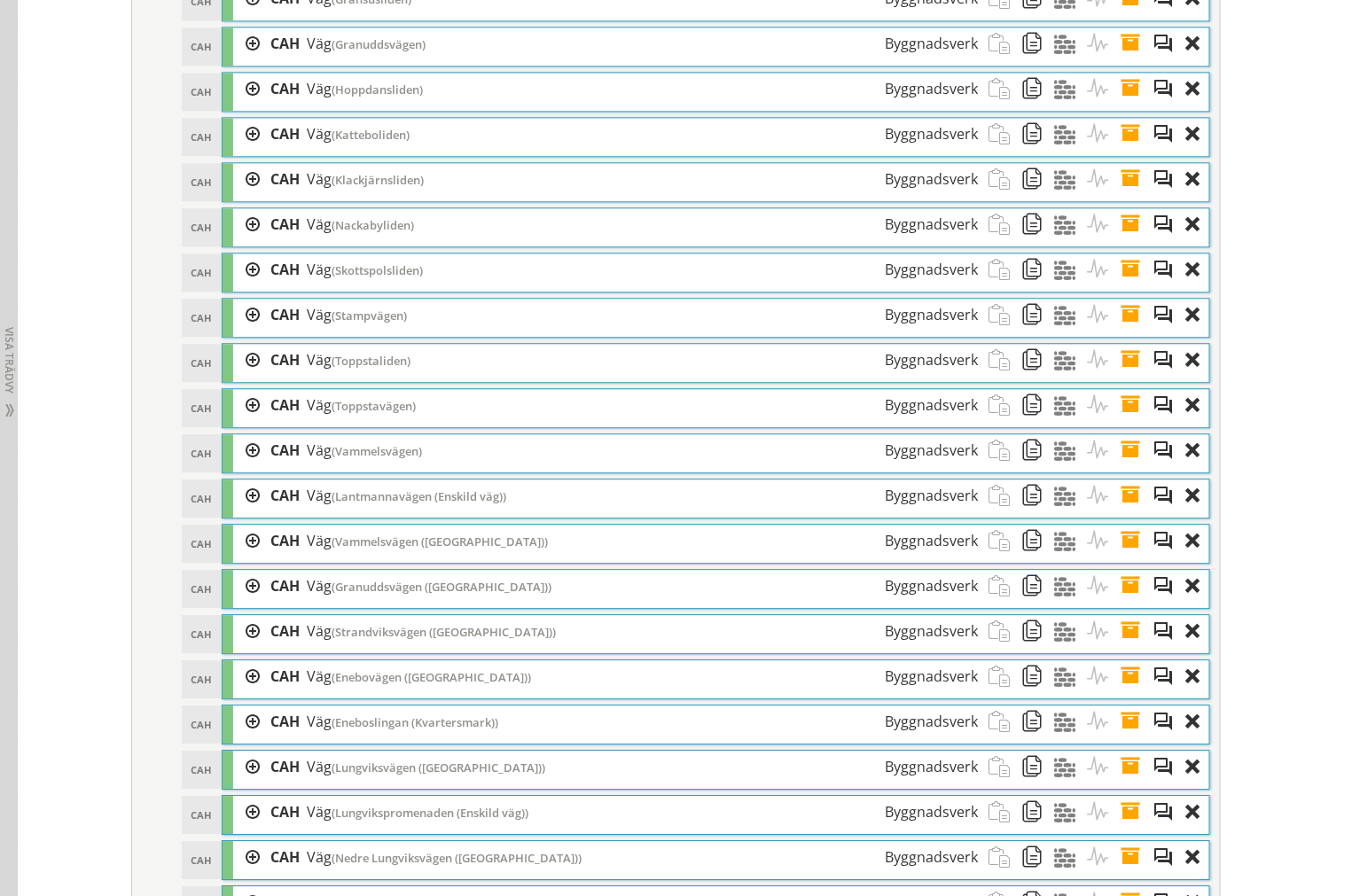
click at [1123, 467] on span at bounding box center [1135, 450] width 33 height 33
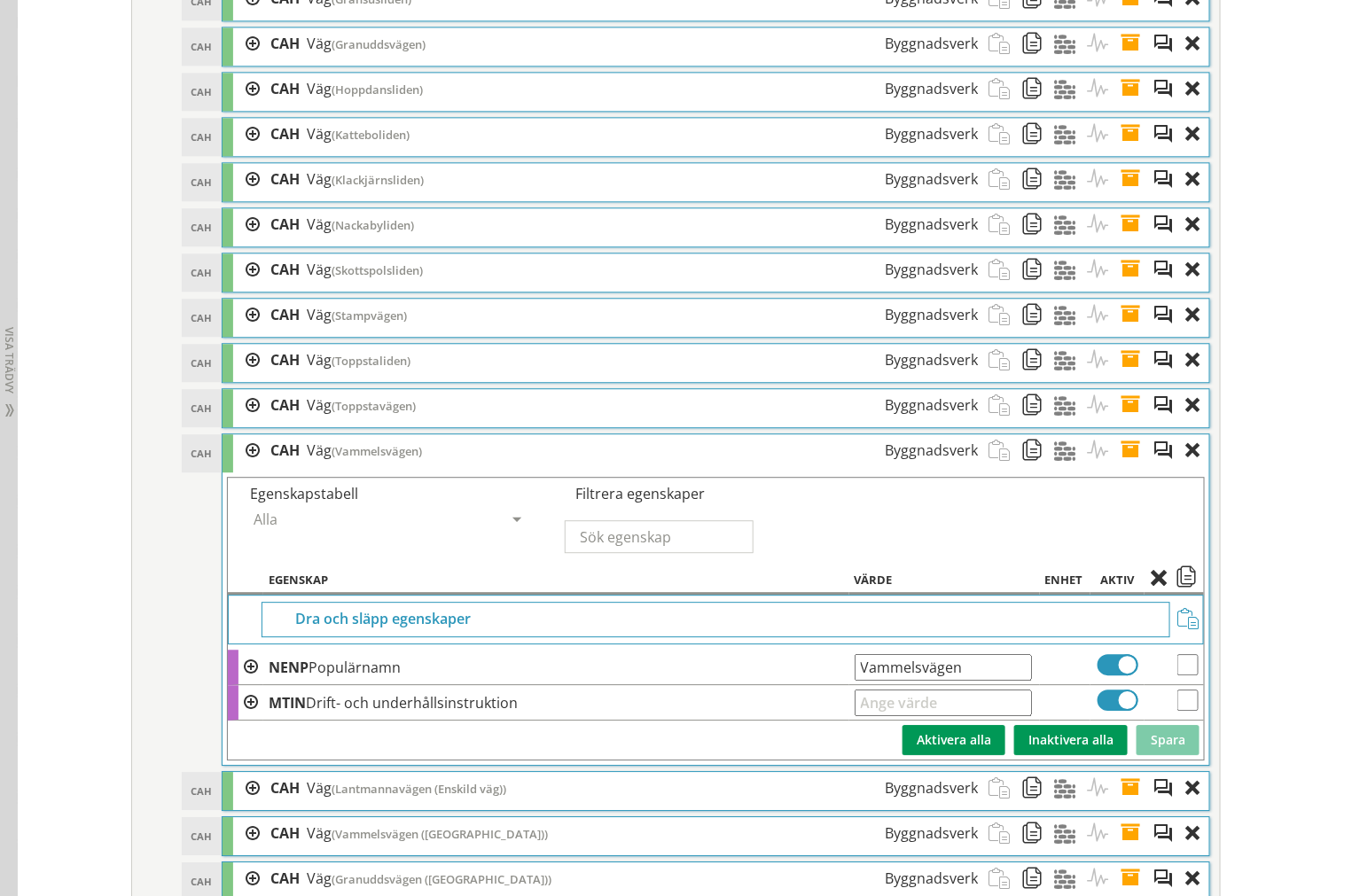
drag, startPoint x: 975, startPoint y: 701, endPoint x: 191, endPoint y: 656, distance: 785.3
click at [437, 685] on tr "NENP Populärnamn Vammelsvägen Ange giltig String." at bounding box center [716, 667] width 975 height 36
click at [1129, 467] on span at bounding box center [1135, 450] width 33 height 33
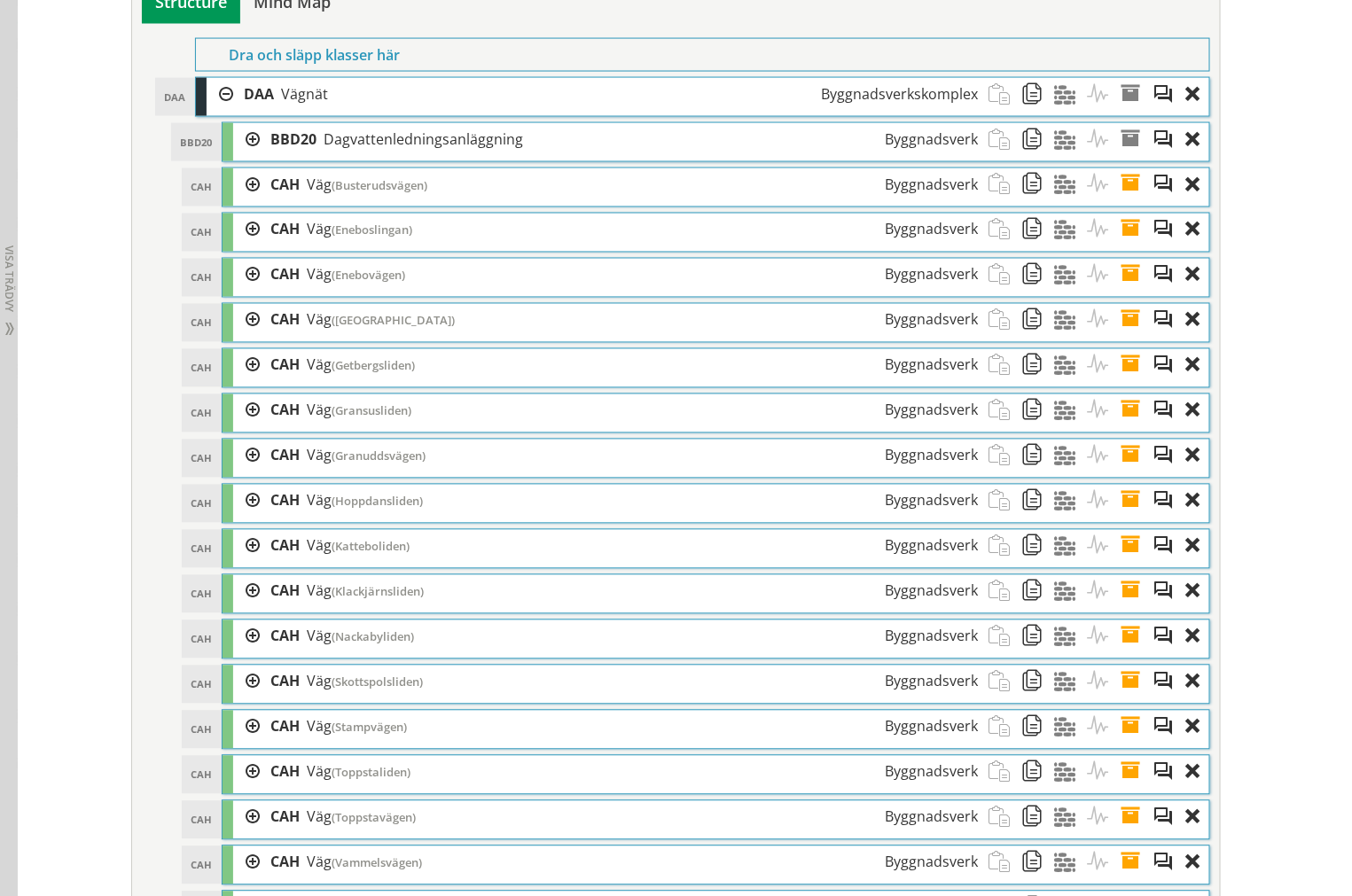
scroll to position [3380, 0]
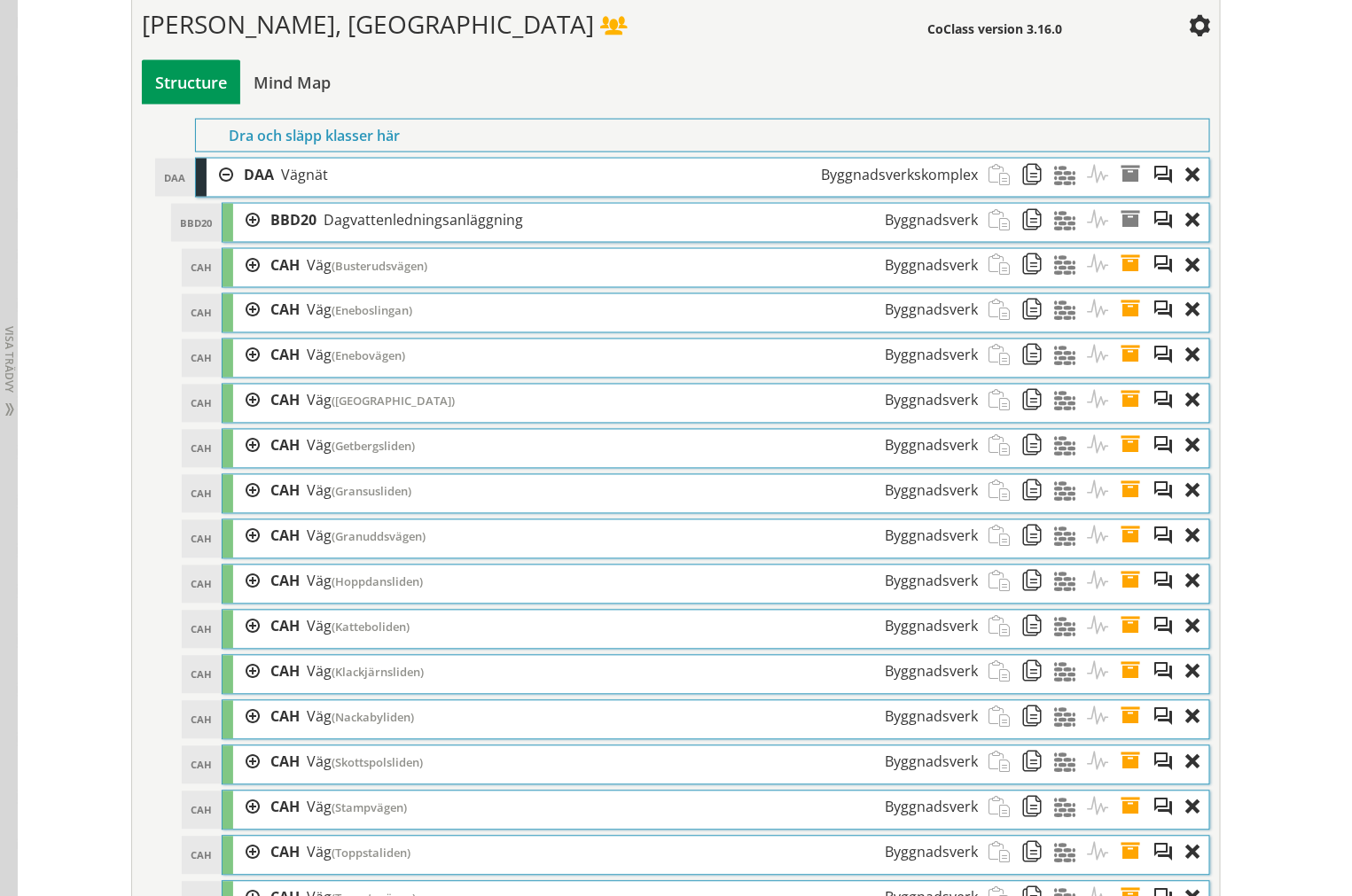
click at [245, 282] on div at bounding box center [246, 265] width 26 height 33
click at [260, 372] on div at bounding box center [273, 355] width 26 height 33
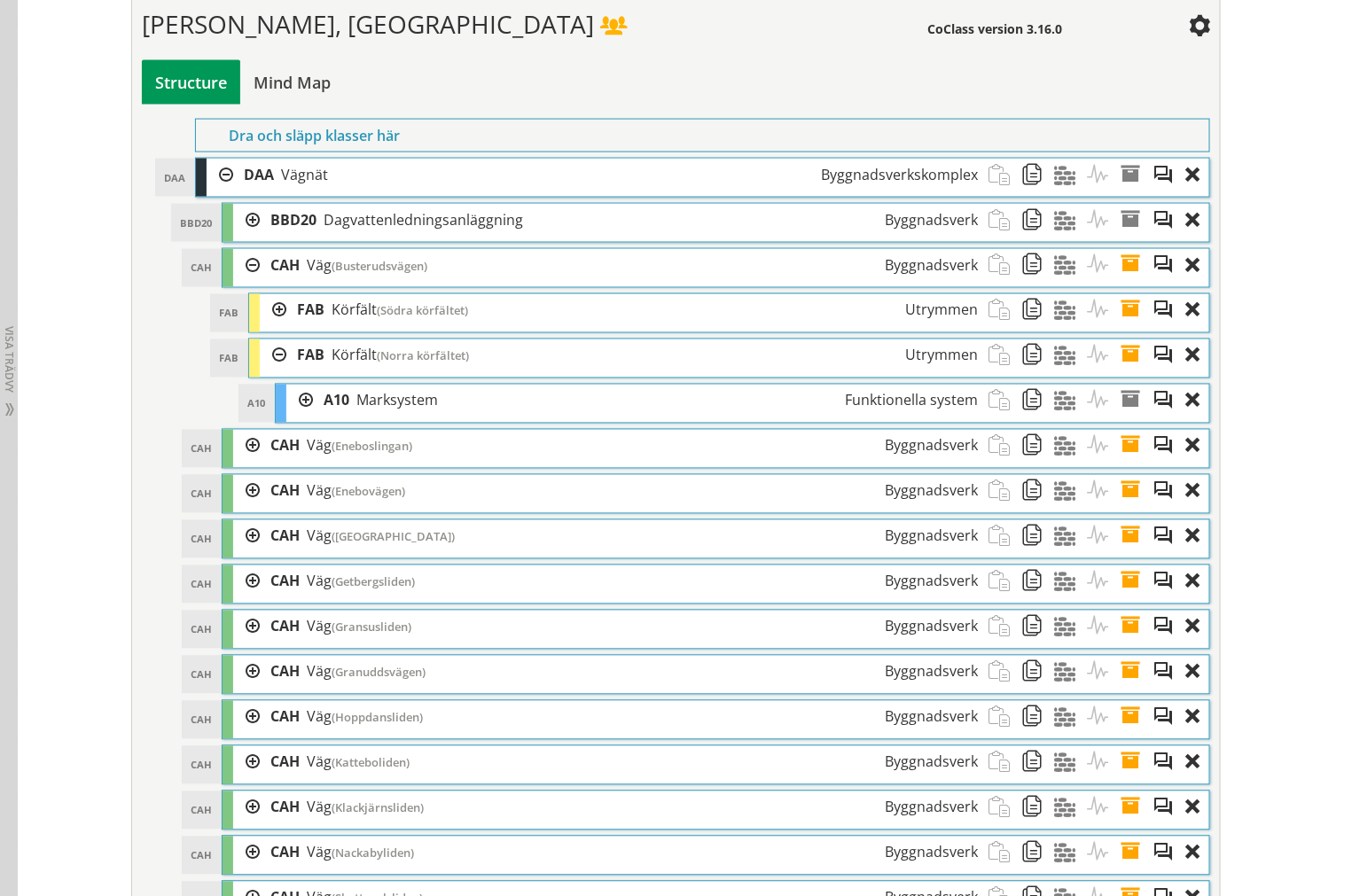
click at [267, 372] on div at bounding box center [273, 355] width 26 height 33
click at [263, 327] on div at bounding box center [273, 310] width 26 height 33
click at [269, 327] on div at bounding box center [273, 310] width 26 height 33
click at [241, 417] on div at bounding box center [246, 401] width 26 height 33
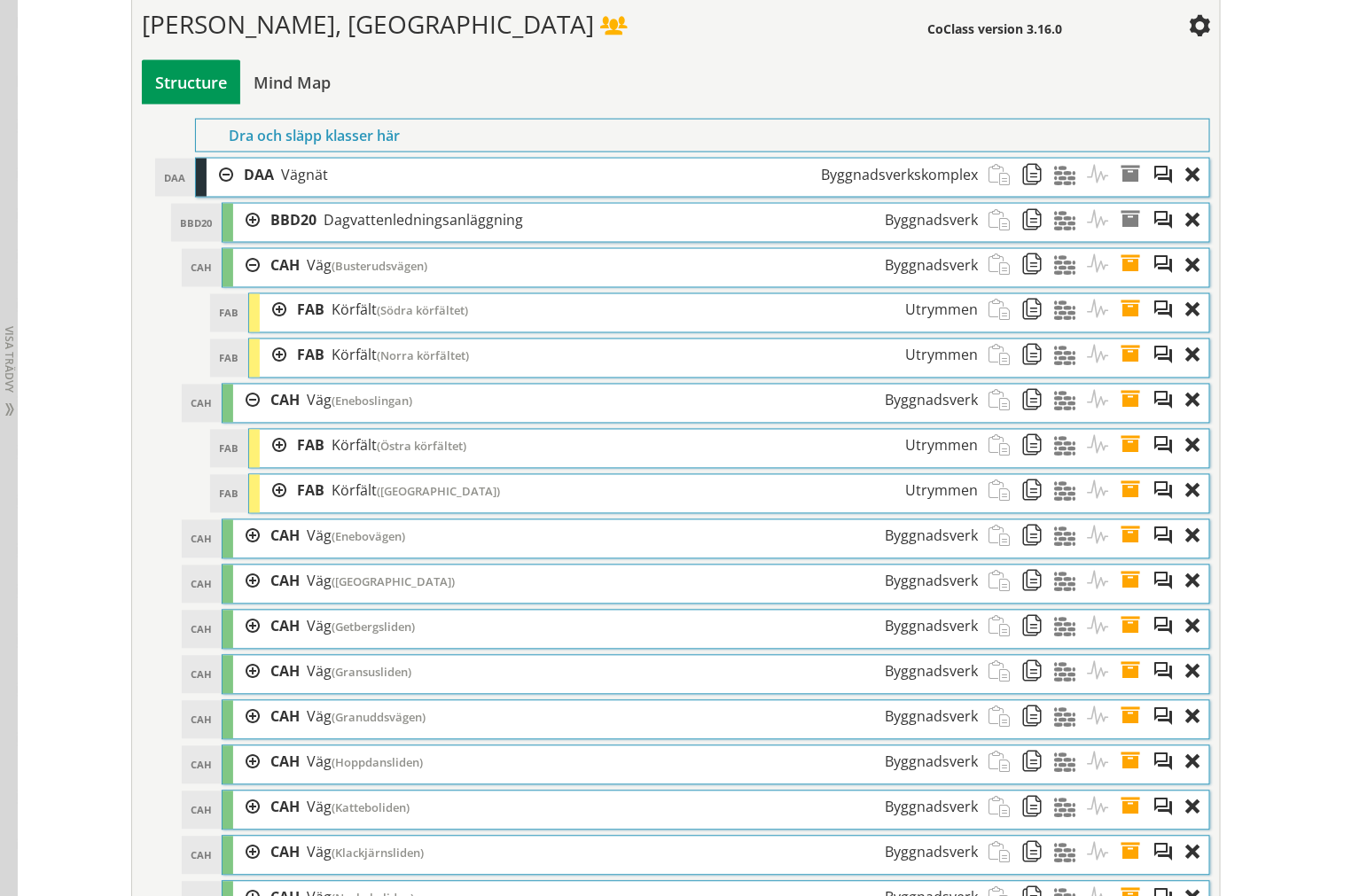
click at [271, 508] on div at bounding box center [273, 491] width 26 height 33
drag, startPoint x: 271, startPoint y: 523, endPoint x: 271, endPoint y: 498, distance: 25.0
click at [271, 508] on div at bounding box center [273, 491] width 26 height 33
click at [271, 462] on div at bounding box center [273, 446] width 26 height 33
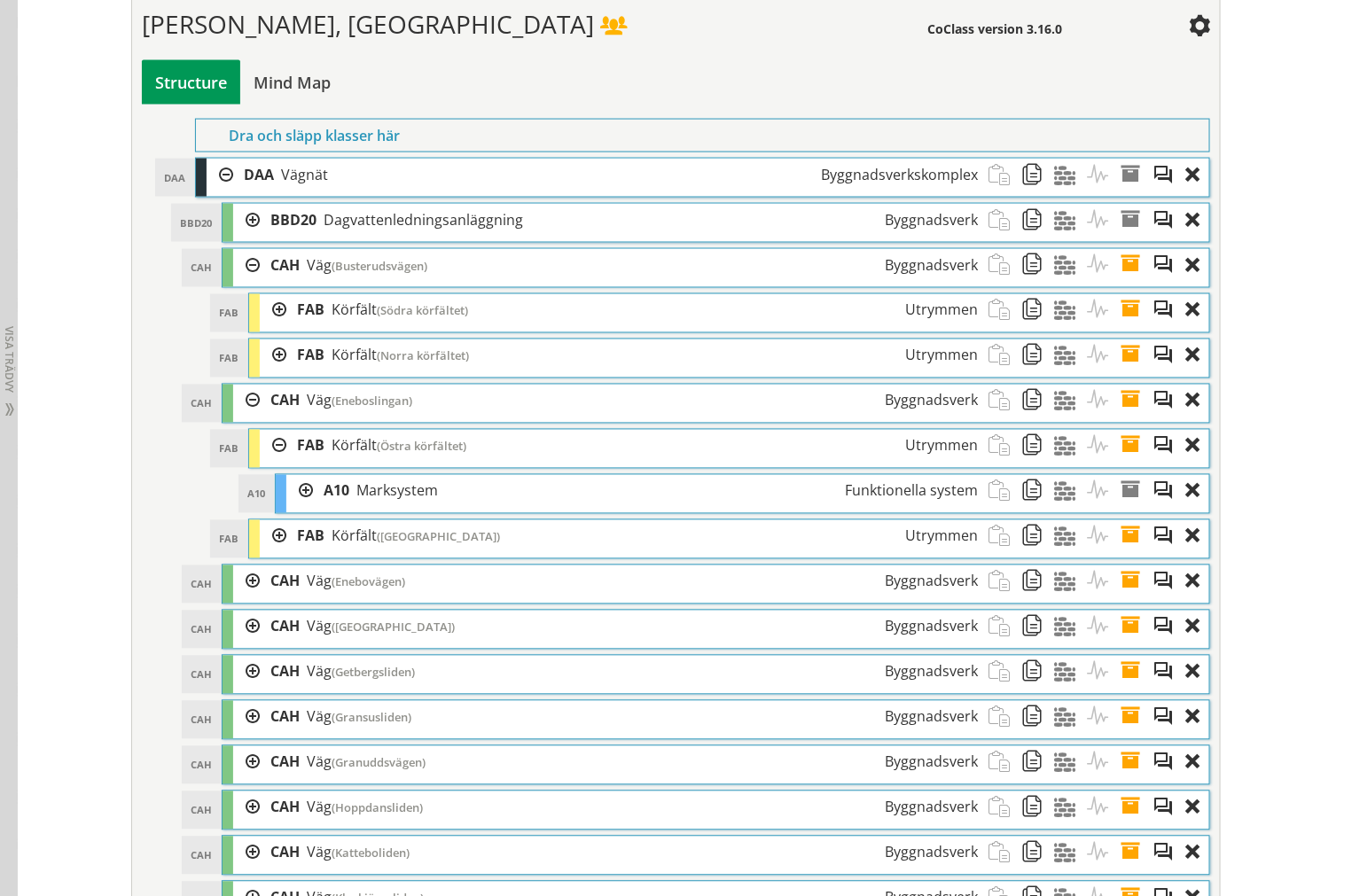
click at [271, 462] on div at bounding box center [273, 446] width 26 height 33
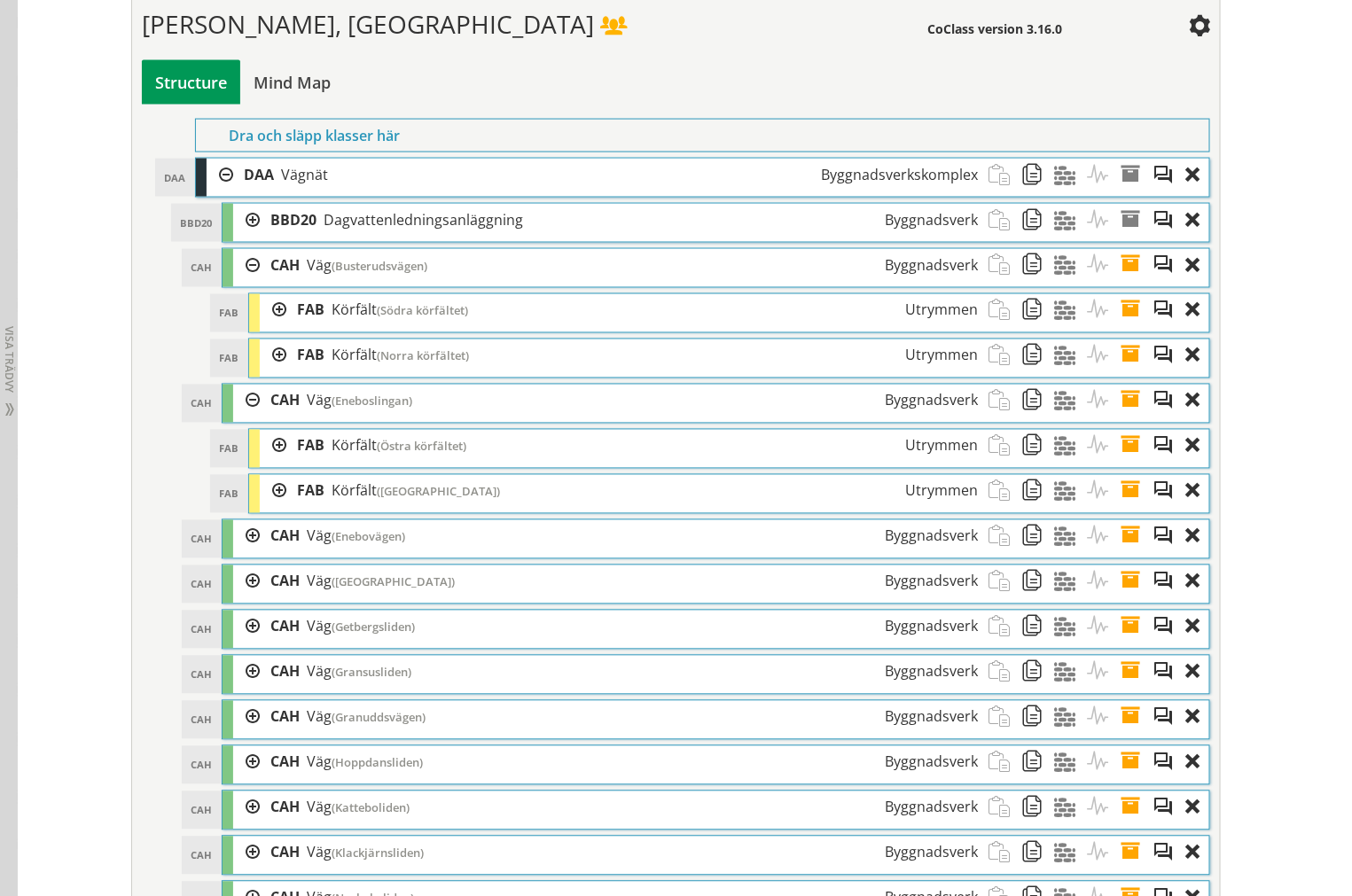
click at [233, 553] on div at bounding box center [246, 536] width 26 height 33
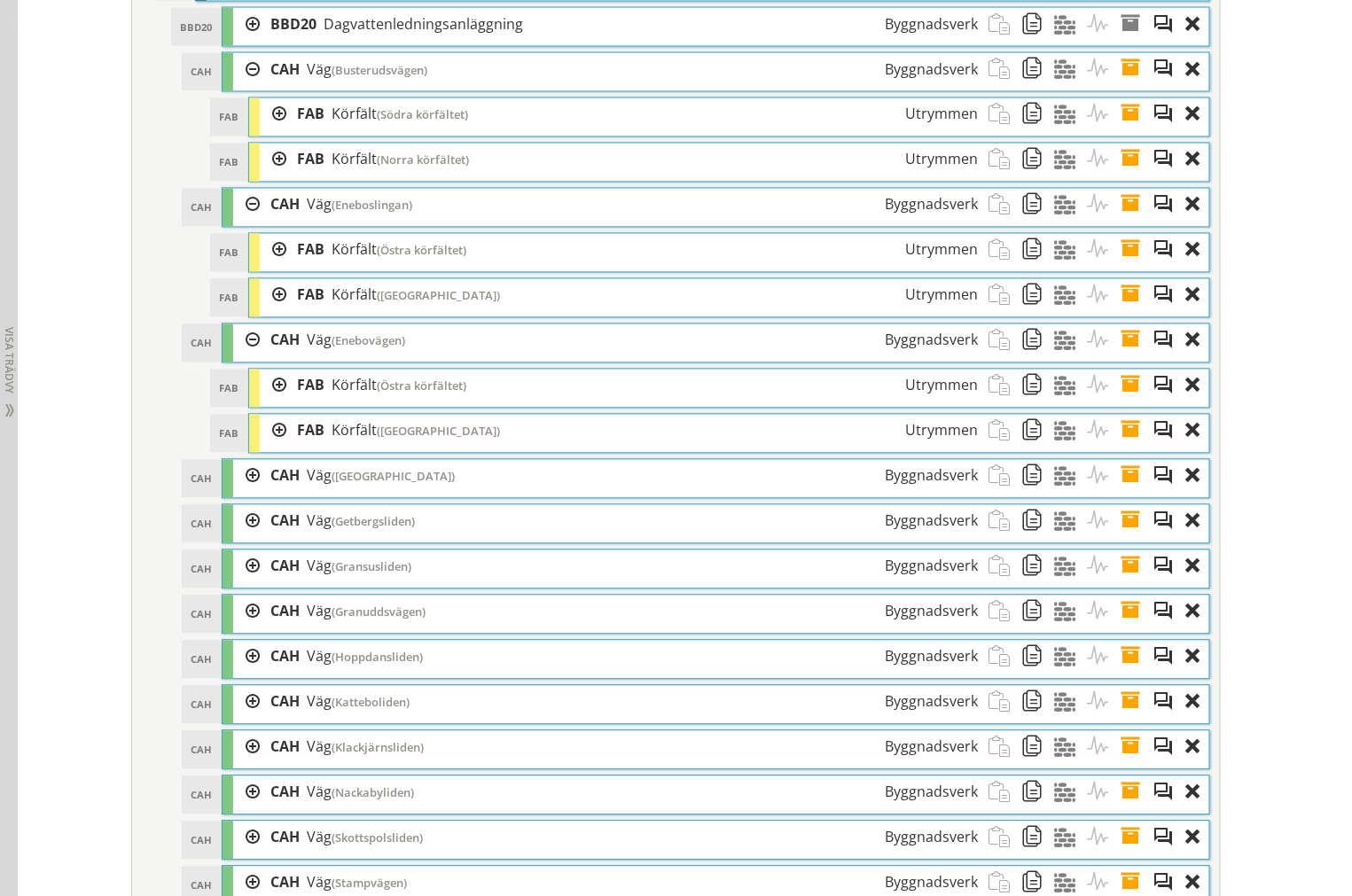
scroll to position [3577, 0]
click at [260, 402] on div at bounding box center [273, 385] width 26 height 33
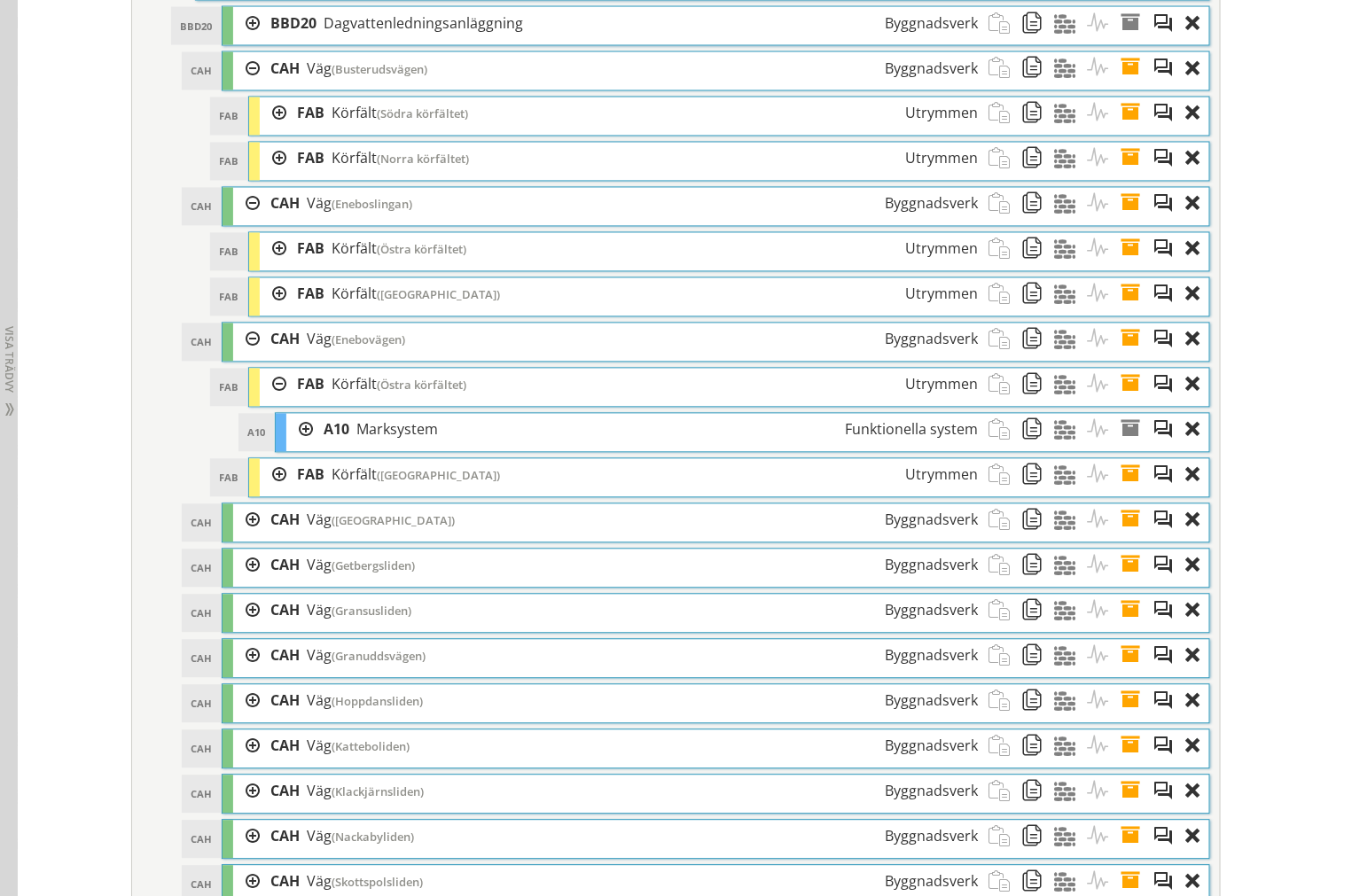
click at [266, 402] on div at bounding box center [273, 385] width 26 height 33
click at [260, 447] on div at bounding box center [273, 430] width 26 height 33
click at [233, 491] on div at bounding box center [246, 475] width 26 height 33
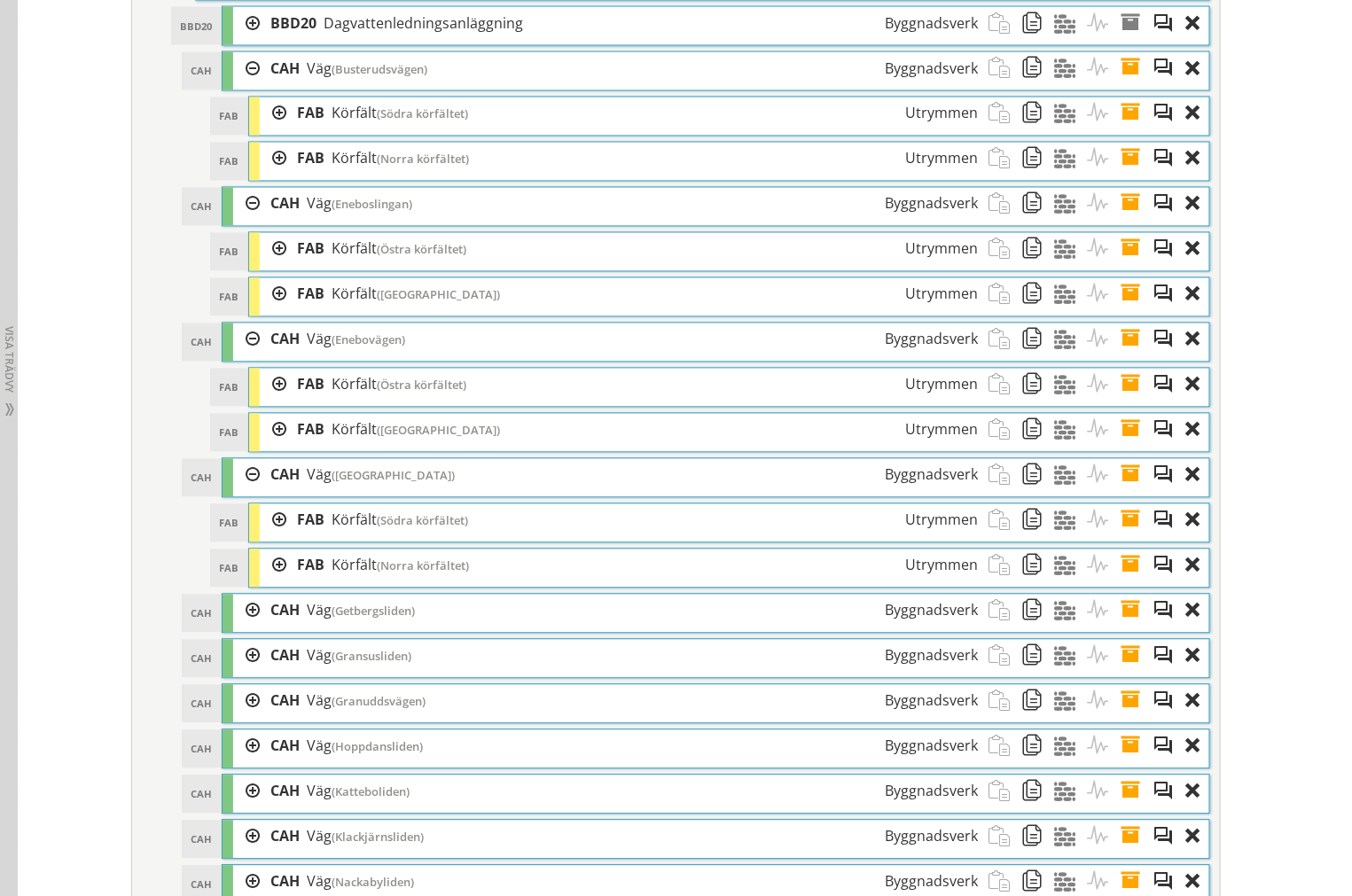
click at [266, 537] on div at bounding box center [273, 520] width 26 height 33
click at [264, 537] on div at bounding box center [273, 520] width 26 height 33
click at [262, 582] on div at bounding box center [273, 565] width 26 height 33
click at [263, 582] on div at bounding box center [273, 565] width 26 height 33
click at [223, 633] on div "CAH CAH Väg (Getbergsliden) Byggnadsverk" at bounding box center [716, 614] width 987 height 38
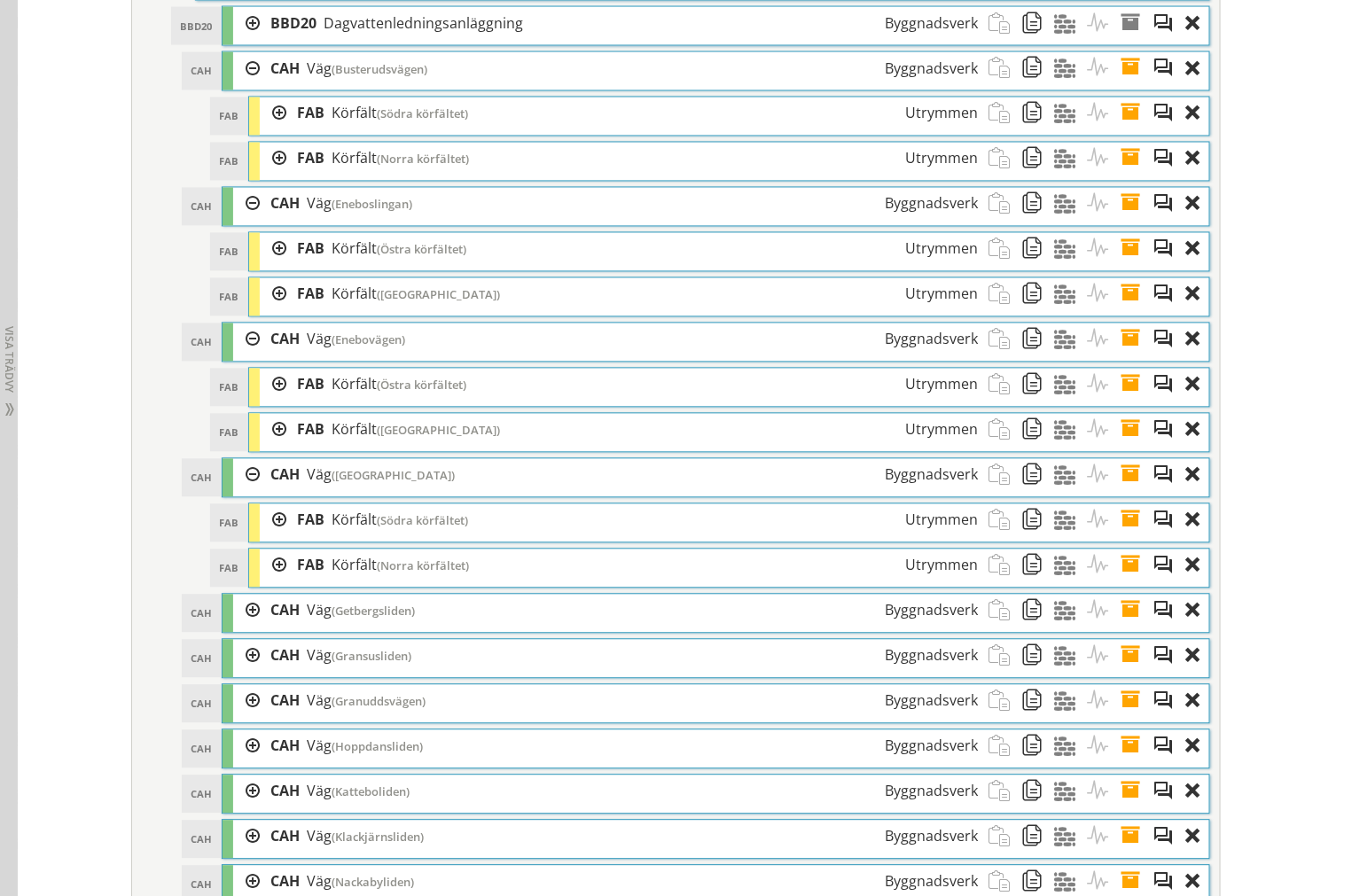
click at [233, 628] on div at bounding box center [246, 611] width 26 height 33
click at [262, 673] on div at bounding box center [273, 656] width 26 height 33
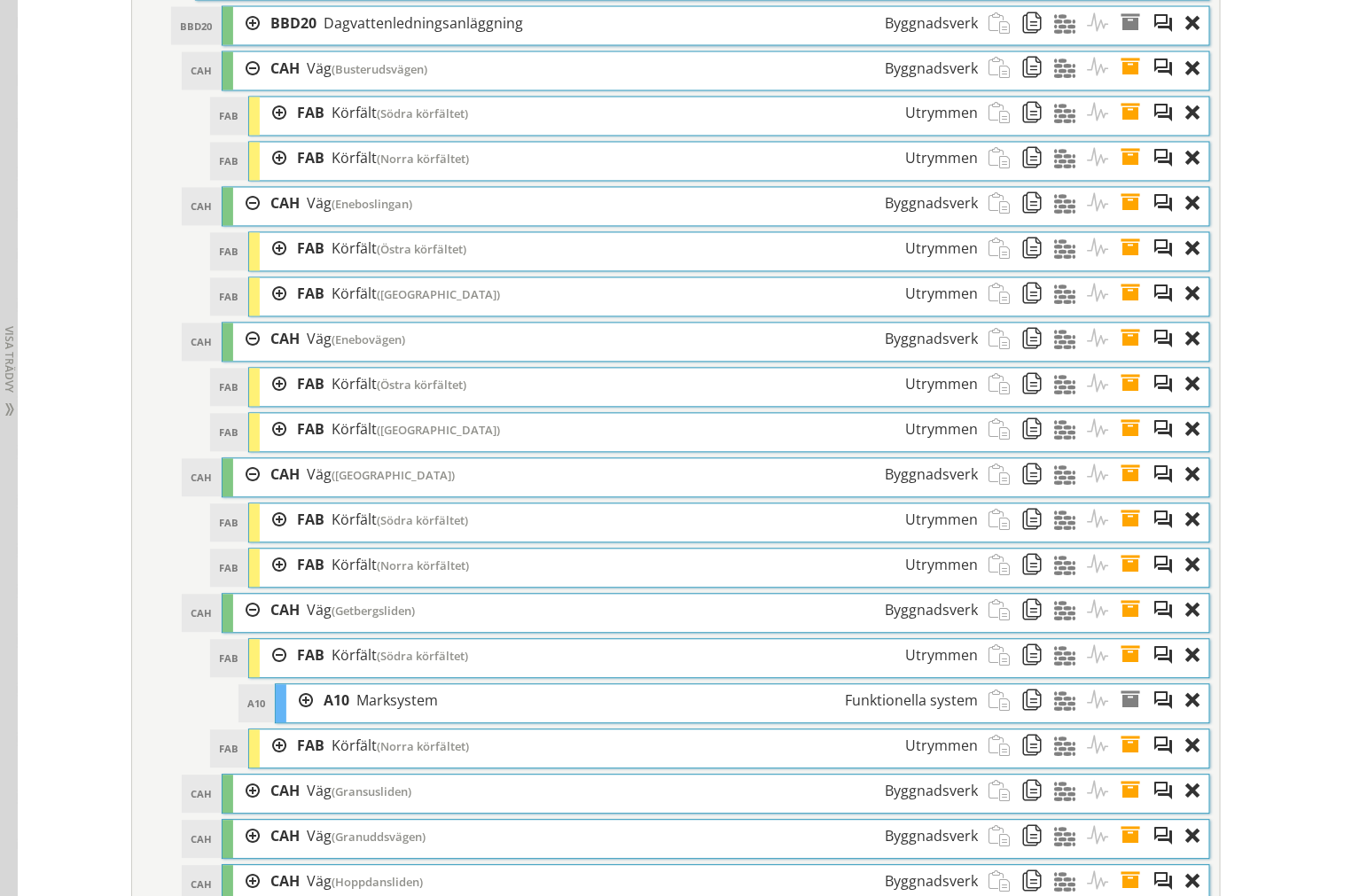
click at [263, 673] on div at bounding box center [273, 656] width 26 height 33
click at [260, 718] on div at bounding box center [273, 701] width 26 height 33
click at [262, 718] on div at bounding box center [273, 701] width 26 height 33
click at [272, 718] on div at bounding box center [273, 701] width 26 height 33
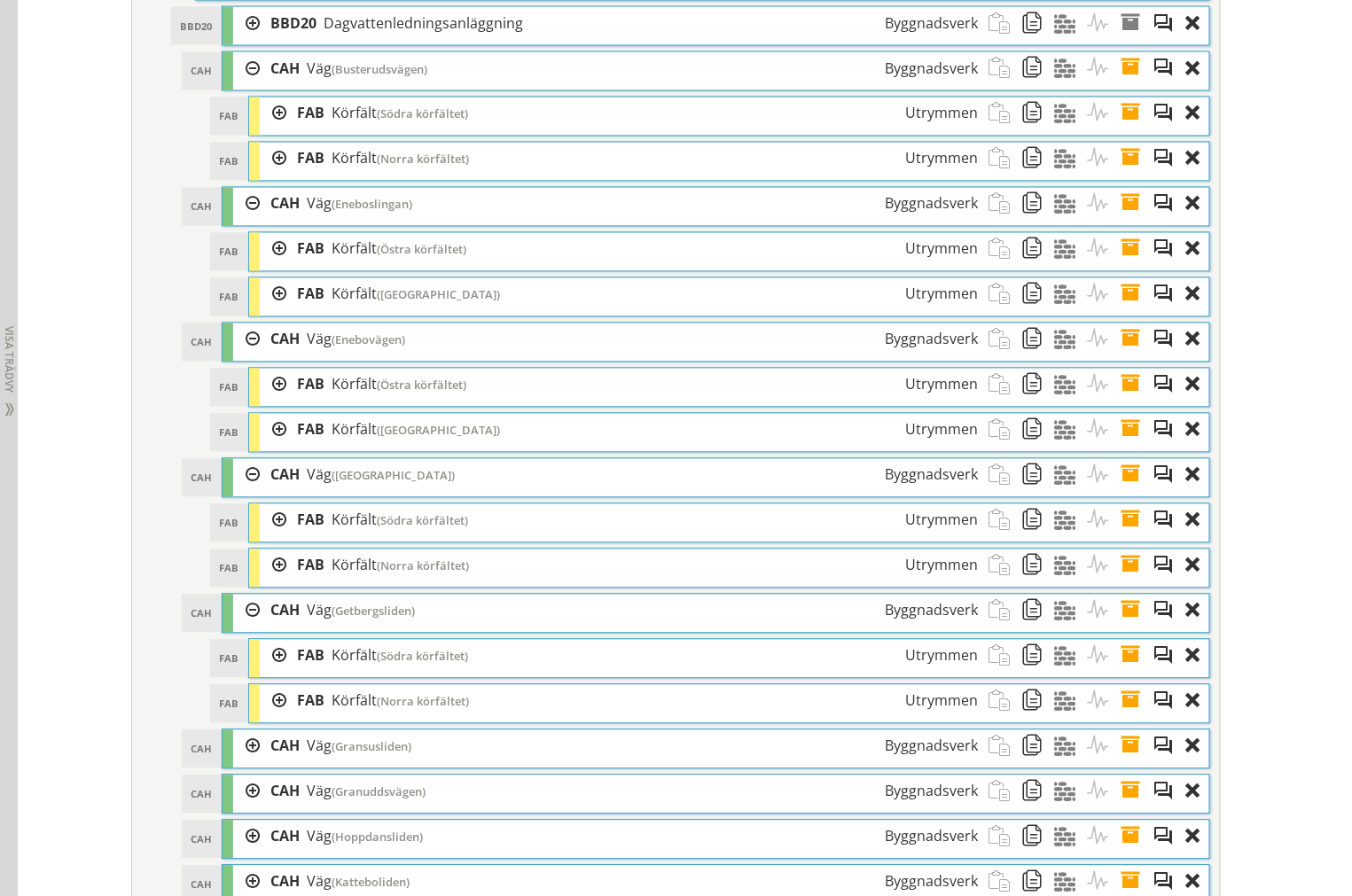
click at [271, 673] on div at bounding box center [273, 656] width 26 height 33
click at [261, 582] on div at bounding box center [273, 565] width 26 height 33
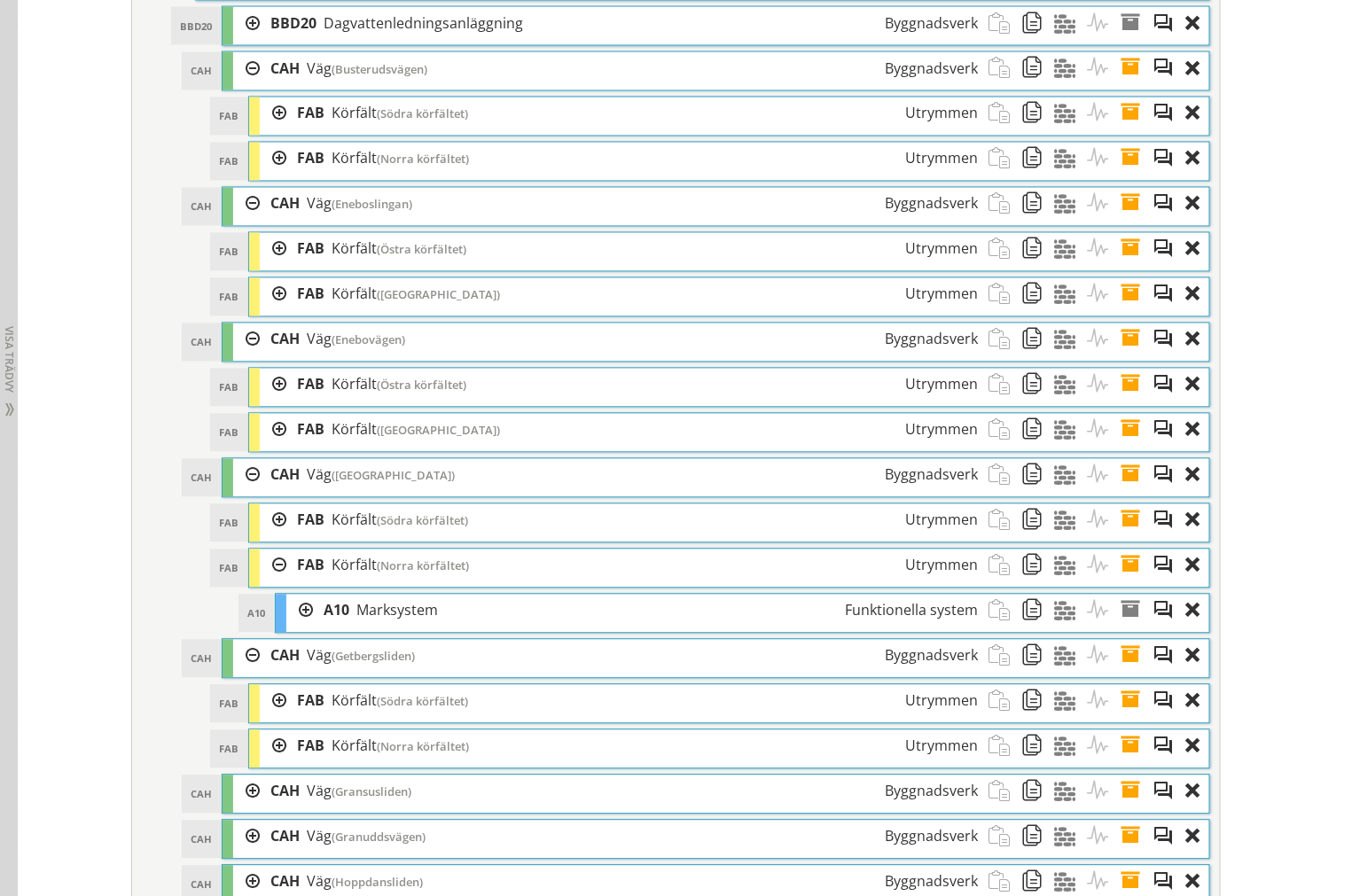
drag, startPoint x: 270, startPoint y: 608, endPoint x: 276, endPoint y: 590, distance: 19.0
click at [271, 582] on div at bounding box center [273, 565] width 26 height 33
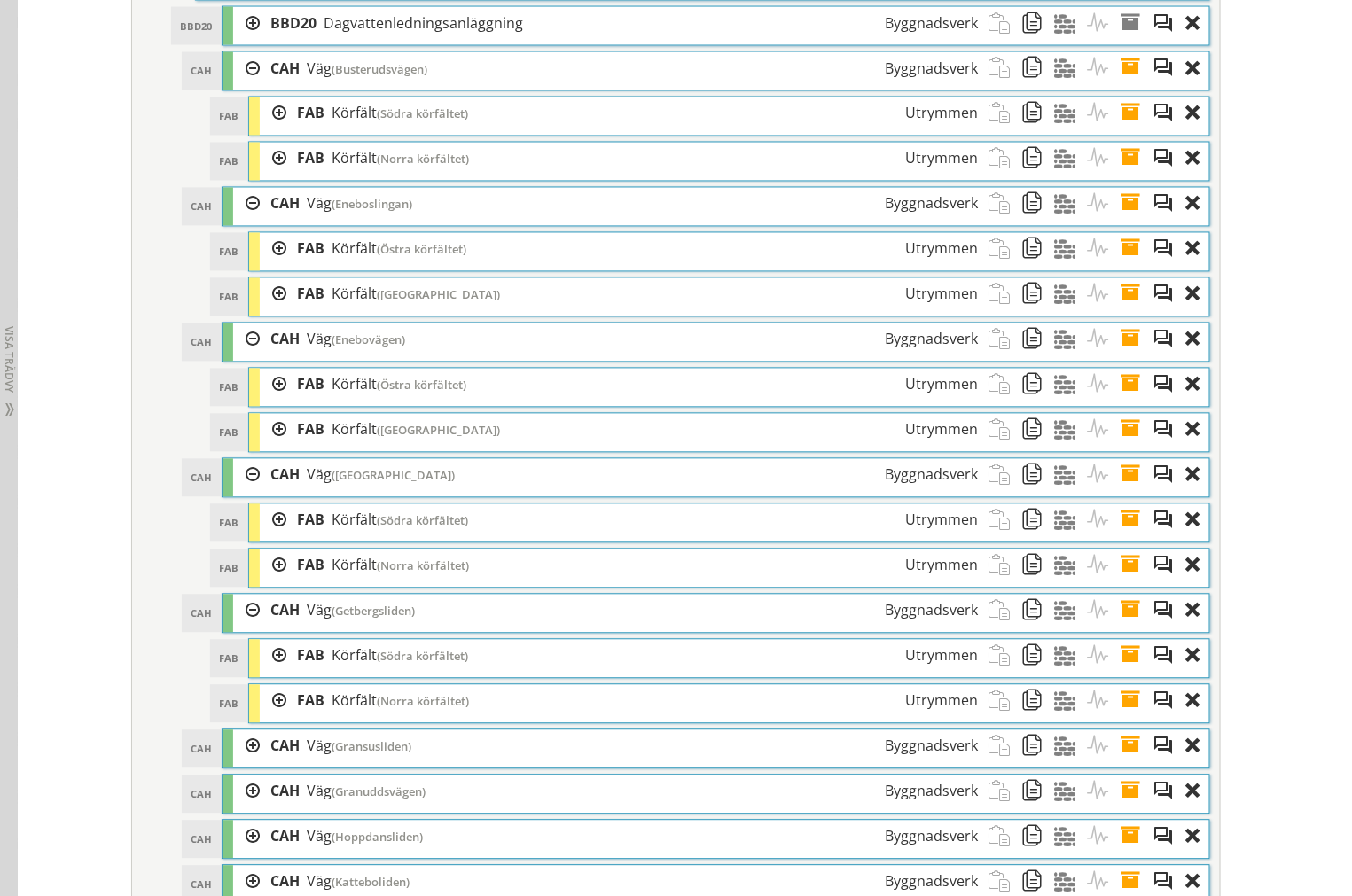
click at [275, 537] on div at bounding box center [273, 520] width 26 height 33
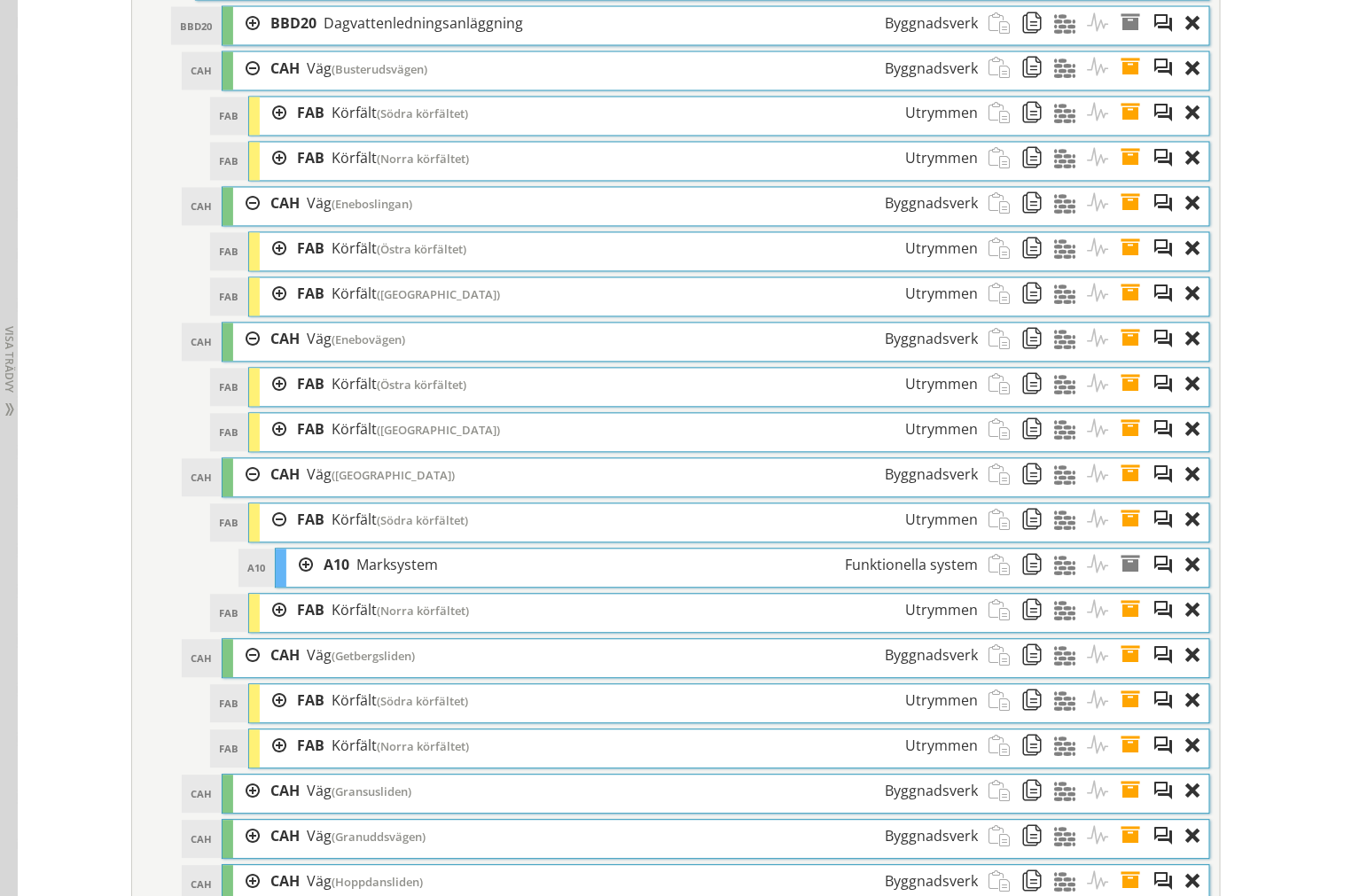
click at [273, 537] on div at bounding box center [273, 520] width 26 height 33
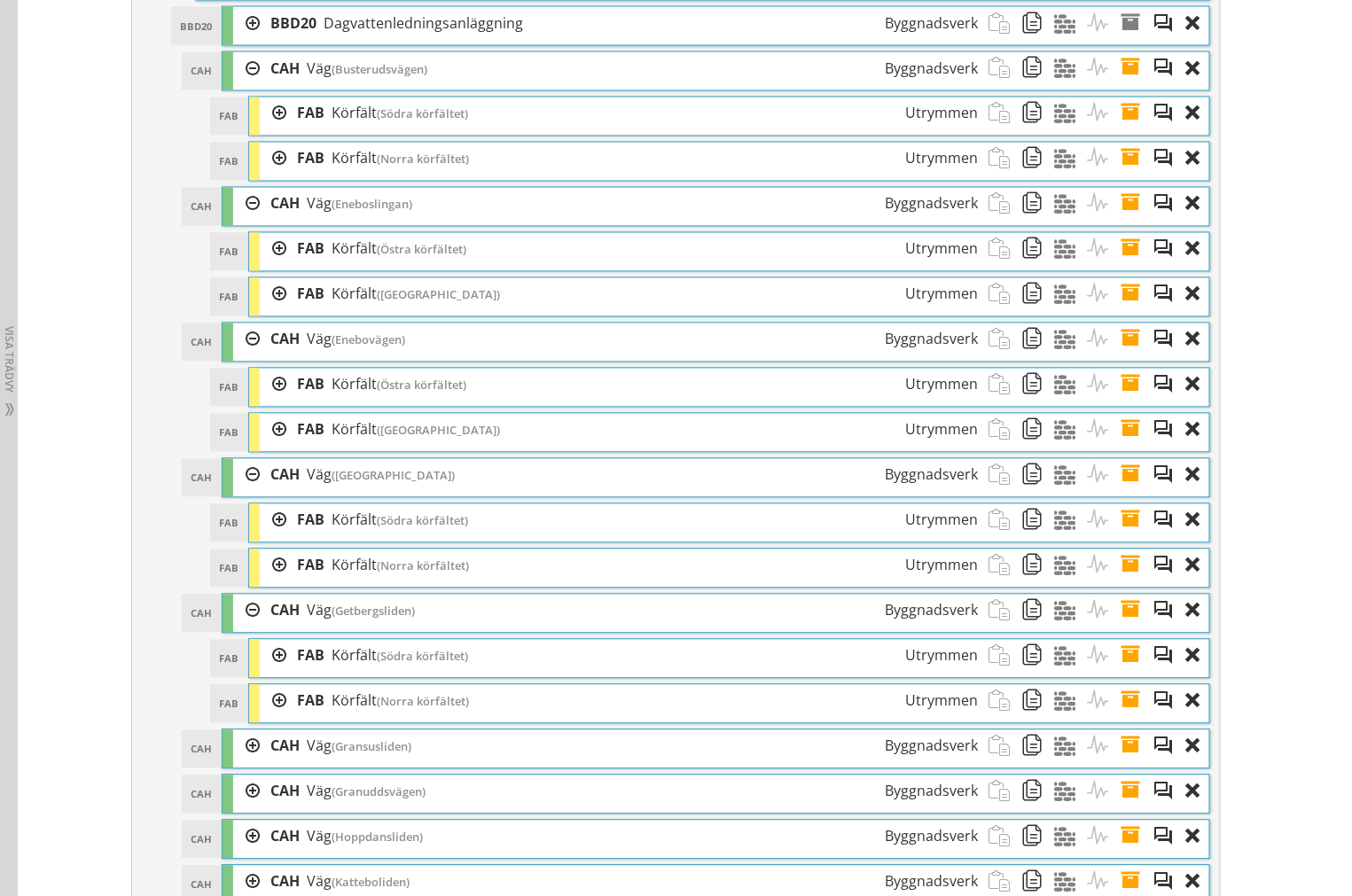
click at [268, 447] on div at bounding box center [273, 430] width 26 height 33
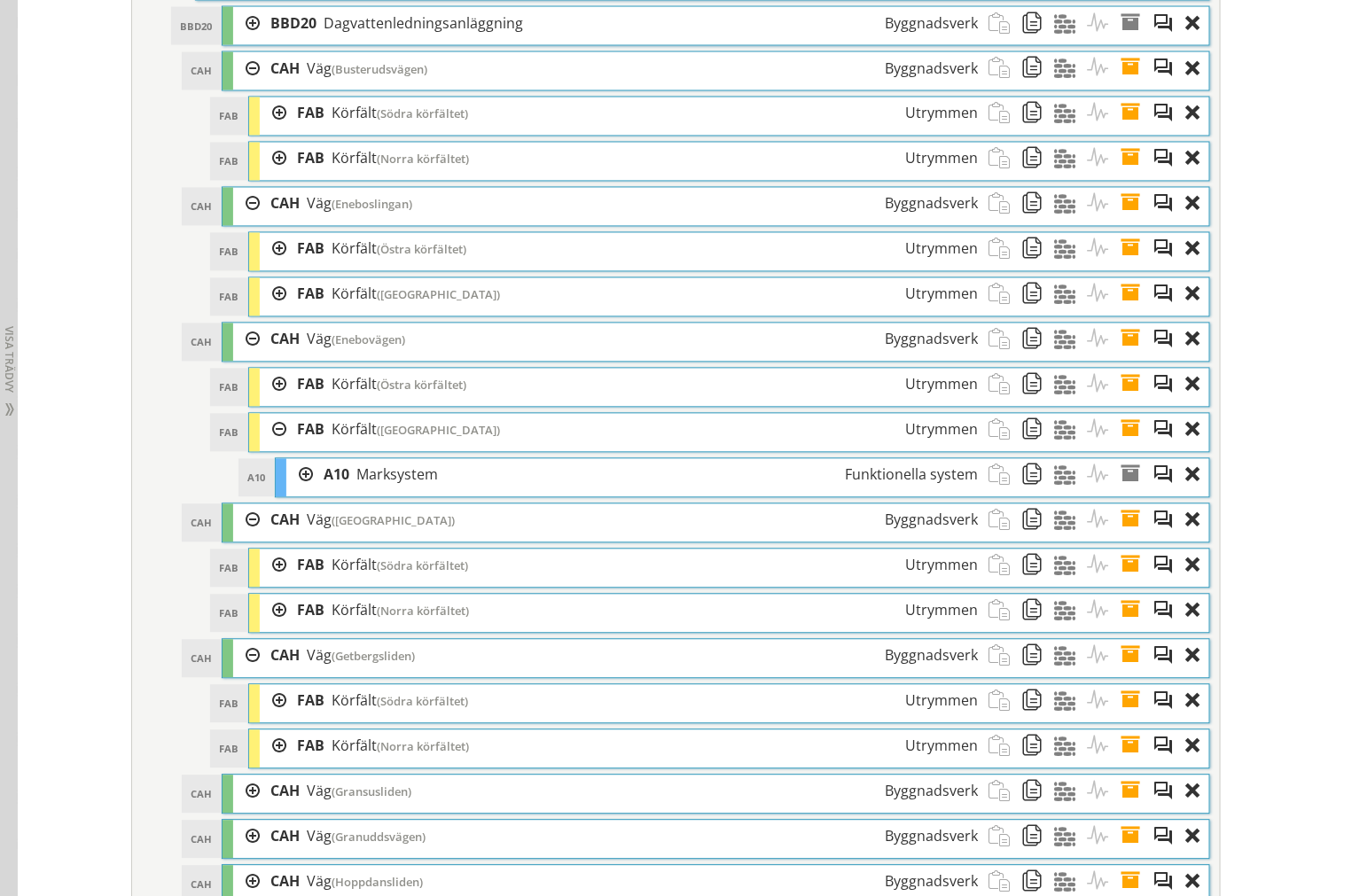
click at [266, 447] on div at bounding box center [273, 430] width 26 height 33
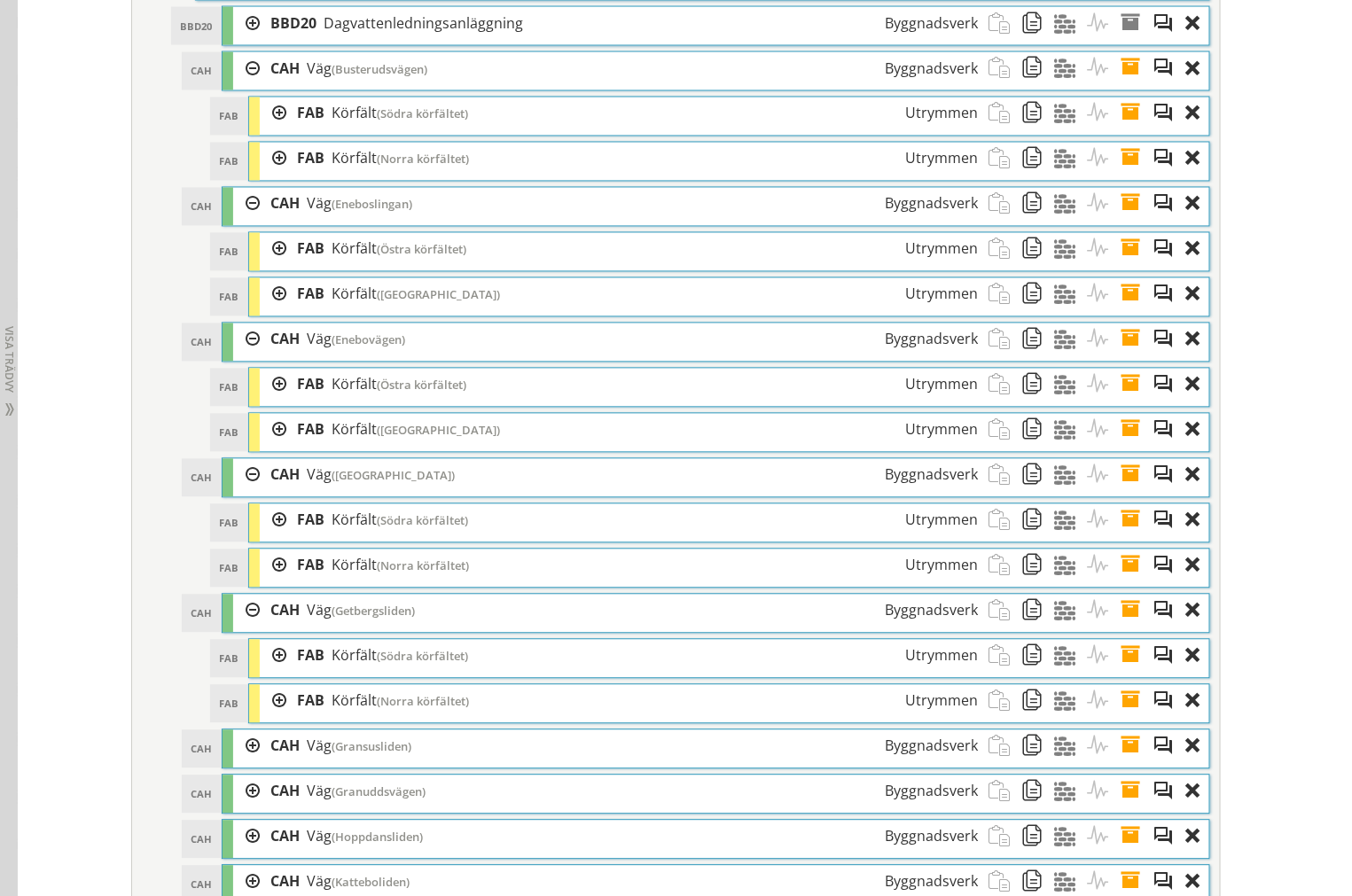
click at [269, 402] on div at bounding box center [273, 385] width 26 height 33
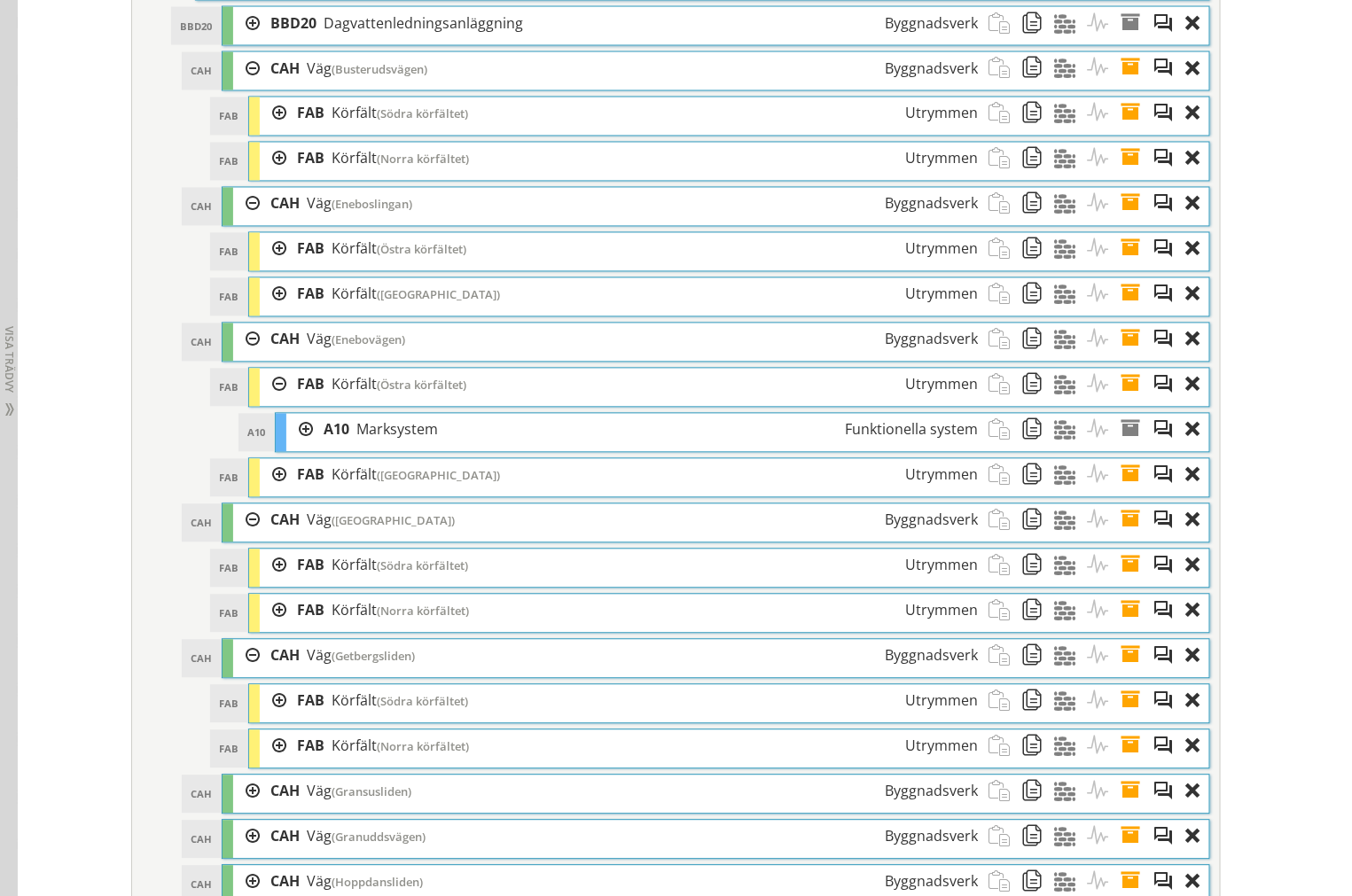
click at [269, 402] on div at bounding box center [273, 385] width 26 height 33
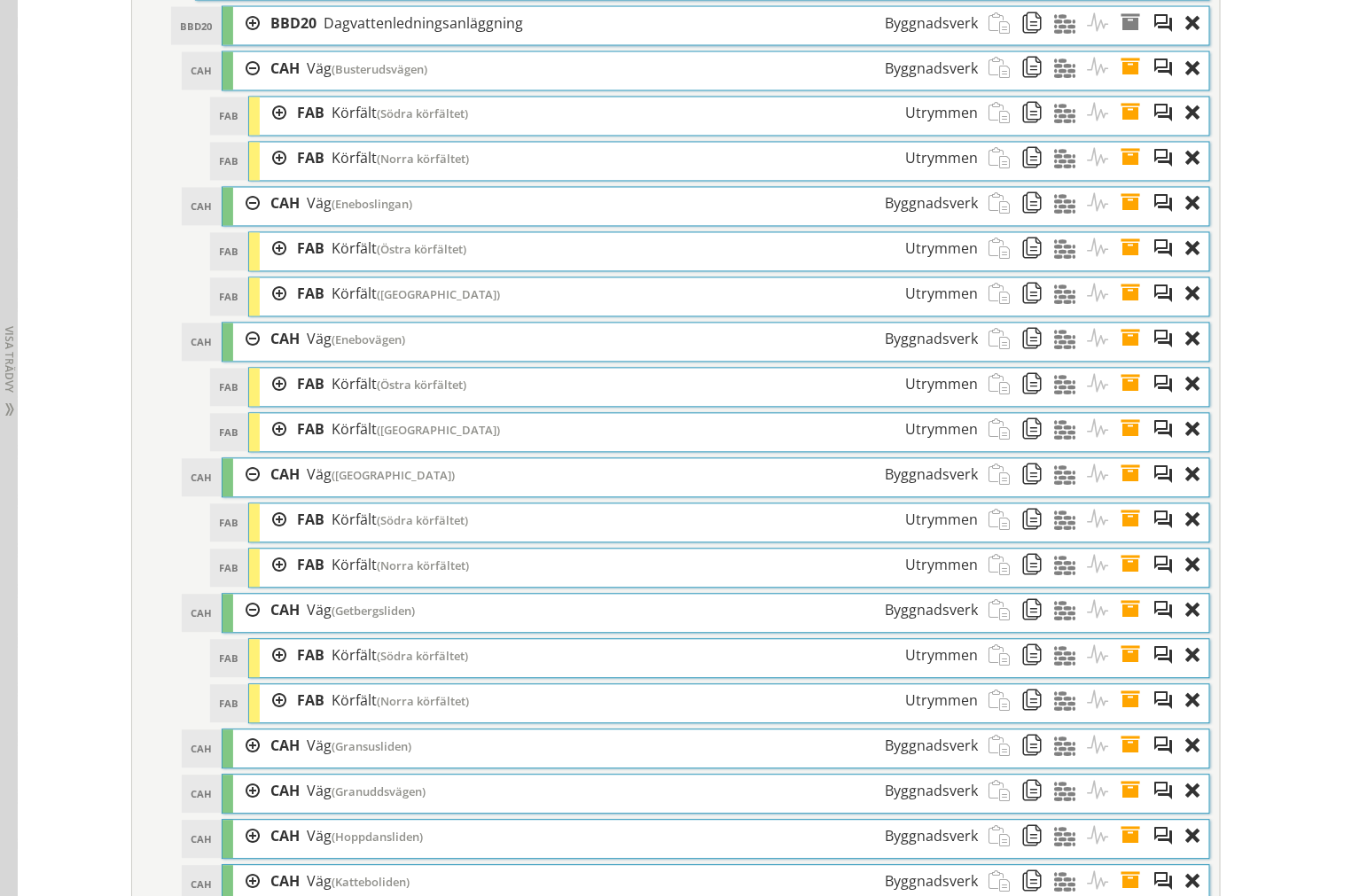
click at [266, 311] on div at bounding box center [273, 294] width 26 height 33
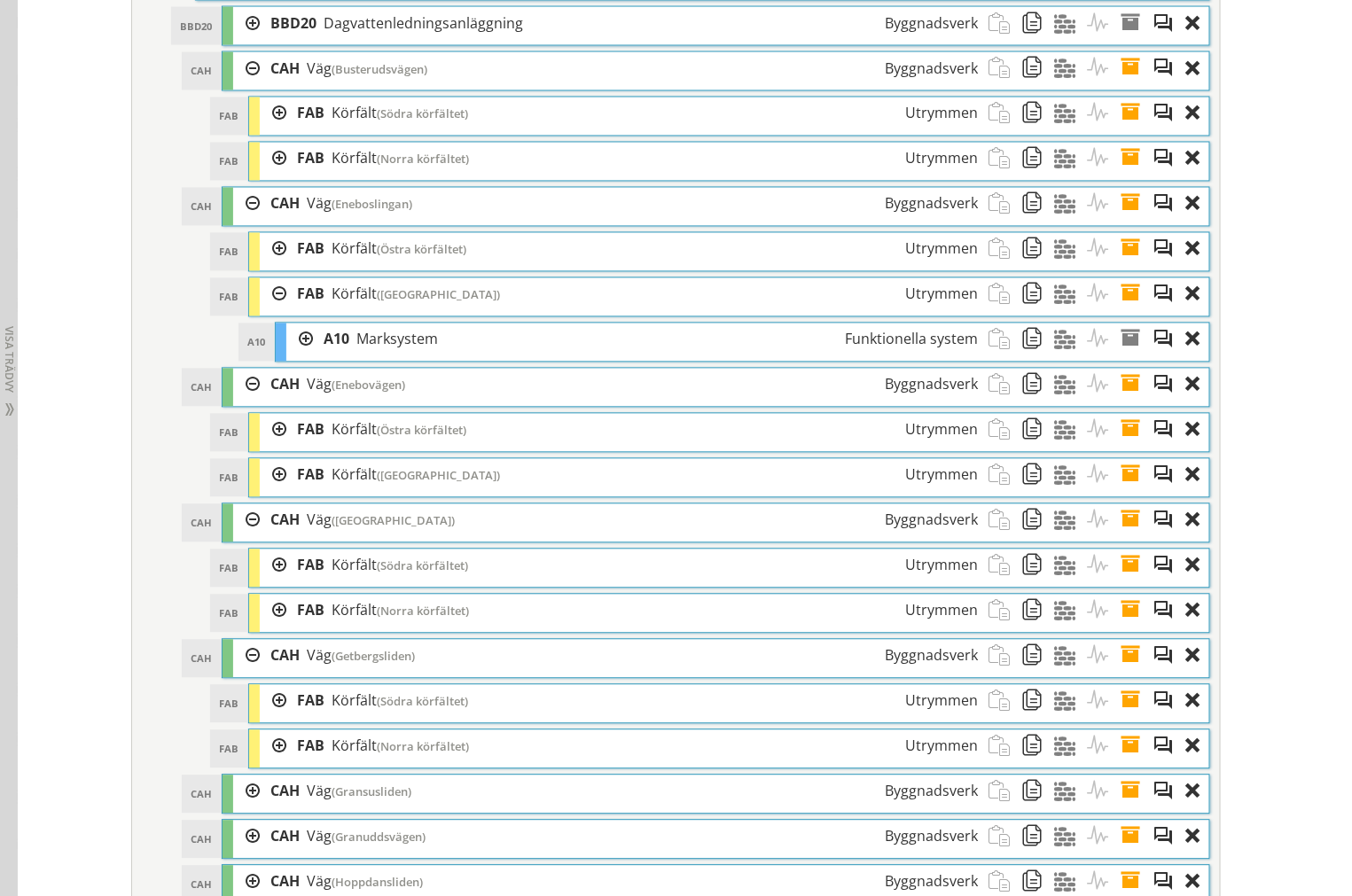
click at [266, 311] on div at bounding box center [273, 294] width 26 height 33
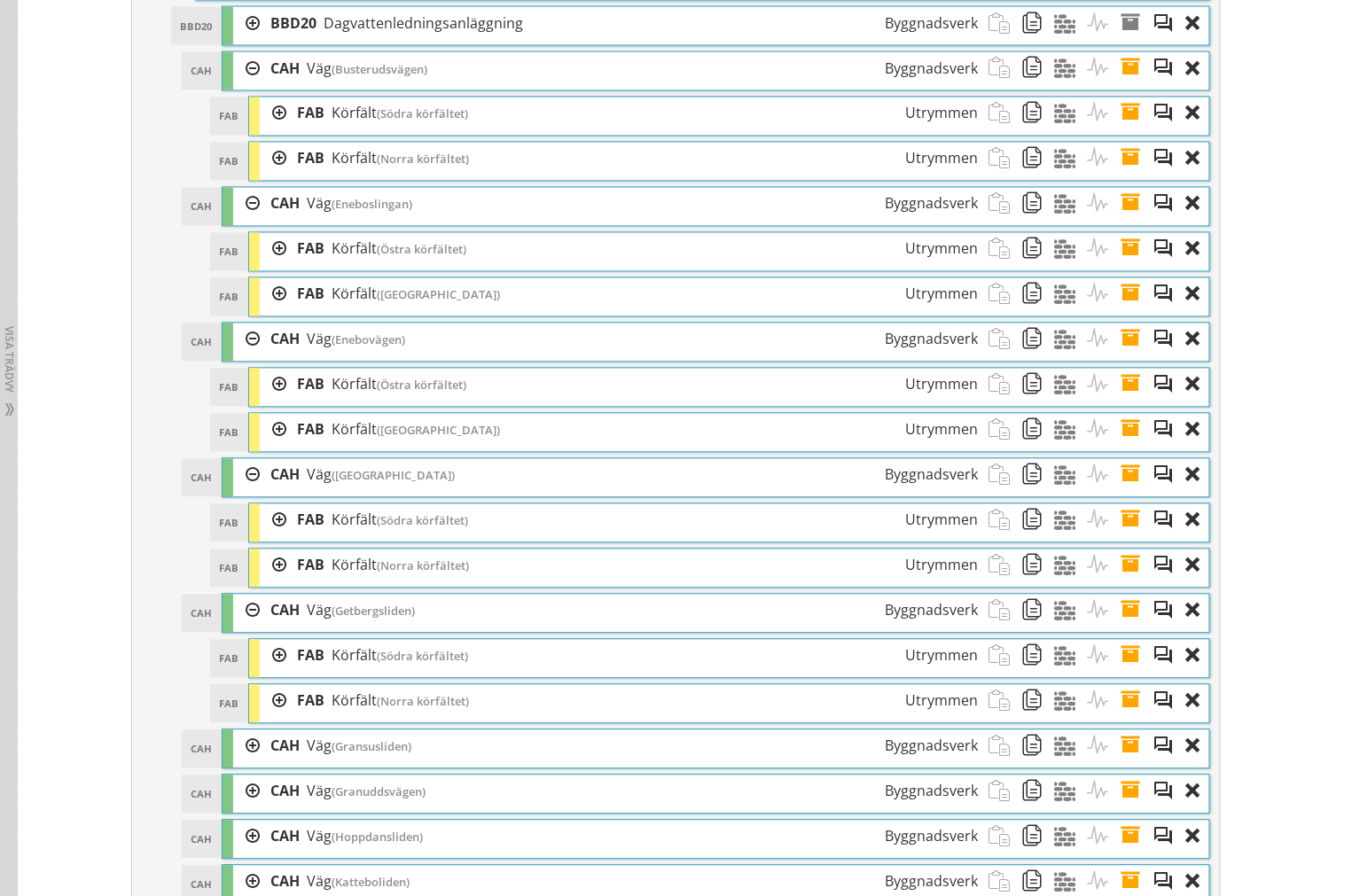
click at [267, 266] on div at bounding box center [273, 249] width 26 height 33
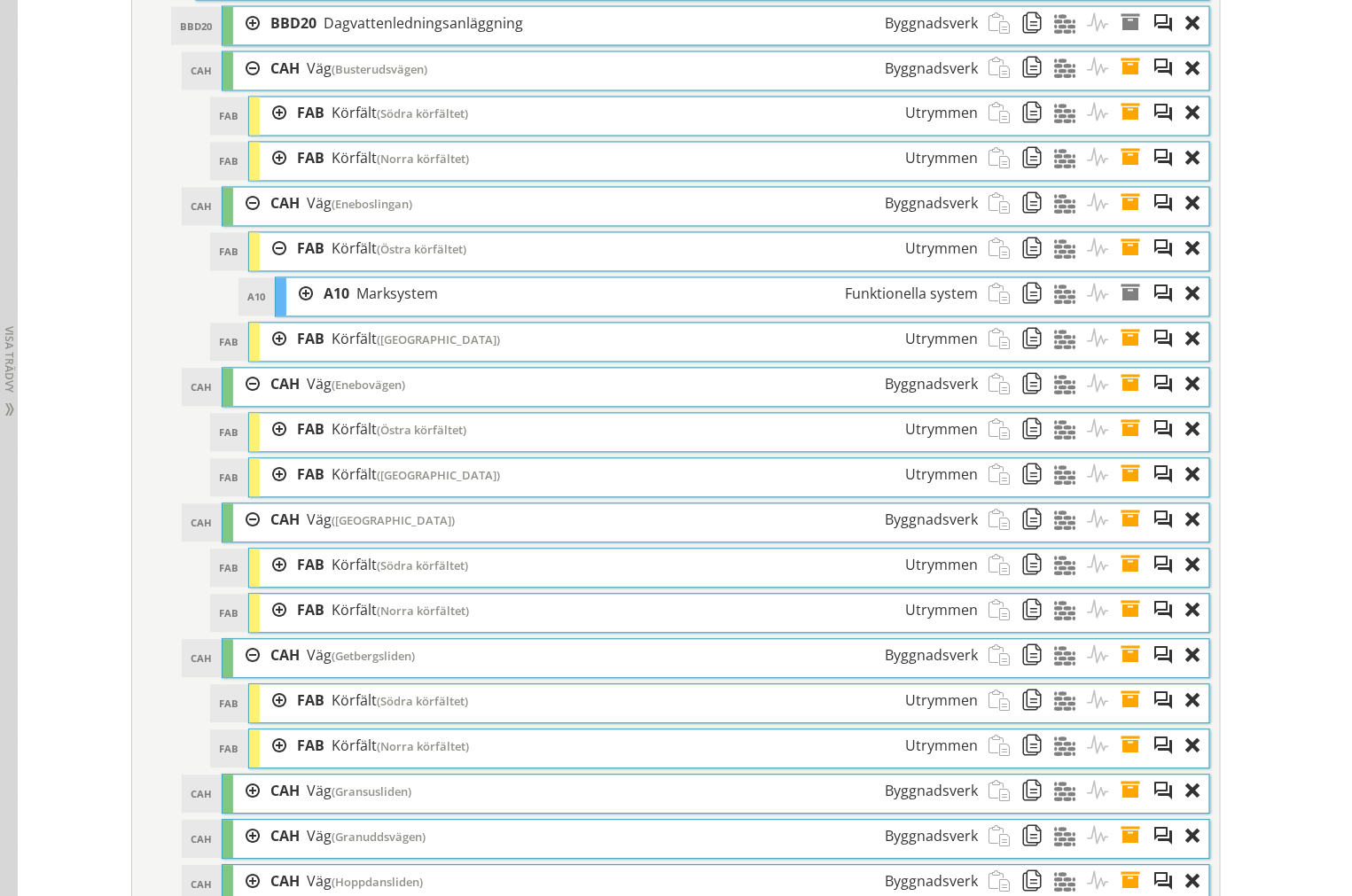
click at [269, 266] on div at bounding box center [273, 249] width 26 height 33
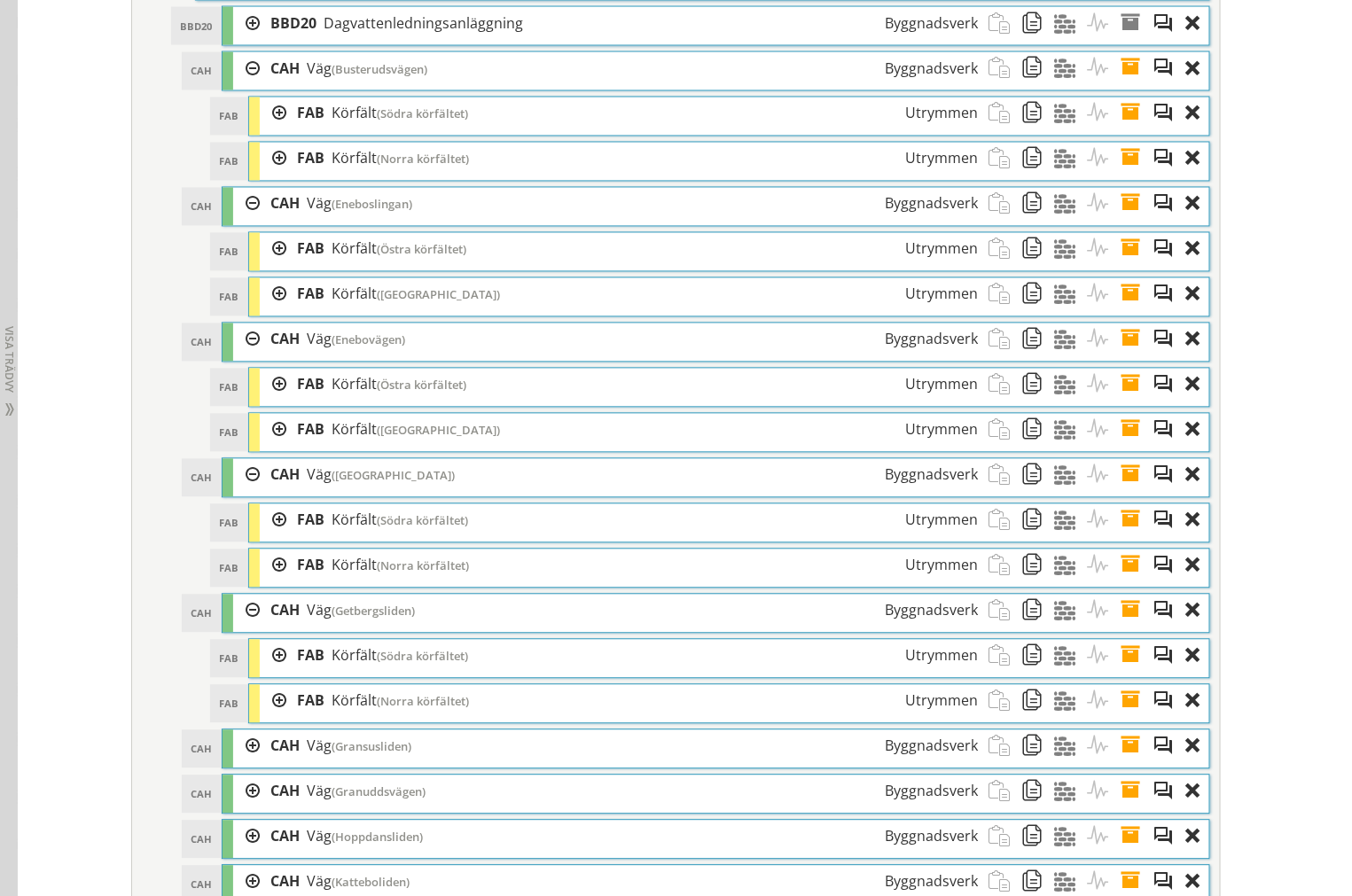
click at [264, 176] on div at bounding box center [273, 159] width 26 height 33
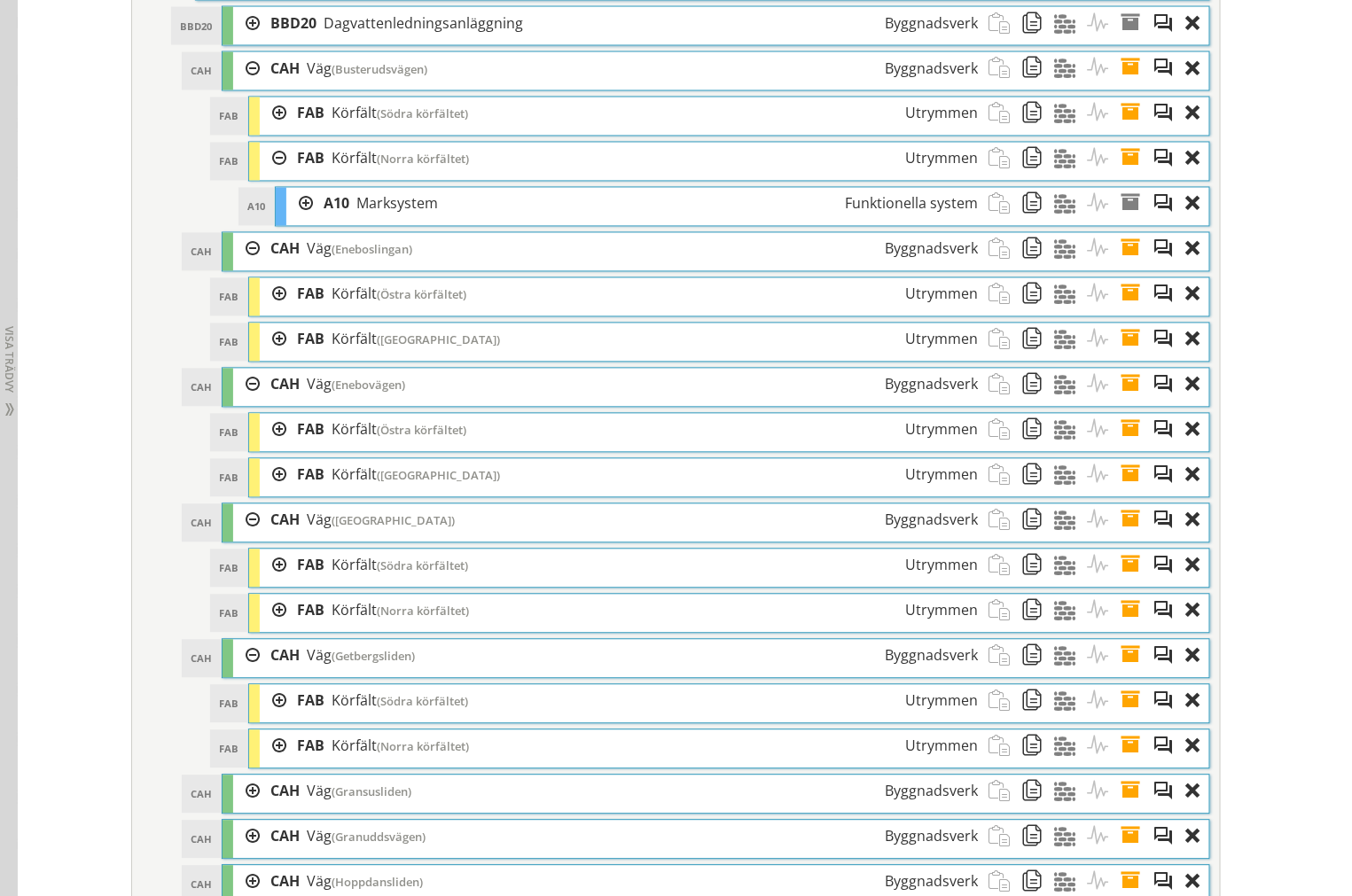
click at [268, 176] on div at bounding box center [273, 159] width 26 height 33
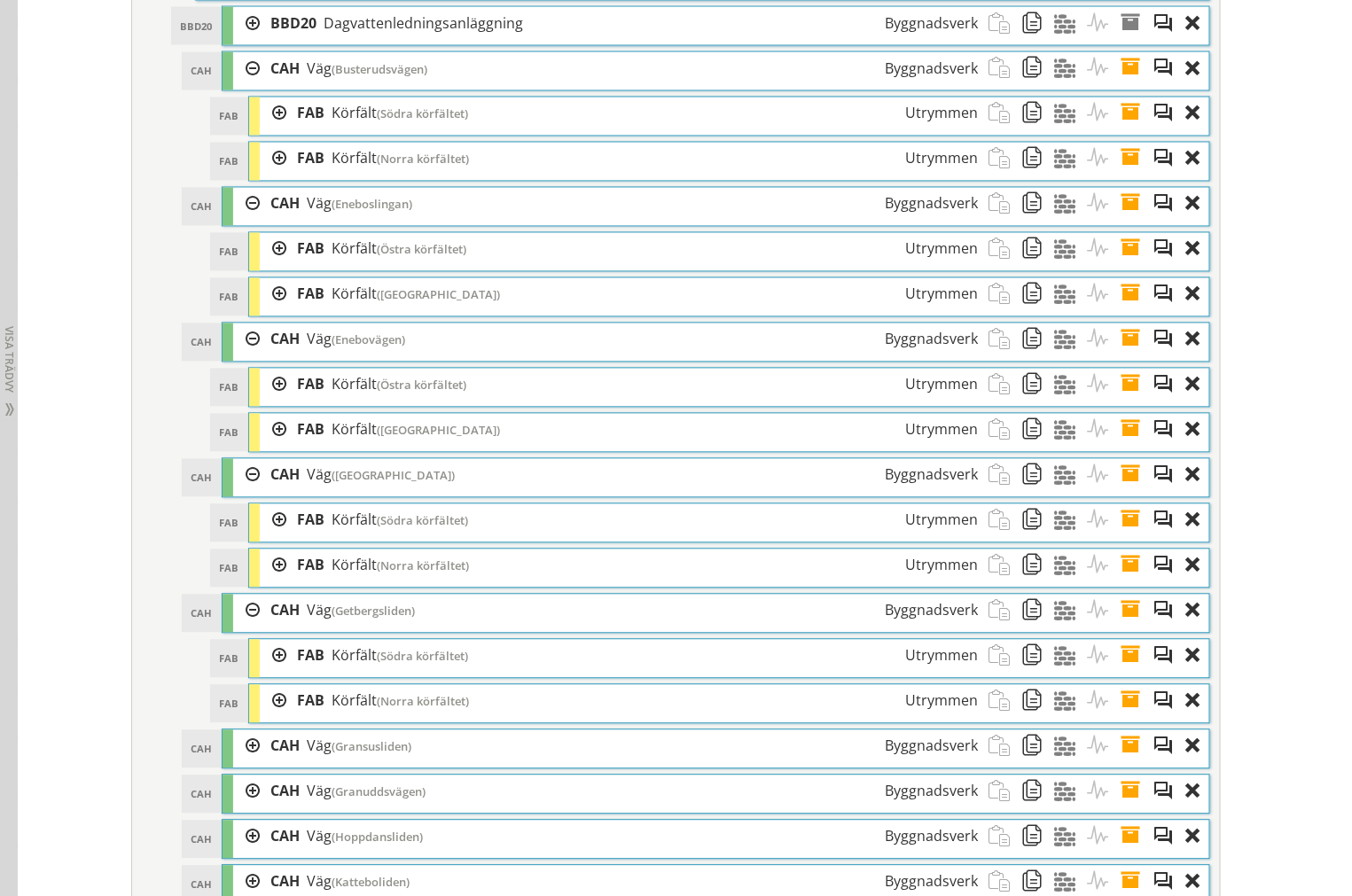
click at [260, 130] on div at bounding box center [273, 113] width 26 height 33
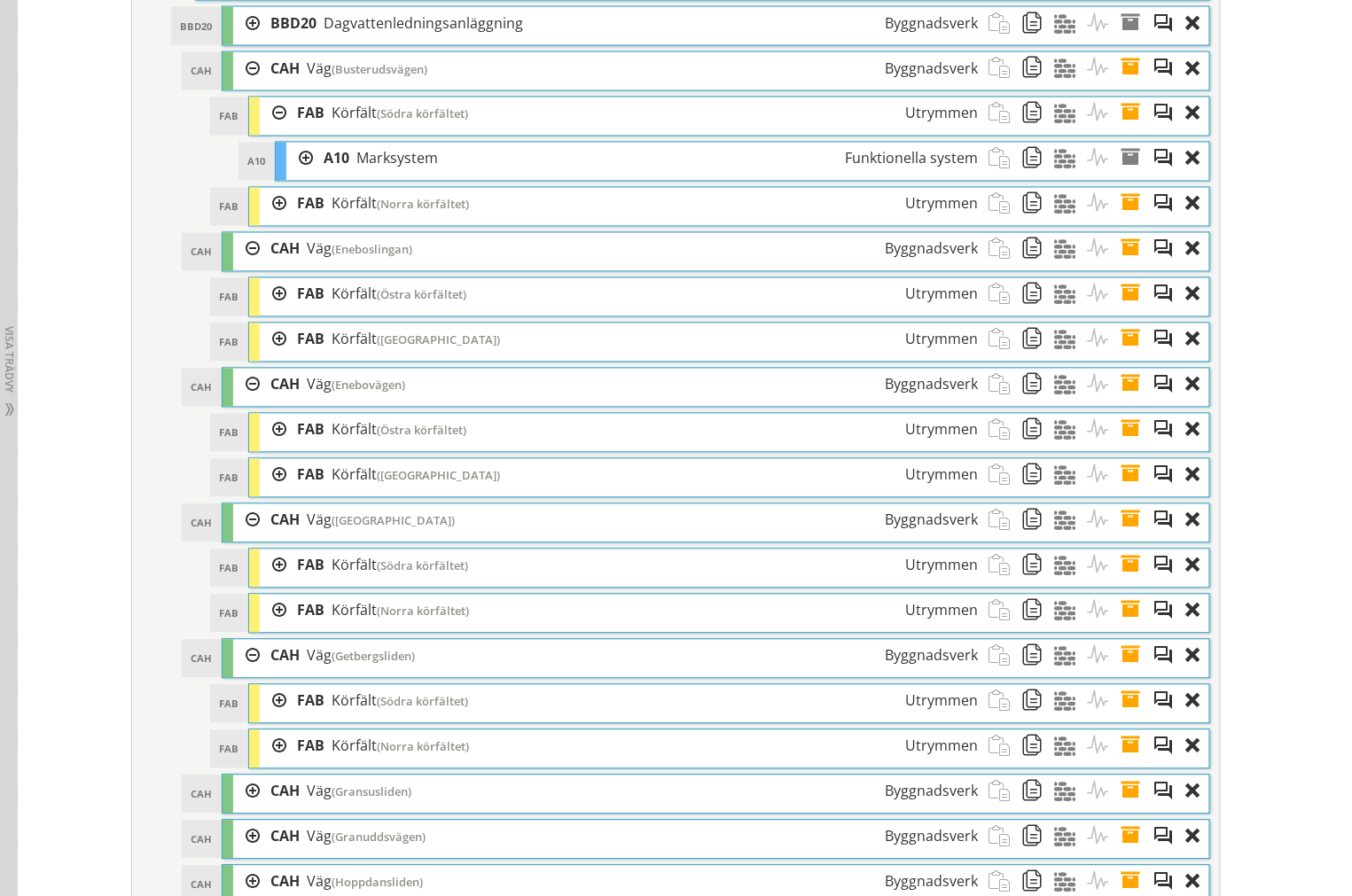
click at [266, 130] on div at bounding box center [273, 113] width 26 height 33
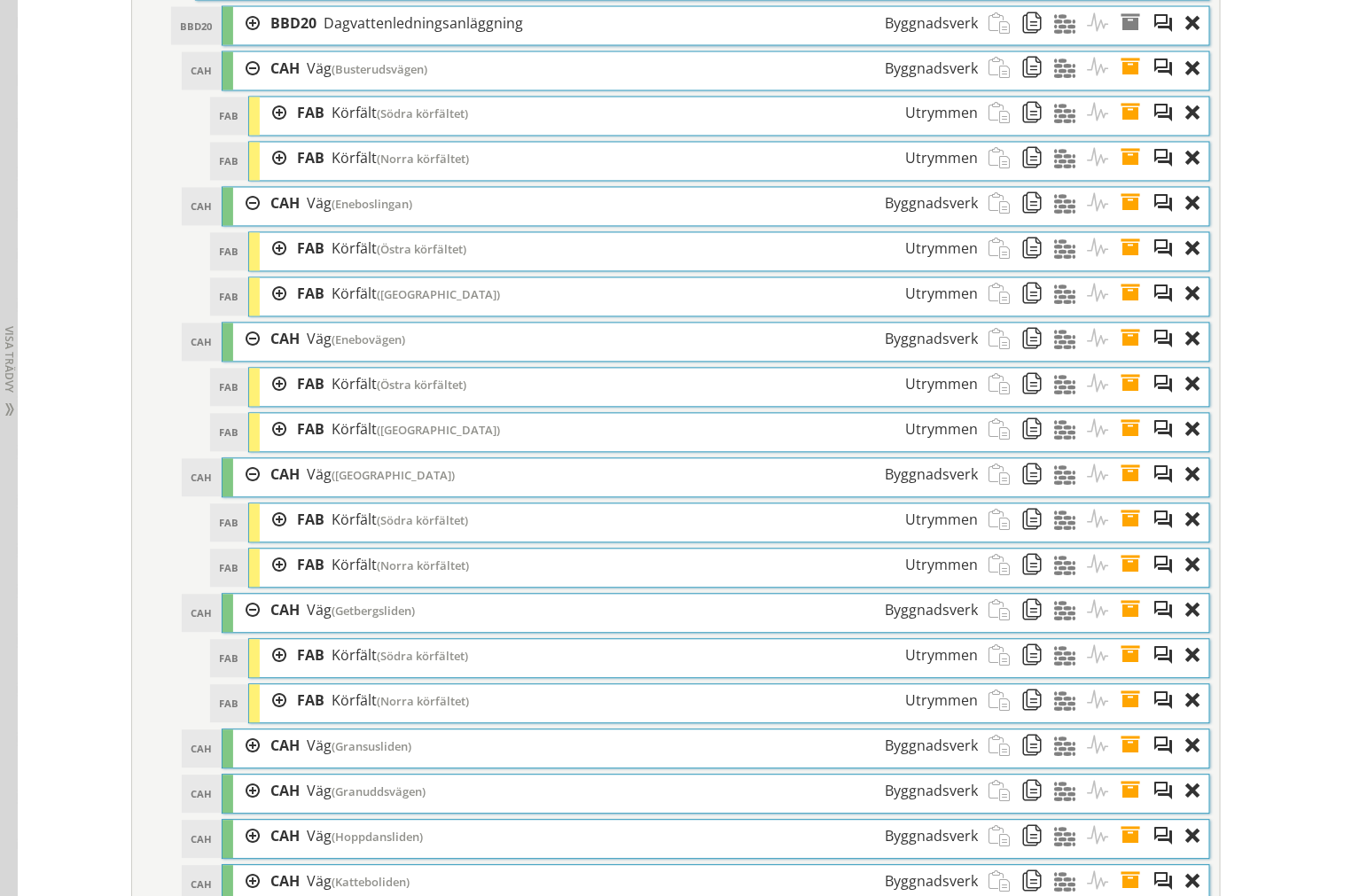
click at [242, 628] on div at bounding box center [246, 611] width 26 height 33
click at [237, 491] on div at bounding box center [246, 475] width 26 height 33
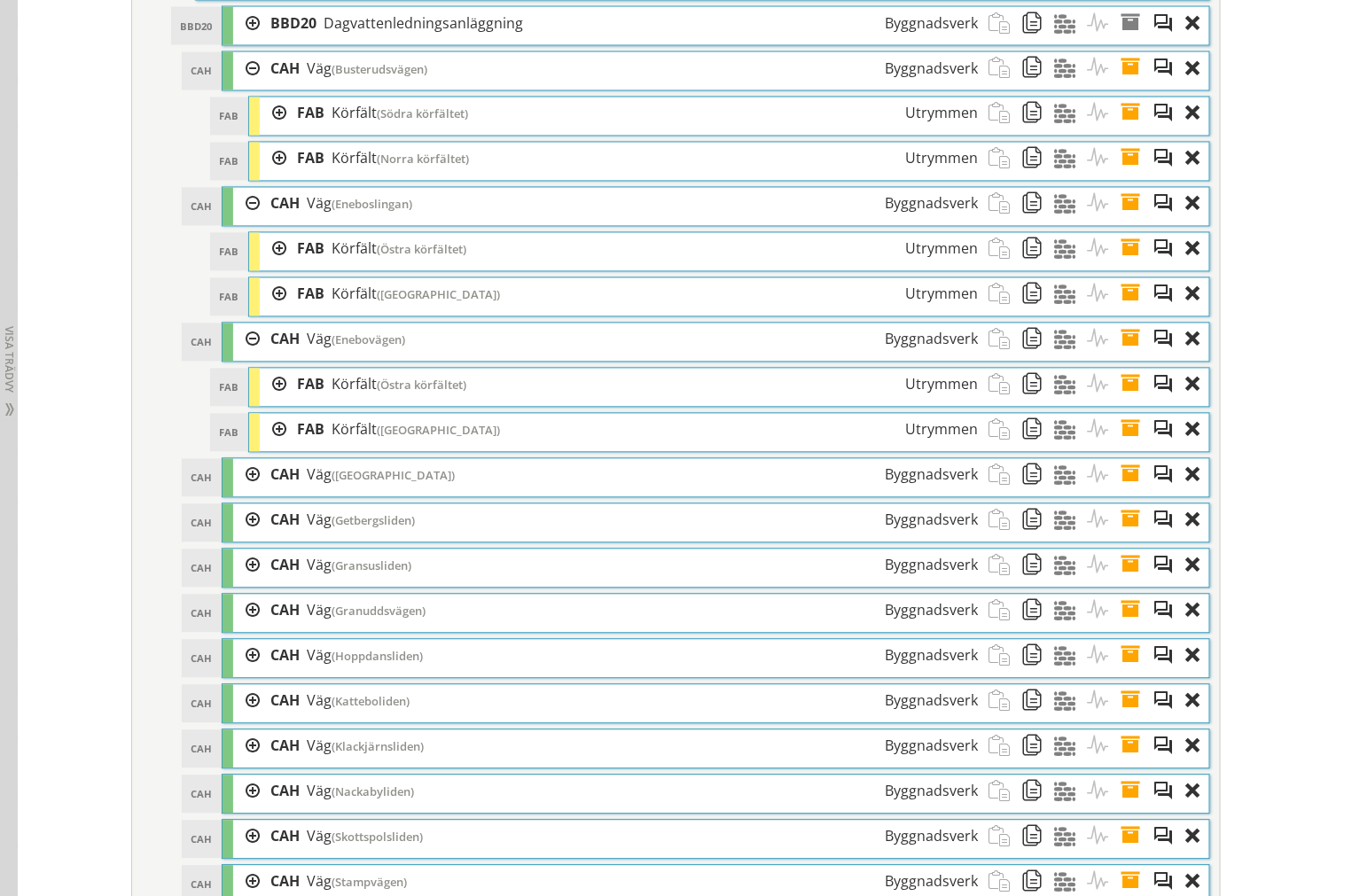
drag, startPoint x: 237, startPoint y: 366, endPoint x: 242, endPoint y: 266, distance: 100.1
click at [237, 356] on div at bounding box center [246, 339] width 26 height 33
drag, startPoint x: 243, startPoint y: 228, endPoint x: 243, endPoint y: 202, distance: 26.0
click at [243, 220] on div at bounding box center [246, 204] width 26 height 33
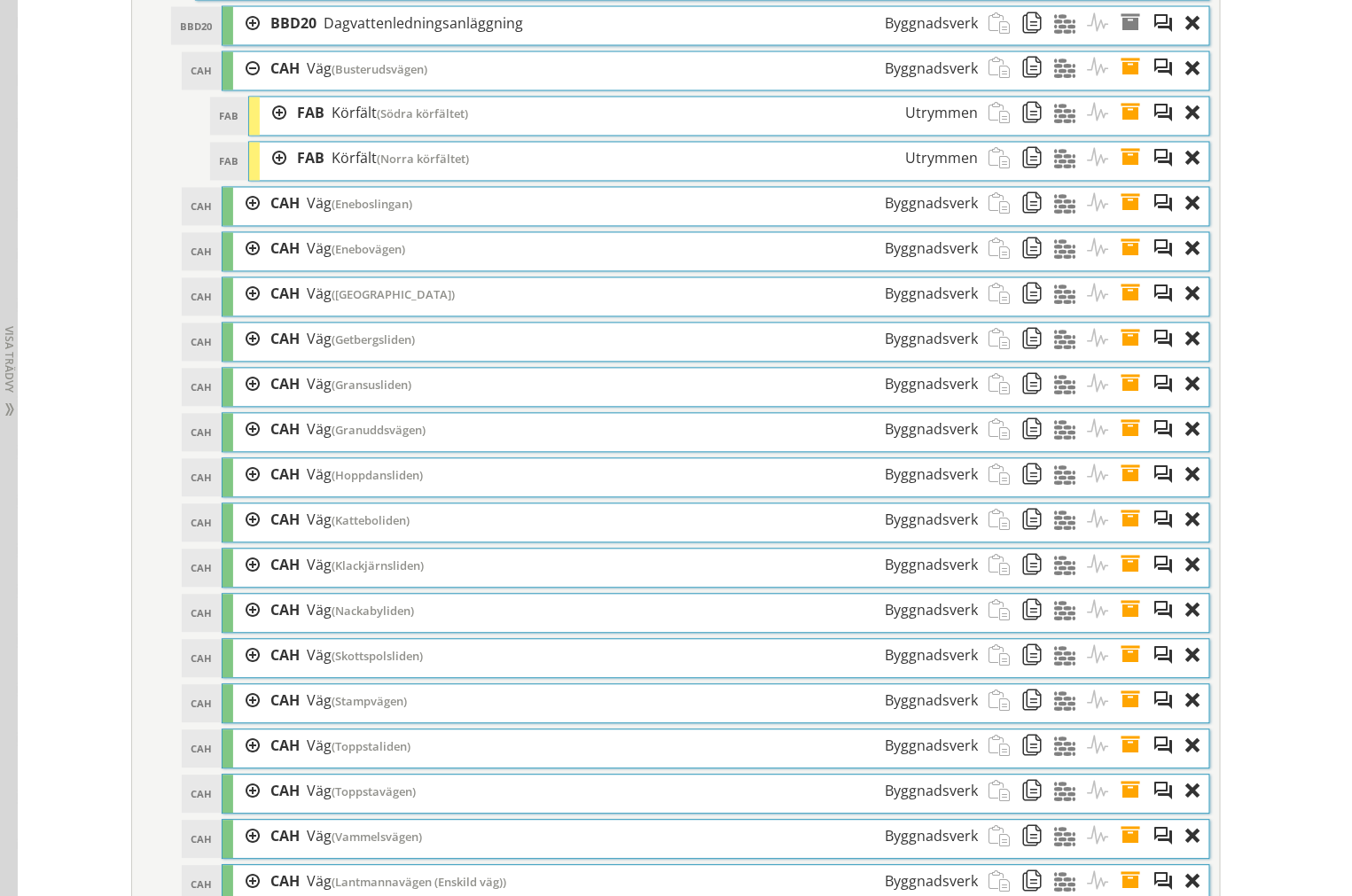
click at [244, 85] on div at bounding box center [246, 68] width 26 height 33
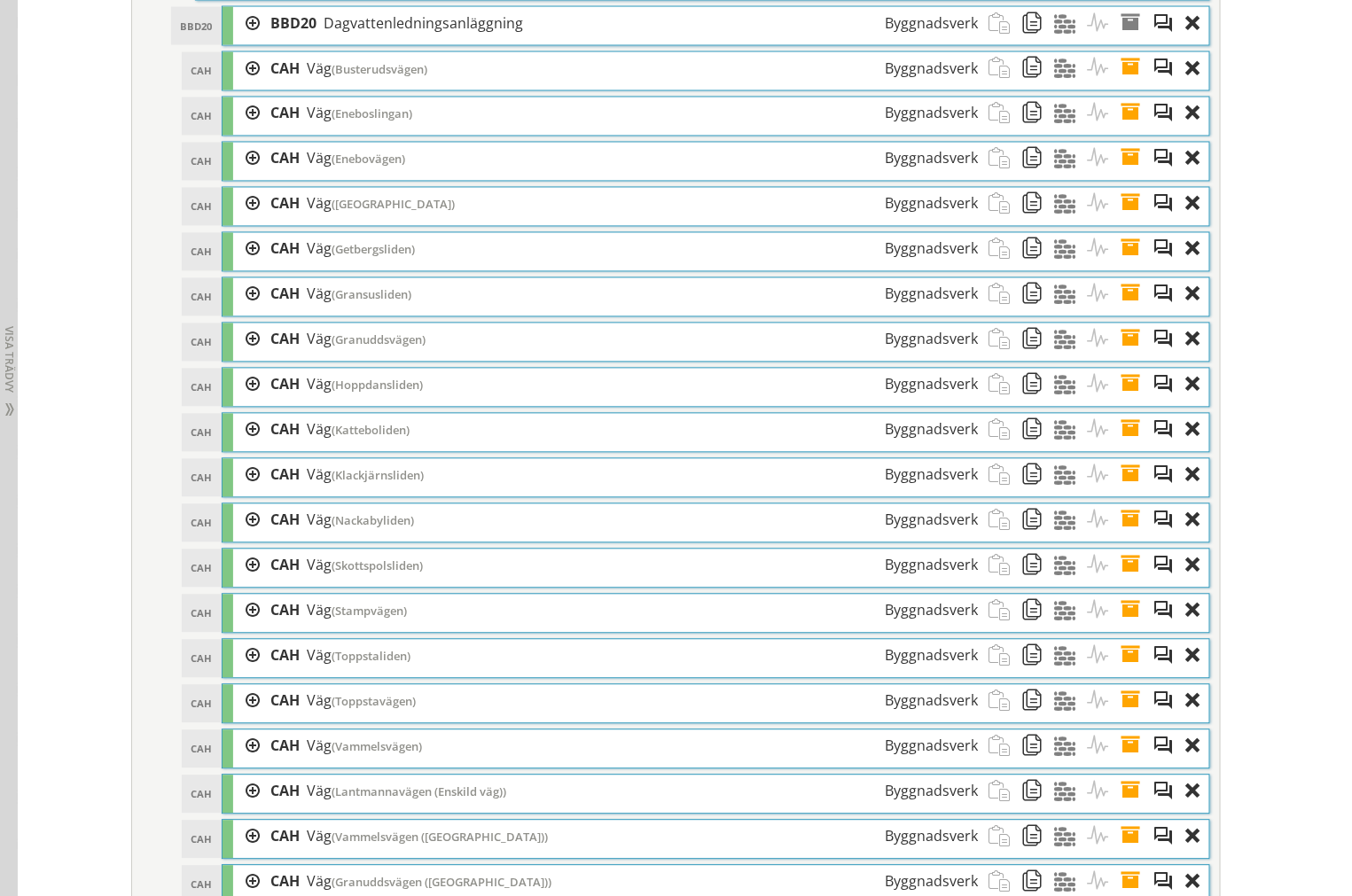
click at [240, 311] on div at bounding box center [246, 294] width 26 height 33
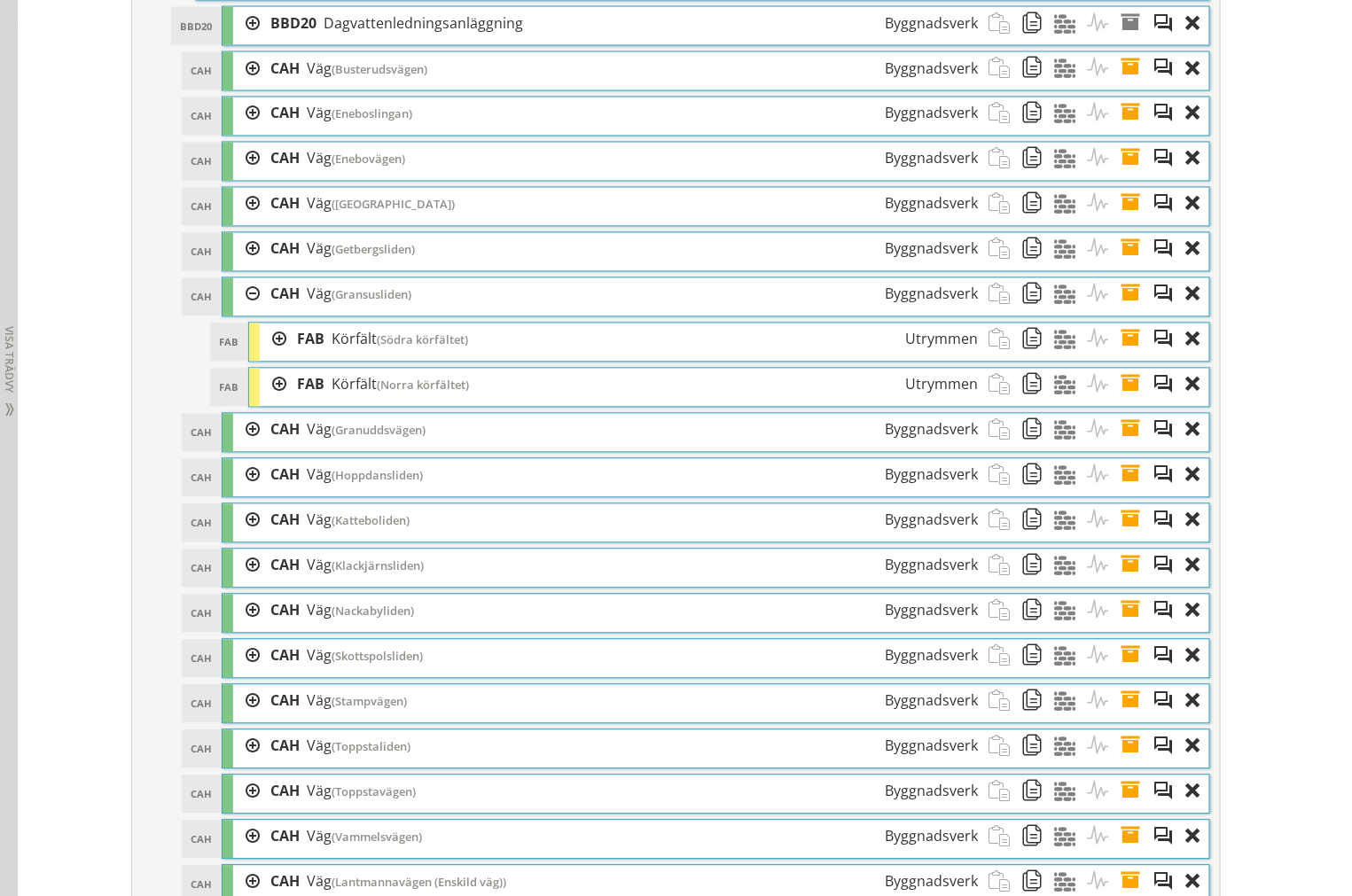
click at [271, 356] on div at bounding box center [273, 339] width 26 height 33
click at [268, 356] on div at bounding box center [273, 339] width 26 height 33
click at [263, 402] on div at bounding box center [273, 385] width 26 height 33
click at [236, 447] on div at bounding box center [246, 430] width 26 height 33
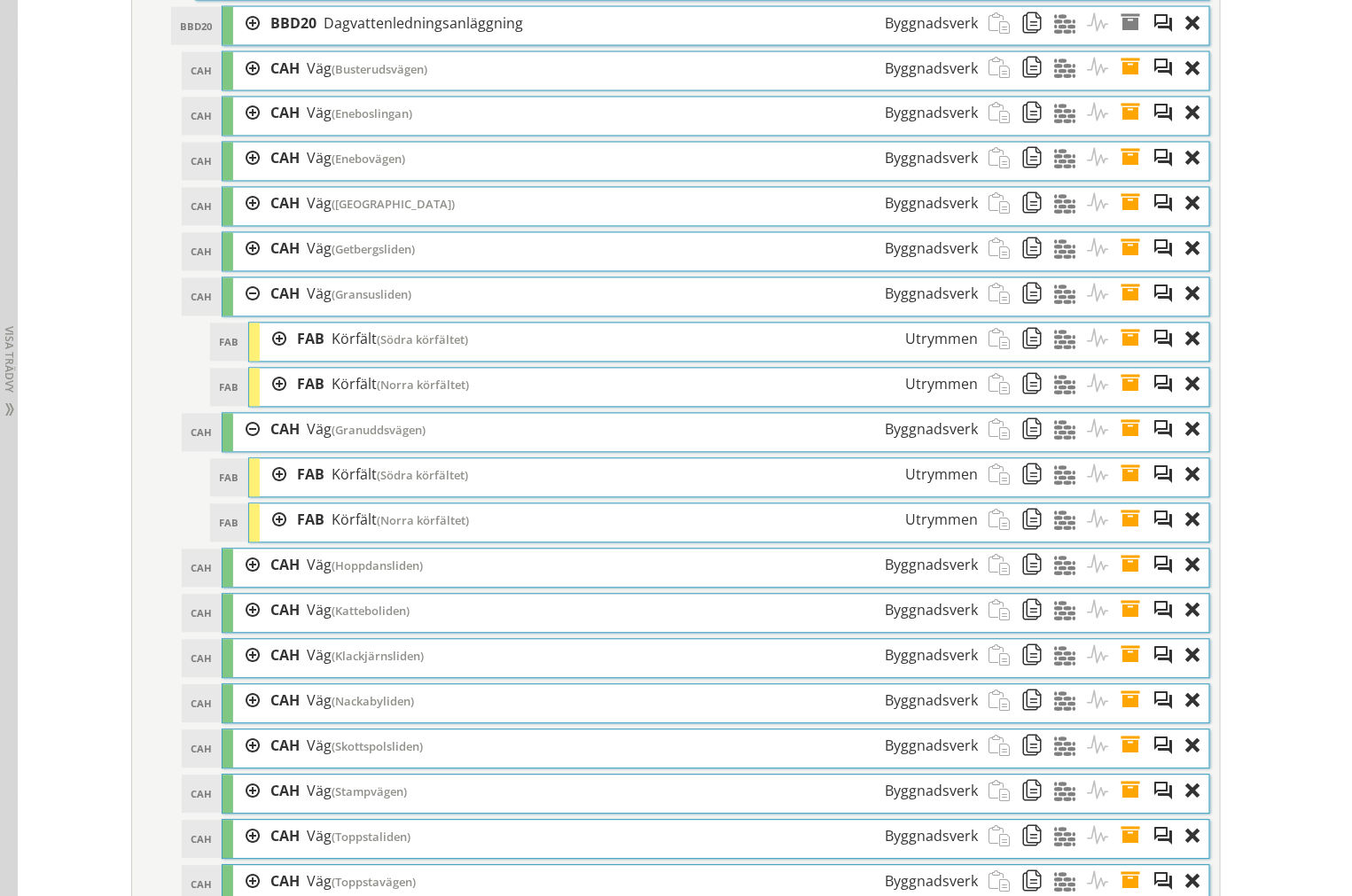
click at [267, 491] on div at bounding box center [273, 475] width 26 height 33
click at [270, 491] on div at bounding box center [273, 475] width 26 height 33
click at [264, 537] on div at bounding box center [273, 520] width 26 height 33
click at [260, 537] on div at bounding box center [273, 520] width 26 height 33
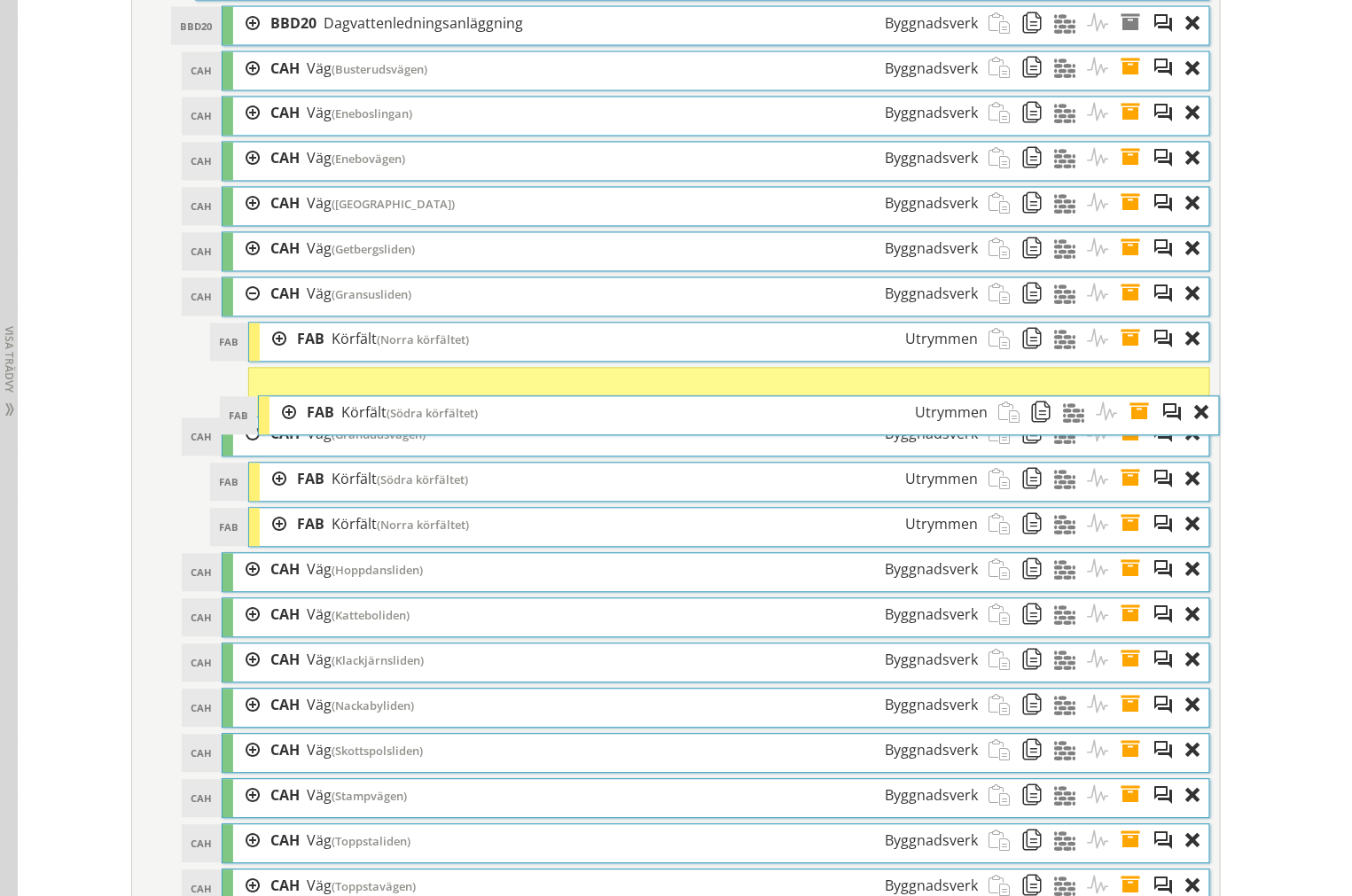
drag, startPoint x: 332, startPoint y: 362, endPoint x: 340, endPoint y: 436, distance: 74.4
click at [341, 422] on span "Körfält" at bounding box center [363, 413] width 45 height 20
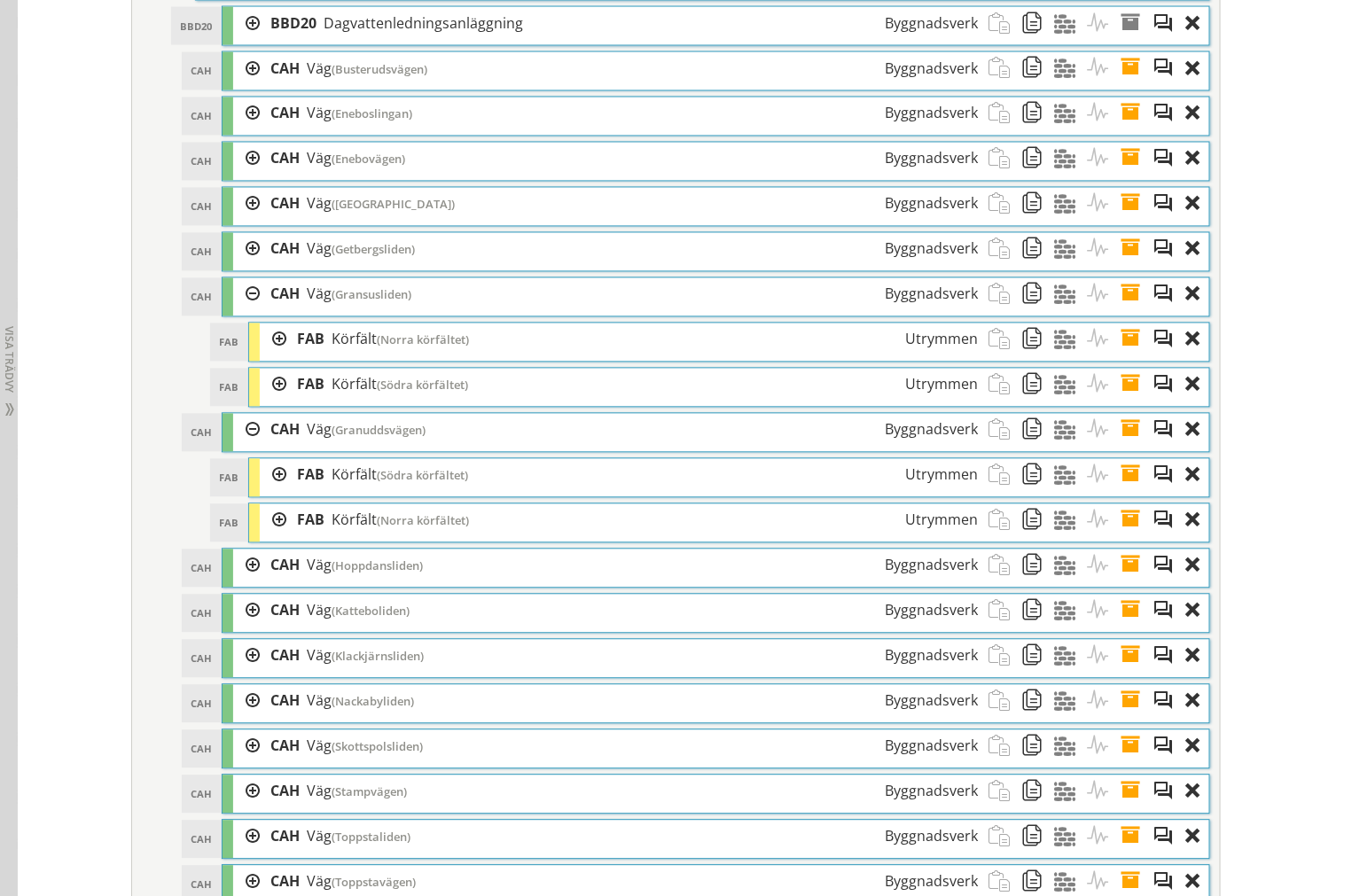
click at [240, 582] on div at bounding box center [246, 565] width 26 height 33
click at [260, 628] on div at bounding box center [273, 611] width 26 height 33
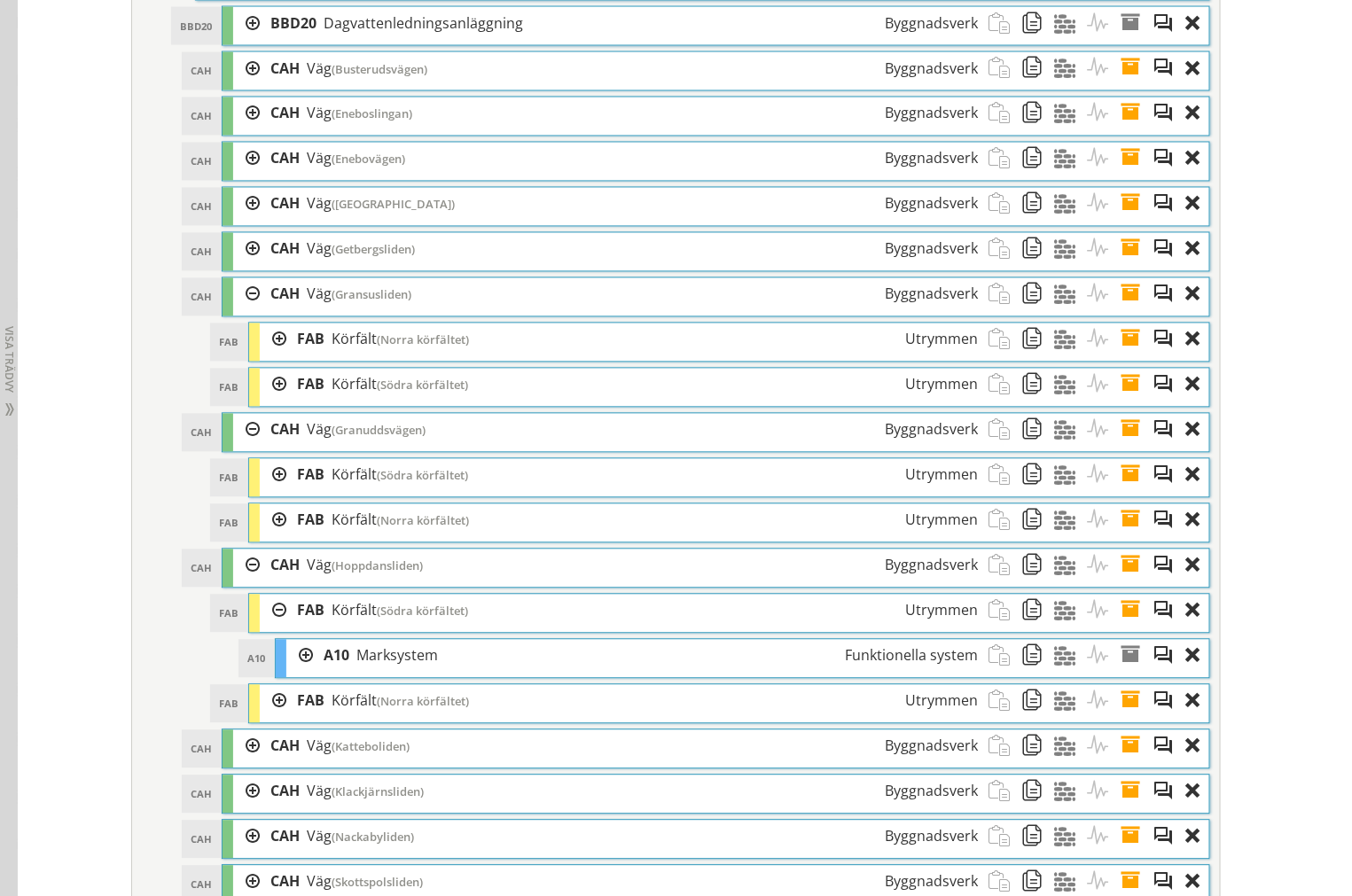
click at [262, 628] on div at bounding box center [273, 611] width 26 height 33
click at [267, 673] on div at bounding box center [273, 656] width 26 height 33
click at [269, 673] on div at bounding box center [273, 656] width 26 height 33
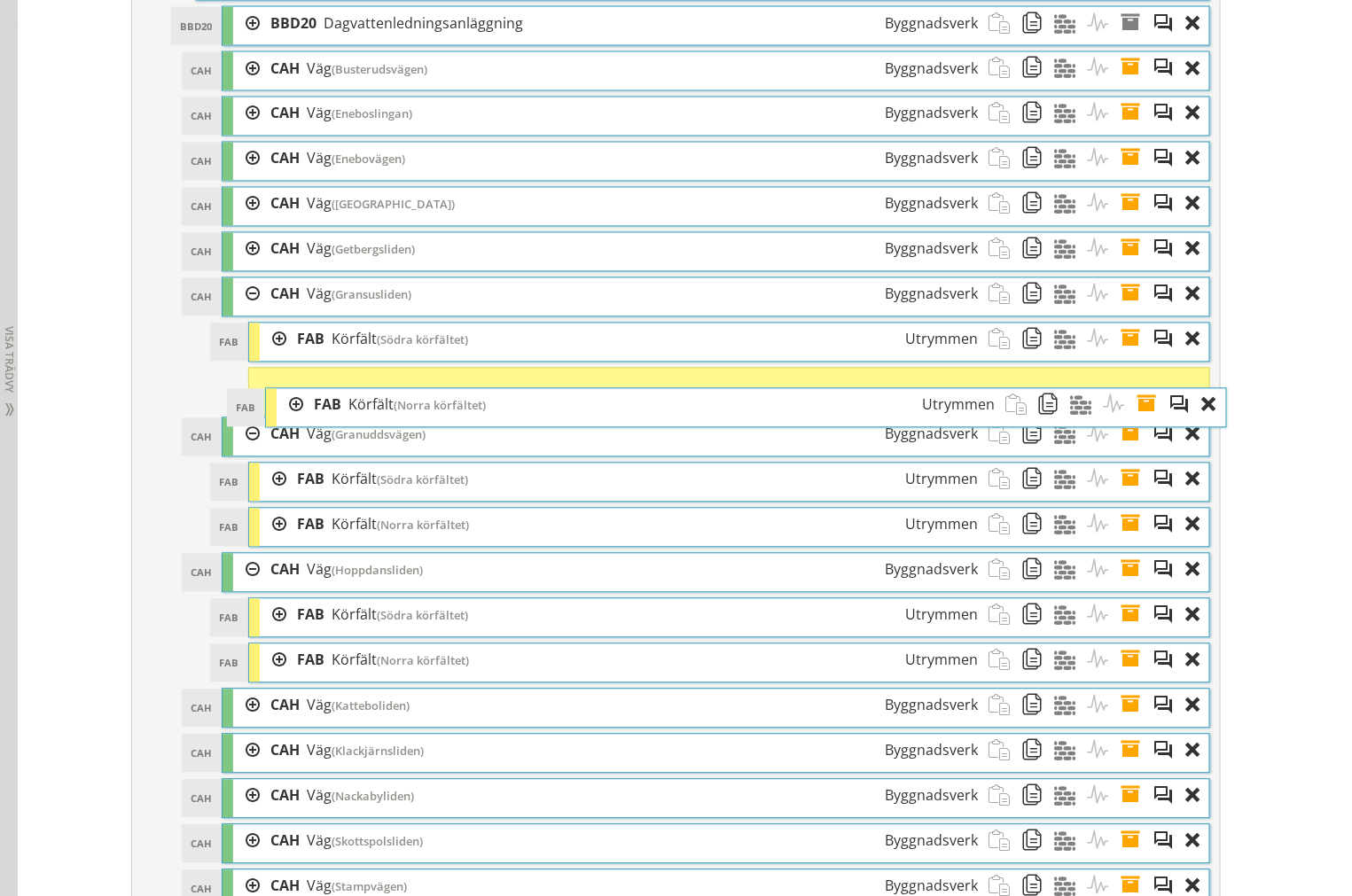
drag, startPoint x: 385, startPoint y: 372, endPoint x: 382, endPoint y: 426, distance: 54.1
click at [401, 414] on span "(Norra körfältet)" at bounding box center [439, 405] width 93 height 16
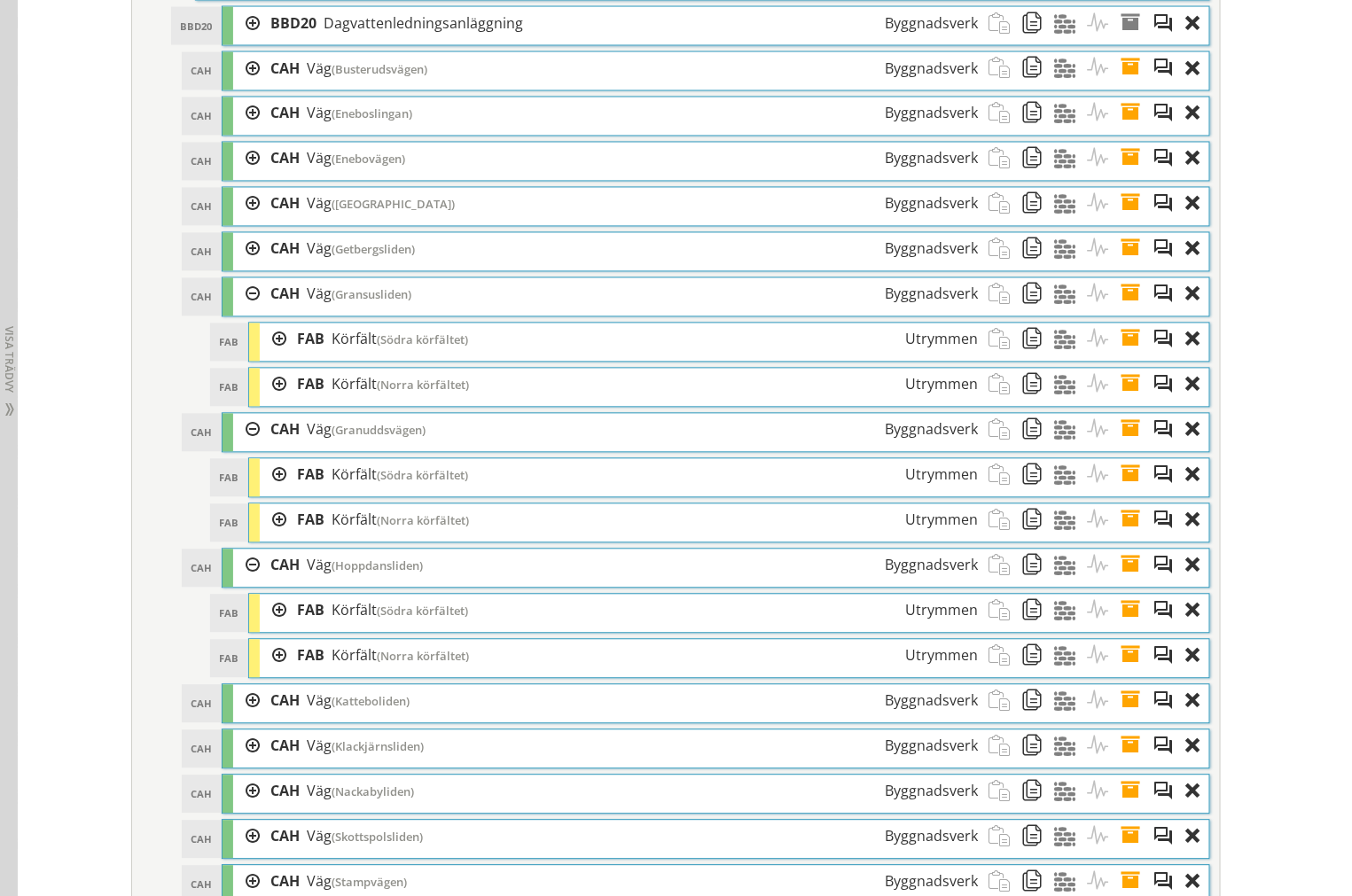
click at [278, 406] on div "FAB [GEOGRAPHIC_DATA] ([GEOGRAPHIC_DATA]) Utrymmen" at bounding box center [729, 388] width 960 height 38
click at [271, 402] on div at bounding box center [273, 385] width 26 height 33
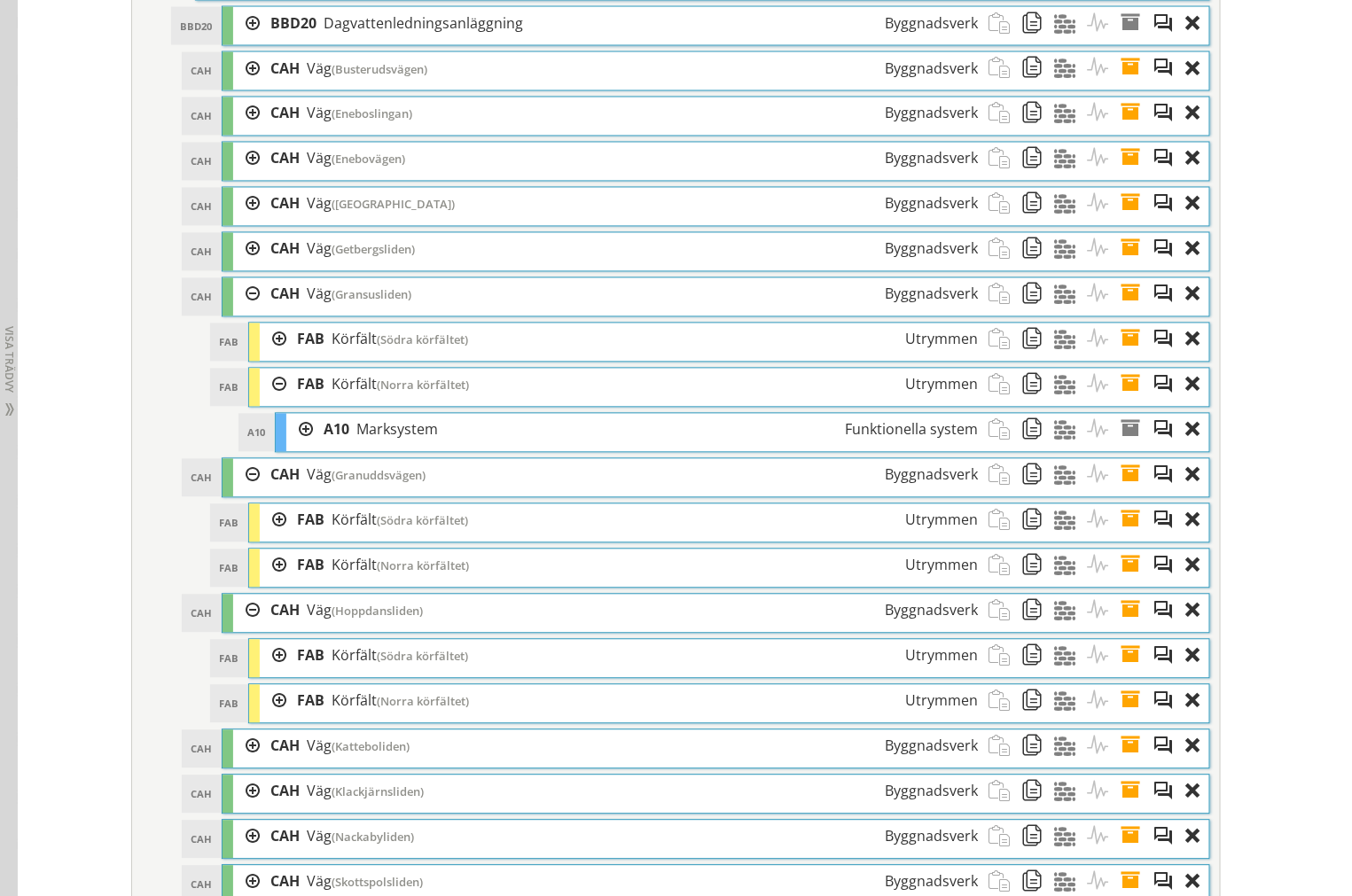
click at [267, 402] on div at bounding box center [273, 385] width 26 height 33
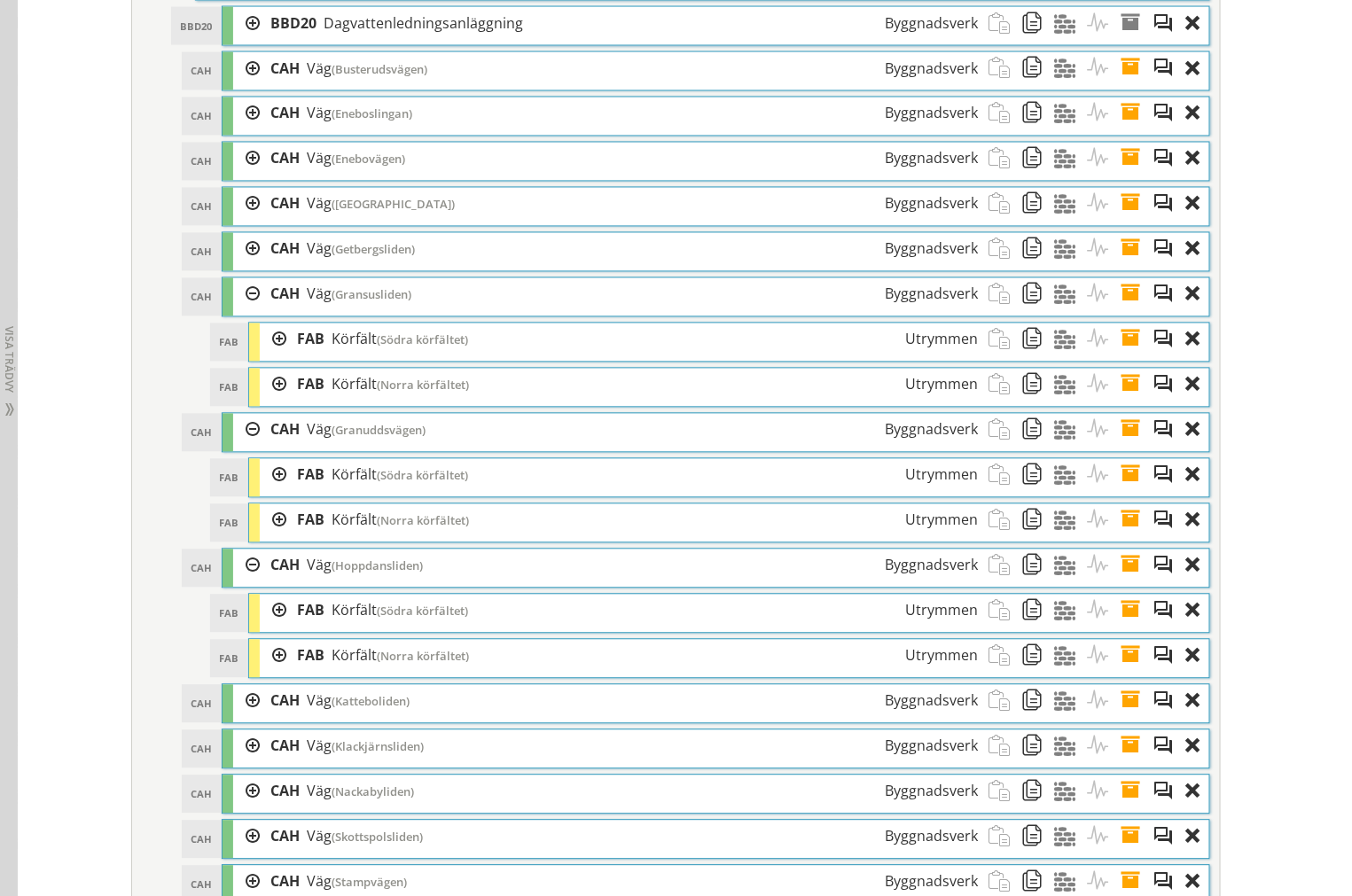
click at [268, 356] on div at bounding box center [273, 339] width 26 height 33
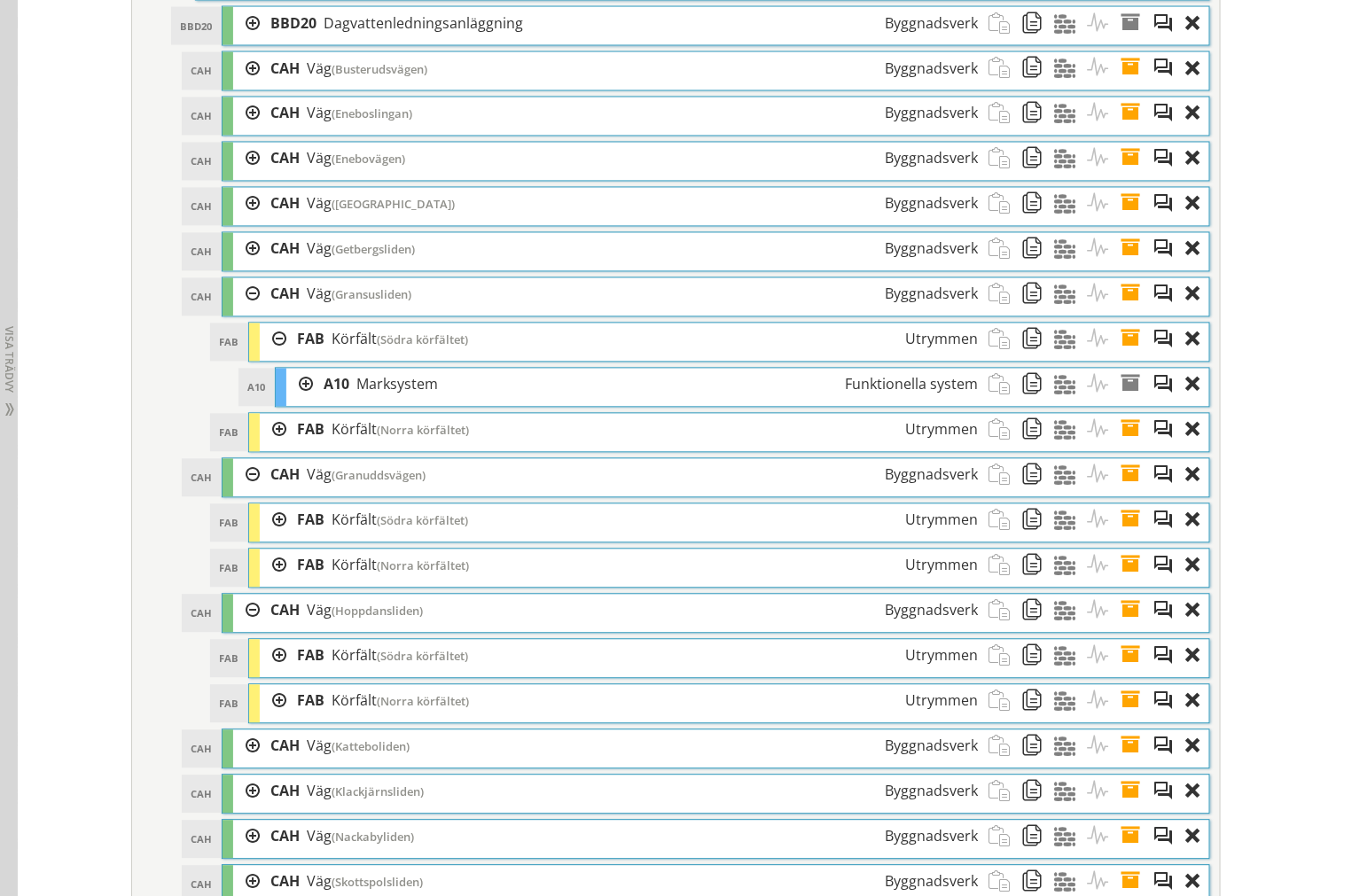
click at [268, 356] on div at bounding box center [273, 339] width 26 height 33
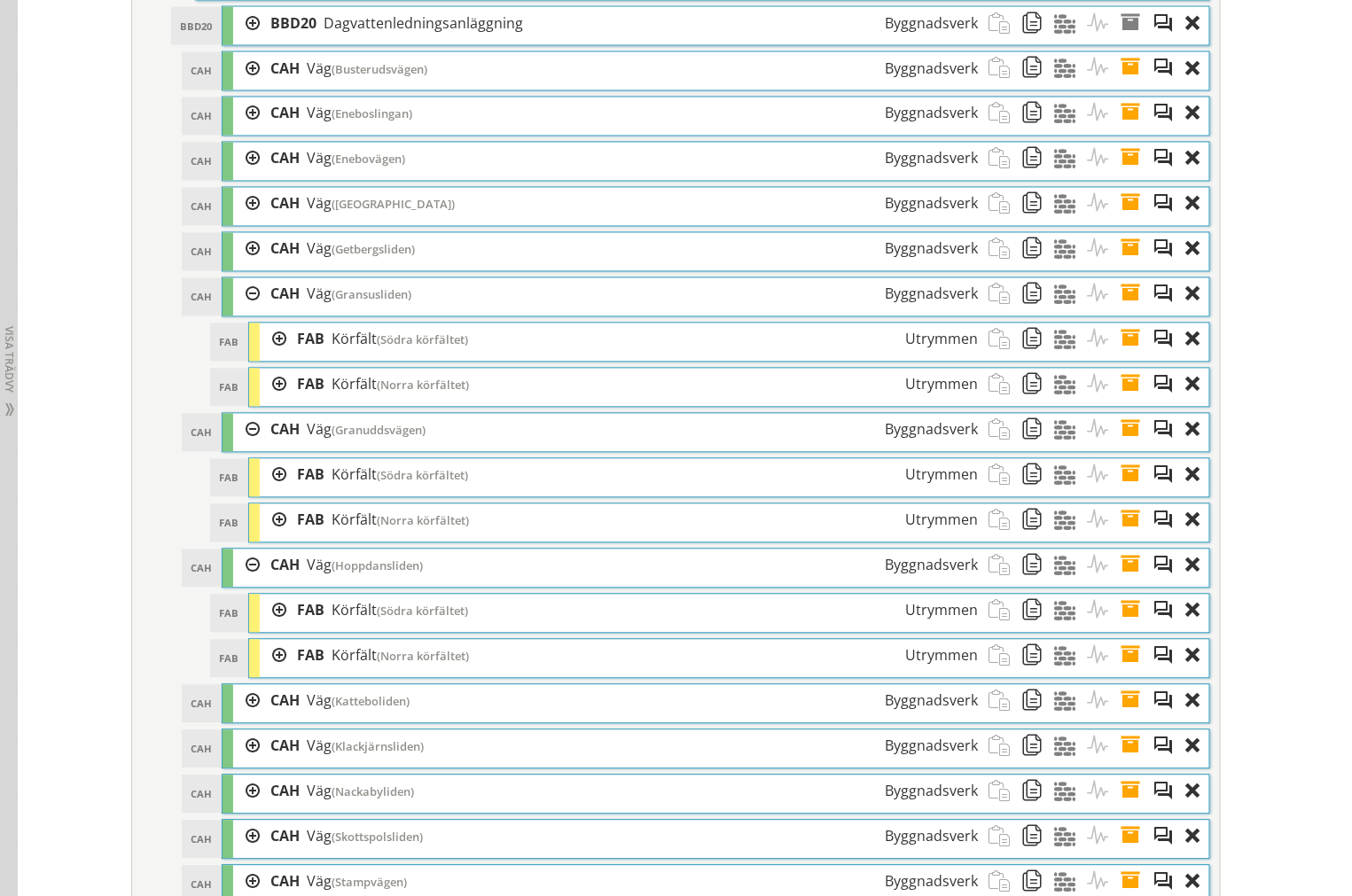
click at [273, 537] on div at bounding box center [273, 520] width 26 height 33
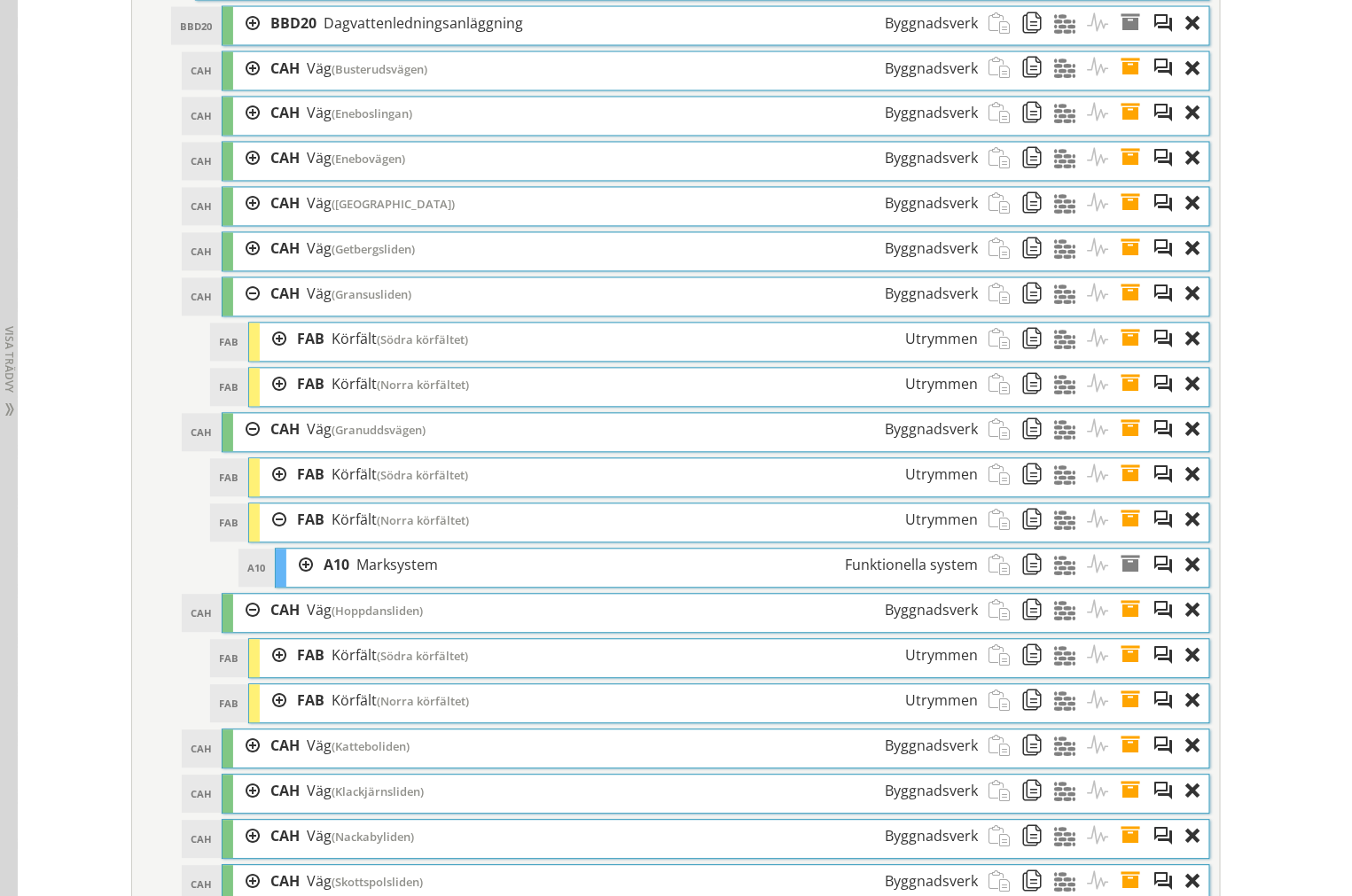
click at [273, 537] on div at bounding box center [273, 520] width 26 height 33
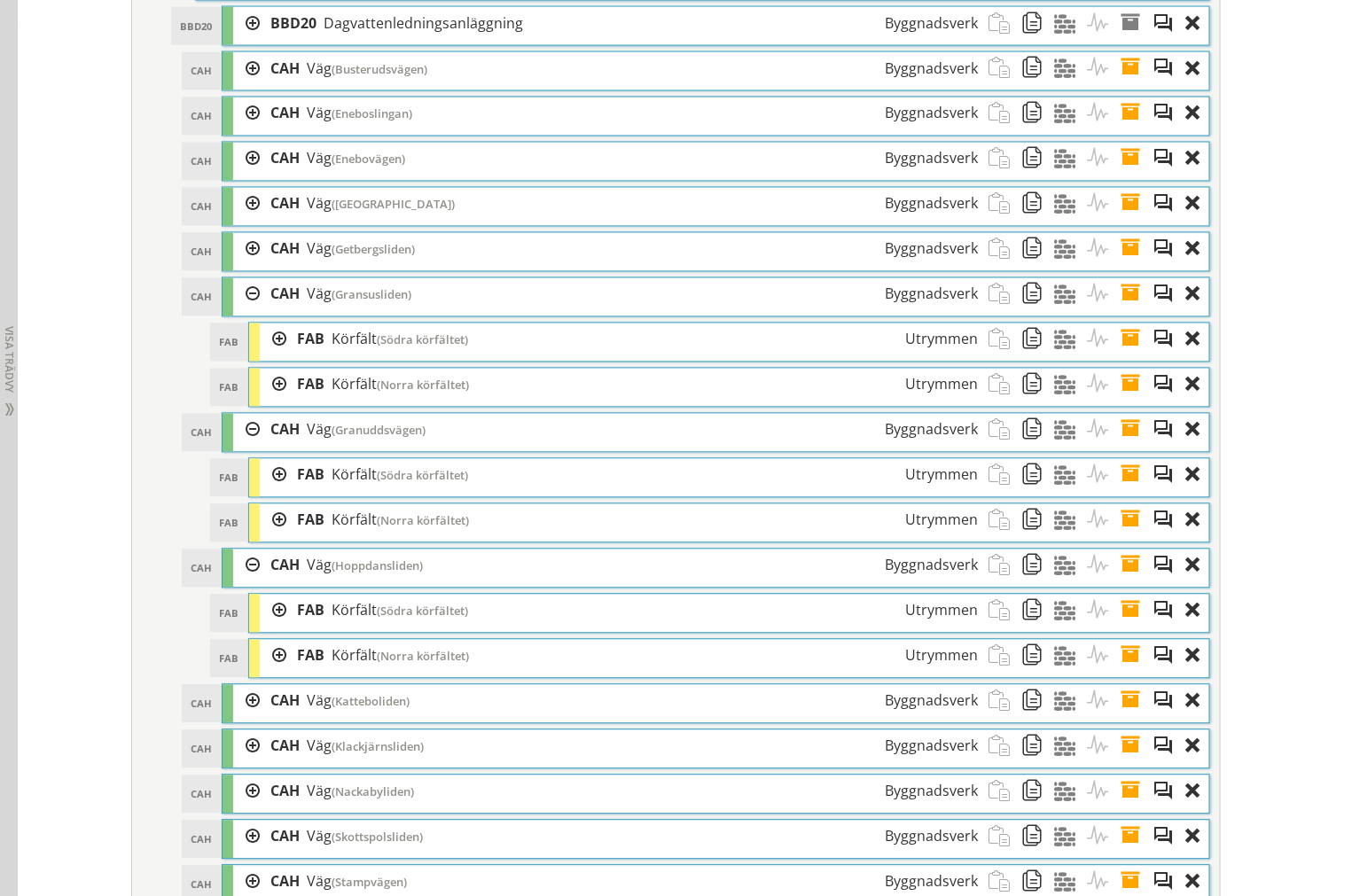
click at [267, 491] on div at bounding box center [273, 475] width 26 height 33
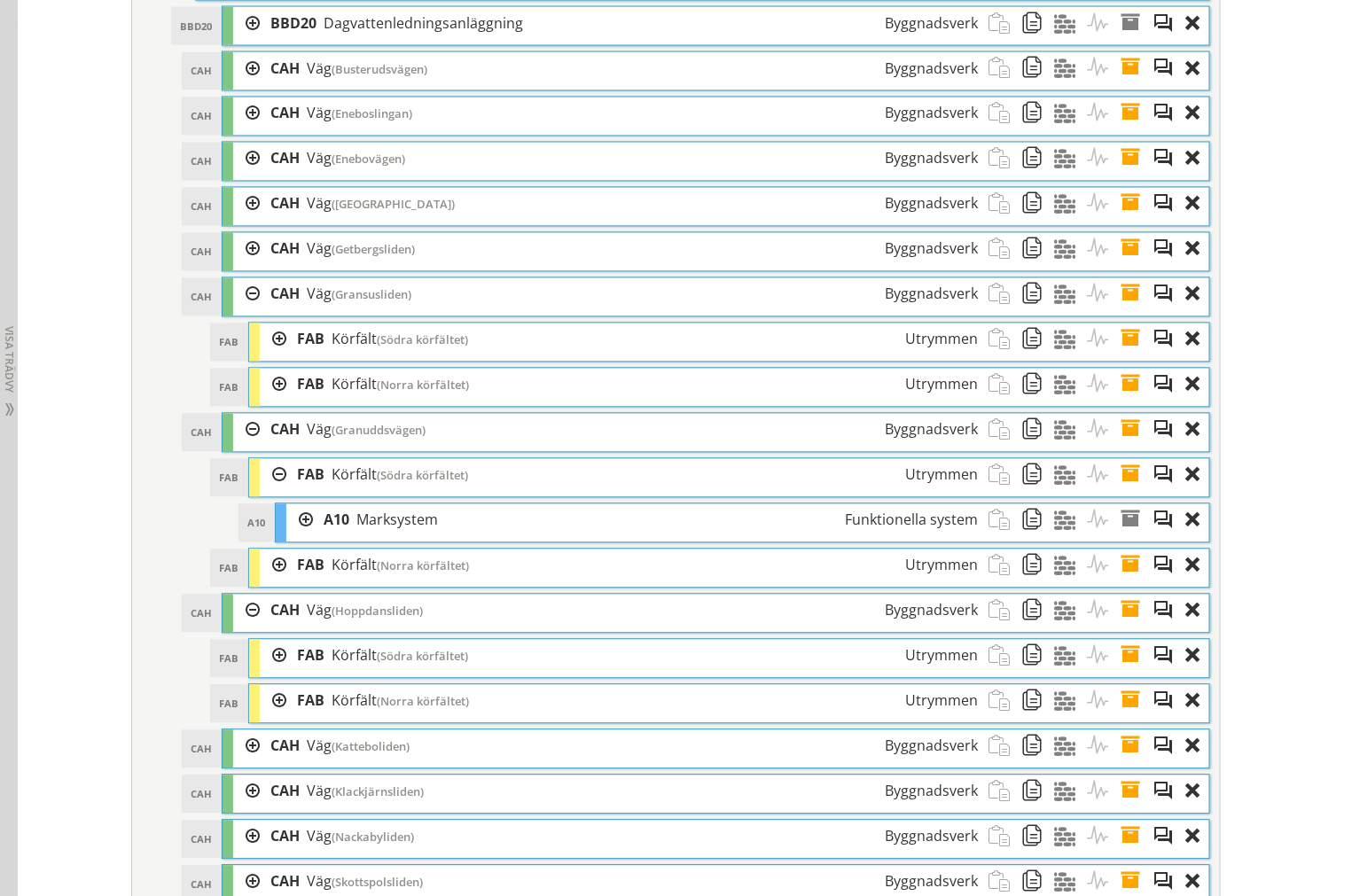
click at [267, 491] on div at bounding box center [273, 475] width 26 height 33
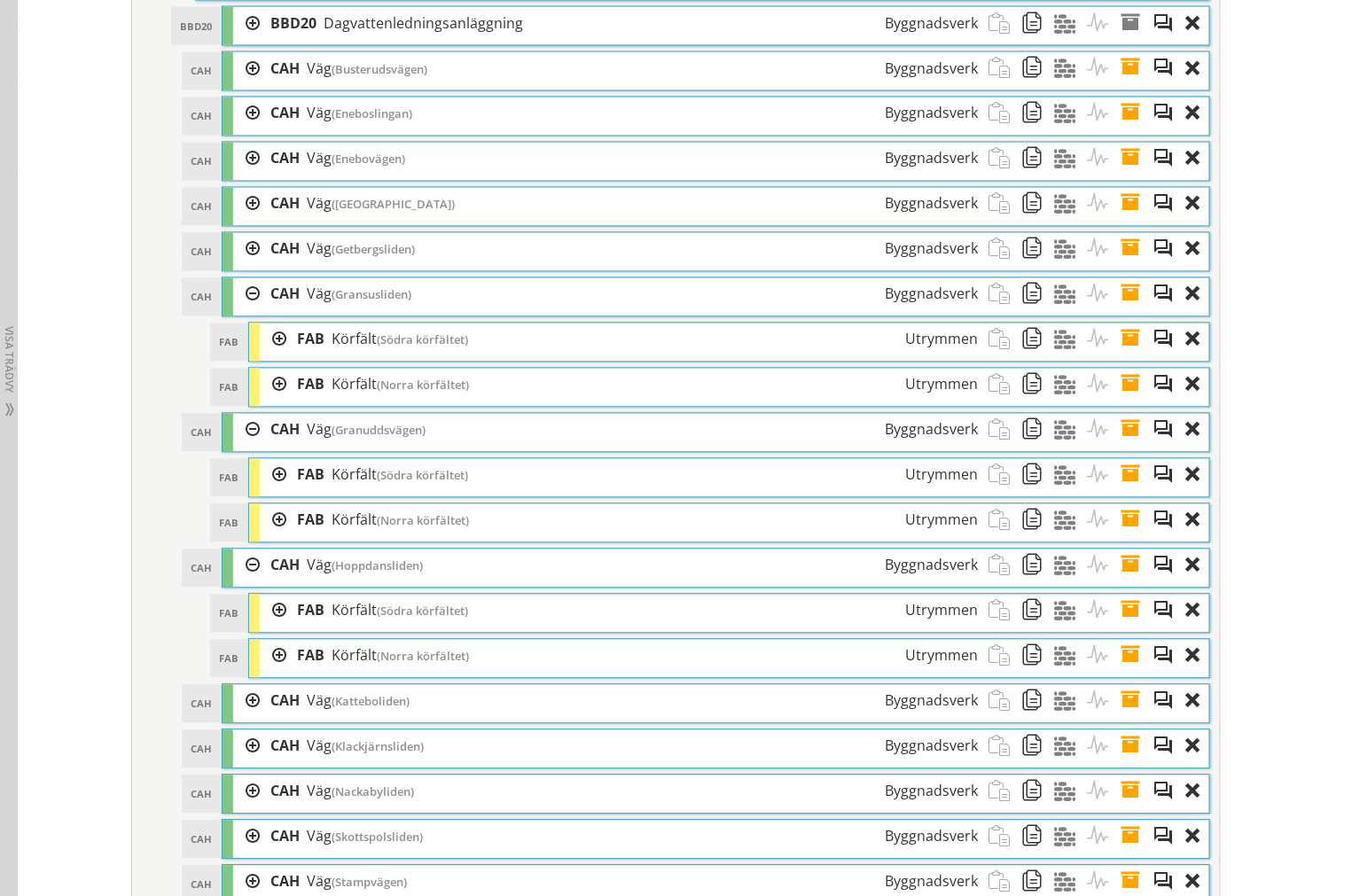
click at [260, 673] on div at bounding box center [273, 656] width 26 height 33
click at [260, 628] on div at bounding box center [273, 611] width 26 height 33
click at [245, 718] on div at bounding box center [246, 701] width 26 height 33
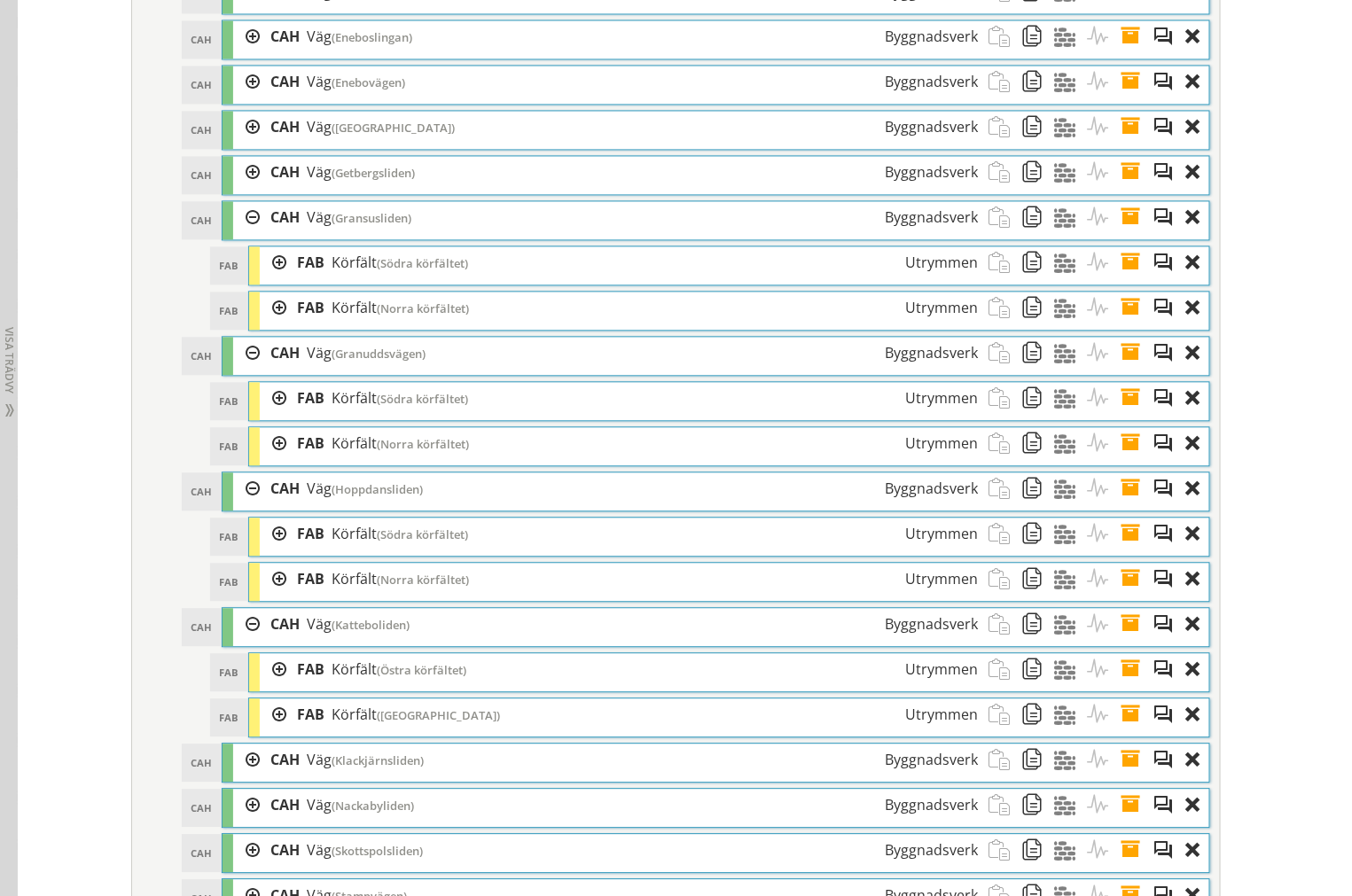
scroll to position [3774, 0]
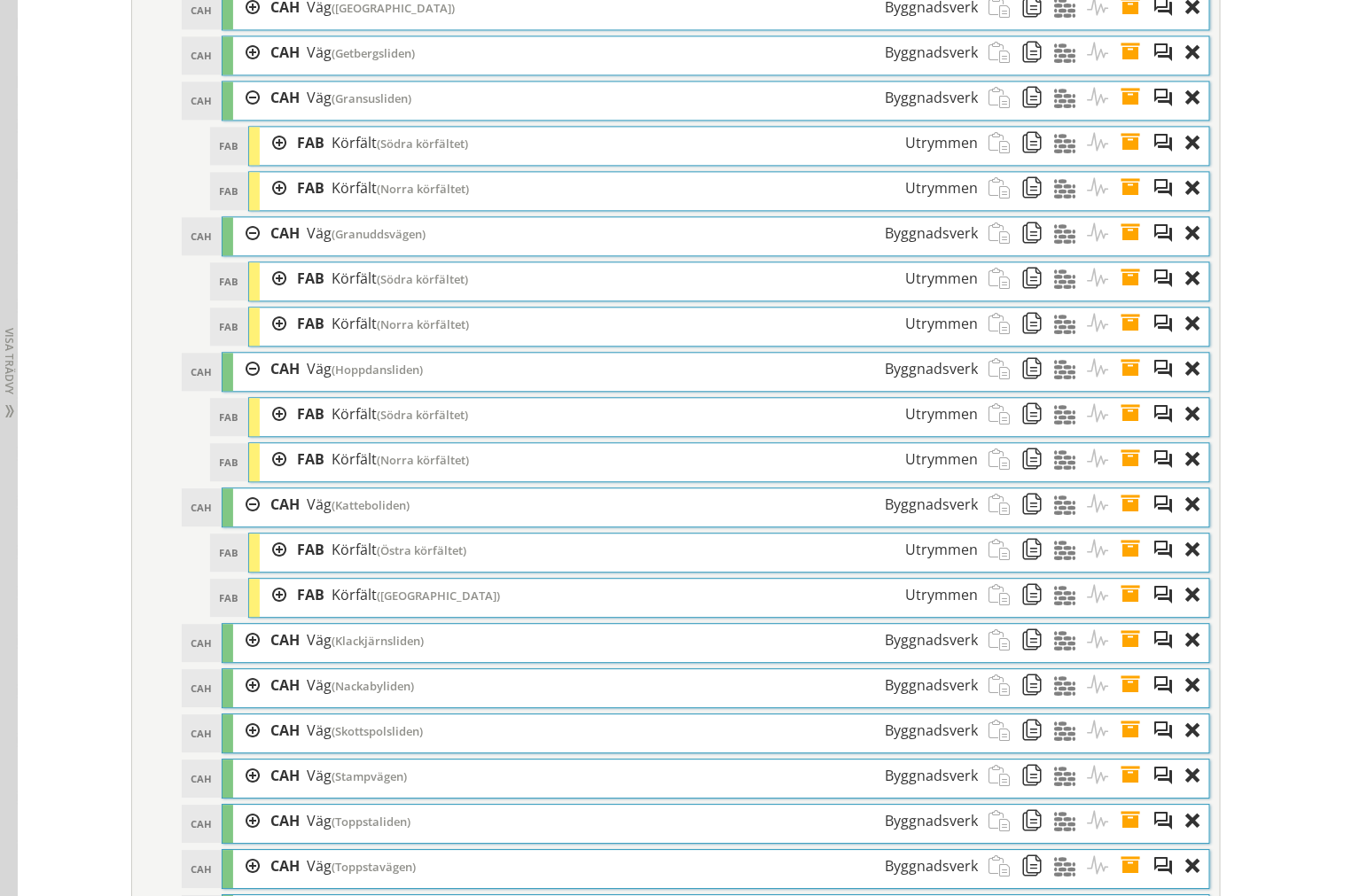
click at [268, 612] on div at bounding box center [273, 594] width 26 height 33
click at [267, 612] on div at bounding box center [273, 594] width 26 height 33
click at [263, 566] on div at bounding box center [273, 549] width 26 height 33
click at [264, 566] on div at bounding box center [273, 549] width 26 height 33
click at [246, 657] on div at bounding box center [246, 640] width 26 height 33
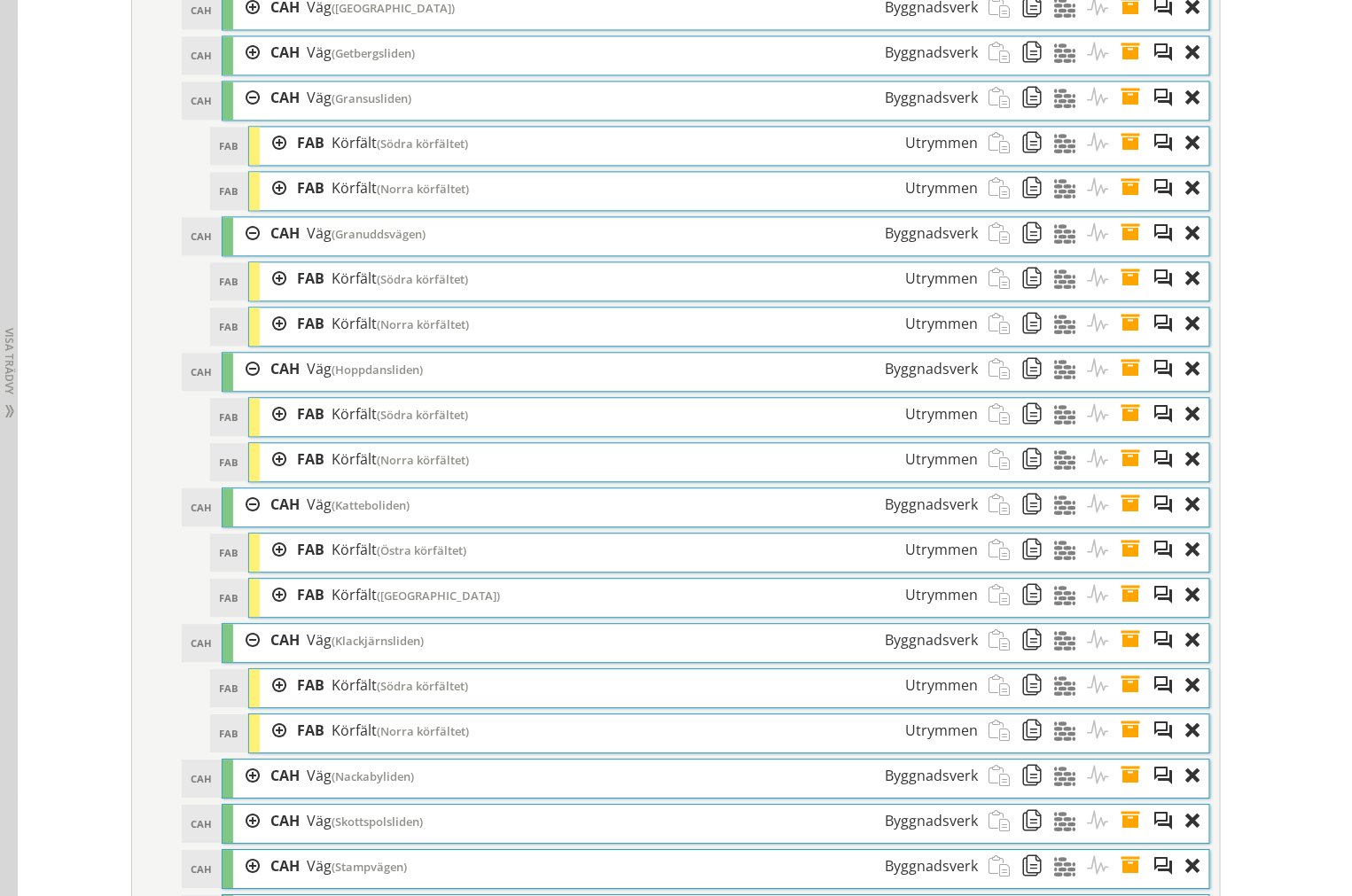
click at [270, 747] on div at bounding box center [273, 731] width 26 height 33
click at [266, 702] on div at bounding box center [273, 685] width 26 height 33
click at [267, 702] on div at bounding box center [273, 685] width 26 height 33
click at [267, 747] on div at bounding box center [273, 731] width 26 height 33
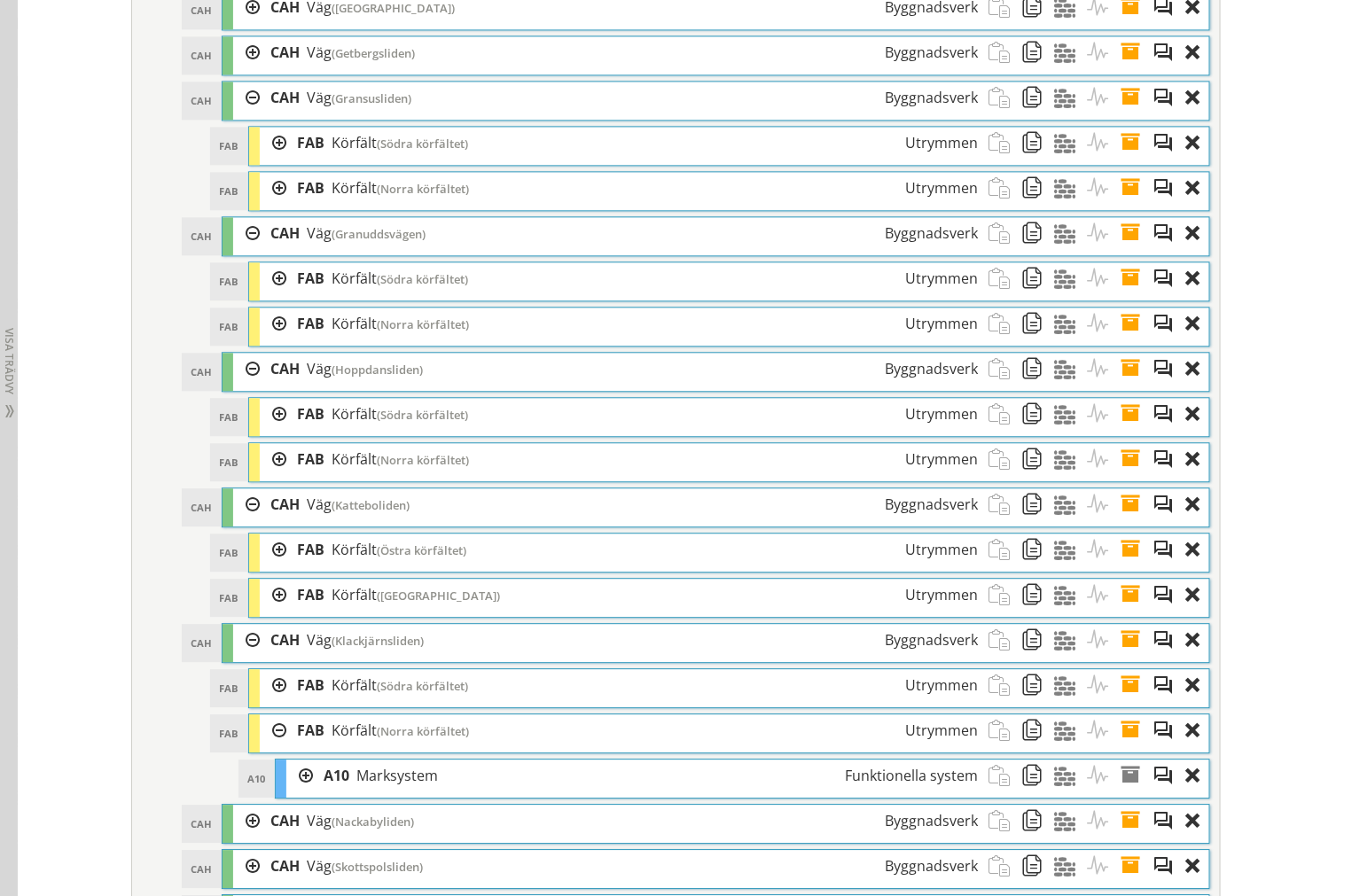
click at [269, 747] on div at bounding box center [273, 731] width 26 height 33
click at [275, 702] on div at bounding box center [273, 685] width 26 height 33
click at [272, 702] on div at bounding box center [273, 685] width 26 height 33
click at [275, 612] on div at bounding box center [273, 594] width 26 height 33
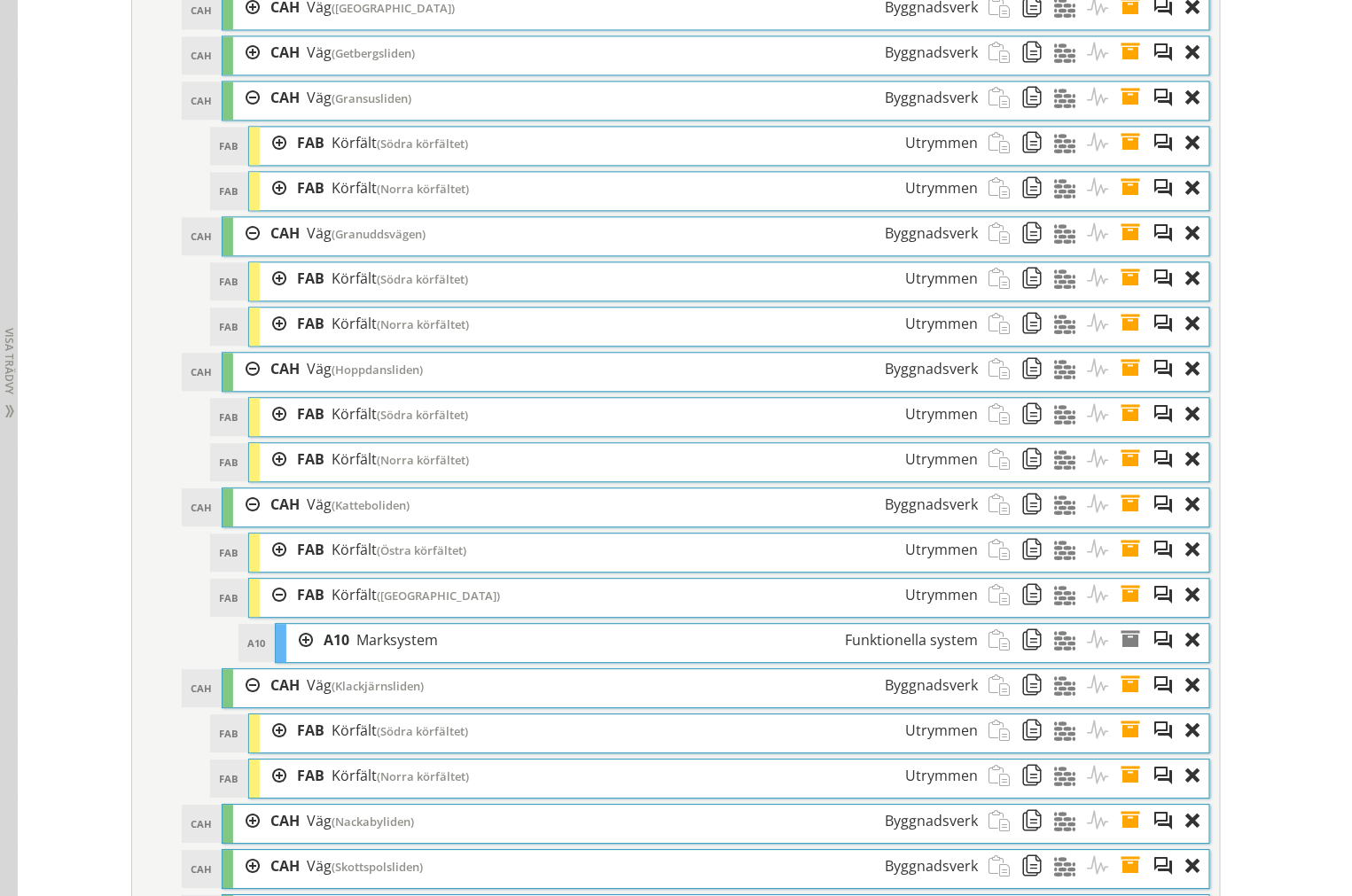
click at [269, 612] on div at bounding box center [273, 594] width 26 height 33
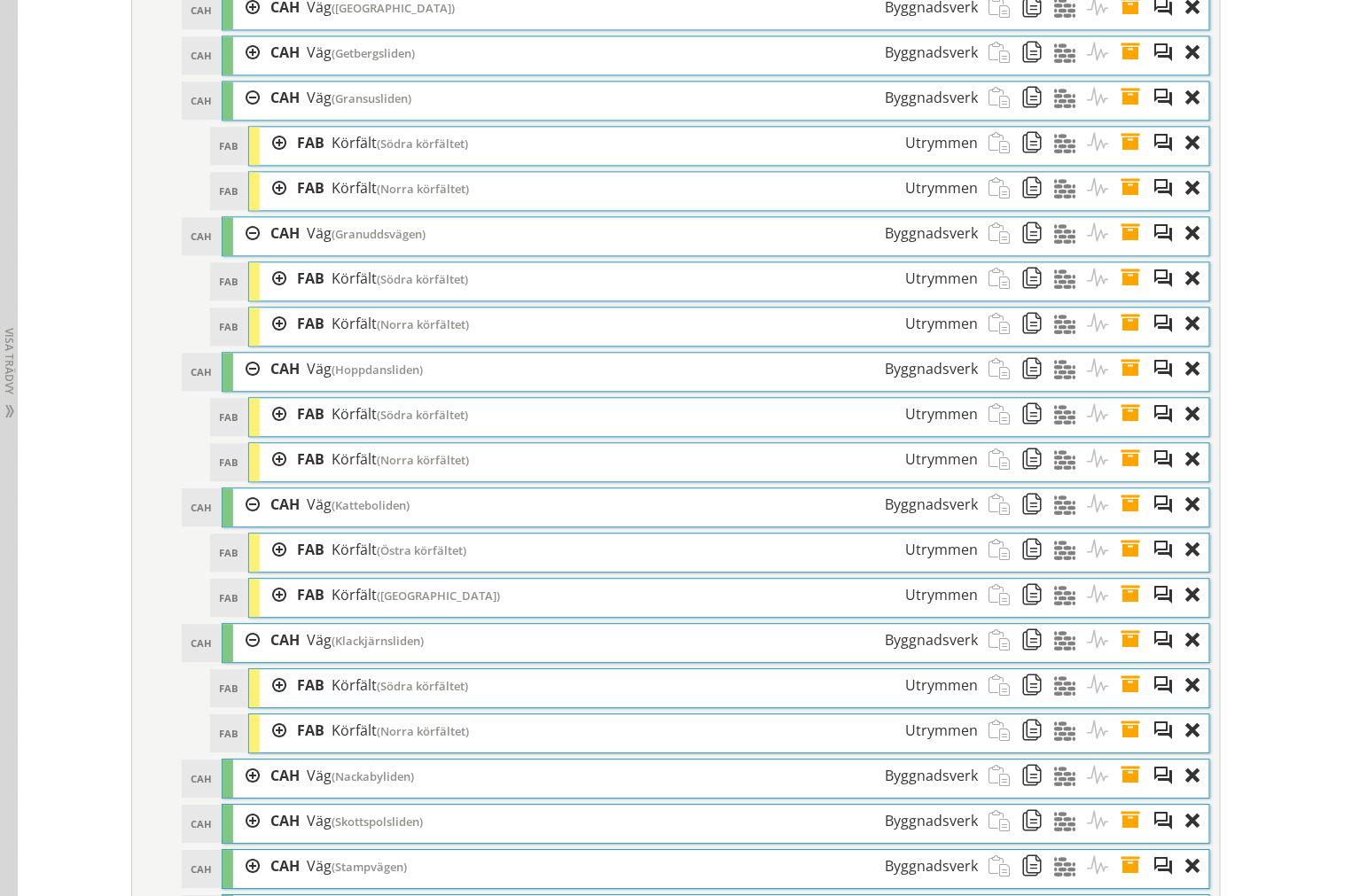
click at [268, 566] on div at bounding box center [273, 549] width 26 height 33
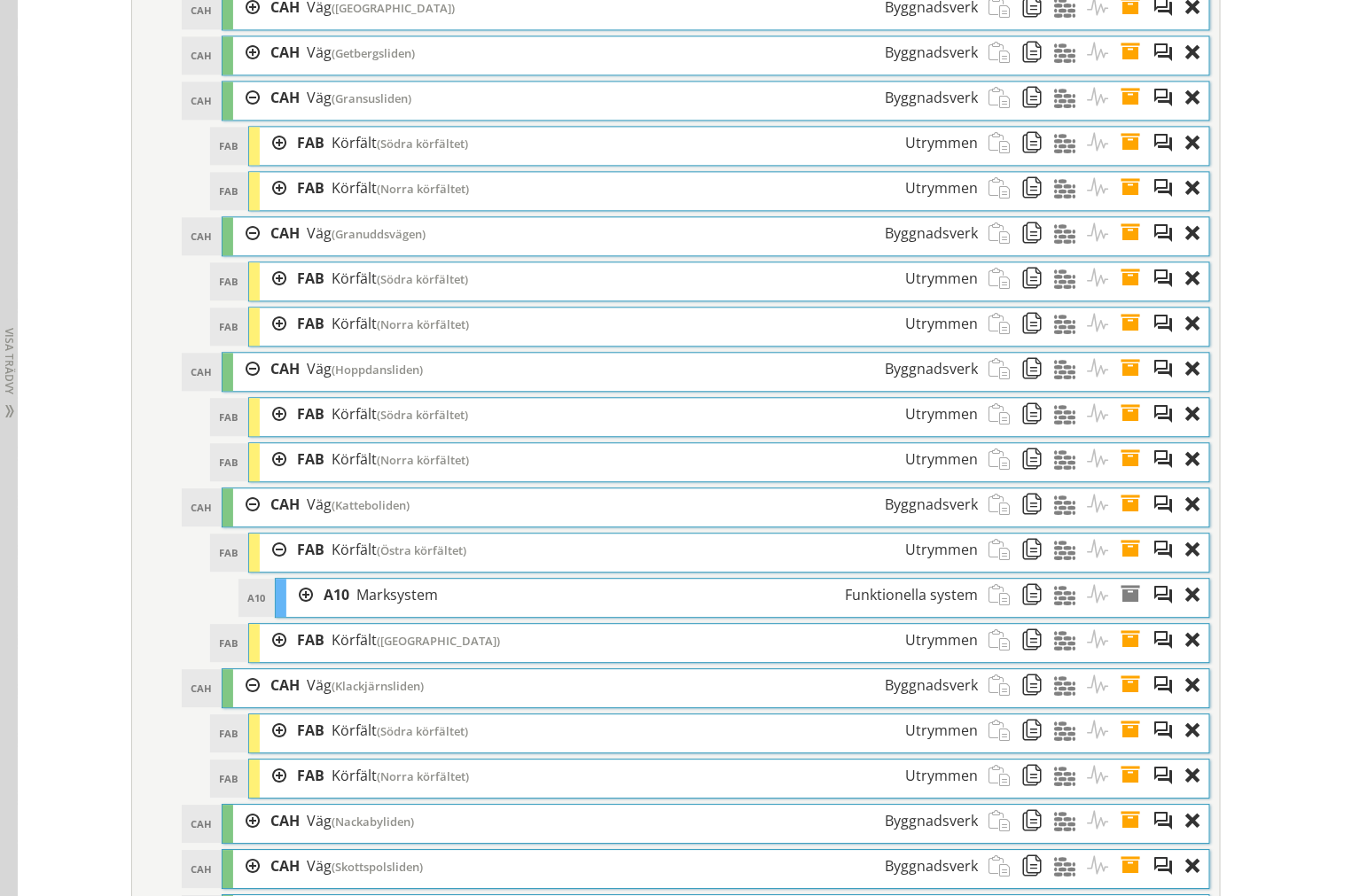
click at [268, 566] on div at bounding box center [273, 549] width 26 height 33
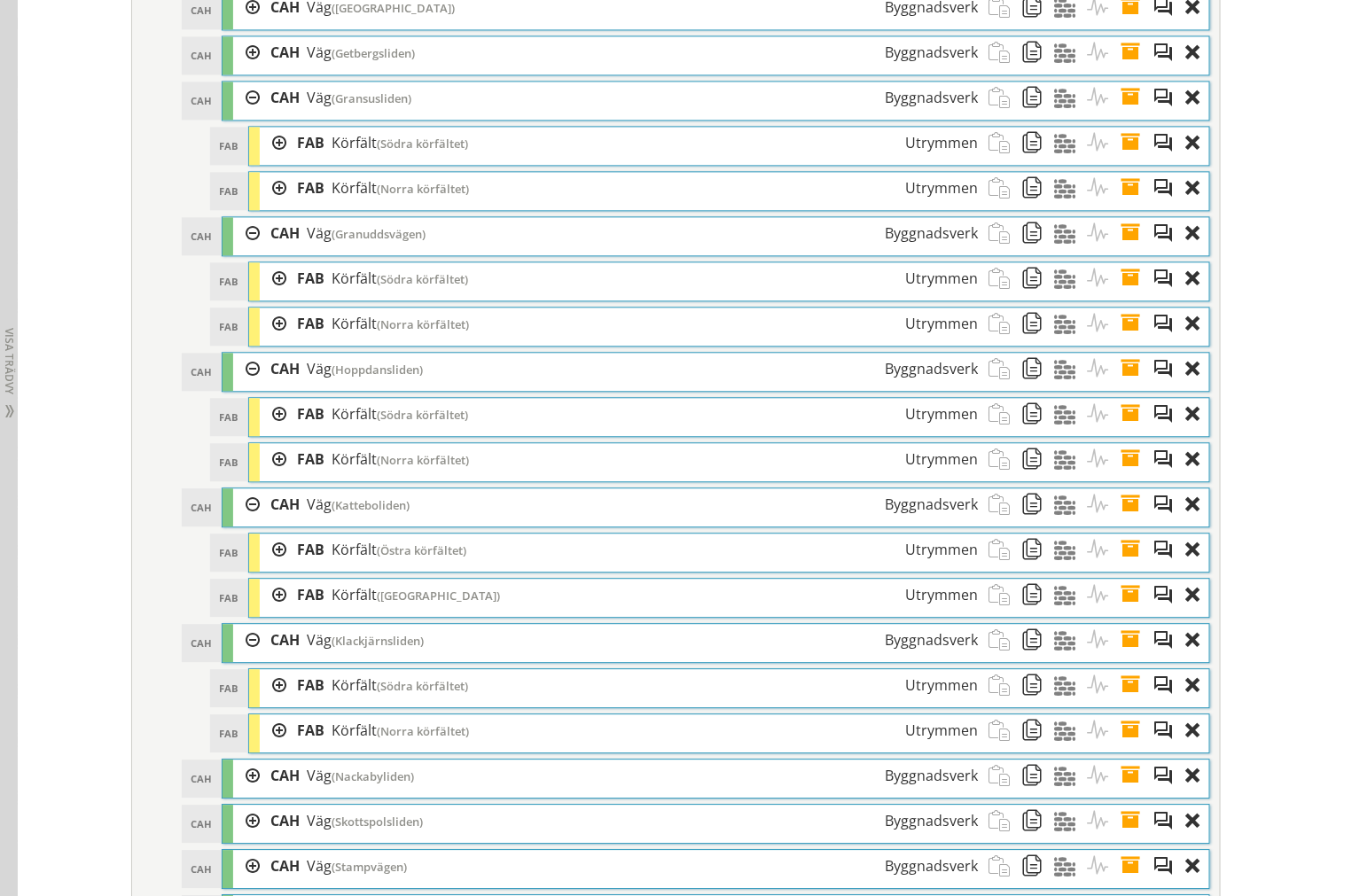
click at [266, 476] on div at bounding box center [273, 459] width 26 height 33
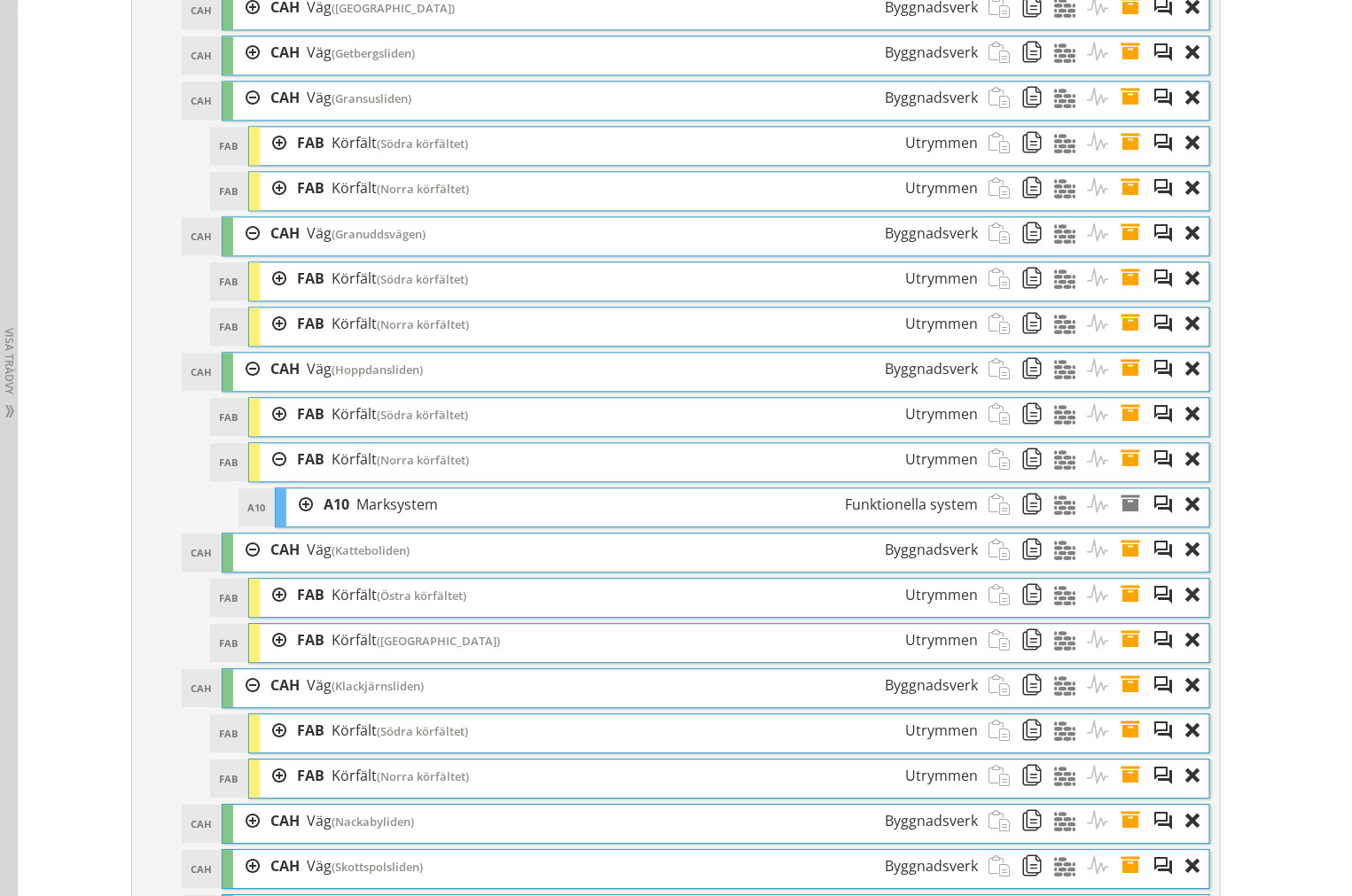
click at [267, 476] on div at bounding box center [273, 459] width 26 height 33
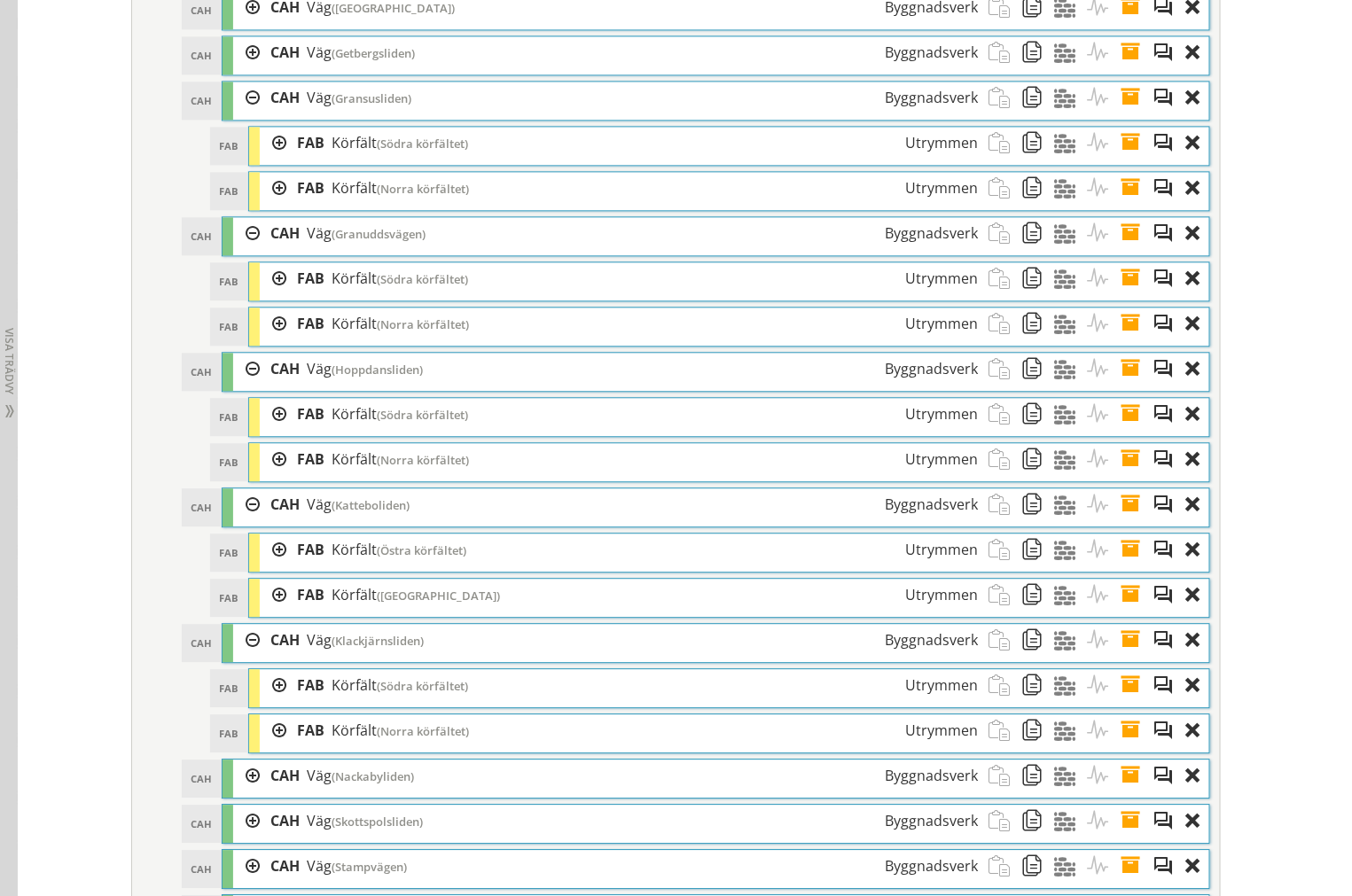
click at [286, 431] on div "FAB Körfält (Södra körfältet) Utrymmen" at bounding box center [636, 414] width 702 height 33
click at [273, 431] on div at bounding box center [273, 414] width 26 height 33
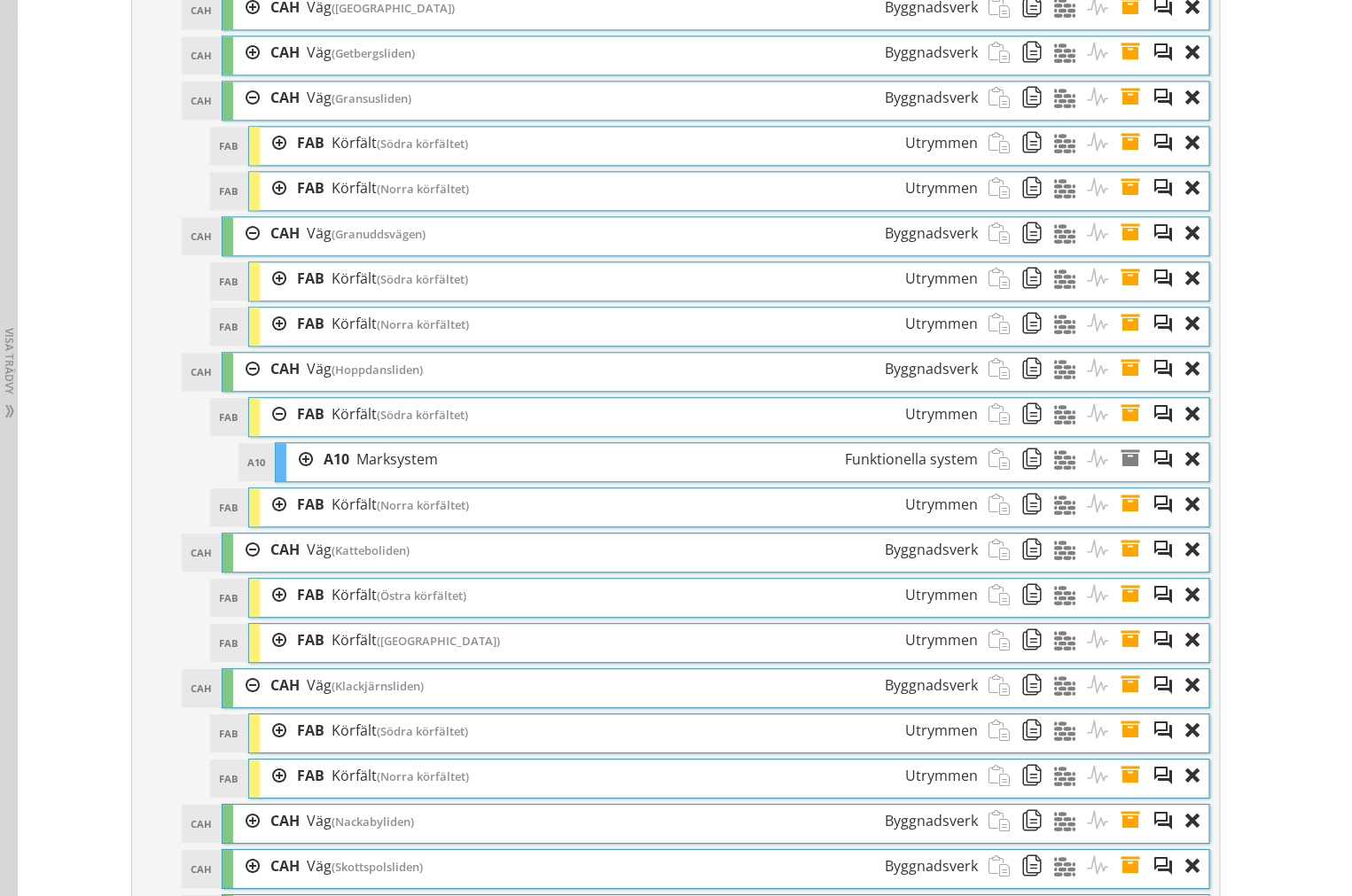
click at [264, 431] on div at bounding box center [273, 414] width 26 height 33
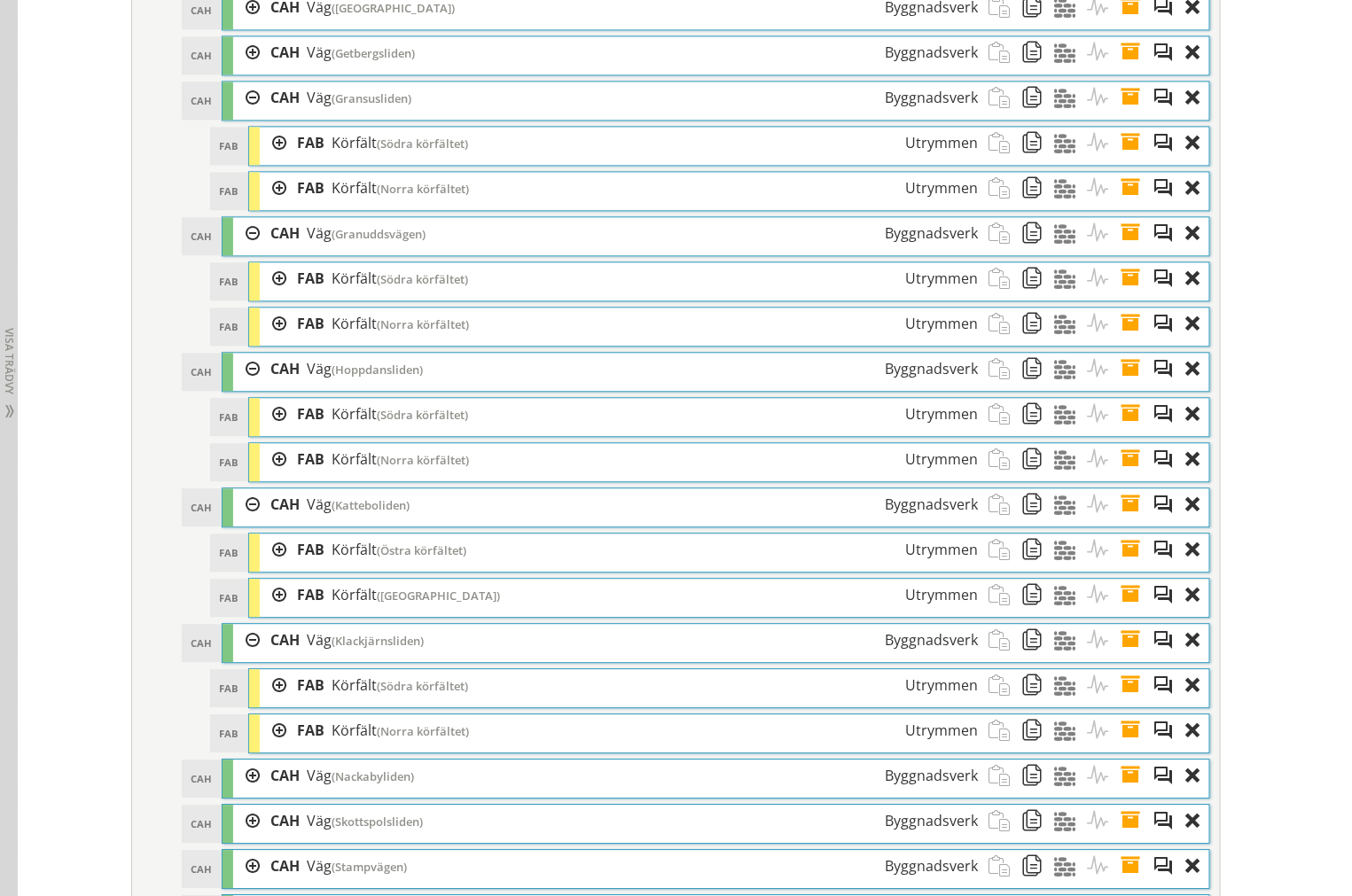
click at [261, 340] on div at bounding box center [273, 323] width 26 height 33
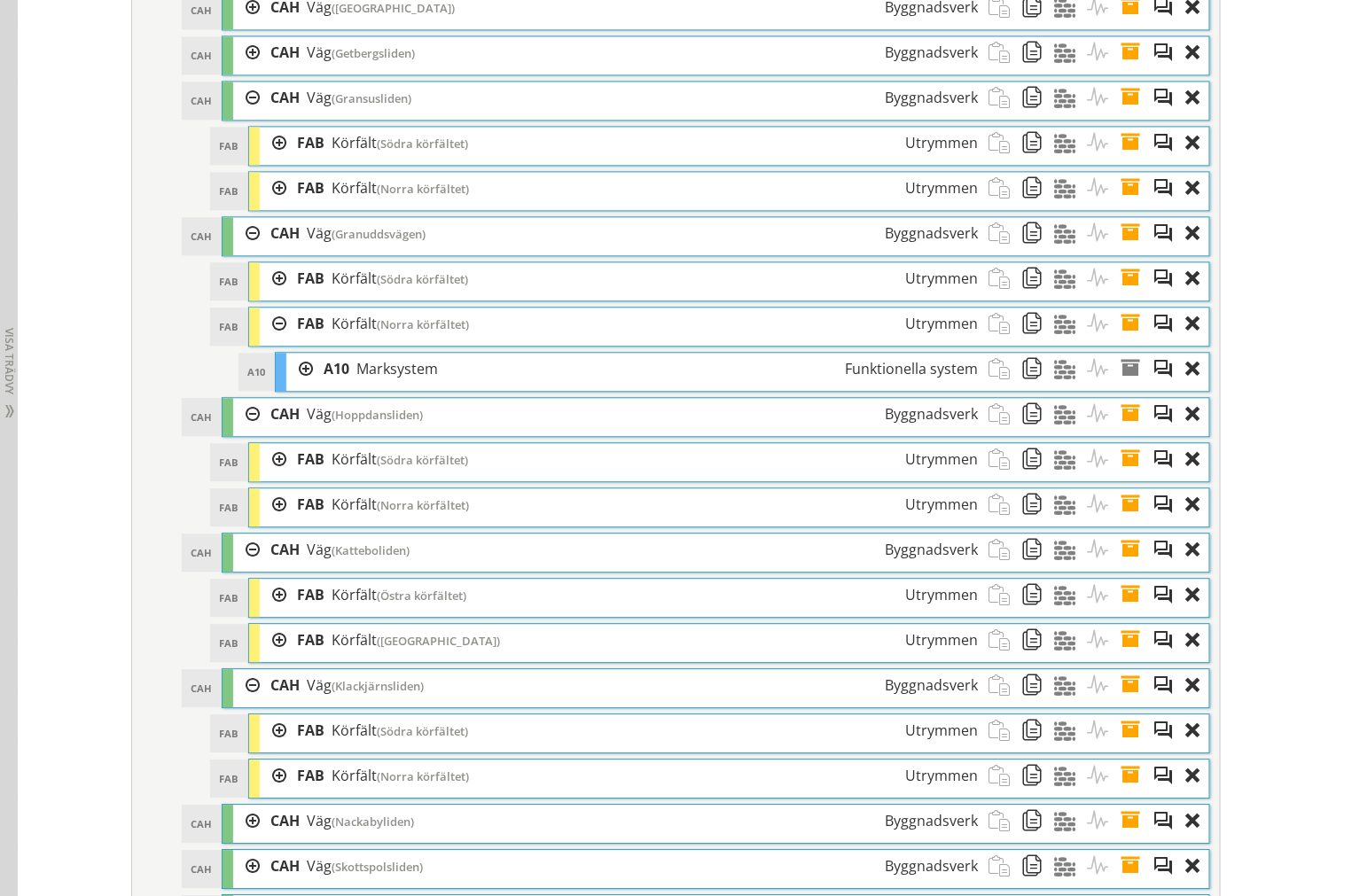
click at [261, 340] on div at bounding box center [273, 323] width 26 height 33
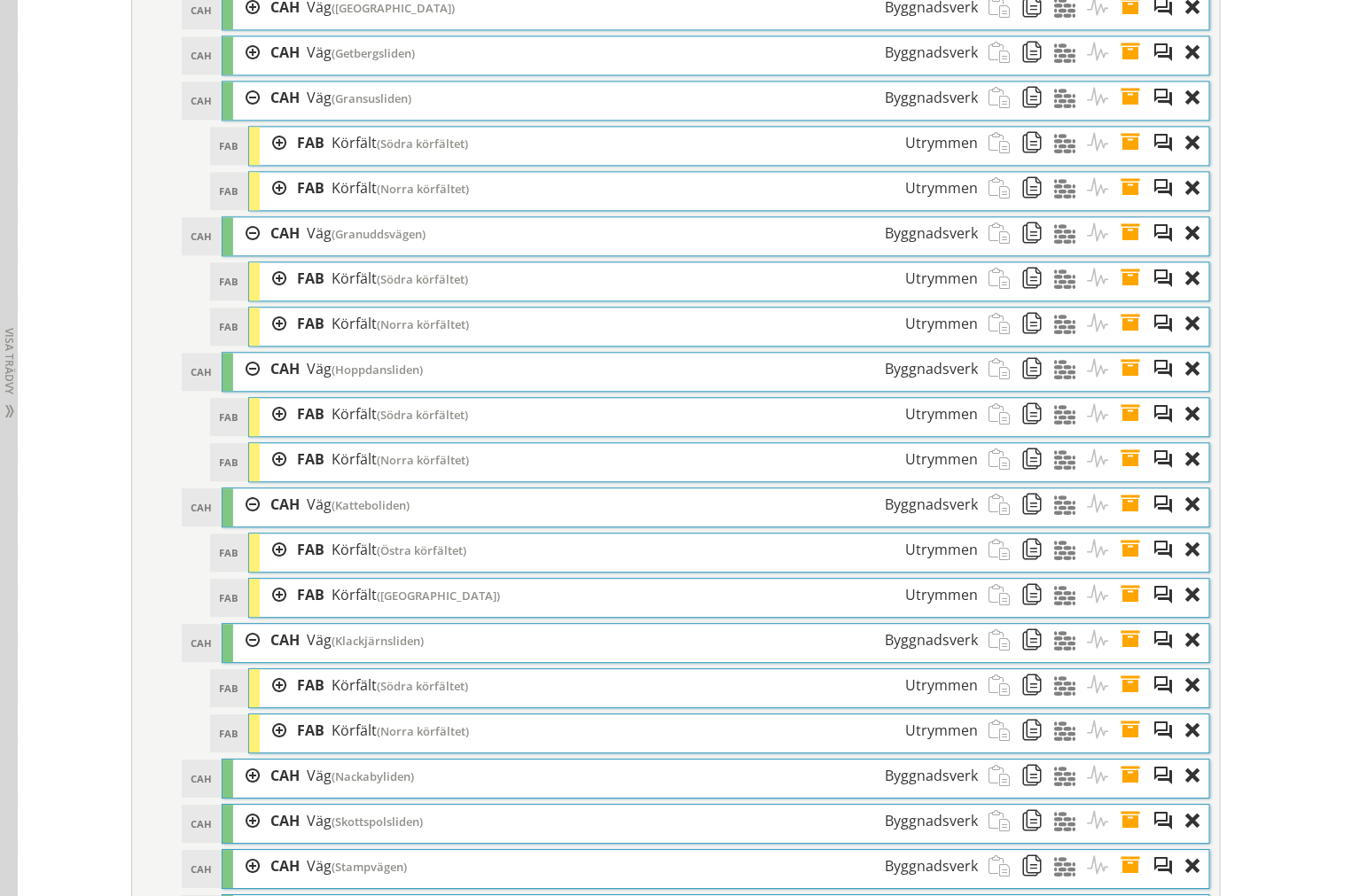
click at [267, 295] on div at bounding box center [273, 278] width 26 height 33
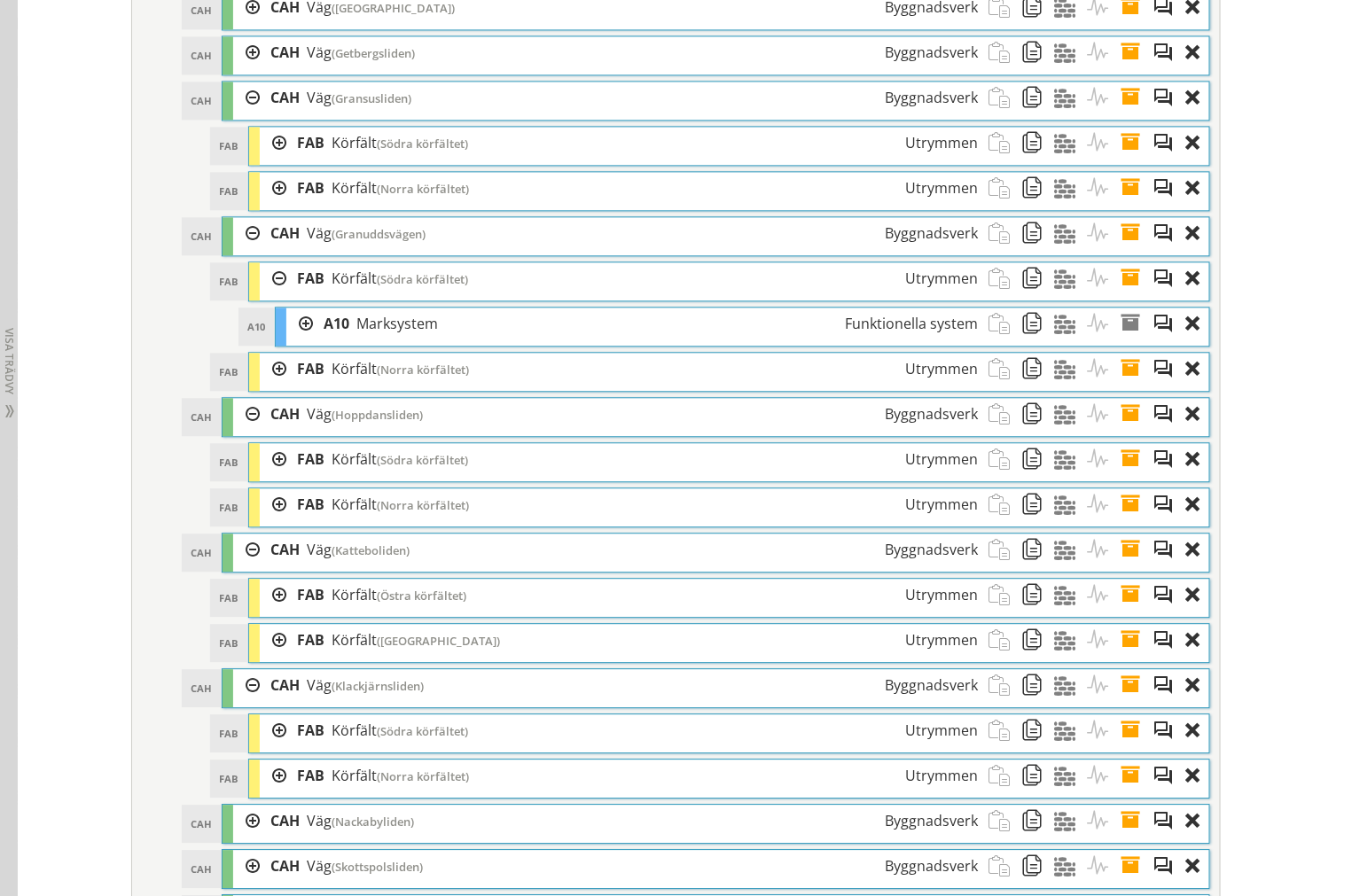
click at [264, 295] on div at bounding box center [273, 278] width 26 height 33
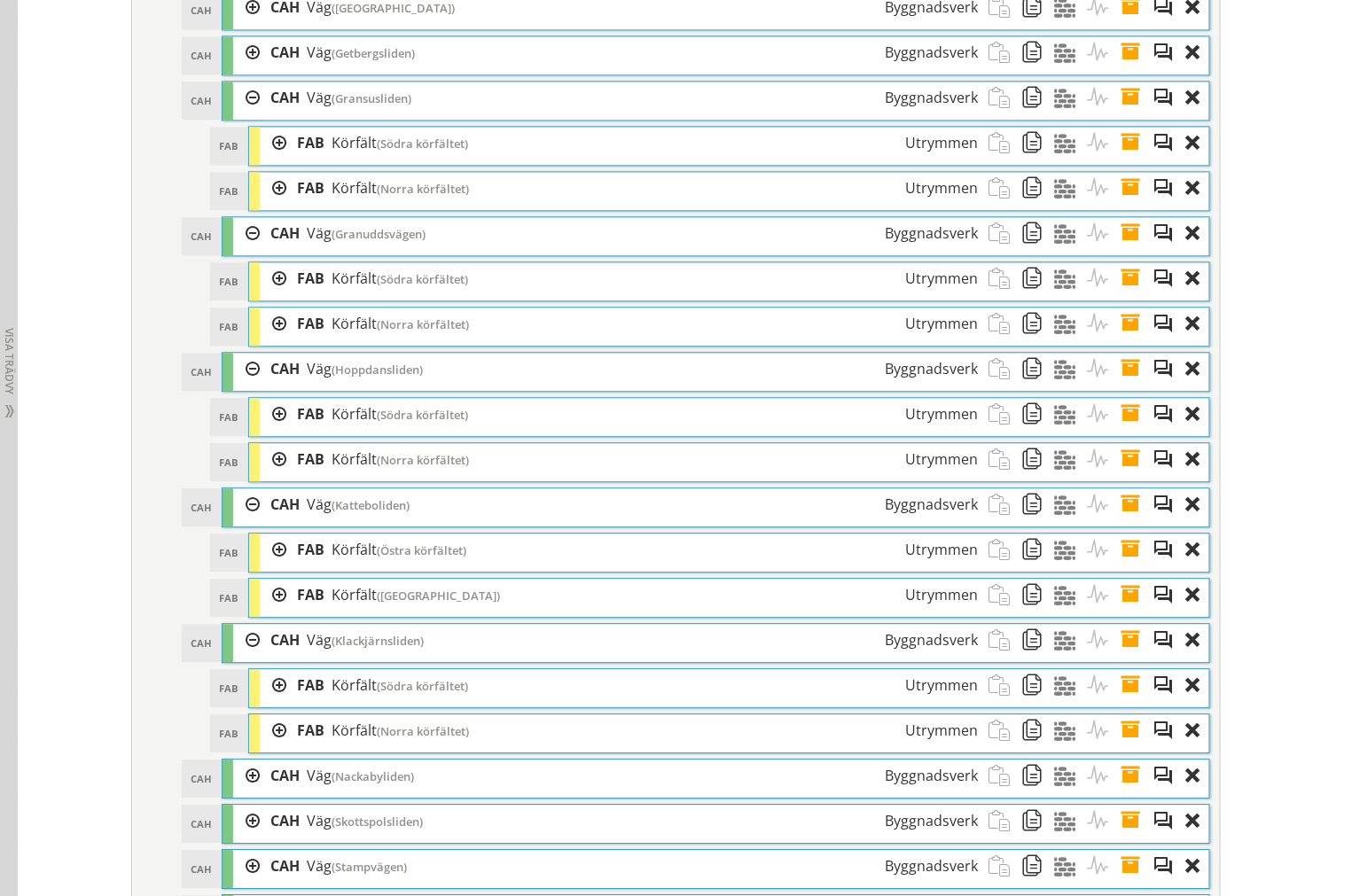
click at [270, 205] on div at bounding box center [273, 188] width 26 height 33
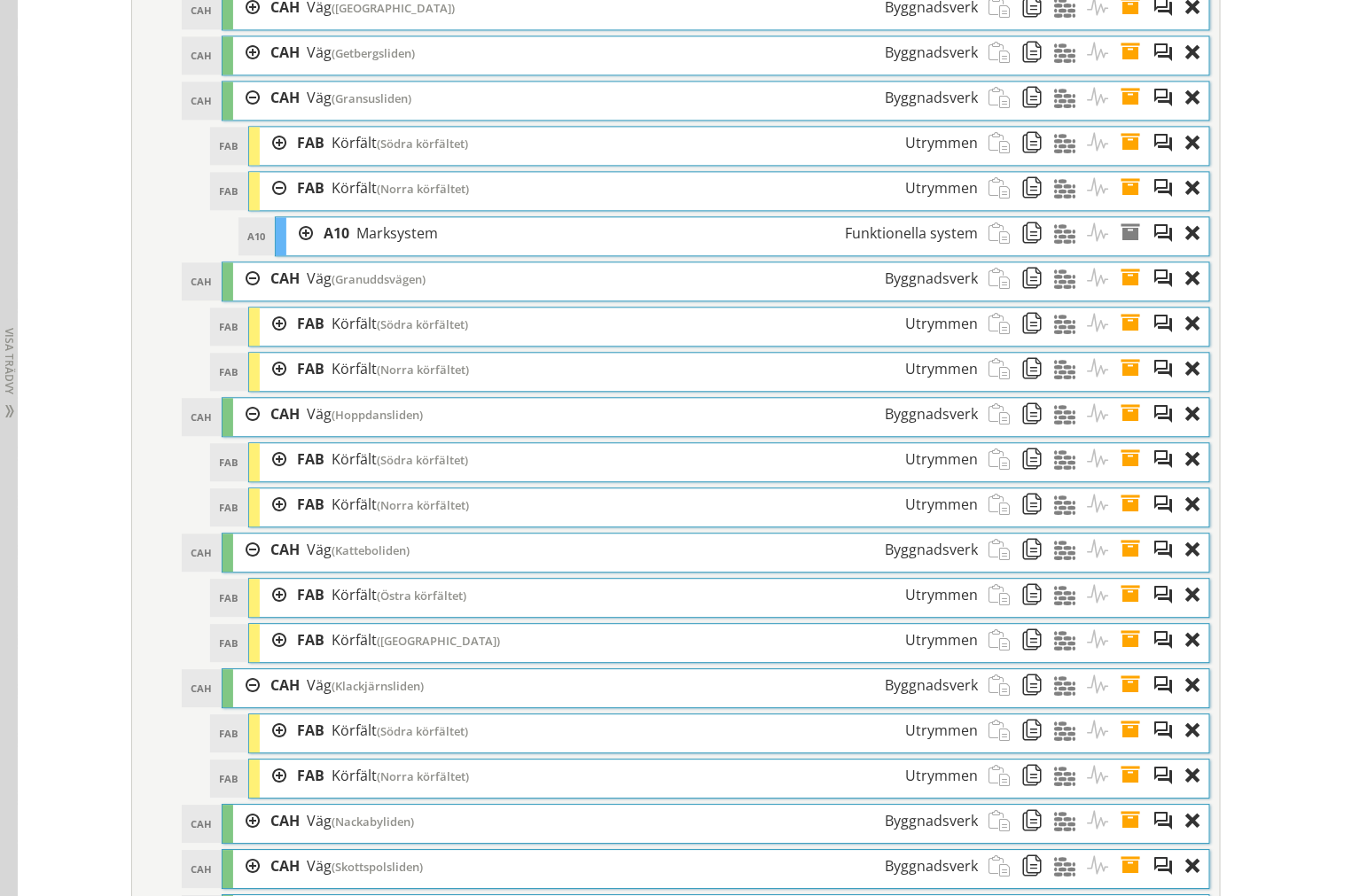
click at [269, 205] on div at bounding box center [273, 188] width 26 height 33
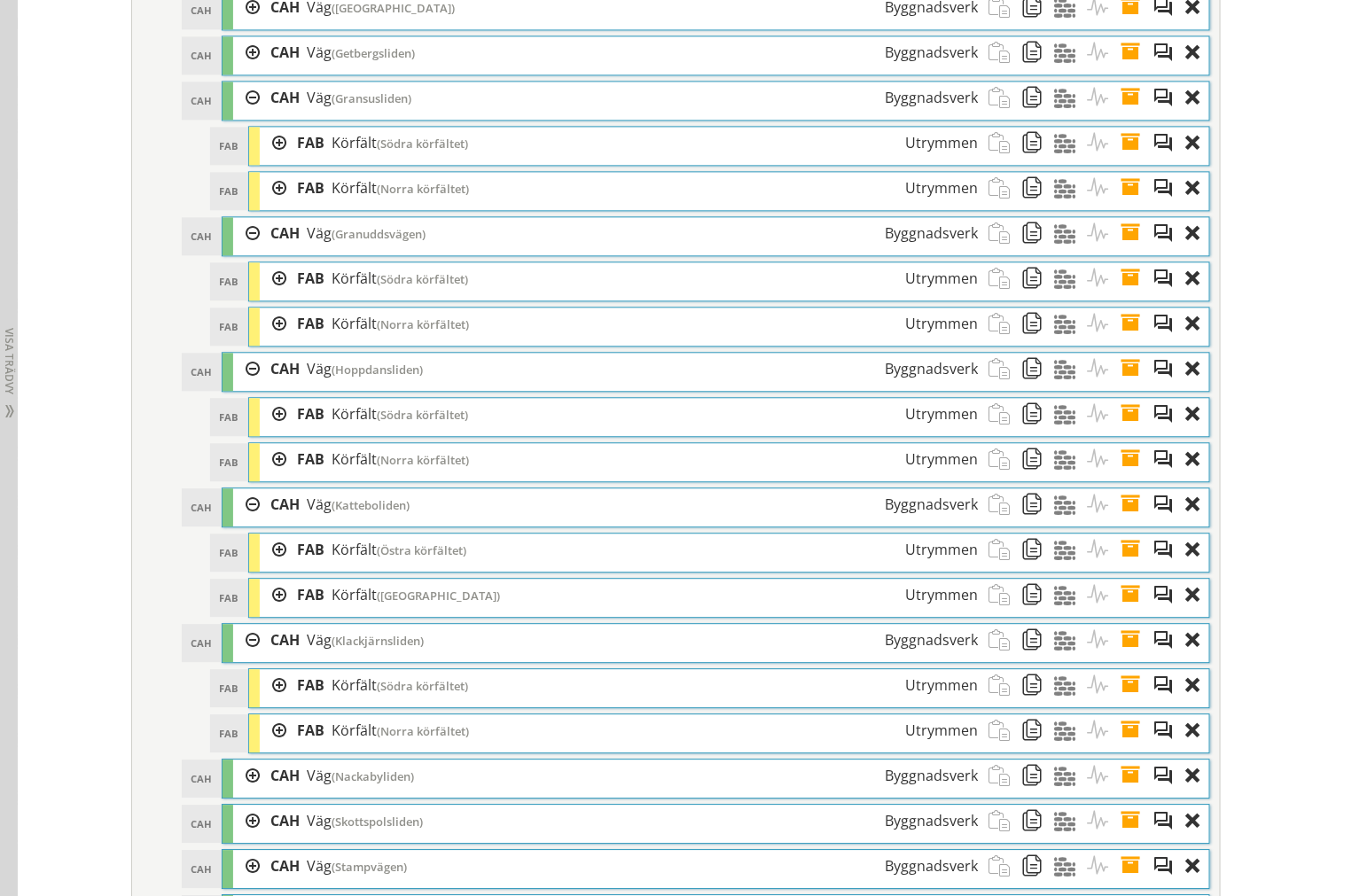
click at [267, 160] on div at bounding box center [273, 143] width 26 height 33
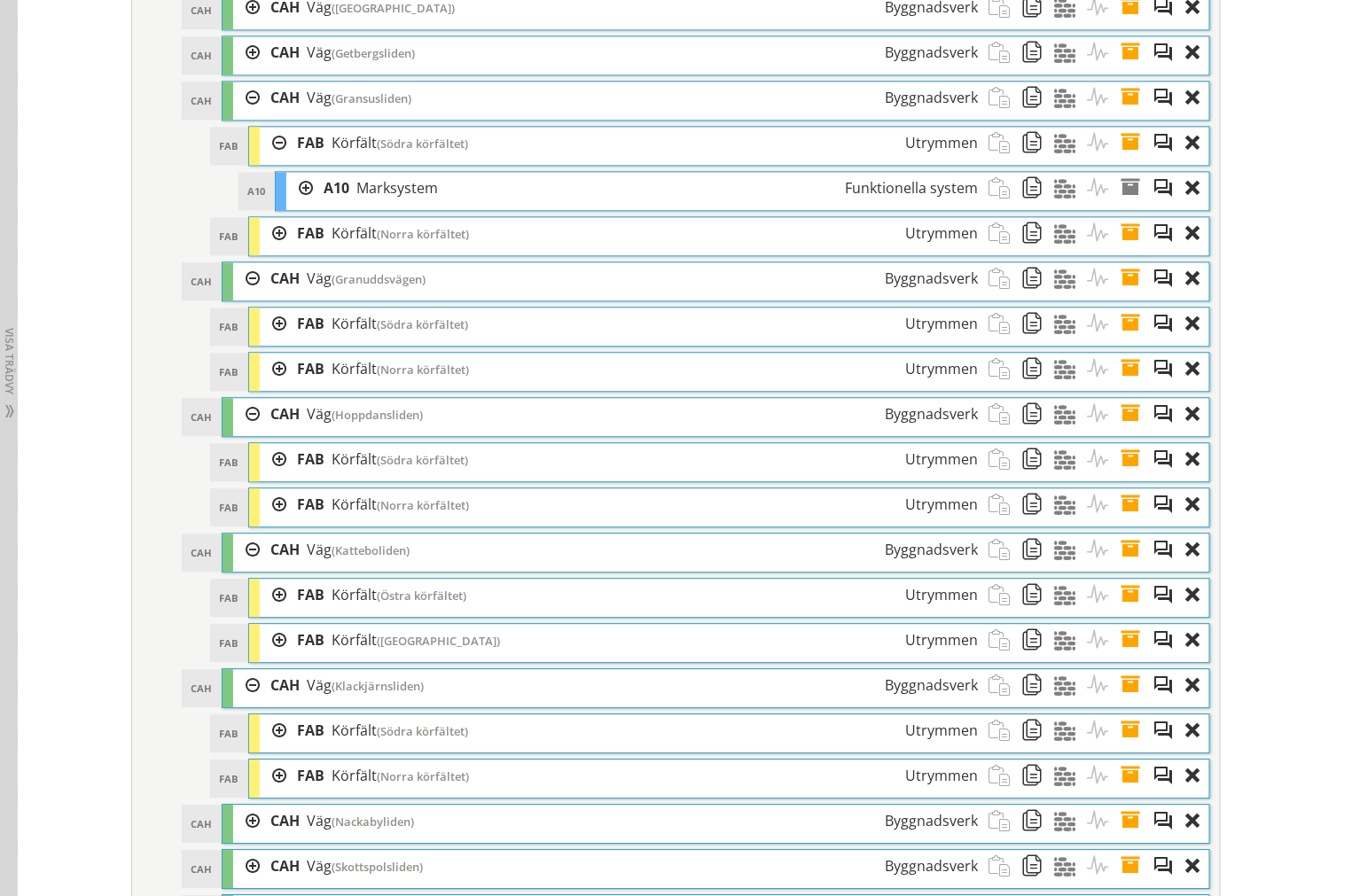
click at [267, 160] on div at bounding box center [273, 143] width 26 height 33
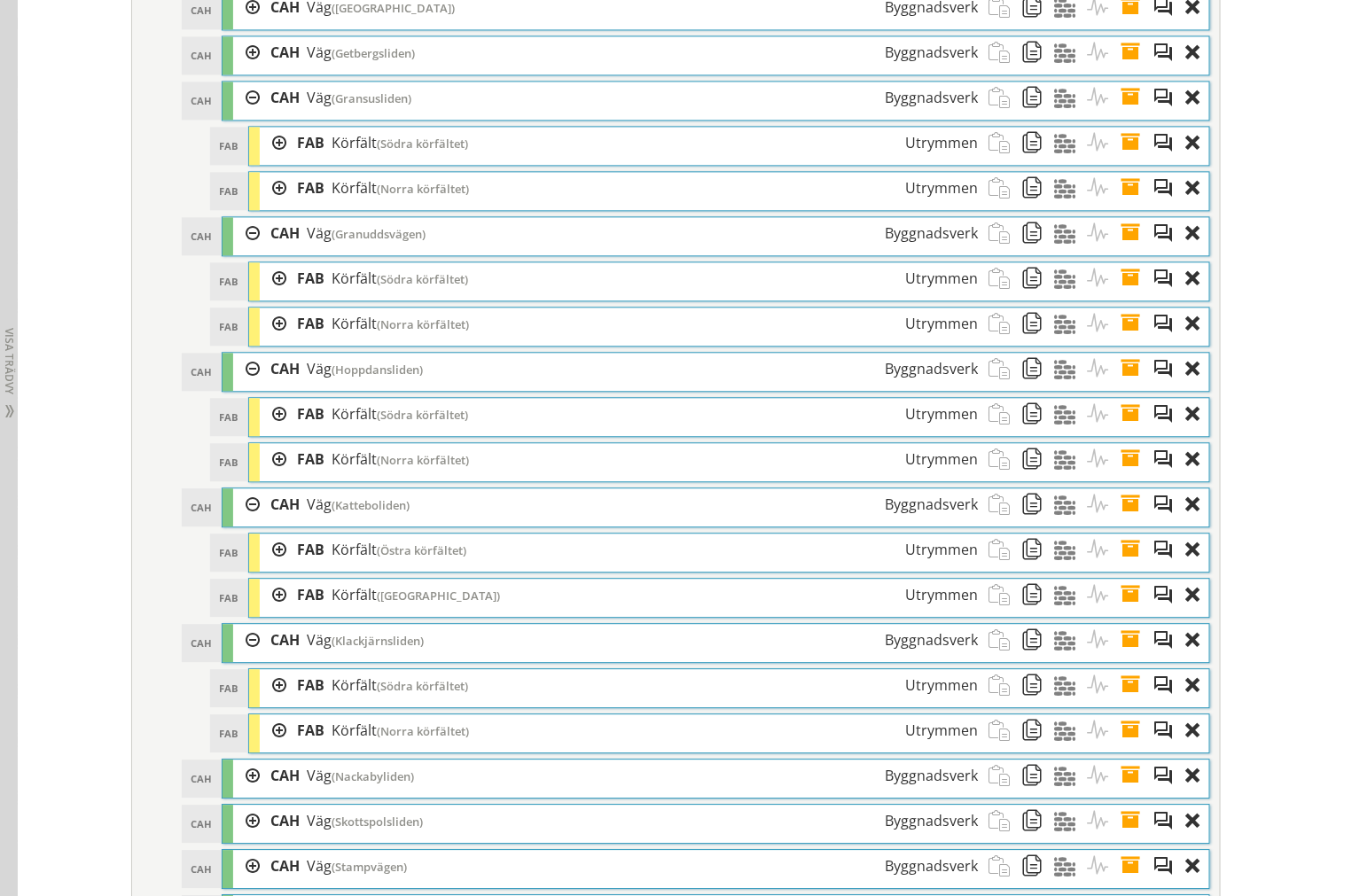
click at [242, 657] on div at bounding box center [246, 640] width 26 height 33
click at [239, 521] on div at bounding box center [246, 505] width 26 height 33
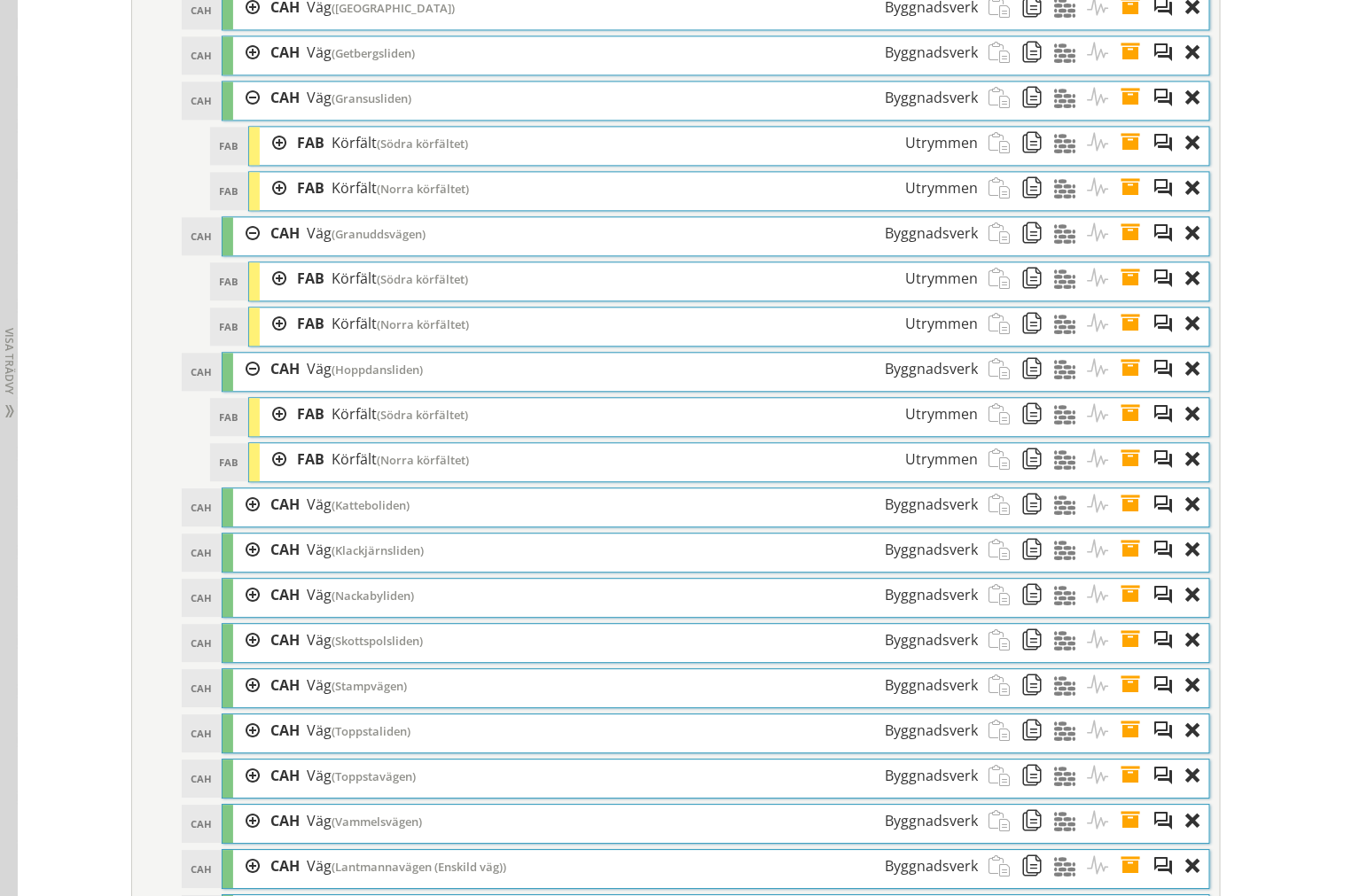
drag, startPoint x: 246, startPoint y: 408, endPoint x: 249, endPoint y: 374, distance: 34.1
click at [246, 386] on div at bounding box center [246, 369] width 26 height 33
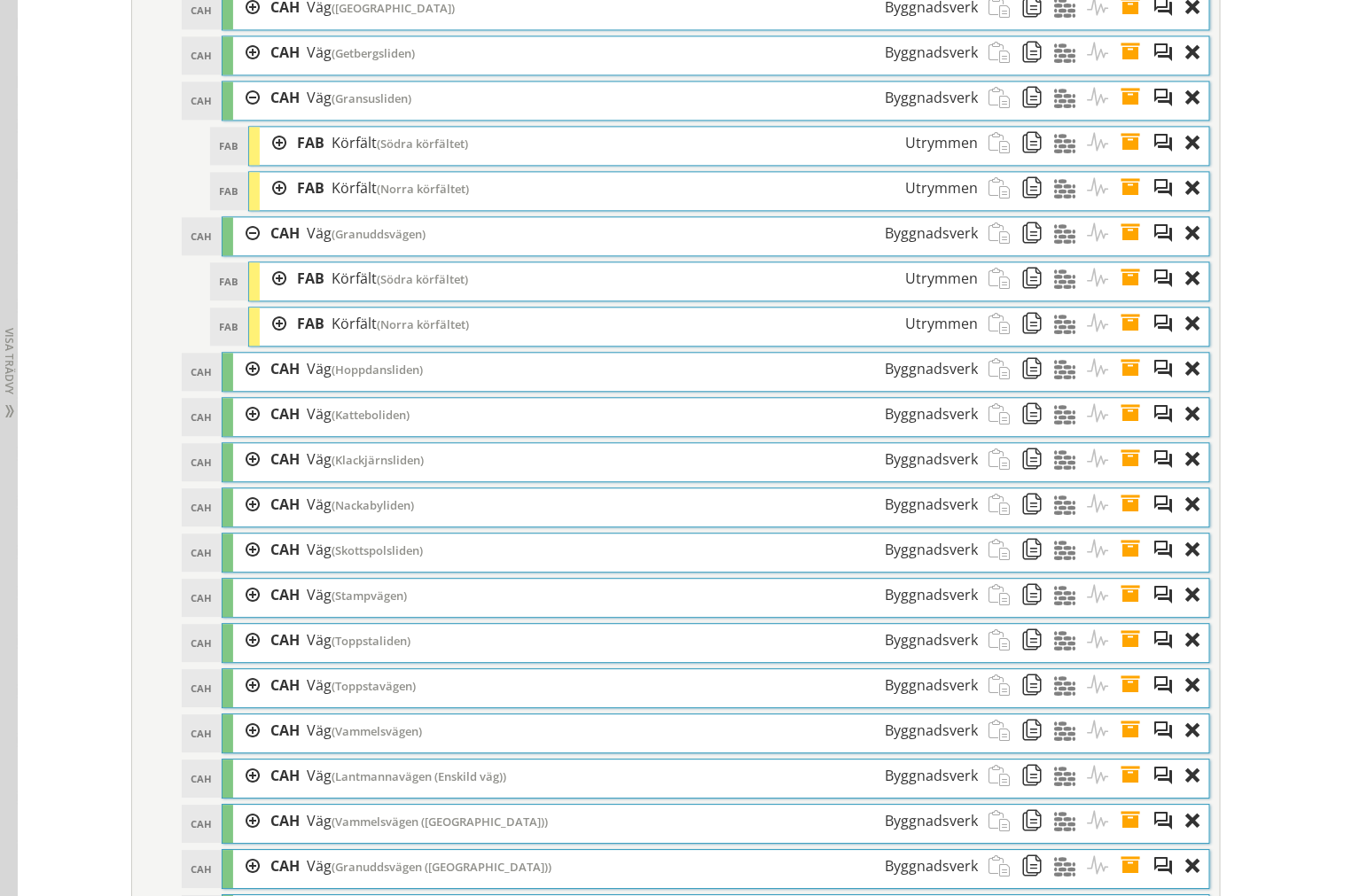
drag, startPoint x: 247, startPoint y: 284, endPoint x: 247, endPoint y: 263, distance: 21.0
click at [247, 255] on div "CAH CAH Väg (Granuddsvägen) Byggnadsverk" at bounding box center [716, 235] width 987 height 38
click at [247, 250] on div at bounding box center [246, 233] width 26 height 33
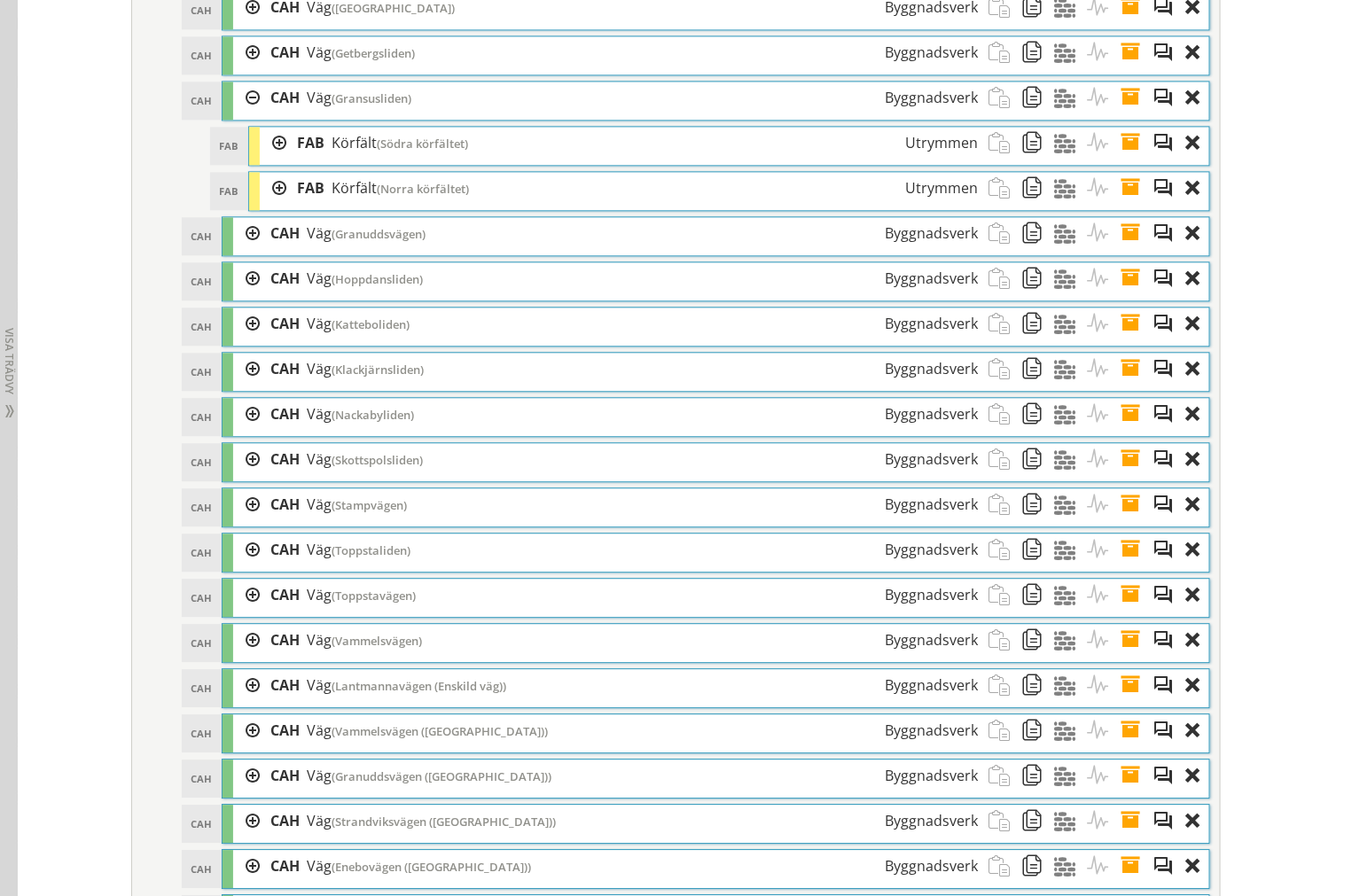
click at [244, 114] on div at bounding box center [246, 97] width 26 height 33
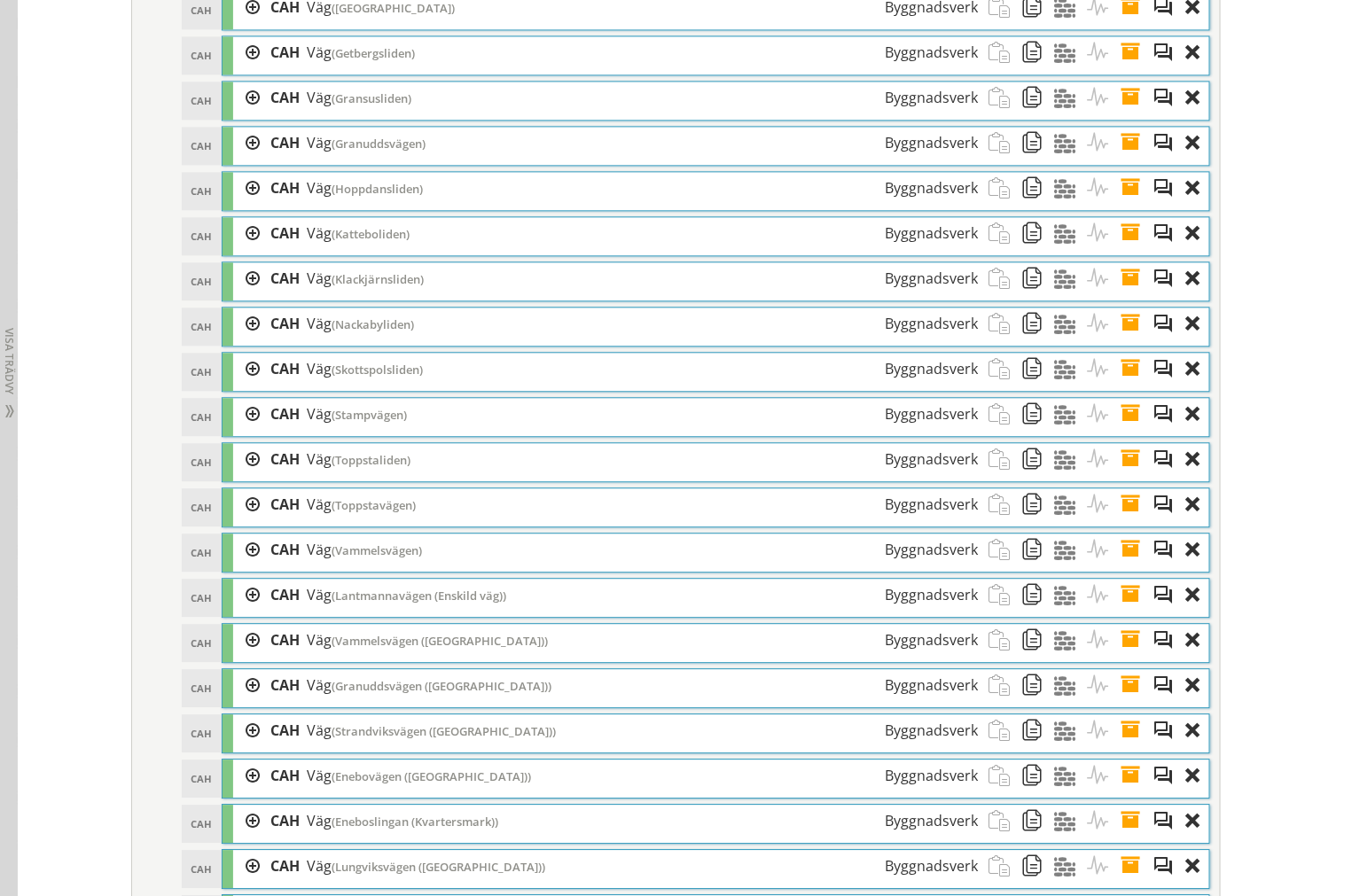
click at [233, 340] on div at bounding box center [246, 323] width 26 height 33
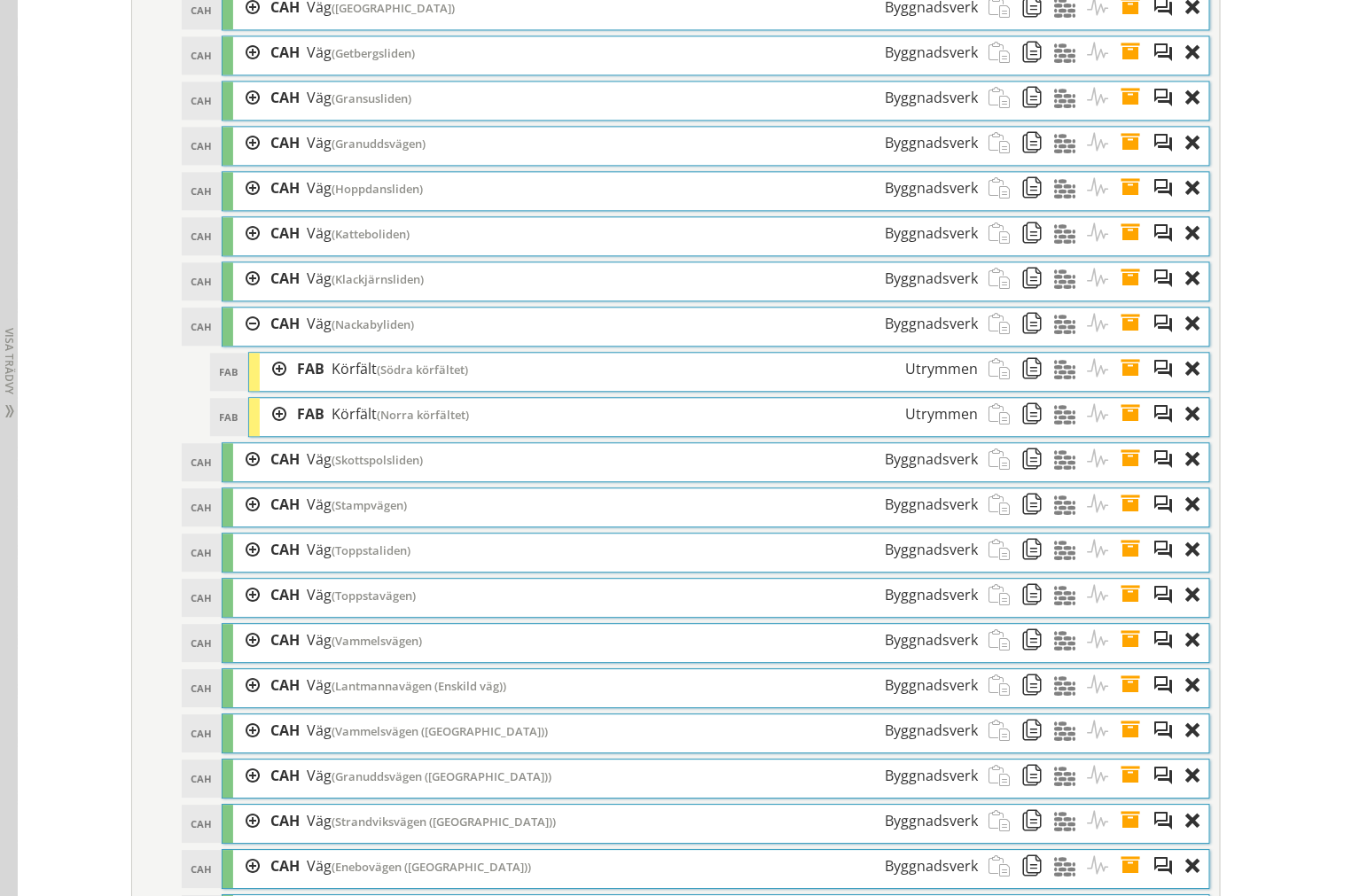
click at [260, 386] on div at bounding box center [273, 369] width 26 height 33
click at [263, 386] on div at bounding box center [273, 369] width 26 height 33
click at [267, 431] on div at bounding box center [273, 414] width 26 height 33
click at [270, 431] on div at bounding box center [273, 414] width 26 height 33
click at [247, 476] on div at bounding box center [246, 459] width 26 height 33
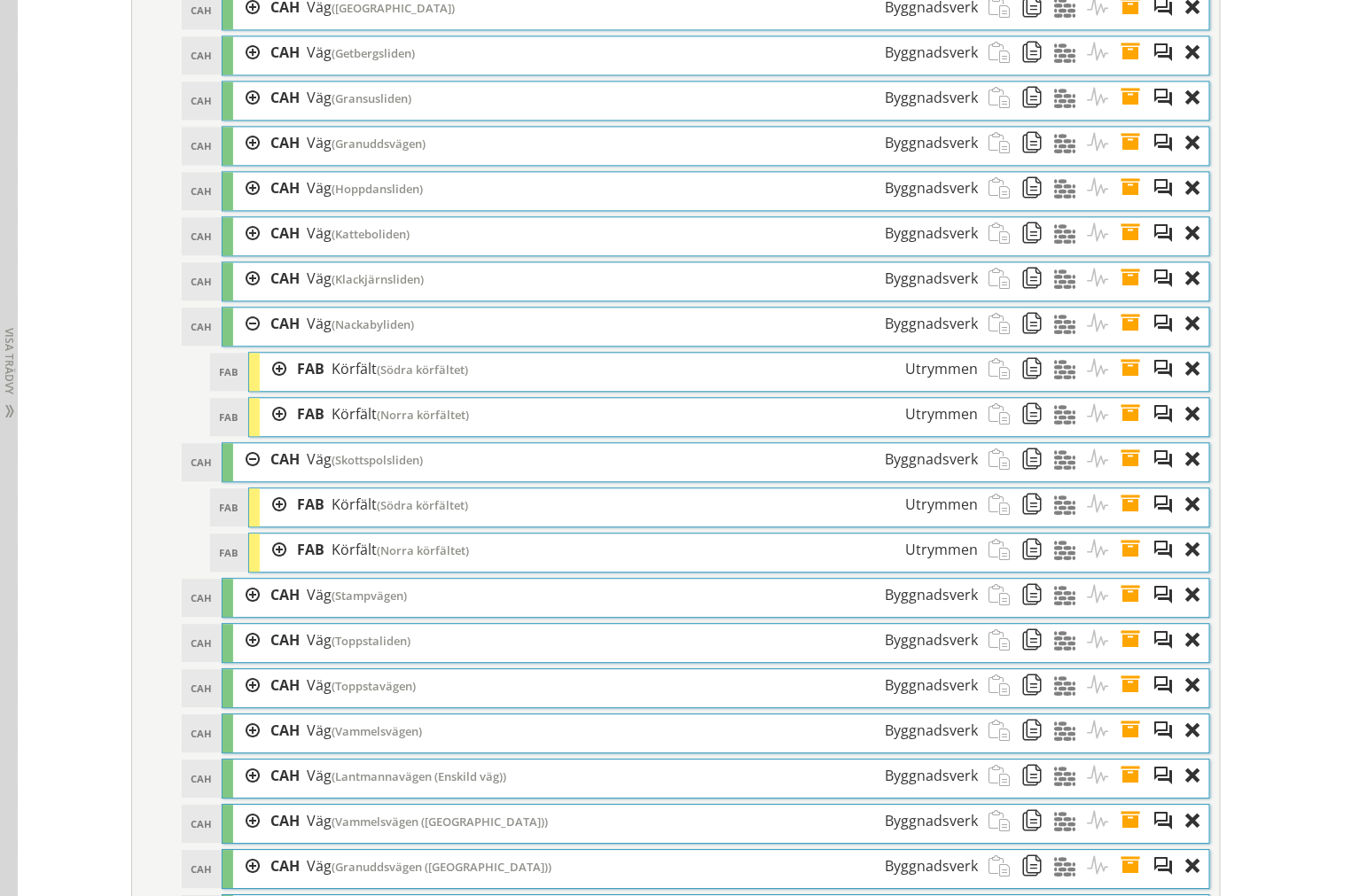
click at [263, 521] on div at bounding box center [273, 505] width 26 height 33
click at [266, 521] on div at bounding box center [273, 505] width 26 height 33
click at [273, 566] on div at bounding box center [273, 549] width 26 height 33
click at [271, 566] on div at bounding box center [273, 549] width 26 height 33
click at [245, 612] on div at bounding box center [246, 594] width 26 height 33
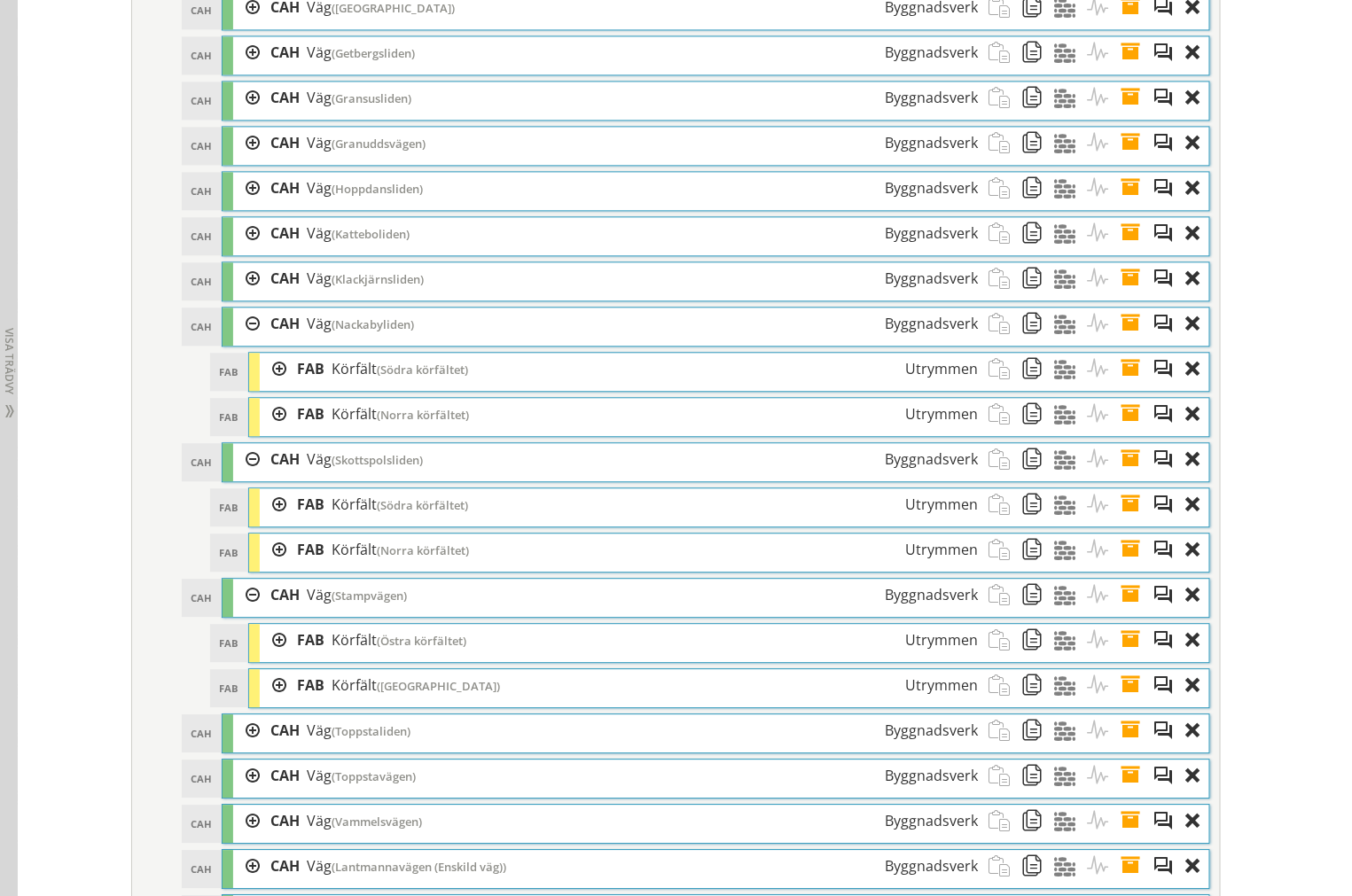
click at [266, 657] on div at bounding box center [273, 640] width 26 height 33
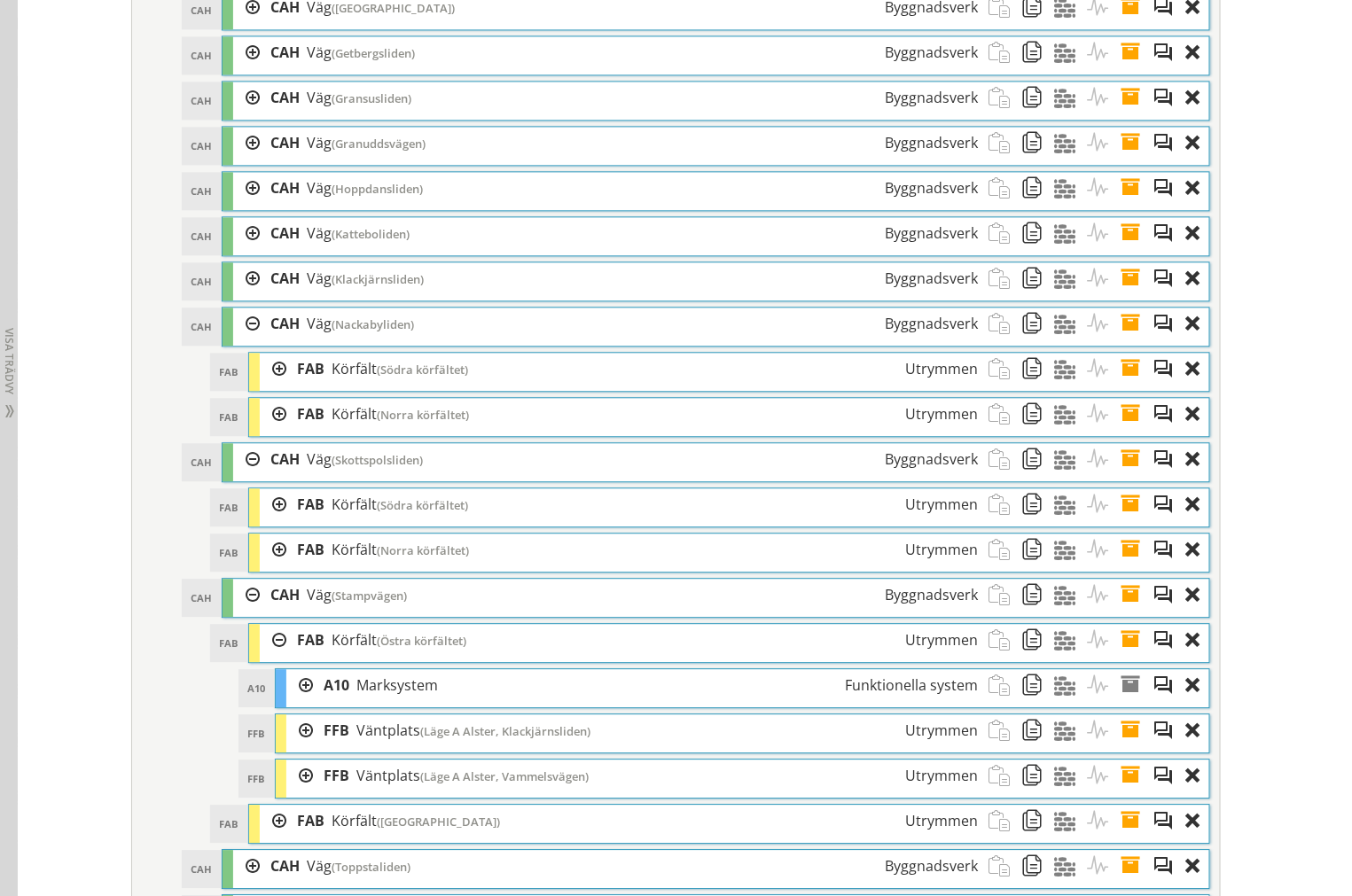
click at [270, 657] on div at bounding box center [273, 640] width 26 height 33
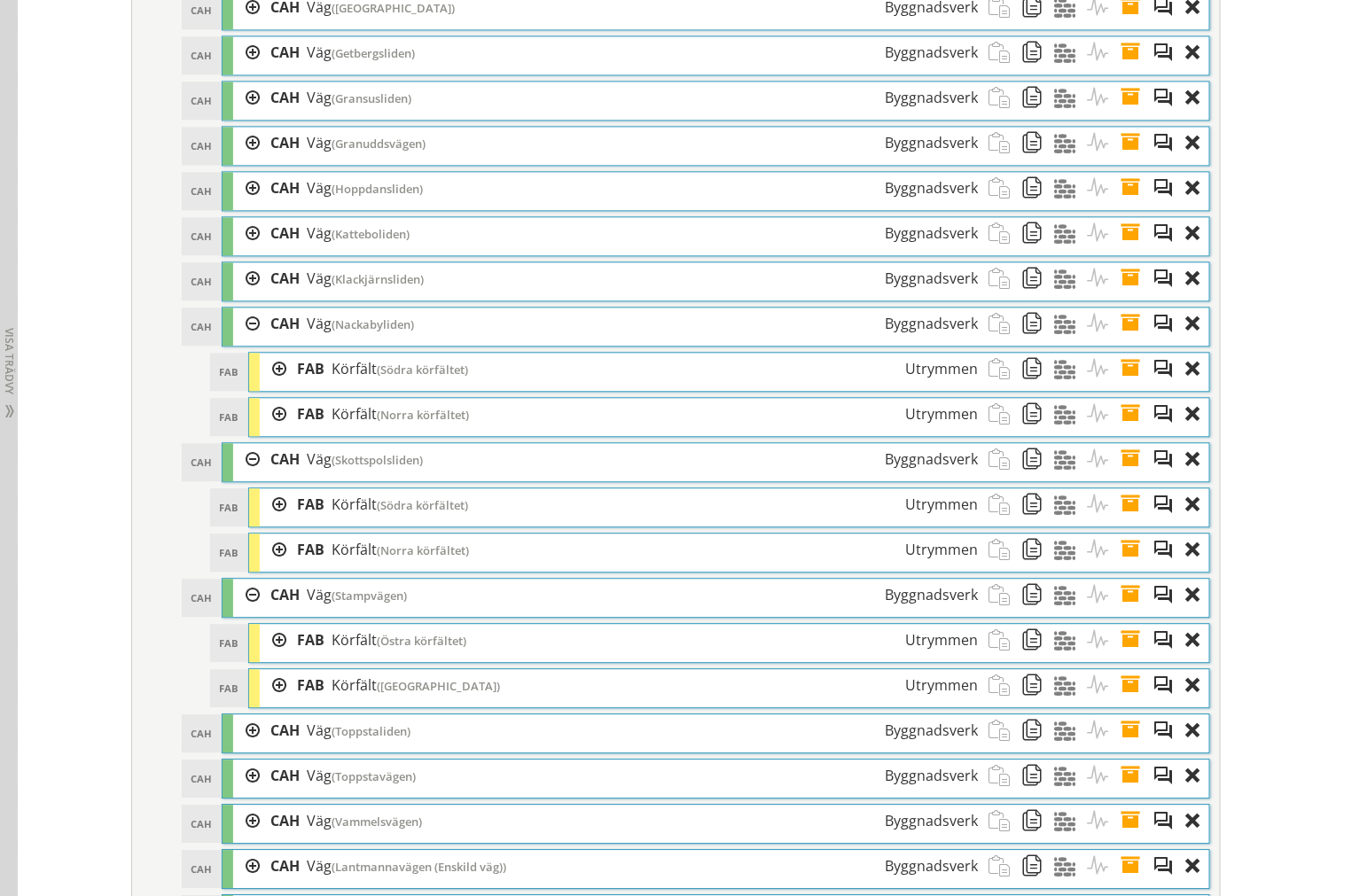
click at [275, 702] on div at bounding box center [273, 685] width 26 height 33
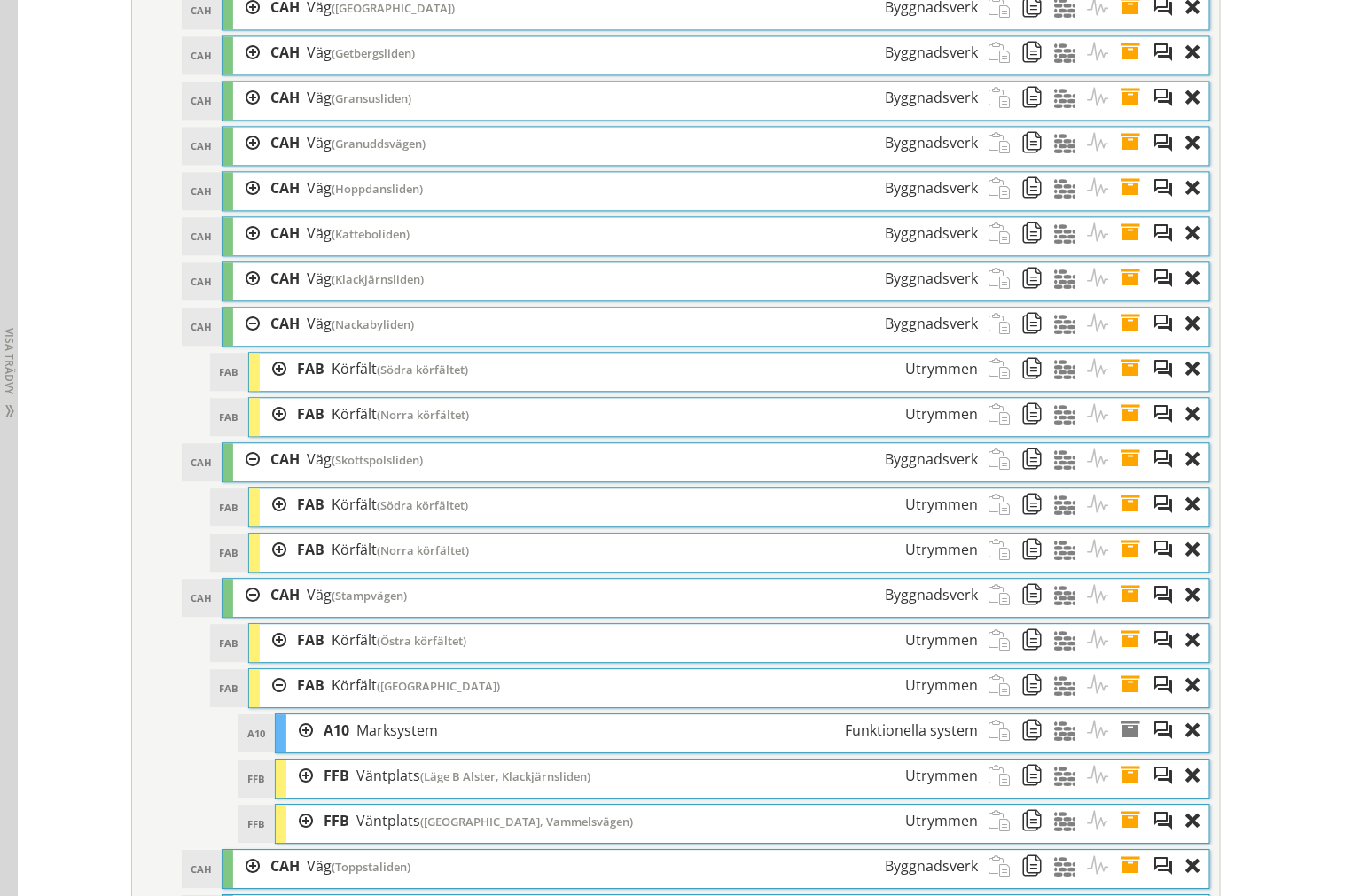
click at [271, 702] on div at bounding box center [273, 685] width 26 height 33
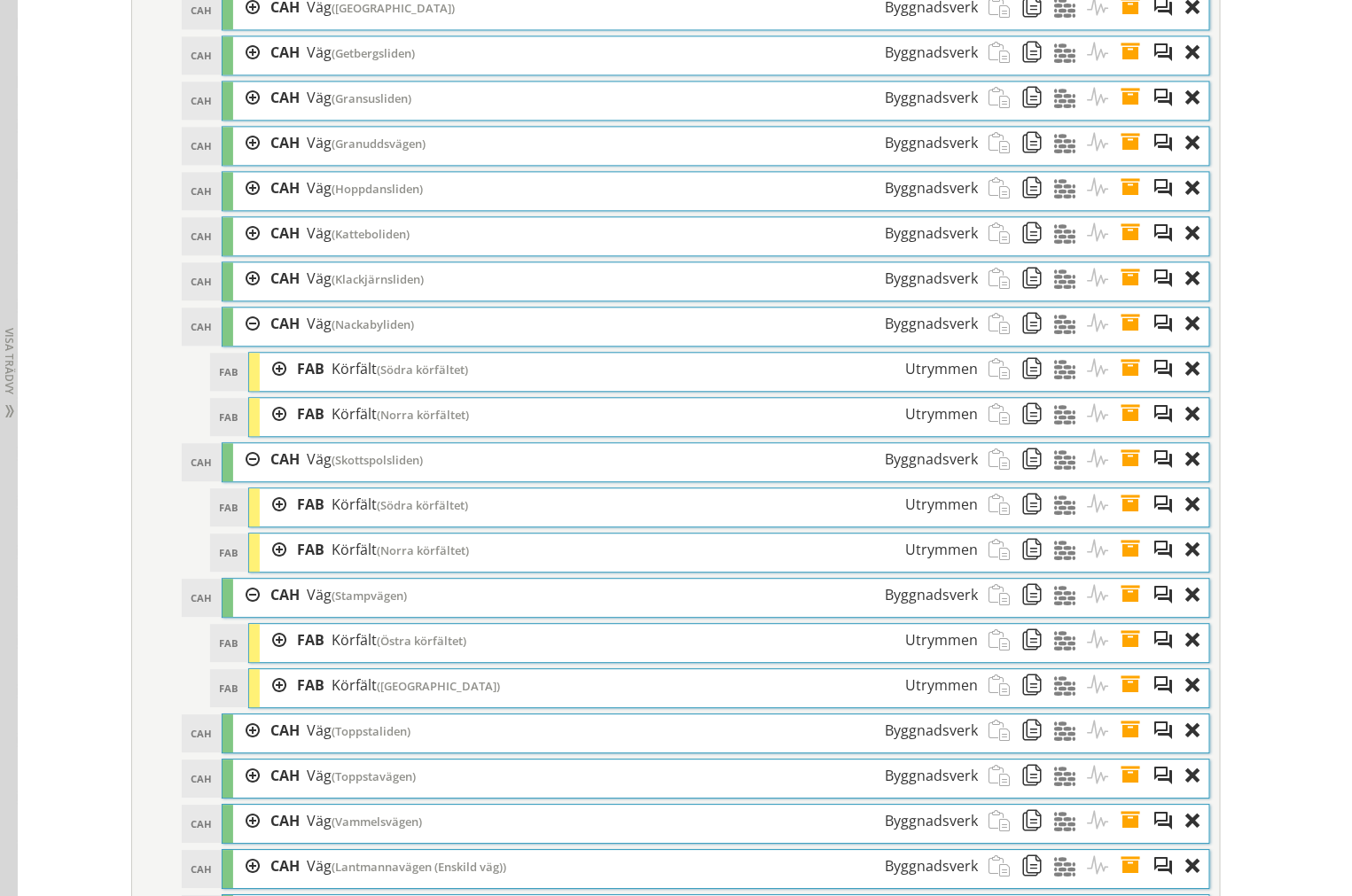
click at [260, 657] on div at bounding box center [273, 640] width 26 height 33
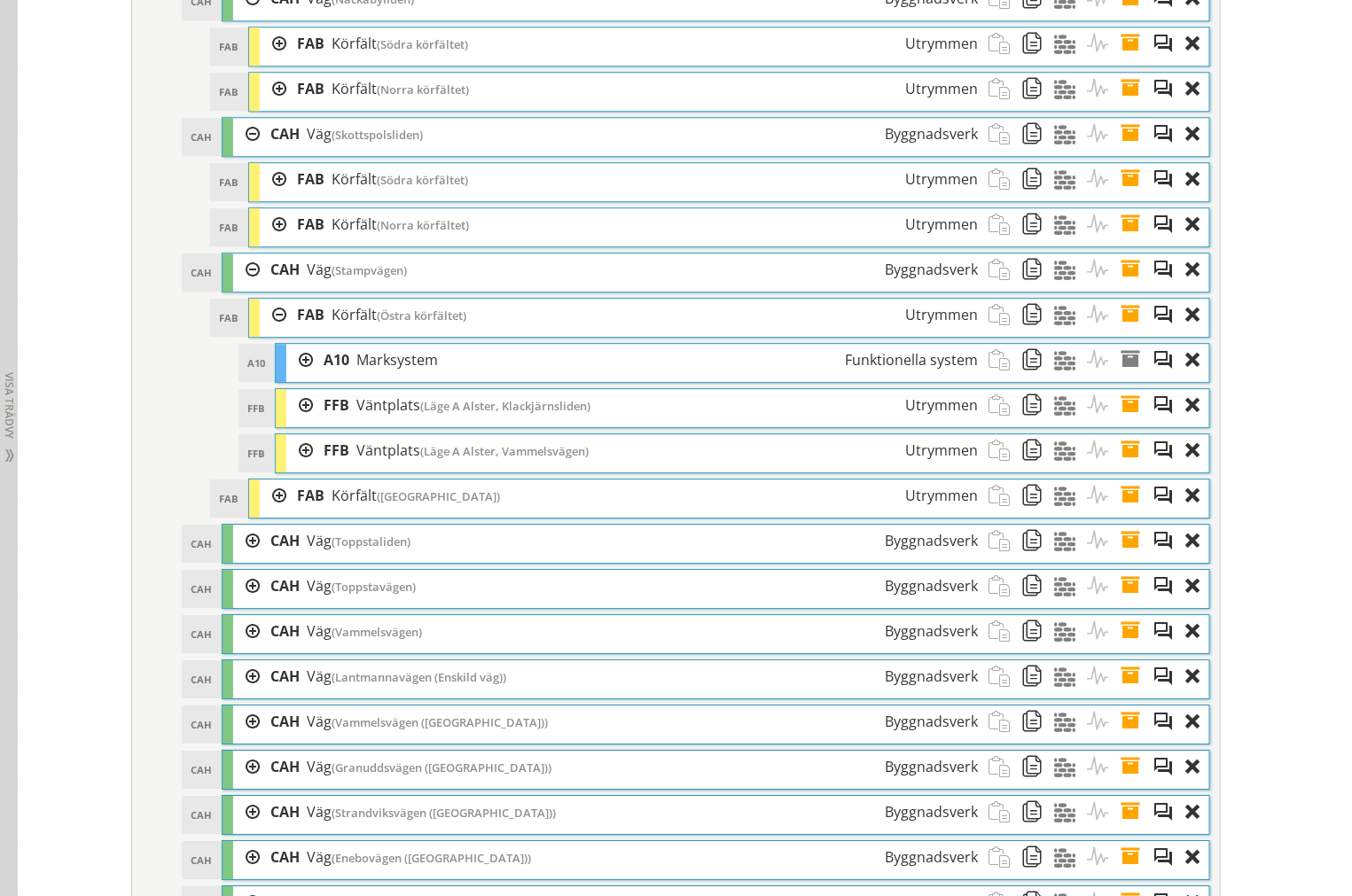
scroll to position [4168, 0]
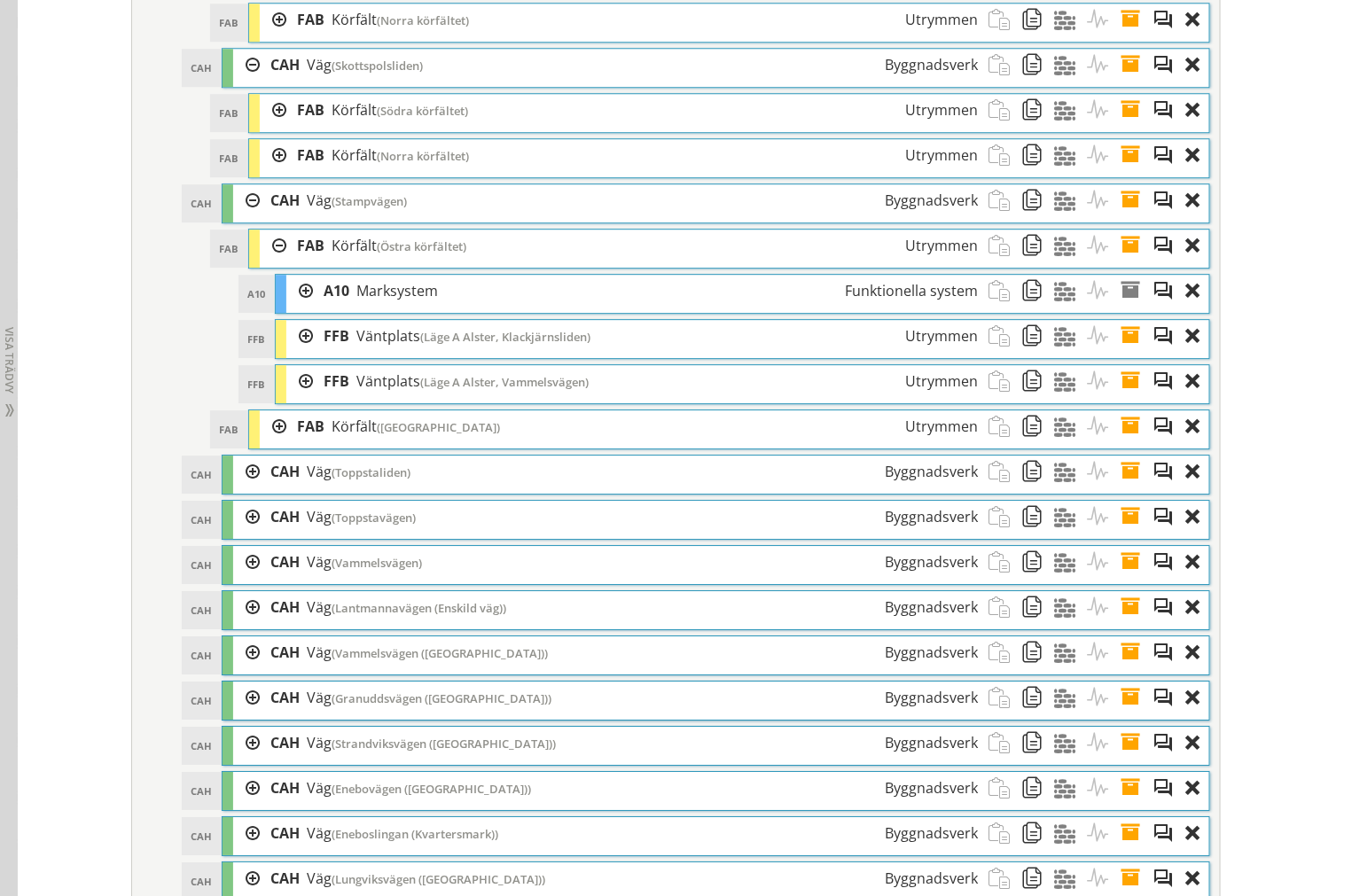
click at [263, 443] on div at bounding box center [273, 426] width 26 height 33
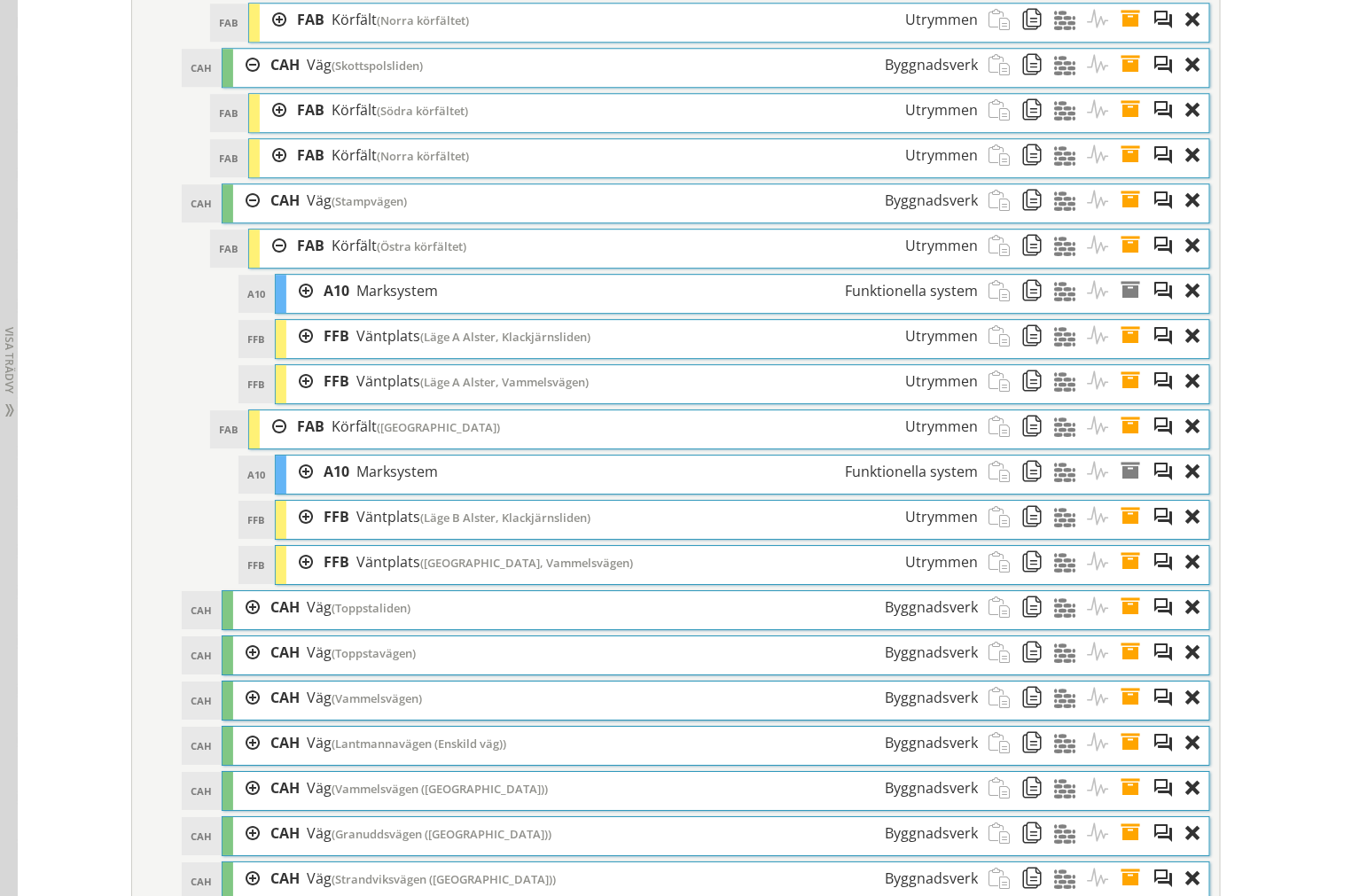
click at [269, 443] on div at bounding box center [273, 426] width 26 height 33
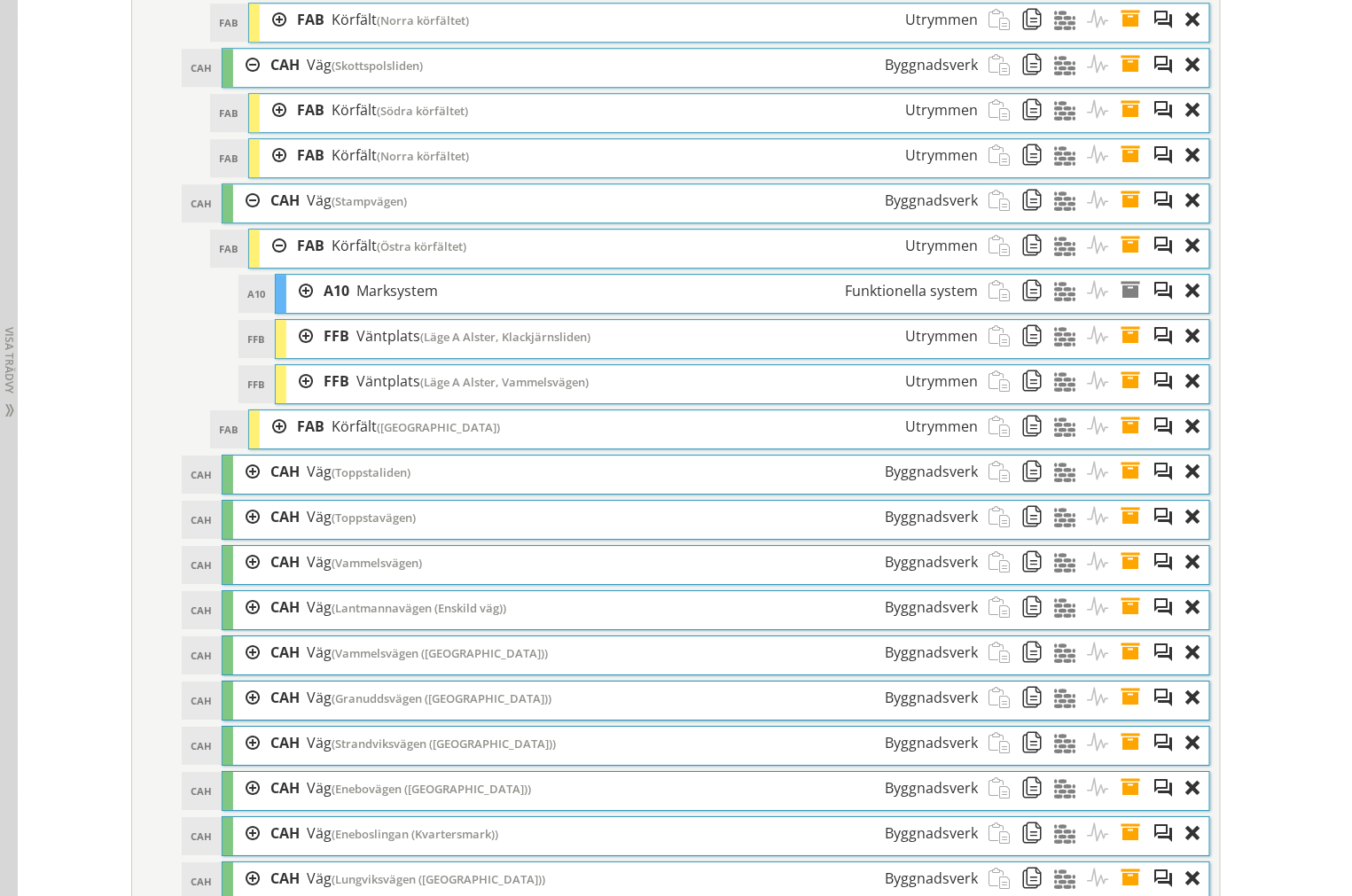
click at [291, 398] on div at bounding box center [299, 381] width 26 height 33
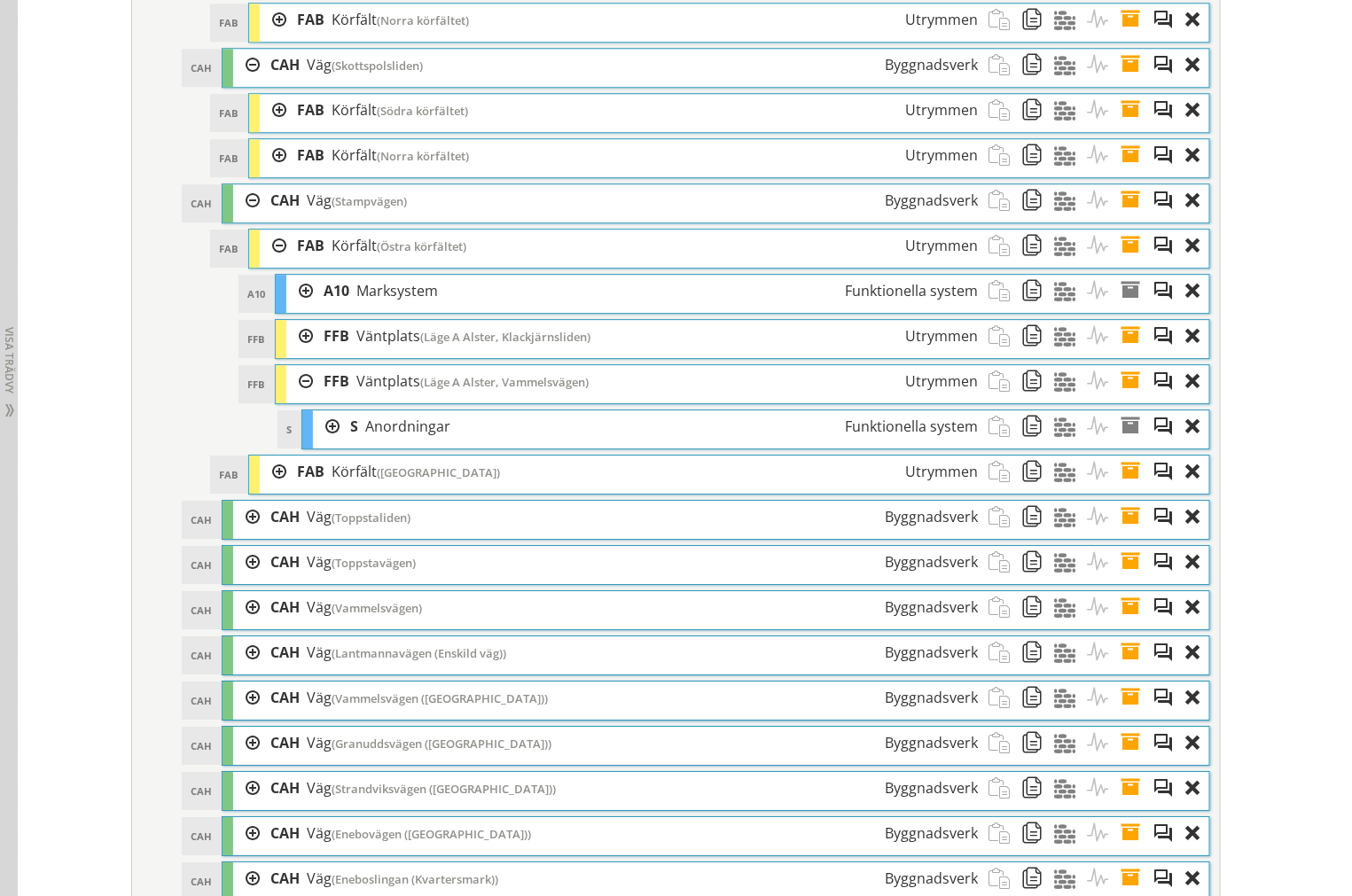
click at [299, 398] on div at bounding box center [299, 381] width 26 height 33
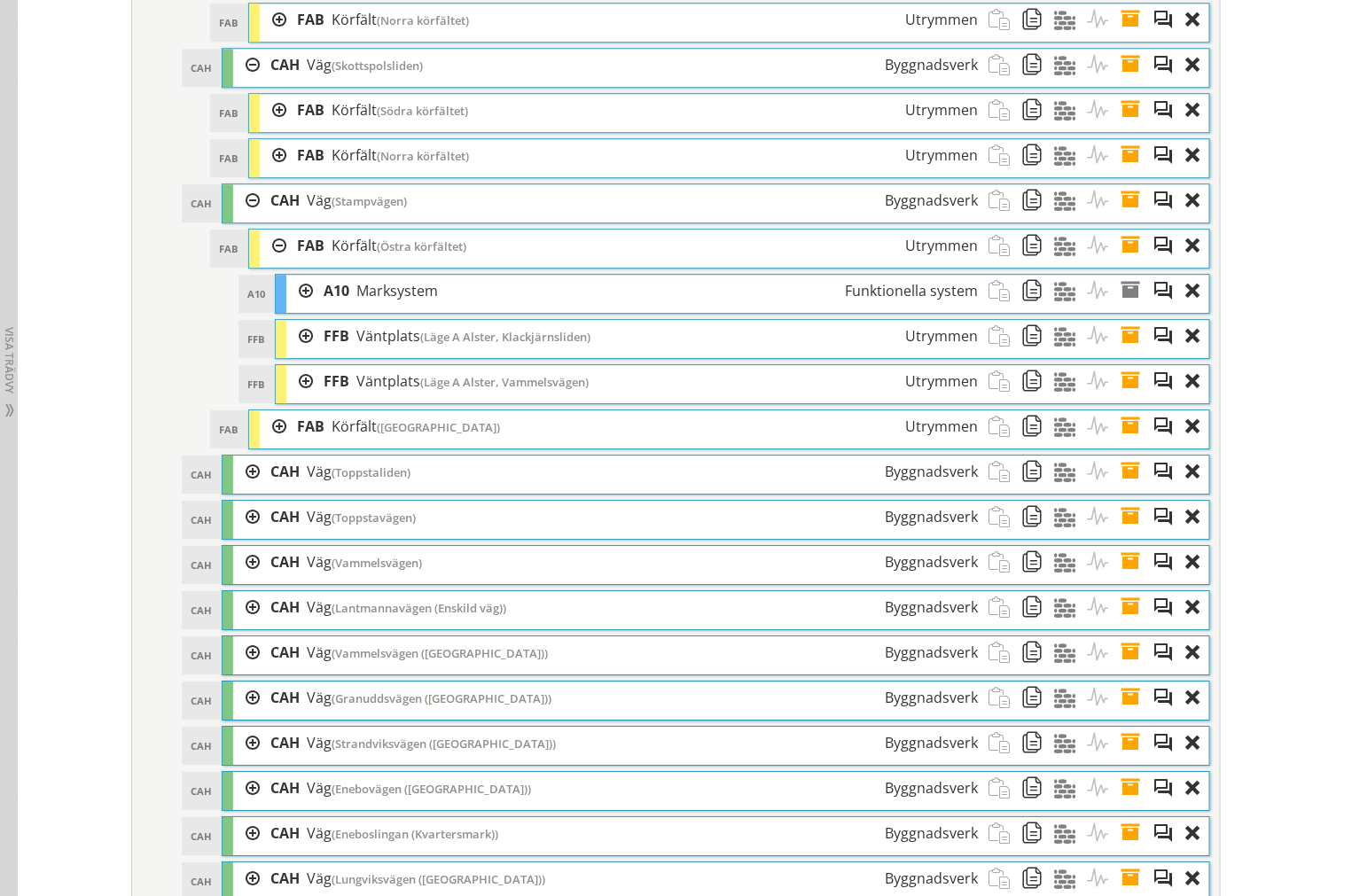
click at [296, 353] on div at bounding box center [299, 335] width 26 height 33
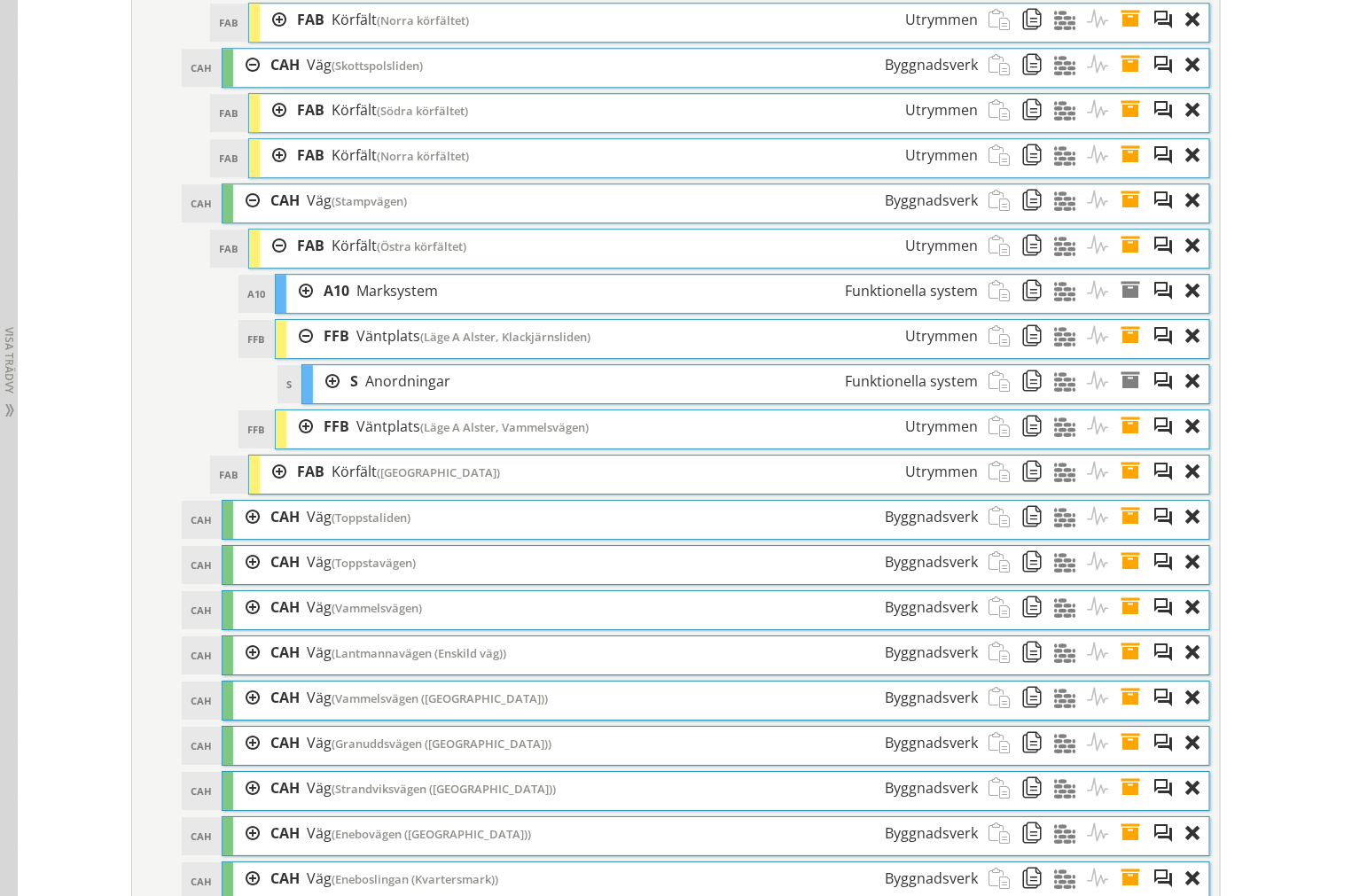
click at [296, 353] on div at bounding box center [299, 335] width 26 height 33
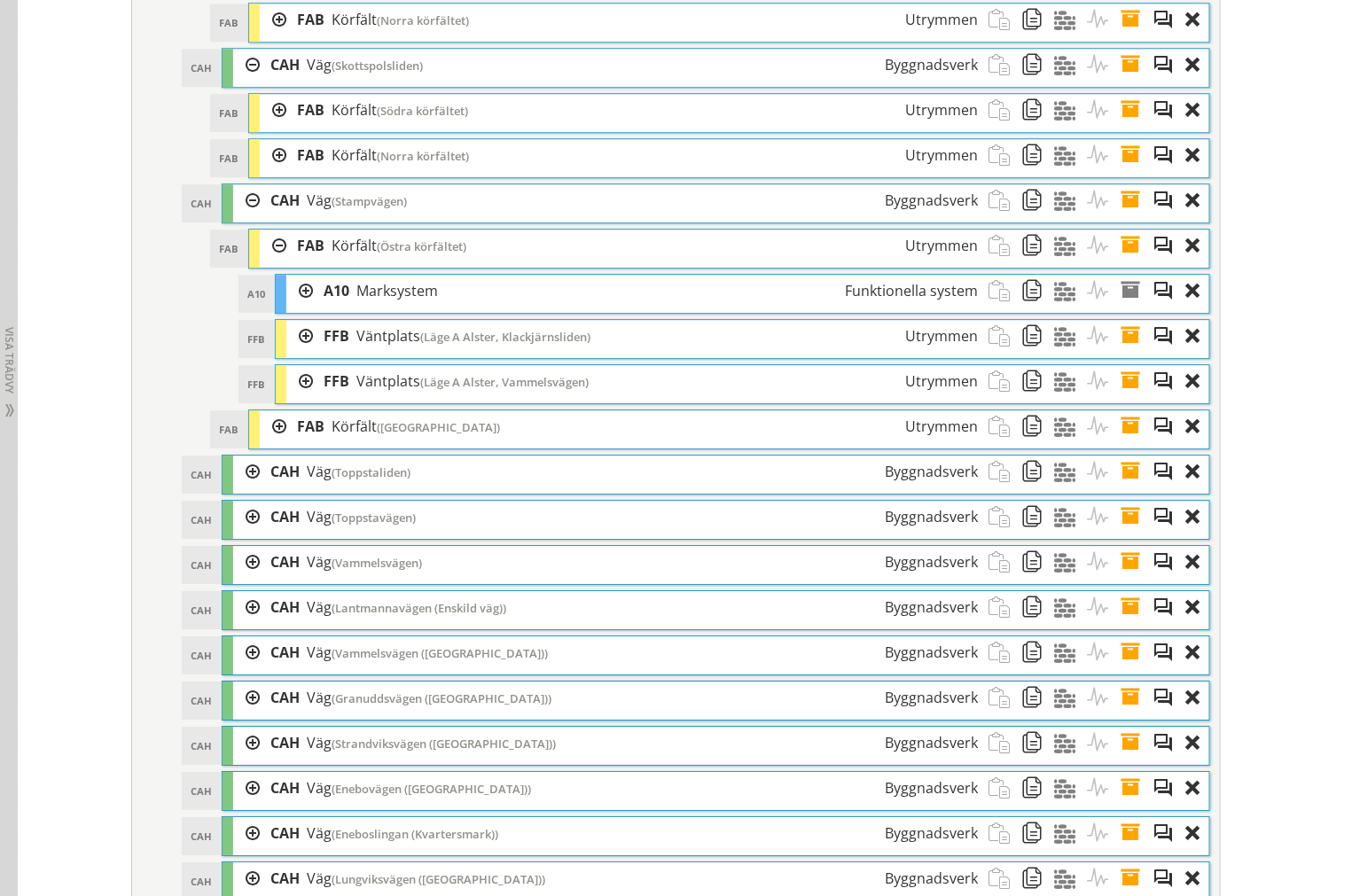
click at [294, 353] on div at bounding box center [299, 335] width 26 height 33
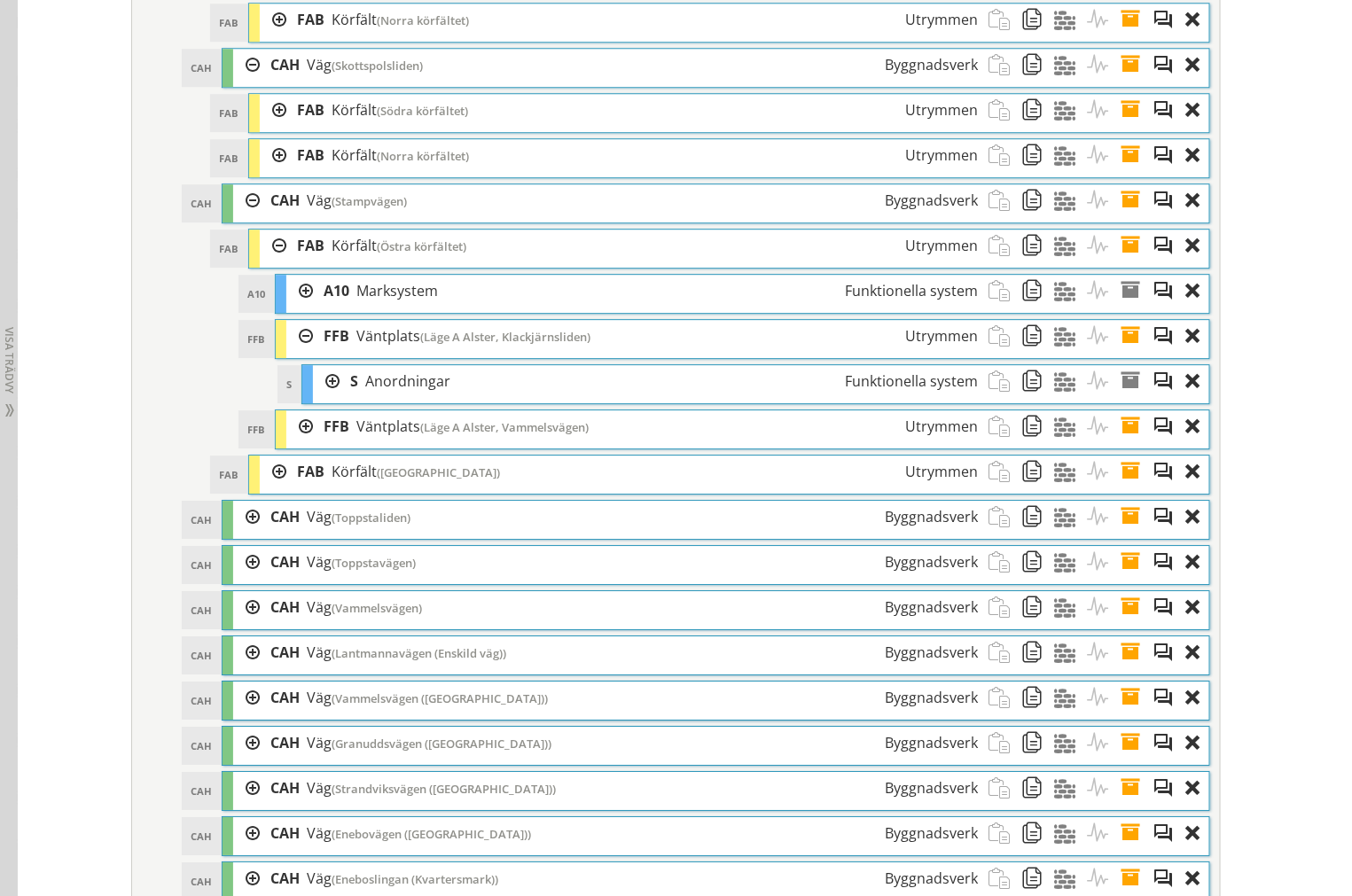
click at [313, 443] on div "FFB Väntplats (Läge A Alster, Vammelsvägen) Utrymmen" at bounding box center [650, 426] width 676 height 33
click at [296, 443] on div at bounding box center [299, 426] width 26 height 33
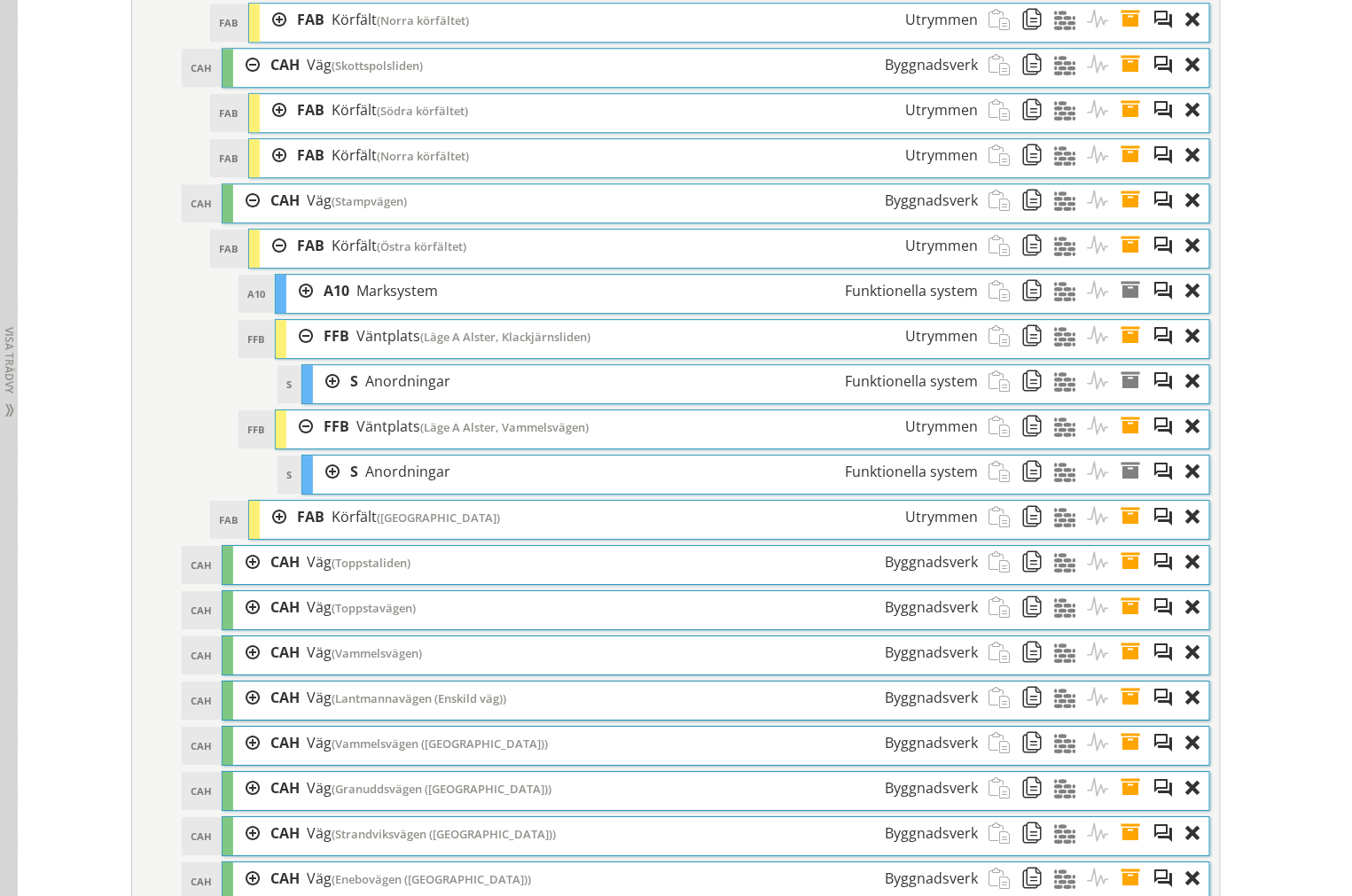
click at [295, 443] on div at bounding box center [299, 426] width 26 height 33
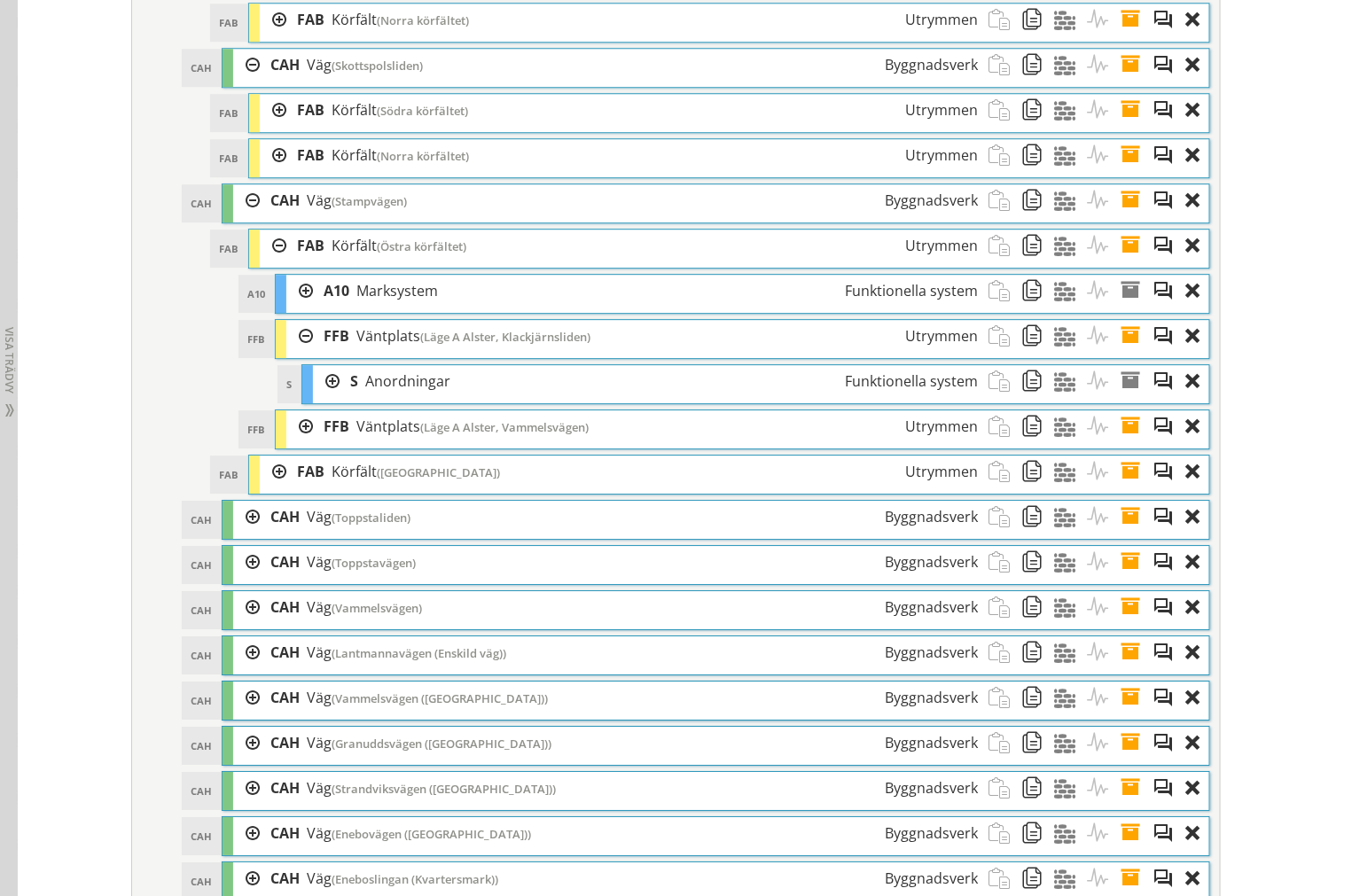
click at [303, 353] on div at bounding box center [299, 335] width 26 height 33
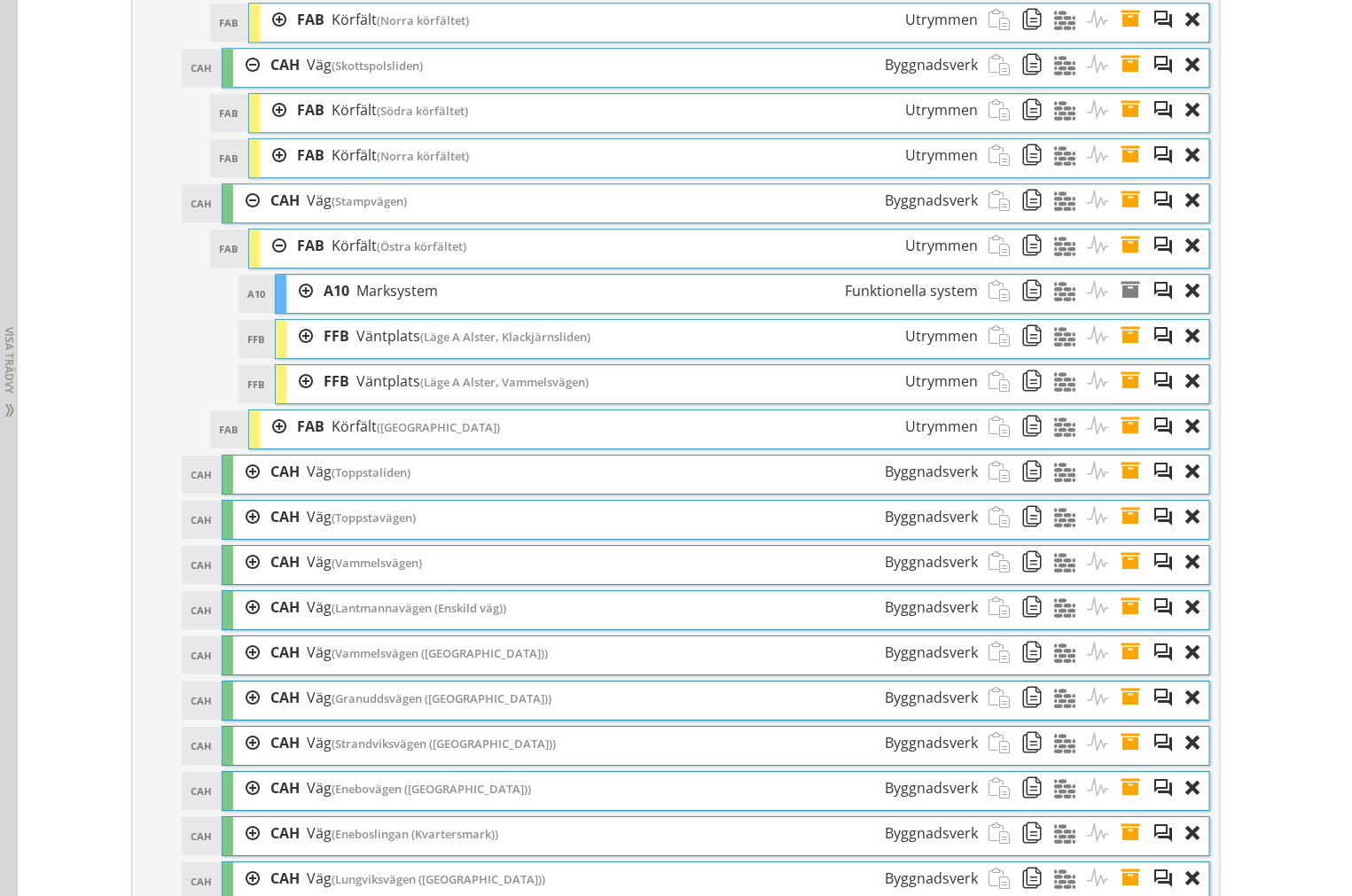
click at [1132, 353] on span at bounding box center [1135, 335] width 33 height 33
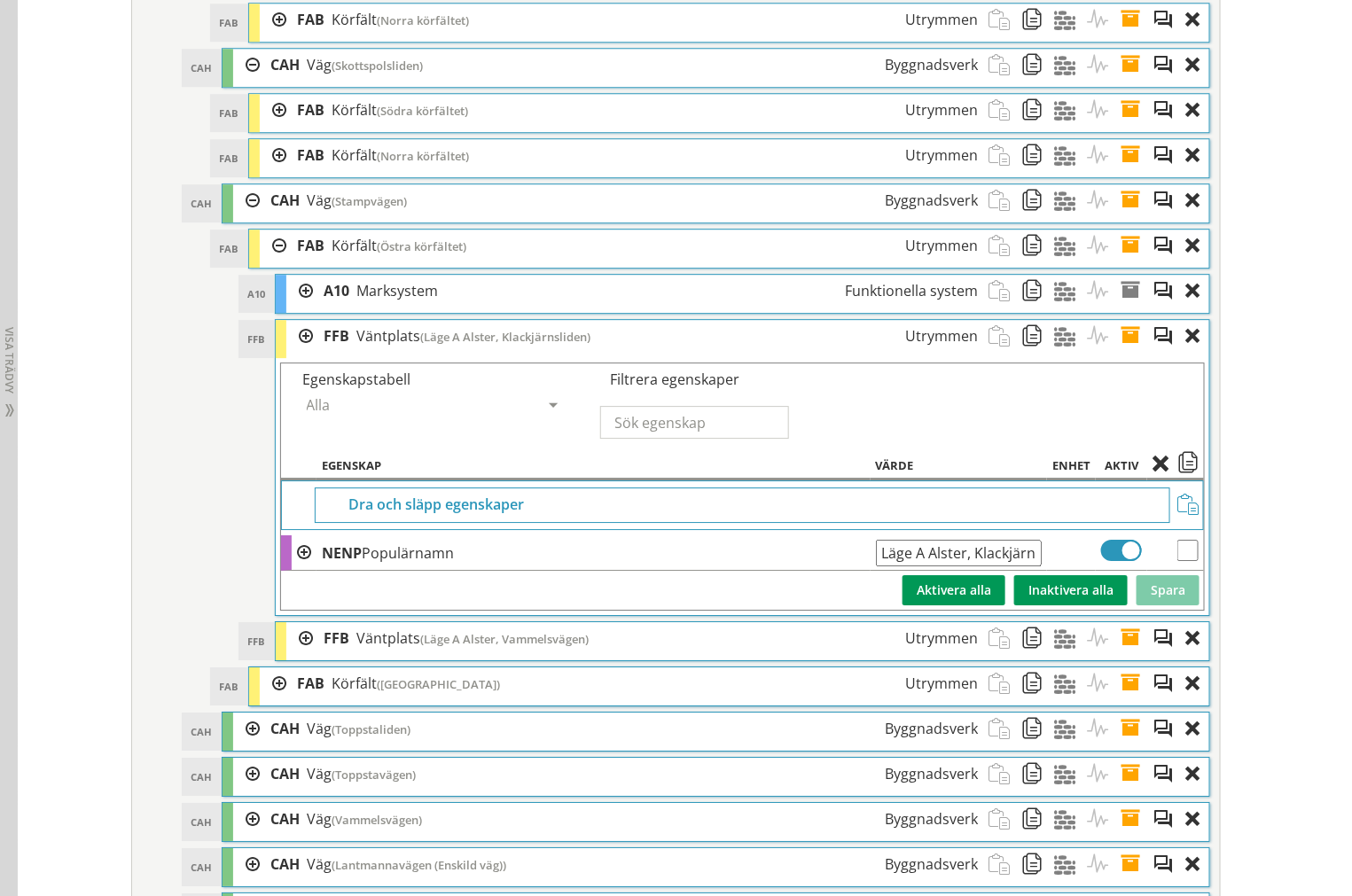
scroll to position [0, 31]
drag, startPoint x: 870, startPoint y: 591, endPoint x: 1405, endPoint y: 615, distance: 535.5
click at [1129, 353] on span at bounding box center [1135, 335] width 33 height 33
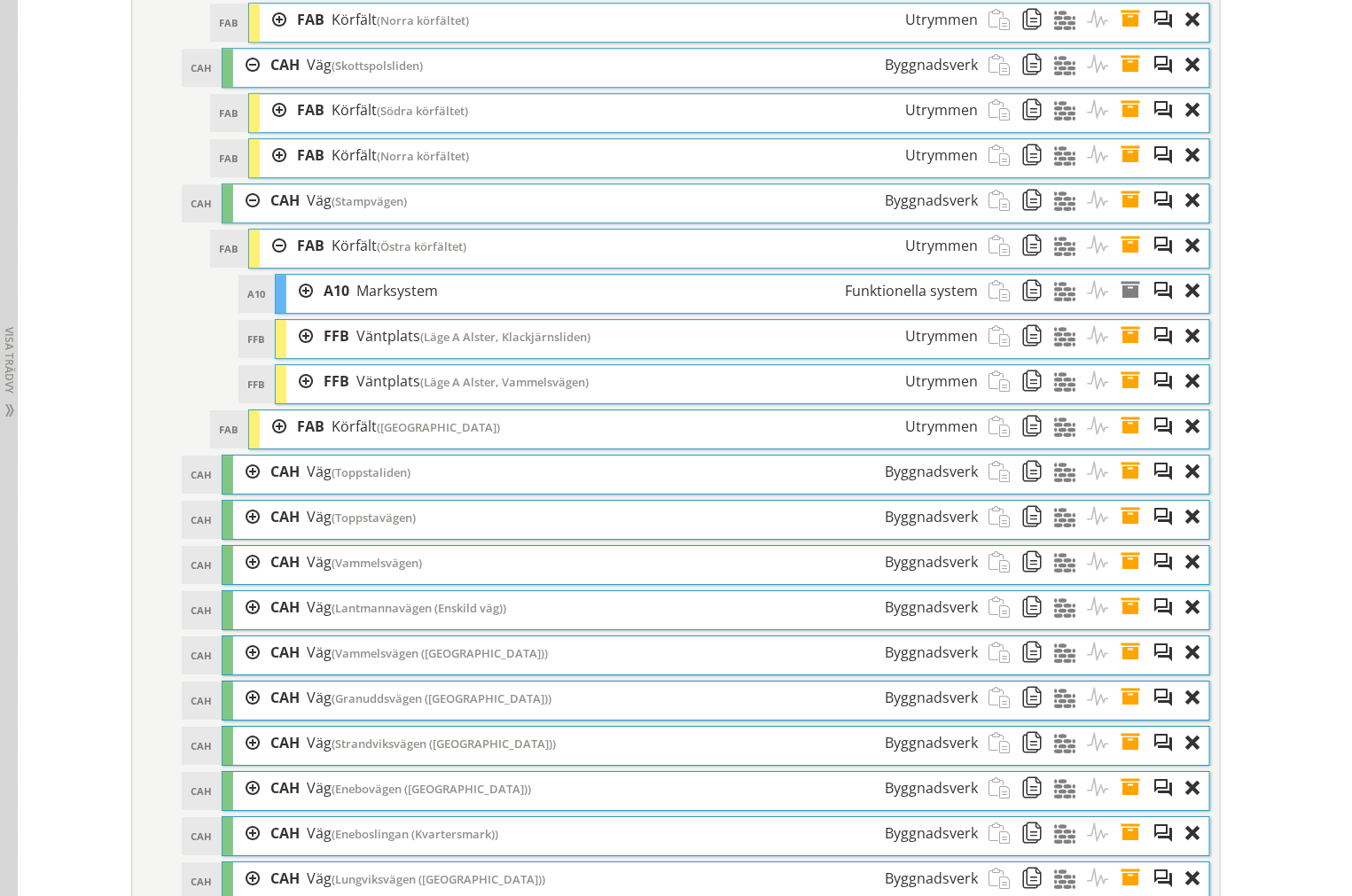
click at [1123, 398] on span at bounding box center [1135, 381] width 33 height 33
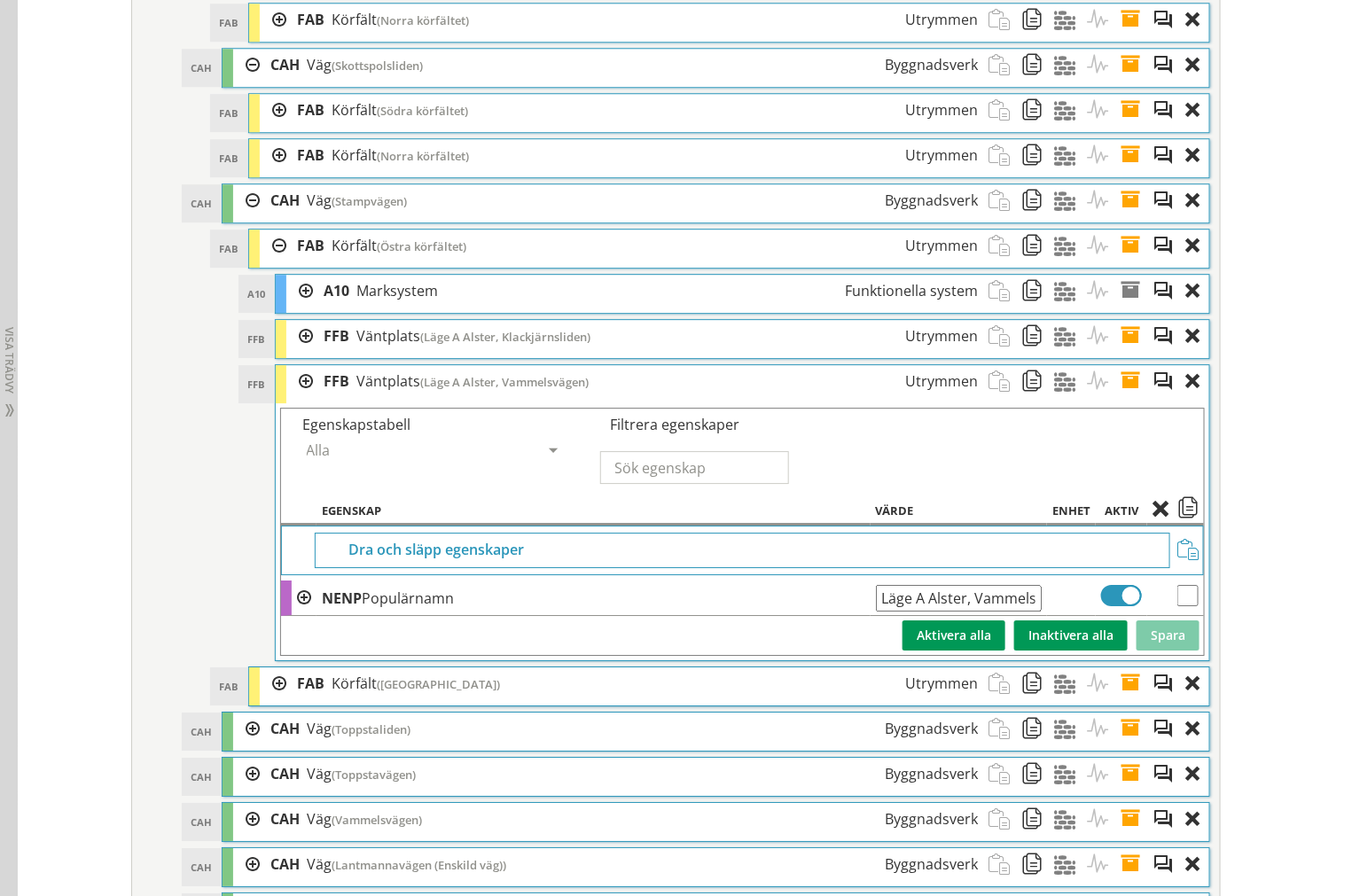
scroll to position [0, 32]
drag, startPoint x: 872, startPoint y: 630, endPoint x: 1255, endPoint y: 634, distance: 383.0
click at [1255, 634] on div "Redigera strukturer Skapa ny struktur CoClass Version 3.17.0 CoClass Version 3.…" at bounding box center [685, 689] width 1334 height 9380
drag, startPoint x: 1124, startPoint y: 417, endPoint x: 1095, endPoint y: 415, distance: 29.1
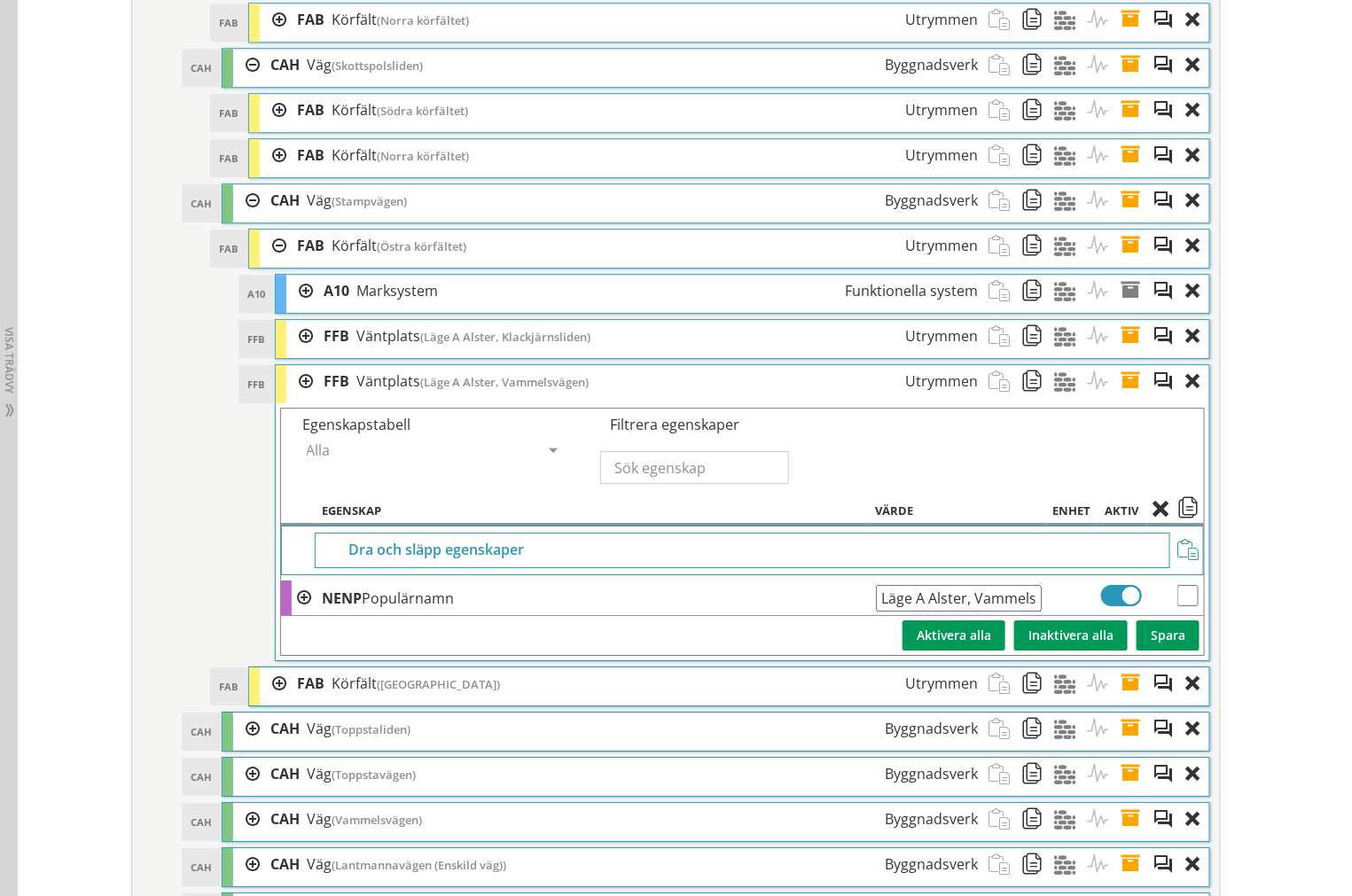
click at [1124, 398] on span at bounding box center [1135, 381] width 33 height 33
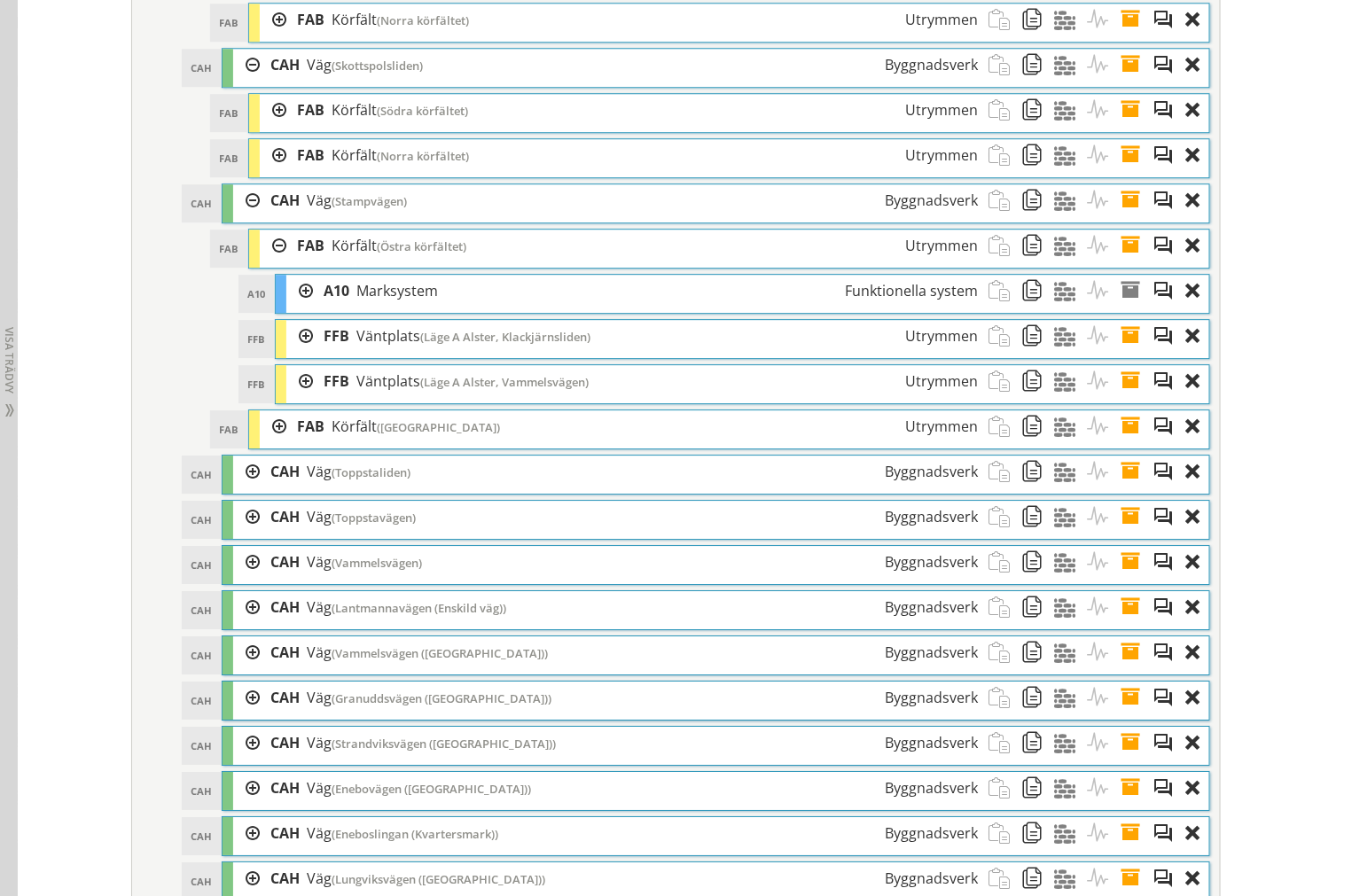
click at [260, 263] on div at bounding box center [273, 246] width 26 height 33
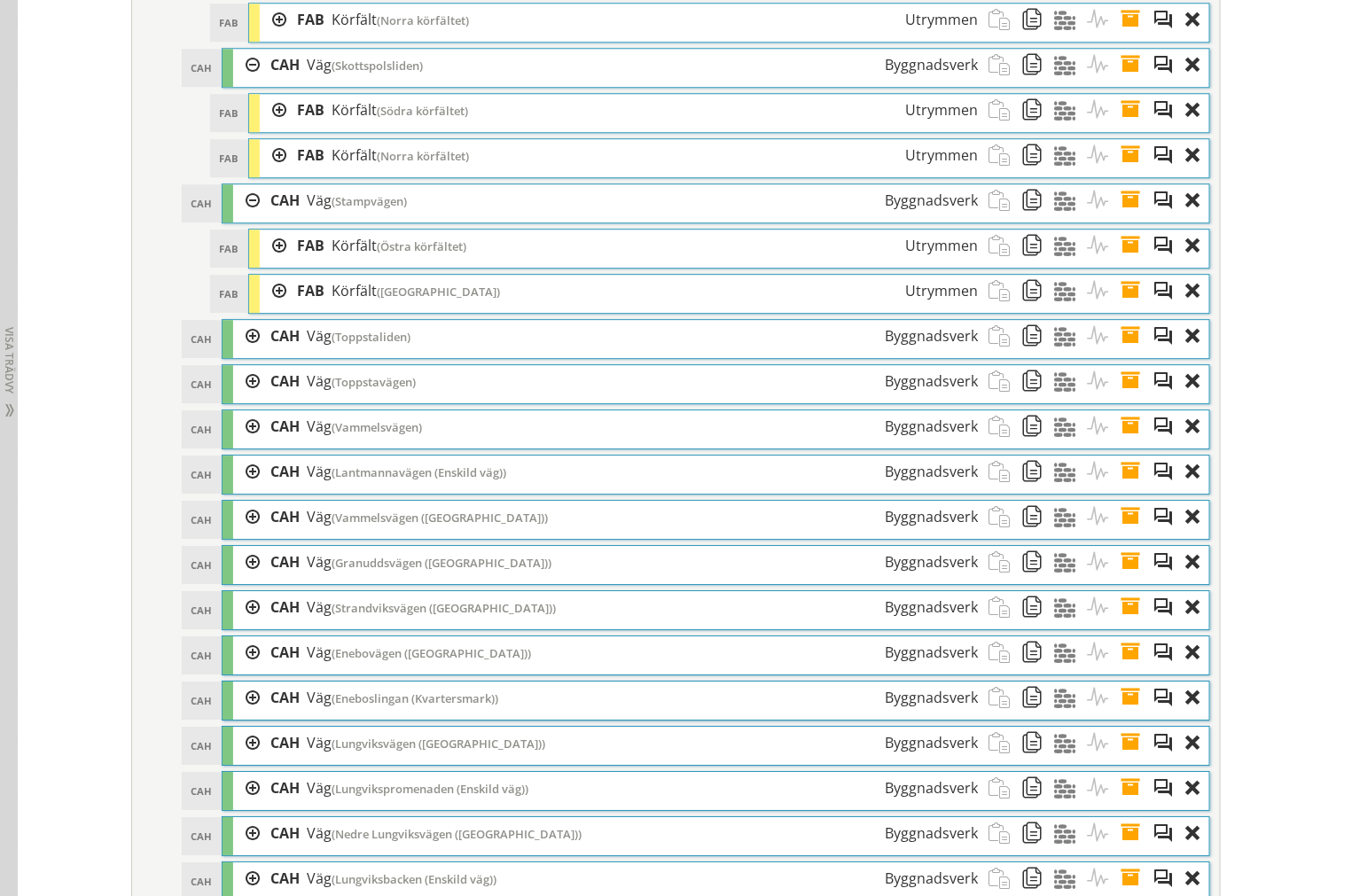
click at [276, 307] on div at bounding box center [273, 291] width 26 height 33
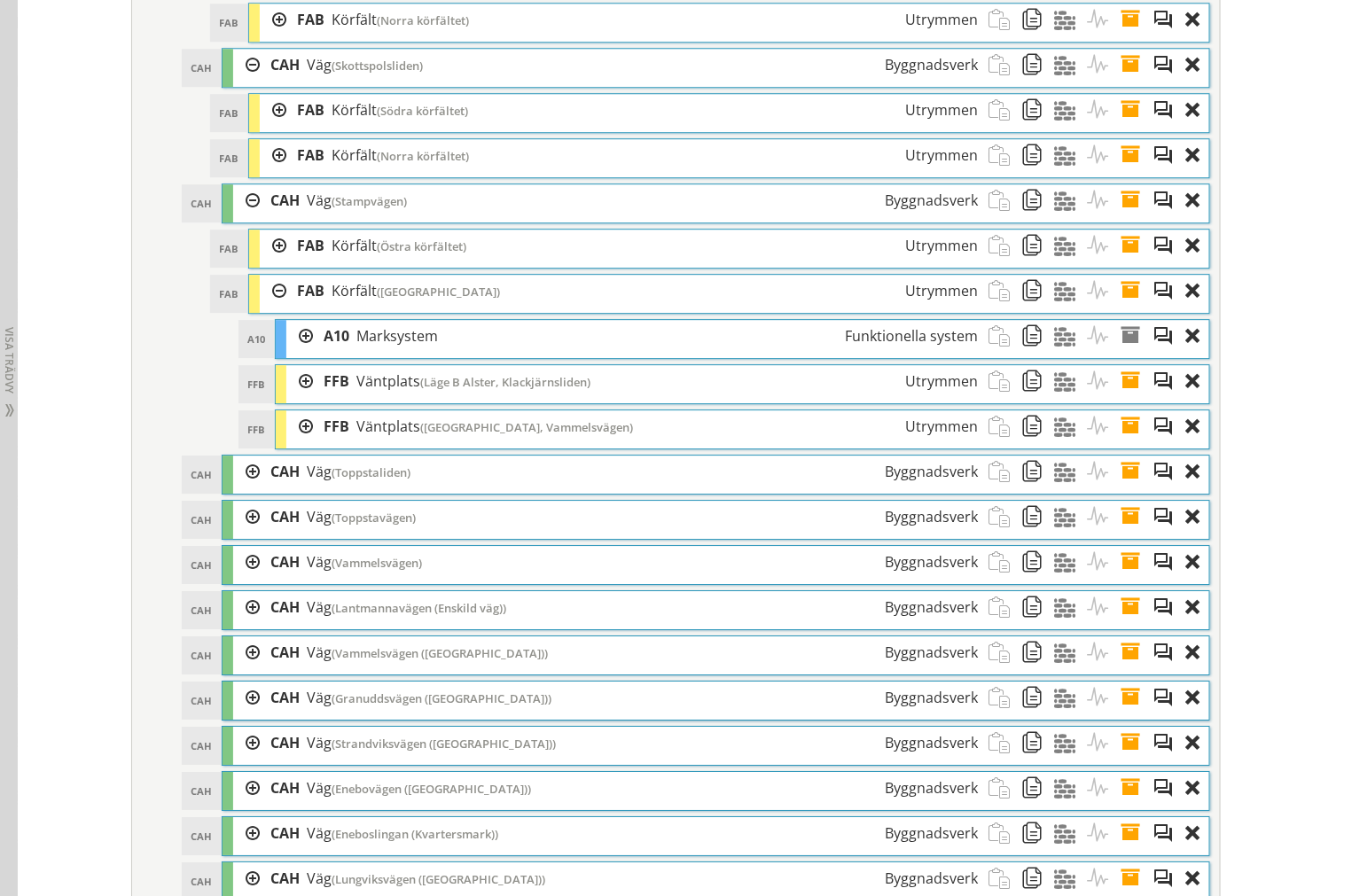
click at [297, 398] on div at bounding box center [299, 381] width 26 height 33
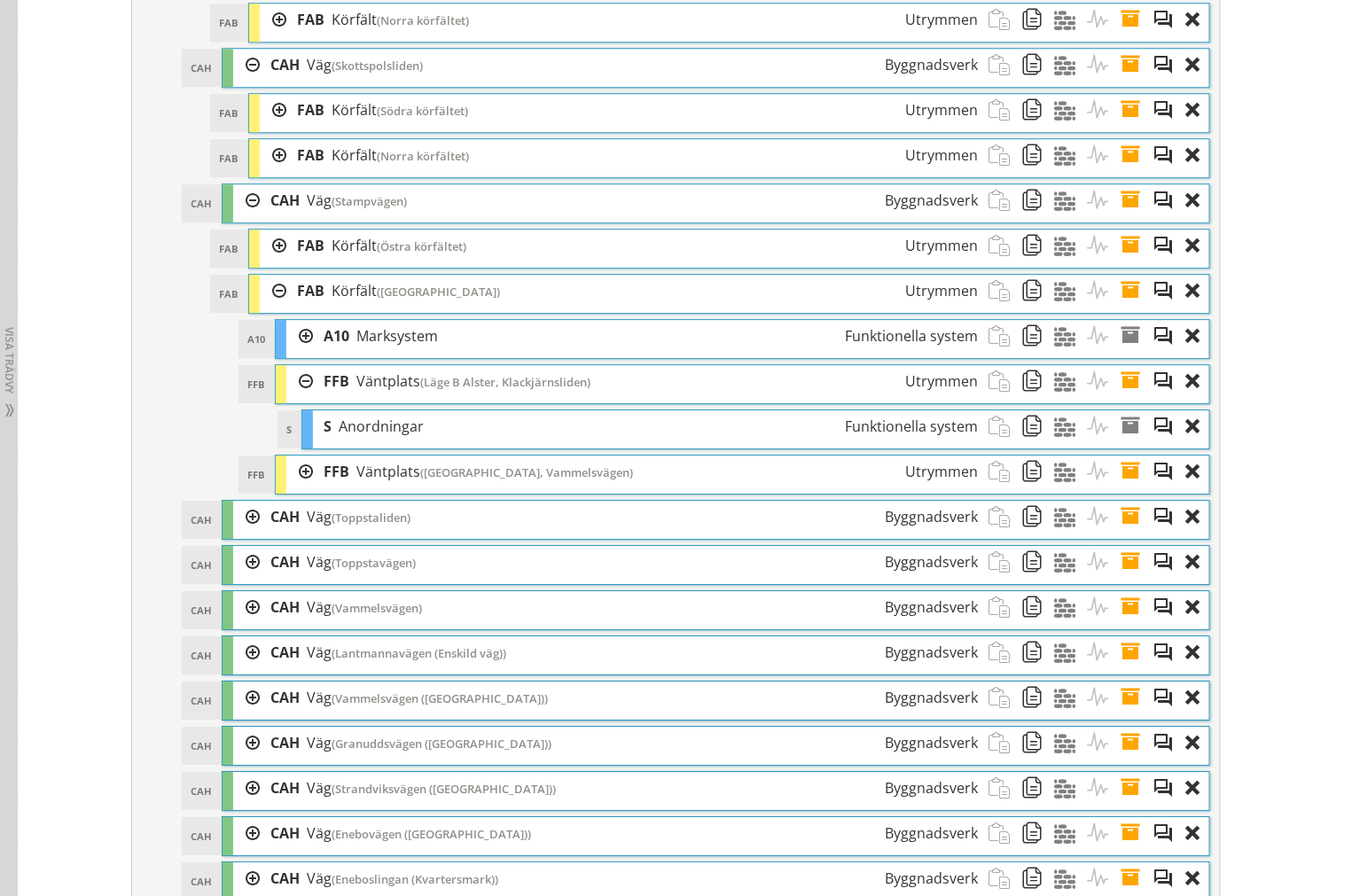
click at [295, 398] on div at bounding box center [299, 381] width 26 height 33
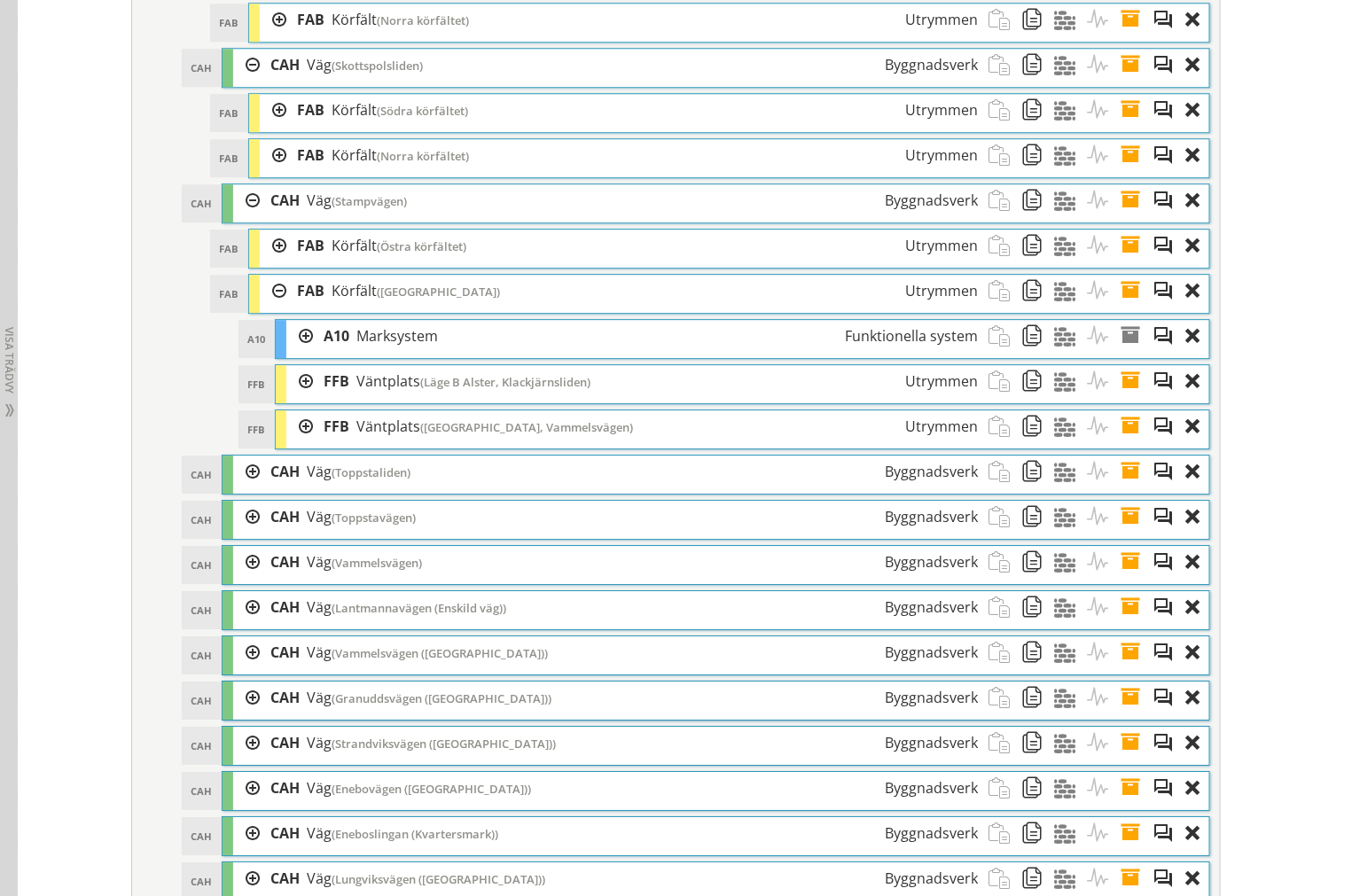
click at [299, 443] on div at bounding box center [299, 426] width 26 height 33
click at [297, 398] on div at bounding box center [299, 381] width 26 height 33
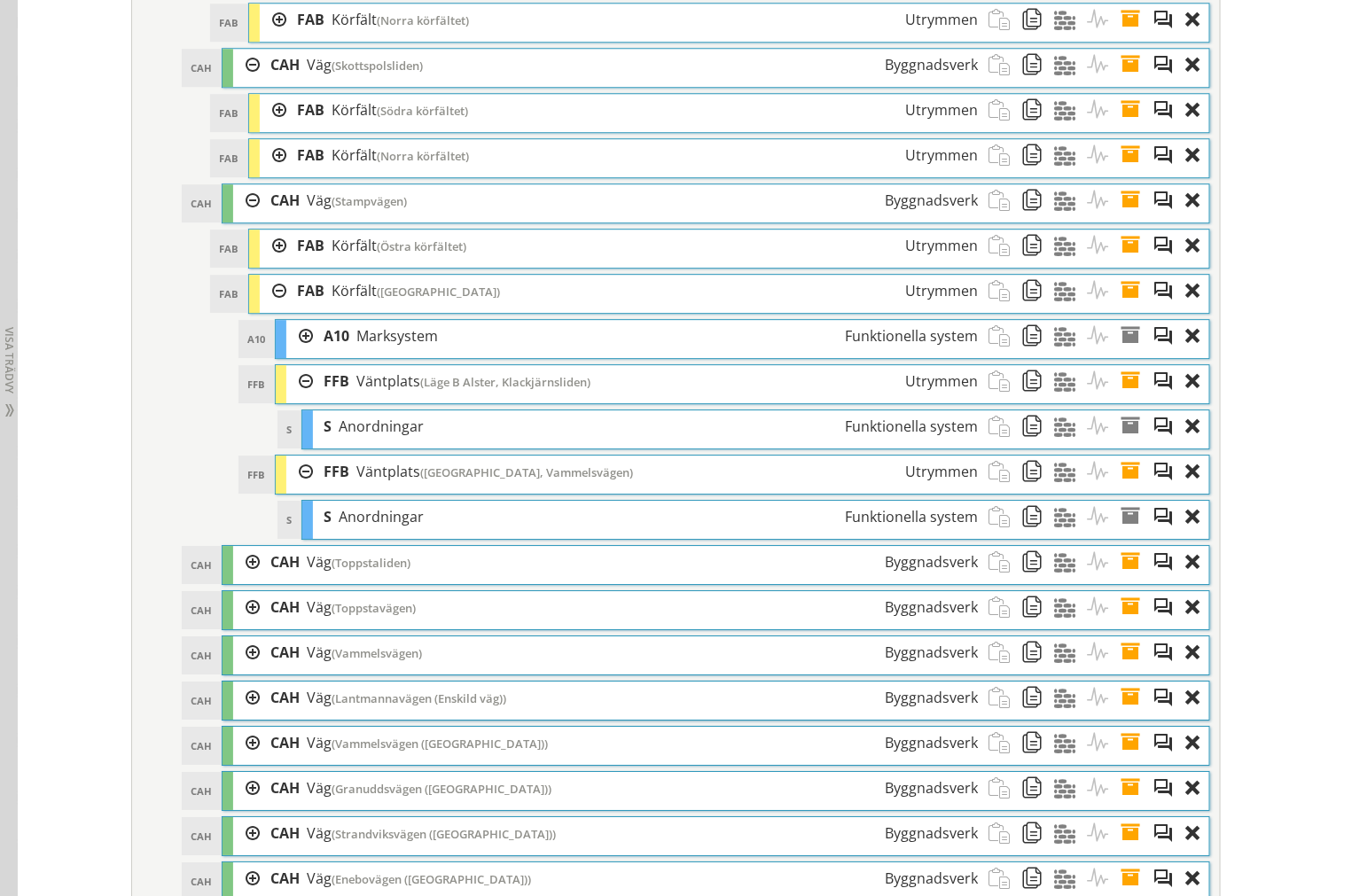
click at [297, 398] on div at bounding box center [299, 381] width 26 height 33
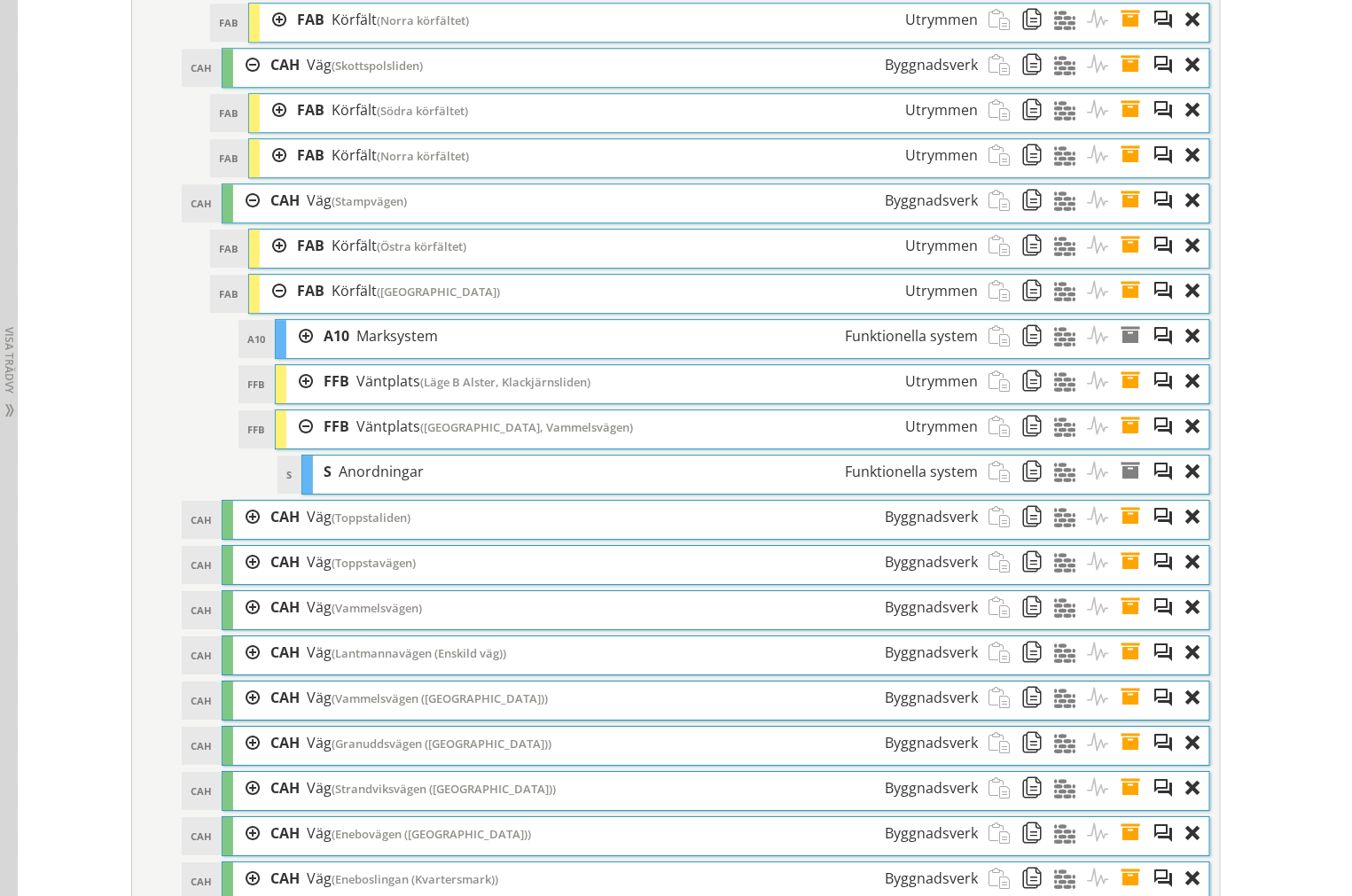
click at [299, 443] on div at bounding box center [299, 426] width 26 height 33
click at [1129, 398] on span at bounding box center [1135, 381] width 33 height 33
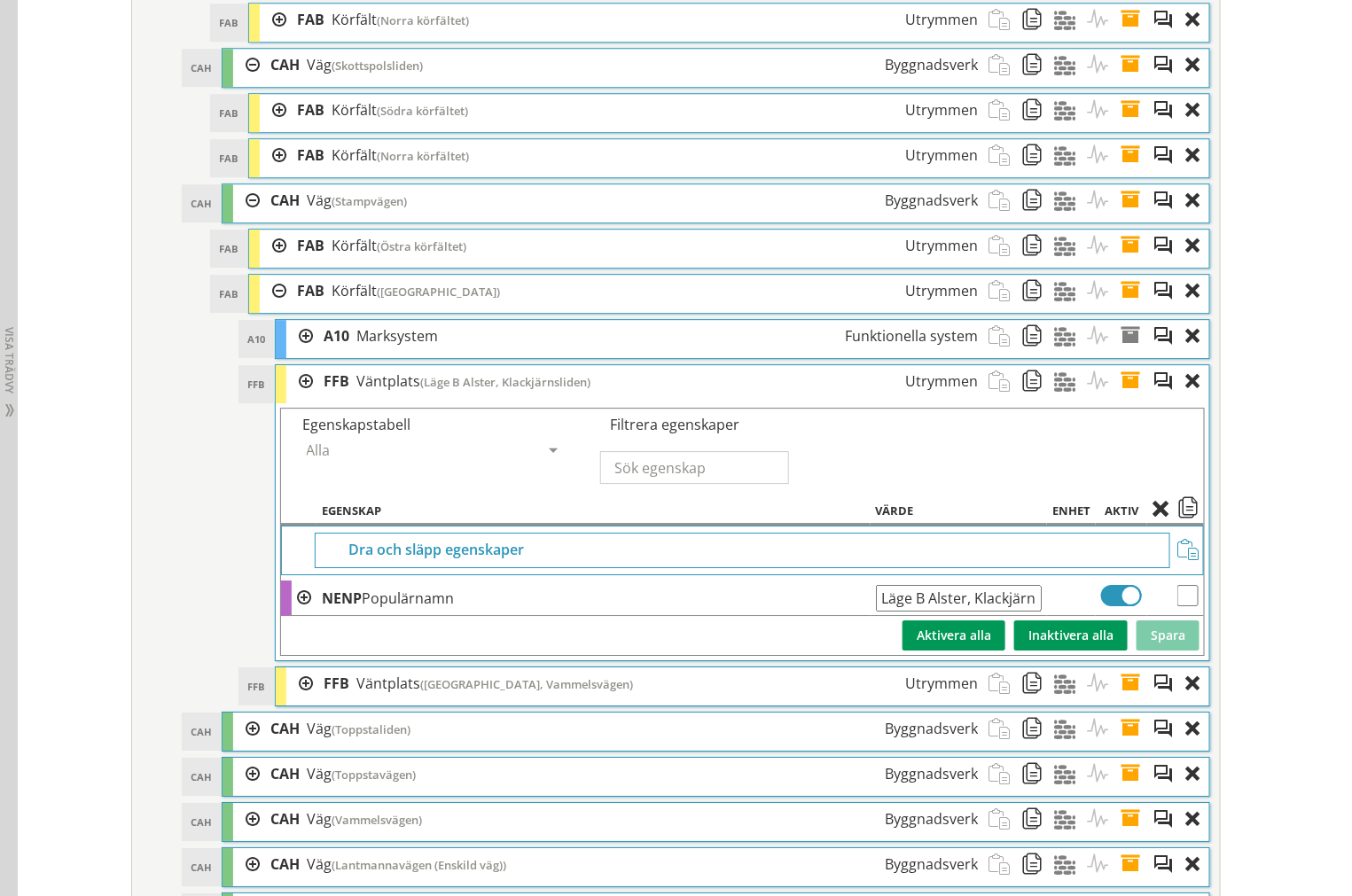
scroll to position [0, 32]
drag, startPoint x: 871, startPoint y: 629, endPoint x: 1354, endPoint y: 643, distance: 483.2
drag, startPoint x: 1129, startPoint y: 419, endPoint x: 1122, endPoint y: 425, distance: 9.2
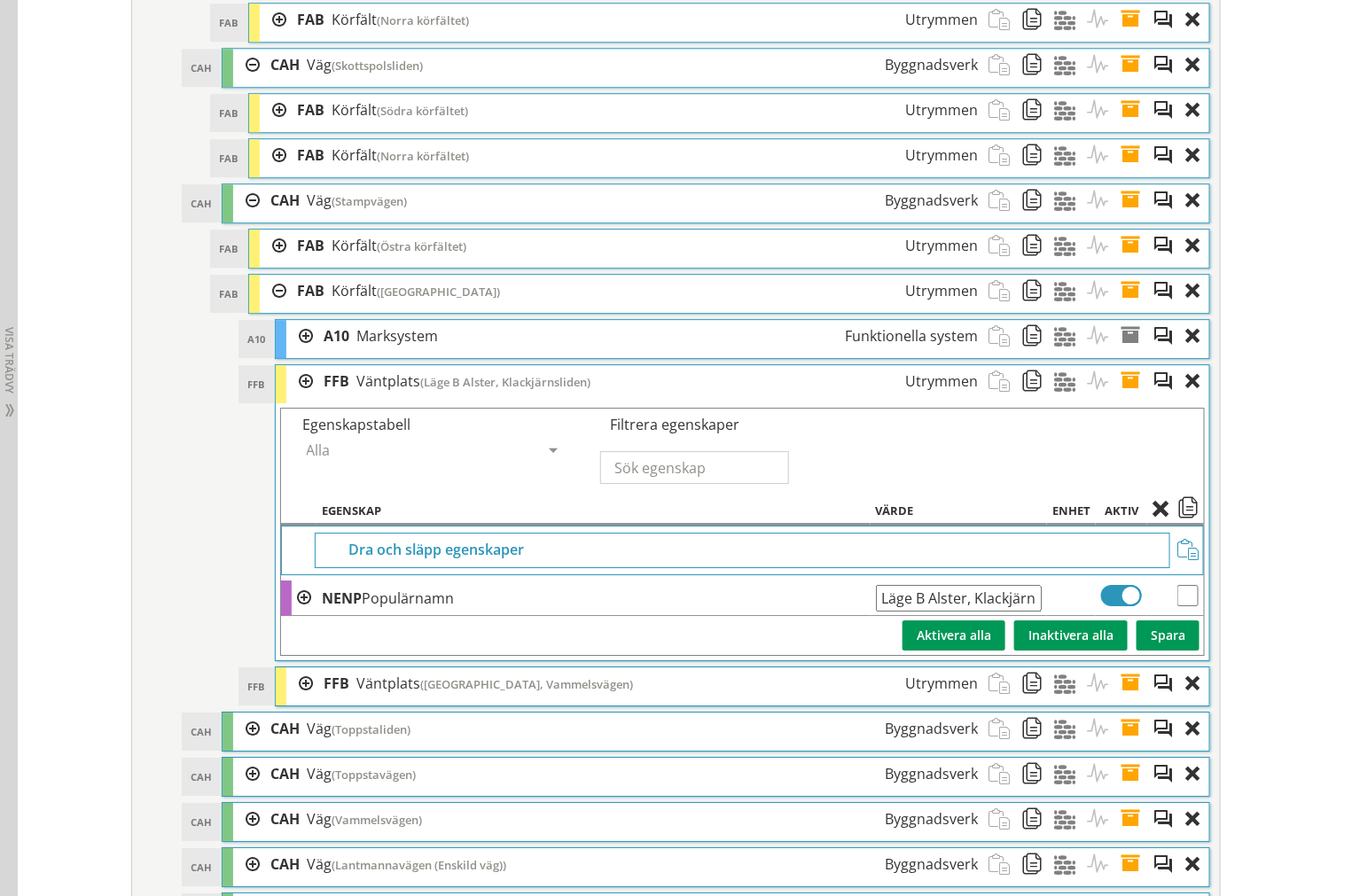
click at [1129, 398] on span at bounding box center [1135, 381] width 33 height 33
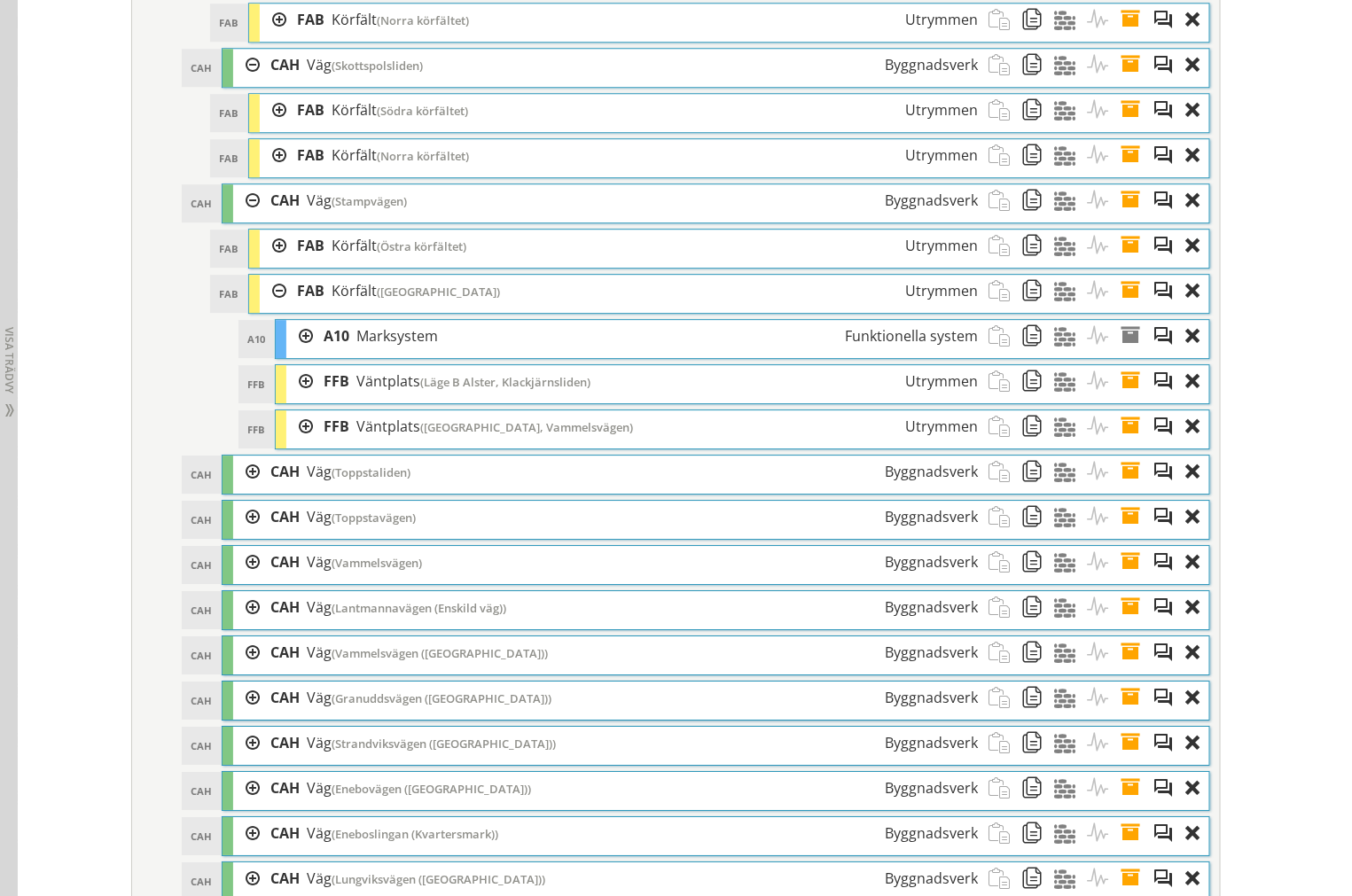
click at [1121, 443] on span at bounding box center [1135, 426] width 33 height 33
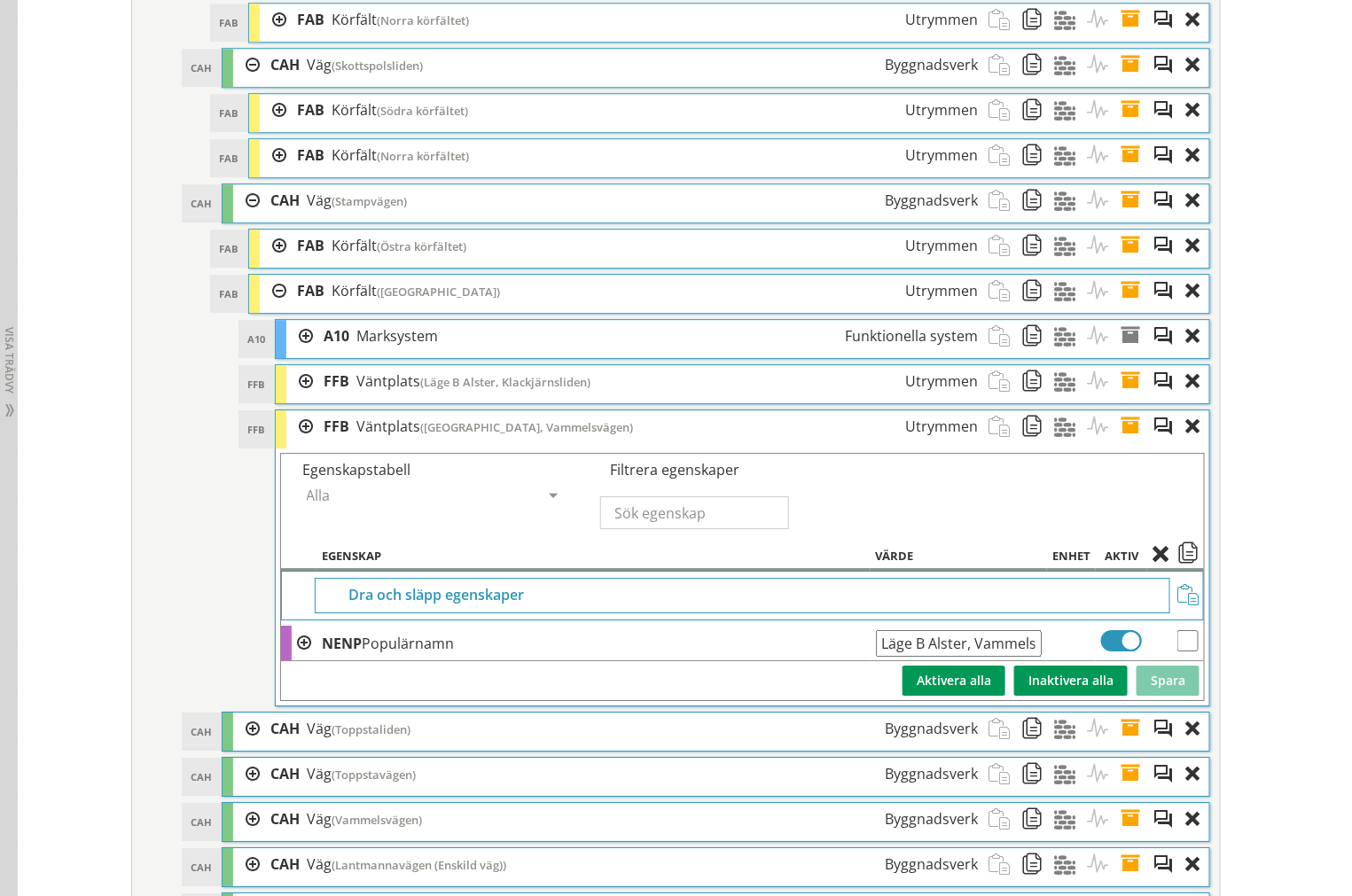
scroll to position [0, 32]
drag, startPoint x: 873, startPoint y: 671, endPoint x: 1501, endPoint y: 682, distance: 628.1
click at [1123, 443] on span at bounding box center [1135, 426] width 33 height 33
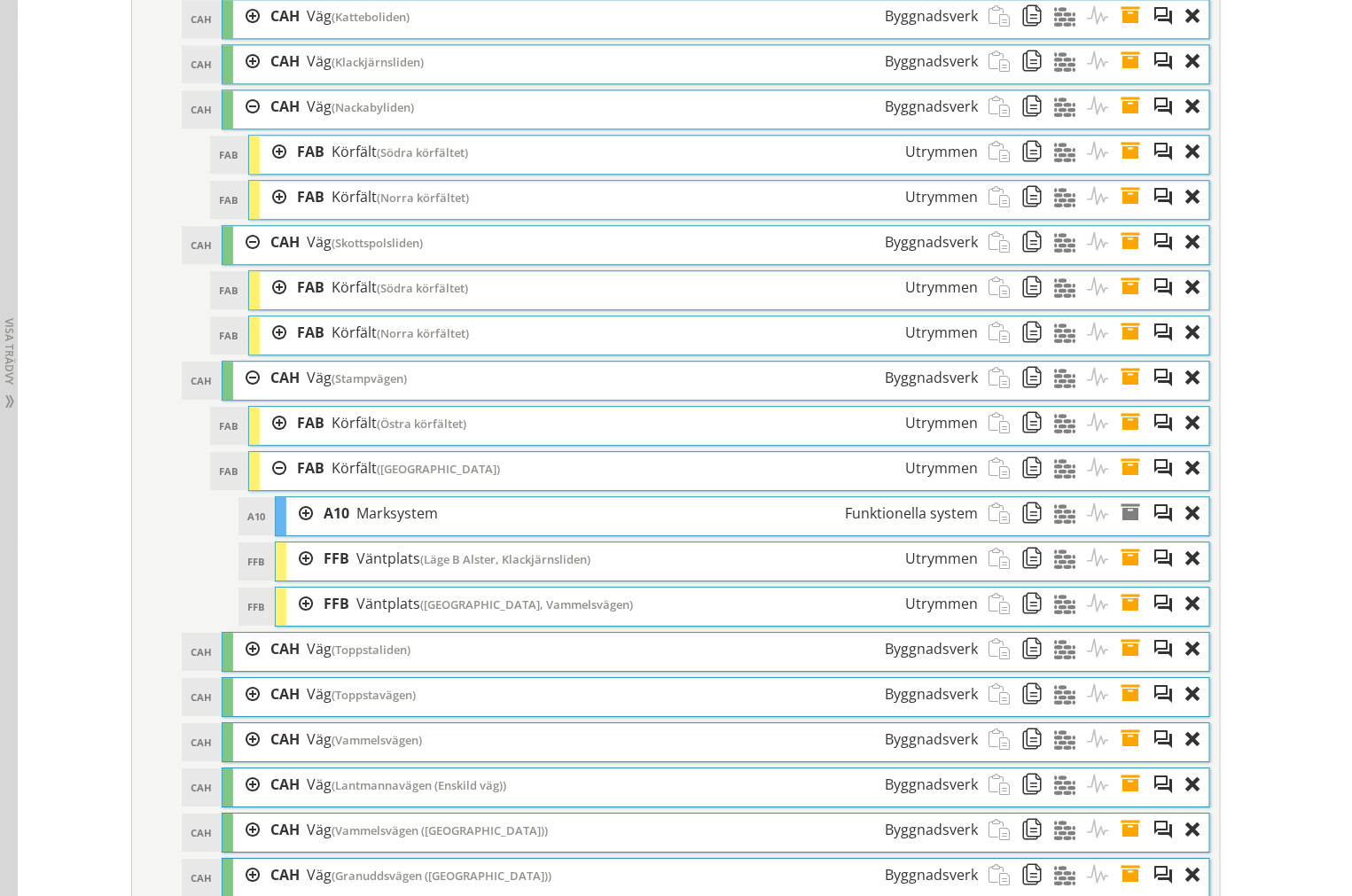
scroll to position [3972, 0]
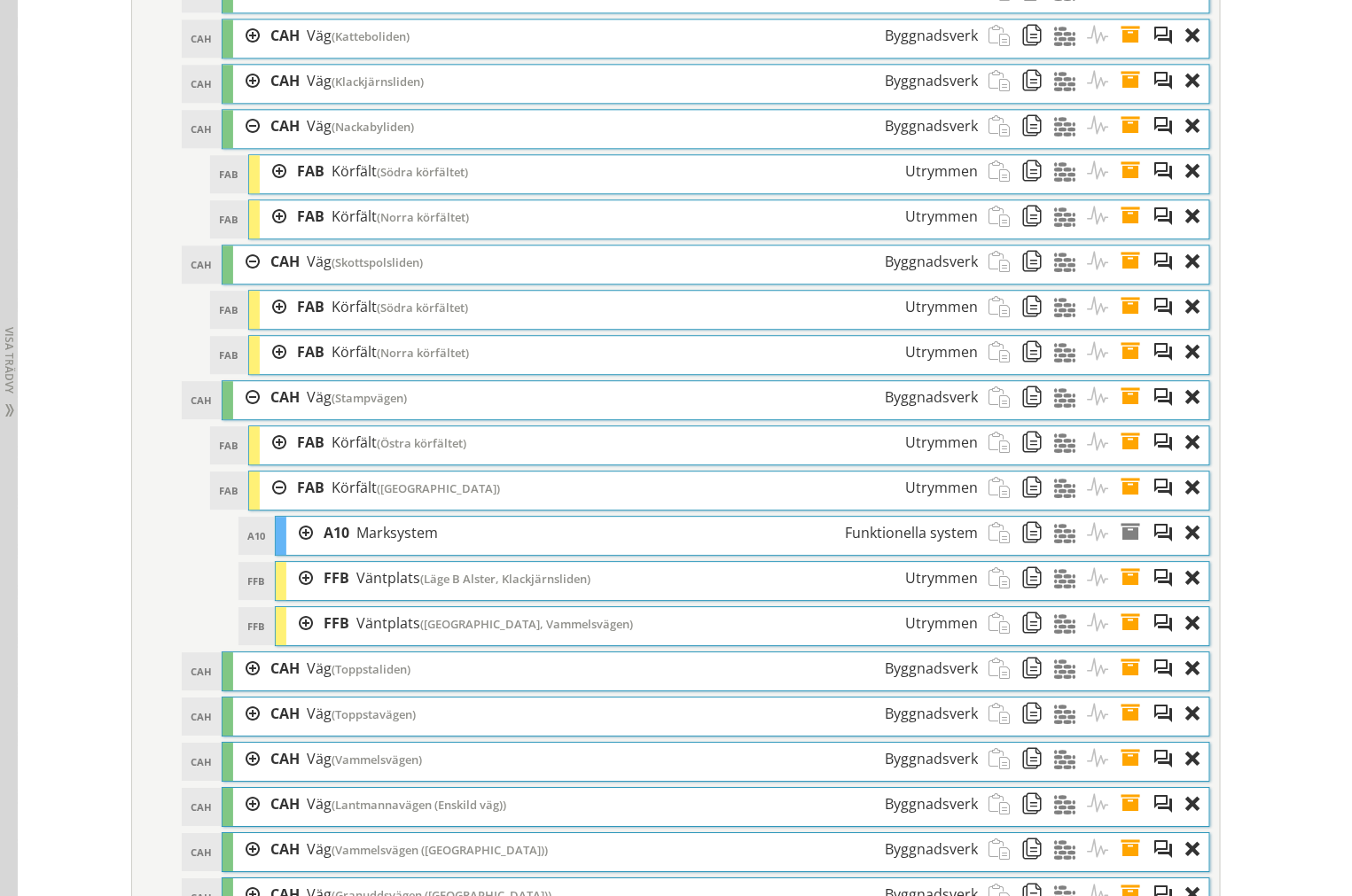
click at [246, 143] on div at bounding box center [246, 126] width 26 height 33
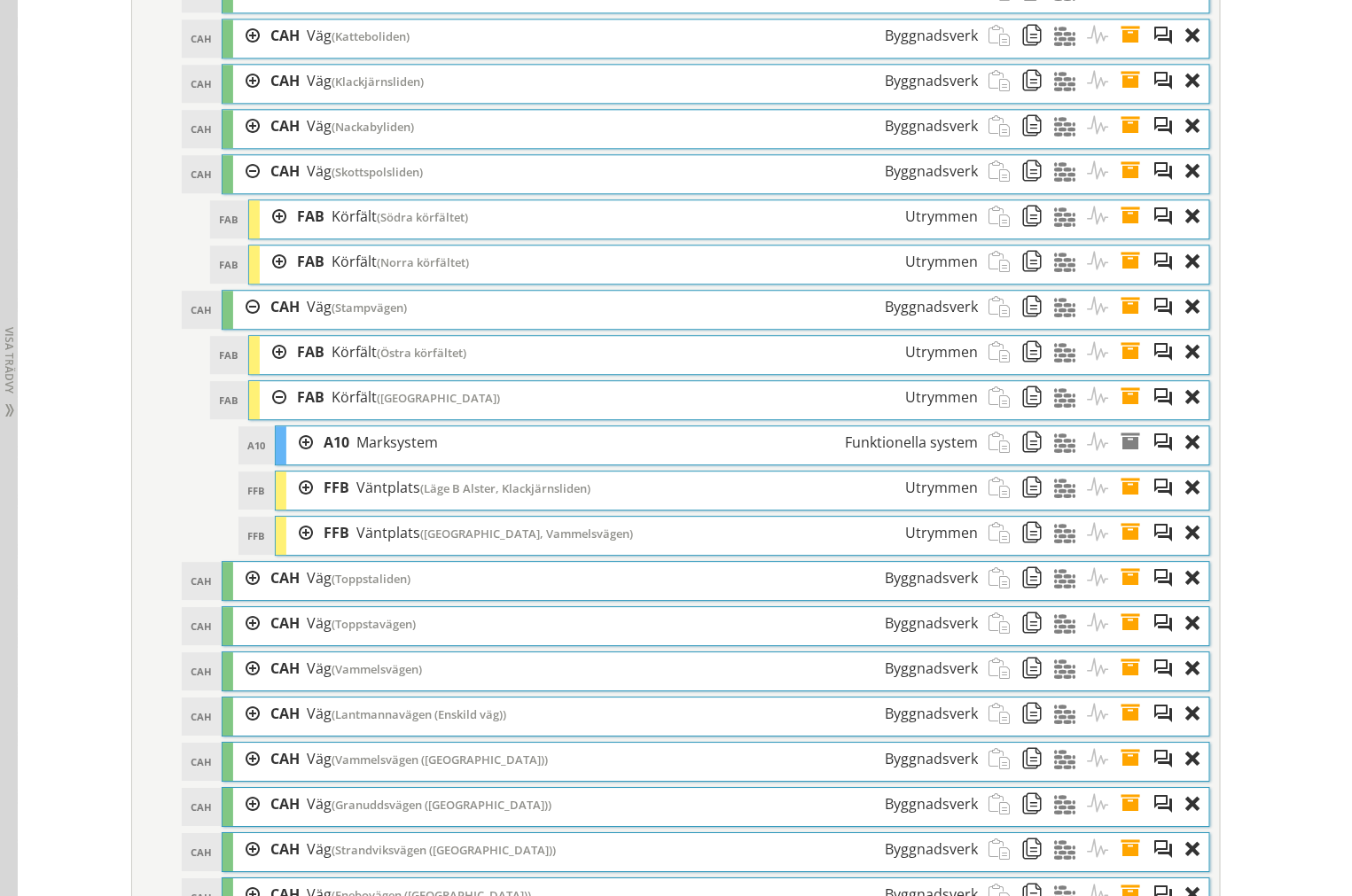
click at [243, 188] on div at bounding box center [246, 171] width 26 height 33
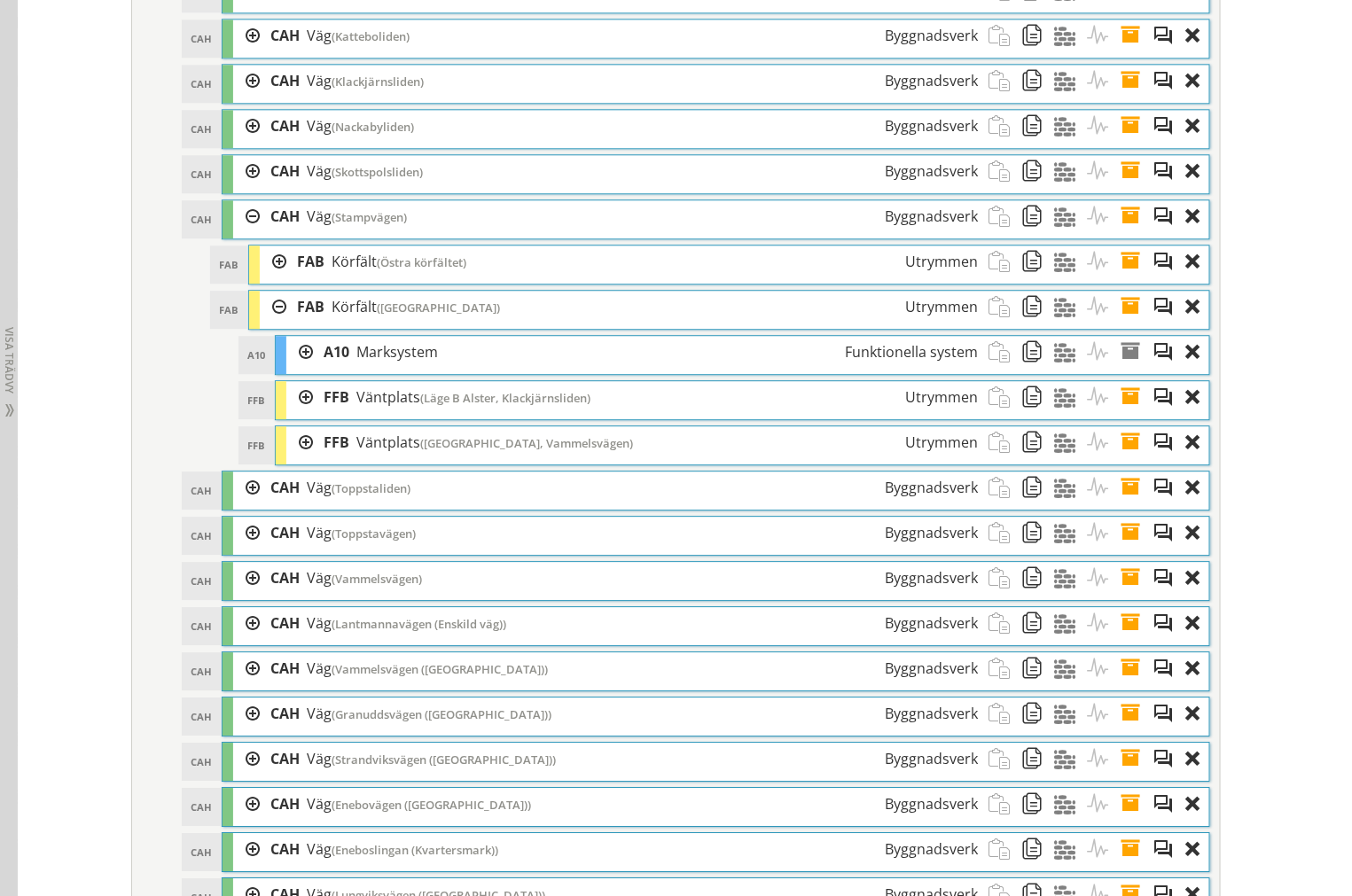
click at [261, 323] on div at bounding box center [273, 306] width 26 height 33
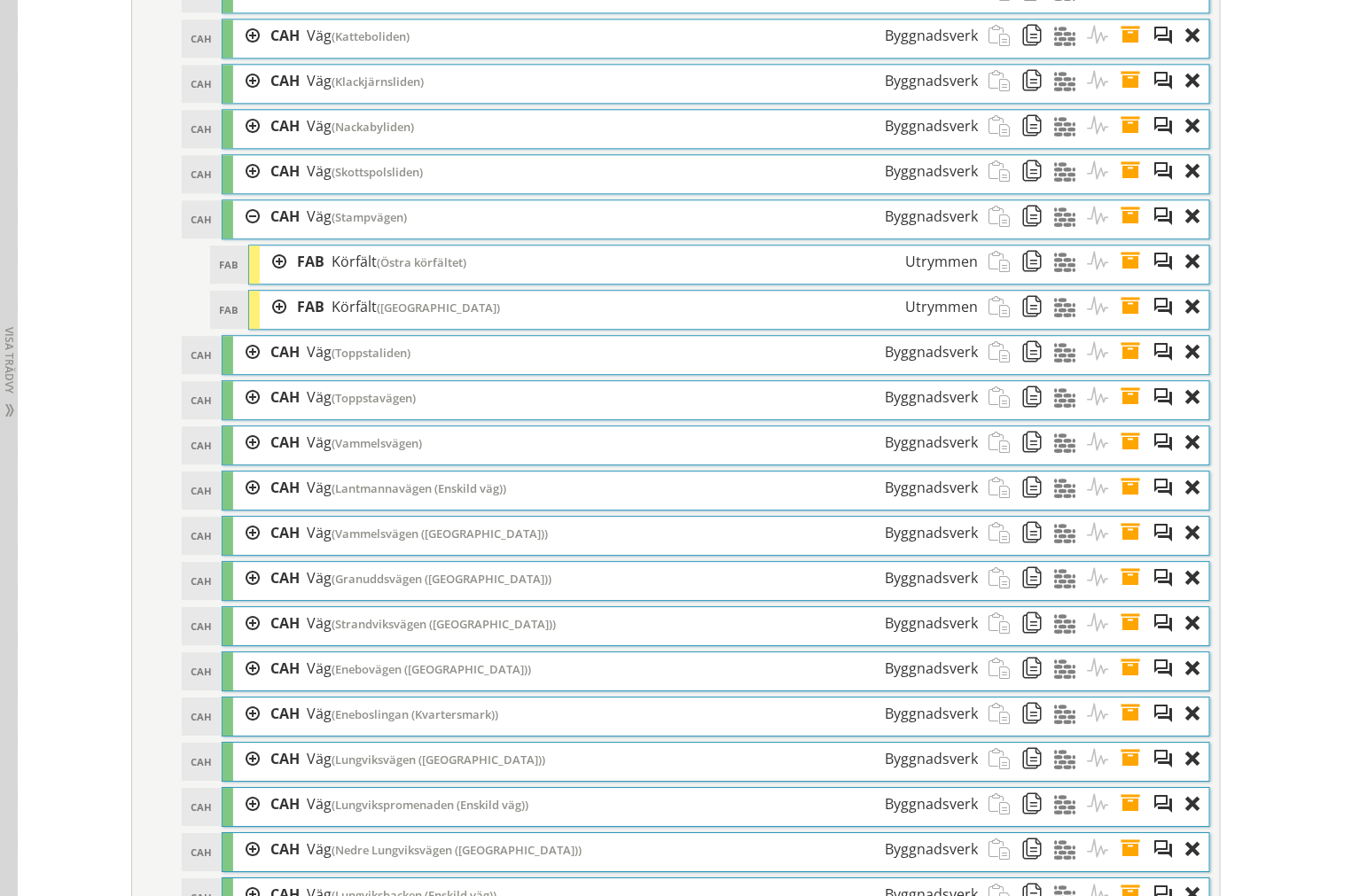
drag, startPoint x: 237, startPoint y: 263, endPoint x: 239, endPoint y: 271, distance: 8.2
click at [237, 233] on div at bounding box center [246, 216] width 26 height 33
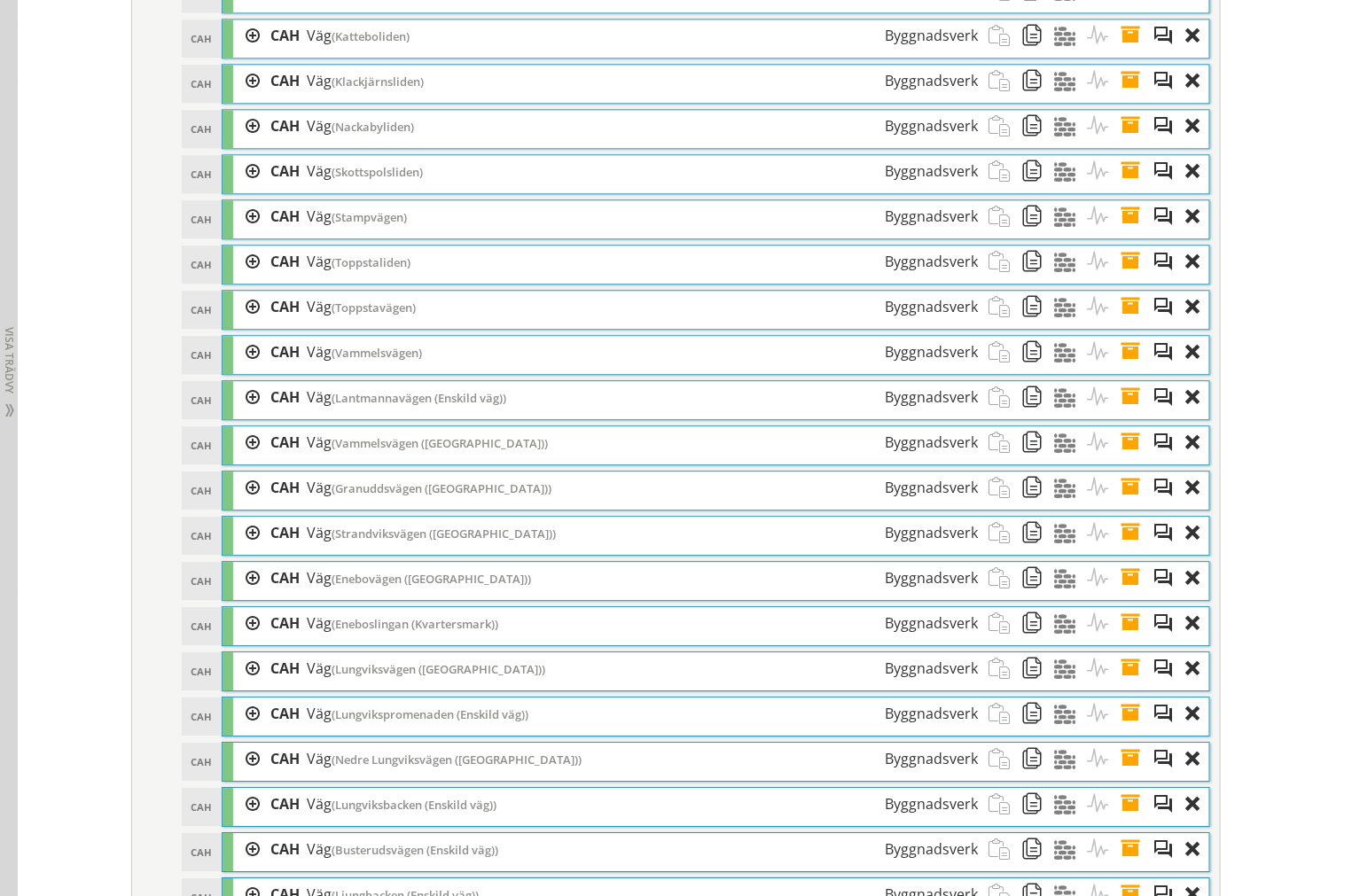
click at [241, 278] on div at bounding box center [246, 262] width 26 height 33
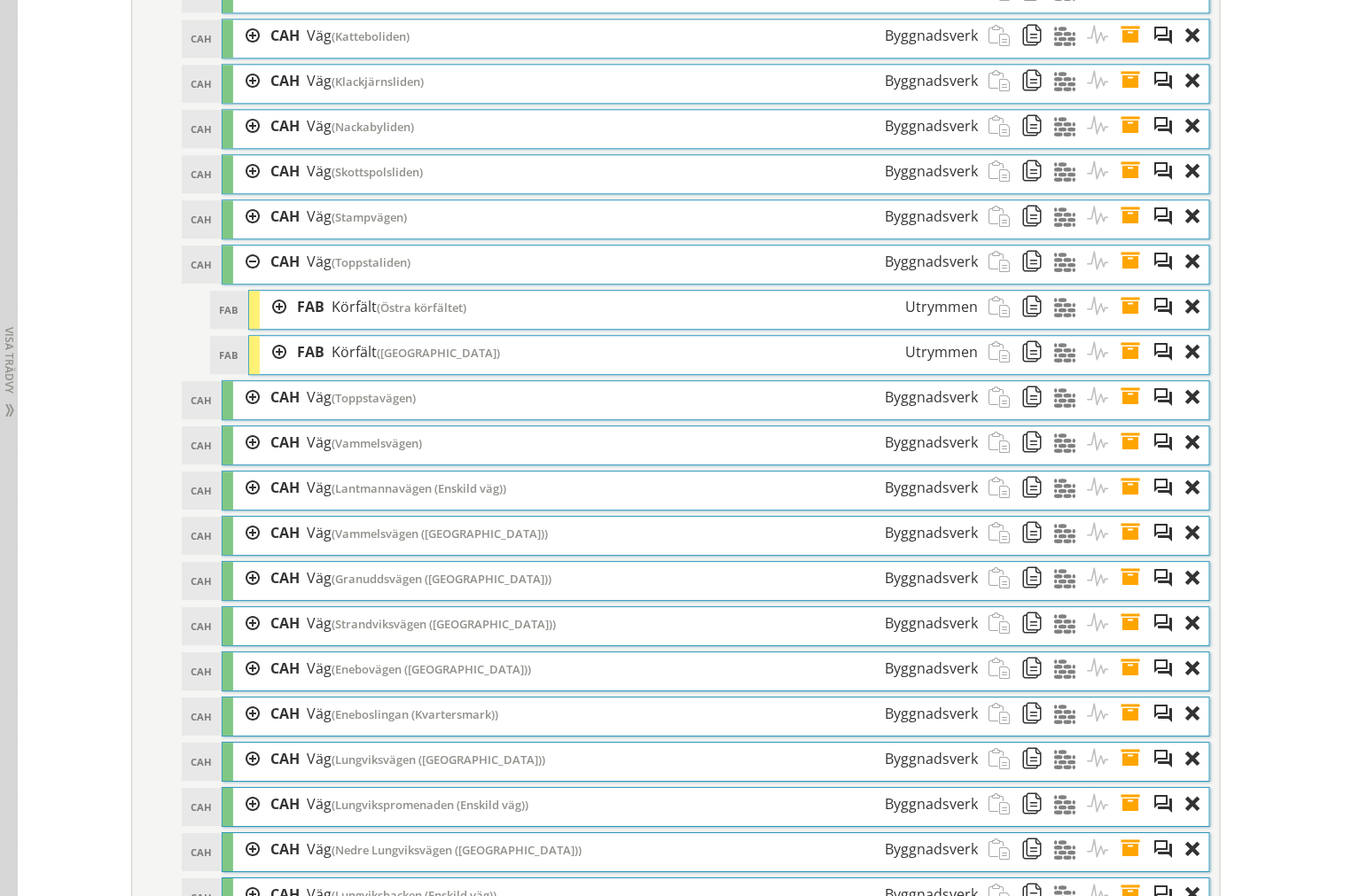
click at [269, 323] on div at bounding box center [273, 306] width 26 height 33
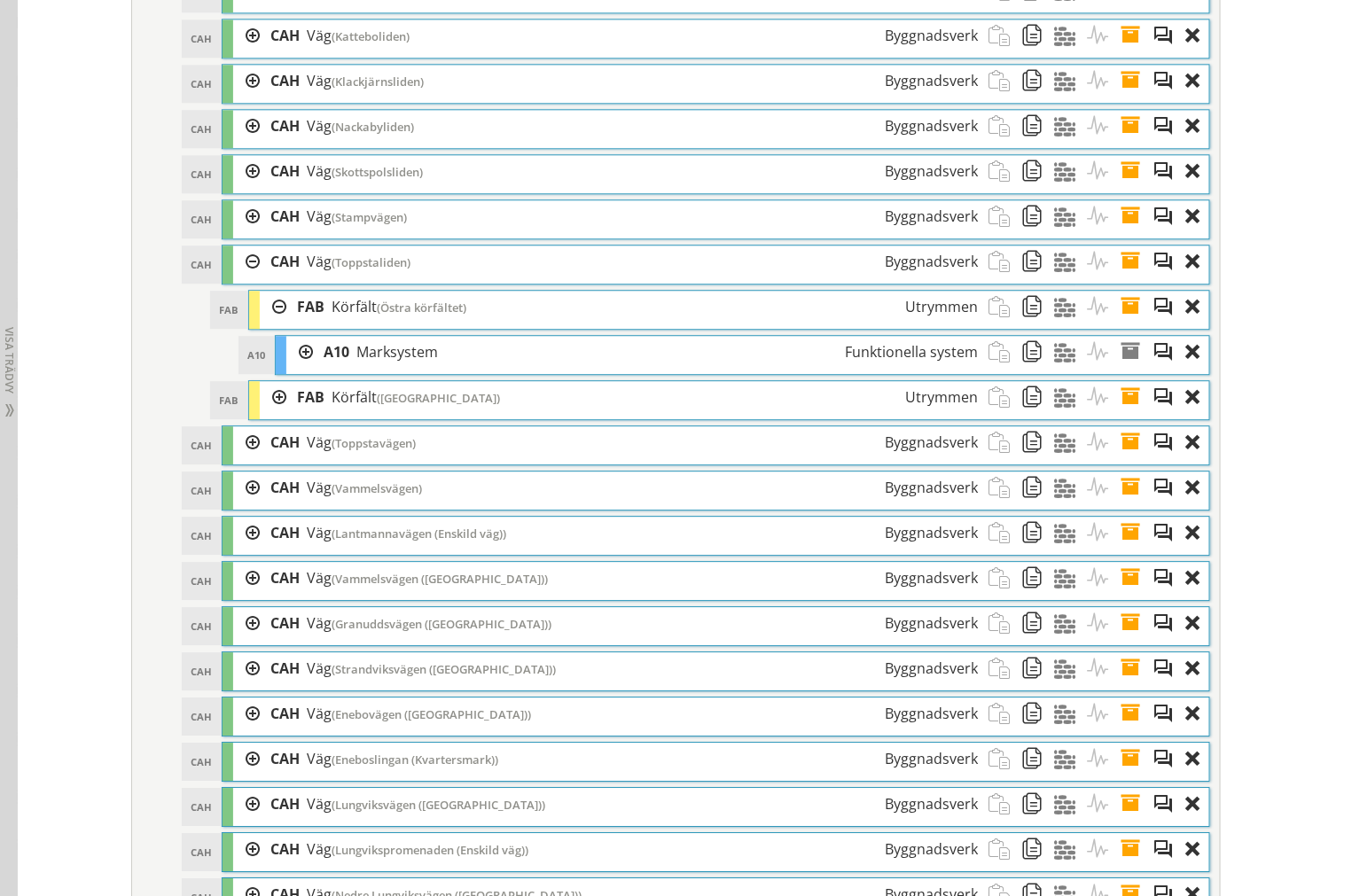
click at [268, 323] on div at bounding box center [273, 306] width 26 height 33
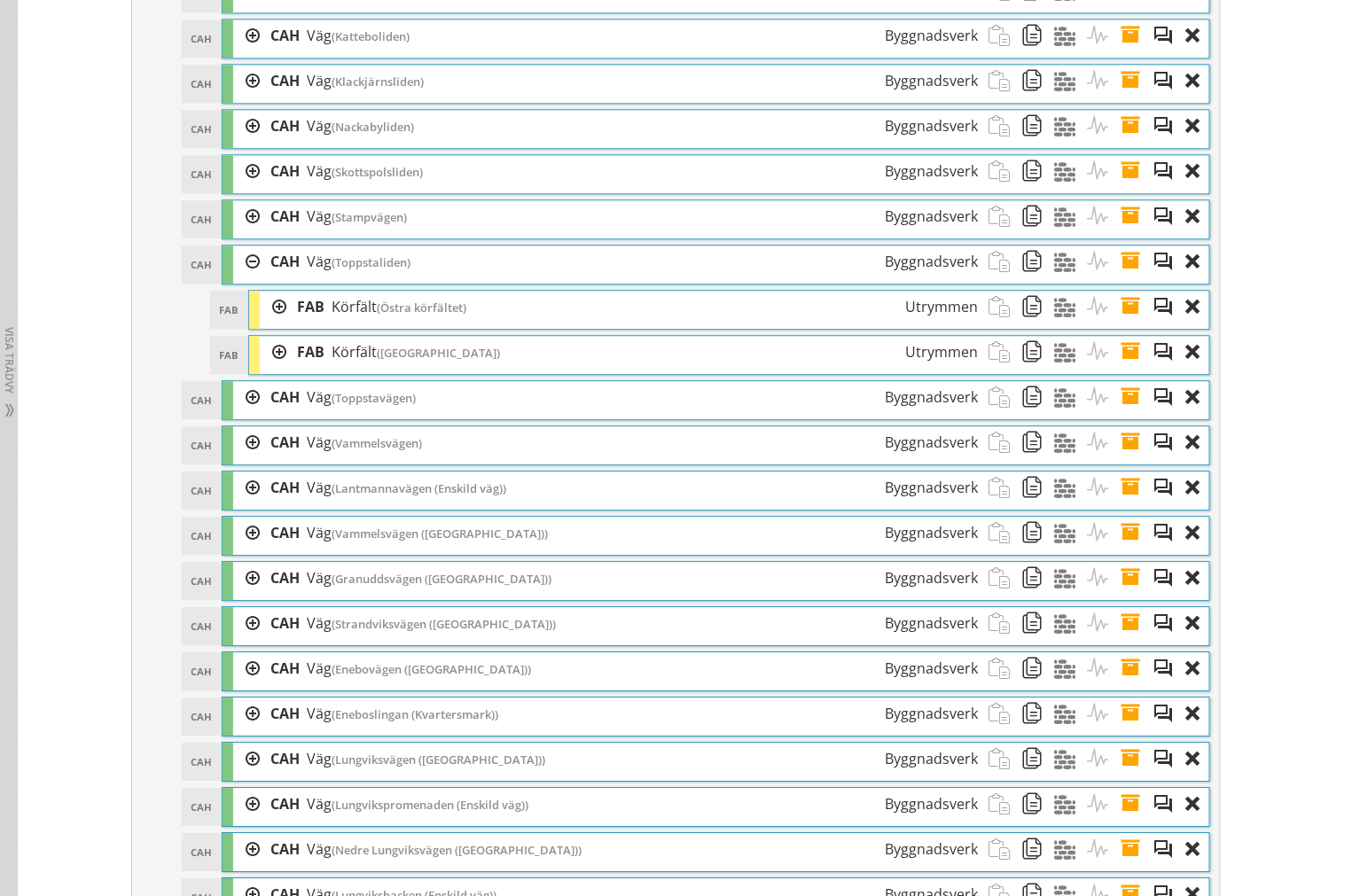
click at [267, 369] on div at bounding box center [273, 352] width 26 height 33
click at [242, 414] on div at bounding box center [246, 397] width 26 height 33
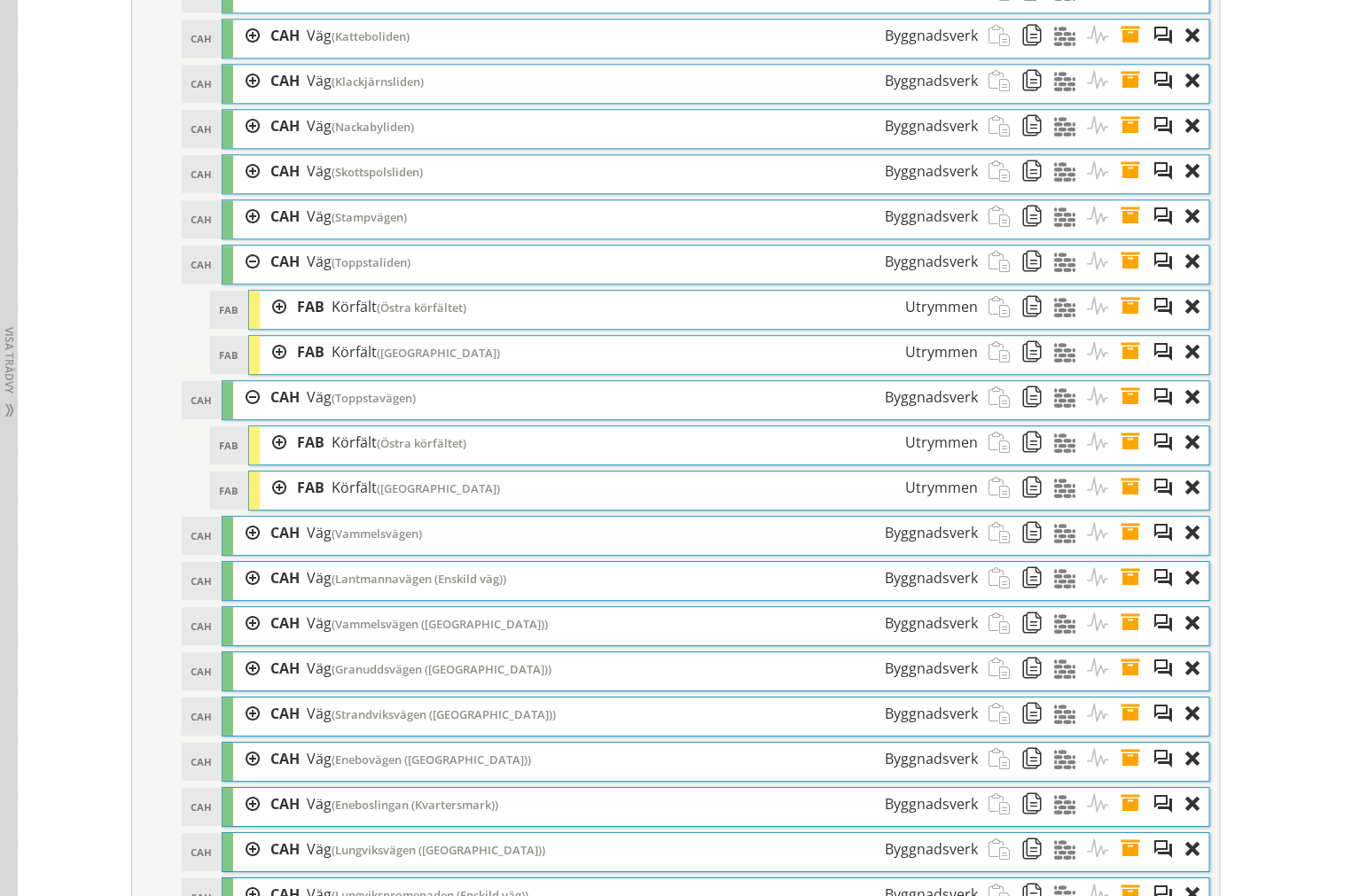
click at [264, 459] on div at bounding box center [273, 442] width 26 height 33
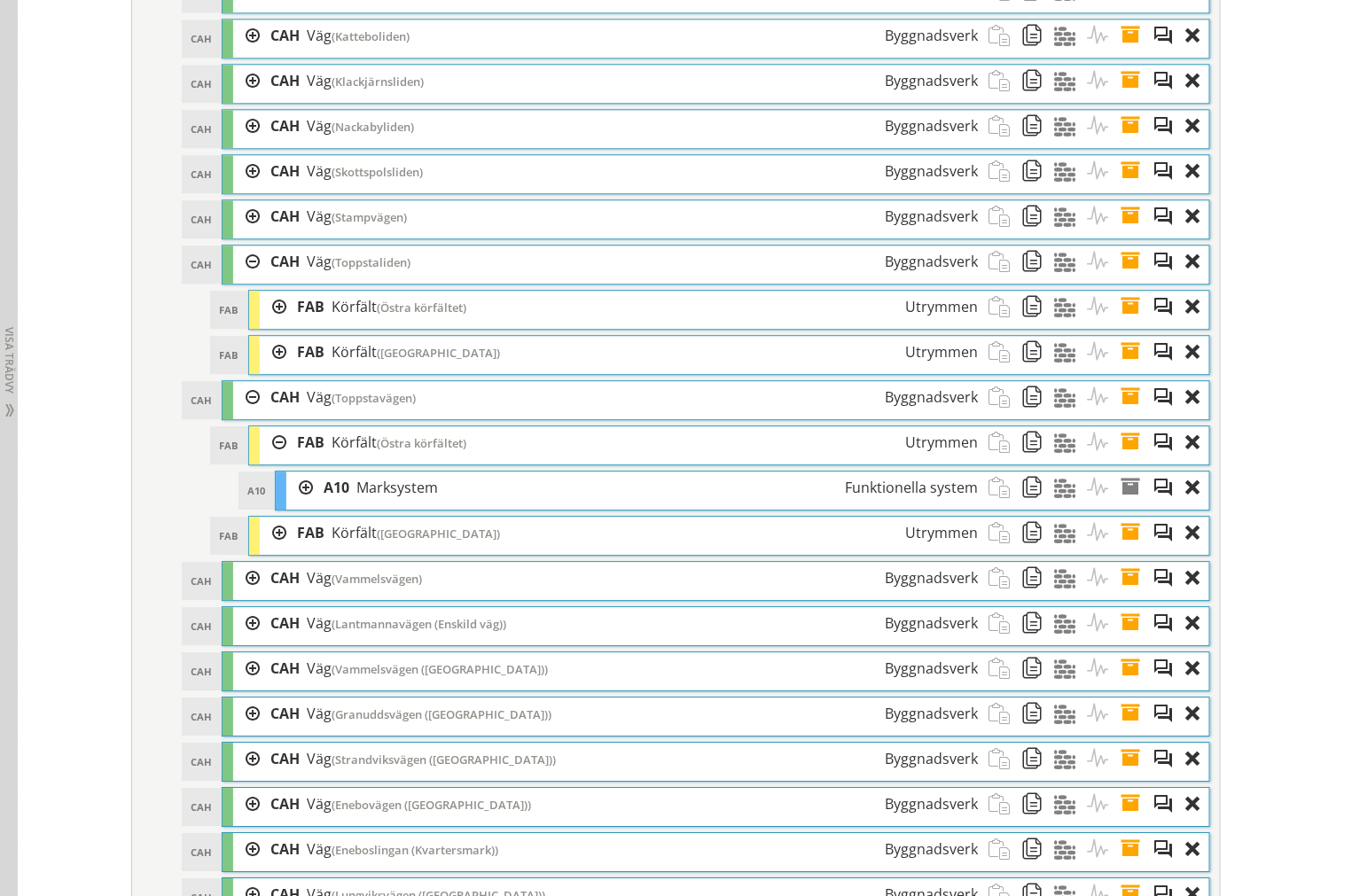
click at [267, 459] on div at bounding box center [273, 442] width 26 height 33
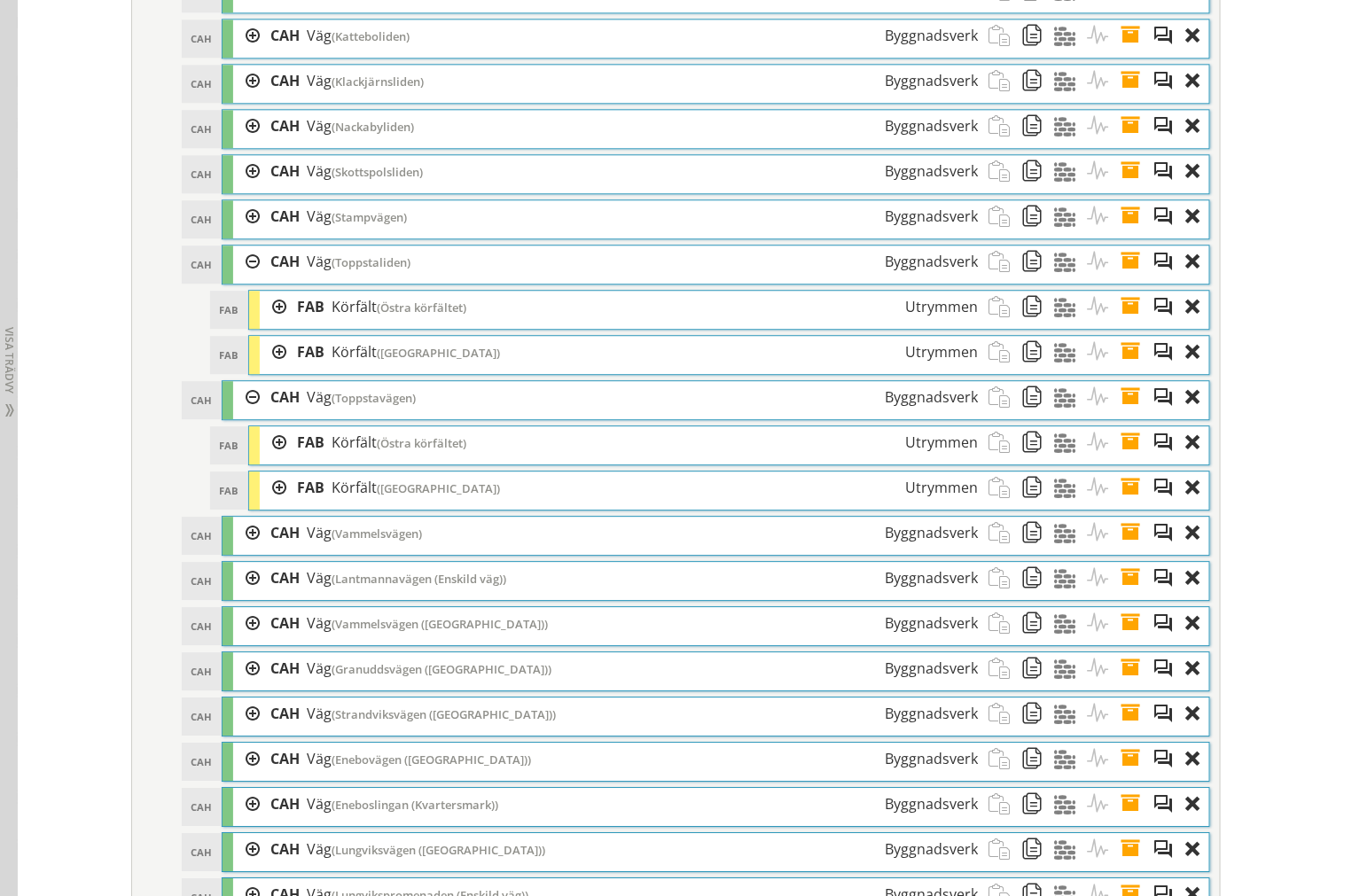
click at [263, 505] on div at bounding box center [273, 488] width 26 height 33
drag, startPoint x: 268, startPoint y: 523, endPoint x: 261, endPoint y: 547, distance: 25.0
click at [269, 505] on div at bounding box center [273, 488] width 26 height 33
click at [246, 549] on div at bounding box center [246, 533] width 26 height 33
click at [268, 595] on div at bounding box center [273, 577] width 26 height 33
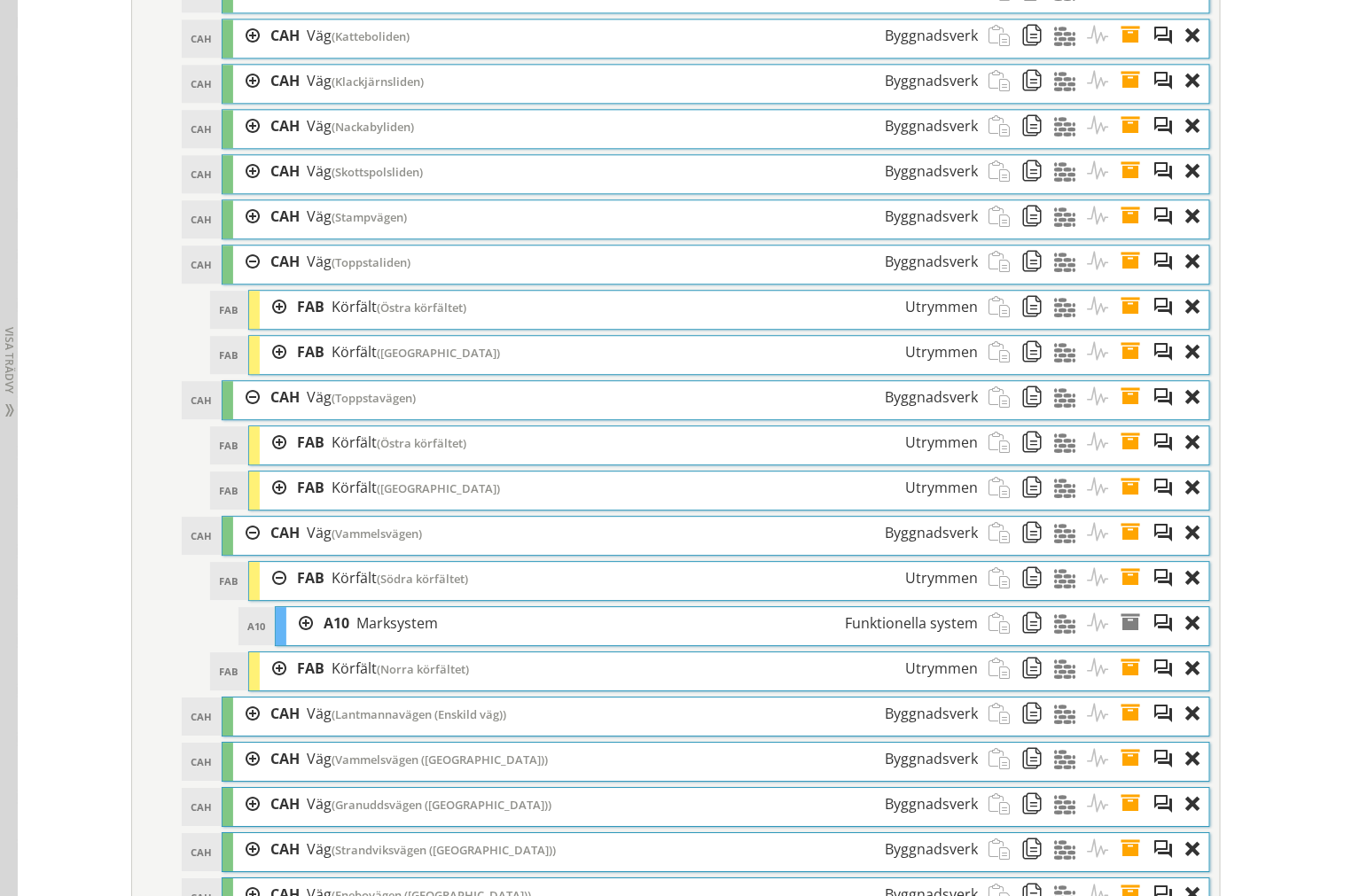
click at [269, 595] on div at bounding box center [273, 577] width 26 height 33
click at [275, 640] on div at bounding box center [273, 623] width 26 height 33
click at [273, 640] on div at bounding box center [273, 623] width 26 height 33
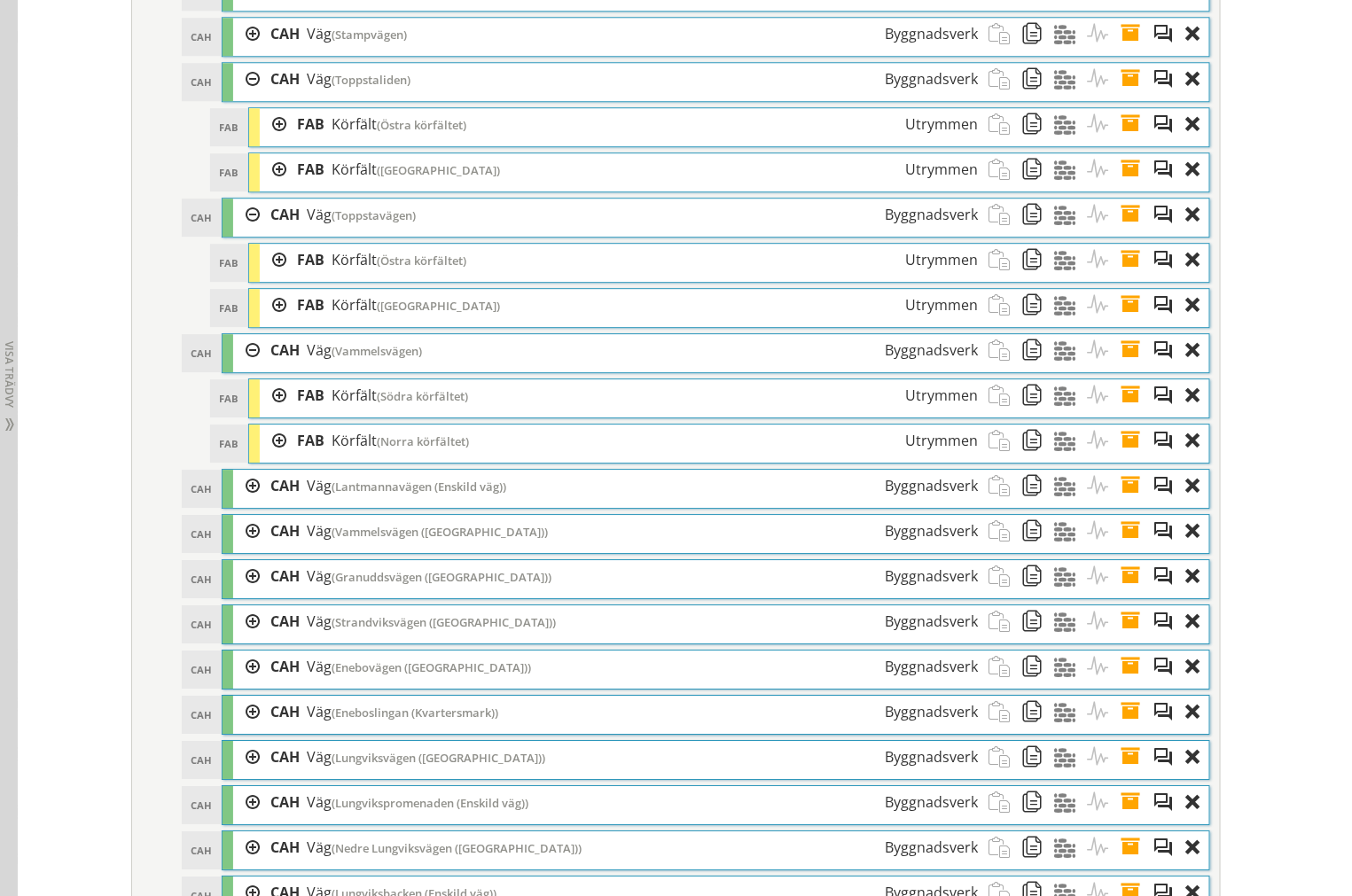
scroll to position [4168, 0]
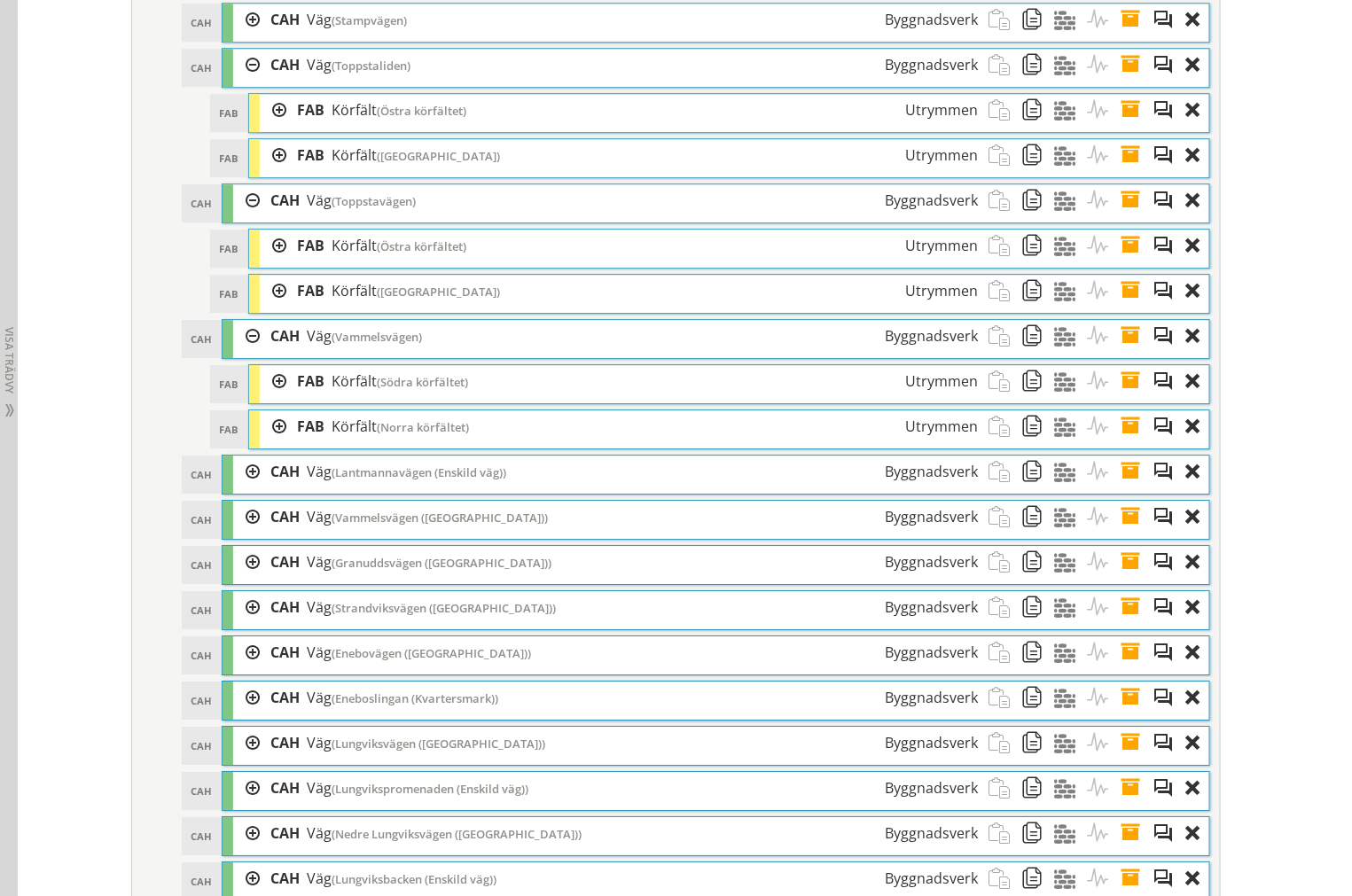
click at [271, 443] on div at bounding box center [273, 426] width 26 height 33
click at [275, 443] on div at bounding box center [273, 426] width 26 height 33
click at [272, 398] on div at bounding box center [273, 381] width 26 height 33
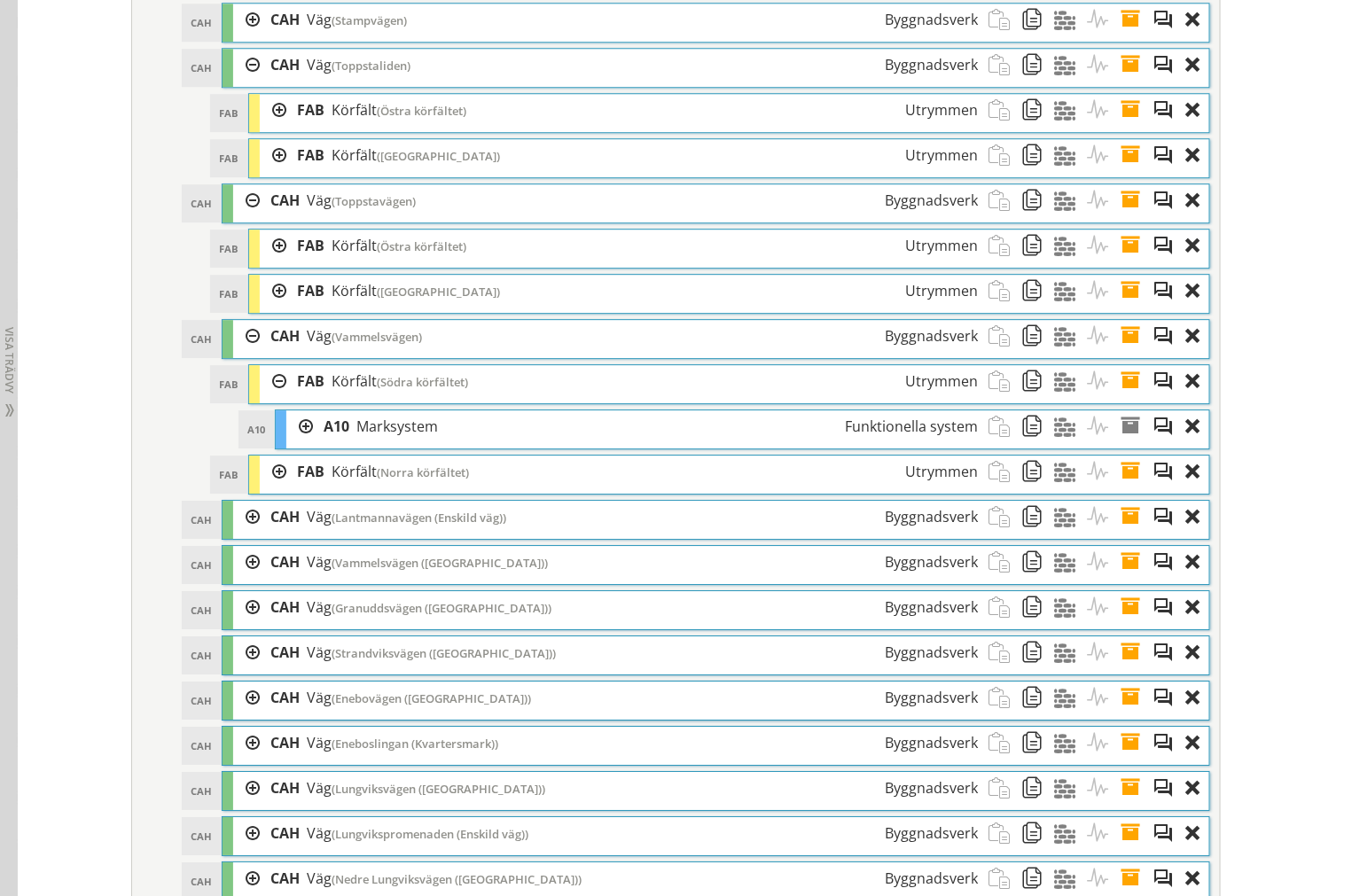
click at [270, 398] on div at bounding box center [273, 381] width 26 height 33
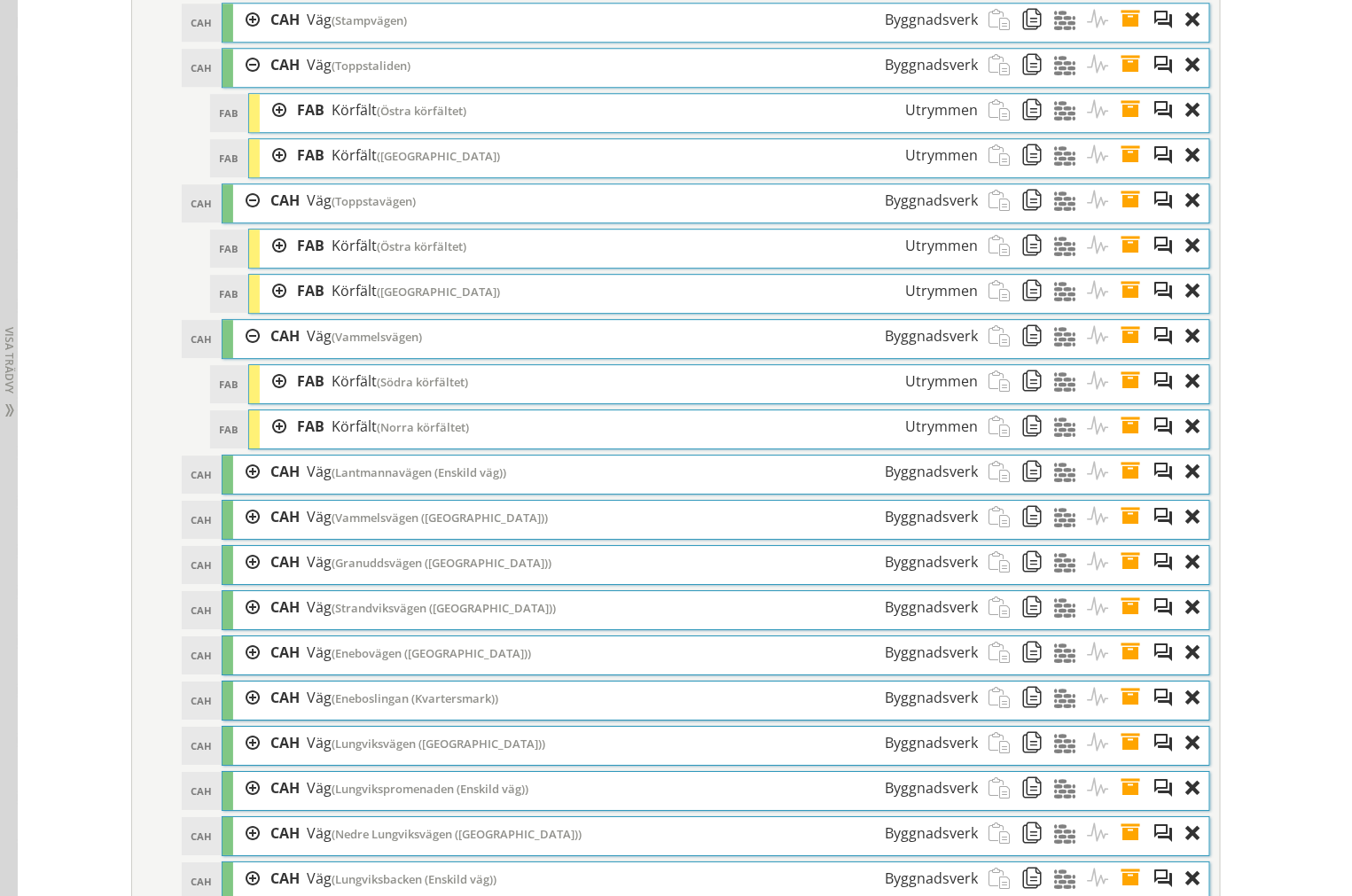
click at [237, 353] on div at bounding box center [246, 335] width 26 height 33
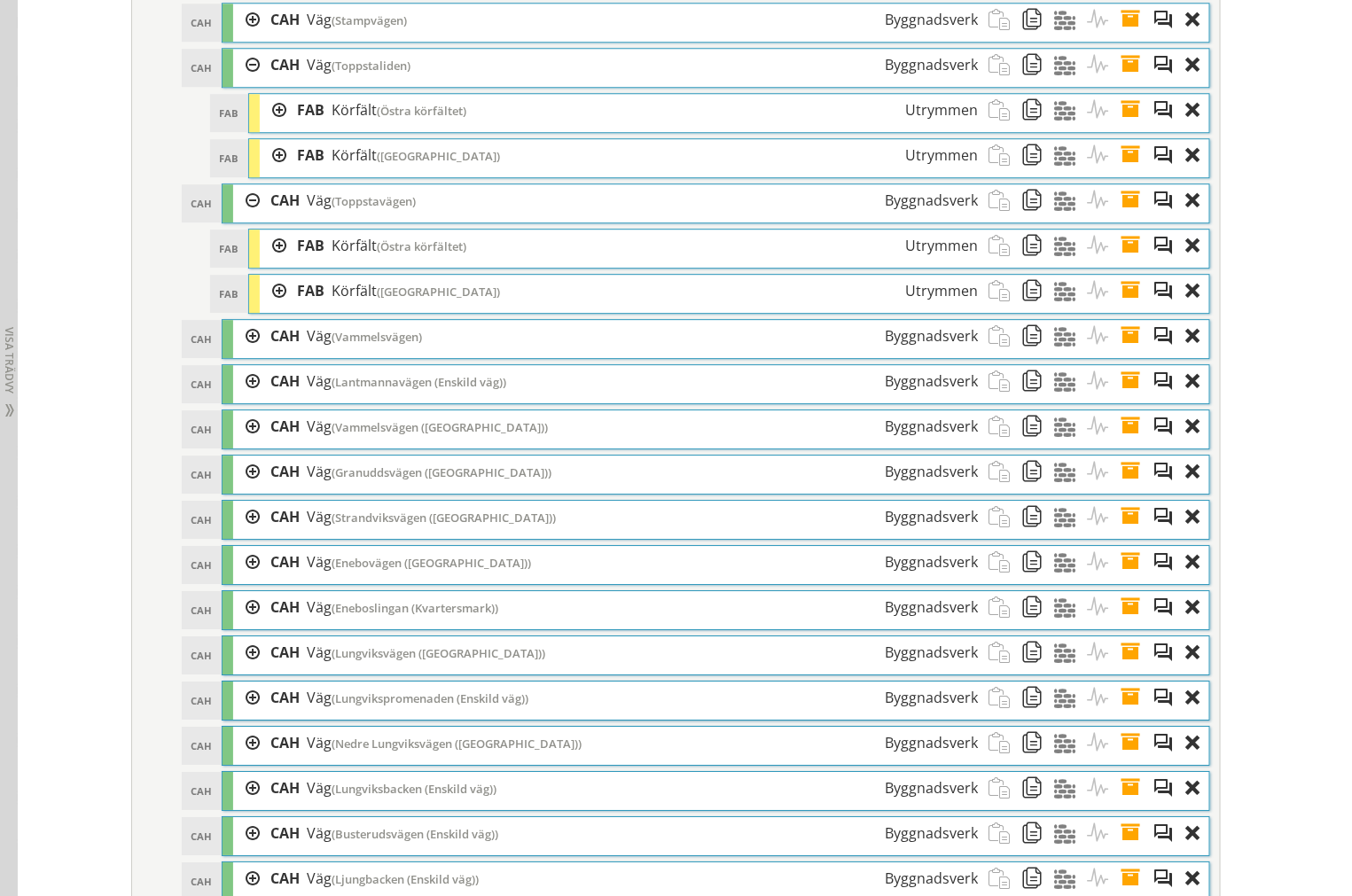
click at [264, 307] on div at bounding box center [273, 291] width 26 height 33
click at [269, 307] on div at bounding box center [273, 291] width 26 height 33
click at [276, 263] on div at bounding box center [273, 246] width 26 height 33
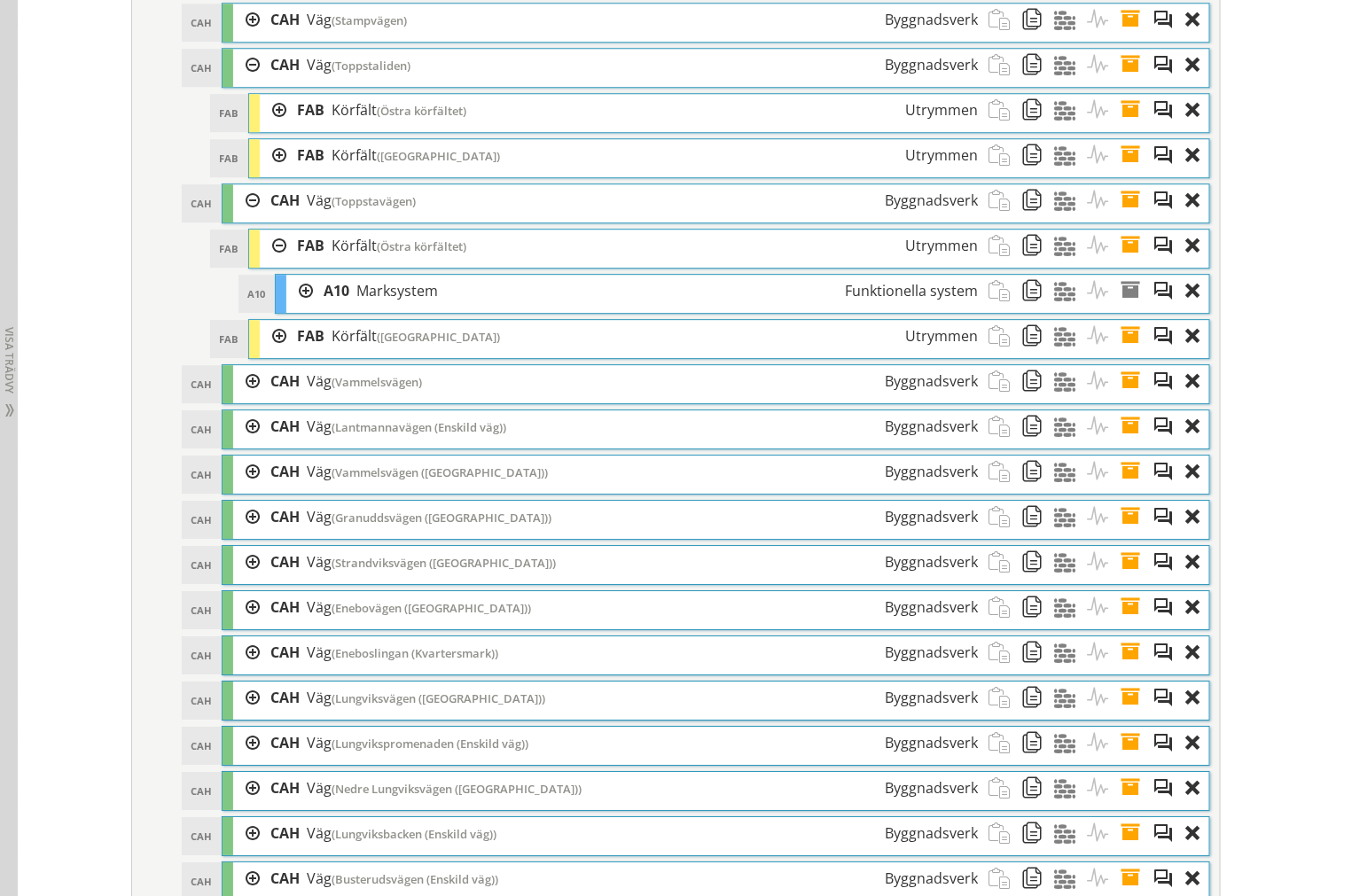
click at [276, 263] on div at bounding box center [273, 246] width 26 height 33
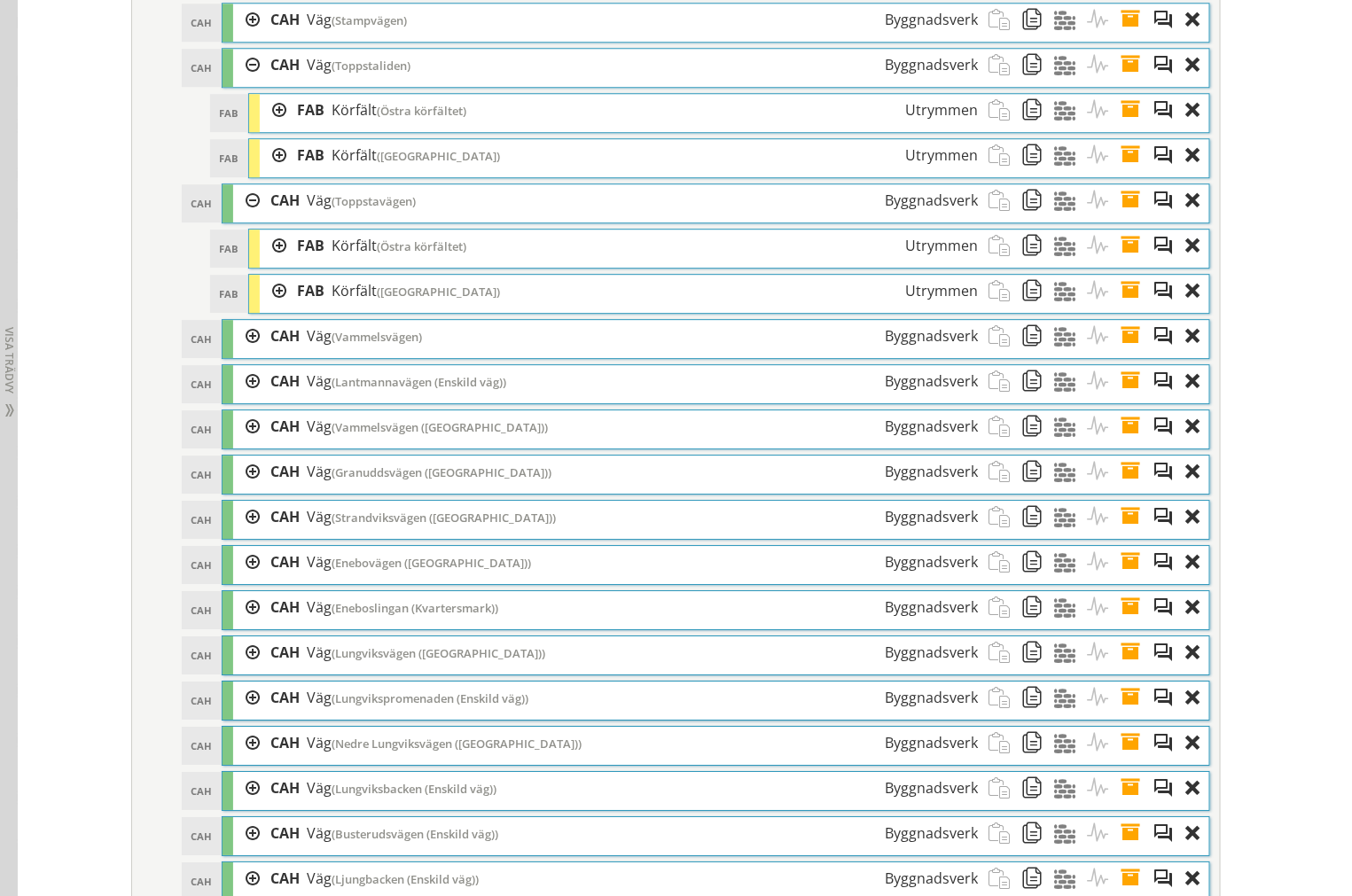
click at [237, 217] on div at bounding box center [246, 200] width 26 height 33
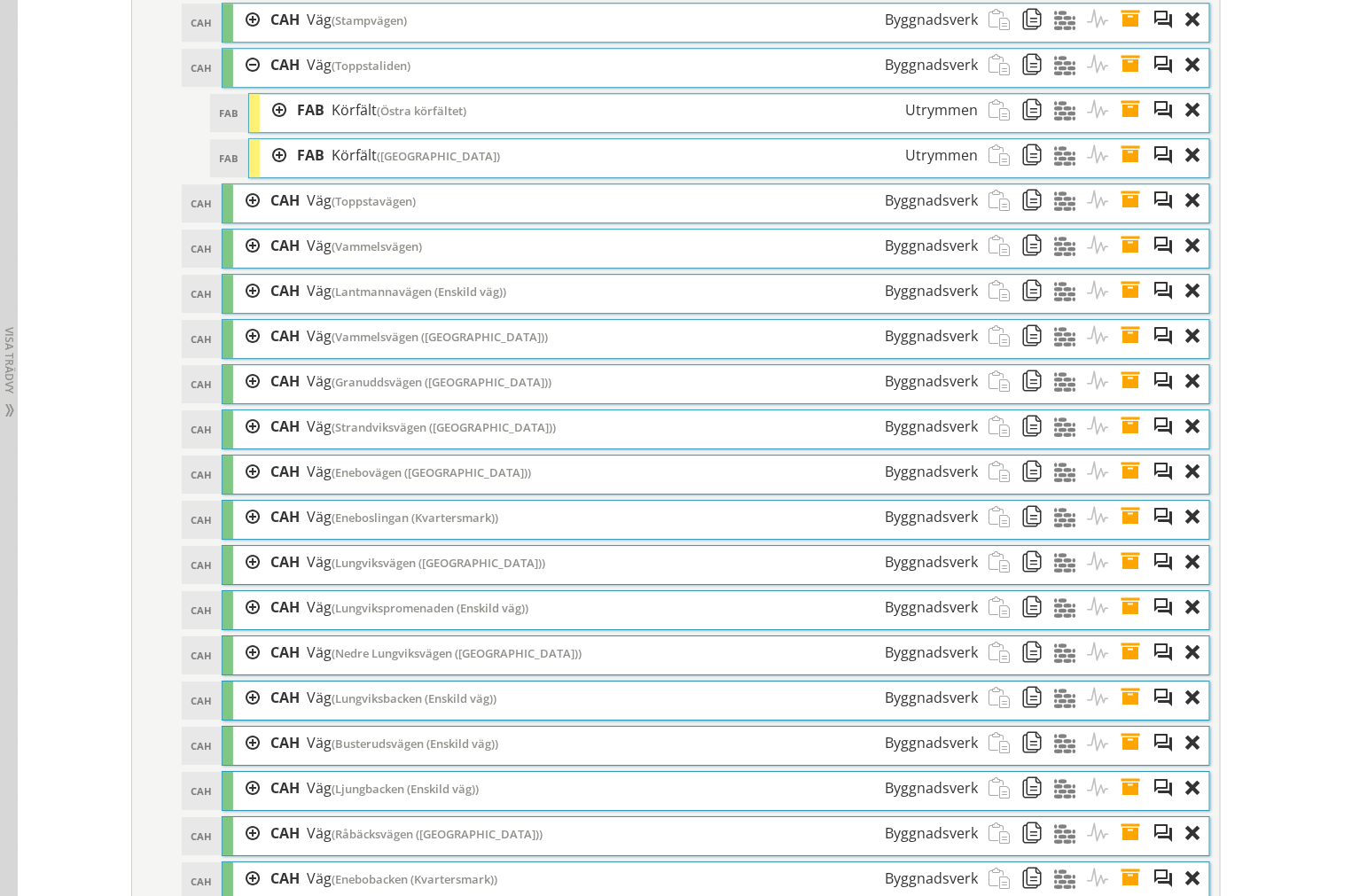
drag, startPoint x: 254, startPoint y: 205, endPoint x: 263, endPoint y: 202, distance: 9.5
click at [261, 172] on div at bounding box center [273, 155] width 26 height 33
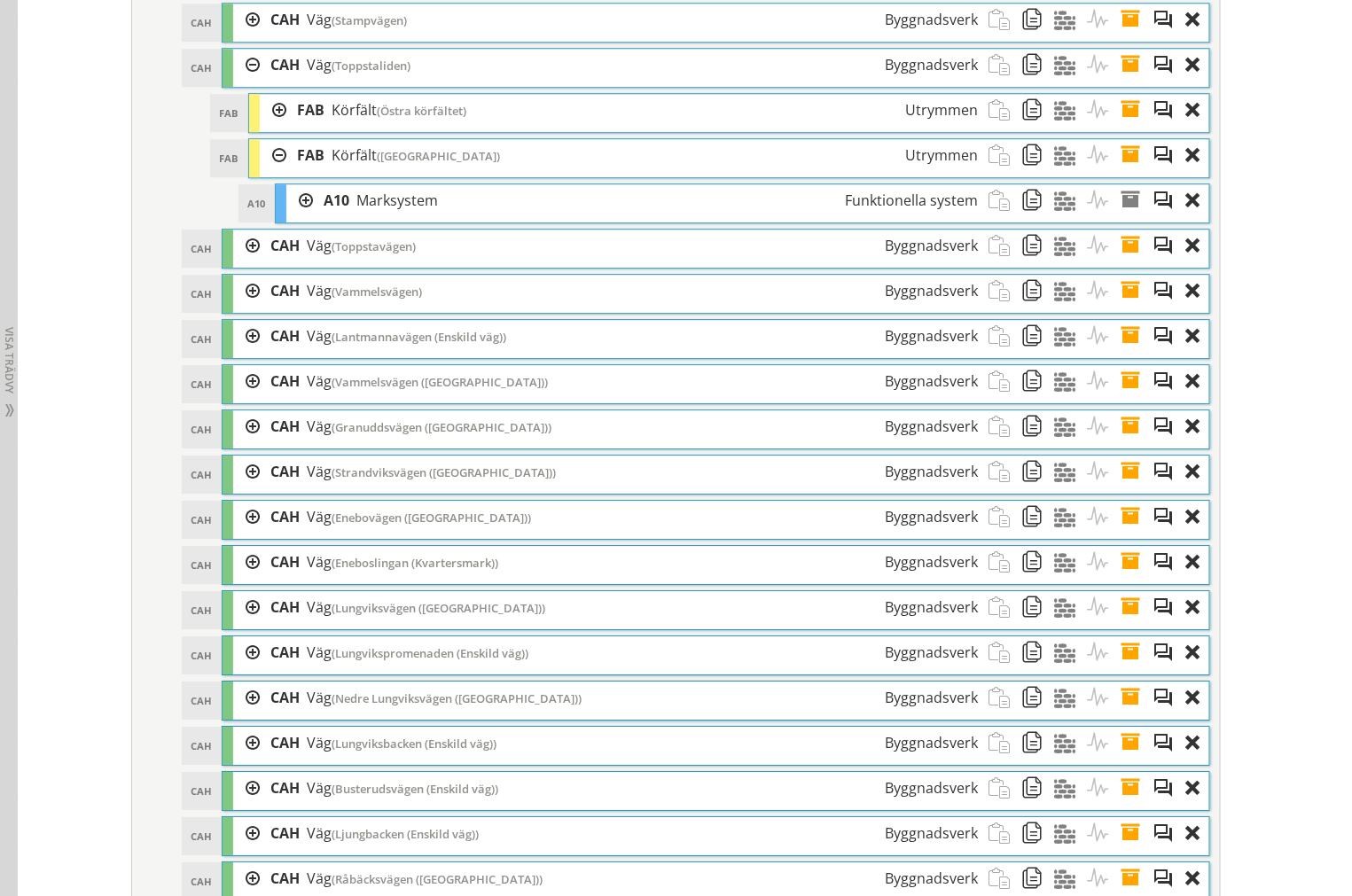
click at [268, 172] on div at bounding box center [273, 155] width 26 height 33
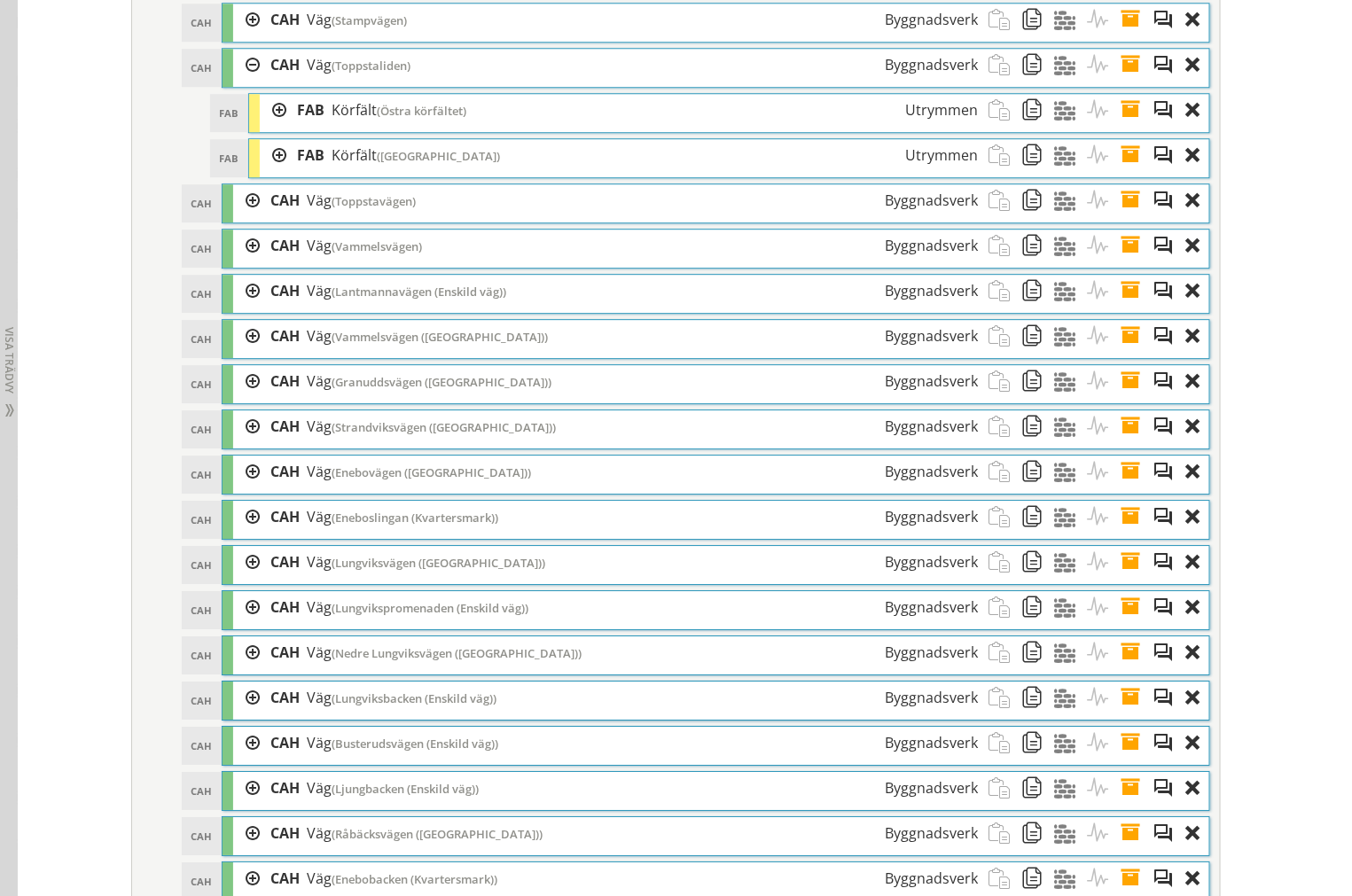
click at [262, 127] on div at bounding box center [273, 110] width 26 height 33
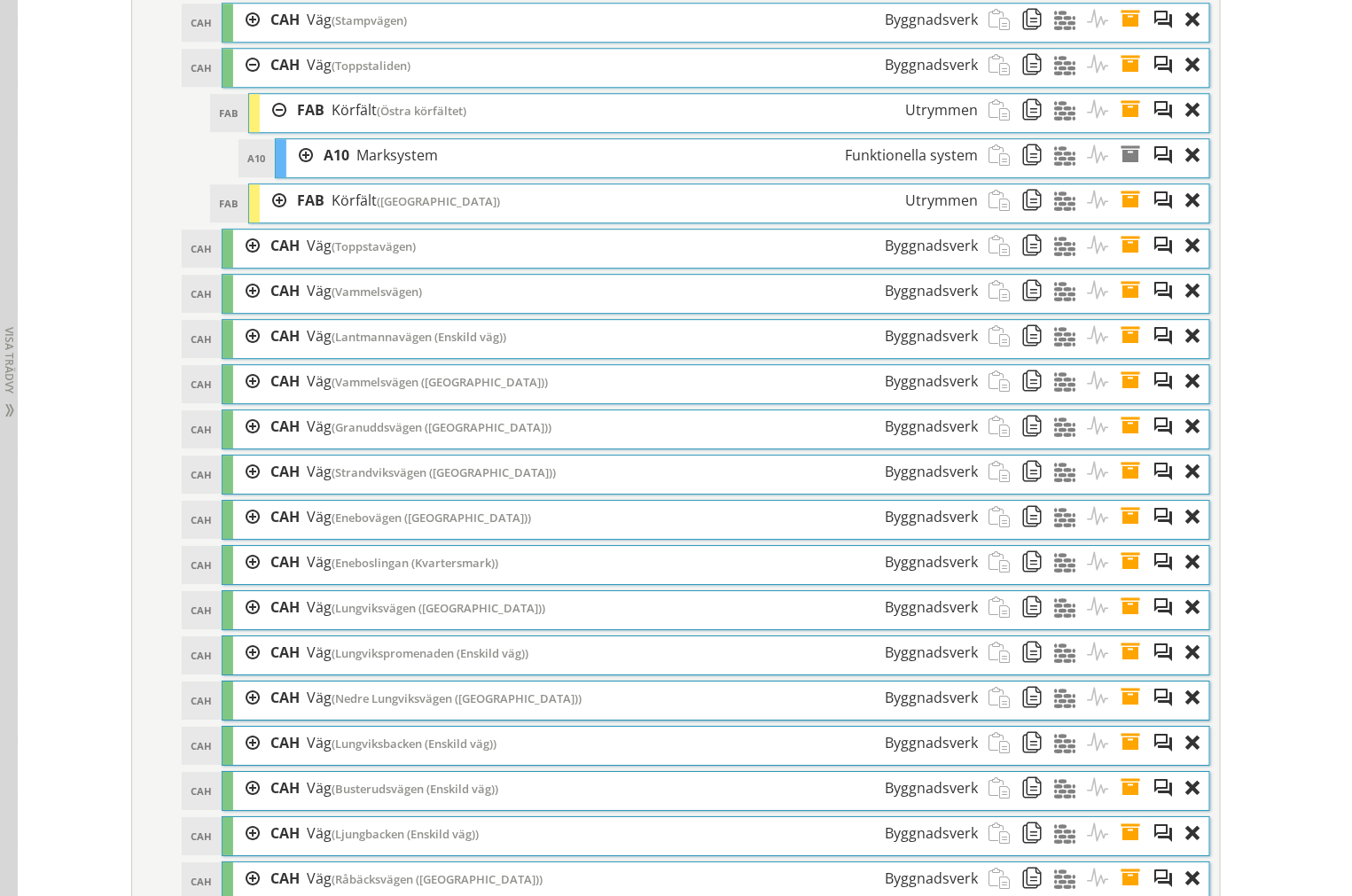
click at [261, 127] on div at bounding box center [273, 110] width 26 height 33
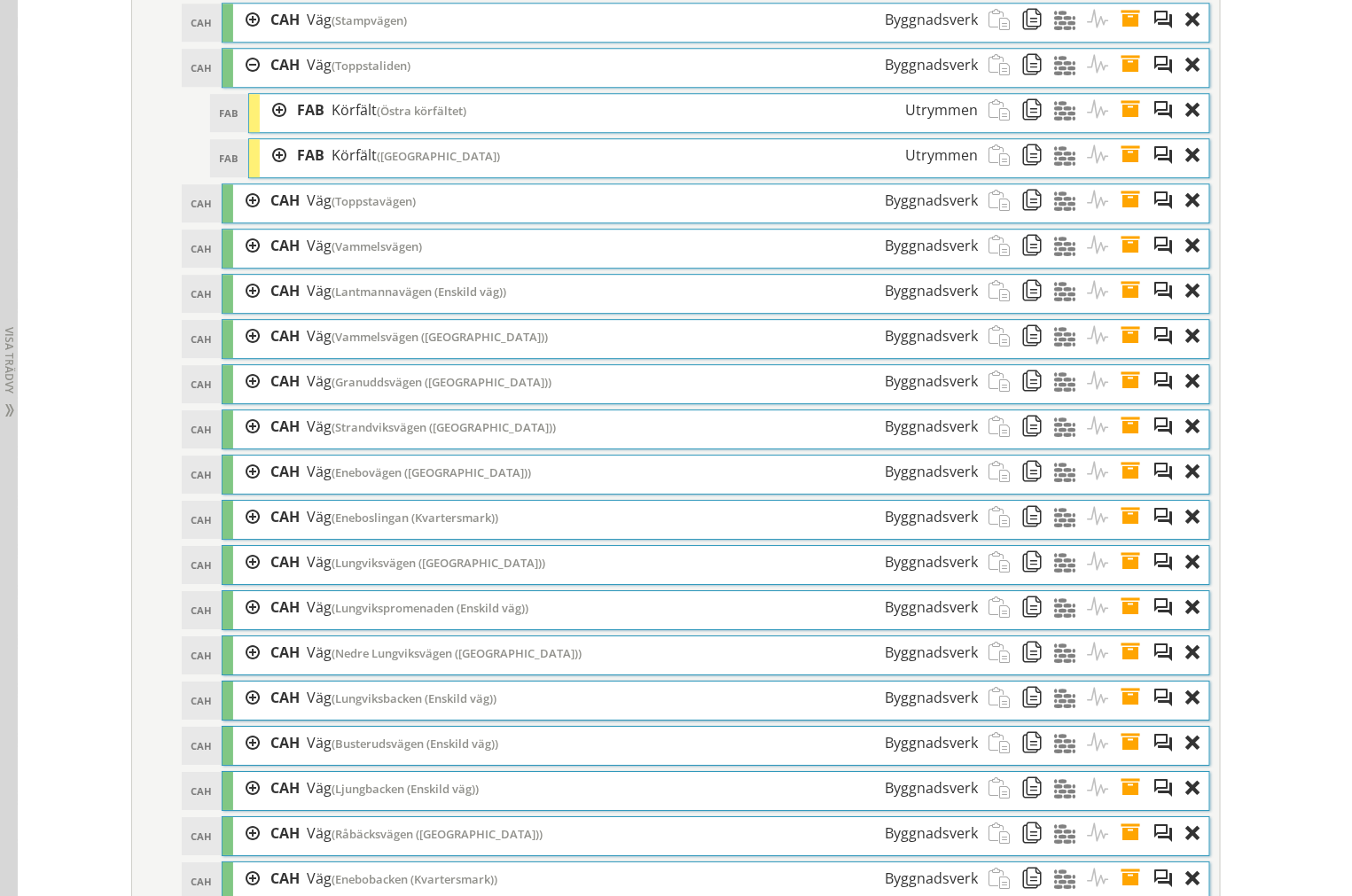
click at [241, 81] on div at bounding box center [246, 64] width 26 height 33
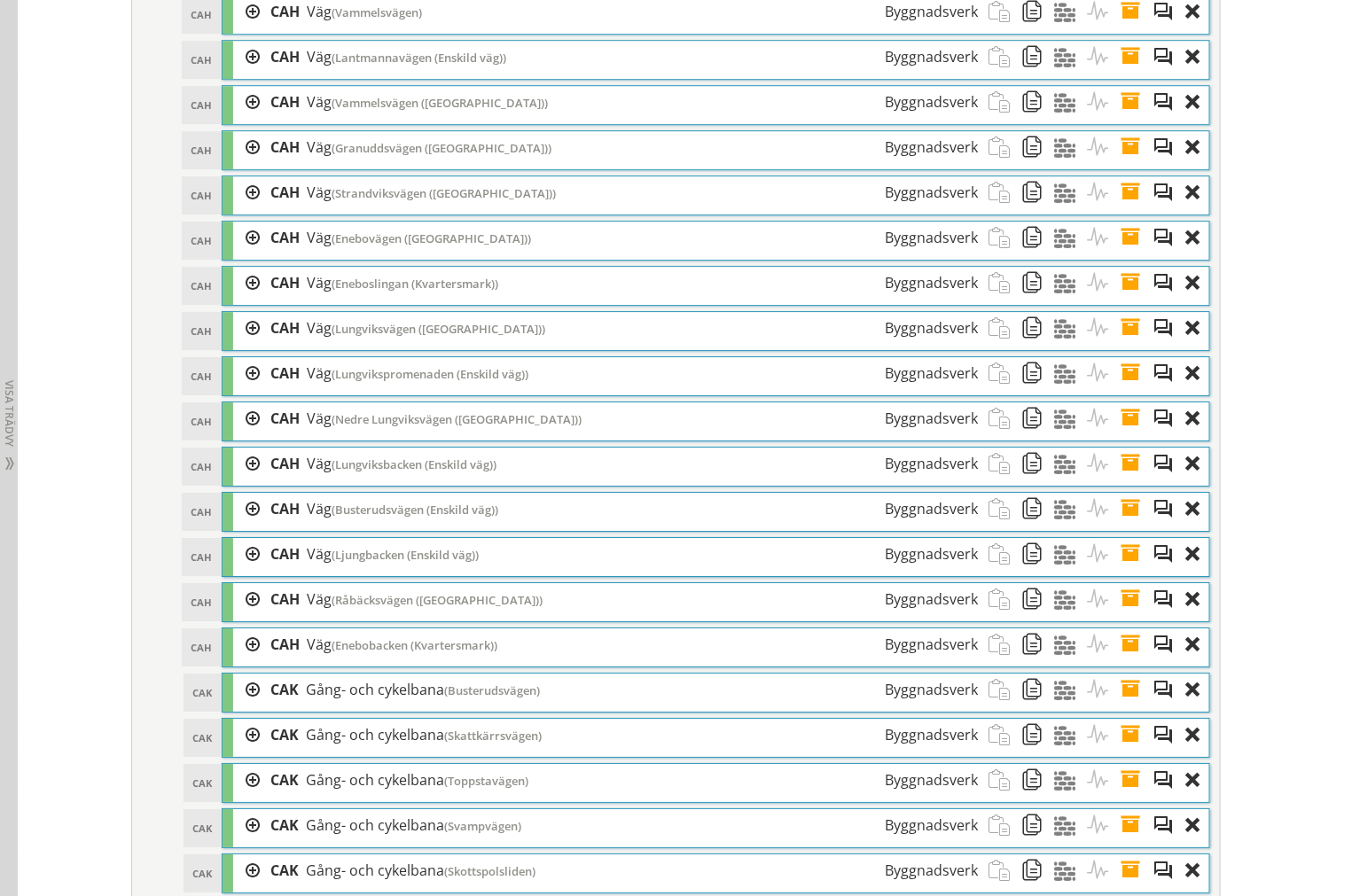
scroll to position [4266, 0]
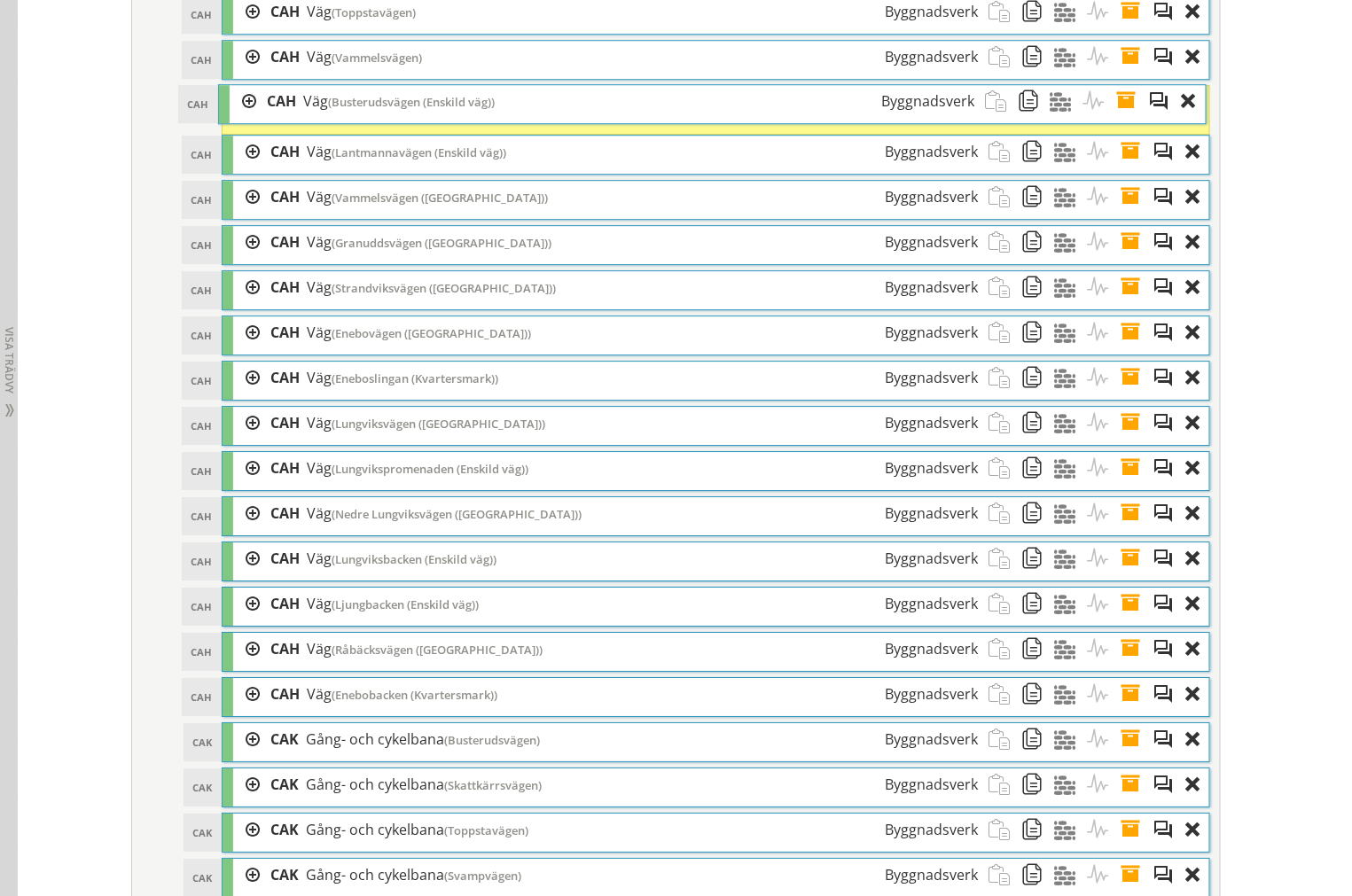
drag, startPoint x: 417, startPoint y: 577, endPoint x: 410, endPoint y: 119, distance: 458.1
click at [410, 118] on div "CAH Väg (Busterudsvägen (Enskild väg)) Byggnadsverk" at bounding box center [620, 101] width 729 height 33
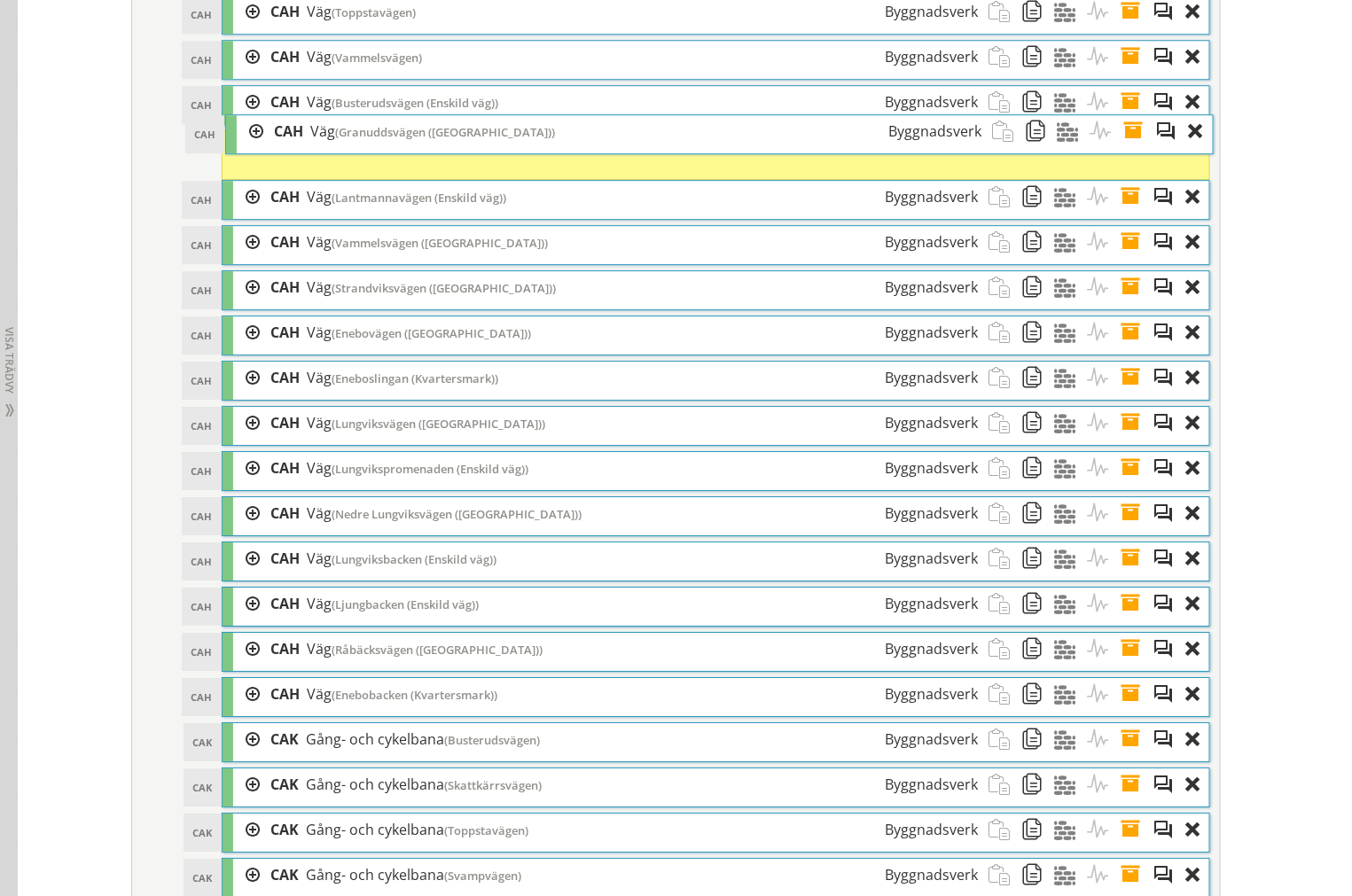
drag, startPoint x: 388, startPoint y: 258, endPoint x: 391, endPoint y: 158, distance: 100.0
click at [391, 140] on span "(Granuddsvägen ([GEOGRAPHIC_DATA]))" at bounding box center [445, 132] width 220 height 16
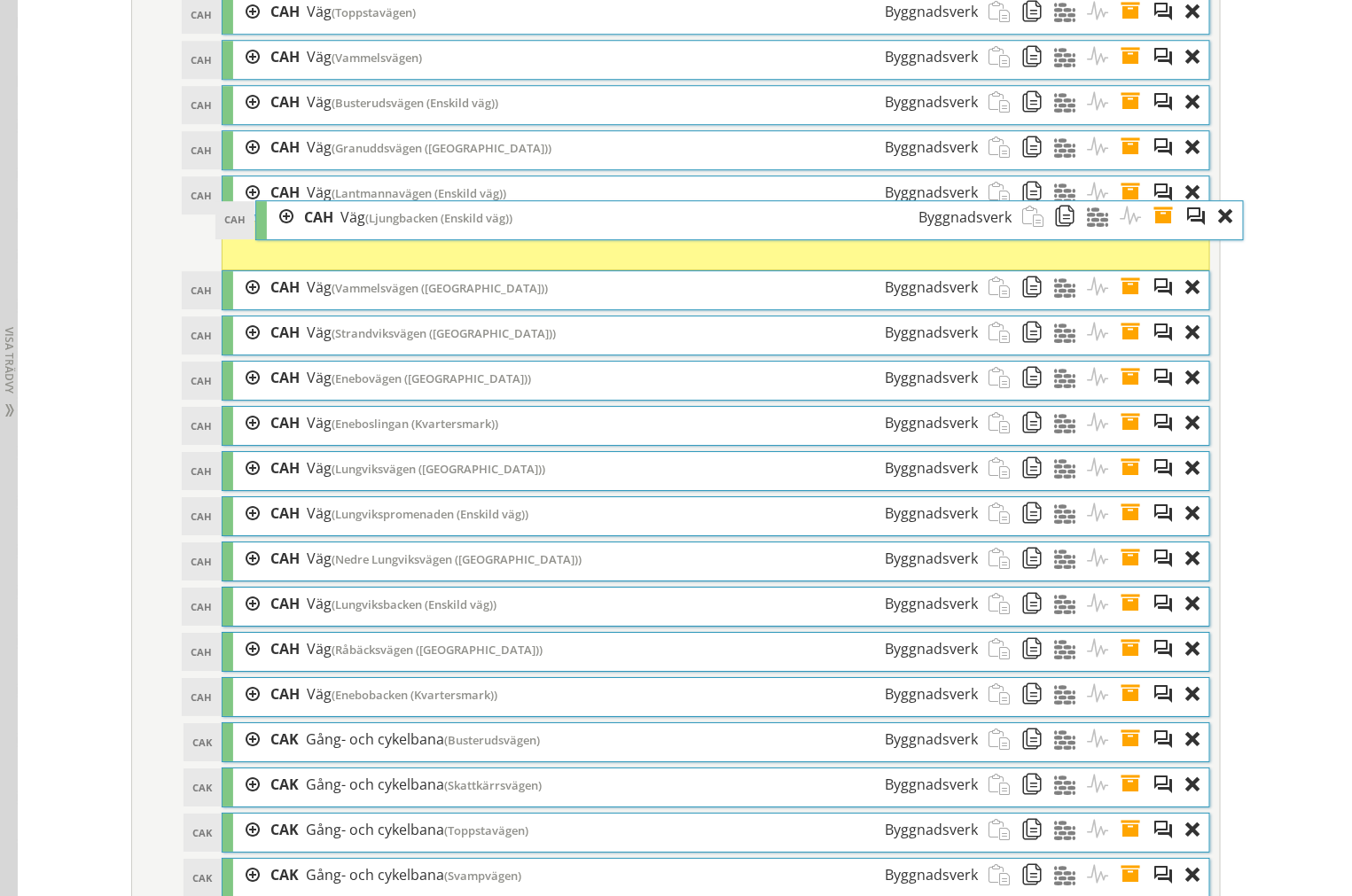
drag, startPoint x: 363, startPoint y: 633, endPoint x: 397, endPoint y: 244, distance: 390.5
click at [397, 226] on span "(Ljungbacken (Enskild väg))" at bounding box center [438, 218] width 147 height 16
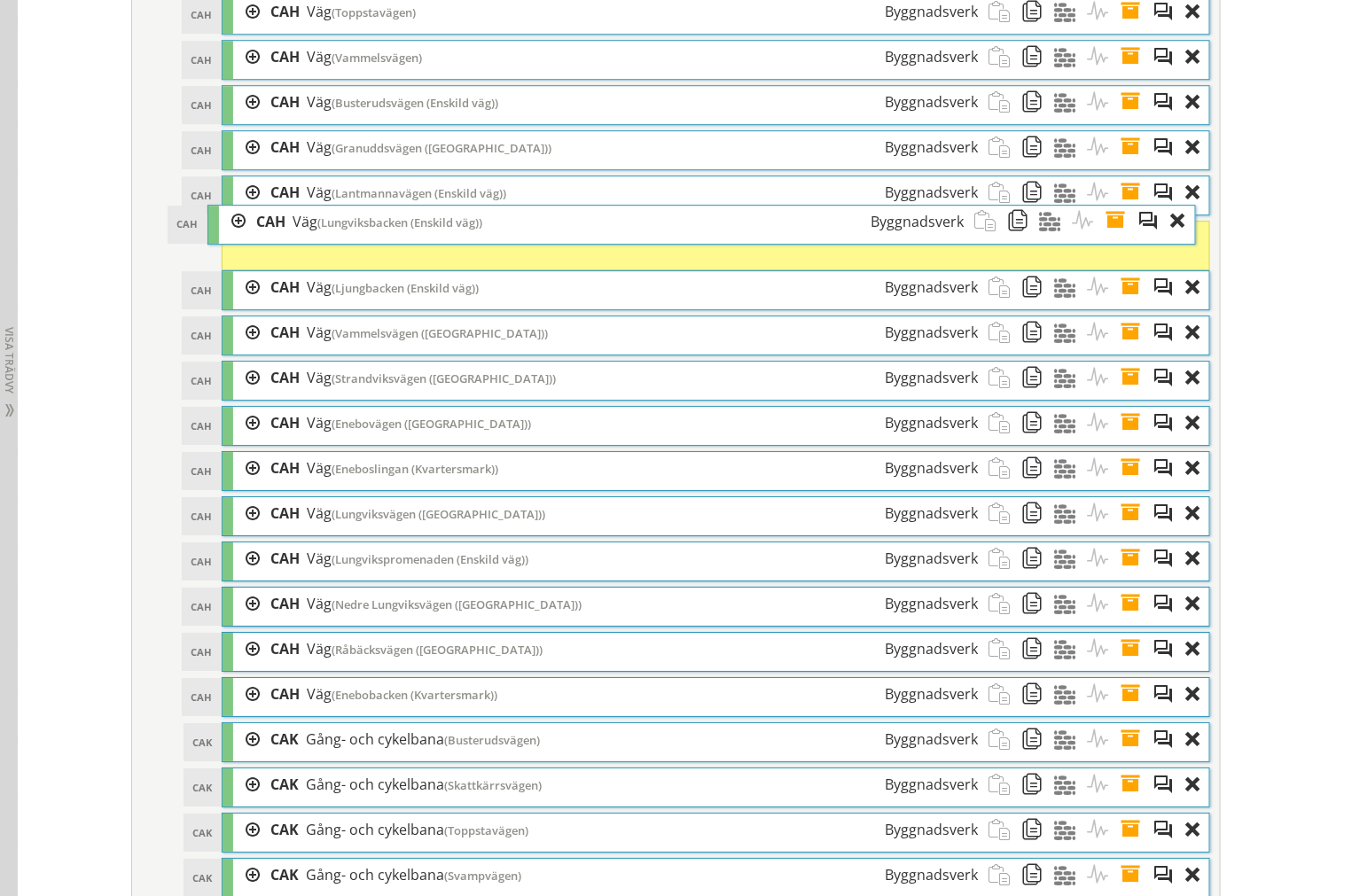
drag, startPoint x: 365, startPoint y: 646, endPoint x: 351, endPoint y: 261, distance: 385.3
click at [351, 238] on div "CAH Väg (Lungviksbacken (Enskild väg)) Byggnadsverk" at bounding box center [610, 221] width 729 height 33
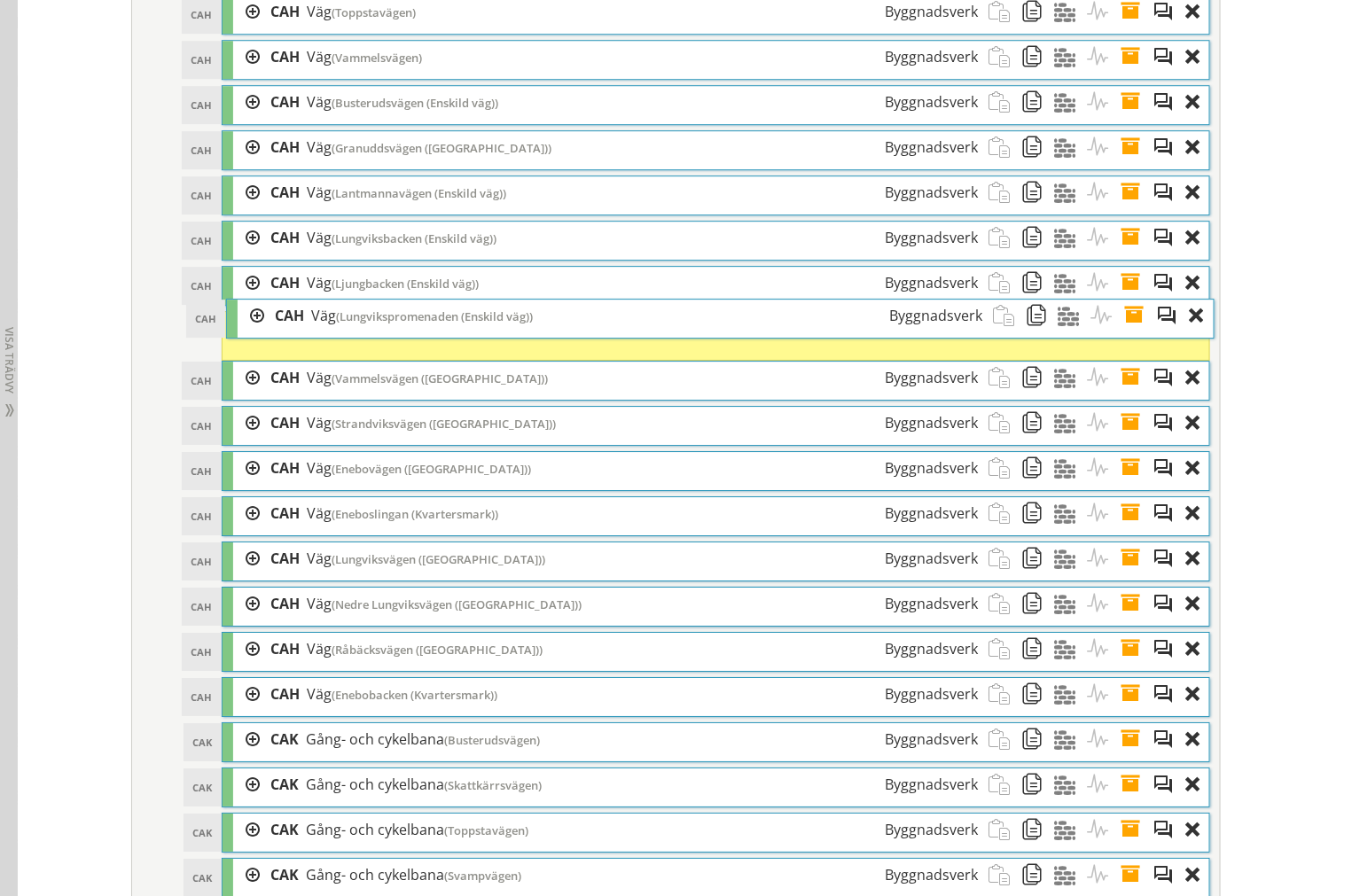
drag, startPoint x: 350, startPoint y: 590, endPoint x: 354, endPoint y: 405, distance: 185.0
click at [353, 324] on span "(Lungvikspromenaden (Enskild väg))" at bounding box center [434, 316] width 197 height 16
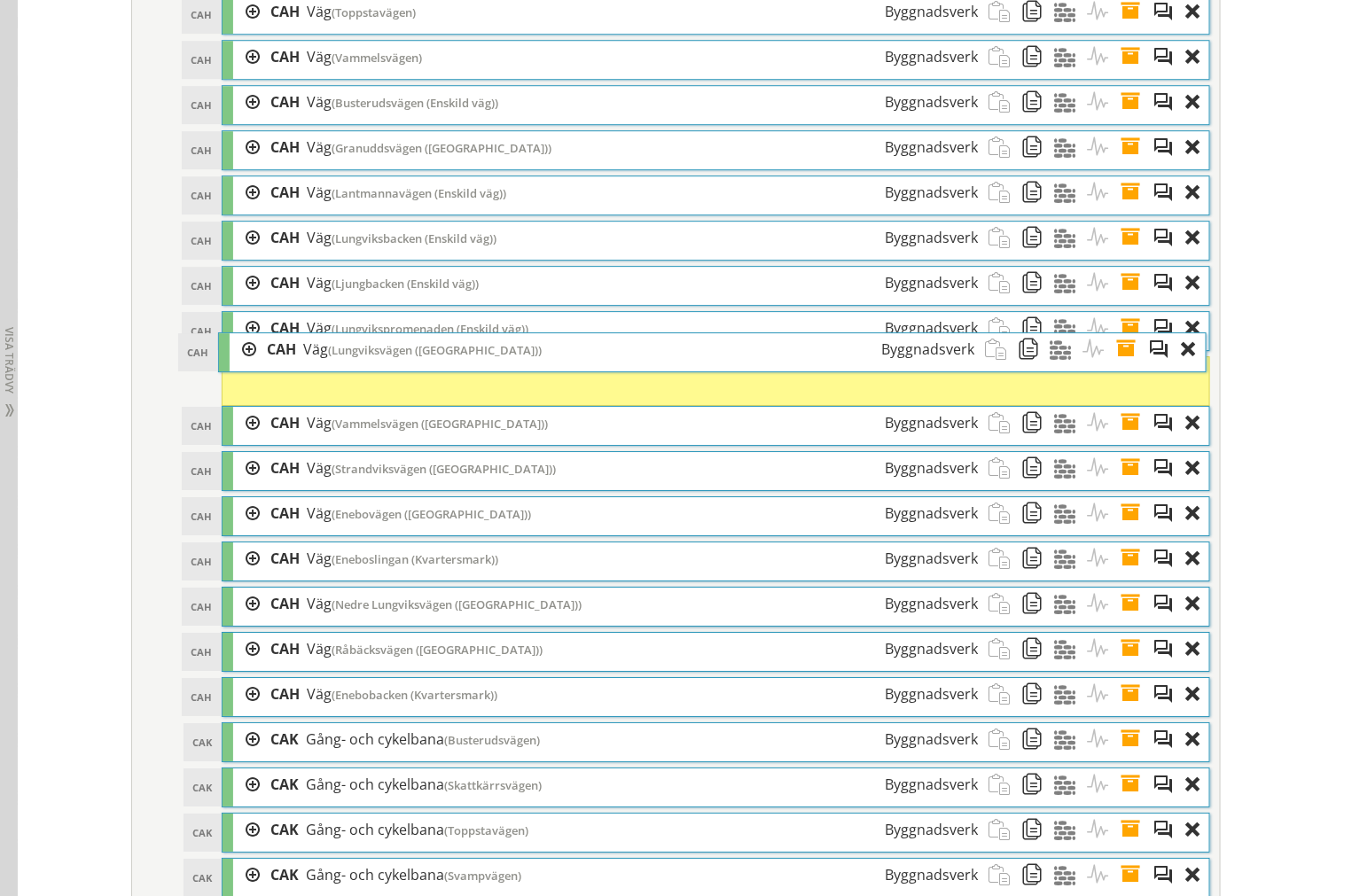
drag, startPoint x: 337, startPoint y: 603, endPoint x: 334, endPoint y: 391, distance: 212.0
click at [334, 366] on div "CAH Väg (Lungviksvägen (Enskild väg)) Byggnadsverk" at bounding box center [620, 349] width 729 height 33
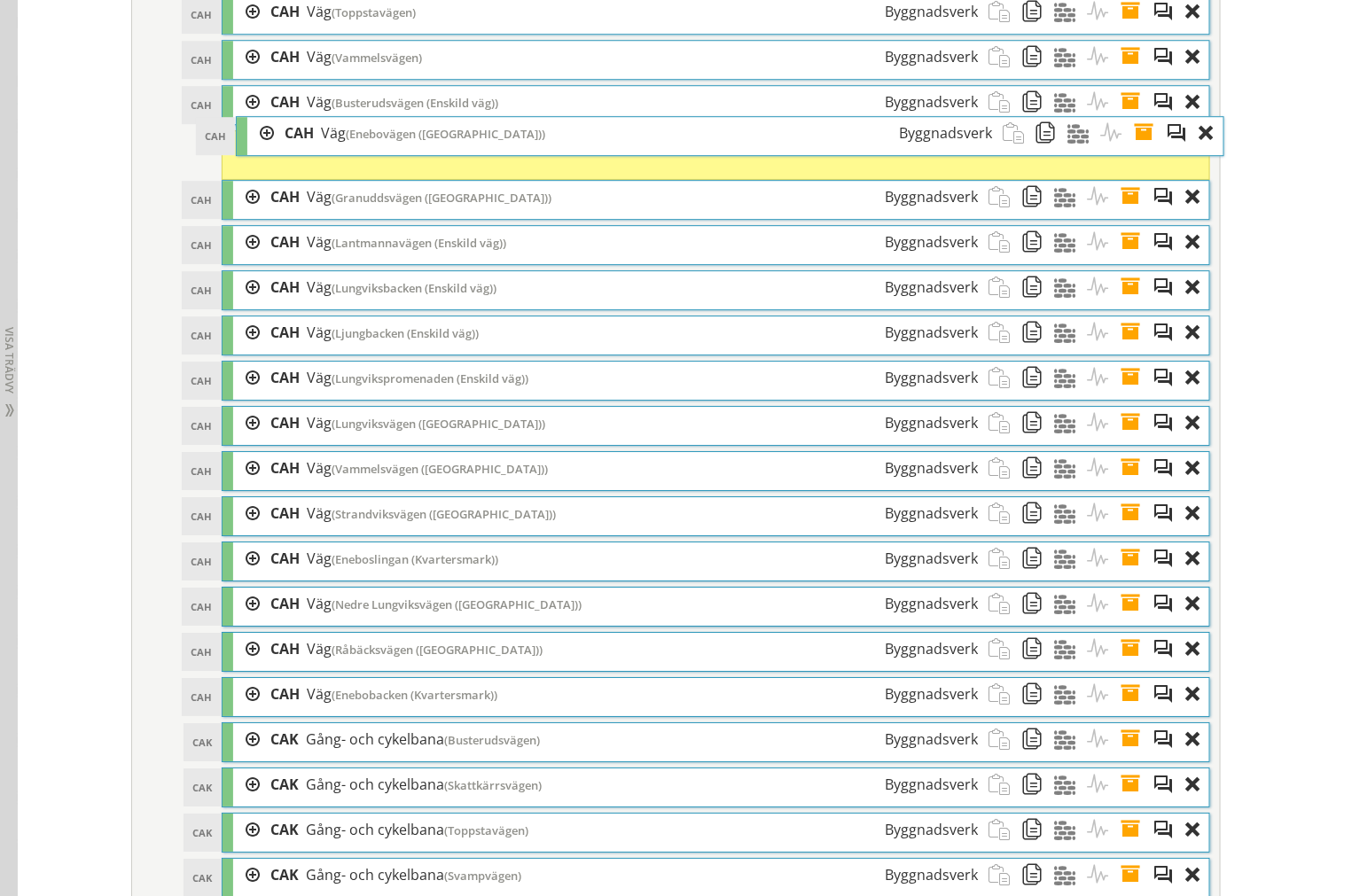
drag, startPoint x: 335, startPoint y: 545, endPoint x: 349, endPoint y: 163, distance: 382.3
click at [349, 142] on span "(Enebovägen ([GEOGRAPHIC_DATA]))" at bounding box center [445, 134] width 199 height 16
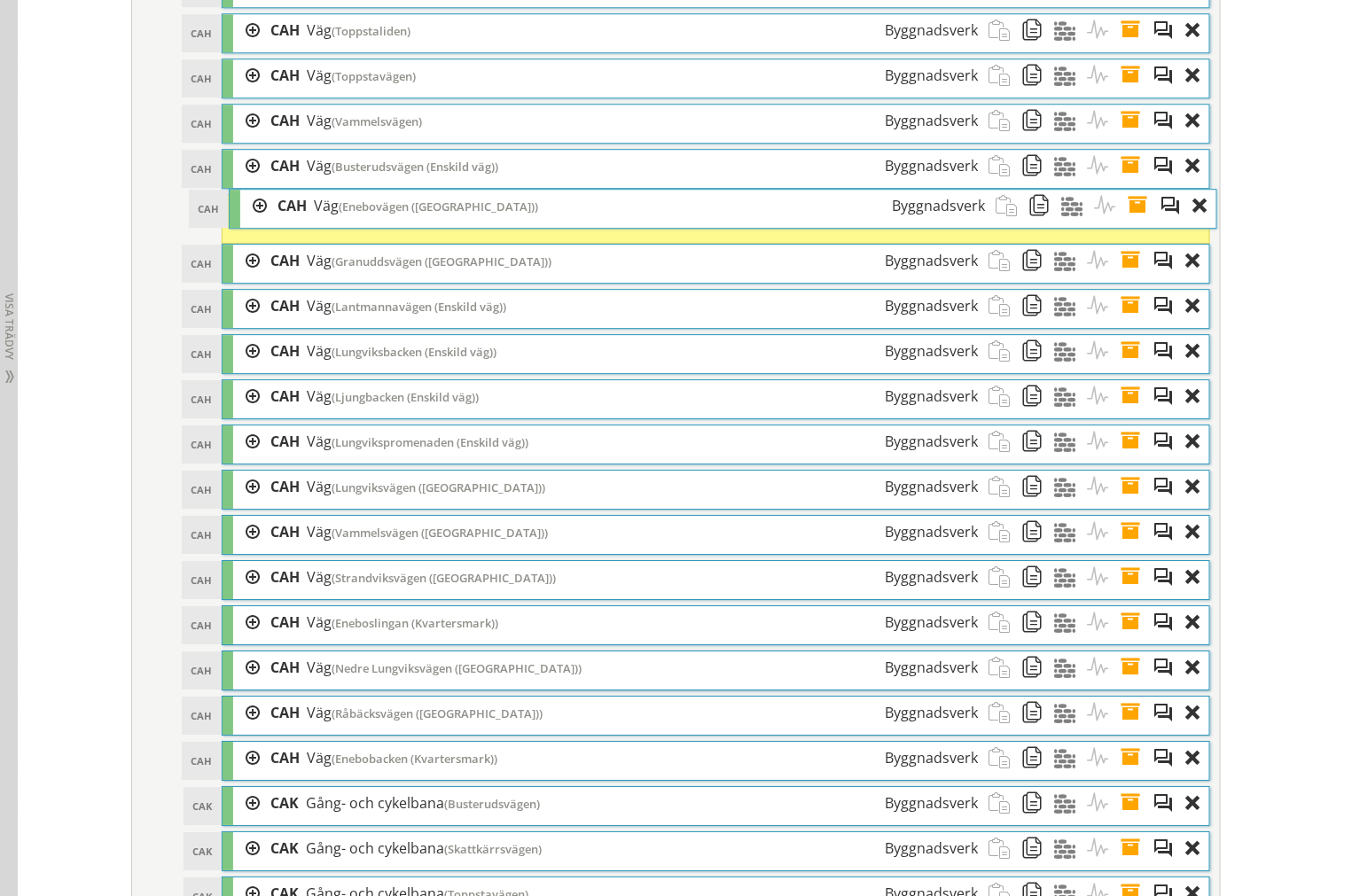
scroll to position [4168, 0]
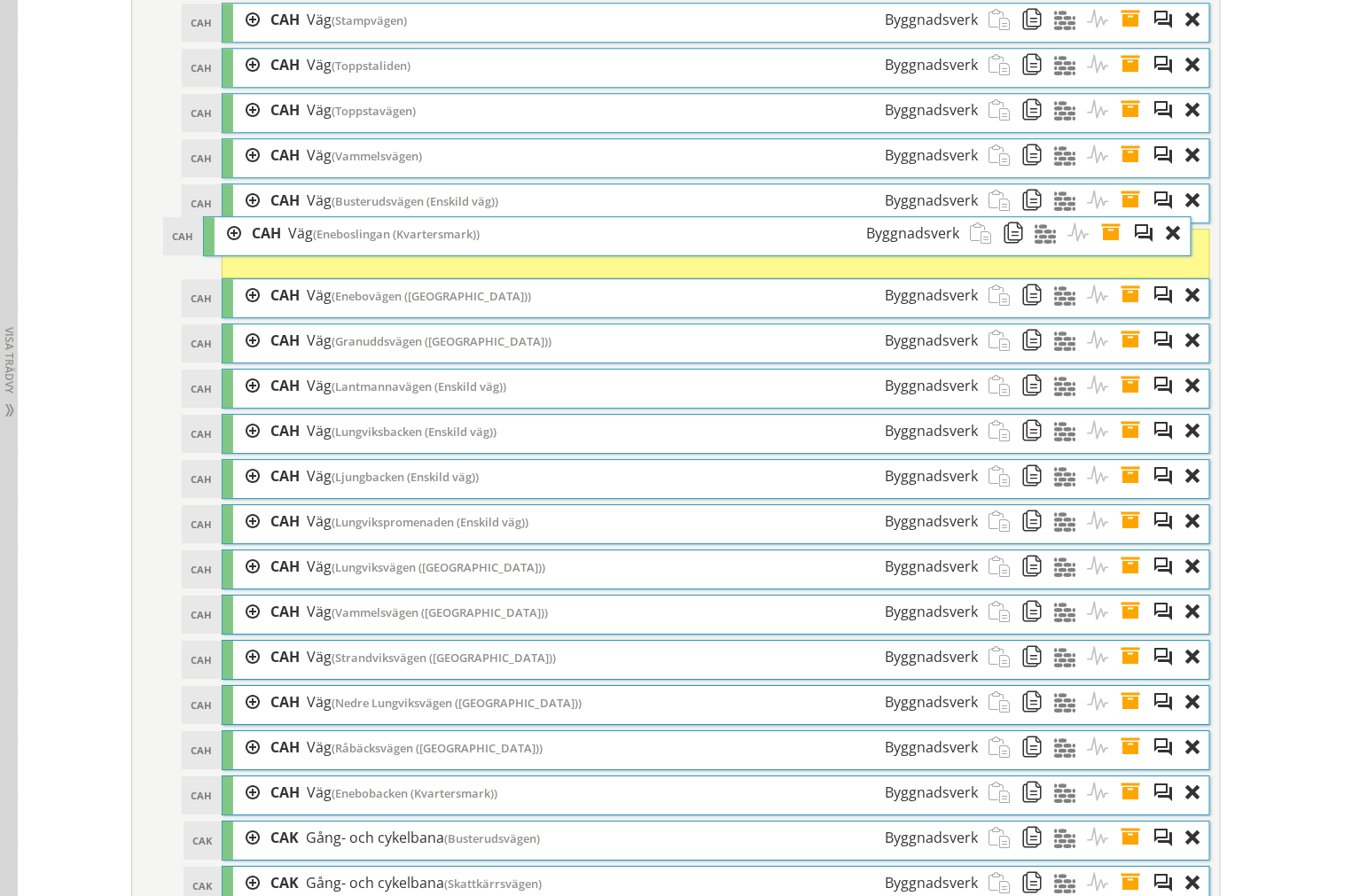
drag, startPoint x: 394, startPoint y: 690, endPoint x: 371, endPoint y: 277, distance: 413.6
click at [376, 242] on span "(Eneboslingan (Kvartersmark))" at bounding box center [396, 234] width 166 height 16
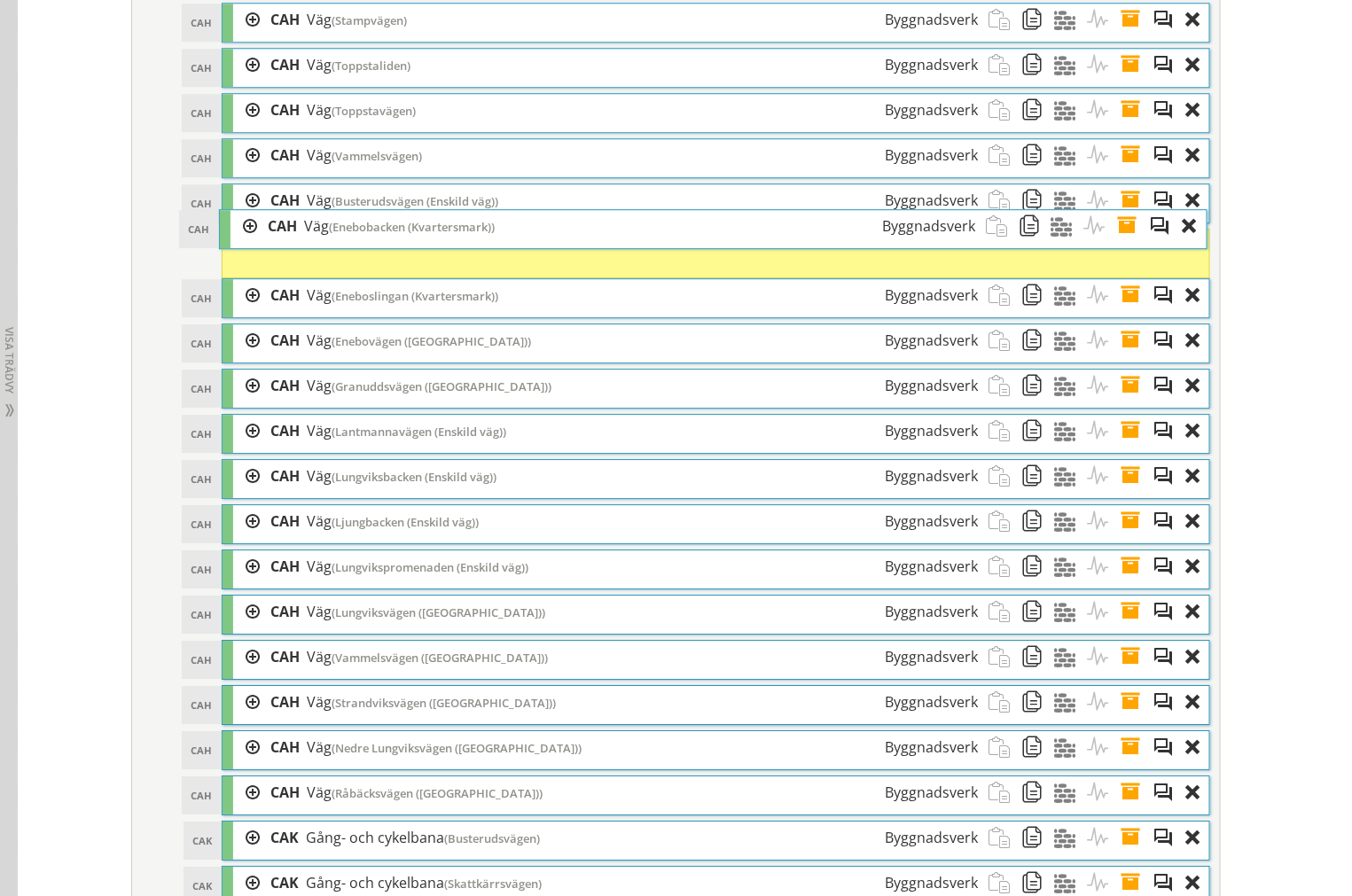
drag, startPoint x: 360, startPoint y: 826, endPoint x: 357, endPoint y: 254, distance: 572.0
click at [357, 235] on span "(Enebobacken (Kvartersmark))" at bounding box center [411, 226] width 165 height 16
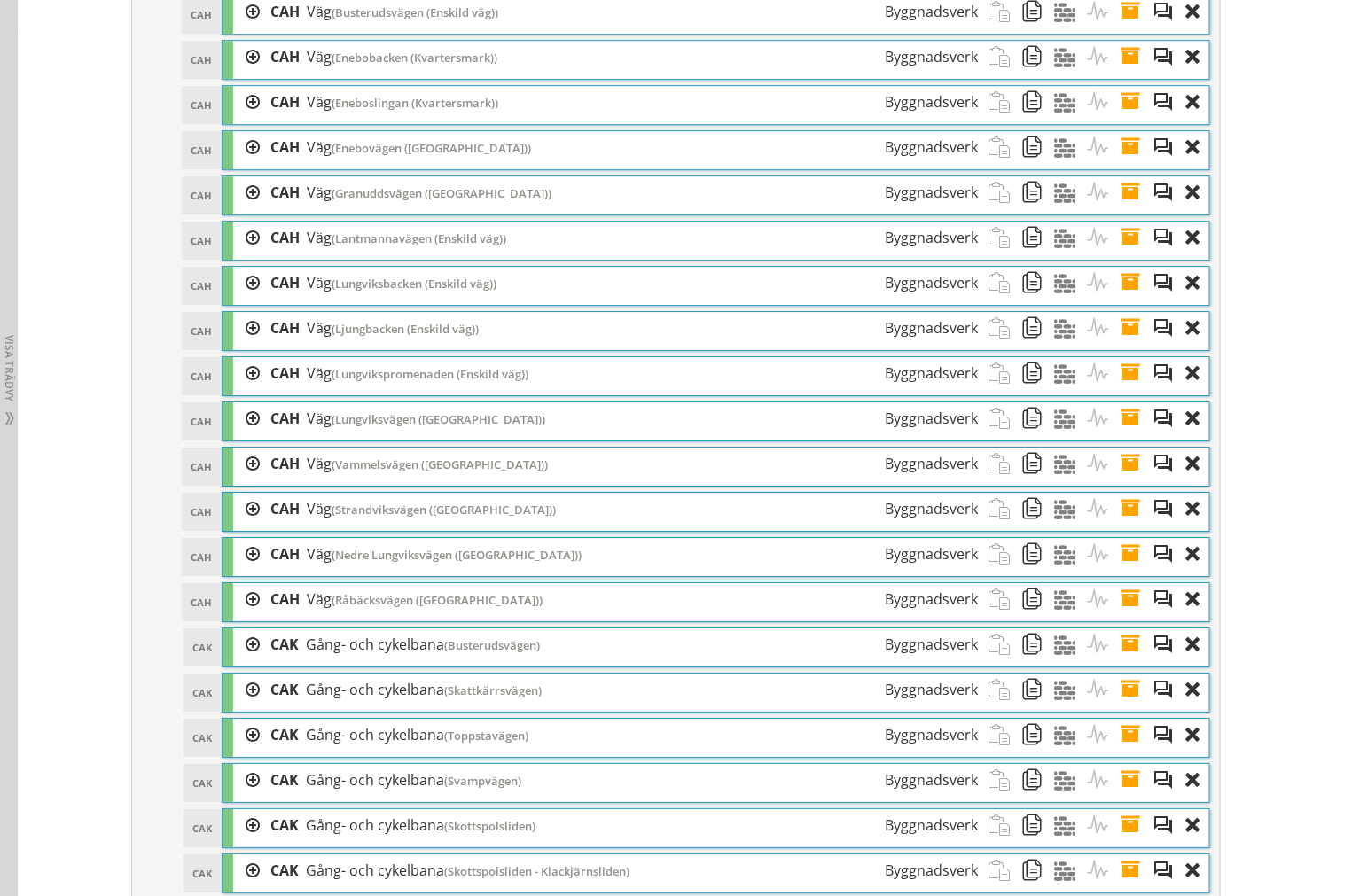
scroll to position [4365, 0]
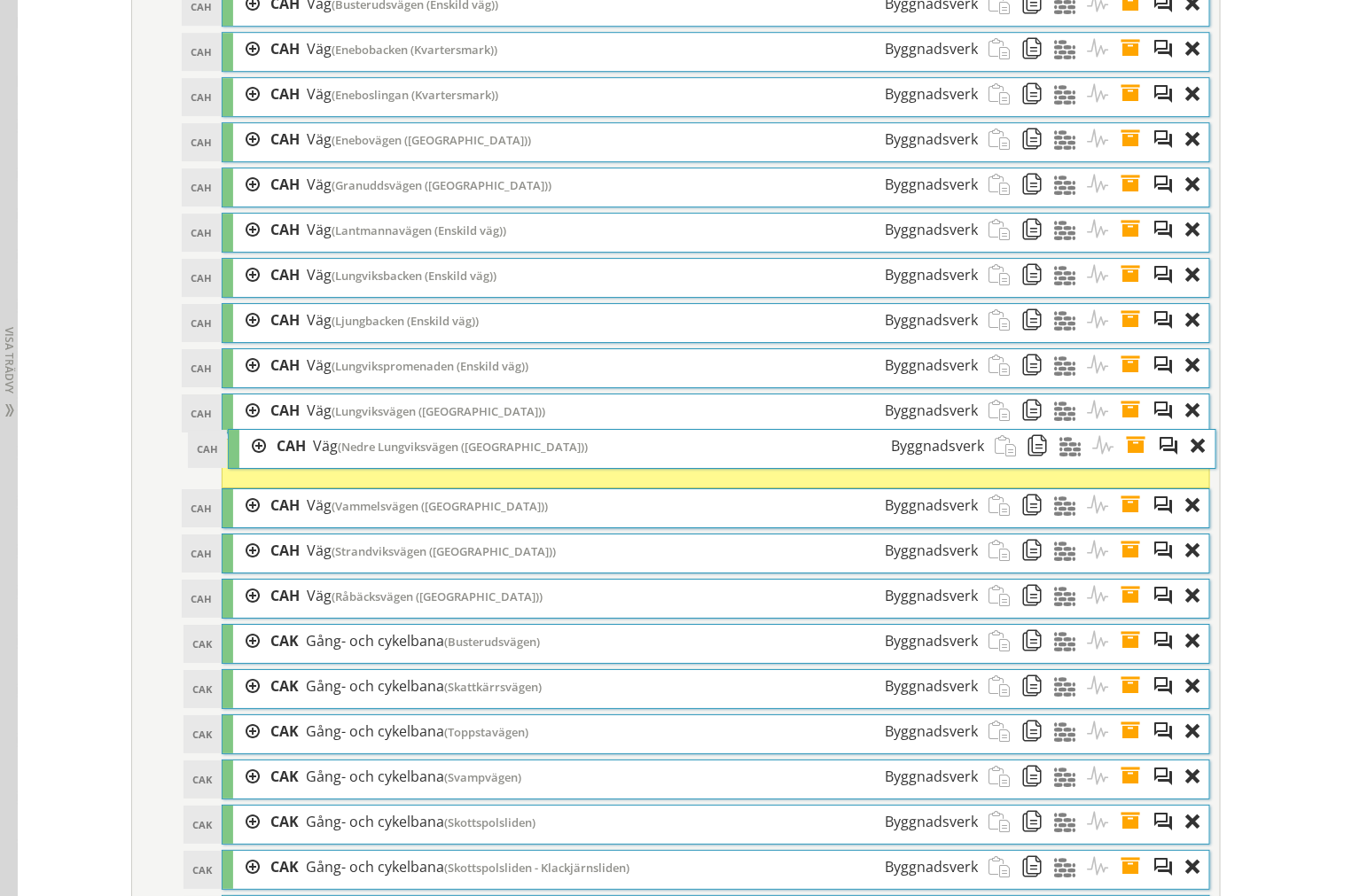
drag, startPoint x: 387, startPoint y: 585, endPoint x: 392, endPoint y: 476, distance: 109.1
click at [392, 455] on span "(Nedre Lungviksvägen ([GEOGRAPHIC_DATA]))" at bounding box center [463, 447] width 250 height 16
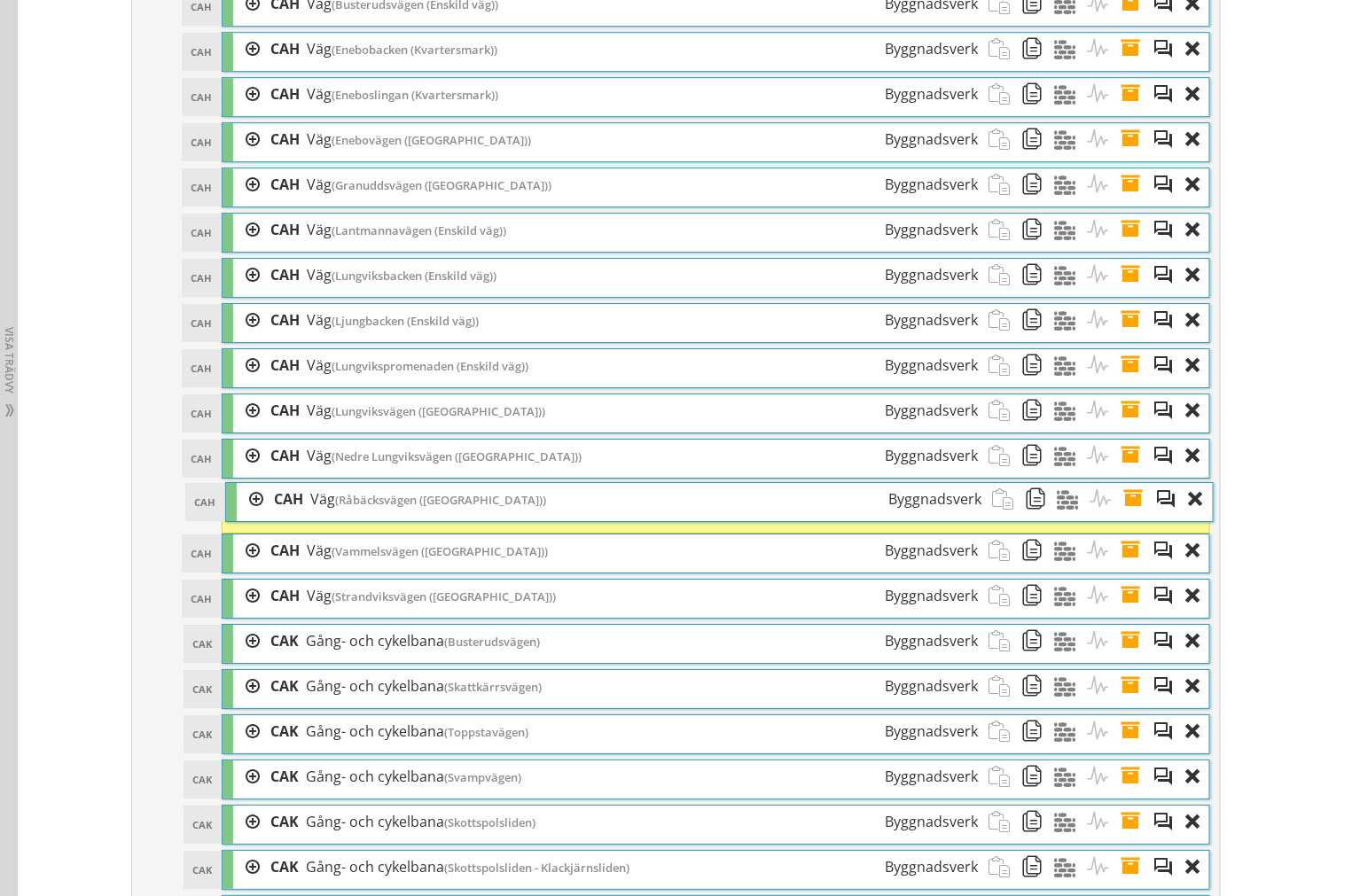
drag, startPoint x: 356, startPoint y: 628, endPoint x: 359, endPoint y: 526, distance: 102.0
click at [359, 508] on span "(Råbäcksvägen ([GEOGRAPHIC_DATA]))" at bounding box center [441, 499] width 211 height 16
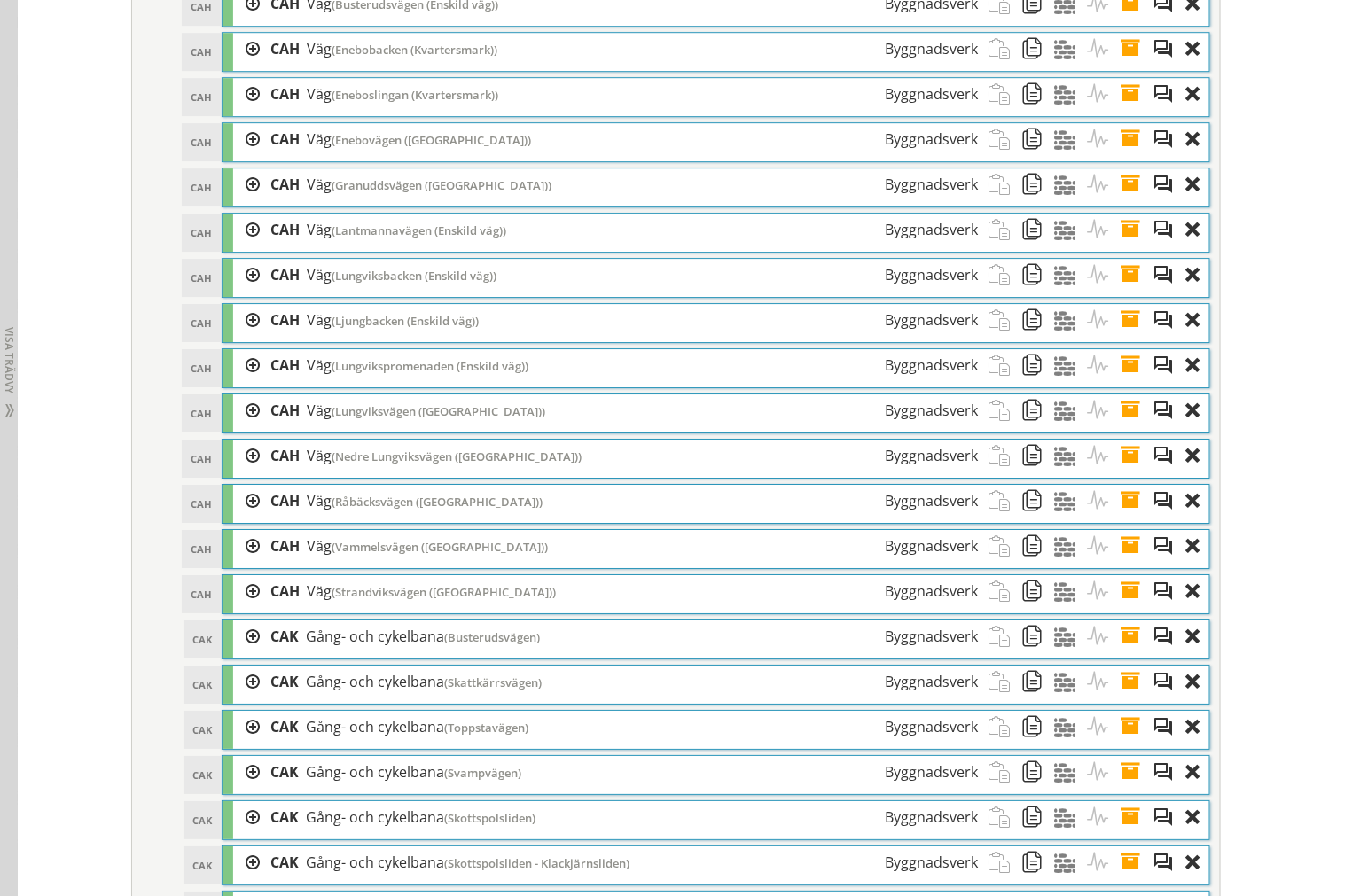
drag, startPoint x: 354, startPoint y: 590, endPoint x: 353, endPoint y: 630, distance: 40.0
click at [353, 630] on ol "BBD20 BBD20 Dagvattenledningsanläggning Byggnadsverk Dra och släpp Aktiviteter …" at bounding box center [716, 320] width 989 height 2203
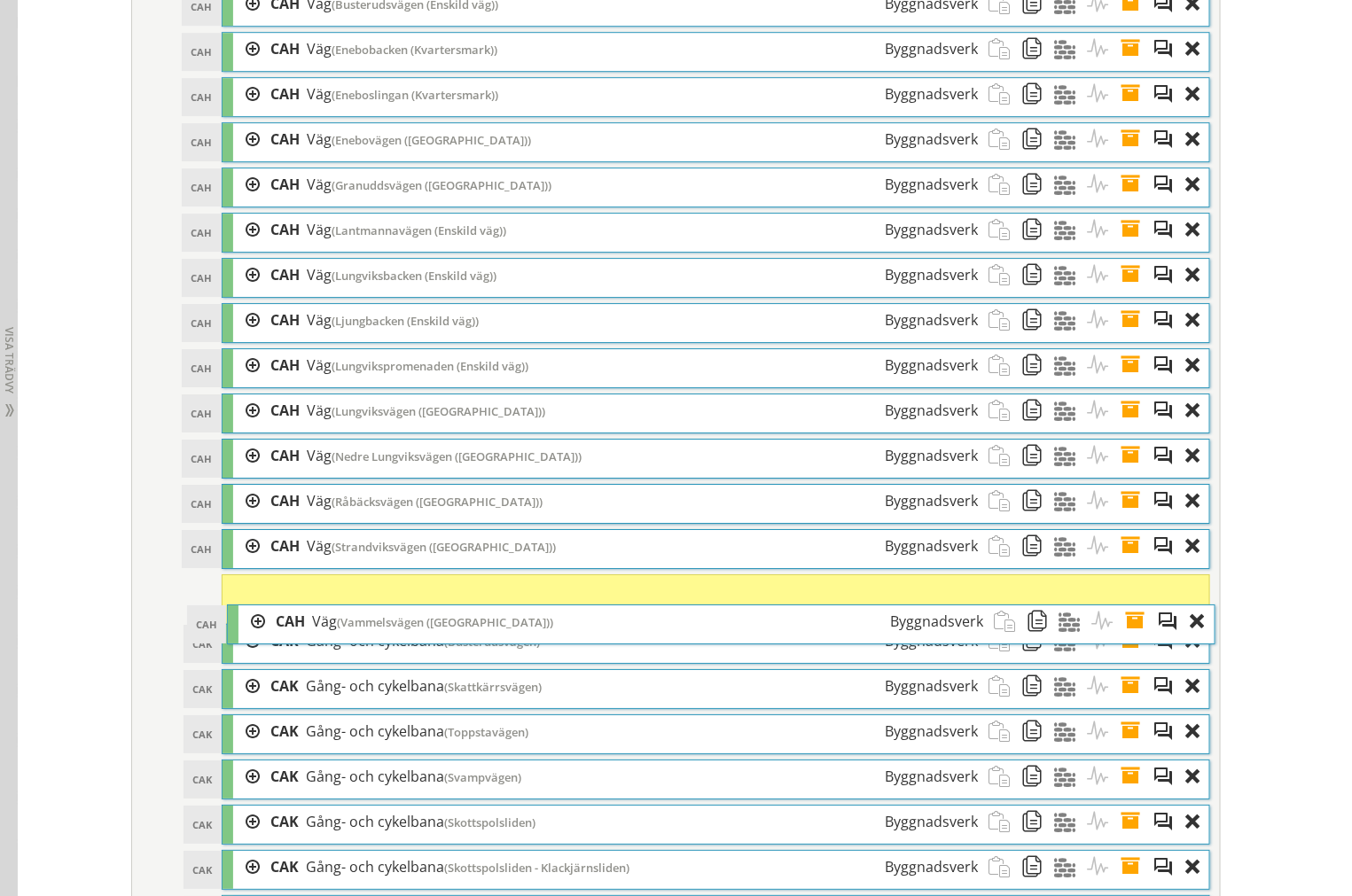
drag, startPoint x: 357, startPoint y: 617, endPoint x: 358, endPoint y: 653, distance: 36.0
click at [358, 630] on span "(Vammelsvägen ([GEOGRAPHIC_DATA]))" at bounding box center [444, 621] width 216 height 16
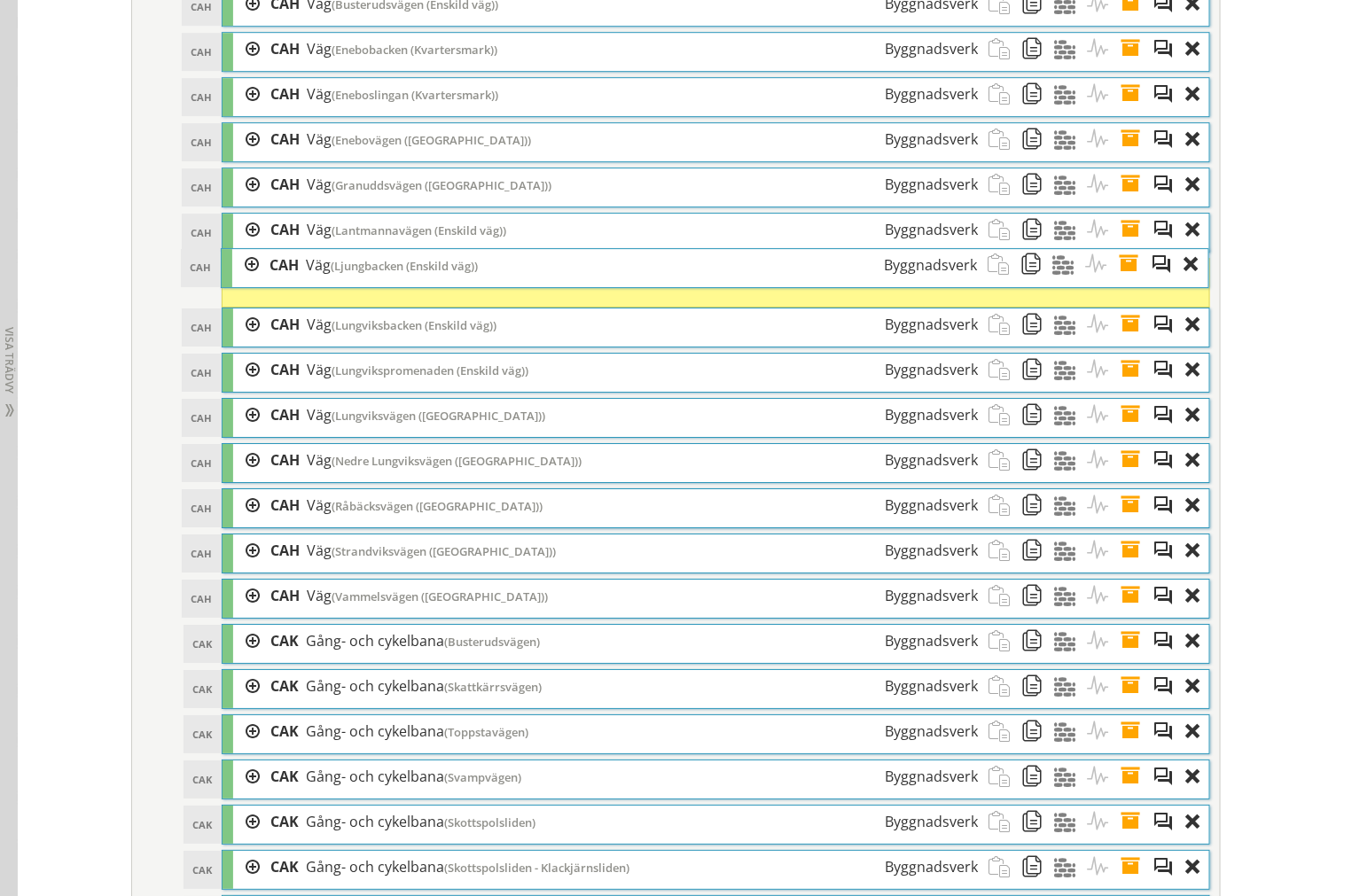
drag, startPoint x: 401, startPoint y: 356, endPoint x: 400, endPoint y: 294, distance: 62.0
click at [400, 274] on span "(Ljungbacken (Enskild väg))" at bounding box center [404, 265] width 147 height 16
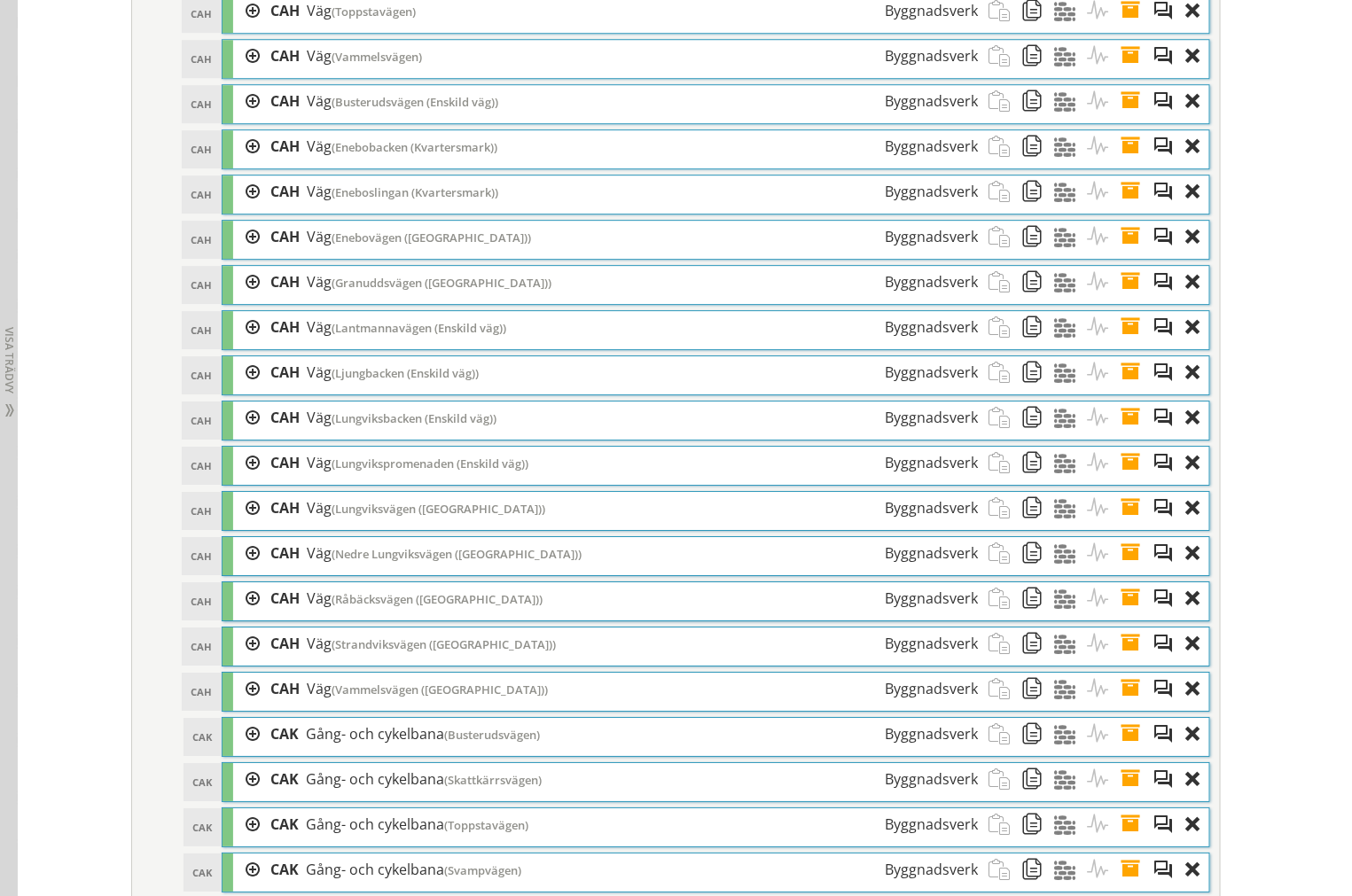
scroll to position [4266, 0]
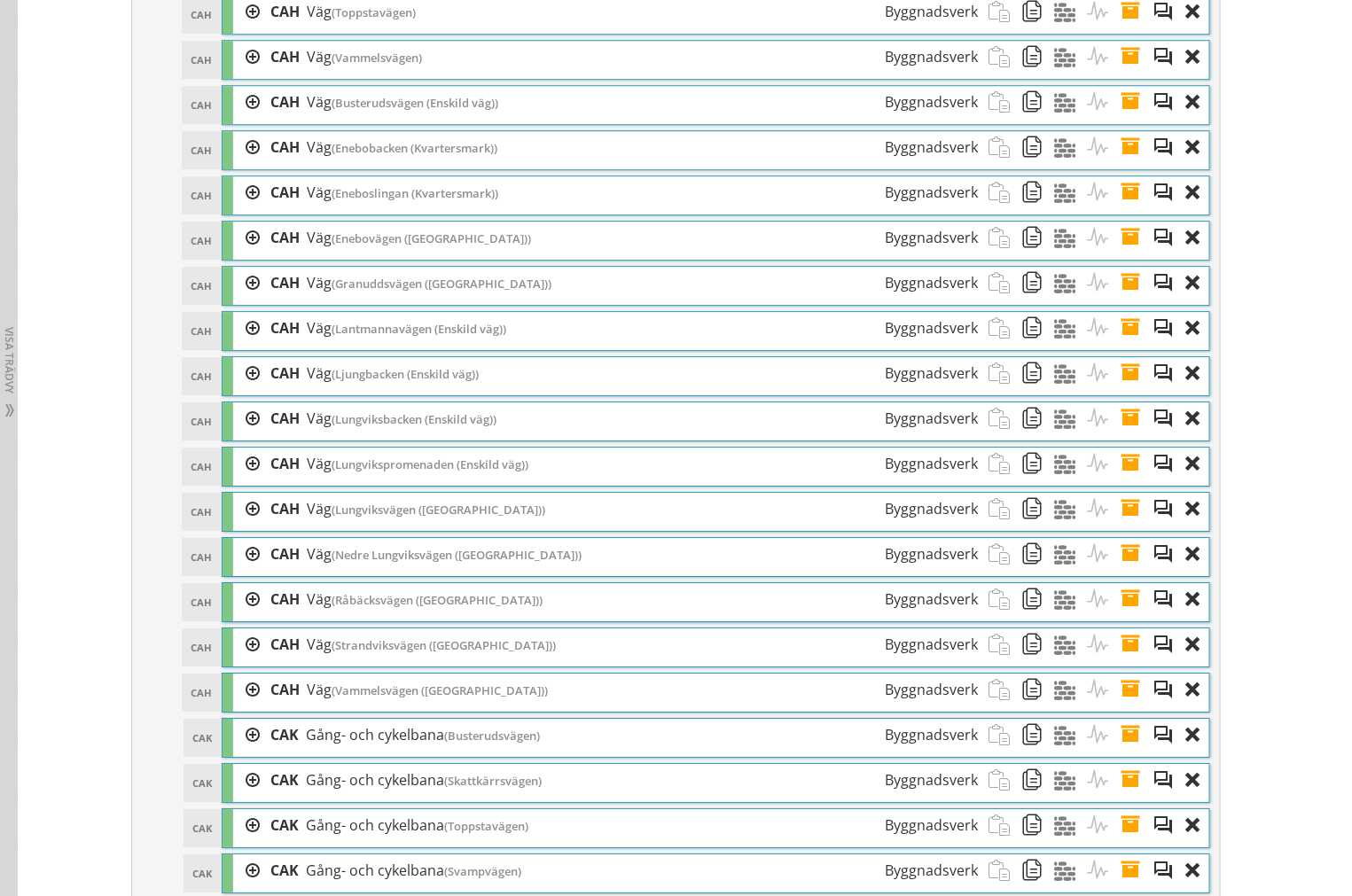
click at [1128, 119] on span at bounding box center [1135, 102] width 33 height 33
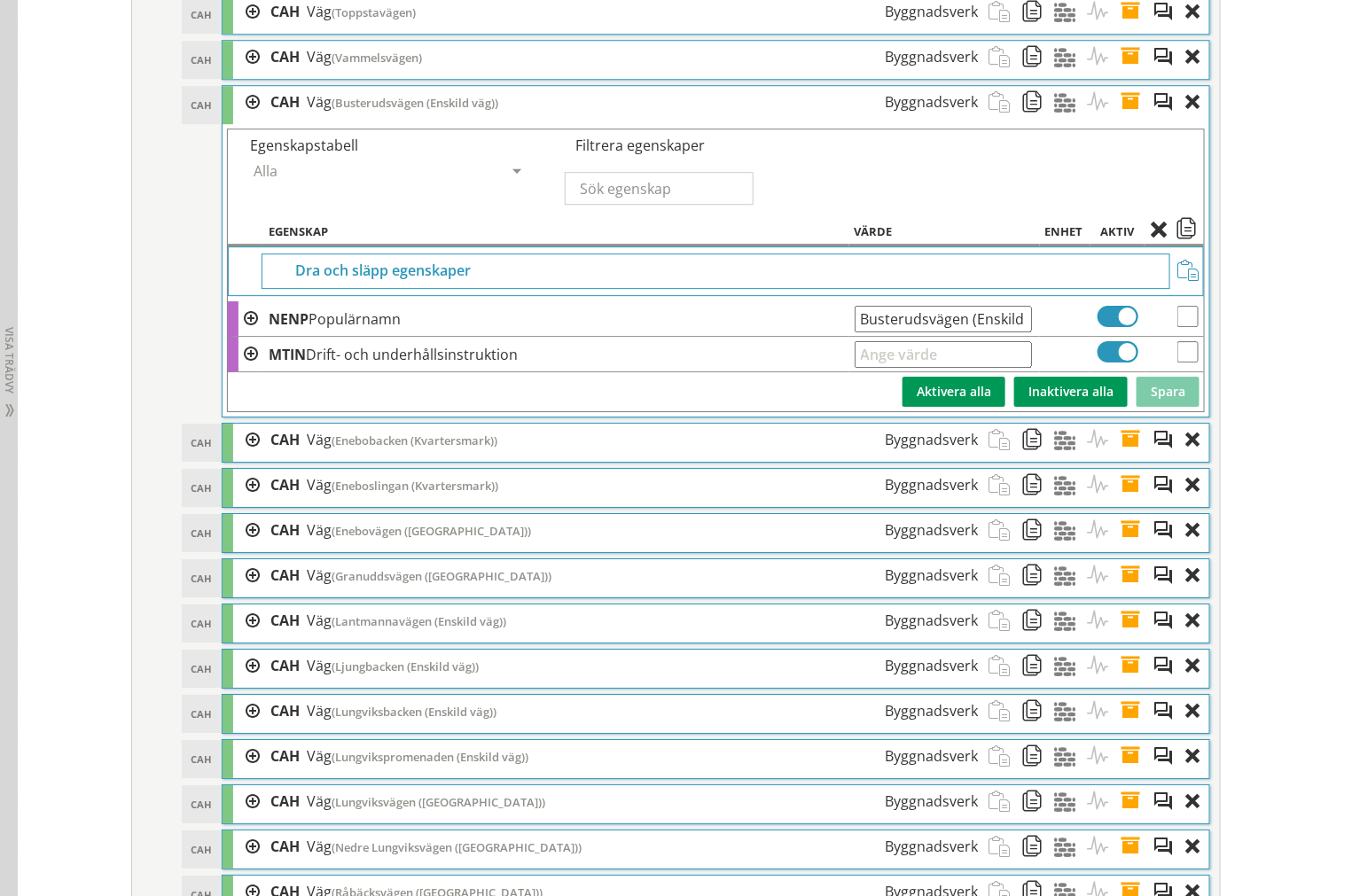
scroll to position [0, 25]
drag, startPoint x: 852, startPoint y: 349, endPoint x: 1297, endPoint y: 353, distance: 445.0
click at [1297, 353] on div "Redigera strukturer Skapa ny struktur CoClass Version 3.17.0 CoClass Version 3.…" at bounding box center [685, 405] width 1334 height 9009
drag, startPoint x: 1131, startPoint y: 135, endPoint x: 1126, endPoint y: 157, distance: 22.6
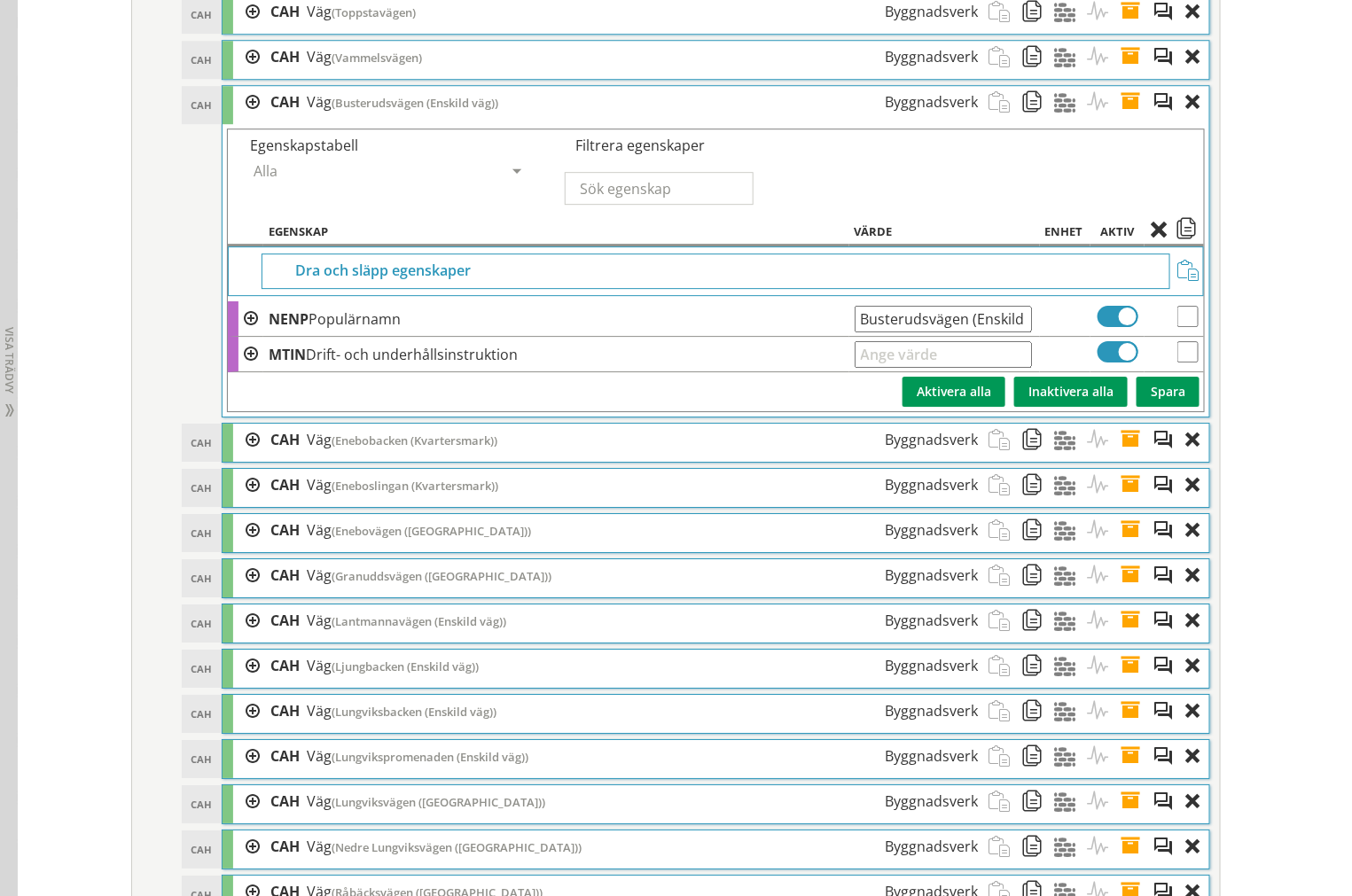
click at [1131, 119] on span at bounding box center [1135, 102] width 33 height 33
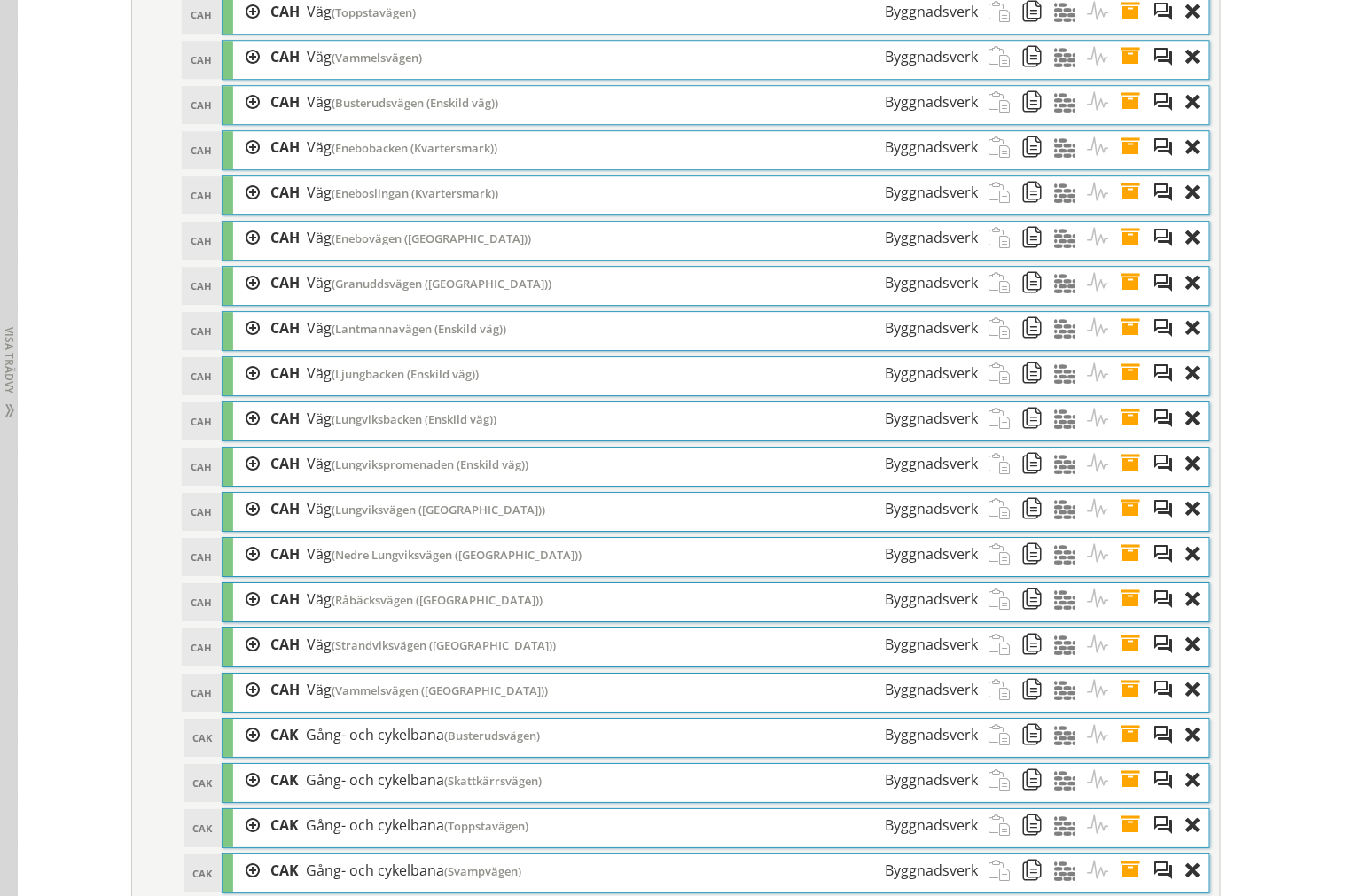
click at [1124, 164] on span at bounding box center [1135, 147] width 33 height 33
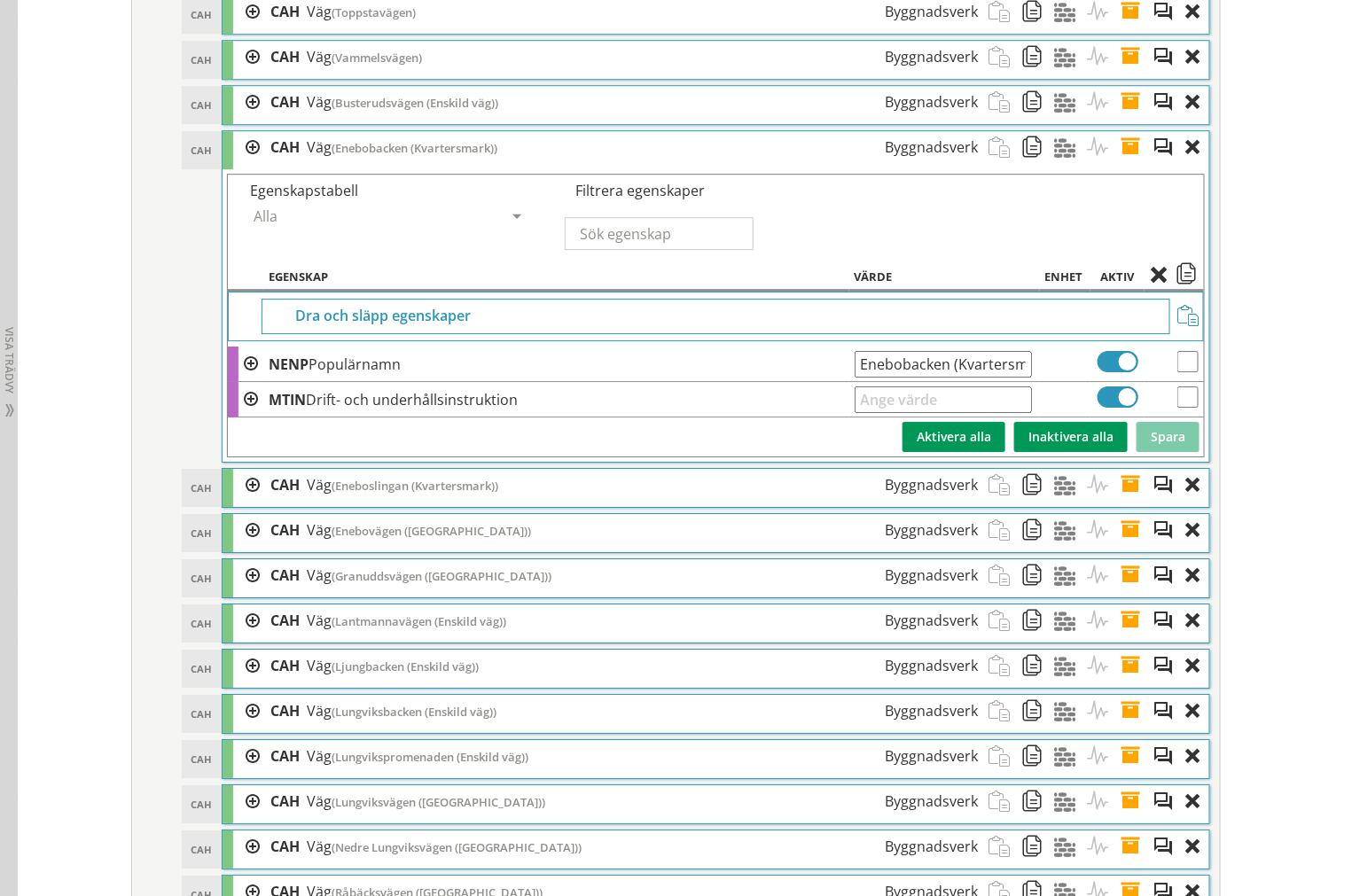
click at [861, 377] on input "Enebobacken (Kvartersmark)" at bounding box center [943, 364] width 178 height 26
drag, startPoint x: 853, startPoint y: 394, endPoint x: 1221, endPoint y: 369, distance: 368.8
click at [1221, 369] on div "Redigera strukturer Skapa ny struktur CoClass Version 3.17.0 CoClass Version 3.…" at bounding box center [676, 406] width 1117 height 8987
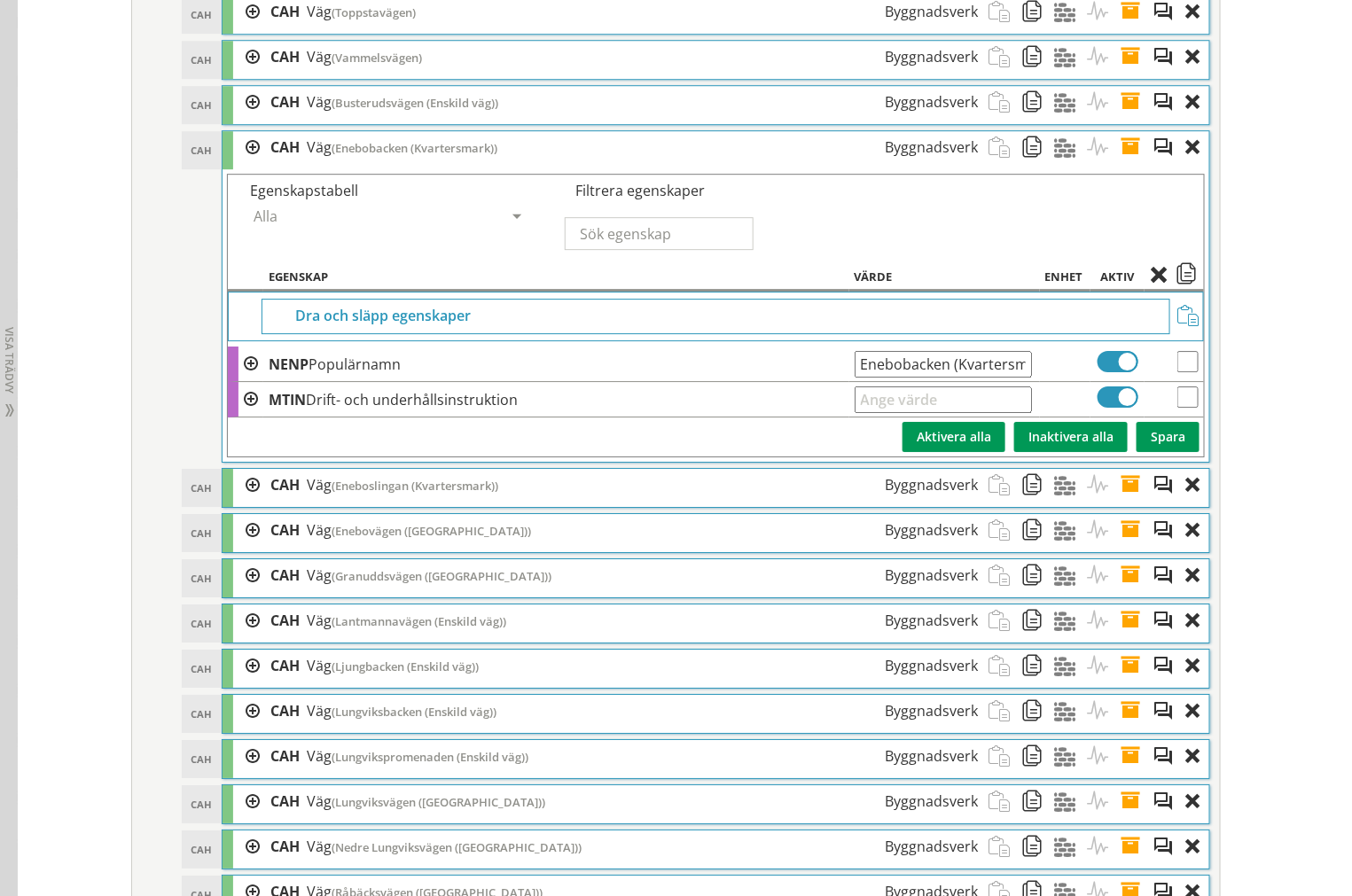
click at [1123, 164] on span at bounding box center [1135, 147] width 33 height 33
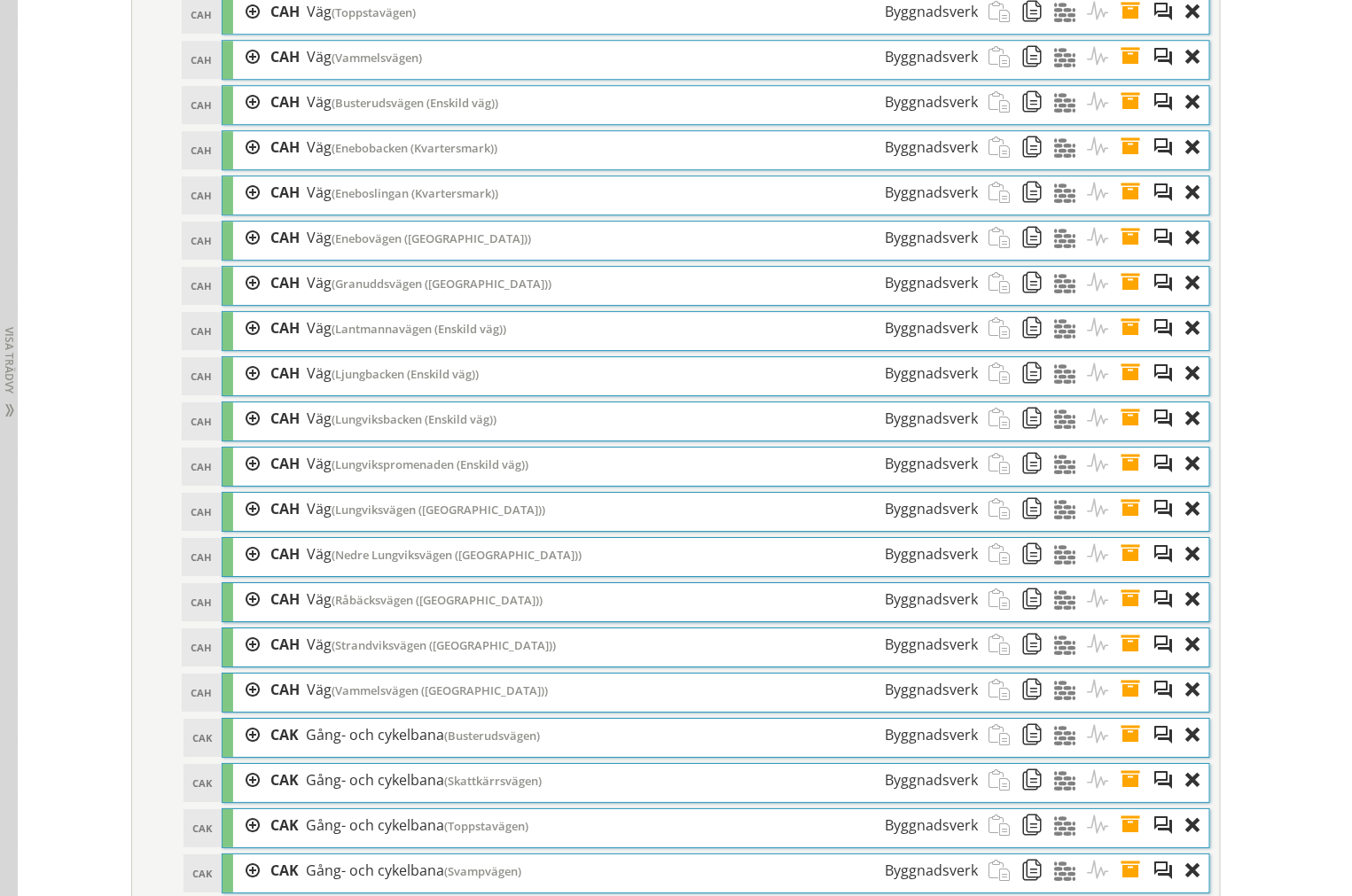
click at [1128, 209] on span at bounding box center [1135, 192] width 33 height 33
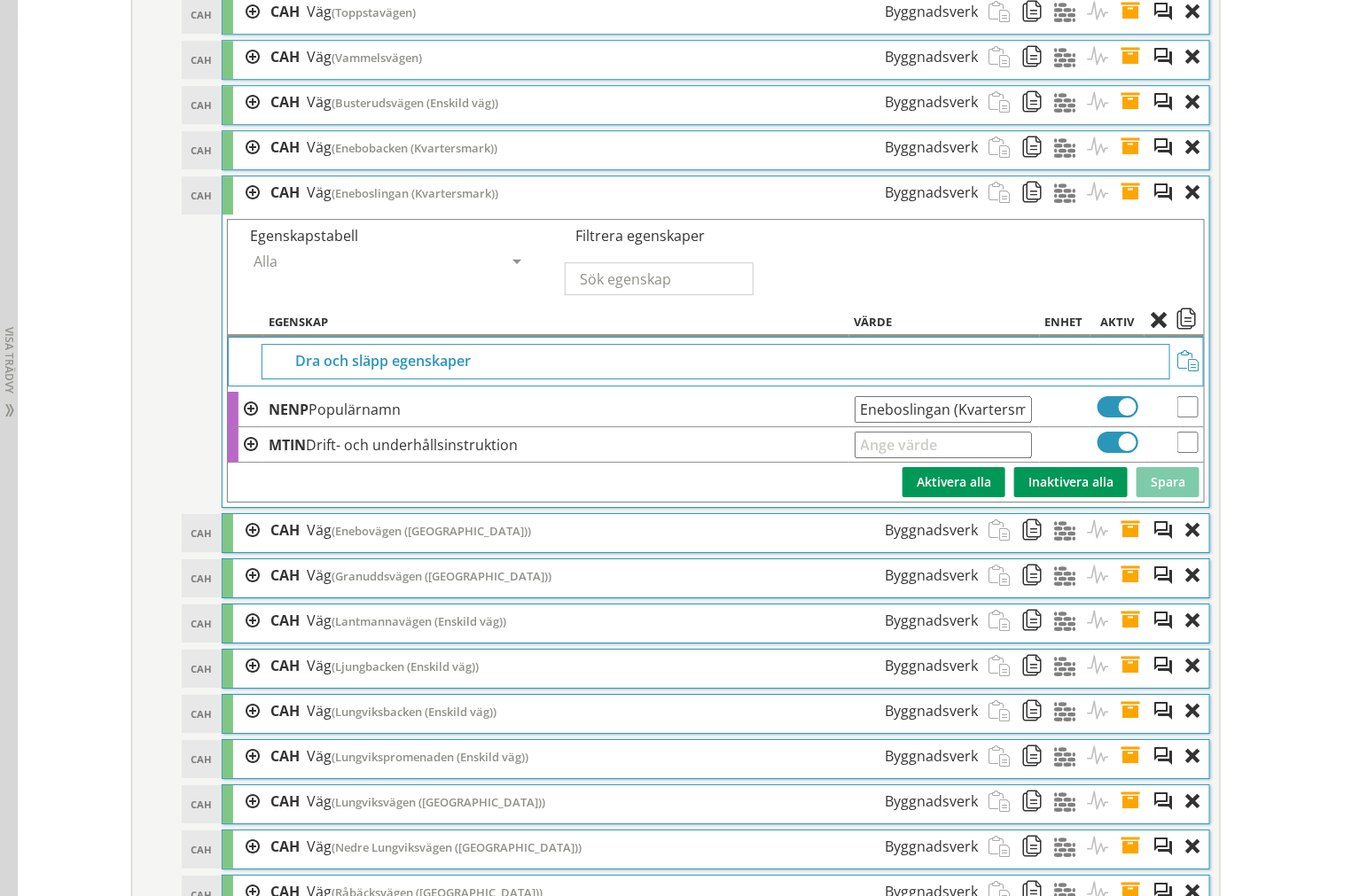
scroll to position [0, 23]
drag, startPoint x: 851, startPoint y: 439, endPoint x: 1318, endPoint y: 441, distance: 467.0
click at [1331, 444] on div "Redigera strukturer Skapa ny struktur CoClass Version 3.17.0 CoClass Version 3.…" at bounding box center [685, 405] width 1334 height 9009
click at [1129, 209] on span at bounding box center [1135, 192] width 33 height 33
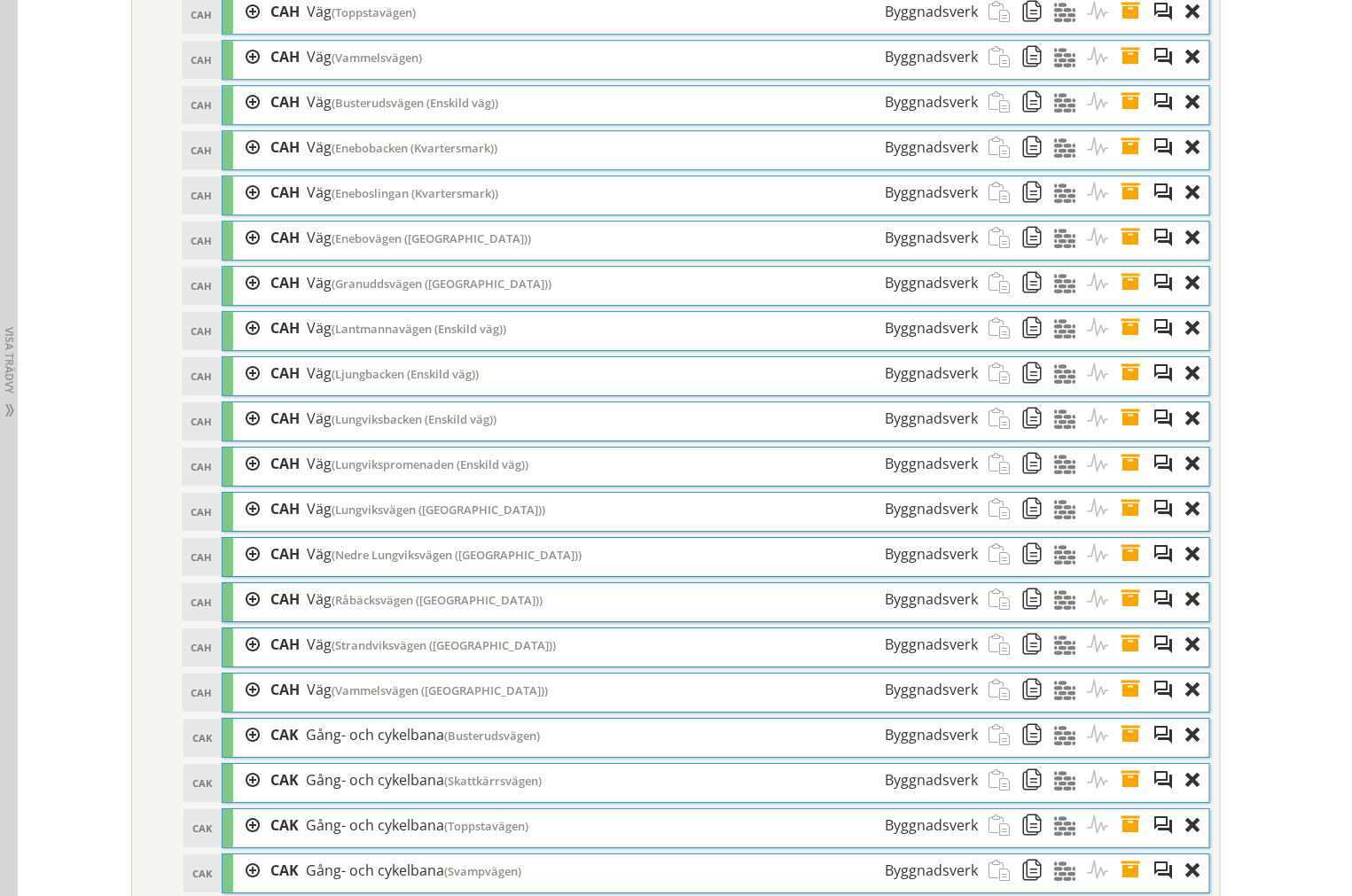
click at [1119, 254] on span at bounding box center [1135, 237] width 33 height 33
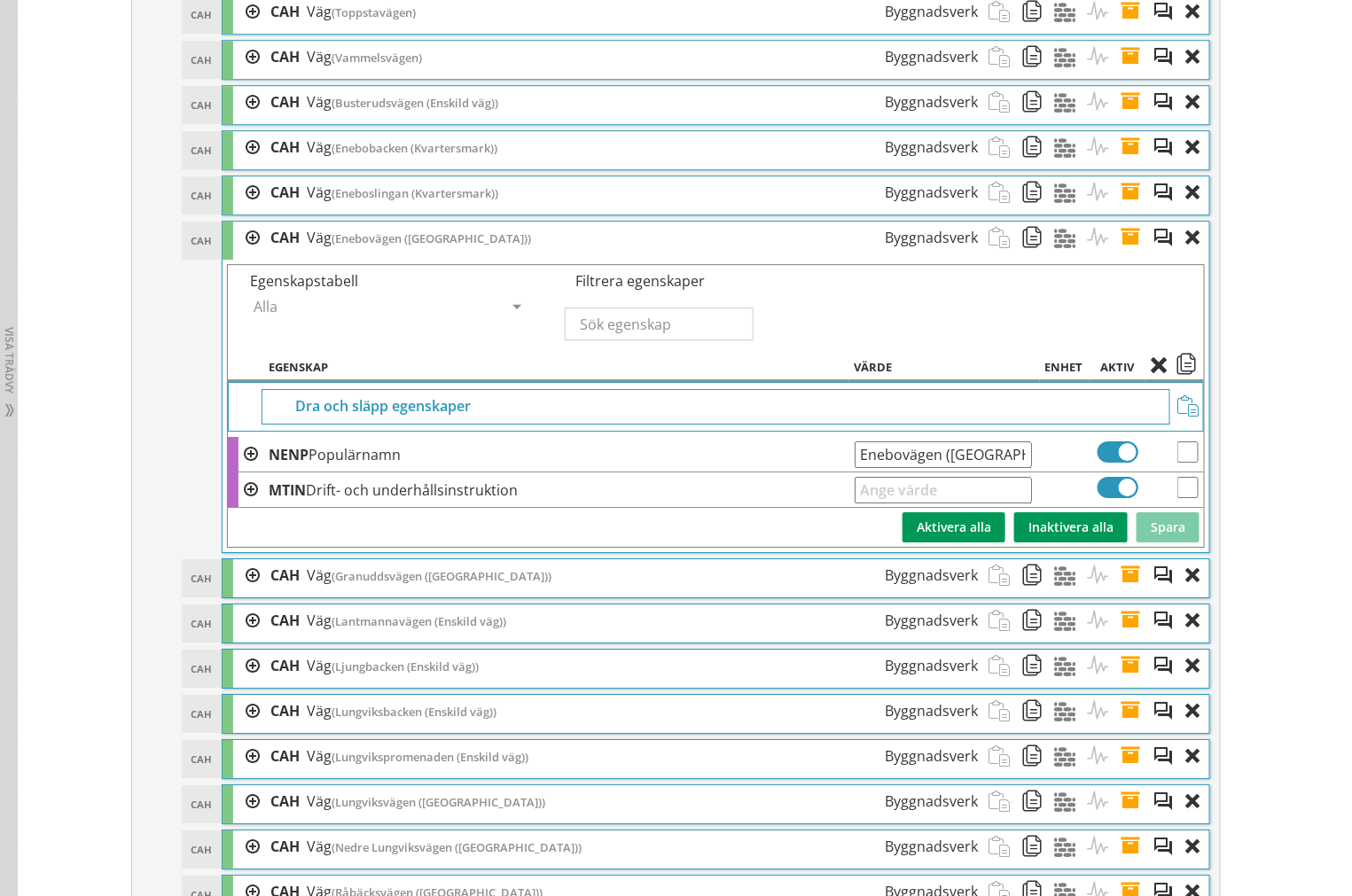
drag, startPoint x: 845, startPoint y: 481, endPoint x: 946, endPoint y: 510, distance: 105.1
click at [1316, 484] on div "Redigera strukturer Skapa ny struktur CoClass Version 3.17.0 CoClass Version 3.…" at bounding box center [685, 405] width 1334 height 9009
drag, startPoint x: 851, startPoint y: 488, endPoint x: 1801, endPoint y: 501, distance: 950.1
click at [1129, 254] on span at bounding box center [1135, 237] width 33 height 33
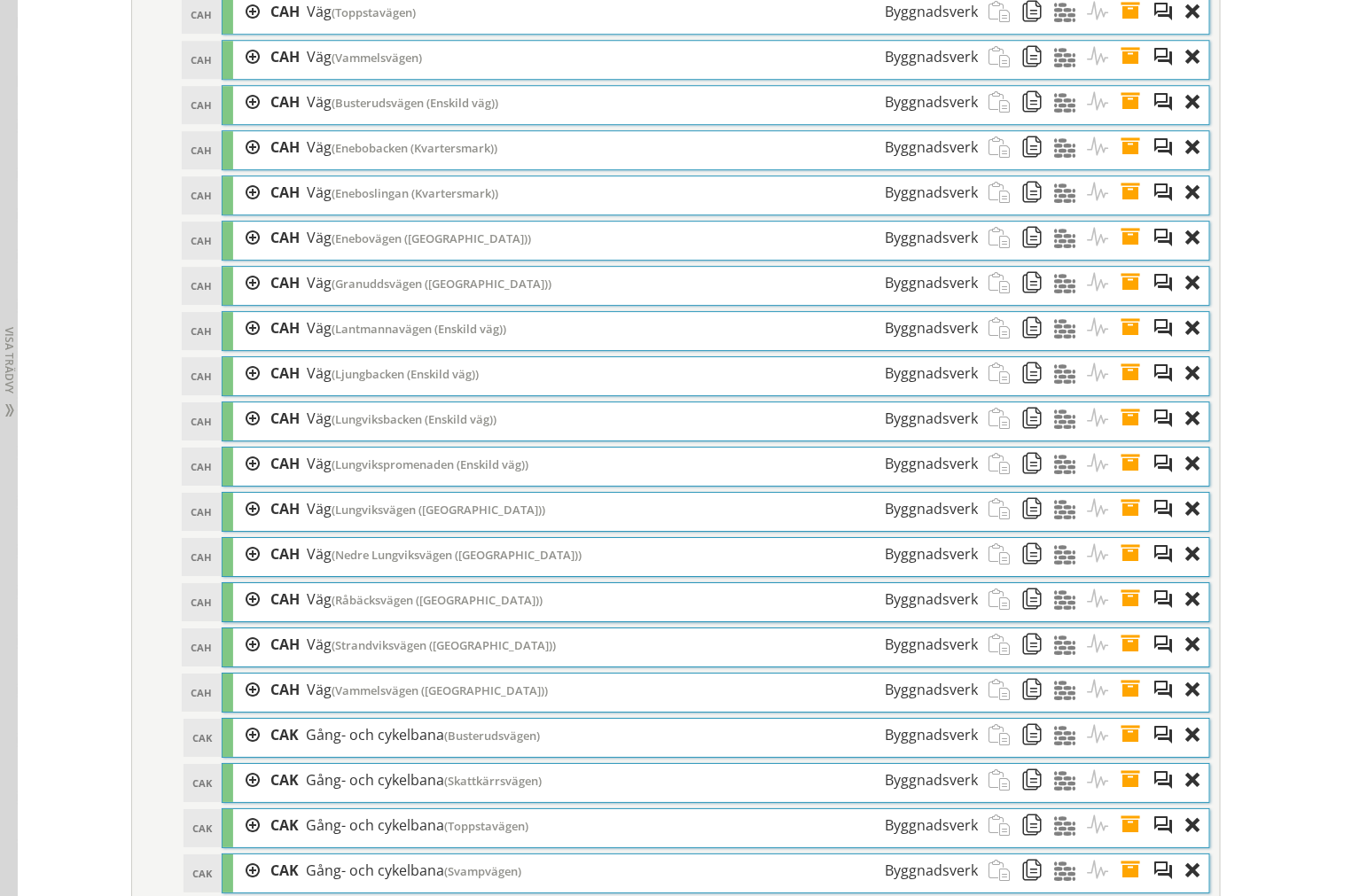
click at [1119, 300] on span at bounding box center [1135, 283] width 33 height 33
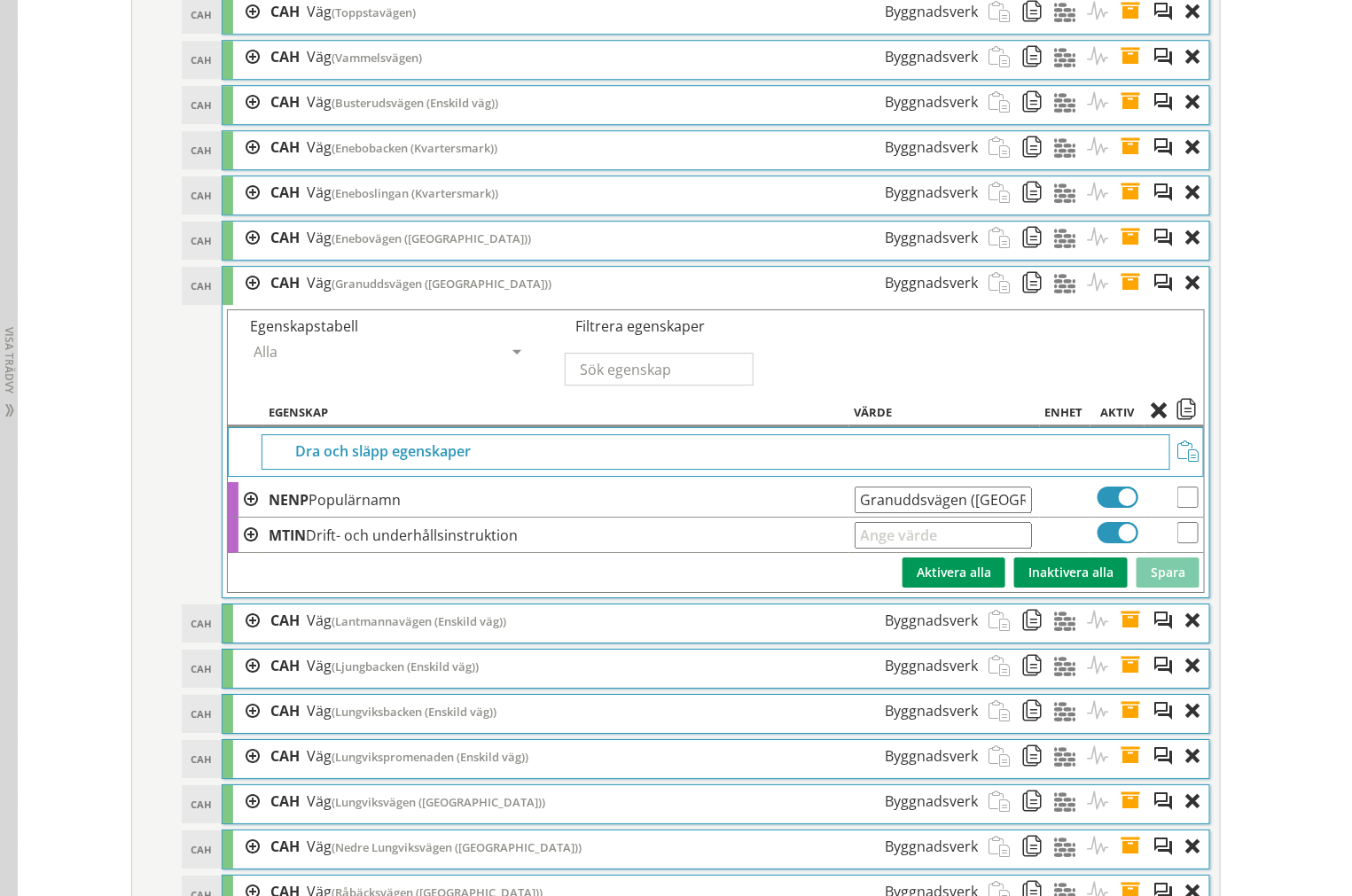
click at [855, 513] on input "Granuddsvägen (Enskild väg)" at bounding box center [943, 500] width 178 height 26
drag, startPoint x: 853, startPoint y: 533, endPoint x: 1229, endPoint y: 535, distance: 376.0
click at [1233, 535] on div "Redigera strukturer Skapa ny struktur CoClass Version 3.17.0 CoClass Version 3.…" at bounding box center [676, 405] width 1134 height 9009
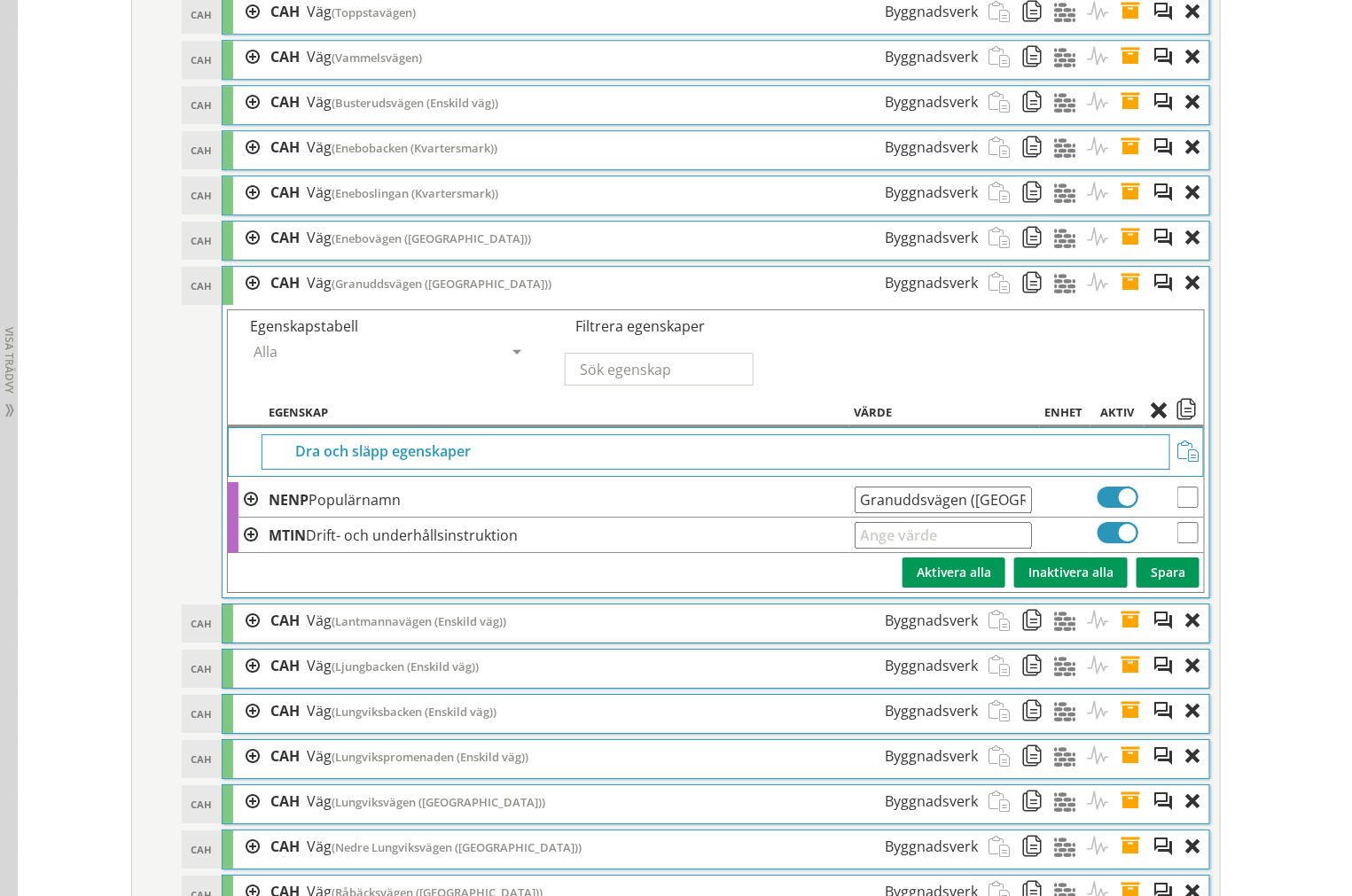
click at [1124, 300] on span at bounding box center [1135, 283] width 33 height 33
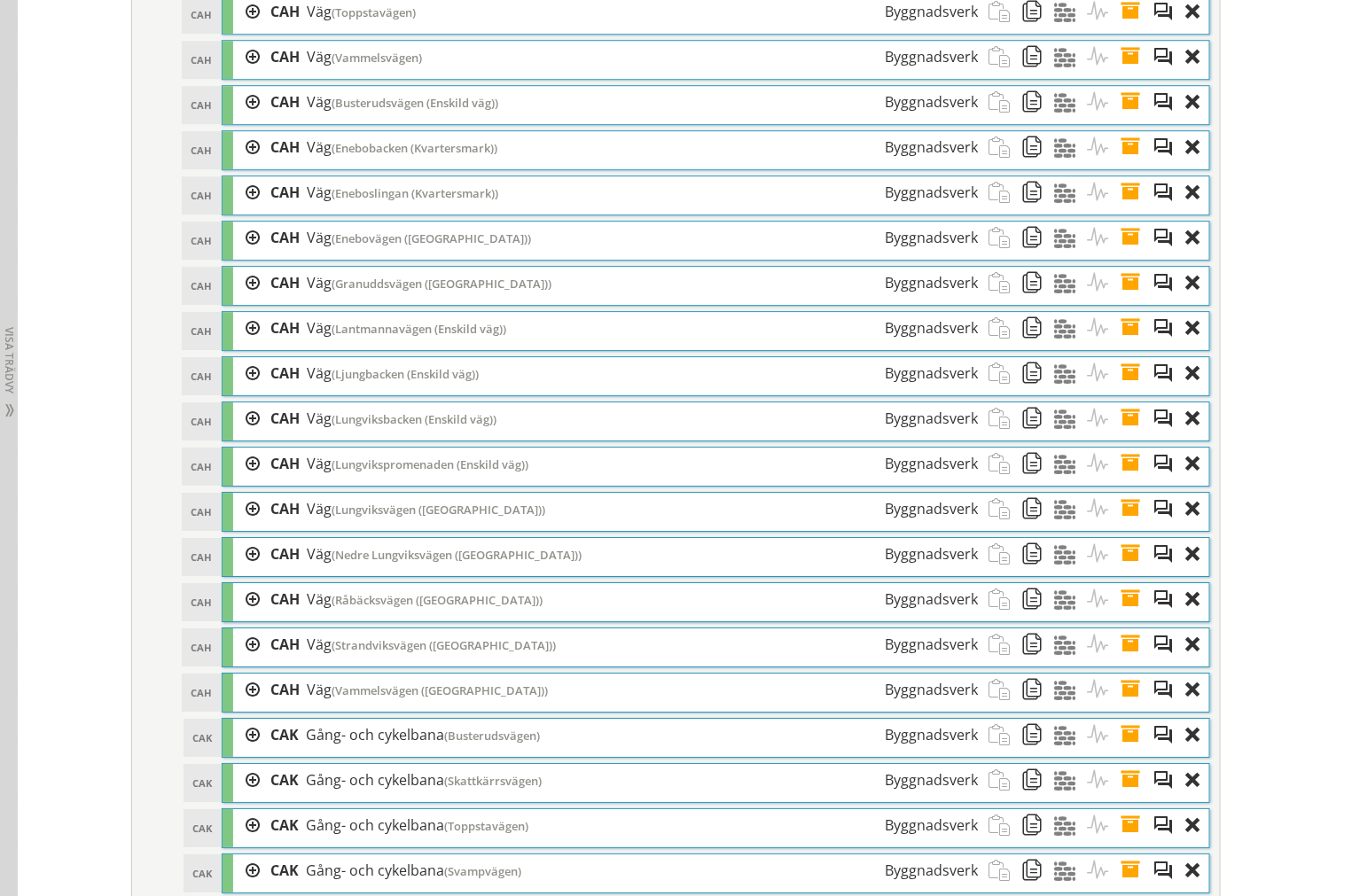
click at [1122, 345] on span at bounding box center [1135, 328] width 33 height 33
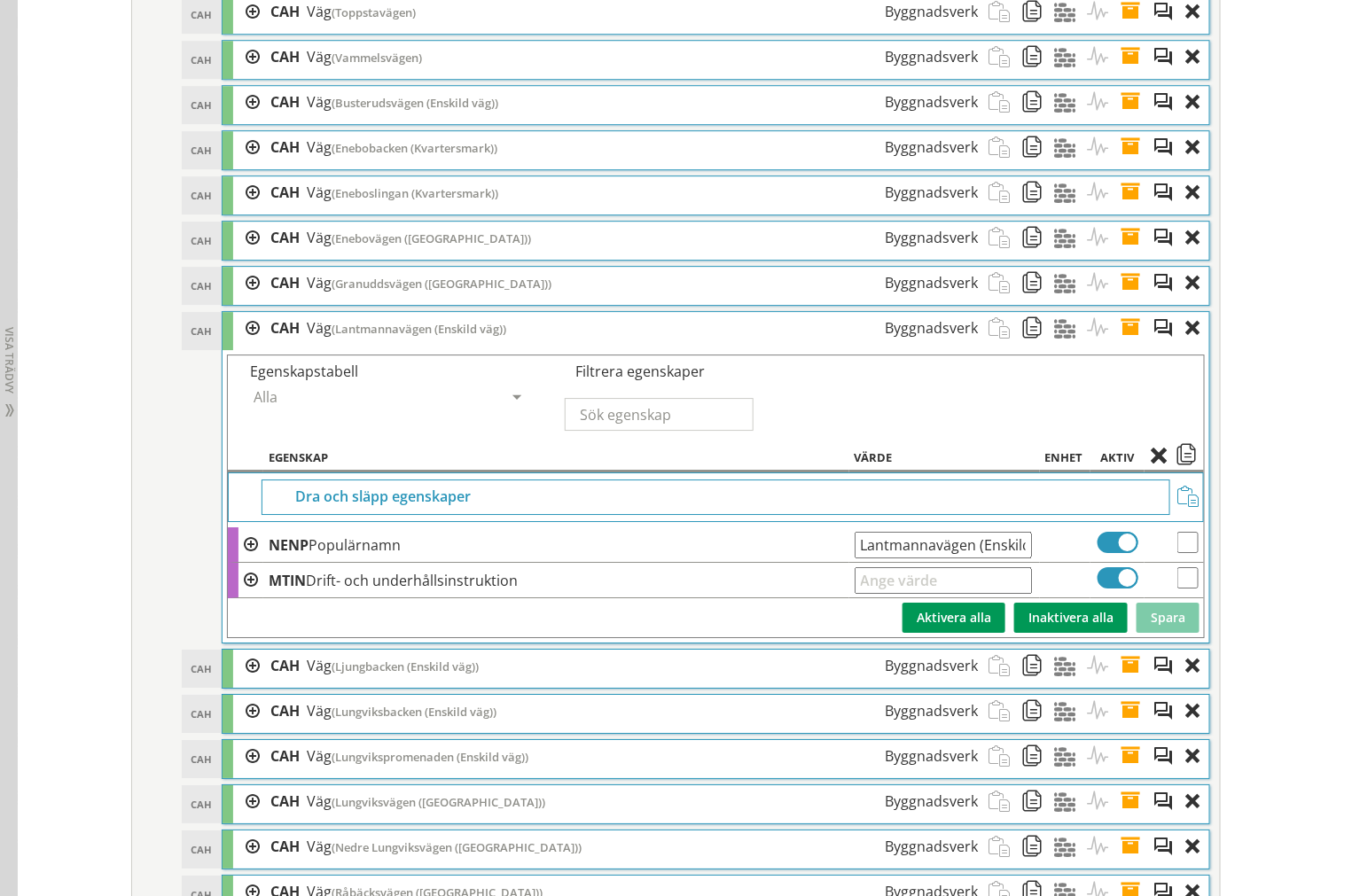
scroll to position [0, 33]
drag, startPoint x: 847, startPoint y: 580, endPoint x: 1296, endPoint y: 587, distance: 449.1
click at [1328, 592] on div "Redigera strukturer Skapa ny struktur CoClass Version 3.17.0 CoClass Version 3.…" at bounding box center [685, 405] width 1334 height 9009
drag, startPoint x: 1126, startPoint y: 353, endPoint x: 1127, endPoint y: 369, distance: 16.0
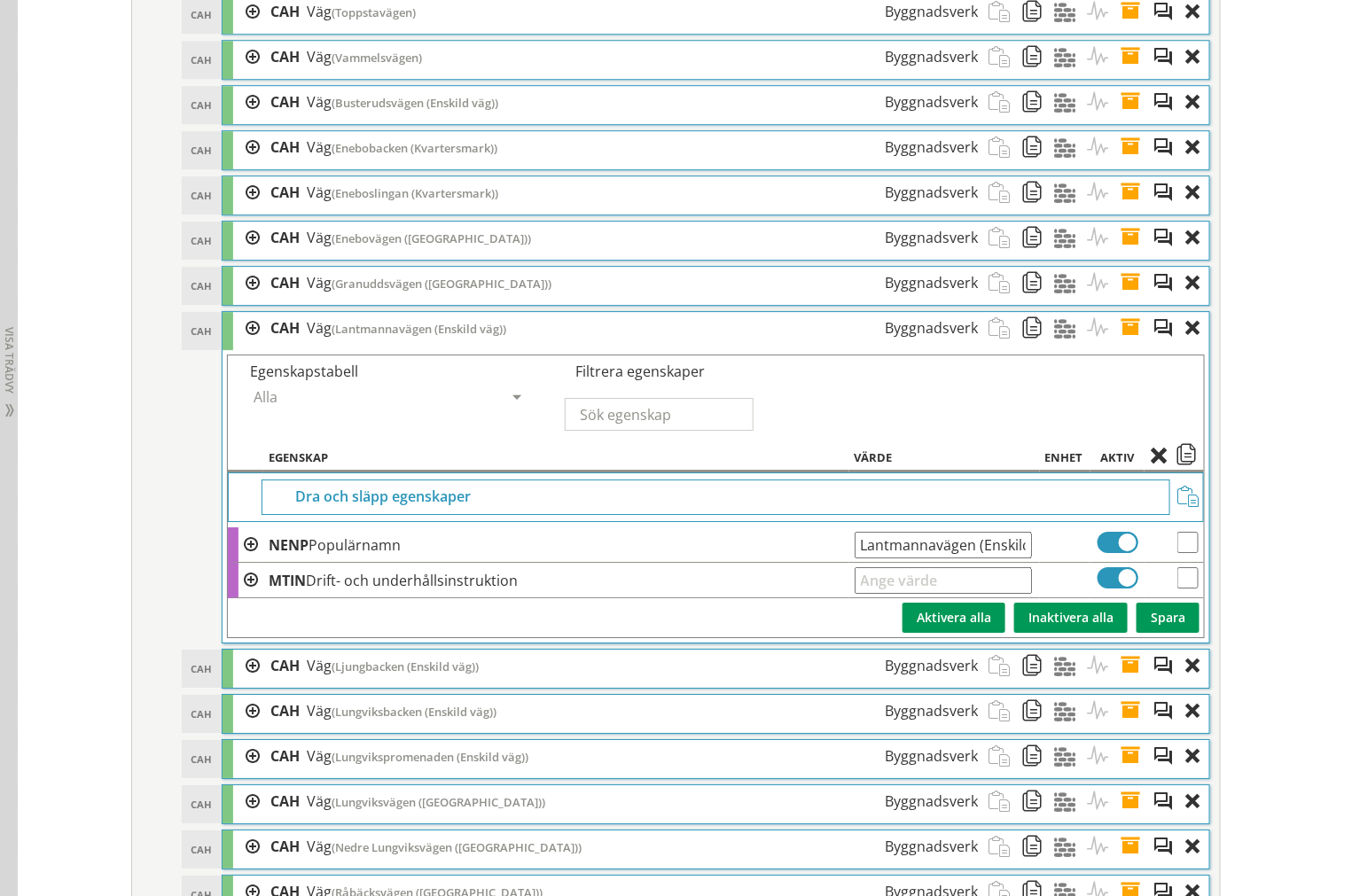
click at [1126, 345] on span at bounding box center [1135, 328] width 33 height 33
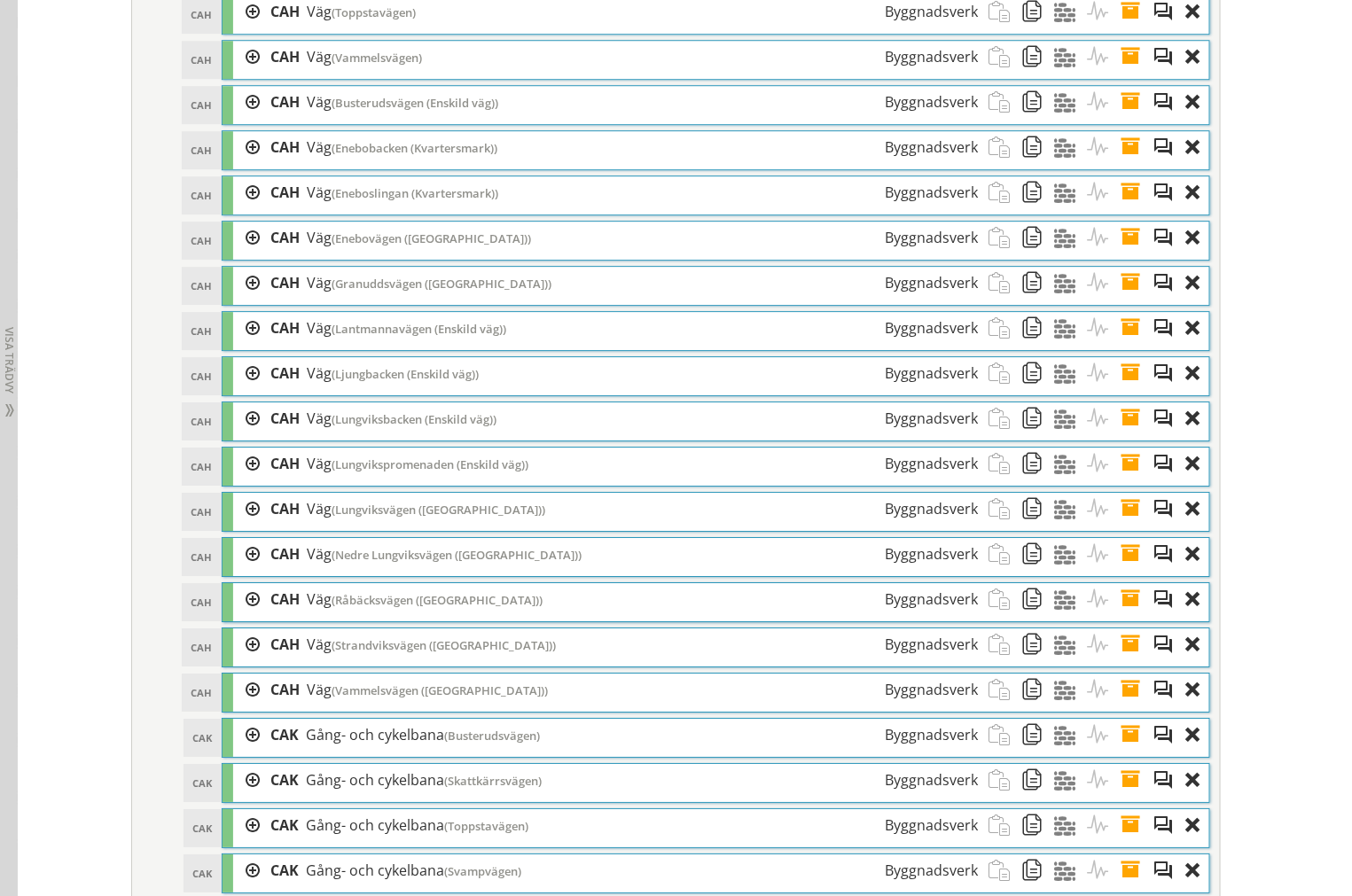
click at [1119, 390] on span at bounding box center [1135, 373] width 33 height 33
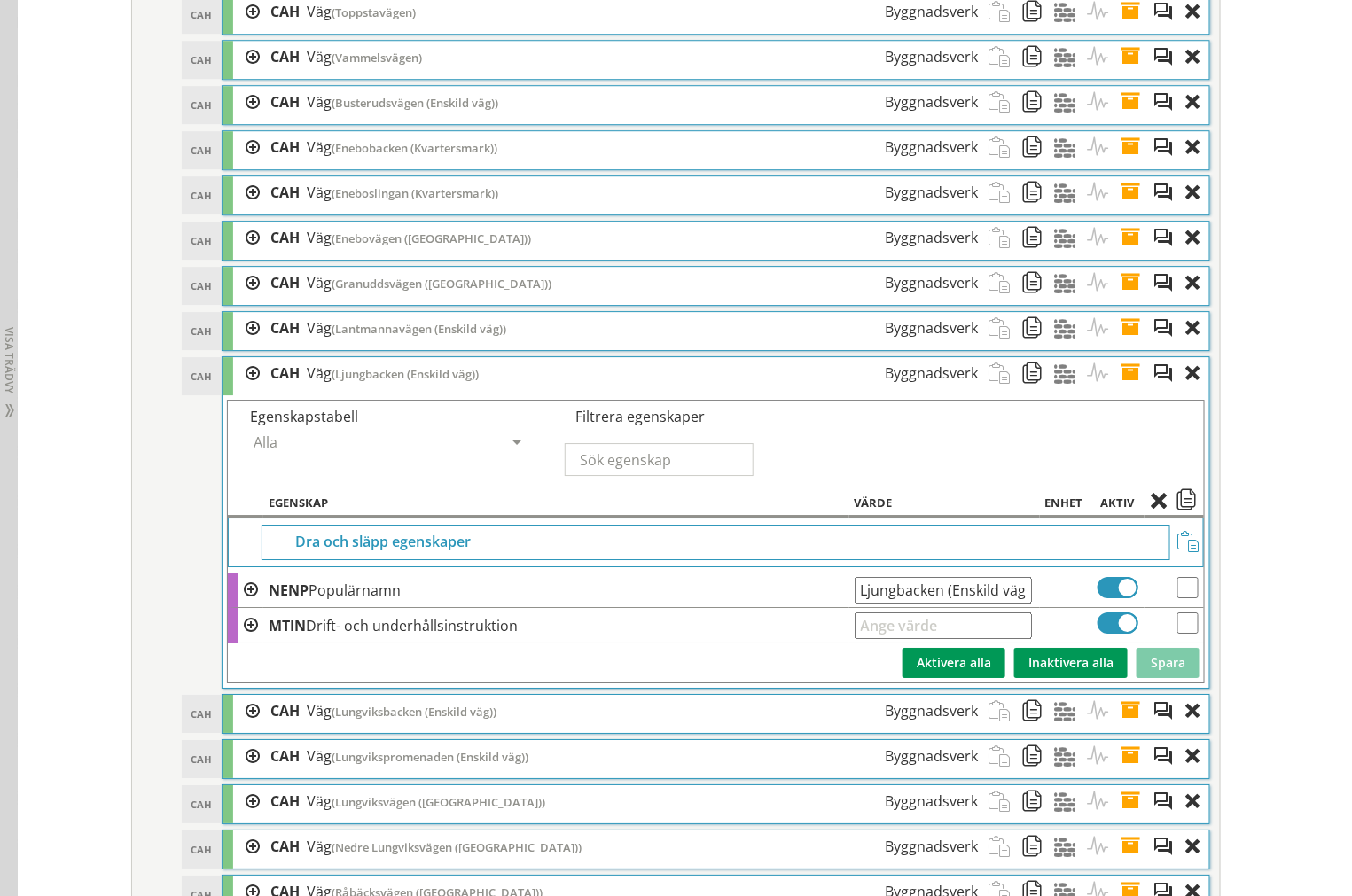
scroll to position [0, 2]
drag, startPoint x: 853, startPoint y: 624, endPoint x: 1339, endPoint y: 623, distance: 486.0
click at [1339, 624] on div "Redigera strukturer Skapa ny struktur CoClass Version 3.17.0 CoClass Version 3.…" at bounding box center [685, 405] width 1334 height 9009
click at [1135, 390] on span at bounding box center [1135, 373] width 33 height 33
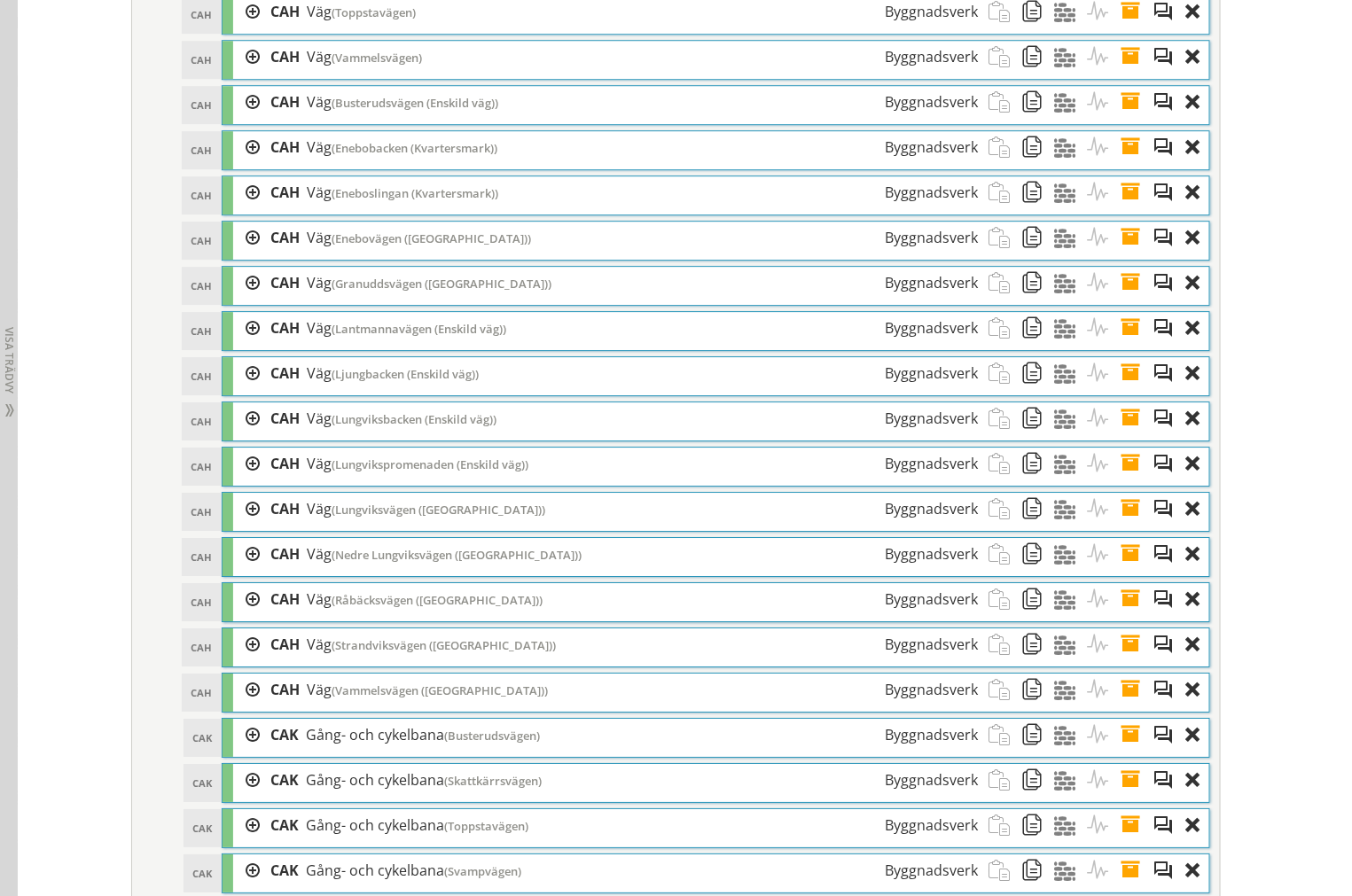
click at [1119, 435] on span at bounding box center [1135, 419] width 33 height 33
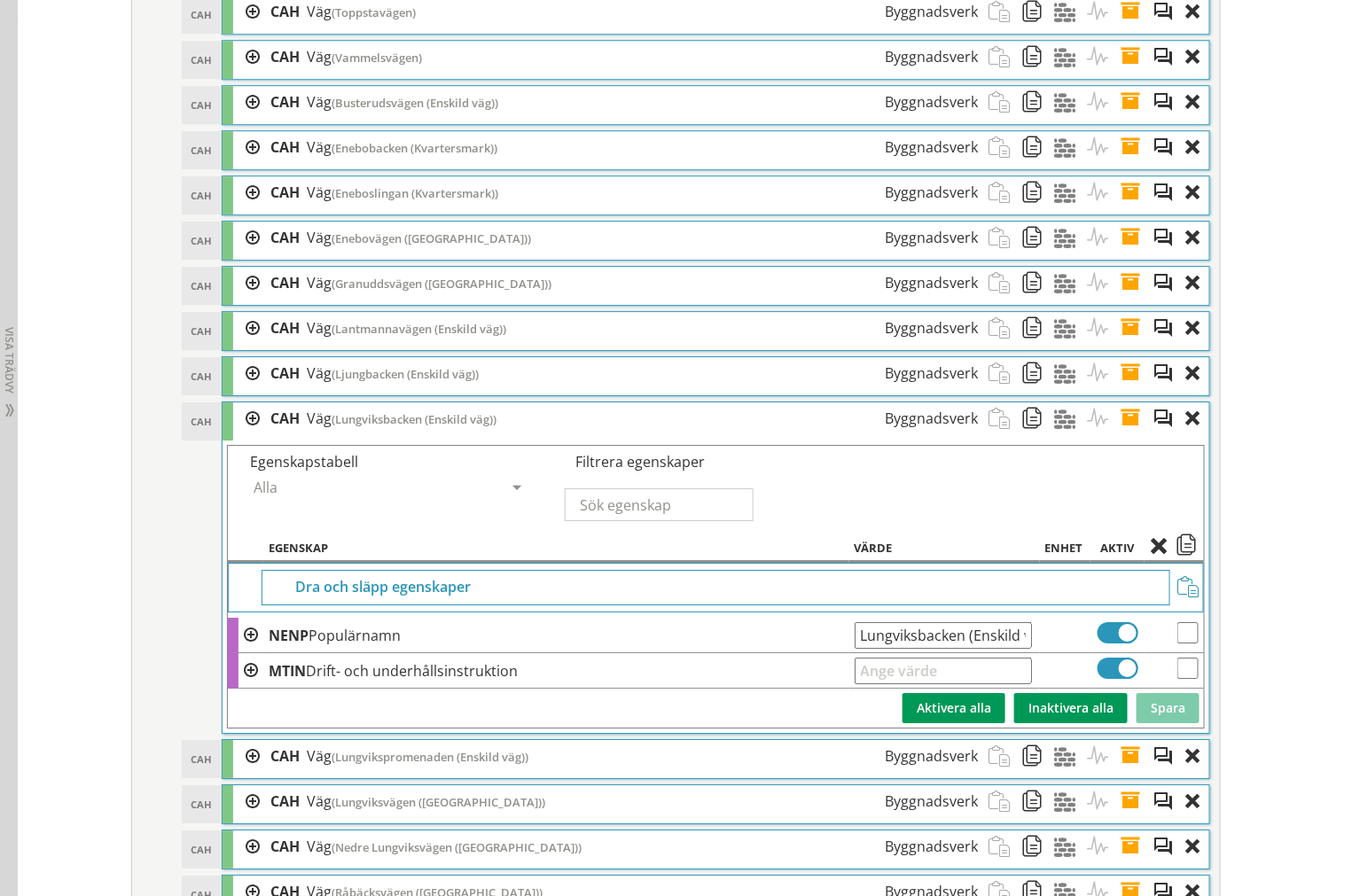
scroll to position [0, 23]
drag, startPoint x: 853, startPoint y: 666, endPoint x: 1309, endPoint y: 662, distance: 456.0
click at [1309, 665] on div "Redigera strukturer Skapa ny struktur CoClass Version 3.17.0 CoClass Version 3.…" at bounding box center [685, 405] width 1334 height 9009
click at [1122, 435] on span at bounding box center [1135, 419] width 33 height 33
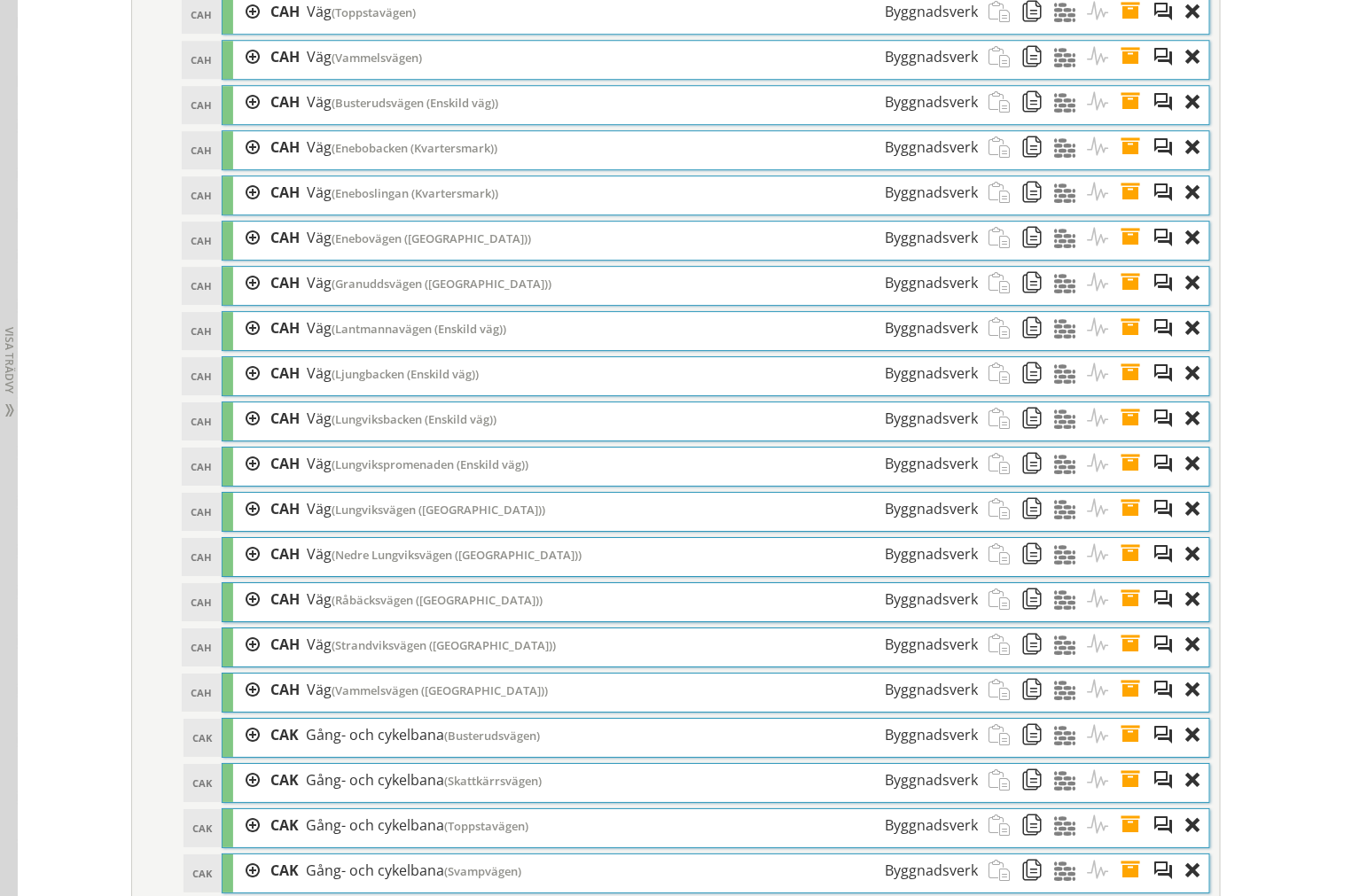
click at [1124, 480] on span at bounding box center [1135, 463] width 33 height 33
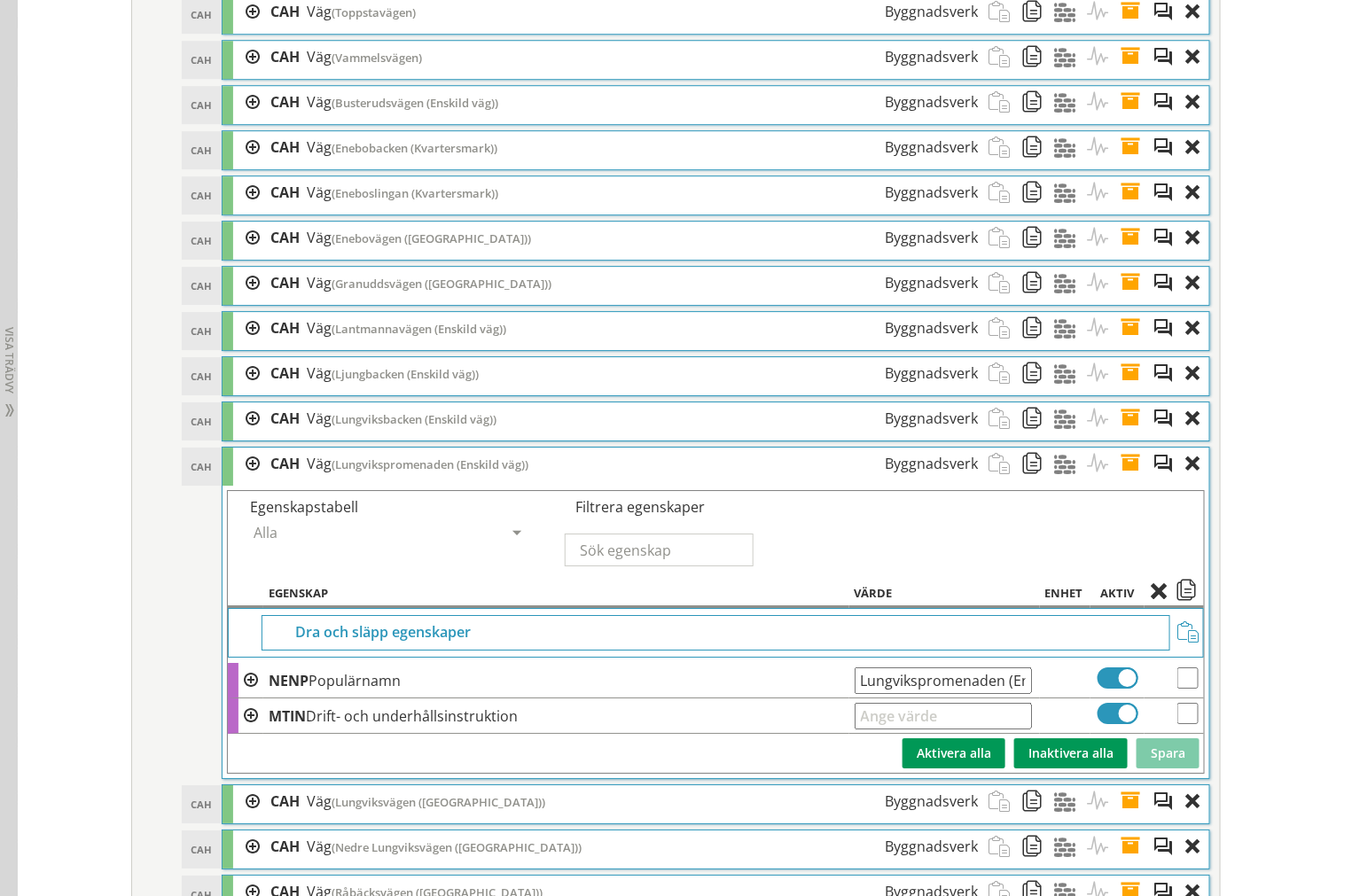
click at [851, 698] on td "Lungvikspromenaden (Enskild väg) Ange giltig String." at bounding box center [945, 681] width 191 height 36
drag, startPoint x: 849, startPoint y: 707, endPoint x: 1650, endPoint y: 704, distance: 801.0
click at [1119, 480] on span at bounding box center [1135, 463] width 33 height 33
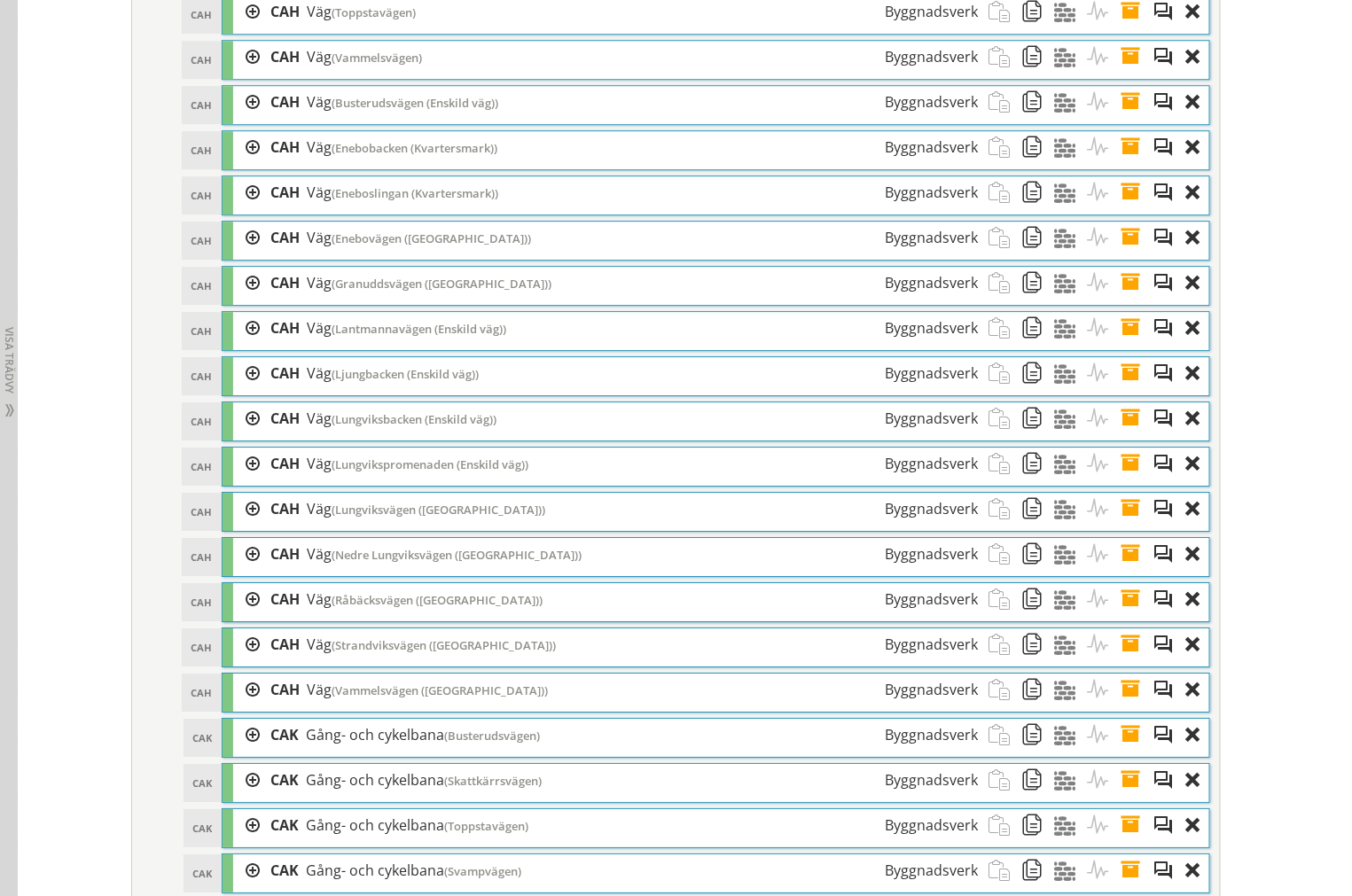
click at [1127, 526] on span at bounding box center [1135, 508] width 33 height 33
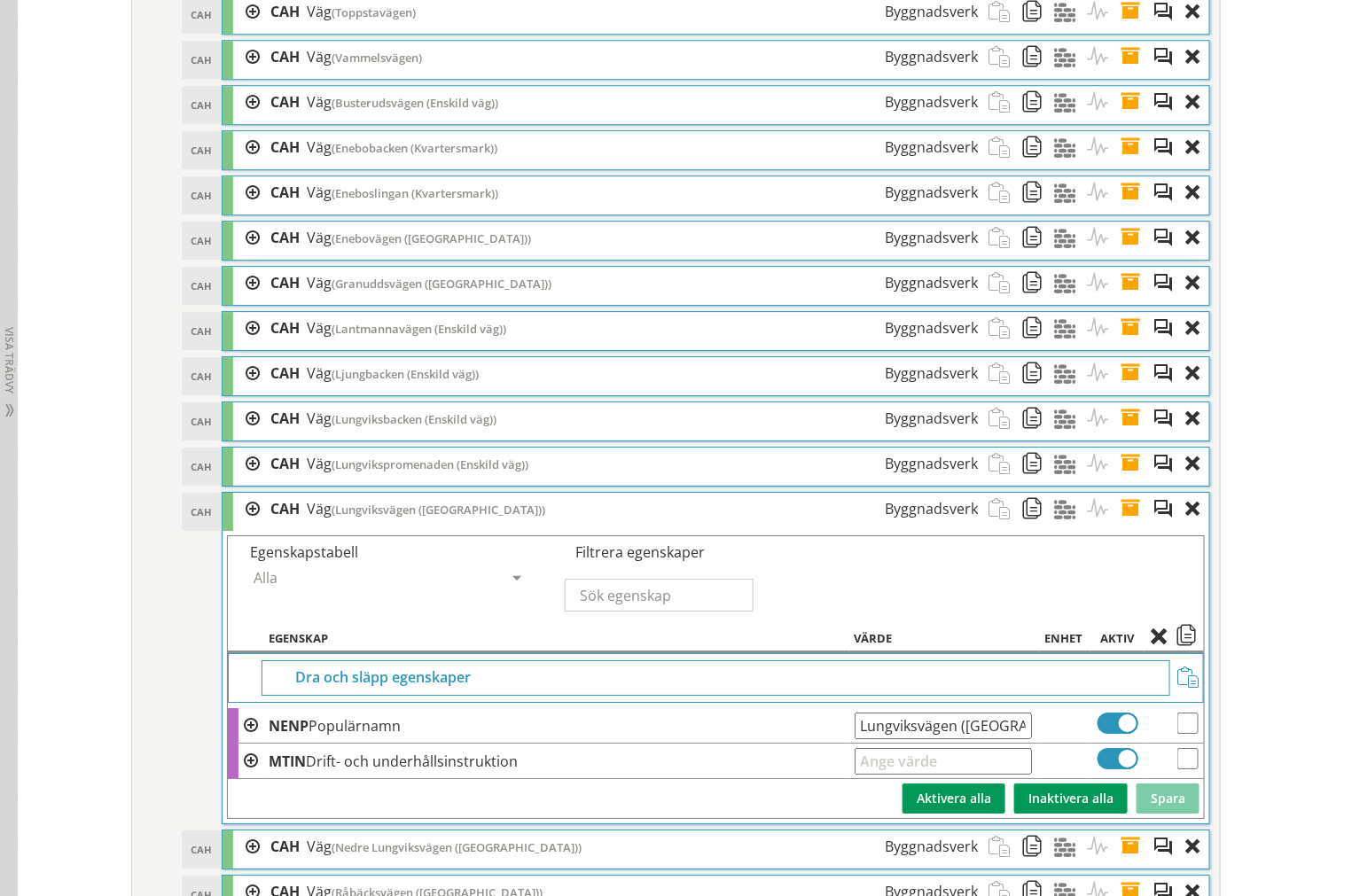
scroll to position [0, 15]
drag, startPoint x: 849, startPoint y: 759, endPoint x: 1199, endPoint y: 756, distance: 350.0
click at [1199, 756] on div "CAH CAH Väg (Lungviksvägen (Enskild väg)) Byggnadsverk Egenskapstabell Alla All…" at bounding box center [716, 658] width 989 height 333
click at [1131, 526] on span at bounding box center [1135, 508] width 33 height 33
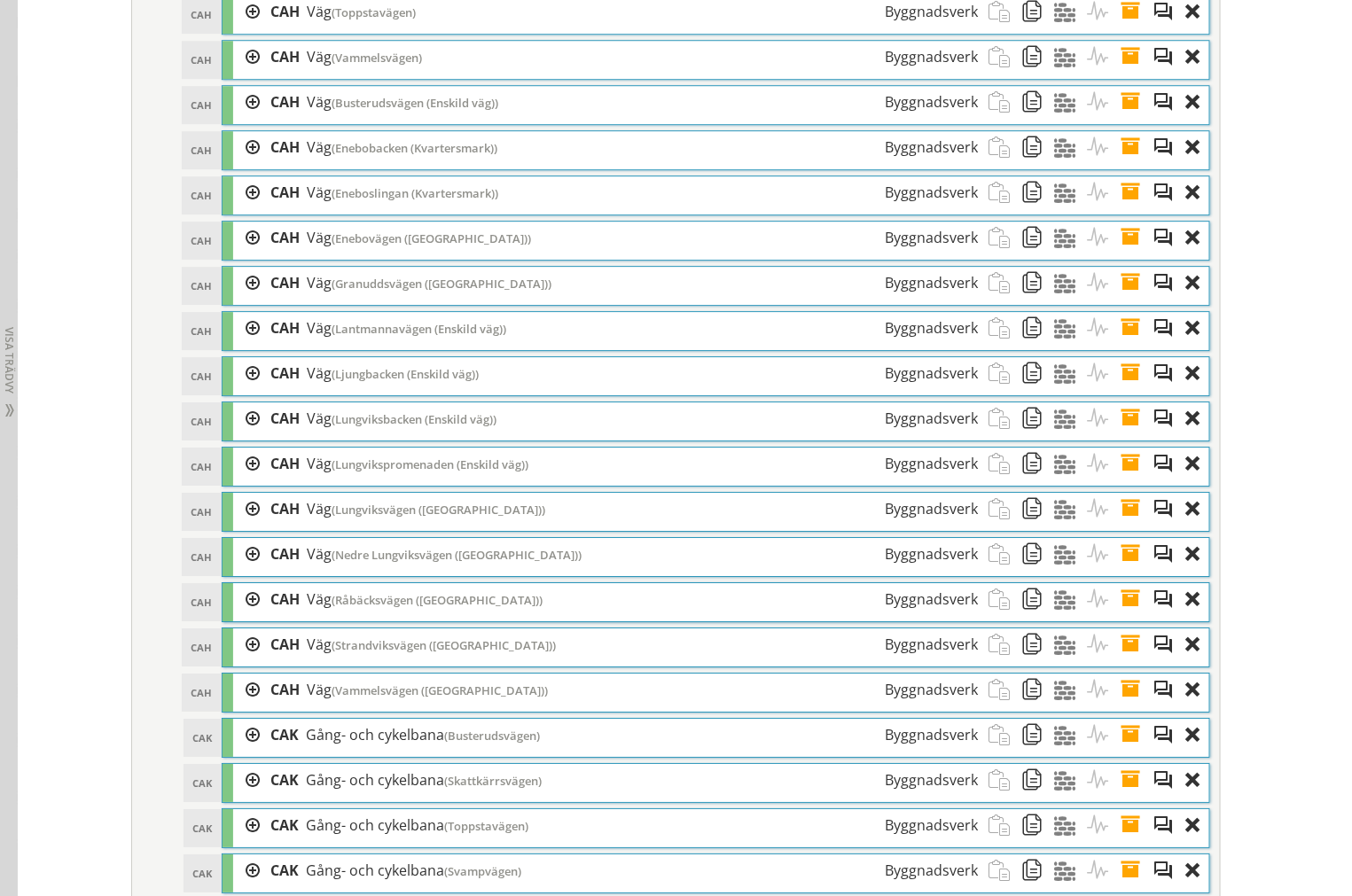
click at [1119, 571] on span at bounding box center [1135, 554] width 33 height 33
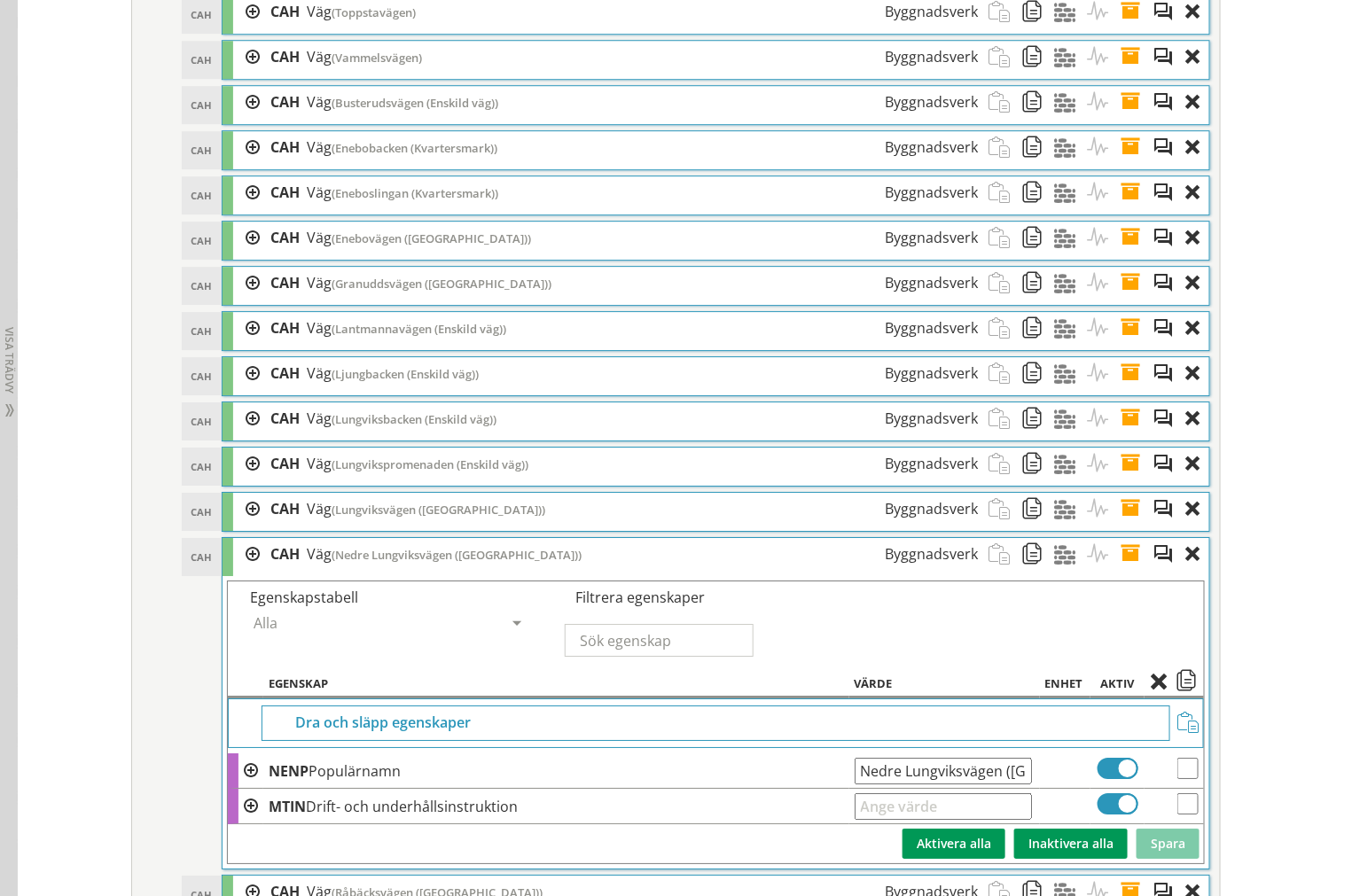
scroll to position [0, 60]
drag, startPoint x: 851, startPoint y: 803, endPoint x: 1594, endPoint y: 836, distance: 743.7
click at [1123, 571] on span at bounding box center [1135, 554] width 33 height 33
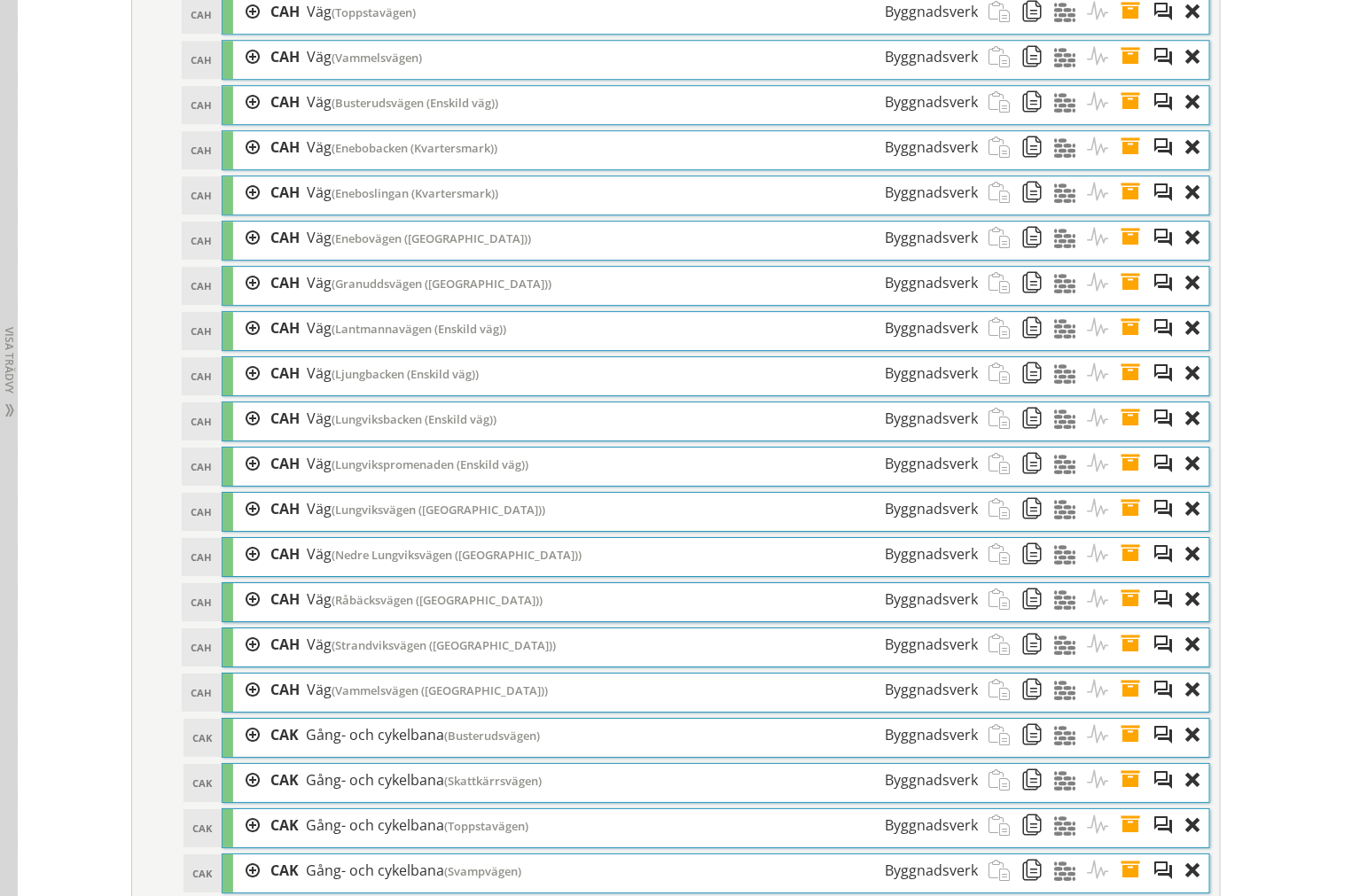
click at [1119, 616] on span at bounding box center [1135, 599] width 33 height 33
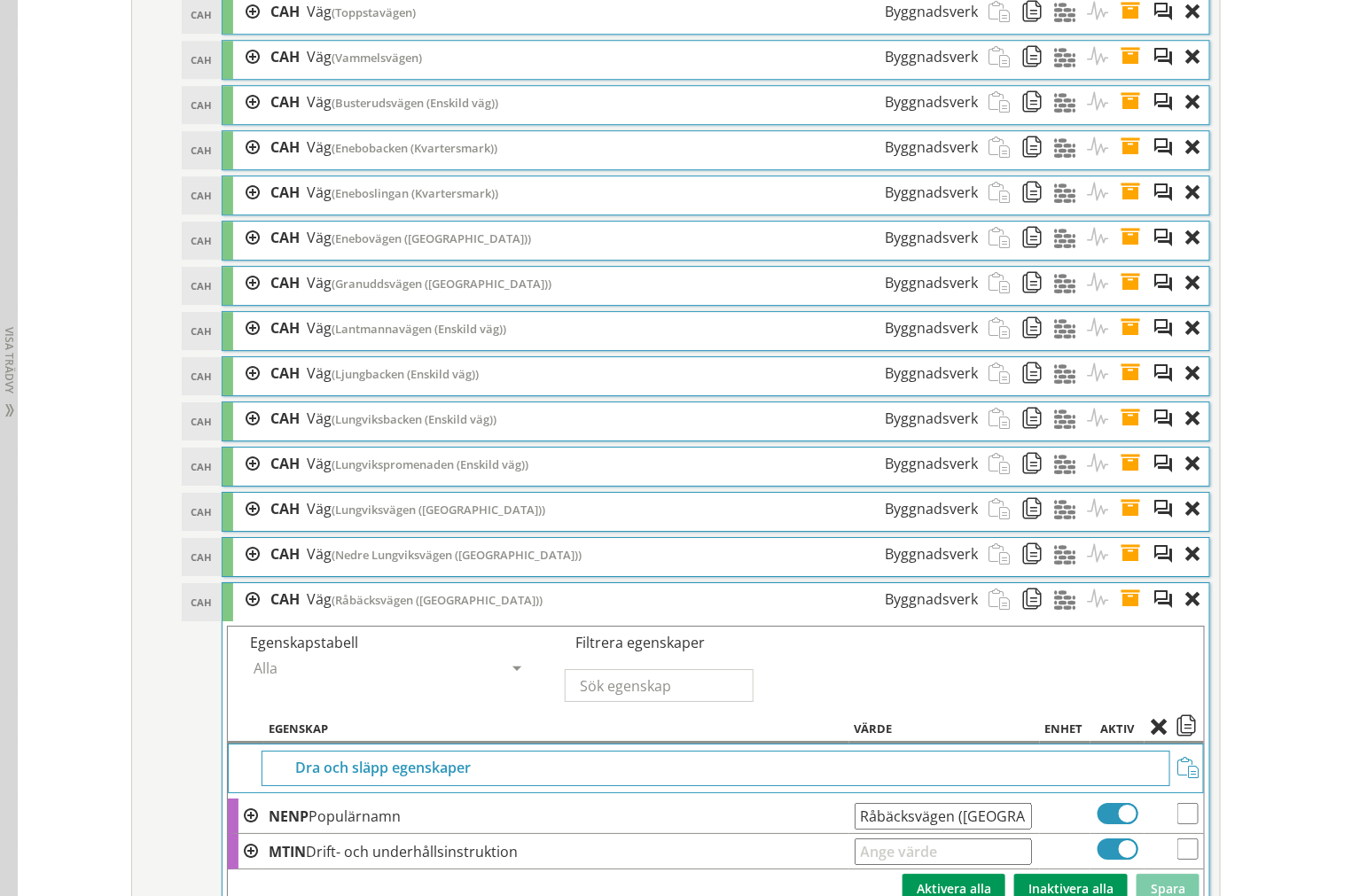
scroll to position [0, 11]
drag, startPoint x: 852, startPoint y: 843, endPoint x: 1332, endPoint y: 856, distance: 480.2
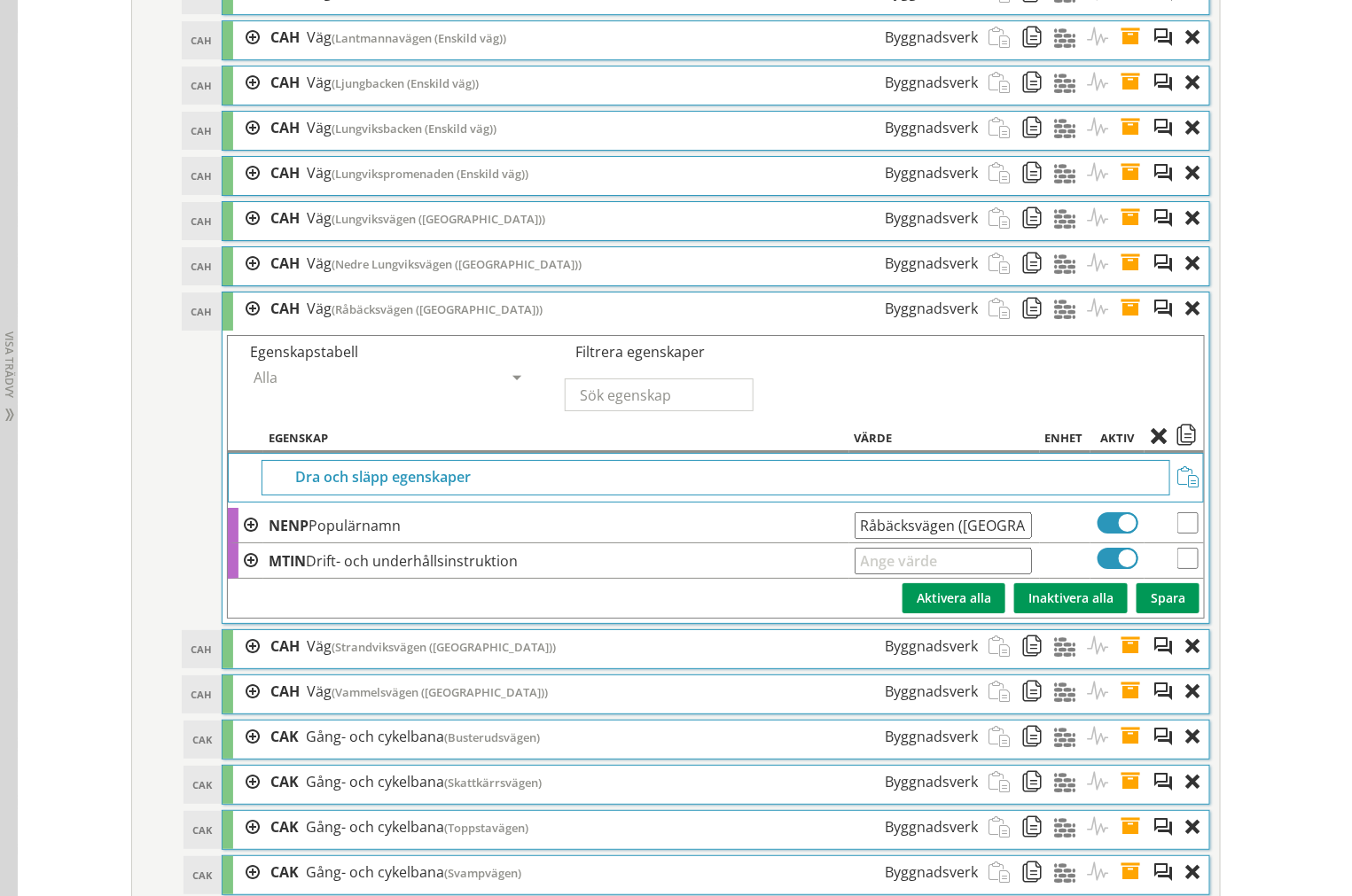
scroll to position [4561, 0]
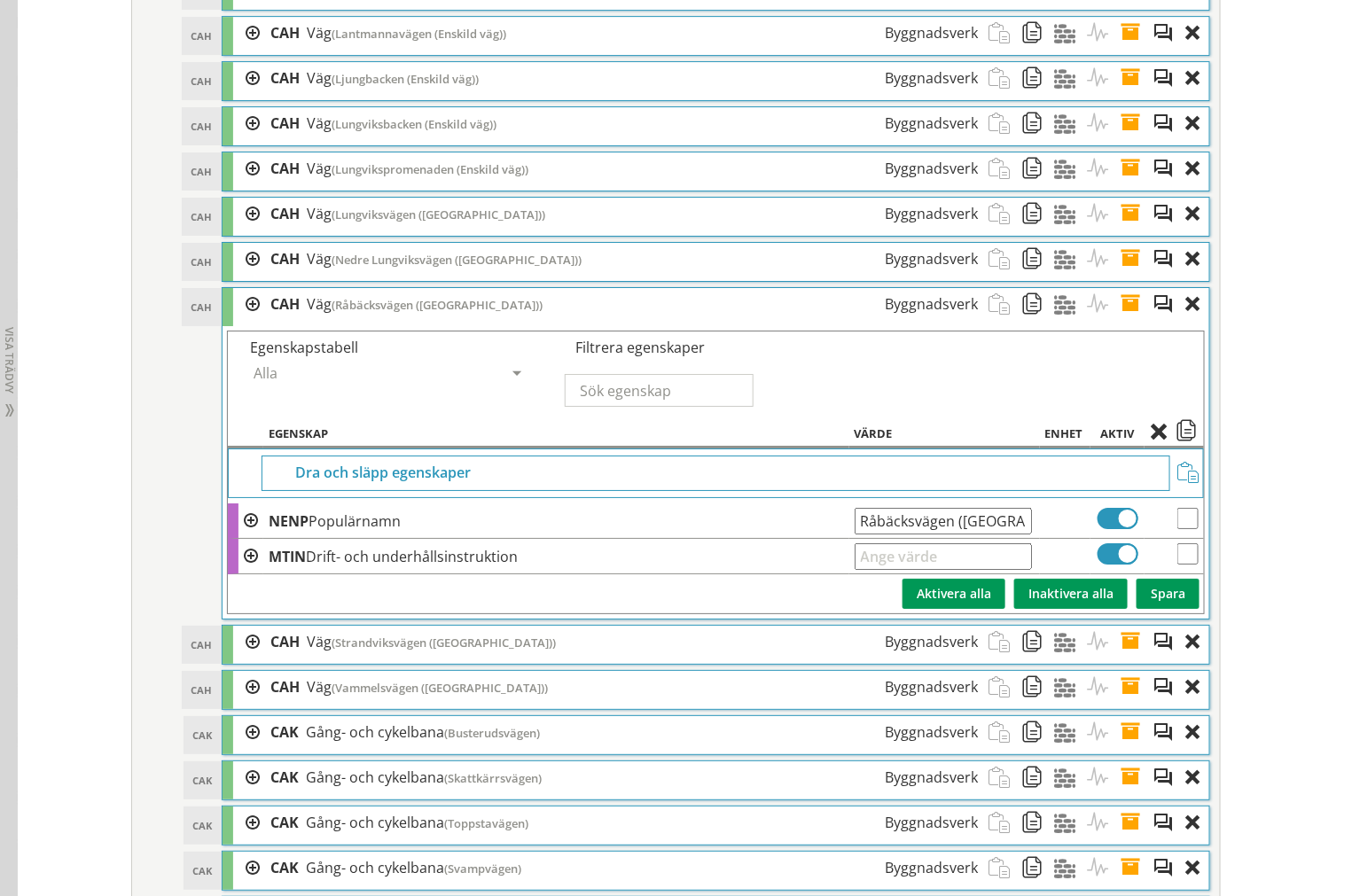
click at [1119, 320] on span at bounding box center [1135, 304] width 33 height 33
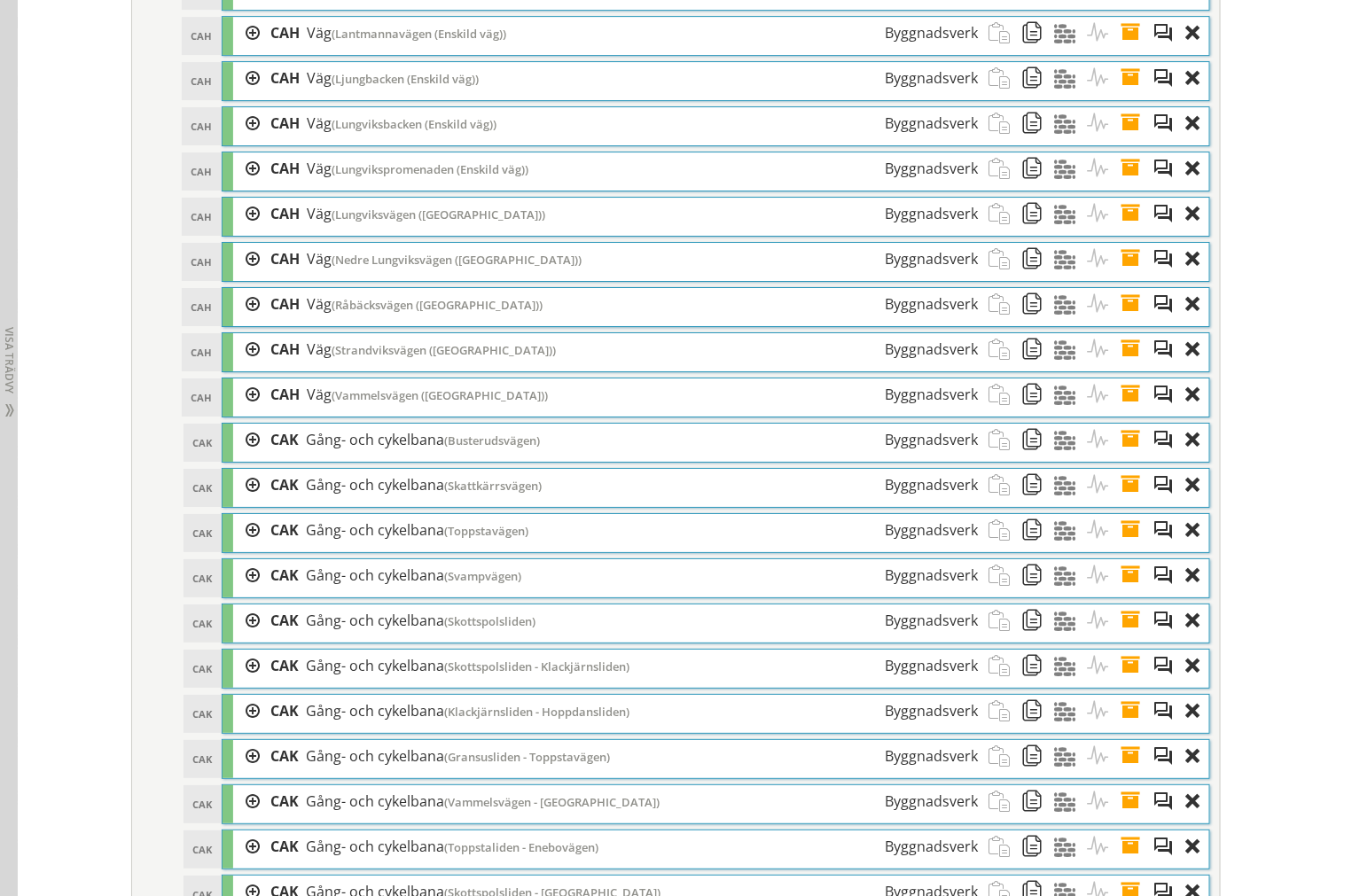
click at [1119, 366] on span at bounding box center [1135, 349] width 33 height 33
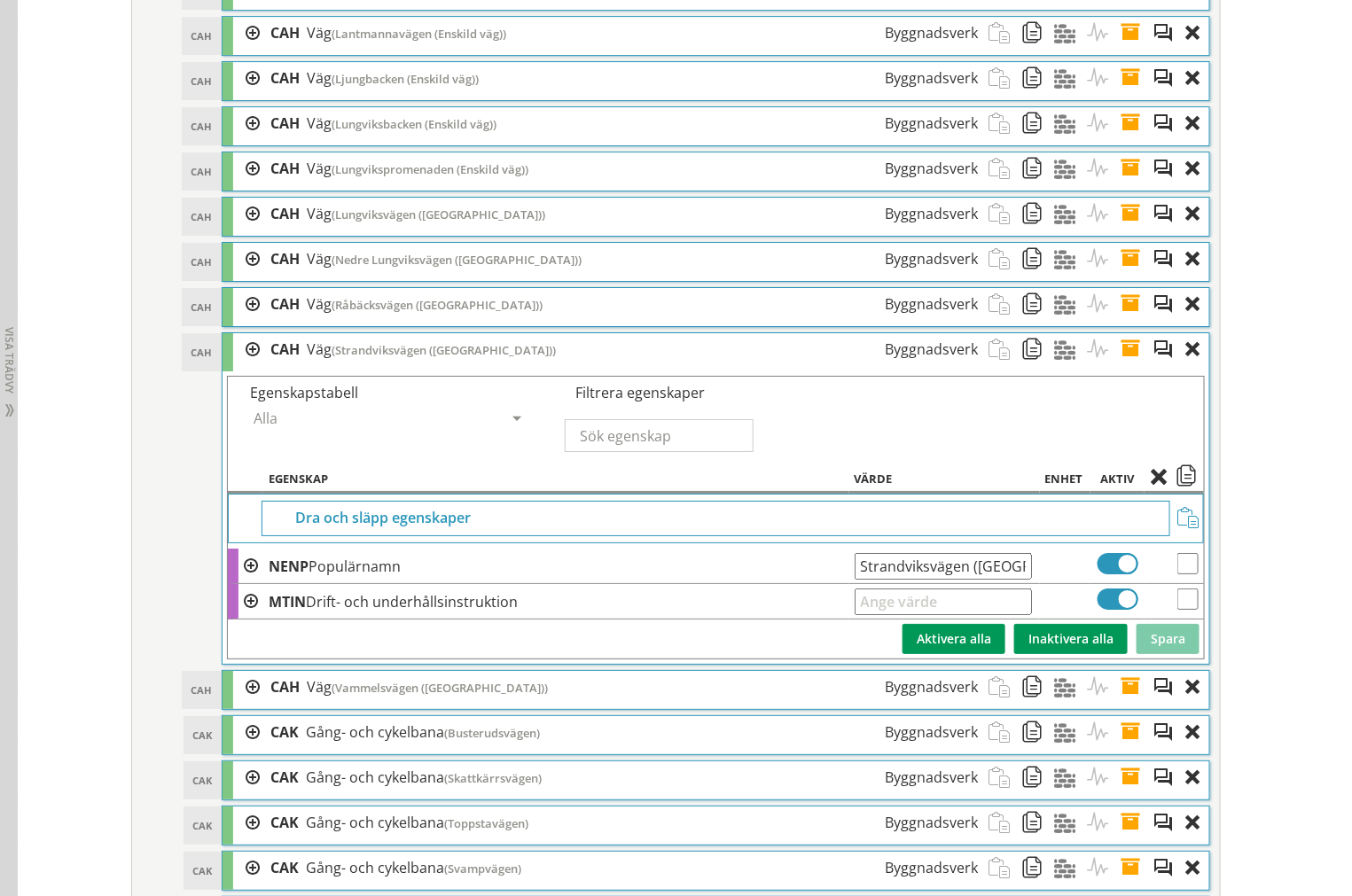
scroll to position [0, 26]
drag, startPoint x: 852, startPoint y: 600, endPoint x: 1452, endPoint y: 606, distance: 600.0
drag, startPoint x: 1122, startPoint y: 385, endPoint x: 1122, endPoint y: 413, distance: 28.0
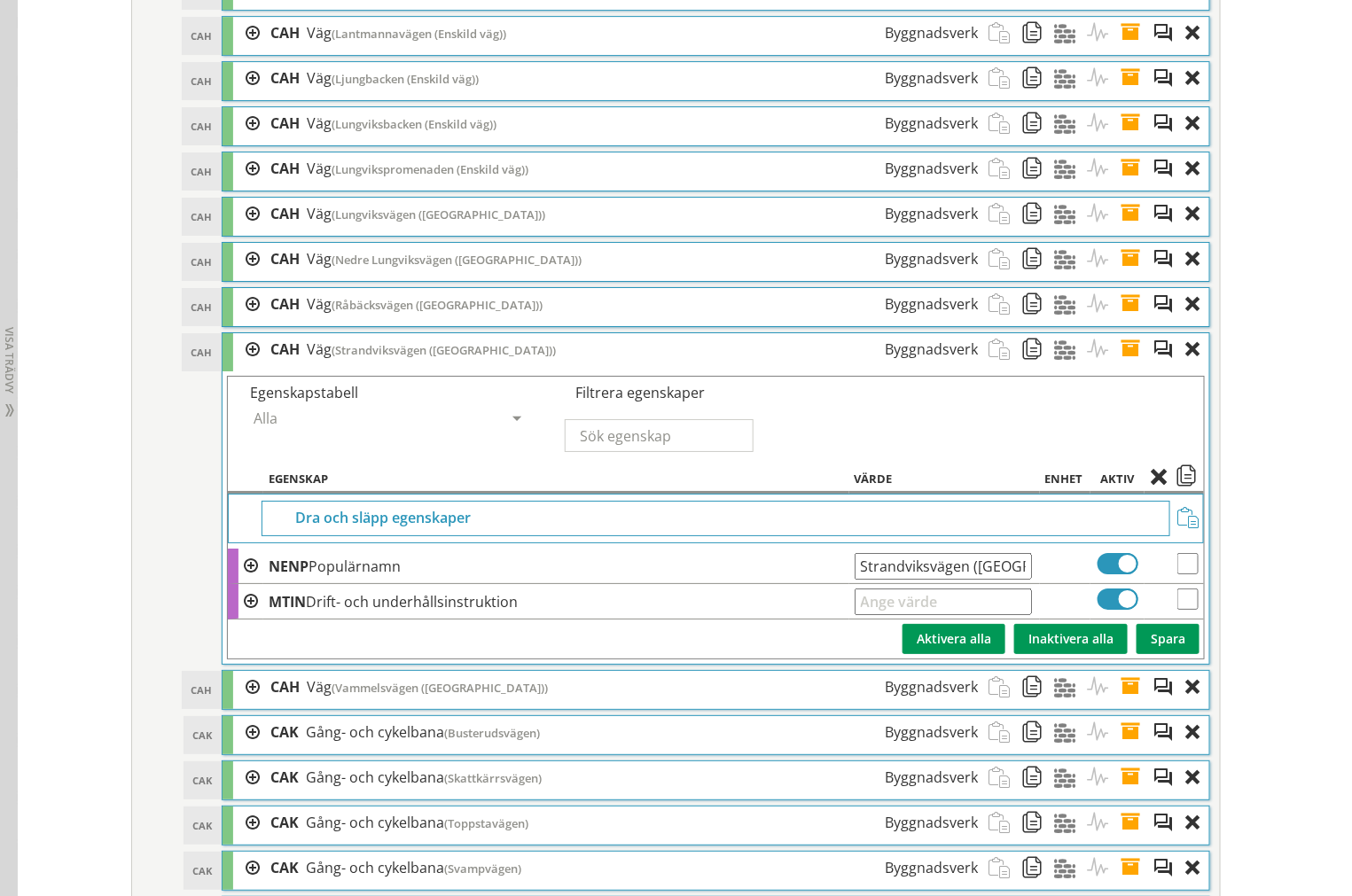
click at [1122, 366] on span at bounding box center [1135, 349] width 33 height 33
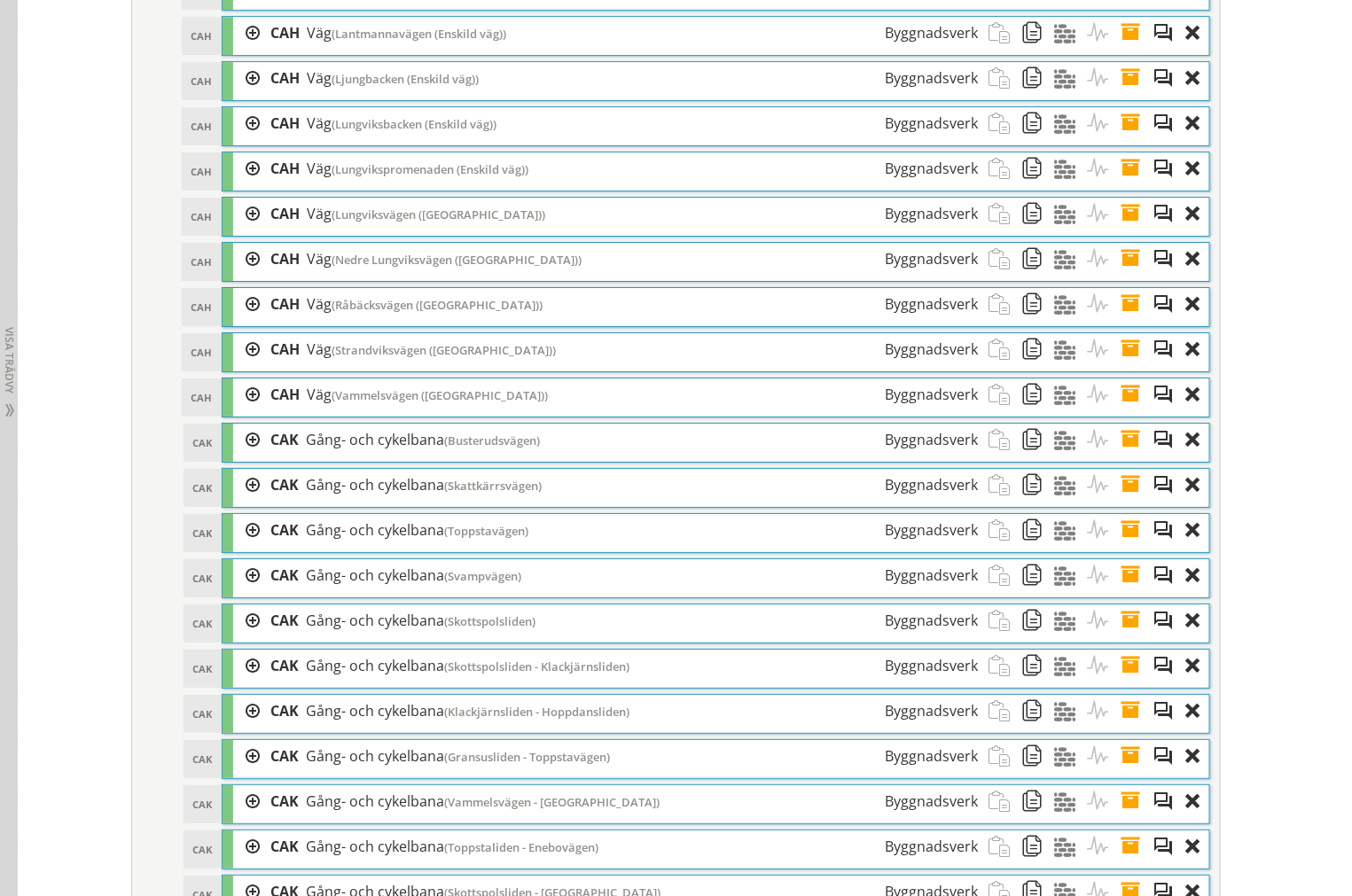
click at [1121, 411] on span at bounding box center [1135, 394] width 33 height 33
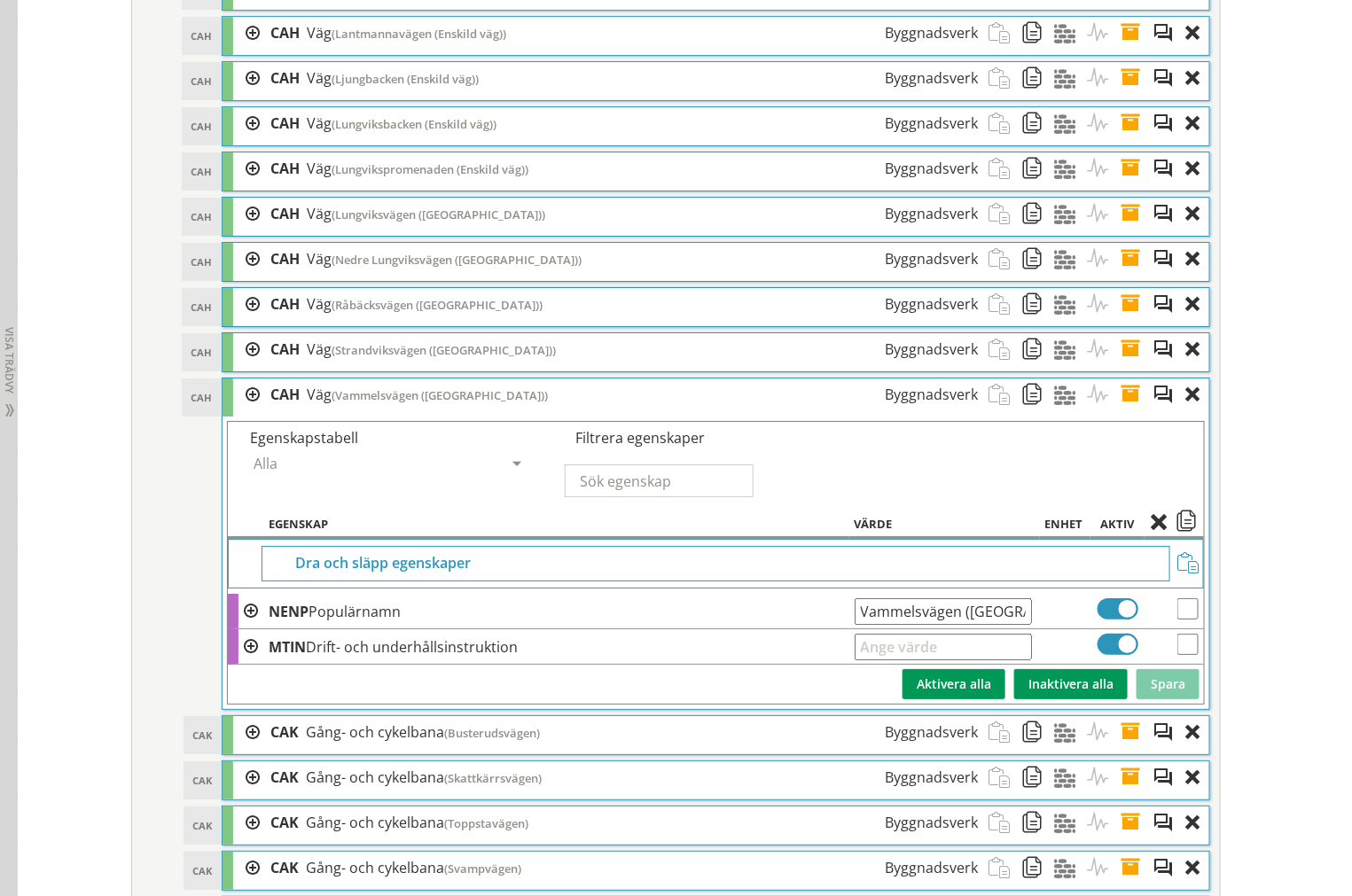
drag, startPoint x: 847, startPoint y: 644, endPoint x: 1335, endPoint y: 635, distance: 488.1
